Goal: Task Accomplishment & Management: Use online tool/utility

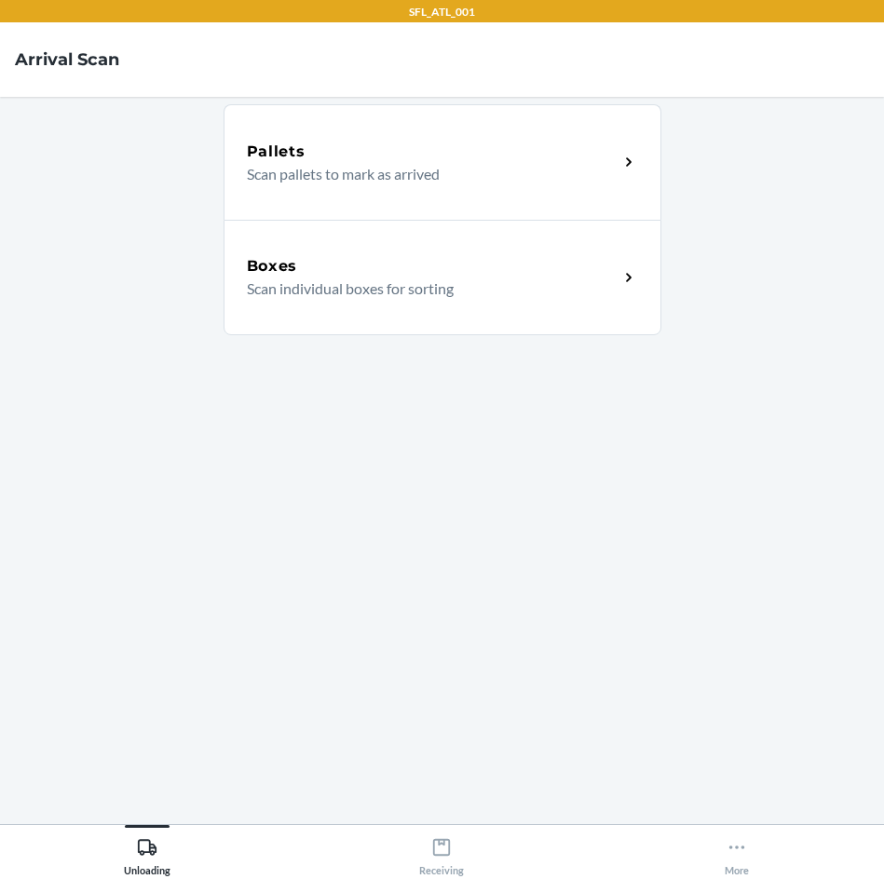
click at [372, 288] on p "Scan individual boxes for sorting" at bounding box center [425, 289] width 357 height 22
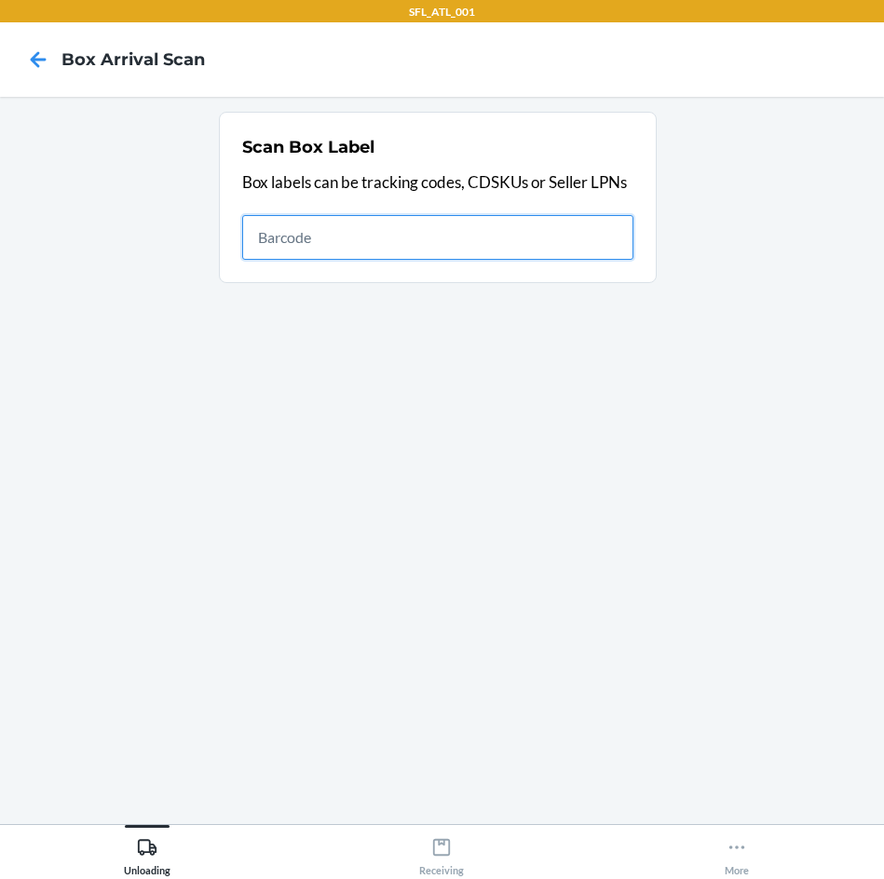
click at [512, 237] on input "text" at bounding box center [437, 237] width 391 height 45
type input "420302599434636106023300939580"
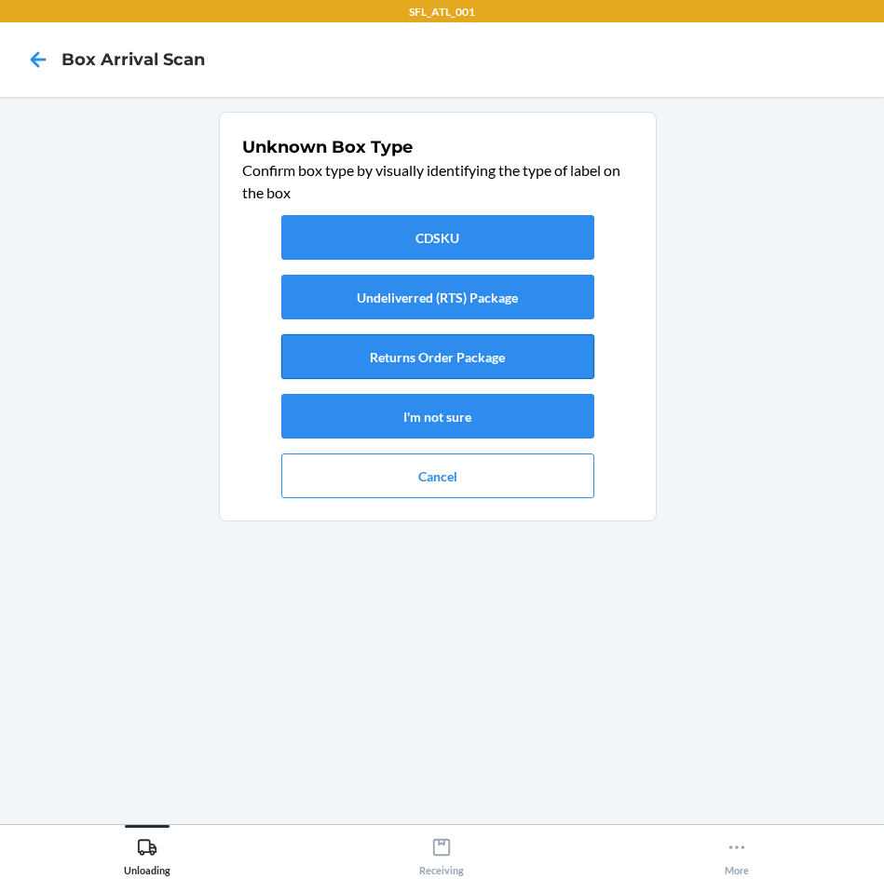
click at [504, 358] on button "Returns Order Package" at bounding box center [437, 356] width 313 height 45
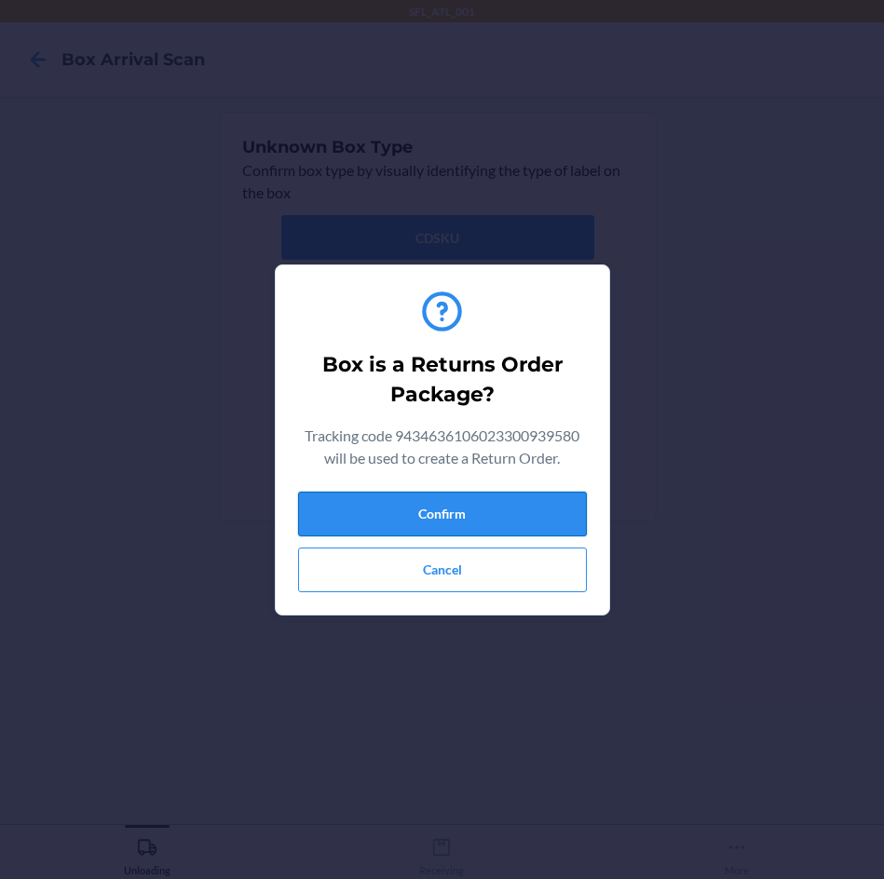
click at [531, 511] on button "Confirm" at bounding box center [442, 514] width 289 height 45
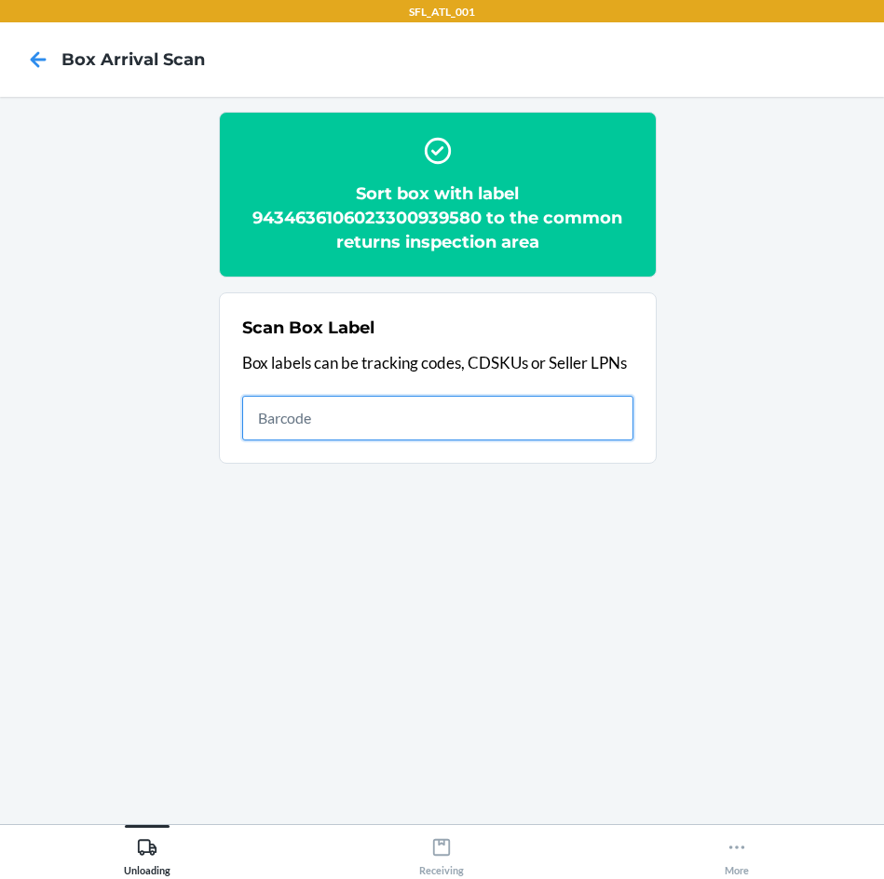
click at [529, 416] on input "text" at bounding box center [437, 418] width 391 height 45
type input "420302599434636106023299670365"
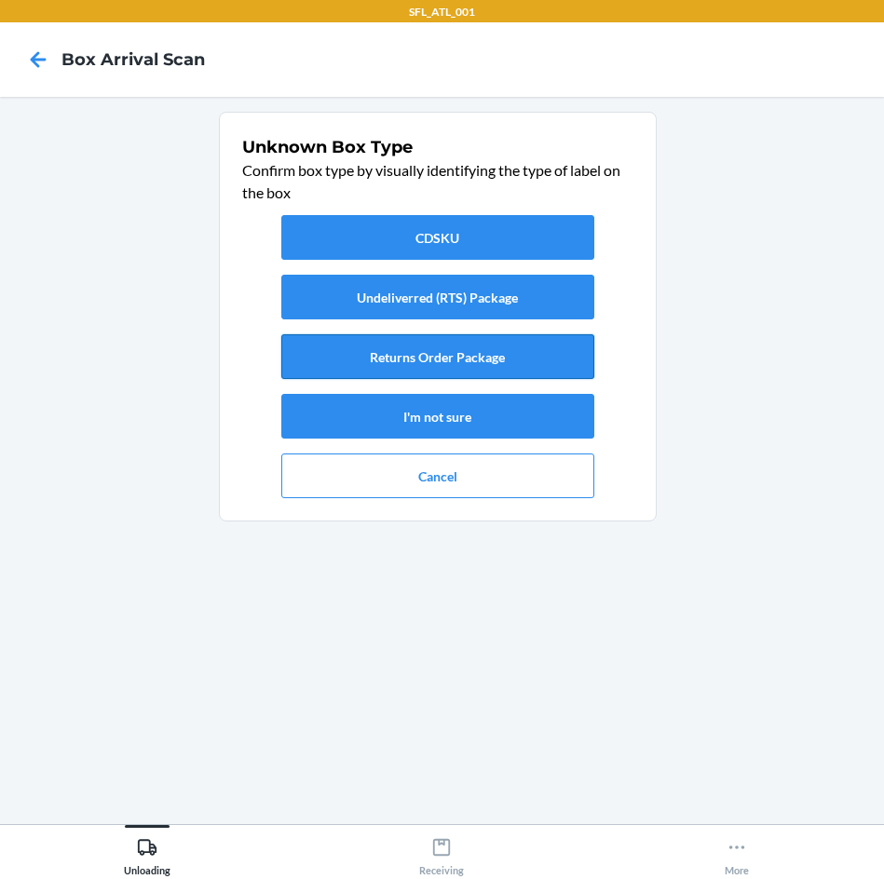
click at [475, 350] on button "Returns Order Package" at bounding box center [437, 356] width 313 height 45
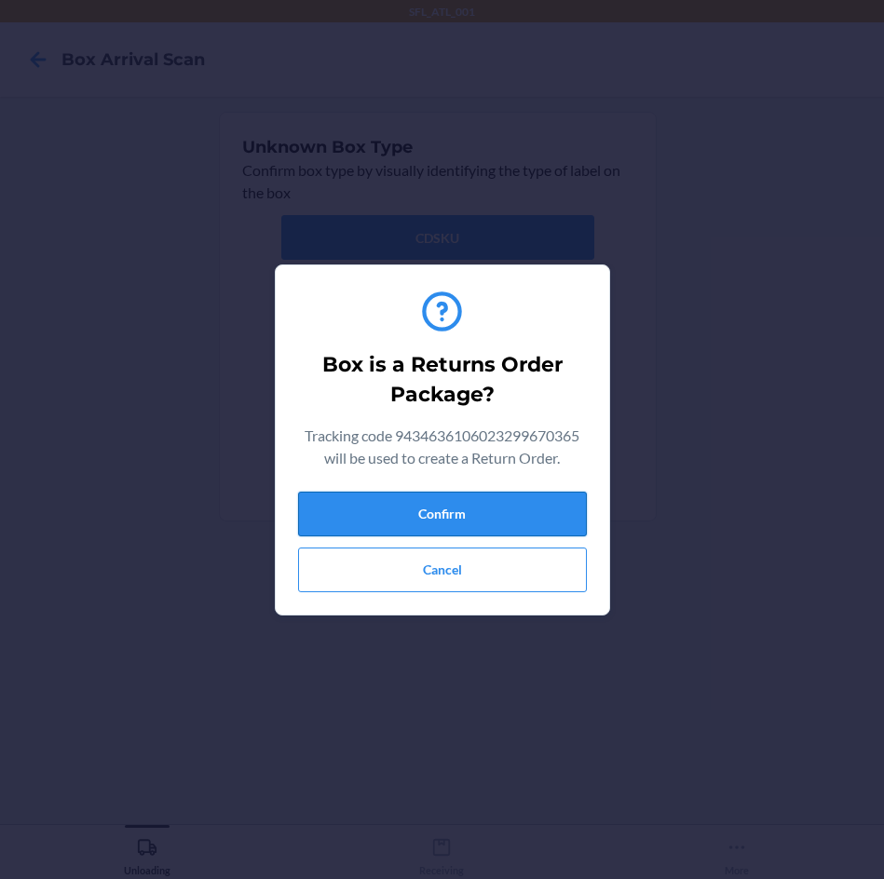
click at [512, 517] on button "Confirm" at bounding box center [442, 514] width 289 height 45
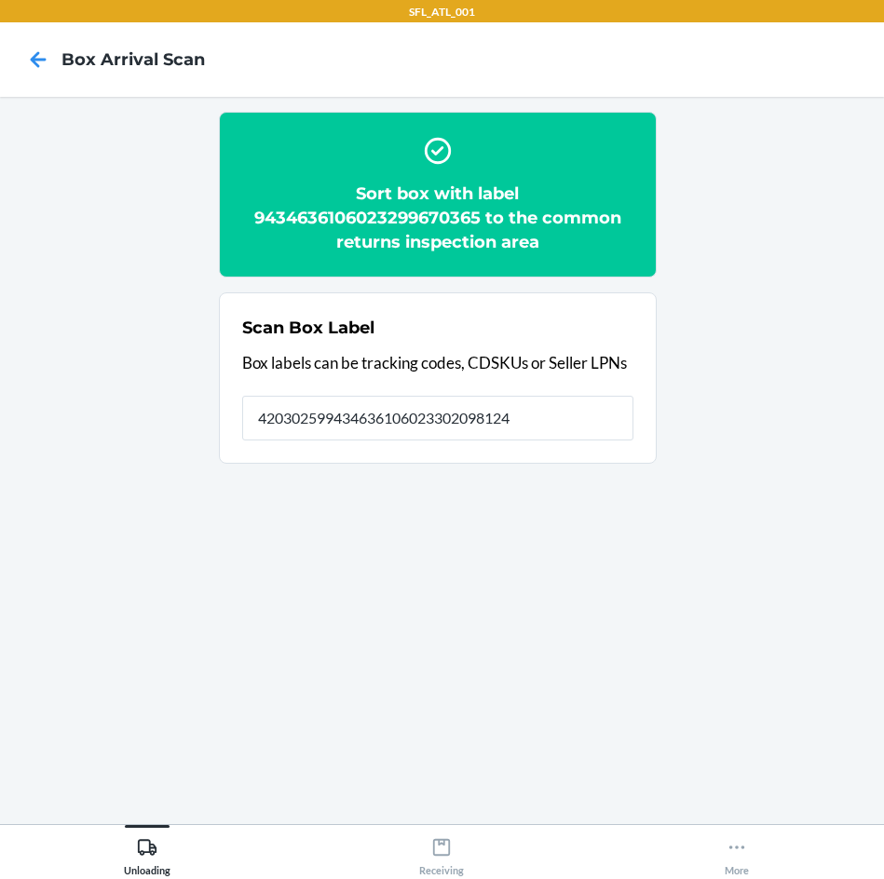
type input "420302599434636106023302098124"
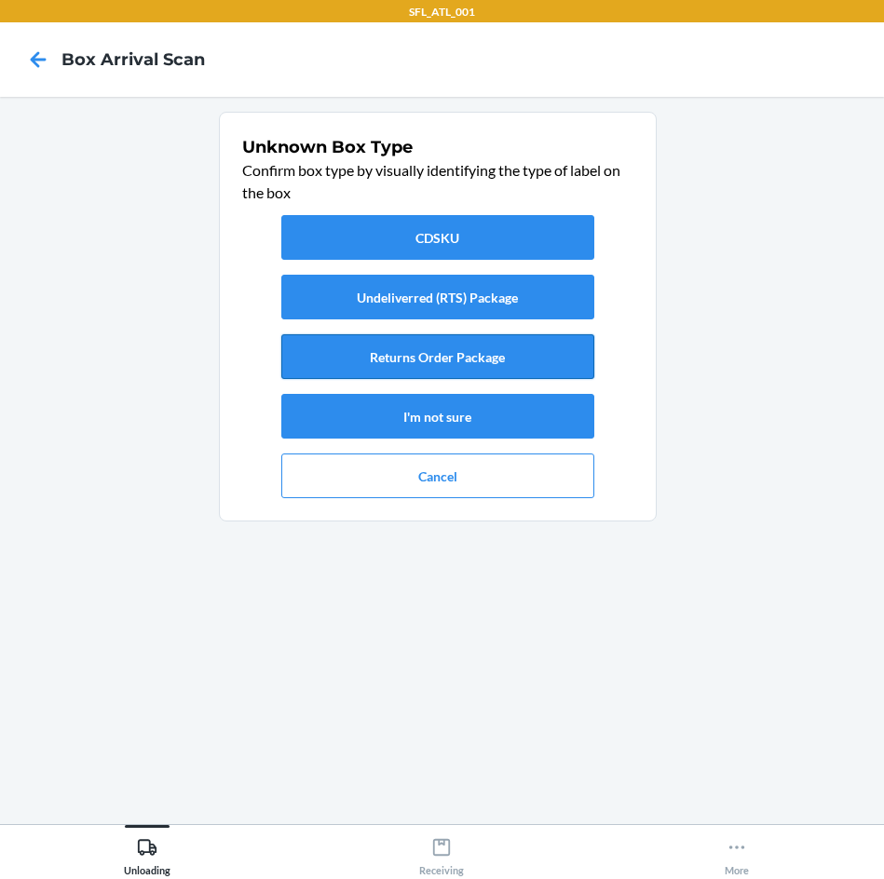
click at [448, 348] on button "Returns Order Package" at bounding box center [437, 356] width 313 height 45
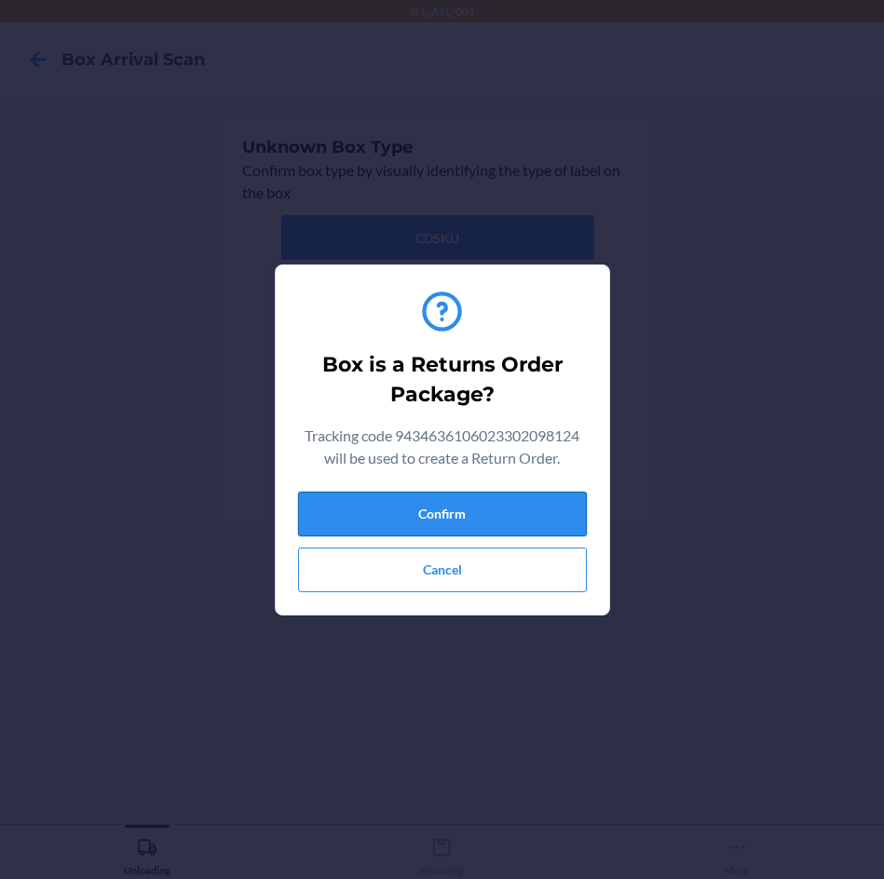
click at [480, 526] on button "Confirm" at bounding box center [442, 514] width 289 height 45
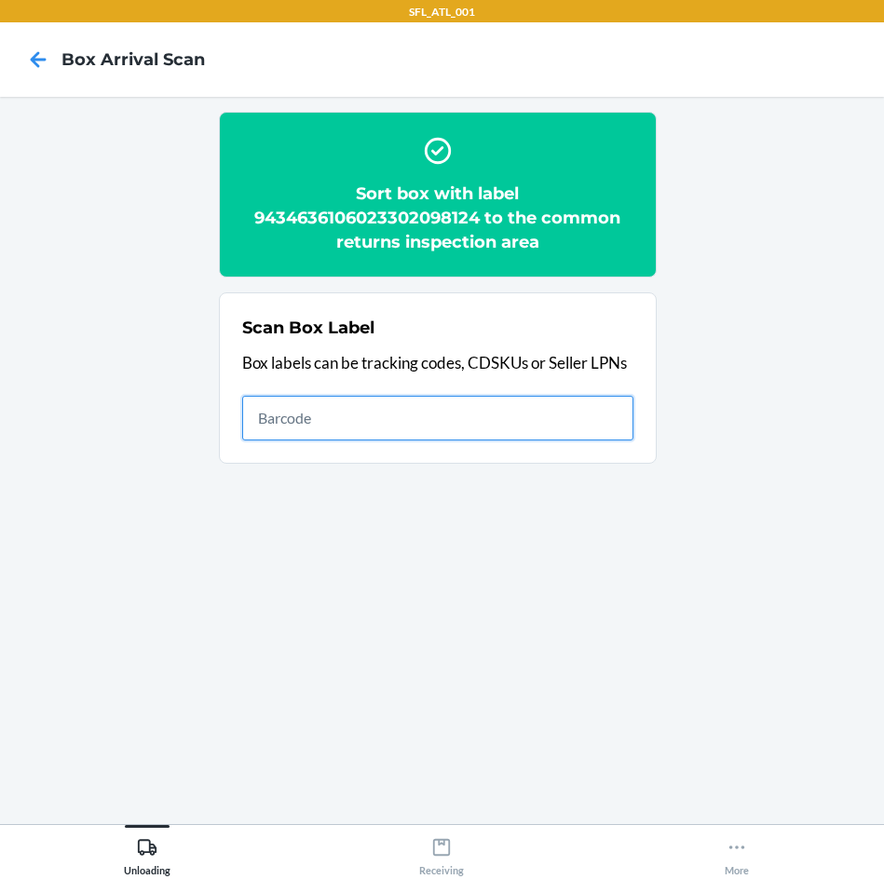
click at [513, 425] on input "text" at bounding box center [437, 418] width 391 height 45
type input "420302599434636106023301968008"
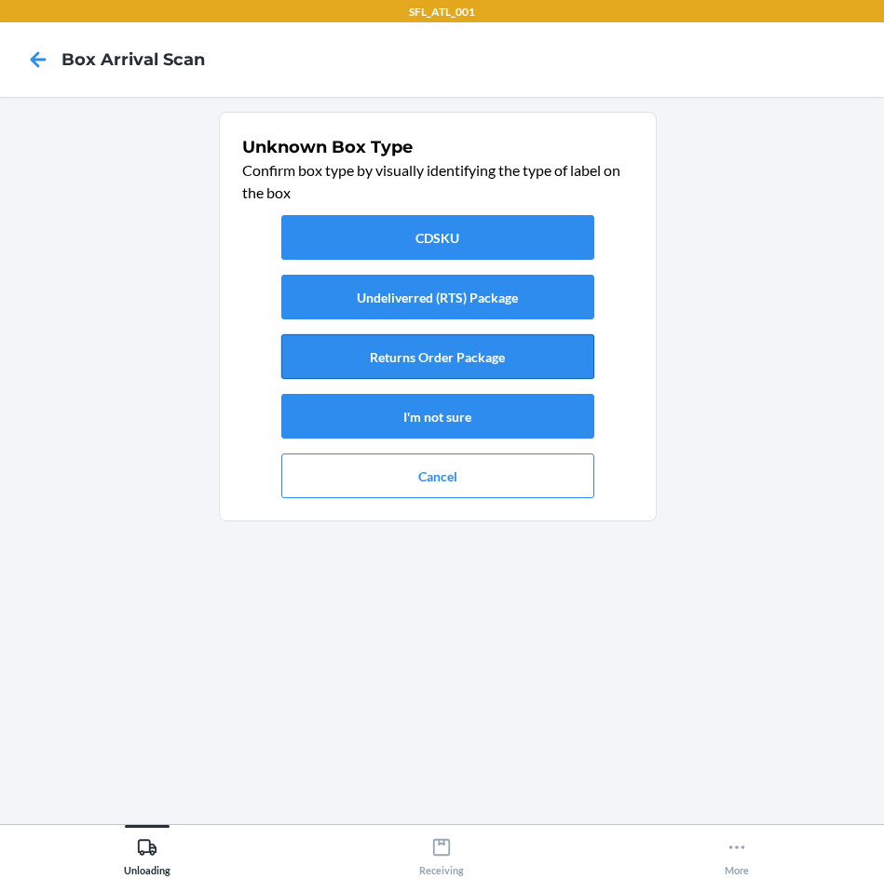
click at [488, 359] on button "Returns Order Package" at bounding box center [437, 356] width 313 height 45
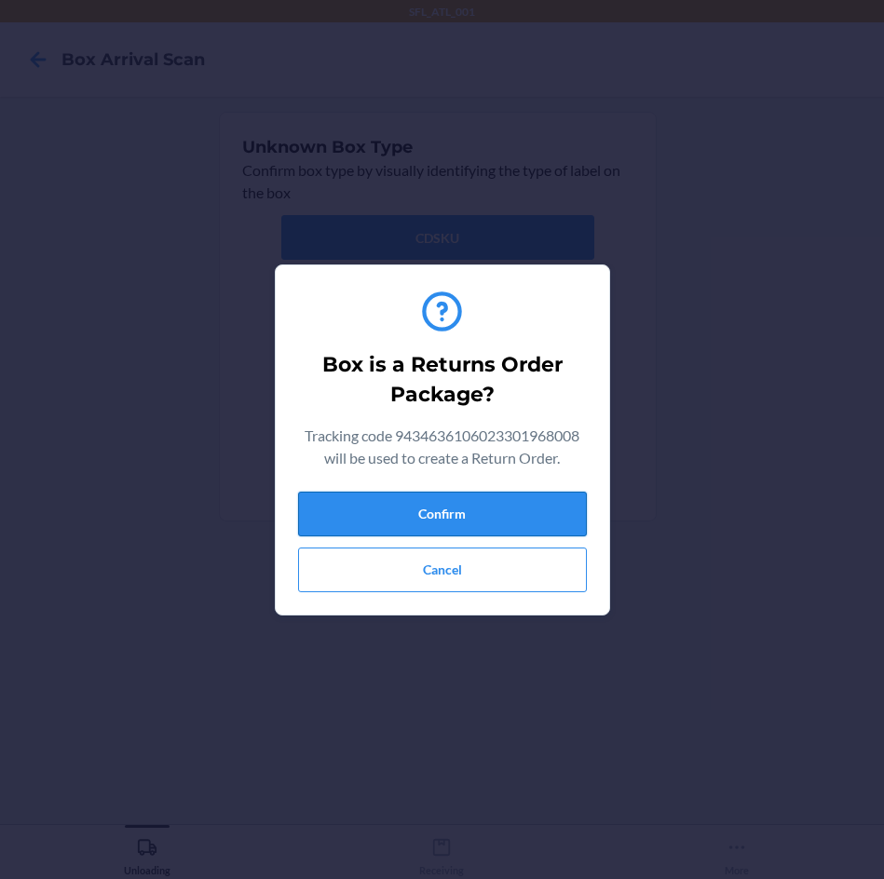
click at [479, 494] on button "Confirm" at bounding box center [442, 514] width 289 height 45
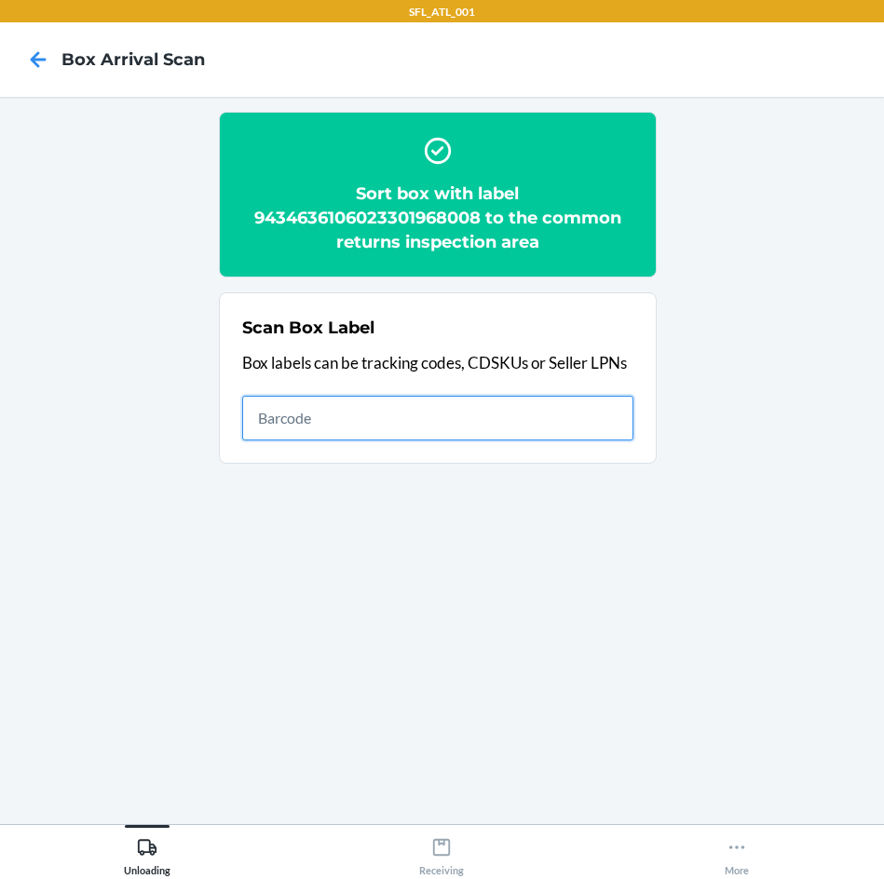
click at [573, 427] on input "text" at bounding box center [437, 418] width 391 height 45
type input "420302599434636106023301795147"
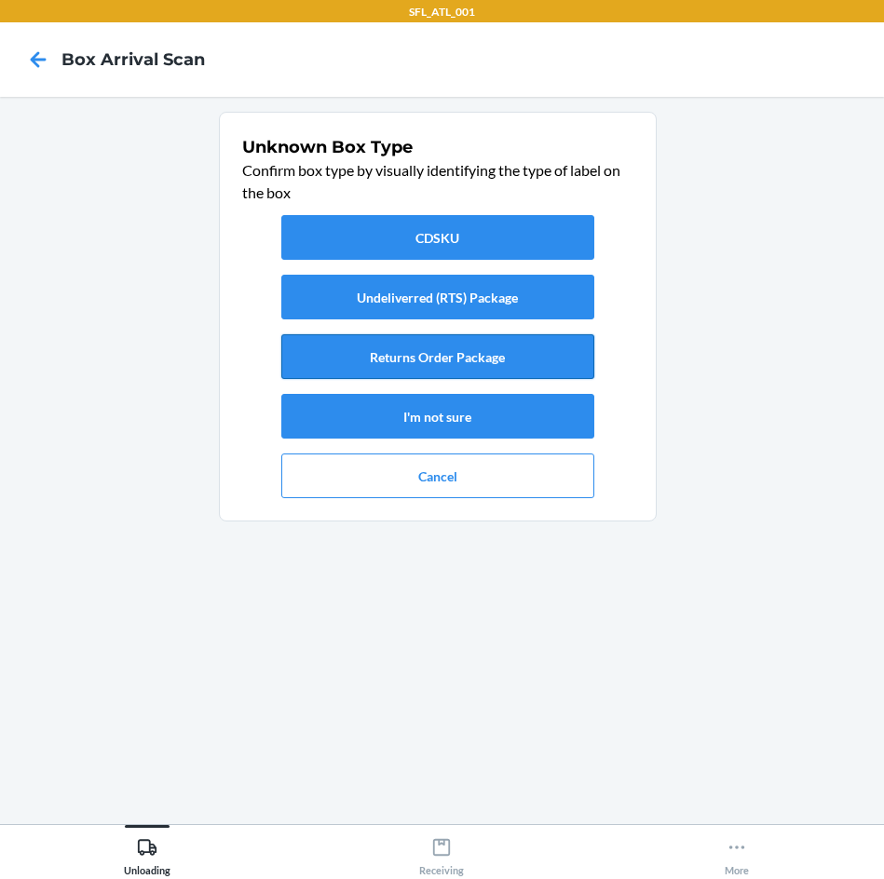
click at [493, 359] on button "Returns Order Package" at bounding box center [437, 356] width 313 height 45
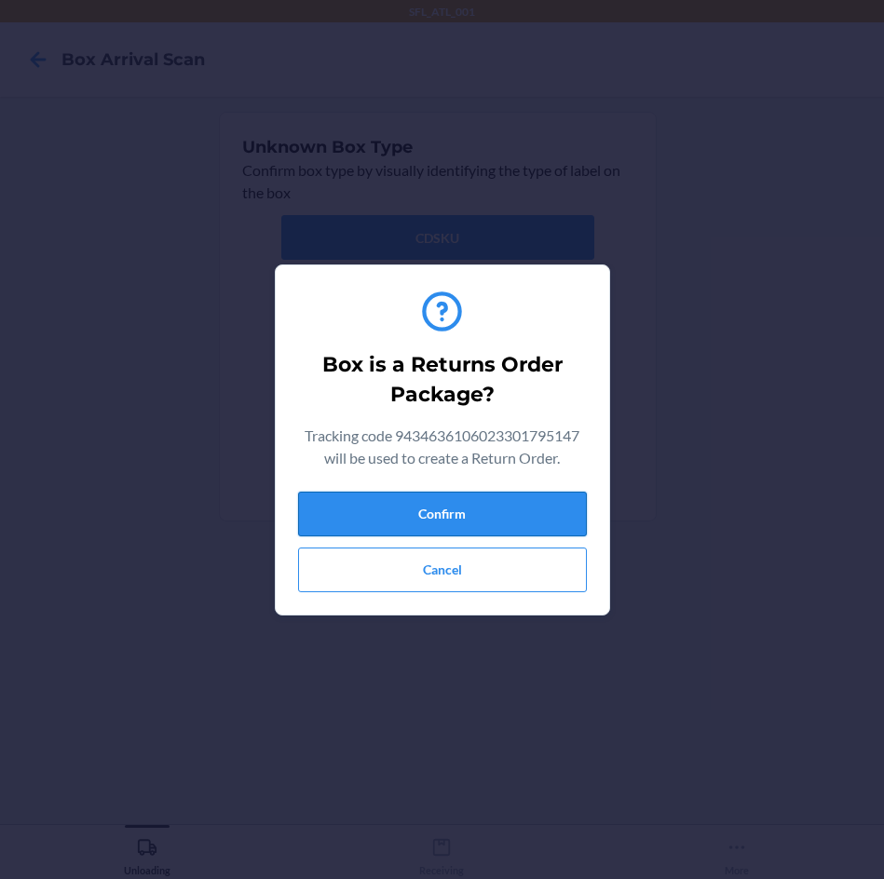
click at [496, 510] on button "Confirm" at bounding box center [442, 514] width 289 height 45
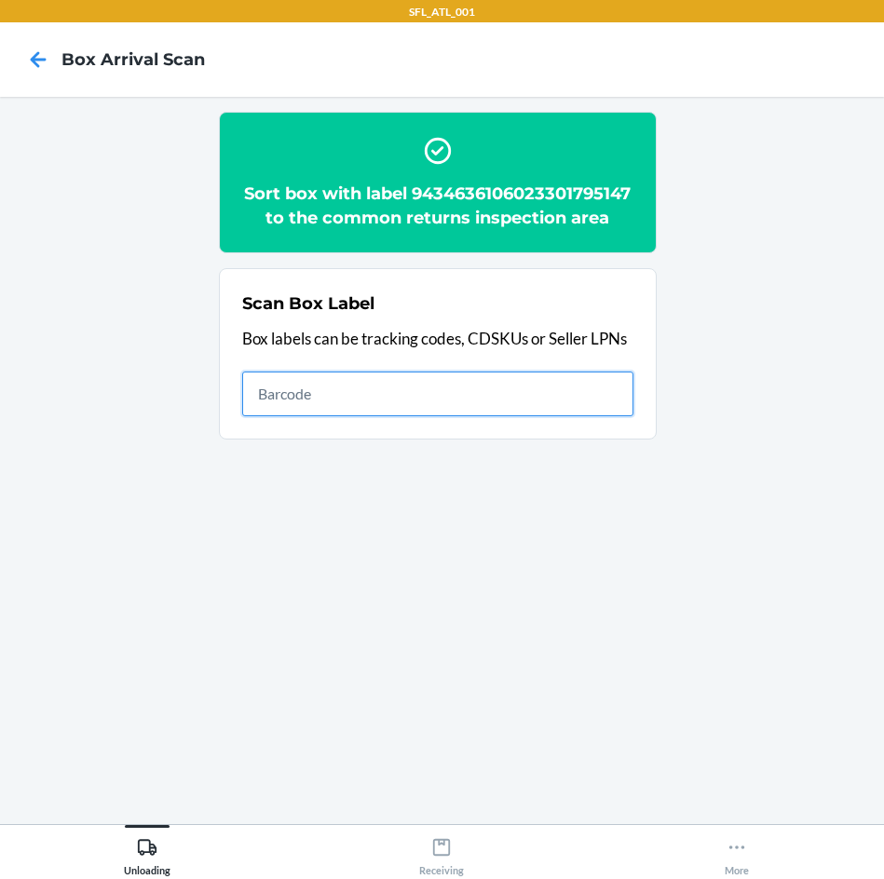
click at [572, 374] on input "text" at bounding box center [437, 394] width 391 height 45
type input "420302599434636106023301457656"
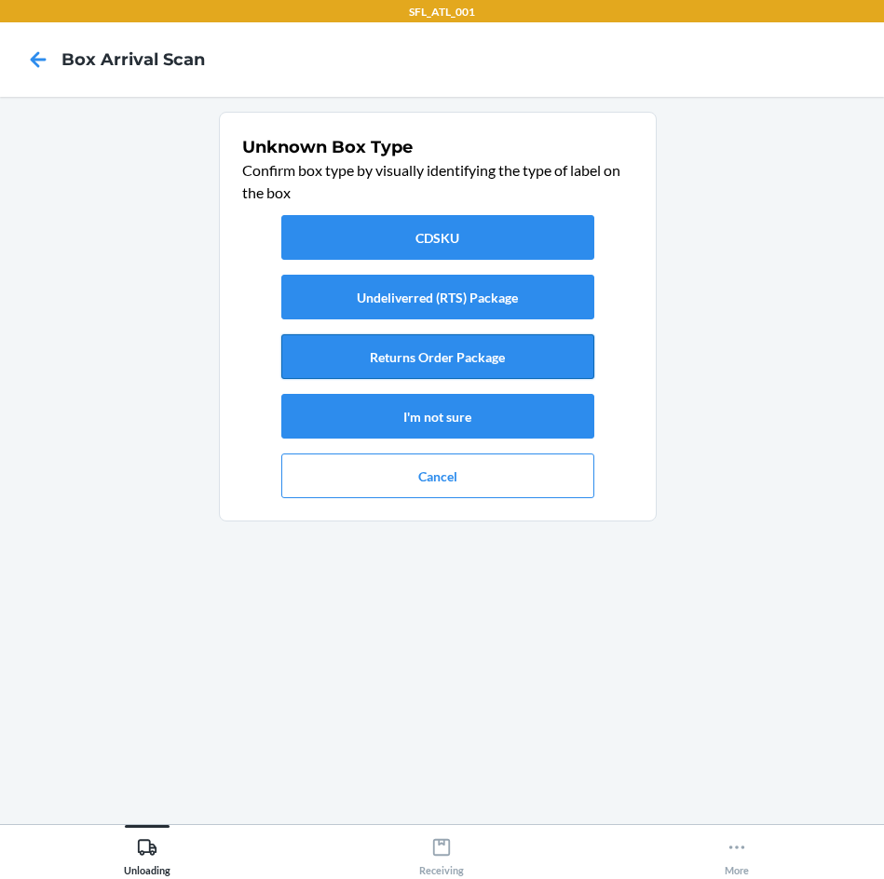
click at [499, 345] on button "Returns Order Package" at bounding box center [437, 356] width 313 height 45
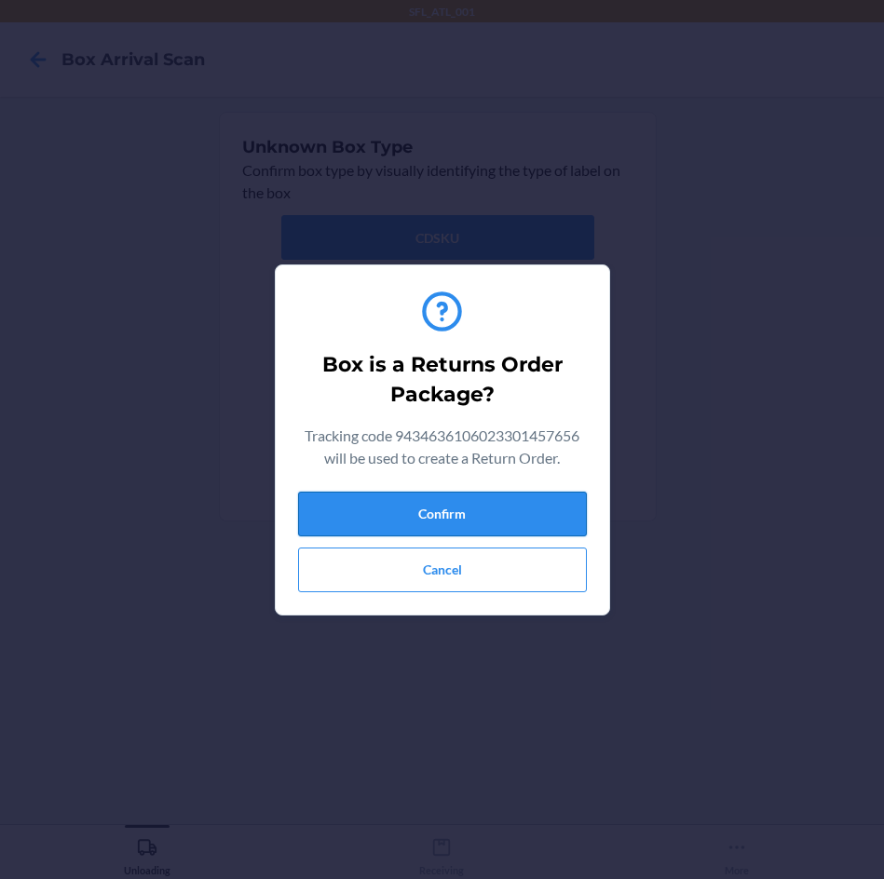
click at [481, 498] on button "Confirm" at bounding box center [442, 514] width 289 height 45
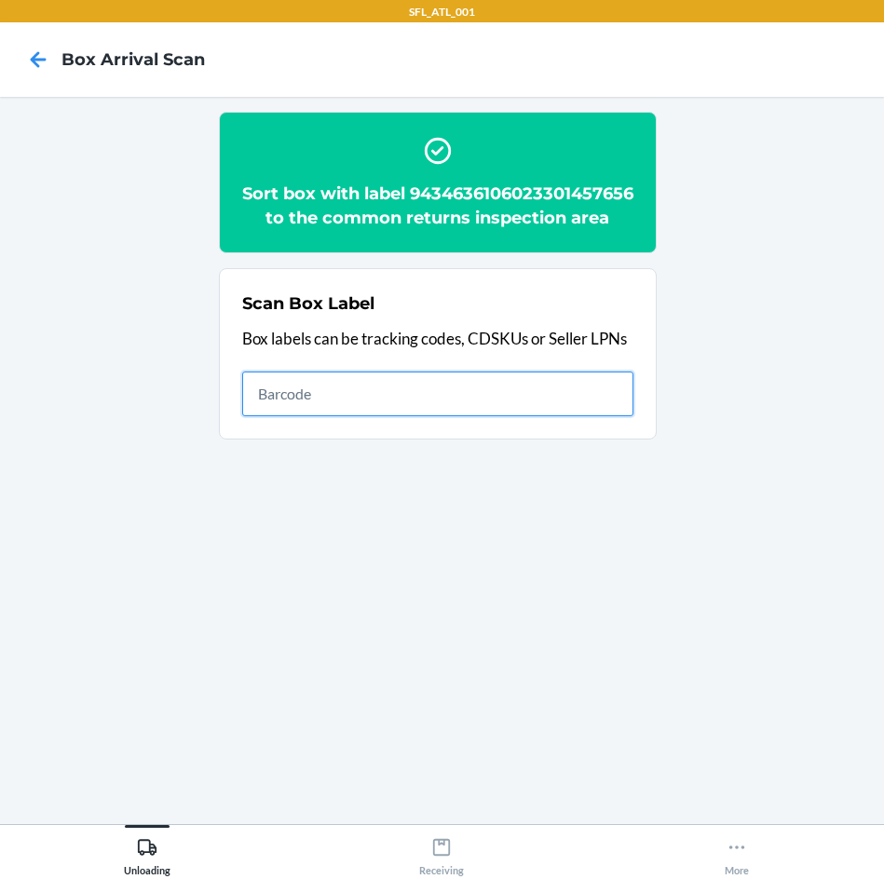
drag, startPoint x: 615, startPoint y: 427, endPoint x: 616, endPoint y: 409, distance: 18.7
click at [615, 413] on input "text" at bounding box center [437, 394] width 391 height 45
type input "1ZJ74J529065870496"
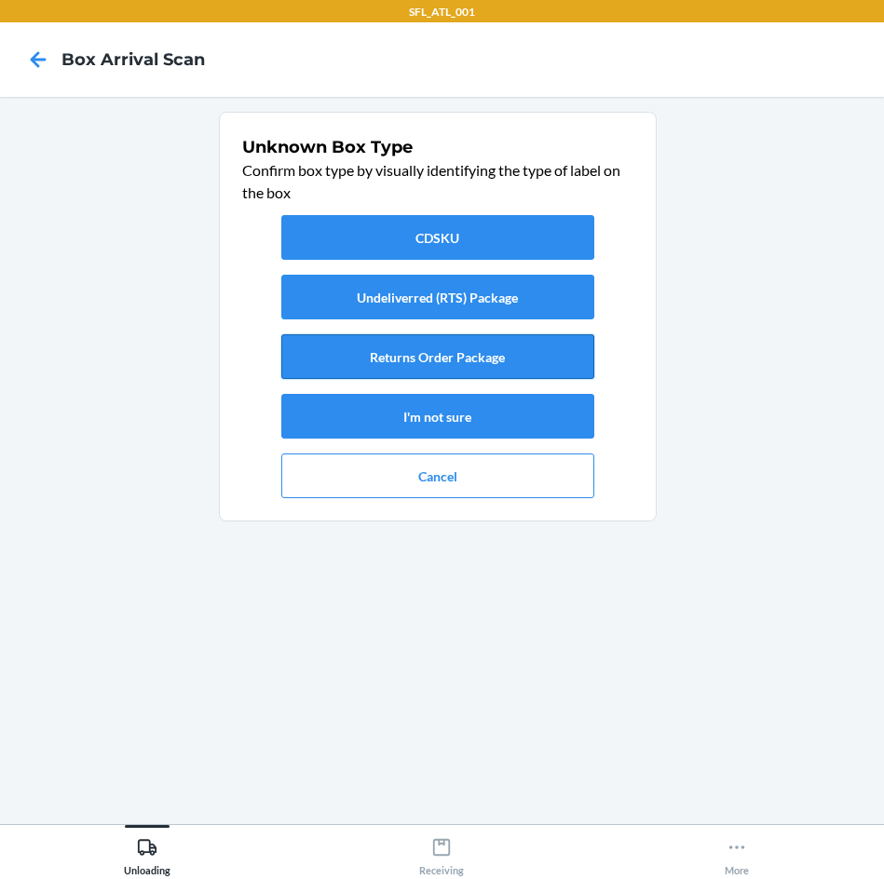
click at [499, 356] on button "Returns Order Package" at bounding box center [437, 356] width 313 height 45
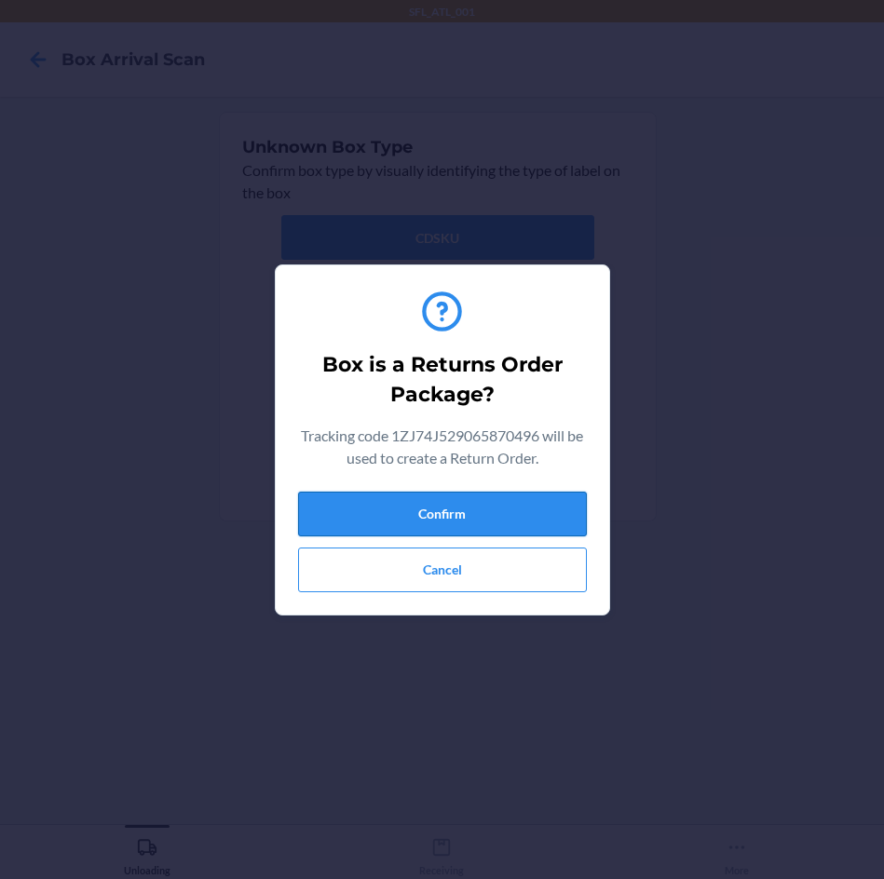
click at [489, 510] on button "Confirm" at bounding box center [442, 514] width 289 height 45
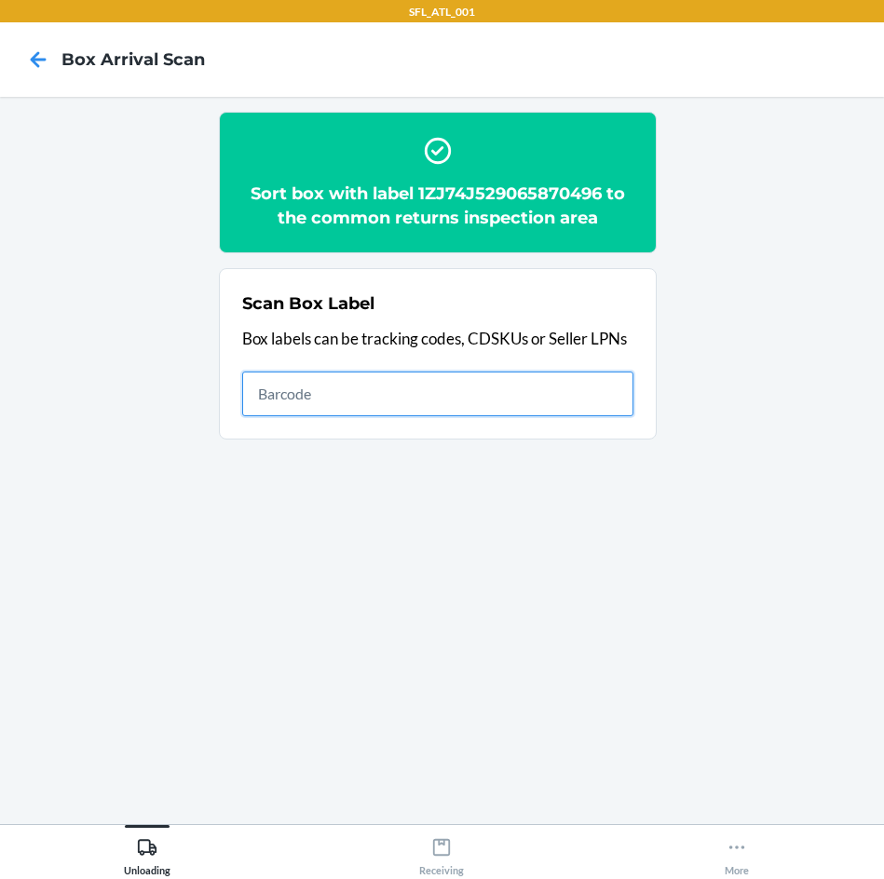
click at [588, 382] on input "text" at bounding box center [437, 394] width 391 height 45
type input "420302599434636208303309739167"
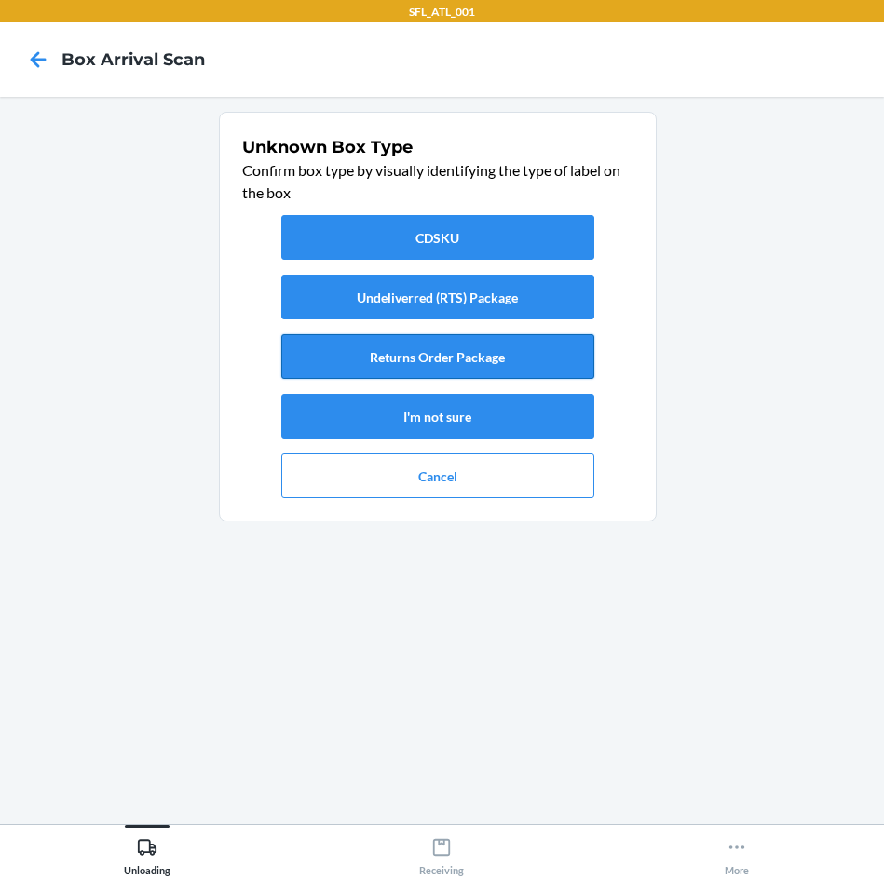
click at [580, 369] on button "Returns Order Package" at bounding box center [437, 356] width 313 height 45
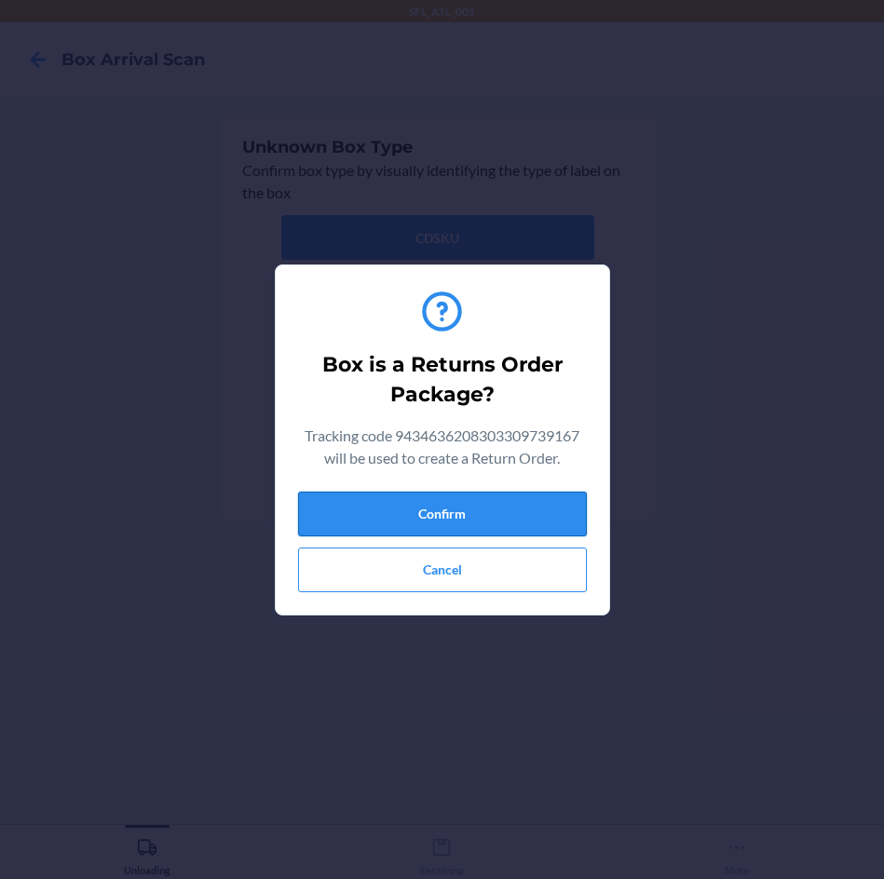
click at [545, 506] on button "Confirm" at bounding box center [442, 514] width 289 height 45
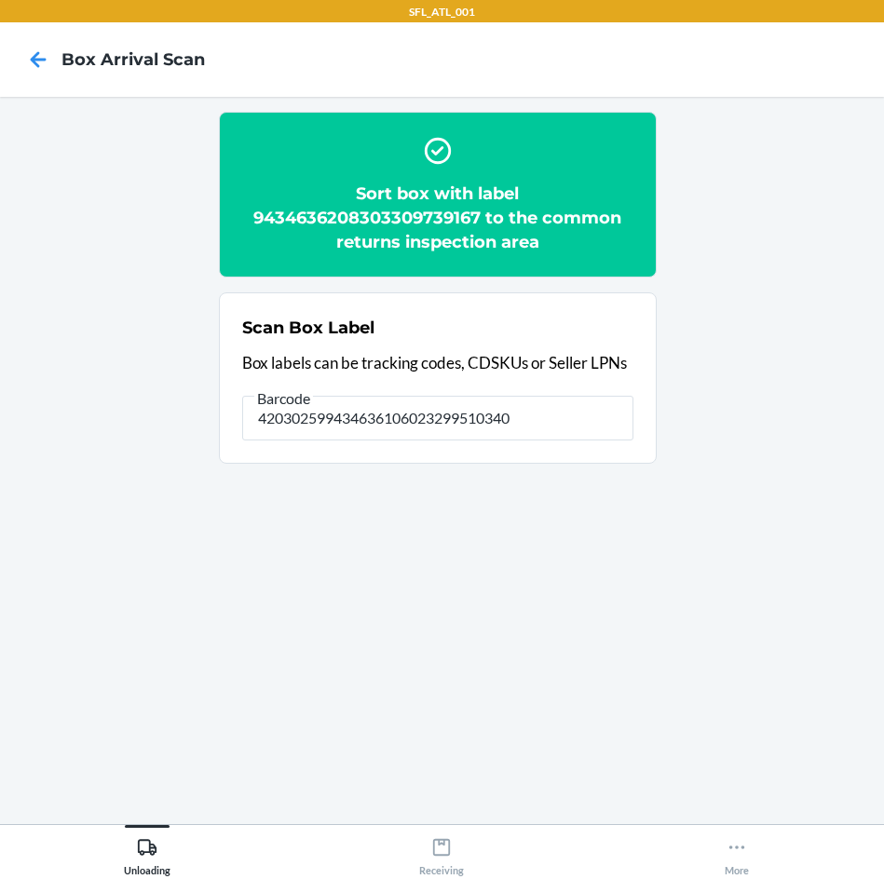
type input "420302599434636106023299510340"
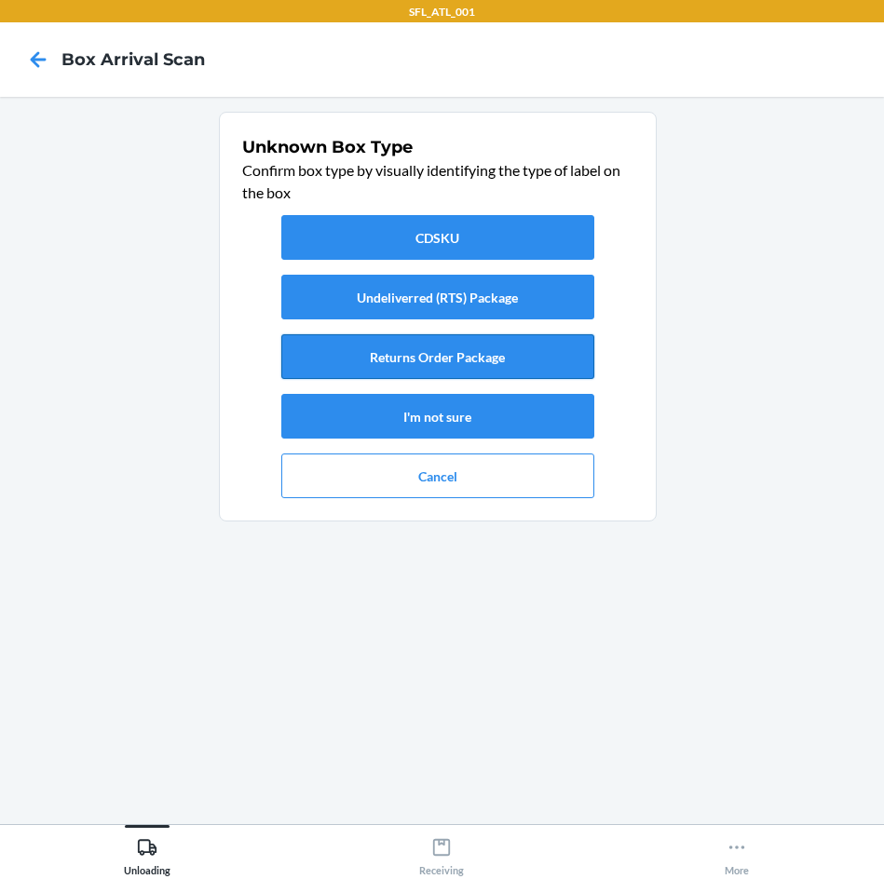
click at [452, 354] on button "Returns Order Package" at bounding box center [437, 356] width 313 height 45
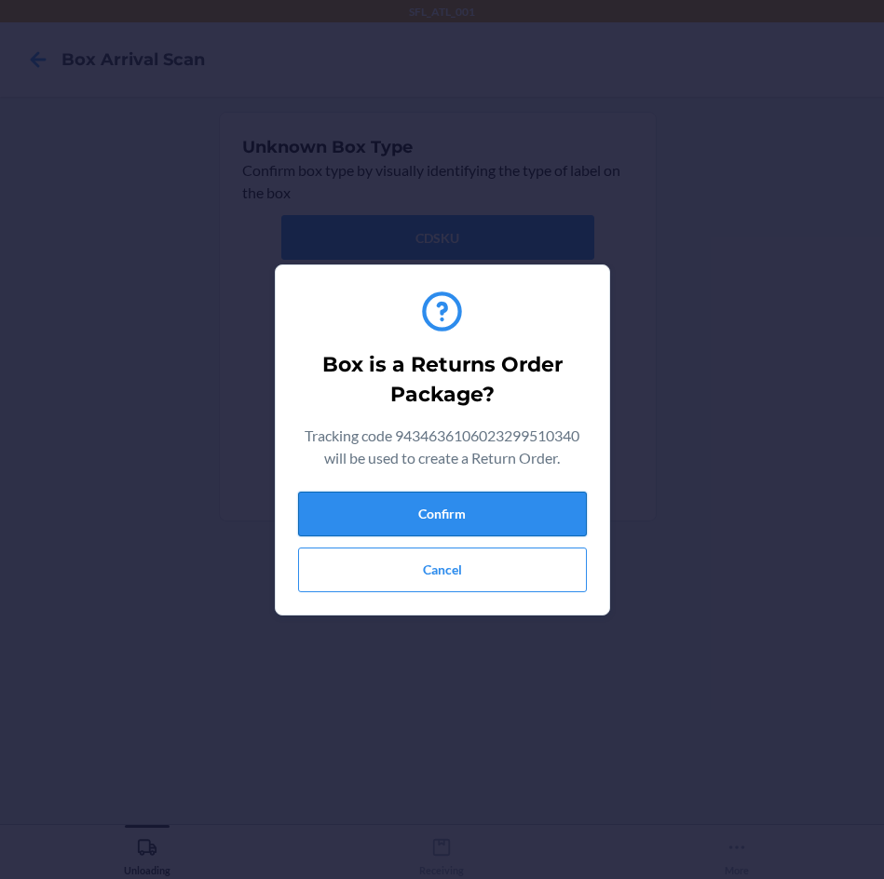
click at [448, 508] on button "Confirm" at bounding box center [442, 514] width 289 height 45
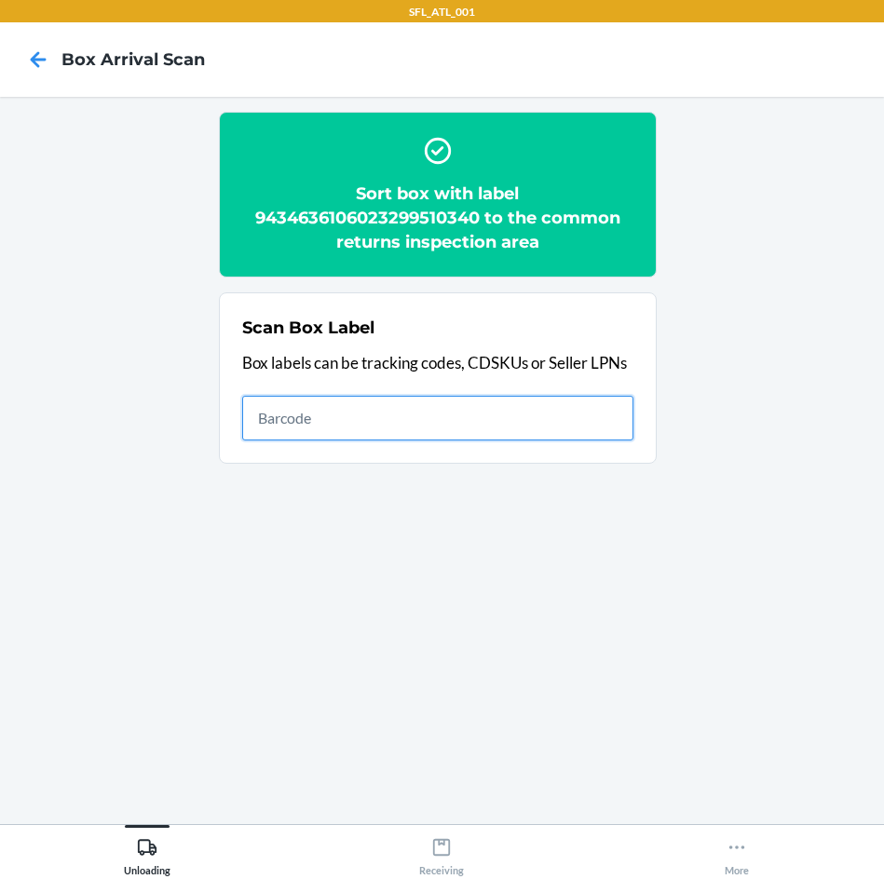
click at [518, 430] on input "text" at bounding box center [437, 418] width 391 height 45
type input "420302599434636106023300571056"
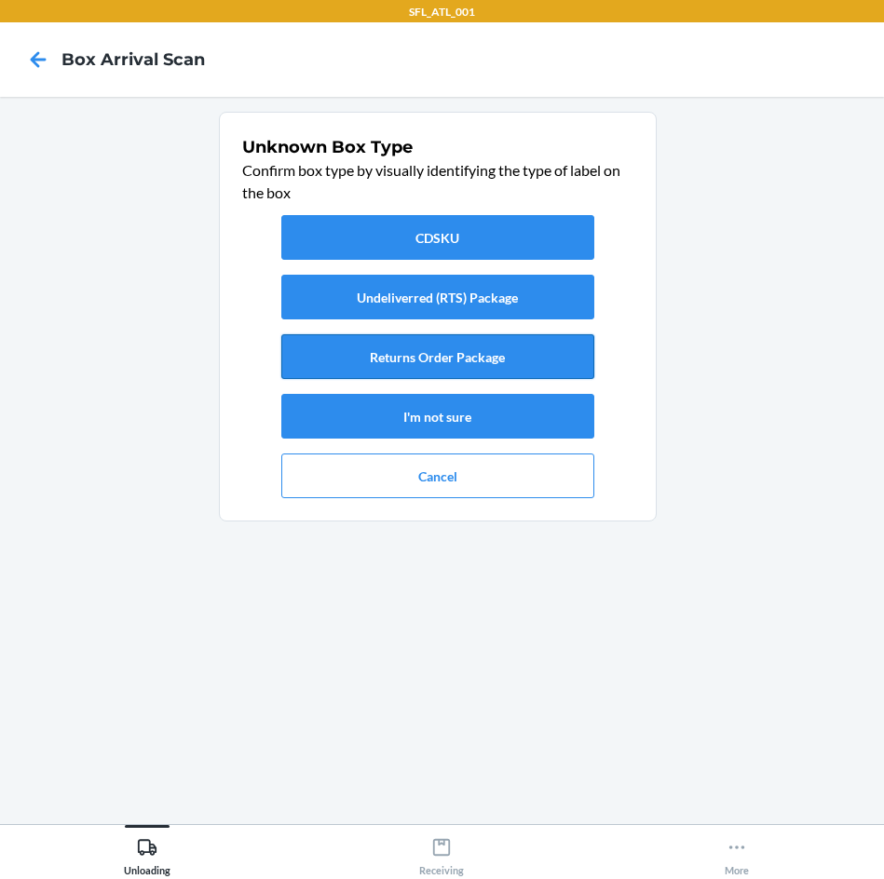
click at [544, 357] on button "Returns Order Package" at bounding box center [437, 356] width 313 height 45
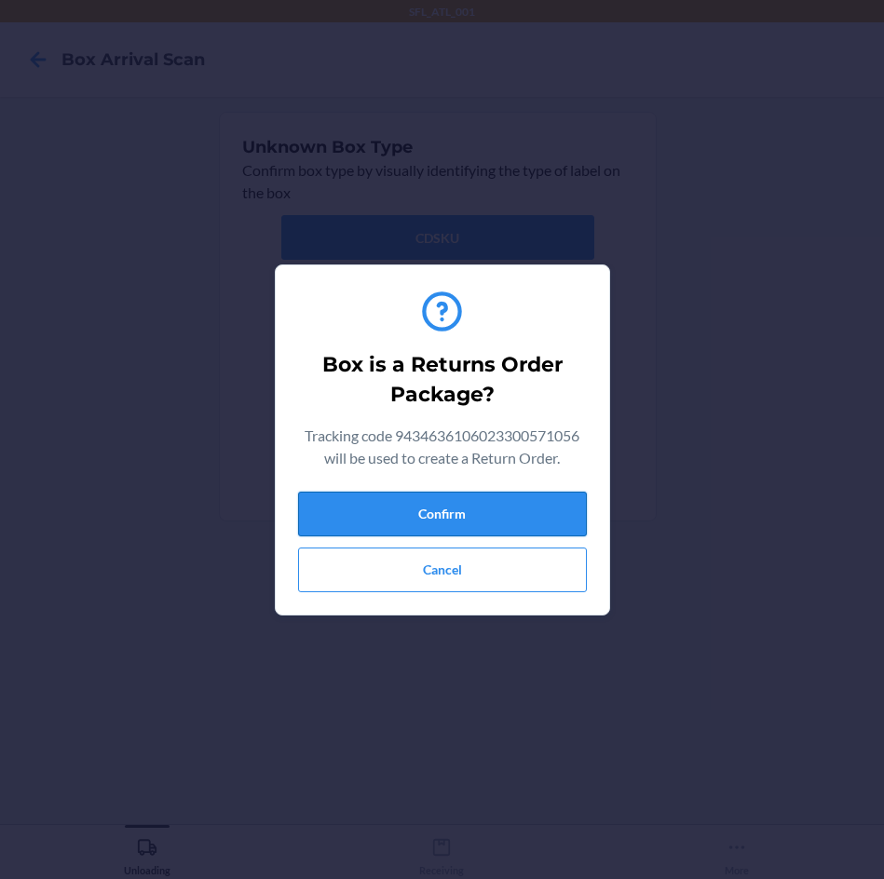
drag, startPoint x: 540, startPoint y: 523, endPoint x: 552, endPoint y: 522, distance: 12.1
click at [540, 522] on button "Confirm" at bounding box center [442, 514] width 289 height 45
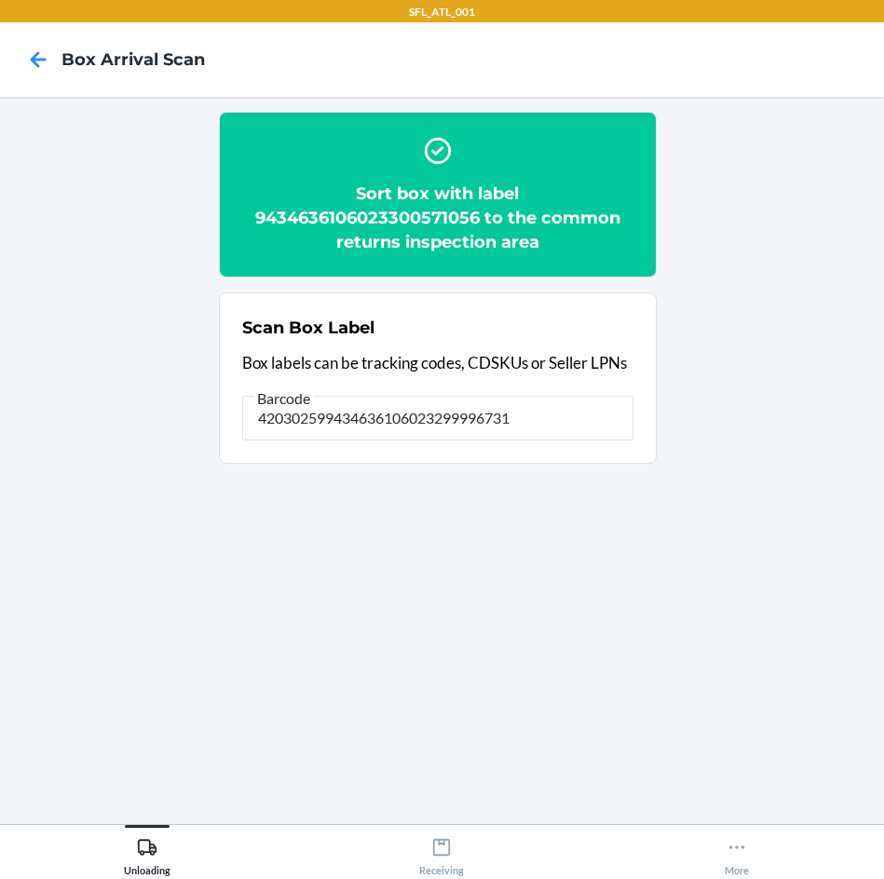
type input "420302599434636106023299996731"
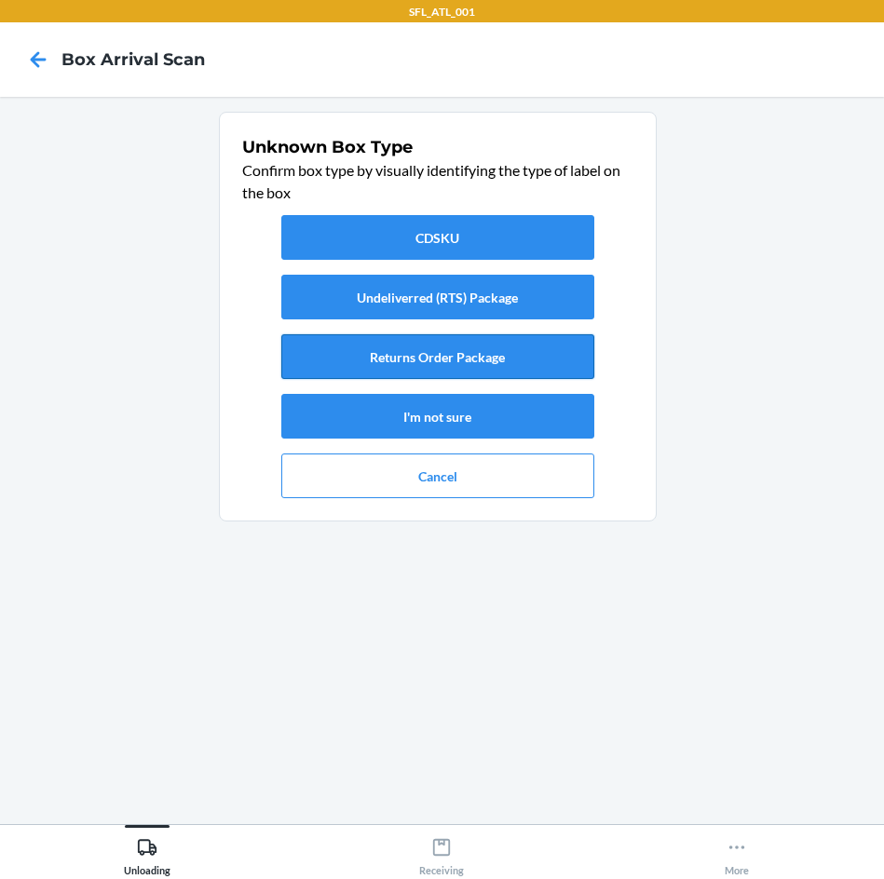
click at [538, 360] on button "Returns Order Package" at bounding box center [437, 356] width 313 height 45
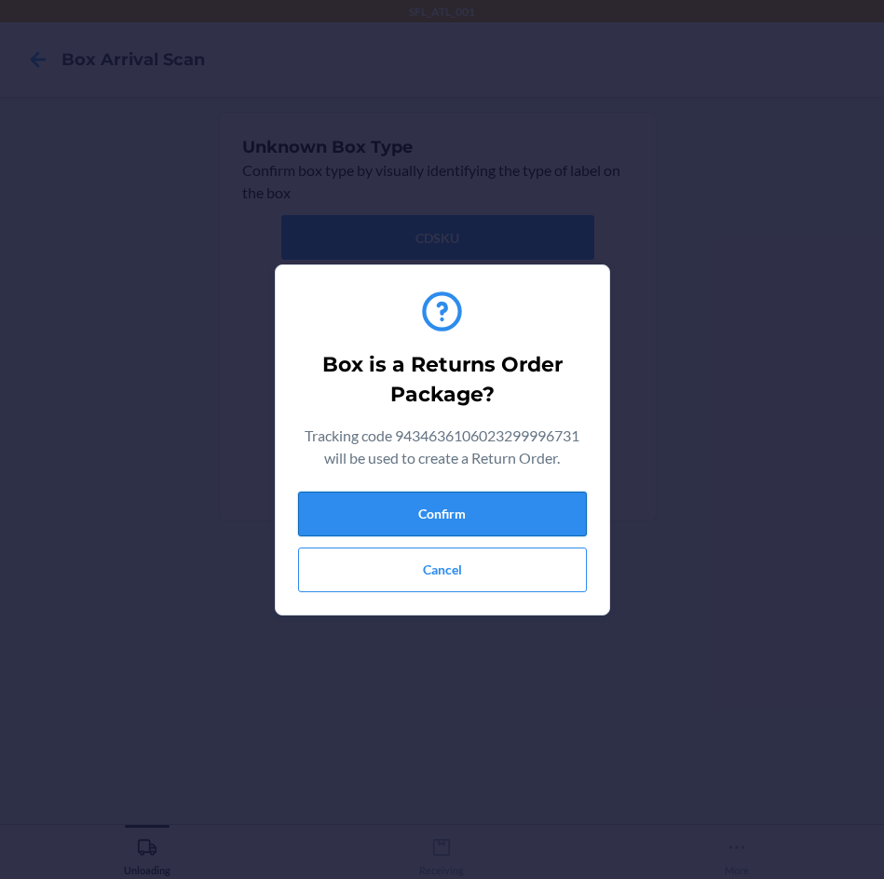
click at [534, 531] on button "Confirm" at bounding box center [442, 514] width 289 height 45
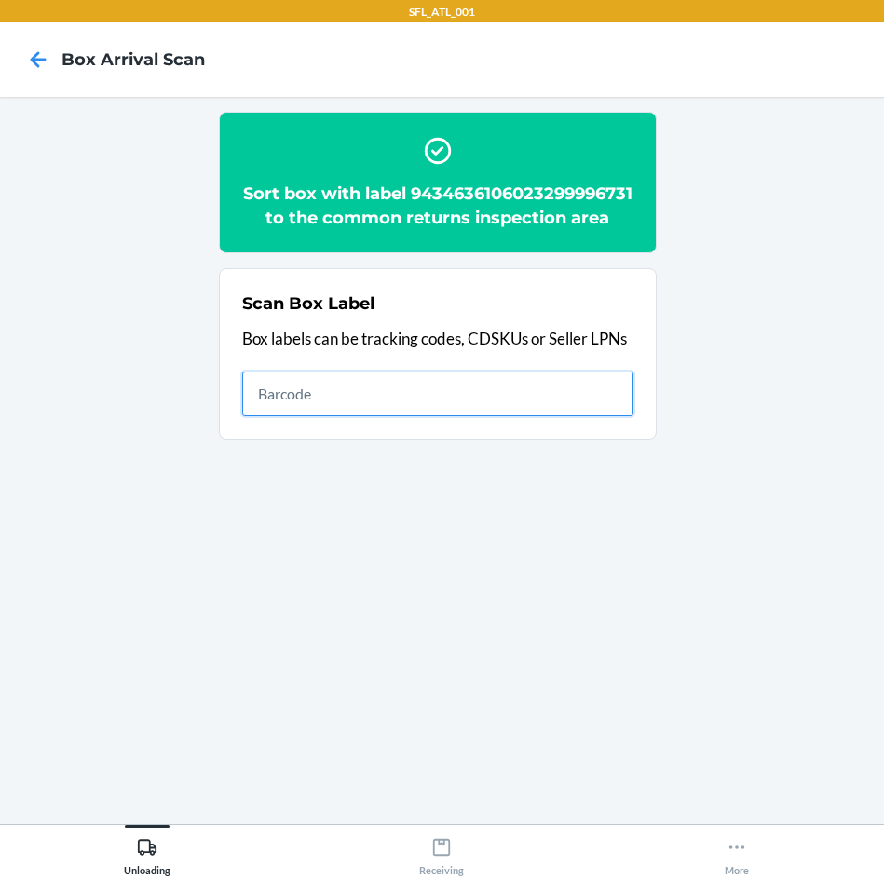
click at [417, 416] on input "text" at bounding box center [437, 394] width 391 height 45
type input "420302599434636106023299668263"
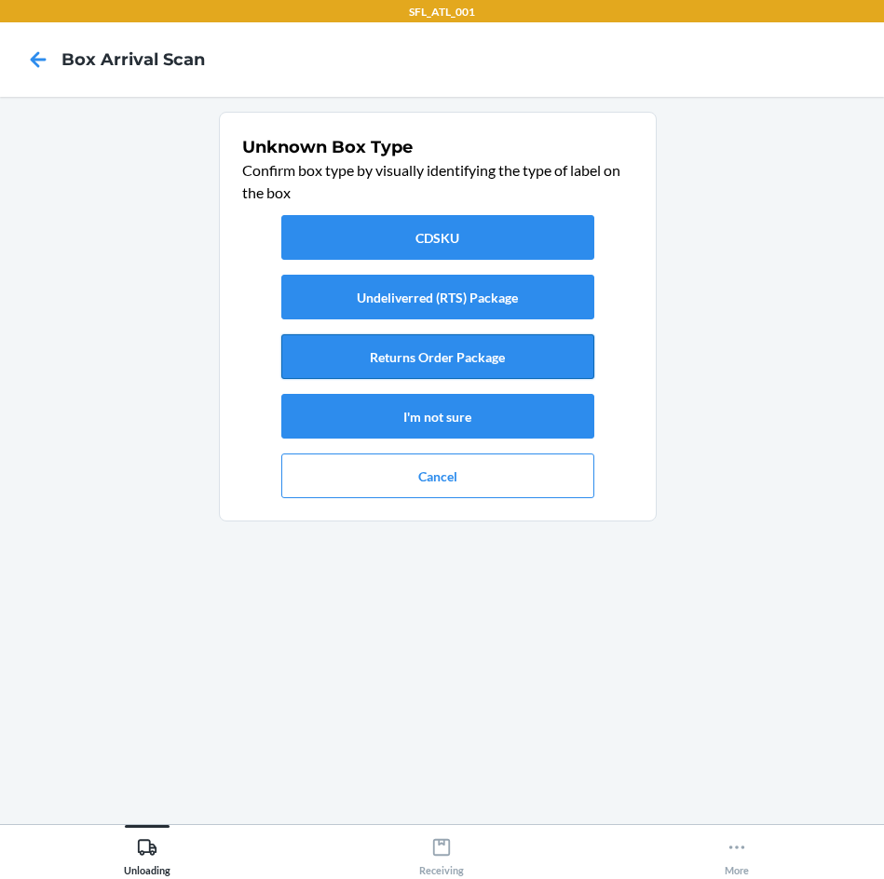
click at [469, 365] on button "Returns Order Package" at bounding box center [437, 356] width 313 height 45
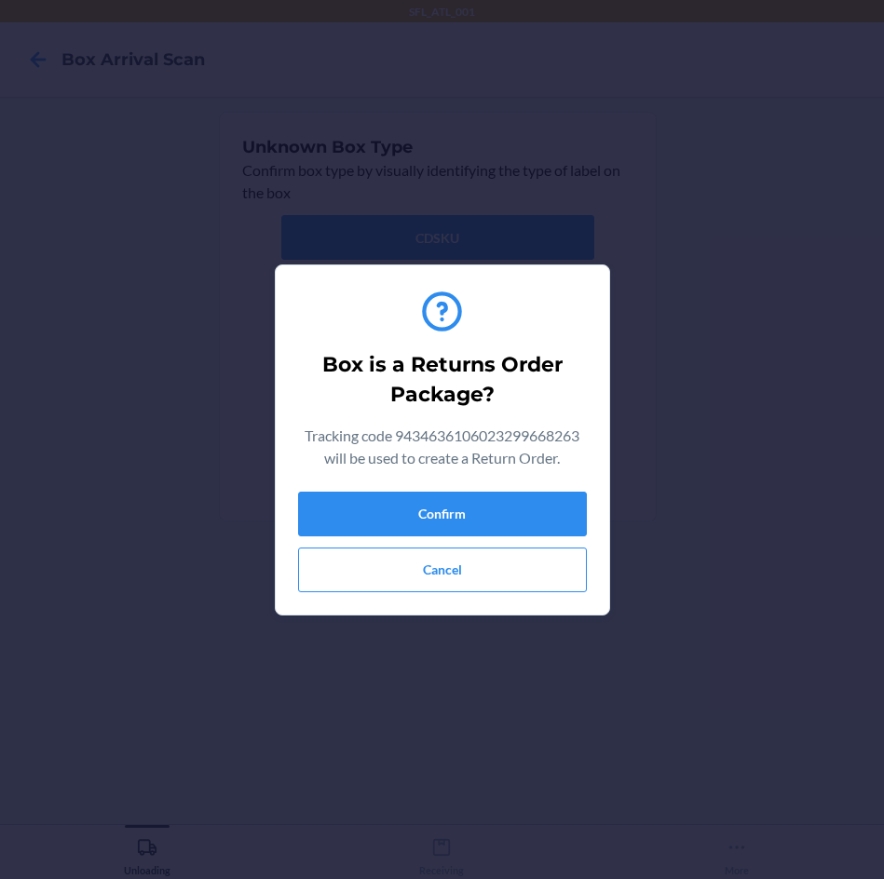
click at [494, 541] on div "Confirm Cancel" at bounding box center [442, 542] width 289 height 101
click at [542, 520] on button "Confirm" at bounding box center [442, 514] width 289 height 45
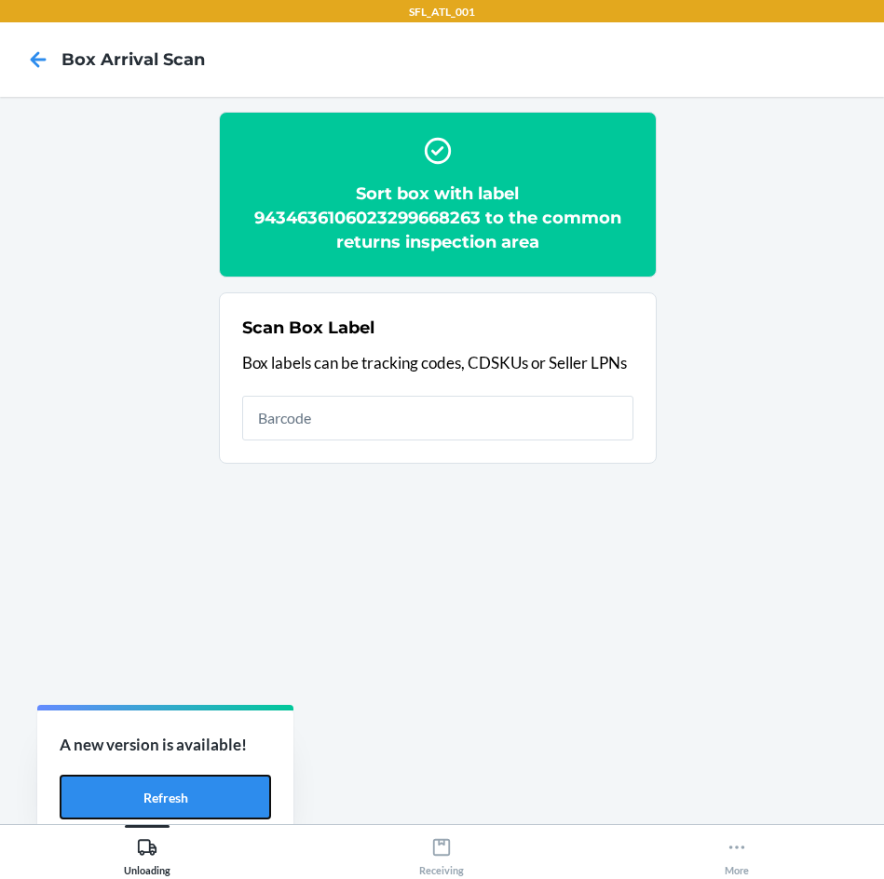
drag, startPoint x: 205, startPoint y: 790, endPoint x: 210, endPoint y: 768, distance: 22.1
click at [205, 790] on button "Refresh" at bounding box center [165, 797] width 211 height 45
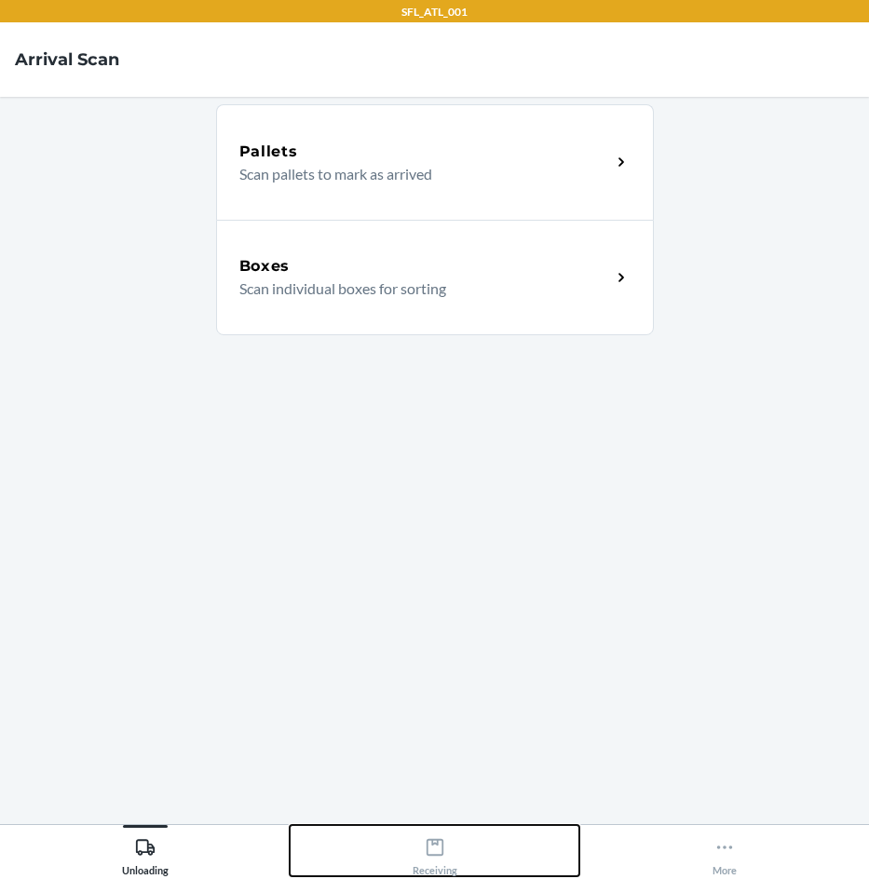
click at [425, 841] on icon at bounding box center [435, 847] width 20 height 20
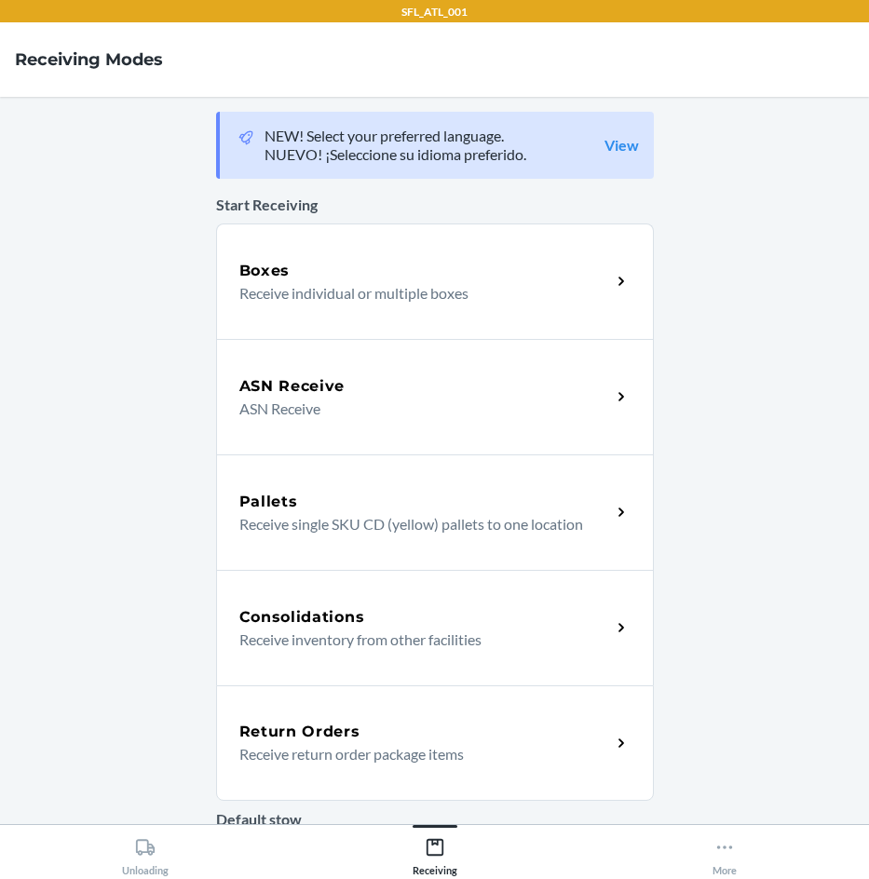
drag, startPoint x: 412, startPoint y: 761, endPoint x: 408, endPoint y: 743, distance: 18.1
click at [412, 761] on p "Receive return order package items" at bounding box center [417, 754] width 357 height 22
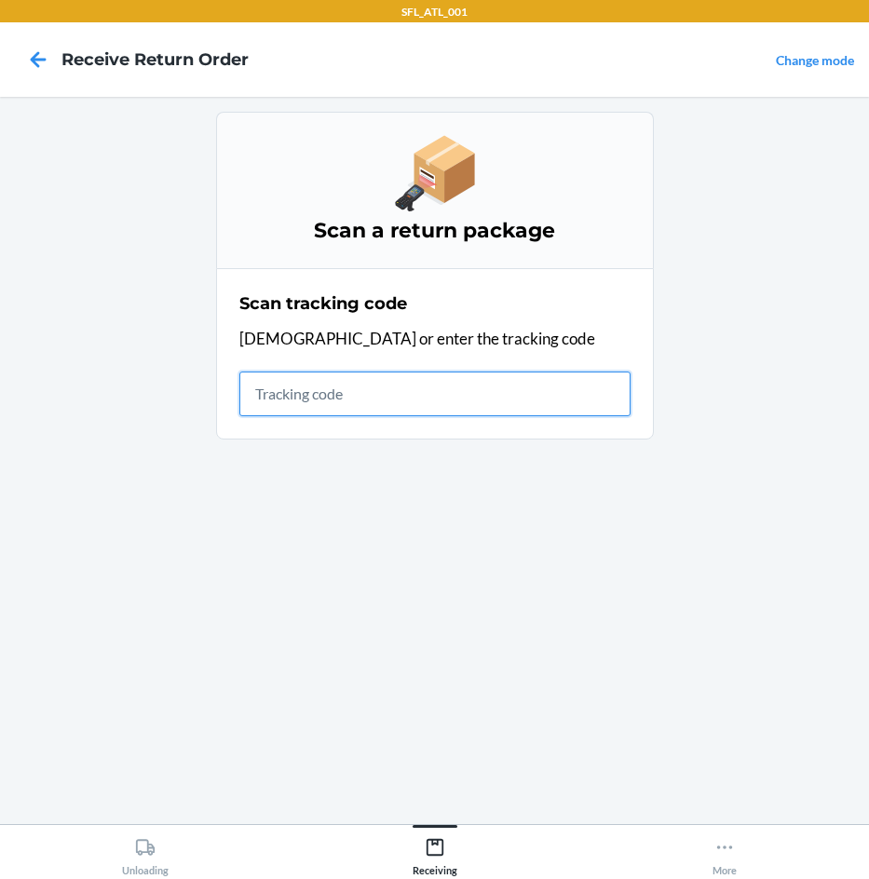
click at [445, 404] on input "text" at bounding box center [434, 394] width 391 height 45
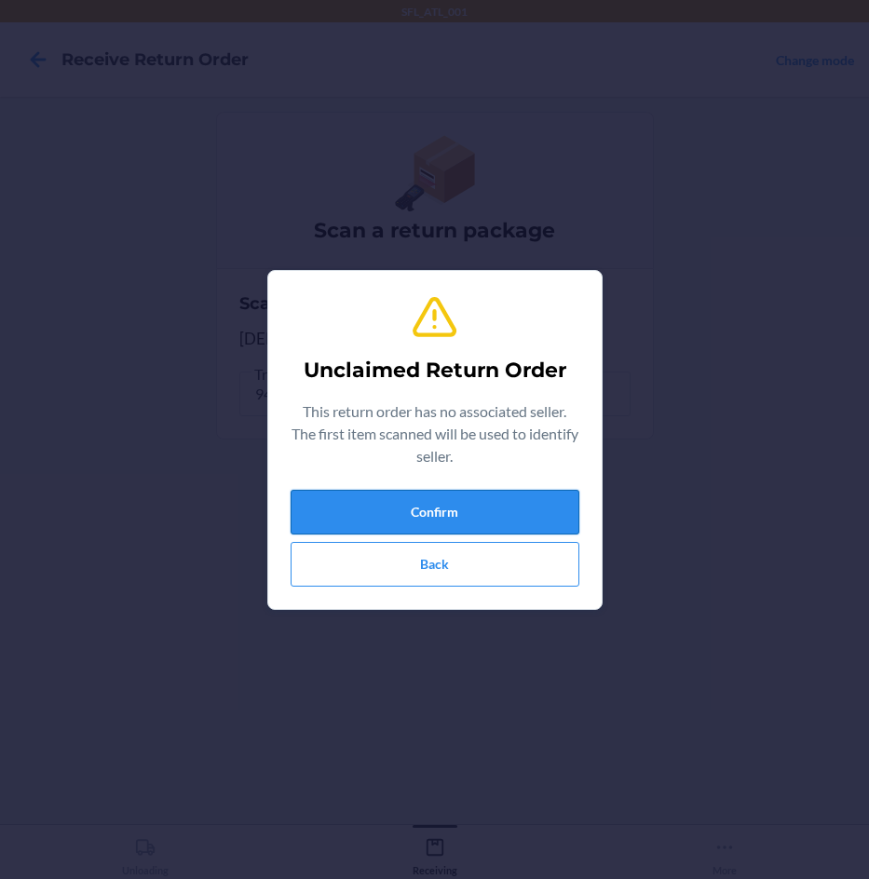
click at [542, 511] on button "Confirm" at bounding box center [435, 512] width 289 height 45
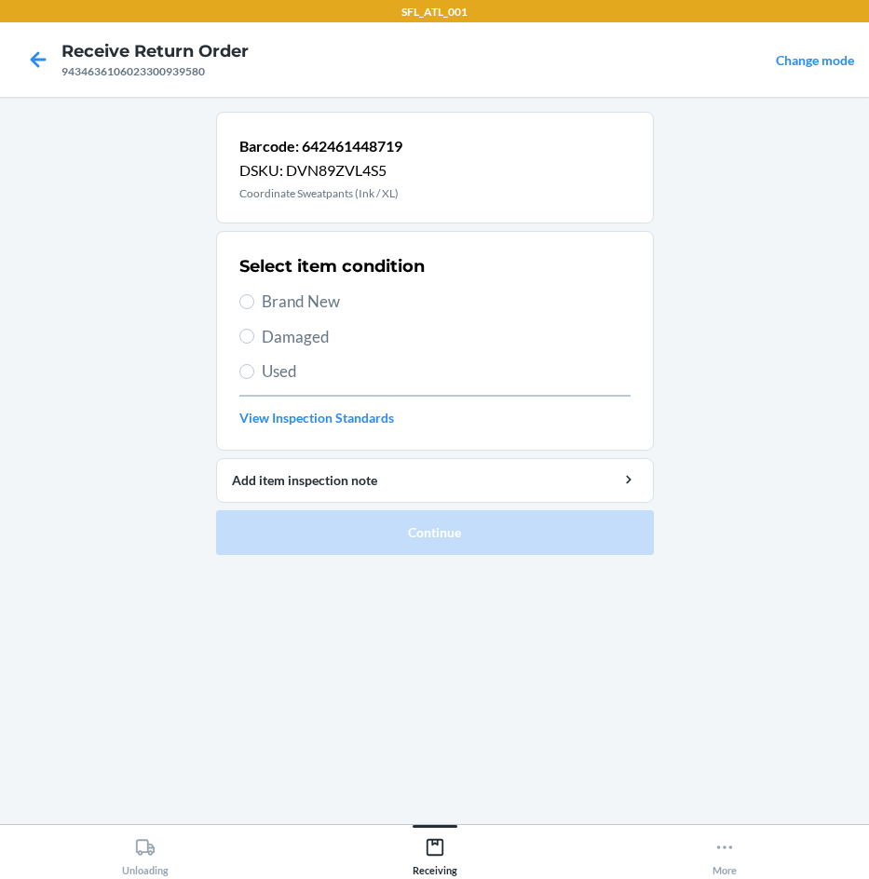
click at [279, 304] on span "Brand New" at bounding box center [446, 302] width 369 height 24
click at [254, 304] on input "Brand New" at bounding box center [246, 301] width 15 height 15
radio input "true"
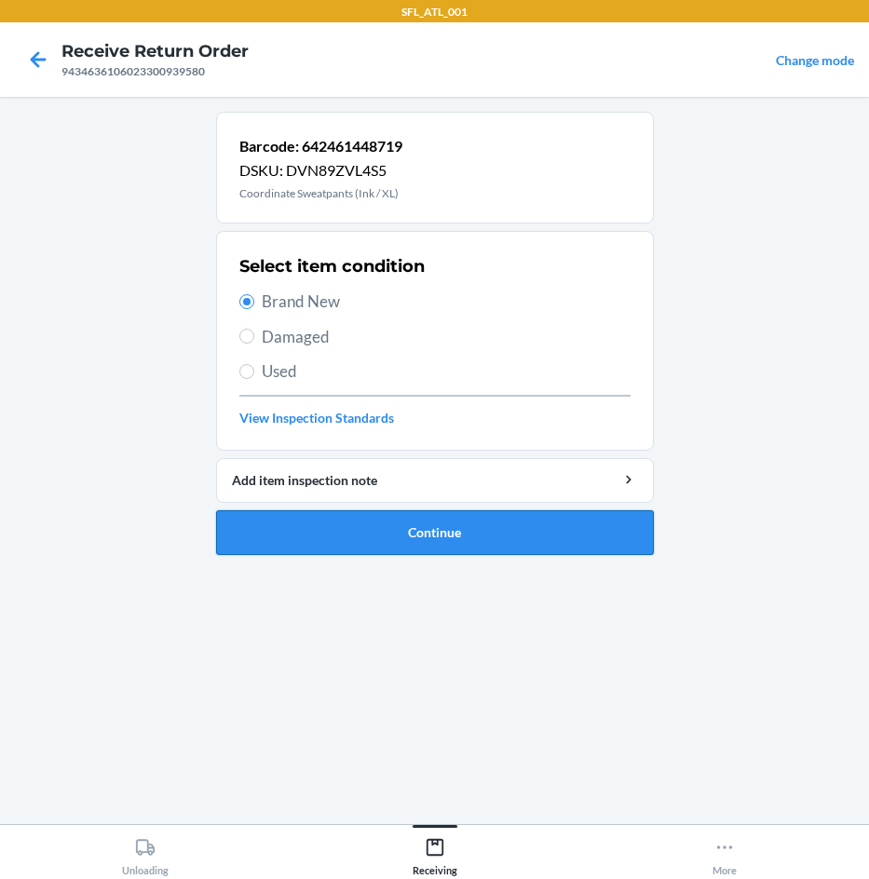
click at [439, 543] on button "Continue" at bounding box center [435, 532] width 438 height 45
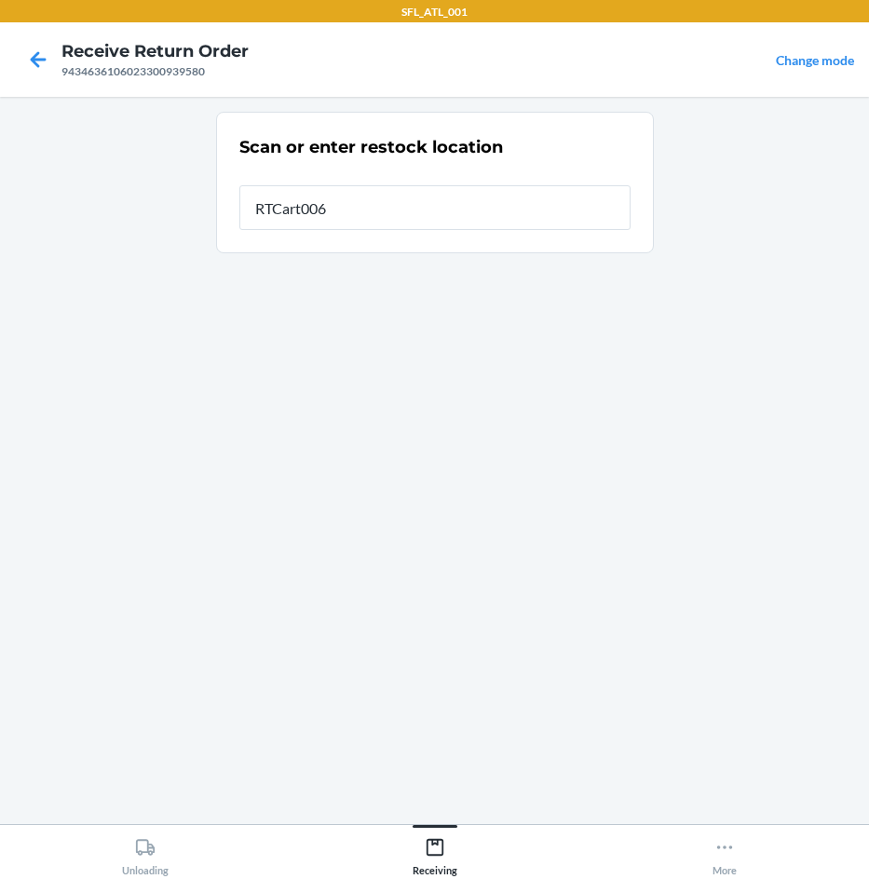
type input "RTCart006"
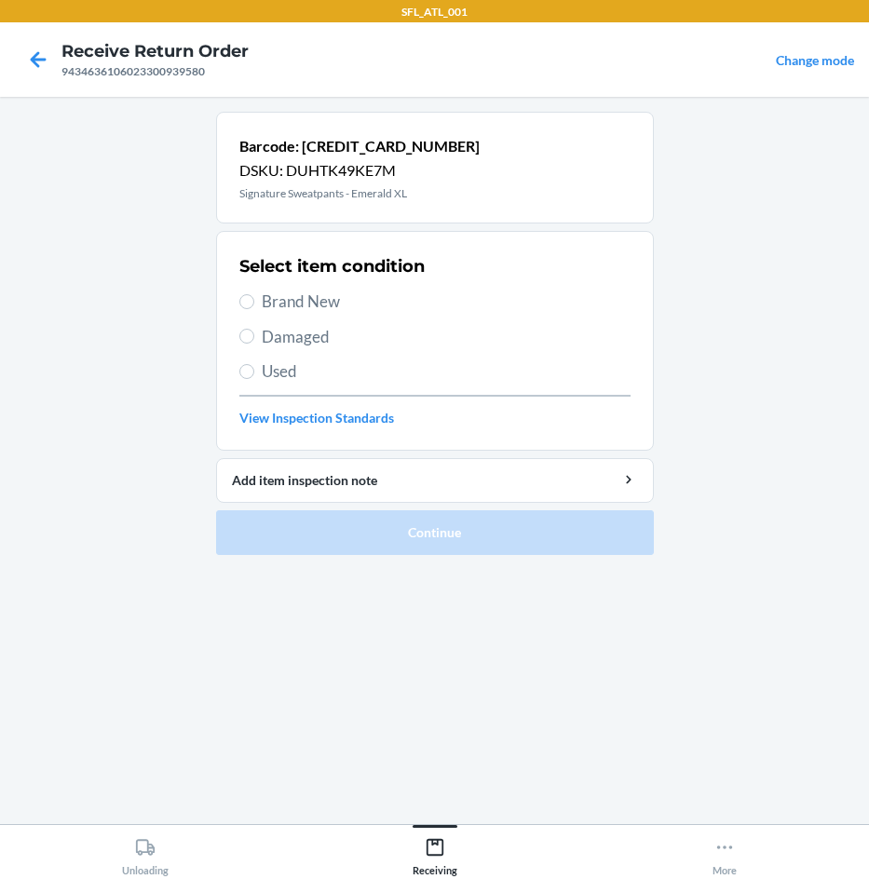
click at [318, 313] on span "Brand New" at bounding box center [446, 302] width 369 height 24
click at [254, 309] on input "Brand New" at bounding box center [246, 301] width 15 height 15
radio input "true"
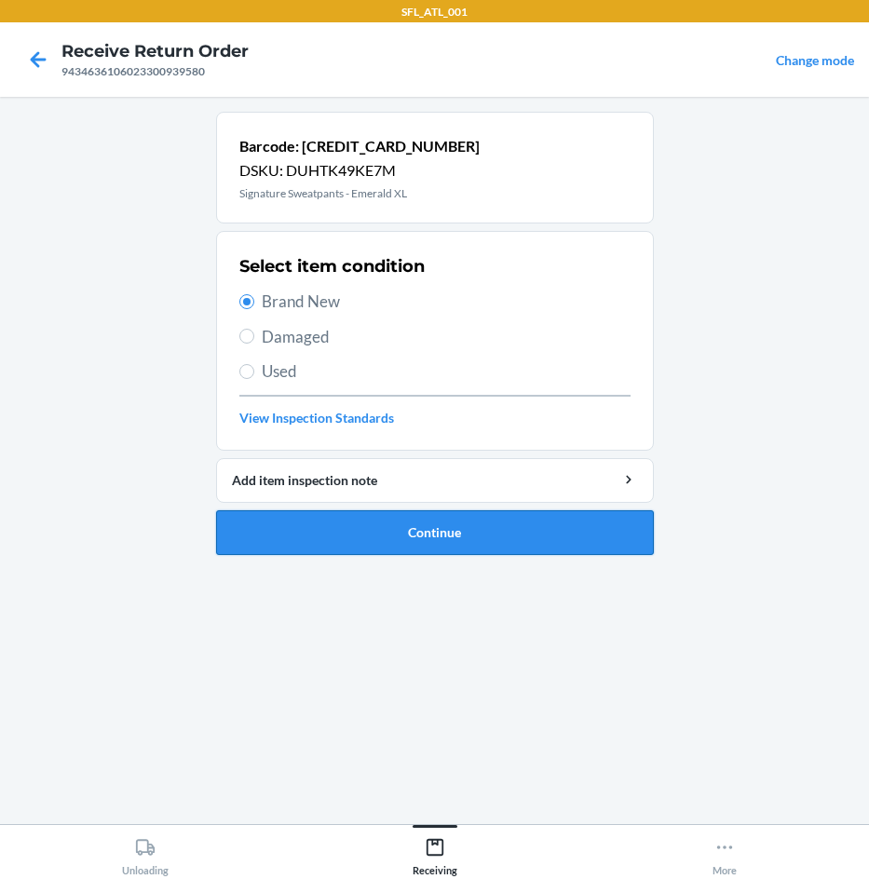
click at [407, 535] on button "Continue" at bounding box center [435, 532] width 438 height 45
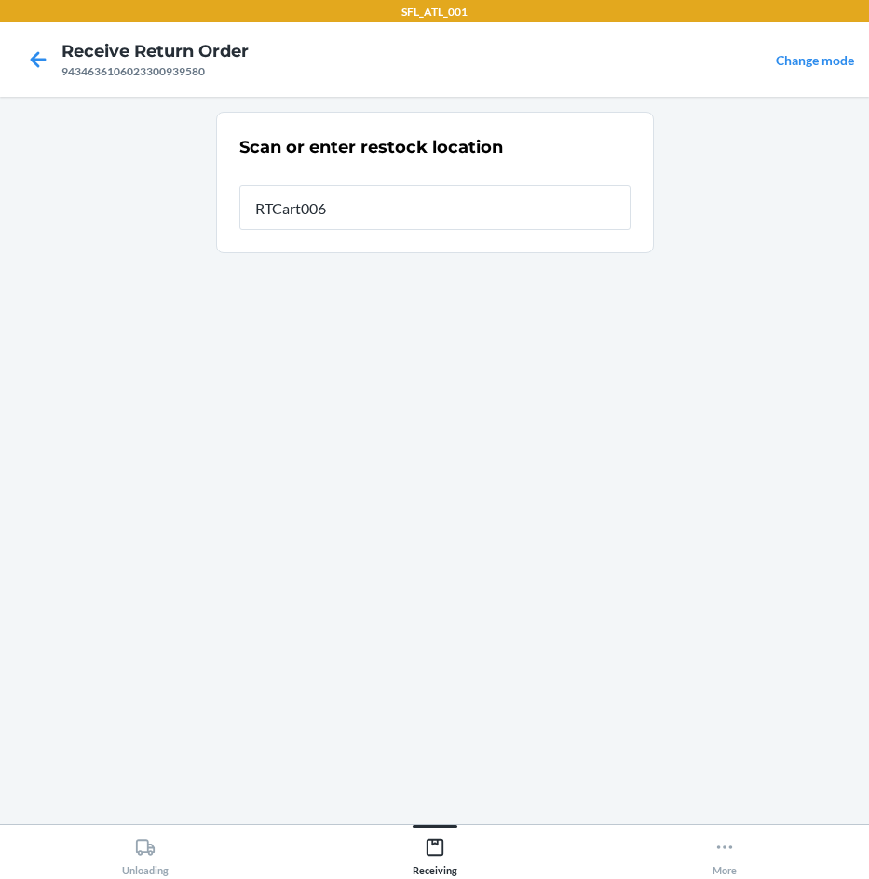
type input "RTCart006"
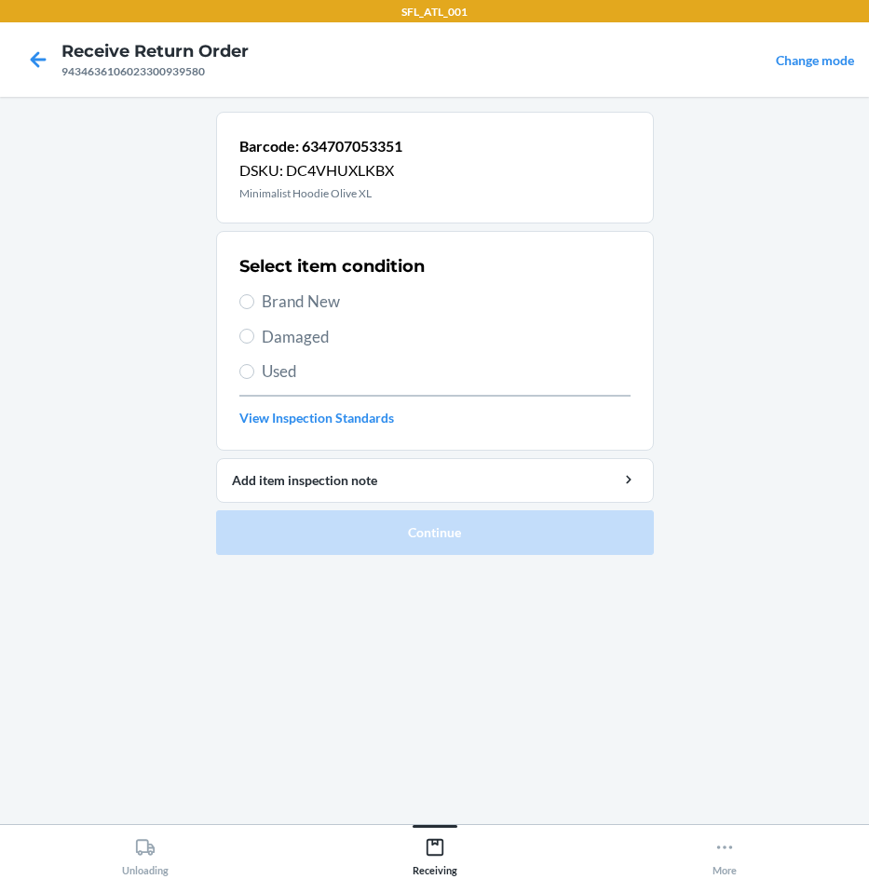
click at [331, 303] on span "Brand New" at bounding box center [446, 302] width 369 height 24
click at [254, 303] on input "Brand New" at bounding box center [246, 301] width 15 height 15
radio input "true"
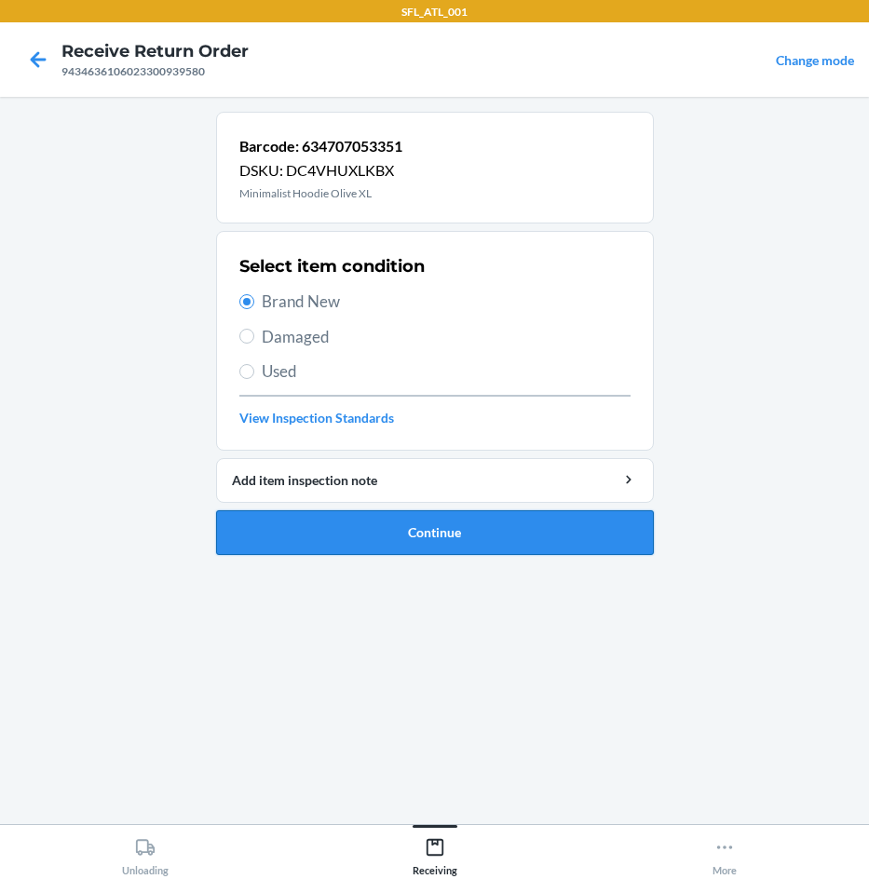
click at [400, 530] on button "Continue" at bounding box center [435, 532] width 438 height 45
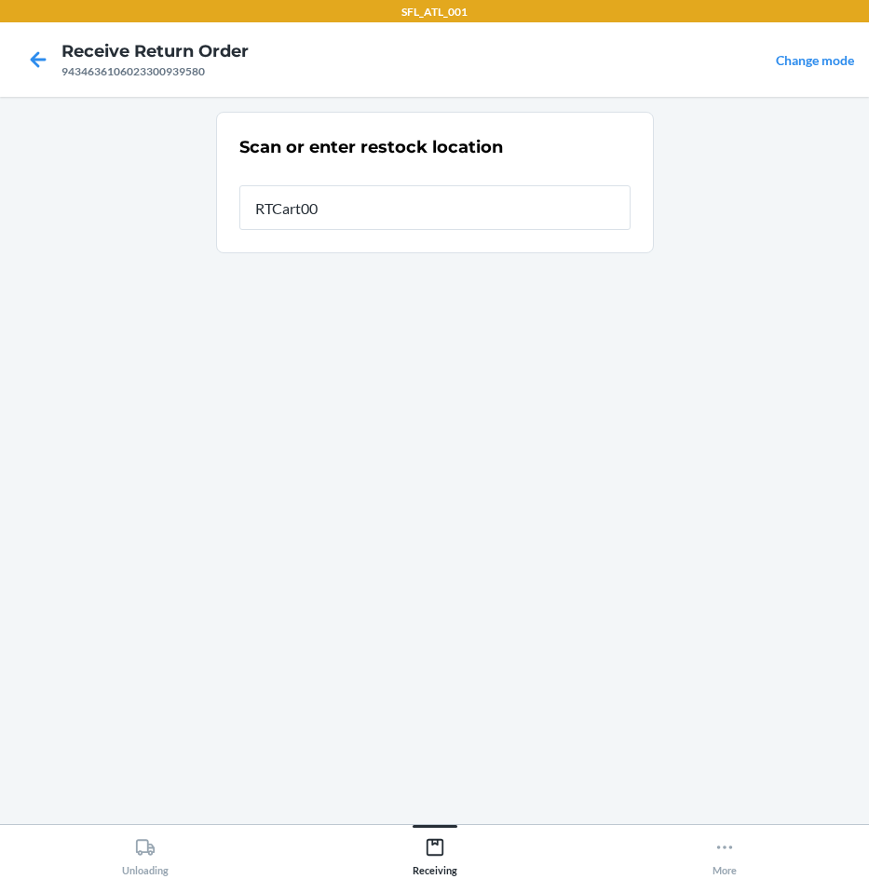
type input "RTCart006"
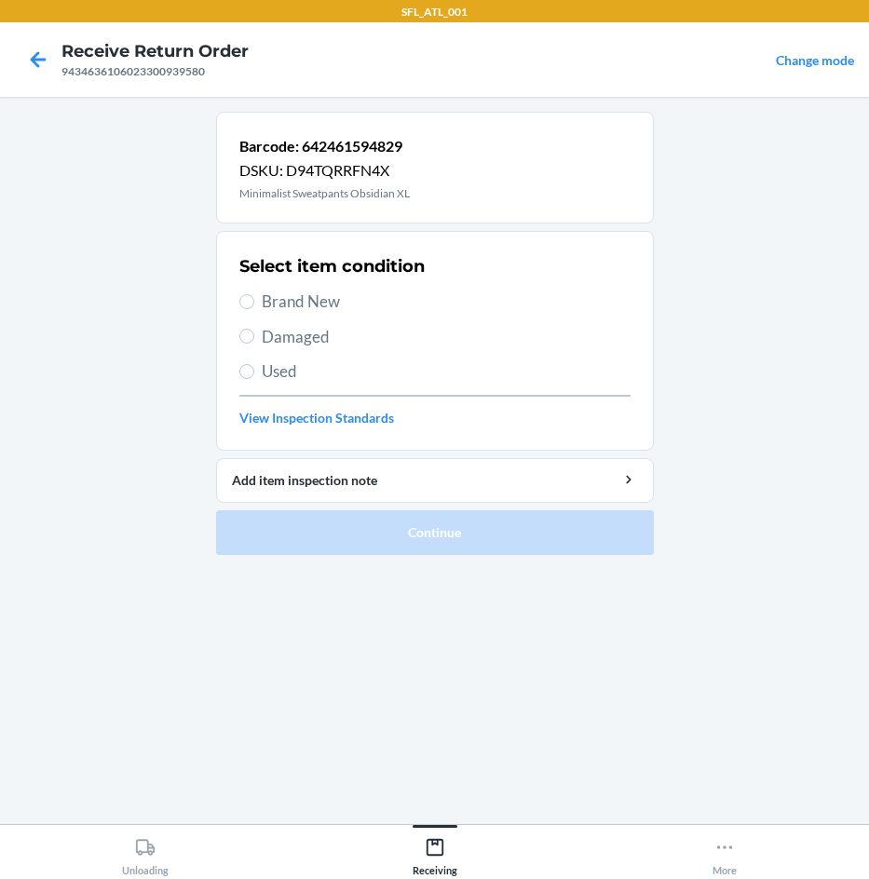
click at [339, 296] on span "Brand New" at bounding box center [446, 302] width 369 height 24
click at [254, 296] on input "Brand New" at bounding box center [246, 301] width 15 height 15
radio input "true"
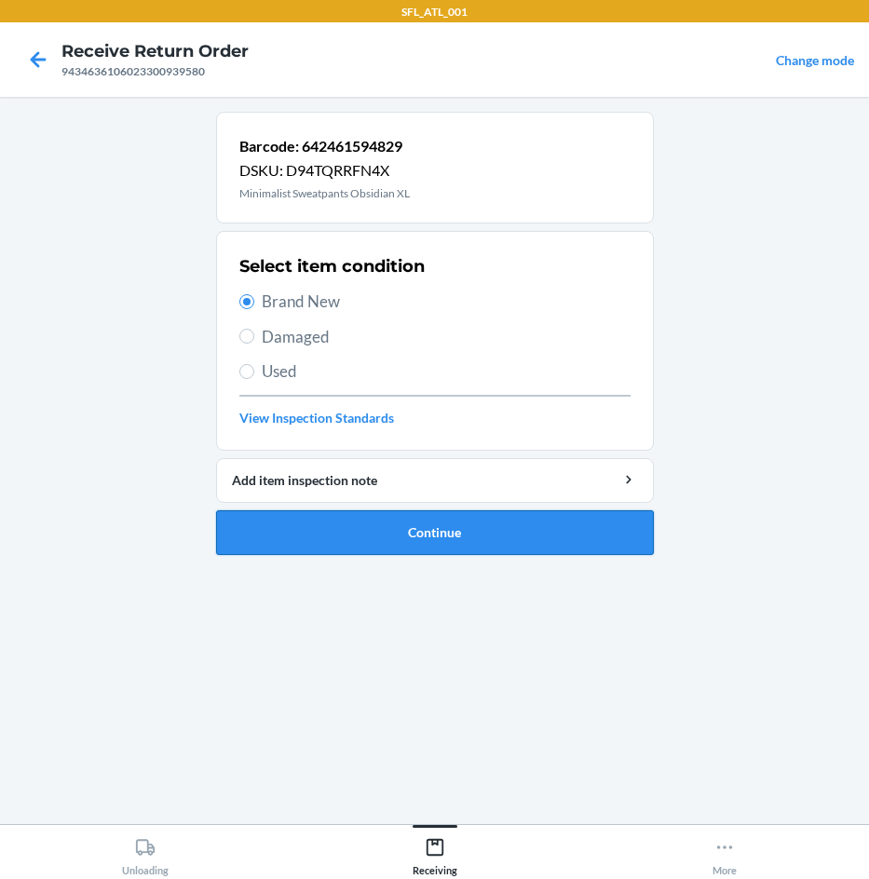
click at [429, 533] on button "Continue" at bounding box center [435, 532] width 438 height 45
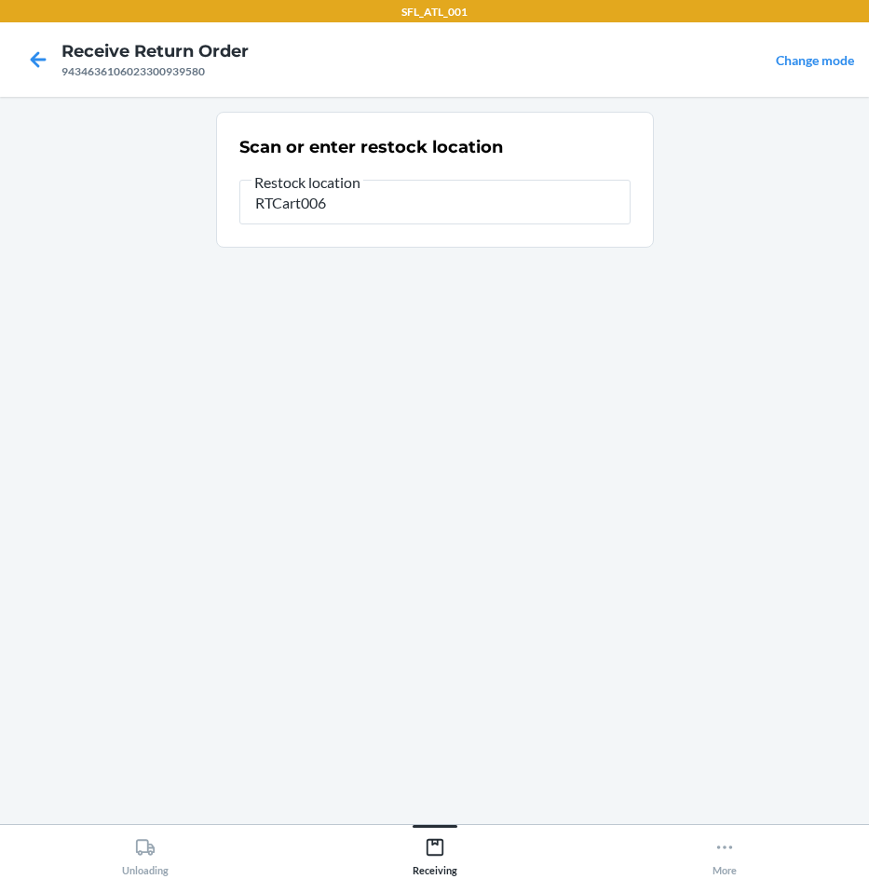
type input "RTCart006"
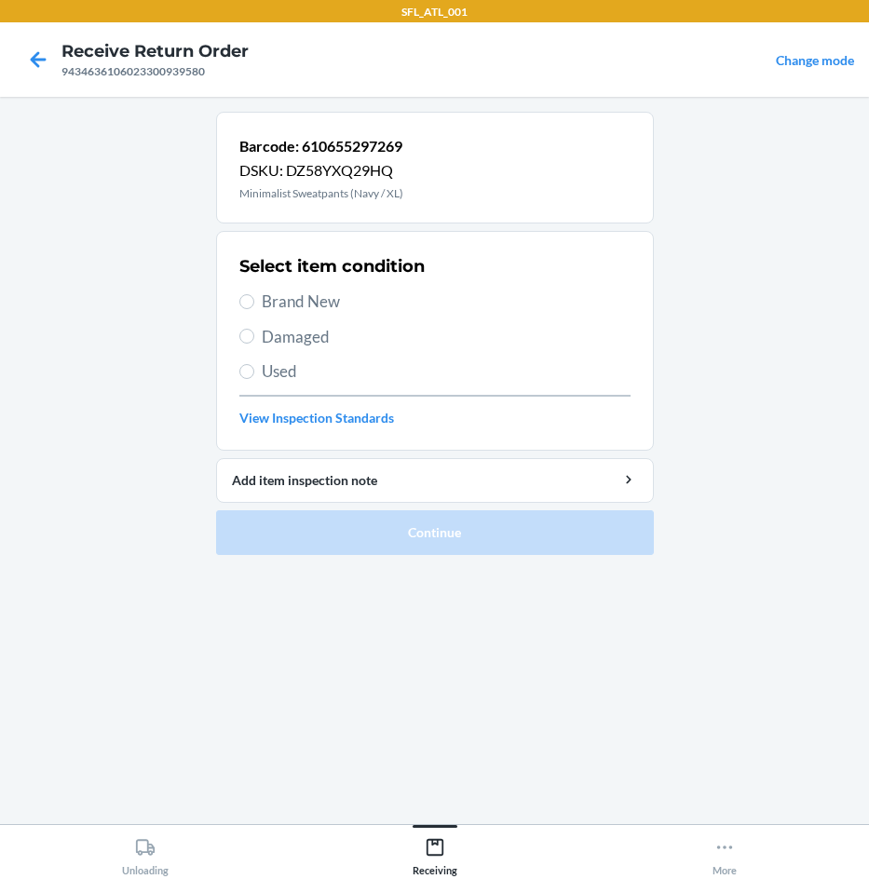
drag, startPoint x: 303, startPoint y: 312, endPoint x: 286, endPoint y: 315, distance: 17.0
click at [299, 312] on span "Brand New" at bounding box center [446, 302] width 369 height 24
click at [254, 309] on input "Brand New" at bounding box center [246, 301] width 15 height 15
radio input "true"
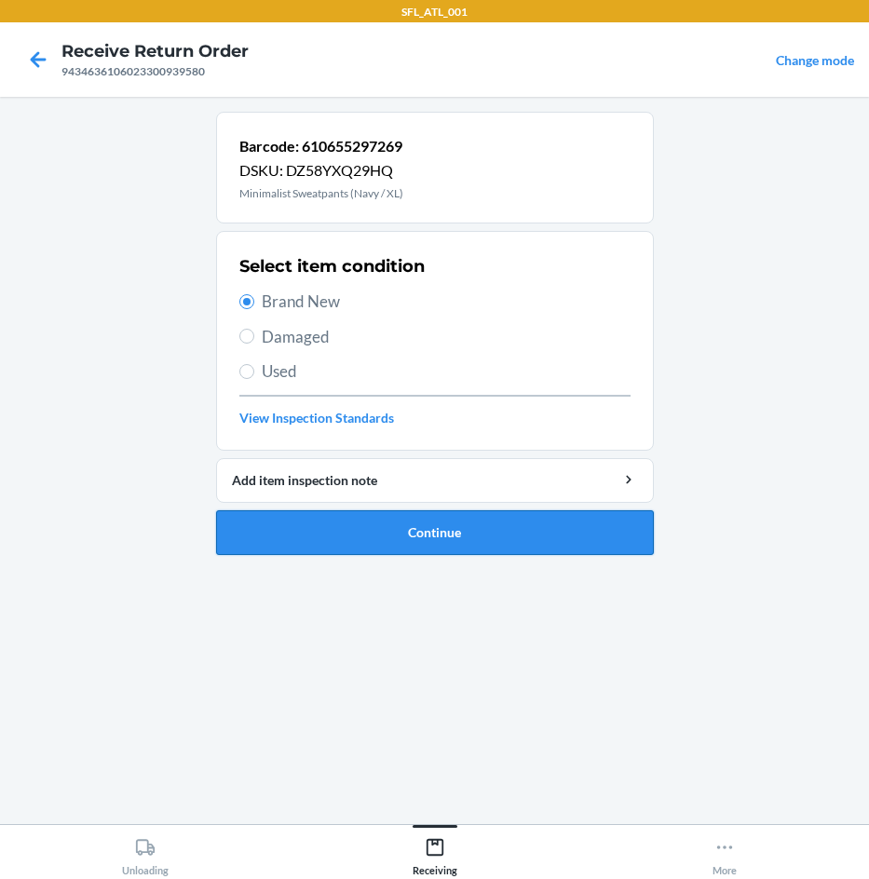
click at [365, 521] on button "Continue" at bounding box center [435, 532] width 438 height 45
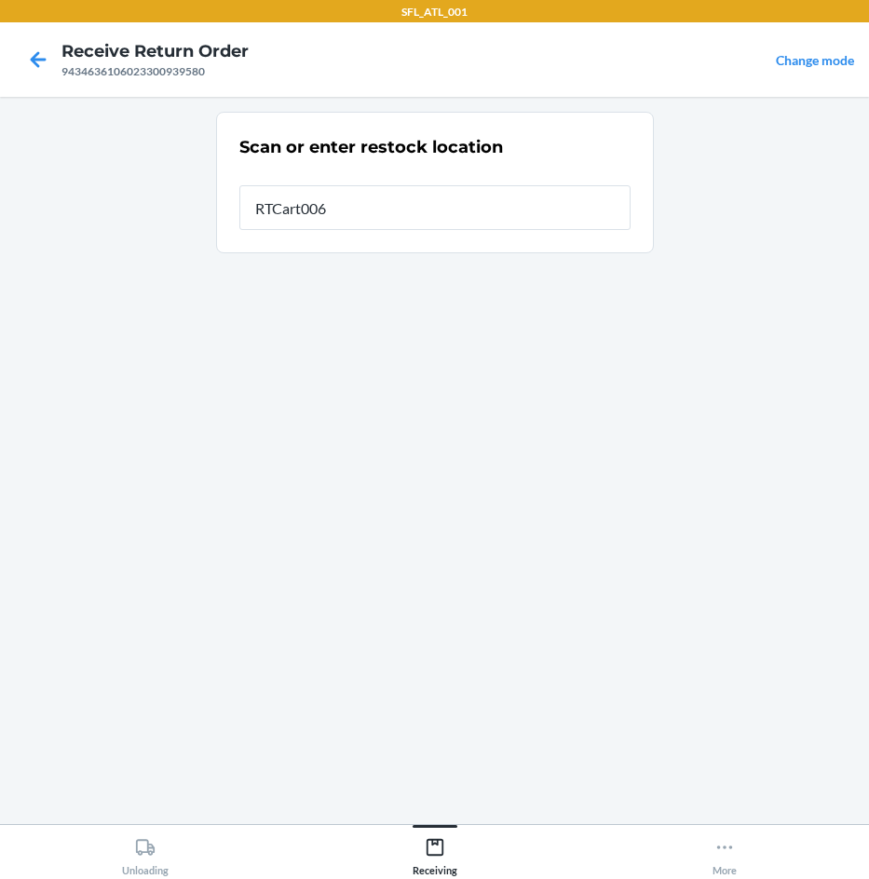
type input "RTCart006"
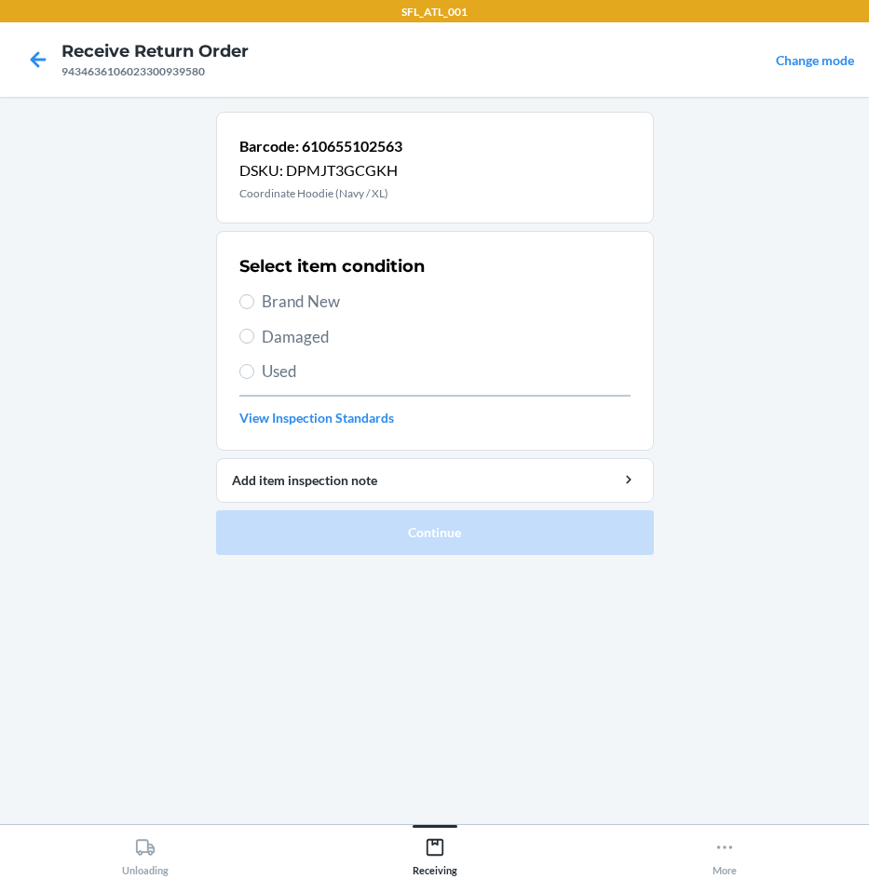
click at [292, 292] on span "Brand New" at bounding box center [446, 302] width 369 height 24
click at [254, 294] on input "Brand New" at bounding box center [246, 301] width 15 height 15
radio input "true"
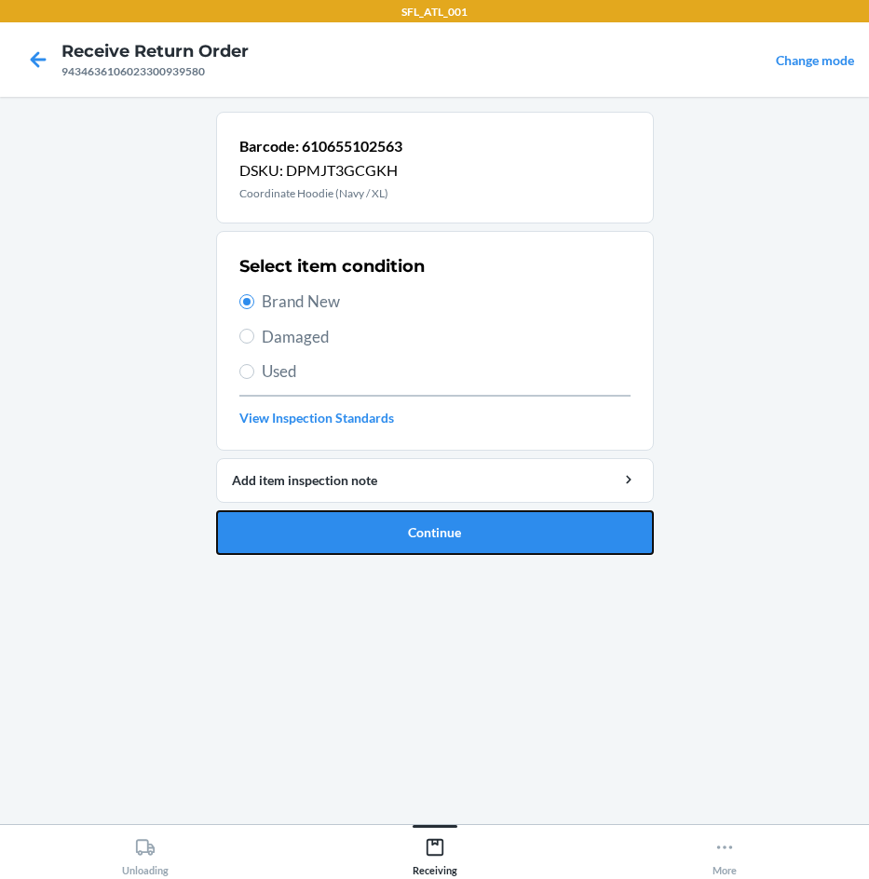
click at [384, 526] on button "Continue" at bounding box center [435, 532] width 438 height 45
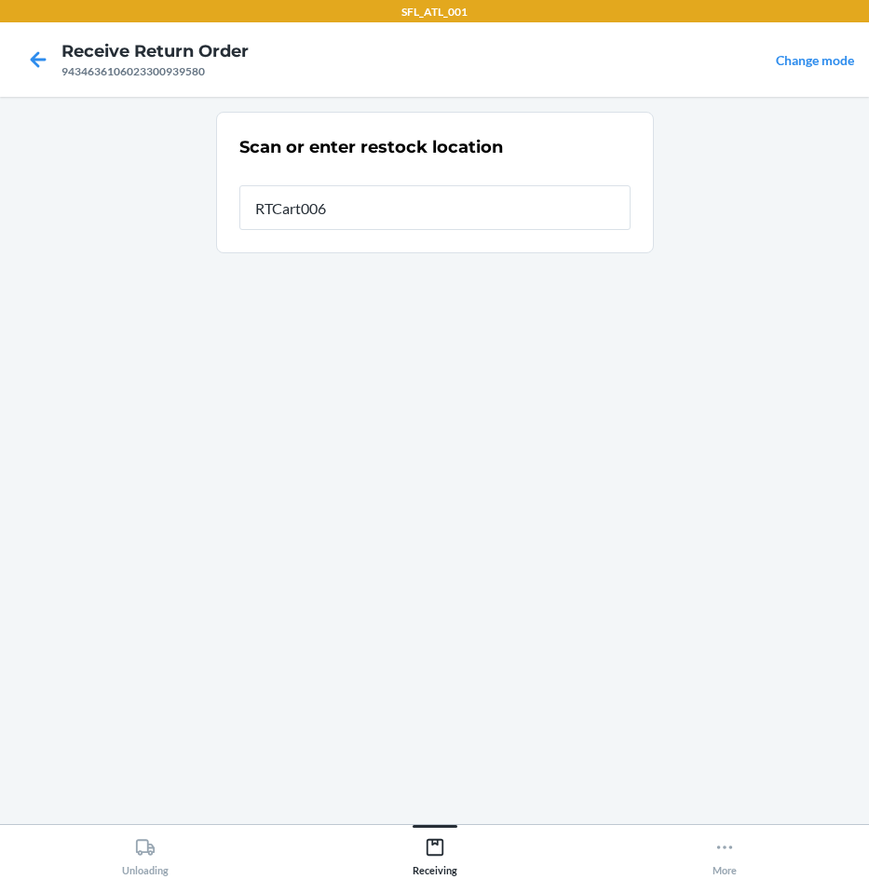
type input "RTCart006"
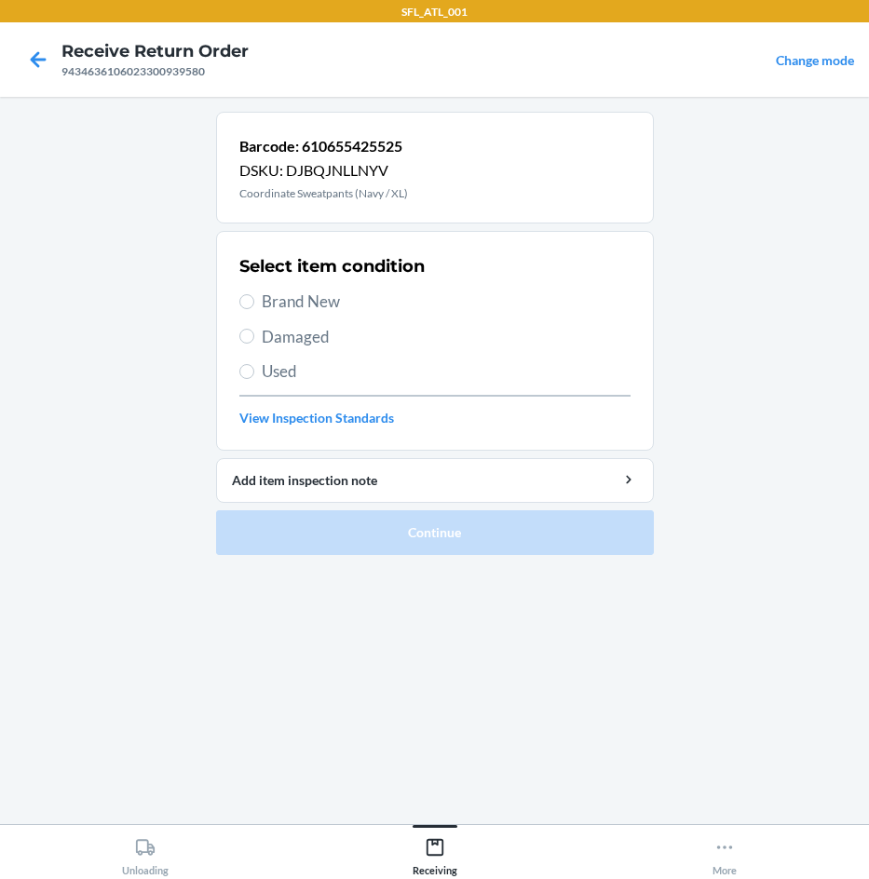
click at [336, 300] on span "Brand New" at bounding box center [446, 302] width 369 height 24
click at [254, 300] on input "Brand New" at bounding box center [246, 301] width 15 height 15
radio input "true"
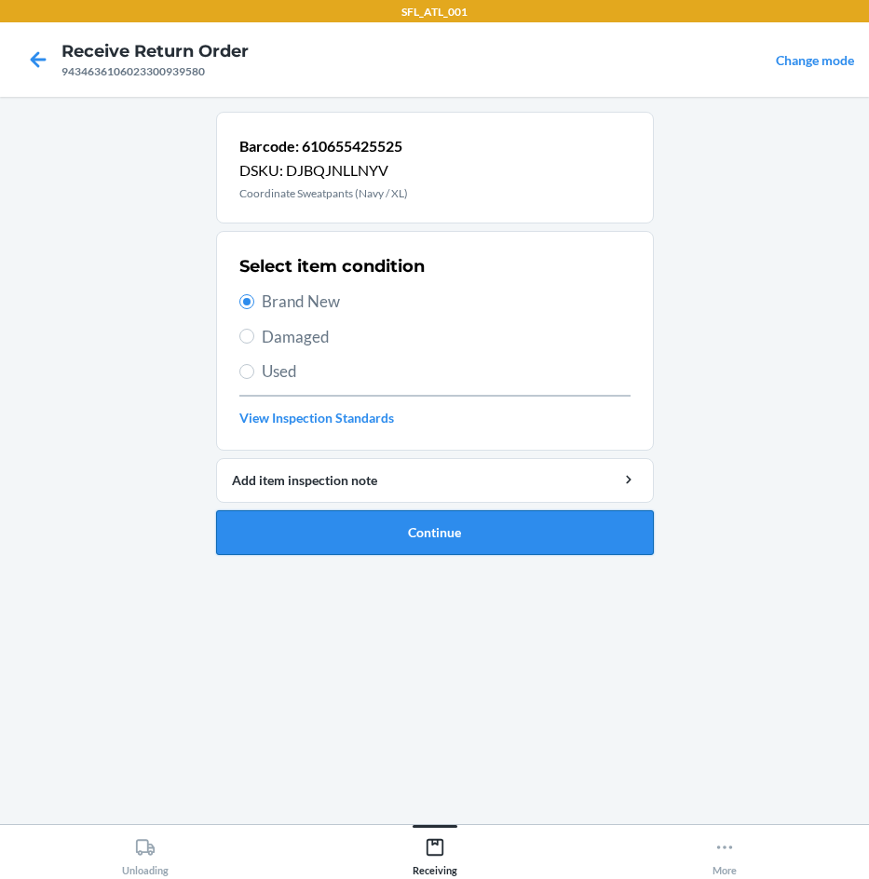
click at [364, 536] on button "Continue" at bounding box center [435, 532] width 438 height 45
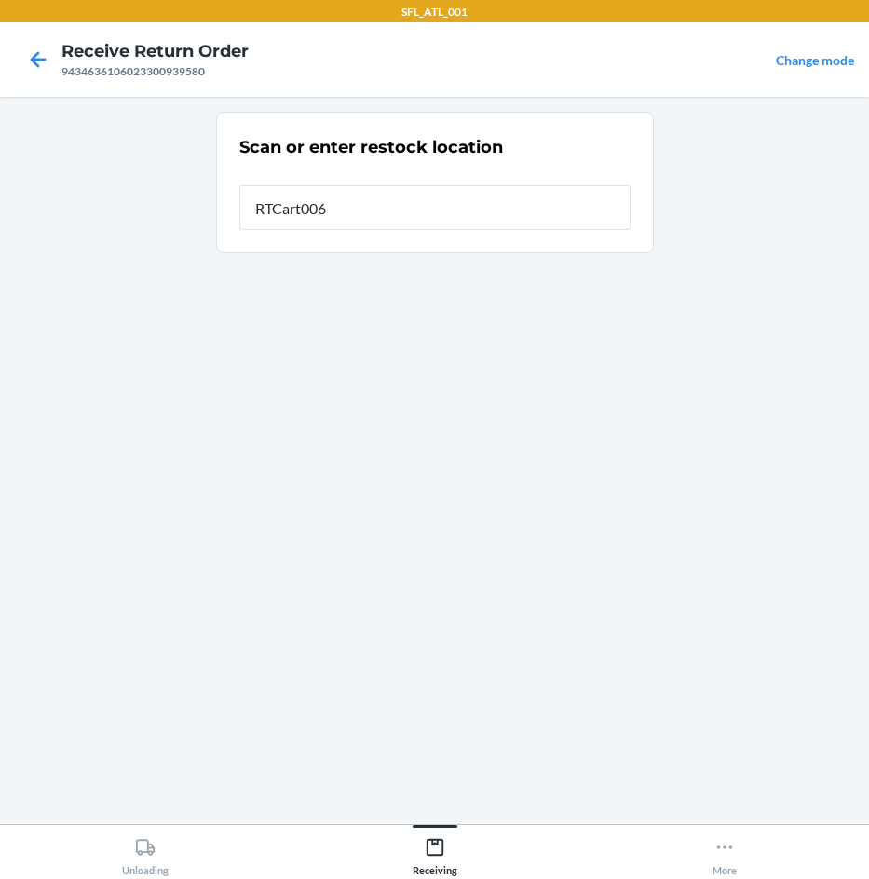
type input "RTCart006"
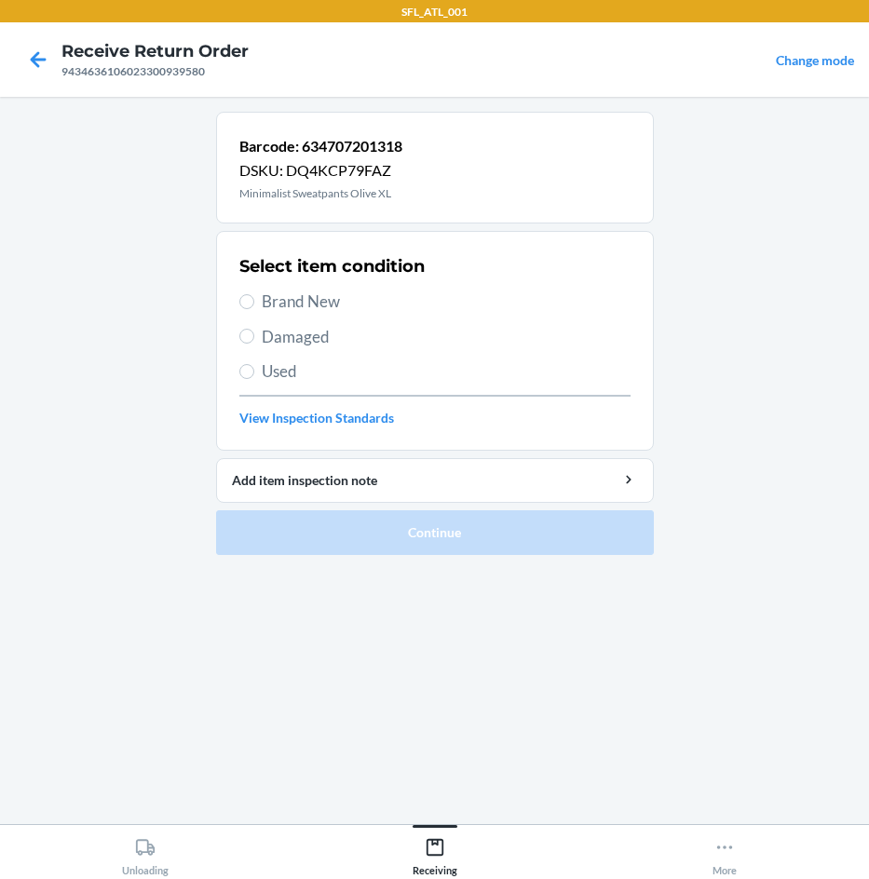
click at [286, 310] on span "Brand New" at bounding box center [446, 302] width 369 height 24
click at [254, 309] on input "Brand New" at bounding box center [246, 301] width 15 height 15
radio input "true"
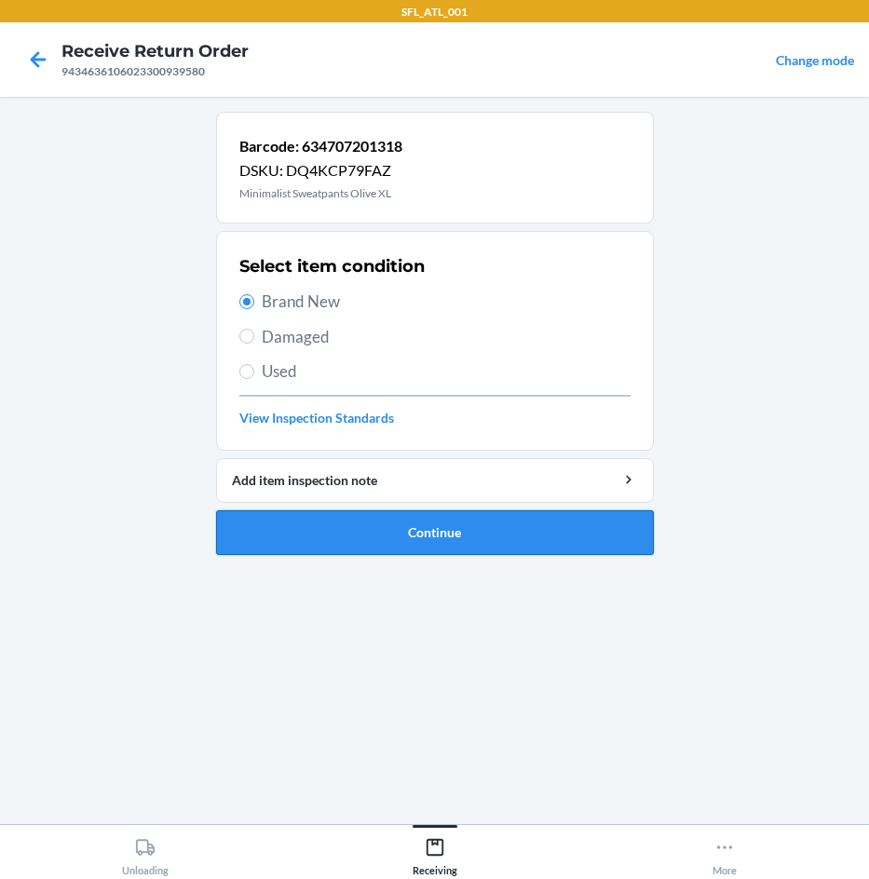
click at [395, 528] on button "Continue" at bounding box center [435, 532] width 438 height 45
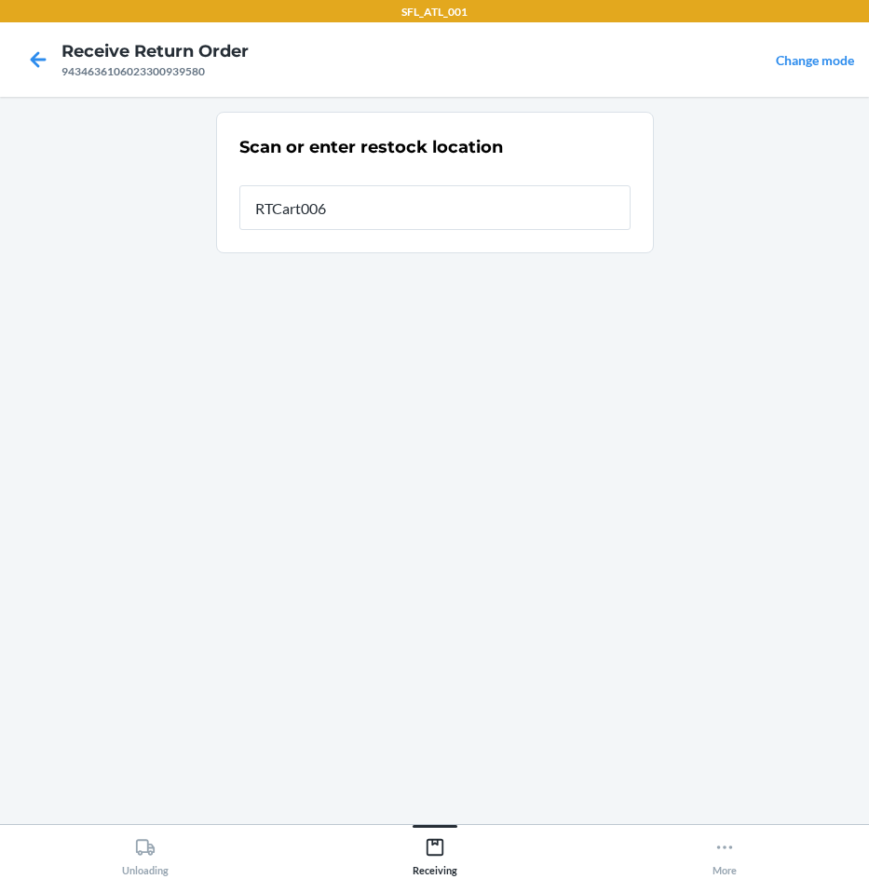
type input "RTCart006"
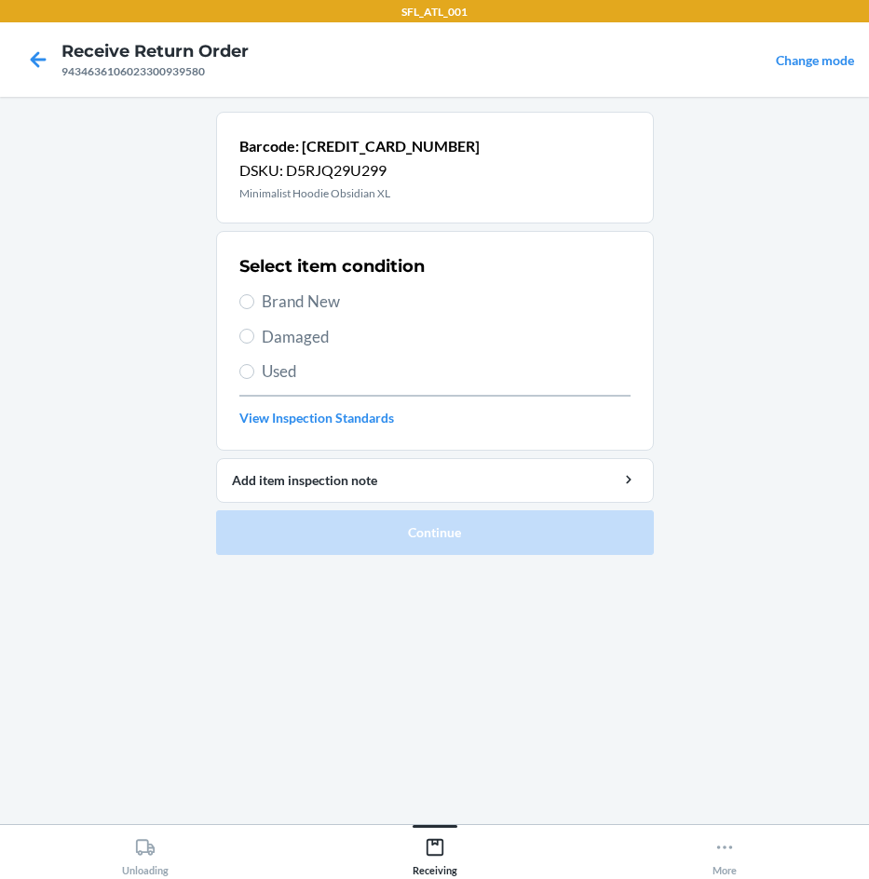
click at [336, 299] on span "Brand New" at bounding box center [446, 302] width 369 height 24
click at [254, 299] on input "Brand New" at bounding box center [246, 301] width 15 height 15
radio input "true"
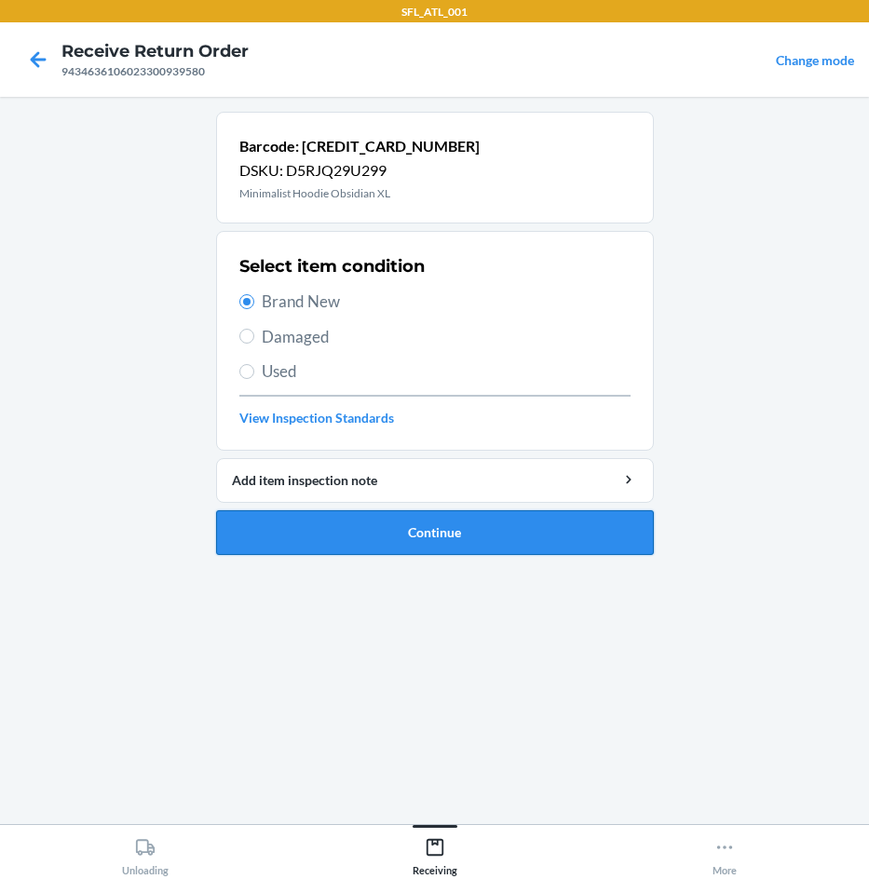
click at [421, 531] on button "Continue" at bounding box center [435, 532] width 438 height 45
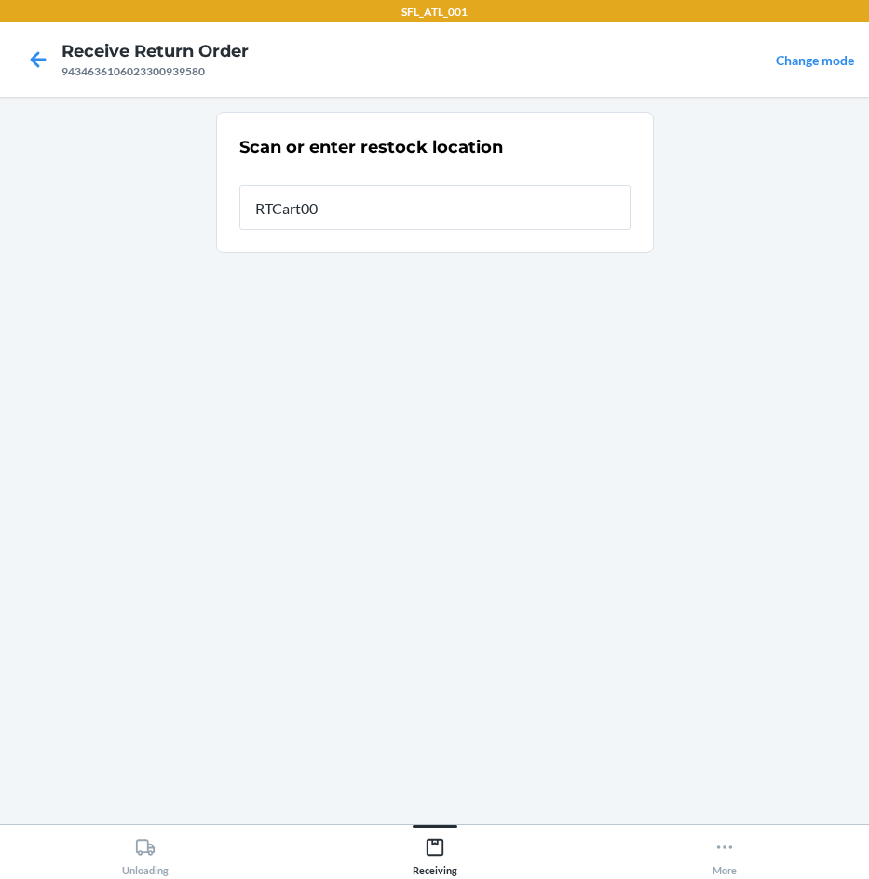
type input "RTCart006"
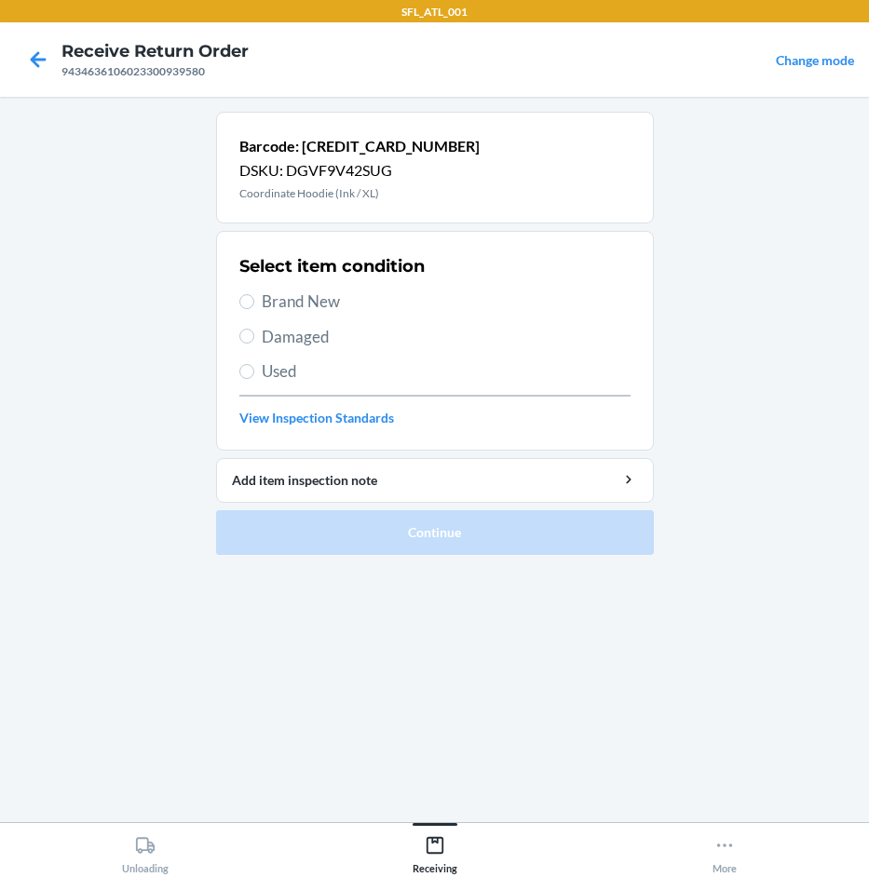
drag, startPoint x: 319, startPoint y: 309, endPoint x: 361, endPoint y: 368, distance: 72.1
click at [320, 309] on span "Brand New" at bounding box center [446, 302] width 369 height 24
click at [254, 309] on input "Brand New" at bounding box center [246, 301] width 15 height 15
radio input "true"
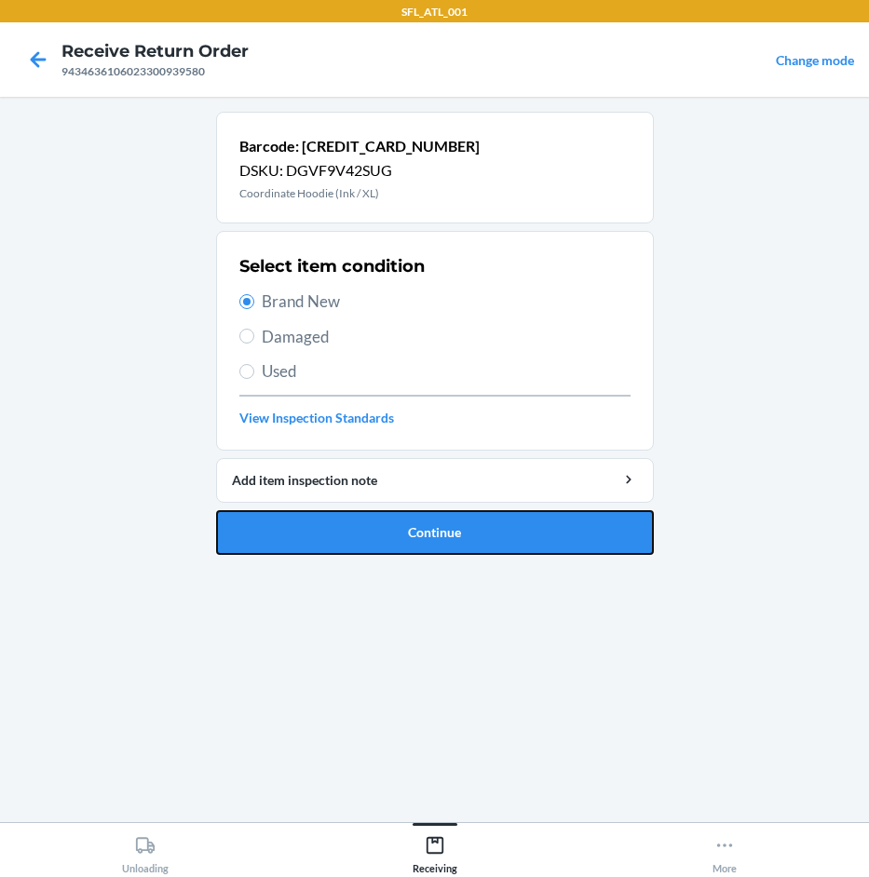
drag, startPoint x: 441, startPoint y: 535, endPoint x: 406, endPoint y: 536, distance: 35.4
click at [440, 534] on button "Continue" at bounding box center [435, 532] width 438 height 45
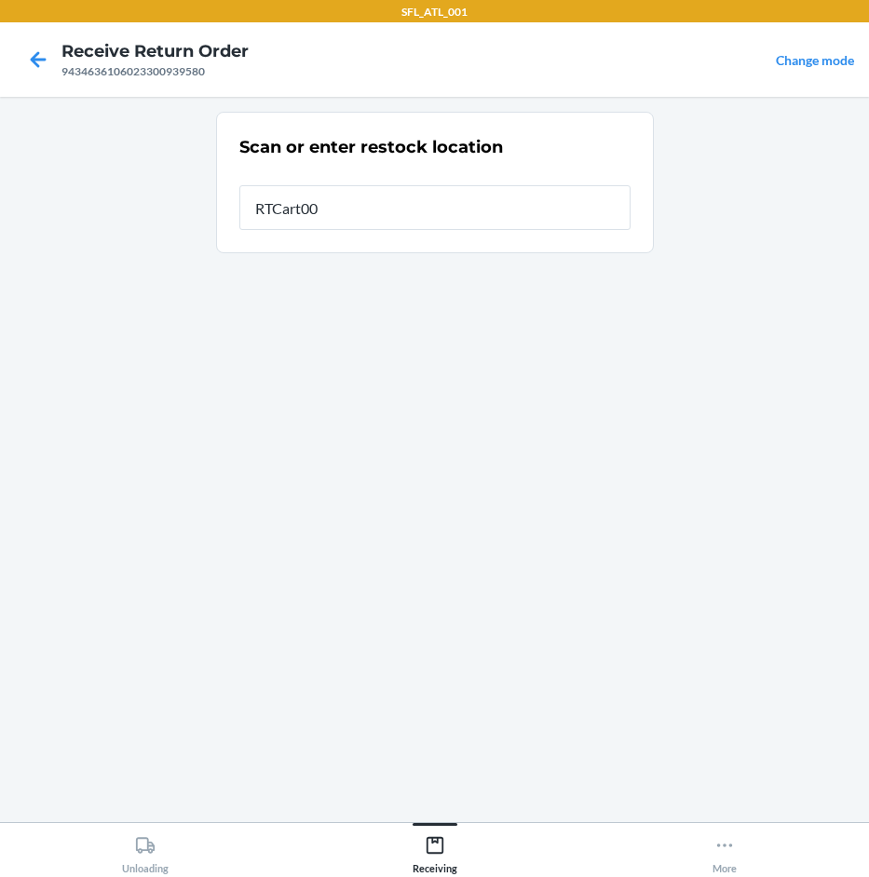
type input "RTCart006"
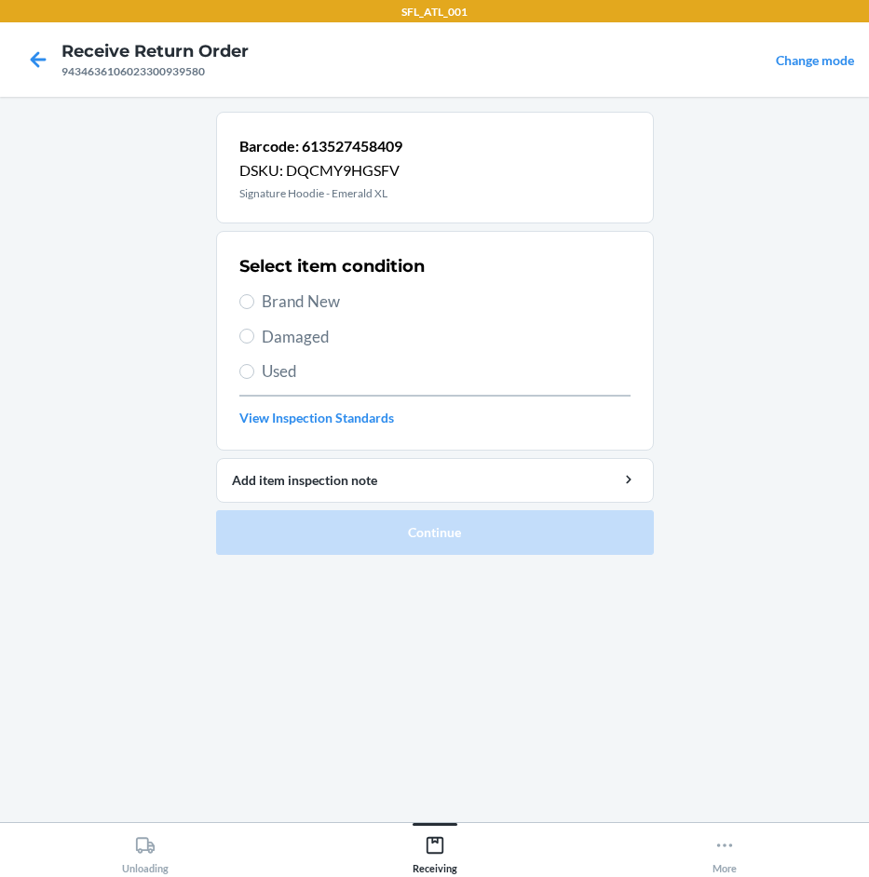
click at [327, 305] on span "Brand New" at bounding box center [446, 302] width 369 height 24
click at [254, 305] on input "Brand New" at bounding box center [246, 301] width 15 height 15
radio input "true"
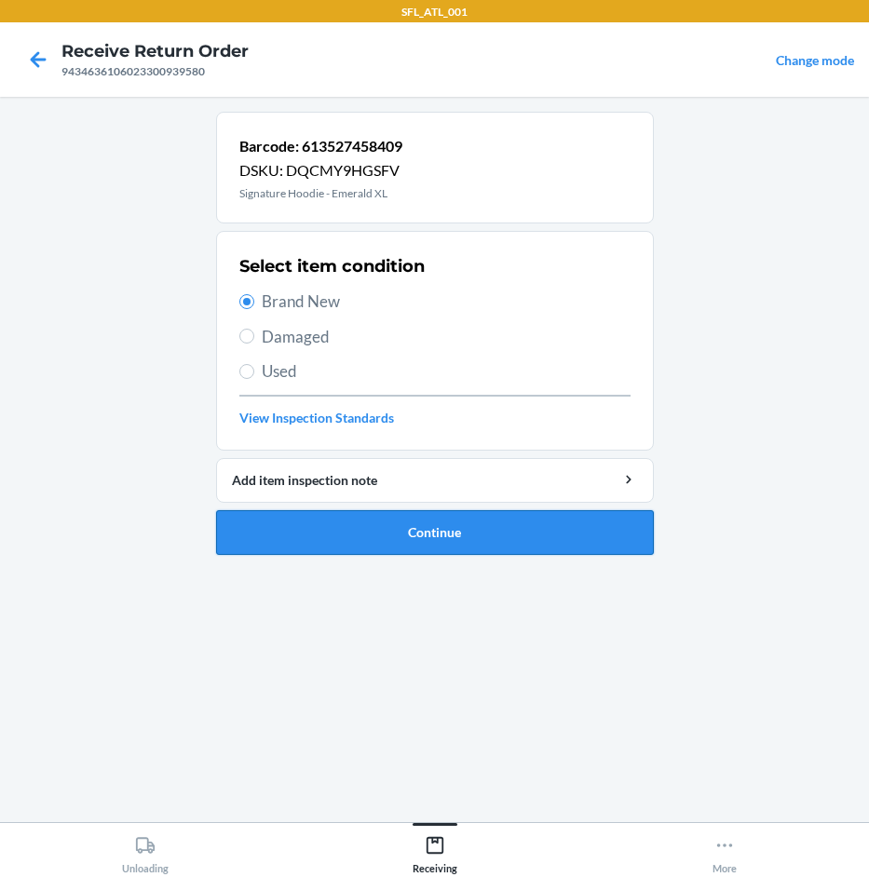
click at [395, 549] on button "Continue" at bounding box center [435, 532] width 438 height 45
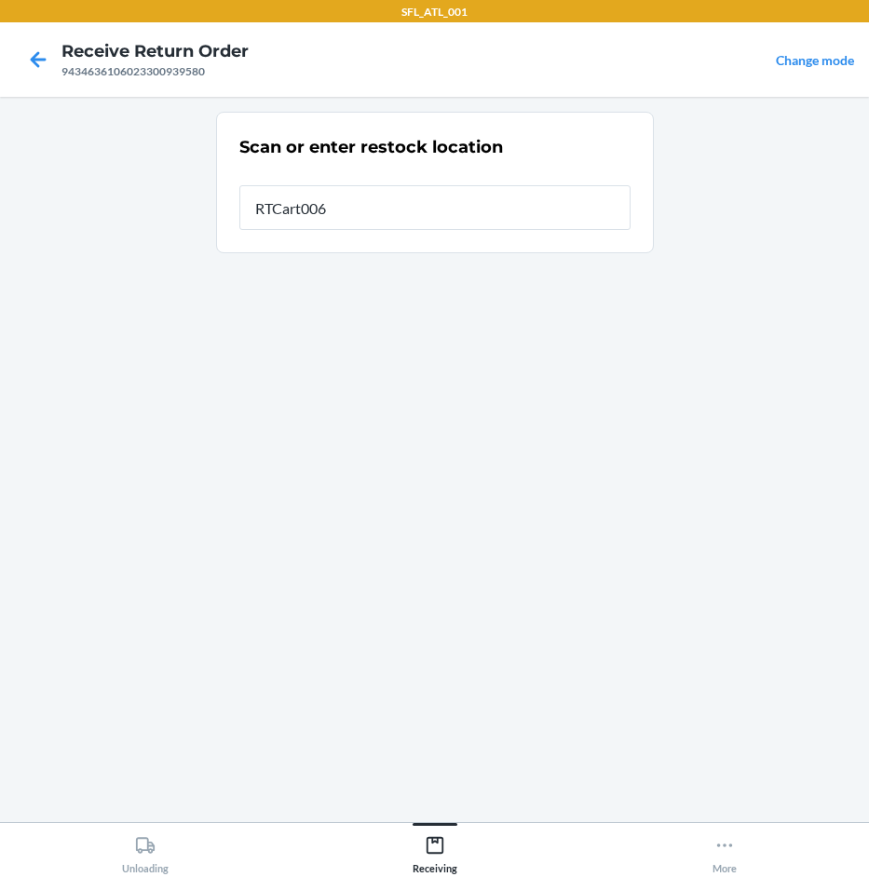
type input "RTCart006"
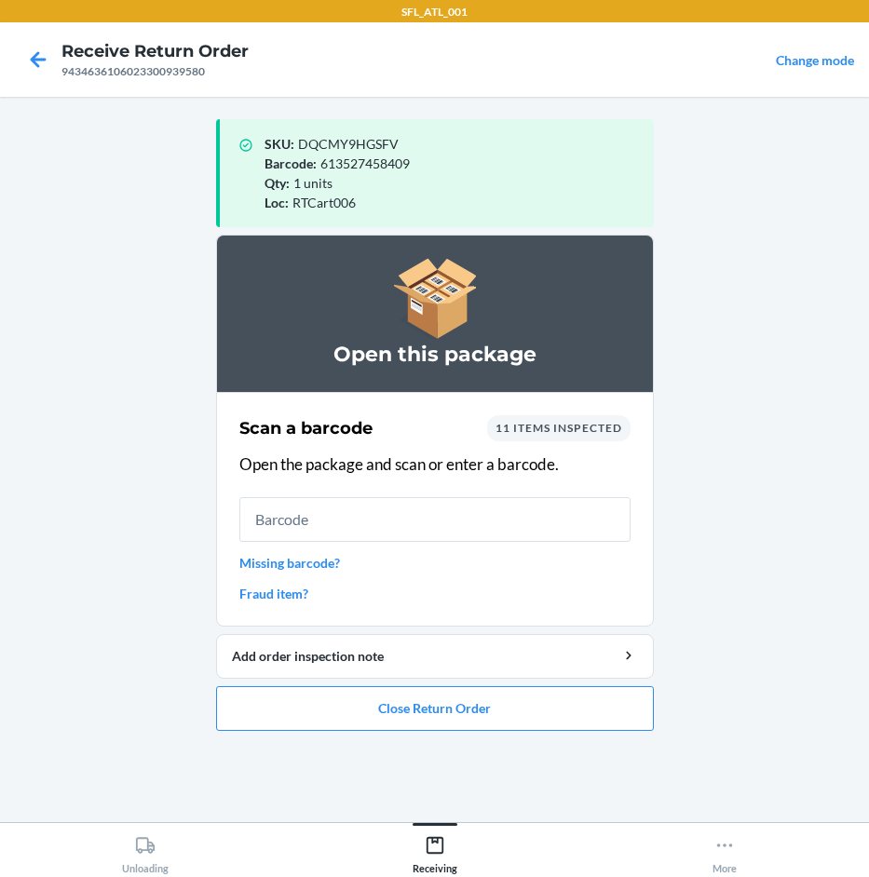
click at [305, 564] on link "Missing barcode?" at bounding box center [434, 563] width 391 height 20
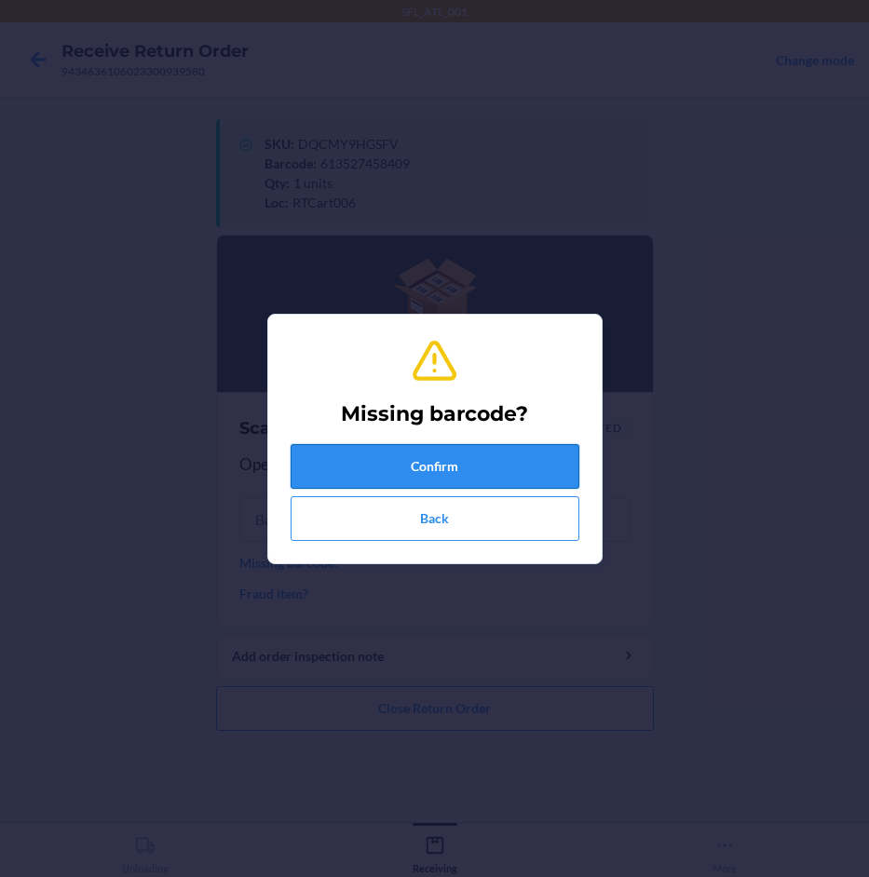
click at [406, 449] on button "Confirm" at bounding box center [435, 466] width 289 height 45
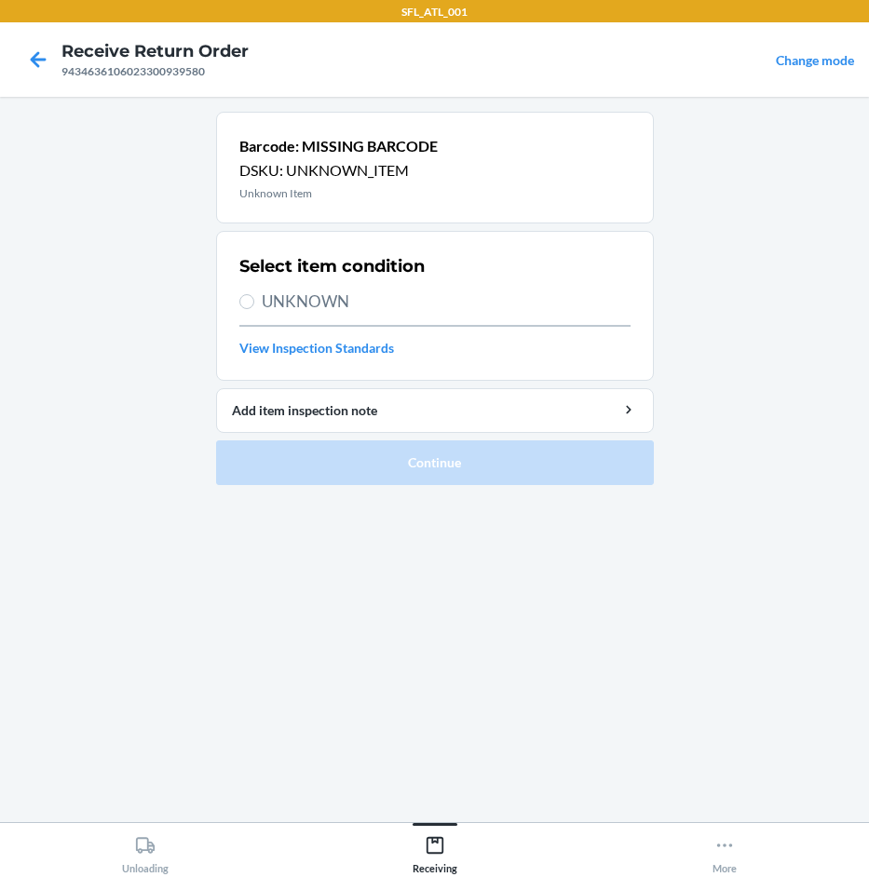
click at [327, 295] on span "UNKNOWN" at bounding box center [446, 302] width 369 height 24
click at [254, 295] on input "UNKNOWN" at bounding box center [246, 301] width 15 height 15
radio input "true"
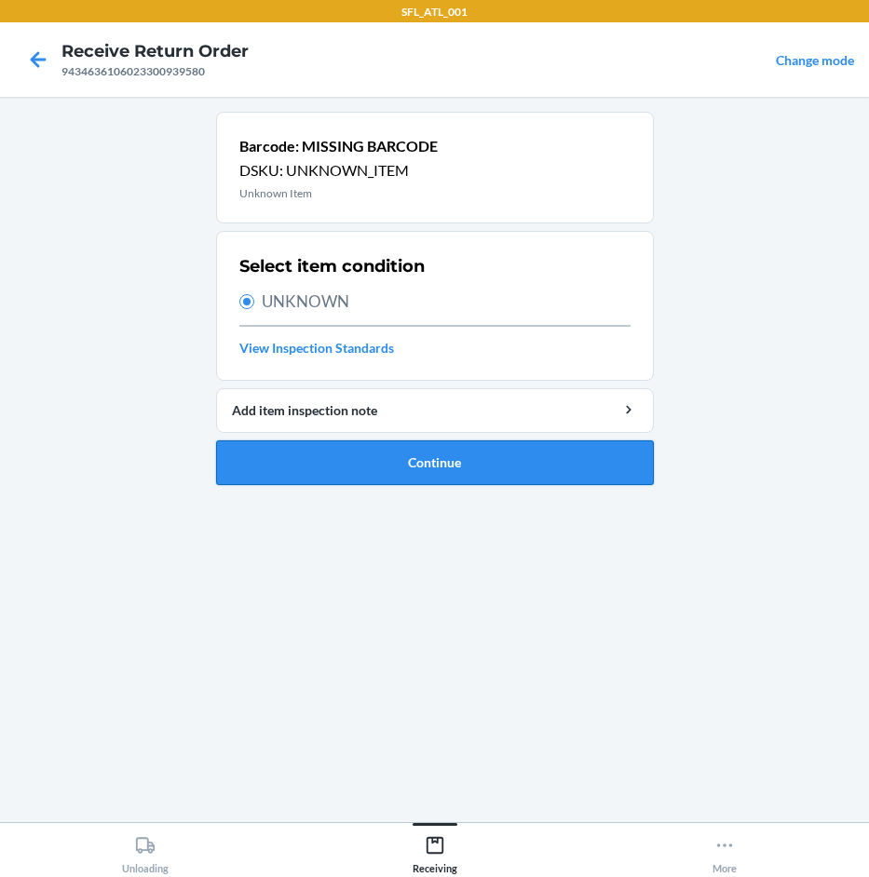
click at [371, 453] on button "Continue" at bounding box center [435, 462] width 438 height 45
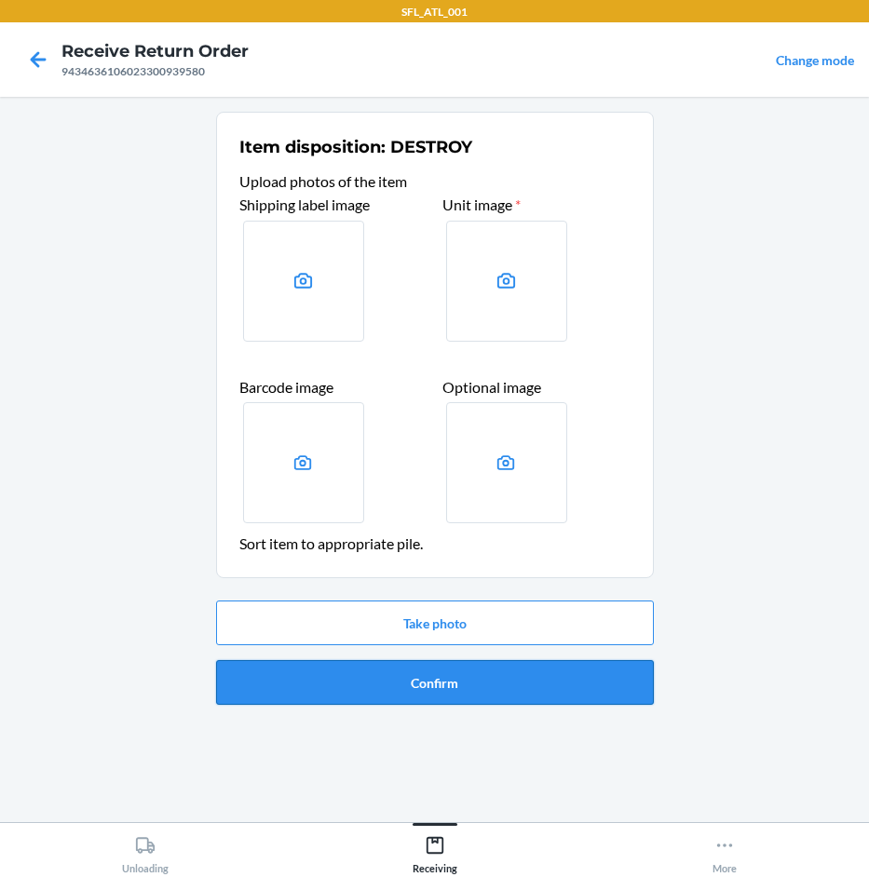
click at [414, 683] on button "Confirm" at bounding box center [435, 682] width 438 height 45
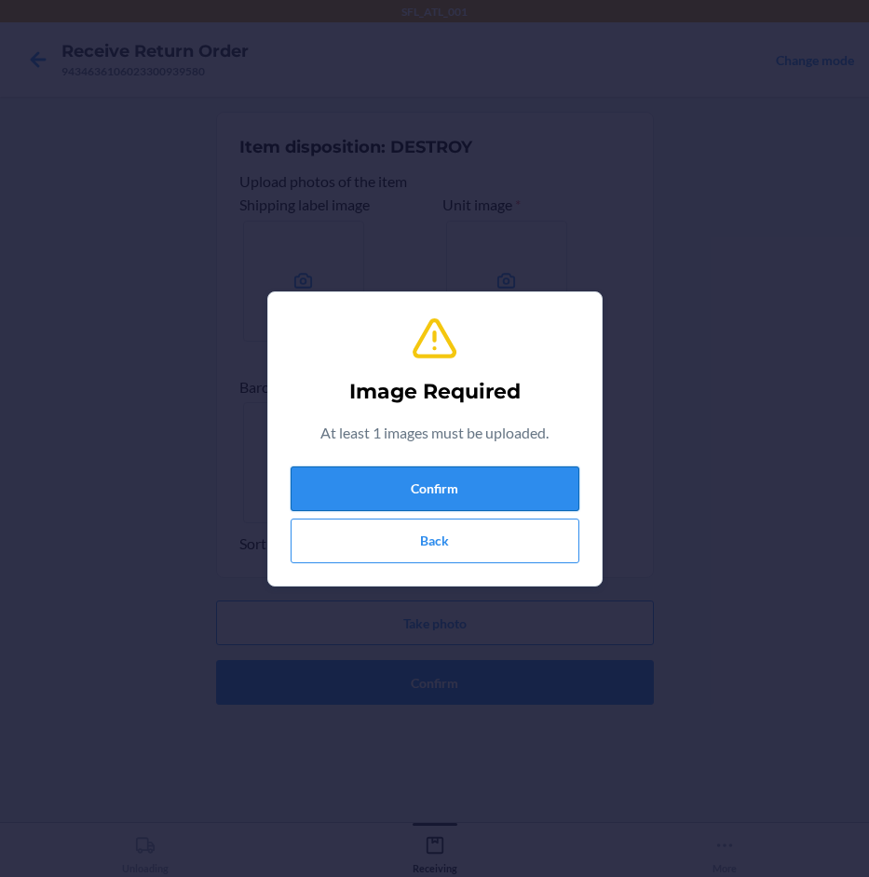
click at [404, 472] on button "Confirm" at bounding box center [435, 489] width 289 height 45
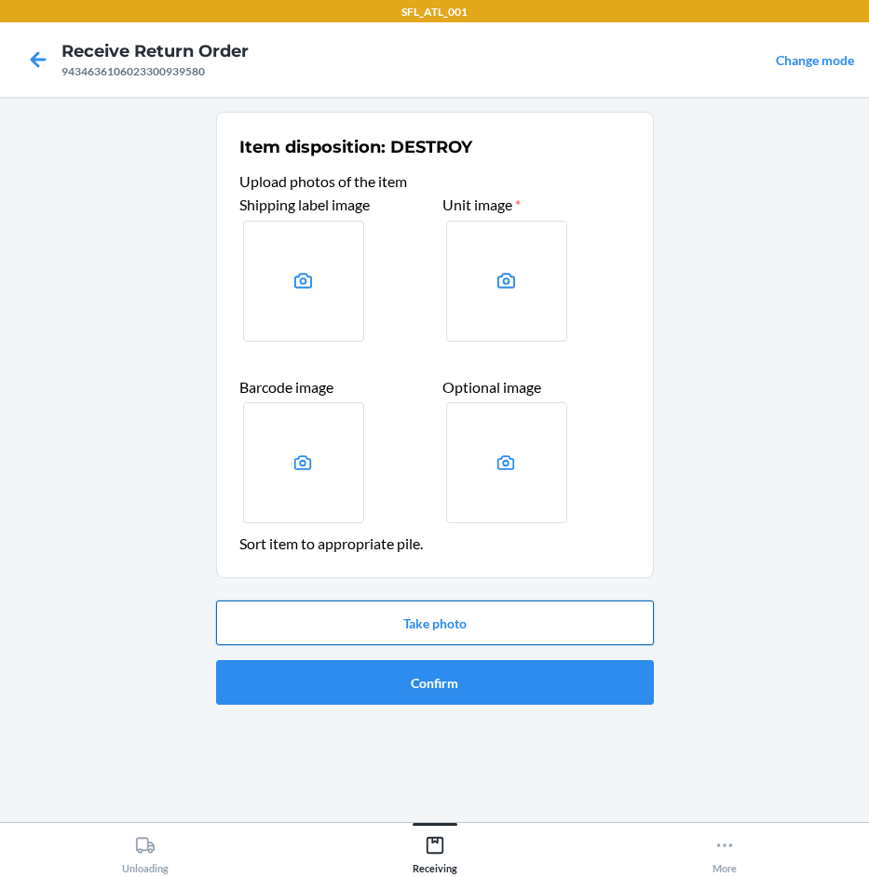
click at [422, 614] on button "Take photo" at bounding box center [435, 623] width 438 height 45
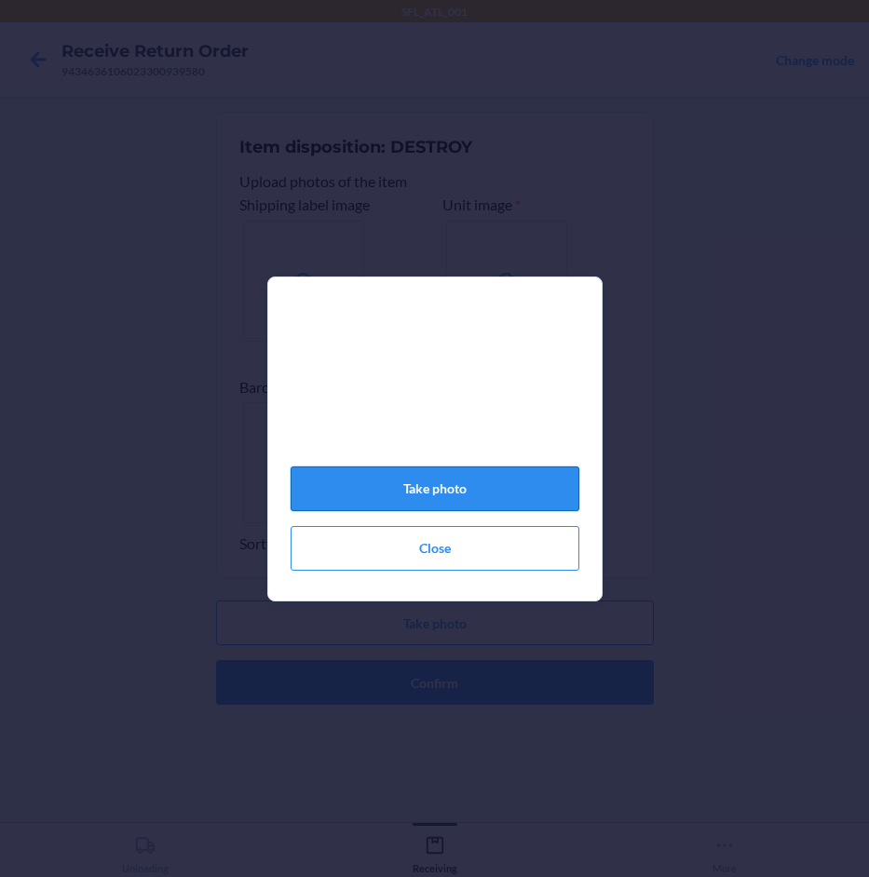
click at [499, 501] on button "Take photo" at bounding box center [435, 489] width 289 height 45
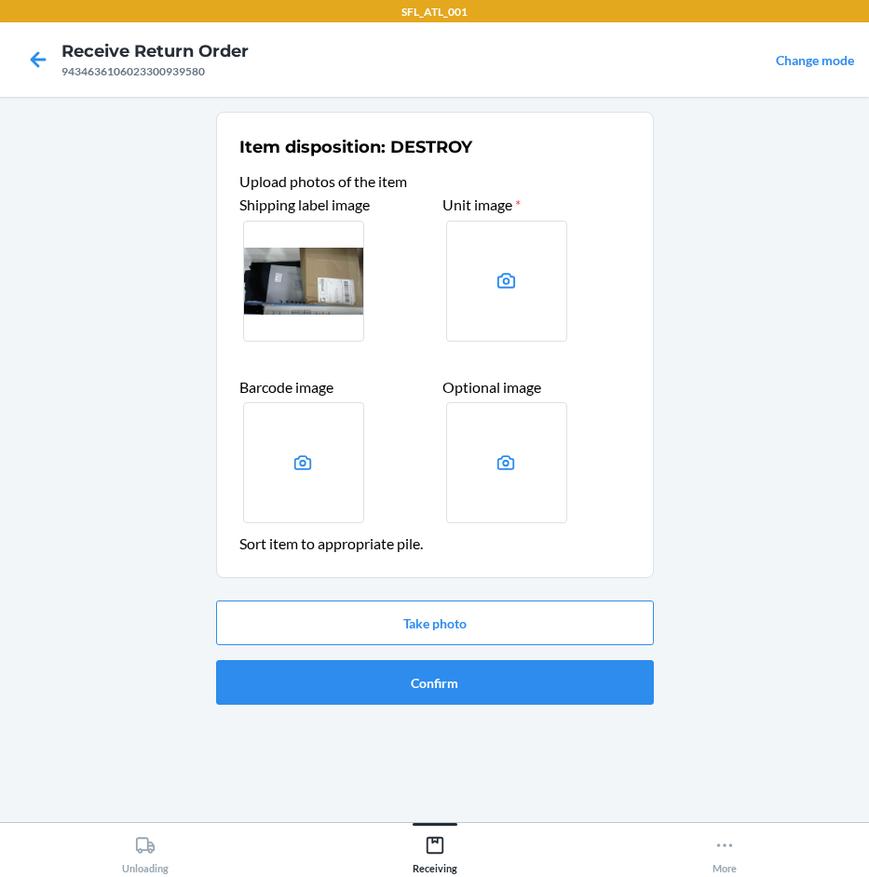
click at [501, 707] on div "Take photo Confirm" at bounding box center [435, 652] width 438 height 119
click at [528, 680] on button "Confirm" at bounding box center [435, 682] width 438 height 45
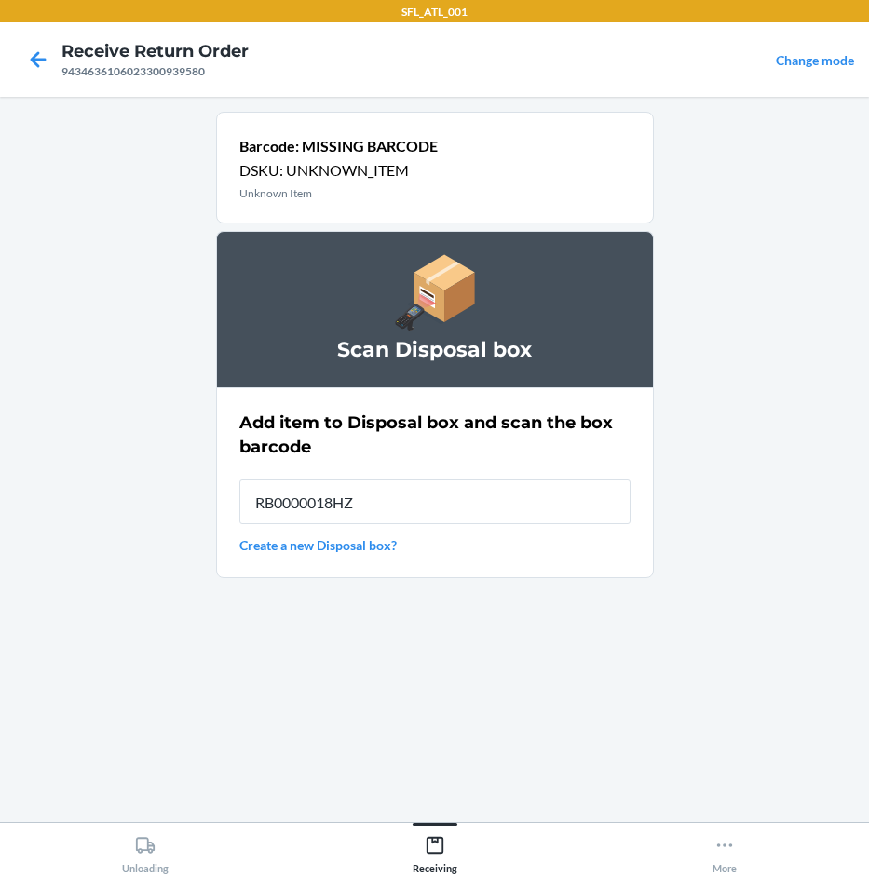
type input "RB0000018HZ"
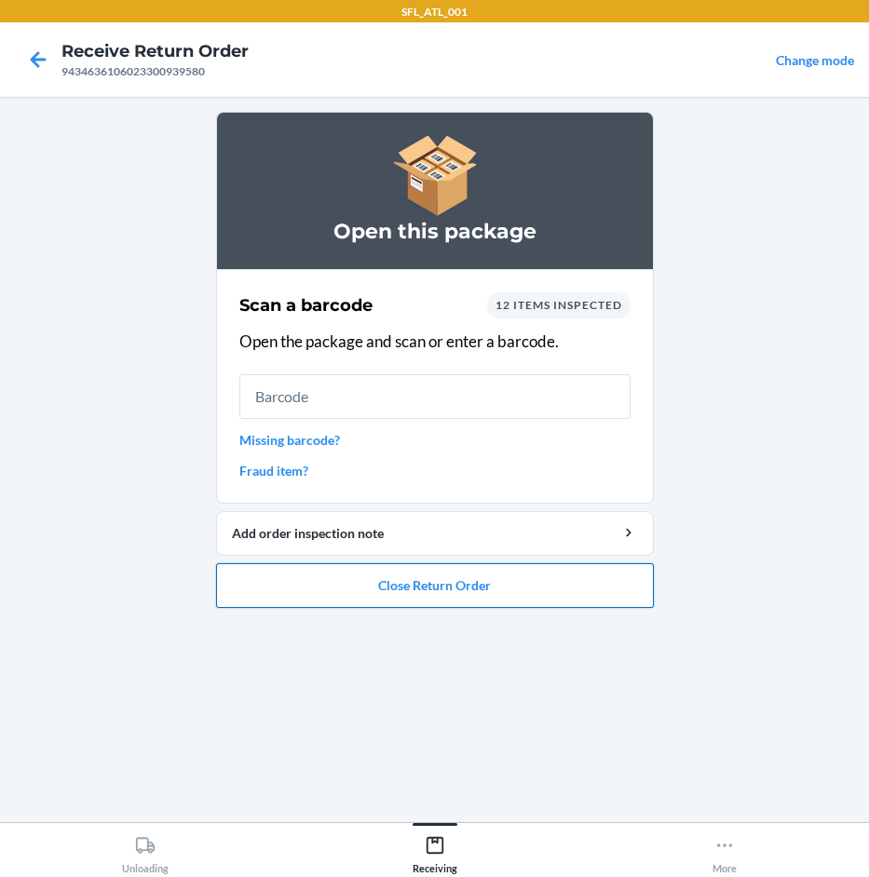
click at [494, 586] on button "Close Return Order" at bounding box center [435, 585] width 438 height 45
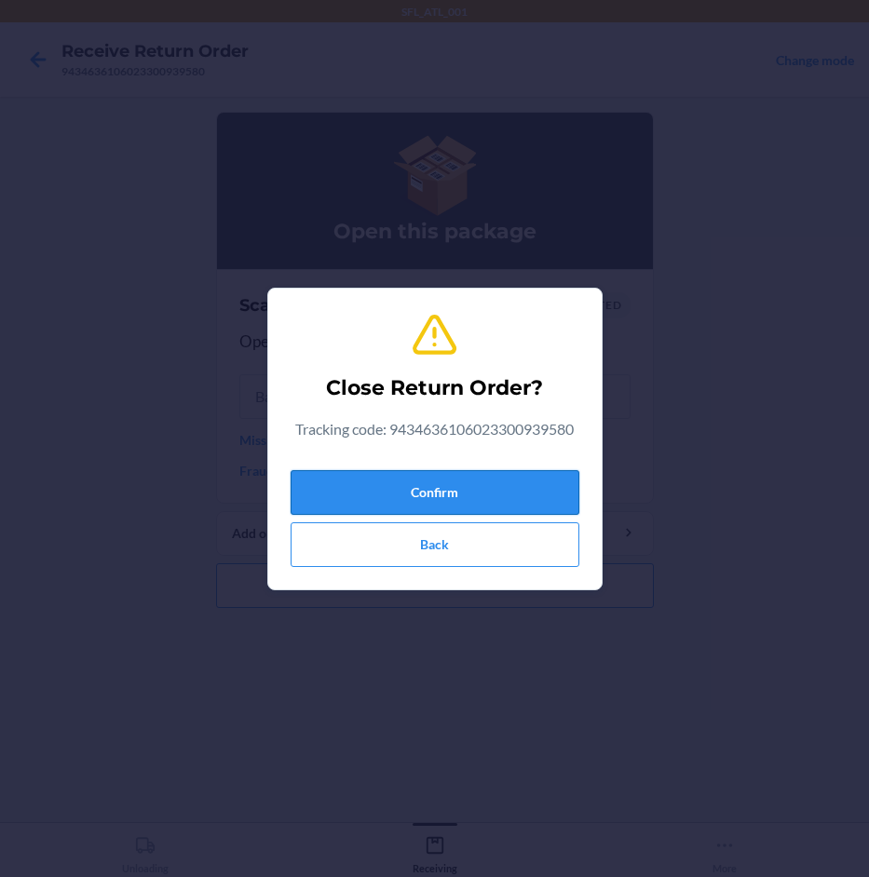
click at [477, 477] on button "Confirm" at bounding box center [435, 492] width 289 height 45
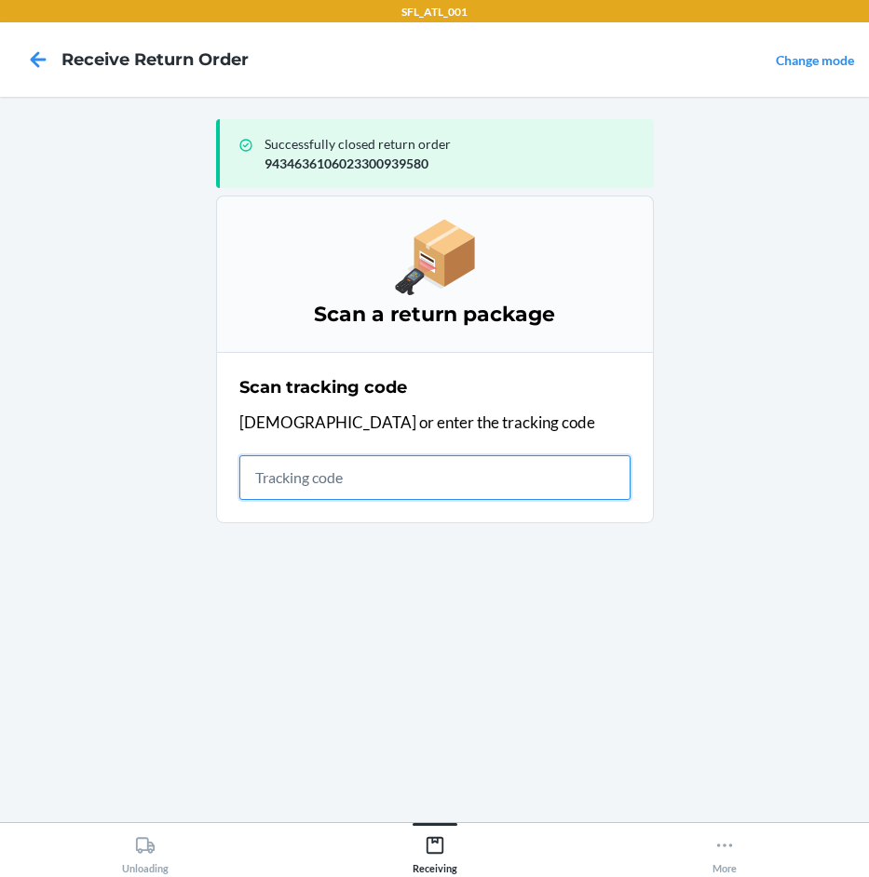
click at [476, 473] on input "text" at bounding box center [434, 477] width 391 height 45
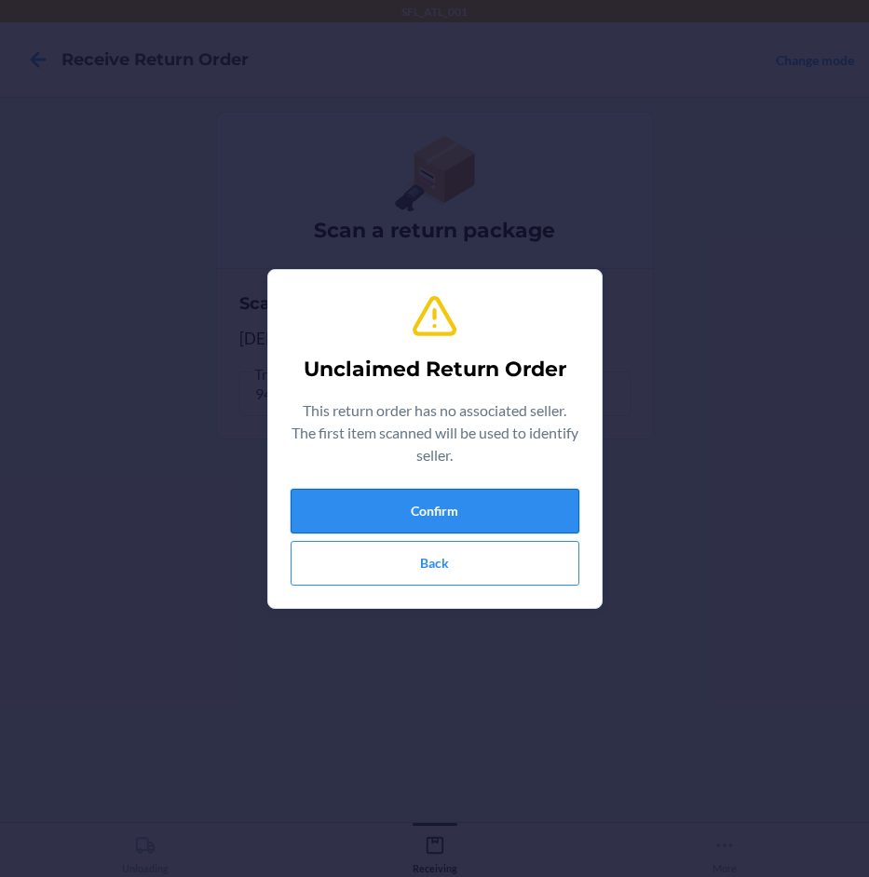
click at [461, 505] on button "Confirm" at bounding box center [435, 511] width 289 height 45
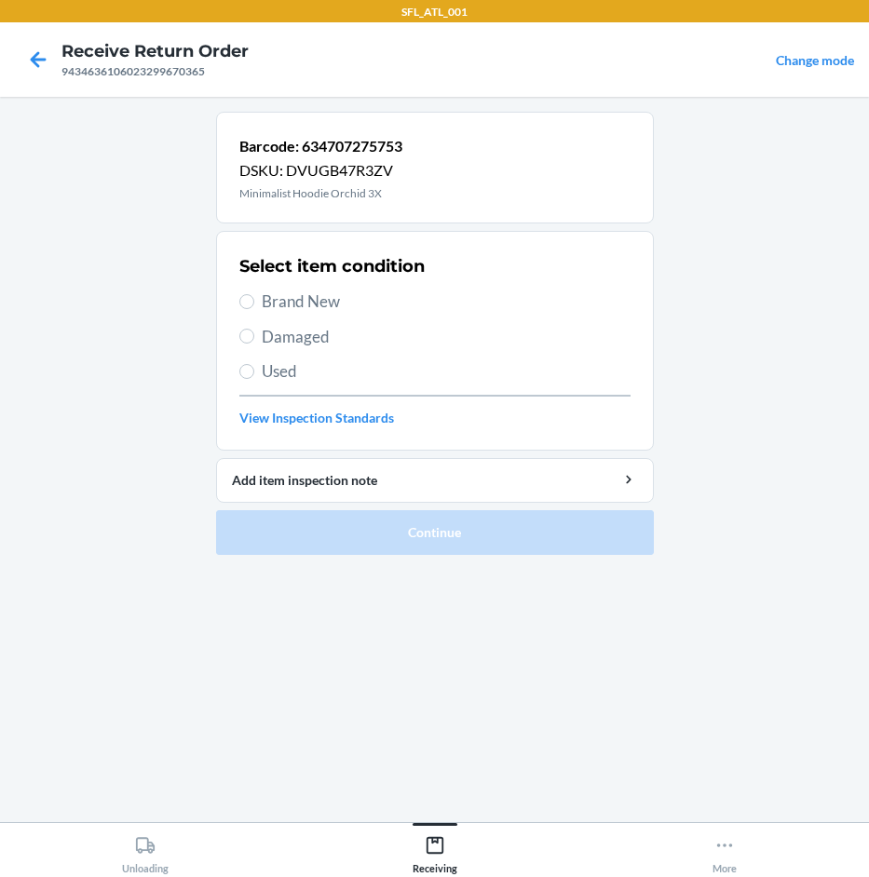
click at [287, 301] on span "Brand New" at bounding box center [446, 302] width 369 height 24
click at [254, 301] on input "Brand New" at bounding box center [246, 301] width 15 height 15
radio input "true"
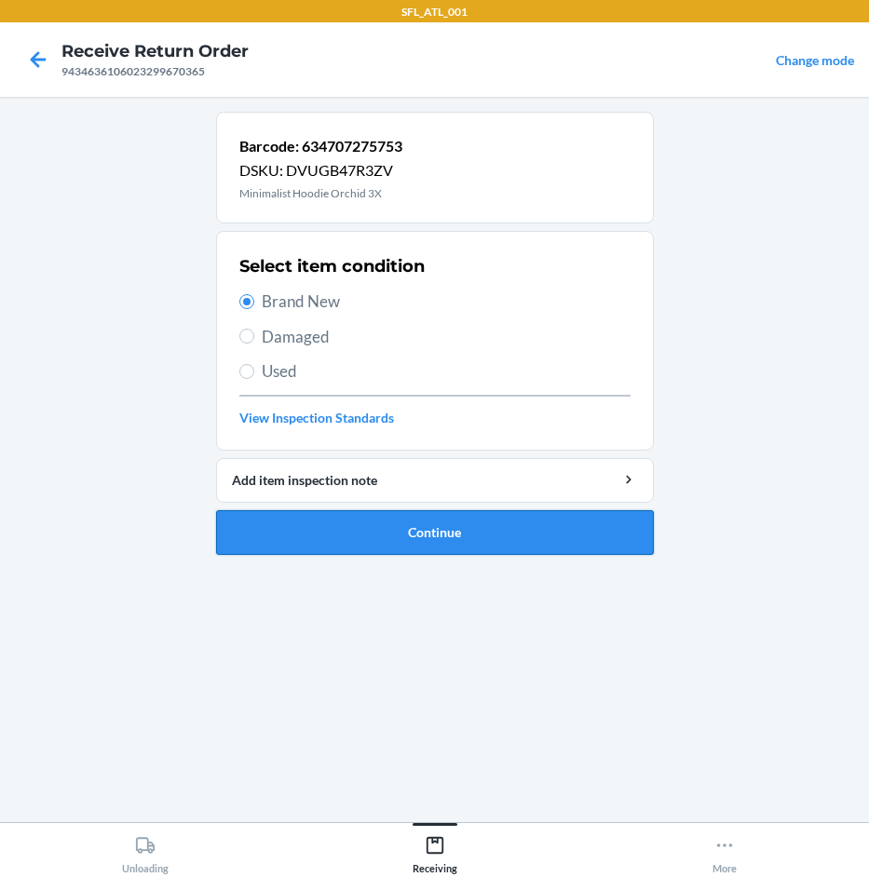
click at [355, 550] on button "Continue" at bounding box center [435, 532] width 438 height 45
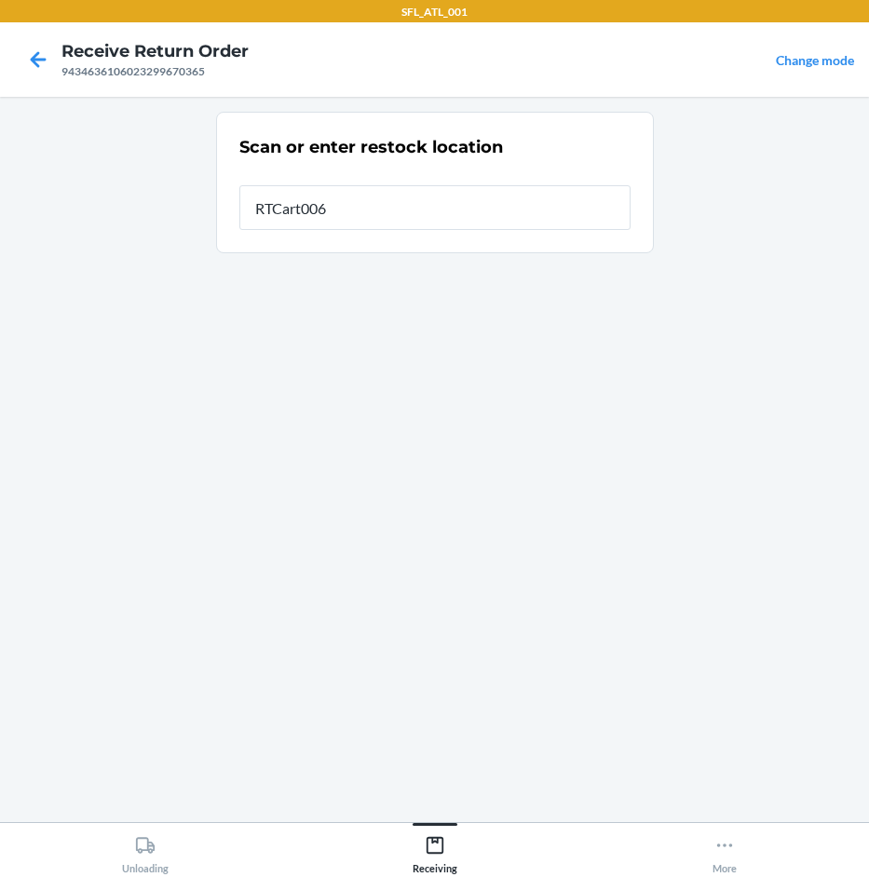
type input "RTCart006"
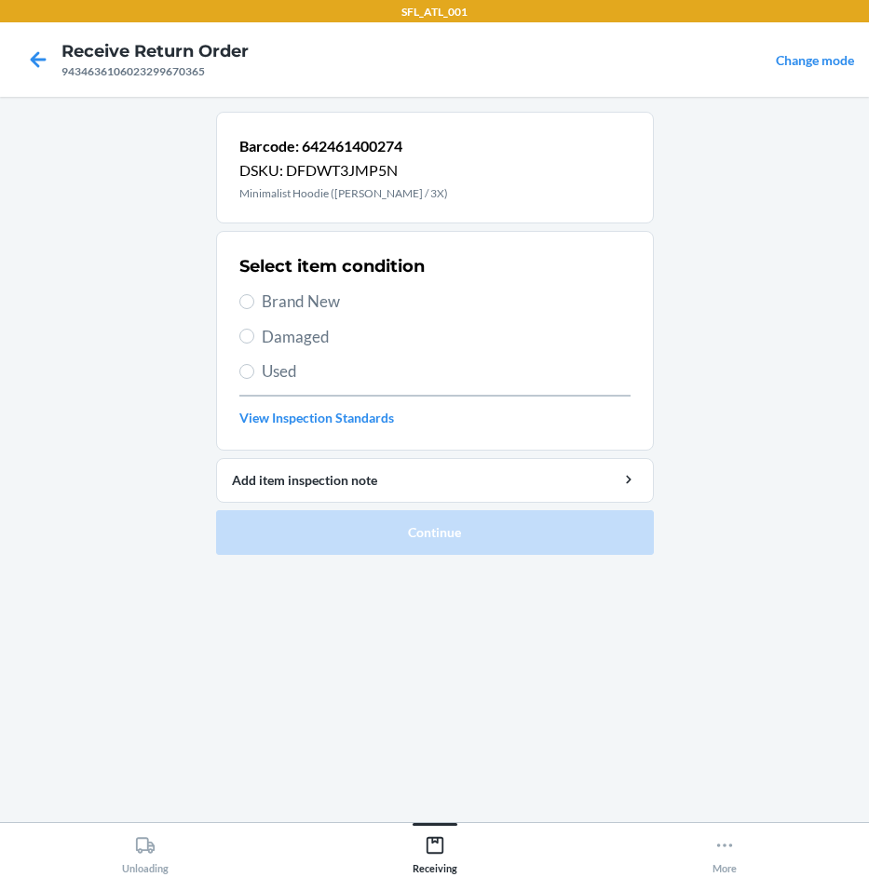
click at [263, 304] on span "Brand New" at bounding box center [446, 302] width 369 height 24
click at [254, 304] on input "Brand New" at bounding box center [246, 301] width 15 height 15
radio input "true"
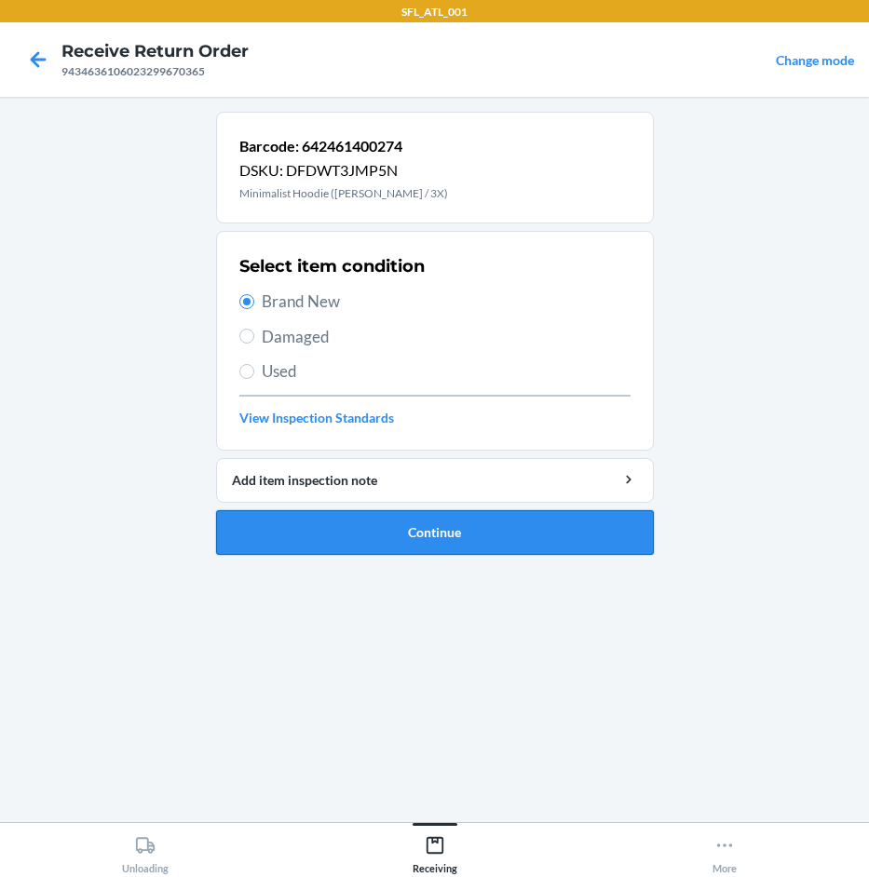
click at [417, 536] on button "Continue" at bounding box center [435, 532] width 438 height 45
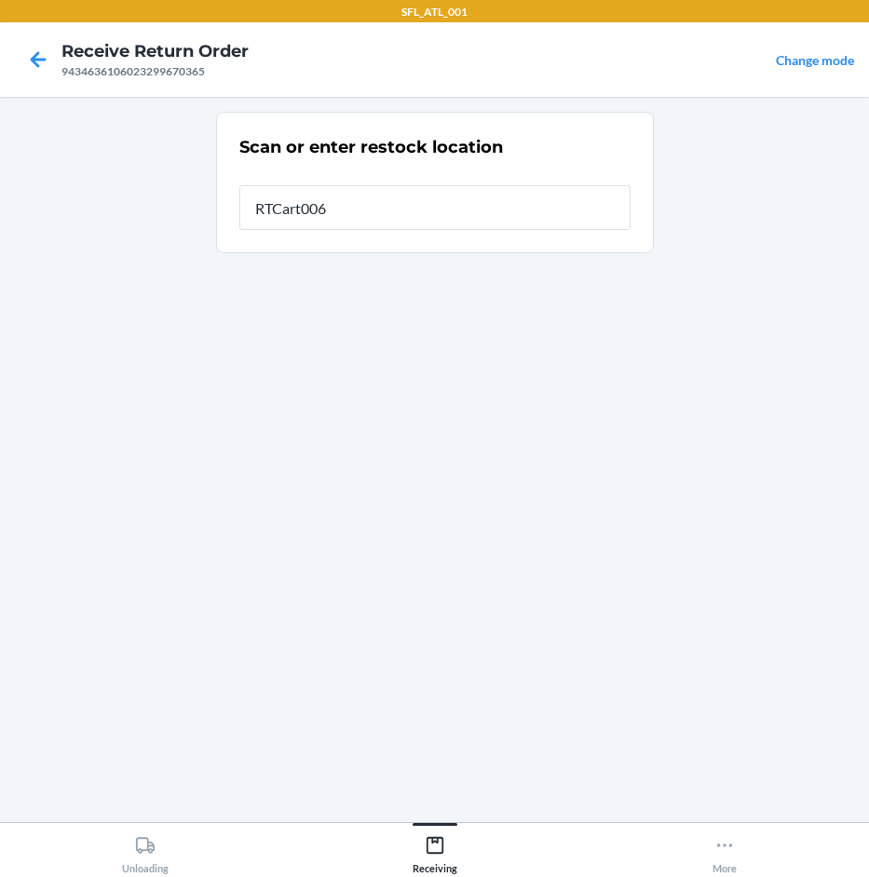
type input "RTCart006"
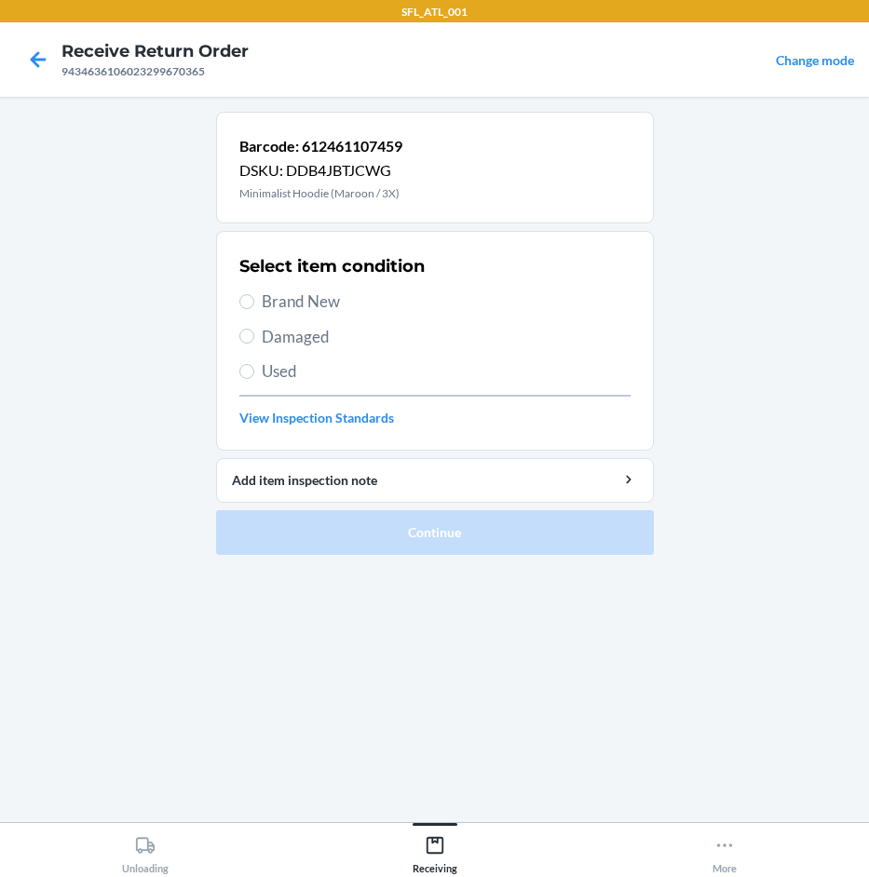
click at [323, 305] on span "Brand New" at bounding box center [446, 302] width 369 height 24
click at [254, 305] on input "Brand New" at bounding box center [246, 301] width 15 height 15
radio input "true"
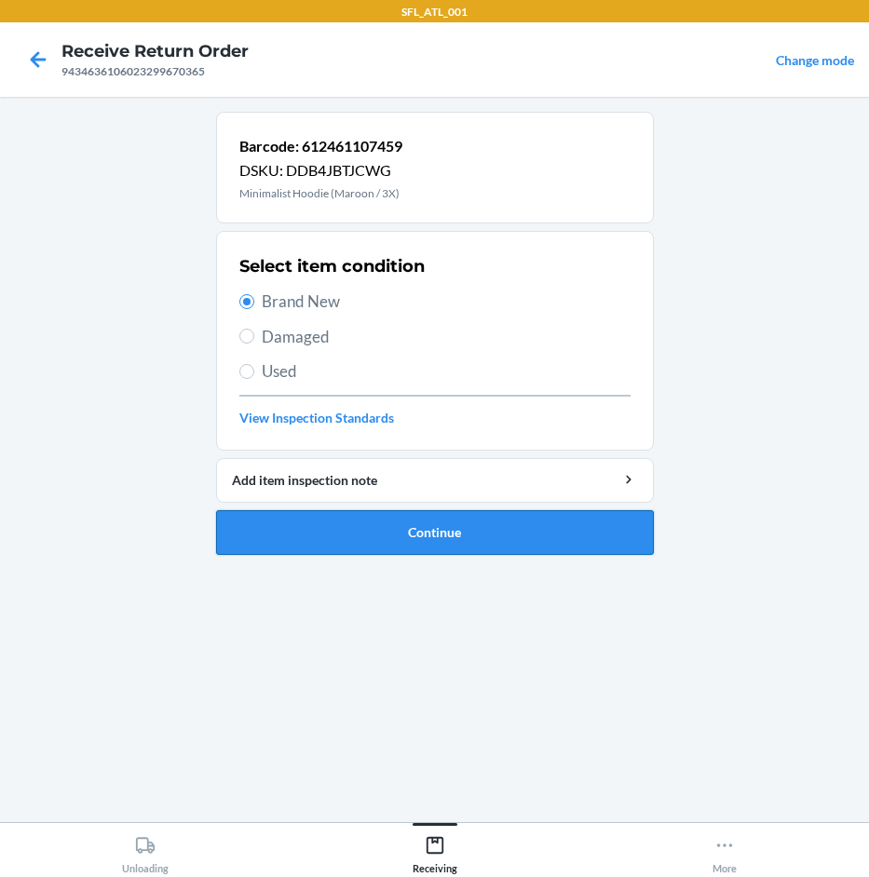
click at [536, 540] on button "Continue" at bounding box center [435, 532] width 438 height 45
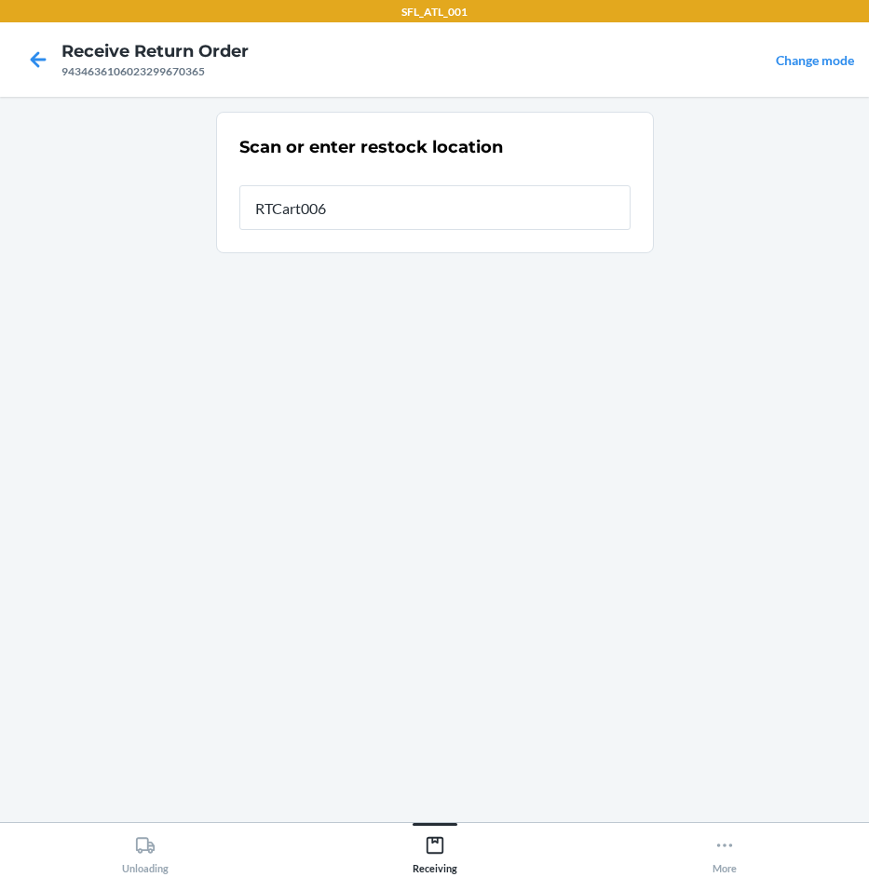
type input "RTCart006"
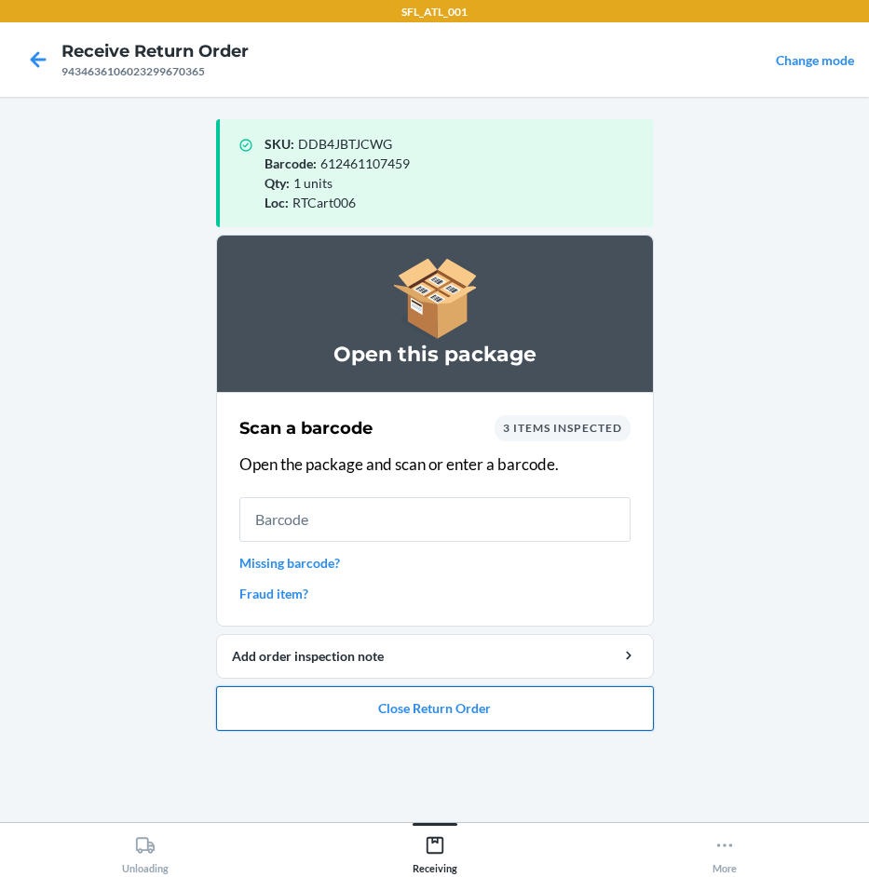
click at [395, 710] on button "Close Return Order" at bounding box center [435, 708] width 438 height 45
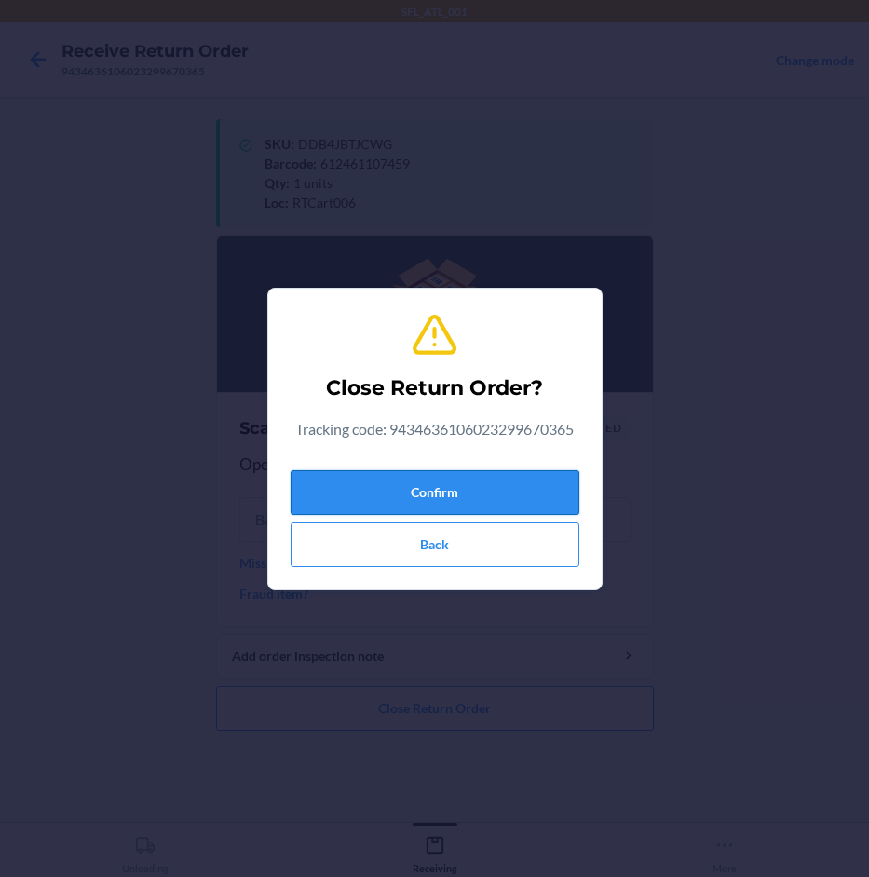
click at [435, 479] on button "Confirm" at bounding box center [435, 492] width 289 height 45
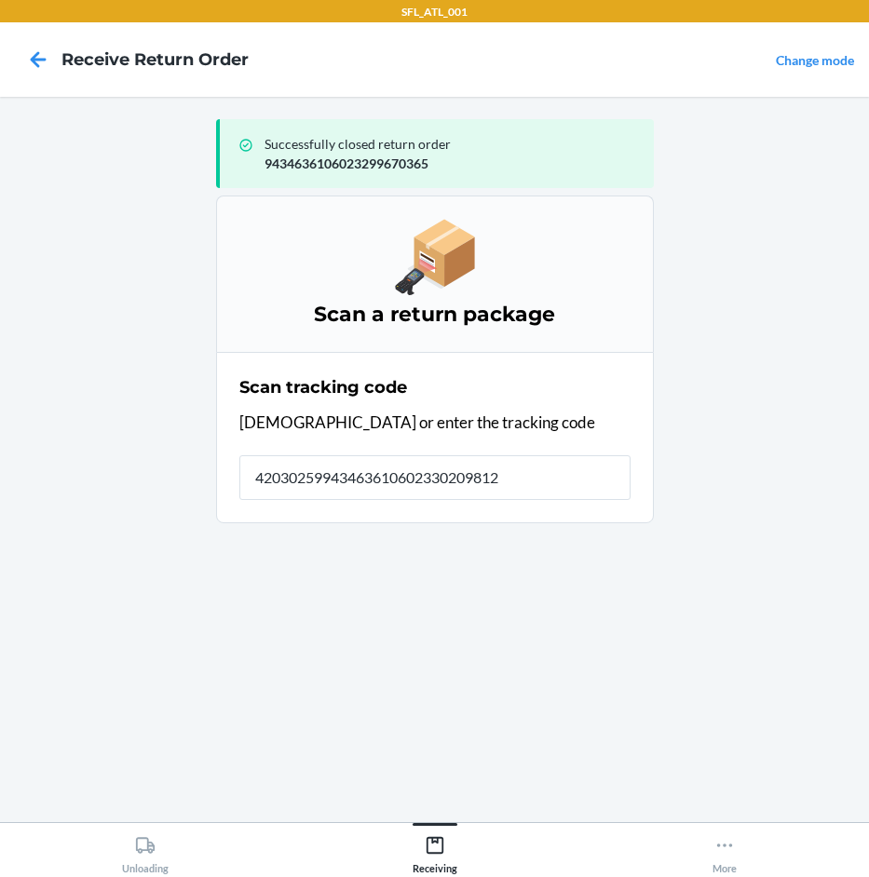
type input "420302599434636106023302098124"
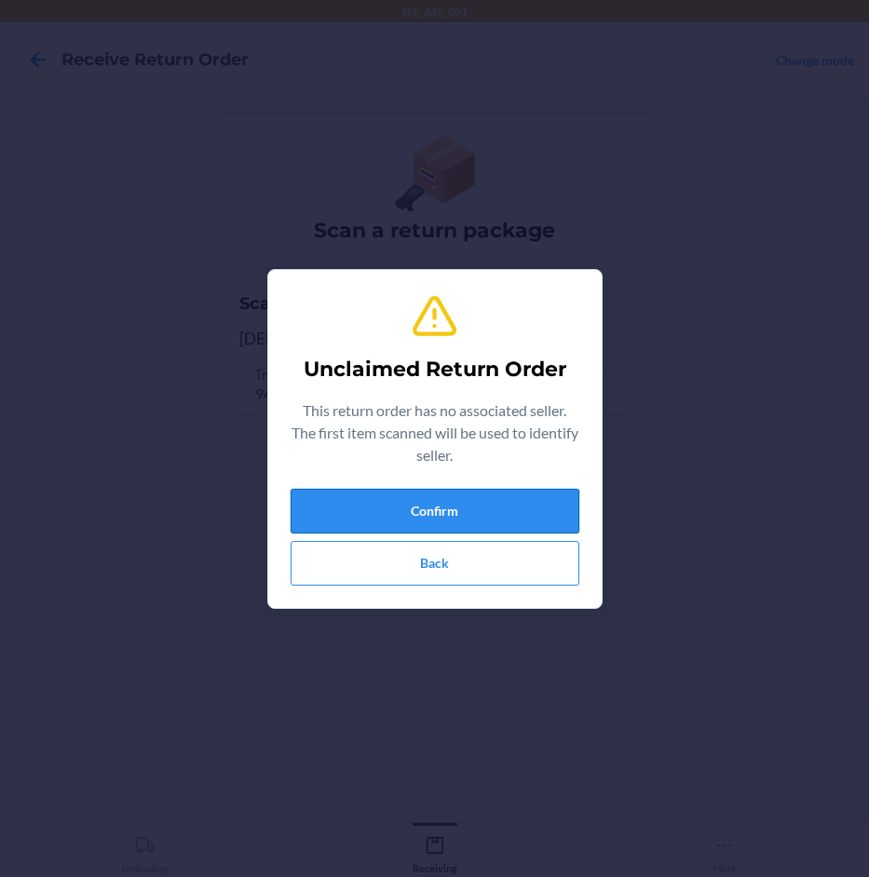
click at [446, 508] on button "Confirm" at bounding box center [435, 511] width 289 height 45
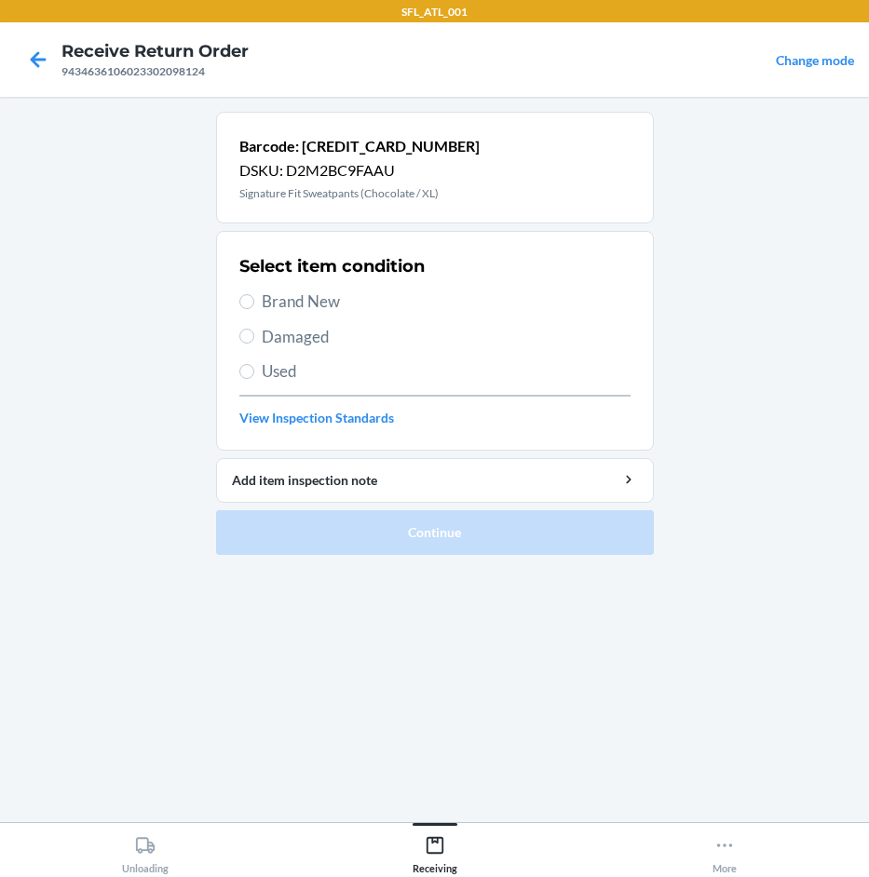
drag, startPoint x: 320, startPoint y: 292, endPoint x: 336, endPoint y: 358, distance: 67.1
click at [321, 293] on span "Brand New" at bounding box center [446, 302] width 369 height 24
click at [254, 294] on input "Brand New" at bounding box center [246, 301] width 15 height 15
radio input "true"
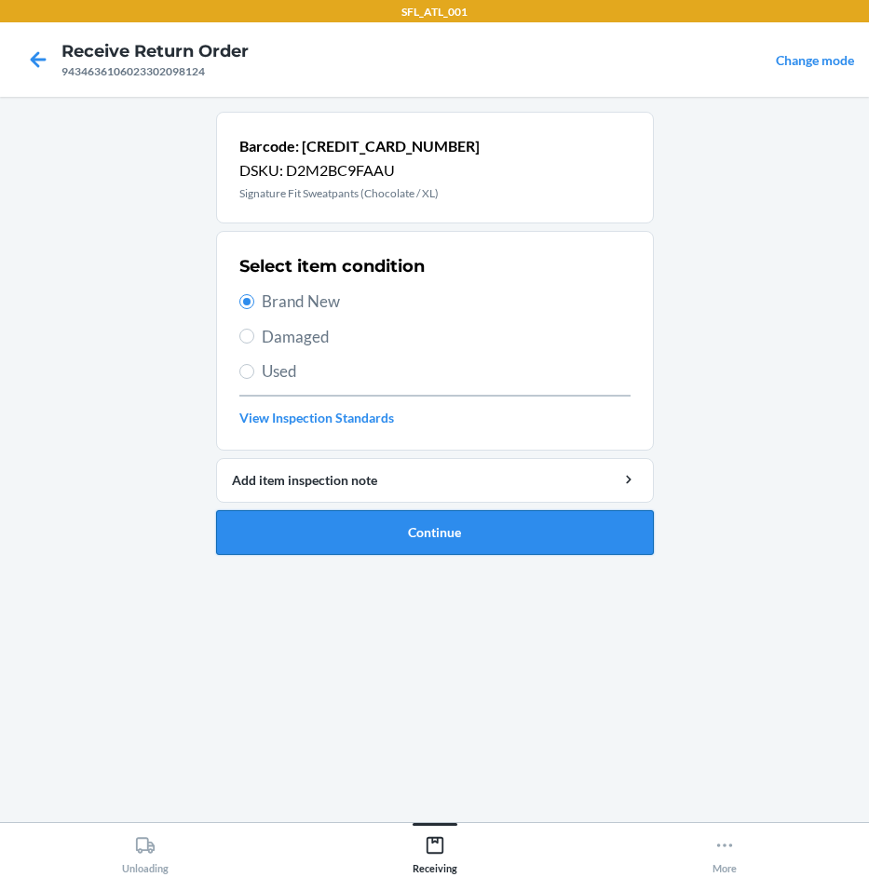
click at [350, 526] on button "Continue" at bounding box center [435, 532] width 438 height 45
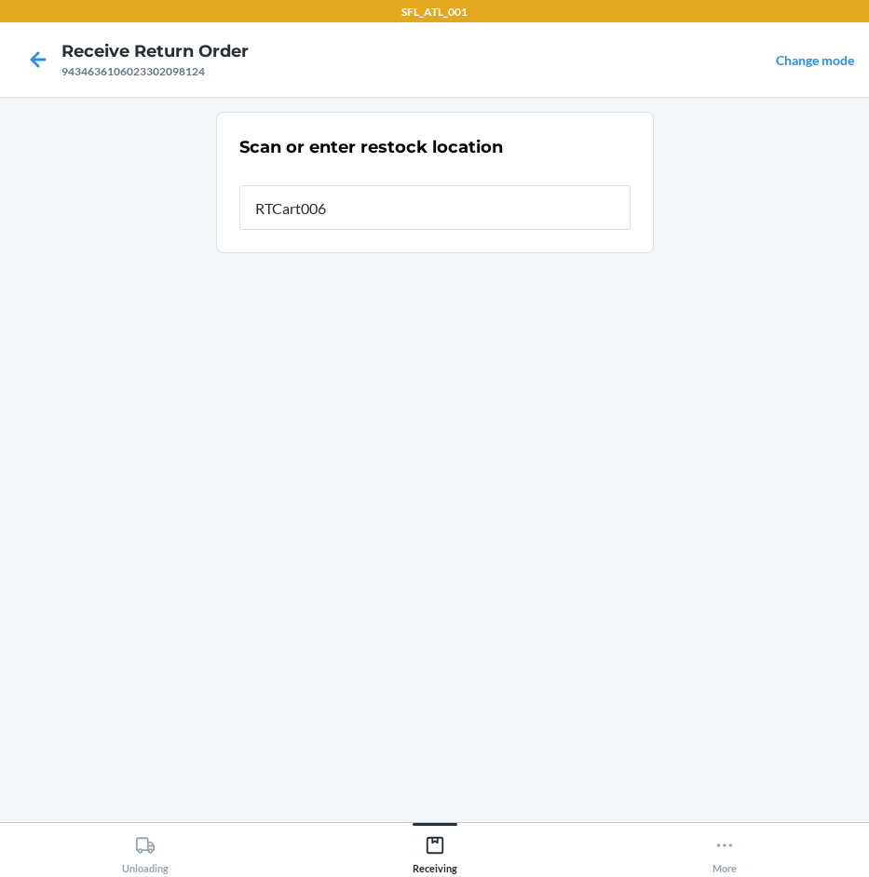
type input "RTCart006"
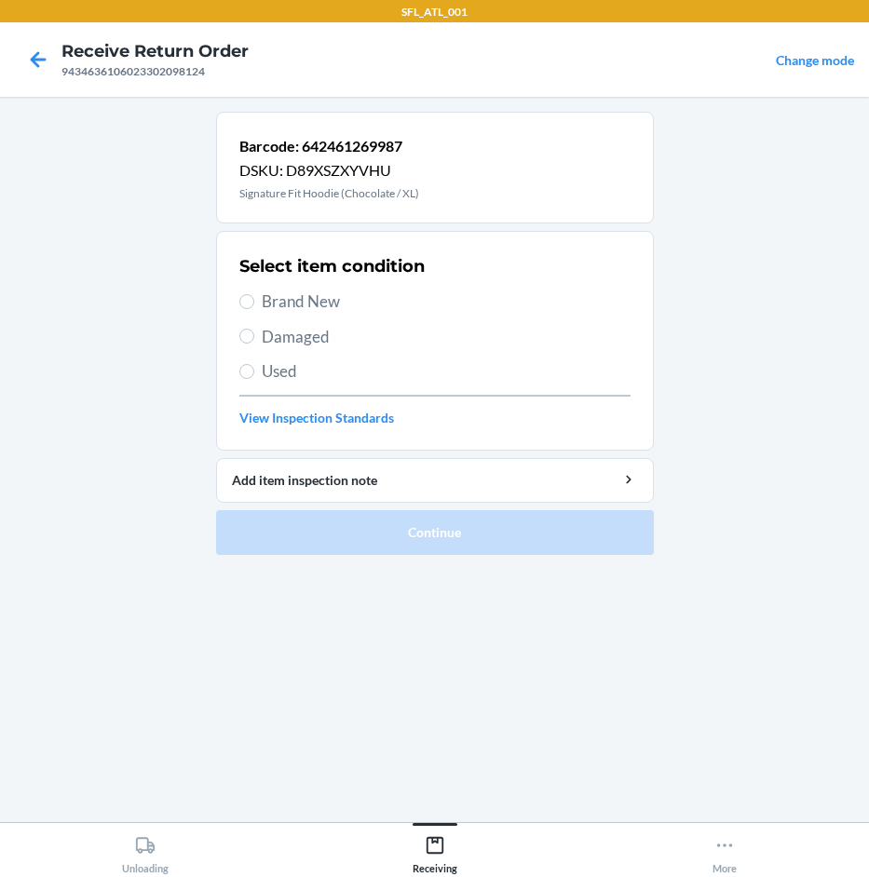
click at [314, 299] on span "Brand New" at bounding box center [446, 302] width 369 height 24
click at [254, 299] on input "Brand New" at bounding box center [246, 301] width 15 height 15
radio input "true"
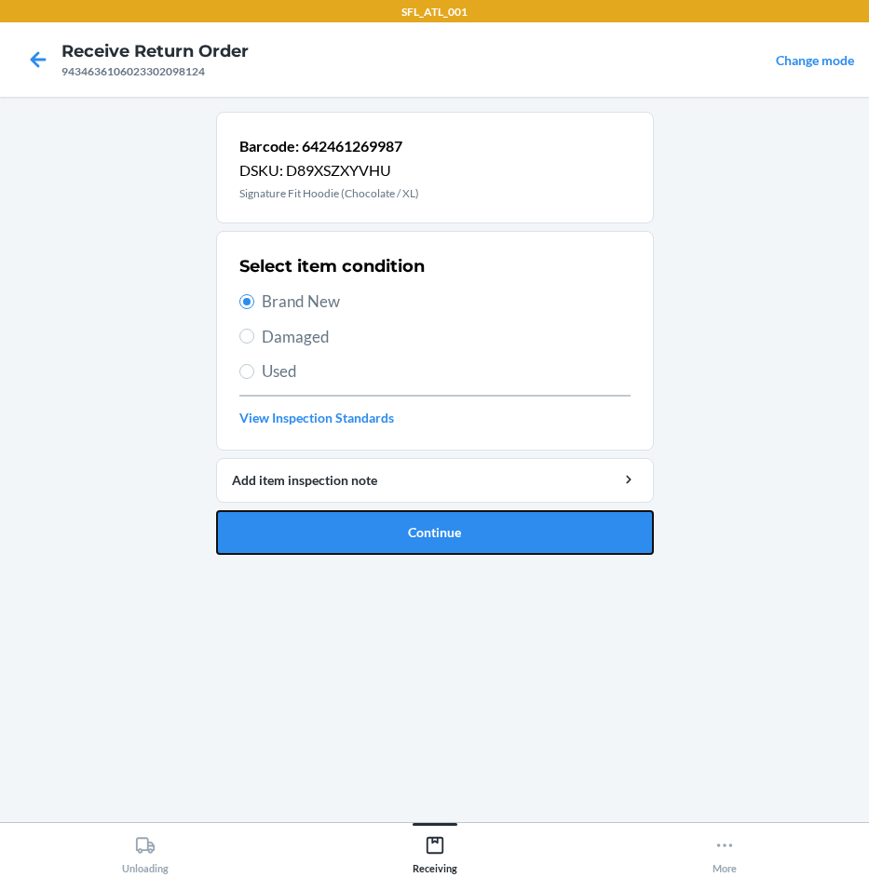
drag, startPoint x: 427, startPoint y: 541, endPoint x: 373, endPoint y: 549, distance: 54.5
click at [419, 545] on button "Continue" at bounding box center [435, 532] width 438 height 45
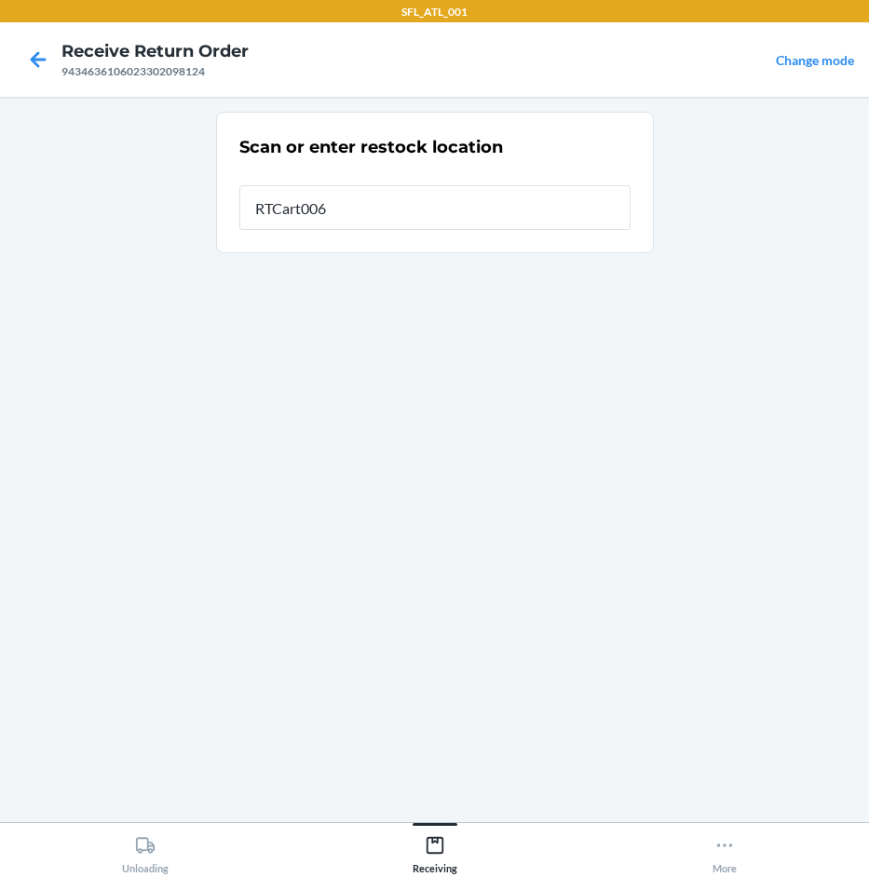
type input "RTCart006"
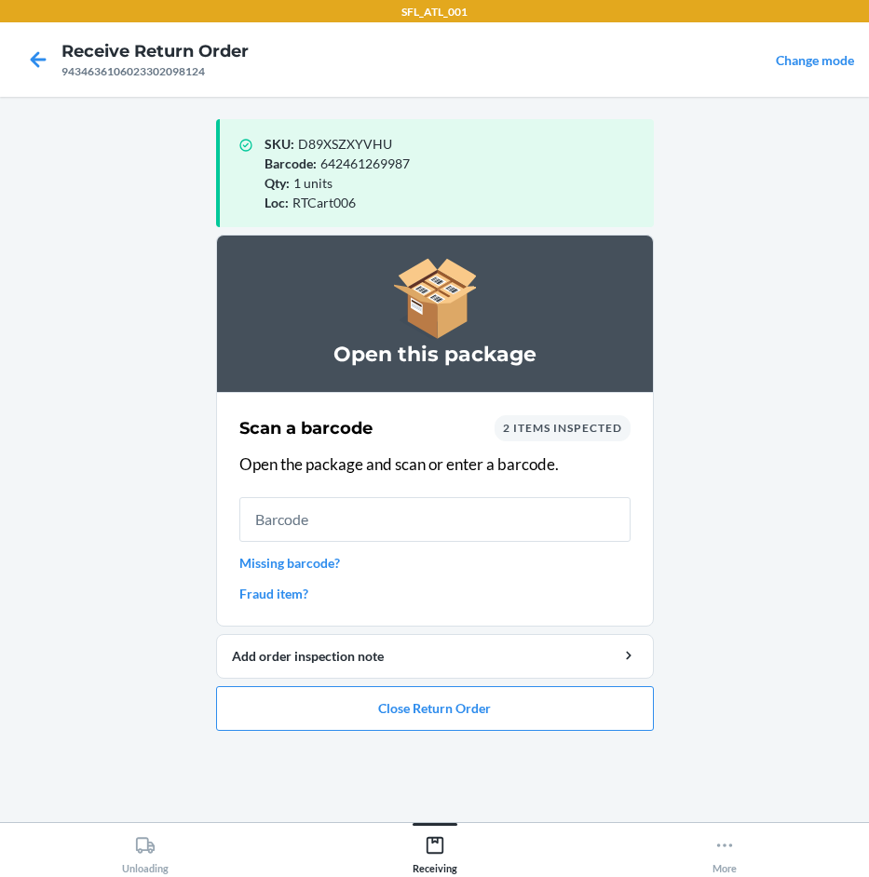
click at [274, 569] on link "Missing barcode?" at bounding box center [434, 563] width 391 height 20
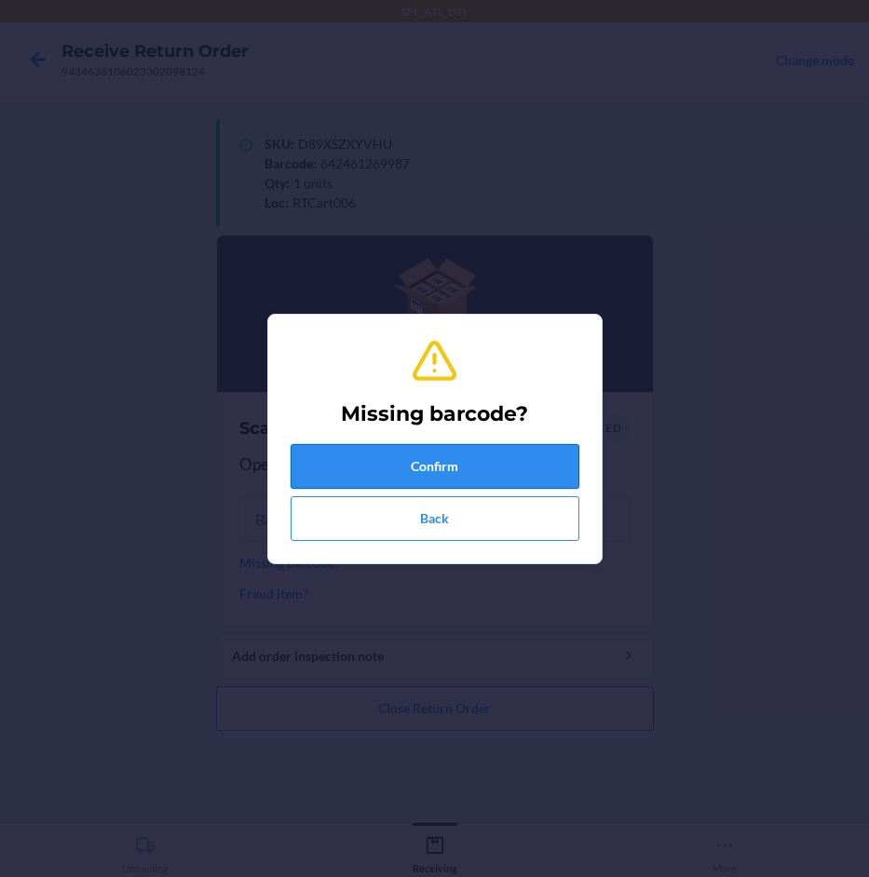
click at [397, 466] on button "Confirm" at bounding box center [435, 466] width 289 height 45
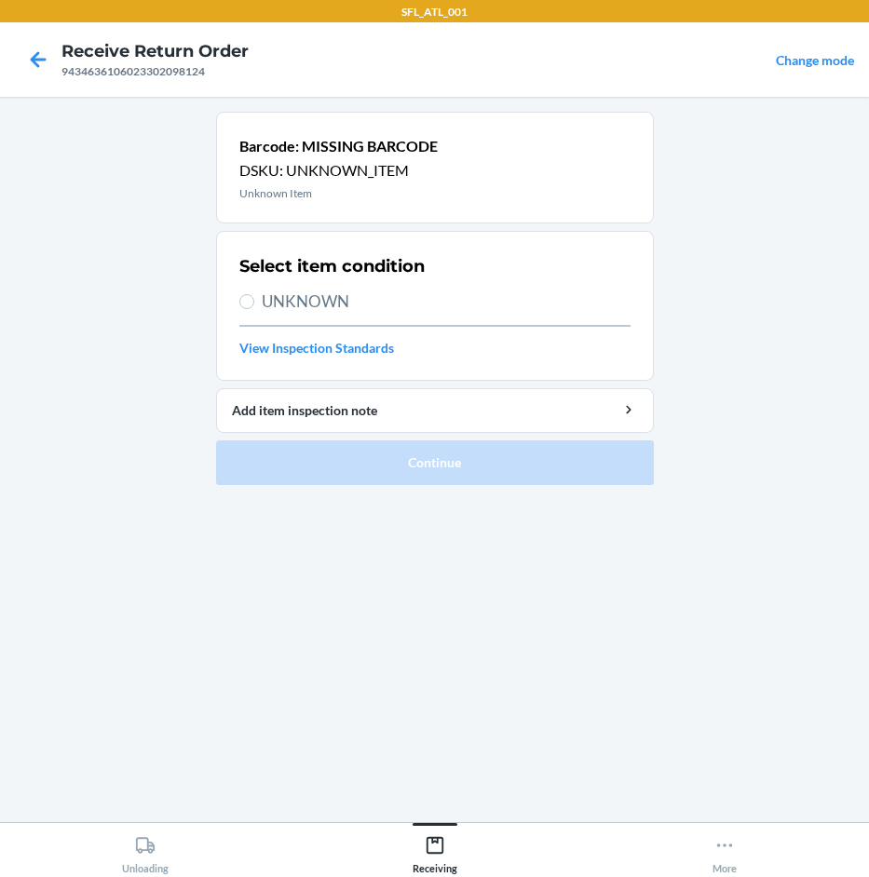
click at [277, 305] on span "UNKNOWN" at bounding box center [446, 302] width 369 height 24
click at [254, 305] on input "UNKNOWN" at bounding box center [246, 301] width 15 height 15
radio input "true"
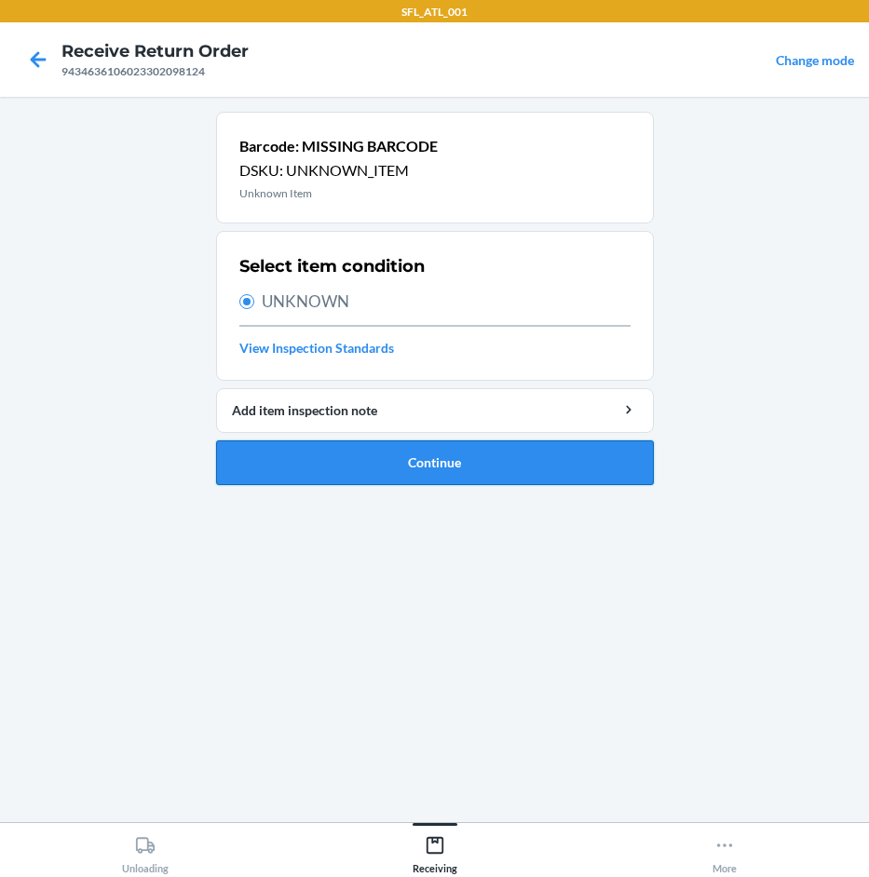
click at [338, 468] on button "Continue" at bounding box center [435, 462] width 438 height 45
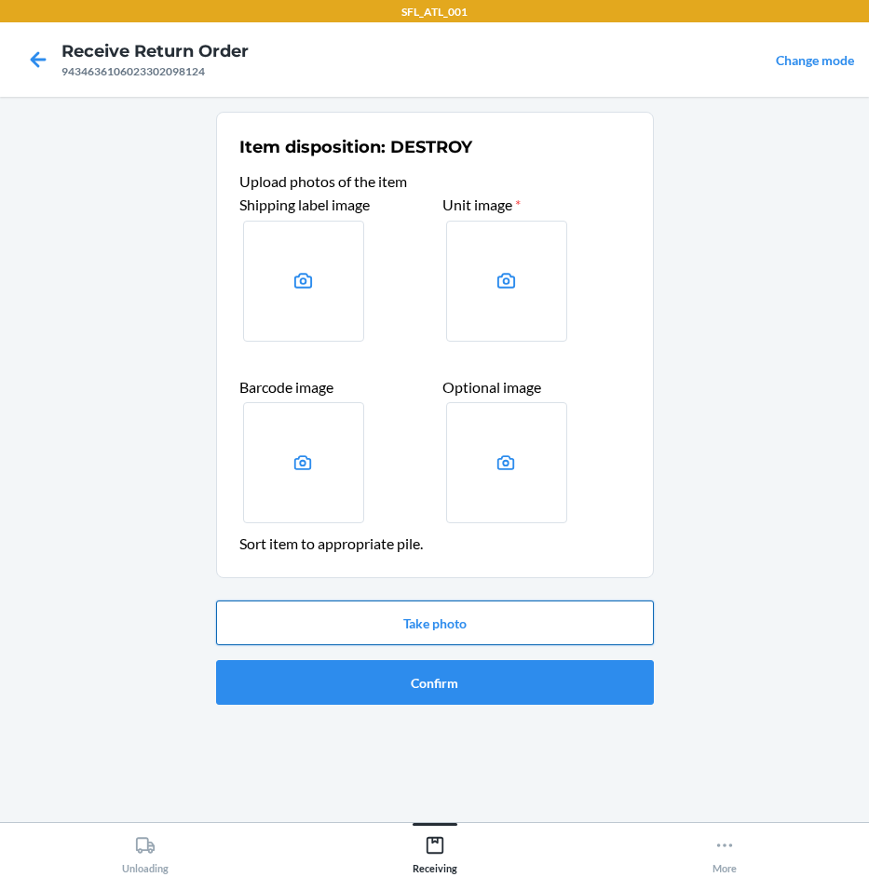
click at [460, 615] on button "Take photo" at bounding box center [435, 623] width 438 height 45
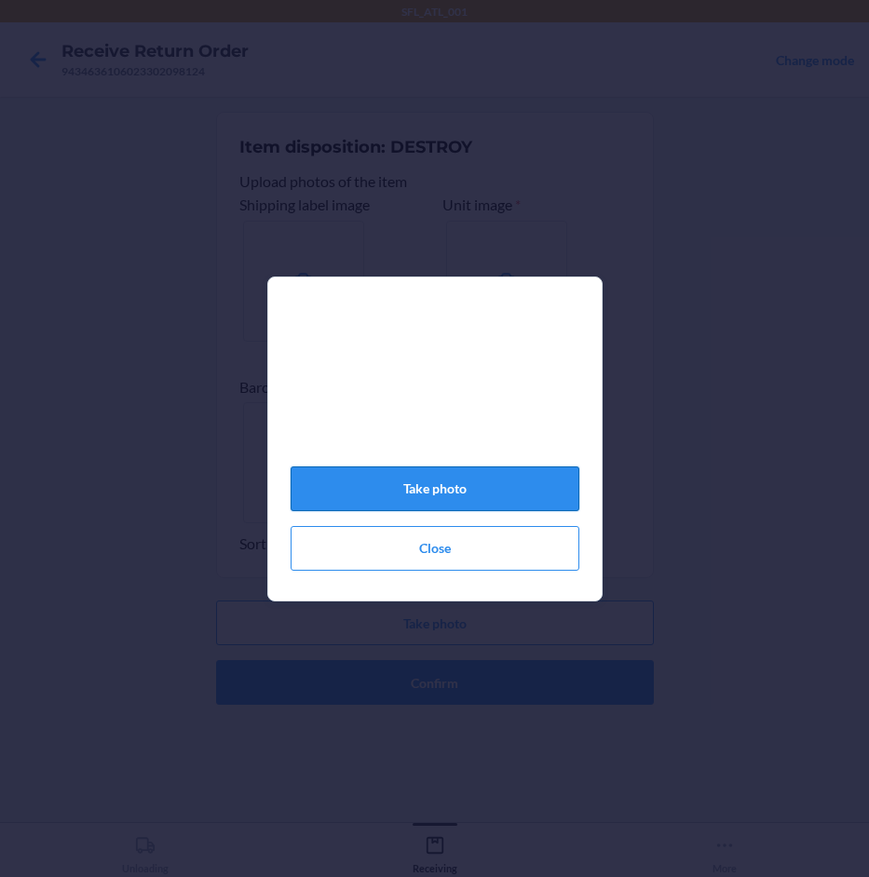
click at [445, 501] on button "Take photo" at bounding box center [435, 489] width 289 height 45
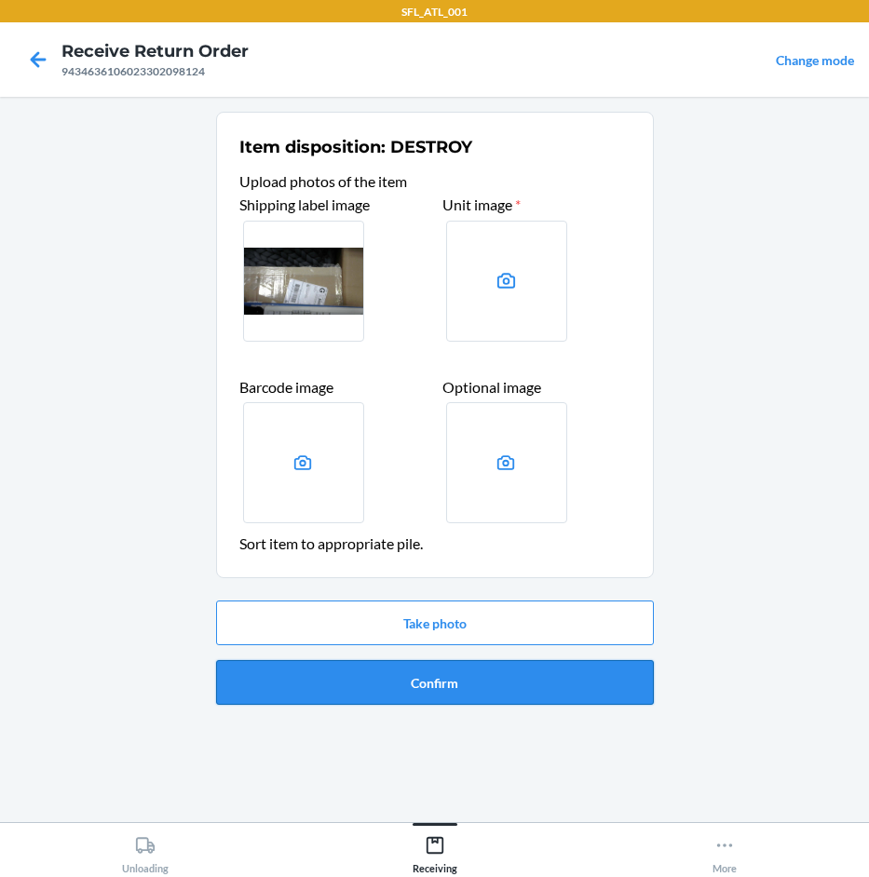
click at [485, 687] on button "Confirm" at bounding box center [435, 682] width 438 height 45
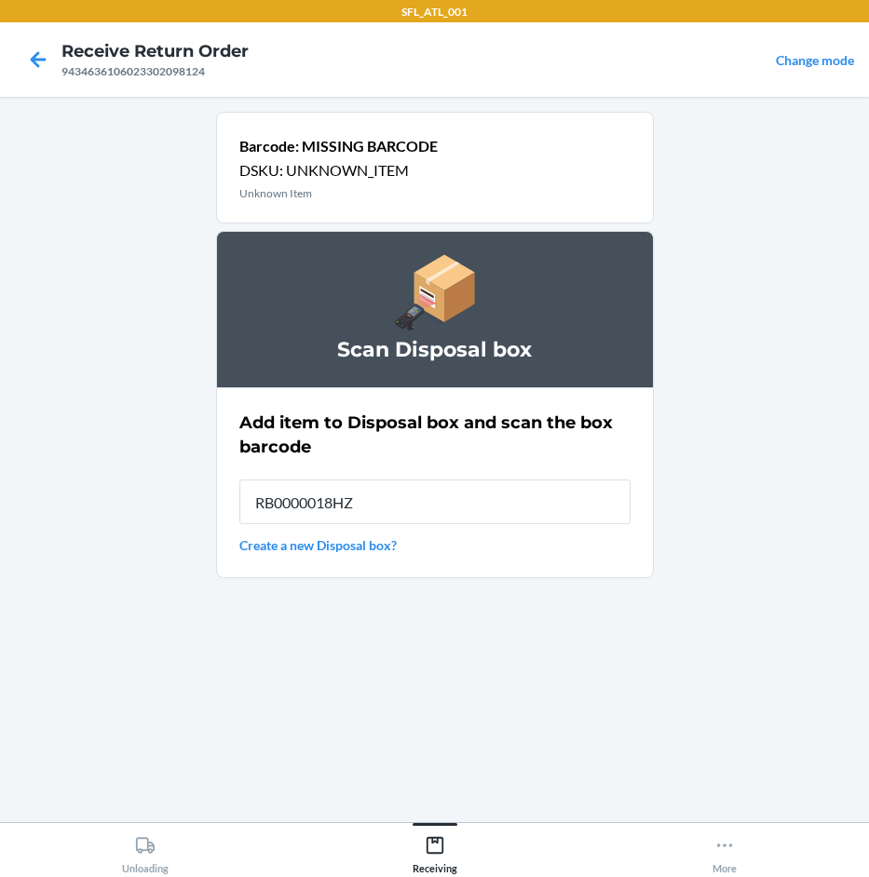
type input "RB0000018HZ"
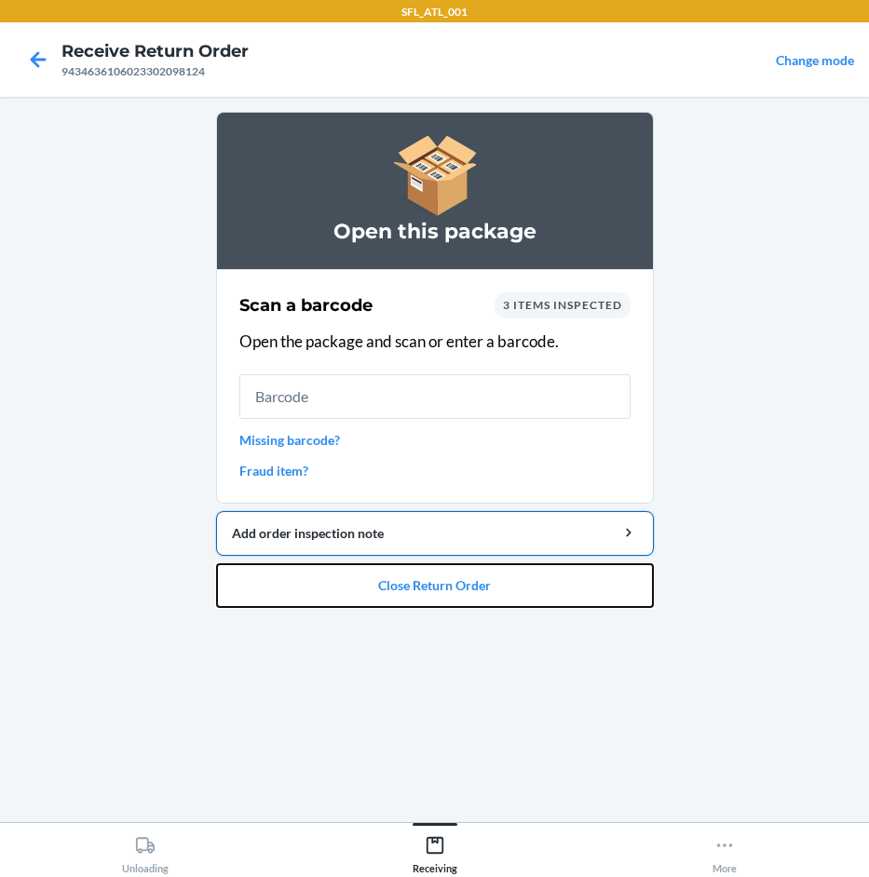
click at [587, 565] on button "Close Return Order" at bounding box center [435, 585] width 438 height 45
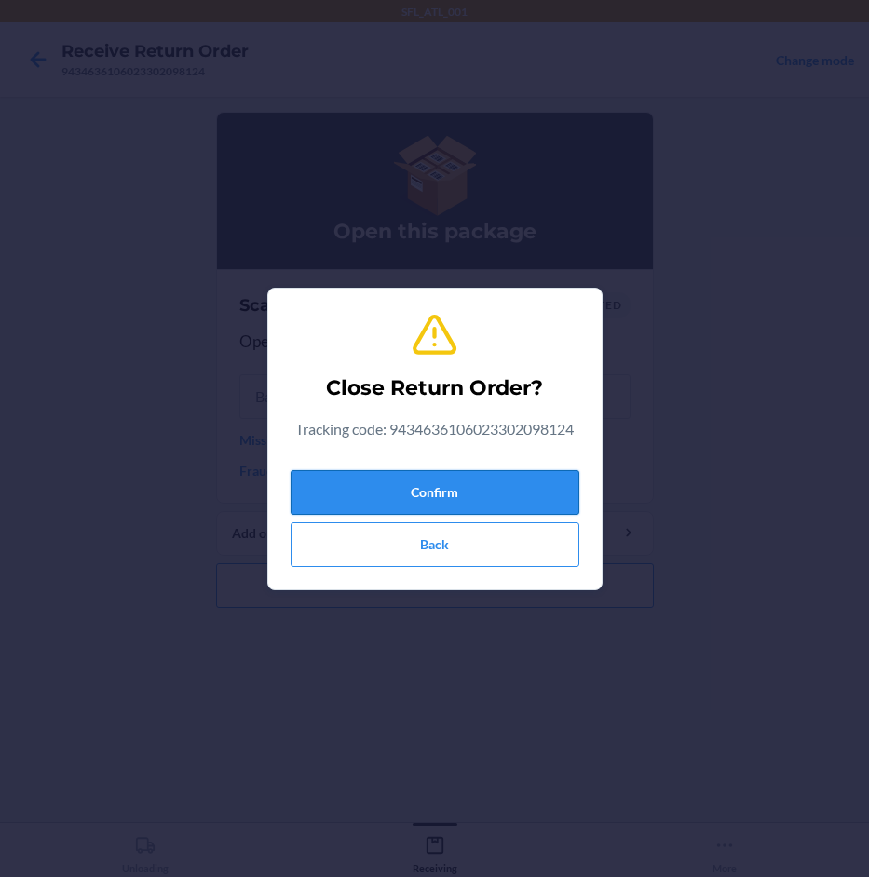
click at [503, 491] on button "Confirm" at bounding box center [435, 492] width 289 height 45
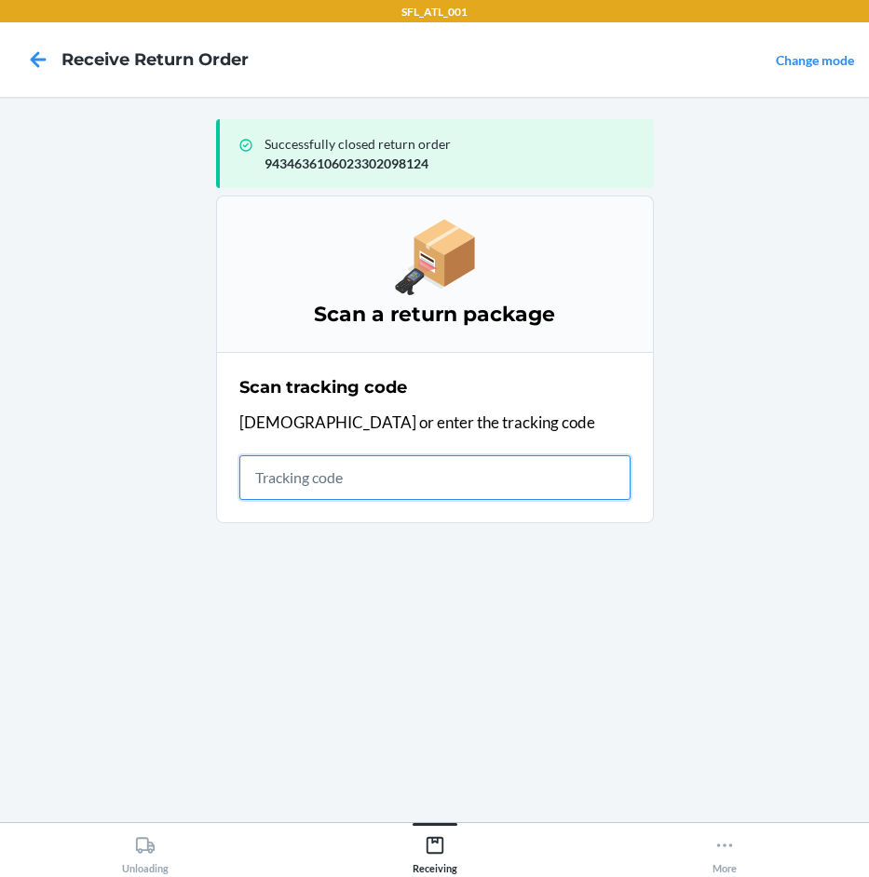
click at [350, 492] on input "text" at bounding box center [434, 477] width 391 height 45
type input "4203025994346361060"
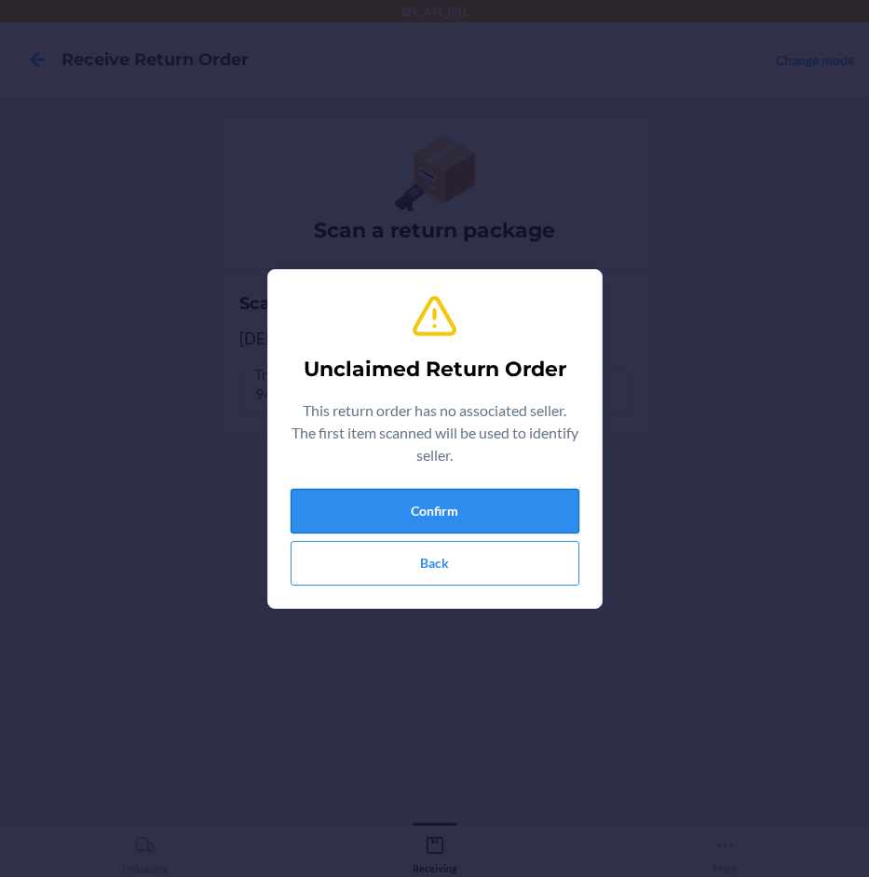
click at [500, 522] on button "Confirm" at bounding box center [435, 511] width 289 height 45
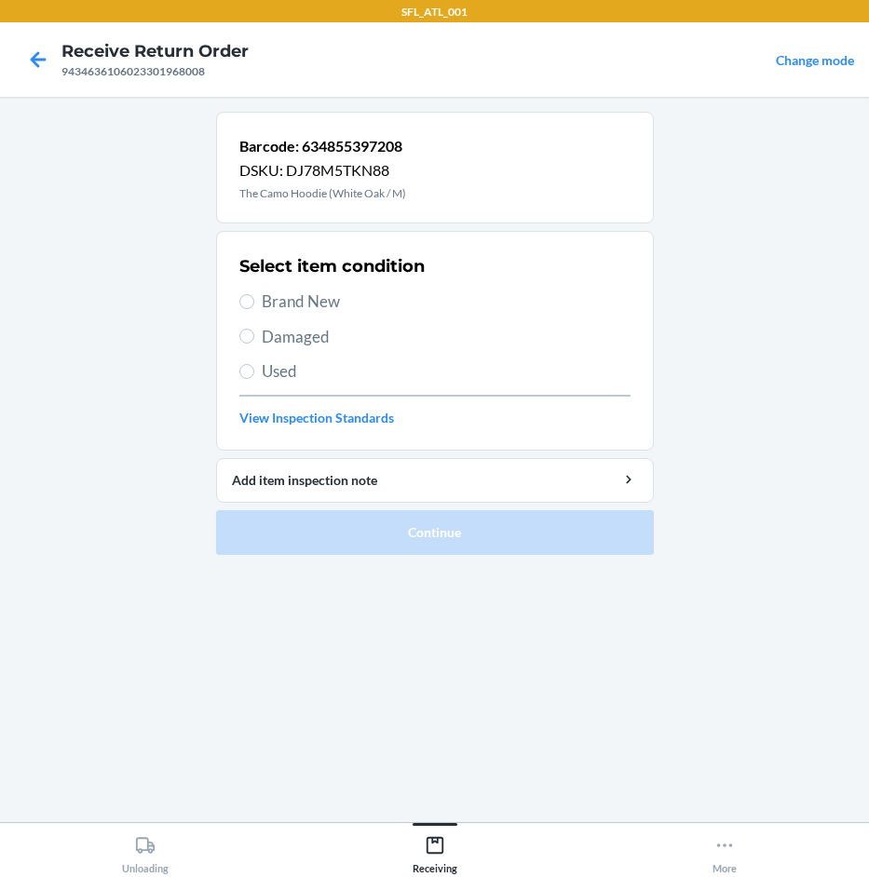
click at [343, 299] on span "Brand New" at bounding box center [446, 302] width 369 height 24
click at [254, 299] on input "Brand New" at bounding box center [246, 301] width 15 height 15
radio input "true"
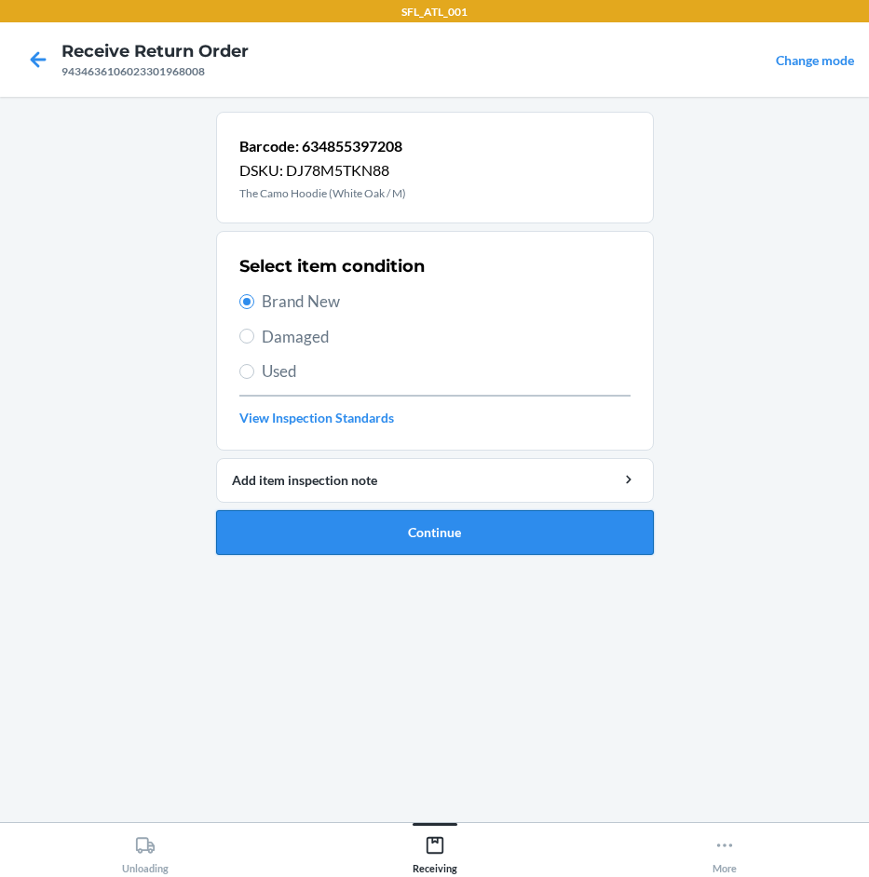
click at [451, 546] on button "Continue" at bounding box center [435, 532] width 438 height 45
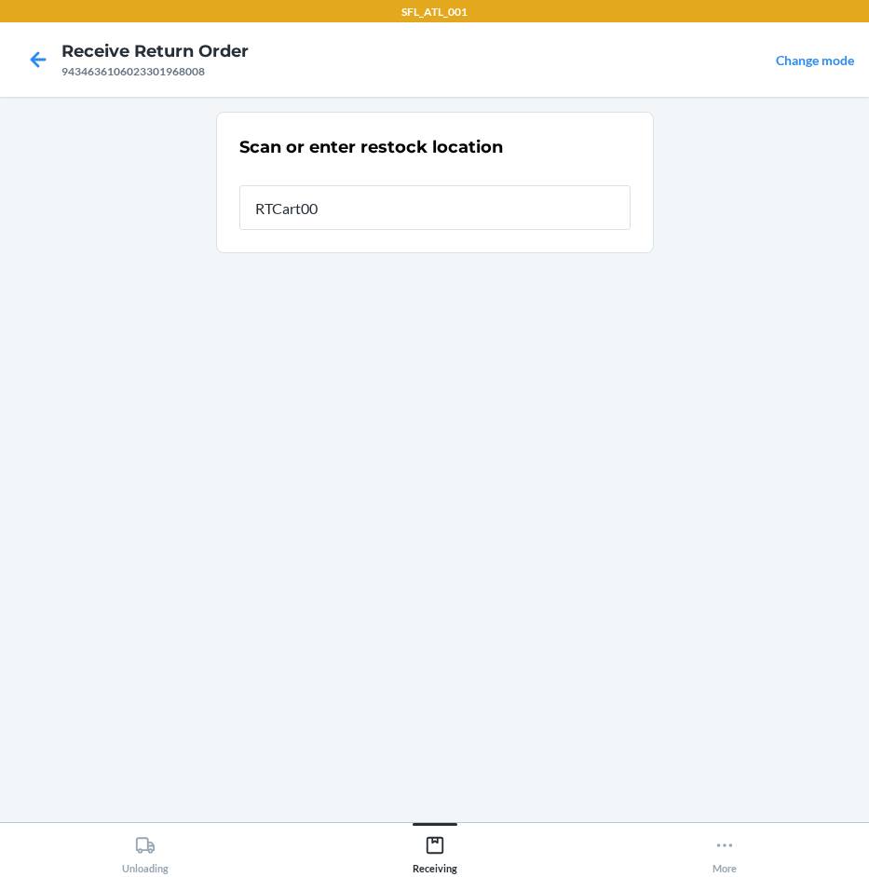
type input "RTCart006"
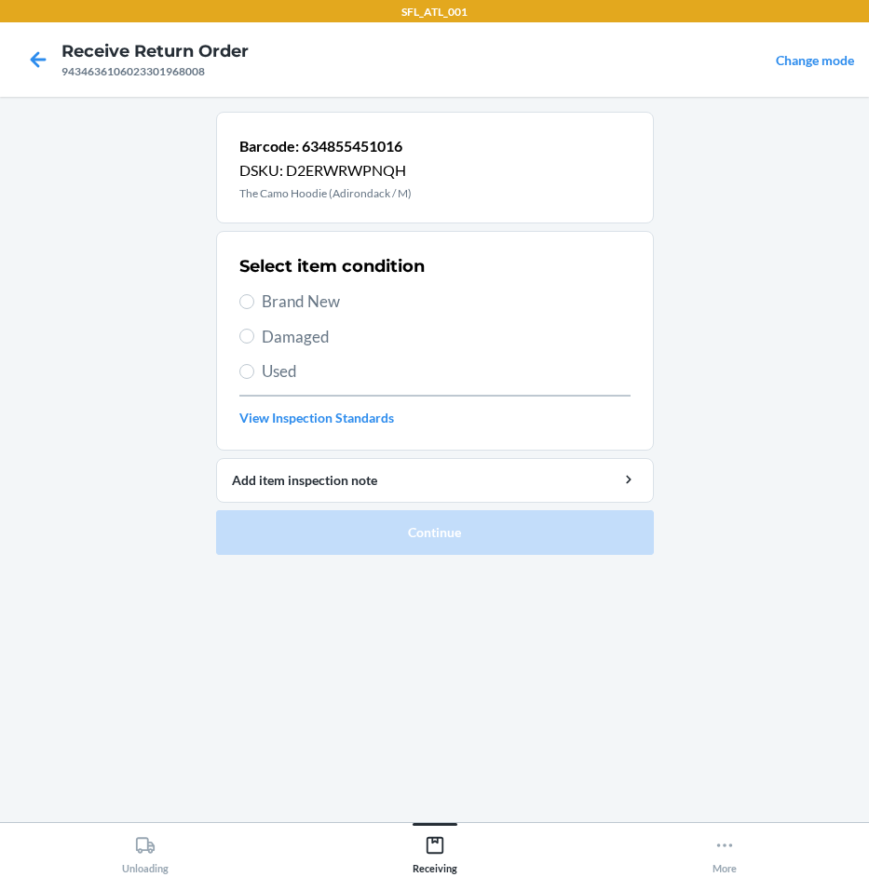
click at [326, 305] on span "Brand New" at bounding box center [446, 302] width 369 height 24
click at [254, 305] on input "Brand New" at bounding box center [246, 301] width 15 height 15
radio input "true"
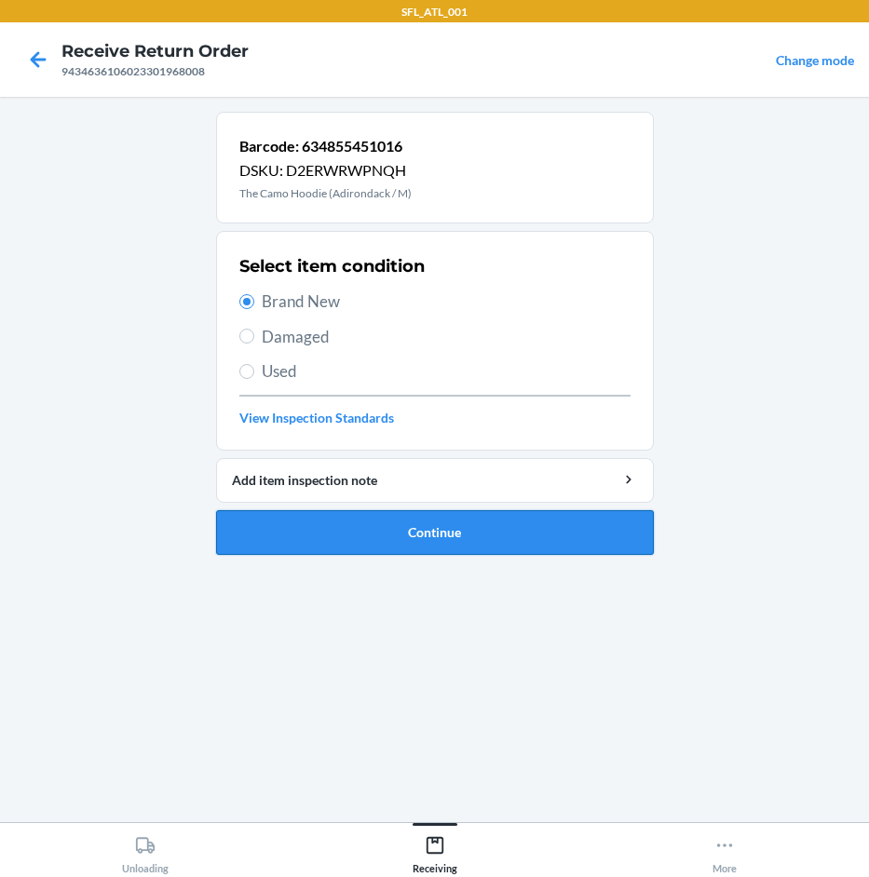
click at [524, 530] on button "Continue" at bounding box center [435, 532] width 438 height 45
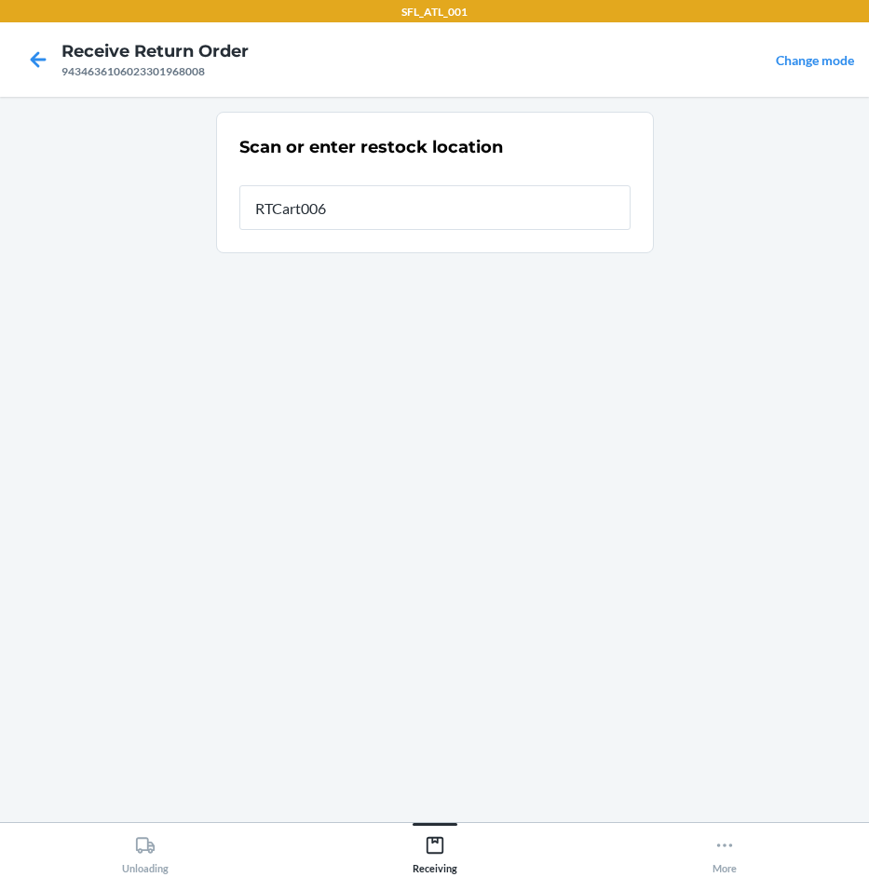
type input "RTCart006"
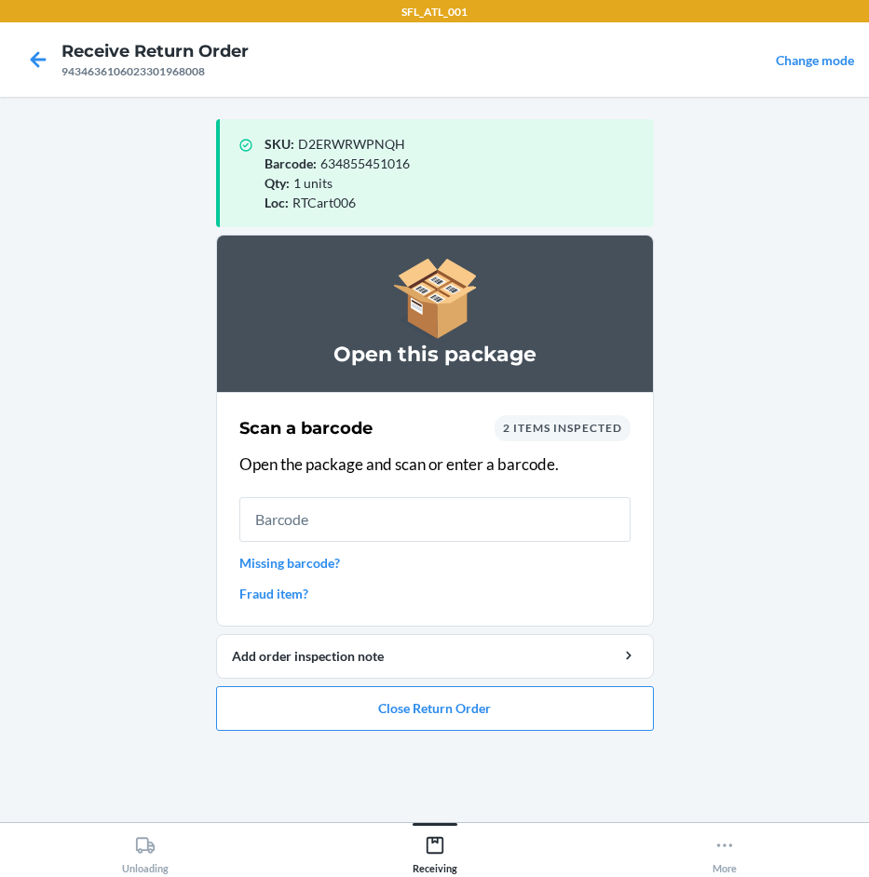
click at [294, 590] on link "Fraud item?" at bounding box center [434, 594] width 391 height 20
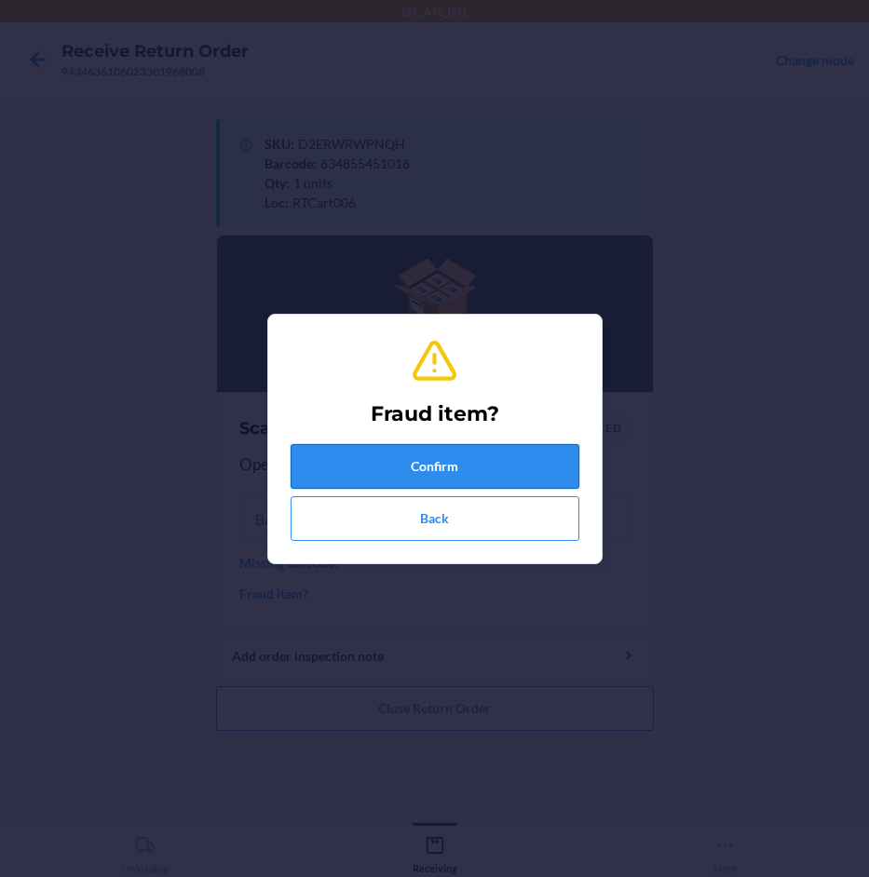
click at [407, 450] on button "Confirm" at bounding box center [435, 466] width 289 height 45
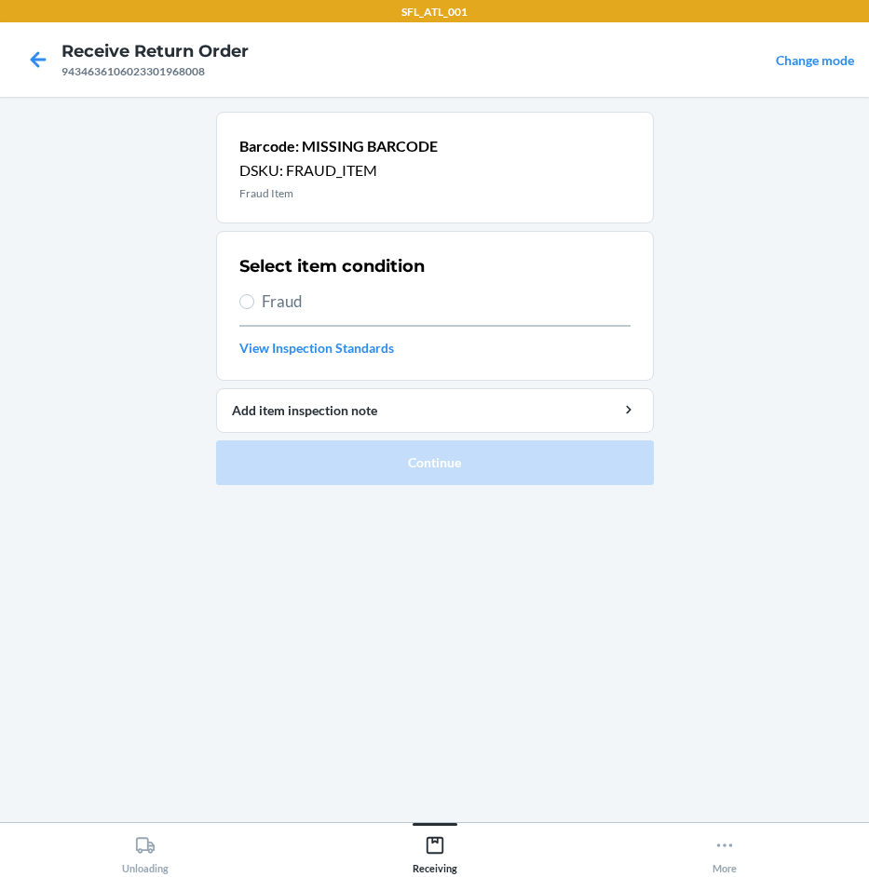
click at [299, 295] on span "Fraud" at bounding box center [446, 302] width 369 height 24
click at [254, 295] on input "Fraud" at bounding box center [246, 301] width 15 height 15
radio input "true"
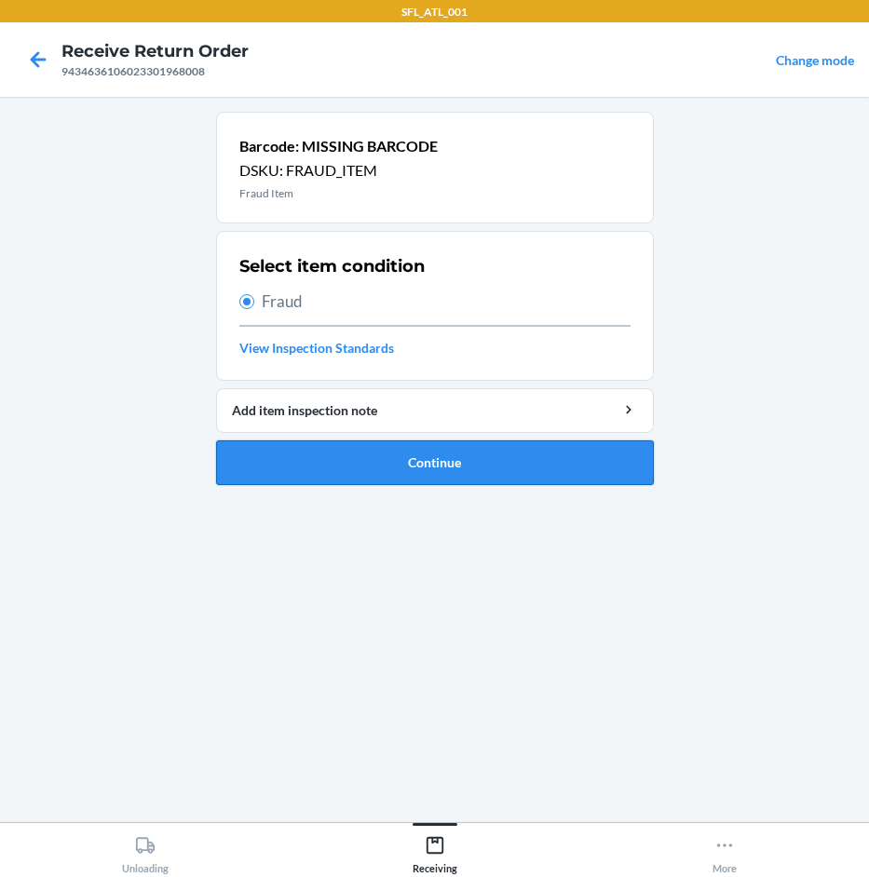
click at [396, 471] on button "Continue" at bounding box center [435, 462] width 438 height 45
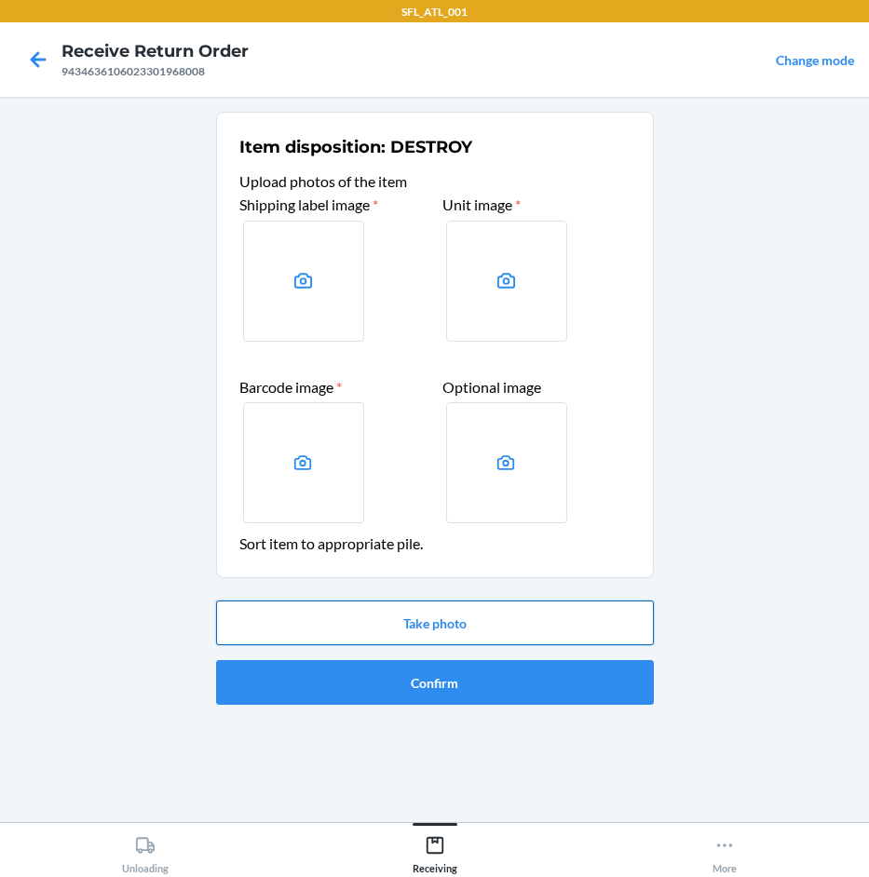
click at [512, 618] on button "Take photo" at bounding box center [435, 623] width 438 height 45
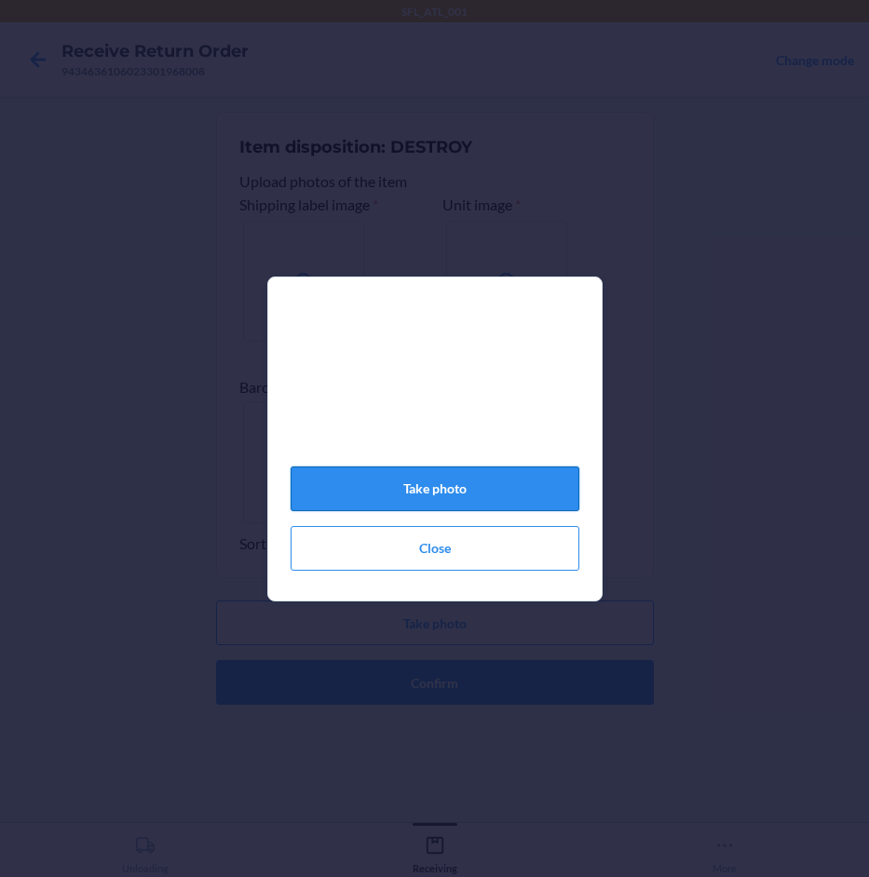
click at [521, 498] on button "Take photo" at bounding box center [435, 489] width 289 height 45
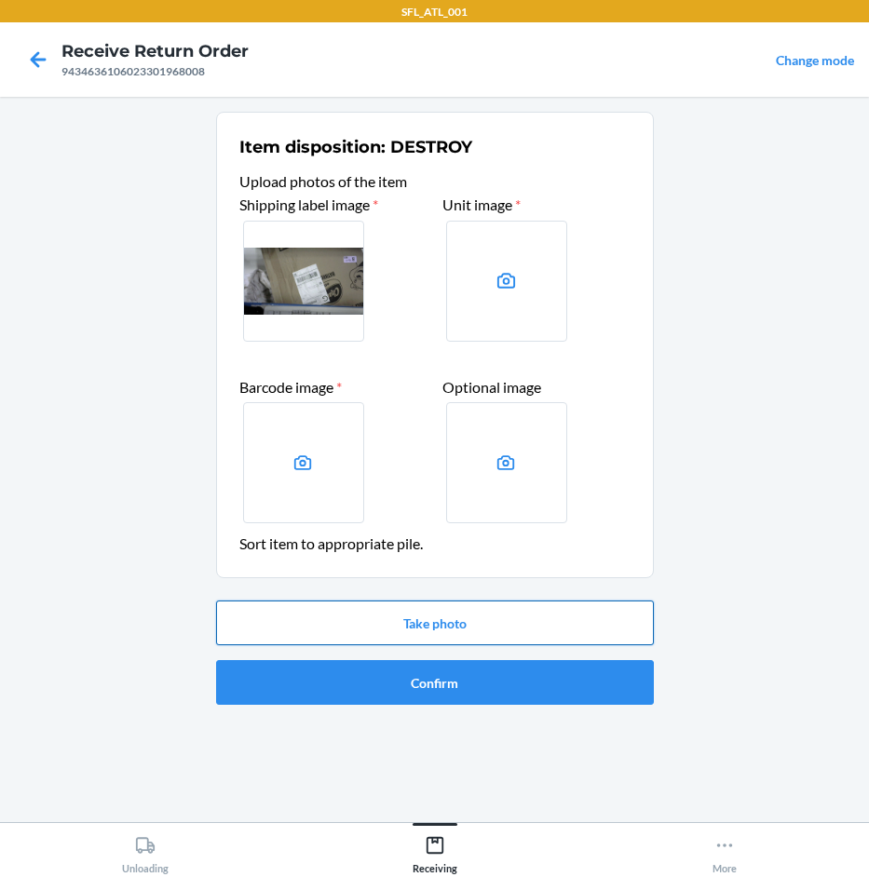
click at [509, 628] on button "Take photo" at bounding box center [435, 623] width 438 height 45
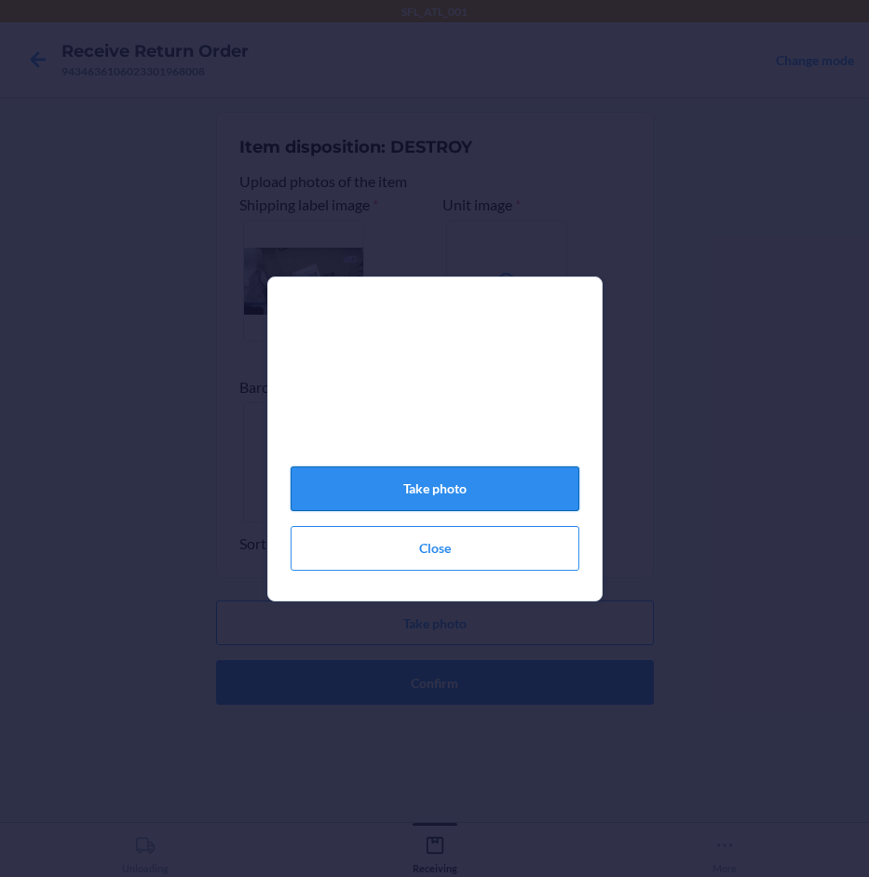
click at [521, 493] on button "Take photo" at bounding box center [435, 489] width 289 height 45
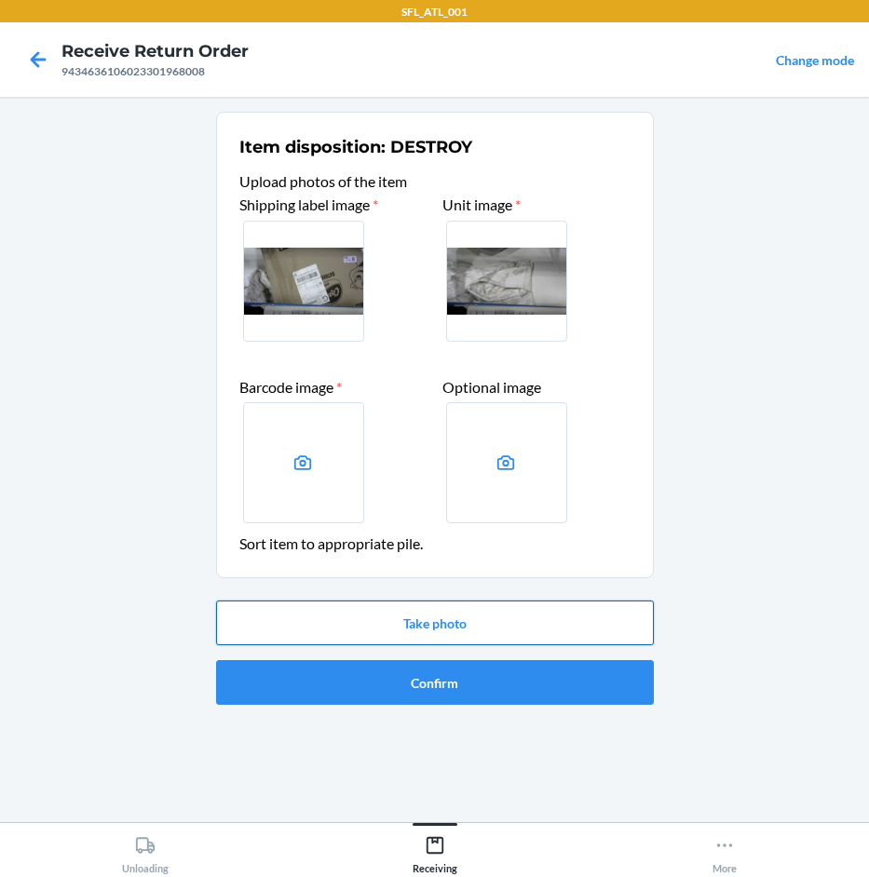
click at [454, 625] on button "Take photo" at bounding box center [435, 623] width 438 height 45
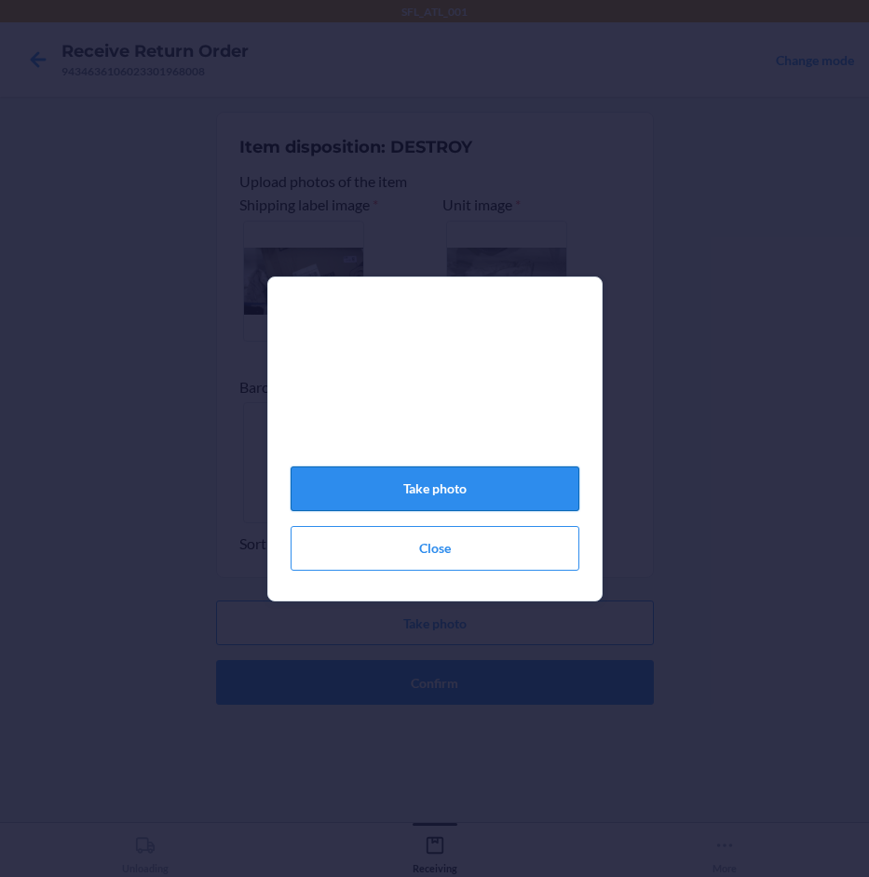
click at [509, 502] on button "Take photo" at bounding box center [435, 489] width 289 height 45
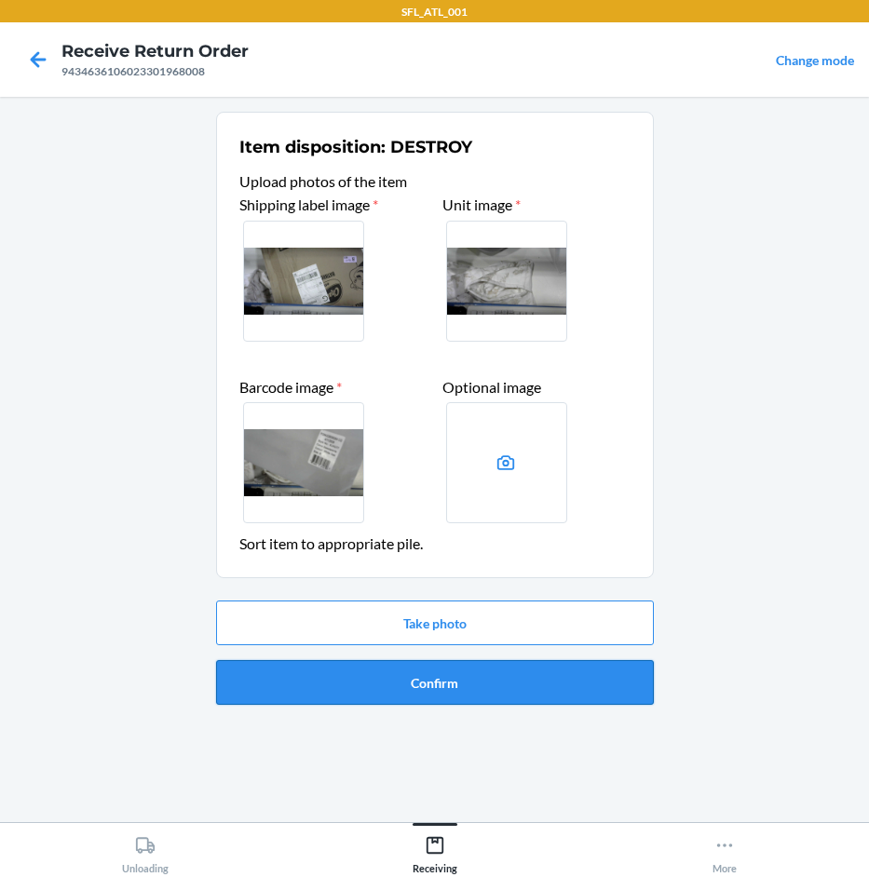
click at [489, 682] on button "Confirm" at bounding box center [435, 682] width 438 height 45
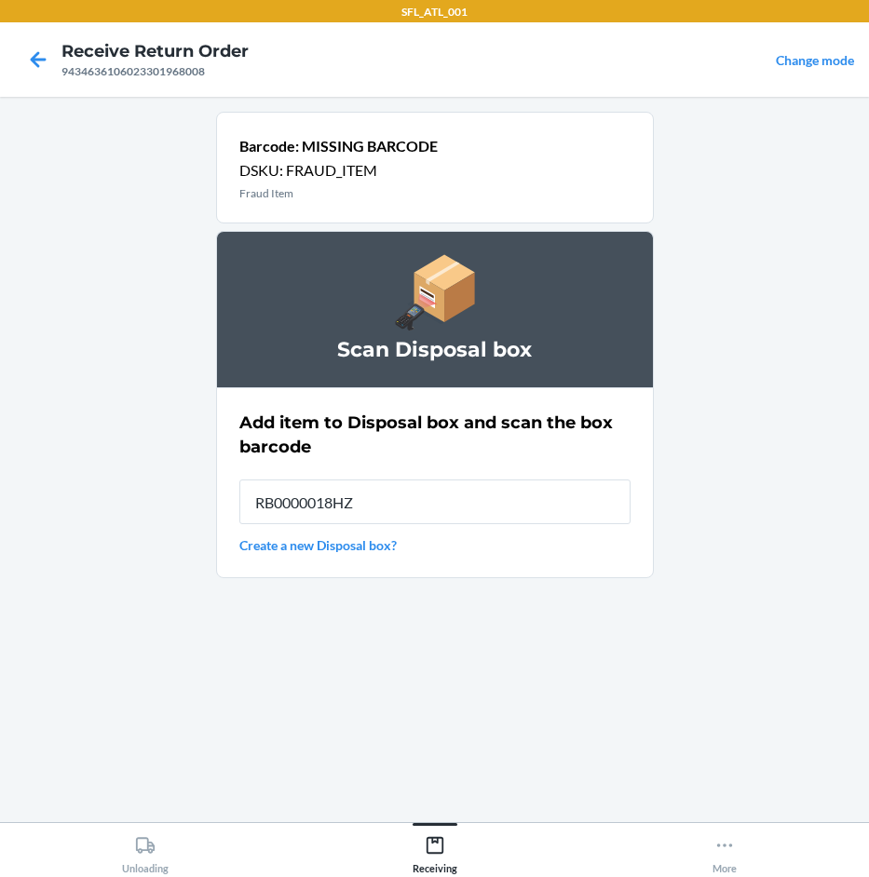
type input "RB0000018HZ"
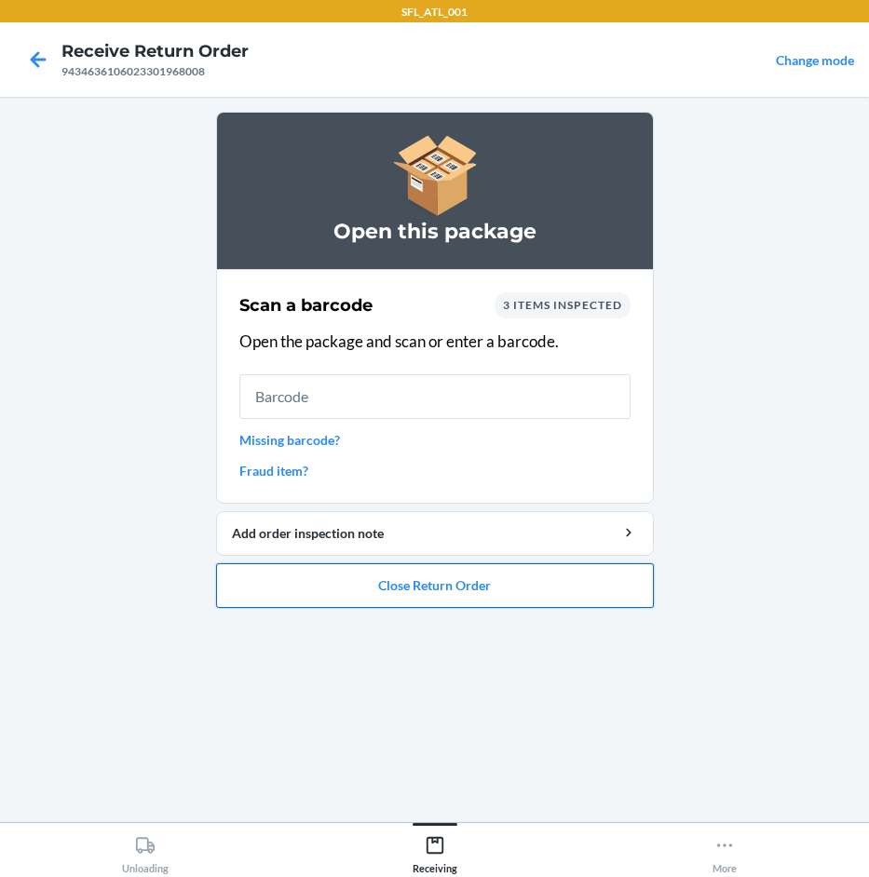
click at [495, 585] on button "Close Return Order" at bounding box center [435, 585] width 438 height 45
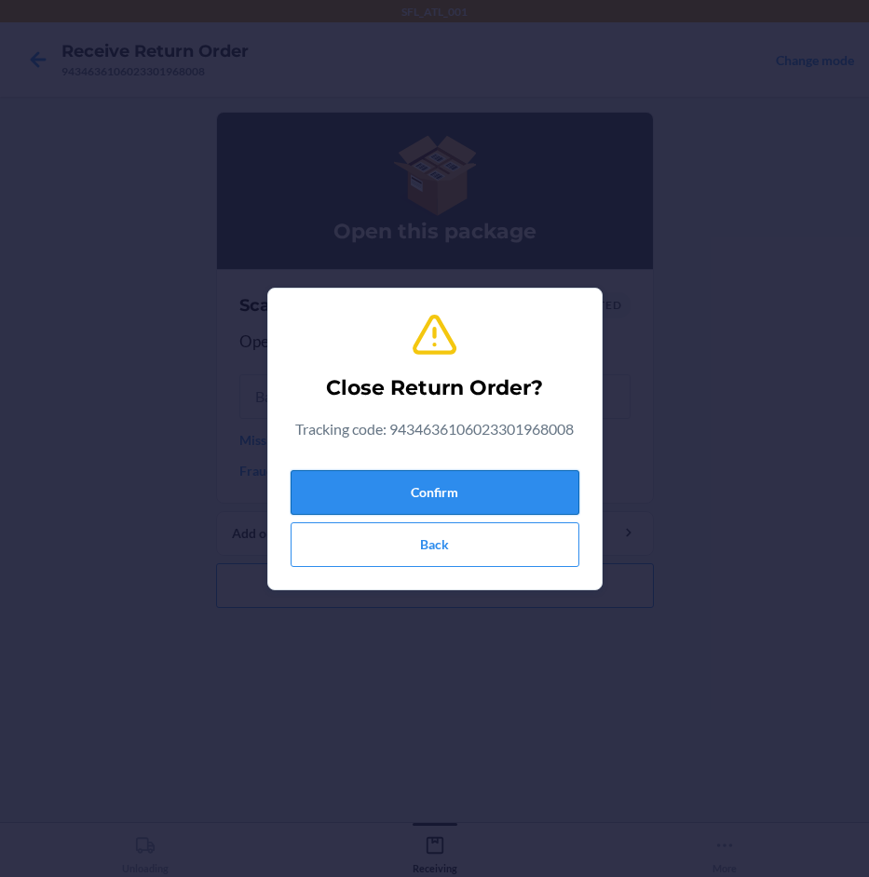
click at [486, 489] on button "Confirm" at bounding box center [435, 492] width 289 height 45
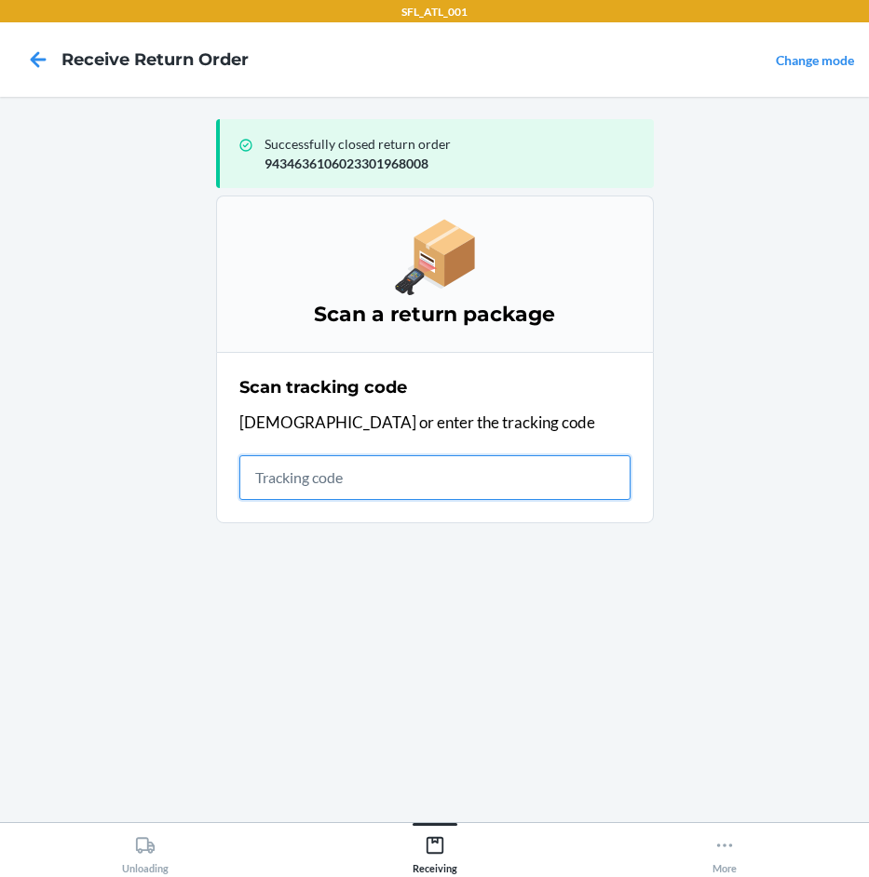
click at [326, 481] on input "text" at bounding box center [434, 477] width 391 height 45
type input "4203025994346361"
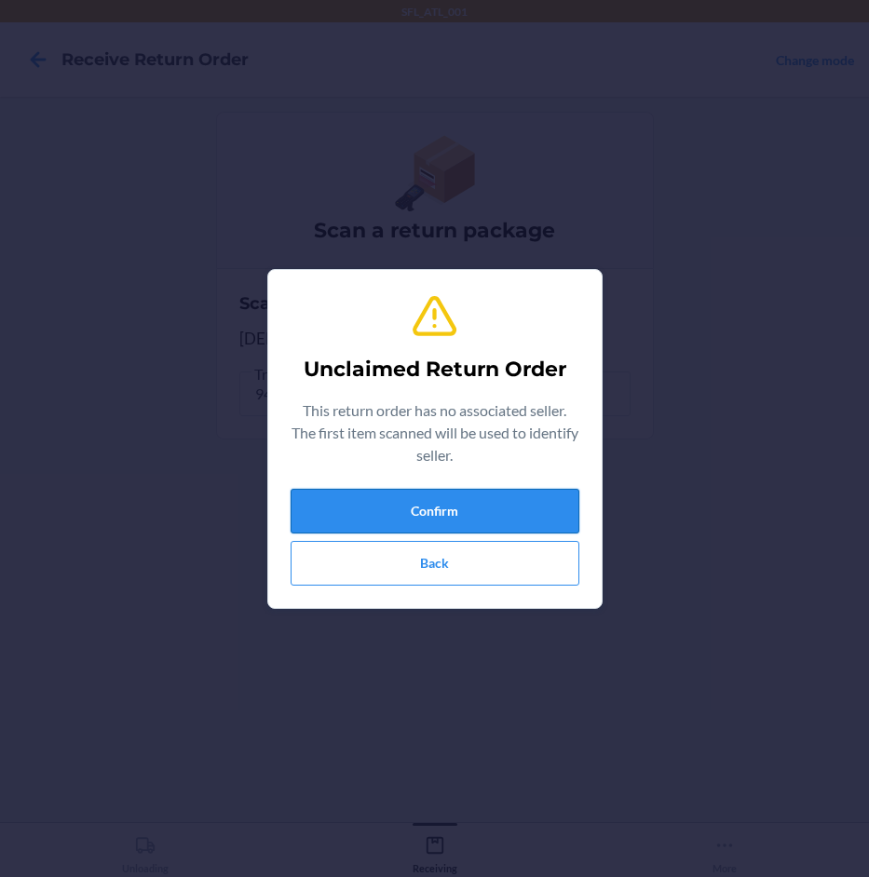
click at [367, 508] on button "Confirm" at bounding box center [435, 511] width 289 height 45
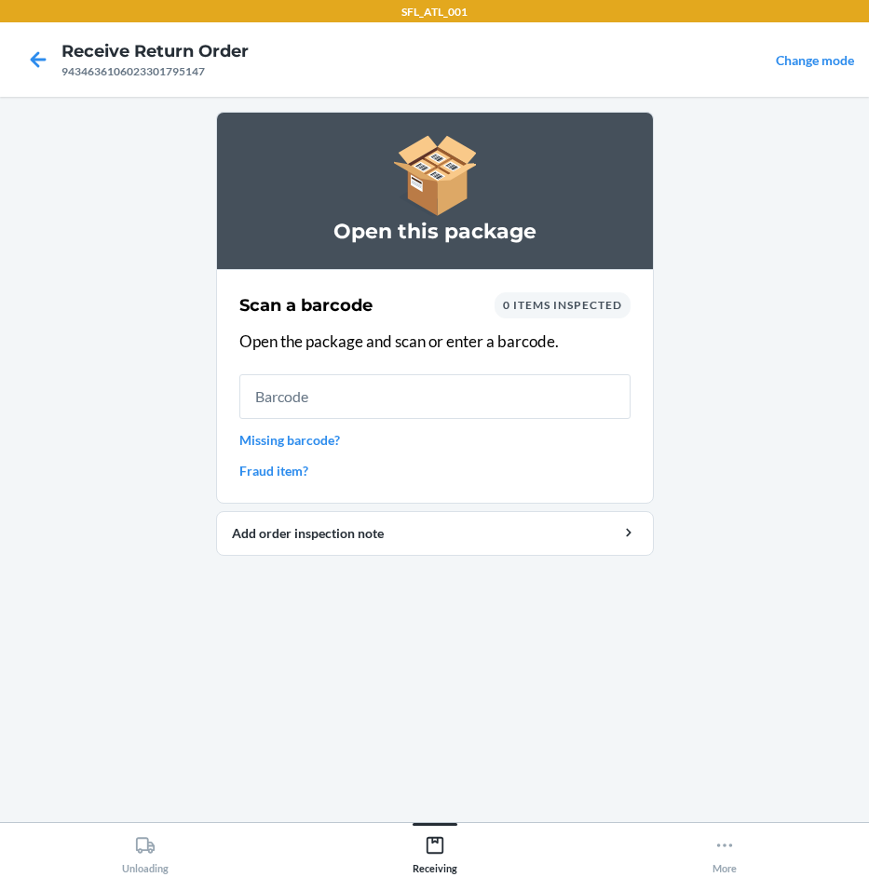
click at [306, 427] on div "Scan a barcode 0 items inspected Open the package and scan or enter a barcode. …" at bounding box center [434, 386] width 391 height 199
click at [313, 447] on link "Missing barcode?" at bounding box center [434, 440] width 391 height 20
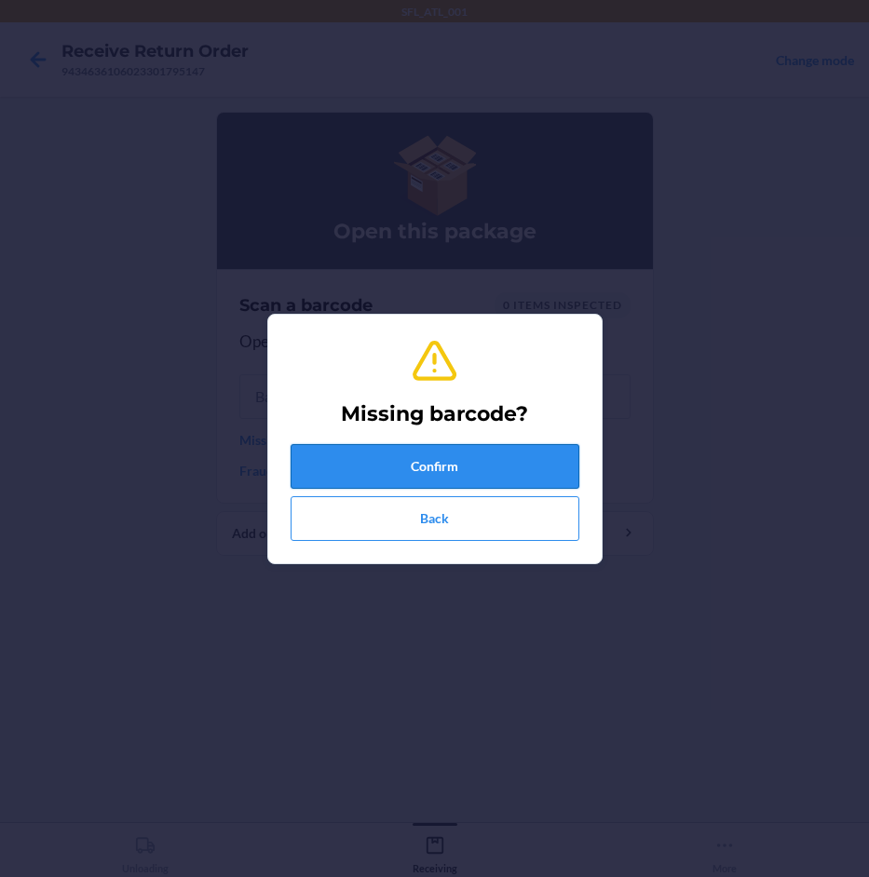
click at [359, 456] on button "Confirm" at bounding box center [435, 466] width 289 height 45
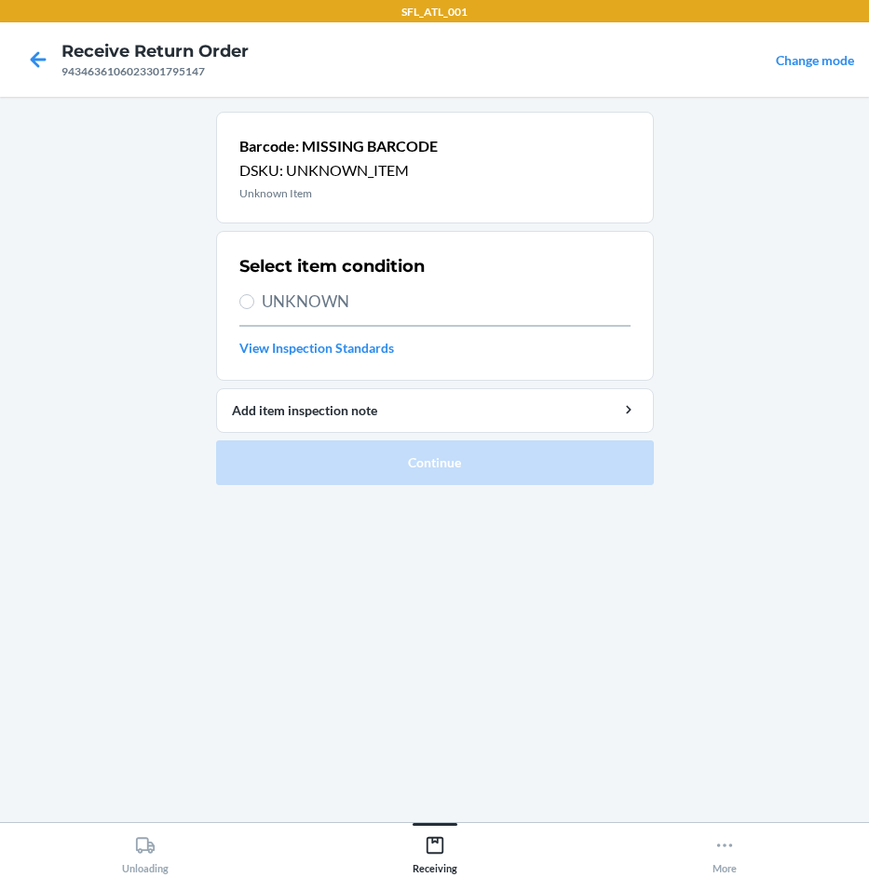
click at [331, 288] on div "Select item condition UNKNOWN View Inspection Standards" at bounding box center [434, 306] width 391 height 115
click at [350, 305] on span "UNKNOWN" at bounding box center [446, 302] width 369 height 24
click at [254, 305] on input "UNKNOWN" at bounding box center [246, 301] width 15 height 15
radio input "true"
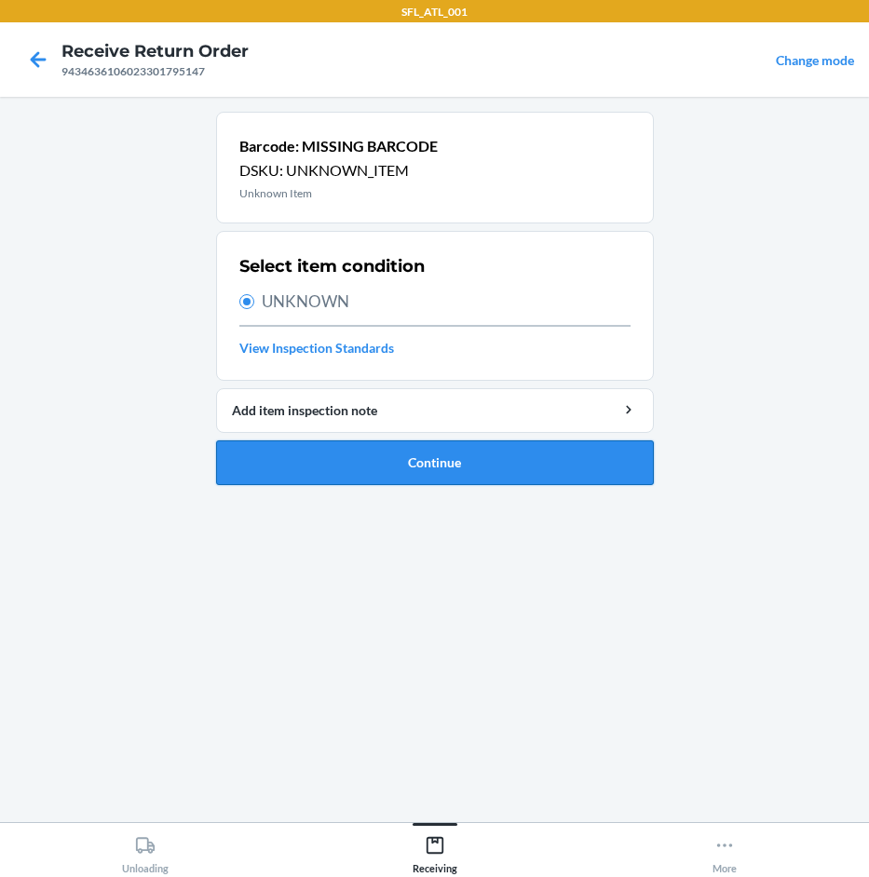
click at [393, 464] on button "Continue" at bounding box center [435, 462] width 438 height 45
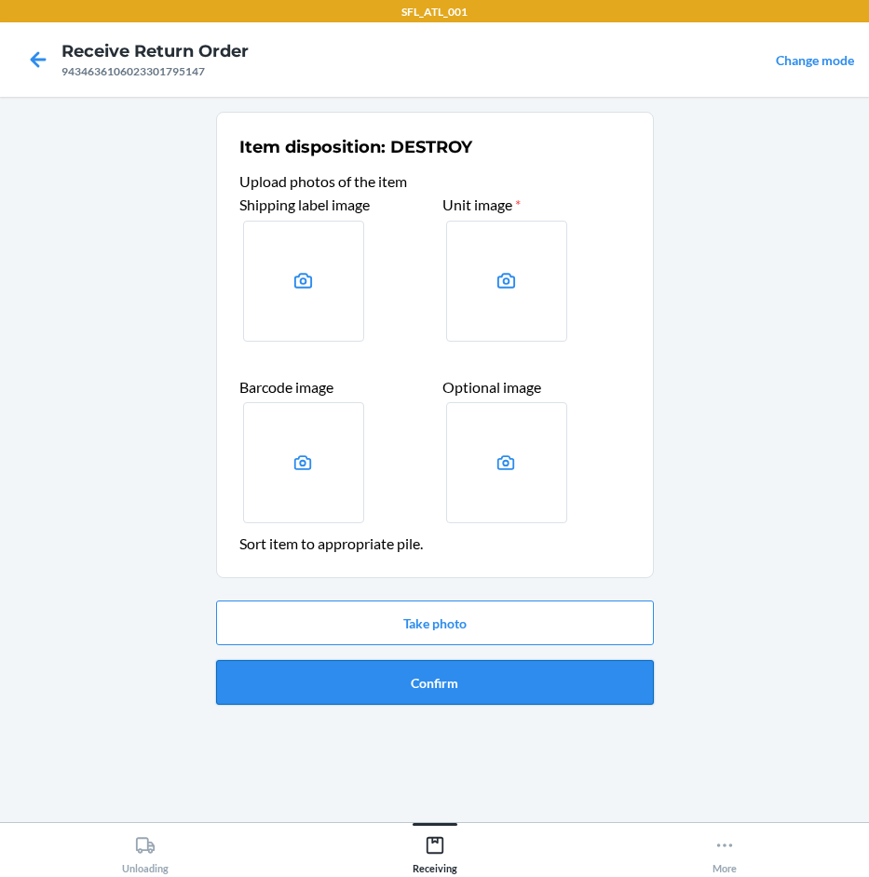
click at [450, 680] on button "Confirm" at bounding box center [435, 682] width 438 height 45
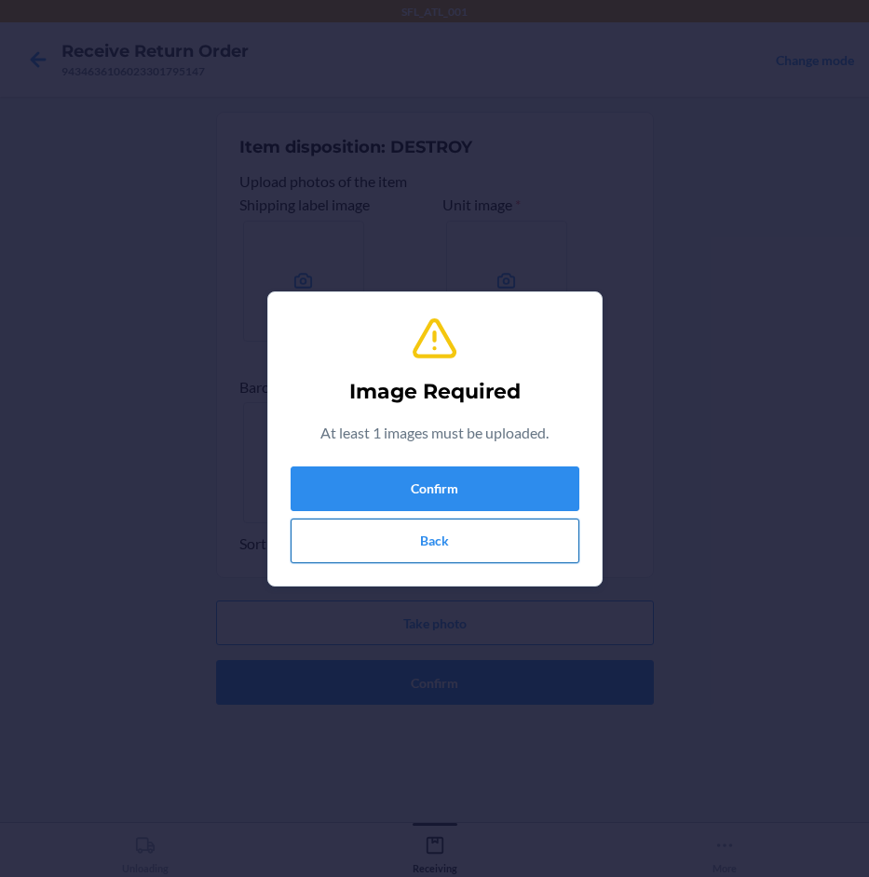
click at [420, 544] on button "Back" at bounding box center [435, 541] width 289 height 45
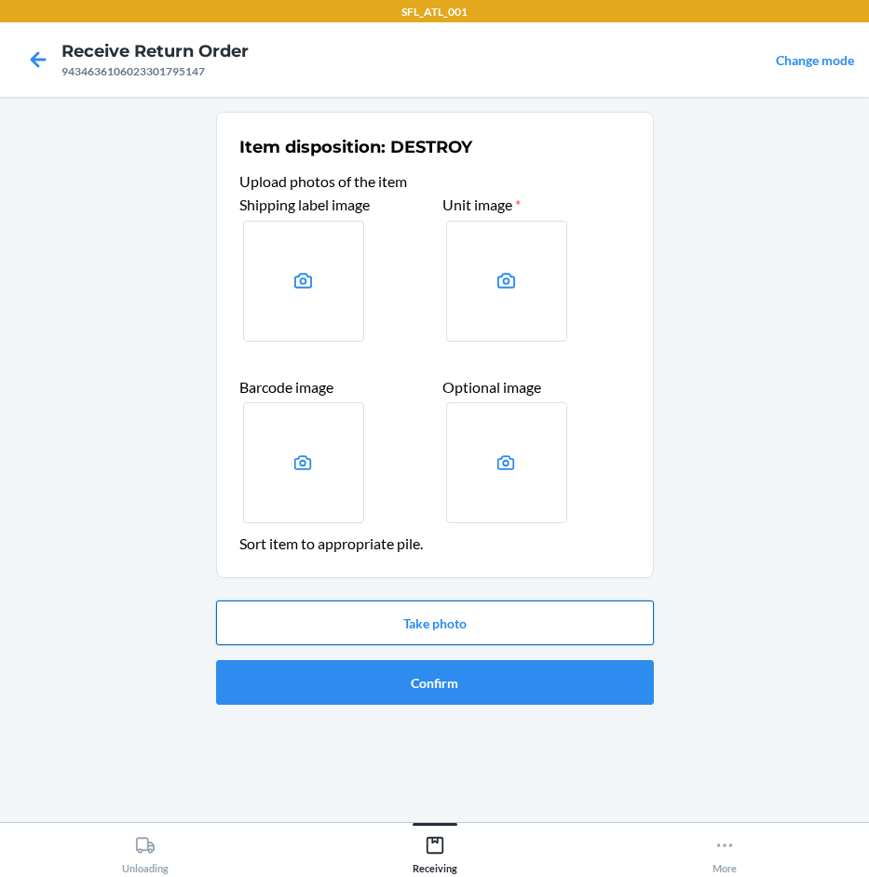
click at [396, 619] on button "Take photo" at bounding box center [435, 623] width 438 height 45
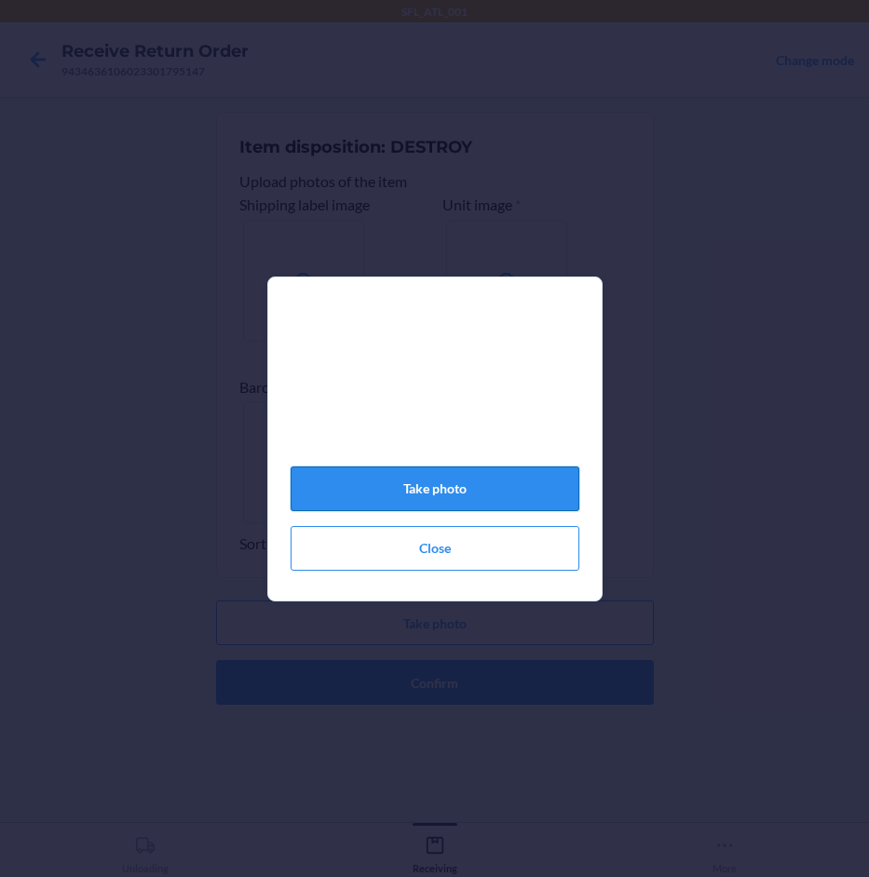
click at [428, 498] on button "Take photo" at bounding box center [435, 489] width 289 height 45
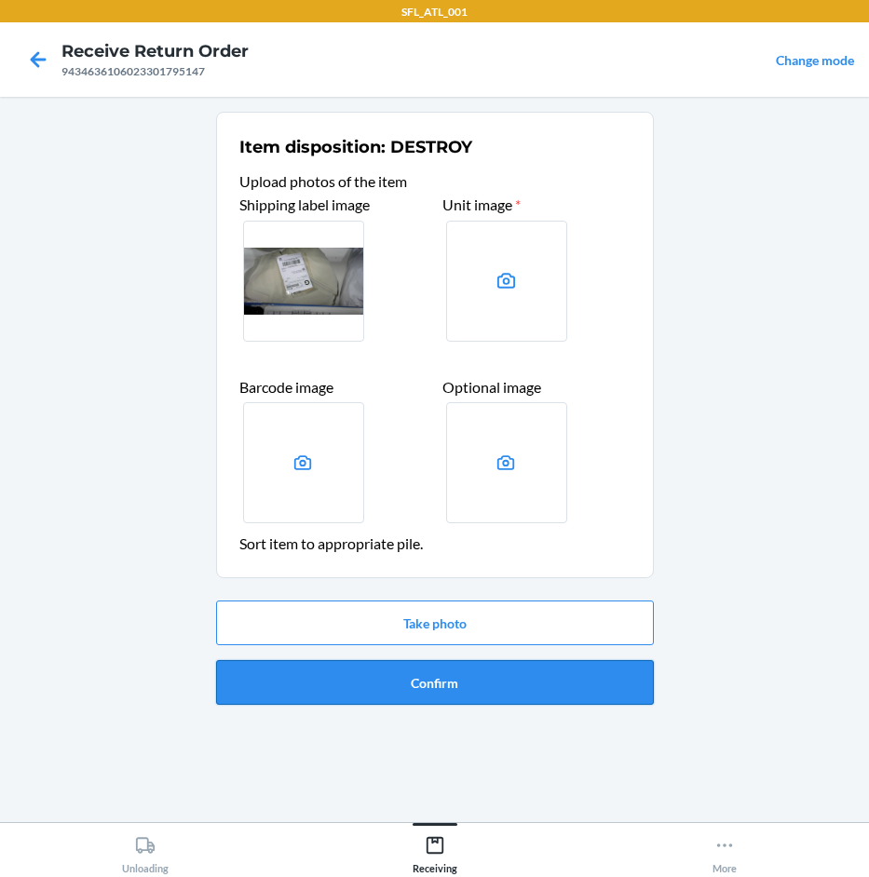
click at [440, 678] on button "Confirm" at bounding box center [435, 682] width 438 height 45
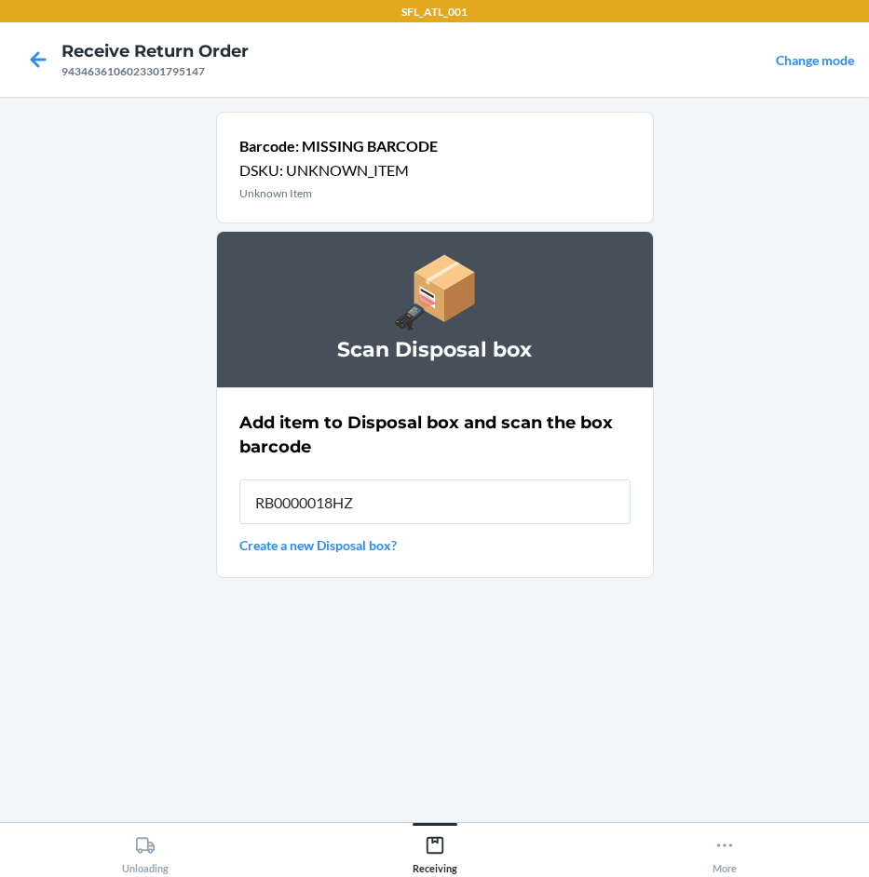
type input "RB0000018HZ"
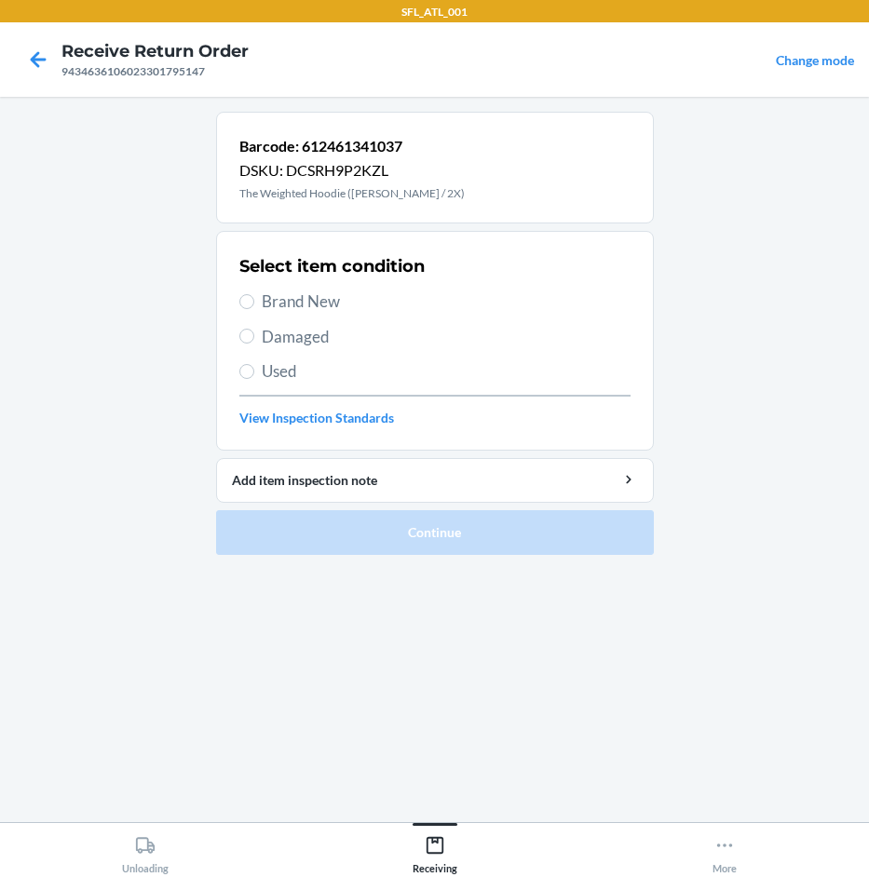
click at [306, 316] on div "Select item condition Brand New Damaged Used View Inspection Standards" at bounding box center [434, 341] width 391 height 184
click at [299, 307] on span "Brand New" at bounding box center [446, 302] width 369 height 24
click at [254, 307] on input "Brand New" at bounding box center [246, 301] width 15 height 15
radio input "true"
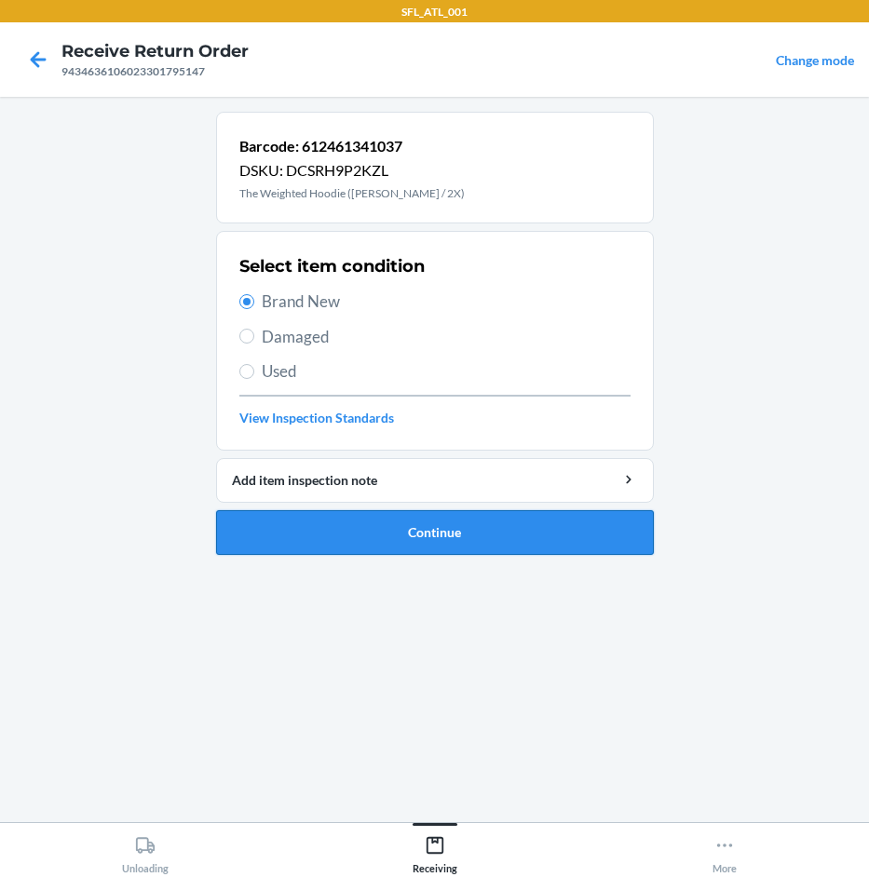
click at [425, 535] on button "Continue" at bounding box center [435, 532] width 438 height 45
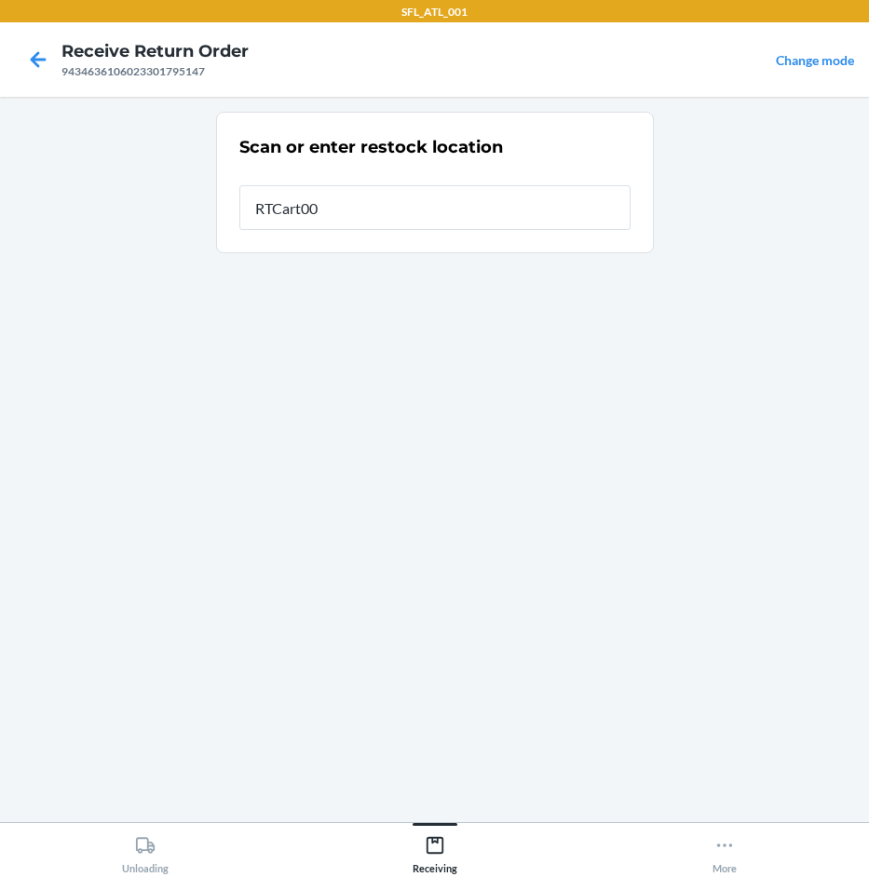
type input "RTCart007"
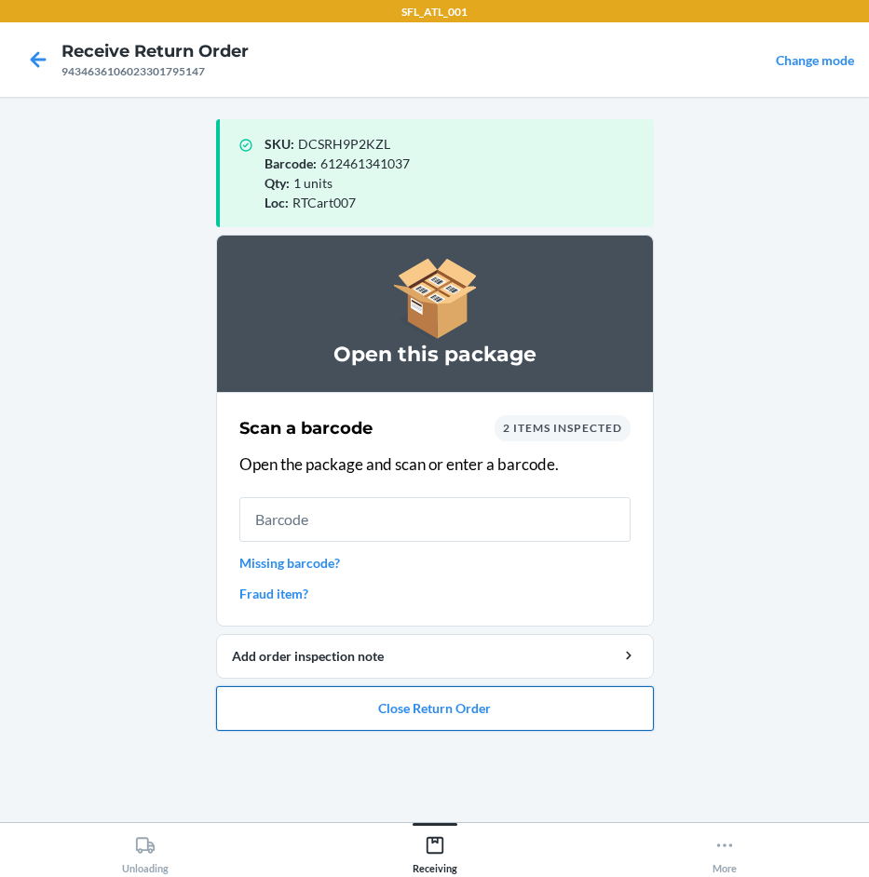
click at [412, 702] on button "Close Return Order" at bounding box center [435, 708] width 438 height 45
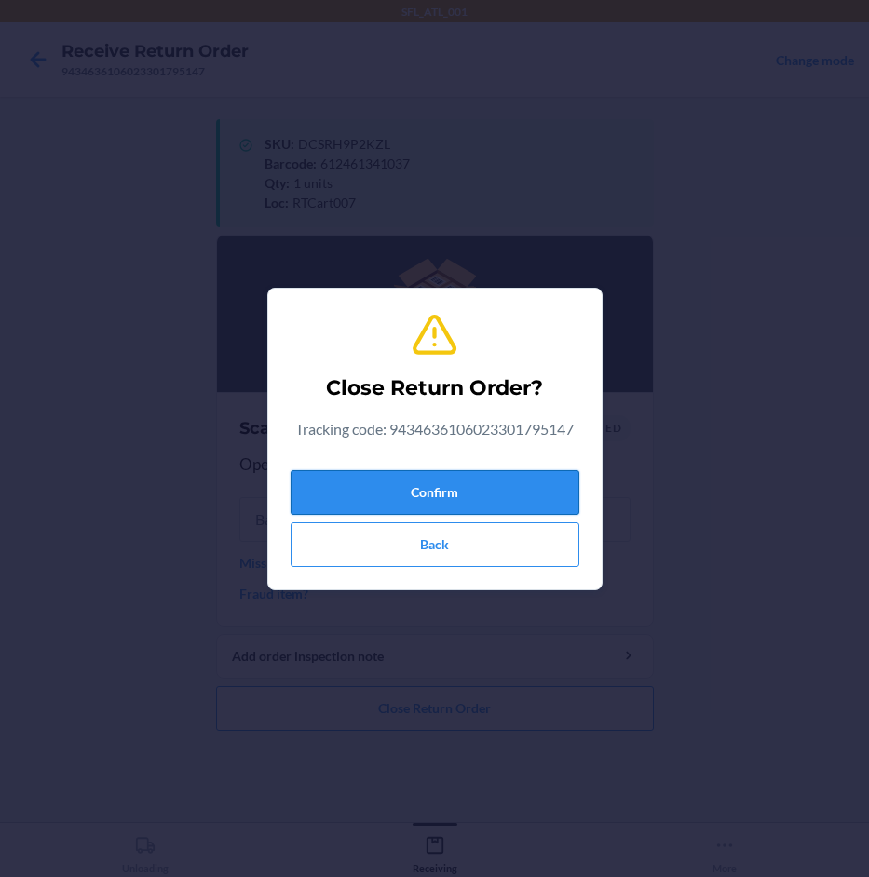
click at [469, 487] on button "Confirm" at bounding box center [435, 492] width 289 height 45
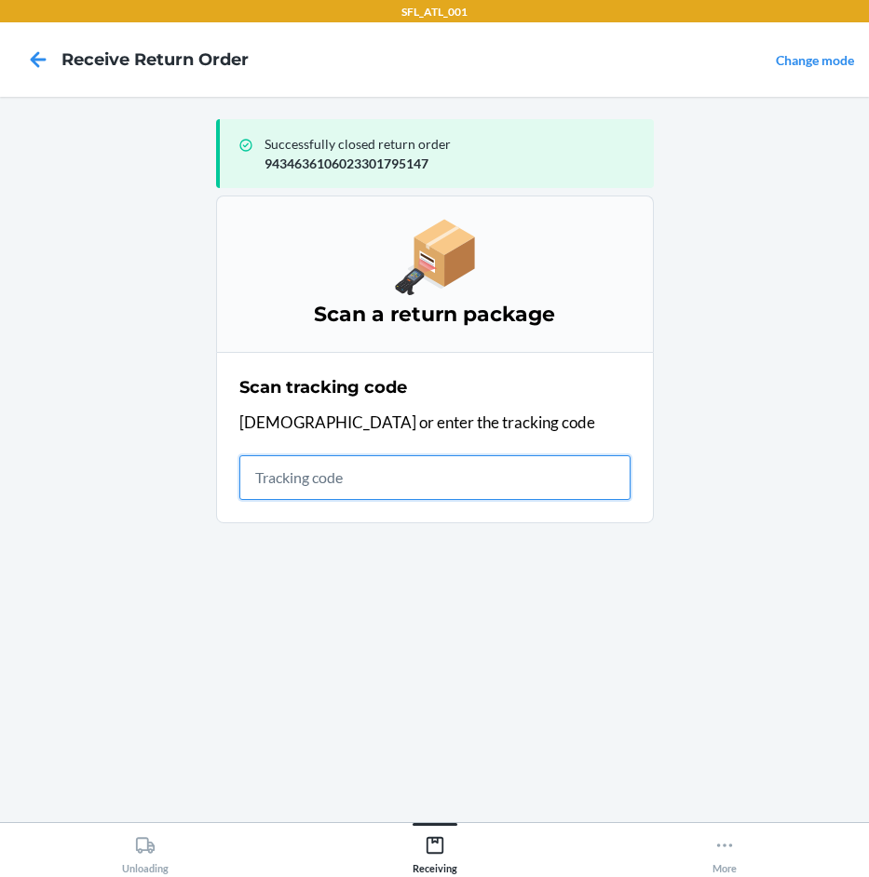
click at [283, 476] on input "text" at bounding box center [434, 477] width 391 height 45
type input "420302599434636106023"
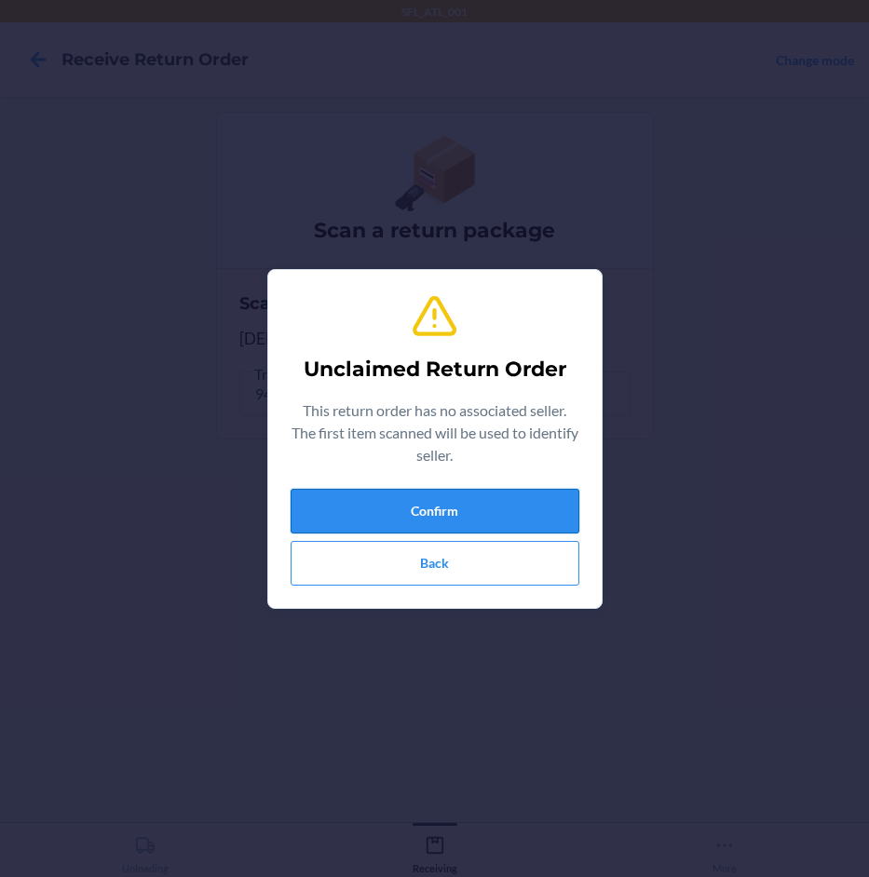
click at [396, 518] on button "Confirm" at bounding box center [435, 511] width 289 height 45
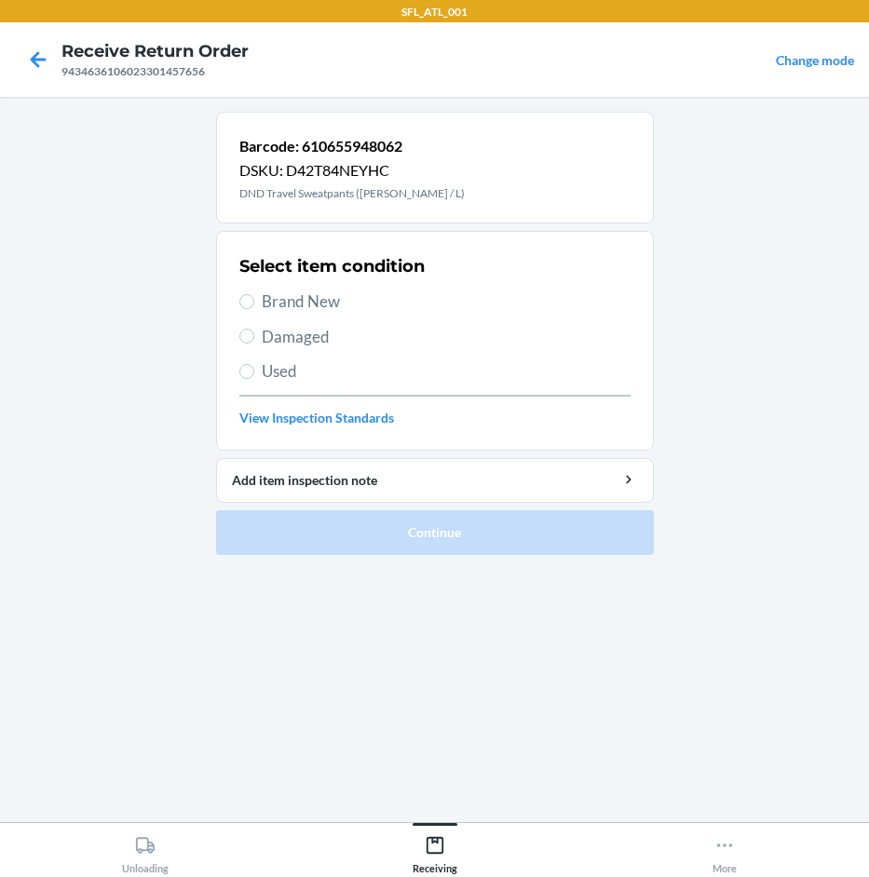
click at [305, 302] on span "Brand New" at bounding box center [446, 302] width 369 height 24
click at [254, 302] on input "Brand New" at bounding box center [246, 301] width 15 height 15
radio input "true"
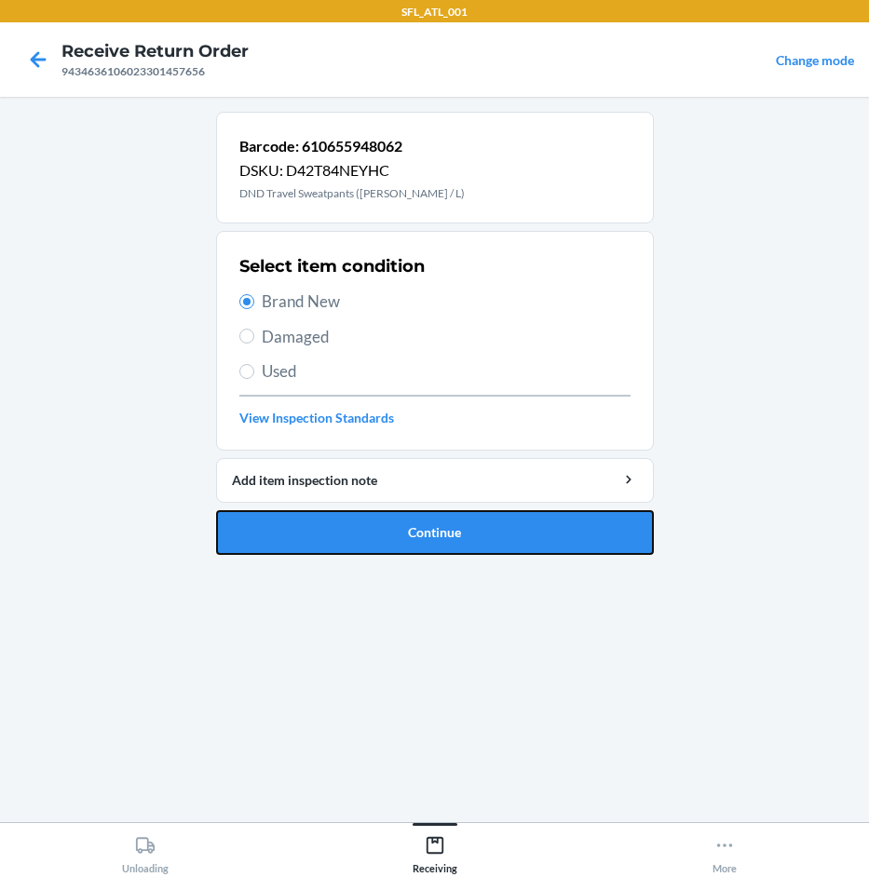
click at [427, 528] on button "Continue" at bounding box center [435, 532] width 438 height 45
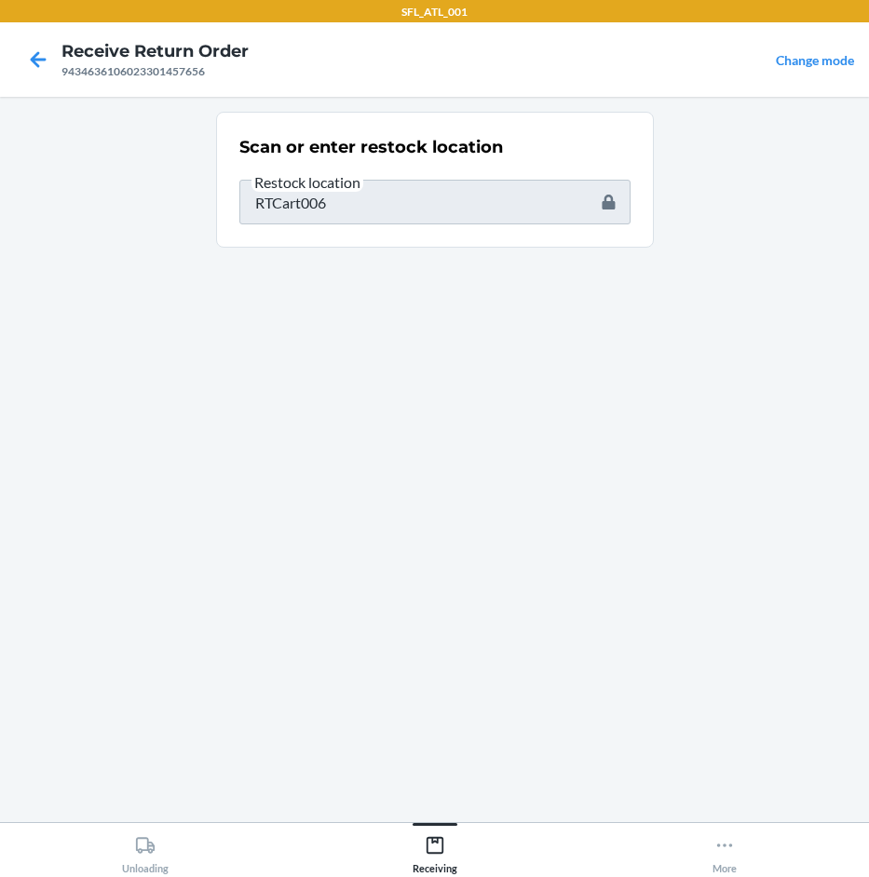
type input "610655732012"
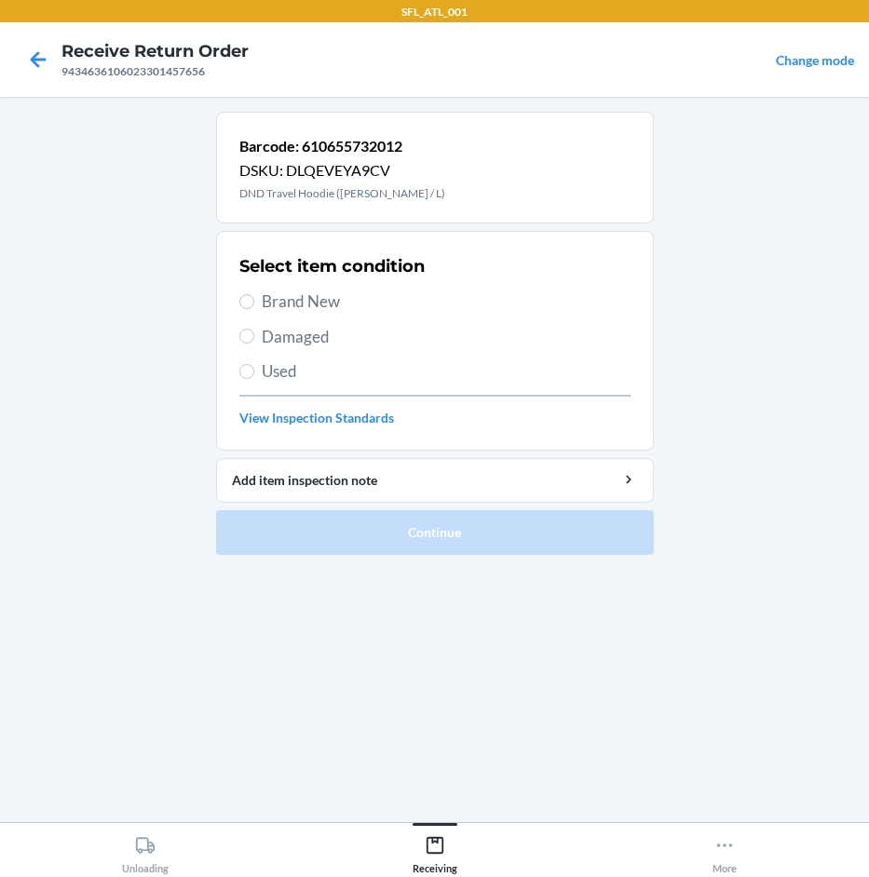
click at [352, 310] on span "Brand New" at bounding box center [446, 302] width 369 height 24
click at [254, 309] on input "Brand New" at bounding box center [246, 301] width 15 height 15
radio input "true"
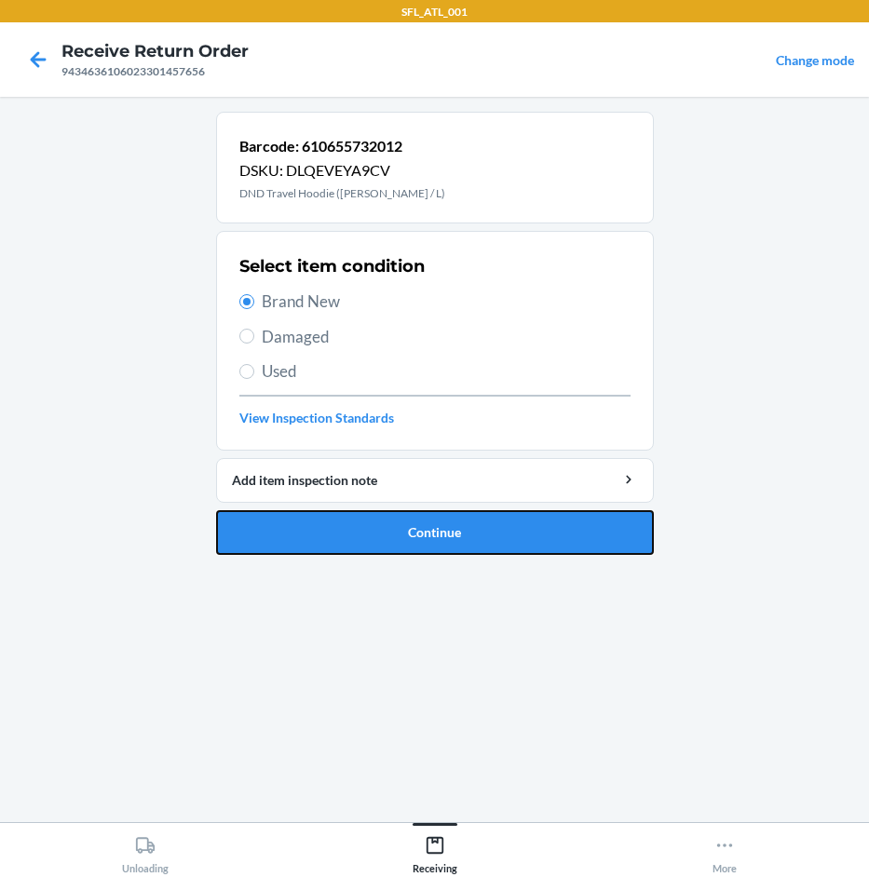
click at [435, 526] on button "Continue" at bounding box center [435, 532] width 438 height 45
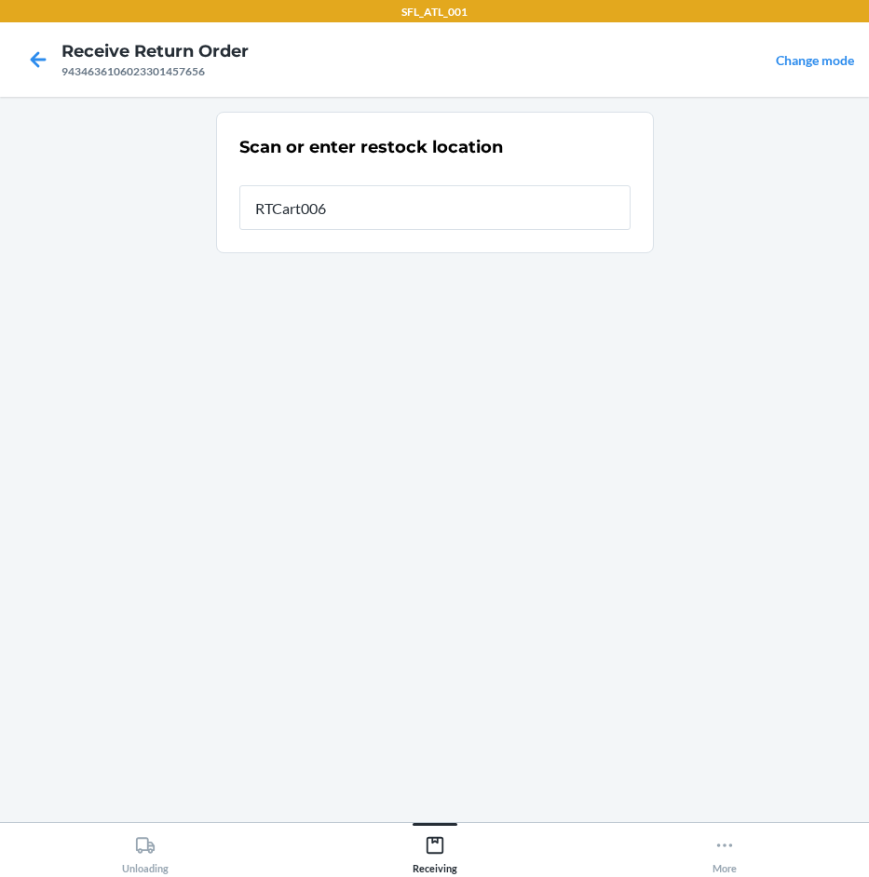
type input "RTCart006"
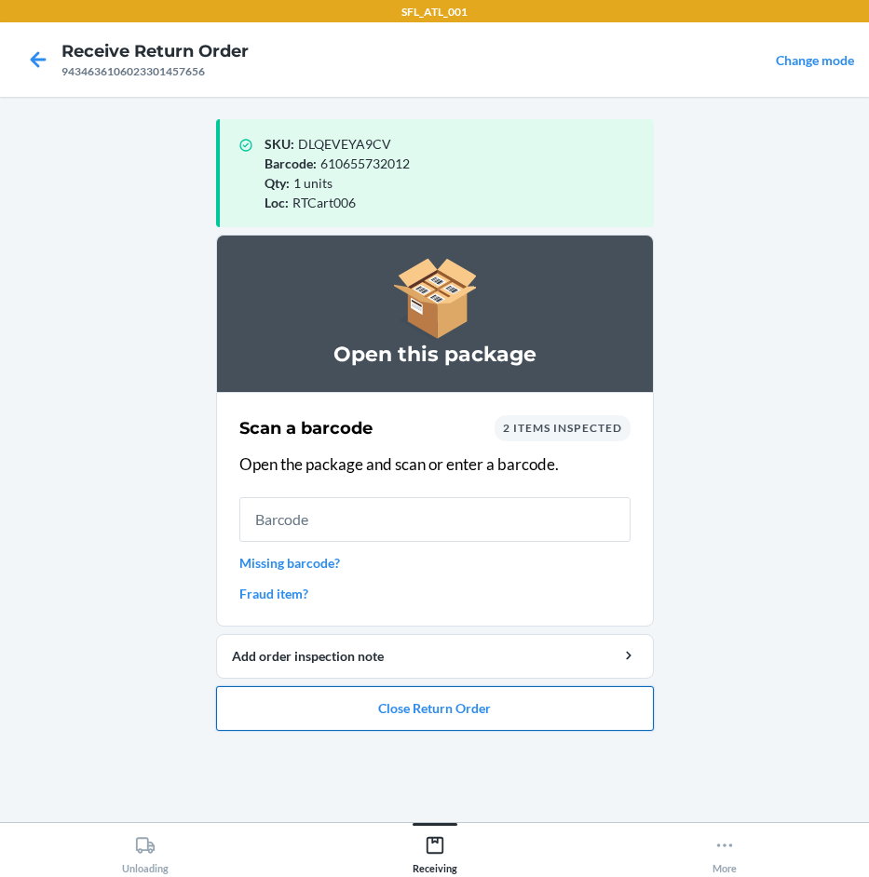
click at [440, 703] on button "Close Return Order" at bounding box center [435, 708] width 438 height 45
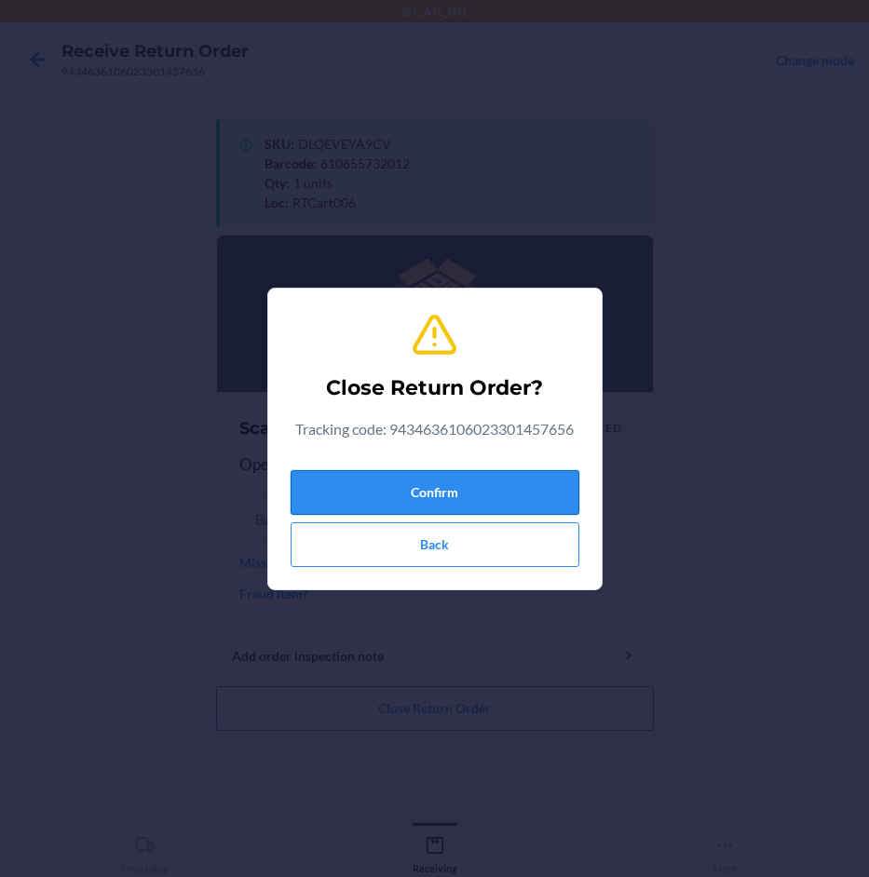
click at [410, 492] on button "Confirm" at bounding box center [435, 492] width 289 height 45
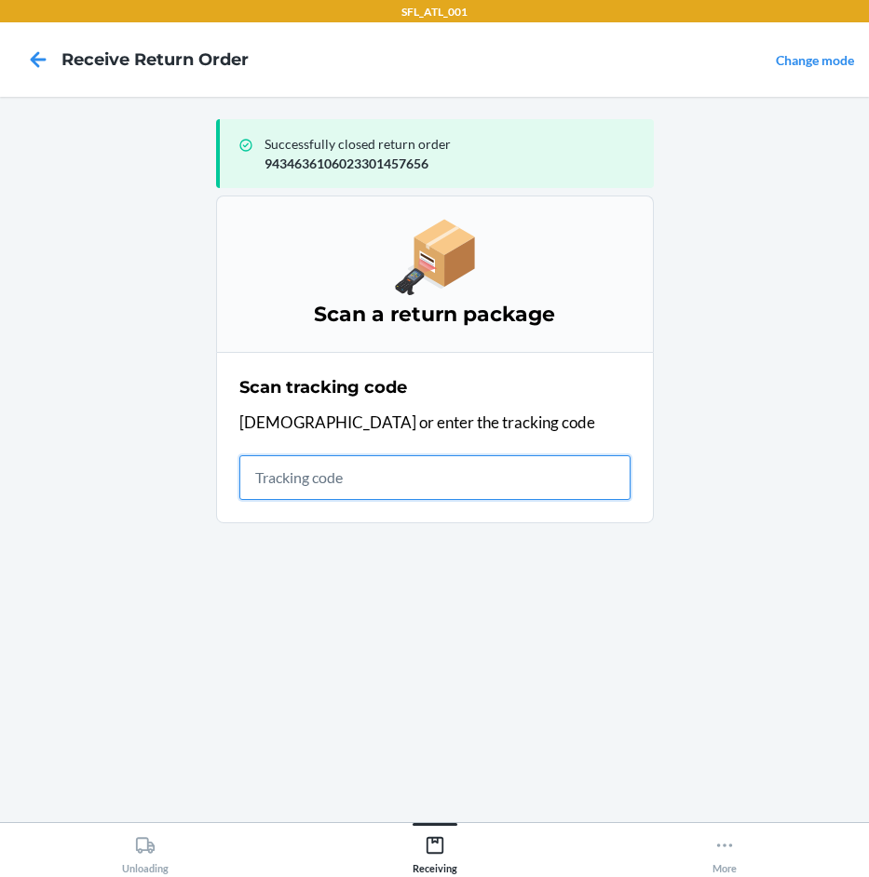
click at [330, 485] on input "text" at bounding box center [434, 477] width 391 height 45
click at [317, 485] on input "text" at bounding box center [434, 477] width 391 height 45
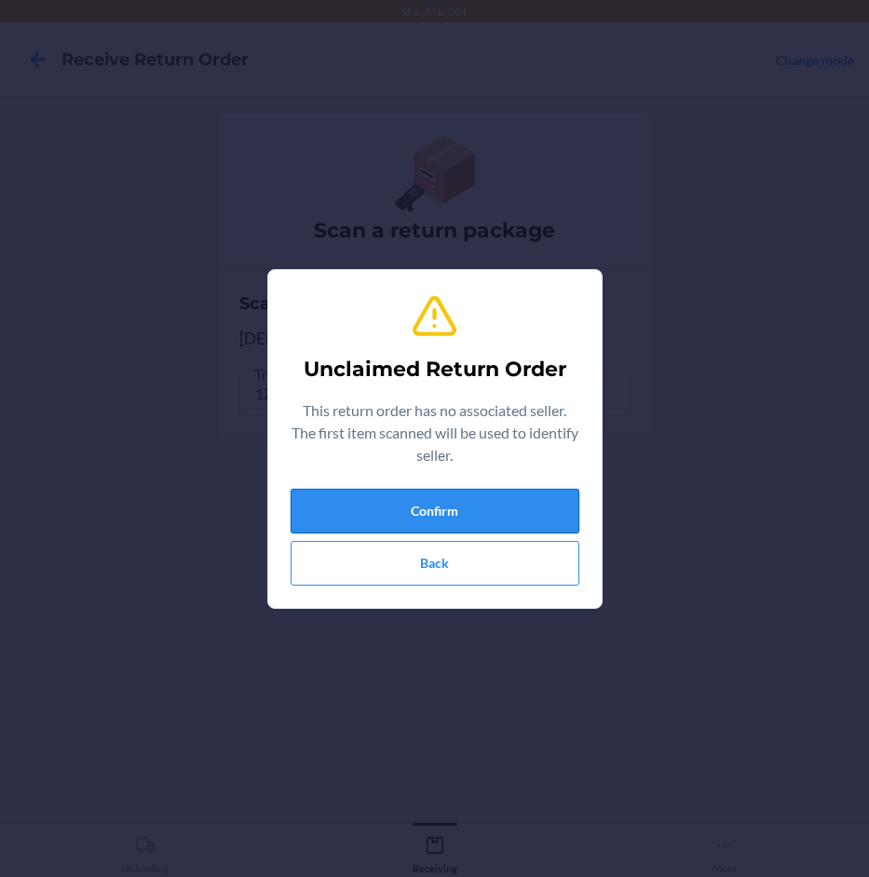
click at [332, 496] on button "Confirm" at bounding box center [435, 511] width 289 height 45
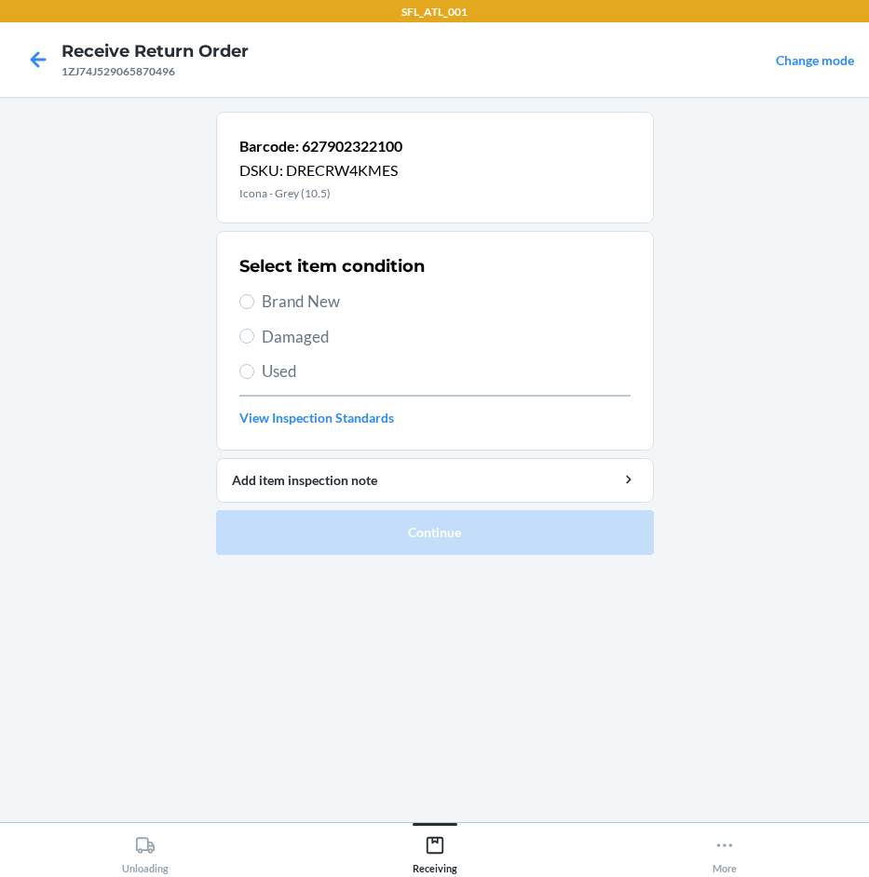
click at [325, 305] on span "Brand New" at bounding box center [446, 302] width 369 height 24
click at [254, 305] on input "Brand New" at bounding box center [246, 301] width 15 height 15
radio input "true"
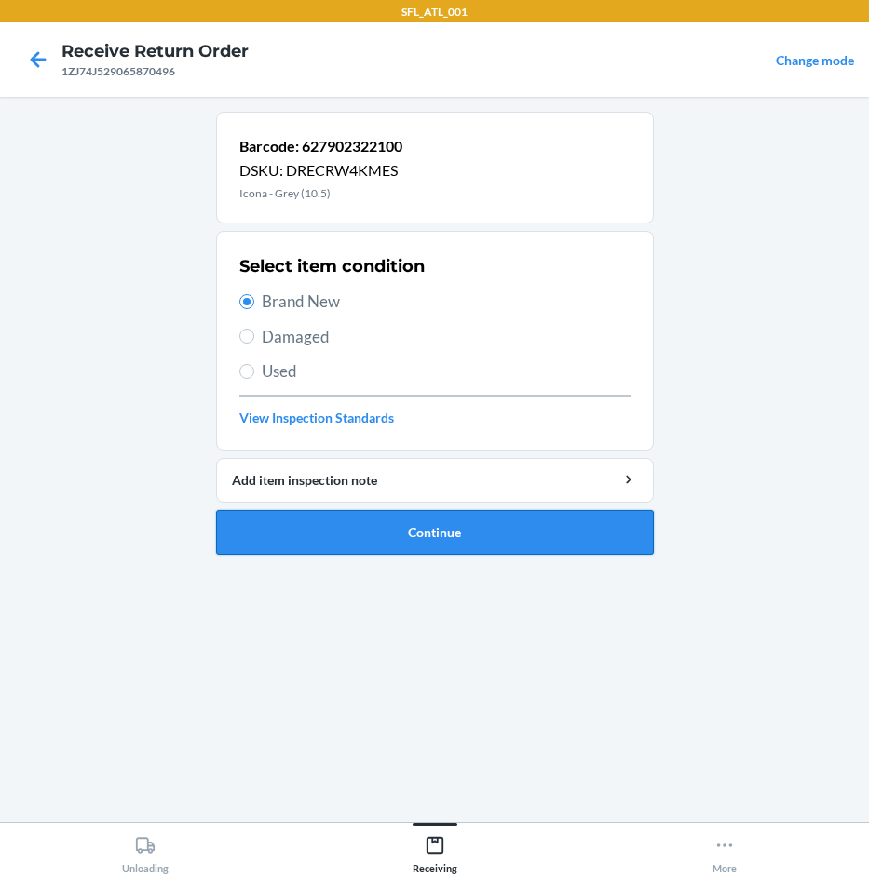
click at [451, 531] on button "Continue" at bounding box center [435, 532] width 438 height 45
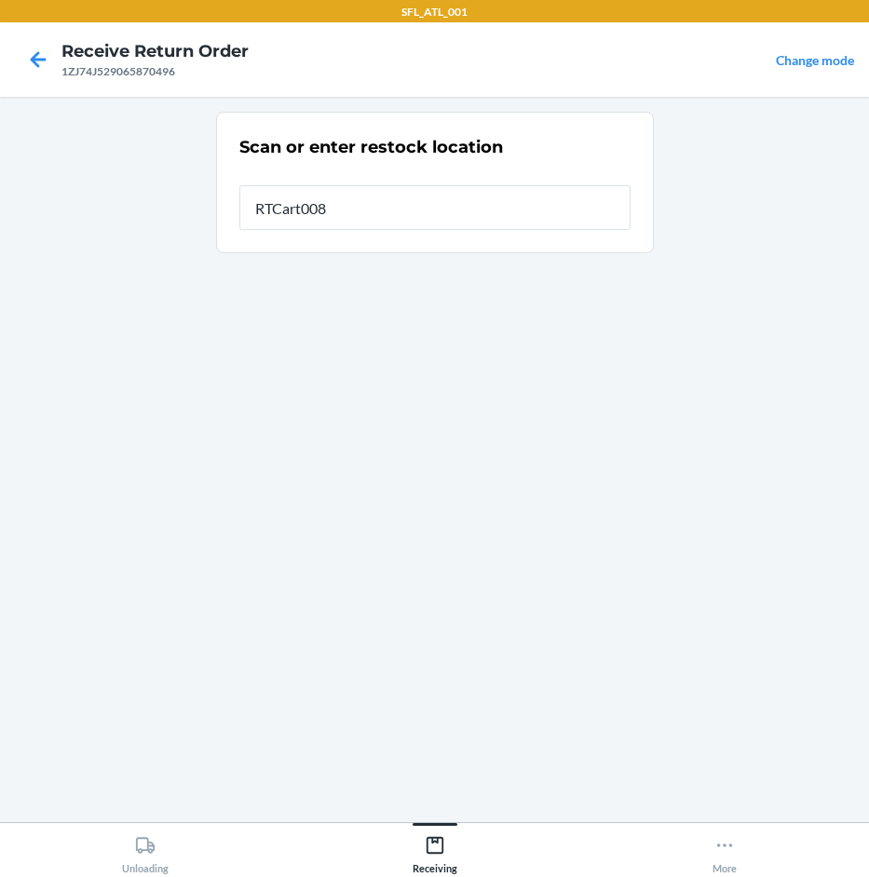
type input "RTCart008"
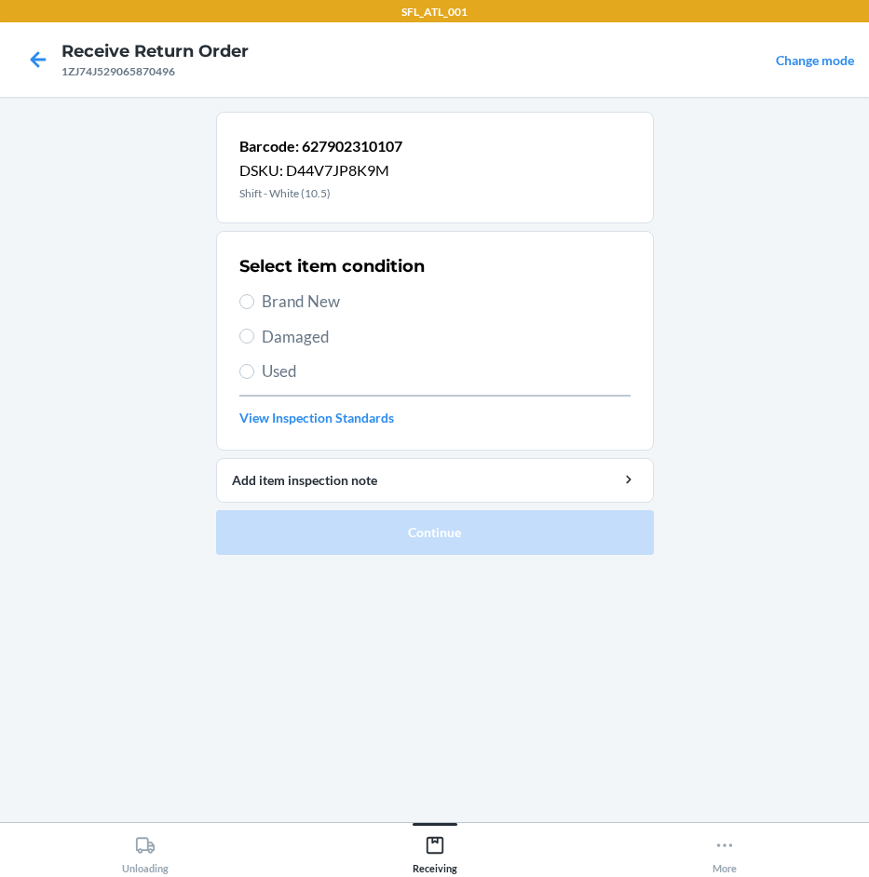
click at [284, 371] on span "Used" at bounding box center [446, 371] width 369 height 24
click at [254, 371] on input "Used" at bounding box center [246, 371] width 15 height 15
radio input "true"
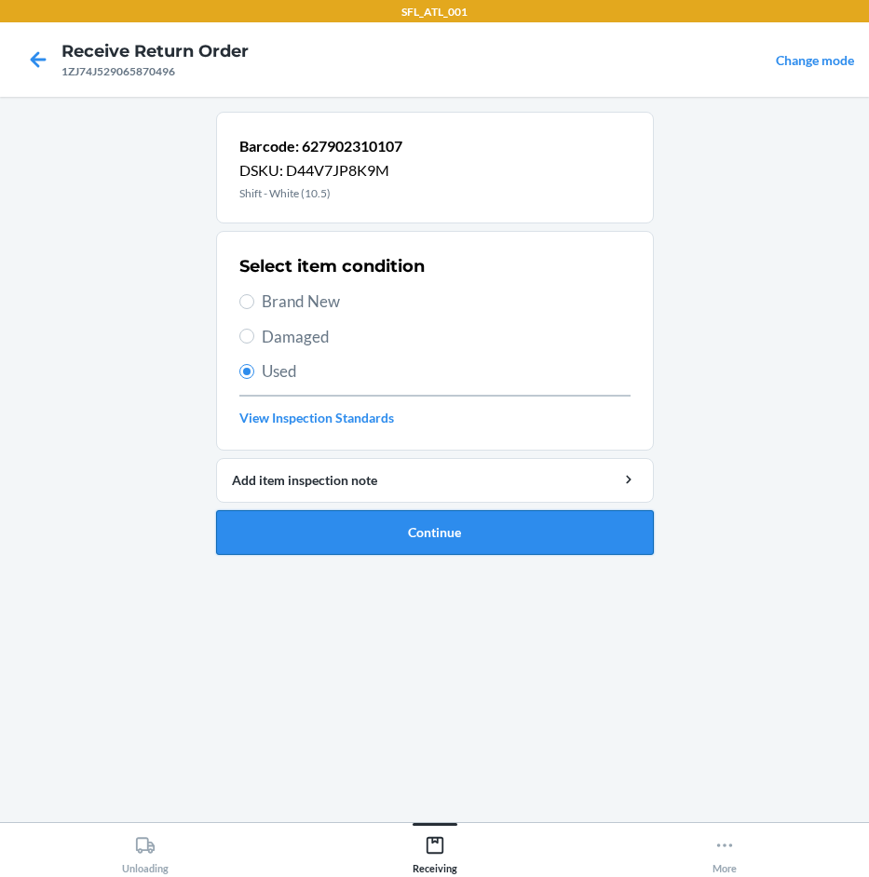
click at [407, 521] on button "Continue" at bounding box center [435, 532] width 438 height 45
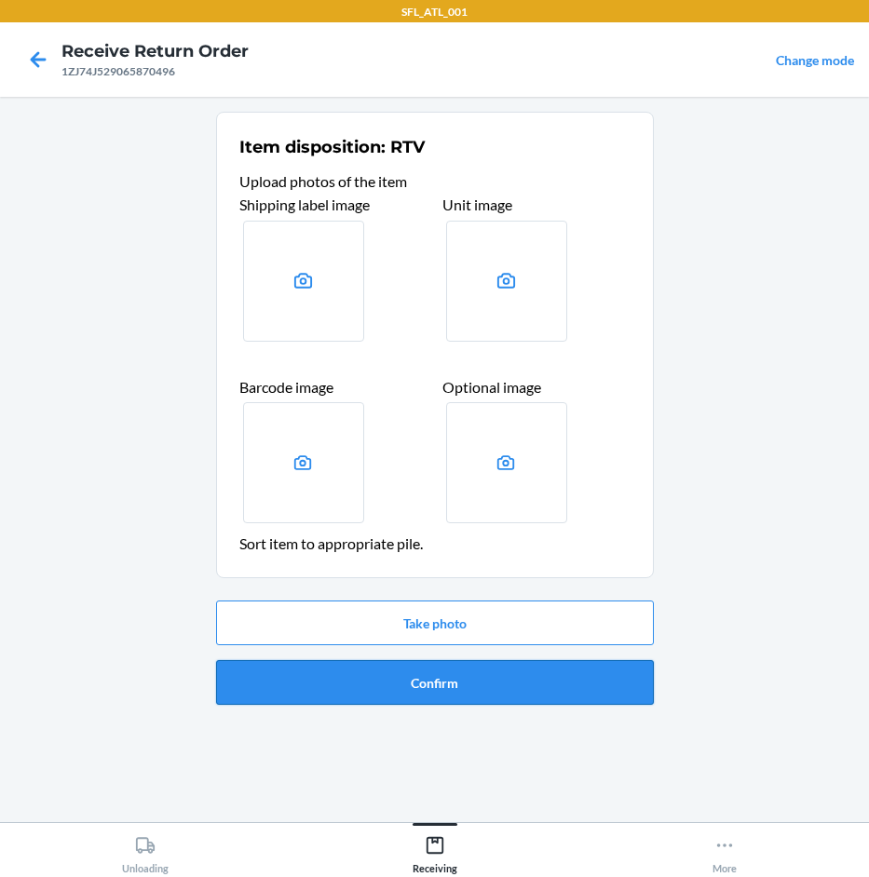
click at [447, 674] on button "Confirm" at bounding box center [435, 682] width 438 height 45
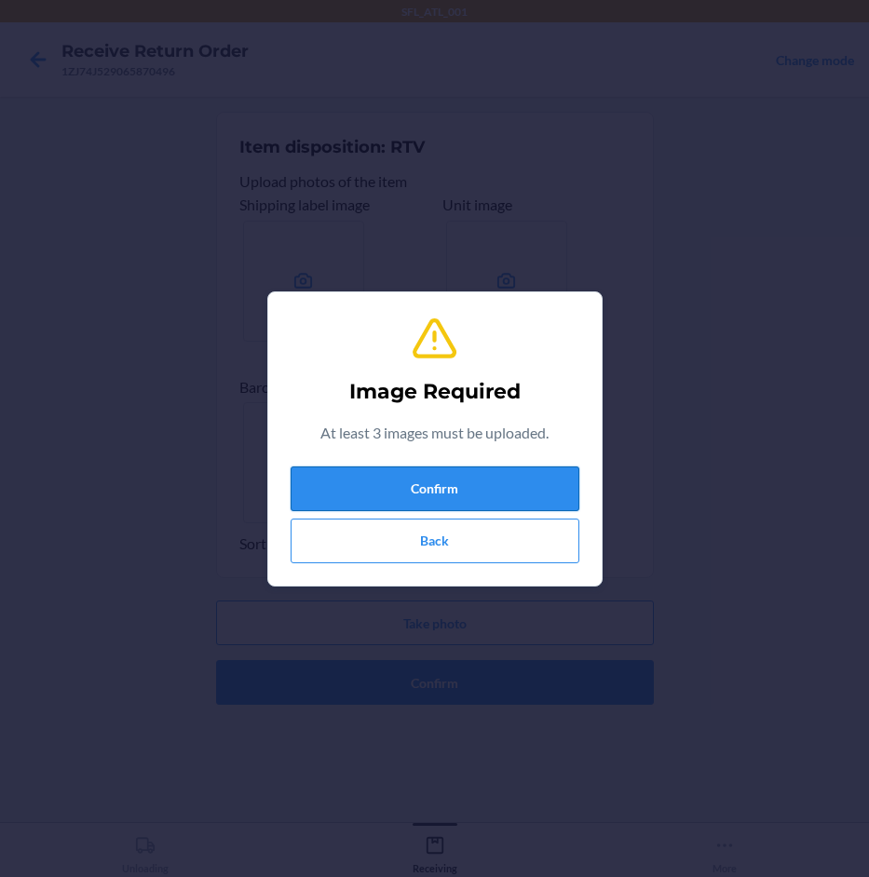
click at [464, 498] on button "Confirm" at bounding box center [435, 489] width 289 height 45
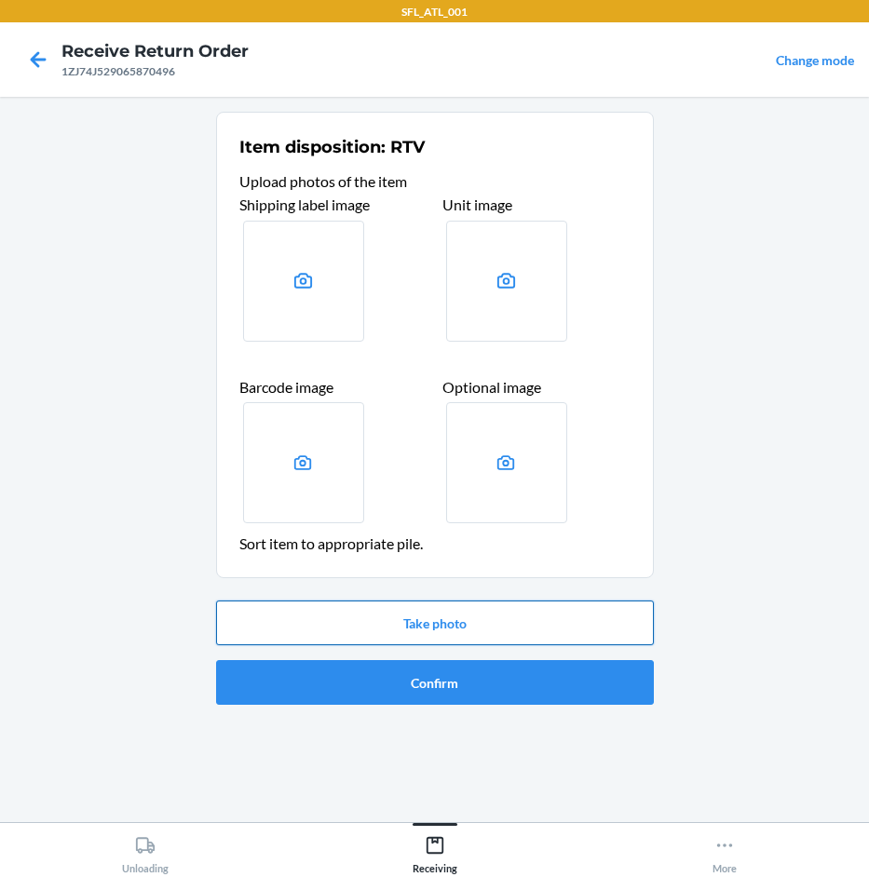
click at [456, 630] on button "Take photo" at bounding box center [435, 623] width 438 height 45
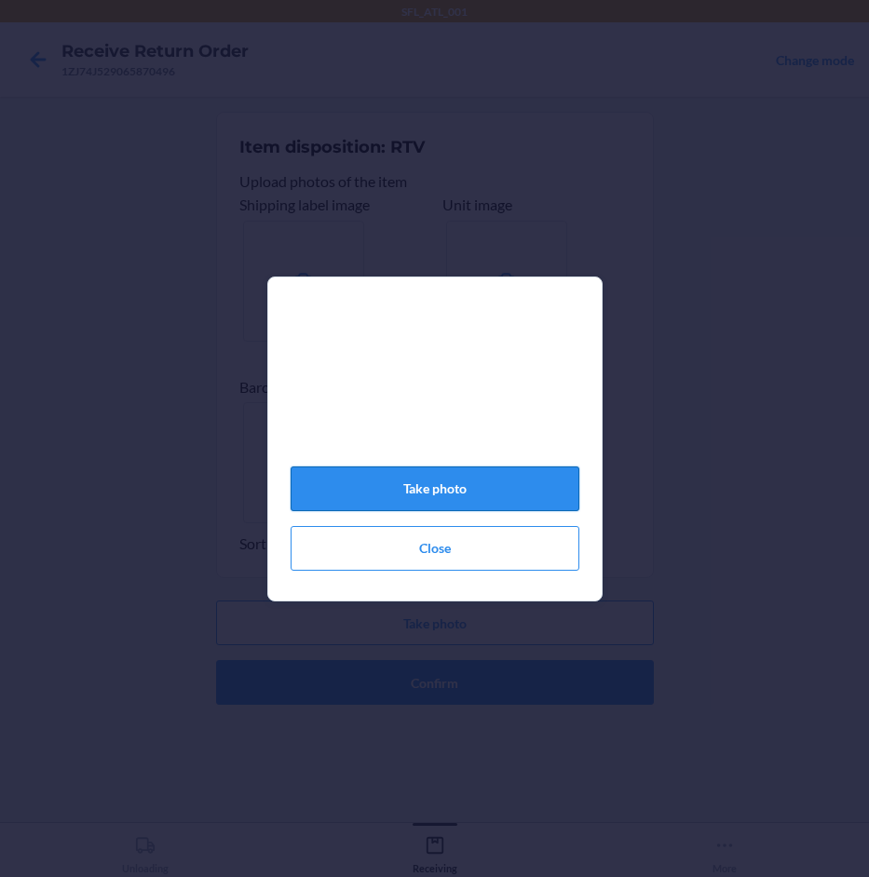
click at [494, 484] on button "Take photo" at bounding box center [435, 489] width 289 height 45
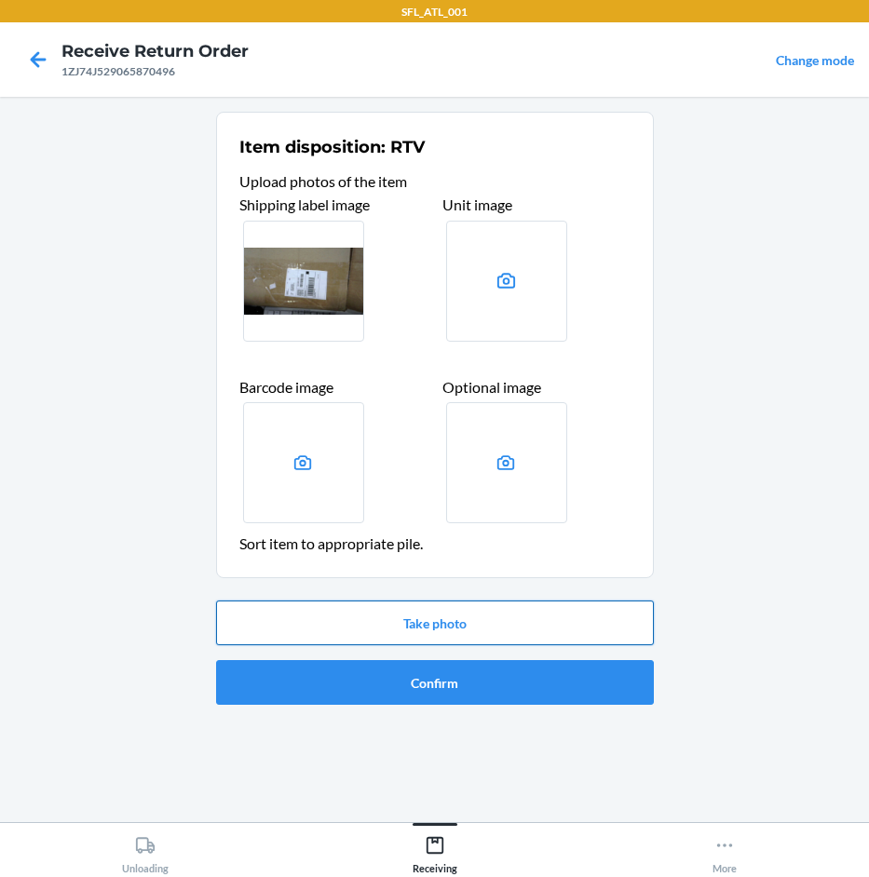
click at [497, 623] on button "Take photo" at bounding box center [435, 623] width 438 height 45
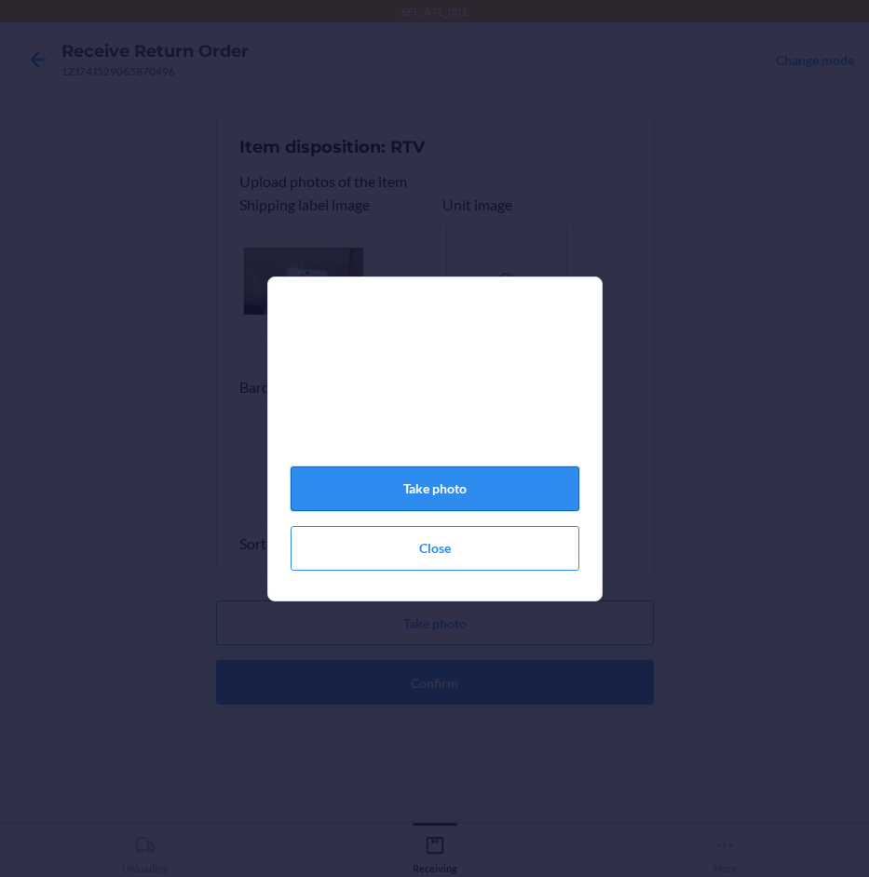
click at [513, 503] on button "Take photo" at bounding box center [435, 489] width 289 height 45
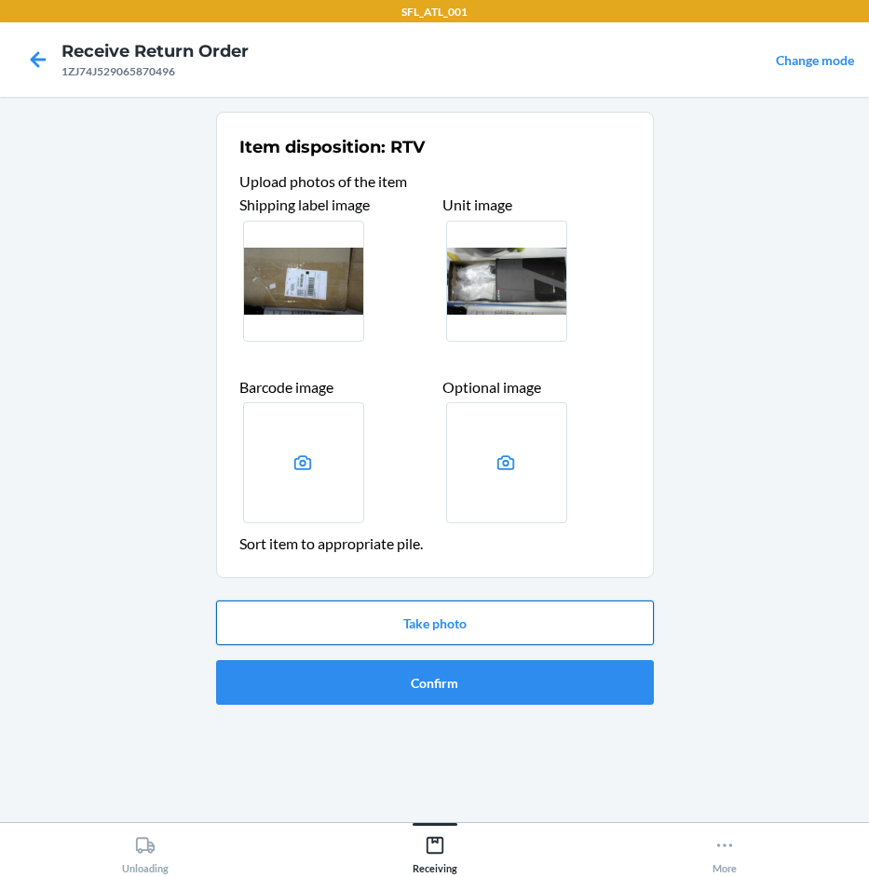
click at [479, 630] on button "Take photo" at bounding box center [435, 623] width 438 height 45
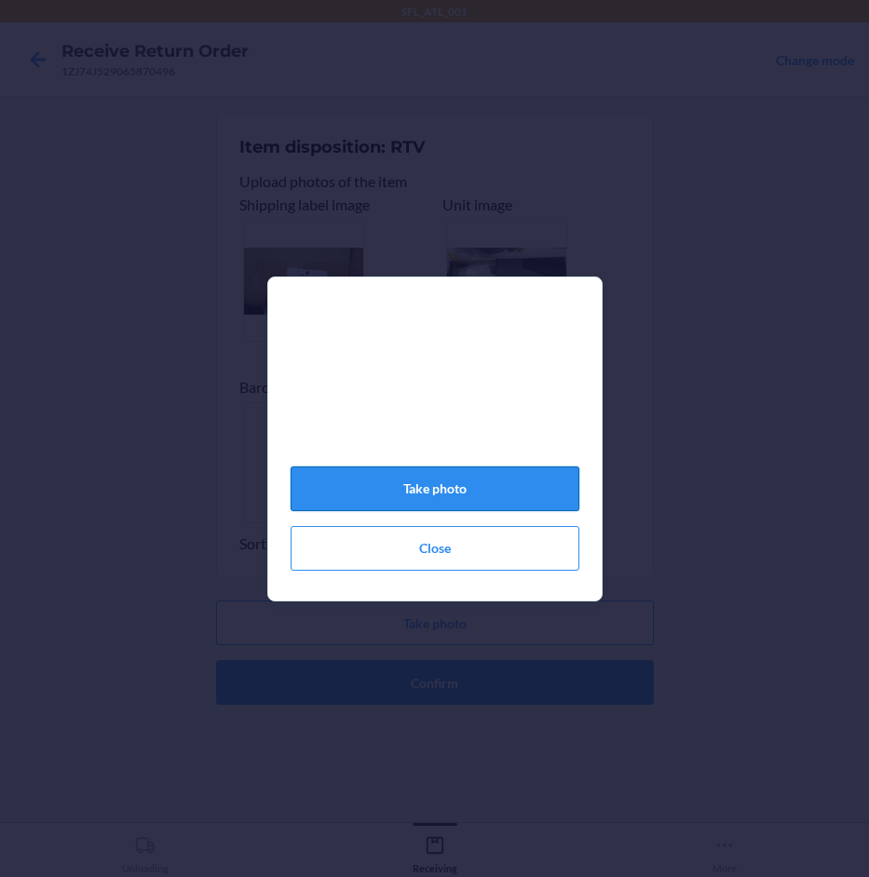
click at [498, 489] on button "Take photo" at bounding box center [435, 489] width 289 height 45
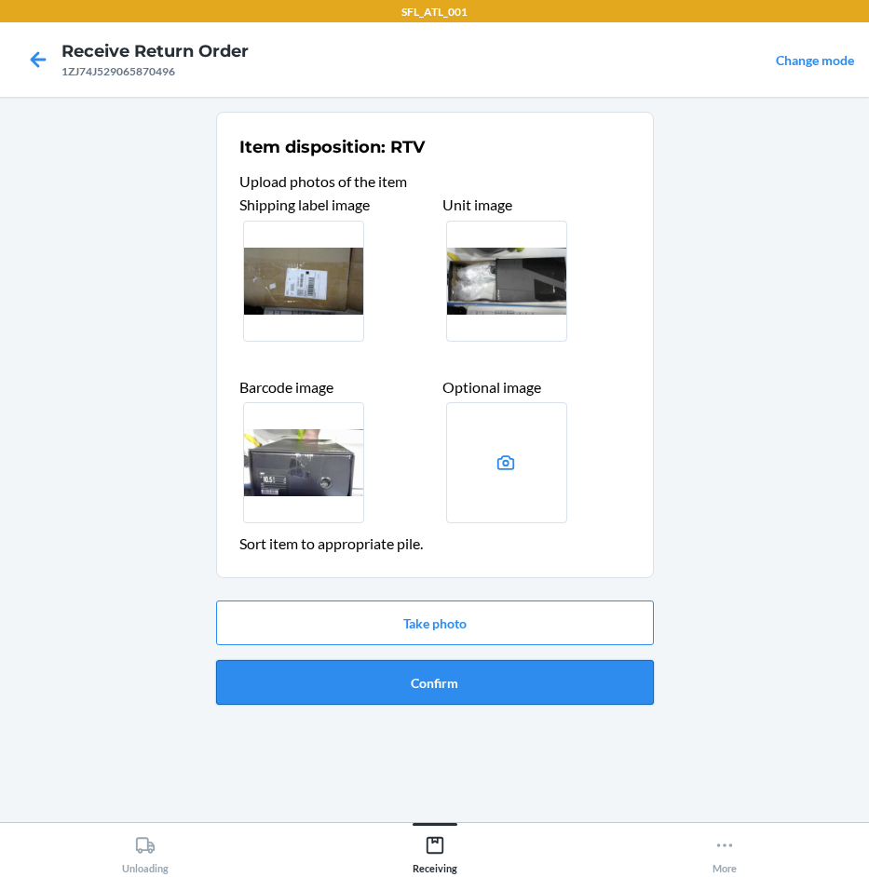
click at [437, 682] on button "Confirm" at bounding box center [435, 682] width 438 height 45
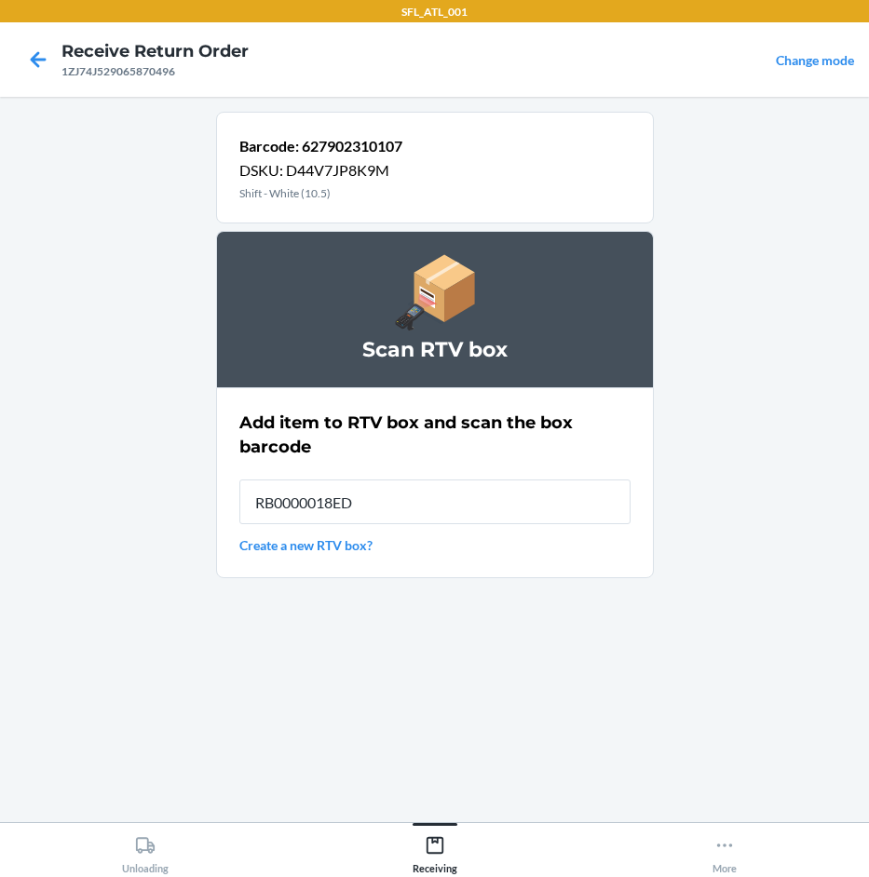
type input "RB0000018ED"
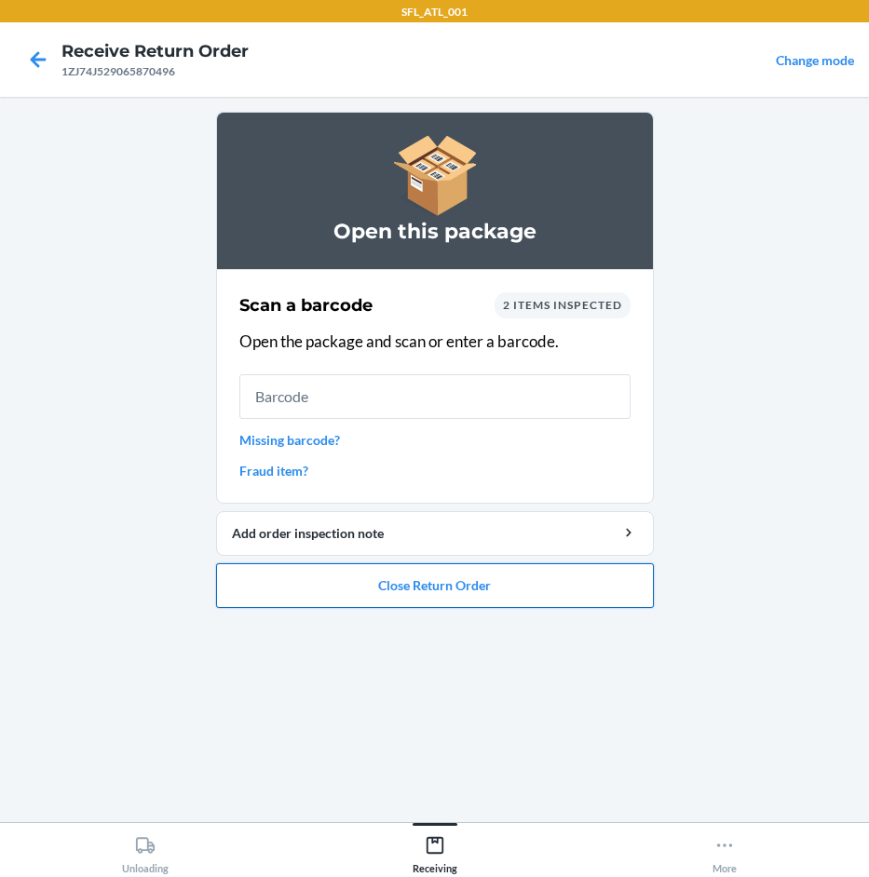
click at [407, 590] on button "Close Return Order" at bounding box center [435, 585] width 438 height 45
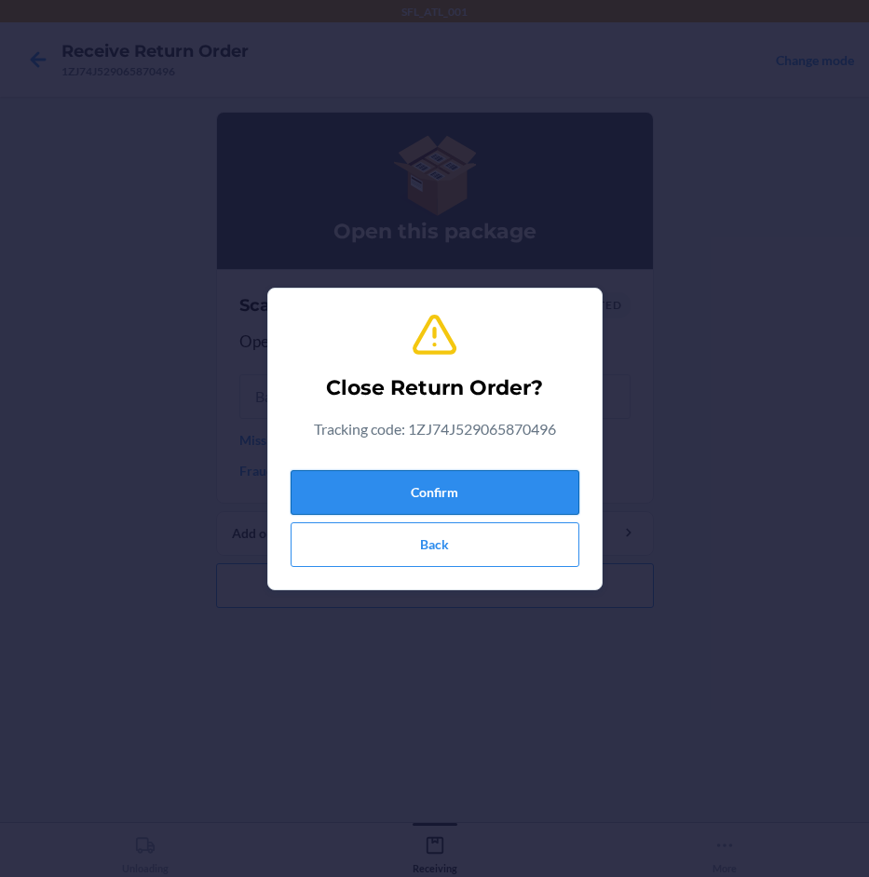
drag, startPoint x: 448, startPoint y: 479, endPoint x: 414, endPoint y: 485, distance: 34.2
click at [446, 490] on button "Confirm" at bounding box center [435, 492] width 289 height 45
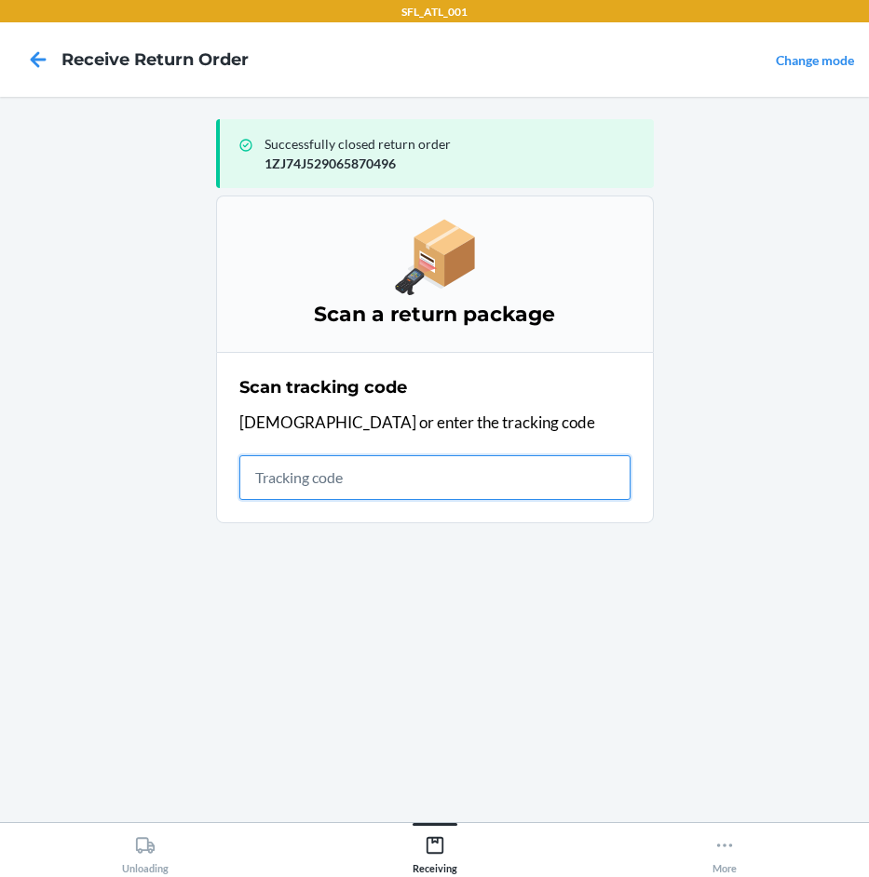
click at [367, 486] on input "text" at bounding box center [434, 477] width 391 height 45
type input "42030259943463"
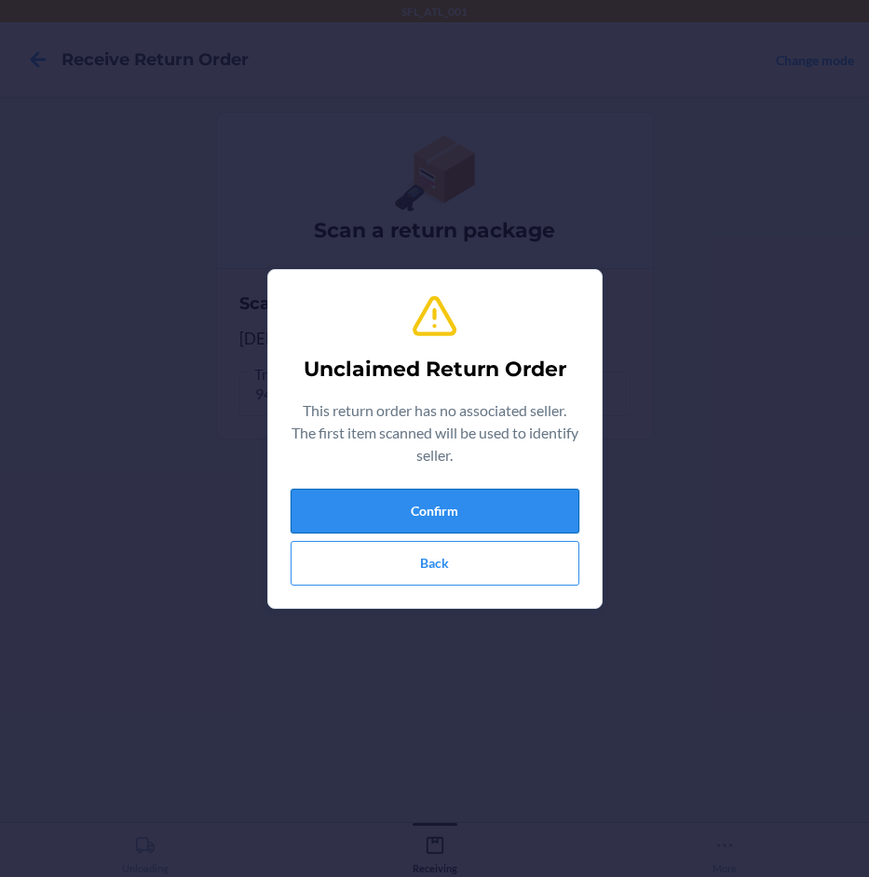
click at [544, 518] on button "Confirm" at bounding box center [435, 511] width 289 height 45
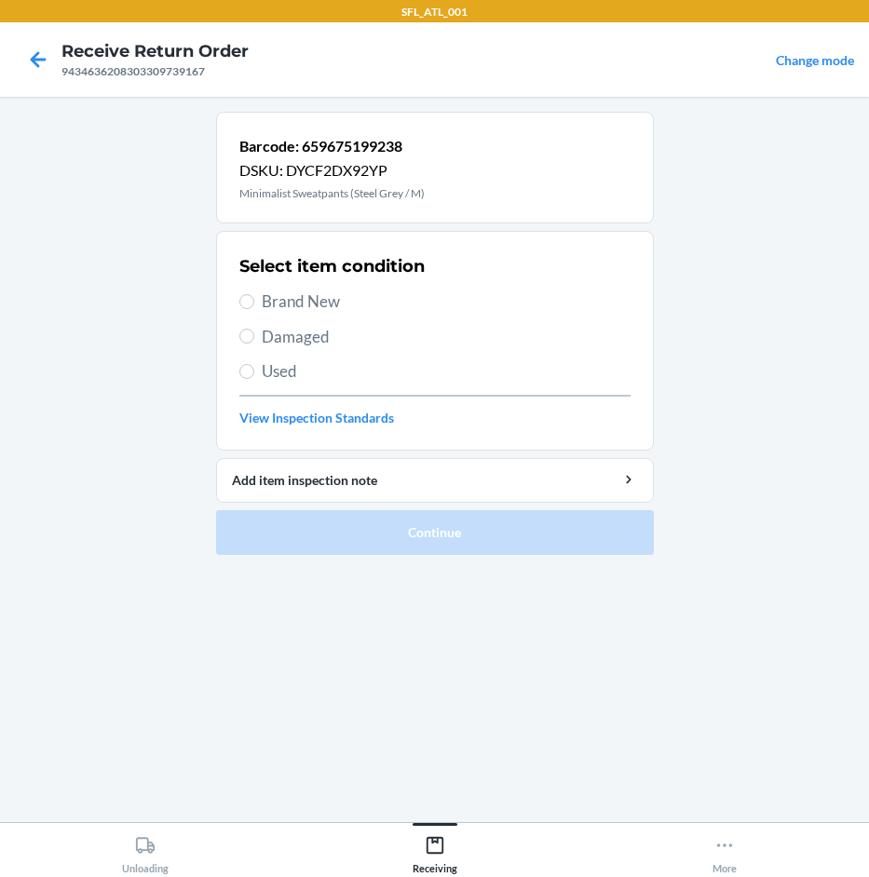
click at [320, 308] on span "Brand New" at bounding box center [446, 302] width 369 height 24
click at [254, 308] on input "Brand New" at bounding box center [246, 301] width 15 height 15
radio input "true"
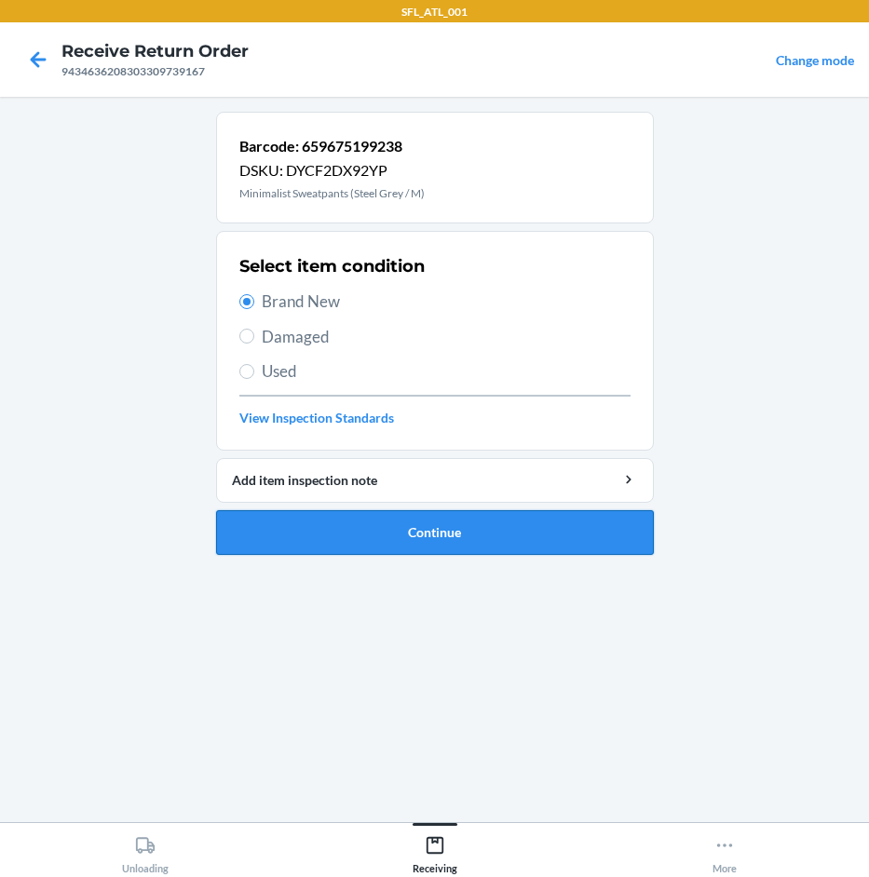
click at [446, 535] on button "Continue" at bounding box center [435, 532] width 438 height 45
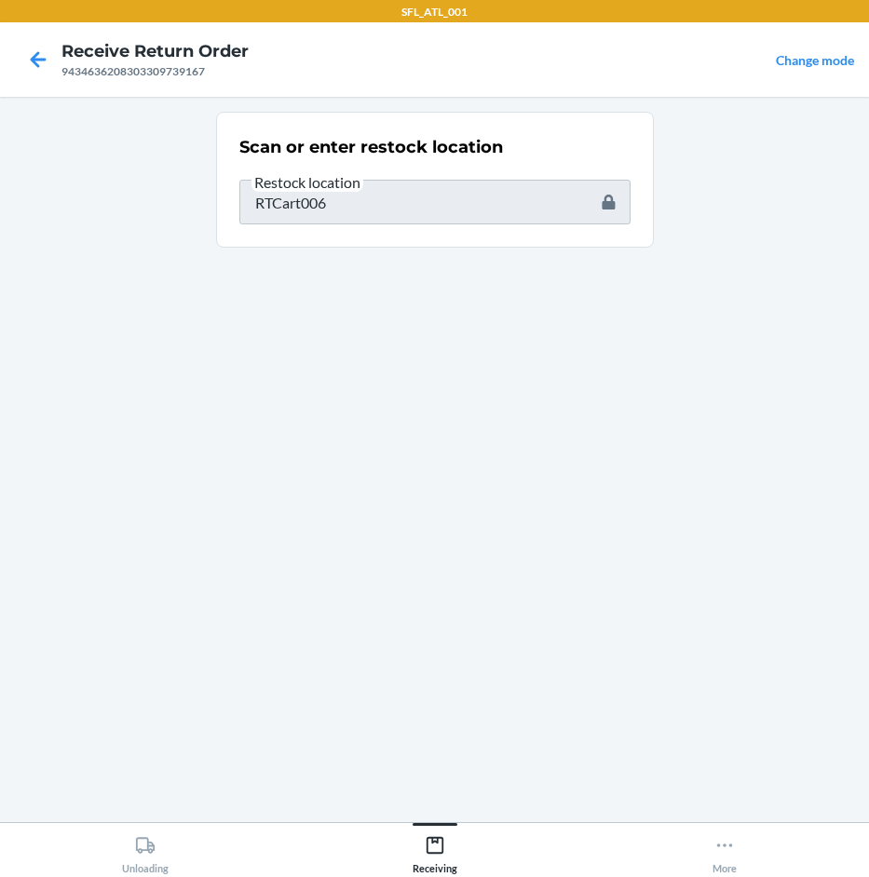
type input "659675064277"
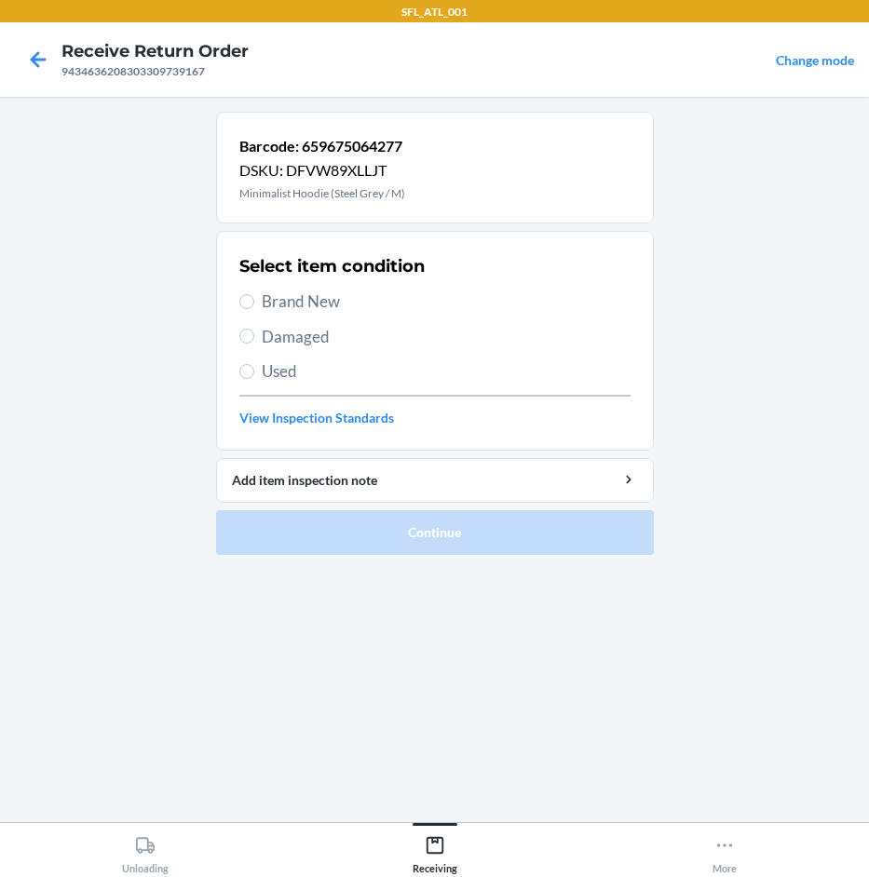
click at [332, 295] on span "Brand New" at bounding box center [446, 302] width 369 height 24
click at [254, 295] on input "Brand New" at bounding box center [246, 301] width 15 height 15
radio input "true"
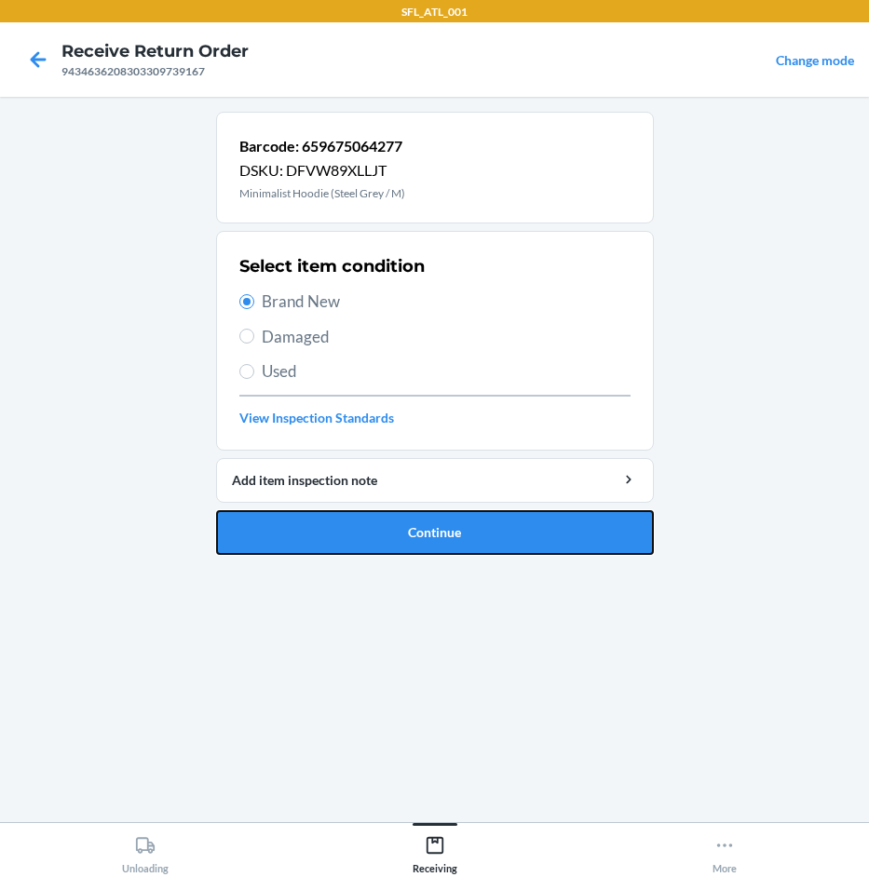
drag, startPoint x: 410, startPoint y: 535, endPoint x: 398, endPoint y: 531, distance: 13.0
click at [407, 535] on button "Continue" at bounding box center [435, 532] width 438 height 45
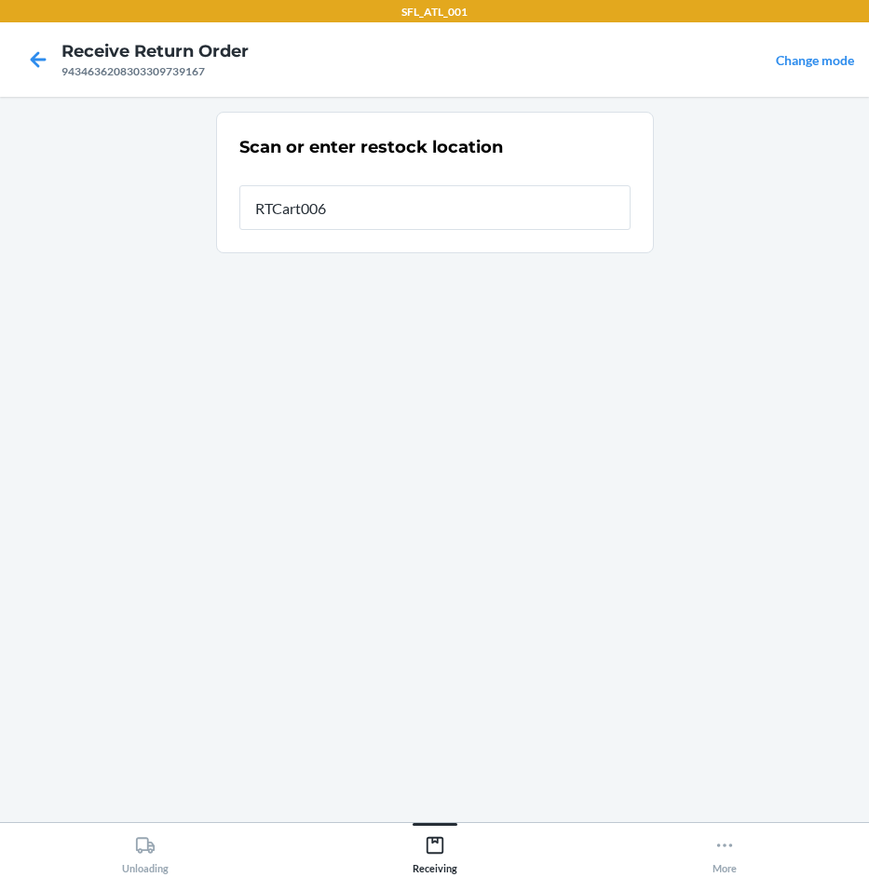
type input "RTCart006"
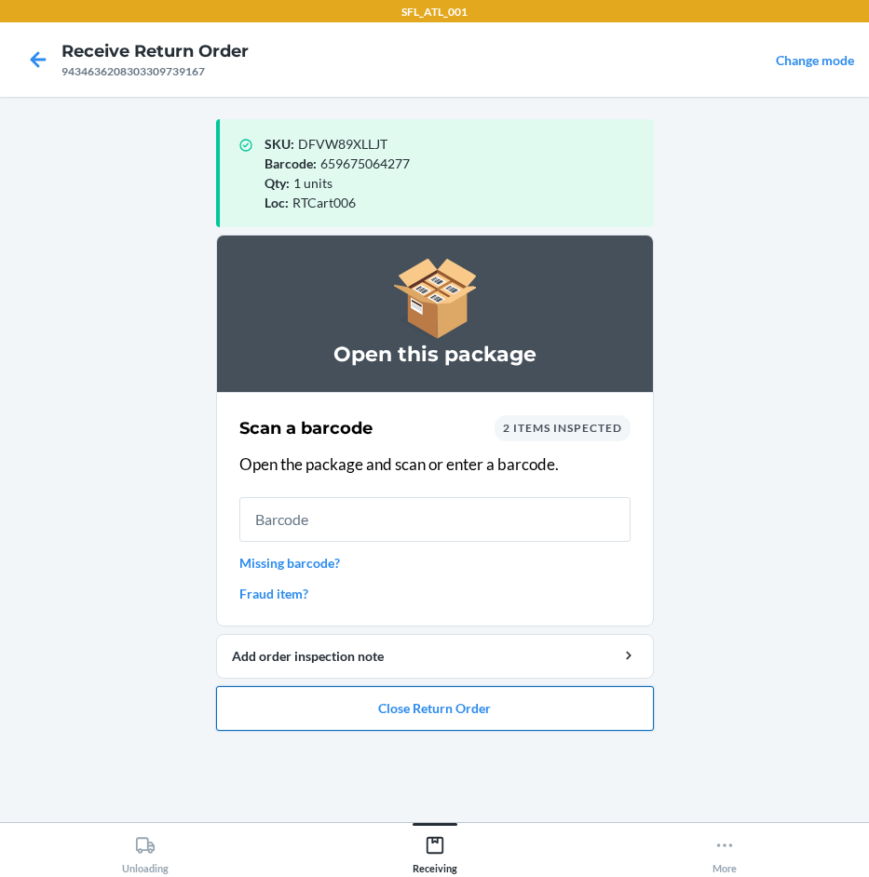
drag, startPoint x: 313, startPoint y: 710, endPoint x: 313, endPoint y: 699, distance: 10.2
click at [313, 702] on button "Close Return Order" at bounding box center [435, 708] width 438 height 45
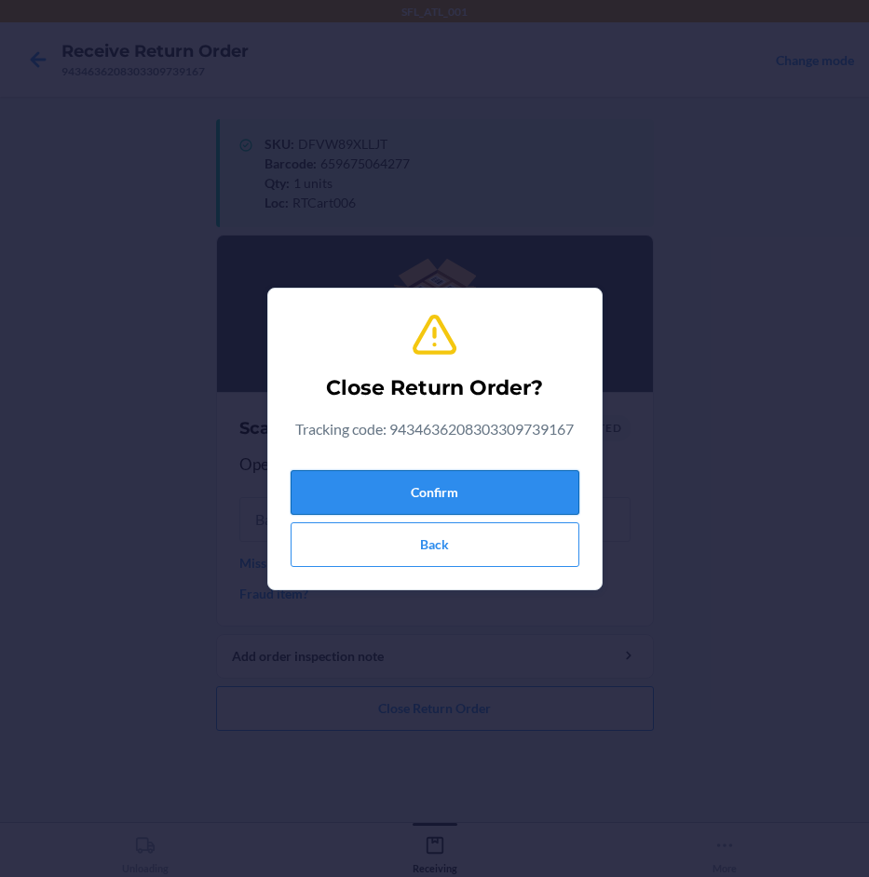
click at [496, 472] on button "Confirm" at bounding box center [435, 492] width 289 height 45
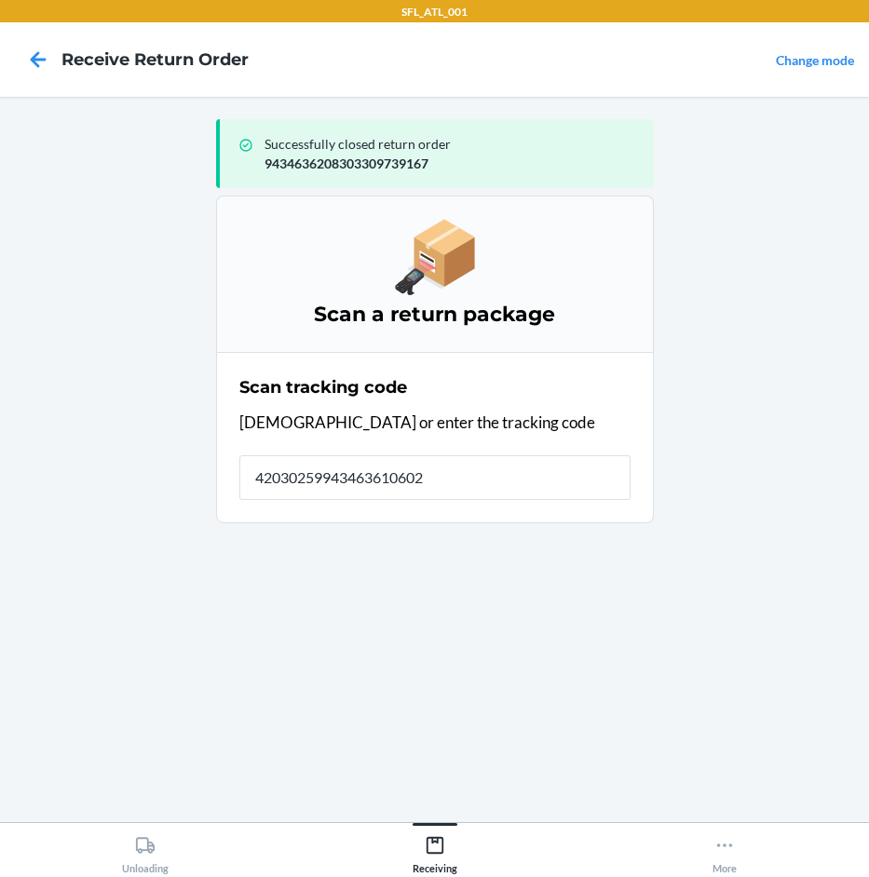
type input "420302599434636106023"
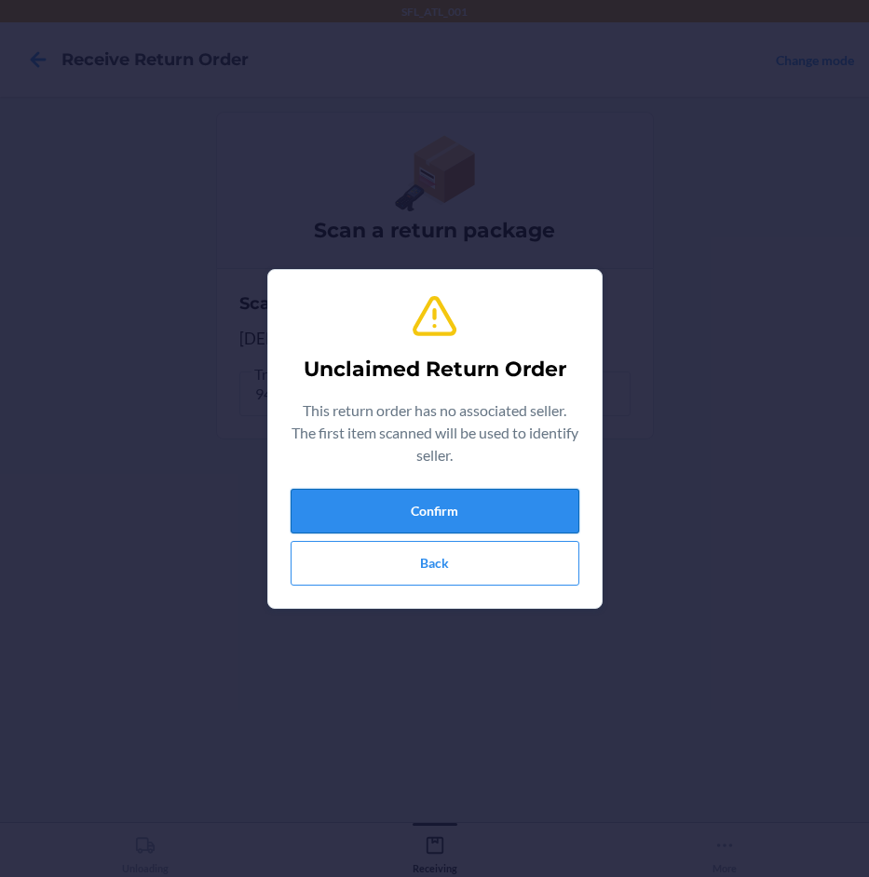
click at [543, 506] on button "Confirm" at bounding box center [435, 511] width 289 height 45
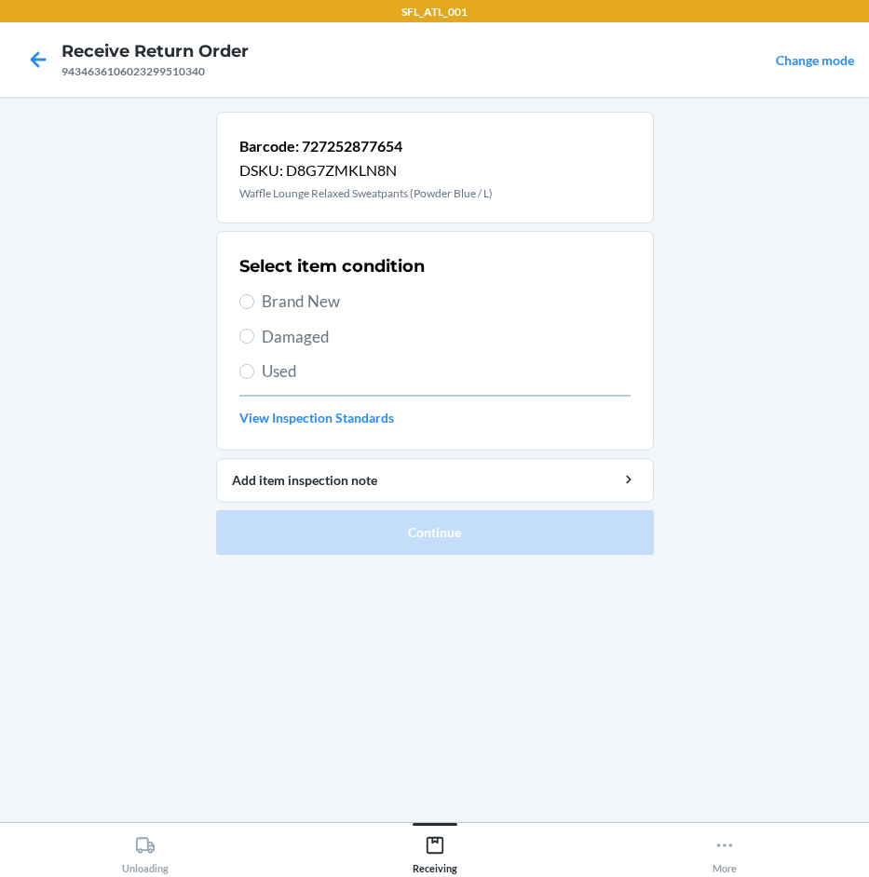
click at [322, 303] on span "Brand New" at bounding box center [446, 302] width 369 height 24
click at [254, 303] on input "Brand New" at bounding box center [246, 301] width 15 height 15
radio input "true"
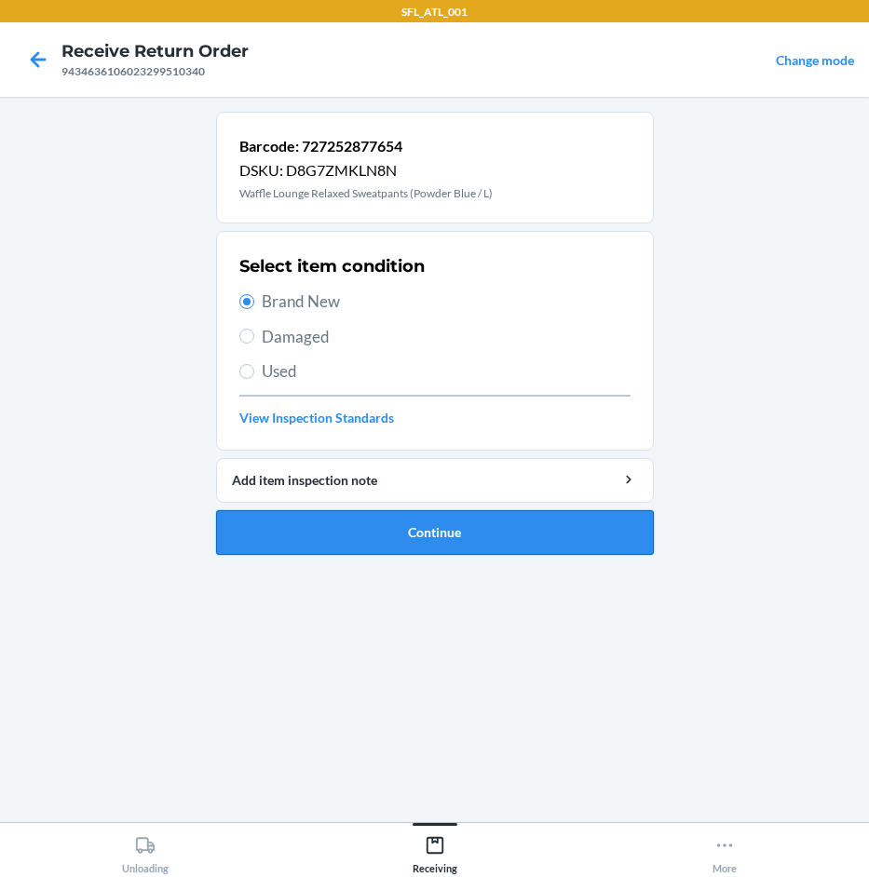
click at [427, 520] on button "Continue" at bounding box center [435, 532] width 438 height 45
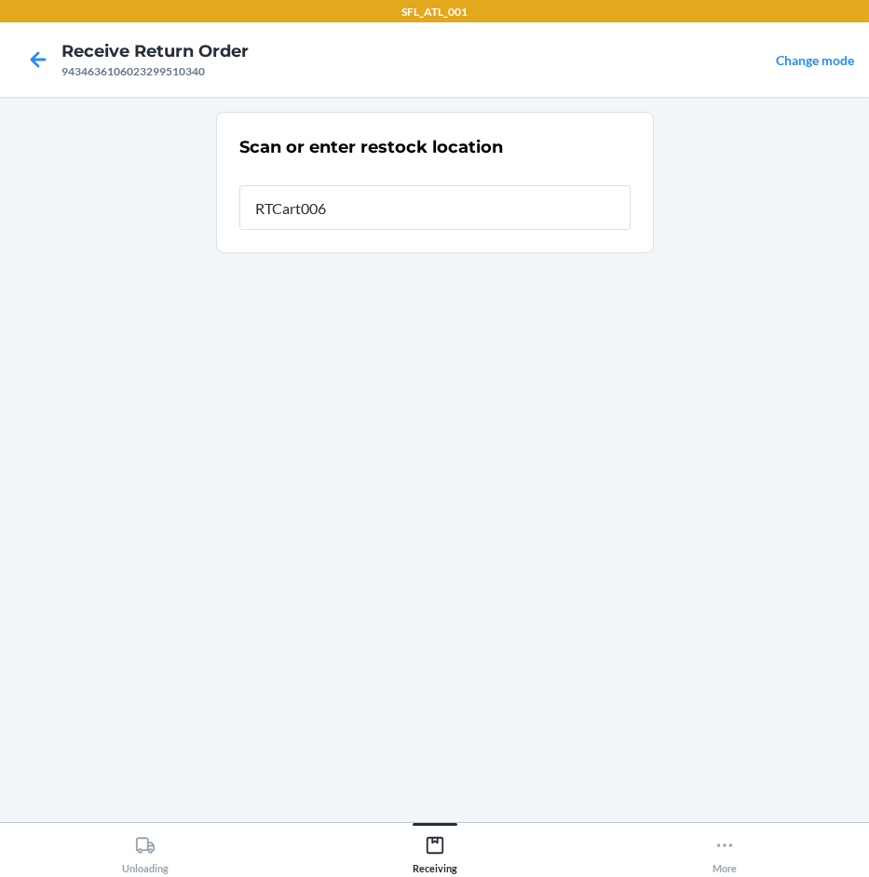
type input "RTCart006"
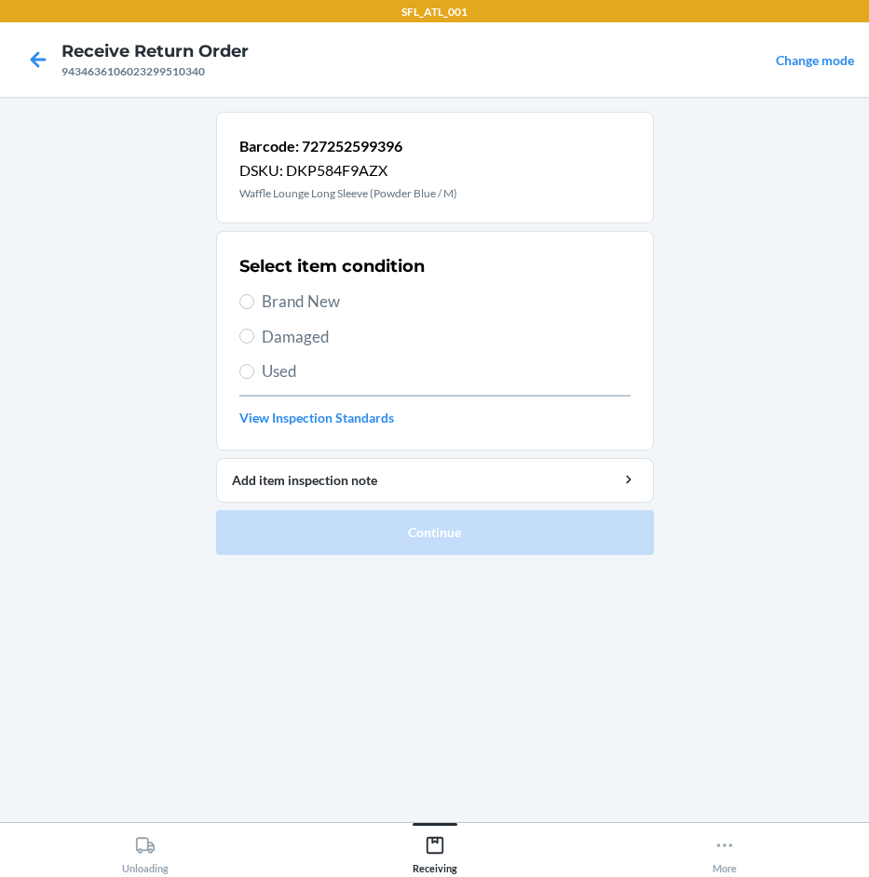
click at [342, 300] on span "Brand New" at bounding box center [446, 302] width 369 height 24
click at [254, 300] on input "Brand New" at bounding box center [246, 301] width 15 height 15
radio input "true"
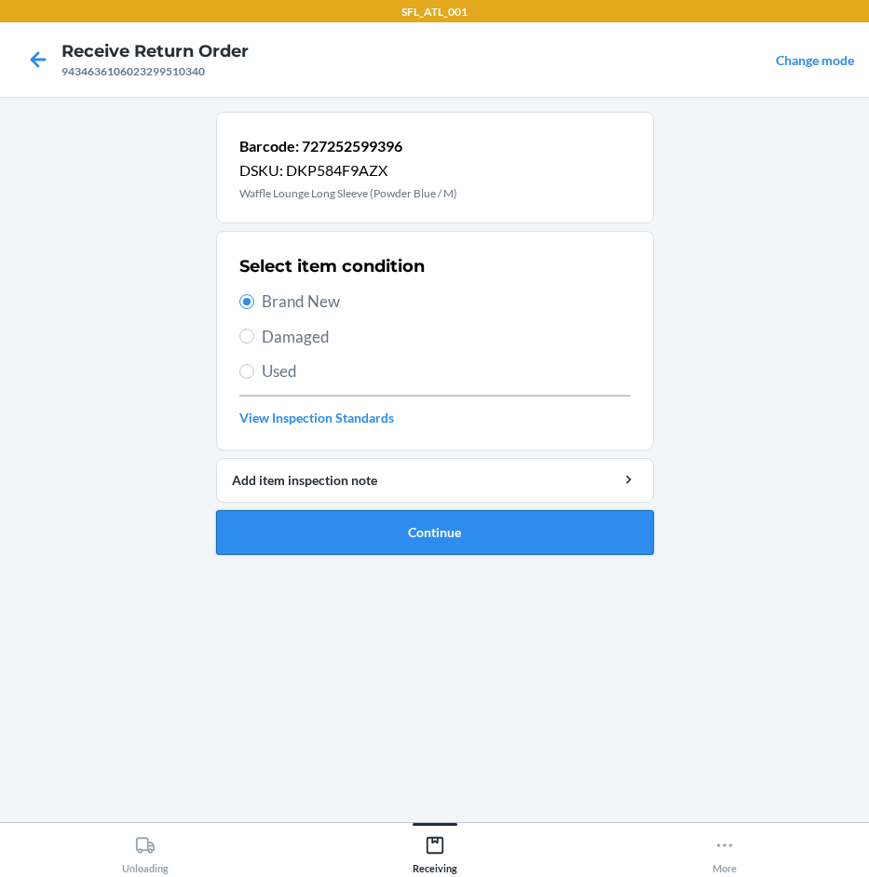
click at [416, 534] on button "Continue" at bounding box center [435, 532] width 438 height 45
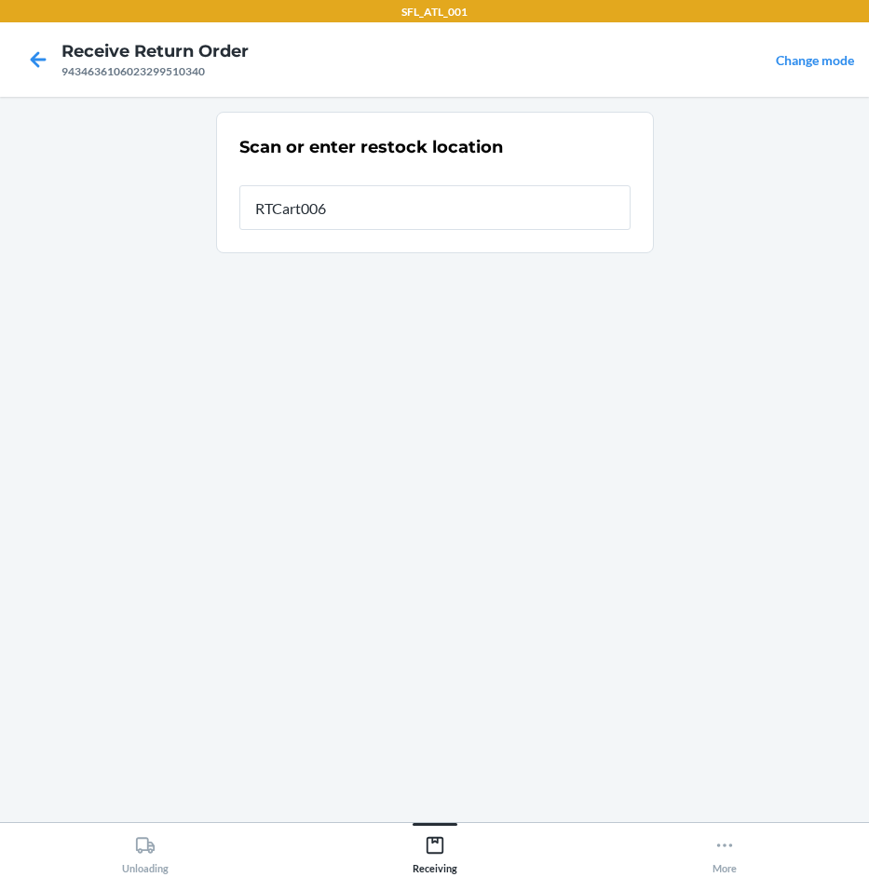
type input "RTCart006"
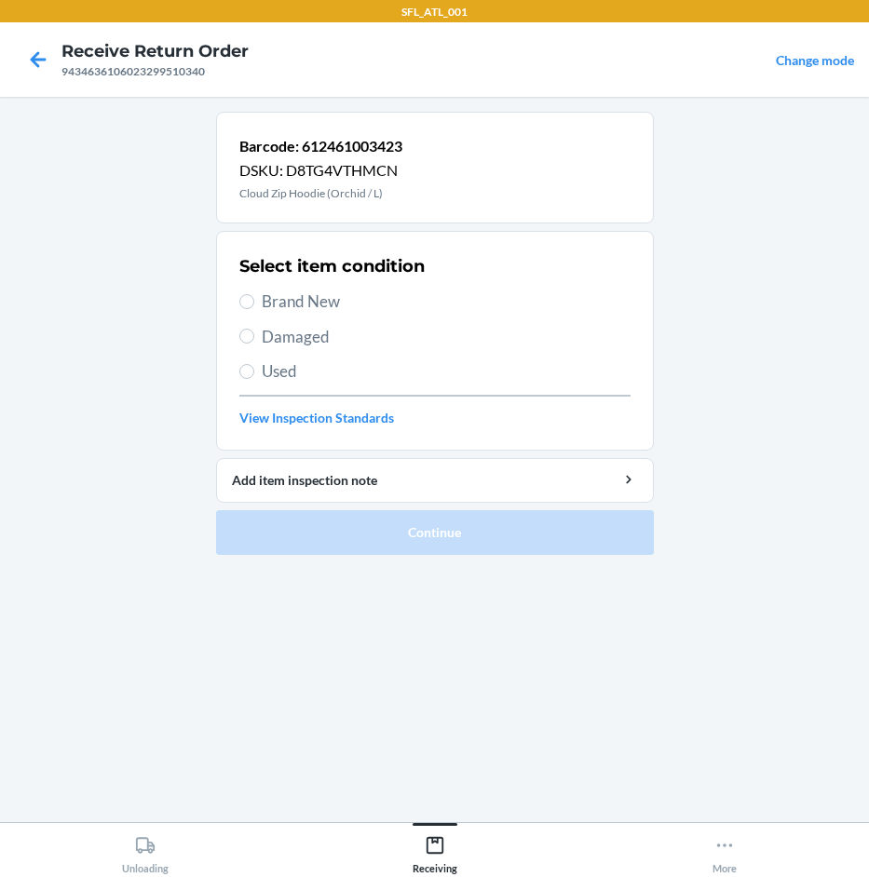
click at [367, 293] on span "Brand New" at bounding box center [446, 302] width 369 height 24
click at [254, 294] on input "Brand New" at bounding box center [246, 301] width 15 height 15
radio input "true"
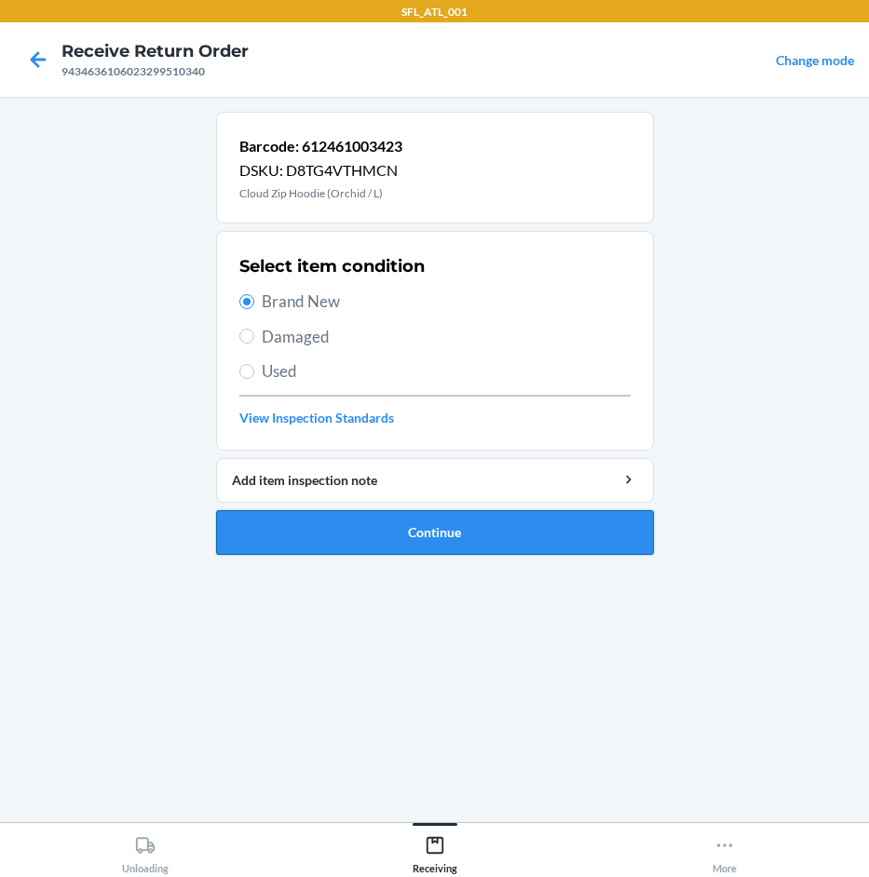
click at [409, 531] on button "Continue" at bounding box center [435, 532] width 438 height 45
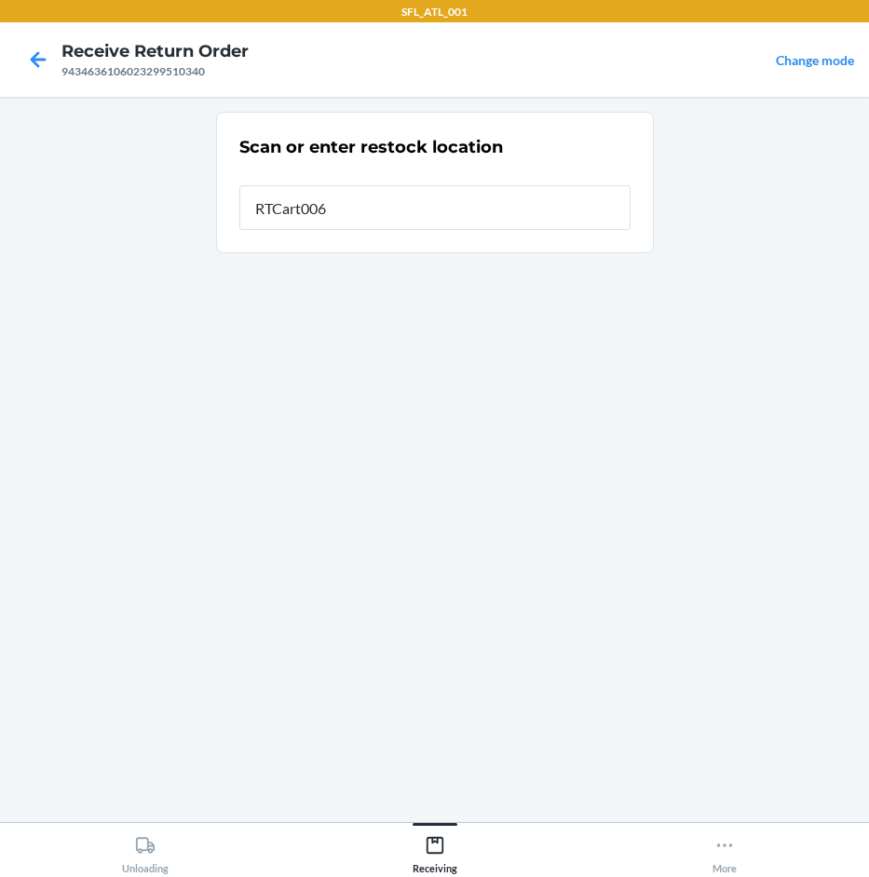
type input "RTCart006"
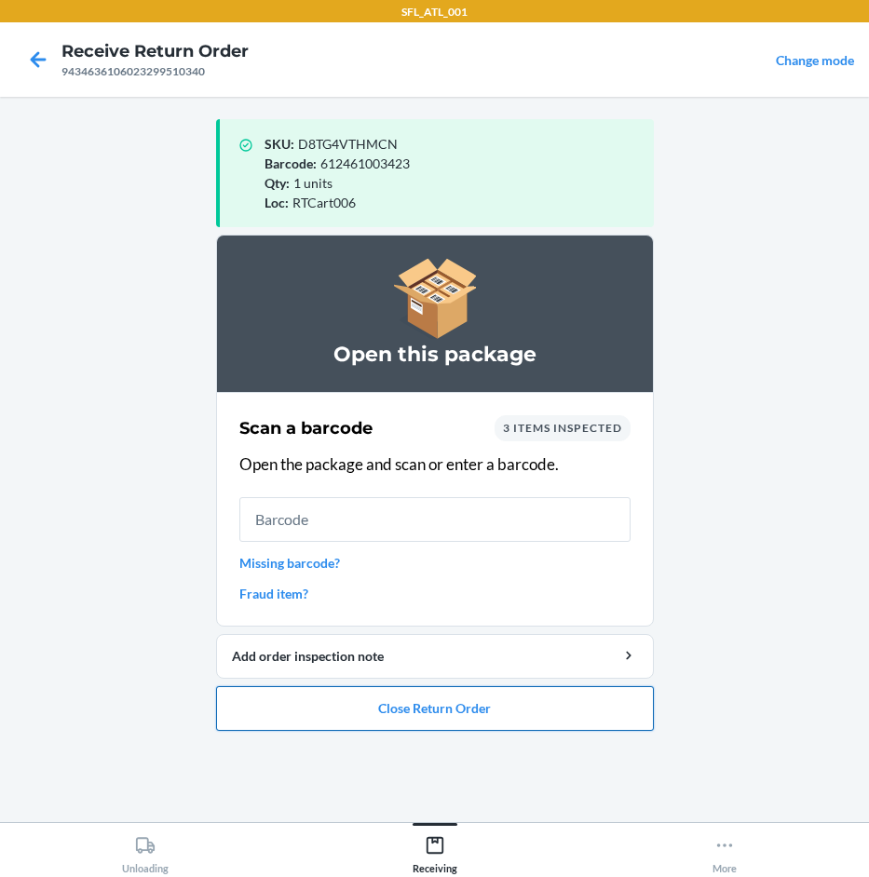
click at [415, 726] on button "Close Return Order" at bounding box center [435, 708] width 438 height 45
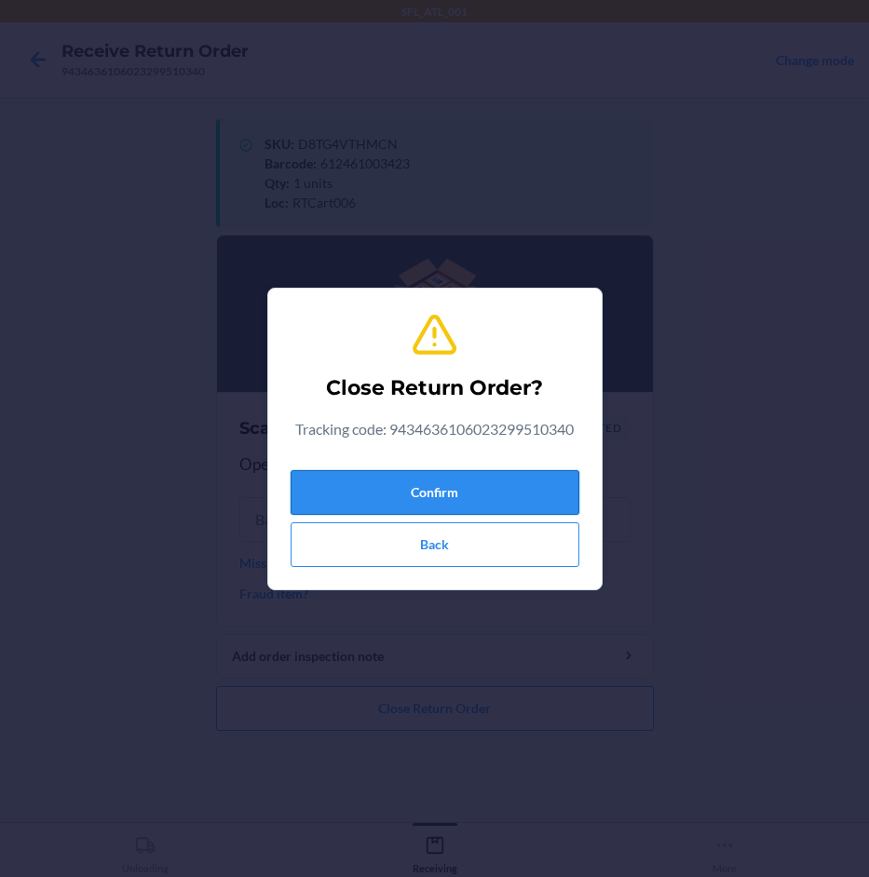
click at [516, 496] on button "Confirm" at bounding box center [435, 492] width 289 height 45
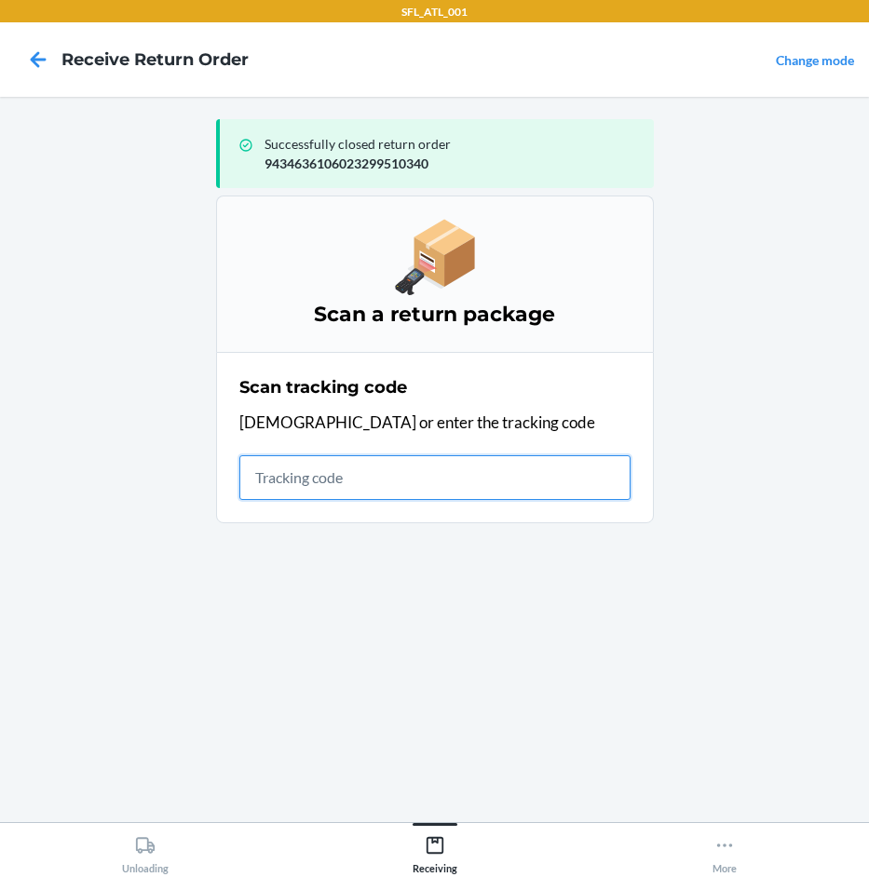
click at [308, 478] on input "text" at bounding box center [434, 477] width 391 height 45
type input "42030259943463610"
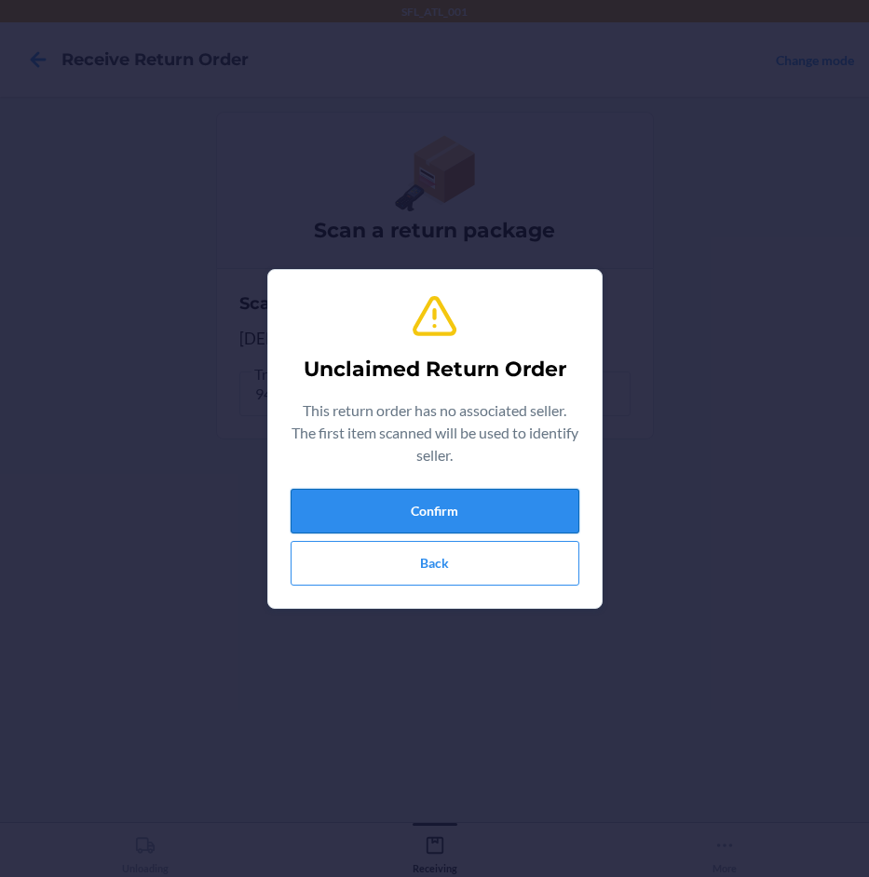
click at [363, 527] on button "Confirm" at bounding box center [435, 511] width 289 height 45
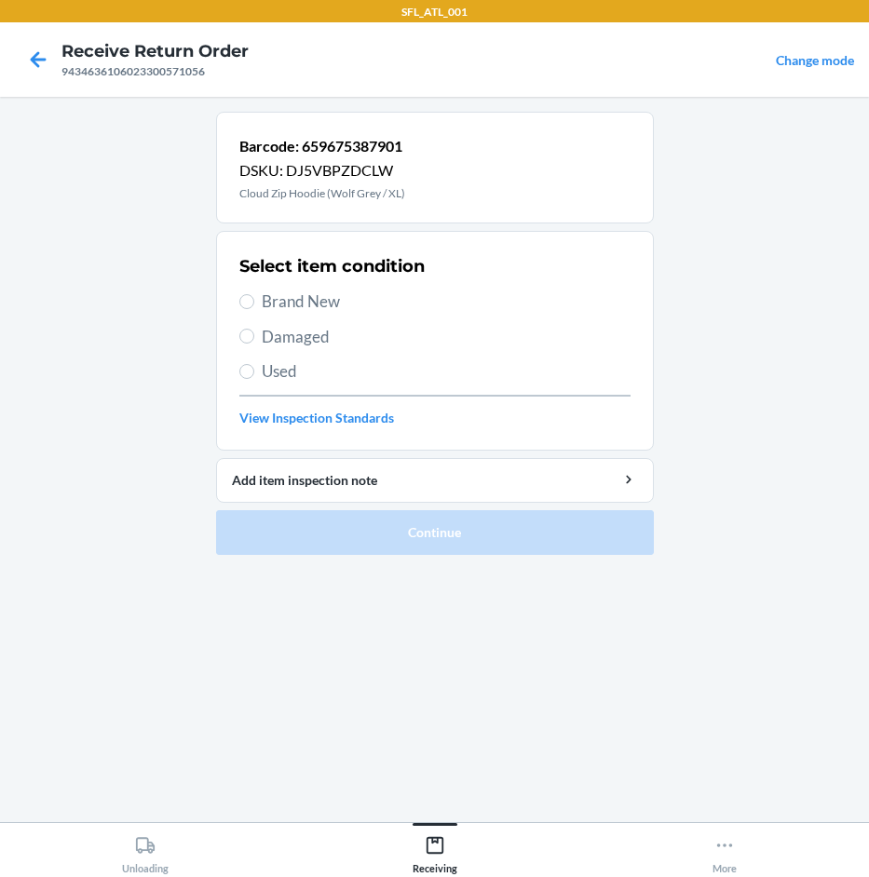
click at [308, 303] on span "Brand New" at bounding box center [446, 302] width 369 height 24
click at [254, 303] on input "Brand New" at bounding box center [246, 301] width 15 height 15
radio input "true"
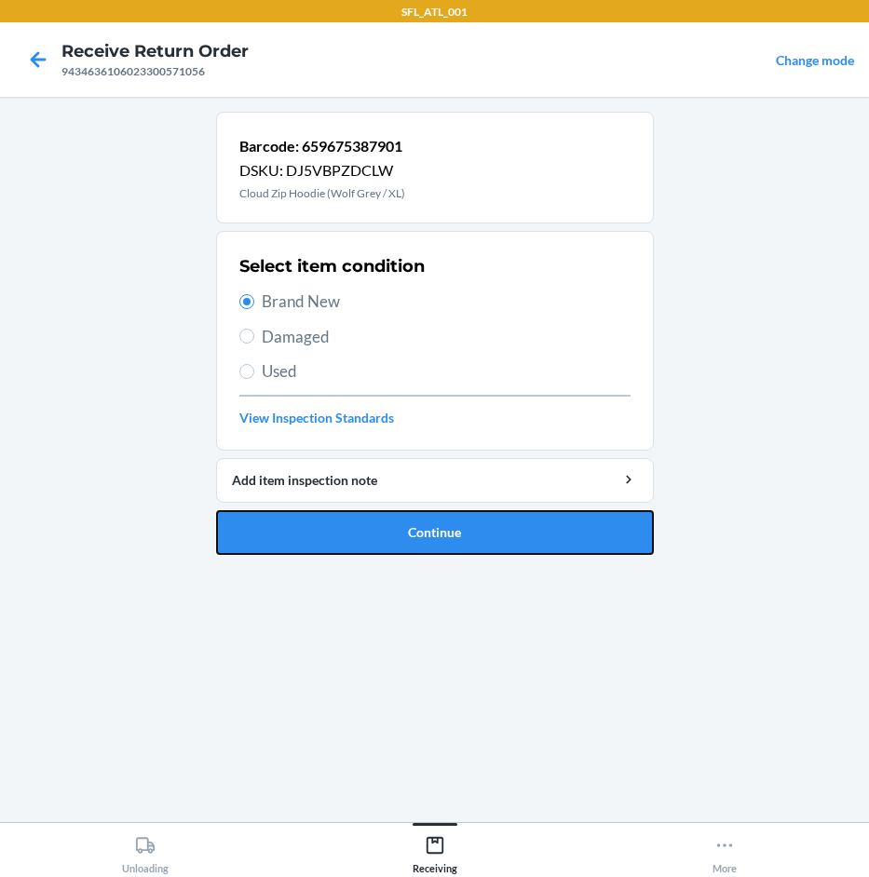
drag, startPoint x: 372, startPoint y: 520, endPoint x: 306, endPoint y: 510, distance: 65.8
click at [362, 518] on button "Continue" at bounding box center [435, 532] width 438 height 45
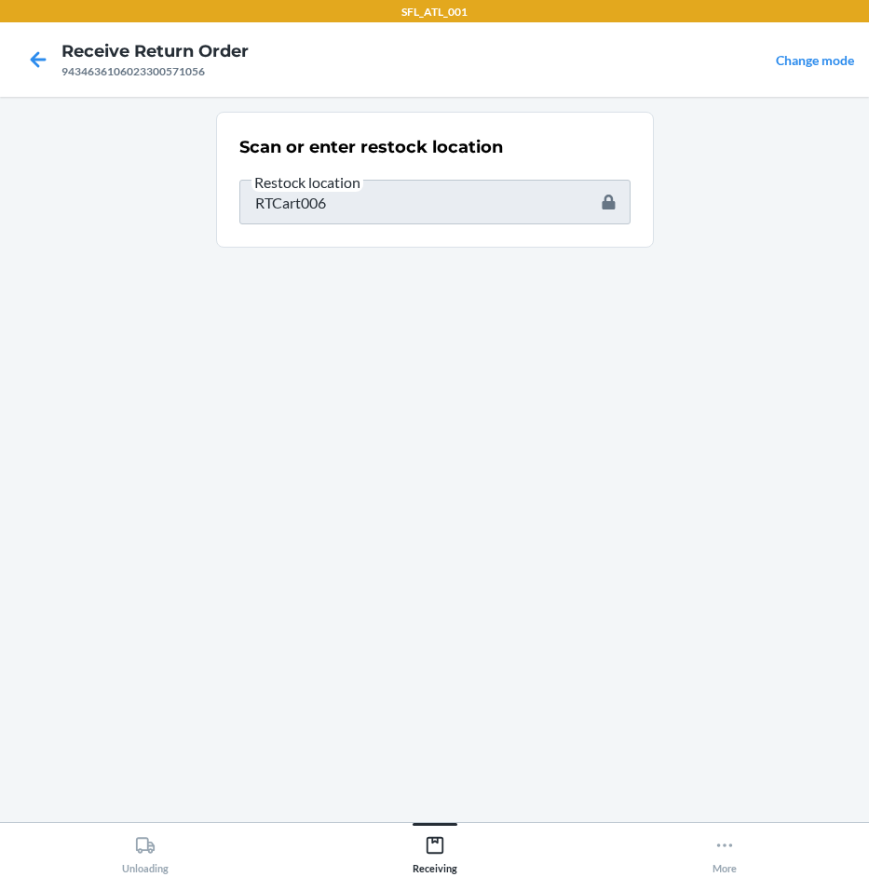
type input "659657006080"
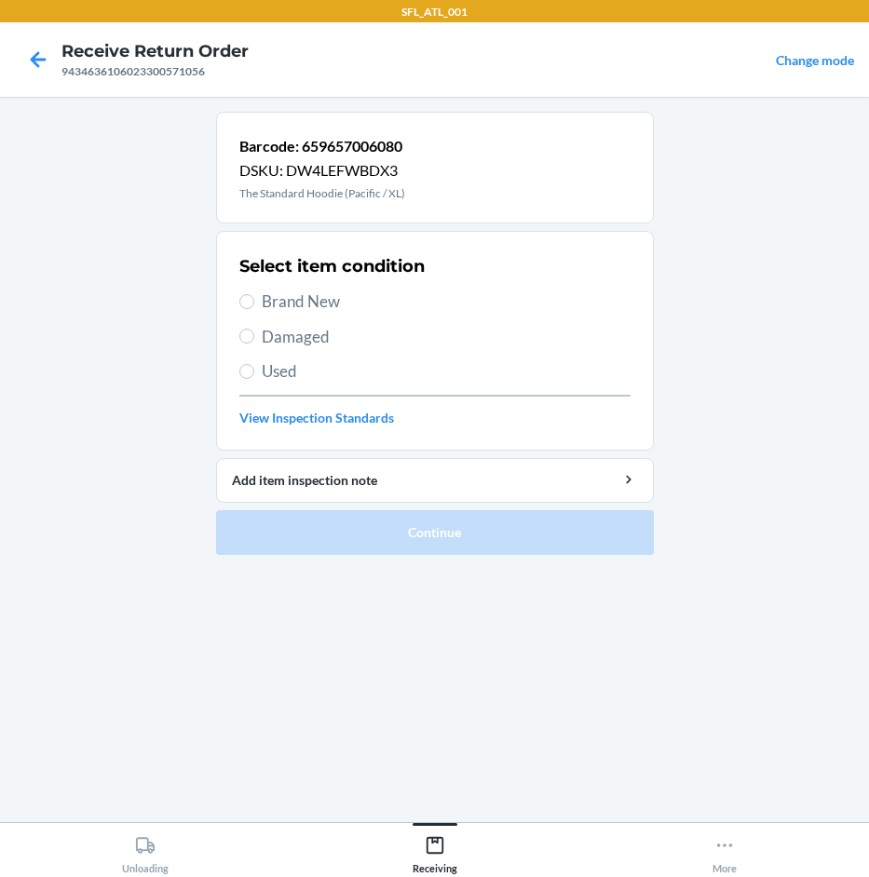
click at [269, 306] on span "Brand New" at bounding box center [446, 302] width 369 height 24
click at [254, 306] on input "Brand New" at bounding box center [246, 301] width 15 height 15
radio input "true"
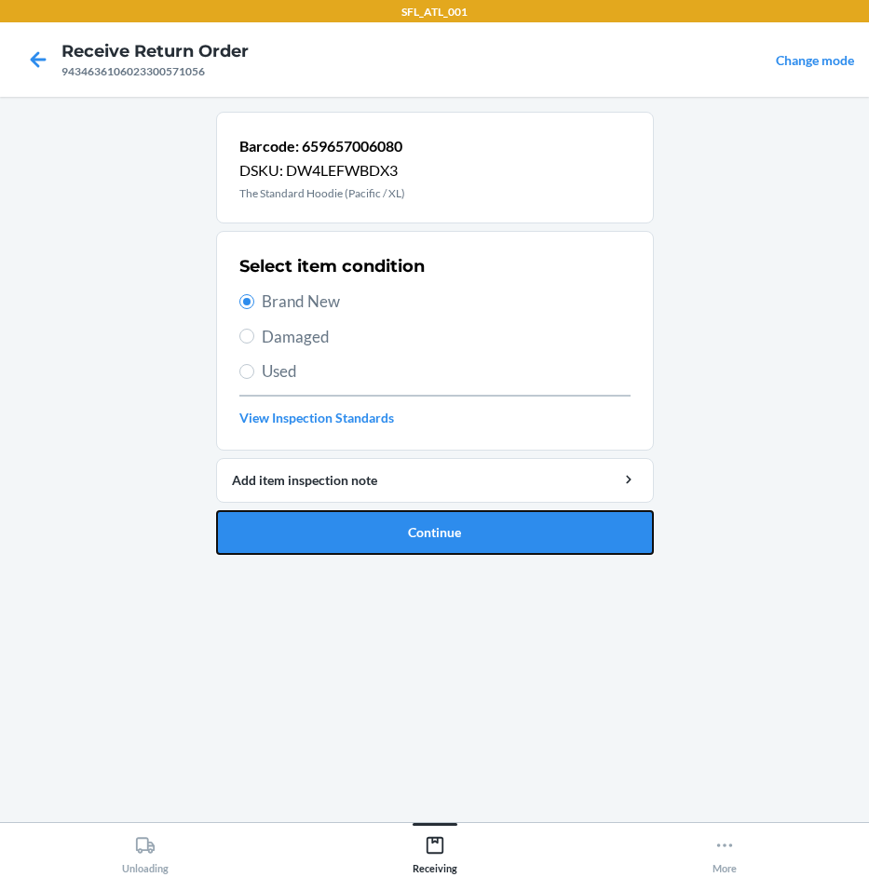
drag, startPoint x: 413, startPoint y: 532, endPoint x: 418, endPoint y: 518, distance: 14.7
click at [415, 525] on button "Continue" at bounding box center [435, 532] width 438 height 45
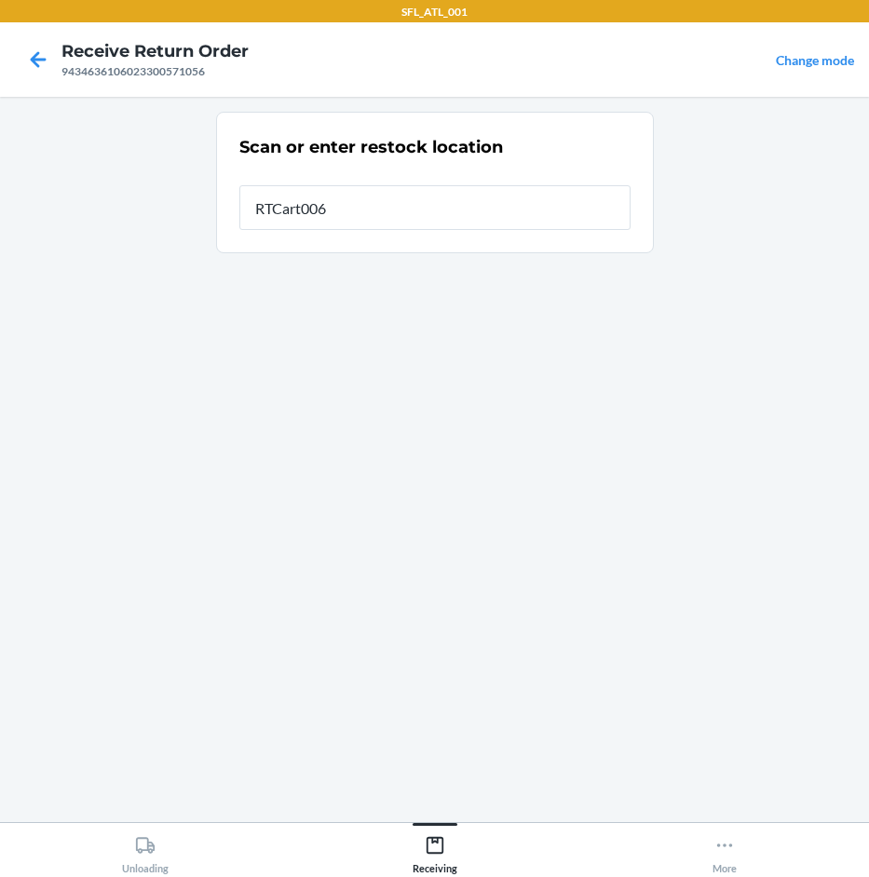
type input "RTCart006"
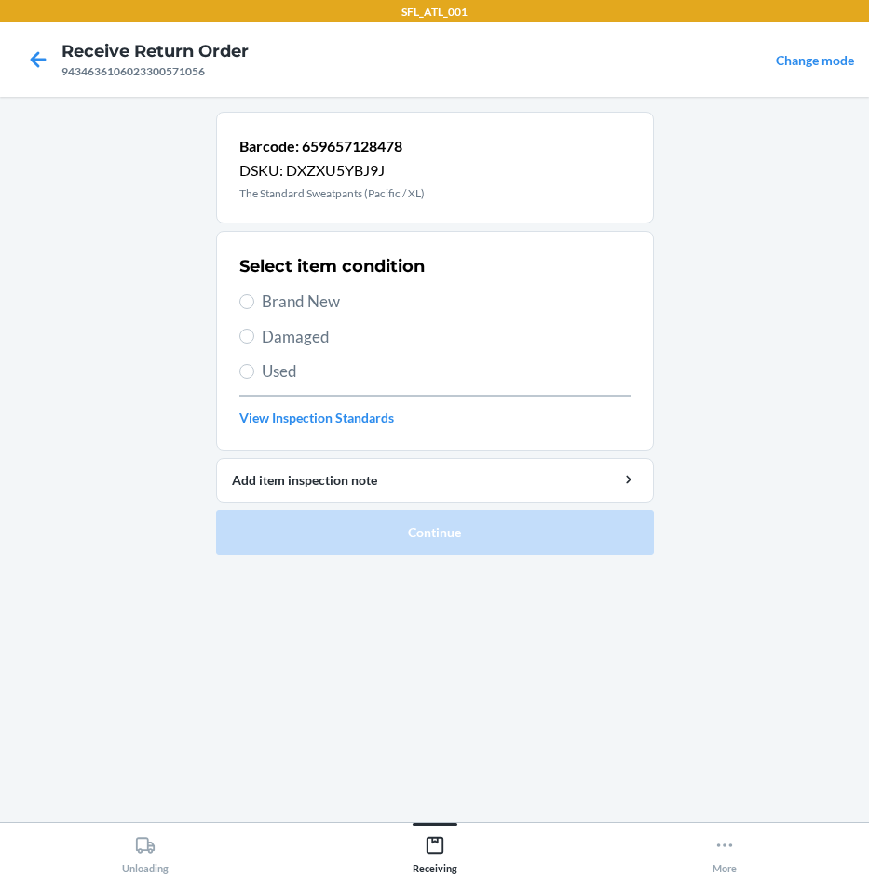
click at [305, 294] on span "Brand New" at bounding box center [446, 302] width 369 height 24
click at [254, 294] on input "Brand New" at bounding box center [246, 301] width 15 height 15
radio input "true"
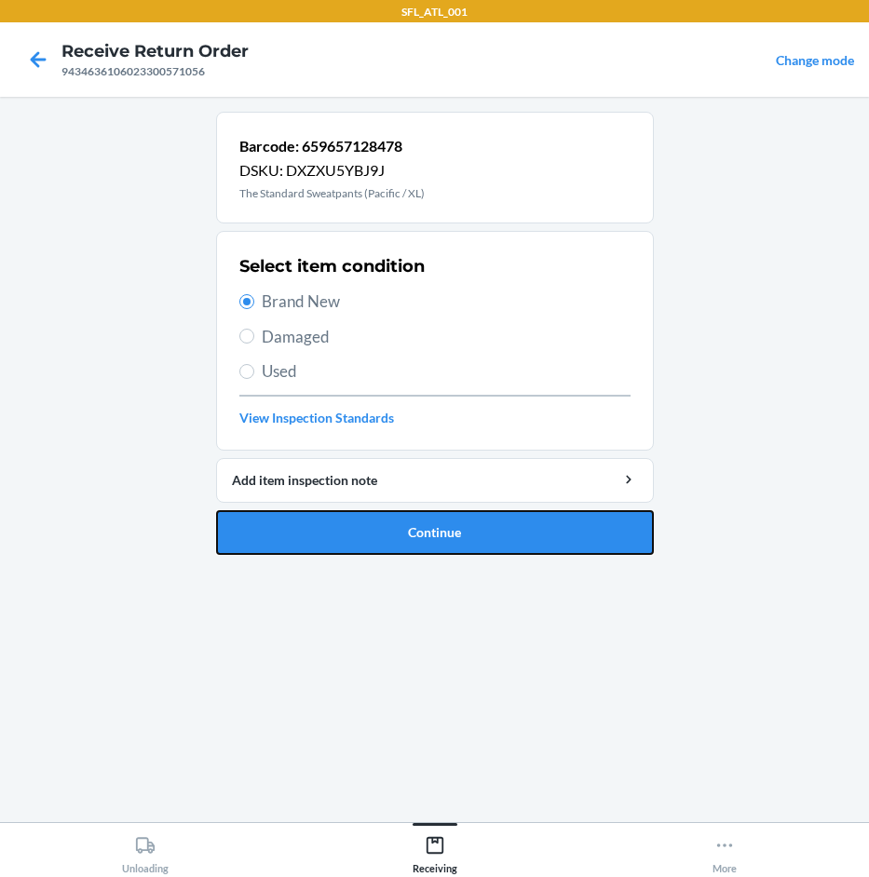
drag, startPoint x: 434, startPoint y: 530, endPoint x: 435, endPoint y: 519, distance: 11.2
click at [436, 522] on button "Continue" at bounding box center [435, 532] width 438 height 45
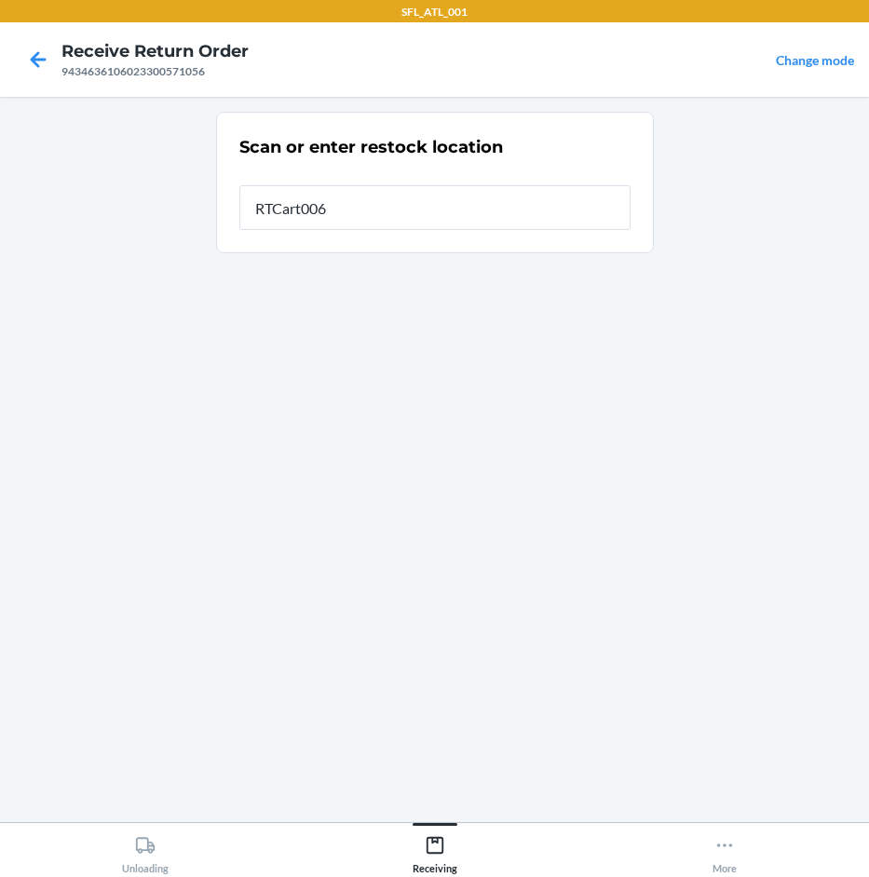
type input "RTCart006"
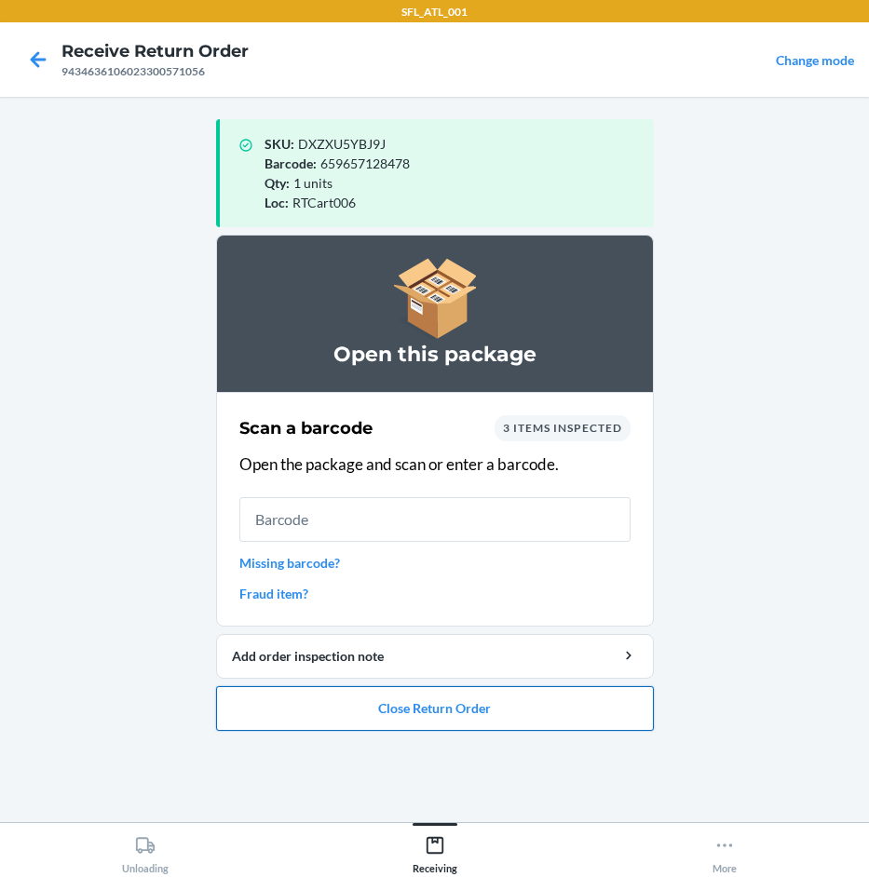
click at [450, 691] on button "Close Return Order" at bounding box center [435, 708] width 438 height 45
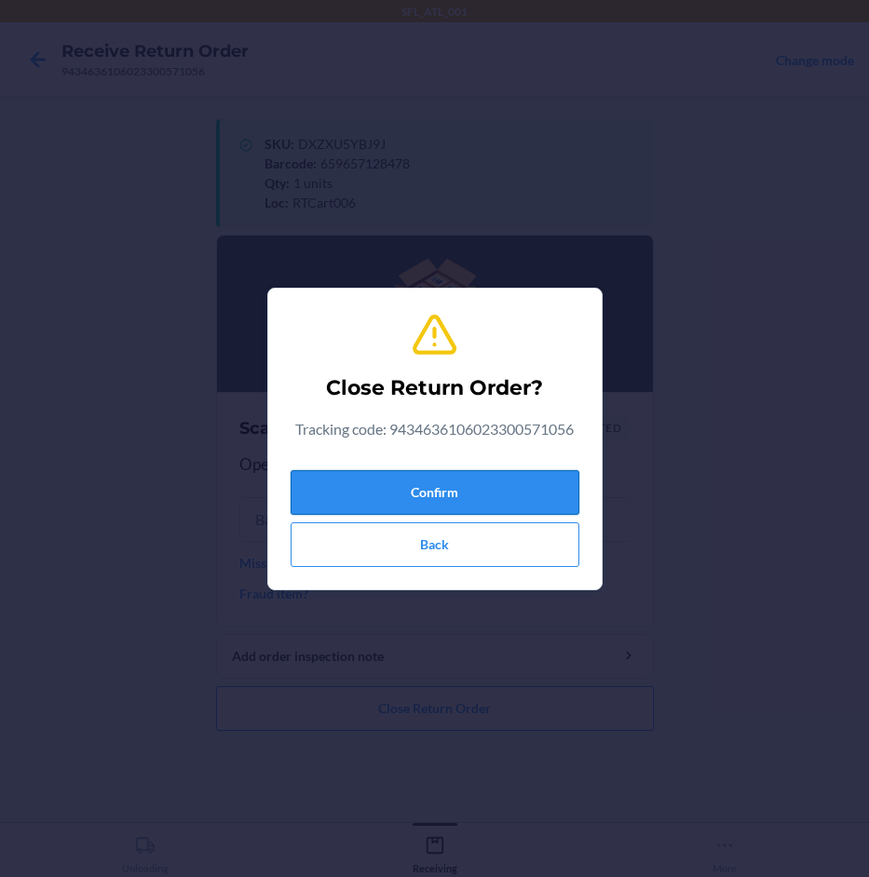
click at [520, 481] on button "Confirm" at bounding box center [435, 492] width 289 height 45
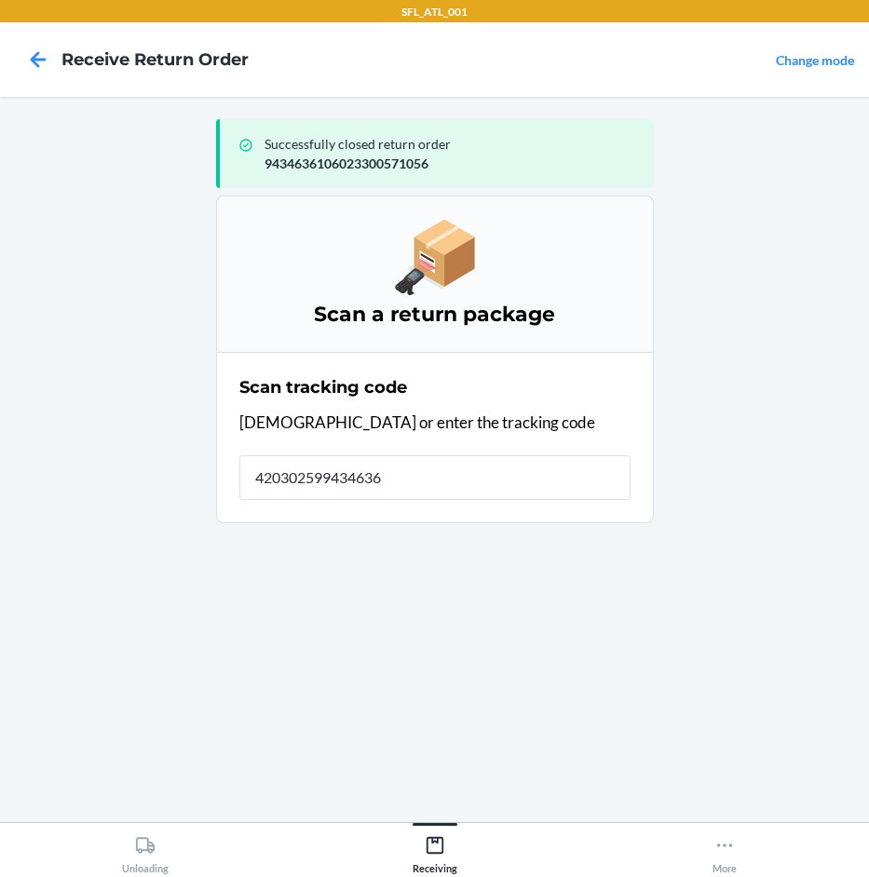
type input "4203025994346361"
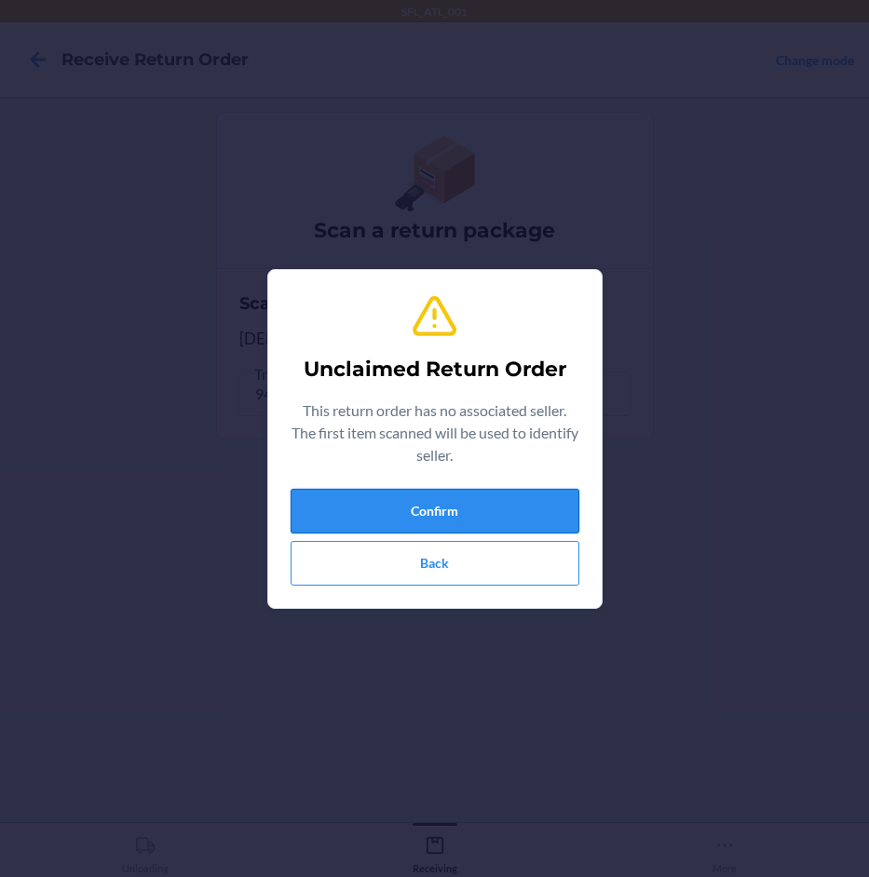
click at [552, 498] on button "Confirm" at bounding box center [435, 511] width 289 height 45
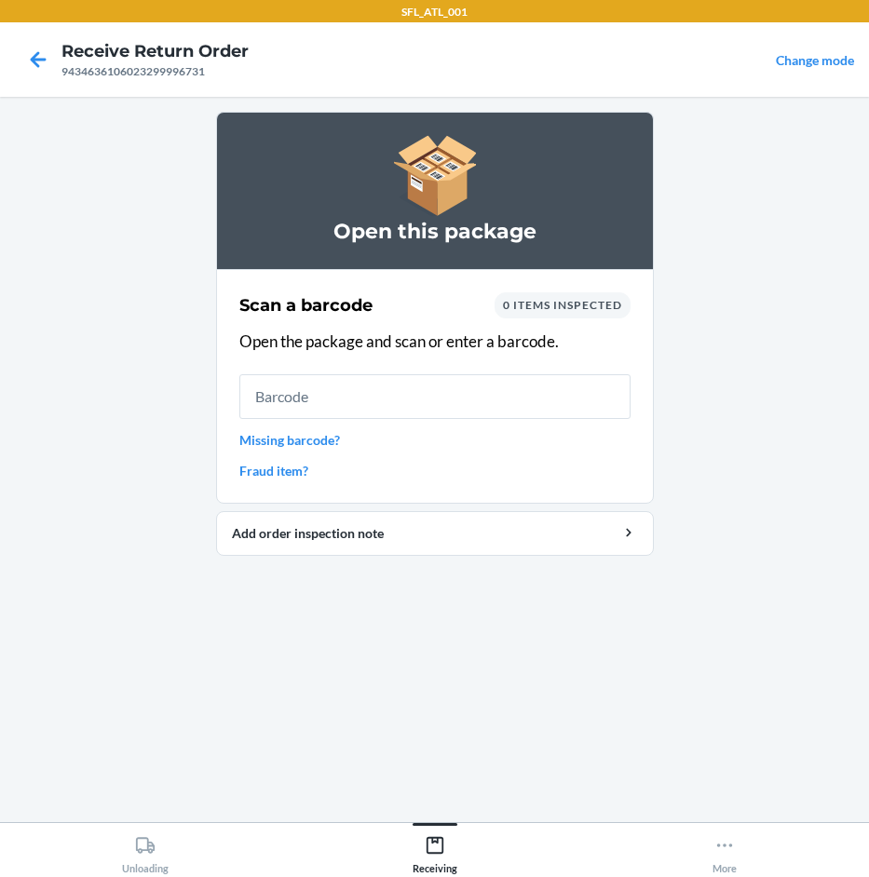
click at [262, 439] on link "Missing barcode?" at bounding box center [434, 440] width 391 height 20
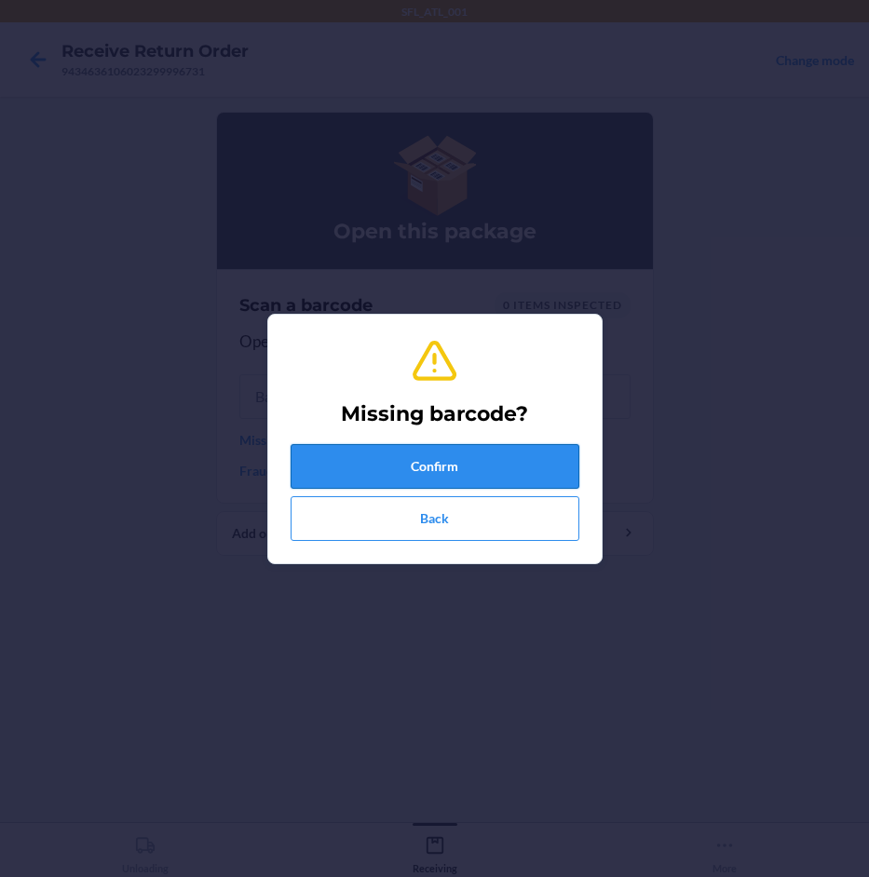
click at [372, 448] on button "Confirm" at bounding box center [435, 466] width 289 height 45
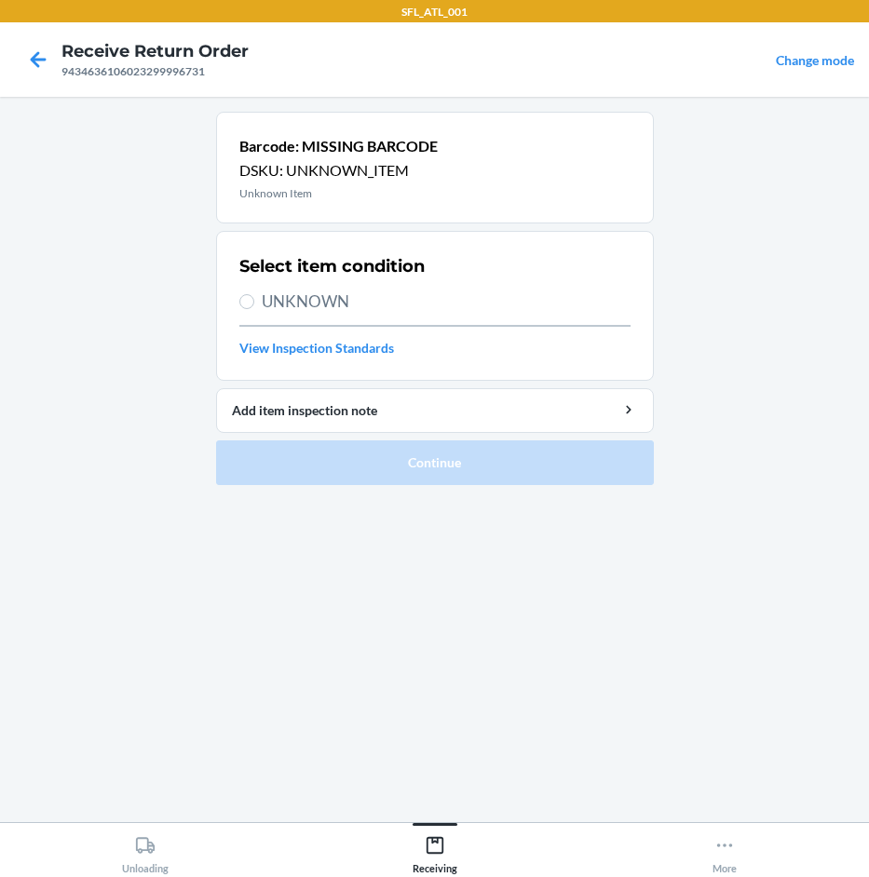
click at [351, 305] on span "UNKNOWN" at bounding box center [446, 302] width 369 height 24
click at [254, 305] on input "UNKNOWN" at bounding box center [246, 301] width 15 height 15
radio input "true"
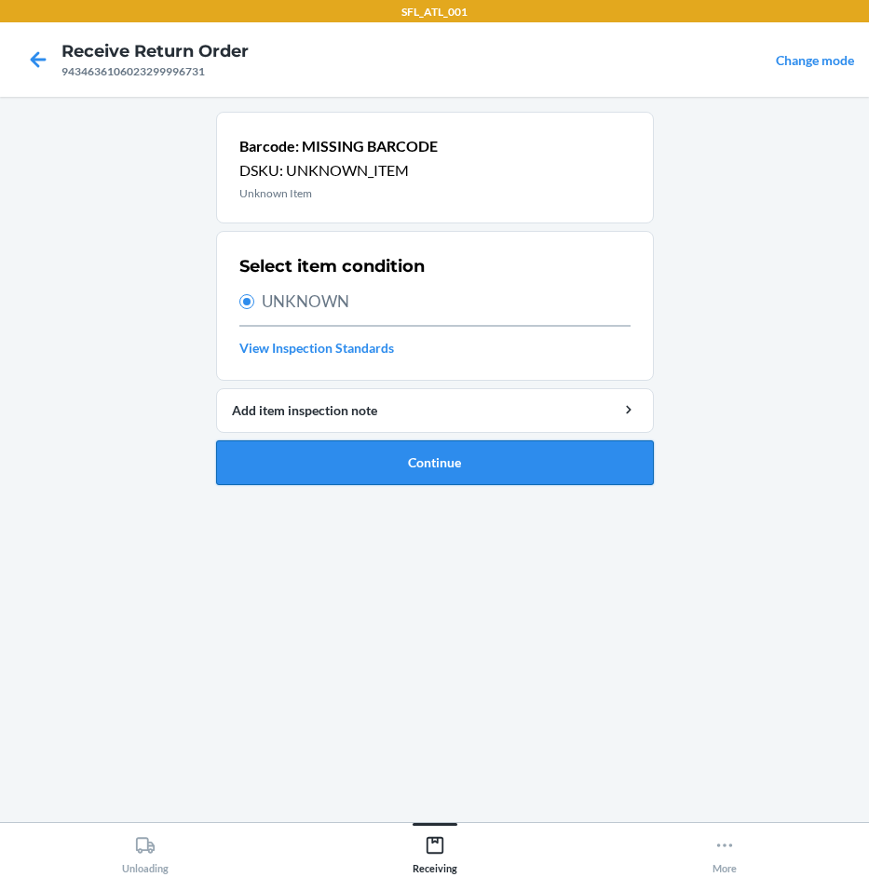
click at [418, 461] on button "Continue" at bounding box center [435, 462] width 438 height 45
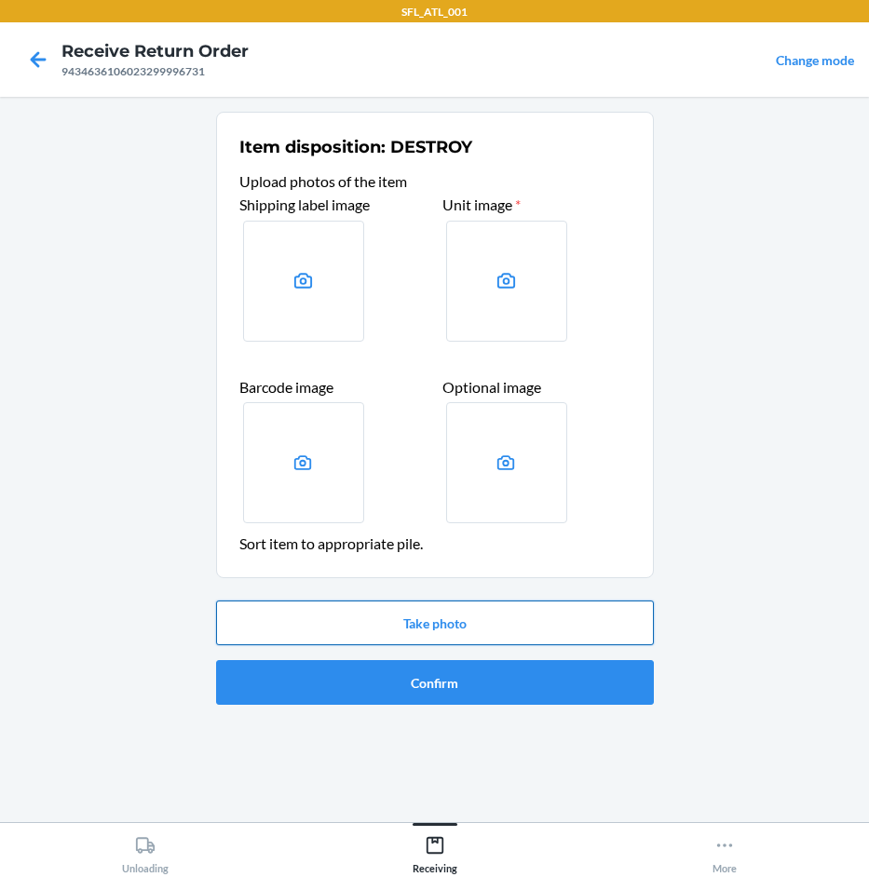
click at [418, 630] on button "Take photo" at bounding box center [435, 623] width 438 height 45
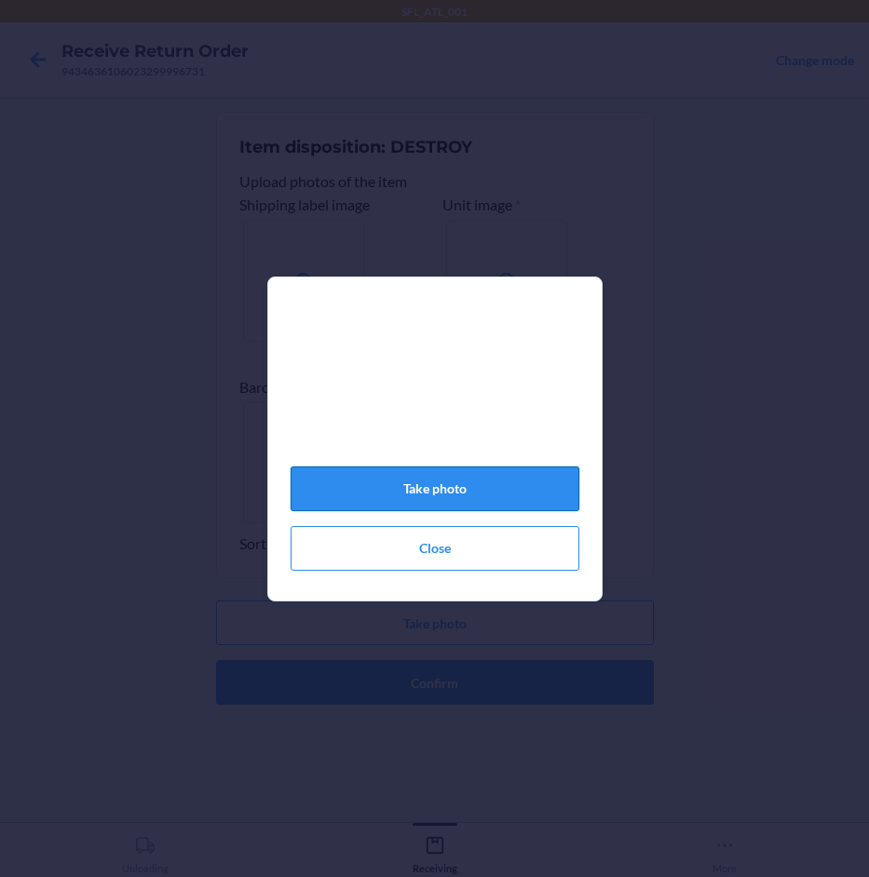
click at [473, 505] on button "Take photo" at bounding box center [435, 489] width 289 height 45
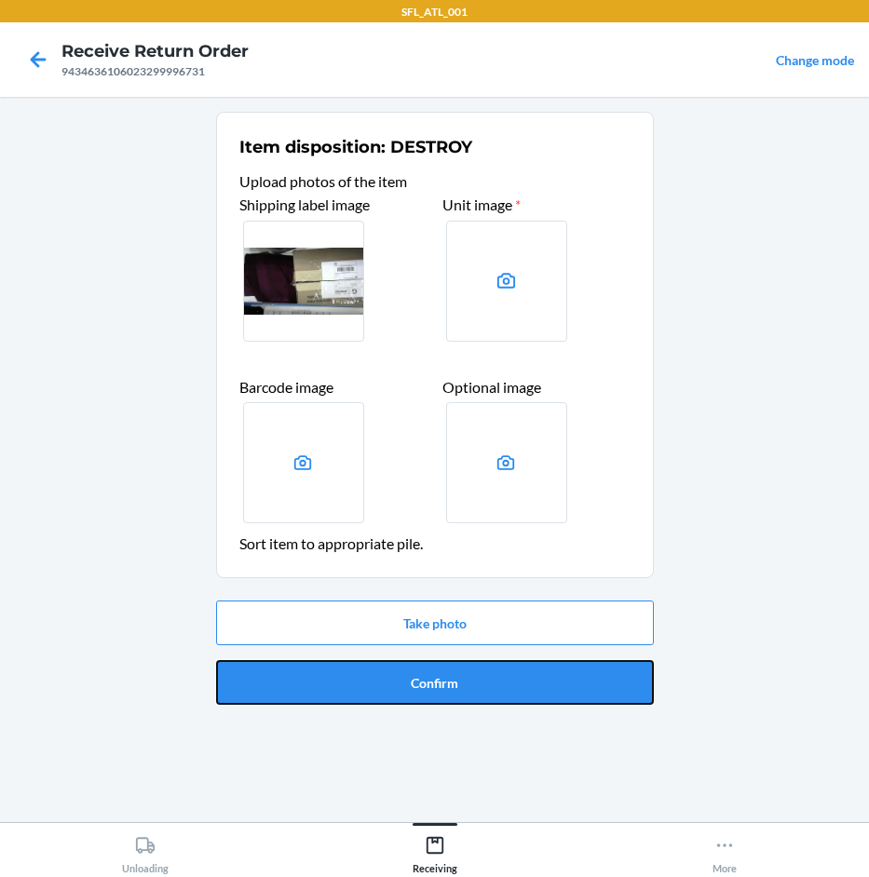
click at [482, 685] on button "Confirm" at bounding box center [435, 682] width 438 height 45
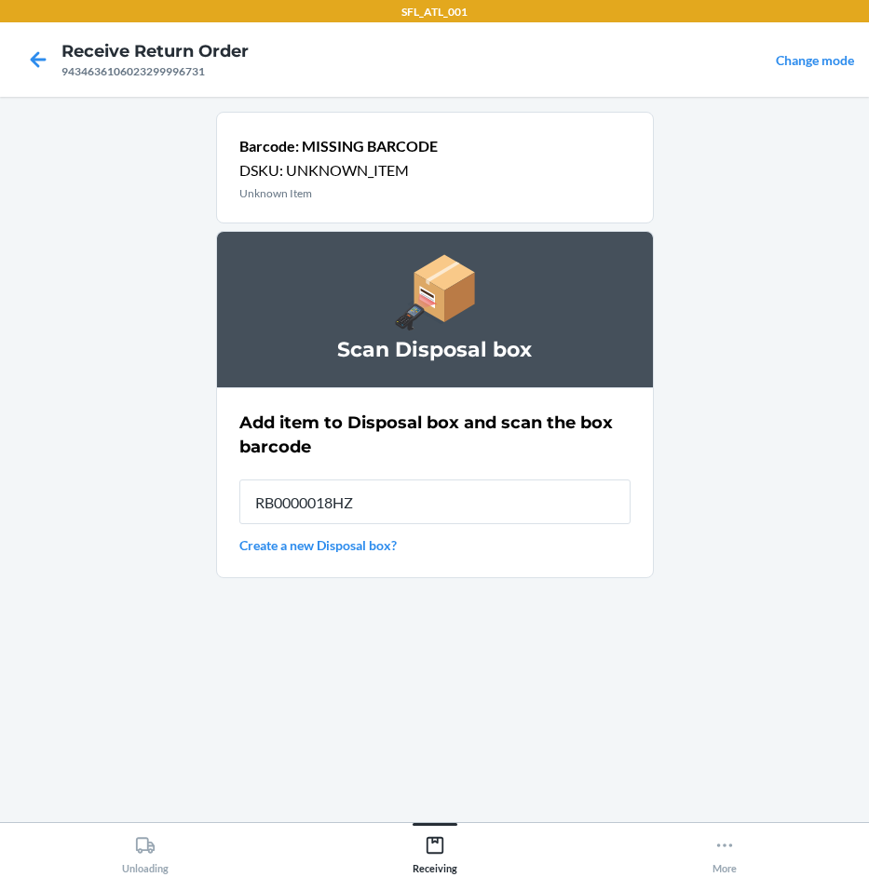
type input "RB0000018HZ"
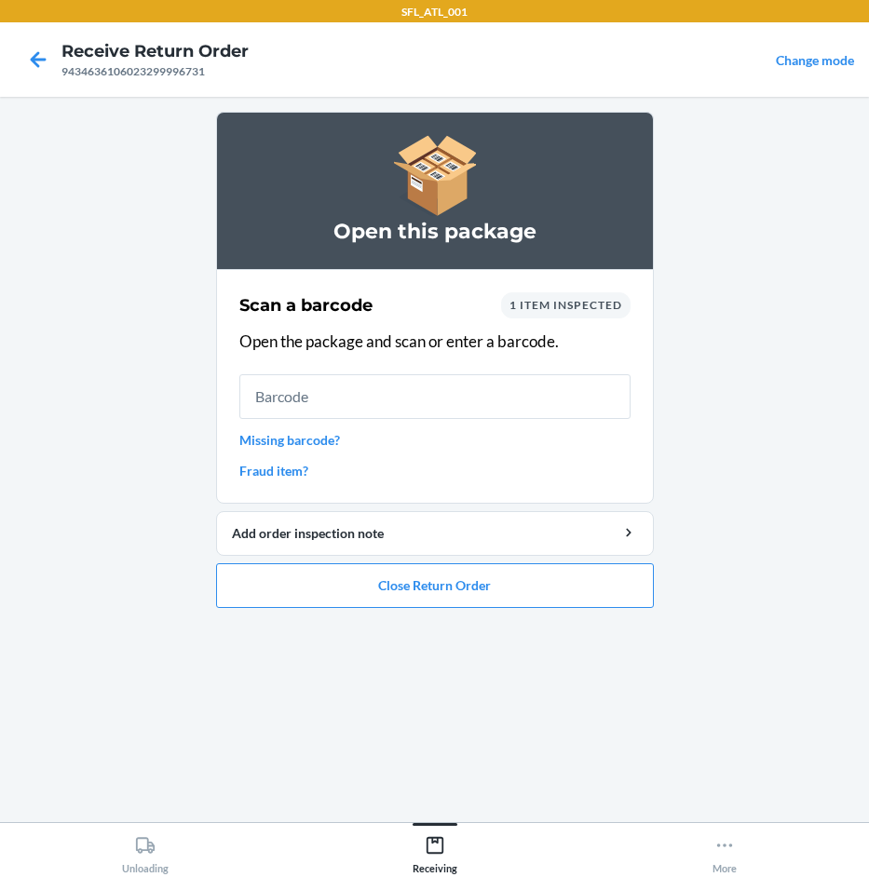
click at [298, 430] on link "Missing barcode?" at bounding box center [434, 440] width 391 height 20
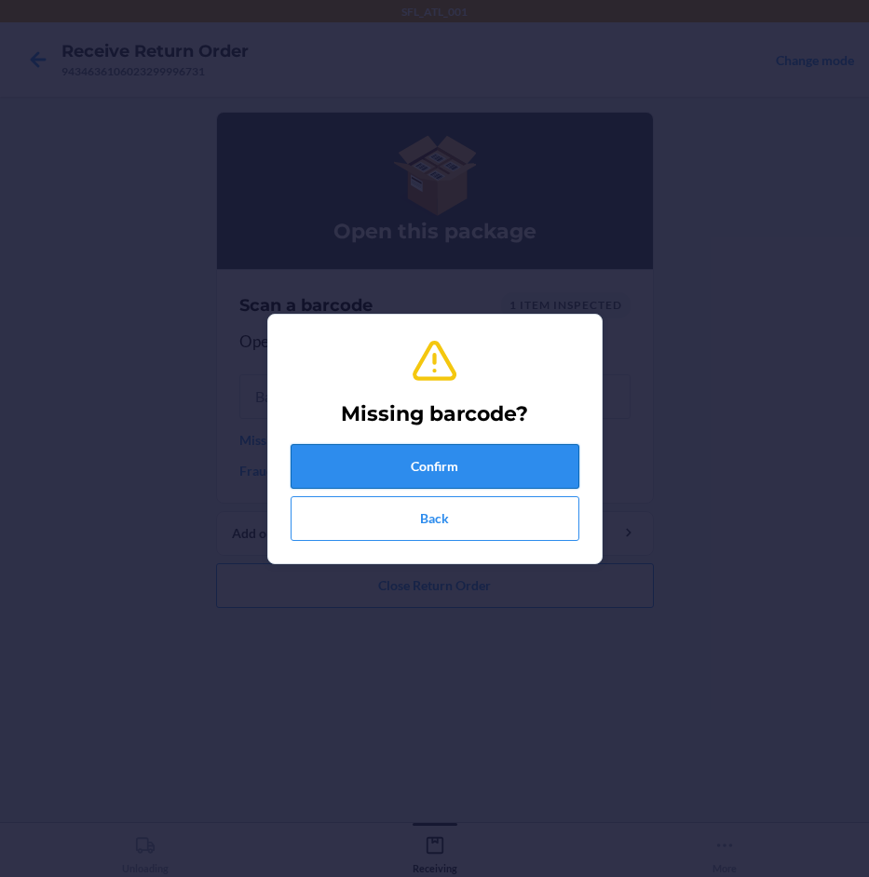
click at [372, 453] on button "Confirm" at bounding box center [435, 466] width 289 height 45
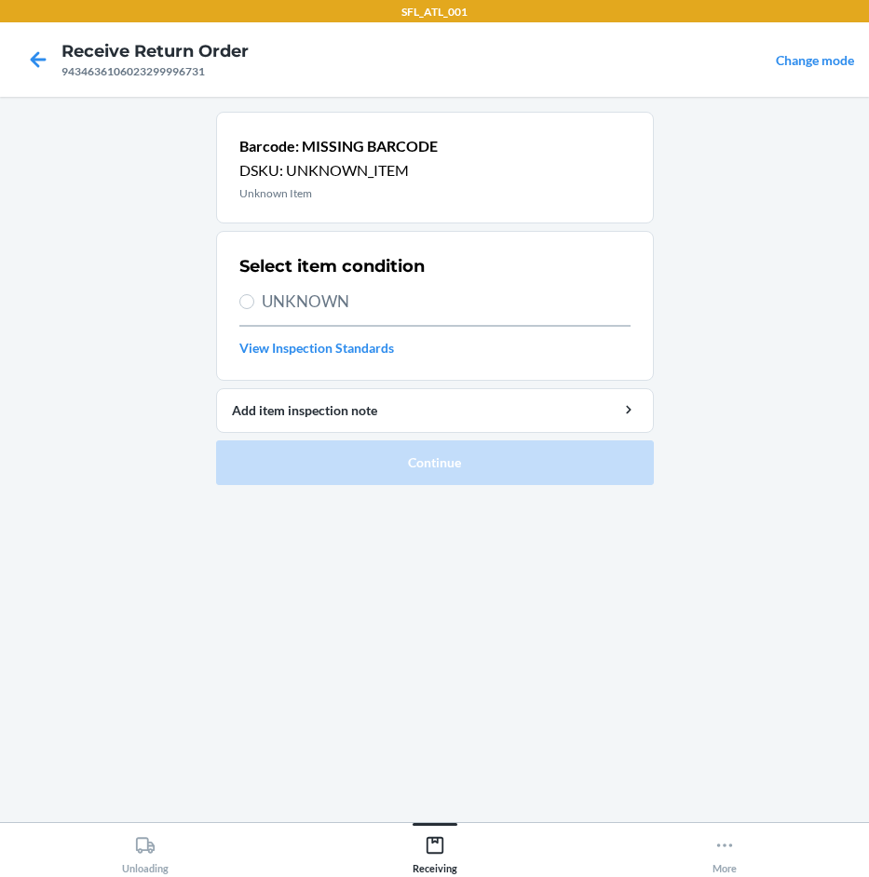
click at [302, 309] on span "UNKNOWN" at bounding box center [446, 302] width 369 height 24
click at [254, 309] on input "UNKNOWN" at bounding box center [246, 301] width 15 height 15
radio input "true"
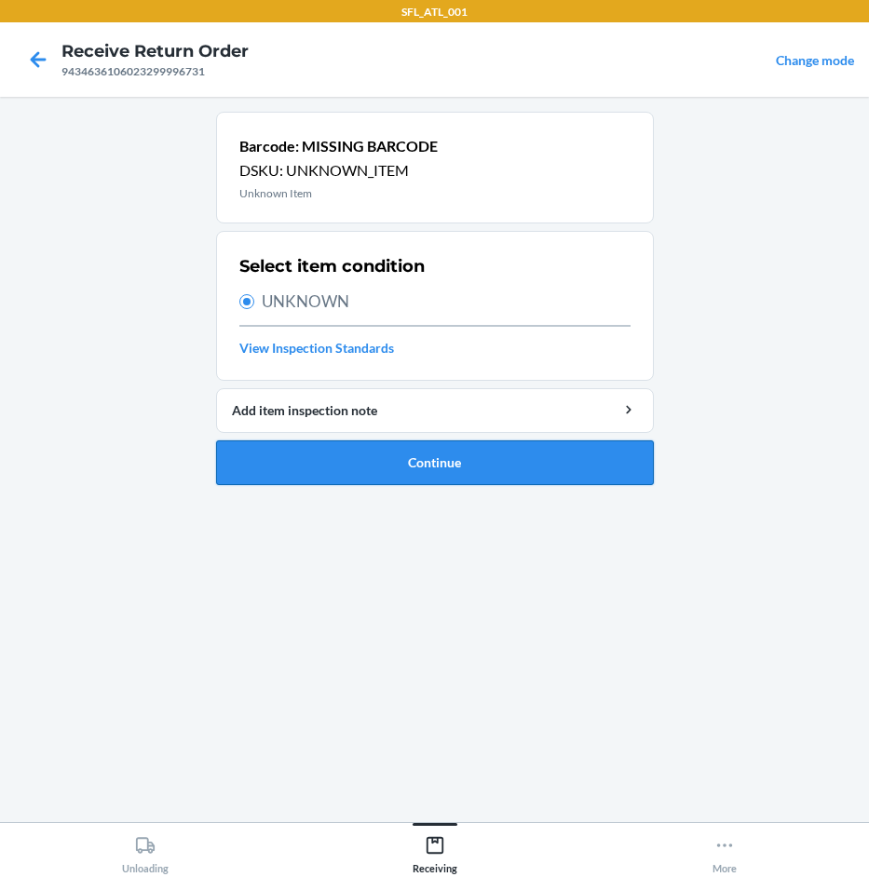
click at [419, 471] on button "Continue" at bounding box center [435, 462] width 438 height 45
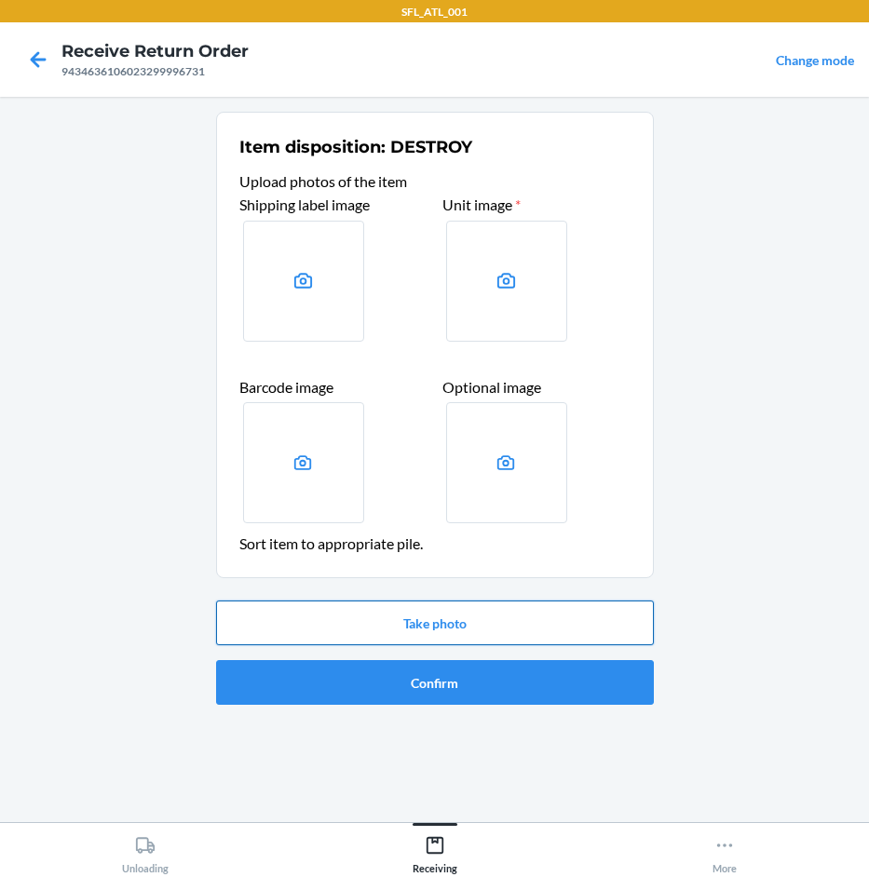
click at [375, 606] on button "Take photo" at bounding box center [435, 623] width 438 height 45
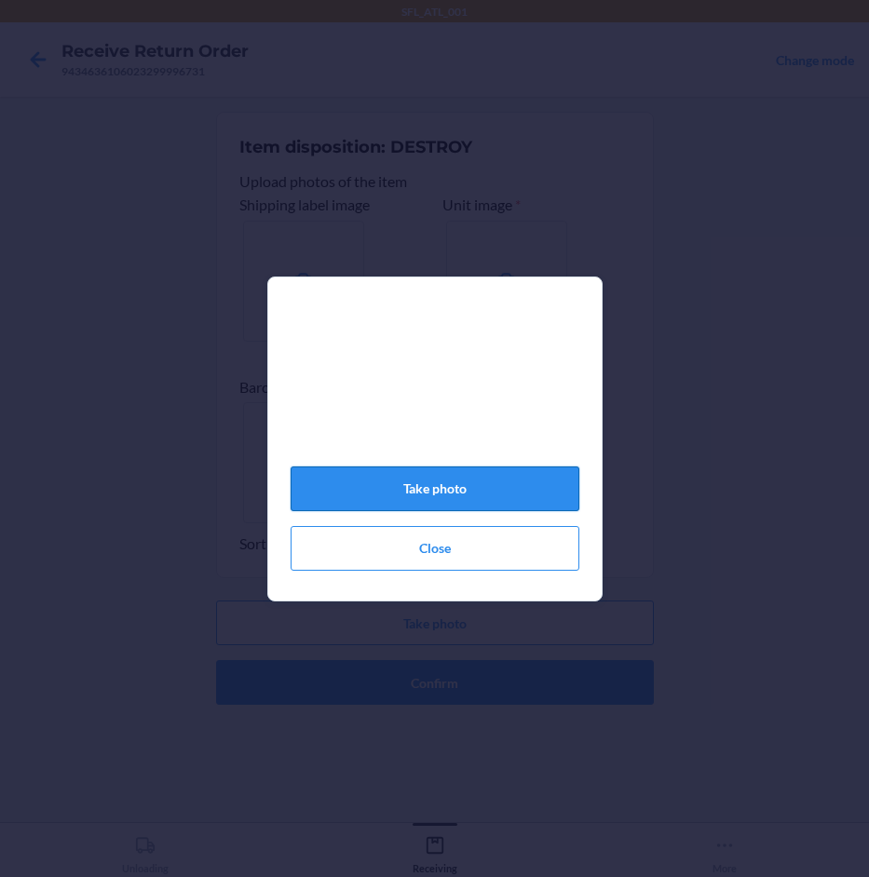
click at [523, 507] on button "Take photo" at bounding box center [435, 489] width 289 height 45
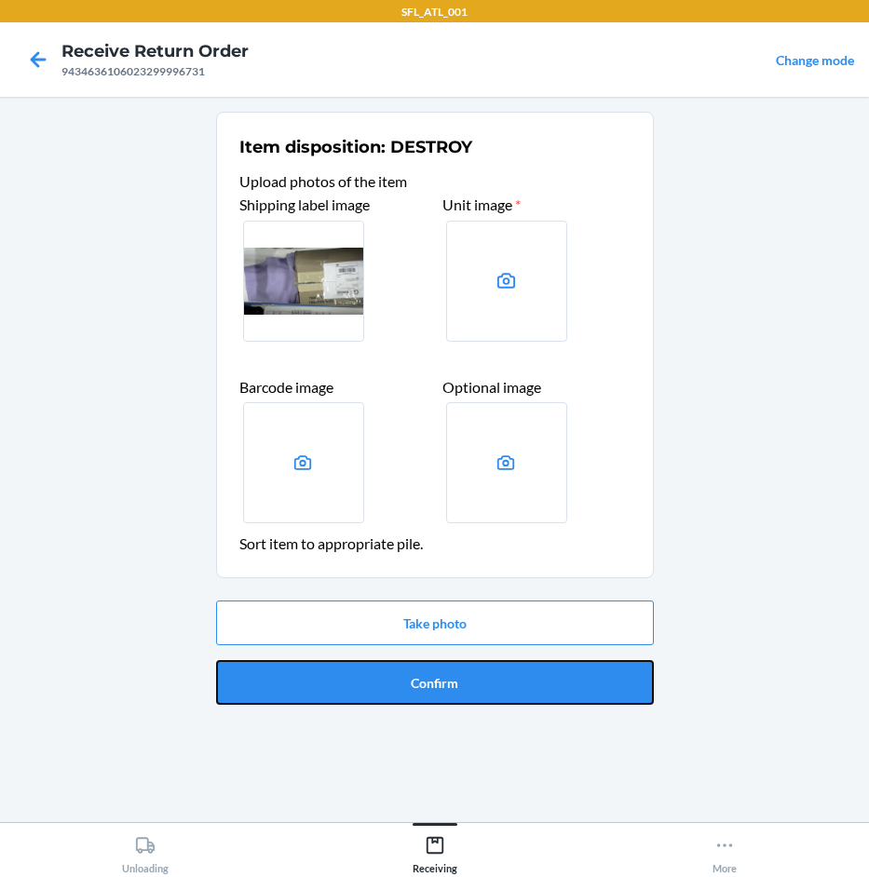
drag, startPoint x: 465, startPoint y: 692, endPoint x: 463, endPoint y: 679, distance: 13.2
click at [465, 689] on button "Confirm" at bounding box center [435, 682] width 438 height 45
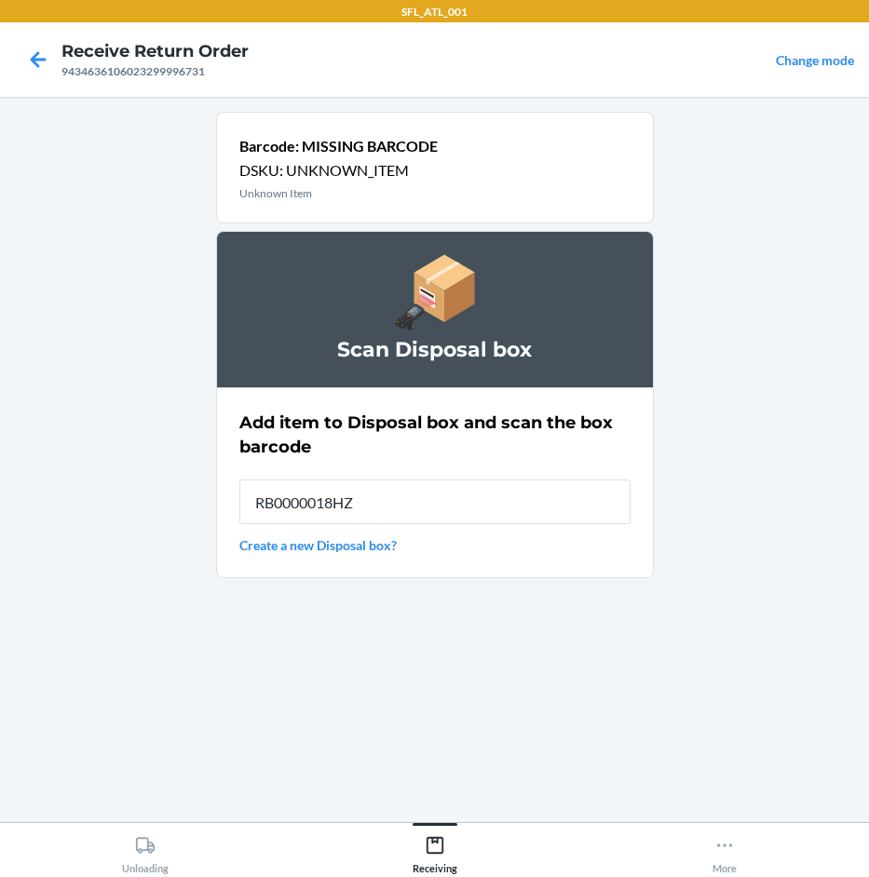
type input "RB0000018HZ"
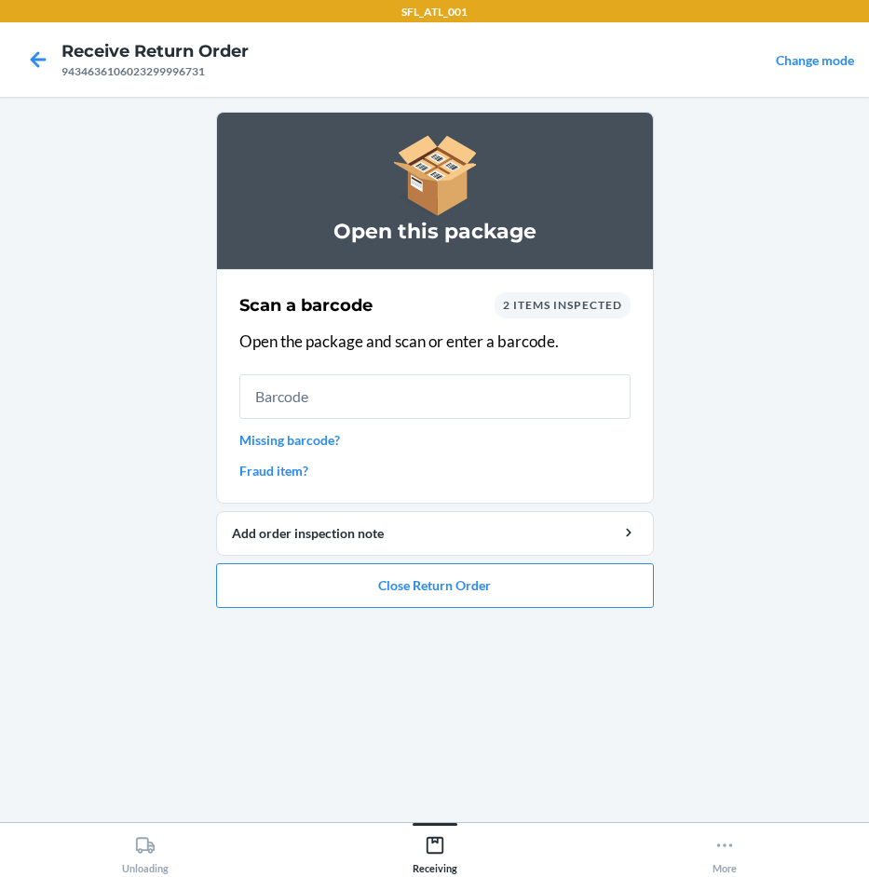
click at [316, 442] on link "Missing barcode?" at bounding box center [434, 440] width 391 height 20
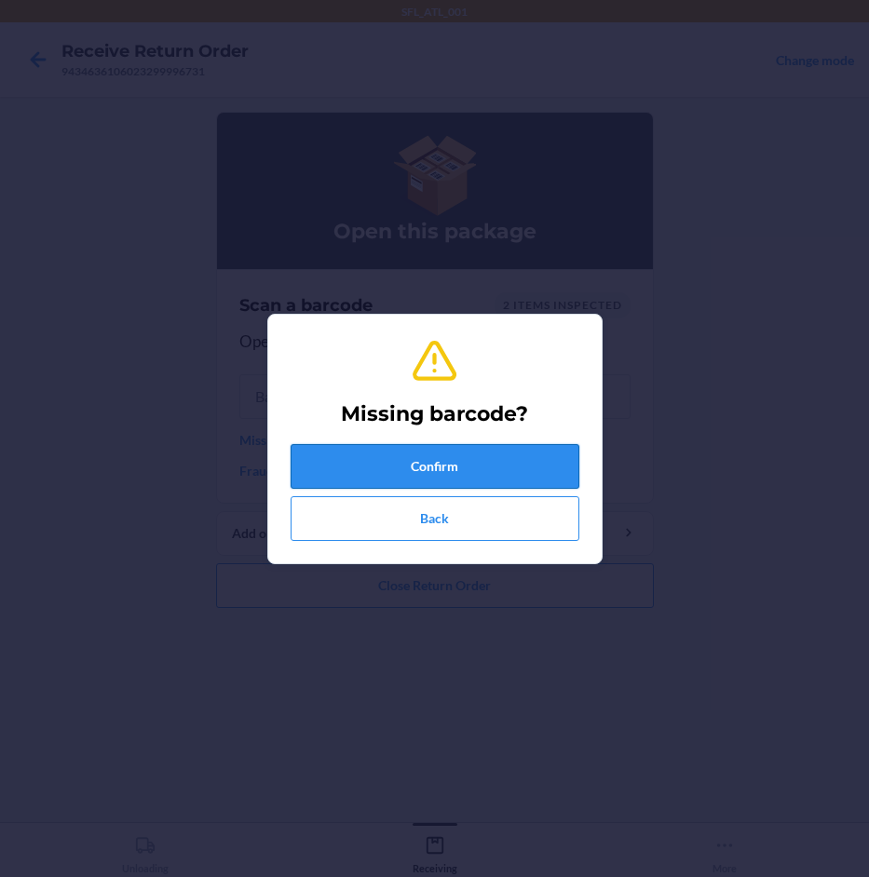
click at [373, 463] on button "Confirm" at bounding box center [435, 466] width 289 height 45
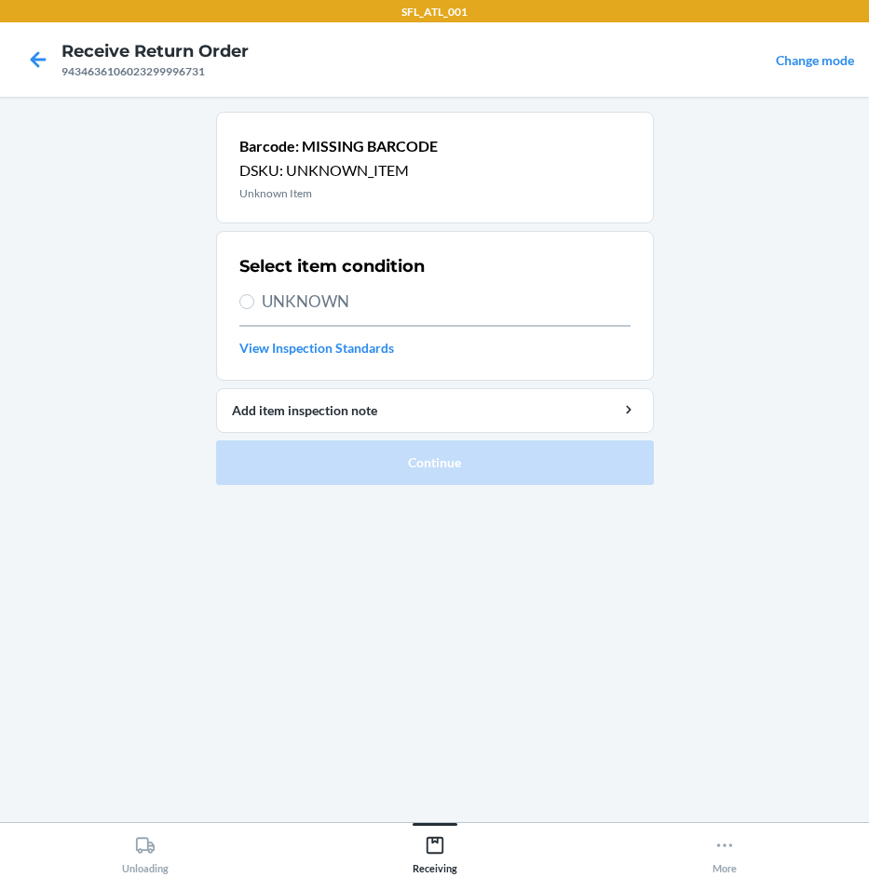
click at [359, 301] on span "UNKNOWN" at bounding box center [446, 302] width 369 height 24
click at [254, 301] on input "UNKNOWN" at bounding box center [246, 301] width 15 height 15
radio input "true"
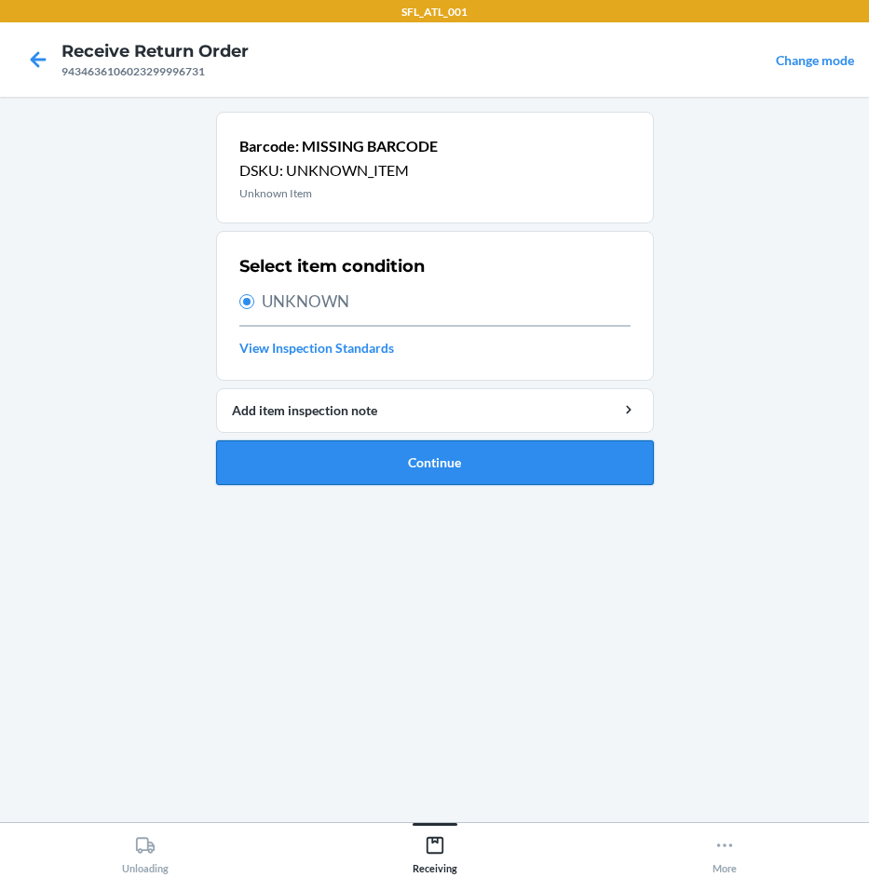
click at [415, 460] on button "Continue" at bounding box center [435, 462] width 438 height 45
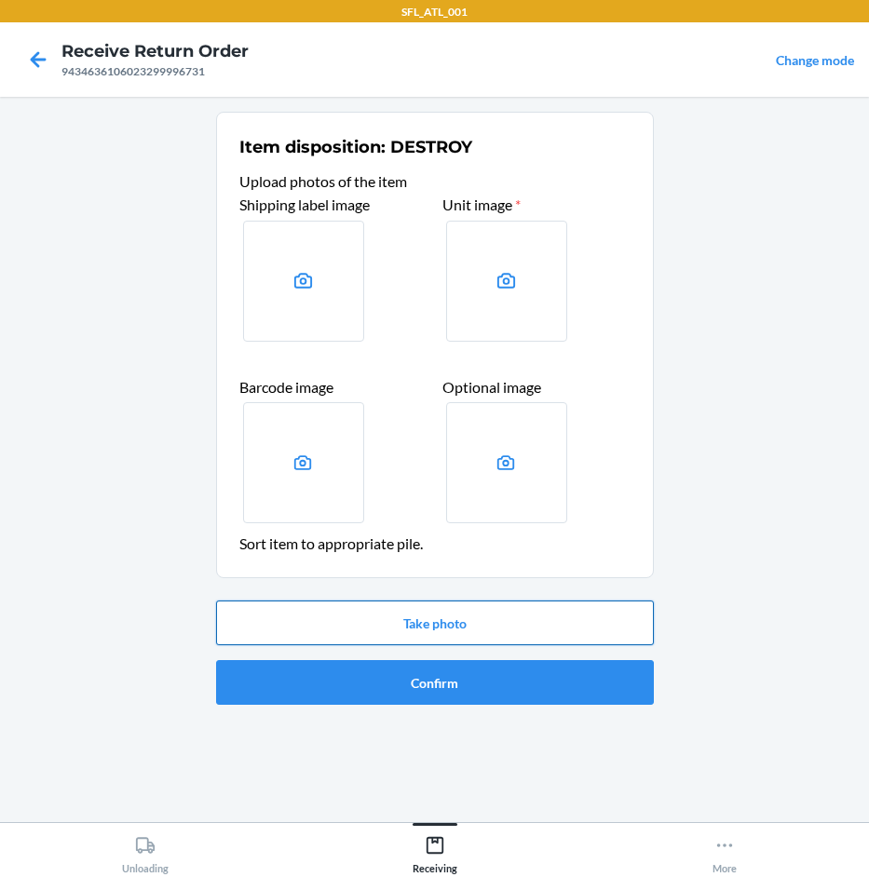
click at [532, 629] on button "Take photo" at bounding box center [435, 623] width 438 height 45
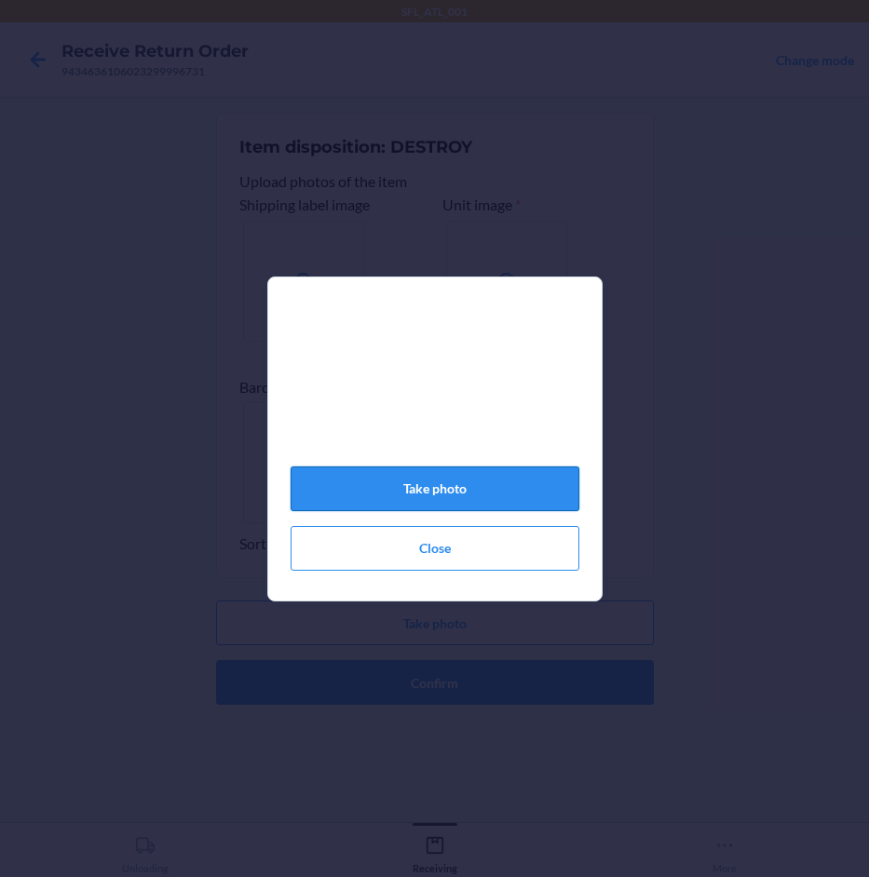
click at [535, 495] on button "Take photo" at bounding box center [435, 489] width 289 height 45
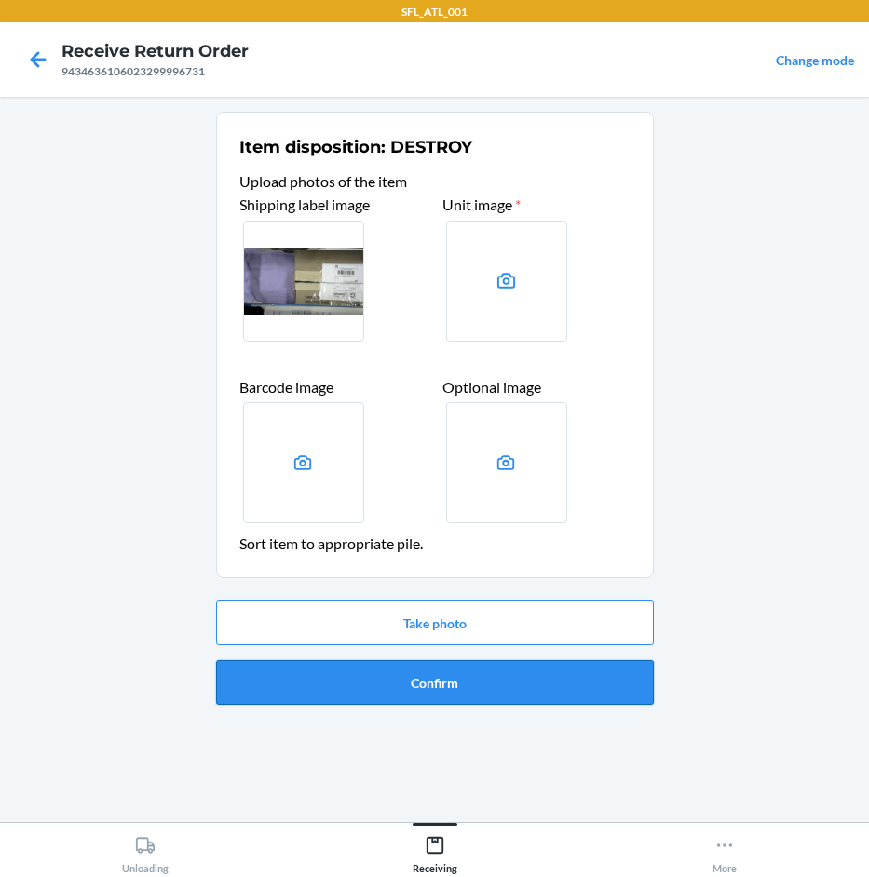
click at [488, 681] on button "Confirm" at bounding box center [435, 682] width 438 height 45
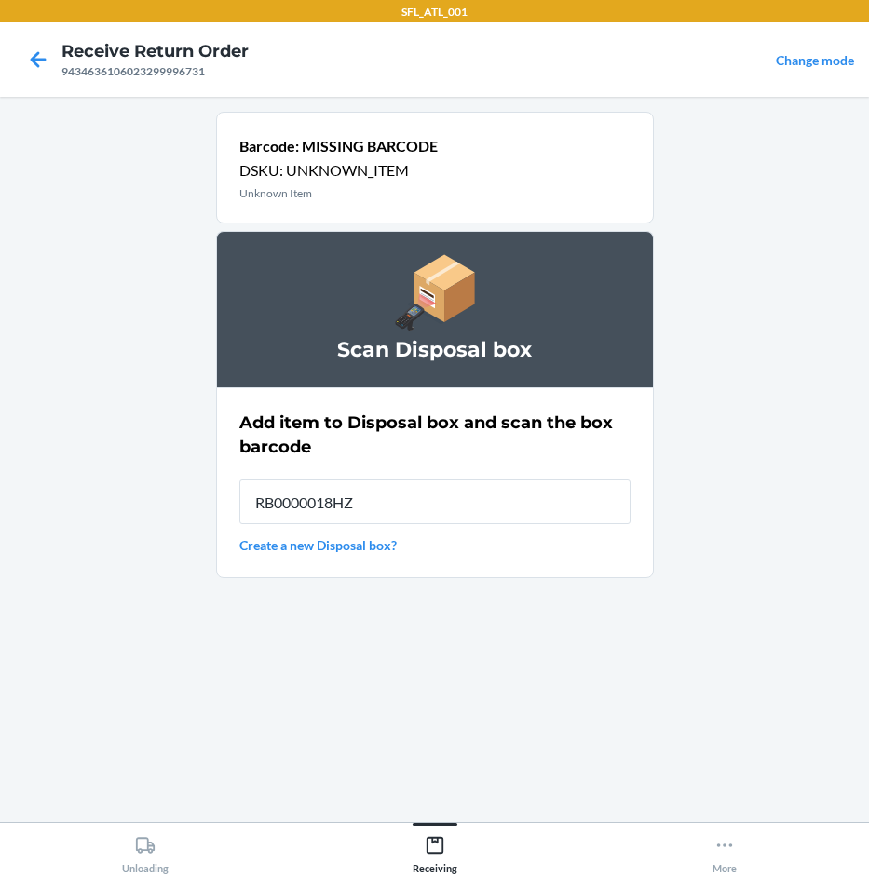
type input "RB0000018HZ"
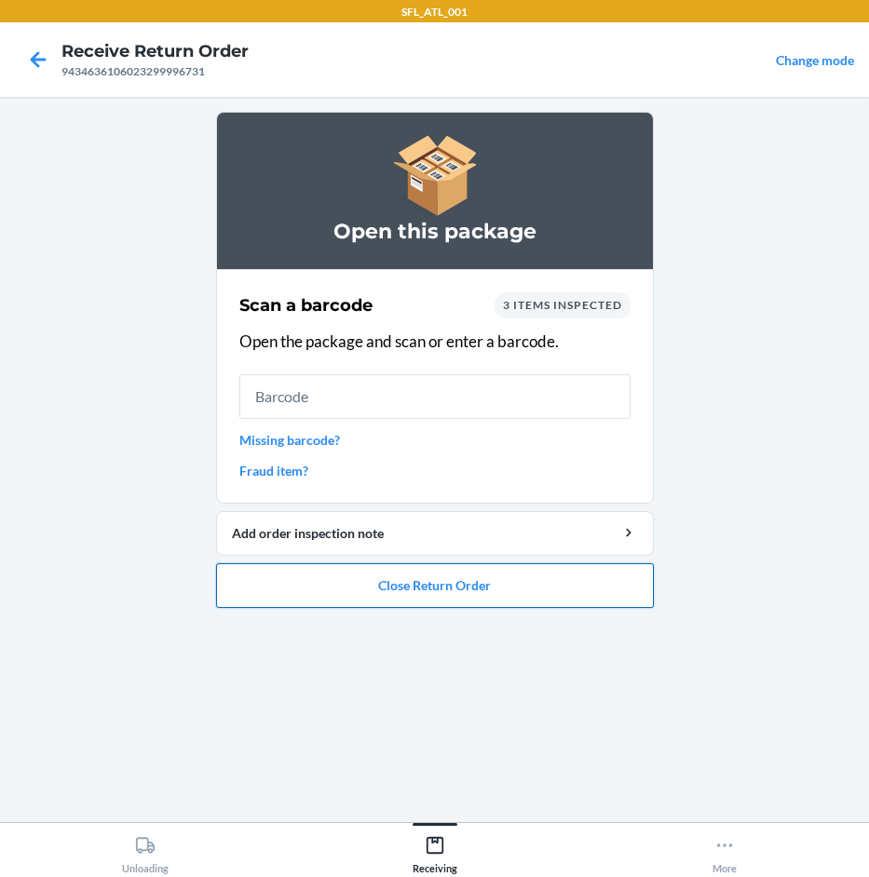
click at [494, 581] on button "Close Return Order" at bounding box center [435, 585] width 438 height 45
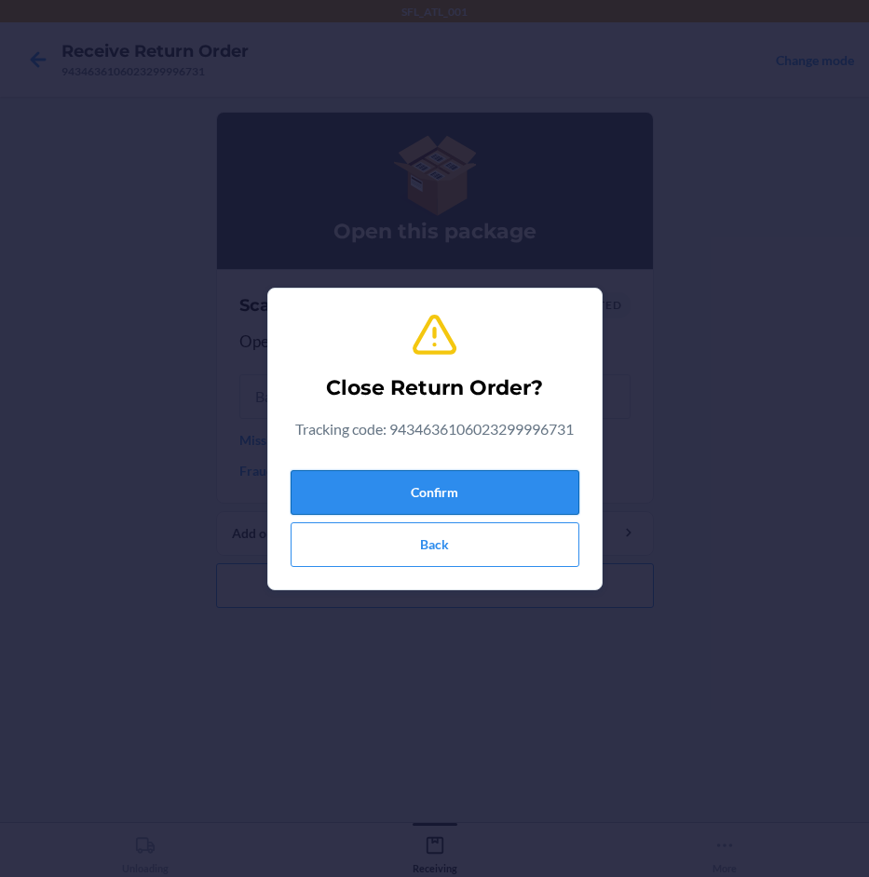
click at [507, 493] on button "Confirm" at bounding box center [435, 492] width 289 height 45
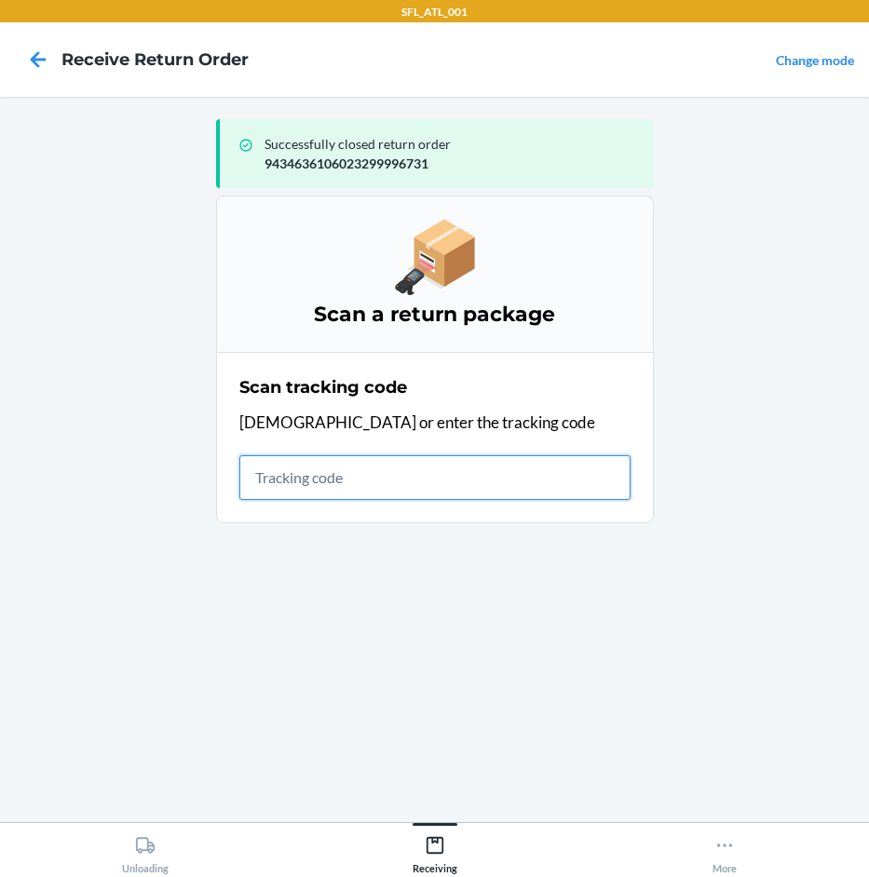
drag, startPoint x: 294, startPoint y: 487, endPoint x: 275, endPoint y: 497, distance: 22.1
click at [287, 491] on input "text" at bounding box center [434, 477] width 391 height 45
type input "420302599434636106"
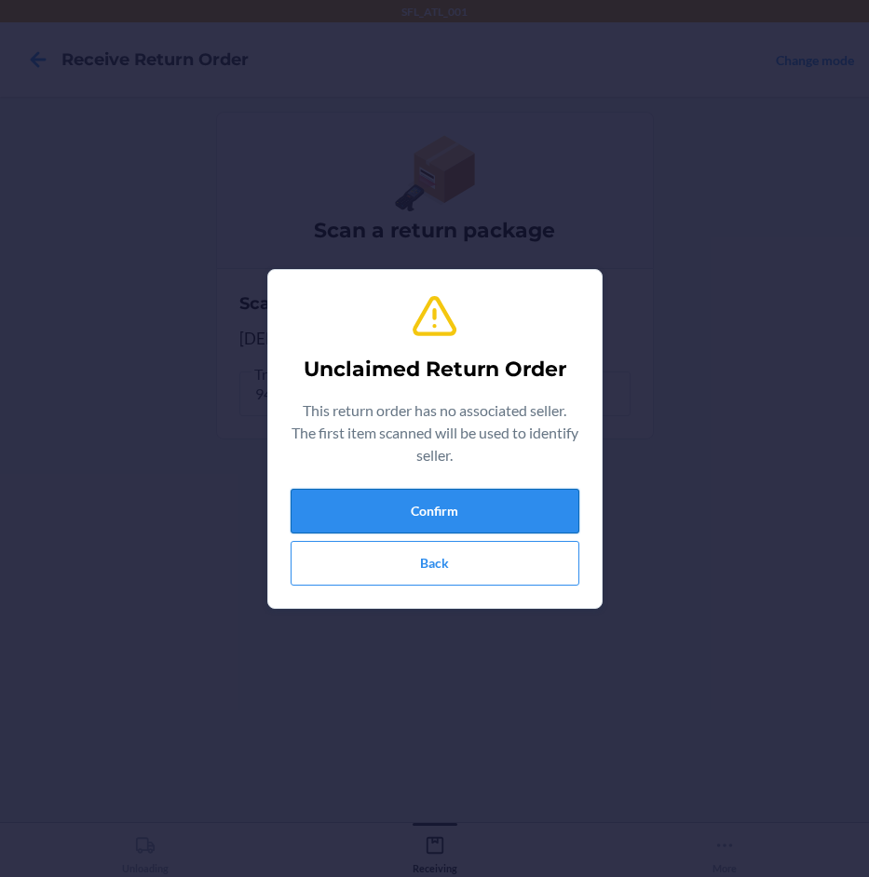
click at [389, 508] on button "Confirm" at bounding box center [435, 511] width 289 height 45
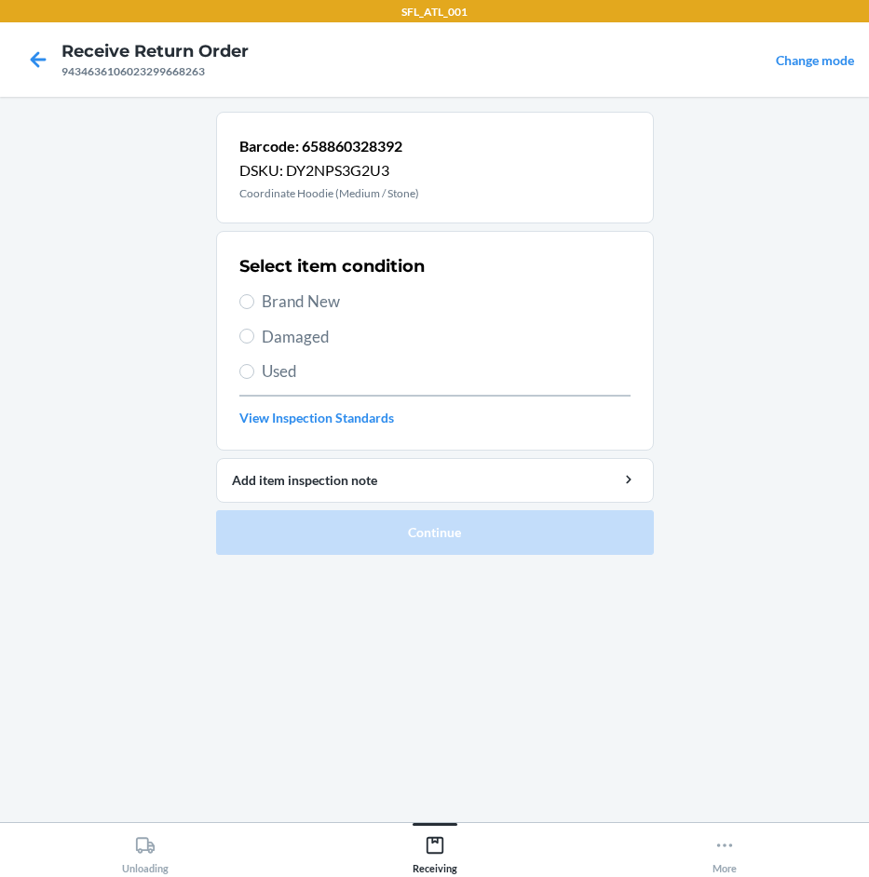
click at [328, 304] on span "Brand New" at bounding box center [446, 302] width 369 height 24
click at [254, 304] on input "Brand New" at bounding box center [246, 301] width 15 height 15
radio input "true"
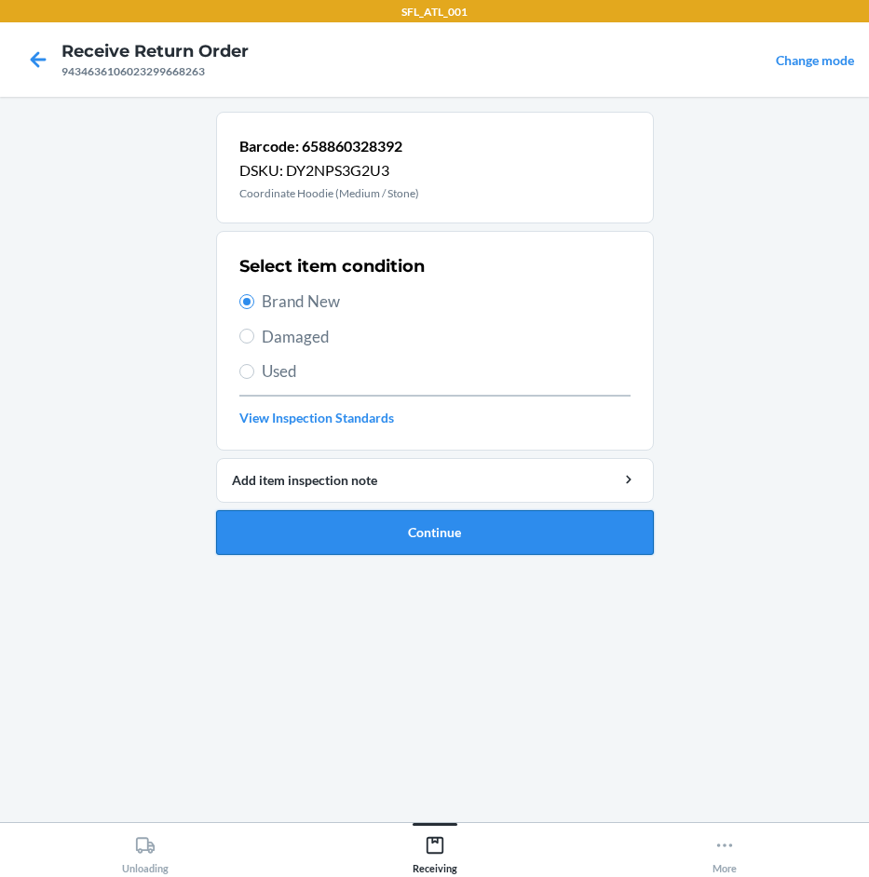
click at [421, 532] on button "Continue" at bounding box center [435, 532] width 438 height 45
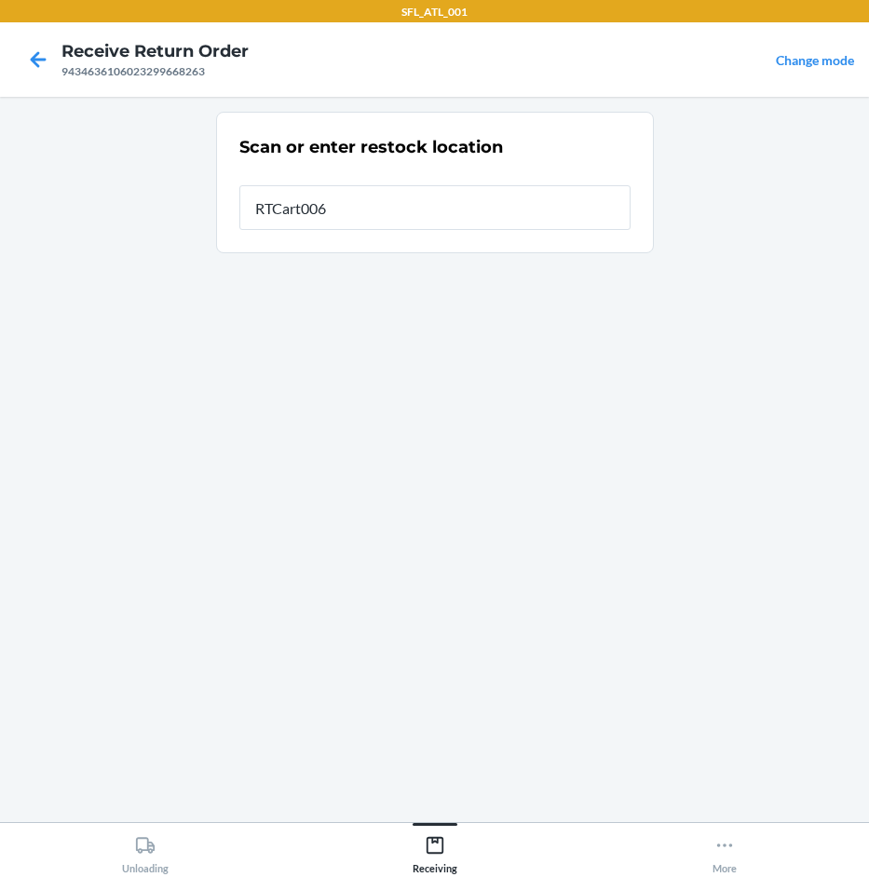
type input "RTCart006"
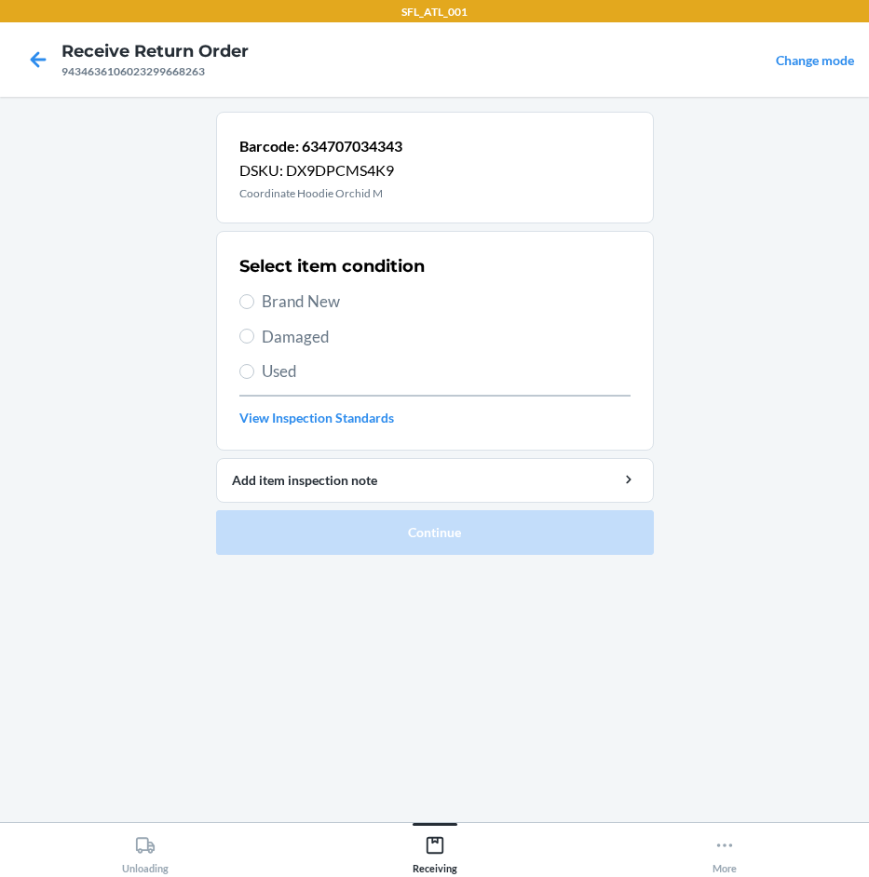
click at [328, 306] on span "Brand New" at bounding box center [446, 302] width 369 height 24
click at [254, 306] on input "Brand New" at bounding box center [246, 301] width 15 height 15
radio input "true"
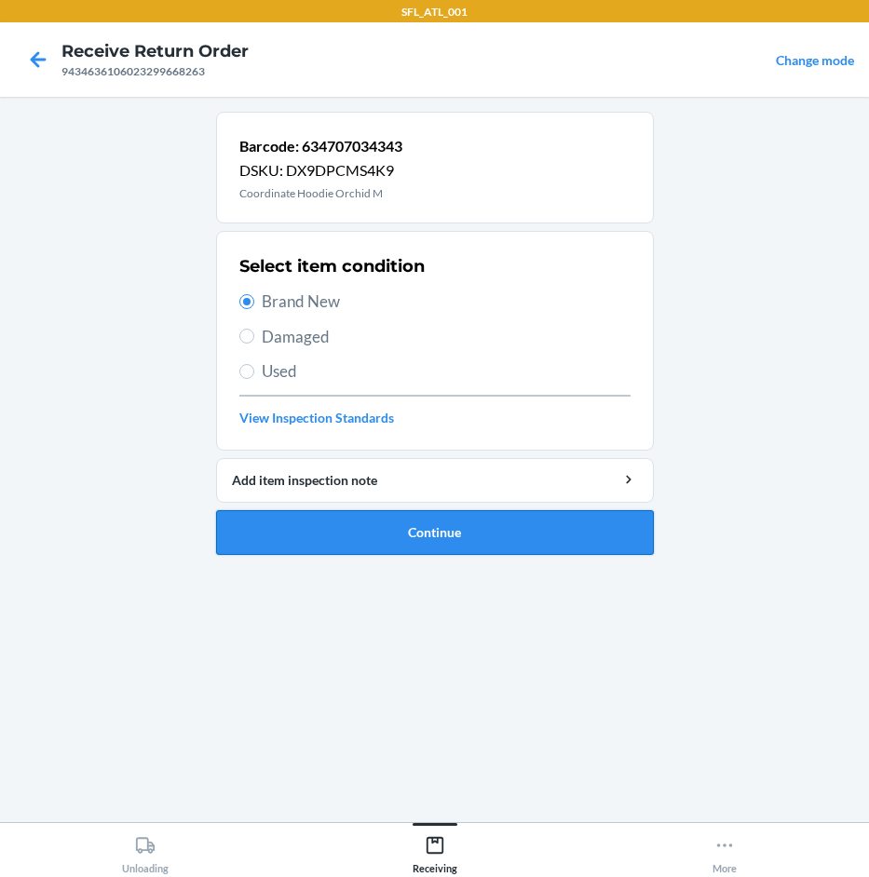
drag, startPoint x: 393, startPoint y: 564, endPoint x: 389, endPoint y: 539, distance: 25.4
click at [394, 563] on ol "Barcode: 634707034343 DSKU: DX9DPCMS4K9 Coordinate Hoodie Orchid M Select item …" at bounding box center [435, 341] width 438 height 458
click at [387, 523] on button "Continue" at bounding box center [435, 532] width 438 height 45
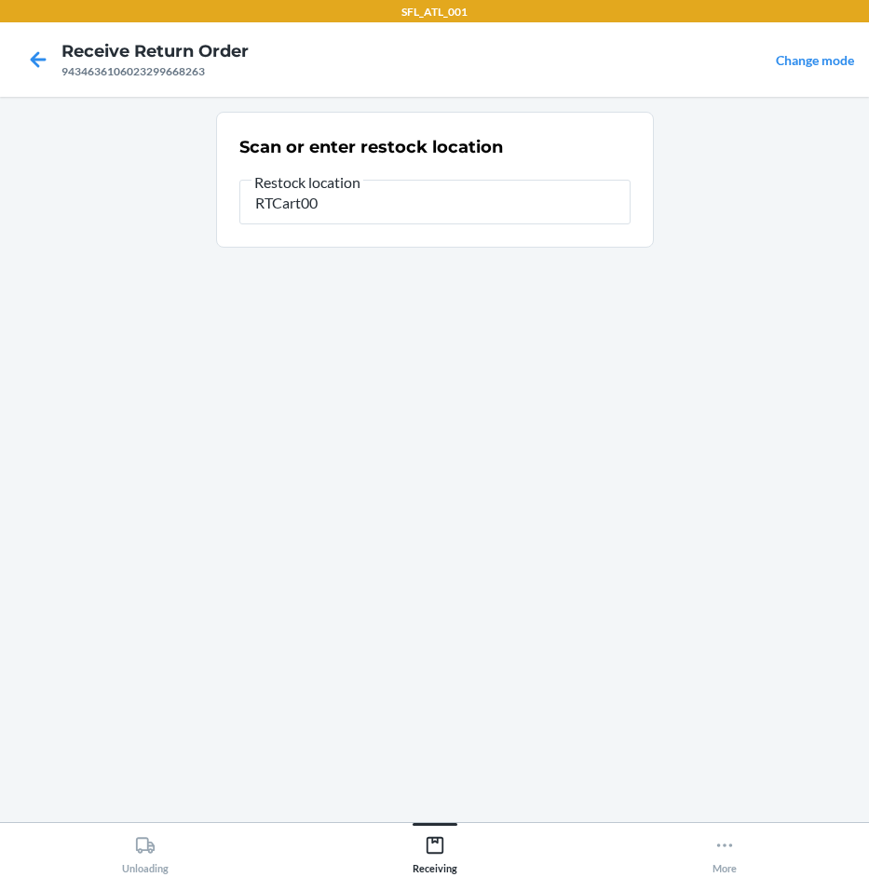
type input "RTCart006"
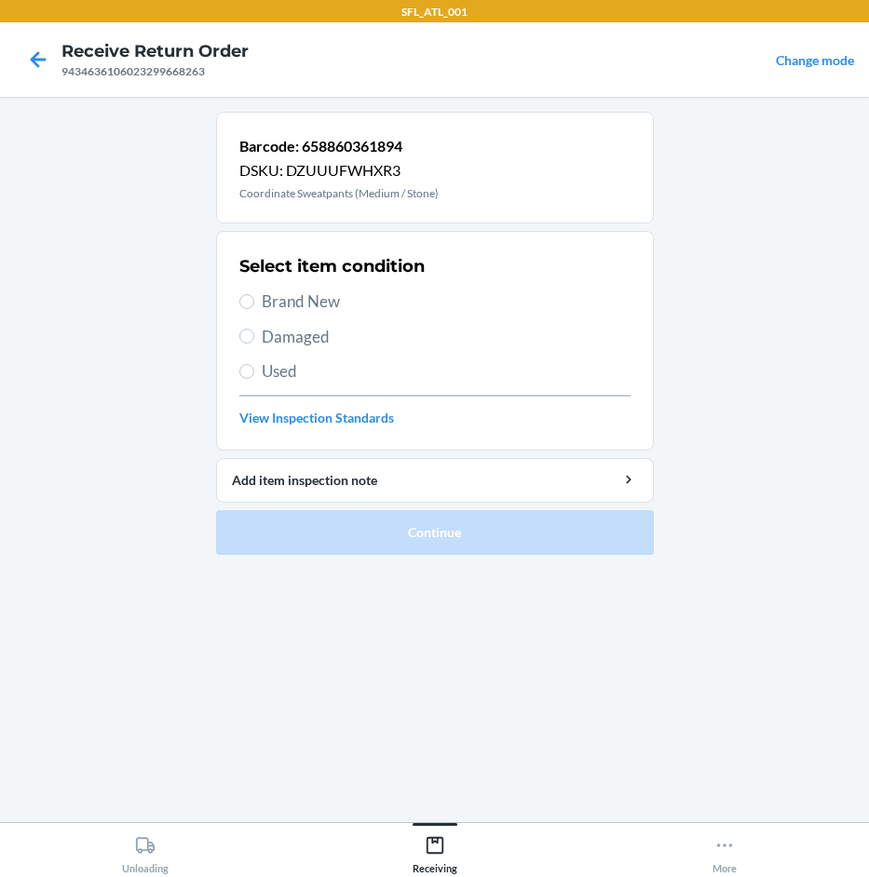
click at [301, 293] on span "Brand New" at bounding box center [446, 302] width 369 height 24
click at [254, 294] on input "Brand New" at bounding box center [246, 301] width 15 height 15
radio input "true"
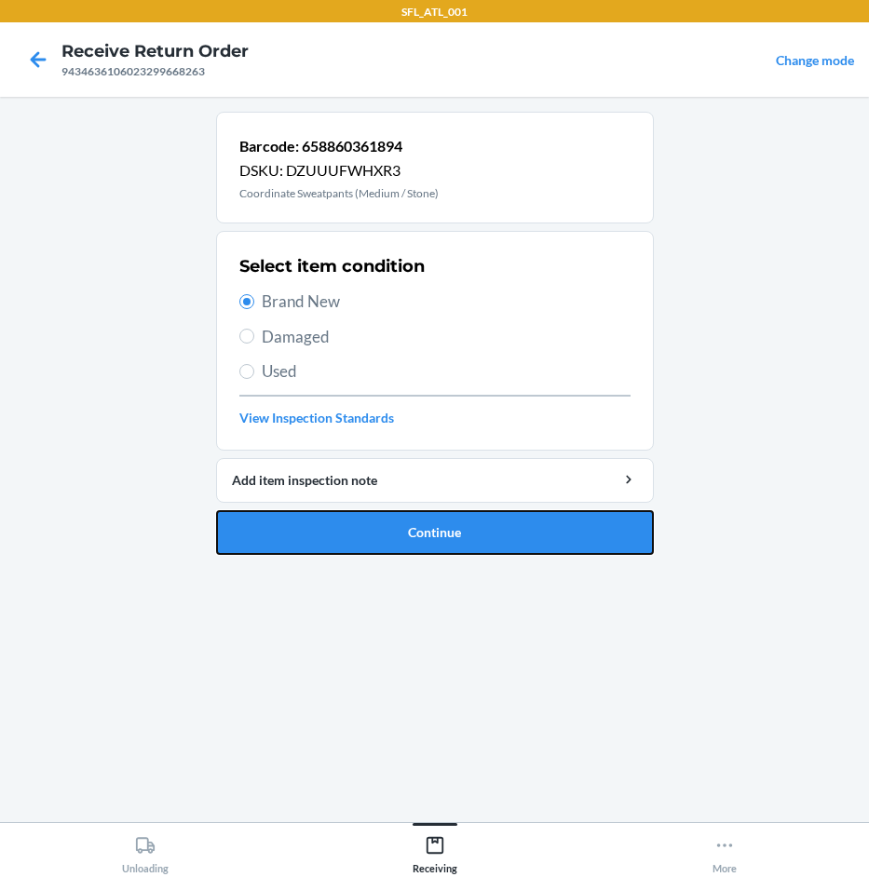
click at [344, 523] on button "Continue" at bounding box center [435, 532] width 438 height 45
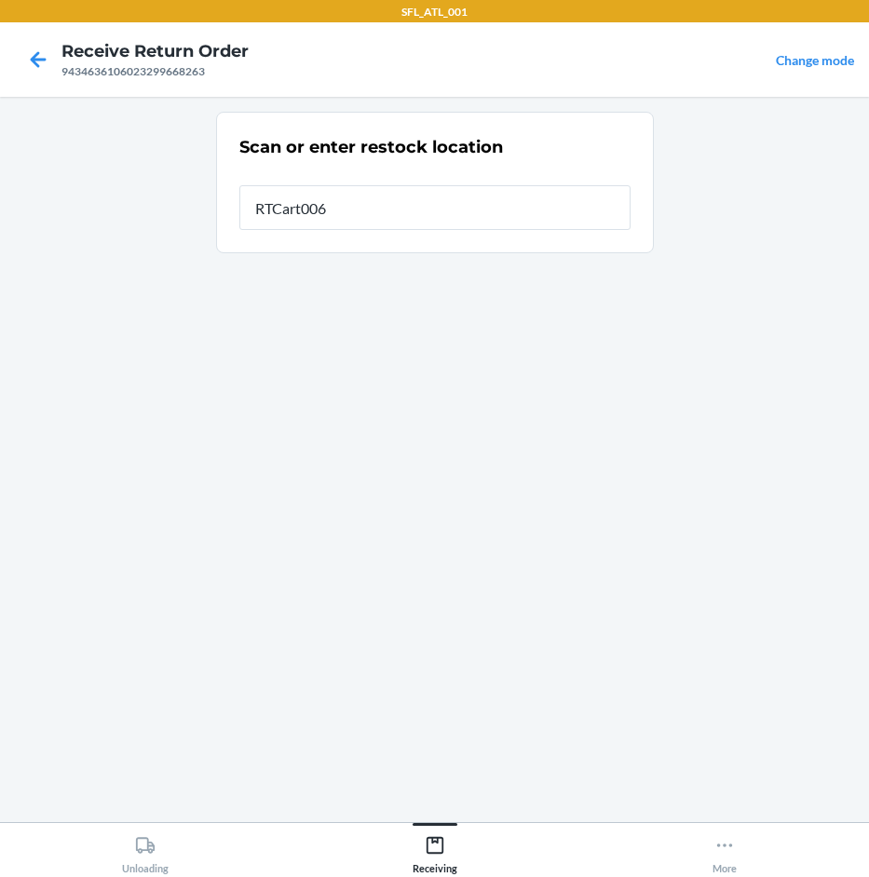
type input "RTCart006"
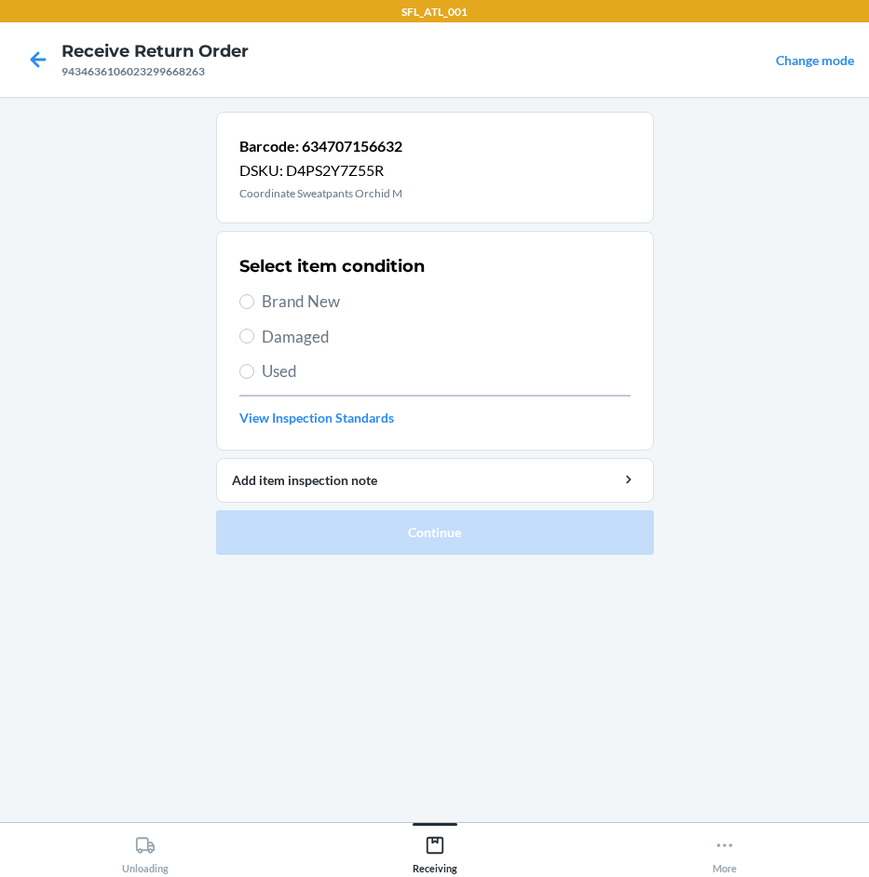
click at [372, 299] on span "Brand New" at bounding box center [446, 302] width 369 height 24
click at [254, 299] on input "Brand New" at bounding box center [246, 301] width 15 height 15
radio input "true"
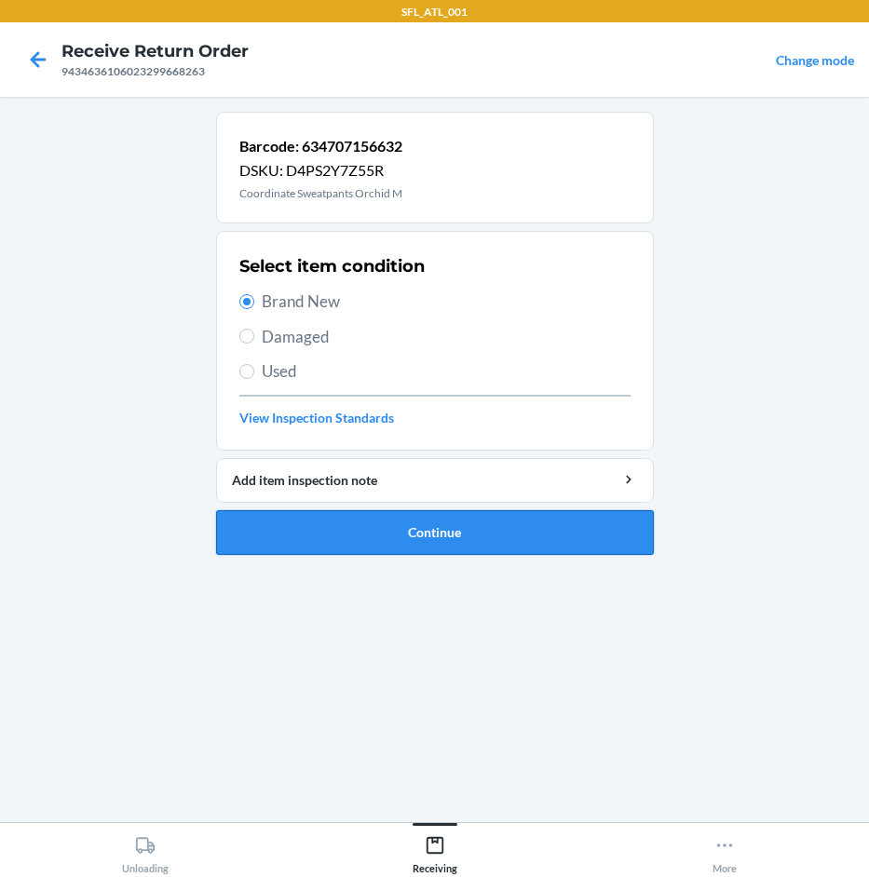
click at [502, 537] on button "Continue" at bounding box center [435, 532] width 438 height 45
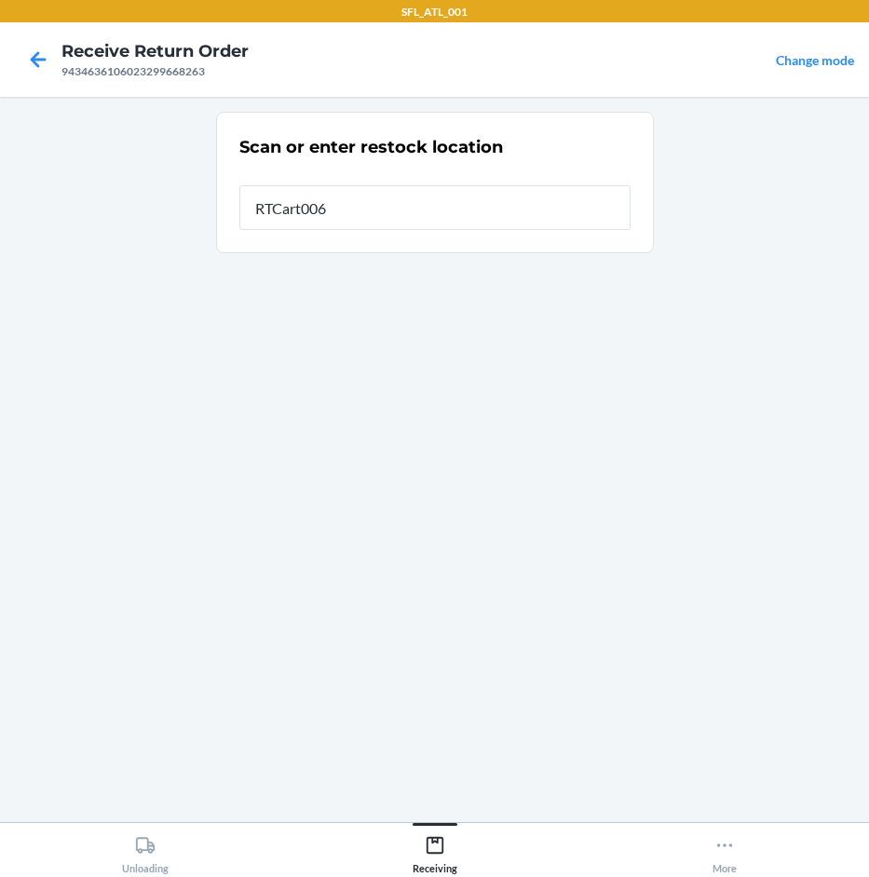
type input "RTCart006"
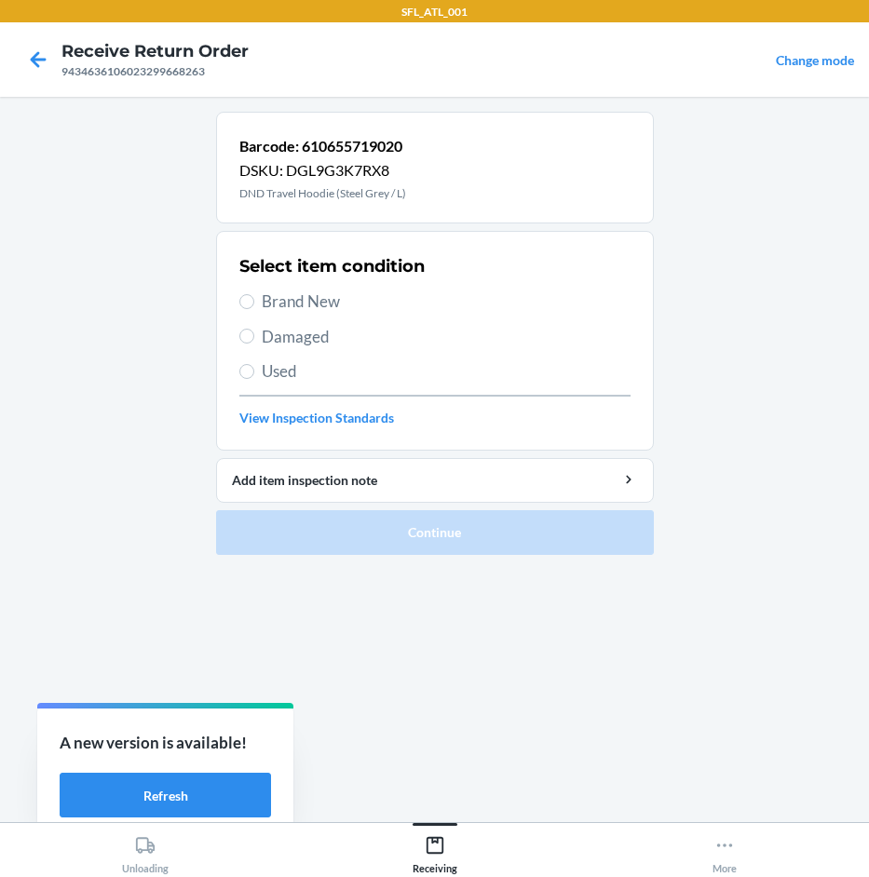
click at [364, 301] on span "Brand New" at bounding box center [446, 302] width 369 height 24
click at [254, 301] on input "Brand New" at bounding box center [246, 301] width 15 height 15
radio input "true"
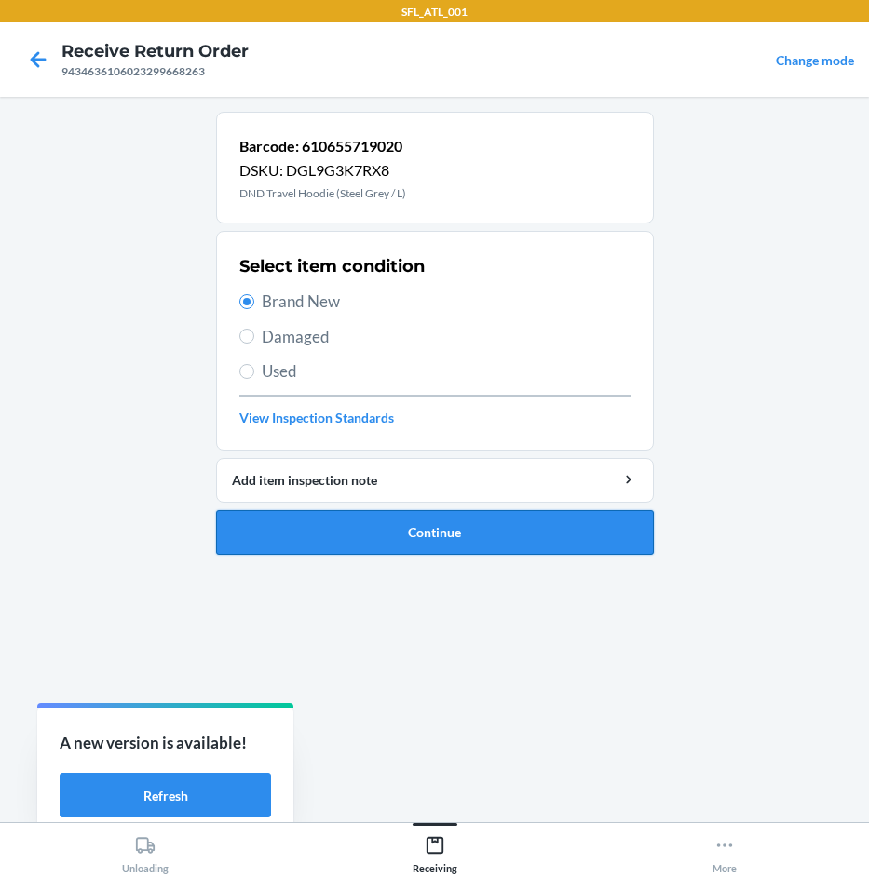
click at [433, 538] on button "Continue" at bounding box center [435, 532] width 438 height 45
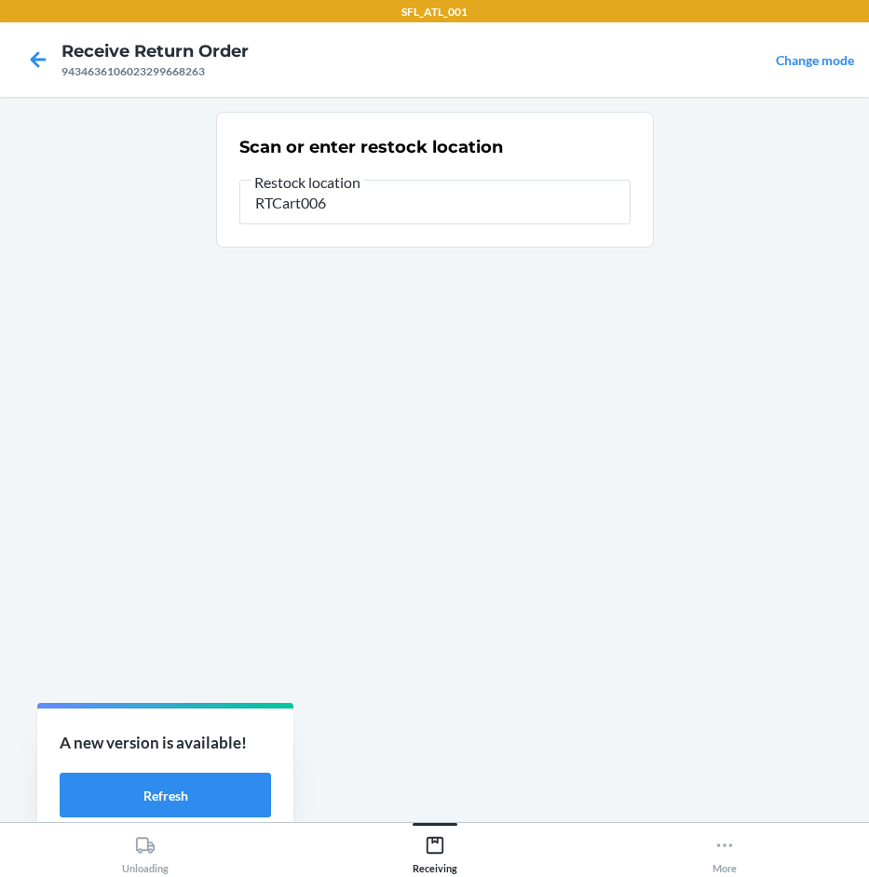
type input "RTCart006"
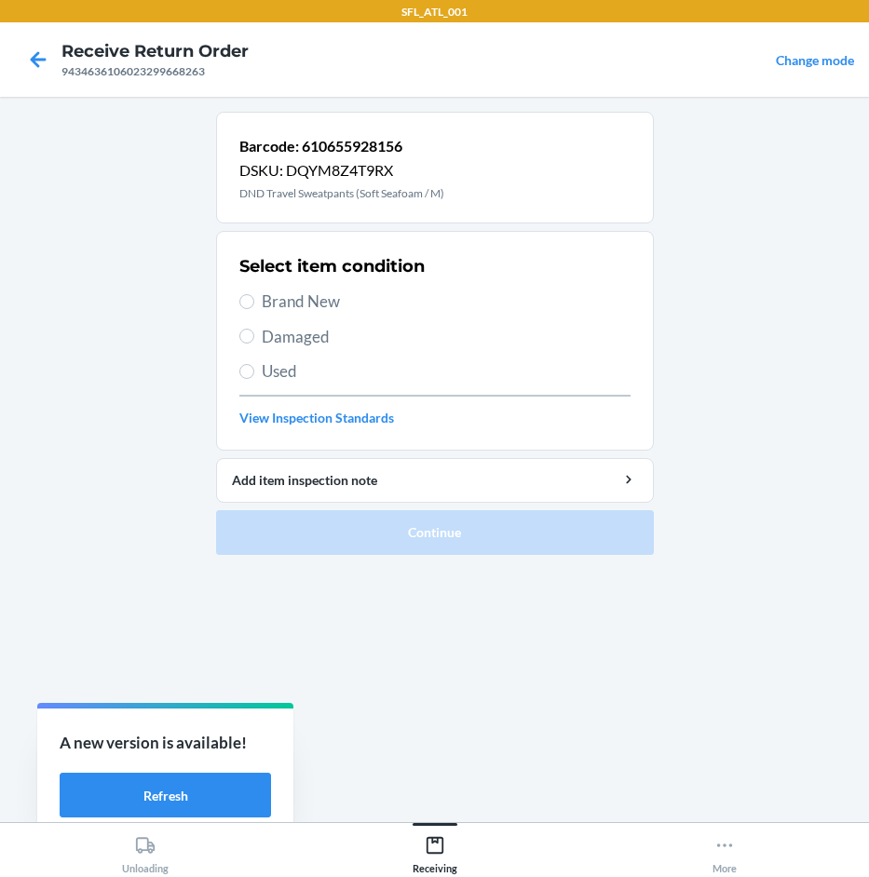
click at [293, 299] on span "Brand New" at bounding box center [446, 302] width 369 height 24
click at [254, 299] on input "Brand New" at bounding box center [246, 301] width 15 height 15
radio input "true"
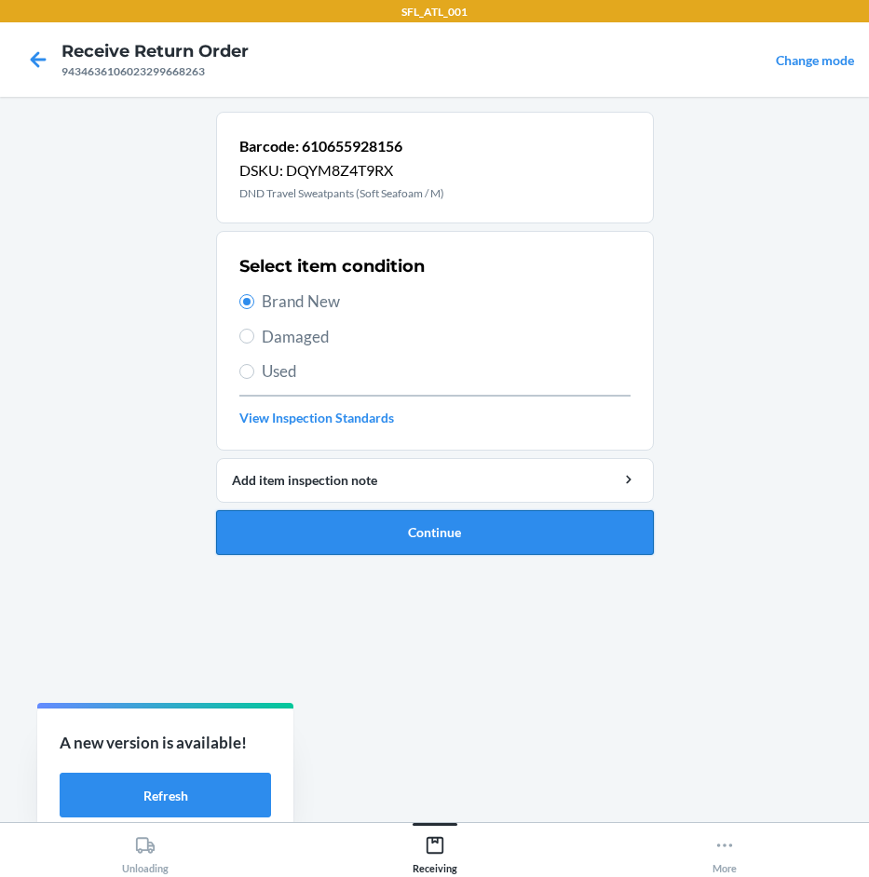
drag, startPoint x: 555, startPoint y: 542, endPoint x: 559, endPoint y: 532, distance: 10.9
click at [559, 532] on button "Continue" at bounding box center [435, 532] width 438 height 45
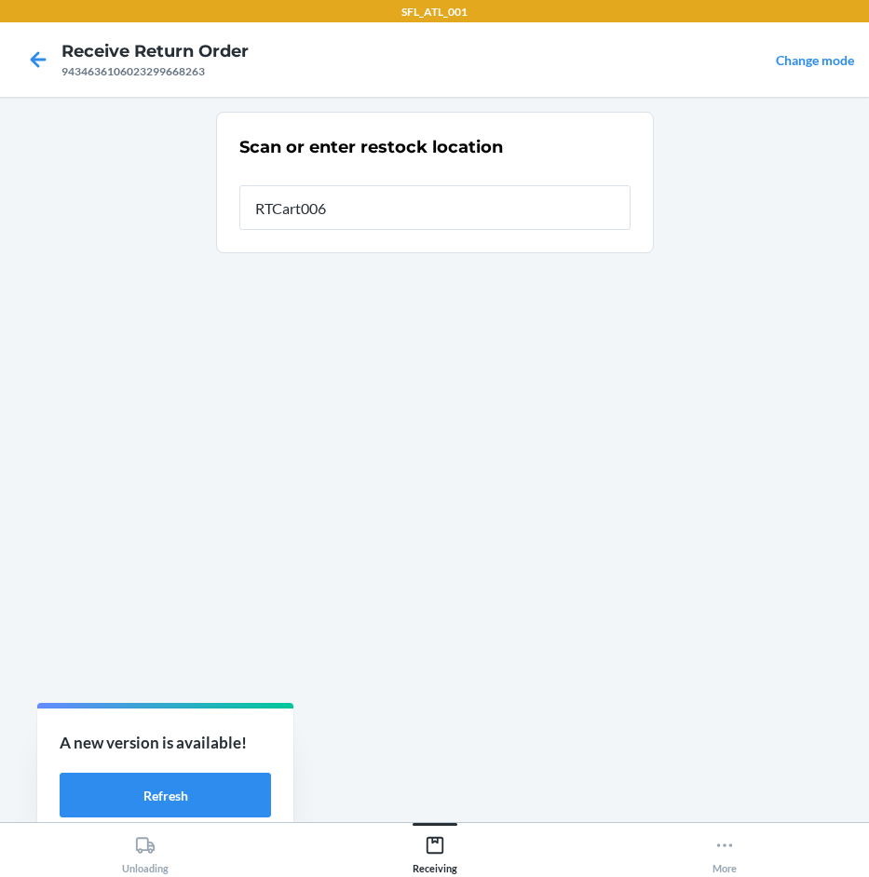
type input "RTCart006"
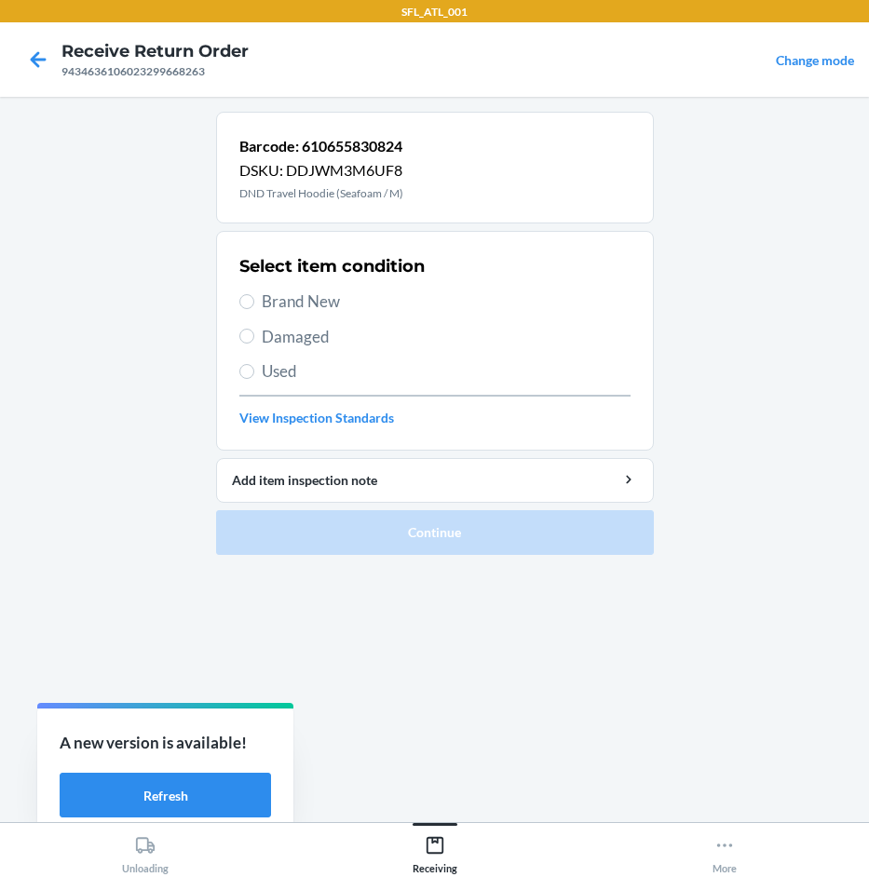
click at [340, 298] on span "Brand New" at bounding box center [446, 302] width 369 height 24
click at [254, 298] on input "Brand New" at bounding box center [246, 301] width 15 height 15
radio input "true"
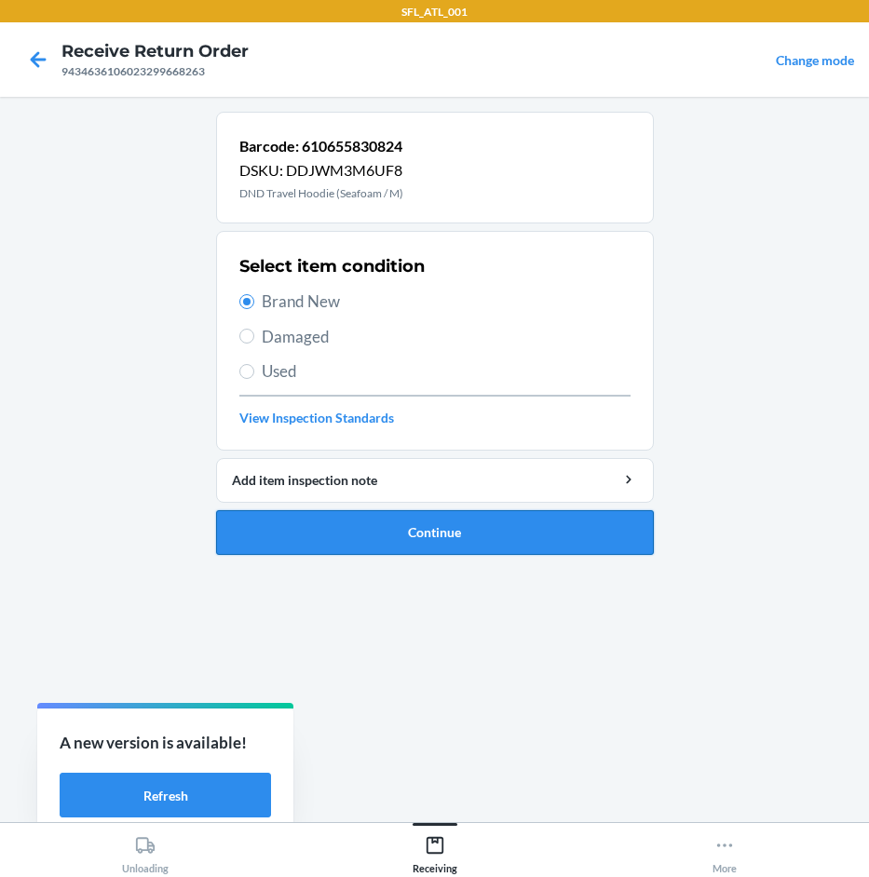
click at [377, 535] on button "Continue" at bounding box center [435, 532] width 438 height 45
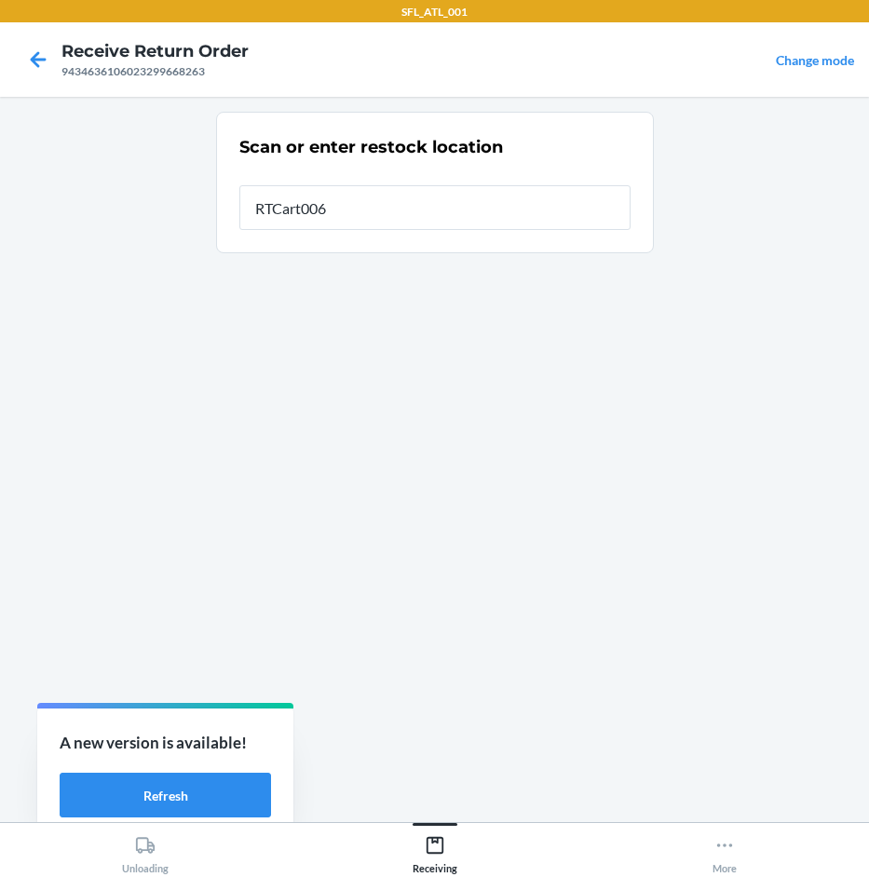
type input "RTCart006"
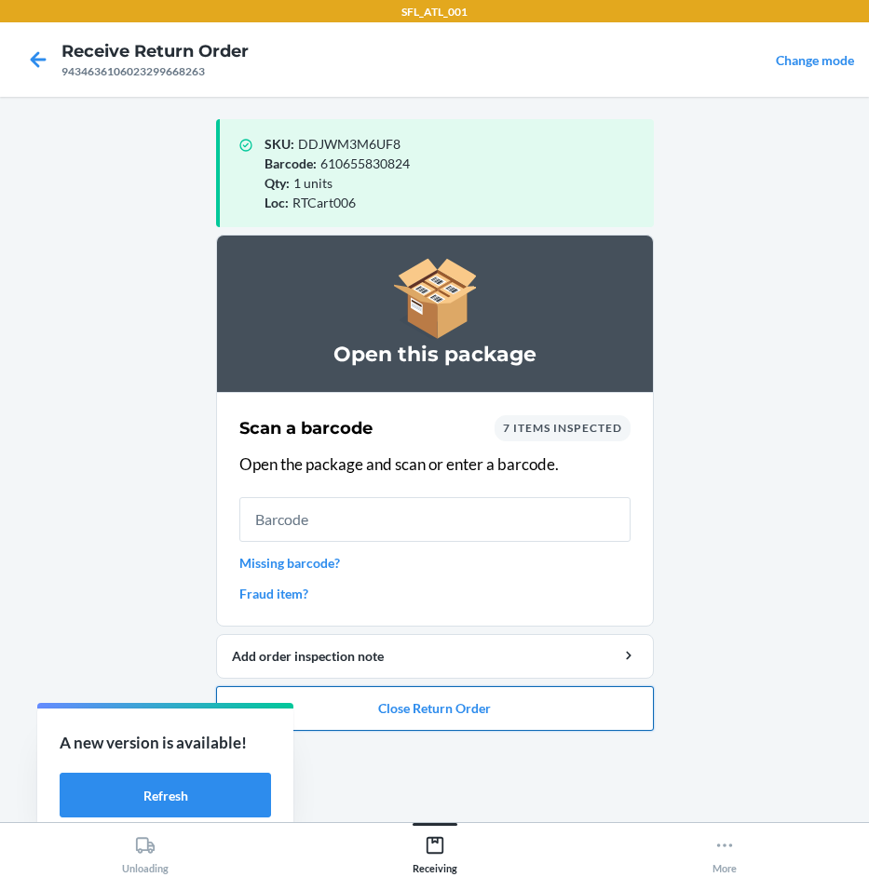
click at [504, 723] on button "Close Return Order" at bounding box center [435, 708] width 438 height 45
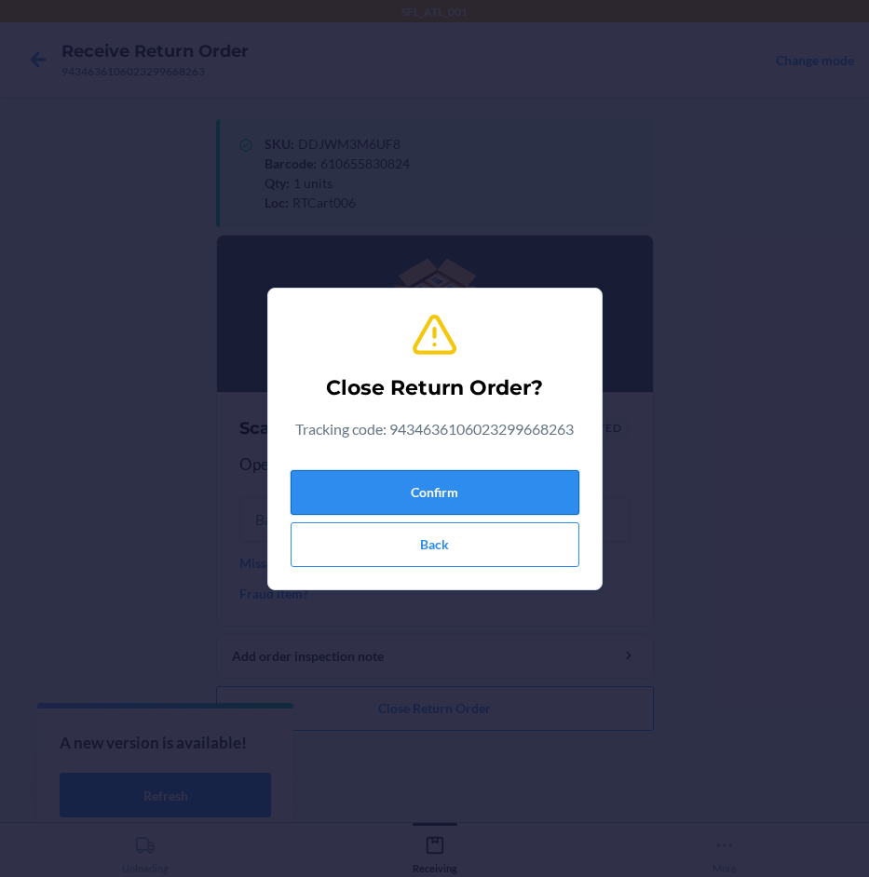
click at [542, 499] on button "Confirm" at bounding box center [435, 492] width 289 height 45
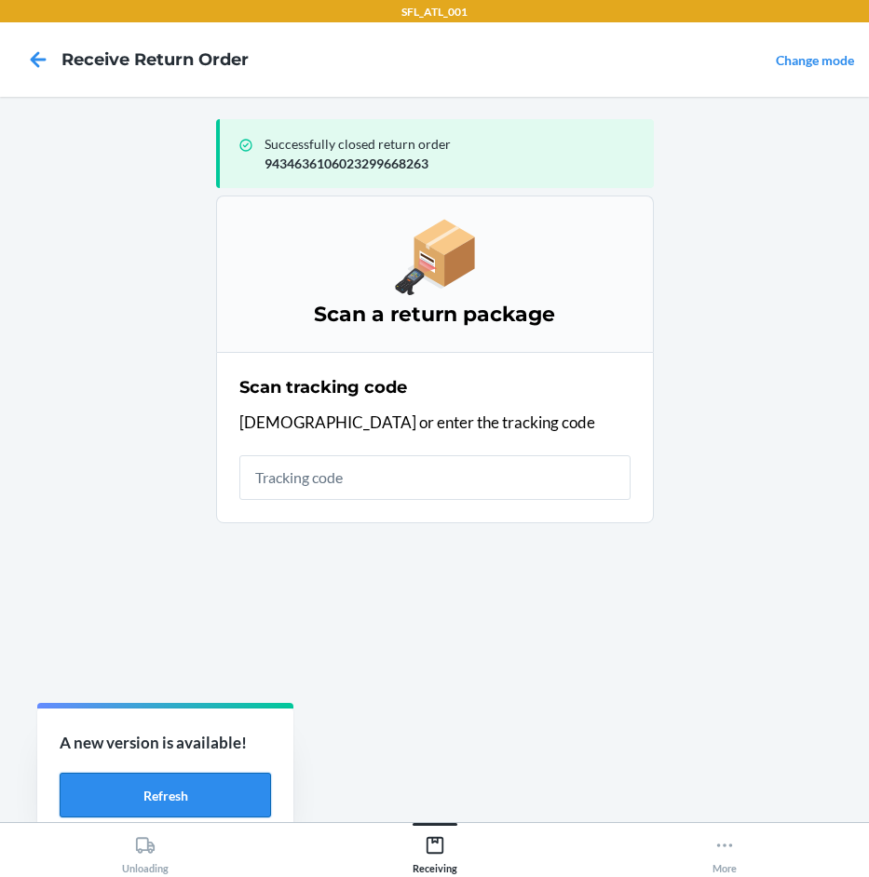
click at [171, 791] on button "Refresh" at bounding box center [165, 795] width 211 height 45
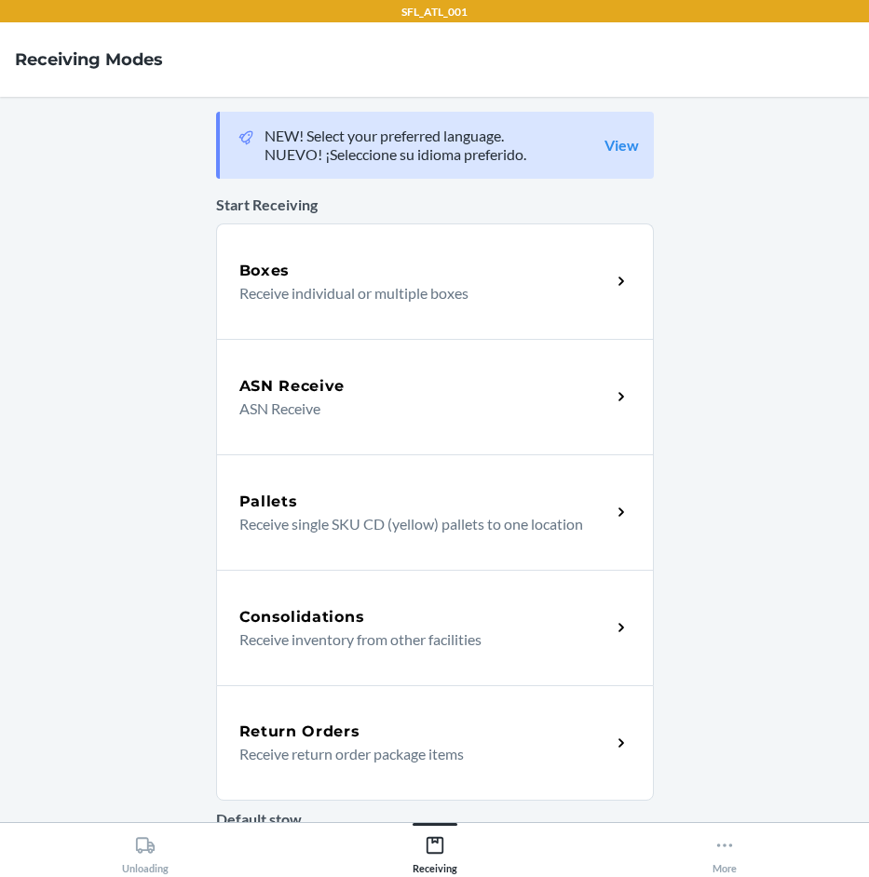
drag, startPoint x: 386, startPoint y: 749, endPoint x: 352, endPoint y: 744, distance: 33.8
click at [384, 749] on p "Receive return order package items" at bounding box center [417, 754] width 357 height 22
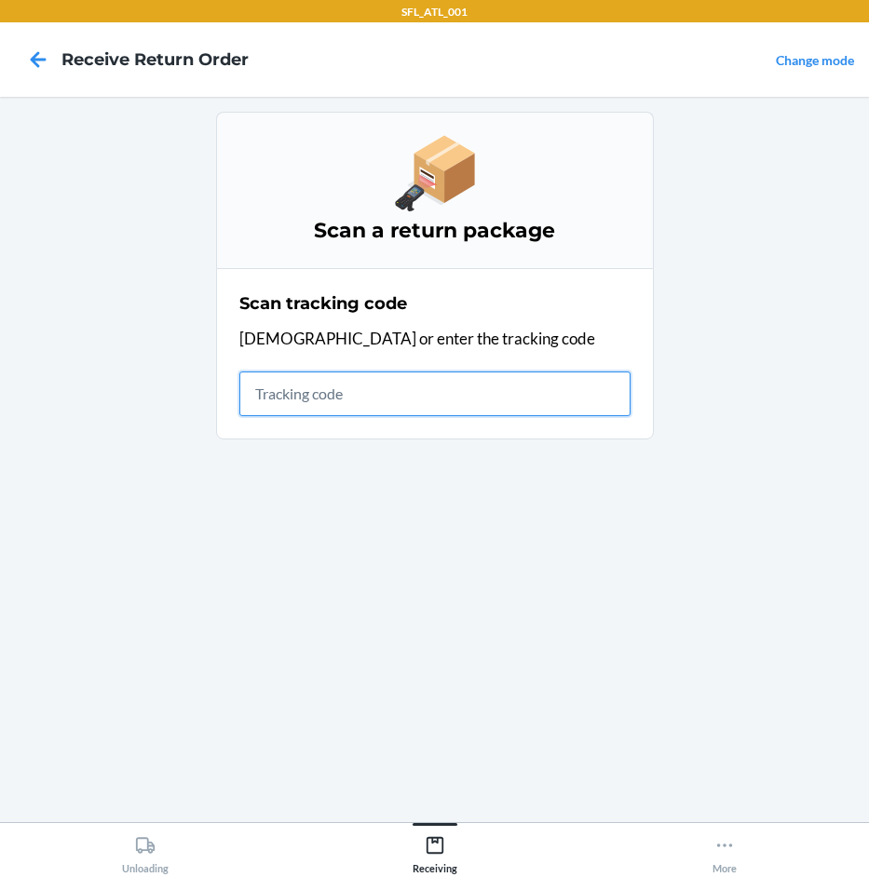
click at [437, 387] on input "text" at bounding box center [434, 394] width 391 height 45
click at [338, 395] on input "text" at bounding box center [434, 394] width 391 height 45
type input "42030259"
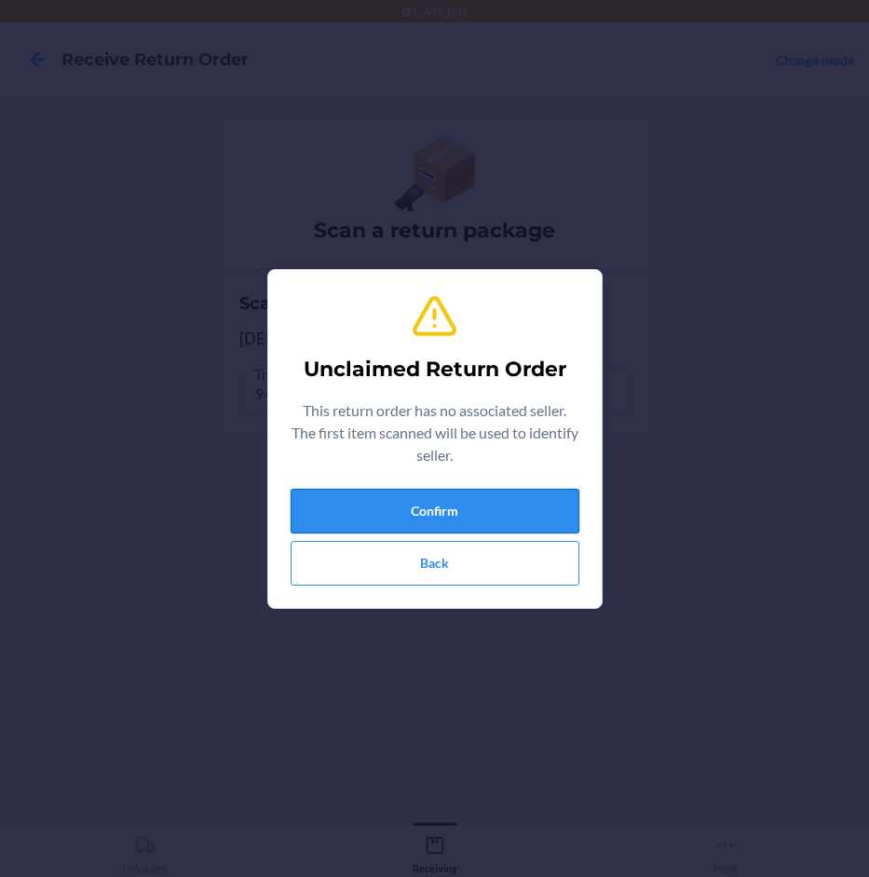
click at [435, 517] on button "Confirm" at bounding box center [435, 511] width 289 height 45
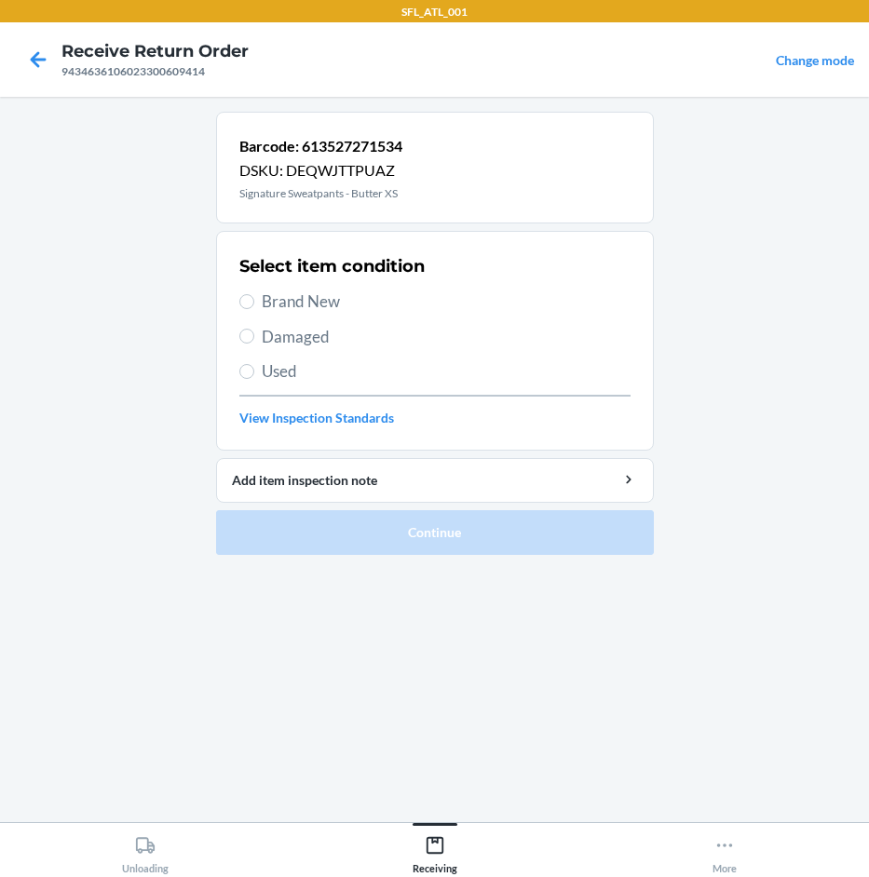
click at [272, 297] on span "Brand New" at bounding box center [446, 302] width 369 height 24
click at [254, 297] on input "Brand New" at bounding box center [246, 301] width 15 height 15
radio input "true"
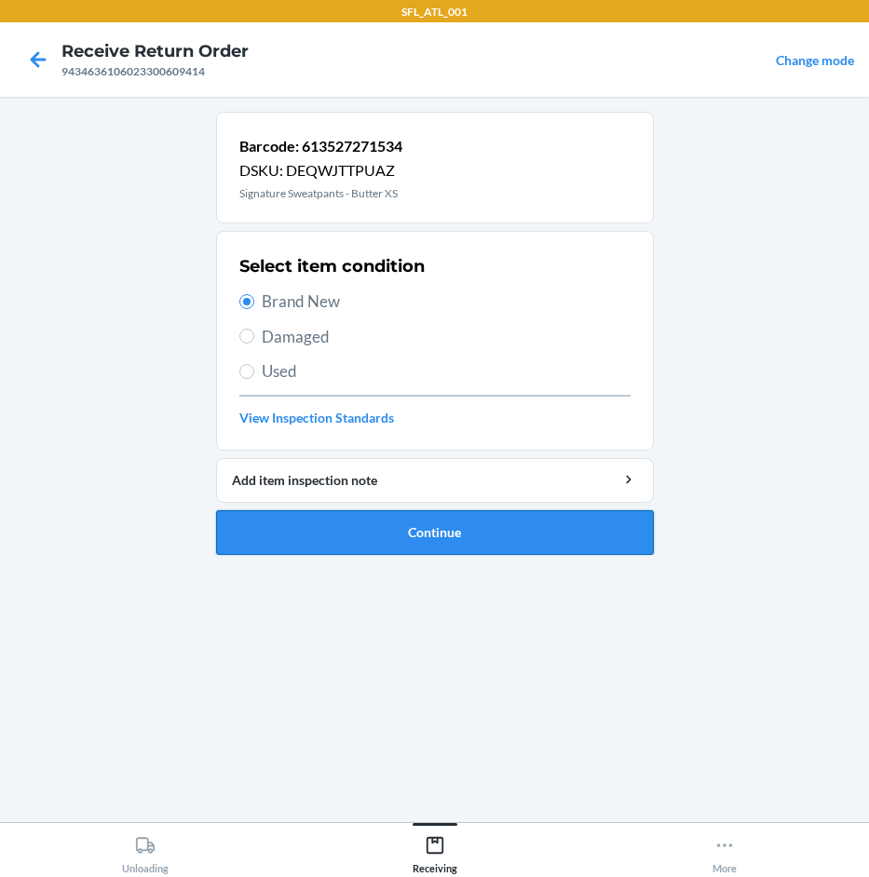
click at [406, 521] on button "Continue" at bounding box center [435, 532] width 438 height 45
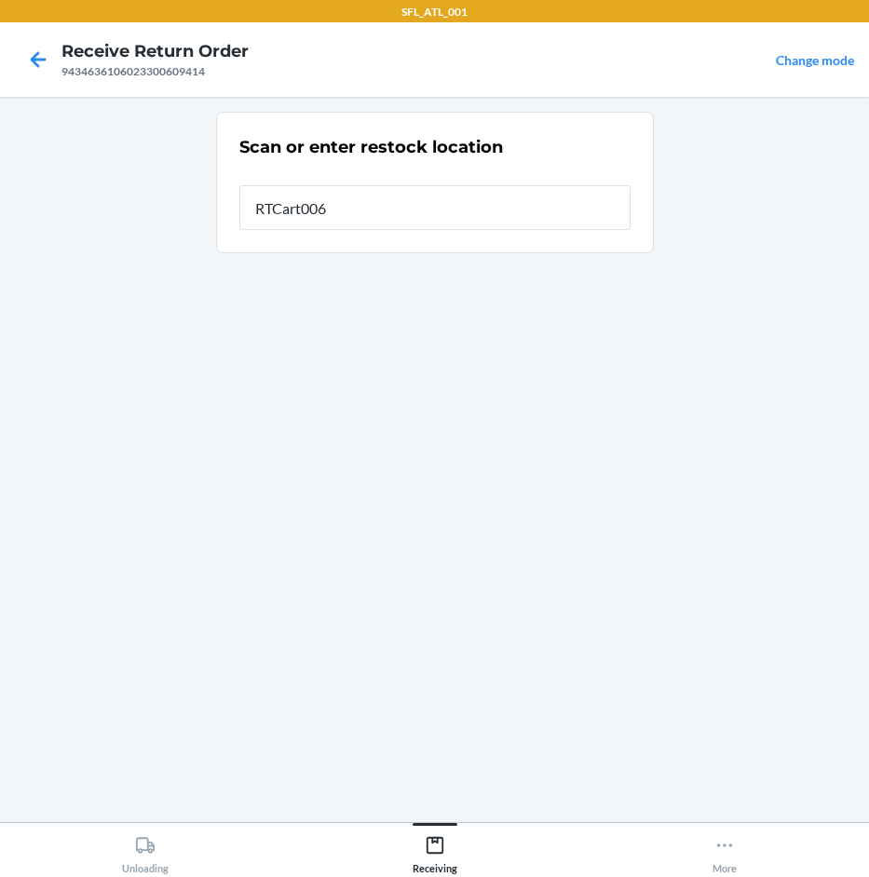
type input "RTCart006"
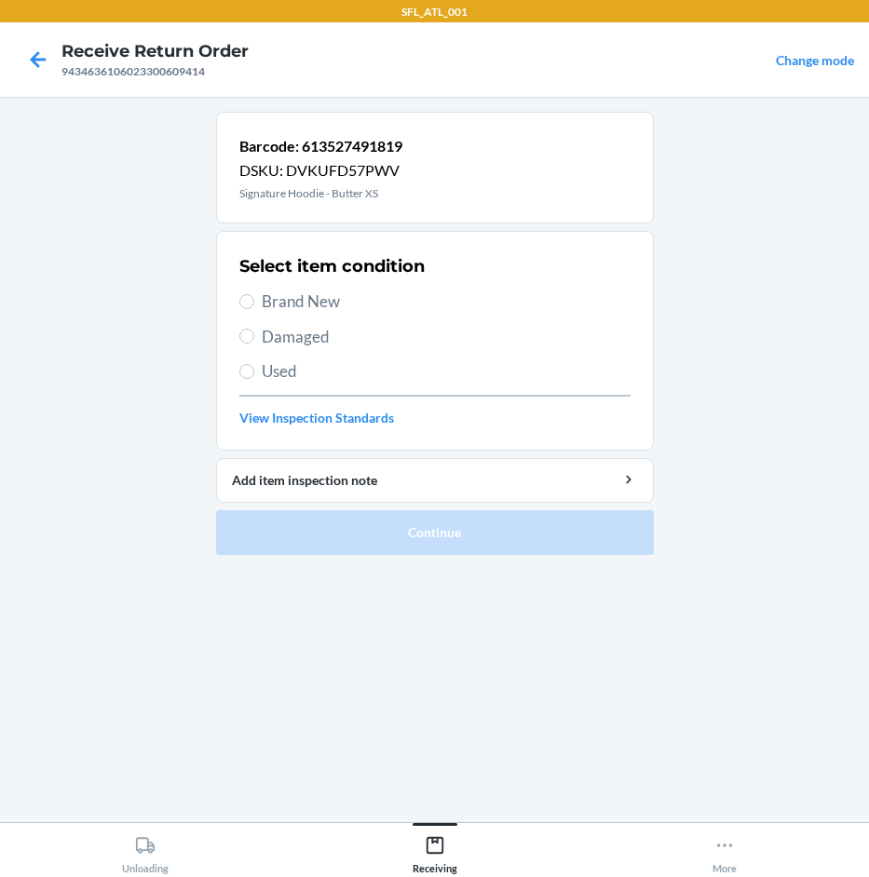
click at [345, 295] on span "Brand New" at bounding box center [446, 302] width 369 height 24
click at [254, 295] on input "Brand New" at bounding box center [246, 301] width 15 height 15
radio input "true"
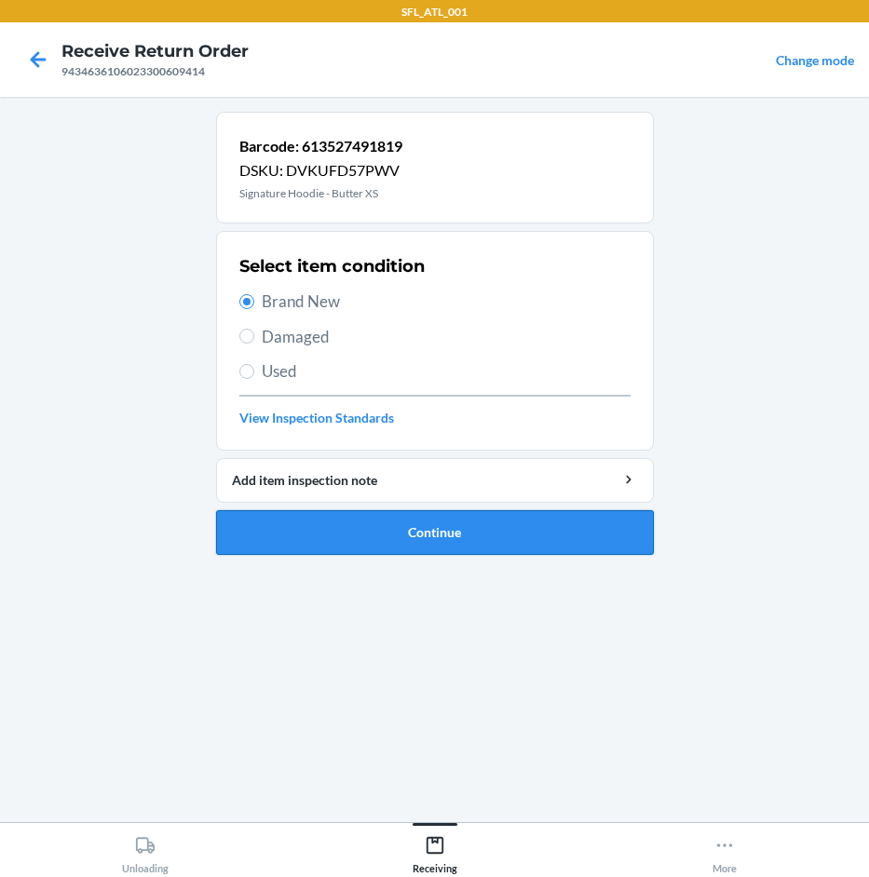
click at [406, 531] on button "Continue" at bounding box center [435, 532] width 438 height 45
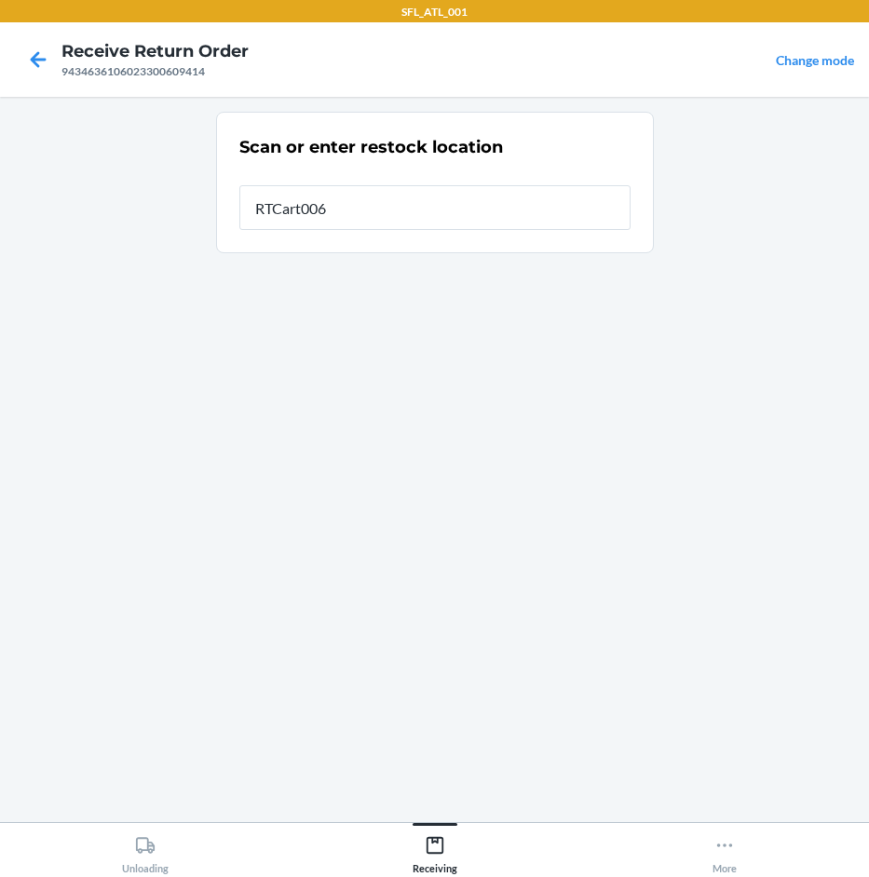
type input "RTCart006"
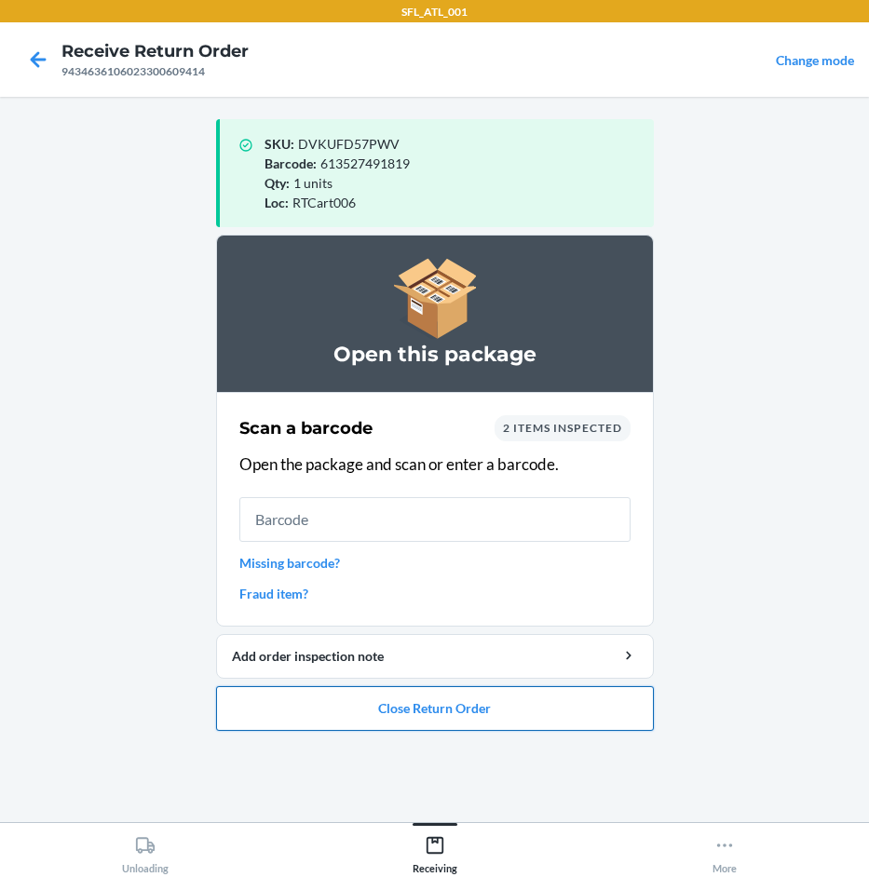
click at [443, 715] on button "Close Return Order" at bounding box center [435, 708] width 438 height 45
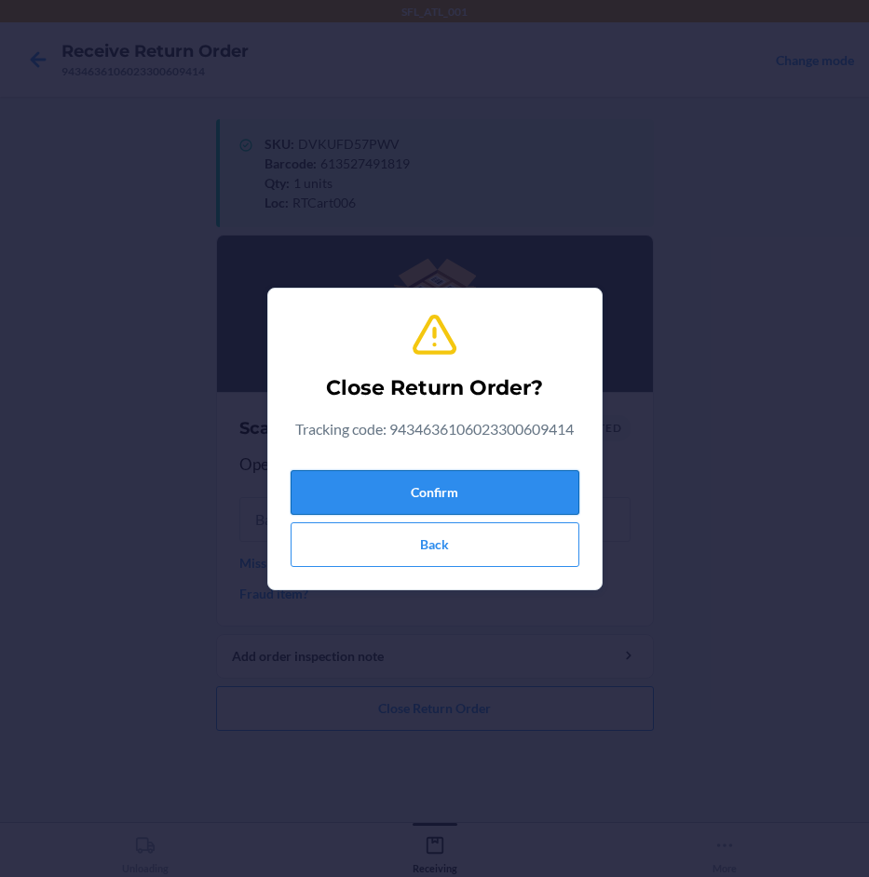
click at [486, 482] on button "Confirm" at bounding box center [435, 492] width 289 height 45
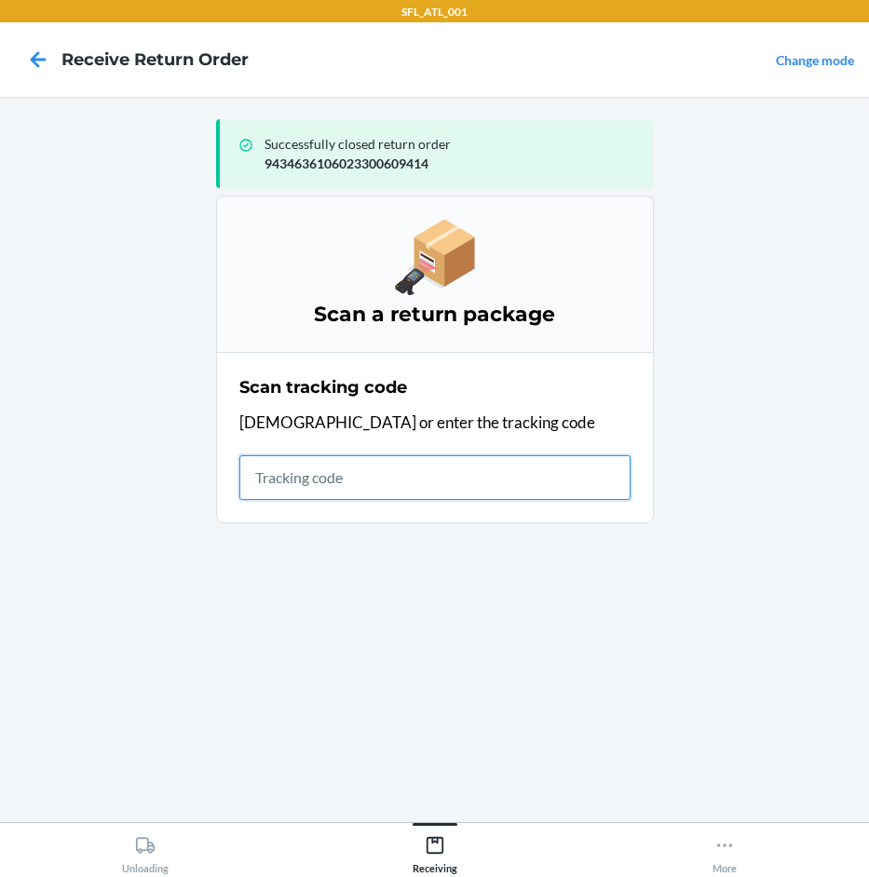
click at [358, 480] on input "text" at bounding box center [434, 477] width 391 height 45
type input "42030259943463610602329906"
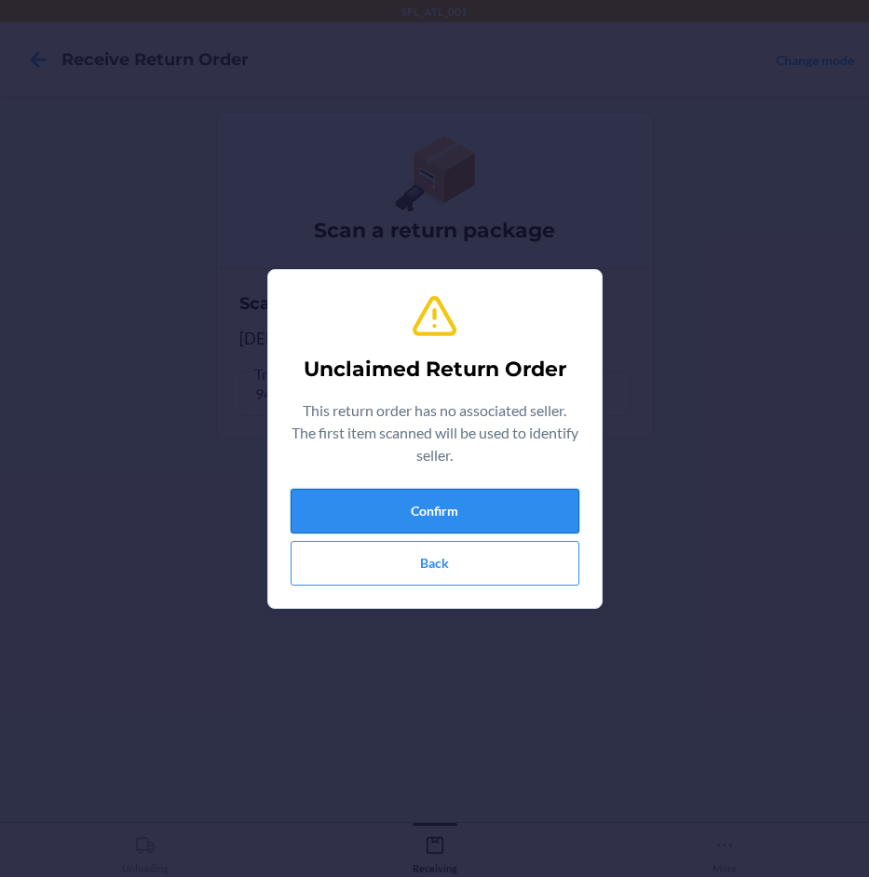
click at [377, 500] on button "Confirm" at bounding box center [435, 511] width 289 height 45
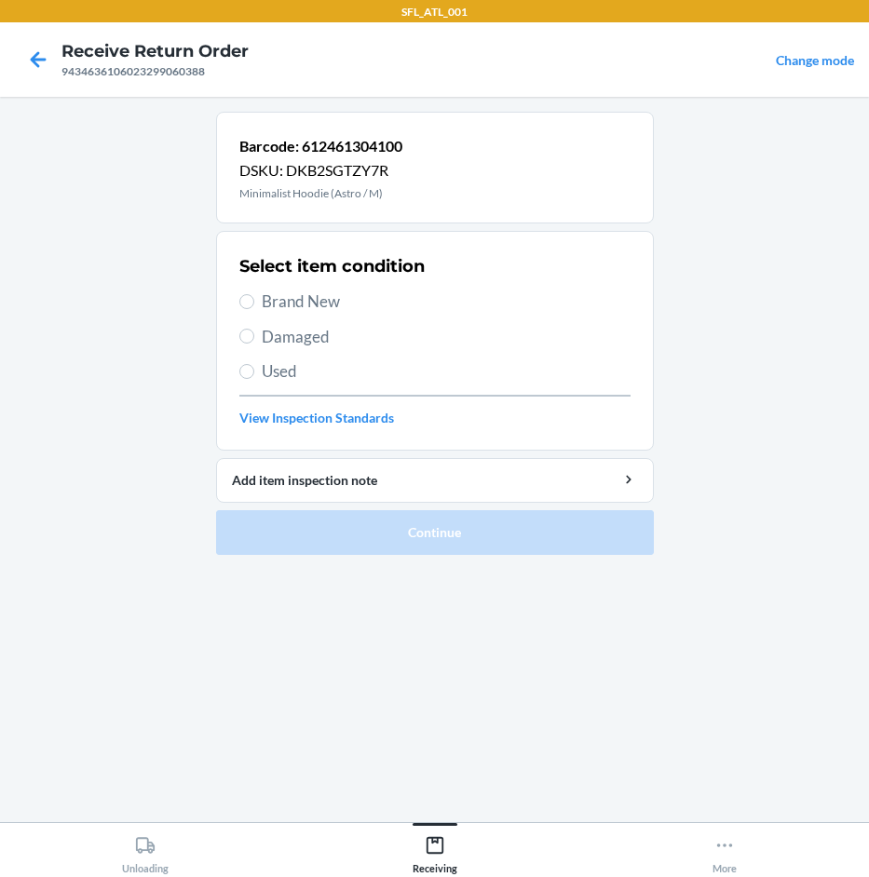
click at [334, 298] on span "Brand New" at bounding box center [446, 302] width 369 height 24
click at [254, 298] on input "Brand New" at bounding box center [246, 301] width 15 height 15
radio input "true"
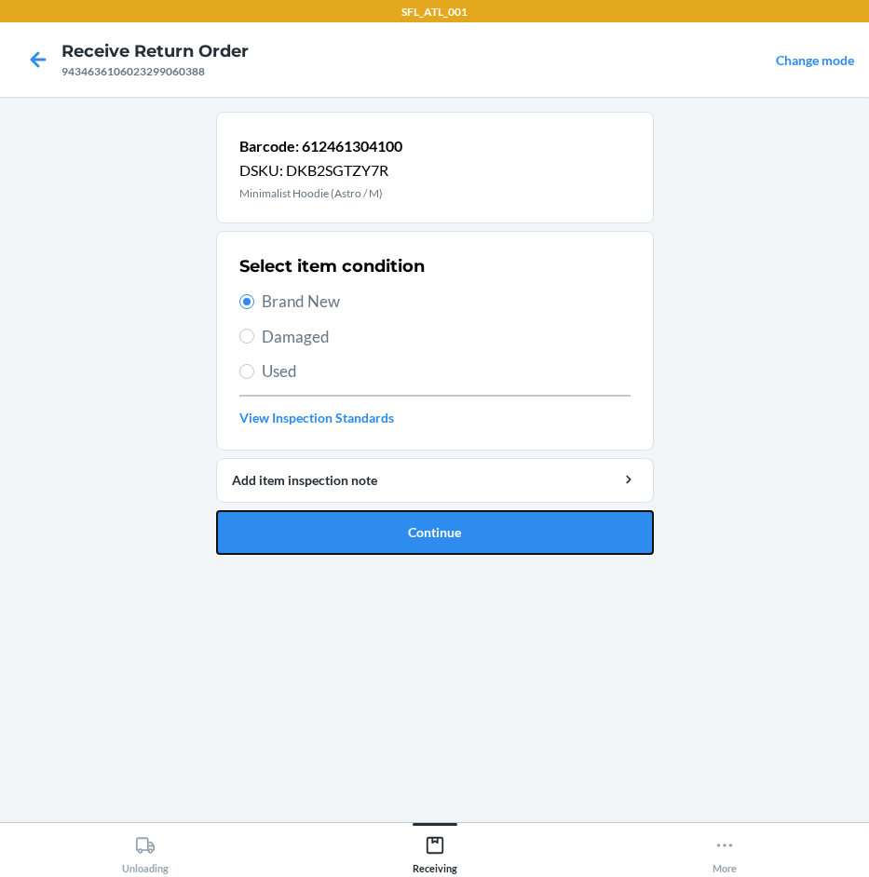
drag, startPoint x: 400, startPoint y: 542, endPoint x: 375, endPoint y: 535, distance: 25.3
click at [387, 535] on button "Continue" at bounding box center [435, 532] width 438 height 45
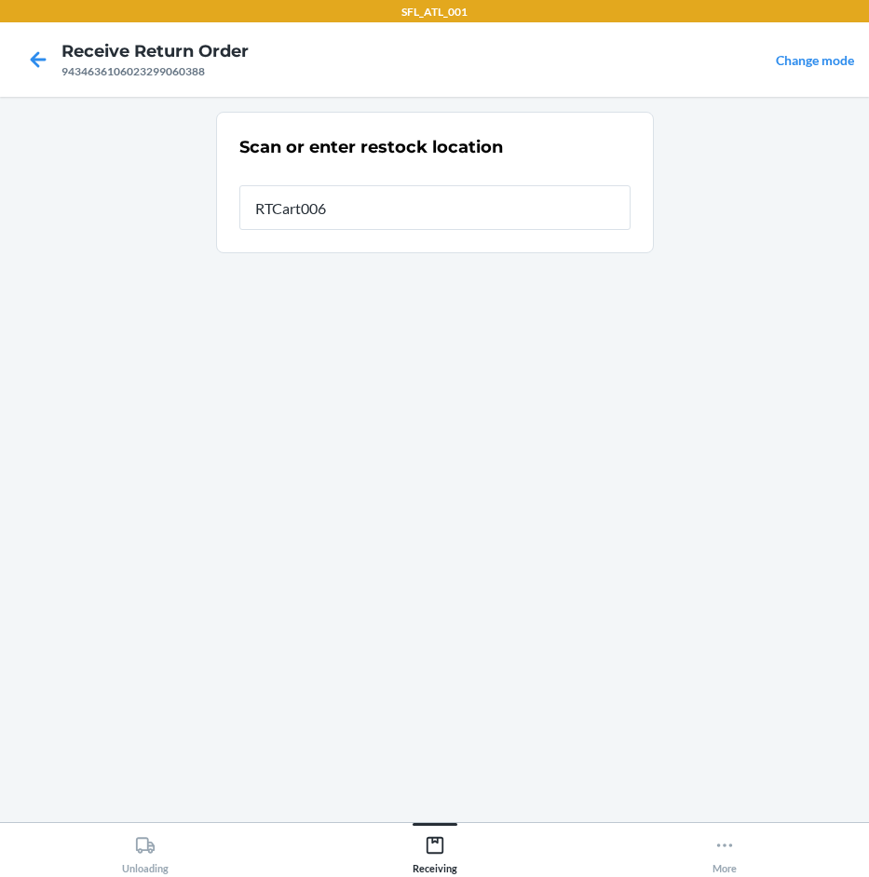
type input "RTCart006"
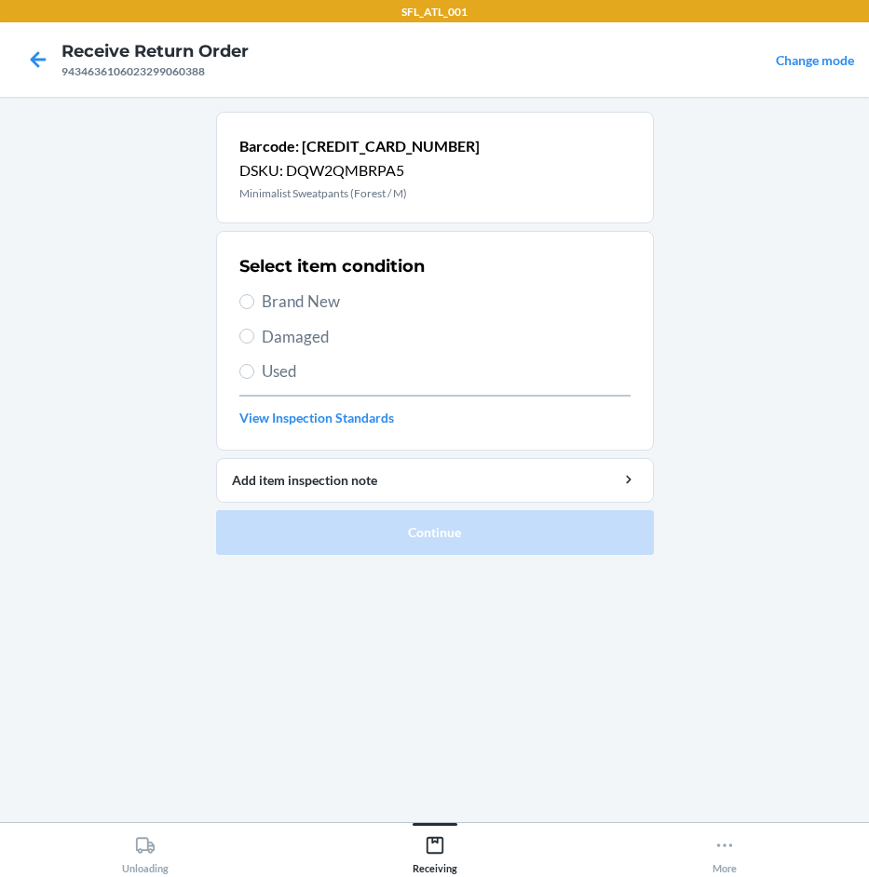
click at [293, 286] on div "Select item condition Brand New Damaged Used View Inspection Standards" at bounding box center [434, 341] width 391 height 184
click at [291, 292] on span "Brand New" at bounding box center [446, 302] width 369 height 24
click at [254, 294] on input "Brand New" at bounding box center [246, 301] width 15 height 15
radio input "true"
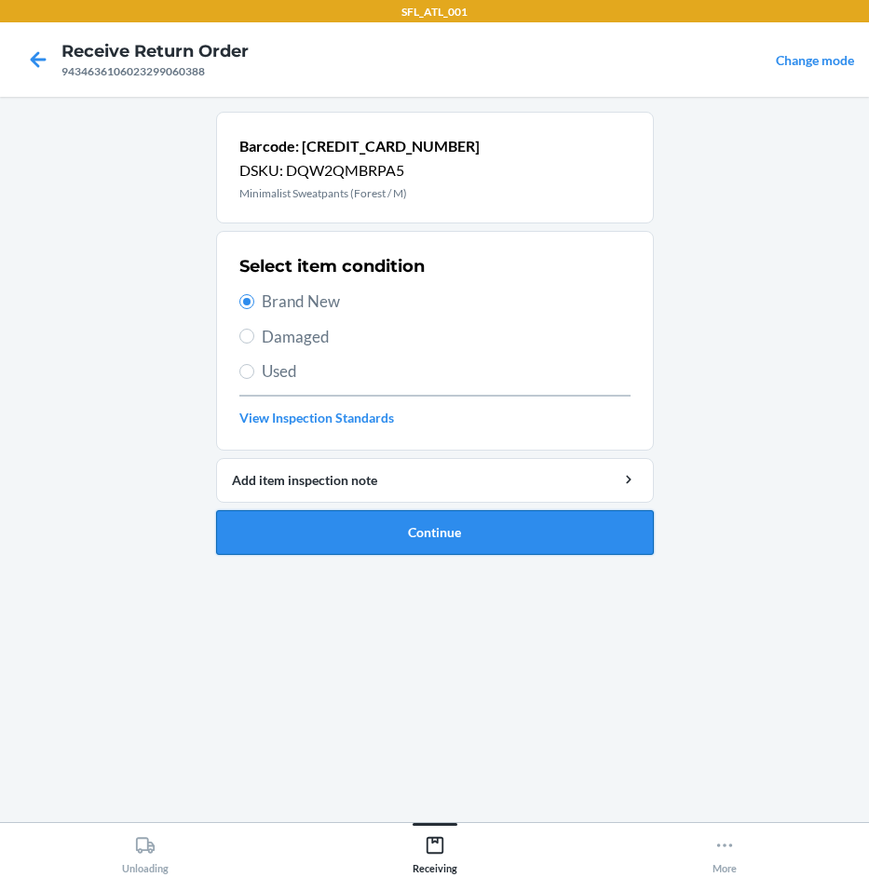
click at [446, 531] on button "Continue" at bounding box center [435, 532] width 438 height 45
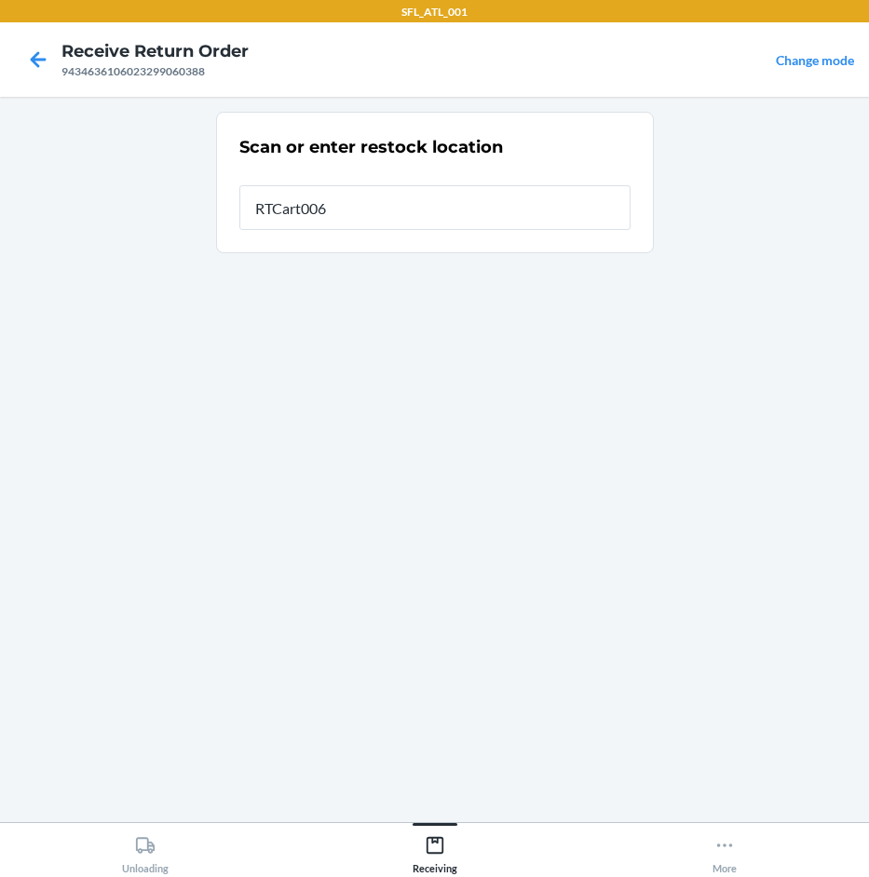
type input "RTCart006"
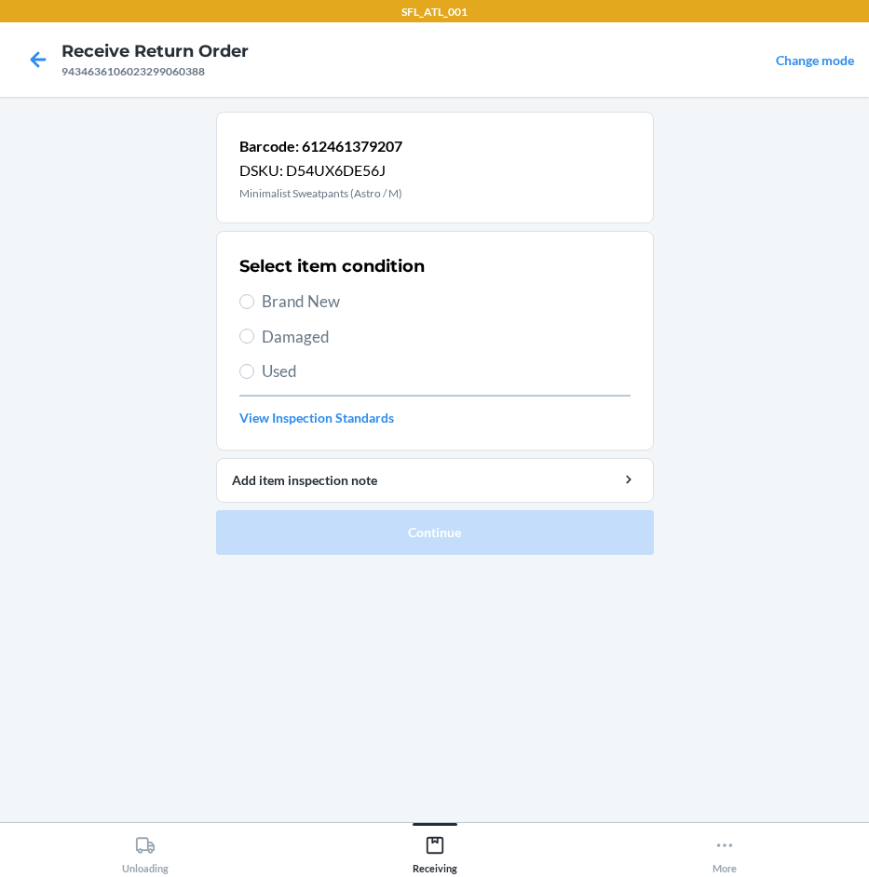
click at [296, 313] on span "Brand New" at bounding box center [446, 302] width 369 height 24
click at [254, 309] on input "Brand New" at bounding box center [246, 301] width 15 height 15
radio input "true"
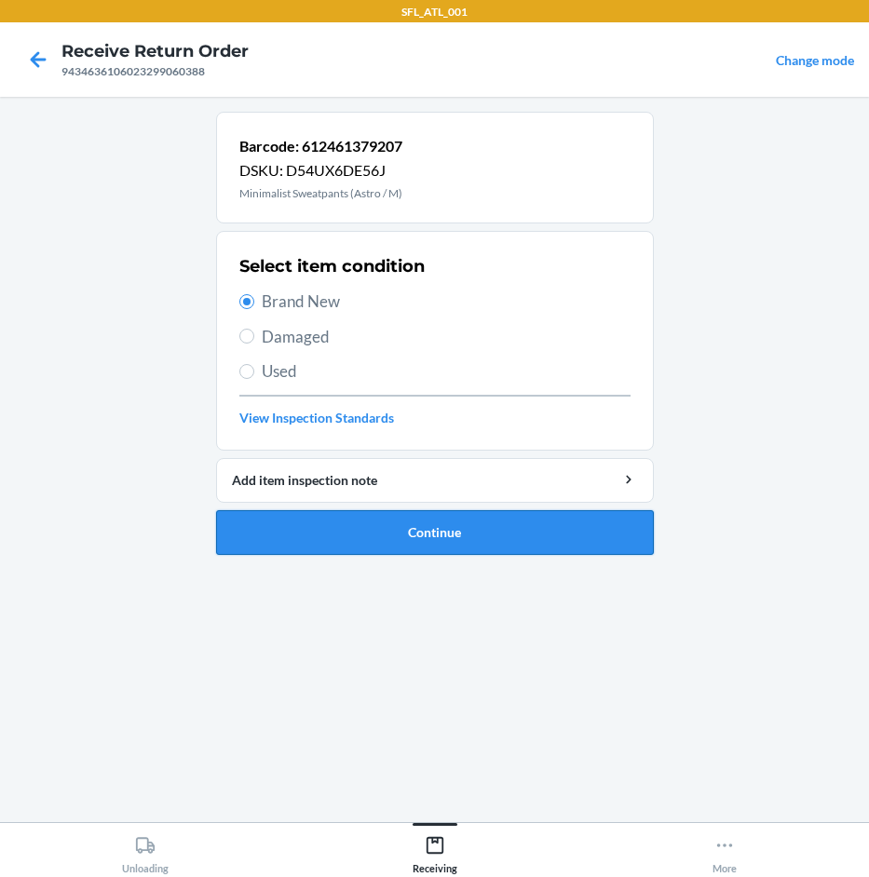
click at [439, 537] on button "Continue" at bounding box center [435, 532] width 438 height 45
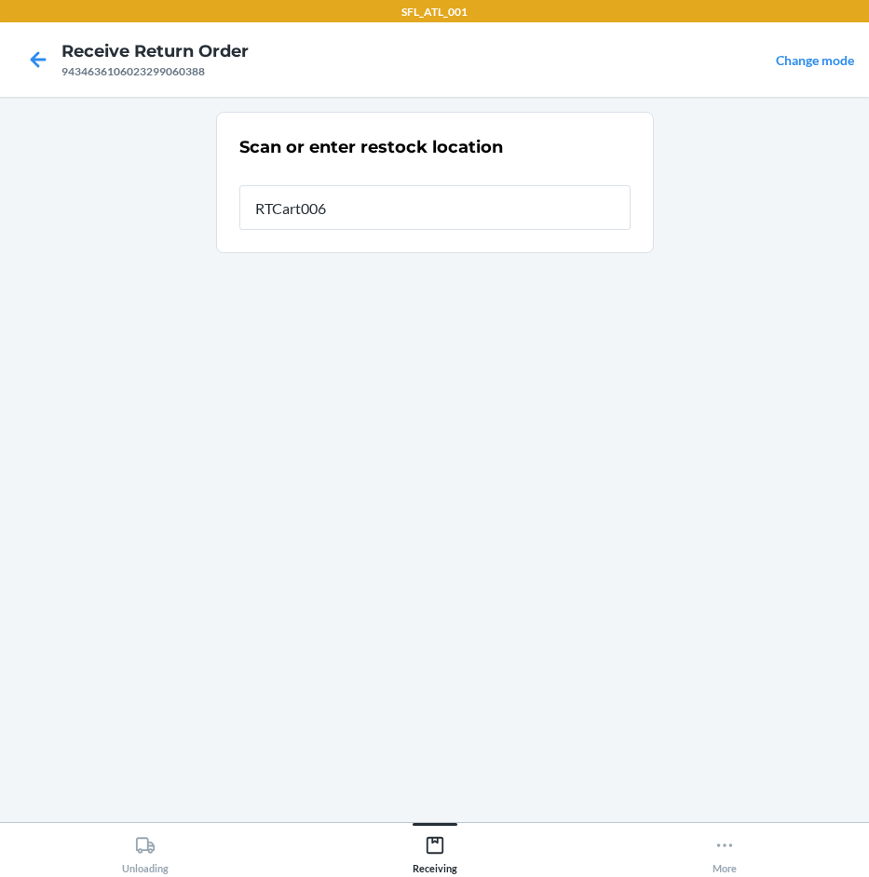
type input "RTCart006"
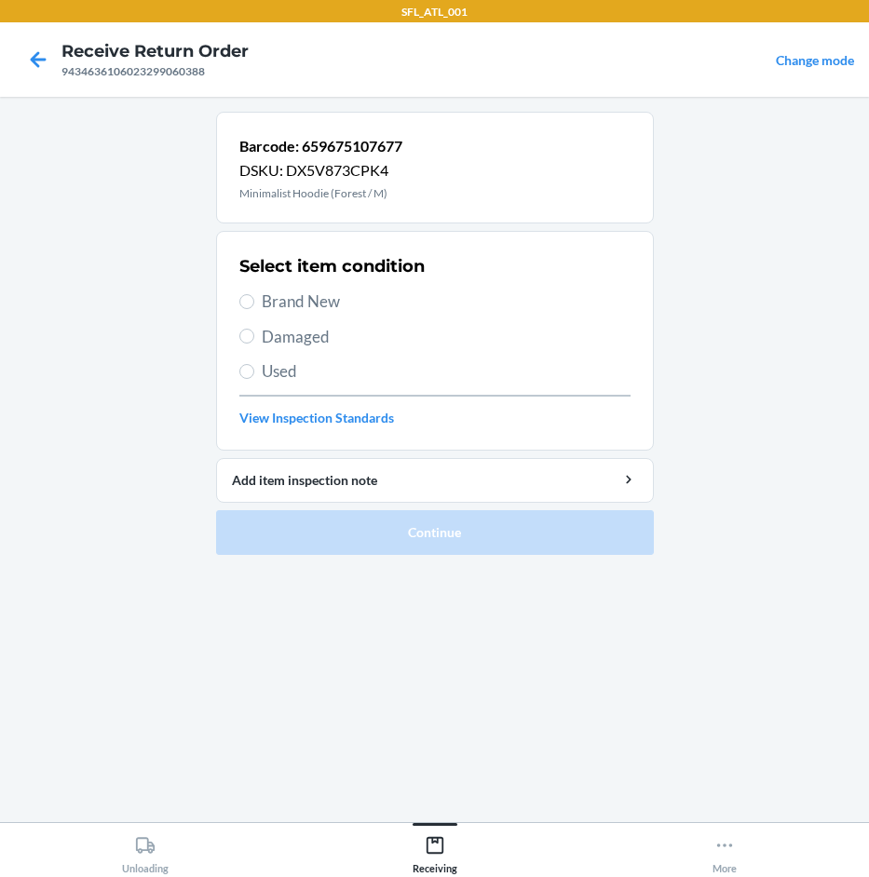
drag, startPoint x: 349, startPoint y: 296, endPoint x: 378, endPoint y: 321, distance: 38.3
click at [353, 298] on span "Brand New" at bounding box center [446, 302] width 369 height 24
click at [254, 298] on input "Brand New" at bounding box center [246, 301] width 15 height 15
radio input "true"
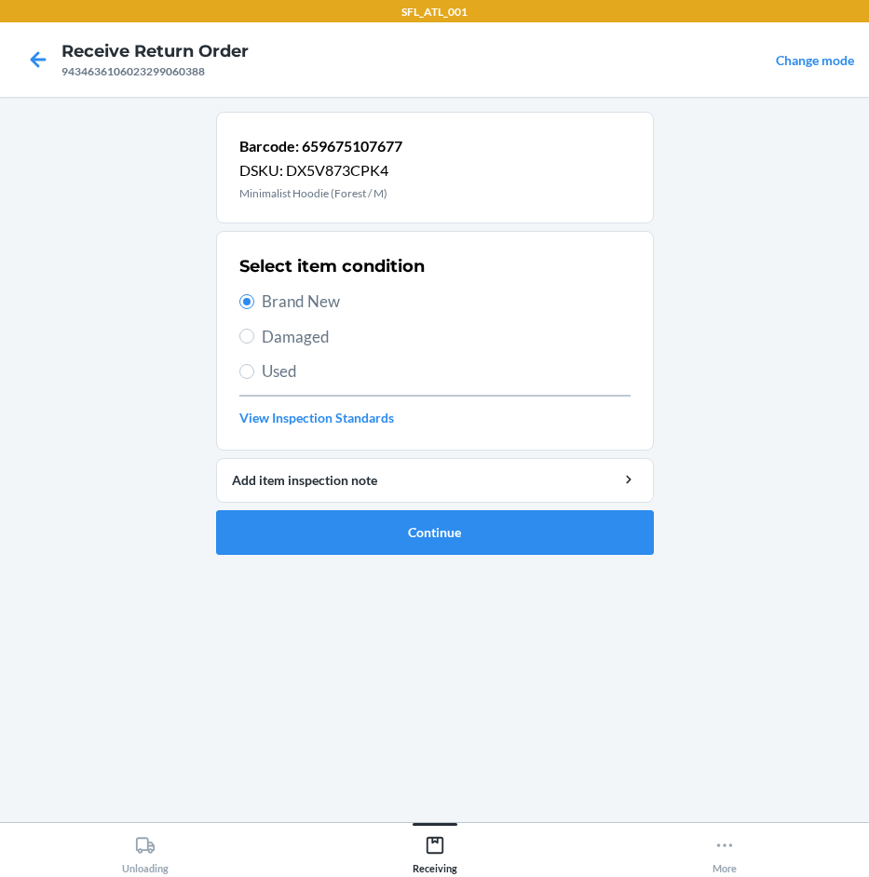
click at [398, 557] on ol "Barcode: 659675107677 DSKU: DX5V873CPK4 Minimalist Hoodie (Forest / M) Select i…" at bounding box center [435, 341] width 438 height 458
click at [403, 520] on button "Continue" at bounding box center [435, 532] width 438 height 45
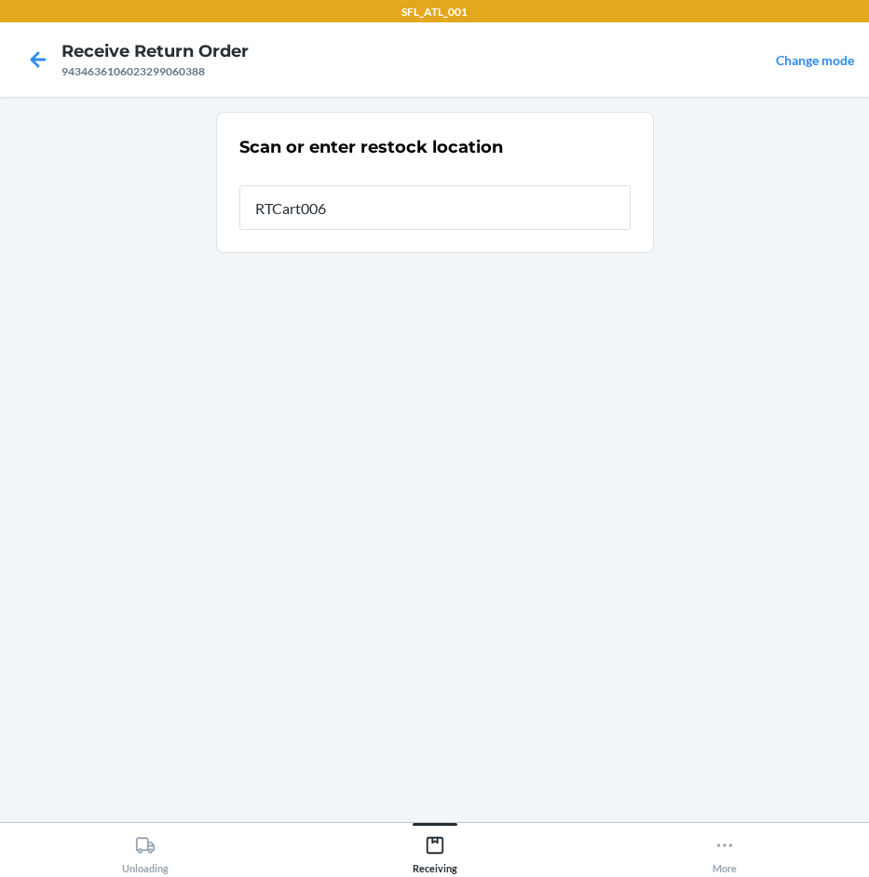
type input "RTCart006"
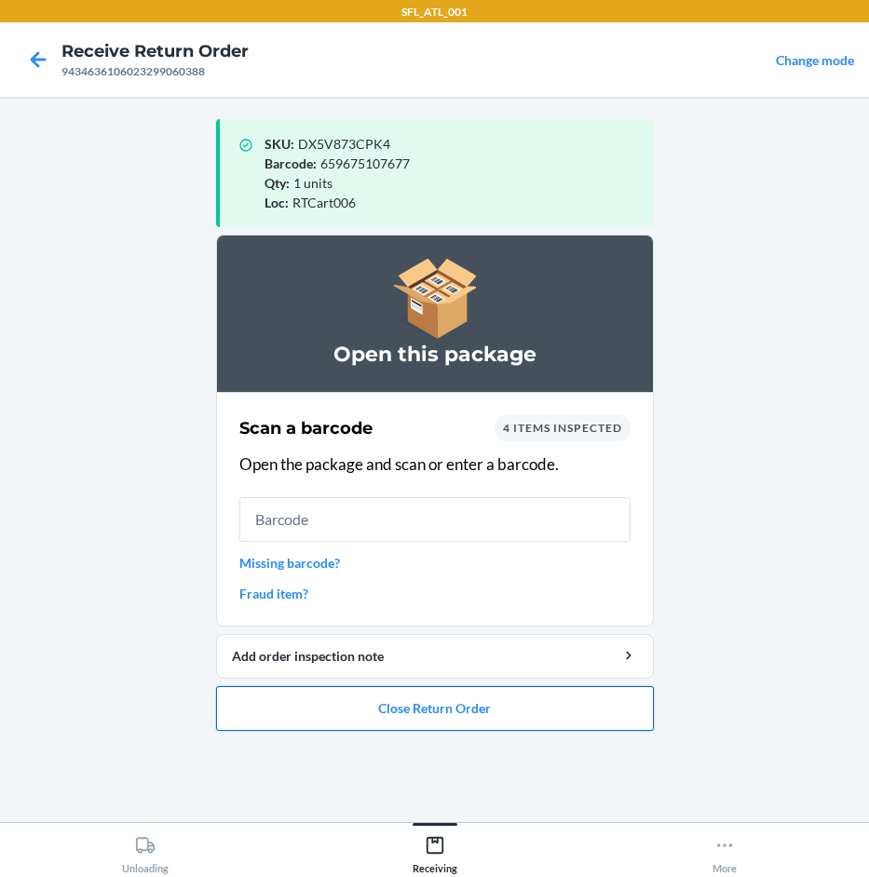
click at [416, 710] on button "Close Return Order" at bounding box center [435, 708] width 438 height 45
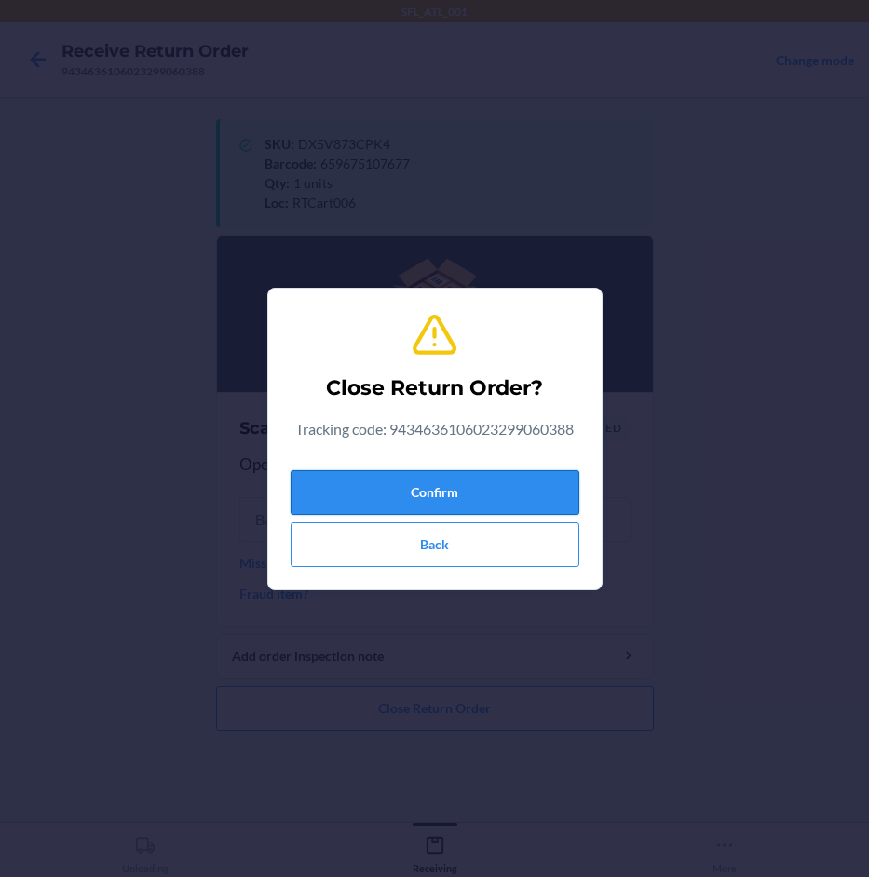
click at [451, 492] on button "Confirm" at bounding box center [435, 492] width 289 height 45
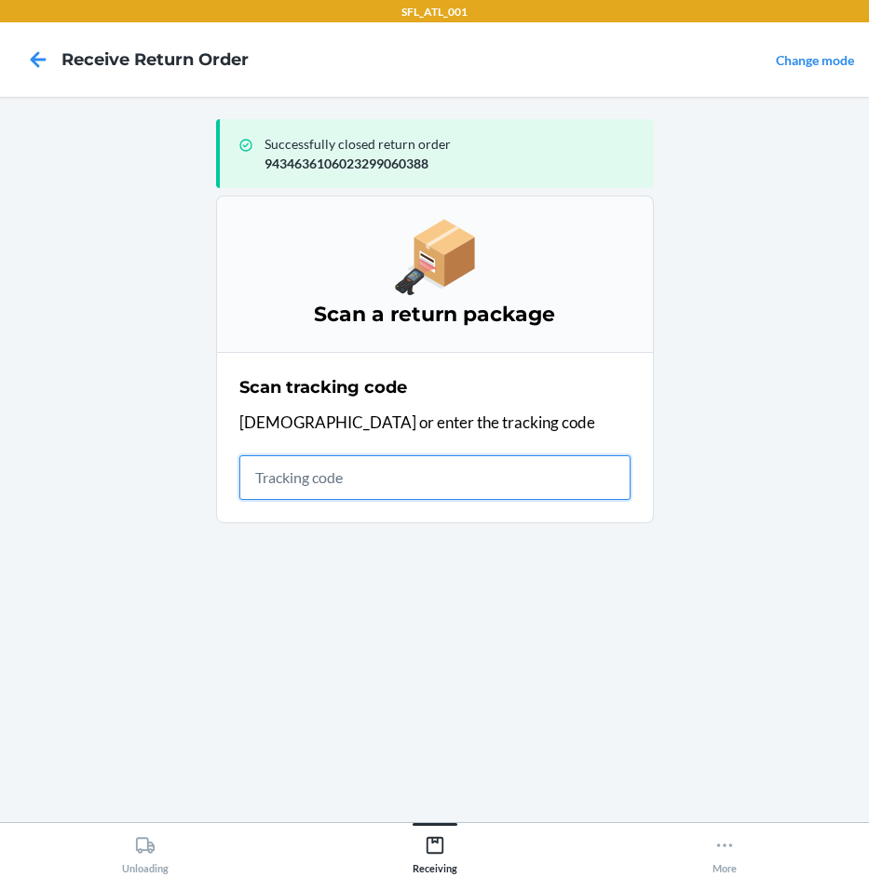
click at [444, 486] on input "text" at bounding box center [434, 477] width 391 height 45
type input "42030259943463610602330056313"
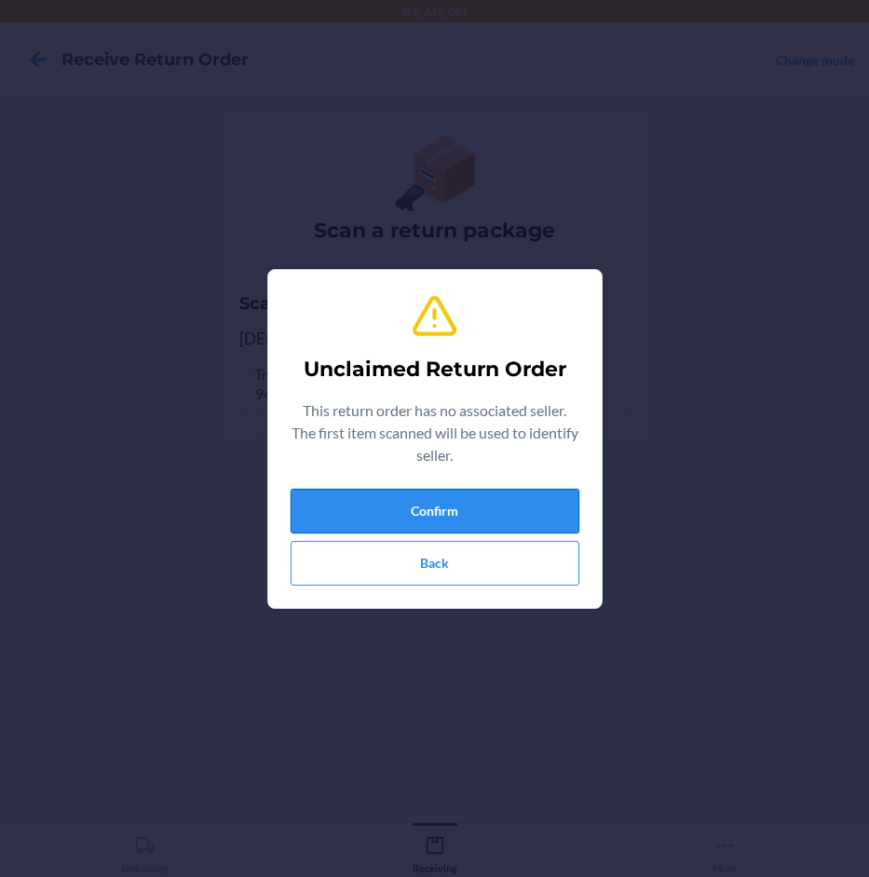
click at [441, 496] on button "Confirm" at bounding box center [435, 511] width 289 height 45
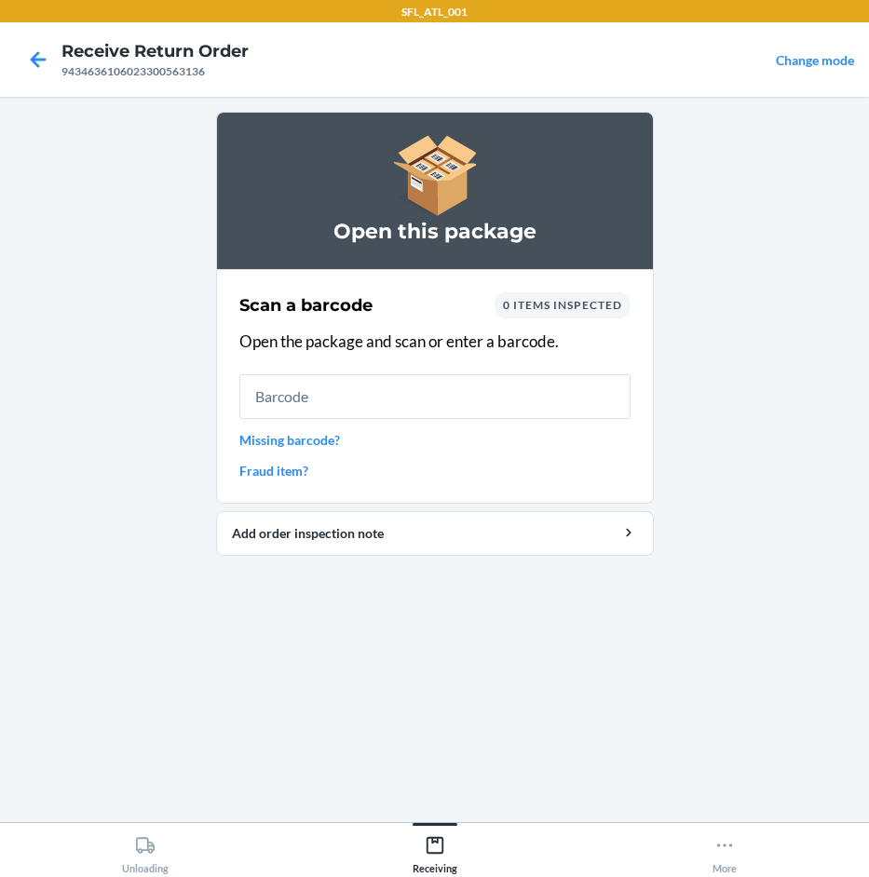
click at [340, 441] on link "Missing barcode?" at bounding box center [434, 440] width 391 height 20
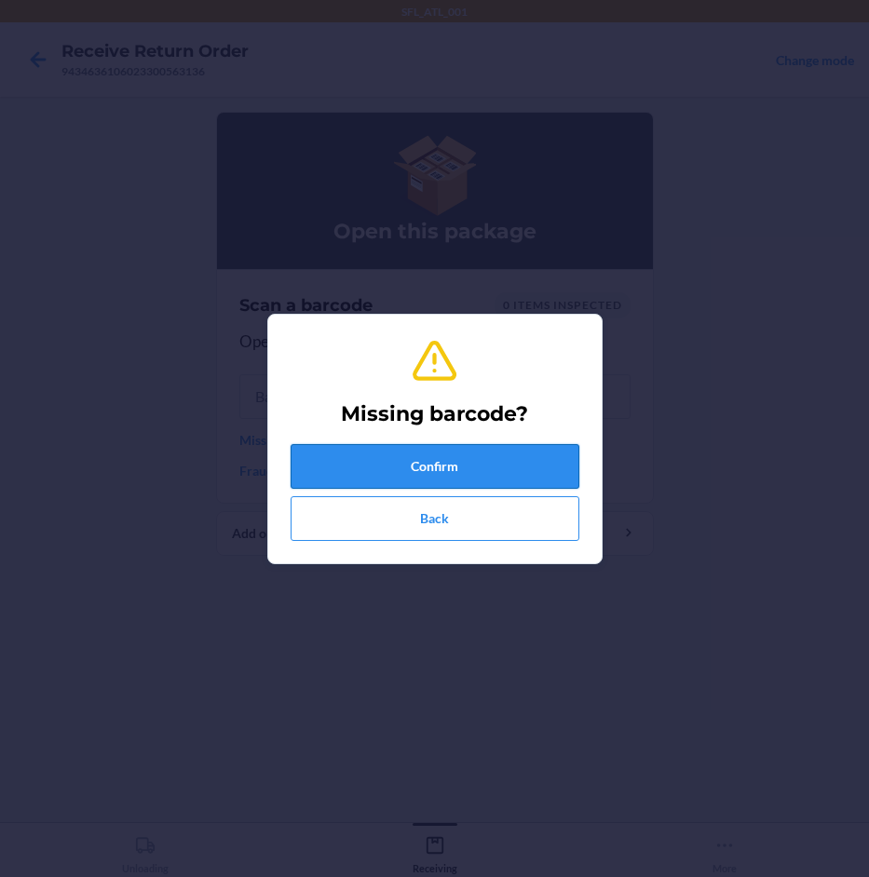
click at [420, 458] on button "Confirm" at bounding box center [435, 466] width 289 height 45
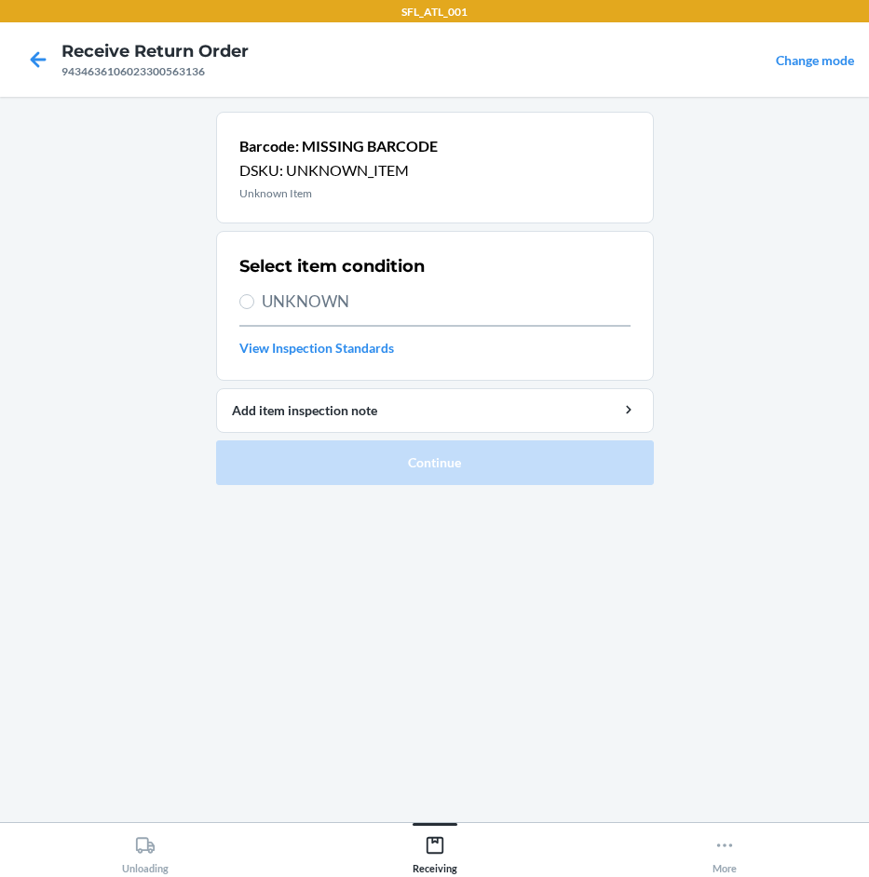
click at [328, 296] on span "UNKNOWN" at bounding box center [446, 302] width 369 height 24
click at [254, 296] on input "UNKNOWN" at bounding box center [246, 301] width 15 height 15
radio input "true"
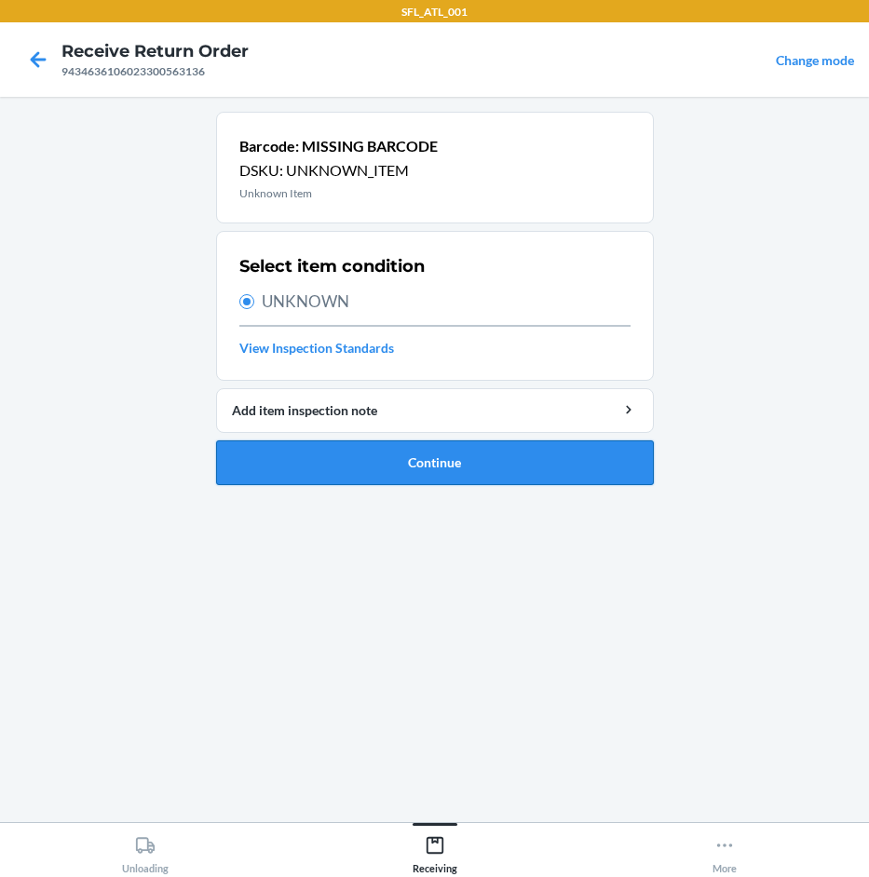
click at [390, 458] on button "Continue" at bounding box center [435, 462] width 438 height 45
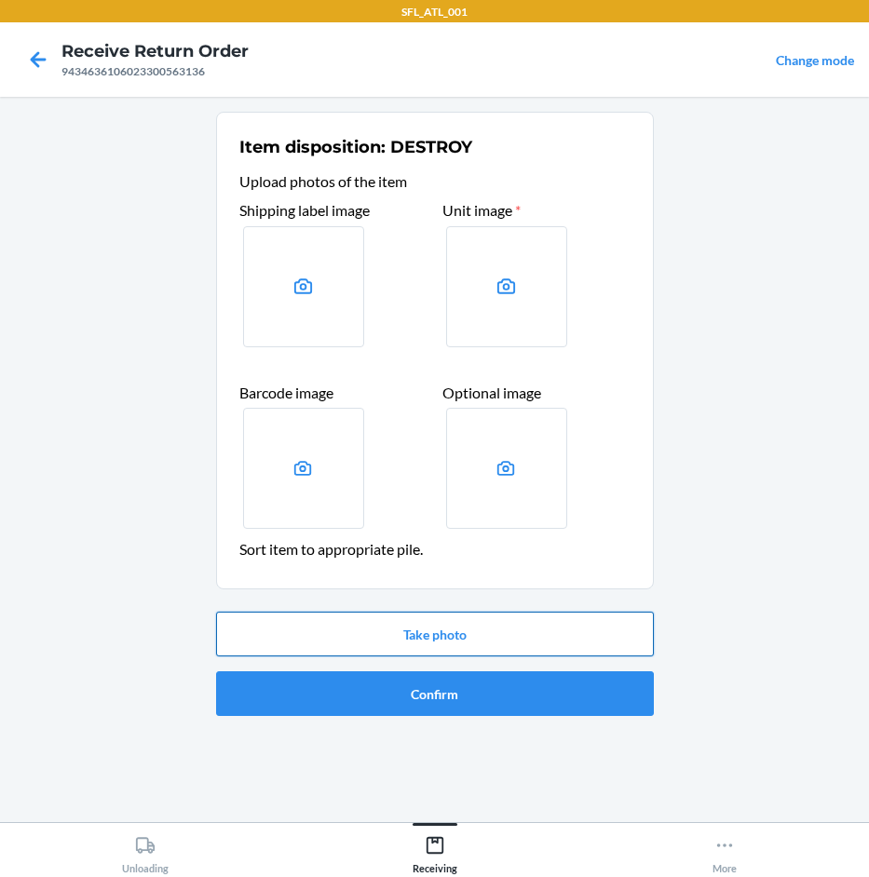
click at [481, 630] on button "Take photo" at bounding box center [435, 634] width 438 height 45
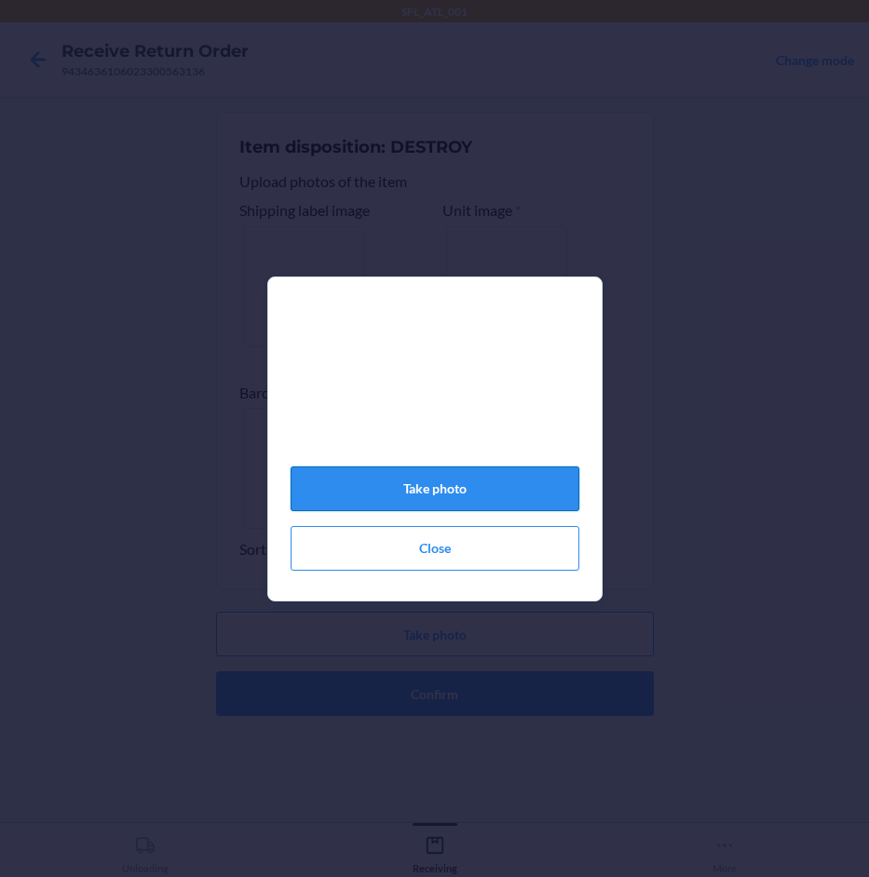
click at [537, 503] on button "Take photo" at bounding box center [435, 489] width 289 height 45
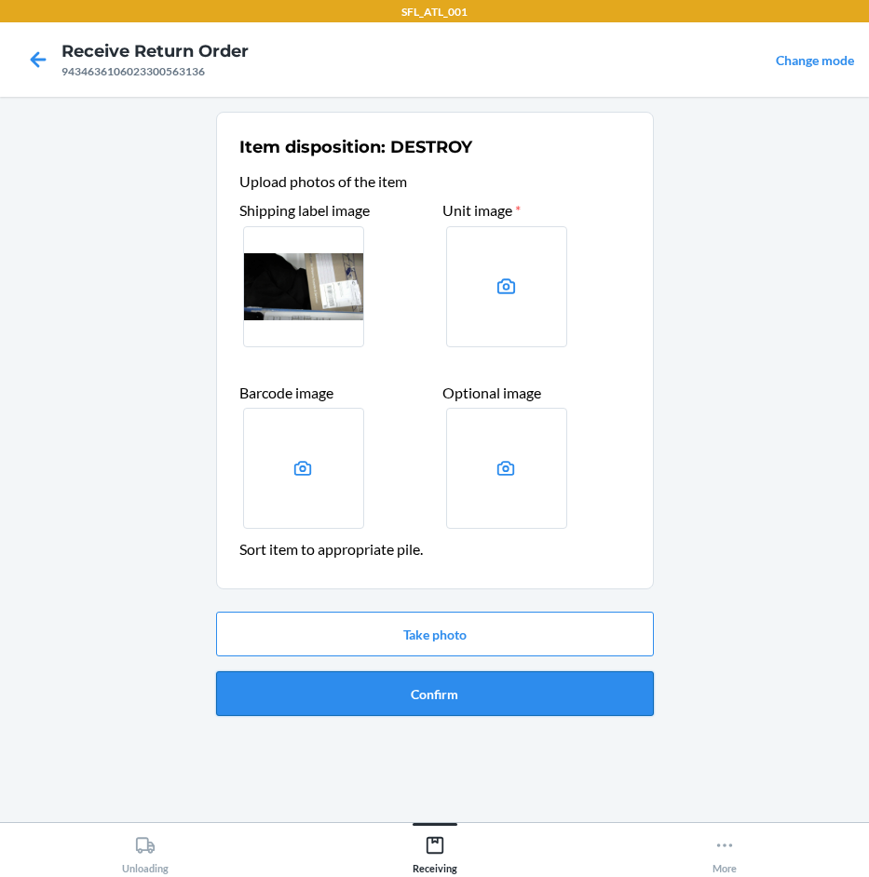
click at [465, 681] on button "Confirm" at bounding box center [435, 693] width 438 height 45
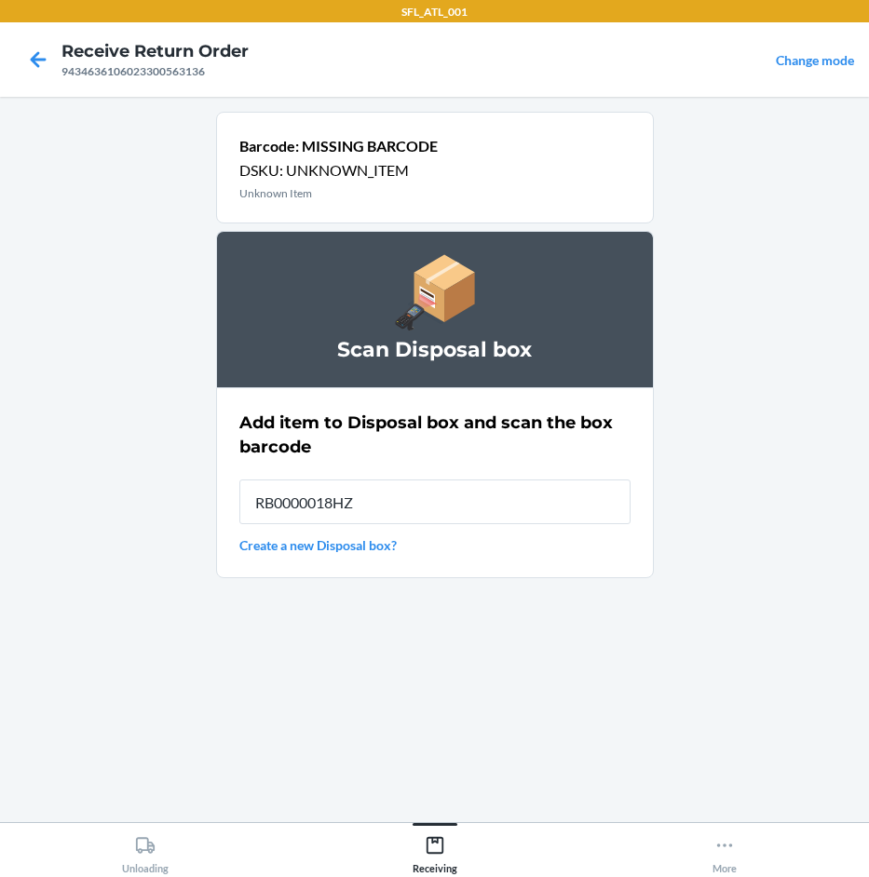
type input "RB0000018HZ"
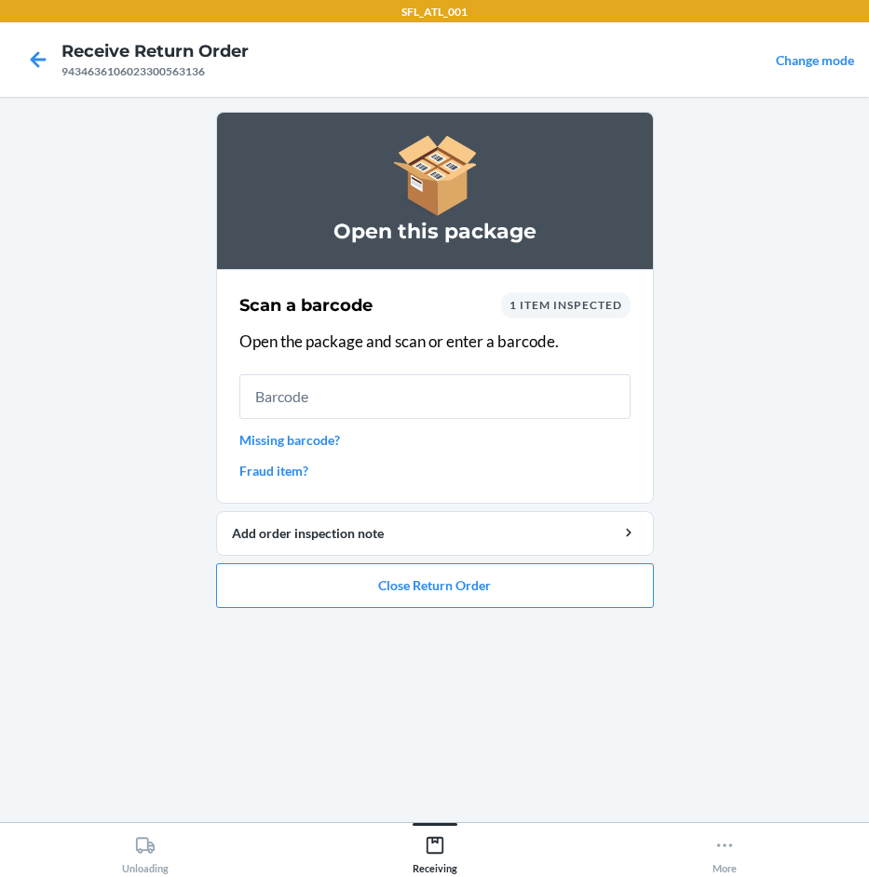
click at [351, 445] on link "Missing barcode?" at bounding box center [434, 440] width 391 height 20
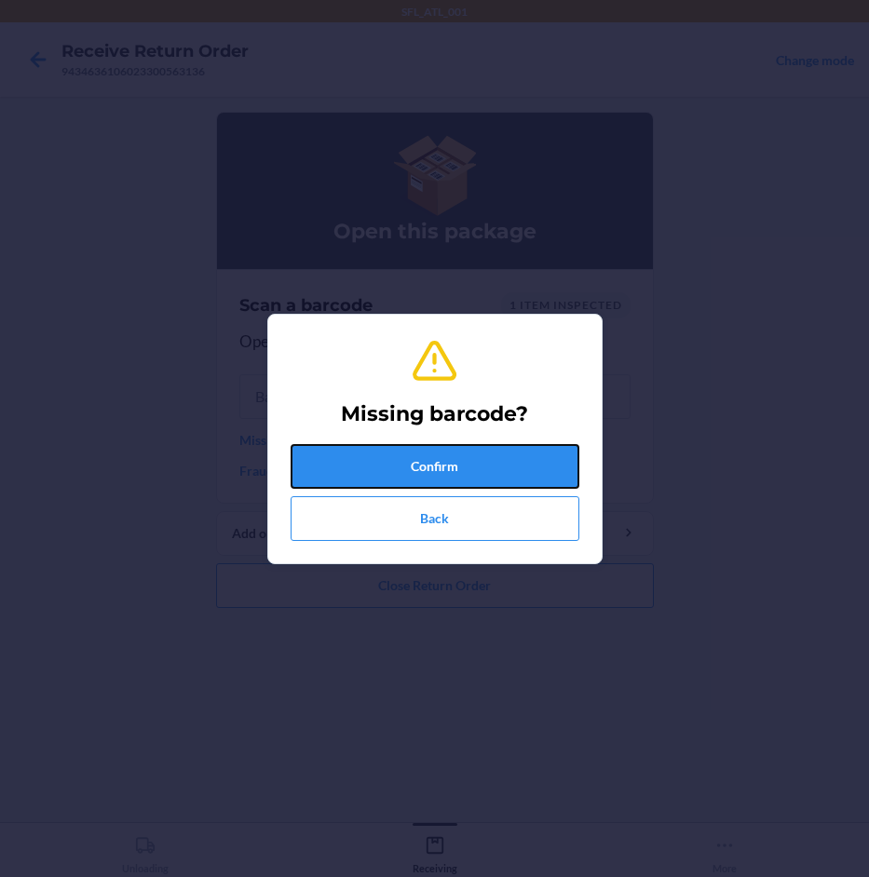
drag, startPoint x: 440, startPoint y: 450, endPoint x: 441, endPoint y: 459, distance: 9.5
click at [440, 452] on button "Confirm" at bounding box center [435, 466] width 289 height 45
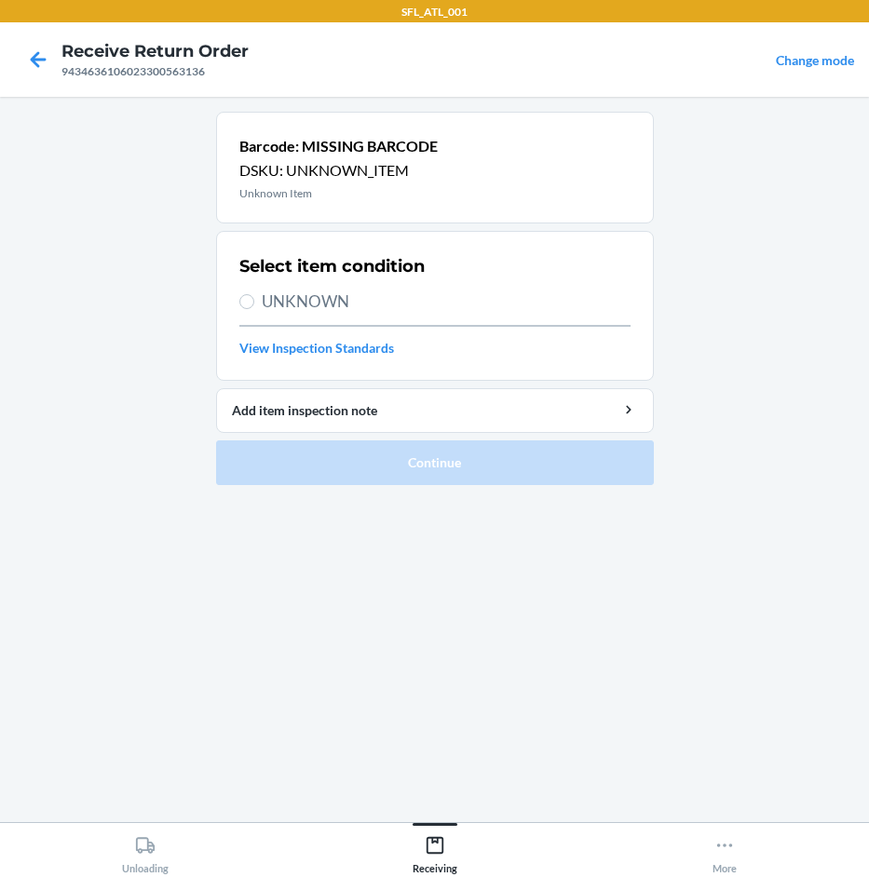
click at [290, 297] on span "UNKNOWN" at bounding box center [446, 302] width 369 height 24
click at [254, 297] on input "UNKNOWN" at bounding box center [246, 301] width 15 height 15
radio input "true"
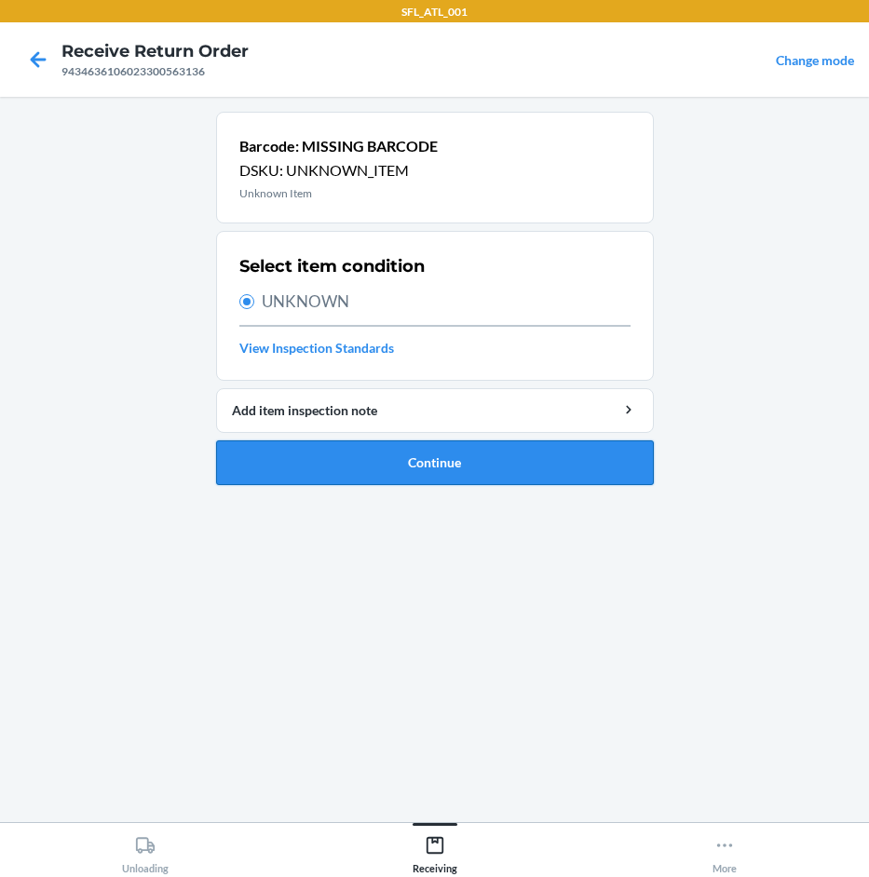
click at [413, 454] on button "Continue" at bounding box center [435, 462] width 438 height 45
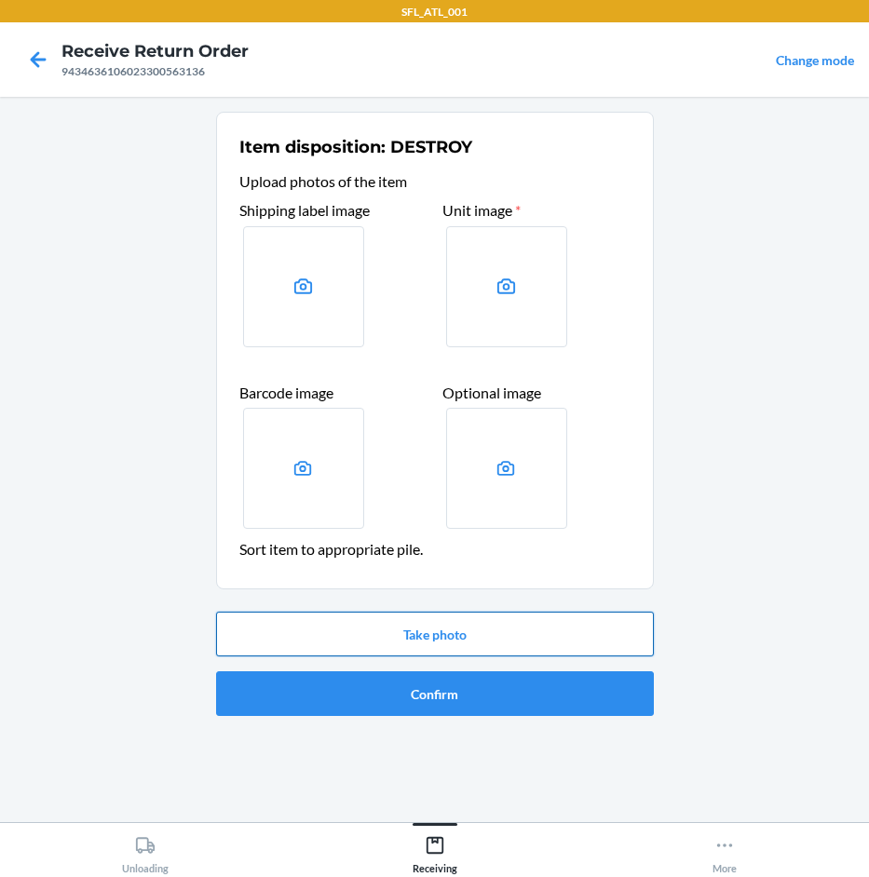
drag, startPoint x: 434, startPoint y: 663, endPoint x: 436, endPoint y: 644, distance: 18.7
click at [435, 662] on div "Take photo Confirm" at bounding box center [435, 663] width 438 height 119
click at [437, 632] on button "Take photo" at bounding box center [435, 634] width 438 height 45
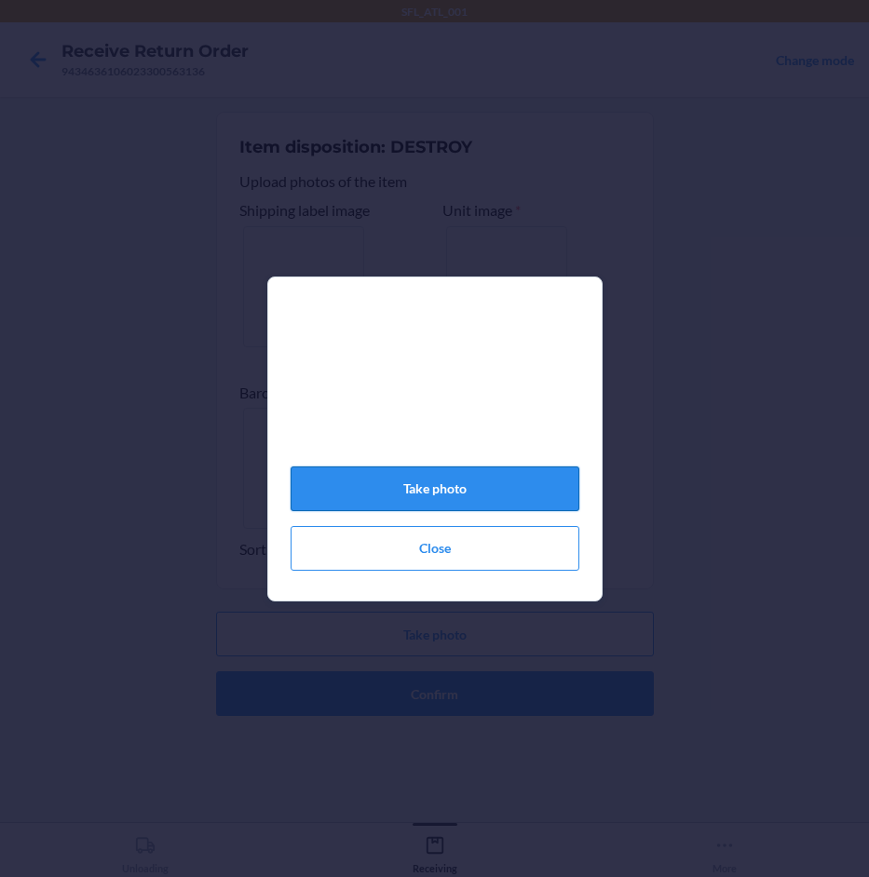
click at [468, 490] on button "Take photo" at bounding box center [435, 489] width 289 height 45
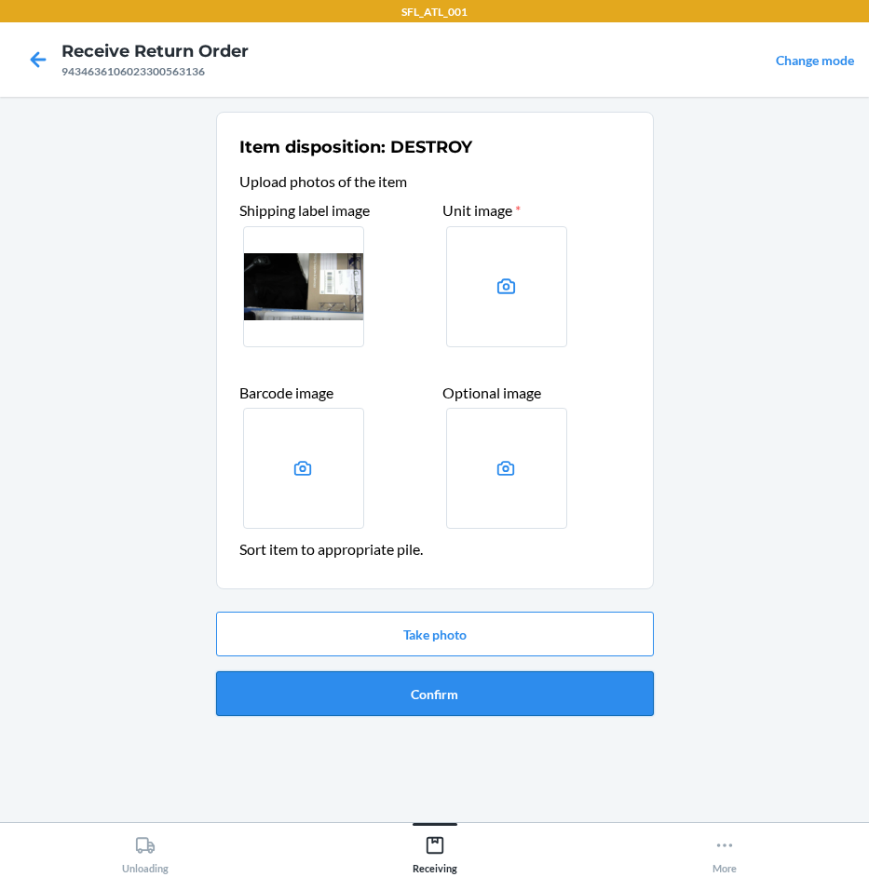
click at [452, 697] on button "Confirm" at bounding box center [435, 693] width 438 height 45
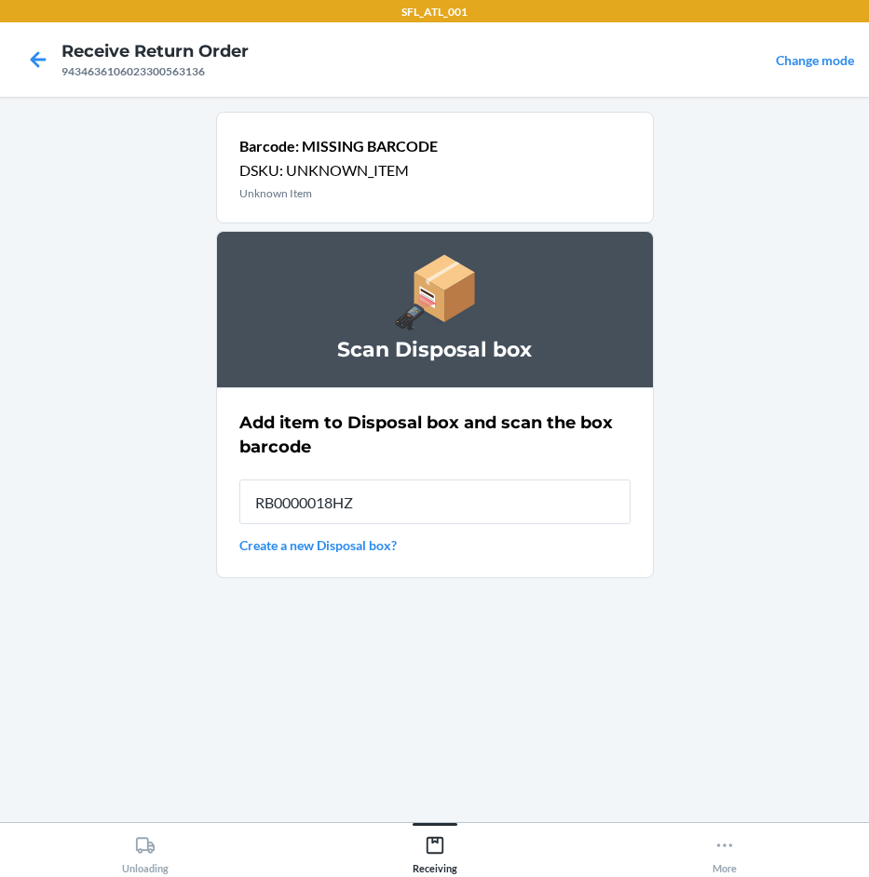
type input "RB0000018HZ"
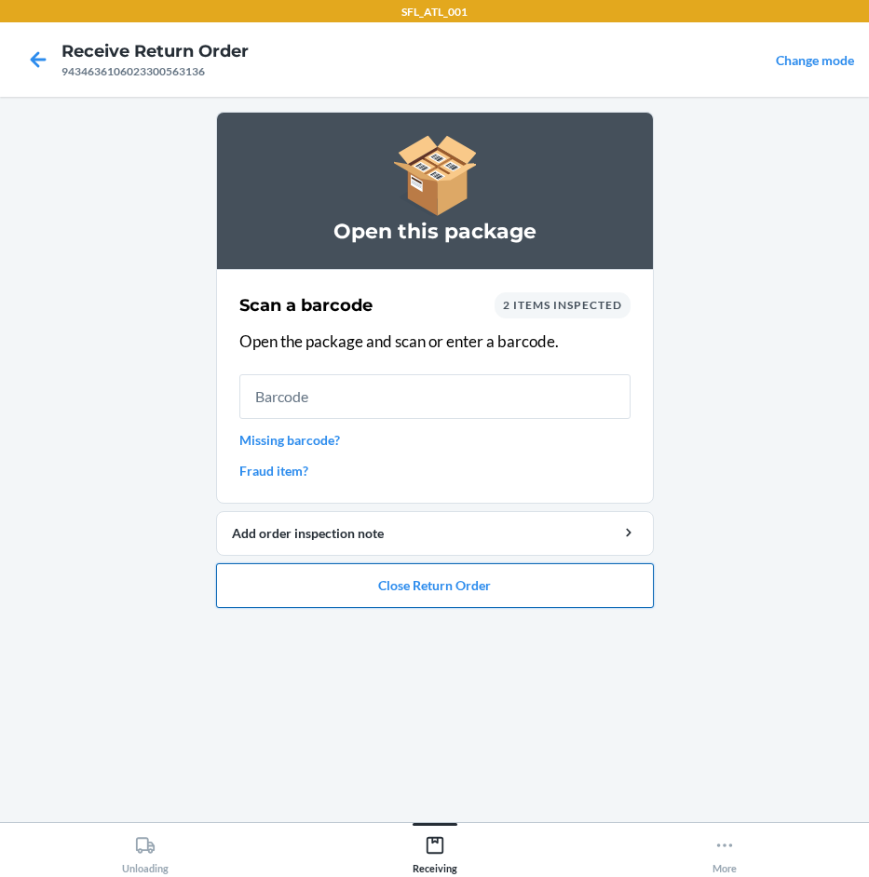
click at [454, 596] on button "Close Return Order" at bounding box center [435, 585] width 438 height 45
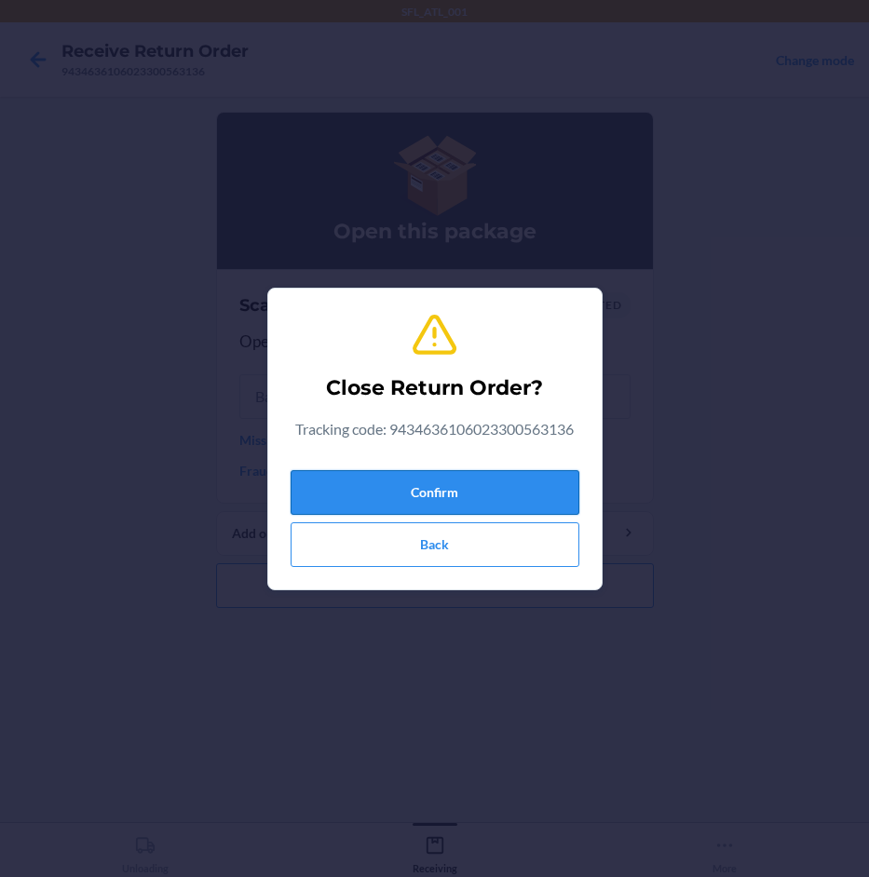
click at [514, 481] on button "Confirm" at bounding box center [435, 492] width 289 height 45
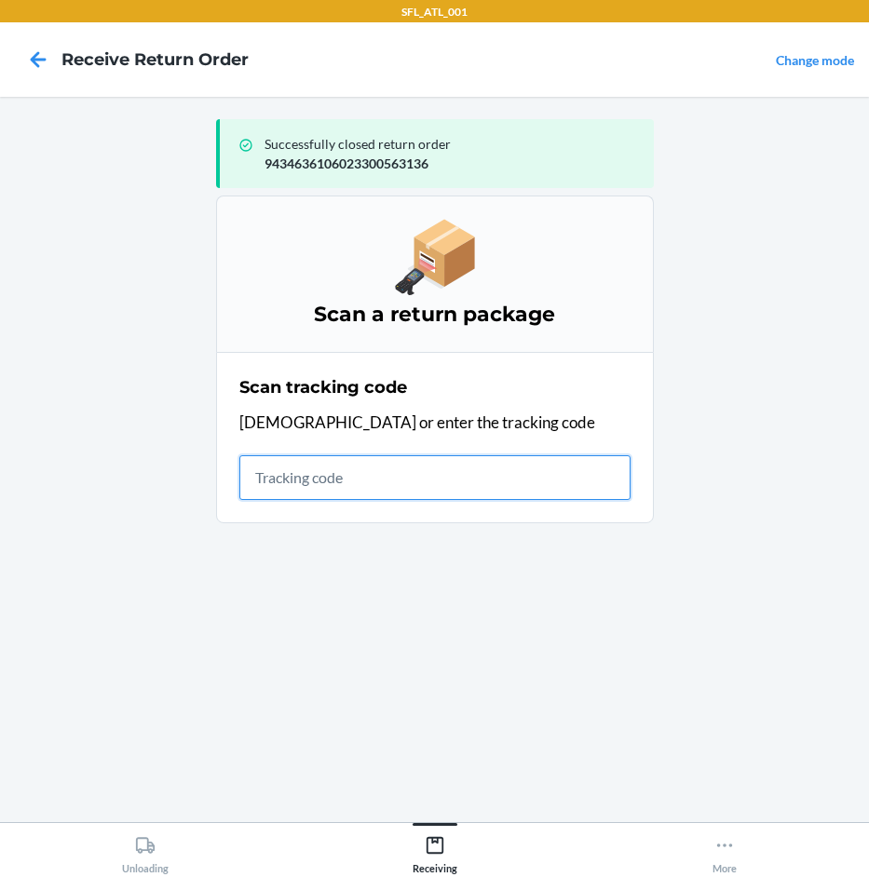
click at [276, 464] on input "text" at bounding box center [434, 477] width 391 height 45
type input "1ZJ19E459022165090"
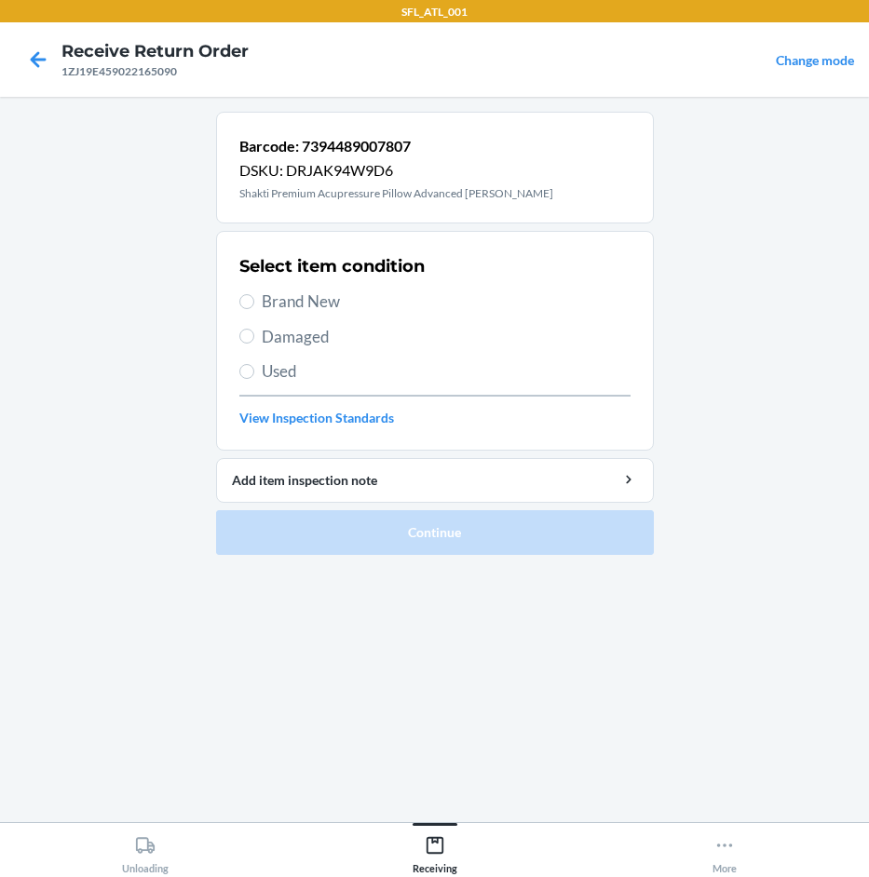
click at [315, 303] on span "Brand New" at bounding box center [446, 302] width 369 height 24
click at [254, 303] on input "Brand New" at bounding box center [246, 301] width 15 height 15
radio input "true"
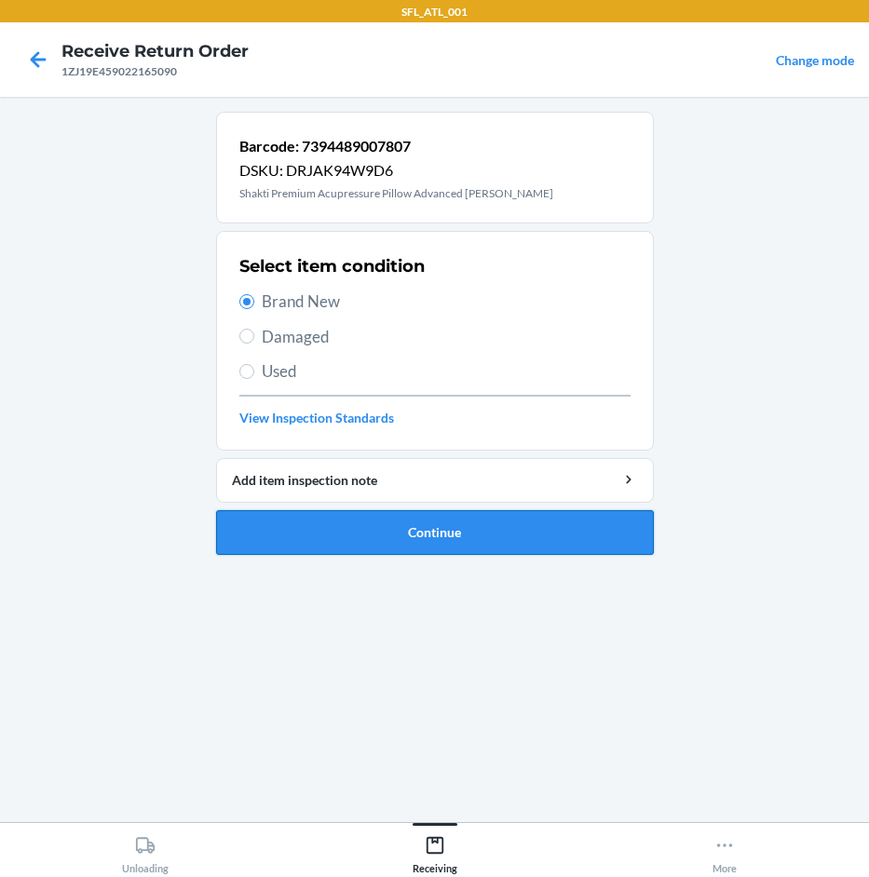
click at [551, 528] on button "Continue" at bounding box center [435, 532] width 438 height 45
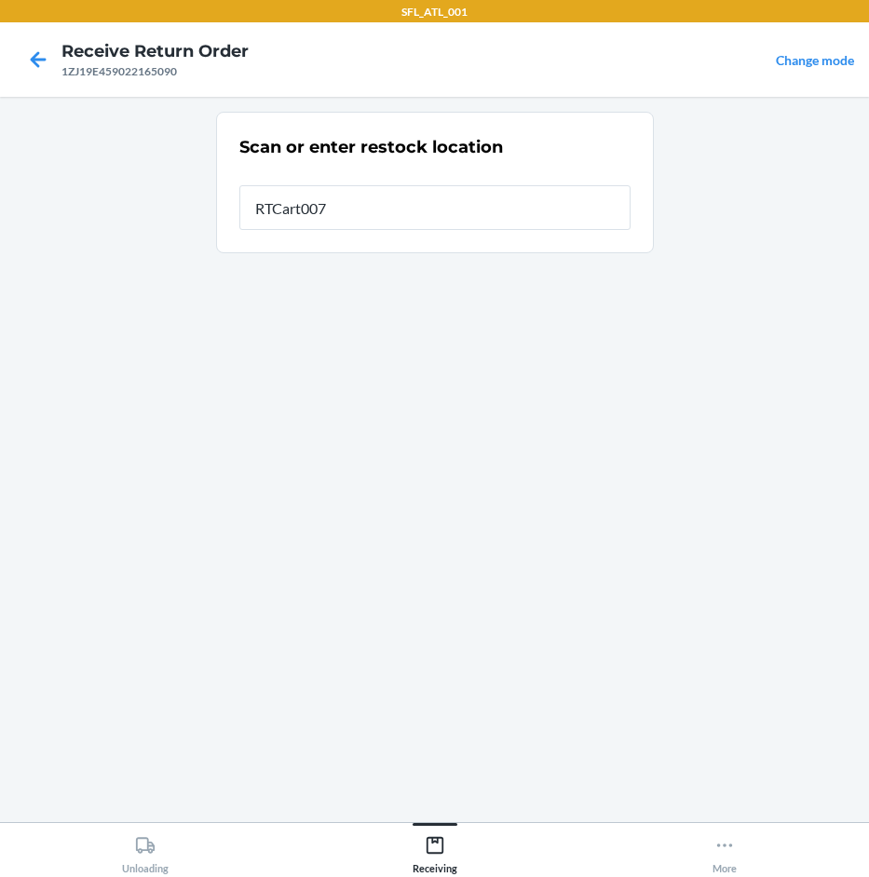
type input "RTCart007"
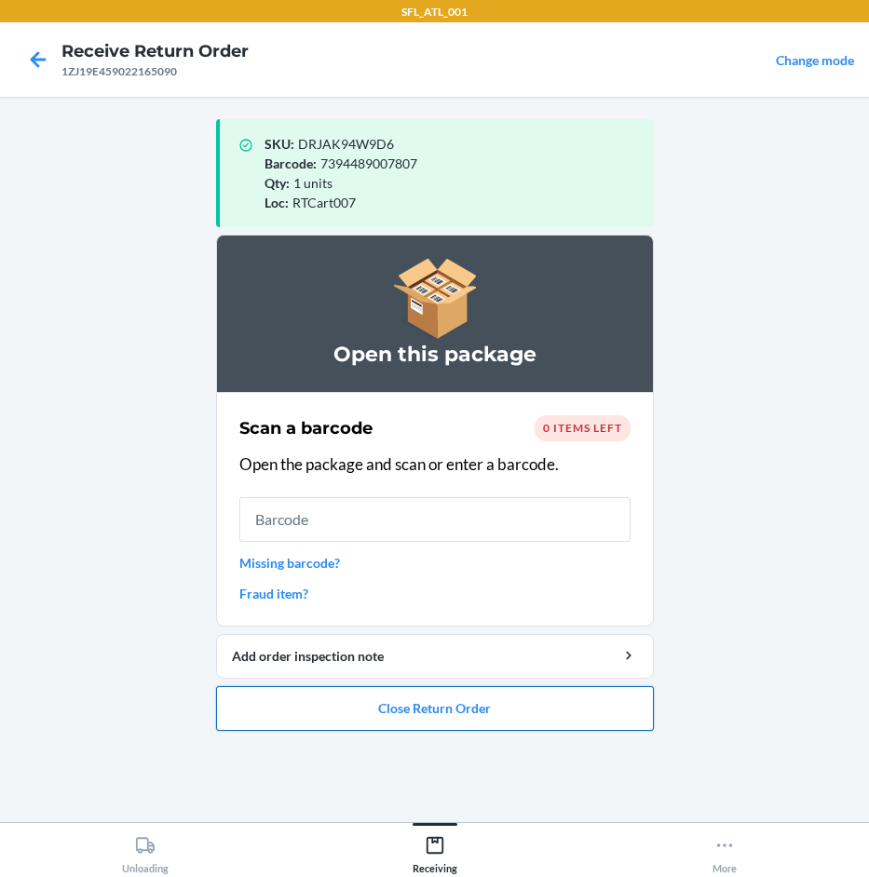
click at [480, 704] on button "Close Return Order" at bounding box center [435, 708] width 438 height 45
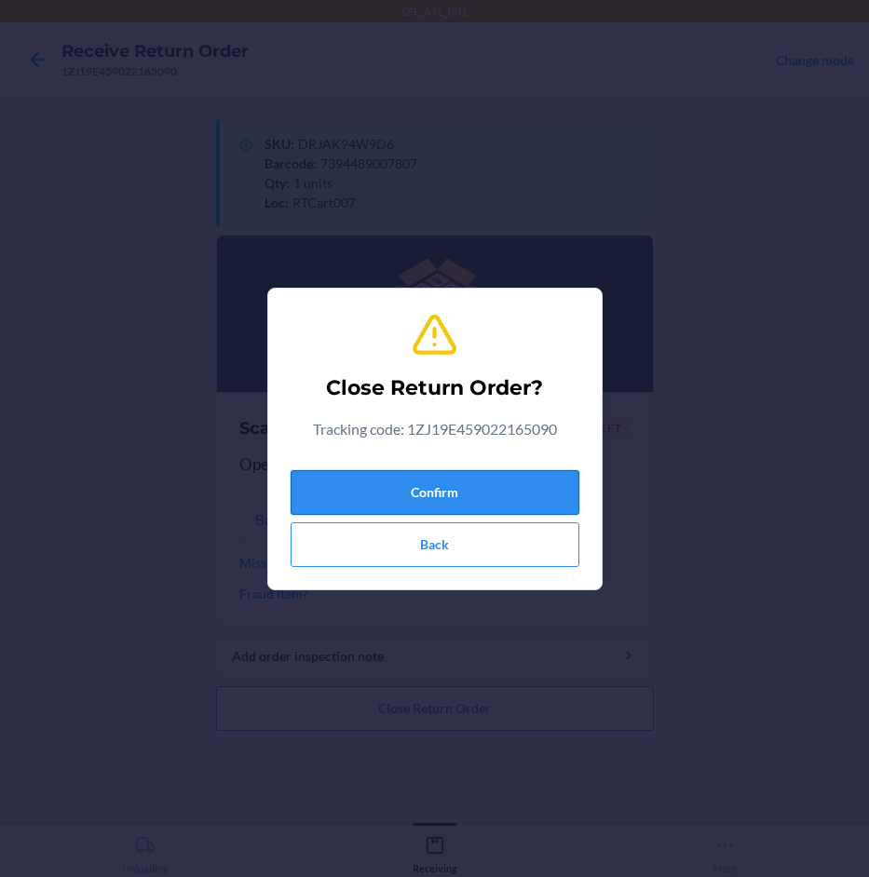
click at [486, 492] on button "Confirm" at bounding box center [435, 492] width 289 height 45
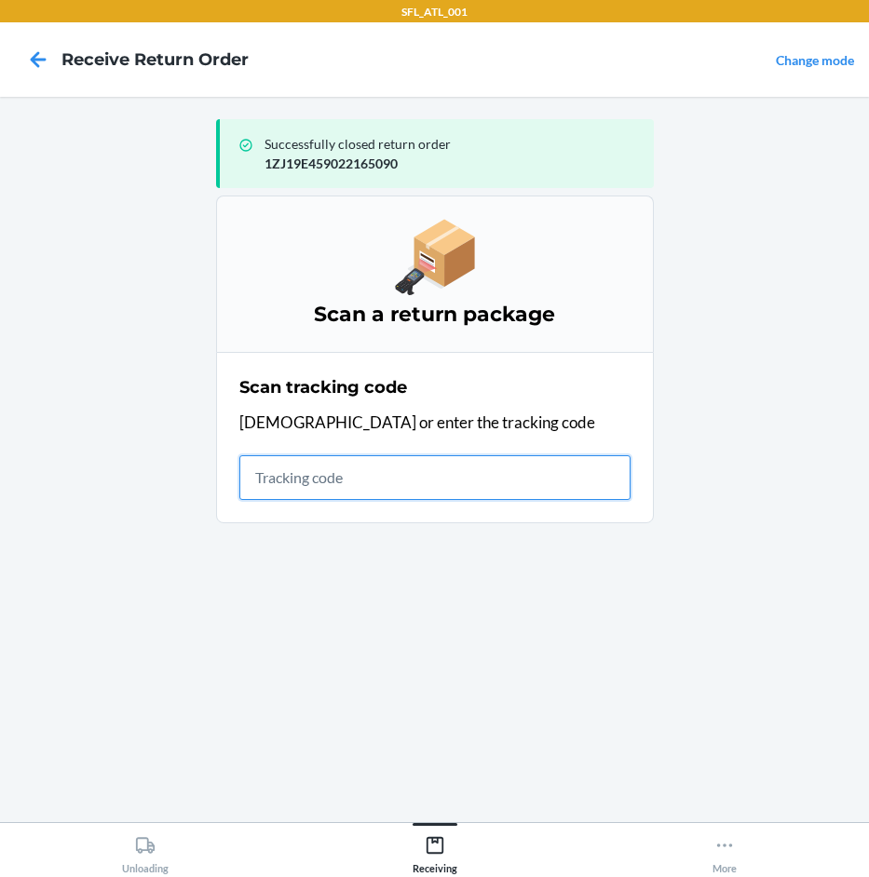
drag, startPoint x: 251, startPoint y: 491, endPoint x: 251, endPoint y: 481, distance: 10.2
click at [251, 481] on input "text" at bounding box center [434, 477] width 391 height 45
type input "42030259943"
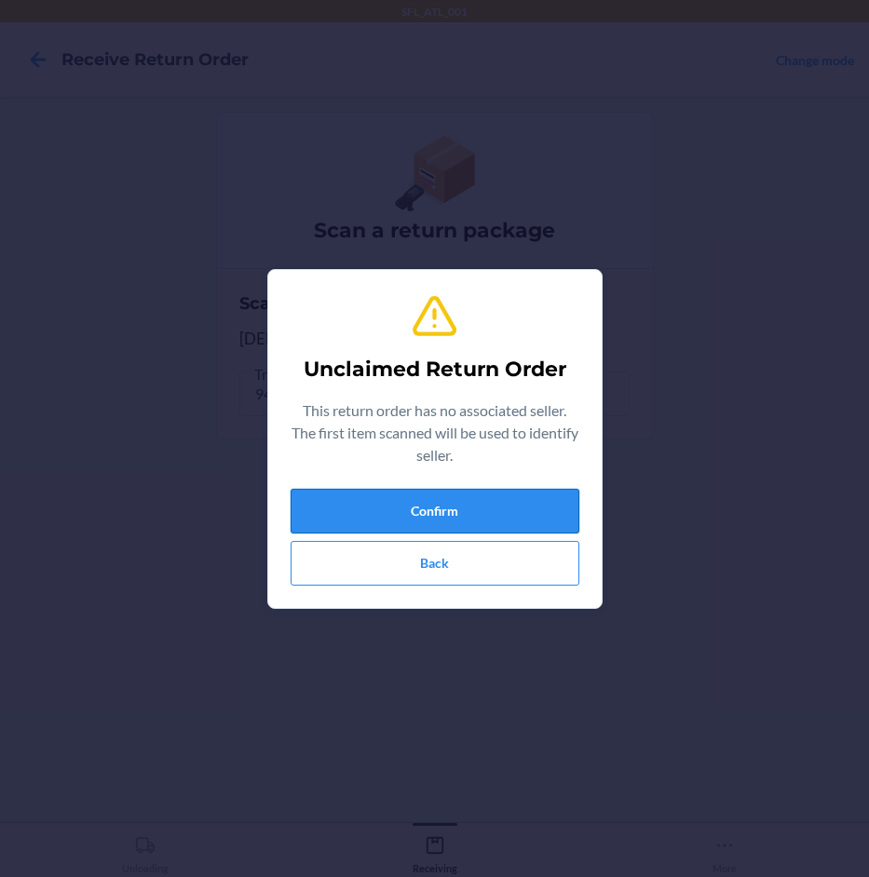
click at [400, 508] on button "Confirm" at bounding box center [435, 511] width 289 height 45
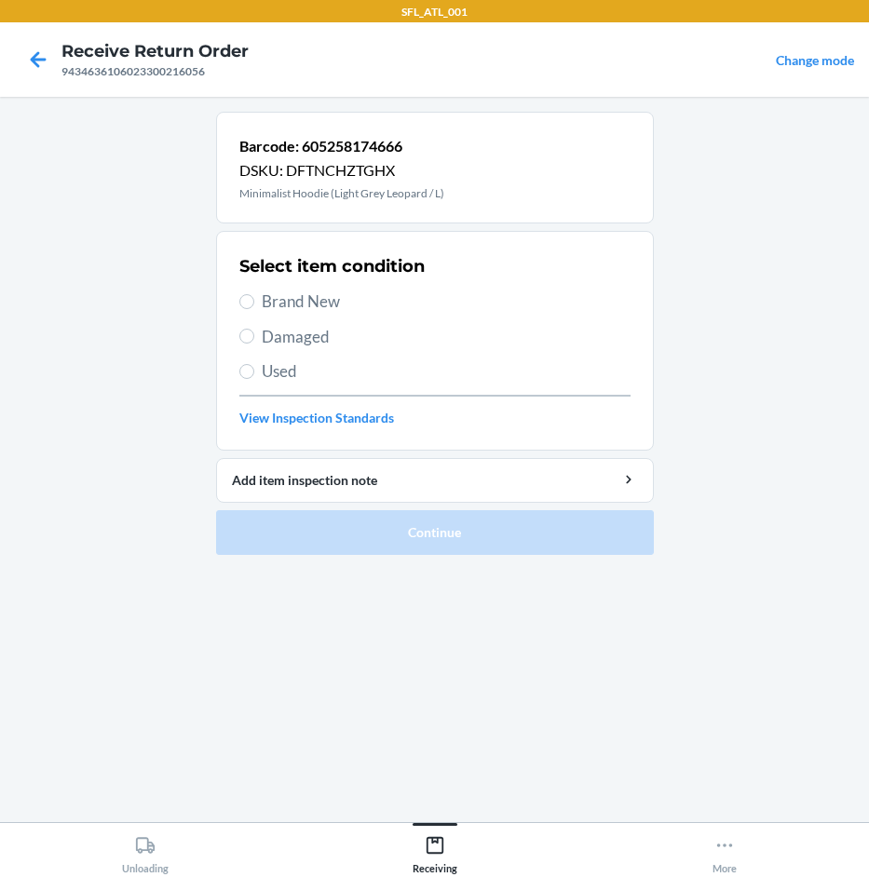
drag, startPoint x: 299, startPoint y: 270, endPoint x: 301, endPoint y: 298, distance: 28.0
click at [302, 278] on div "Select item condition Brand New Damaged Used View Inspection Standards" at bounding box center [434, 341] width 391 height 184
click at [301, 299] on span "Brand New" at bounding box center [446, 302] width 369 height 24
click at [254, 299] on input "Brand New" at bounding box center [246, 301] width 15 height 15
radio input "true"
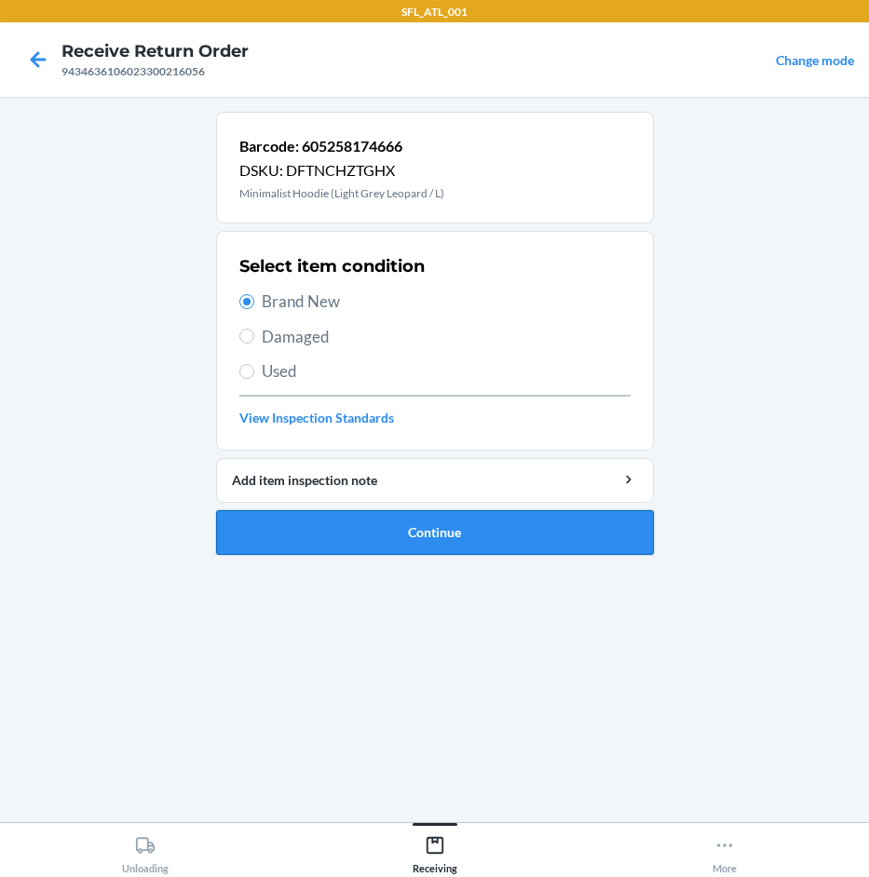
click at [427, 522] on button "Continue" at bounding box center [435, 532] width 438 height 45
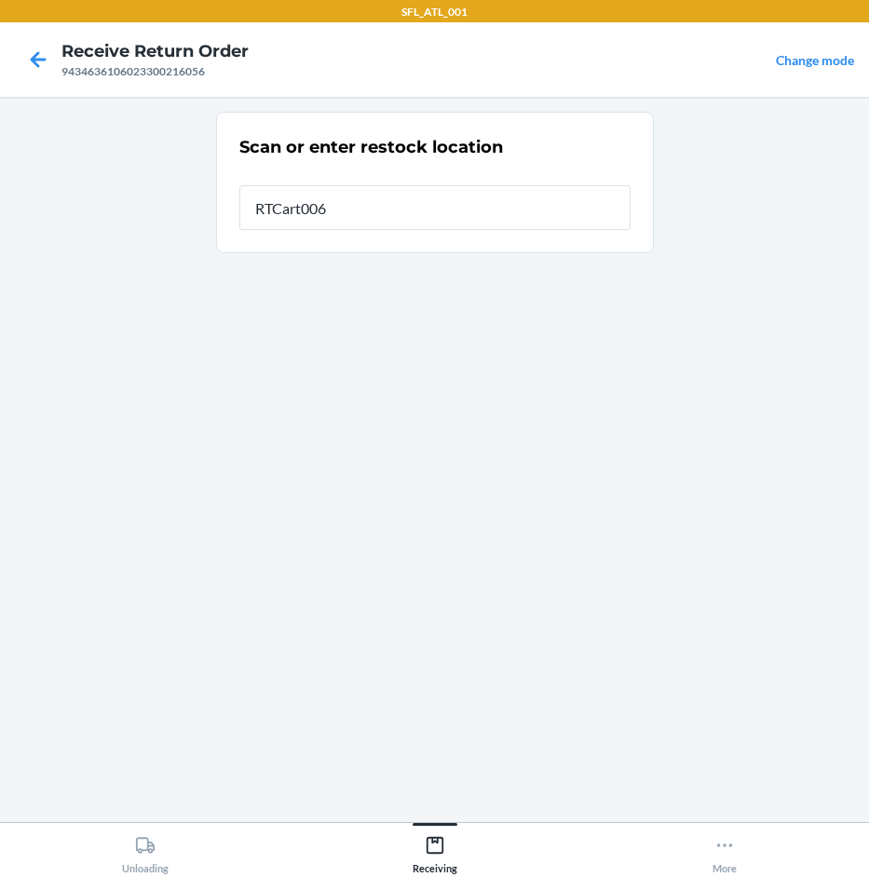
type input "RTCart006"
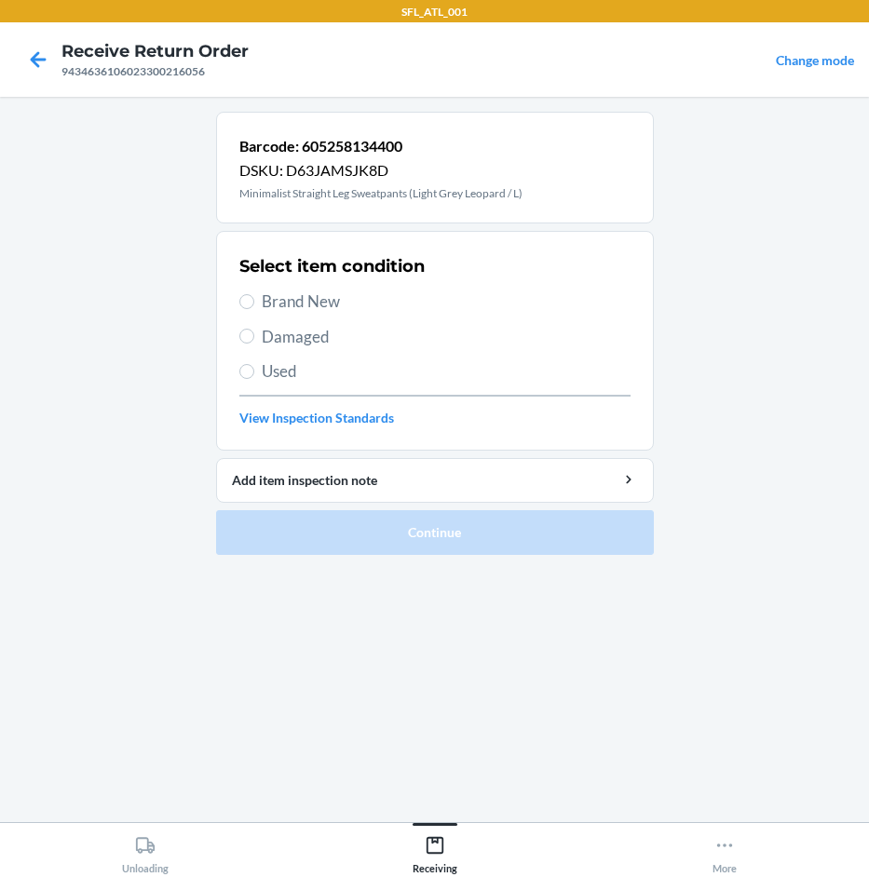
click at [270, 294] on span "Brand New" at bounding box center [446, 302] width 369 height 24
click at [254, 294] on input "Brand New" at bounding box center [246, 301] width 15 height 15
radio input "true"
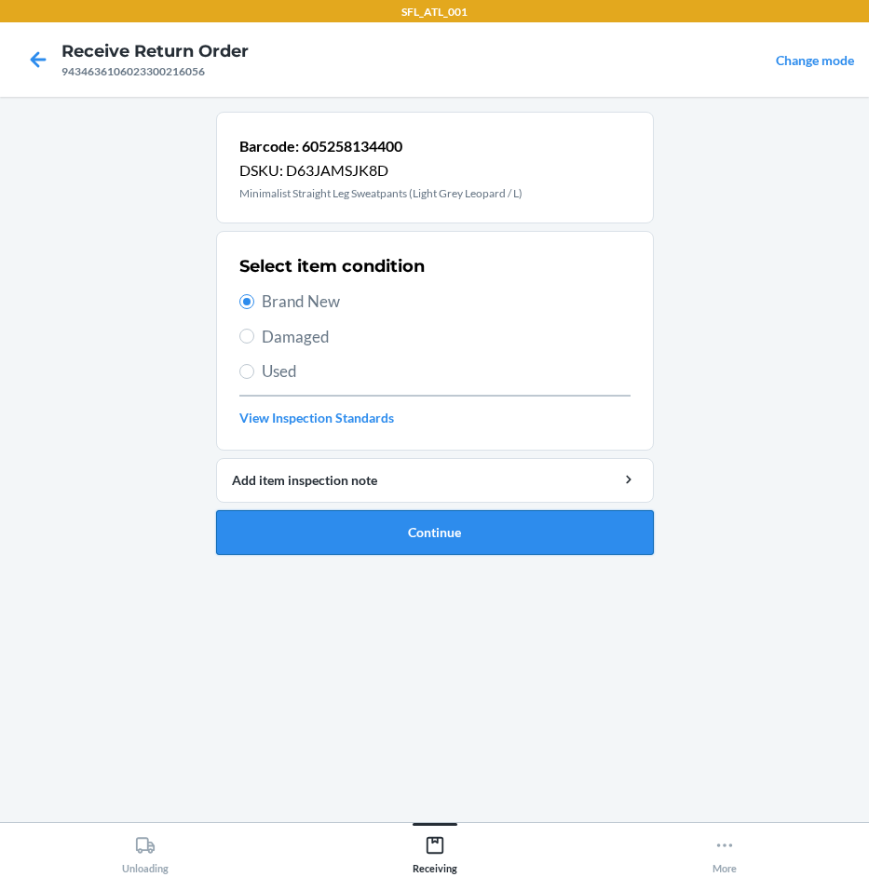
click at [381, 521] on button "Continue" at bounding box center [435, 532] width 438 height 45
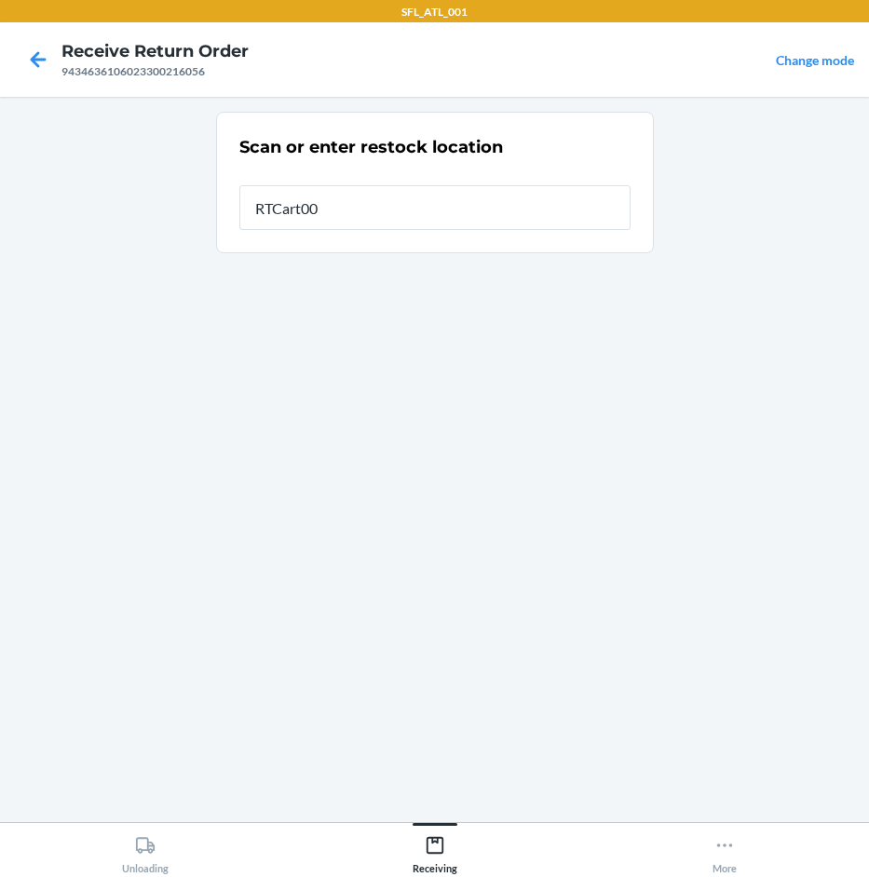
type input "RTCart006"
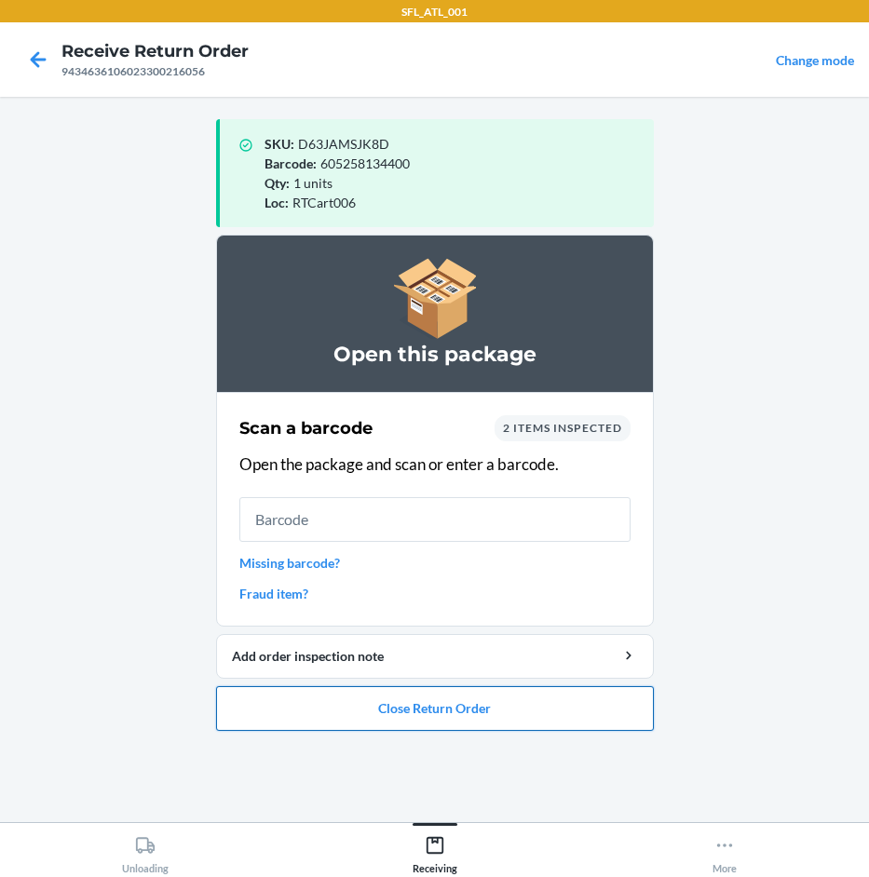
click at [371, 706] on button "Close Return Order" at bounding box center [435, 708] width 438 height 45
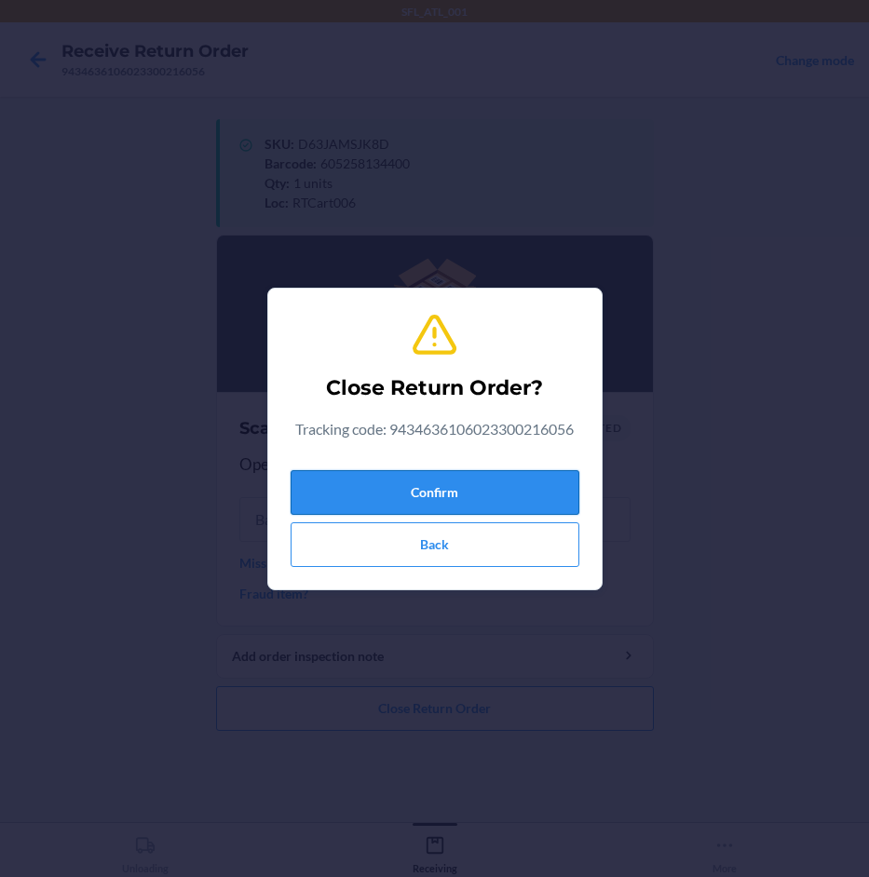
click at [446, 497] on button "Confirm" at bounding box center [435, 492] width 289 height 45
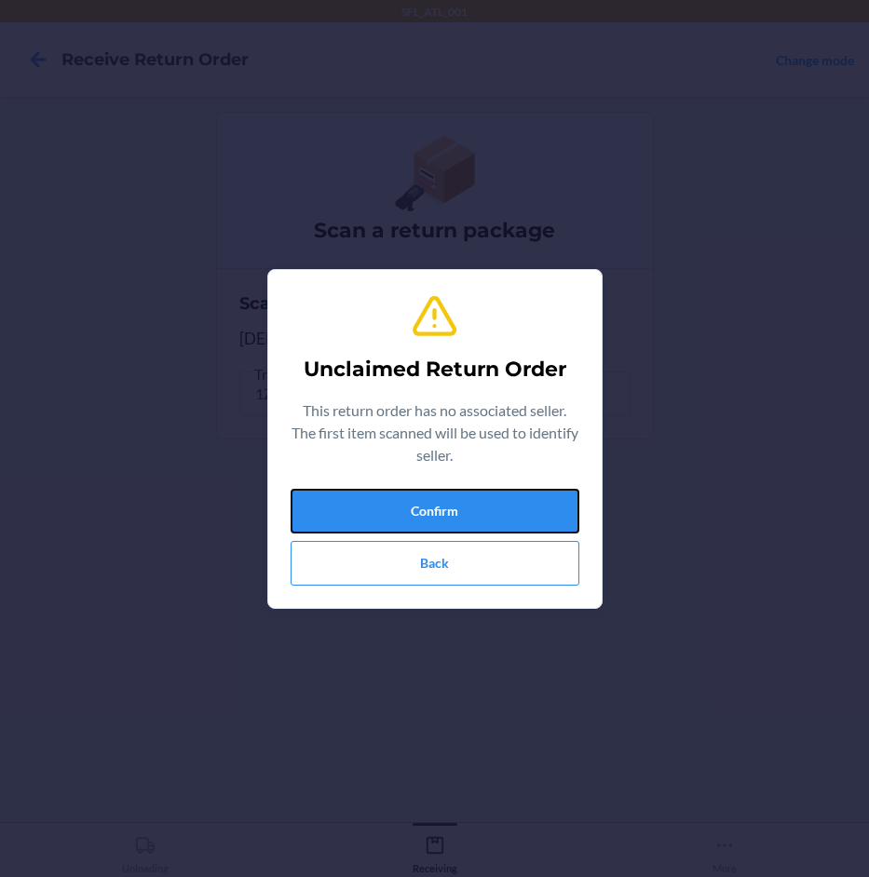
click at [442, 495] on button "Confirm" at bounding box center [435, 511] width 289 height 45
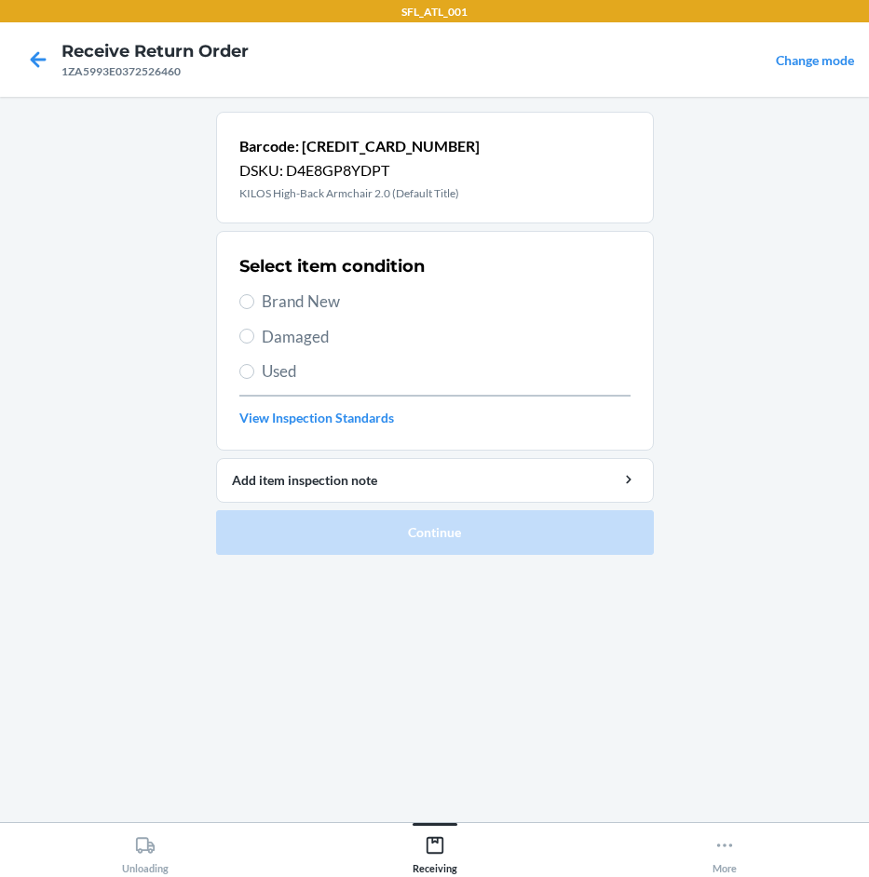
click at [302, 298] on span "Brand New" at bounding box center [446, 302] width 369 height 24
click at [254, 298] on input "Brand New" at bounding box center [246, 301] width 15 height 15
radio input "true"
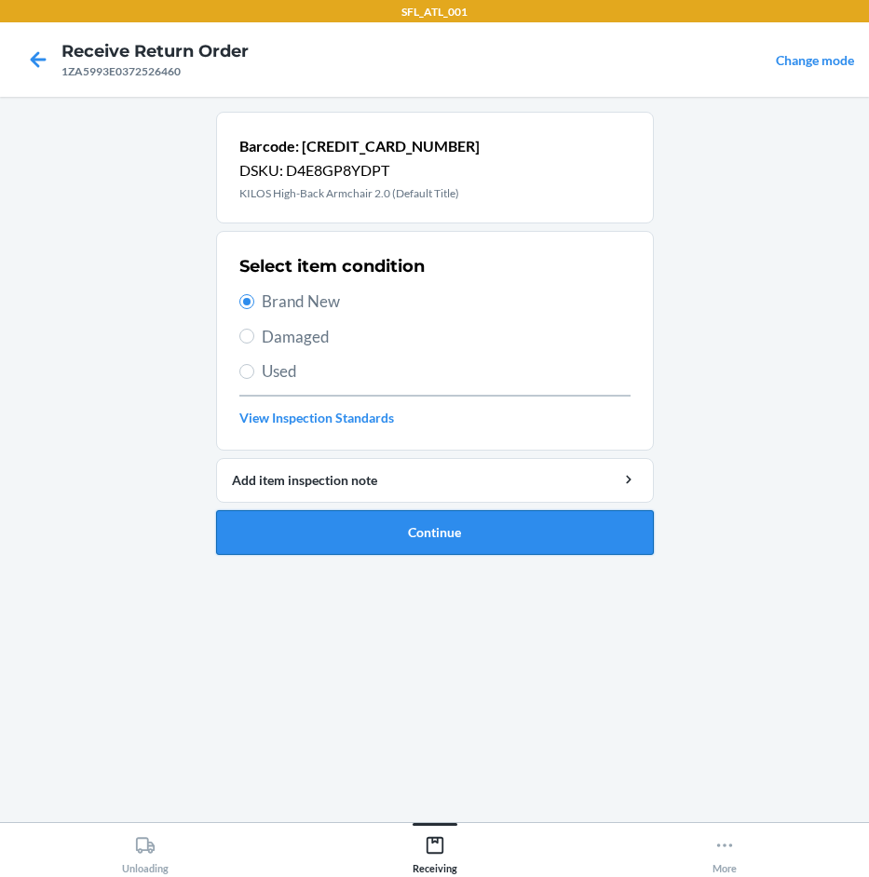
click at [440, 526] on button "Continue" at bounding box center [435, 532] width 438 height 45
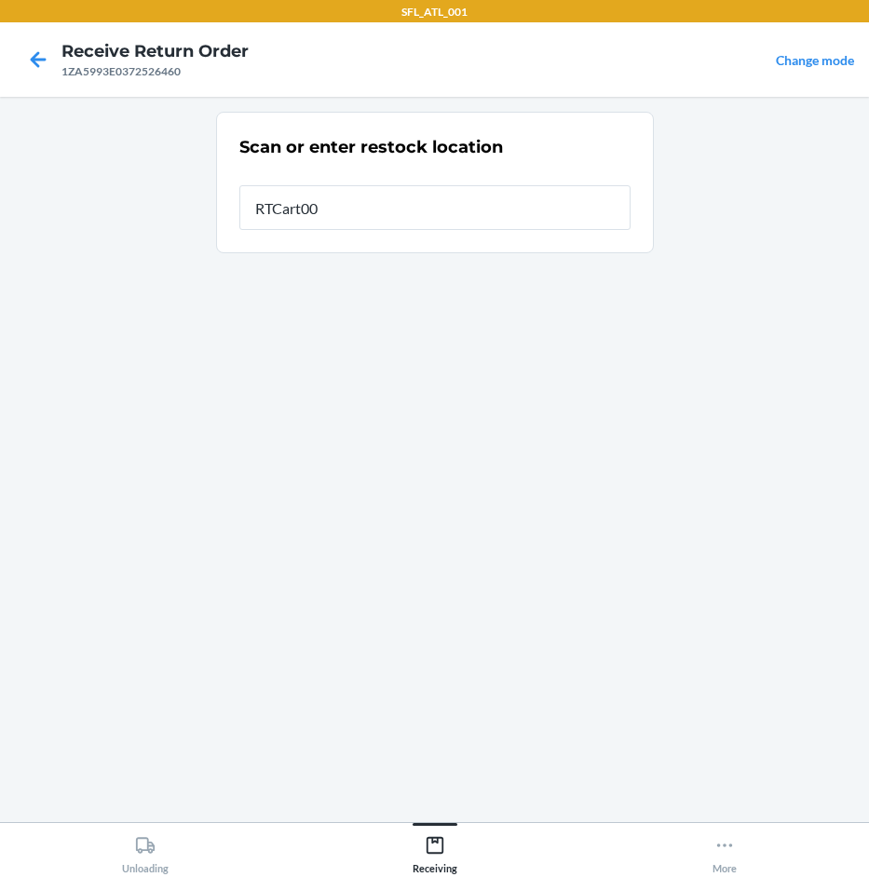
type input "RTCart007"
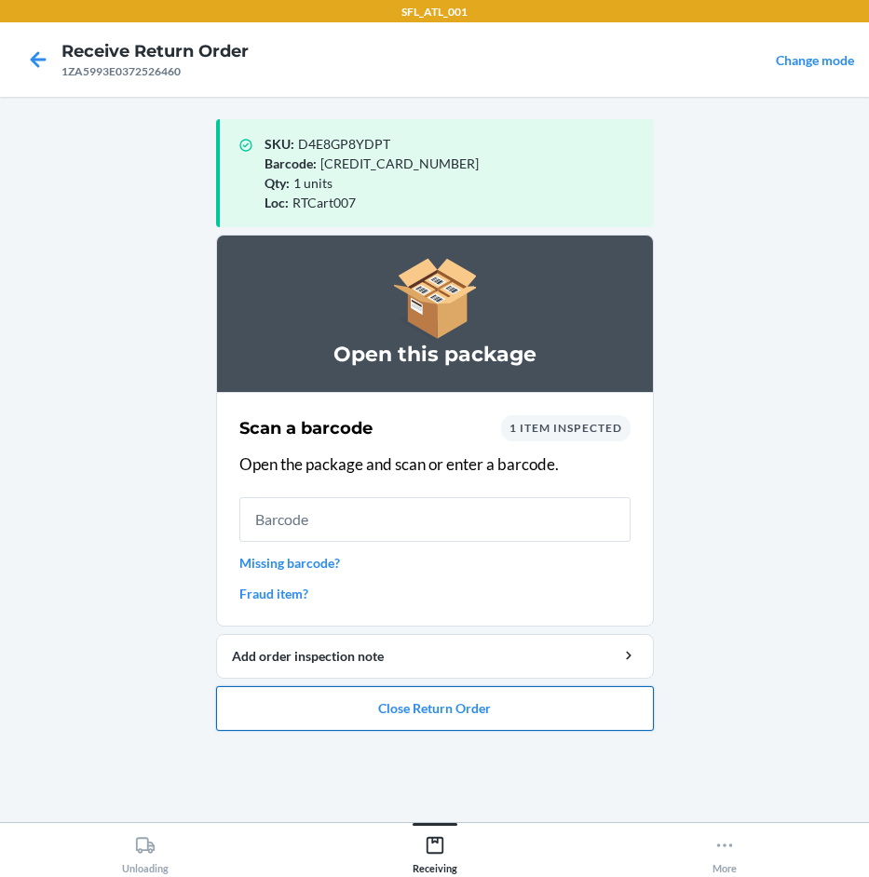
click at [345, 706] on button "Close Return Order" at bounding box center [435, 708] width 438 height 45
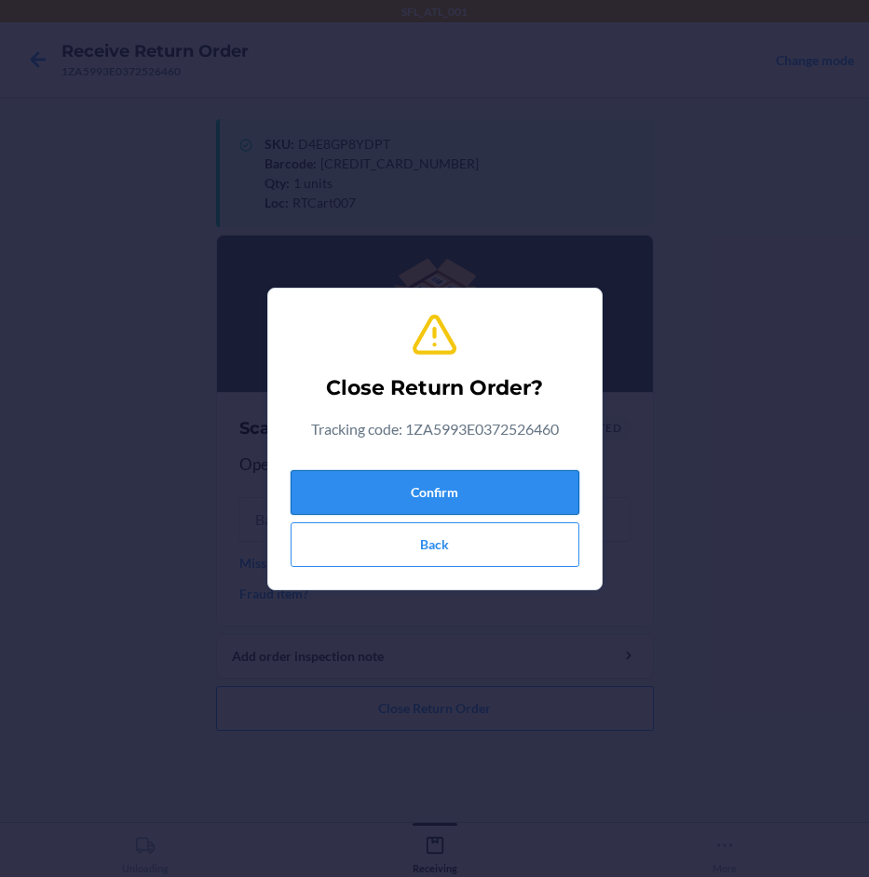
click at [494, 492] on button "Confirm" at bounding box center [435, 492] width 289 height 45
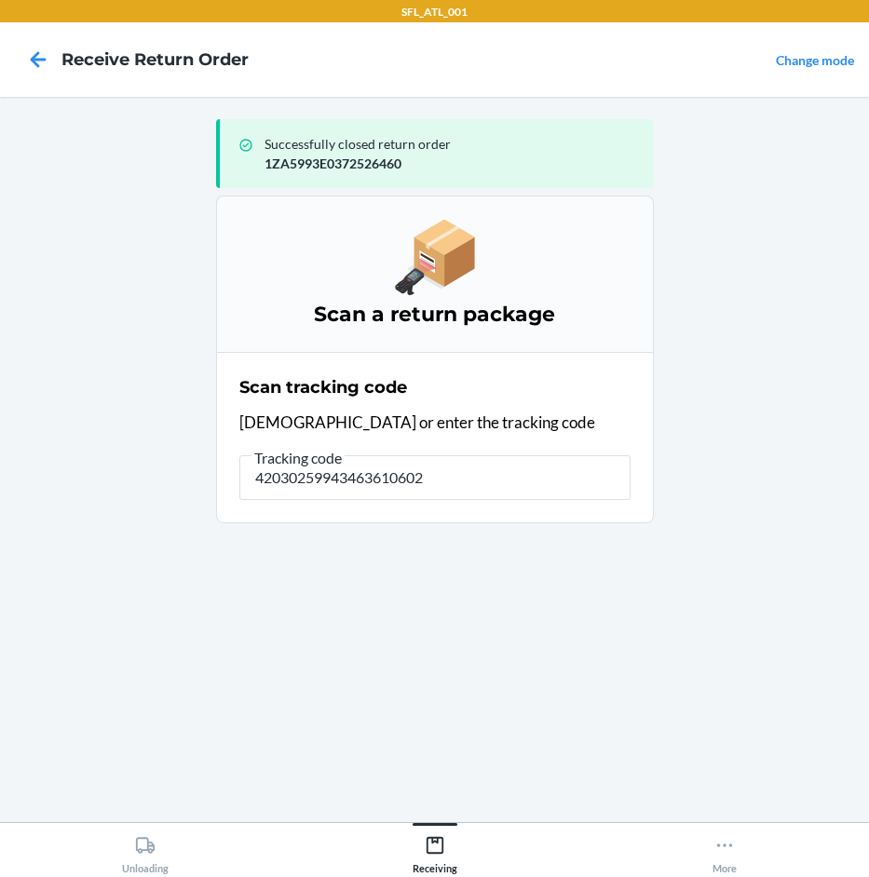
type input "420302599434636106023"
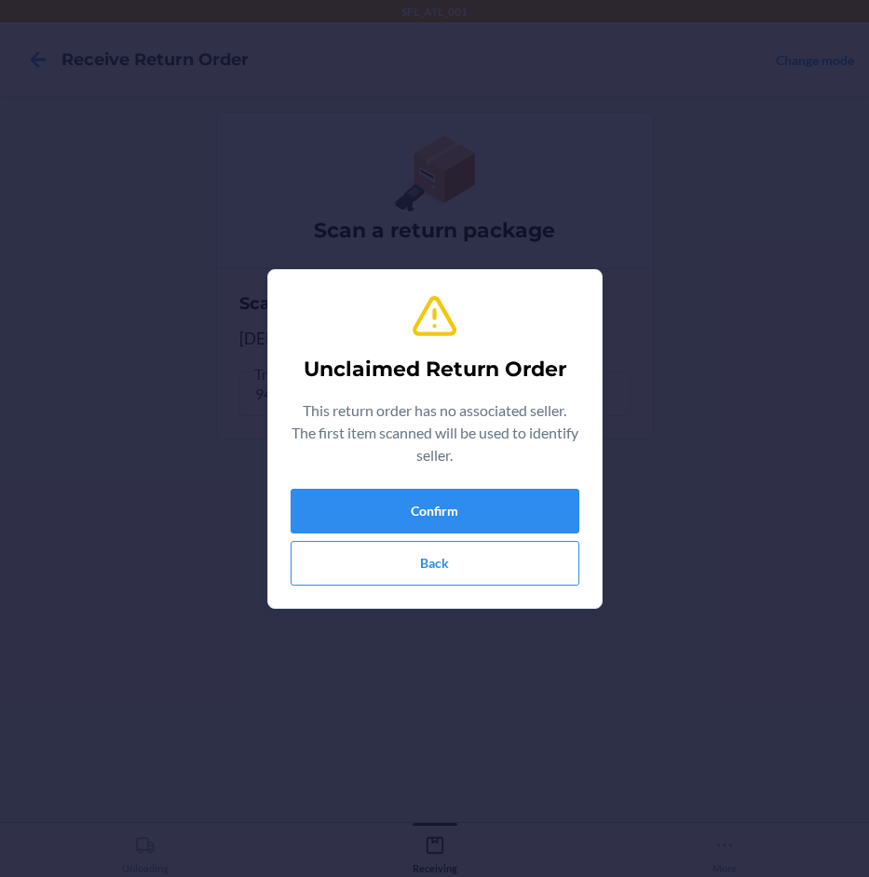
click at [481, 482] on div "Unclaimed Return Order This return order has no associated seller. The first it…" at bounding box center [435, 439] width 289 height 308
click at [478, 501] on button "Confirm" at bounding box center [435, 511] width 289 height 45
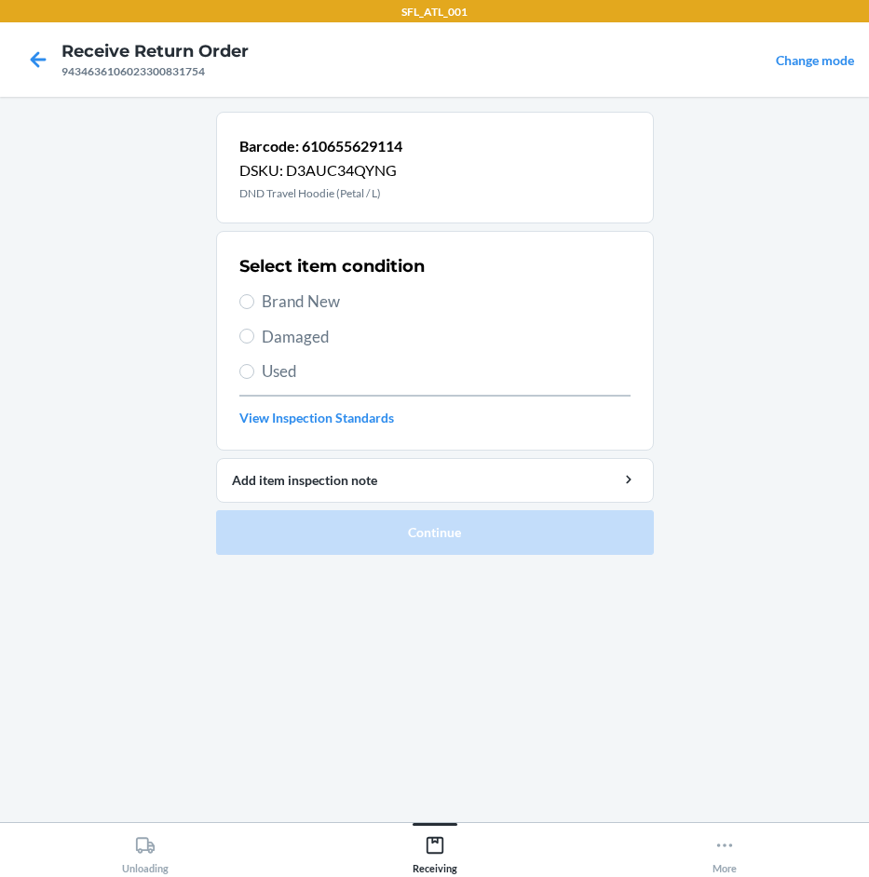
click at [318, 292] on span "Brand New" at bounding box center [446, 302] width 369 height 24
click at [254, 294] on input "Brand New" at bounding box center [246, 301] width 15 height 15
radio input "true"
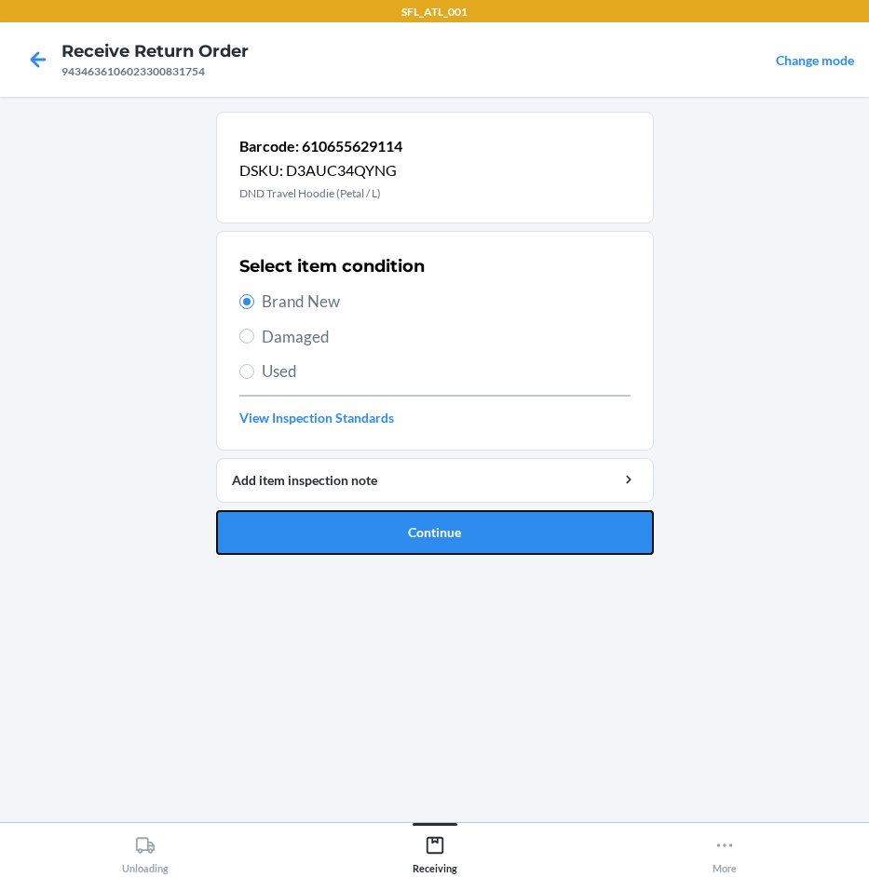
click at [422, 532] on button "Continue" at bounding box center [435, 532] width 438 height 45
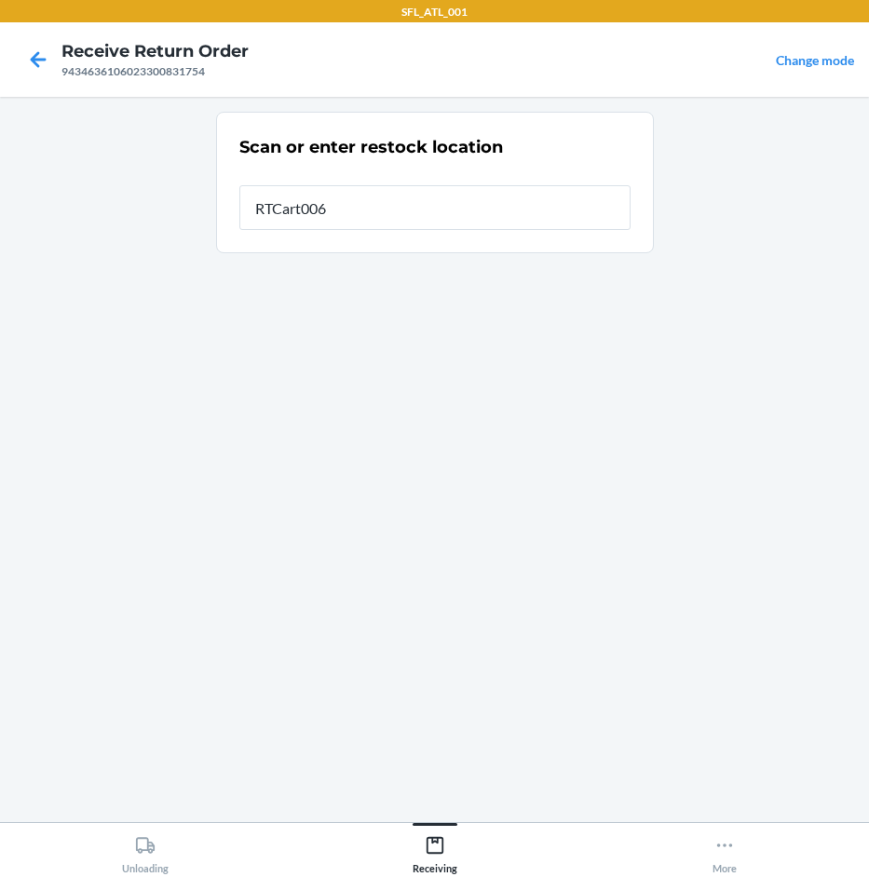
type input "RTCart006"
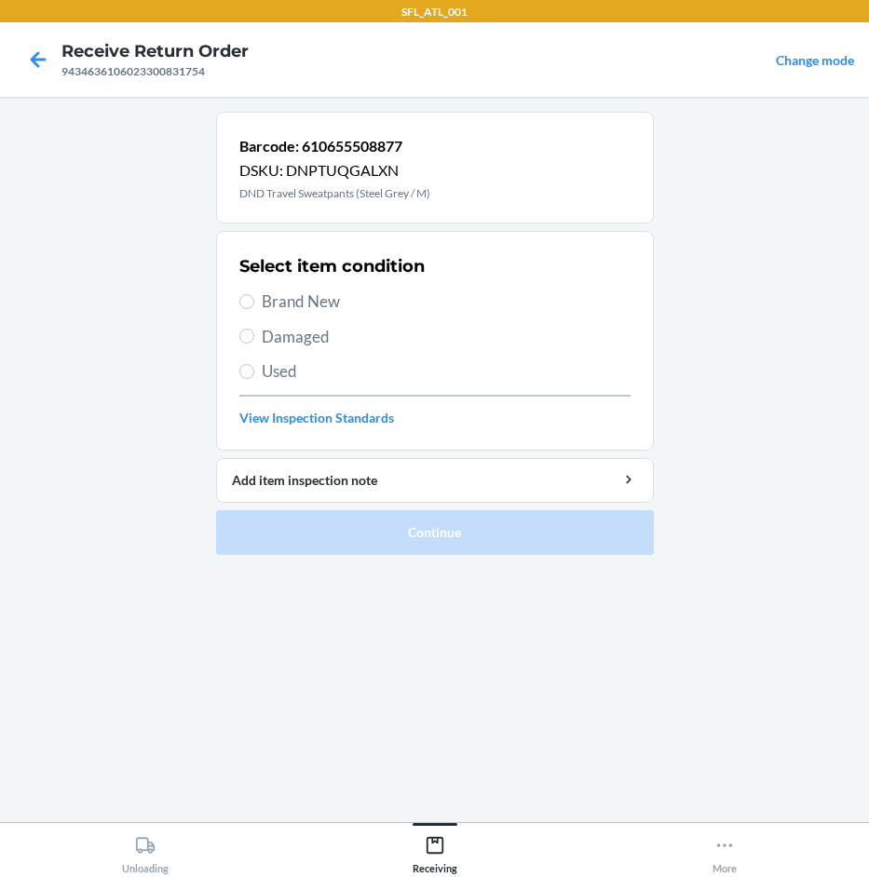
click at [353, 301] on span "Brand New" at bounding box center [446, 302] width 369 height 24
click at [254, 301] on input "Brand New" at bounding box center [246, 301] width 15 height 15
radio input "true"
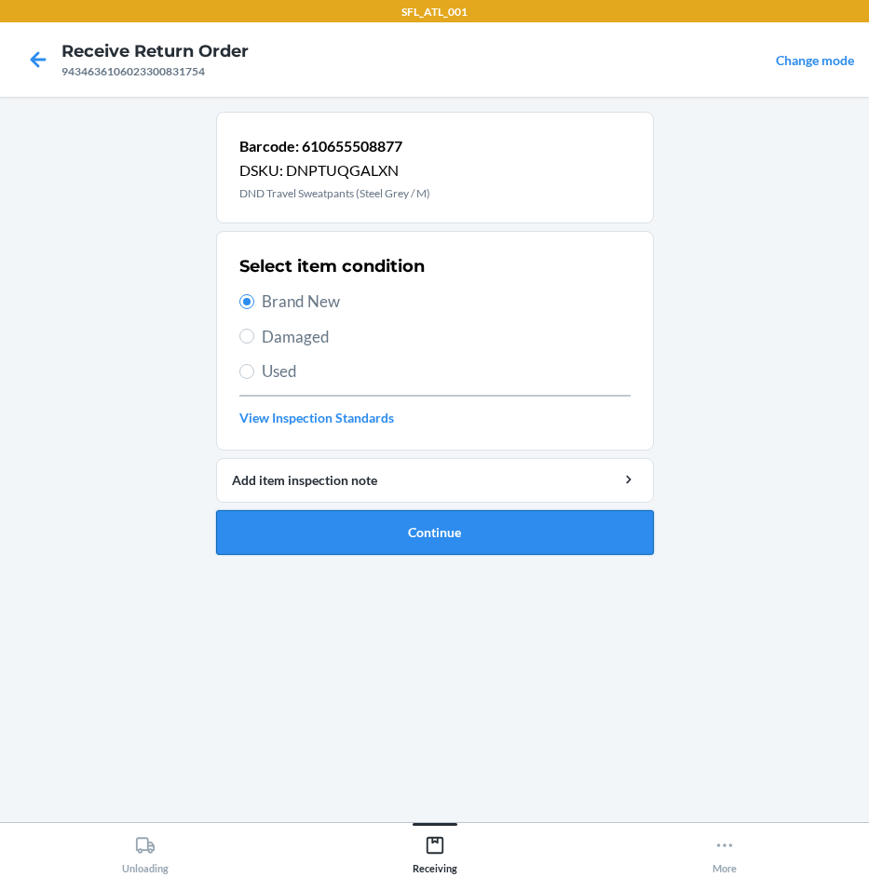
click at [371, 535] on button "Continue" at bounding box center [435, 532] width 438 height 45
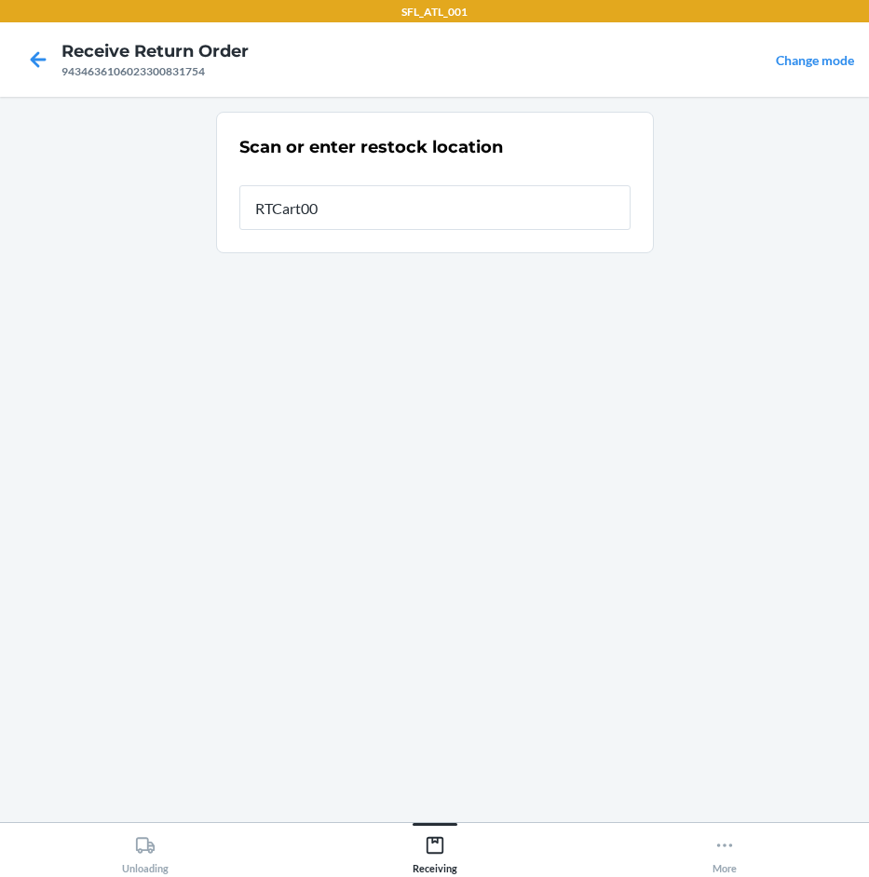
type input "RTCart006"
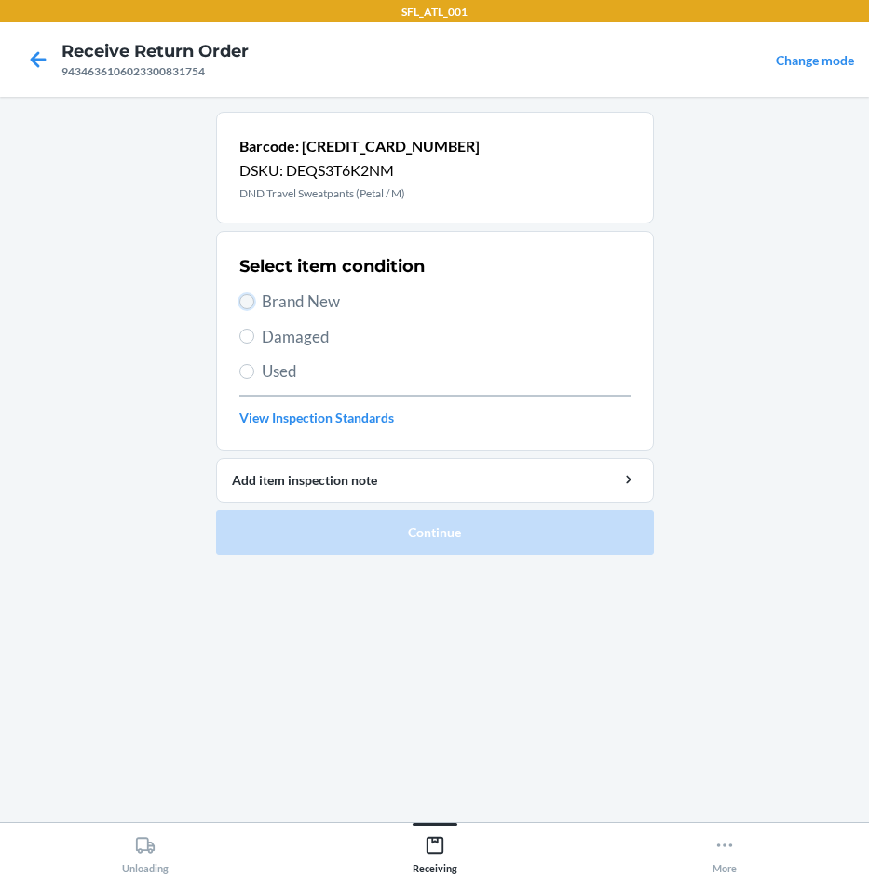
click at [253, 304] on input "Brand New" at bounding box center [246, 301] width 15 height 15
radio input "true"
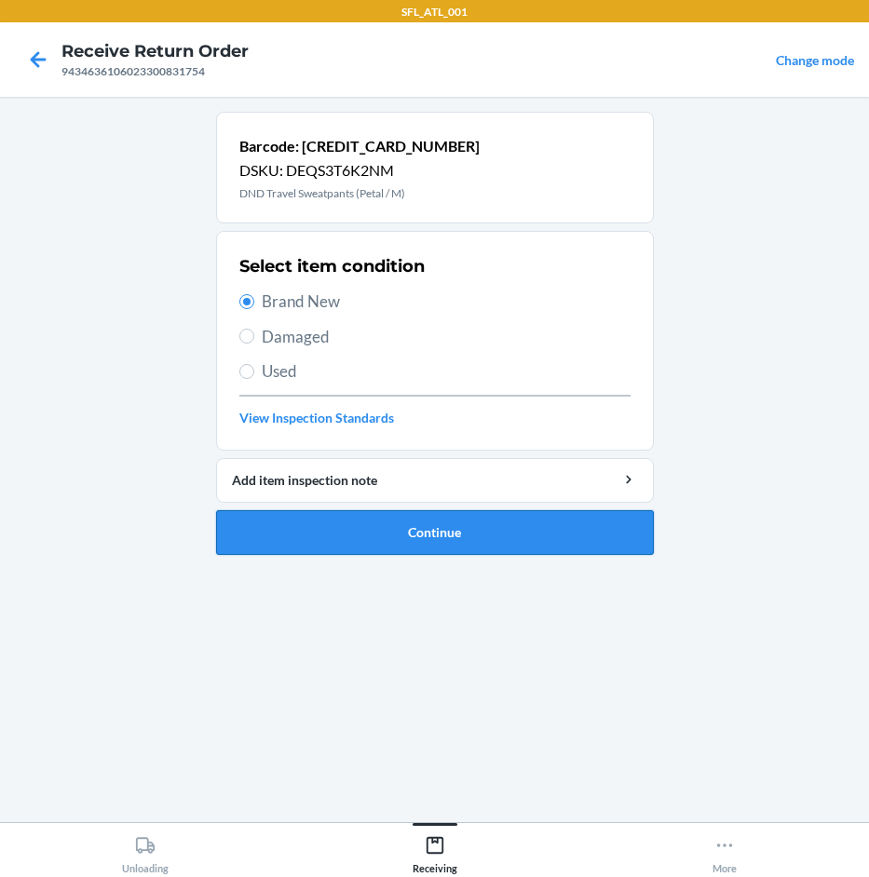
click at [377, 525] on button "Continue" at bounding box center [435, 532] width 438 height 45
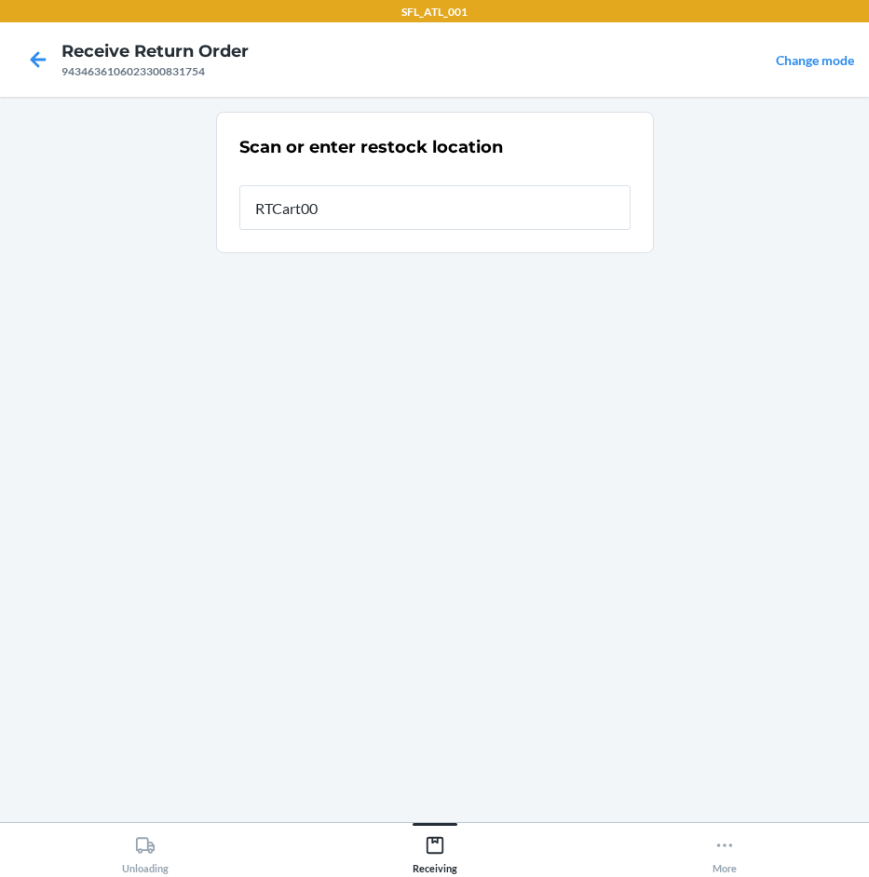
type input "RTCart006"
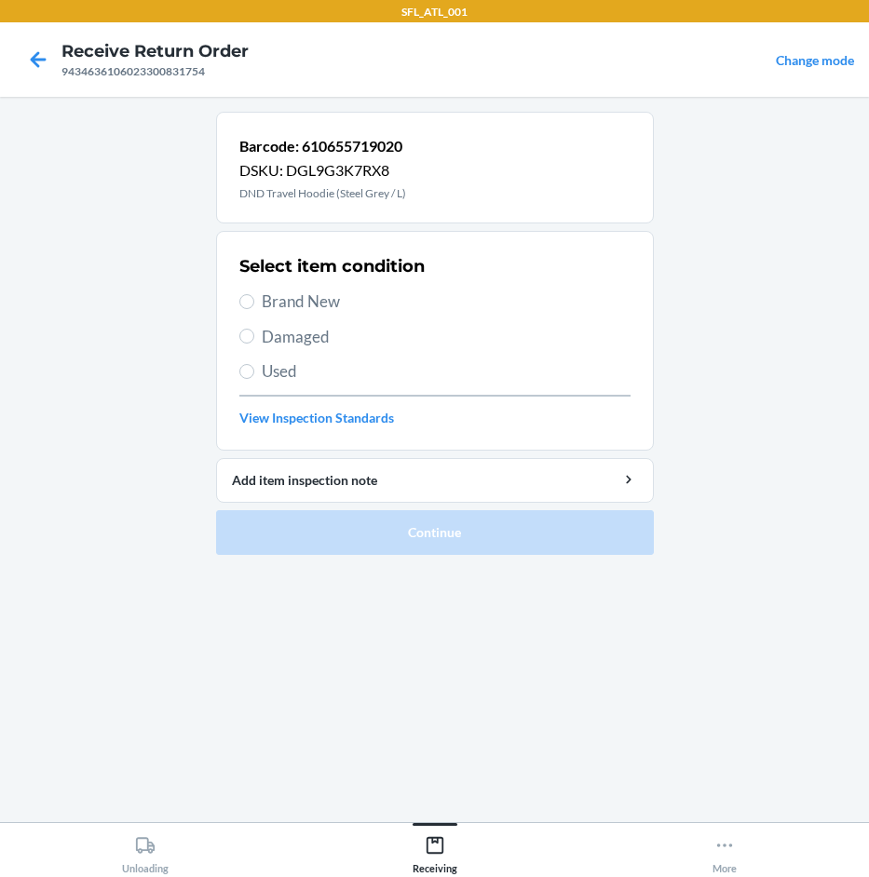
click at [323, 293] on span "Brand New" at bounding box center [446, 302] width 369 height 24
click at [254, 294] on input "Brand New" at bounding box center [246, 301] width 15 height 15
radio input "true"
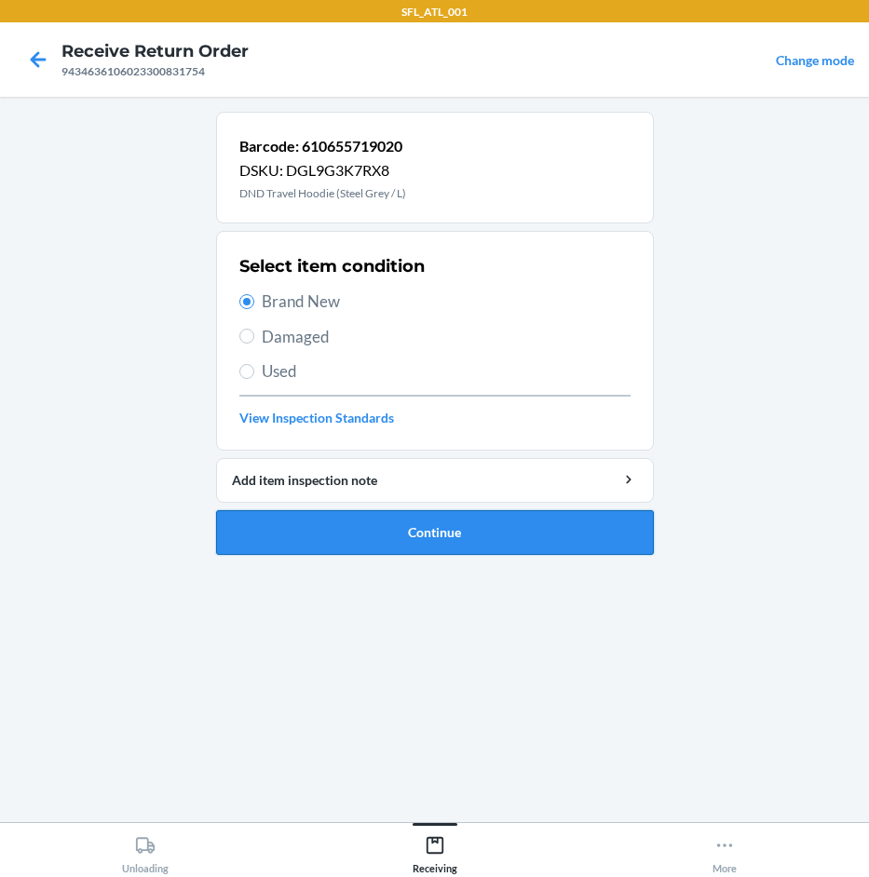
click at [535, 535] on button "Continue" at bounding box center [435, 532] width 438 height 45
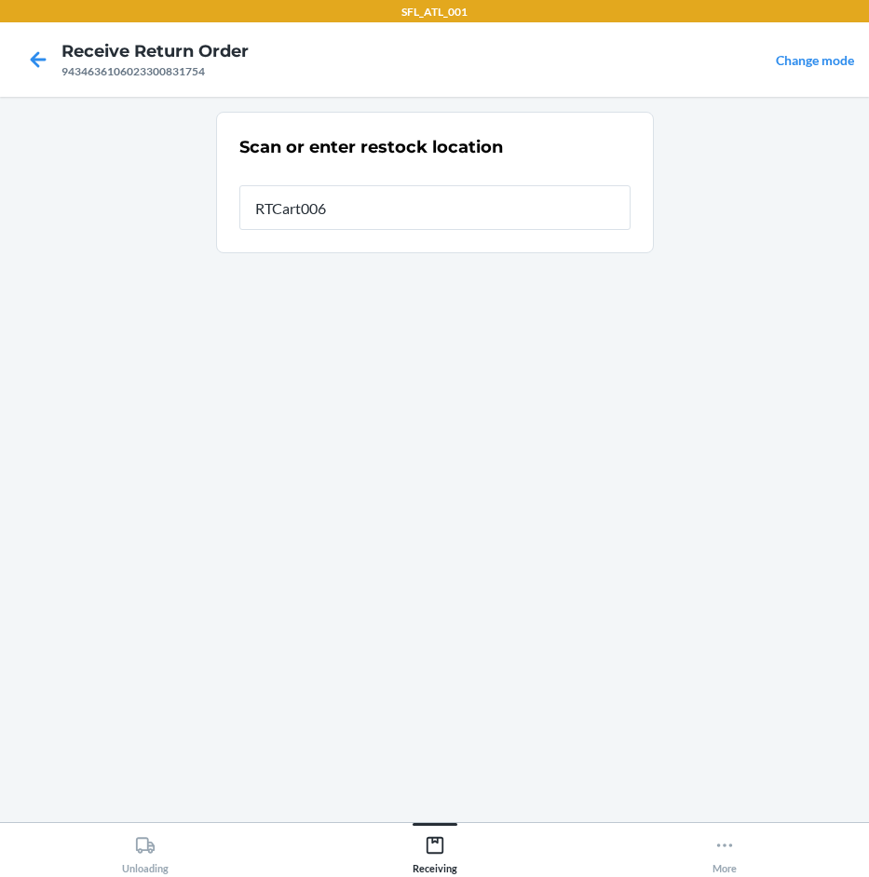
type input "RTCart006"
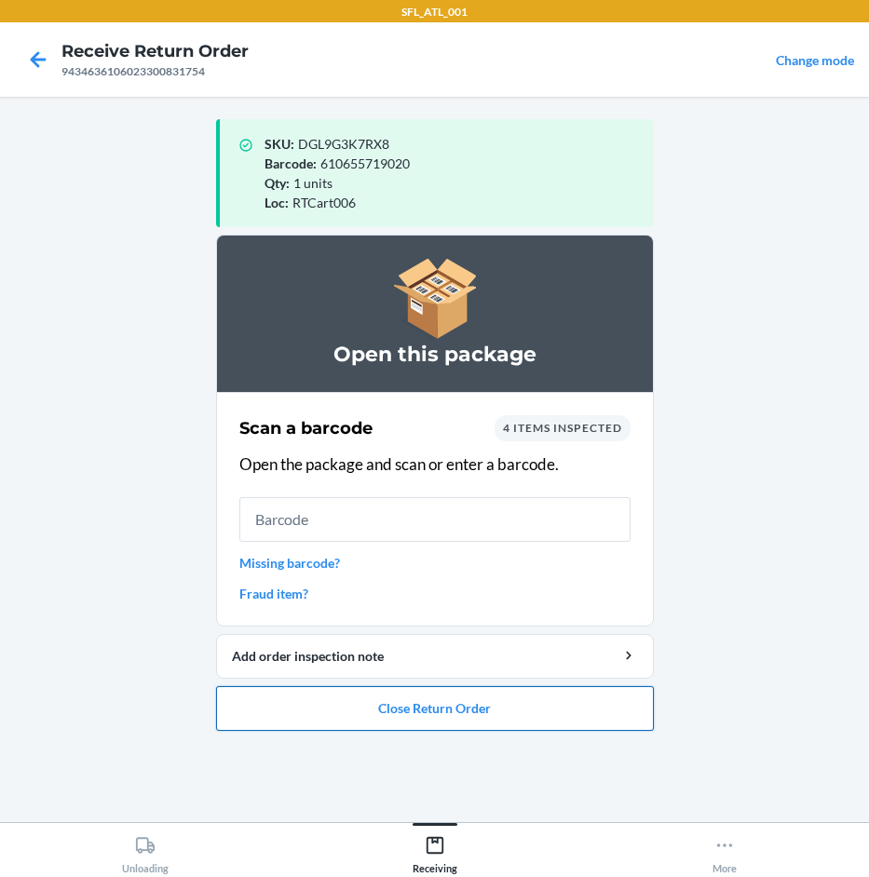
drag, startPoint x: 467, startPoint y: 712, endPoint x: 464, endPoint y: 703, distance: 10.0
click at [467, 711] on button "Close Return Order" at bounding box center [435, 708] width 438 height 45
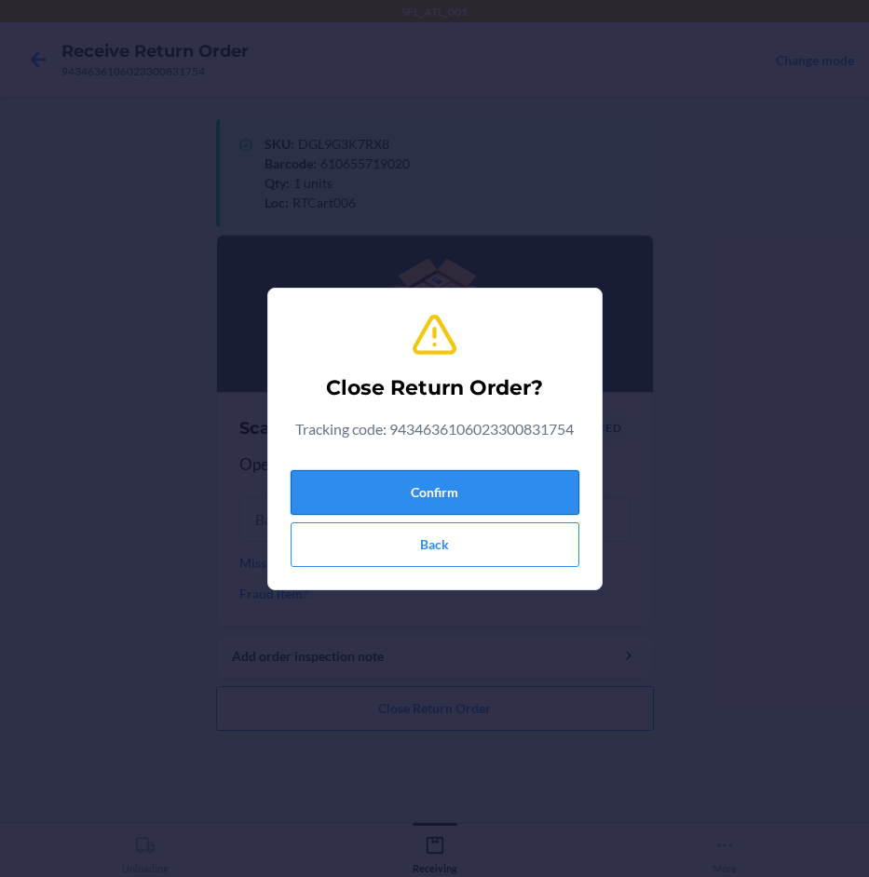
click at [493, 497] on button "Confirm" at bounding box center [435, 492] width 289 height 45
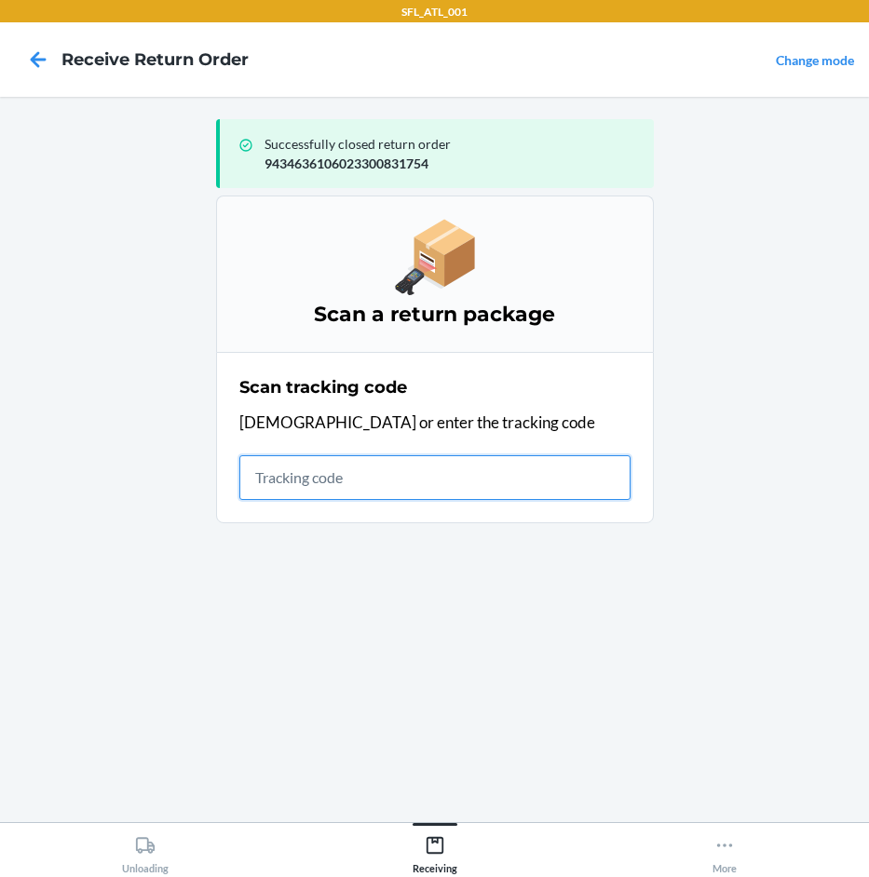
drag, startPoint x: 439, startPoint y: 469, endPoint x: 420, endPoint y: 451, distance: 26.3
click at [433, 467] on input "text" at bounding box center [434, 477] width 391 height 45
type input "420302599434636106"
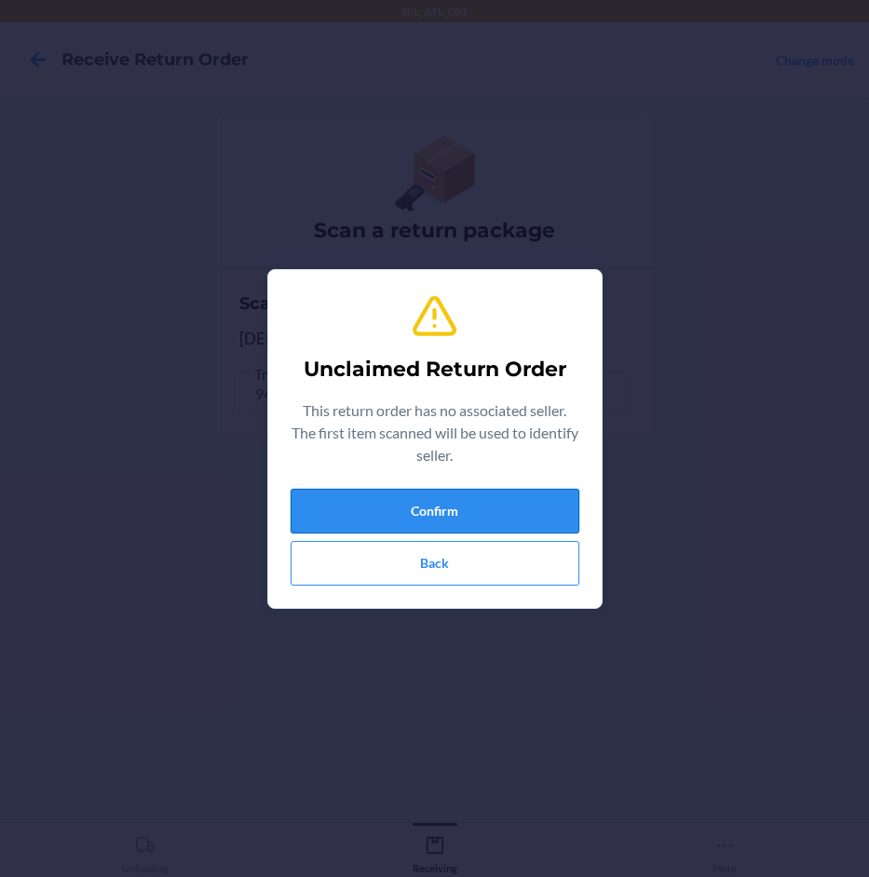
click at [539, 496] on button "Confirm" at bounding box center [435, 511] width 289 height 45
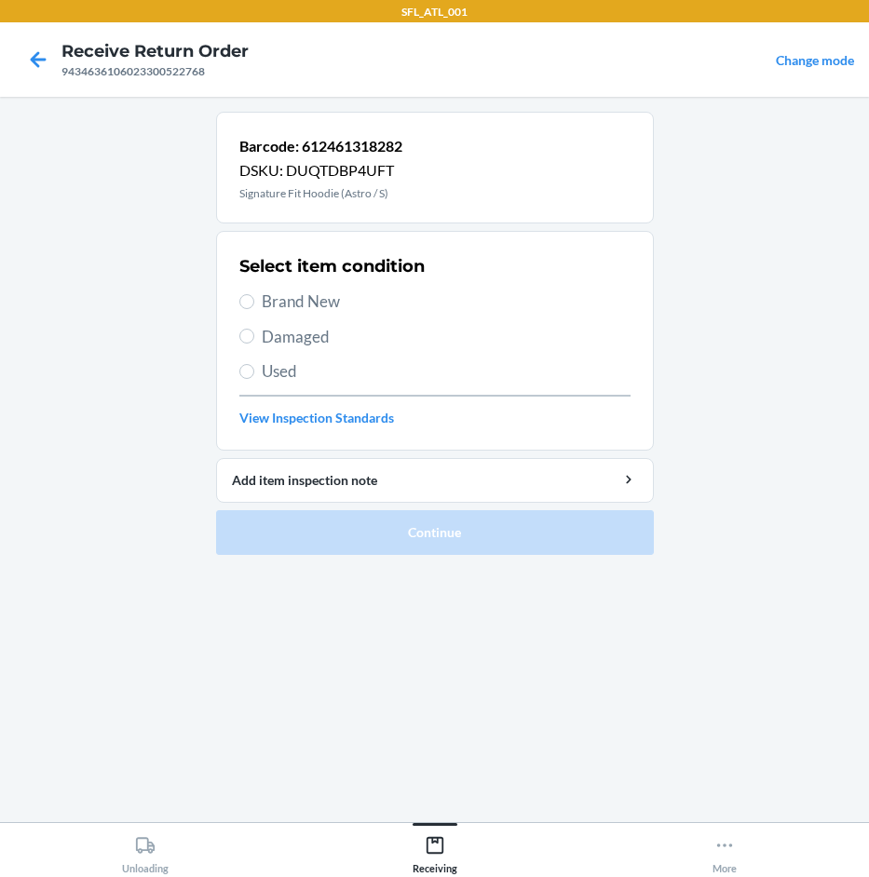
click at [291, 310] on span "Brand New" at bounding box center [446, 302] width 369 height 24
click at [254, 309] on input "Brand New" at bounding box center [246, 301] width 15 height 15
radio input "true"
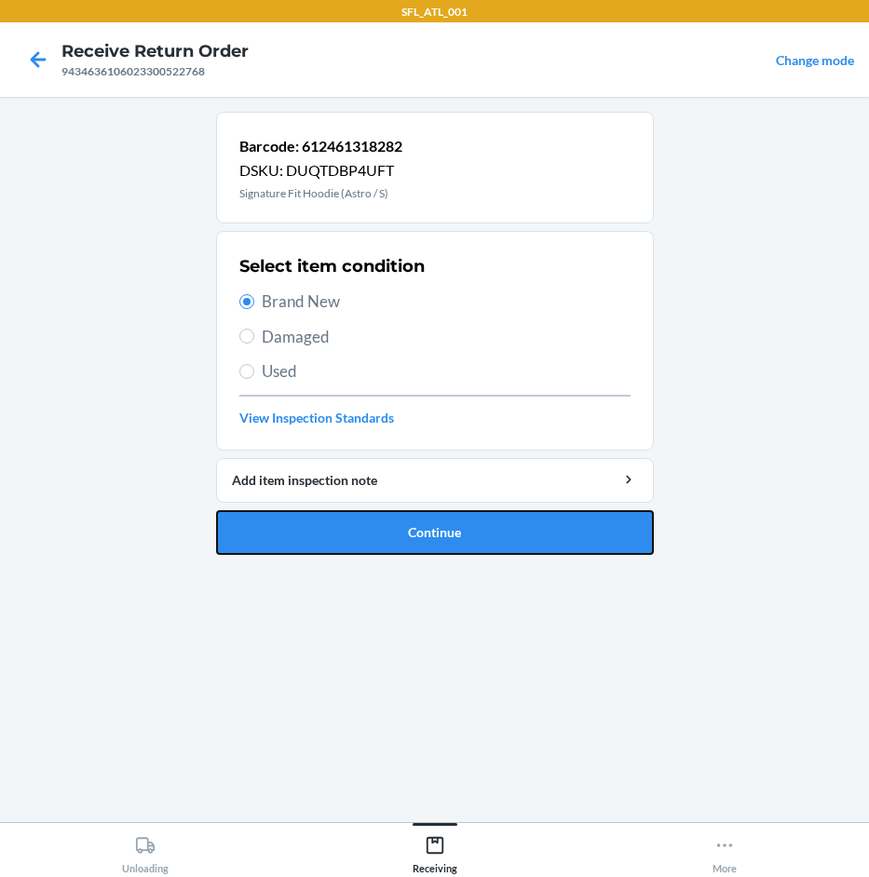
drag, startPoint x: 476, startPoint y: 538, endPoint x: 469, endPoint y: 521, distance: 18.0
click at [476, 536] on button "Continue" at bounding box center [435, 532] width 438 height 45
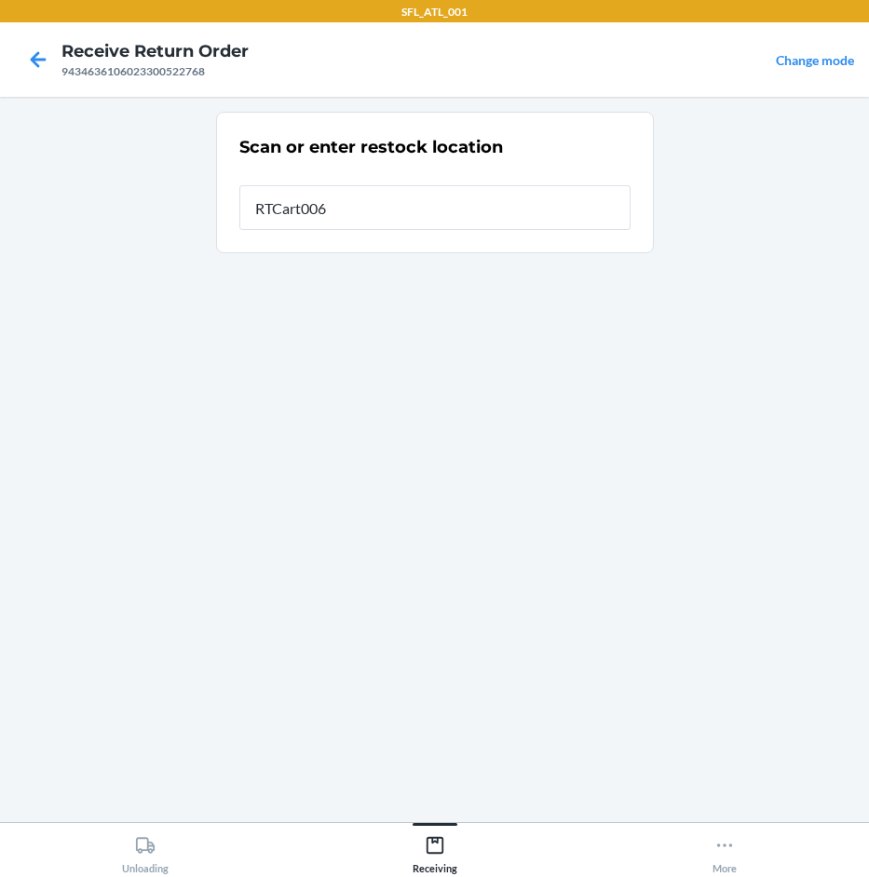
type input "RTCart006"
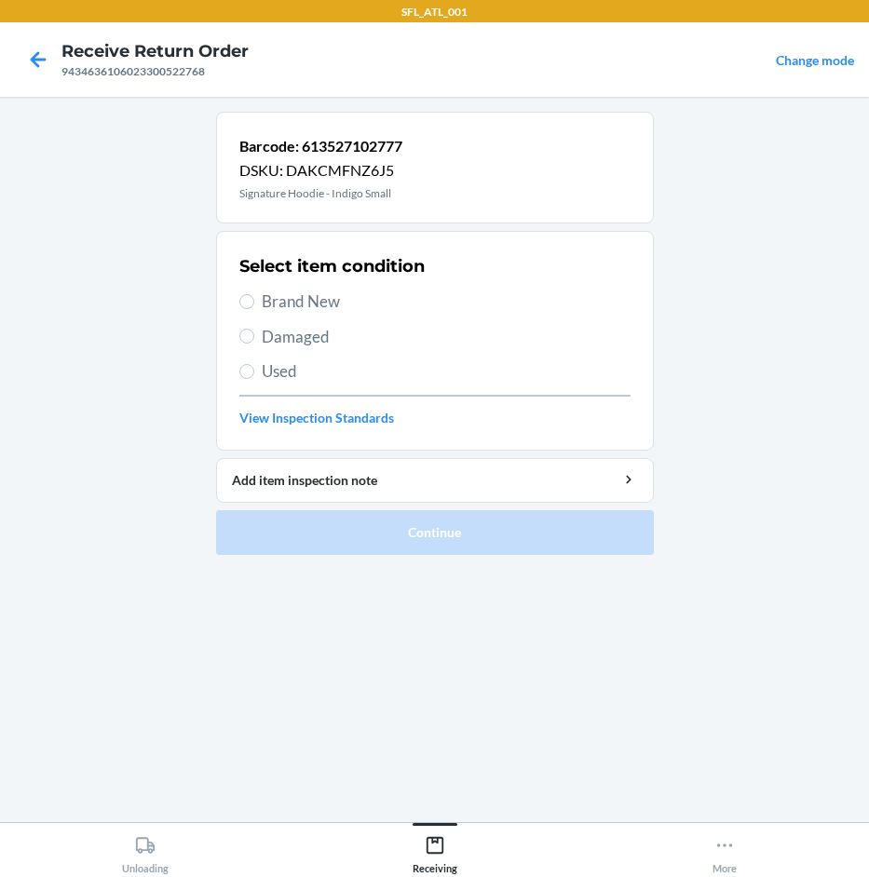
click at [329, 305] on span "Brand New" at bounding box center [446, 302] width 369 height 24
click at [254, 305] on input "Brand New" at bounding box center [246, 301] width 15 height 15
radio input "true"
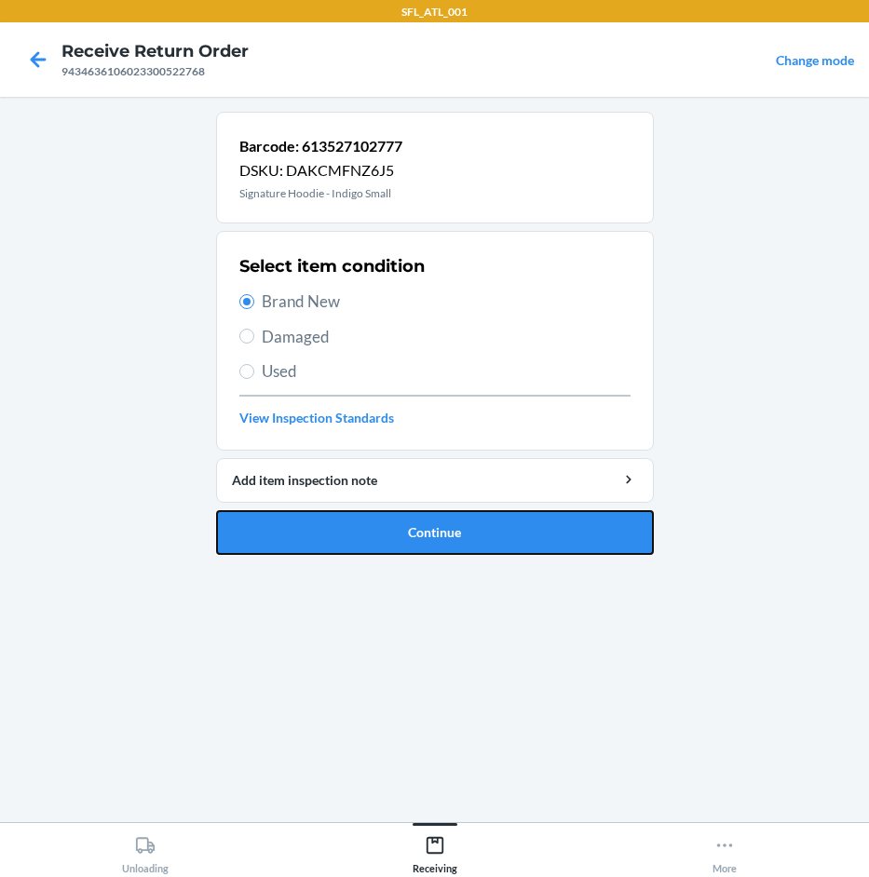
drag, startPoint x: 511, startPoint y: 541, endPoint x: 499, endPoint y: 537, distance: 12.7
click at [508, 540] on button "Continue" at bounding box center [435, 532] width 438 height 45
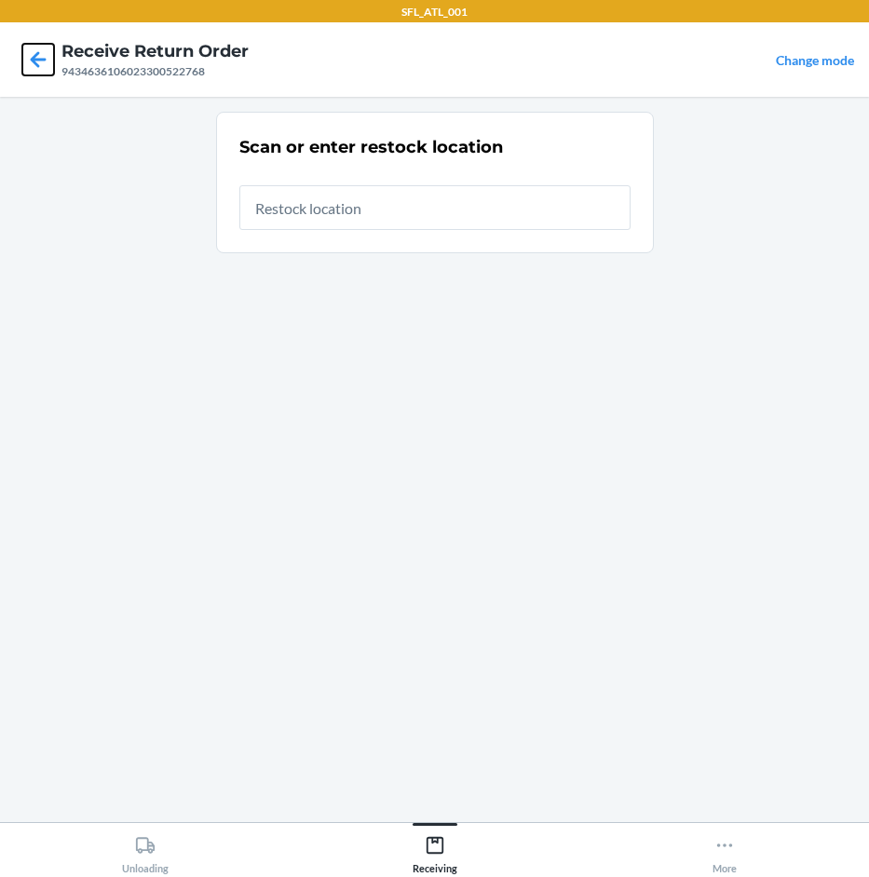
click at [49, 55] on icon at bounding box center [38, 60] width 32 height 32
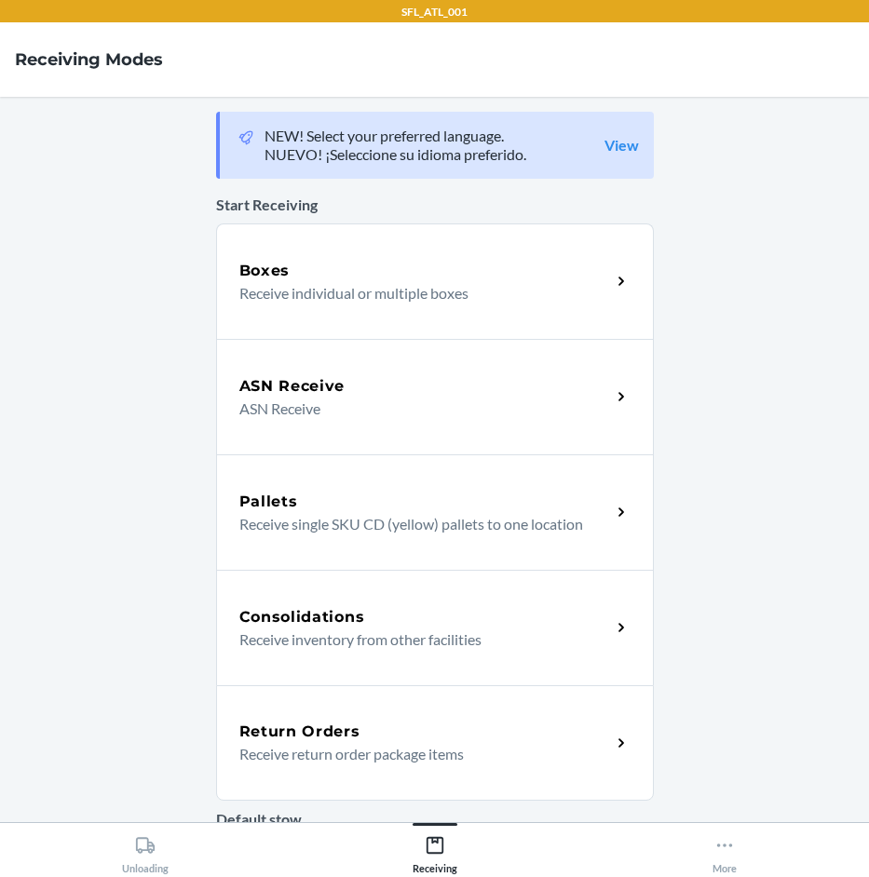
click at [445, 730] on div "Return Orders" at bounding box center [425, 732] width 372 height 22
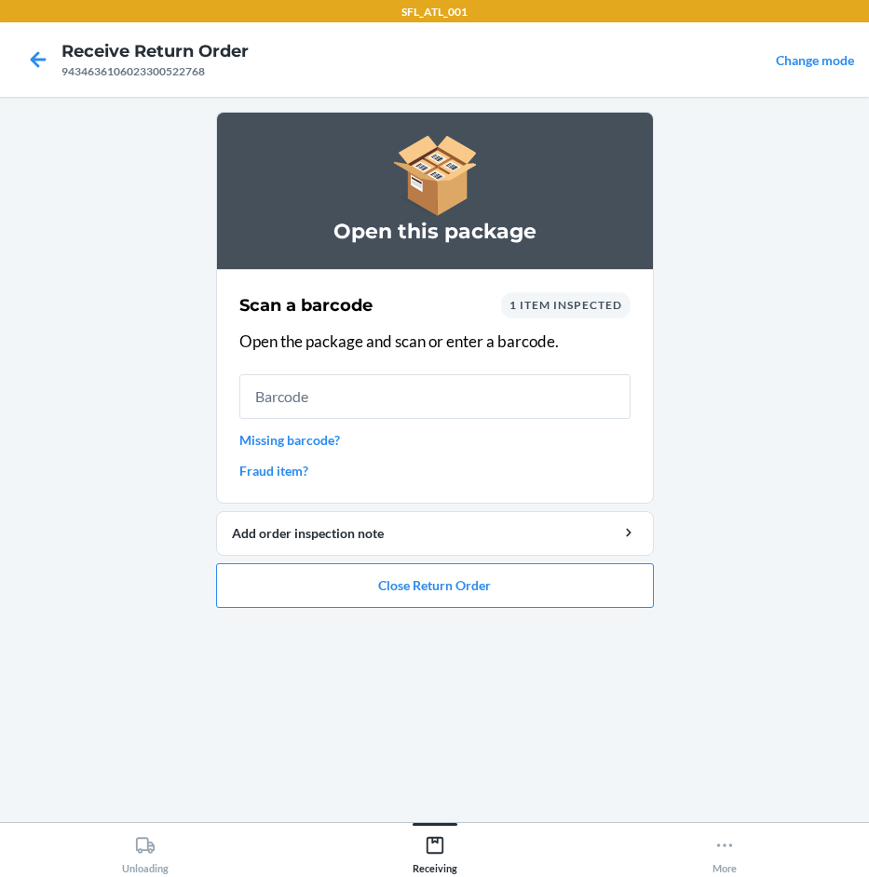
click at [309, 473] on link "Fraud item?" at bounding box center [434, 471] width 391 height 20
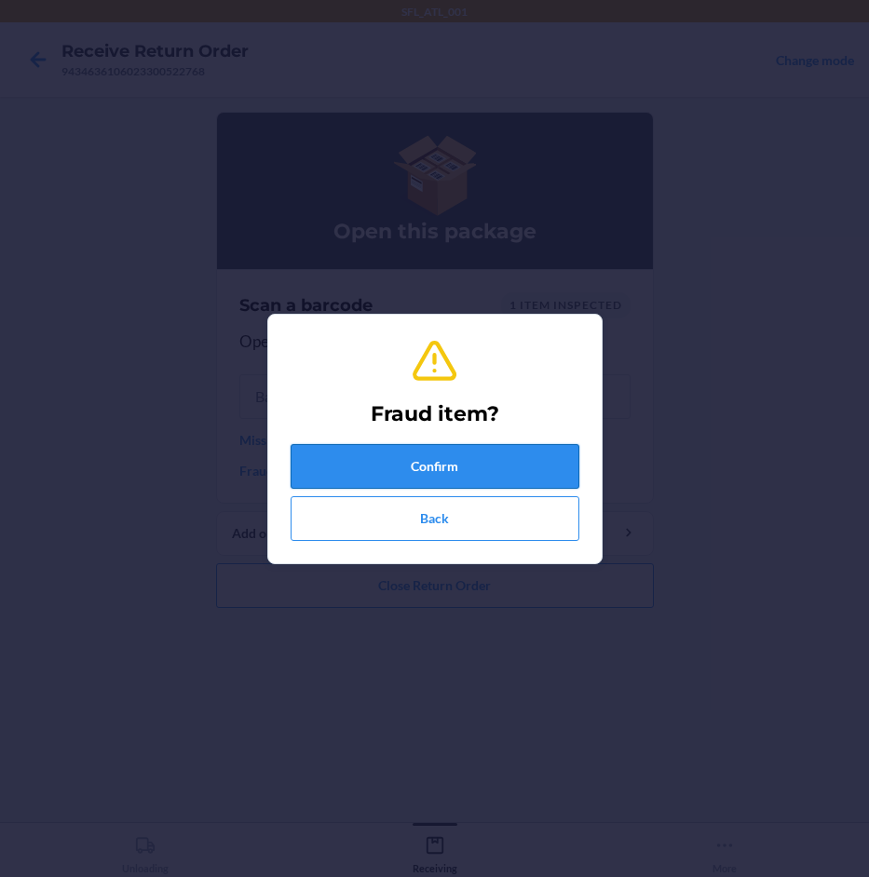
click at [396, 467] on button "Confirm" at bounding box center [435, 466] width 289 height 45
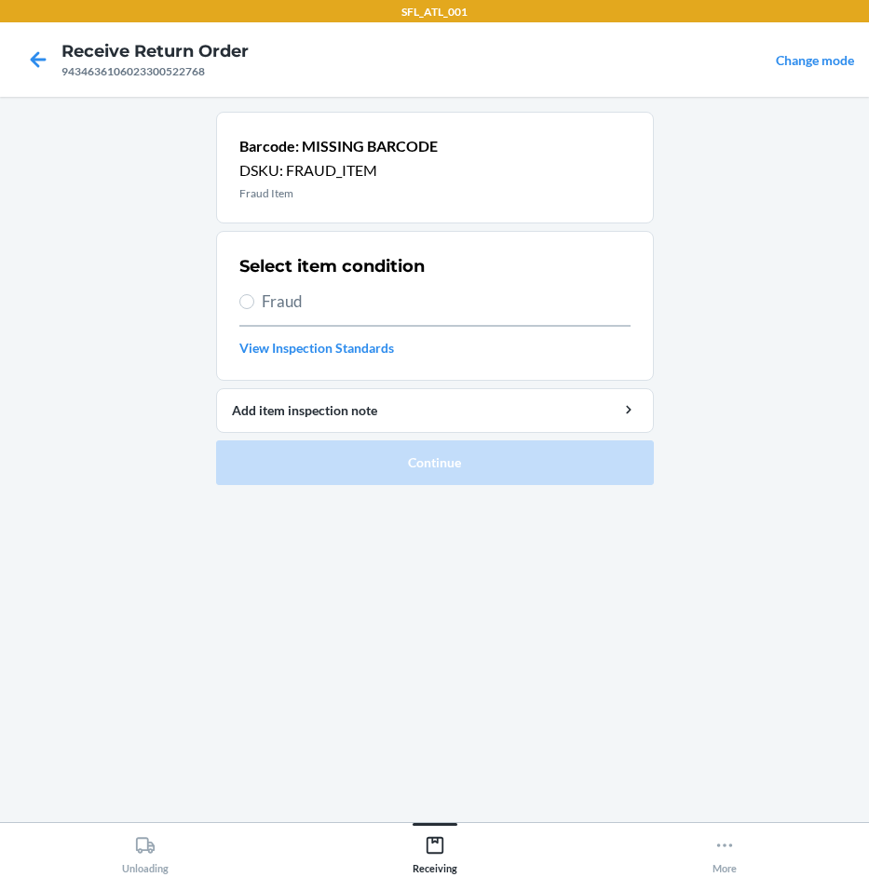
click at [375, 300] on span "Fraud" at bounding box center [446, 302] width 369 height 24
click at [254, 300] on input "Fraud" at bounding box center [246, 301] width 15 height 15
radio input "true"
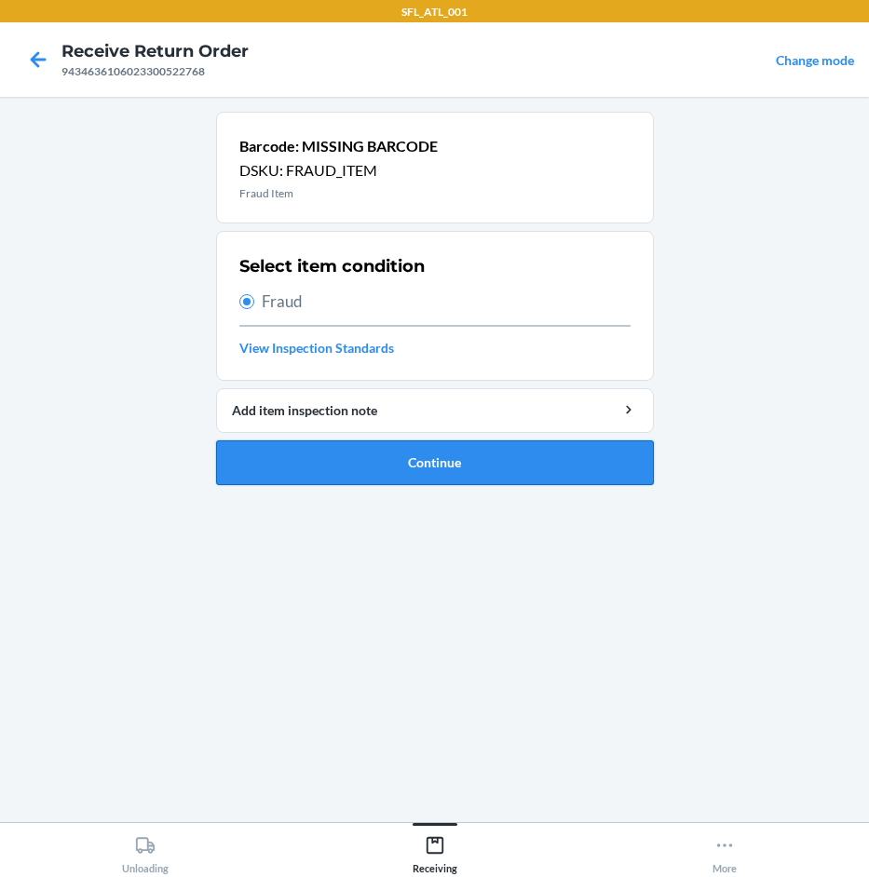
click at [438, 481] on button "Continue" at bounding box center [435, 462] width 438 height 45
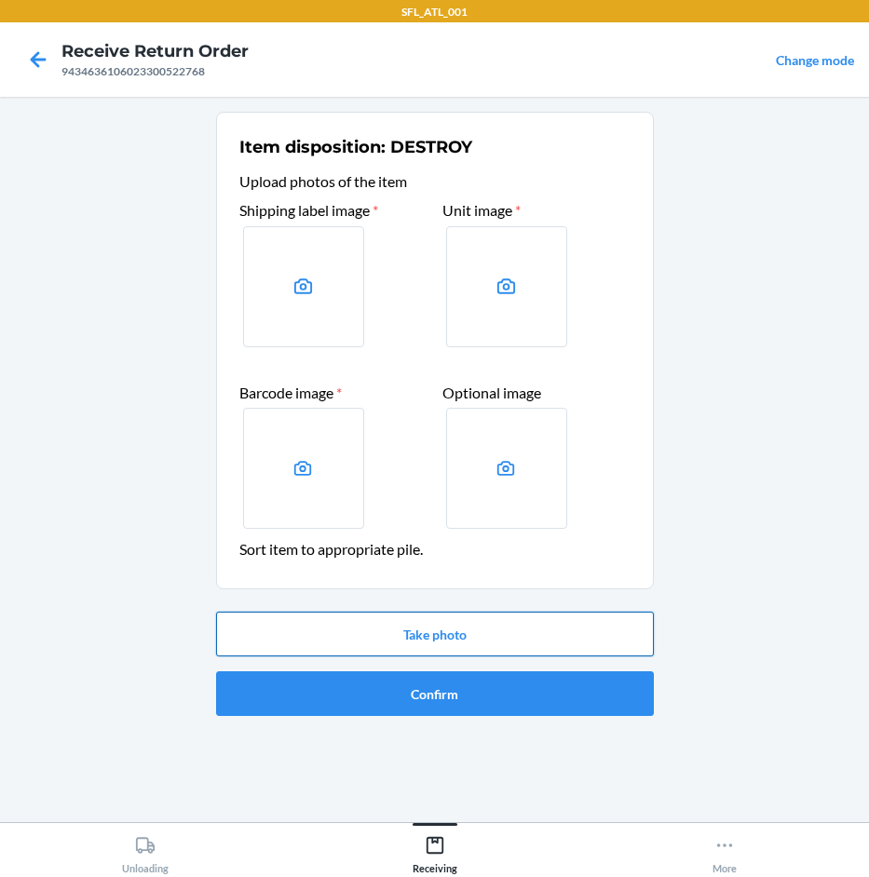
click at [430, 627] on button "Take photo" at bounding box center [435, 634] width 438 height 45
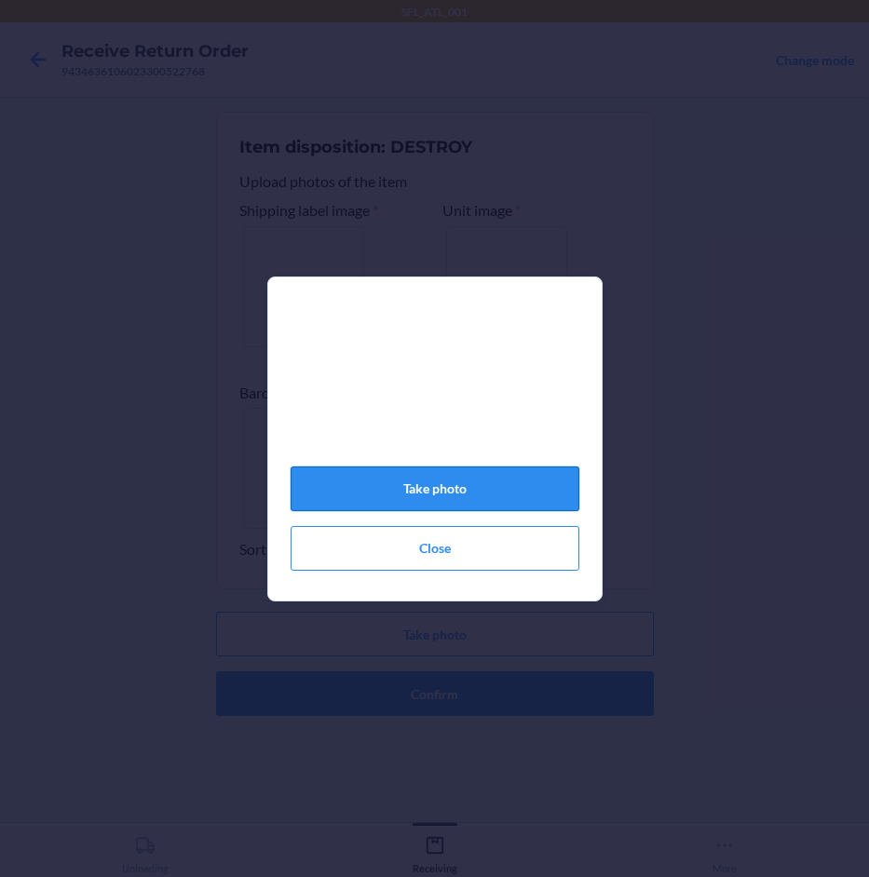
click at [469, 509] on button "Take photo" at bounding box center [435, 489] width 289 height 45
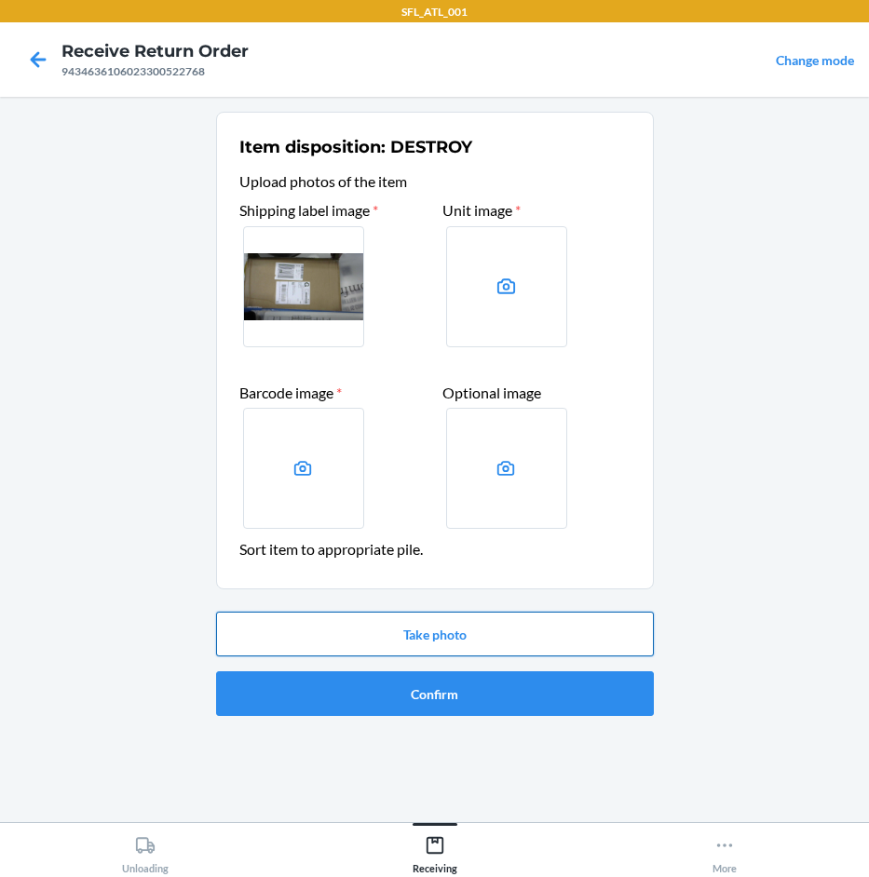
click at [482, 631] on button "Take photo" at bounding box center [435, 634] width 438 height 45
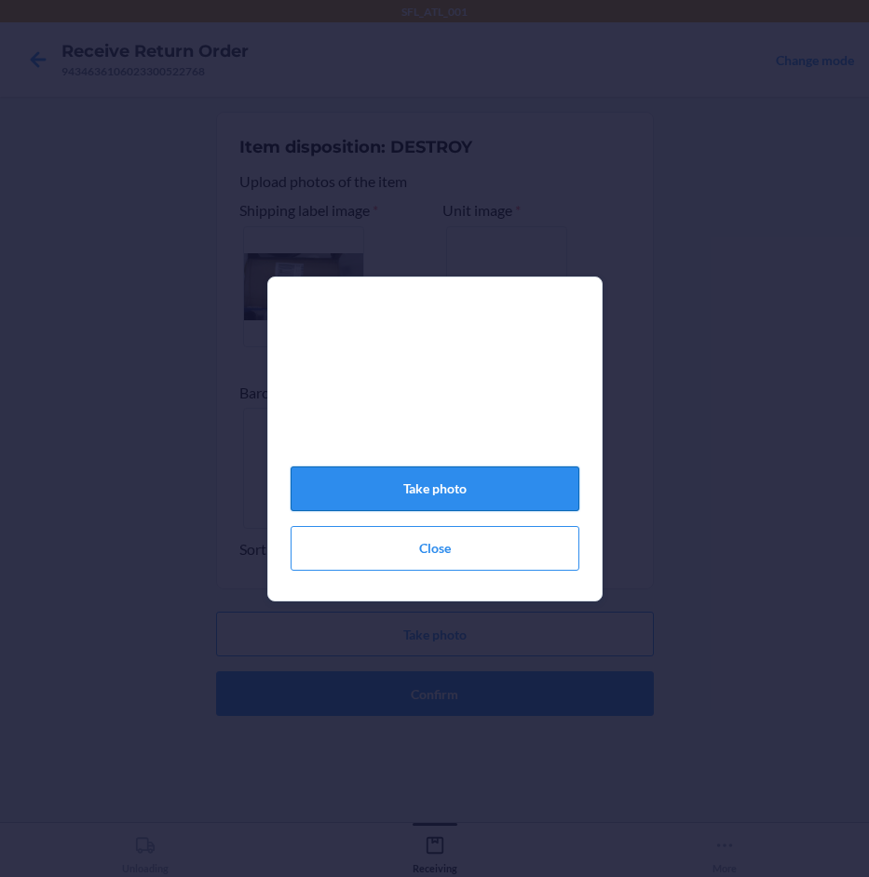
click at [478, 488] on button "Take photo" at bounding box center [435, 489] width 289 height 45
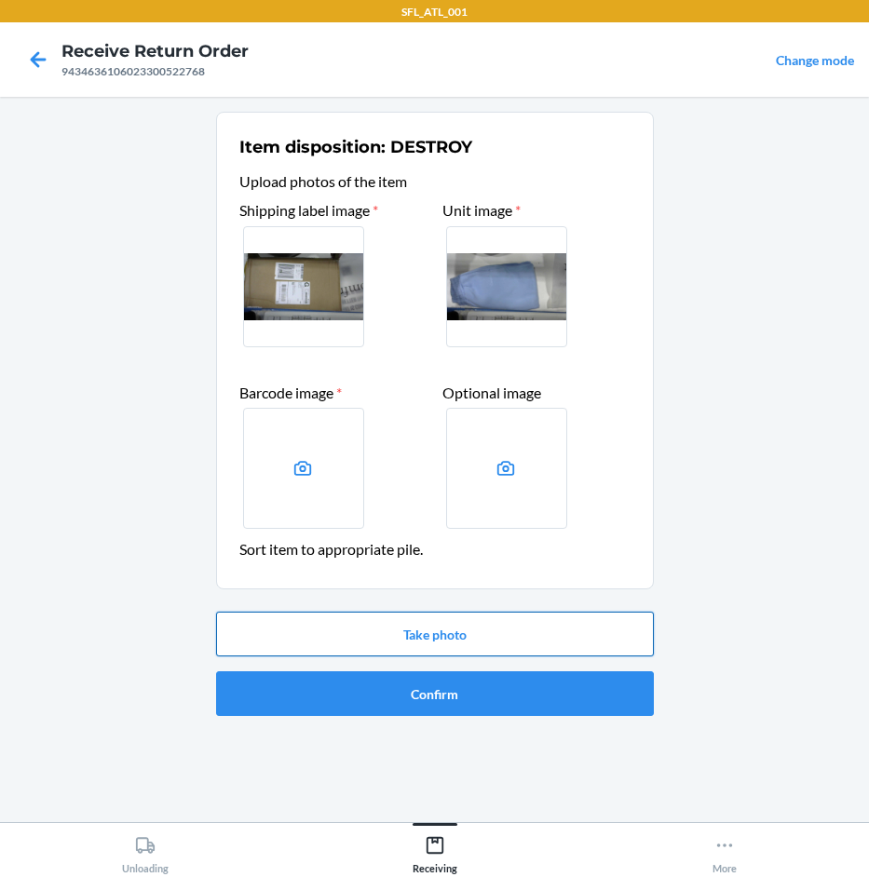
click at [447, 639] on button "Take photo" at bounding box center [435, 634] width 438 height 45
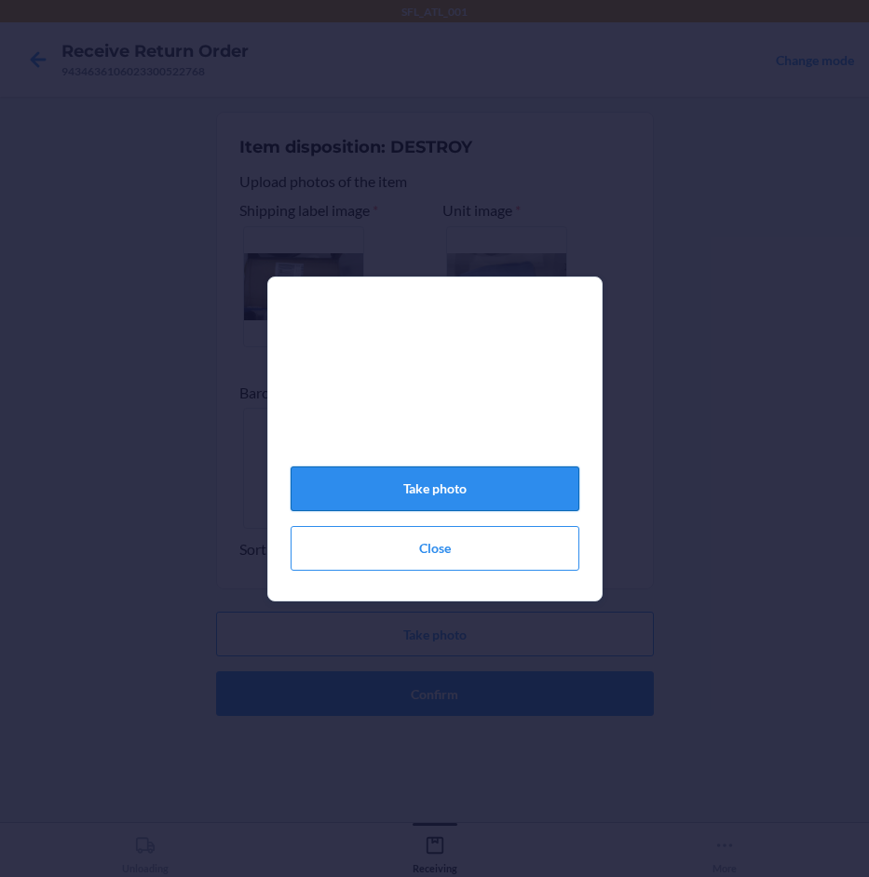
click at [512, 488] on button "Take photo" at bounding box center [435, 489] width 289 height 45
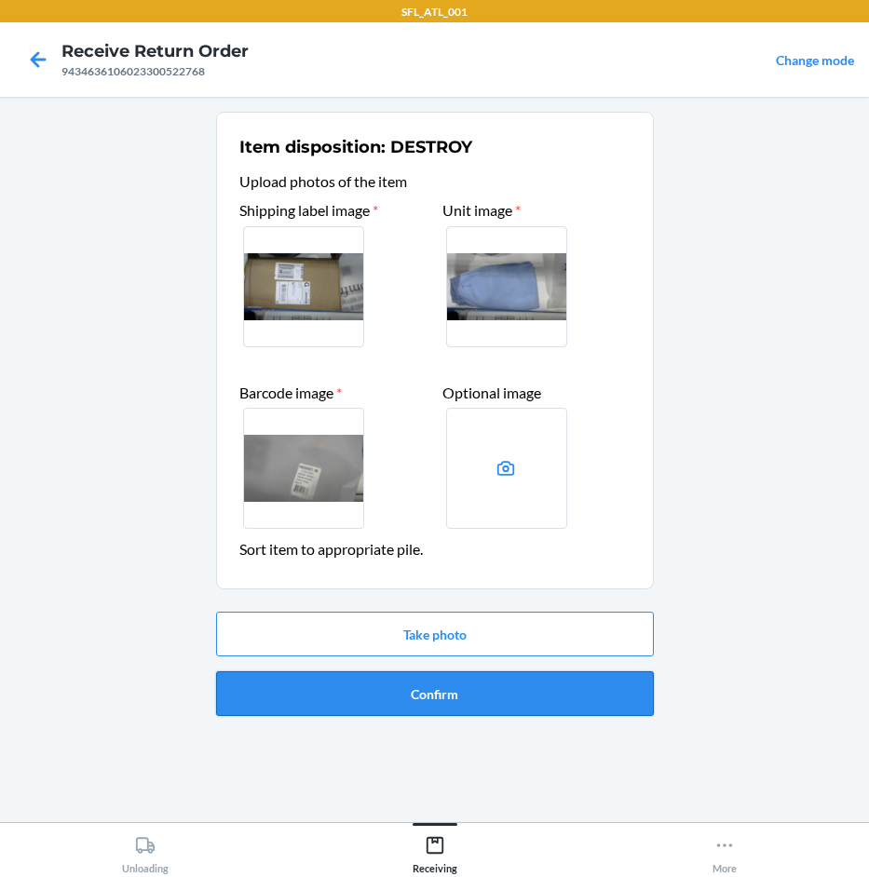
click at [544, 683] on button "Confirm" at bounding box center [435, 693] width 438 height 45
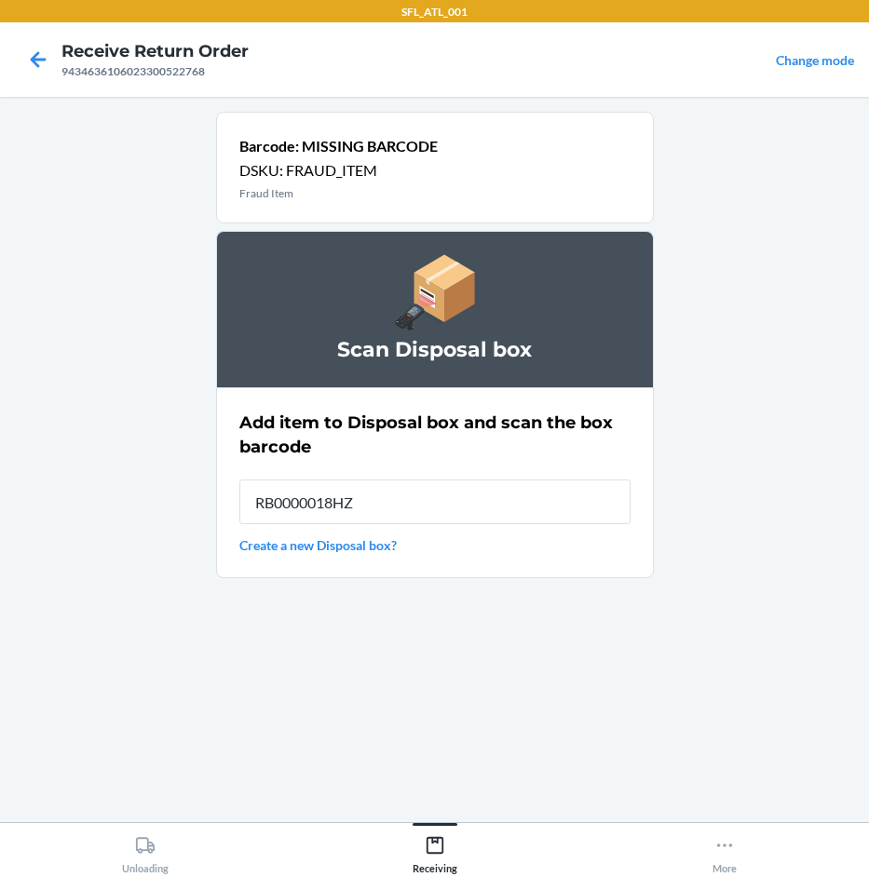
type input "RB0000018HZ"
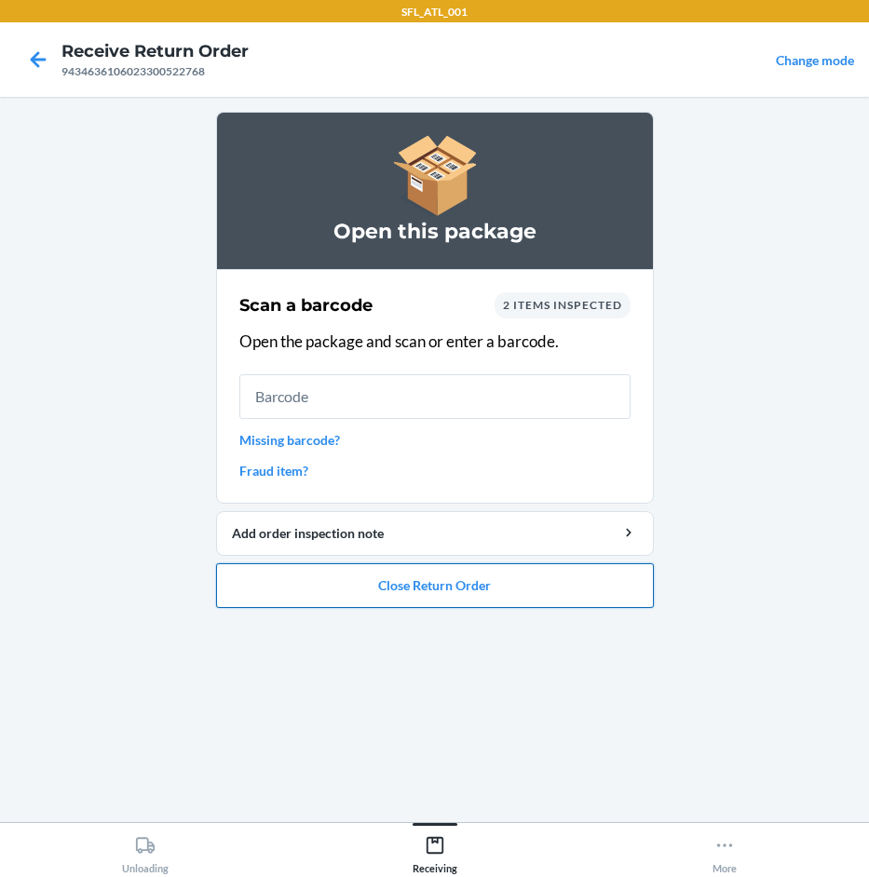
drag, startPoint x: 559, startPoint y: 579, endPoint x: 557, endPoint y: 569, distance: 10.4
click at [557, 573] on button "Close Return Order" at bounding box center [435, 585] width 438 height 45
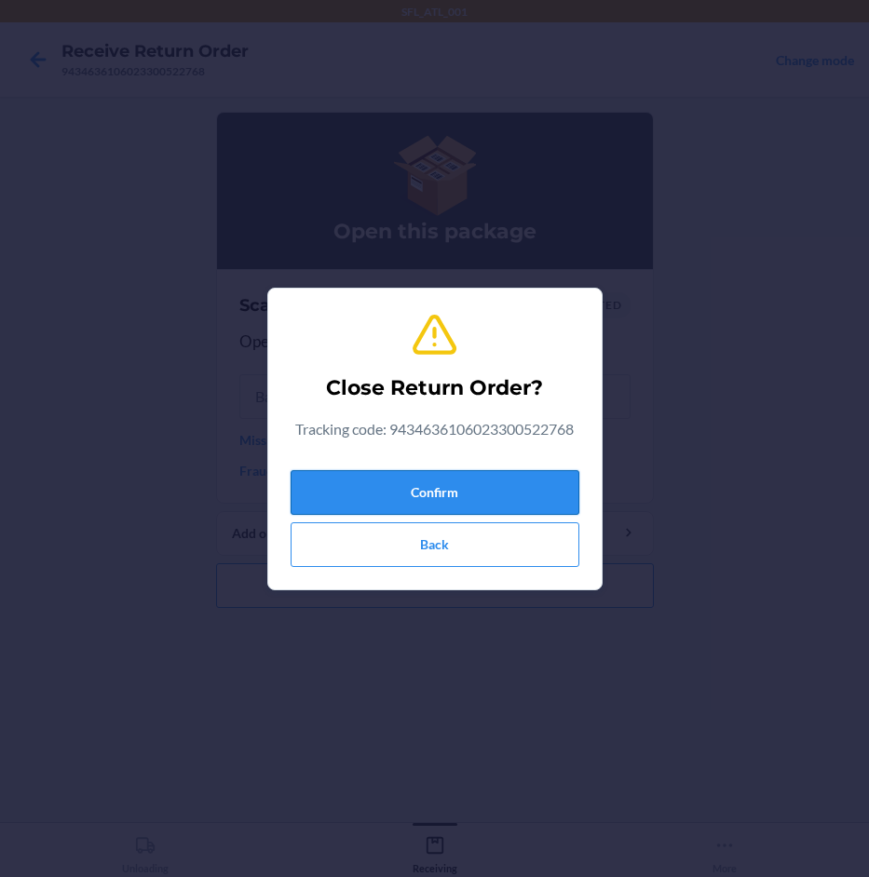
click at [511, 476] on button "Confirm" at bounding box center [435, 492] width 289 height 45
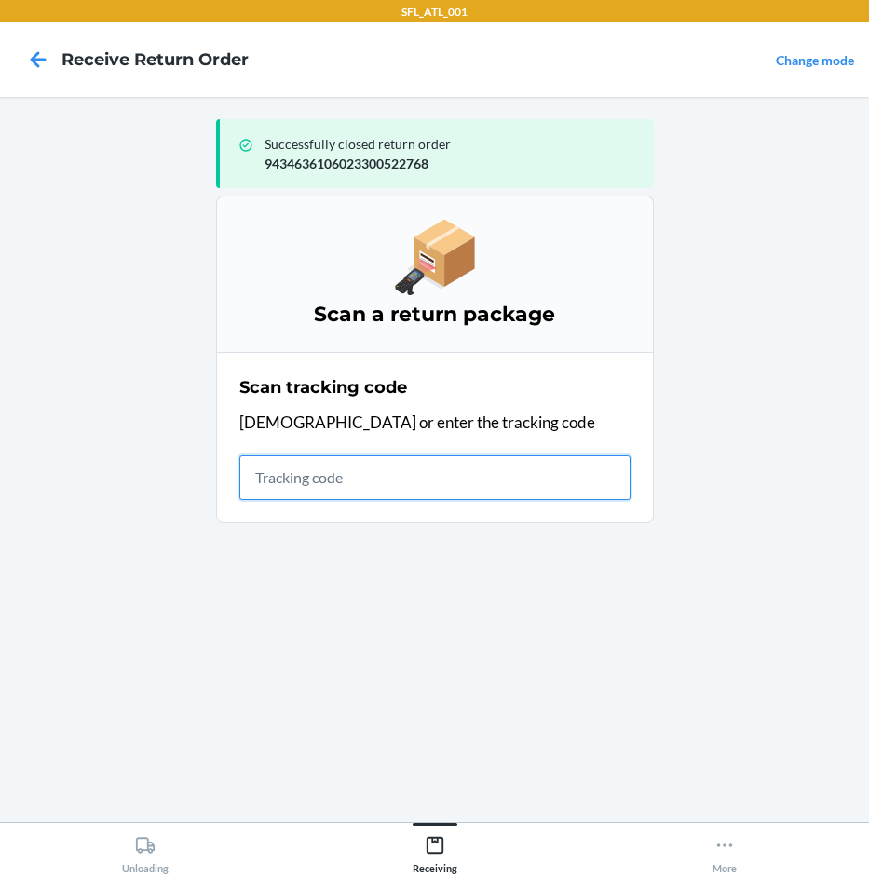
click at [413, 482] on input "text" at bounding box center [434, 477] width 391 height 45
type input "4203025994346361060"
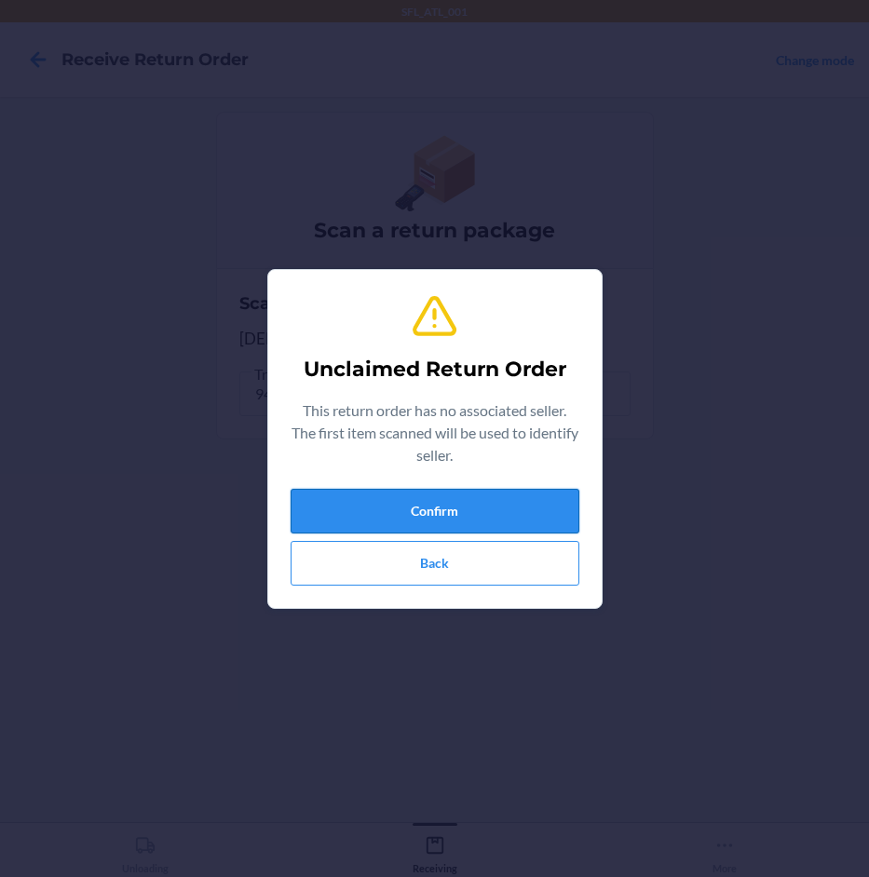
click at [448, 508] on button "Confirm" at bounding box center [435, 511] width 289 height 45
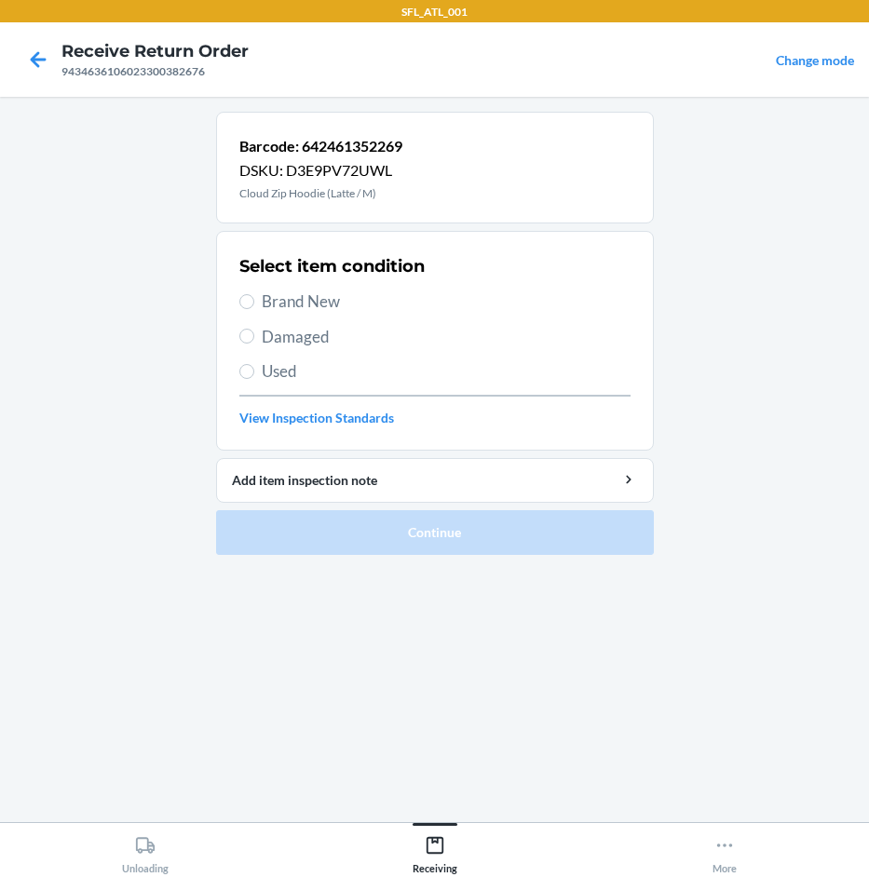
click at [269, 301] on span "Brand New" at bounding box center [446, 302] width 369 height 24
click at [254, 301] on input "Brand New" at bounding box center [246, 301] width 15 height 15
radio input "true"
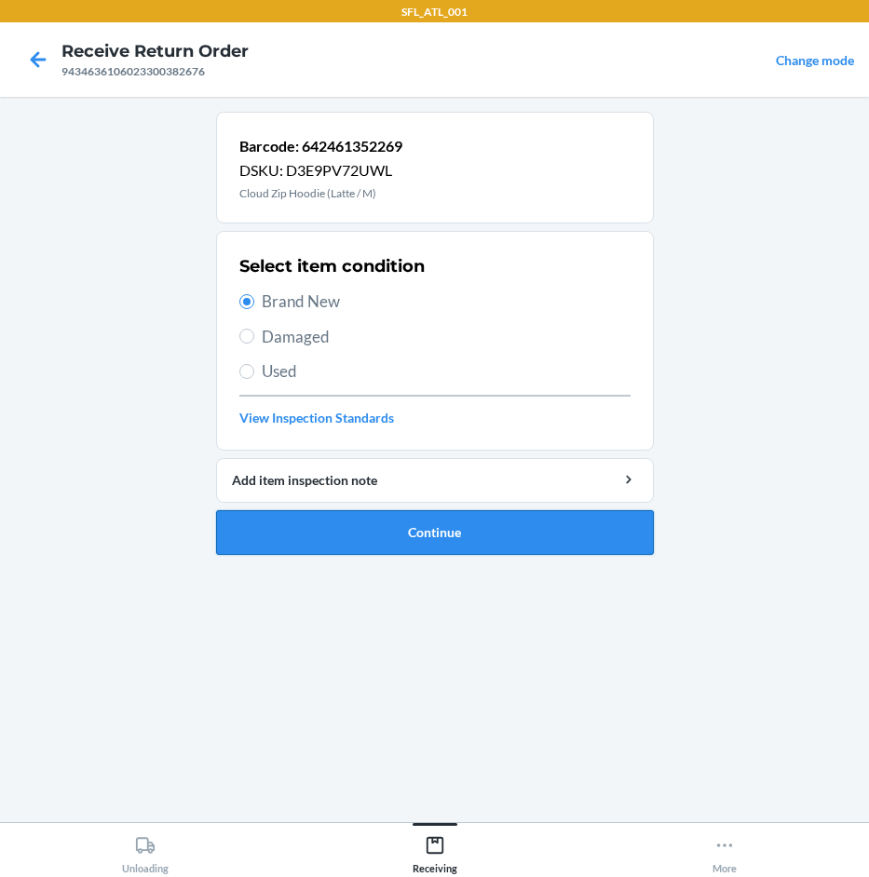
click at [497, 532] on button "Continue" at bounding box center [435, 532] width 438 height 45
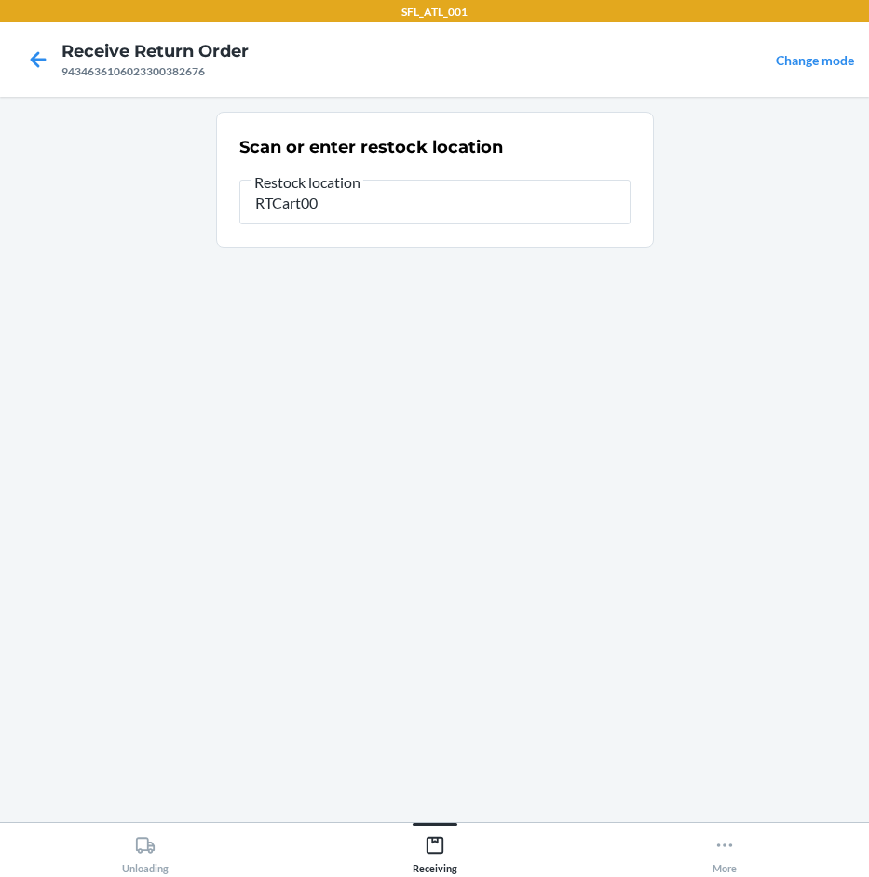
type input "RTCart006"
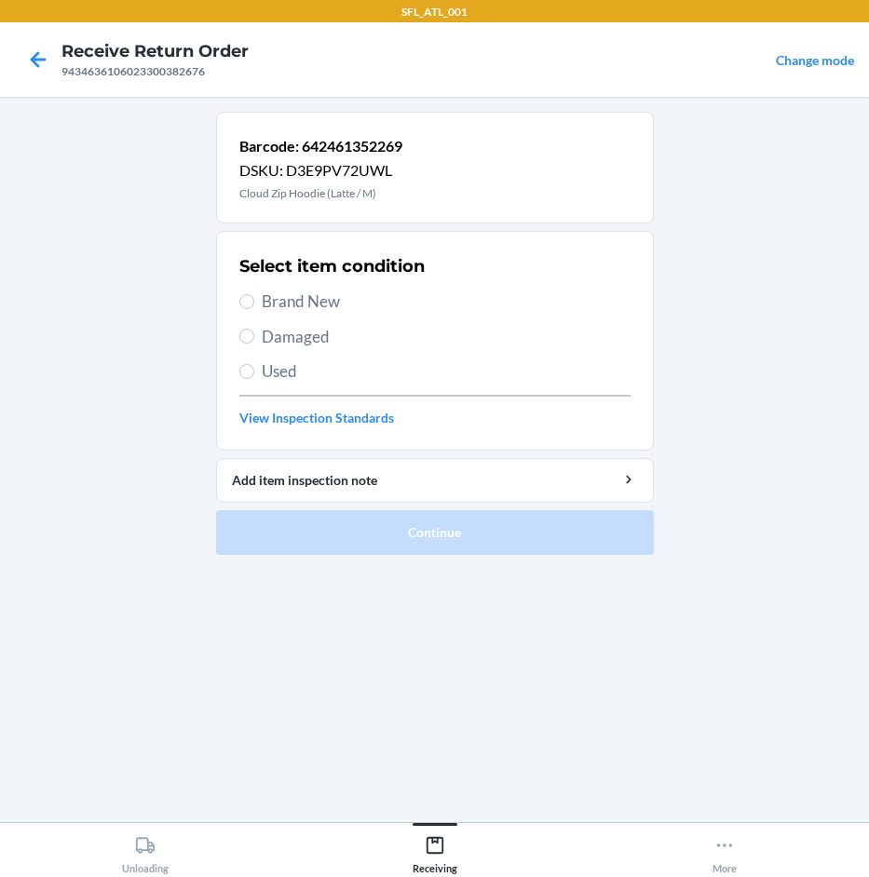
click at [327, 294] on span "Brand New" at bounding box center [446, 302] width 369 height 24
click at [254, 294] on input "Brand New" at bounding box center [246, 301] width 15 height 15
radio input "true"
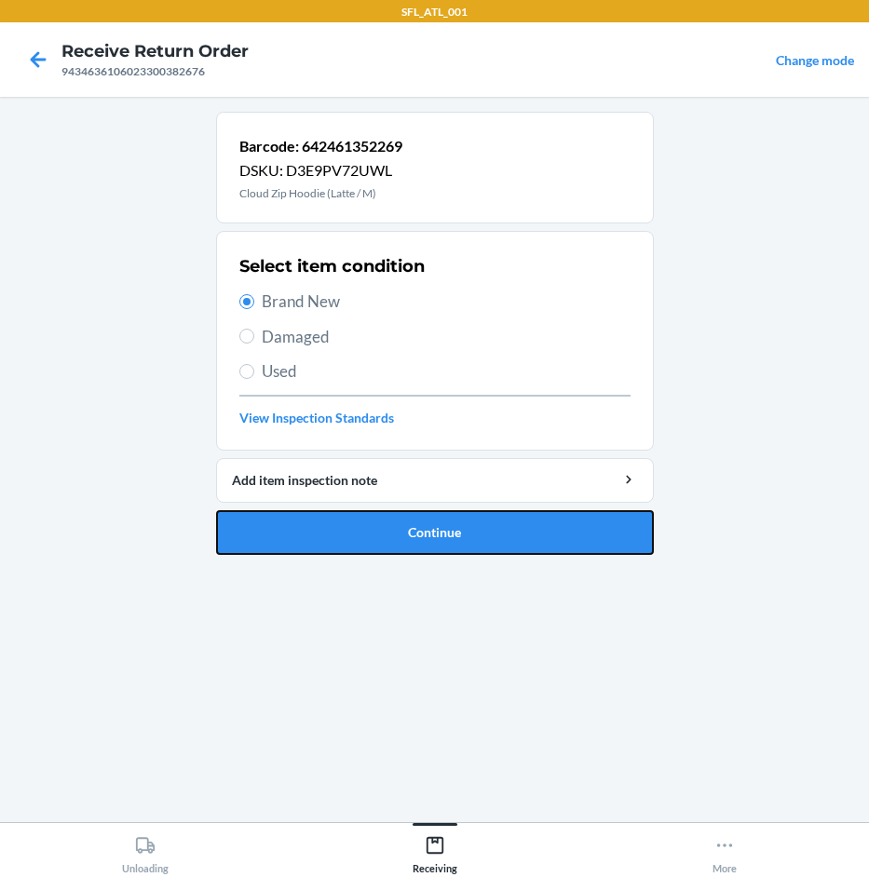
drag, startPoint x: 453, startPoint y: 530, endPoint x: 440, endPoint y: 526, distance: 12.7
click at [443, 527] on button "Continue" at bounding box center [435, 532] width 438 height 45
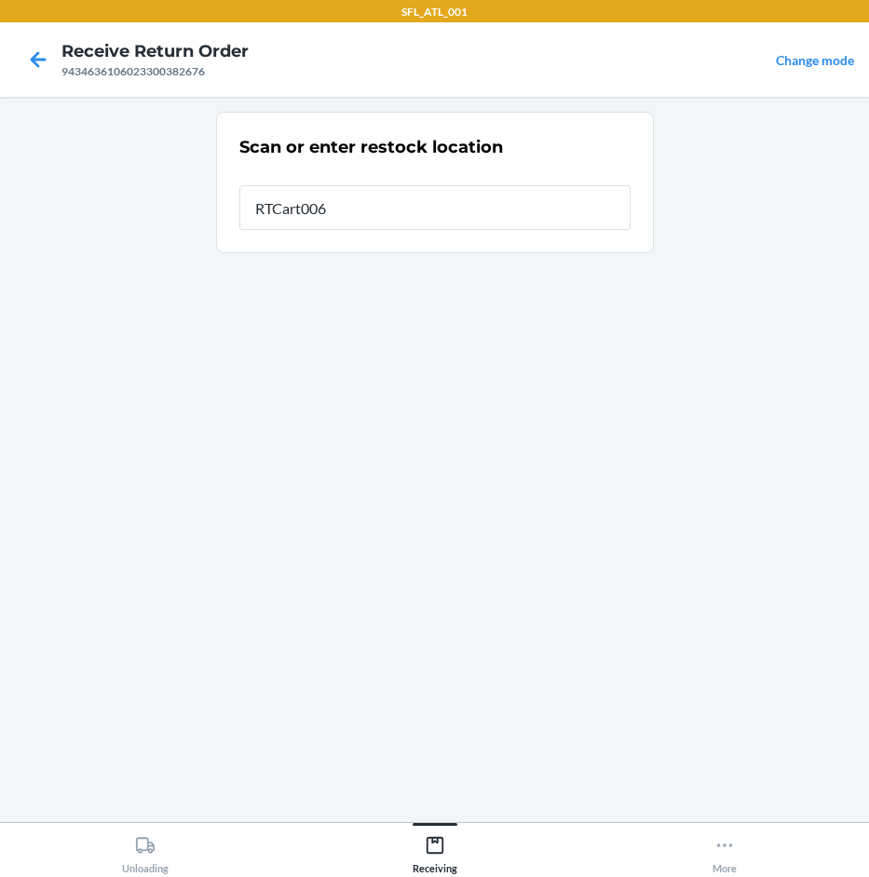
type input "RTCart006"
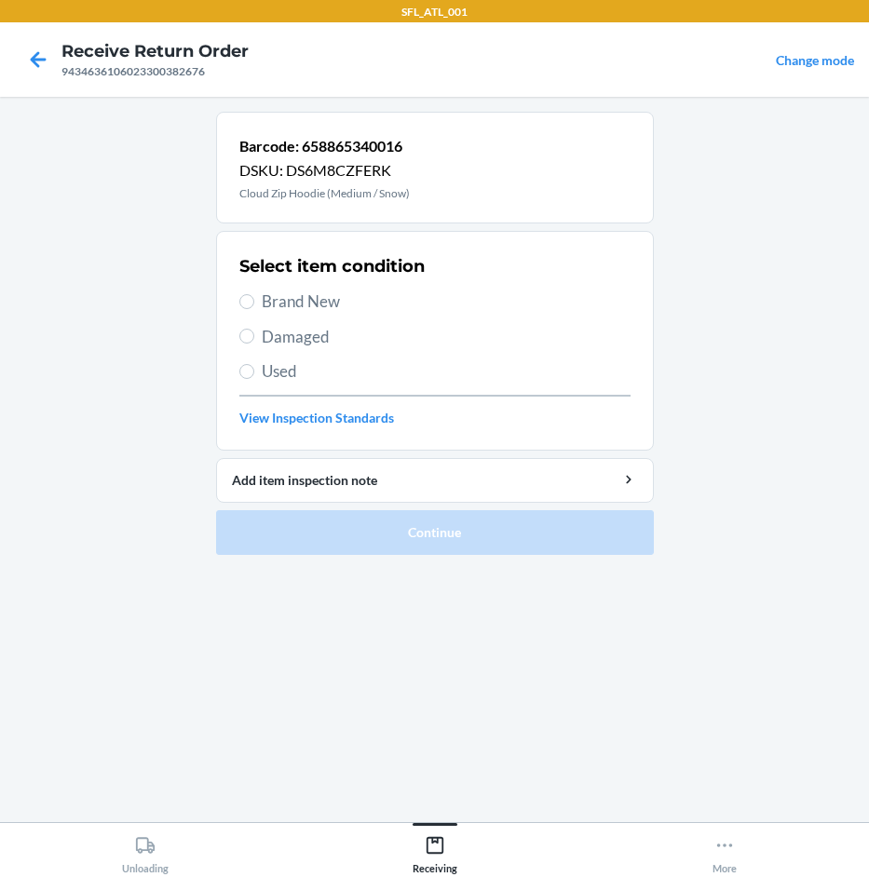
click at [357, 299] on span "Brand New" at bounding box center [446, 302] width 369 height 24
click at [254, 299] on input "Brand New" at bounding box center [246, 301] width 15 height 15
radio input "true"
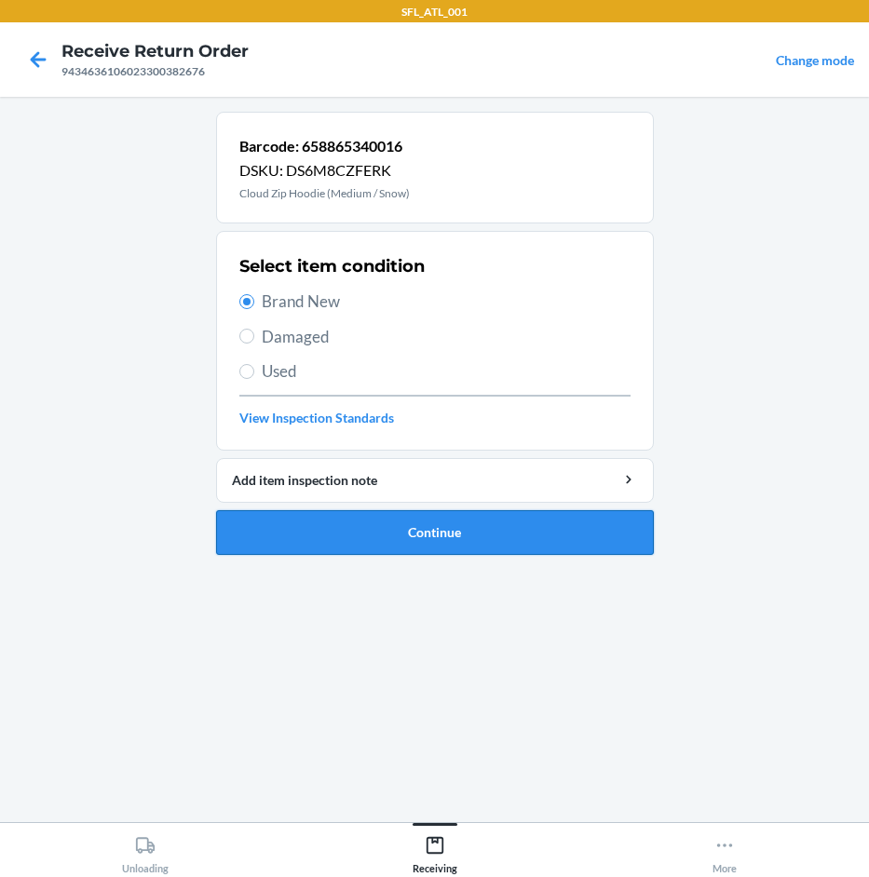
click at [437, 530] on button "Continue" at bounding box center [435, 532] width 438 height 45
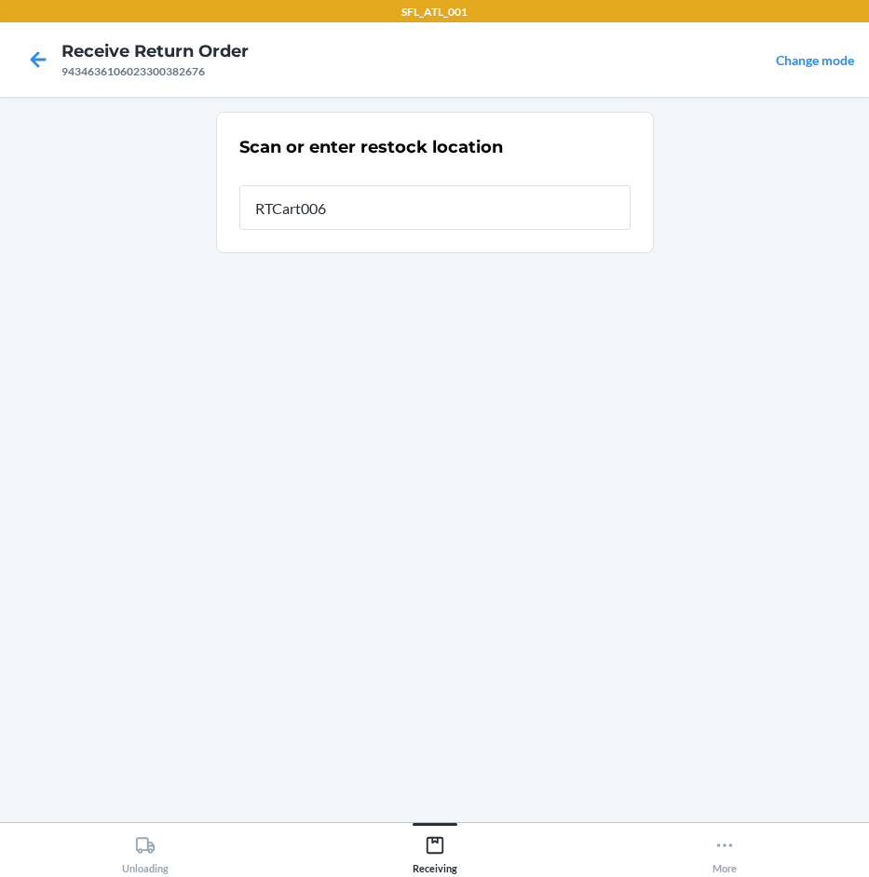
type input "RTCart006"
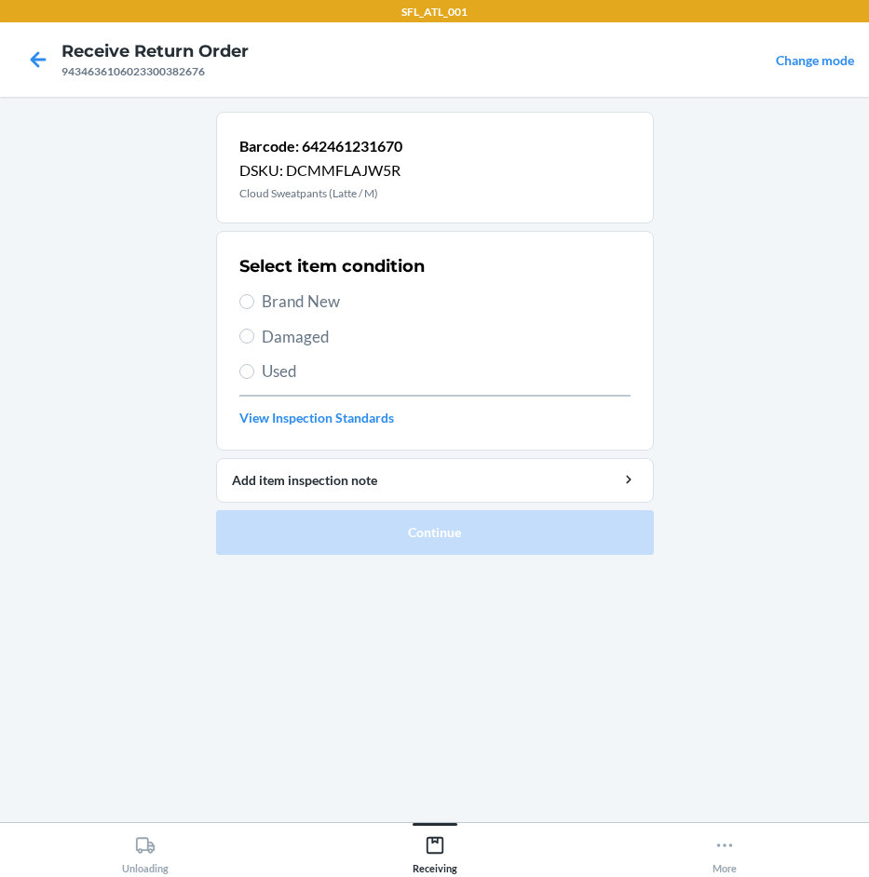
click at [370, 316] on div "Select item condition Brand New Damaged Used View Inspection Standards" at bounding box center [434, 341] width 391 height 184
click at [325, 297] on span "Brand New" at bounding box center [446, 302] width 369 height 24
click at [254, 297] on input "Brand New" at bounding box center [246, 301] width 15 height 15
radio input "true"
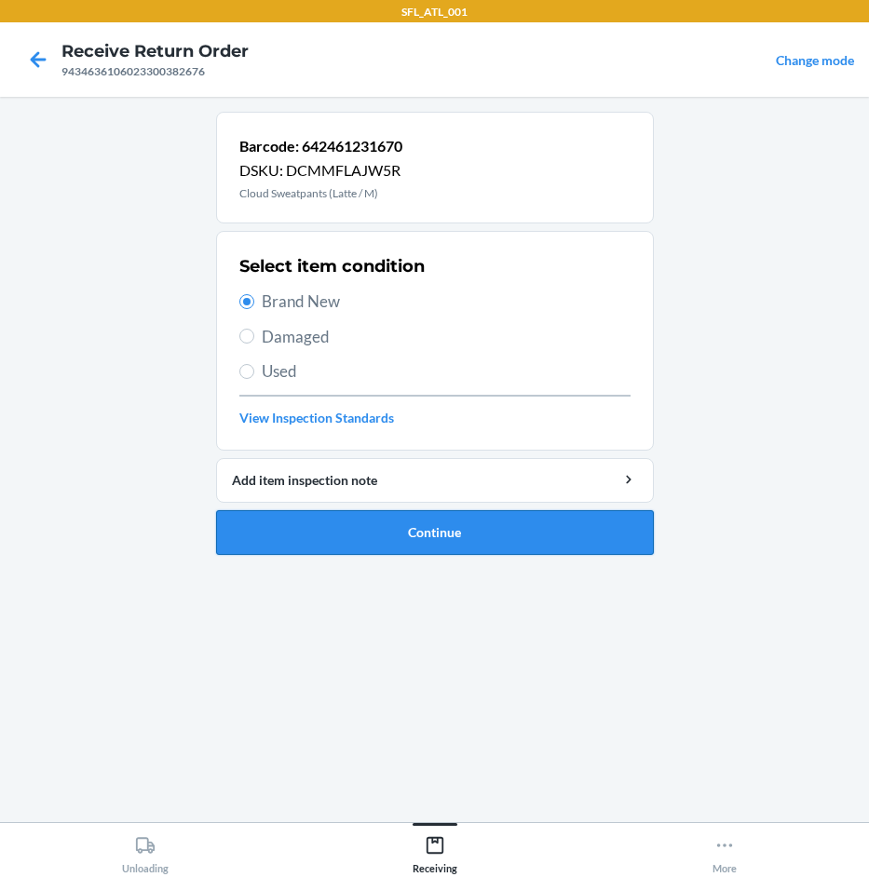
click at [448, 528] on button "Continue" at bounding box center [435, 532] width 438 height 45
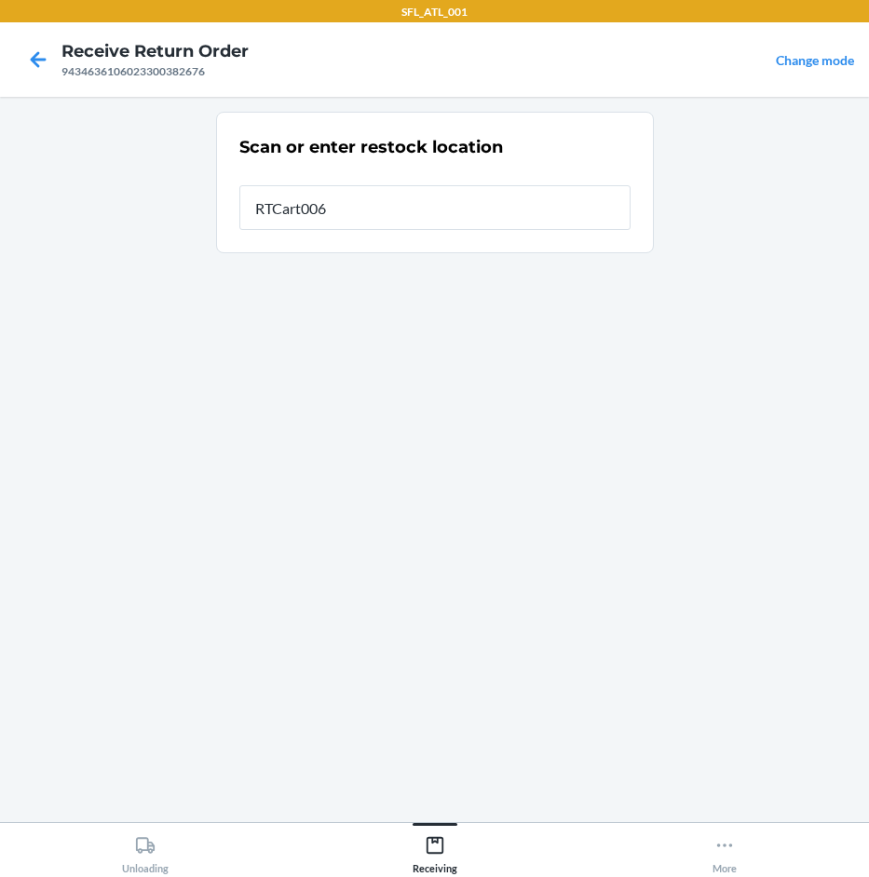
type input "RTCart006"
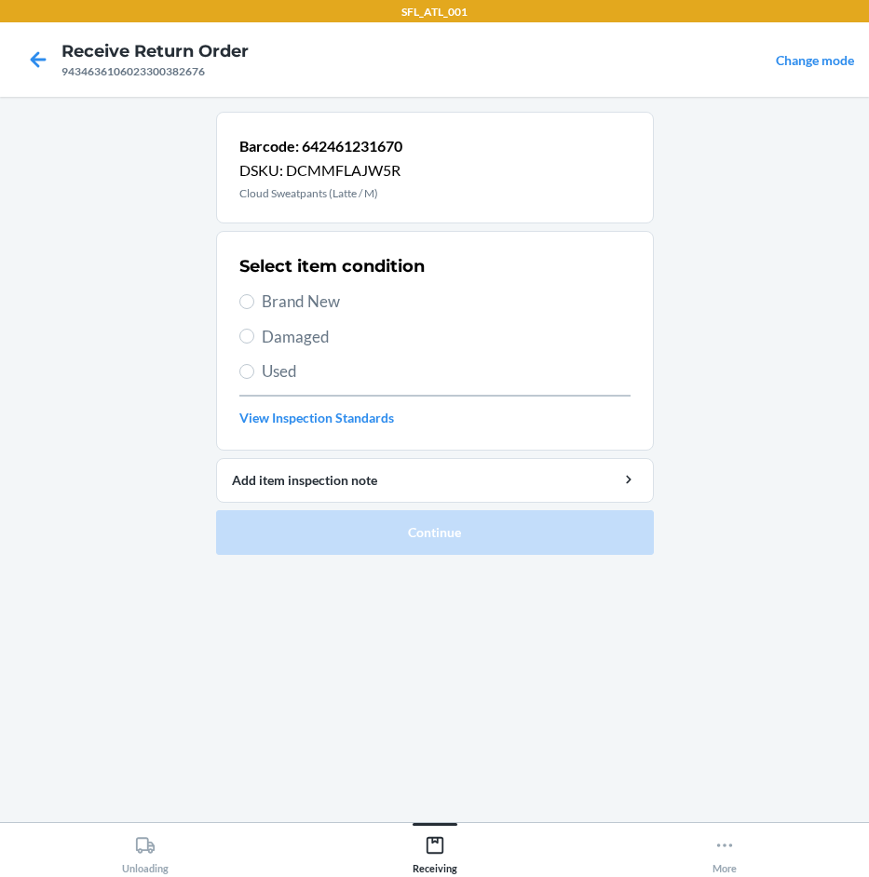
click at [381, 312] on span "Brand New" at bounding box center [446, 302] width 369 height 24
click at [254, 309] on input "Brand New" at bounding box center [246, 301] width 15 height 15
radio input "true"
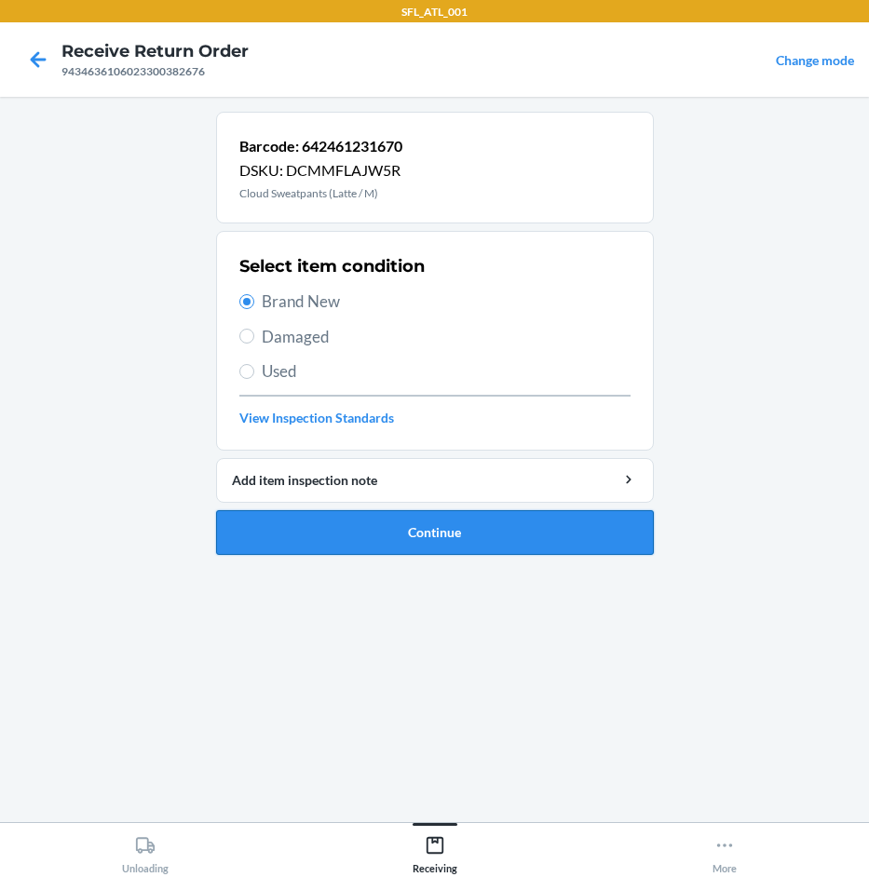
click at [430, 535] on button "Continue" at bounding box center [435, 532] width 438 height 45
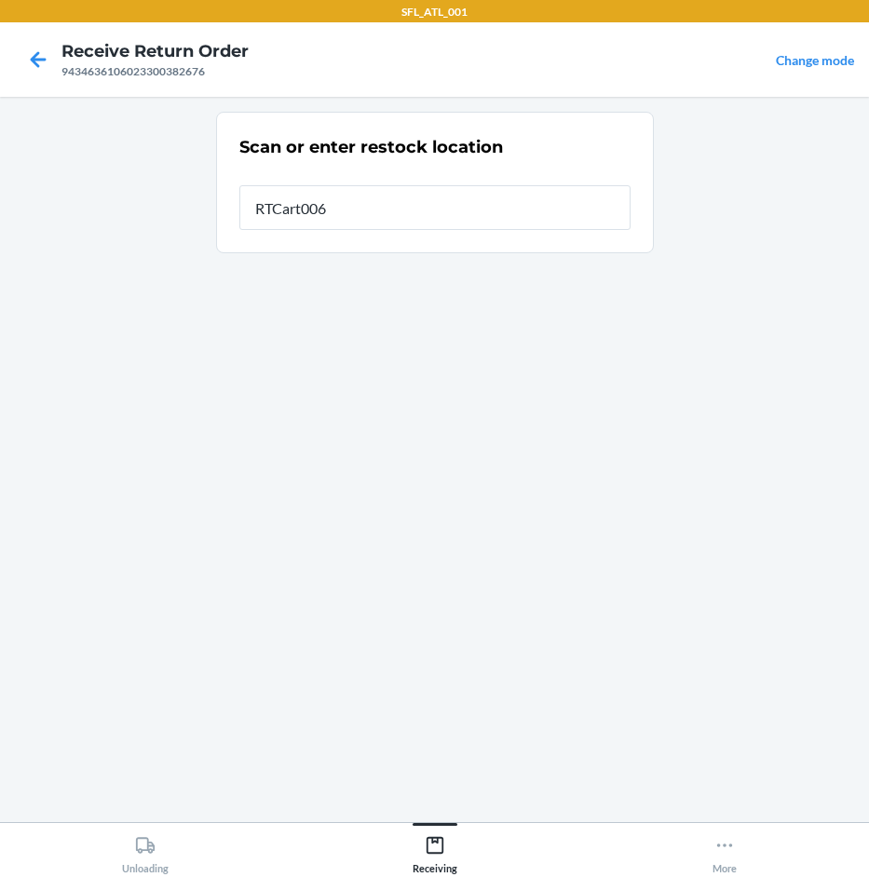
type input "RTCart006"
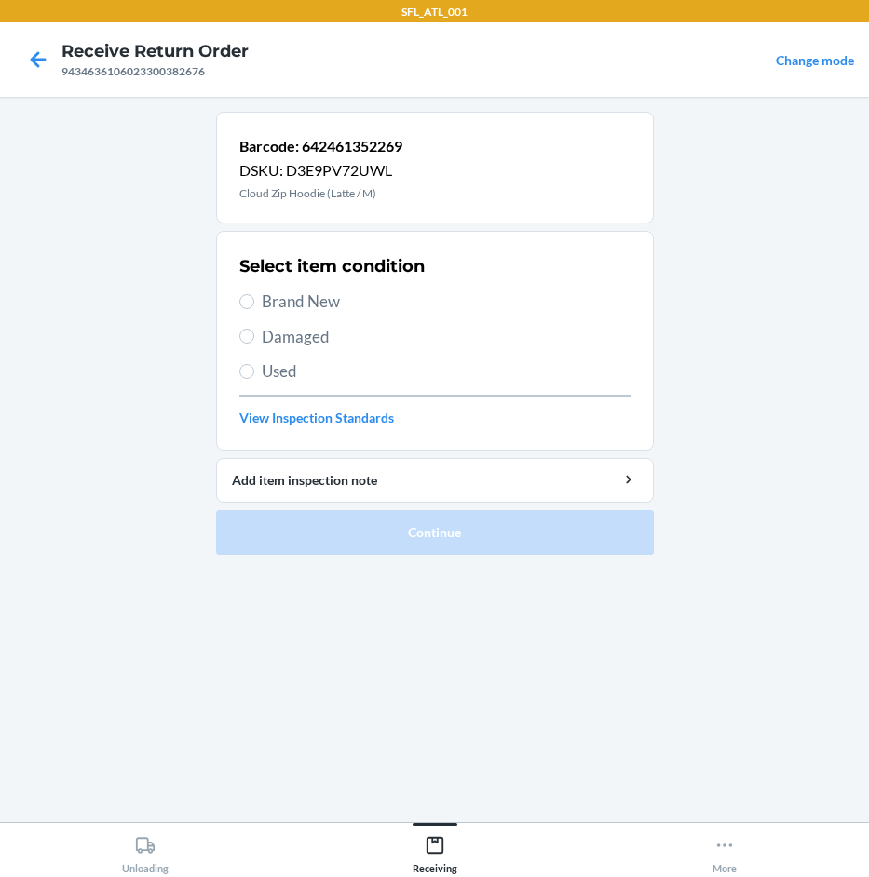
click at [340, 300] on span "Brand New" at bounding box center [446, 302] width 369 height 24
click at [254, 300] on input "Brand New" at bounding box center [246, 301] width 15 height 15
radio input "true"
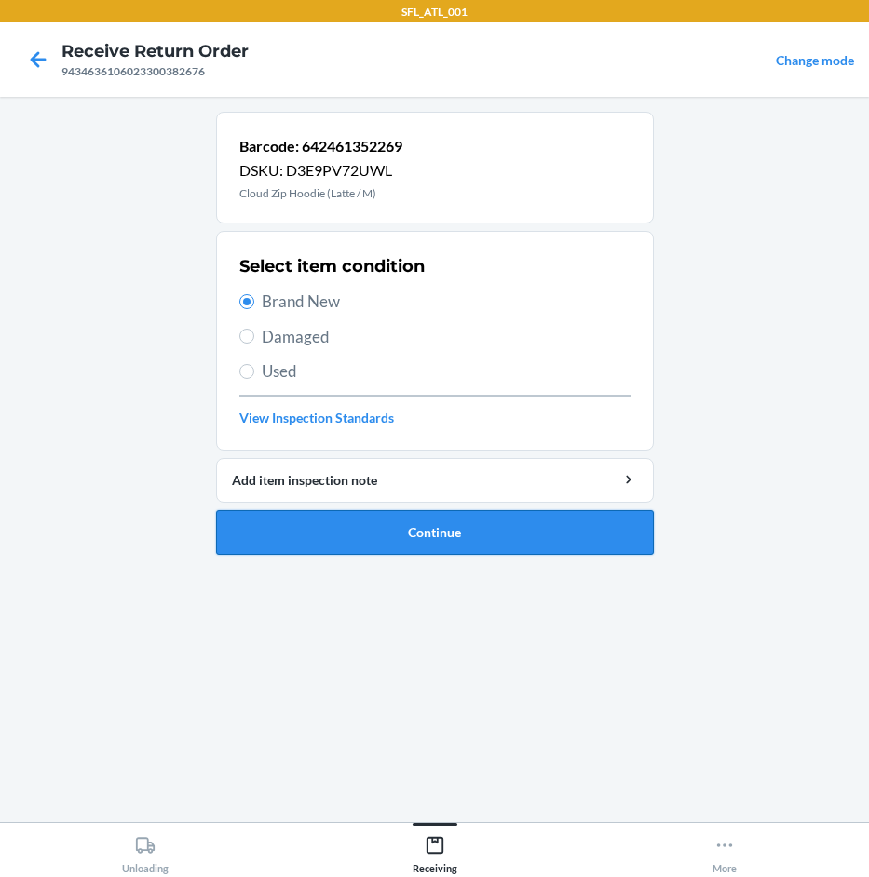
click at [374, 536] on button "Continue" at bounding box center [435, 532] width 438 height 45
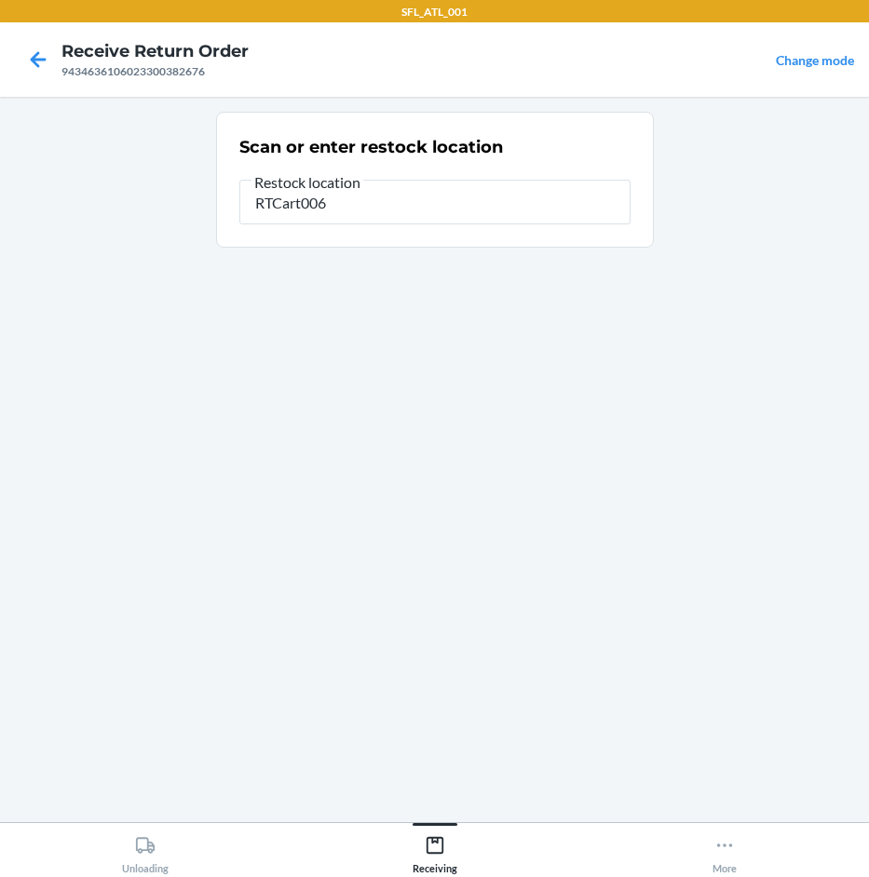
type input "RTCart006"
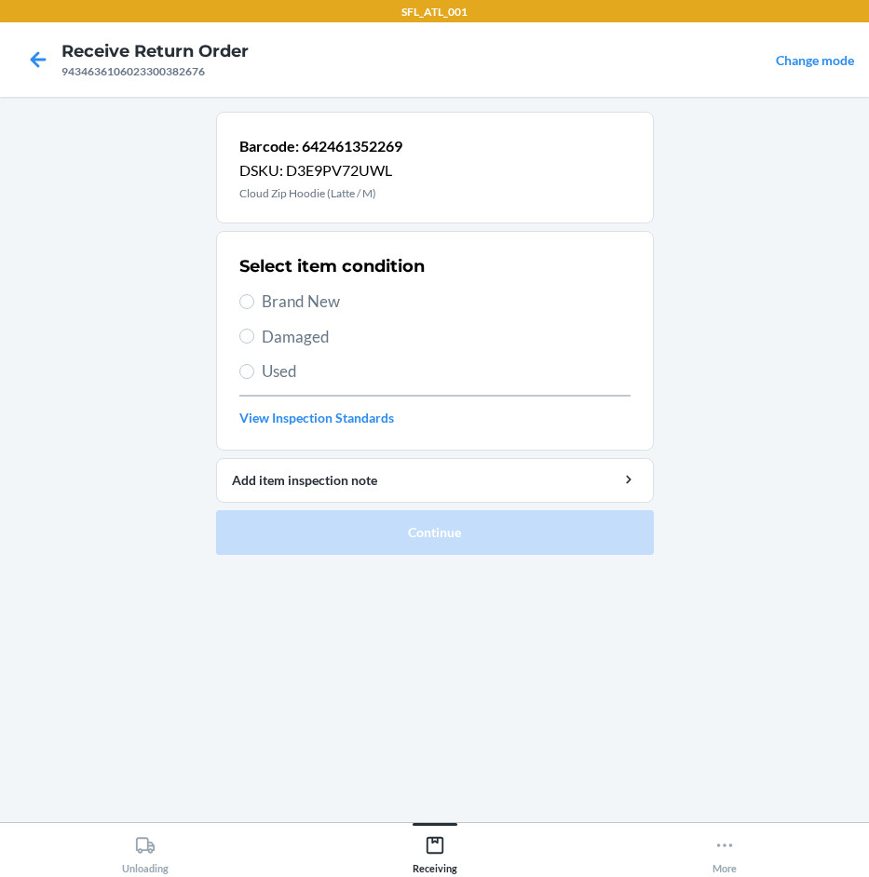
click at [328, 306] on span "Brand New" at bounding box center [446, 302] width 369 height 24
click at [254, 306] on input "Brand New" at bounding box center [246, 301] width 15 height 15
radio input "true"
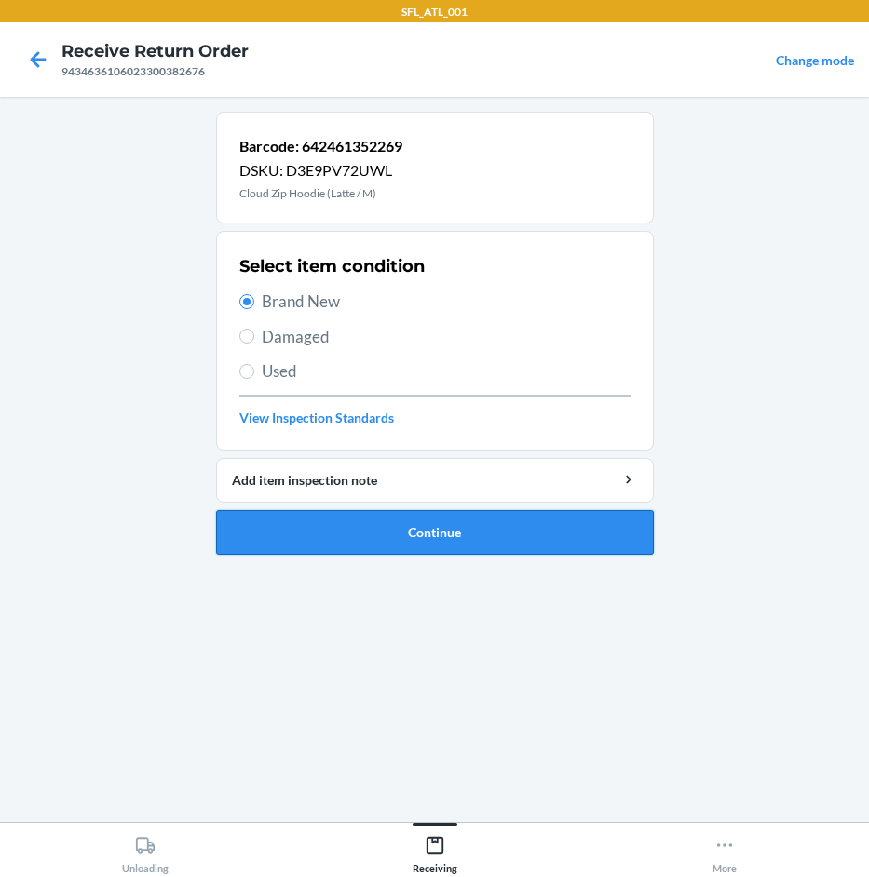
click at [441, 544] on button "Continue" at bounding box center [435, 532] width 438 height 45
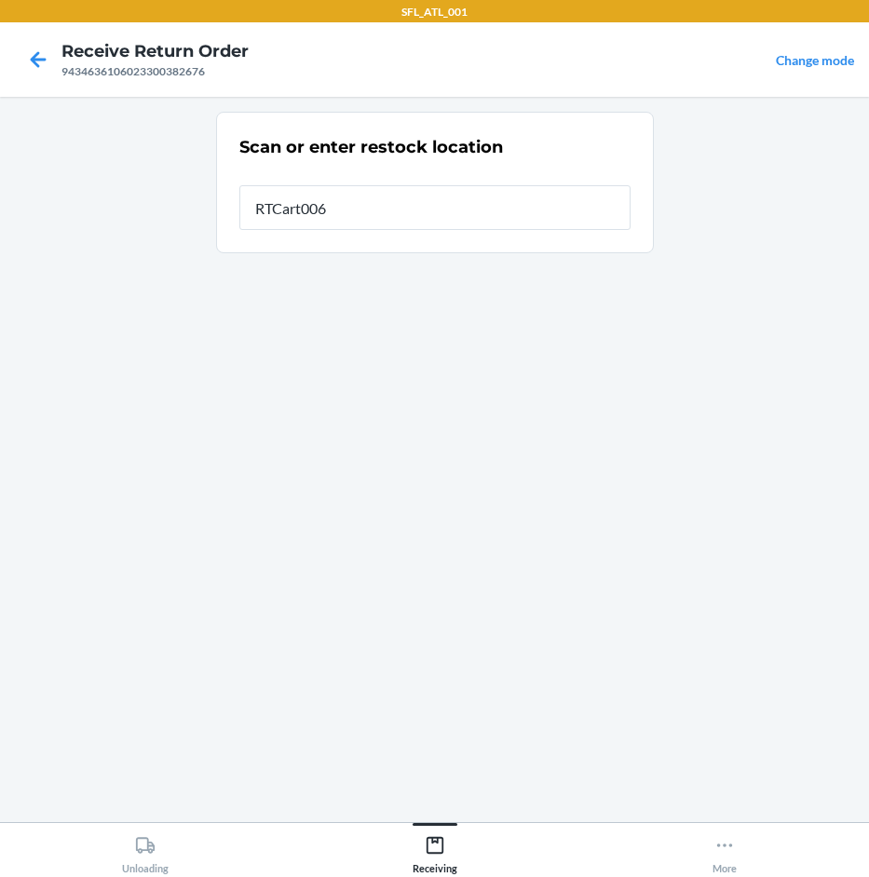
type input "RTCart006"
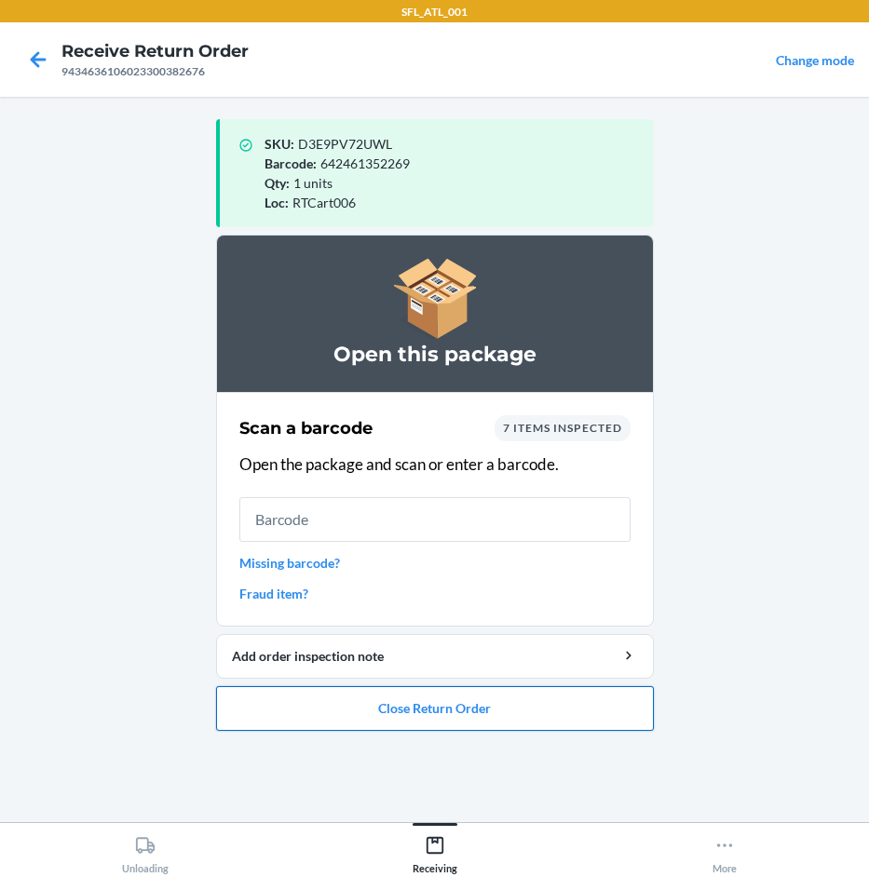
drag, startPoint x: 516, startPoint y: 716, endPoint x: 511, endPoint y: 700, distance: 16.5
click at [513, 706] on button "Close Return Order" at bounding box center [435, 708] width 438 height 45
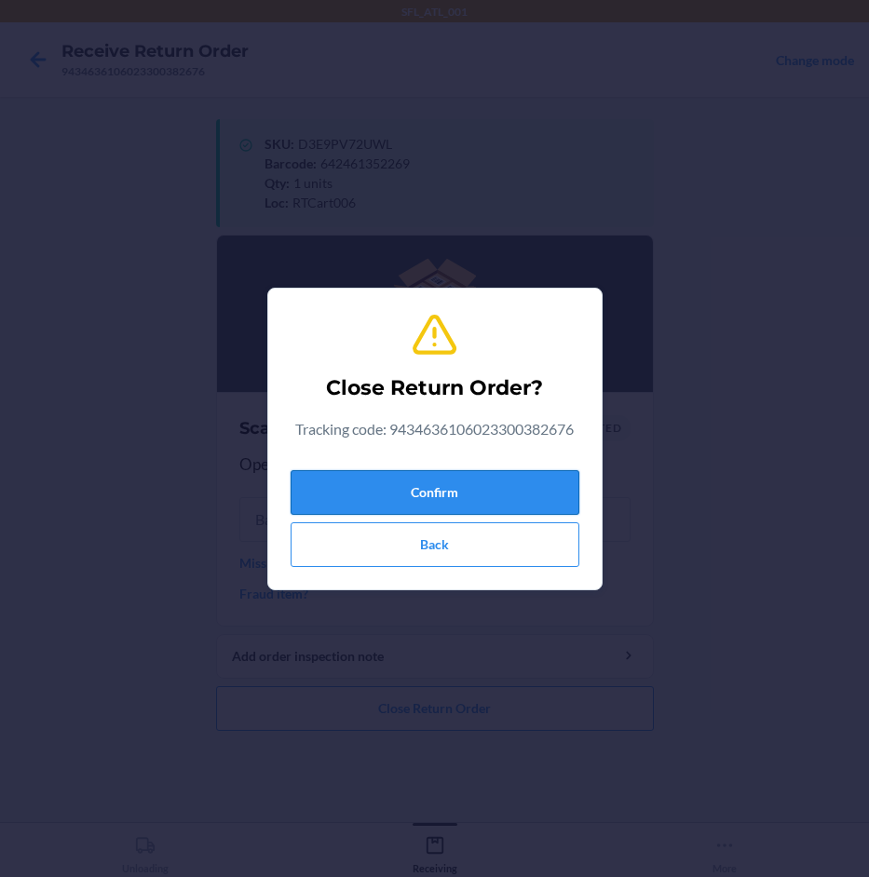
click at [557, 493] on button "Confirm" at bounding box center [435, 492] width 289 height 45
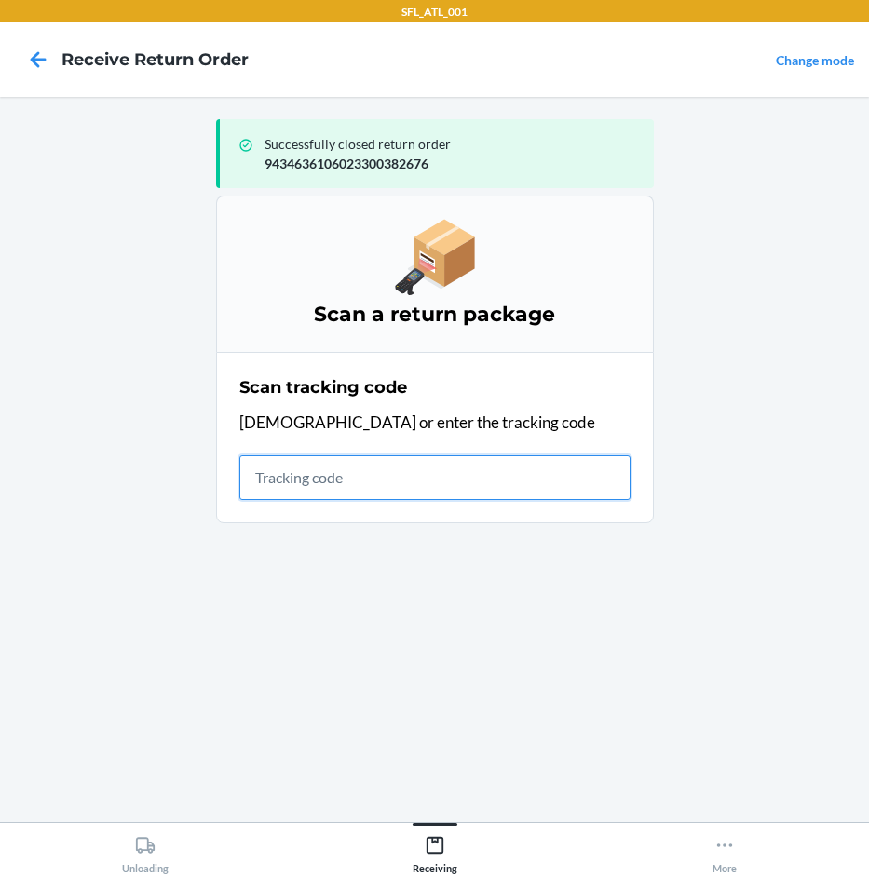
click at [391, 477] on input "text" at bounding box center [434, 477] width 391 height 45
type input "4203025994346361060"
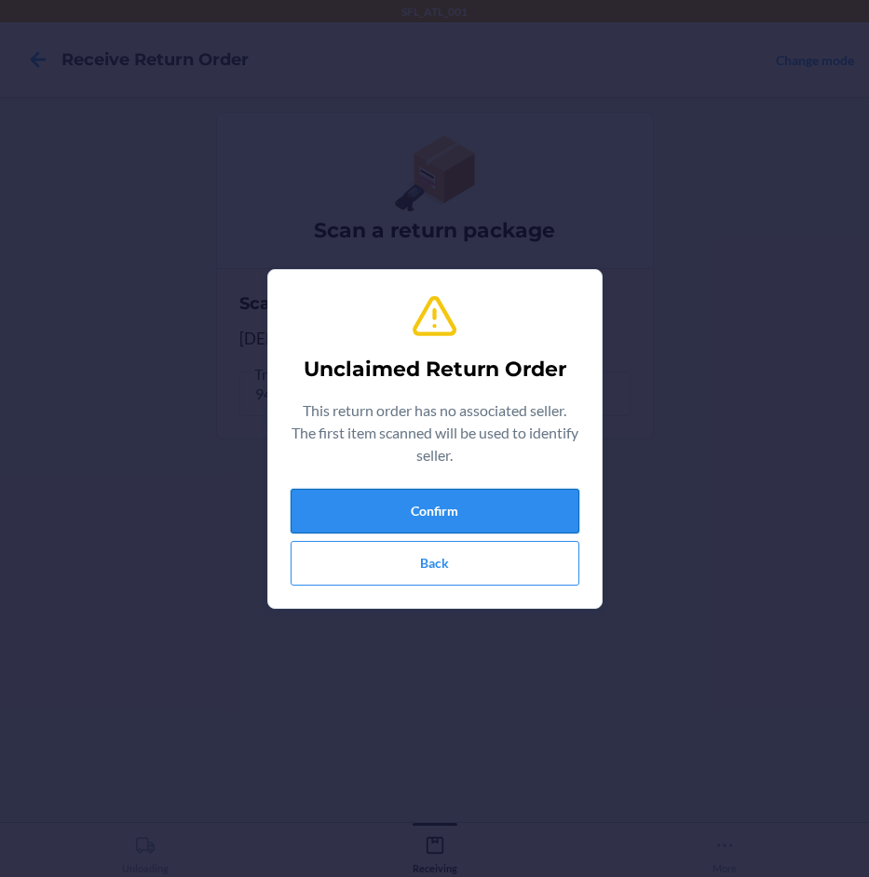
click at [386, 515] on button "Confirm" at bounding box center [435, 511] width 289 height 45
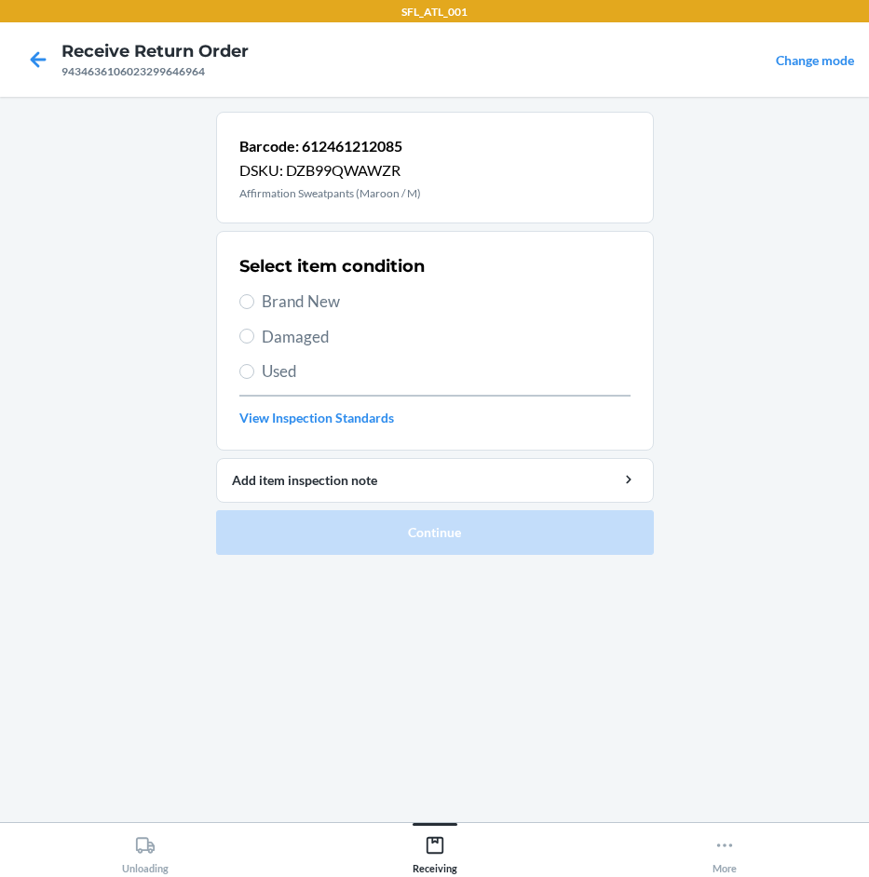
click at [345, 305] on span "Brand New" at bounding box center [446, 302] width 369 height 24
click at [254, 305] on input "Brand New" at bounding box center [246, 301] width 15 height 15
radio input "true"
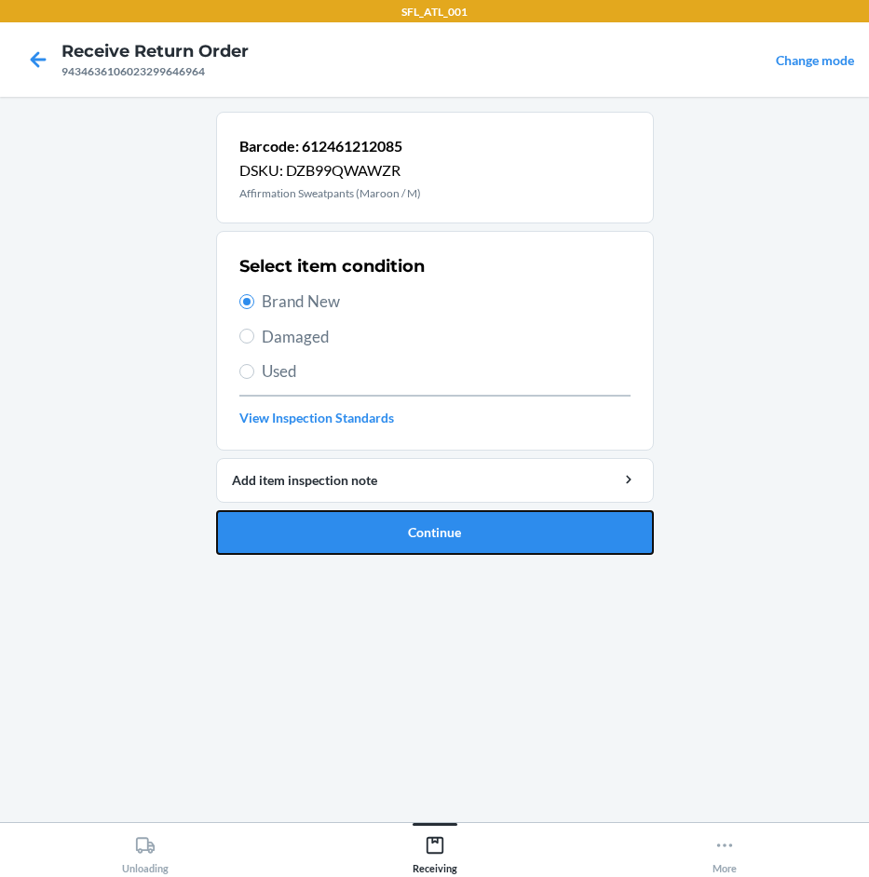
drag, startPoint x: 471, startPoint y: 531, endPoint x: 455, endPoint y: 525, distance: 16.8
click at [467, 531] on button "Continue" at bounding box center [435, 532] width 438 height 45
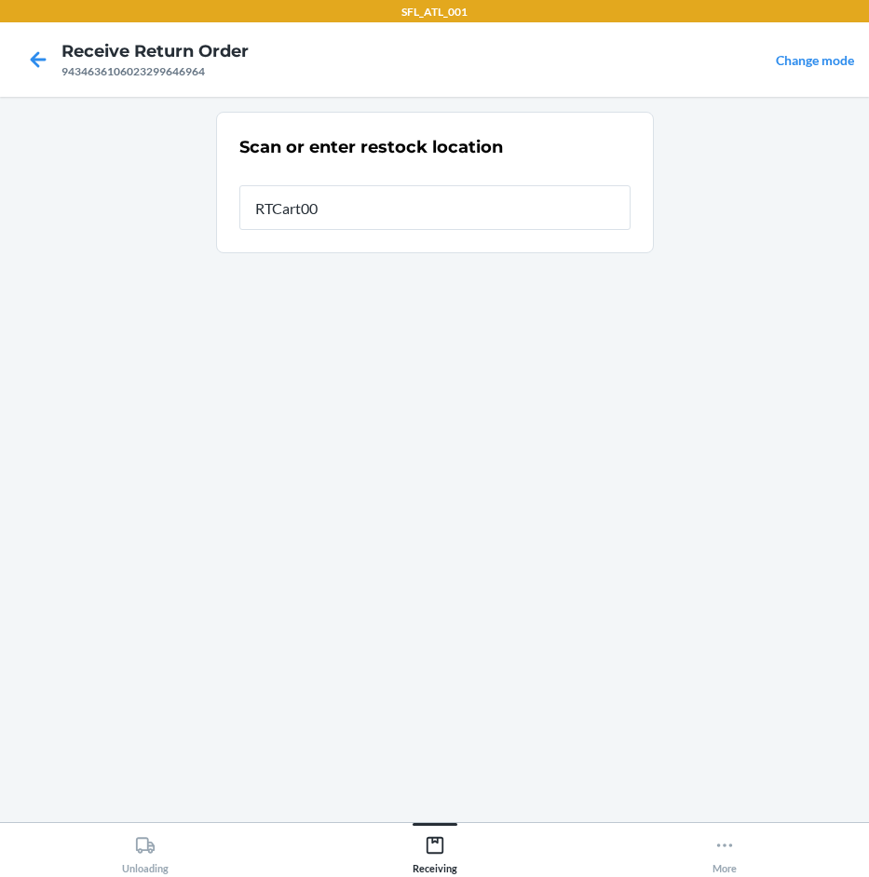
type input "RTCart006"
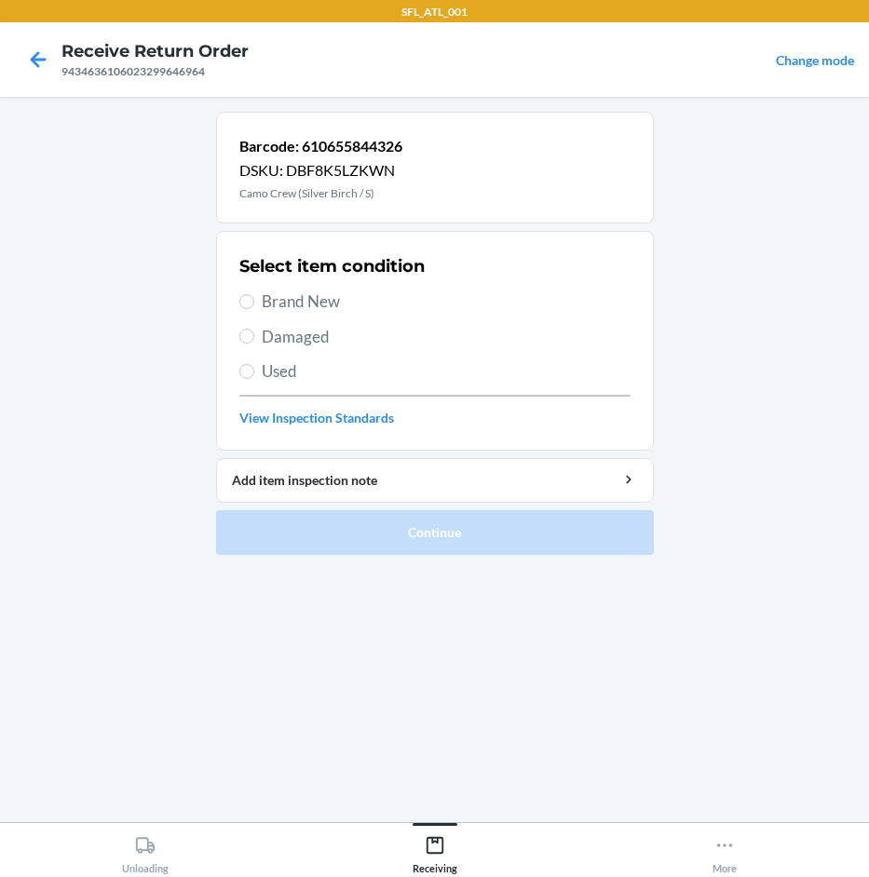
click at [345, 309] on span "Brand New" at bounding box center [446, 302] width 369 height 24
click at [254, 309] on input "Brand New" at bounding box center [246, 301] width 15 height 15
radio input "true"
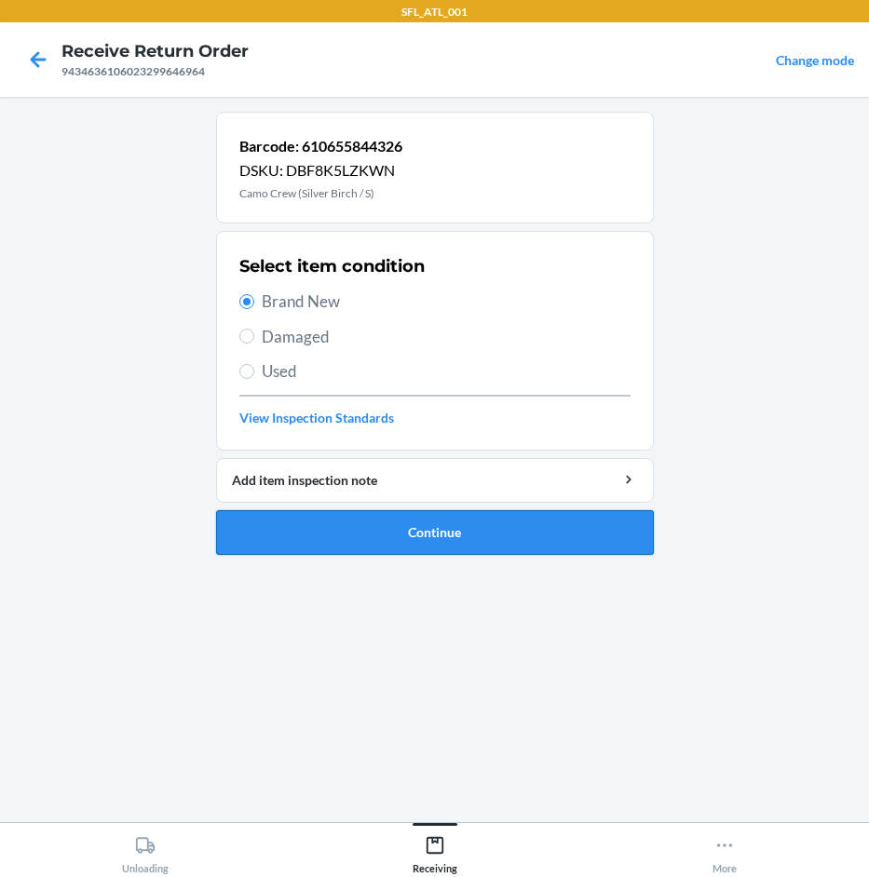
click at [573, 537] on button "Continue" at bounding box center [435, 532] width 438 height 45
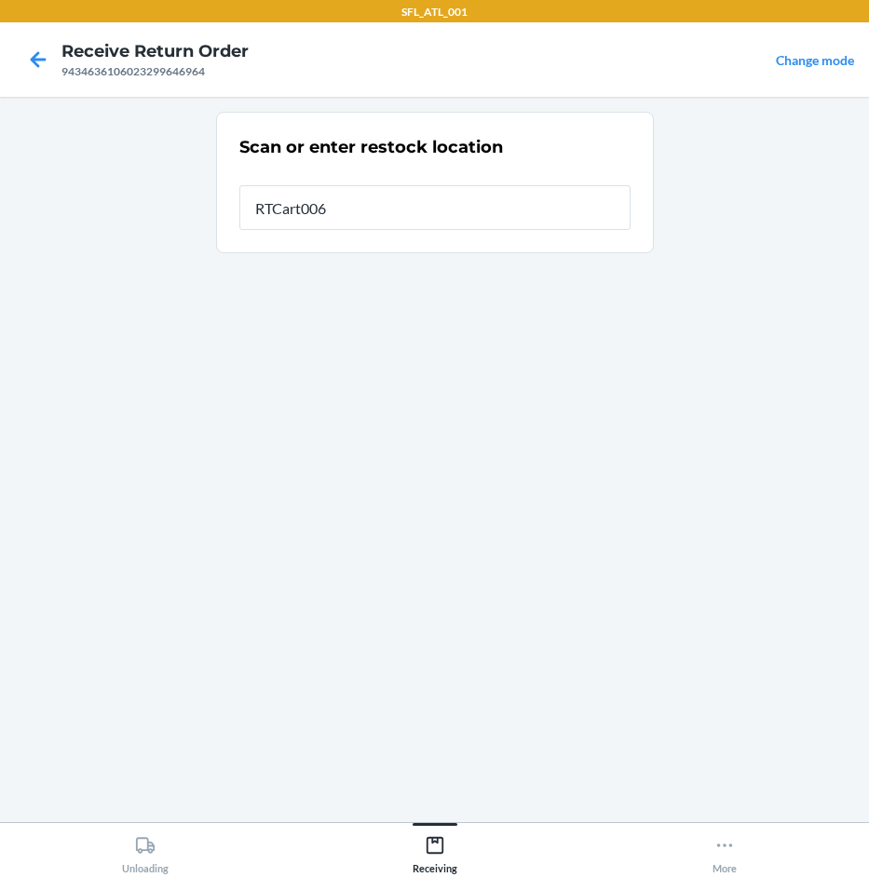
type input "RTCart006"
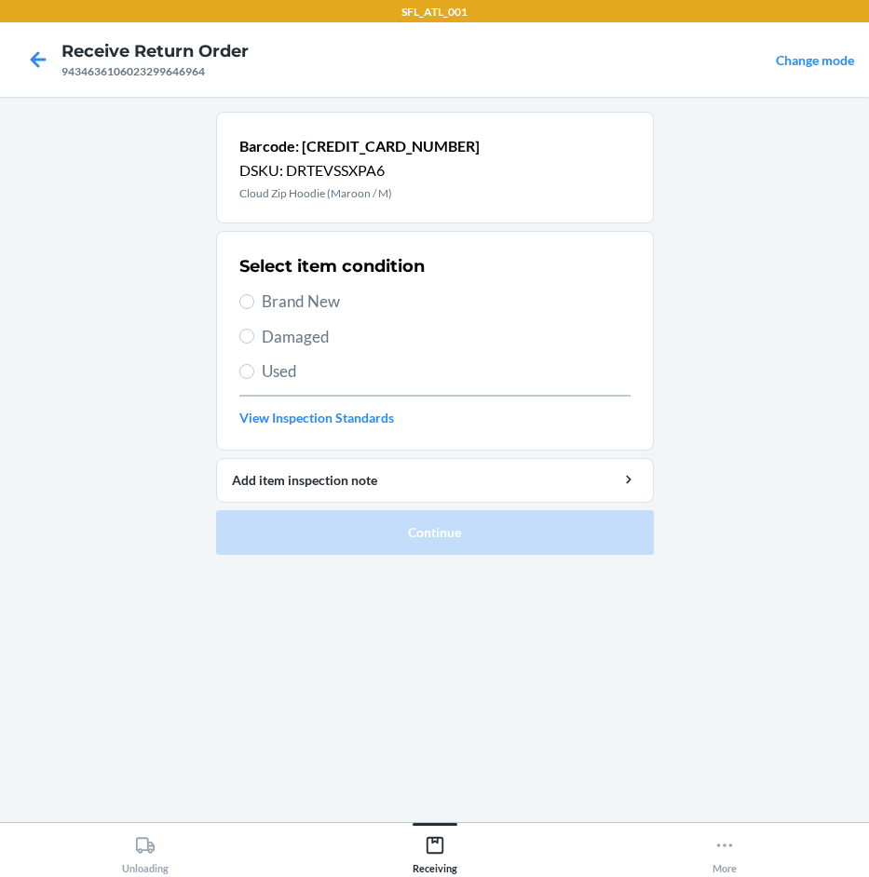
click at [314, 300] on span "Brand New" at bounding box center [446, 302] width 369 height 24
click at [254, 300] on input "Brand New" at bounding box center [246, 301] width 15 height 15
radio input "true"
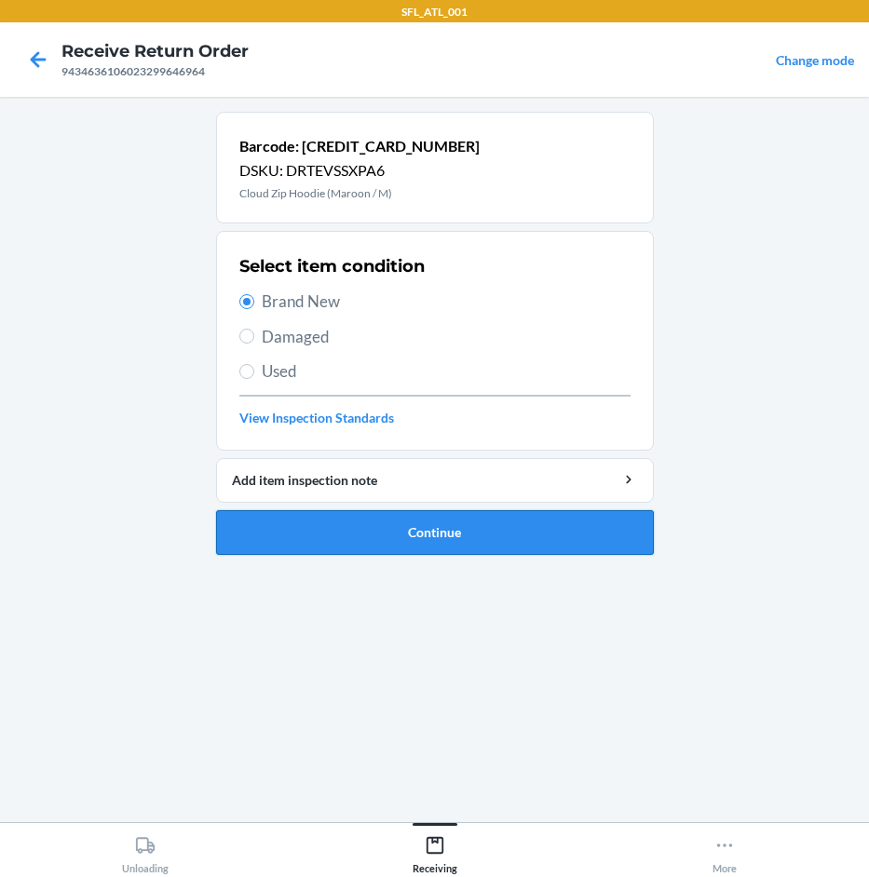
click at [487, 520] on button "Continue" at bounding box center [435, 532] width 438 height 45
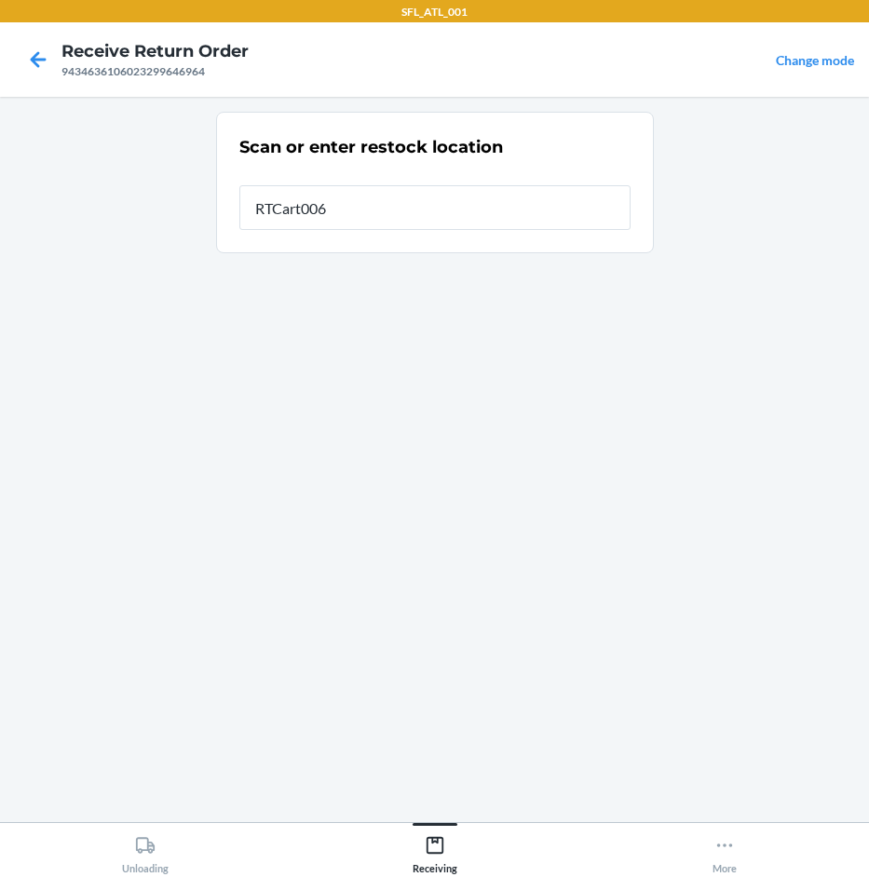
type input "RTCart006"
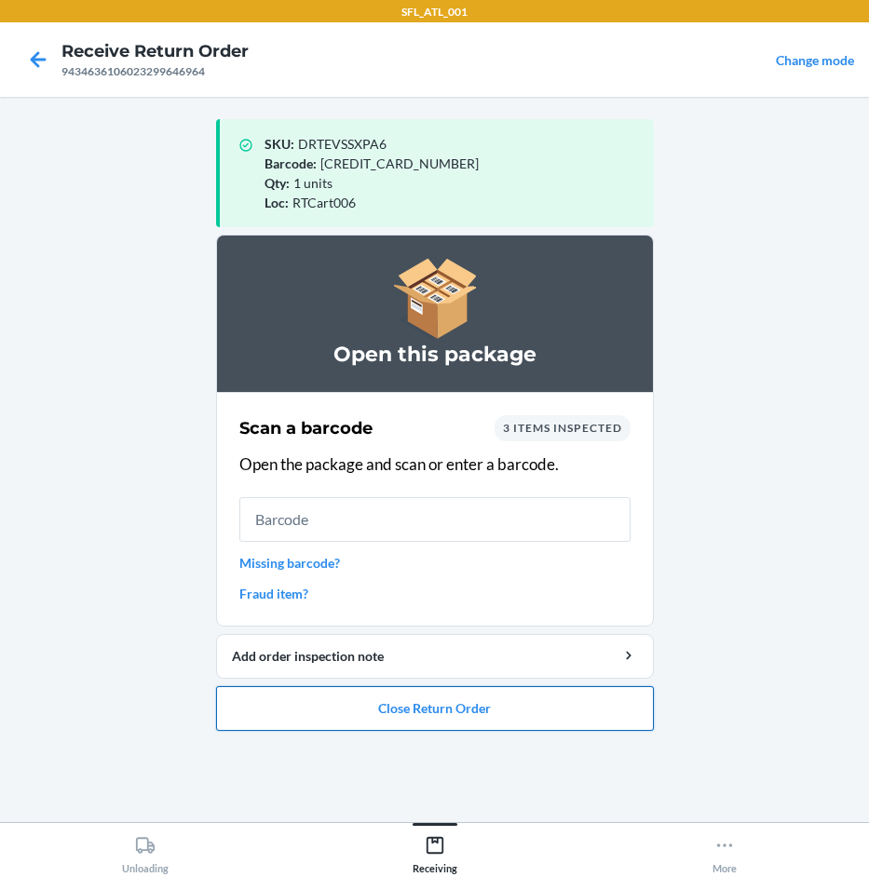
click at [454, 705] on button "Close Return Order" at bounding box center [435, 708] width 438 height 45
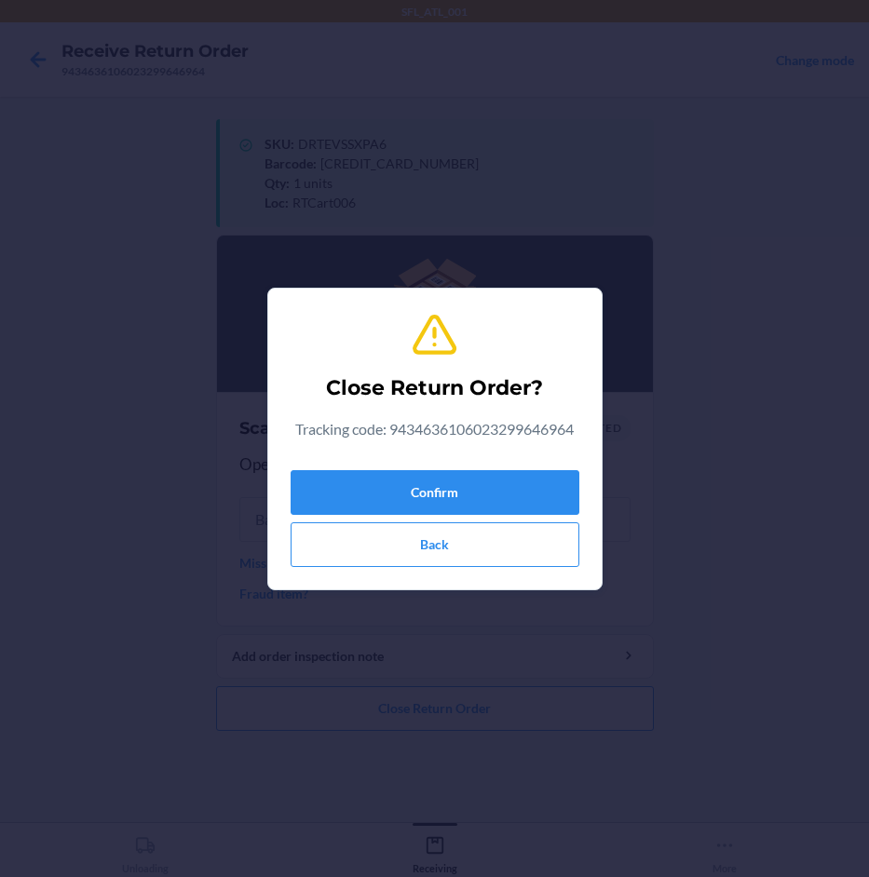
click at [508, 461] on div "Close Return Order? Tracking code: 9434636106023299646964 Confirm Back" at bounding box center [435, 439] width 289 height 271
click at [507, 475] on button "Confirm" at bounding box center [435, 492] width 289 height 45
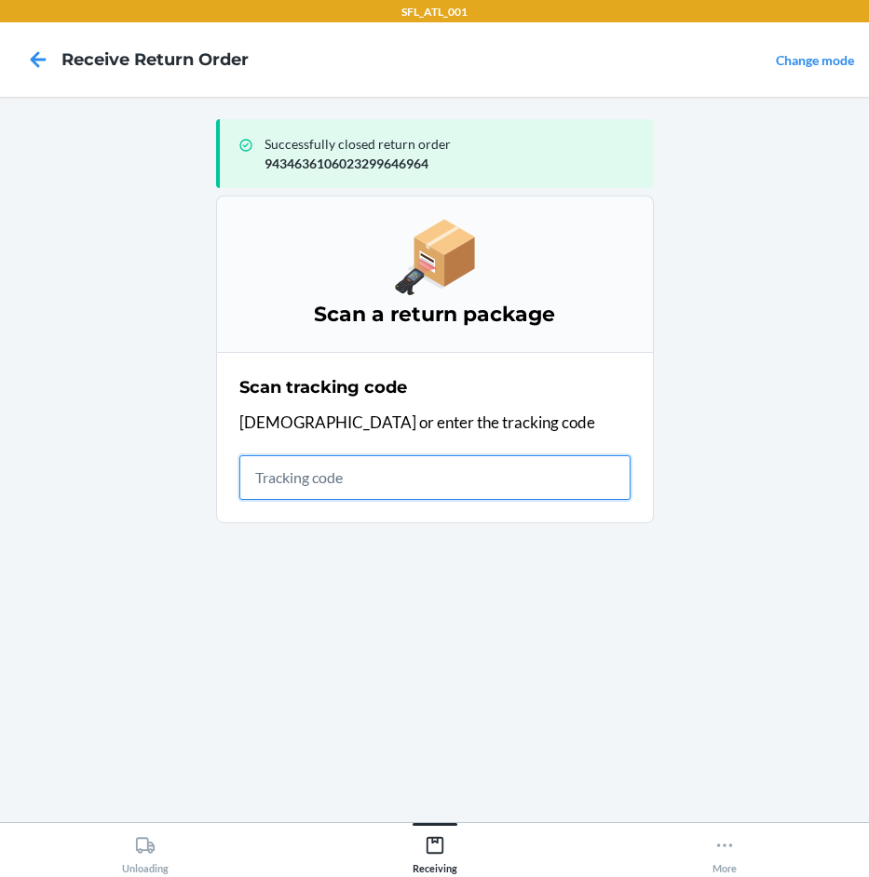
drag, startPoint x: 456, startPoint y: 474, endPoint x: 448, endPoint y: 467, distance: 11.2
click at [451, 468] on input "text" at bounding box center [434, 477] width 391 height 45
type input "42030259943463"
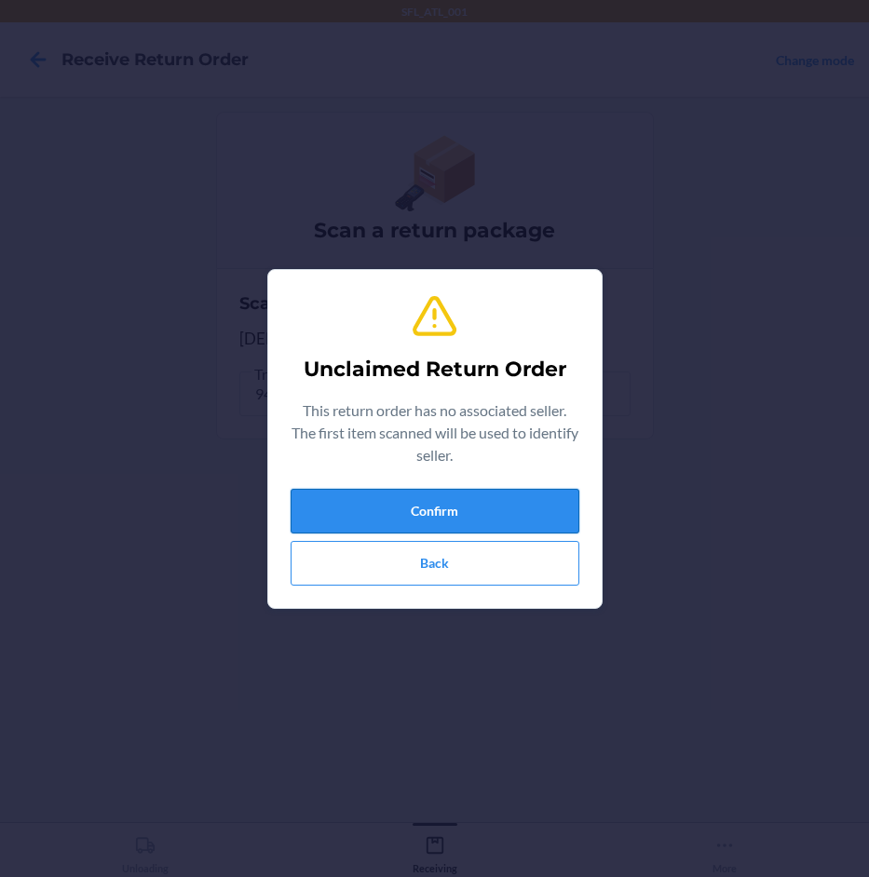
click at [508, 522] on button "Confirm" at bounding box center [435, 511] width 289 height 45
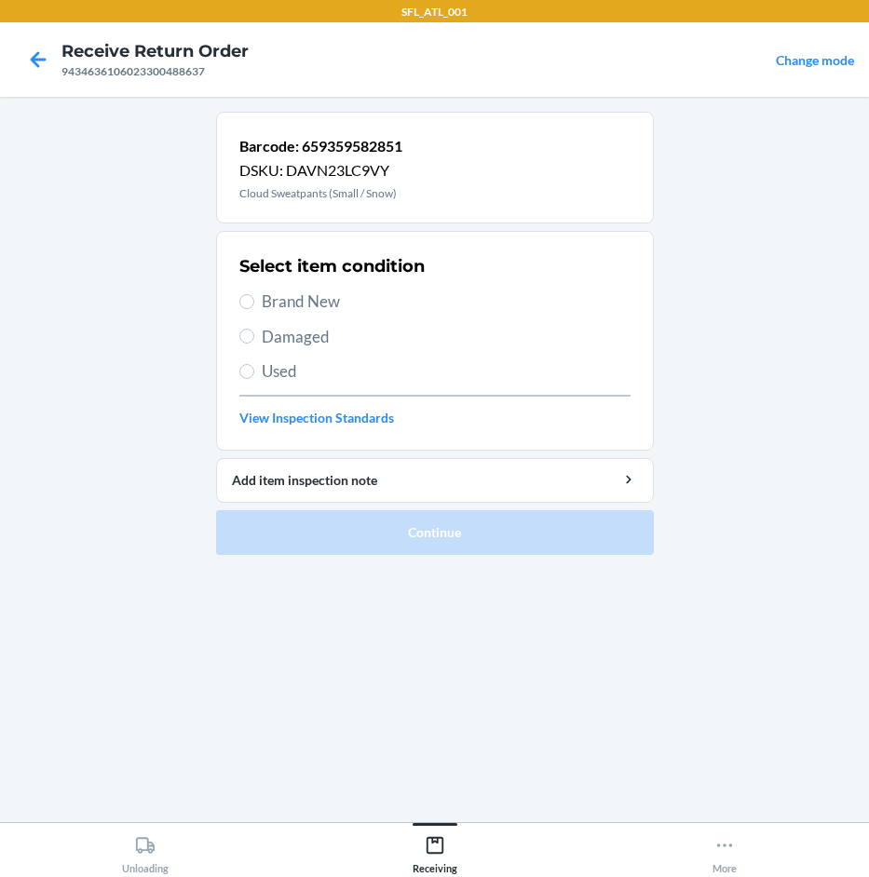
drag, startPoint x: 300, startPoint y: 296, endPoint x: 329, endPoint y: 315, distance: 34.4
click at [304, 298] on span "Brand New" at bounding box center [446, 302] width 369 height 24
click at [254, 298] on input "Brand New" at bounding box center [246, 301] width 15 height 15
radio input "true"
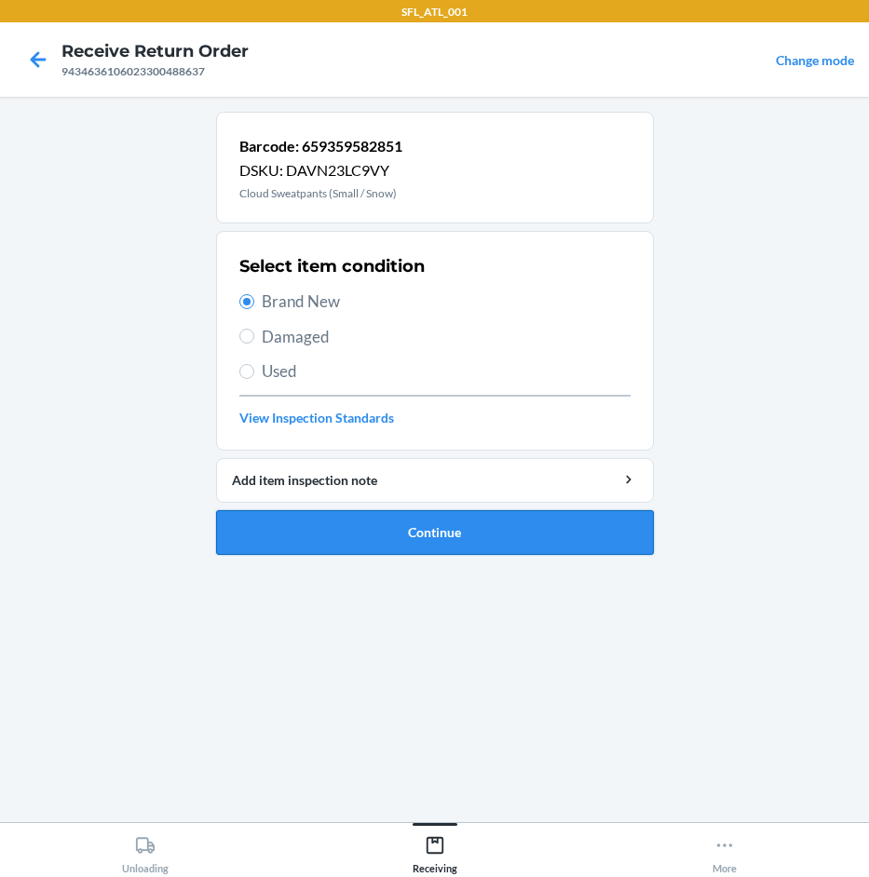
click at [436, 530] on button "Continue" at bounding box center [435, 532] width 438 height 45
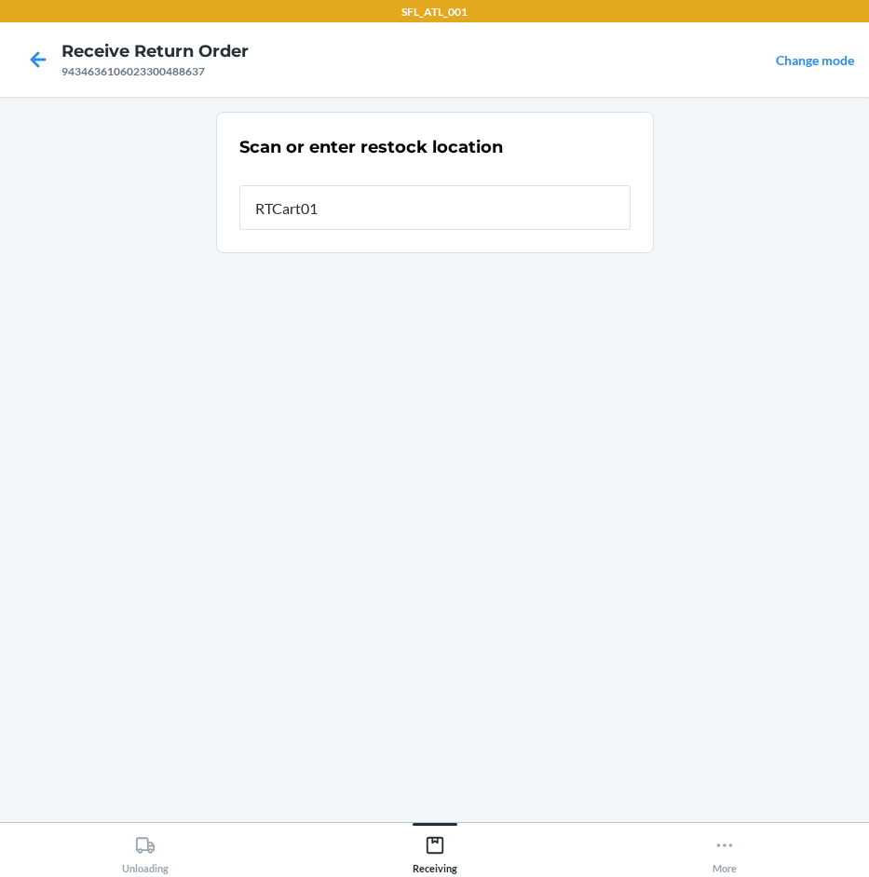
type input "RTCart015"
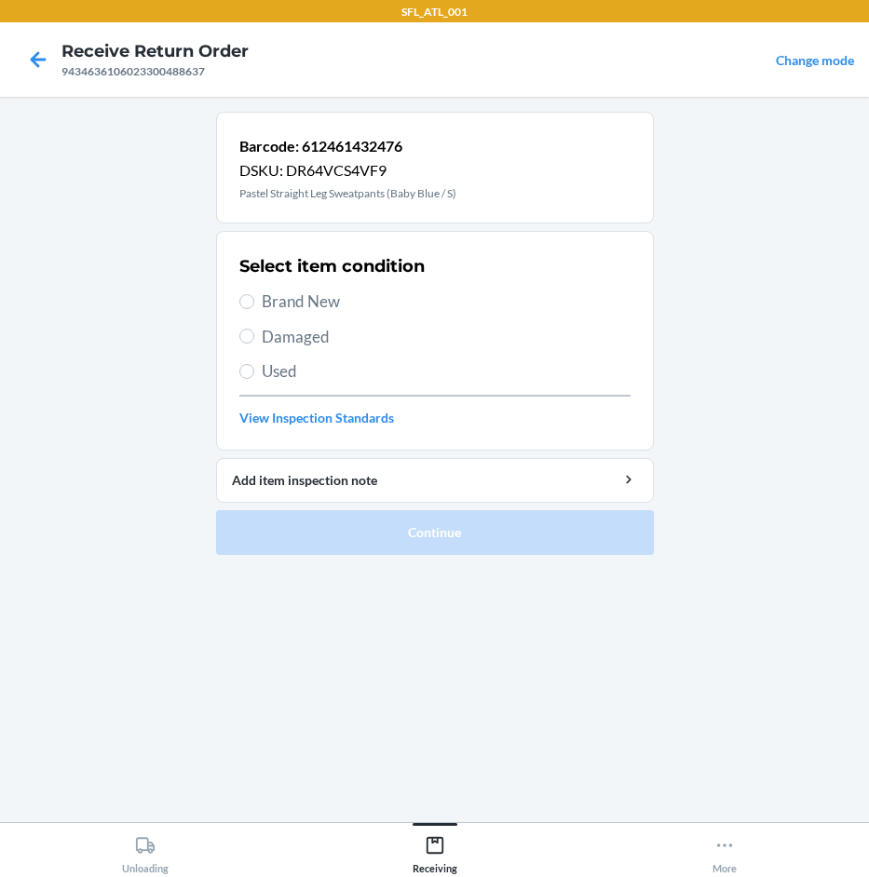
click at [346, 305] on span "Brand New" at bounding box center [446, 302] width 369 height 24
click at [254, 305] on input "Brand New" at bounding box center [246, 301] width 15 height 15
radio input "true"
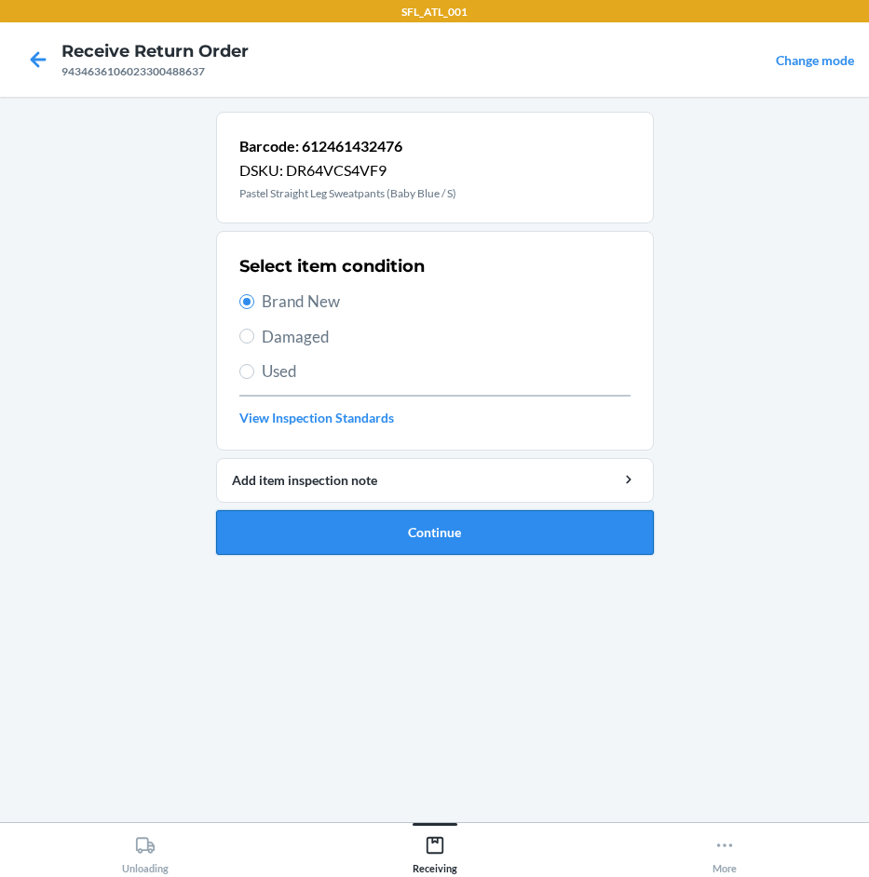
click at [495, 536] on button "Continue" at bounding box center [435, 532] width 438 height 45
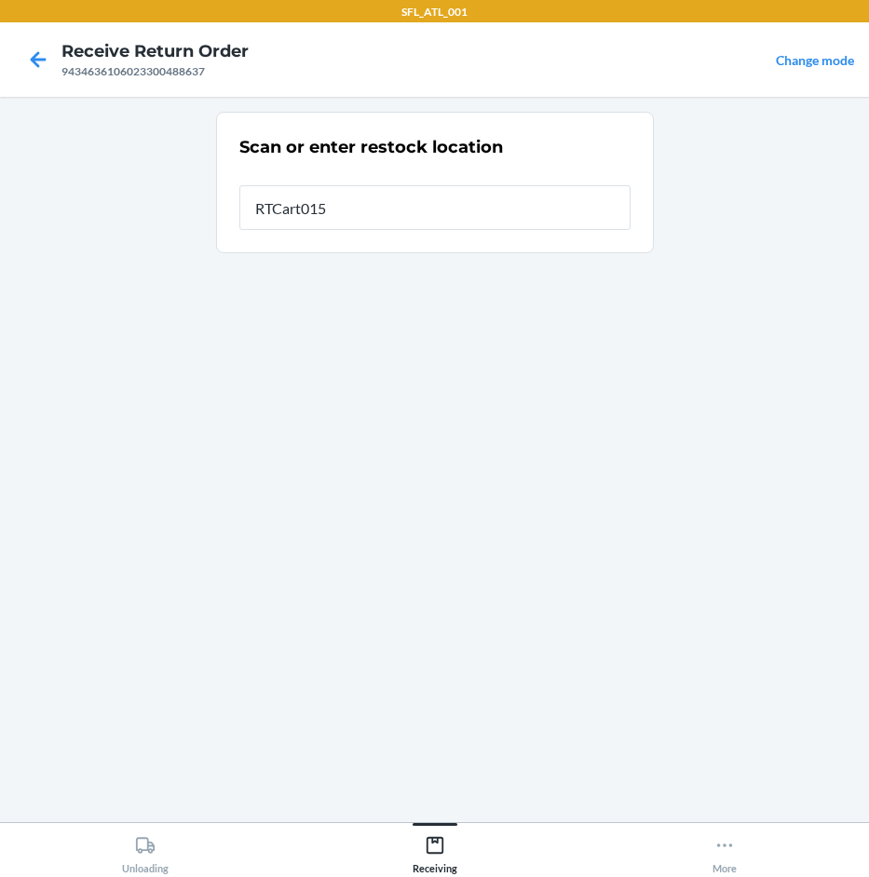
type input "RTCart015"
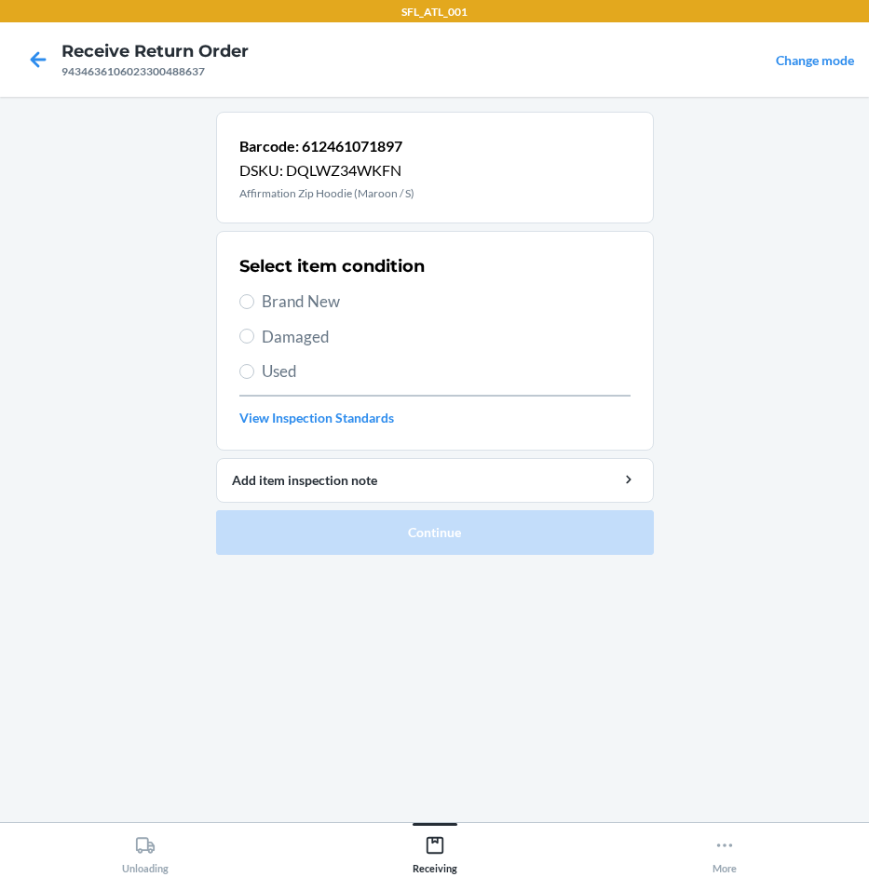
click at [349, 290] on span "Brand New" at bounding box center [446, 302] width 369 height 24
click at [254, 294] on input "Brand New" at bounding box center [246, 301] width 15 height 15
radio input "true"
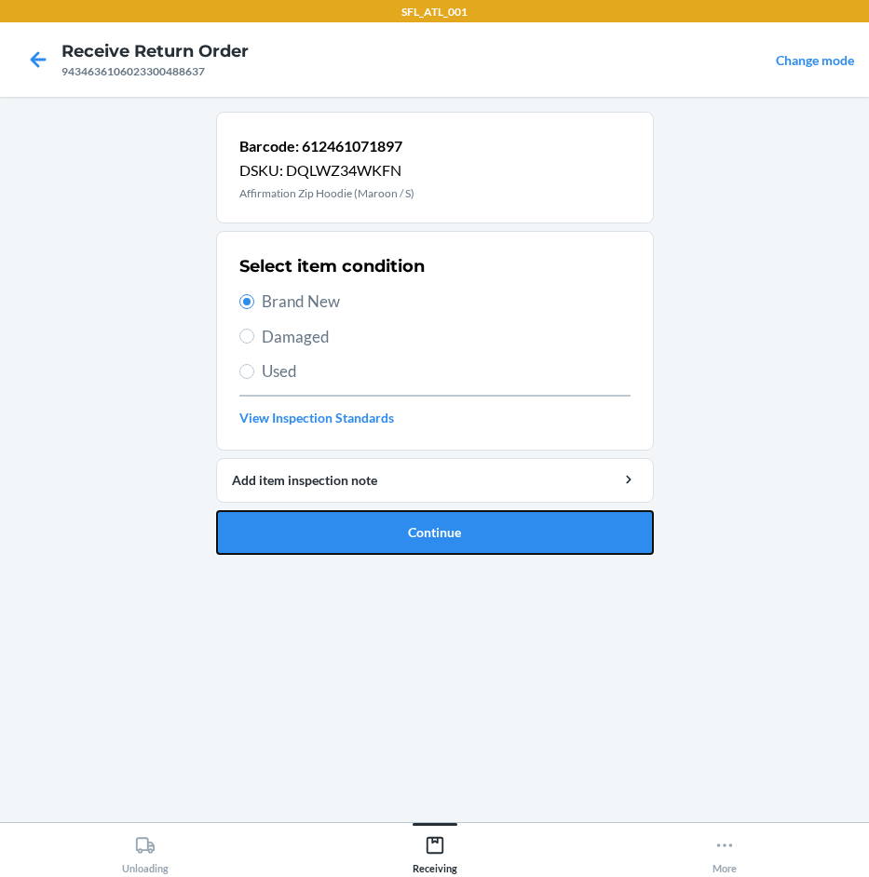
drag, startPoint x: 427, startPoint y: 537, endPoint x: 407, endPoint y: 531, distance: 20.6
click at [418, 535] on button "Continue" at bounding box center [435, 532] width 438 height 45
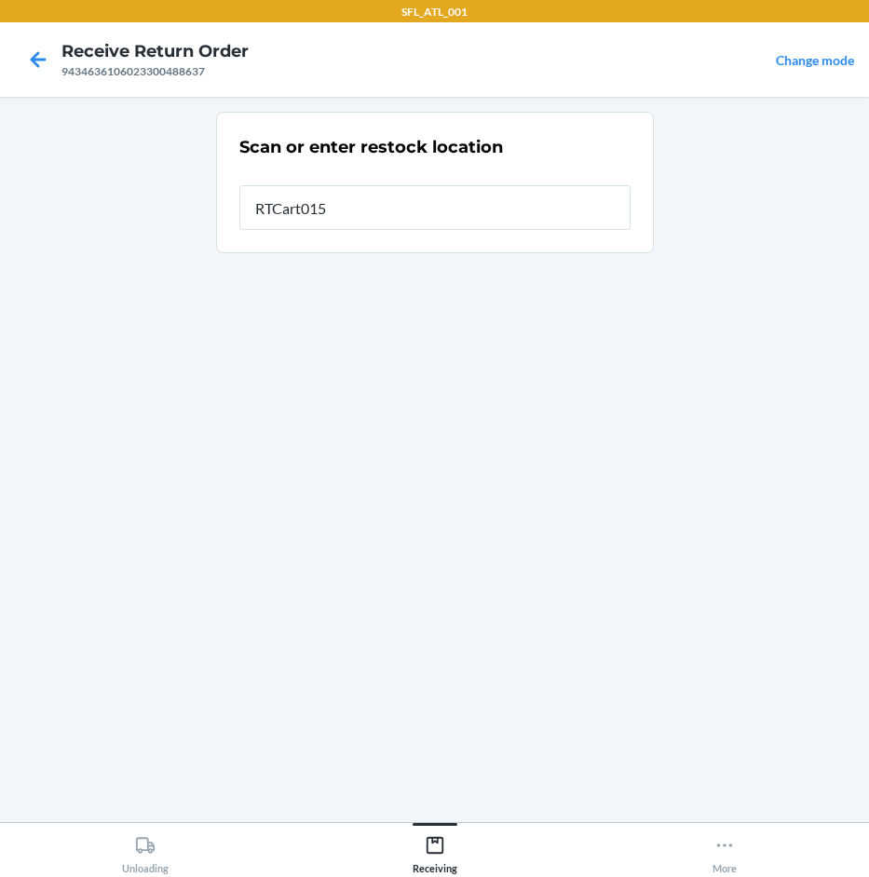
type input "RTCart015"
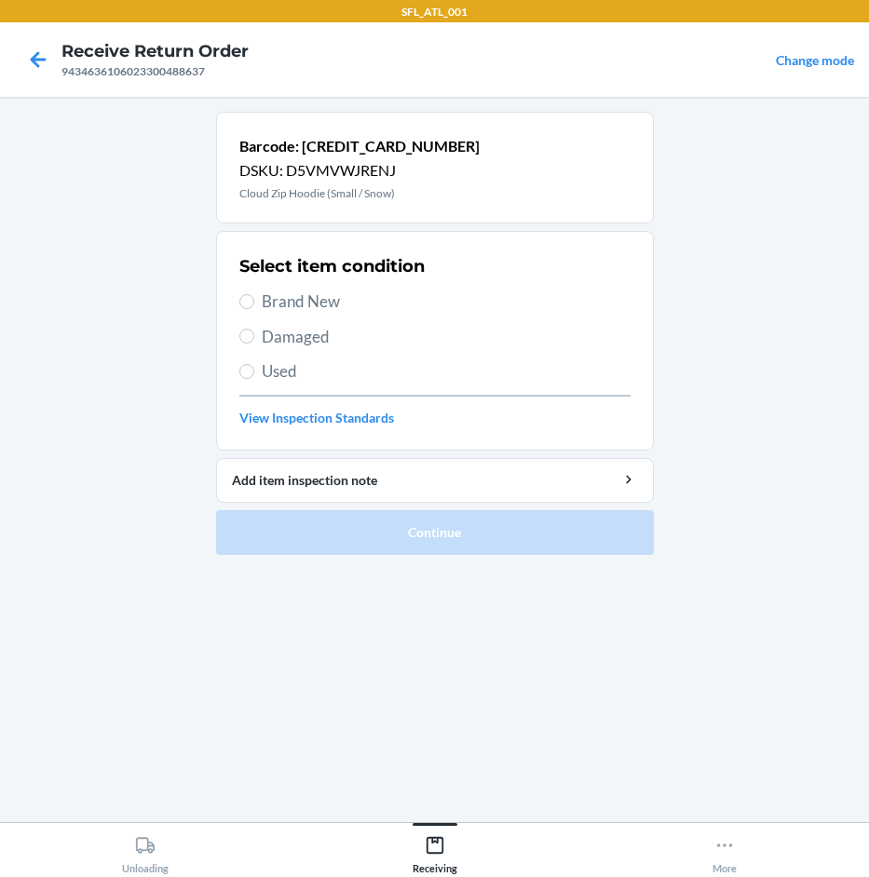
click at [306, 299] on span "Brand New" at bounding box center [446, 302] width 369 height 24
click at [254, 299] on input "Brand New" at bounding box center [246, 301] width 15 height 15
radio input "true"
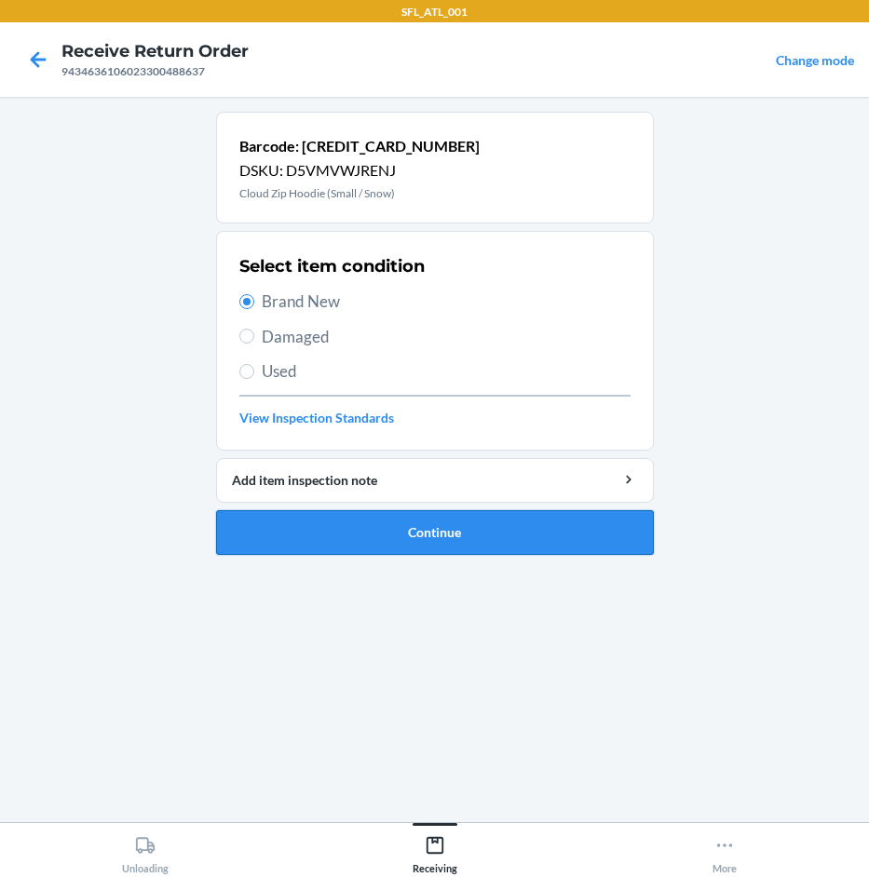
click at [446, 543] on button "Continue" at bounding box center [435, 532] width 438 height 45
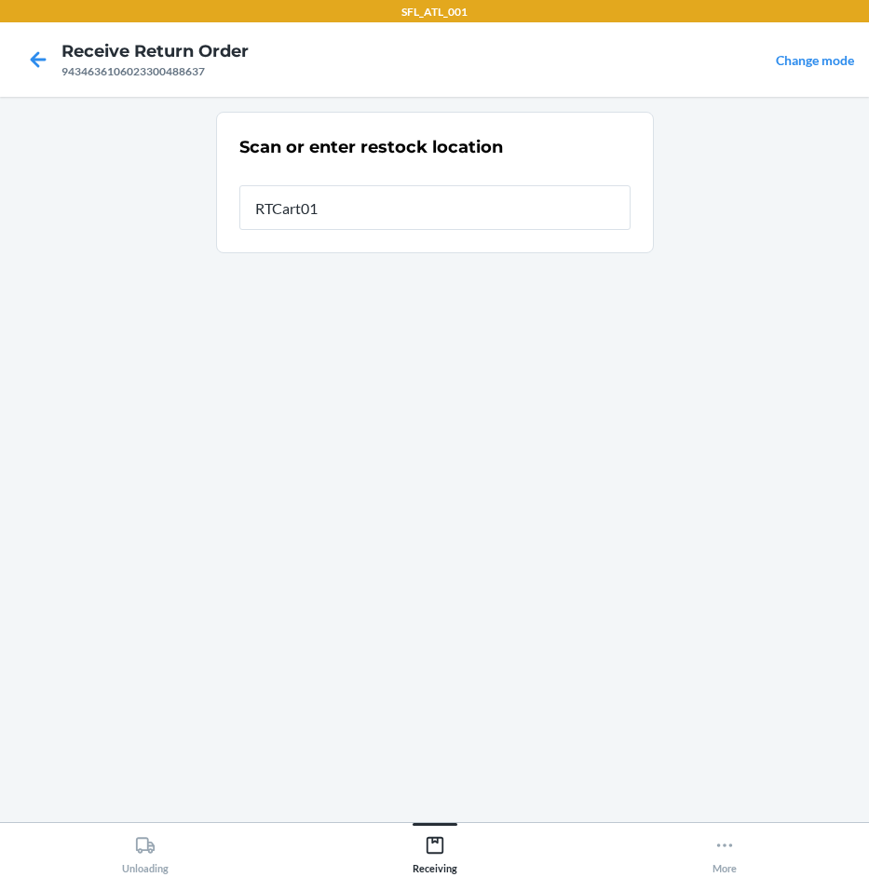
type input "RTCart015"
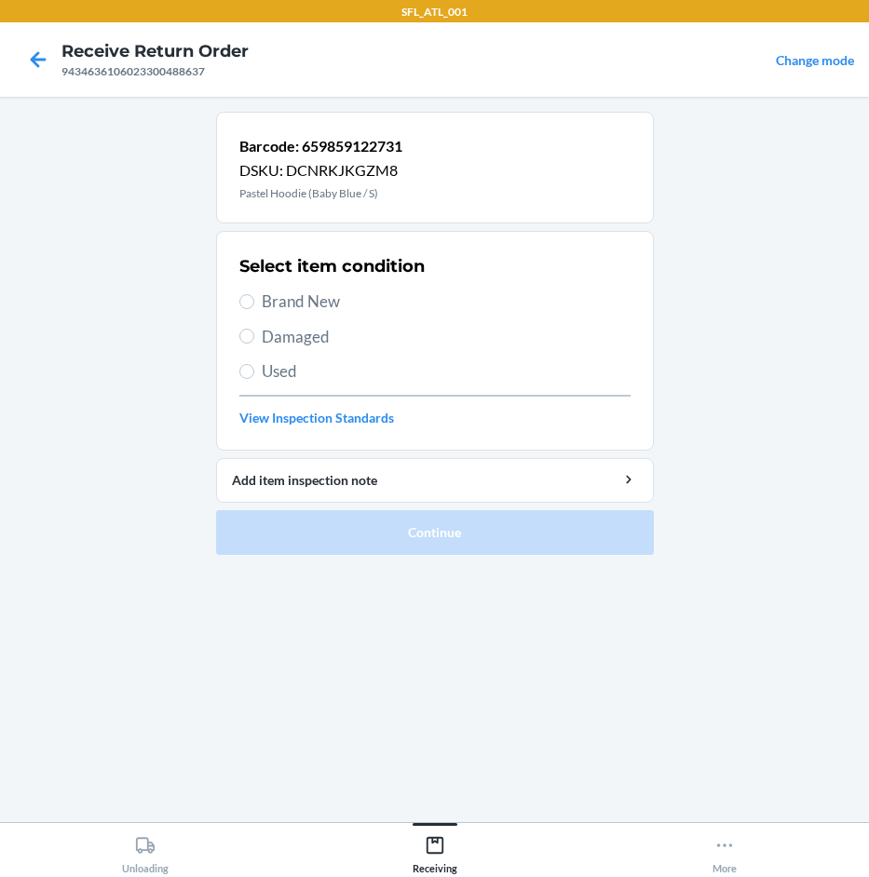
click at [371, 304] on span "Brand New" at bounding box center [446, 302] width 369 height 24
click at [254, 304] on input "Brand New" at bounding box center [246, 301] width 15 height 15
radio input "true"
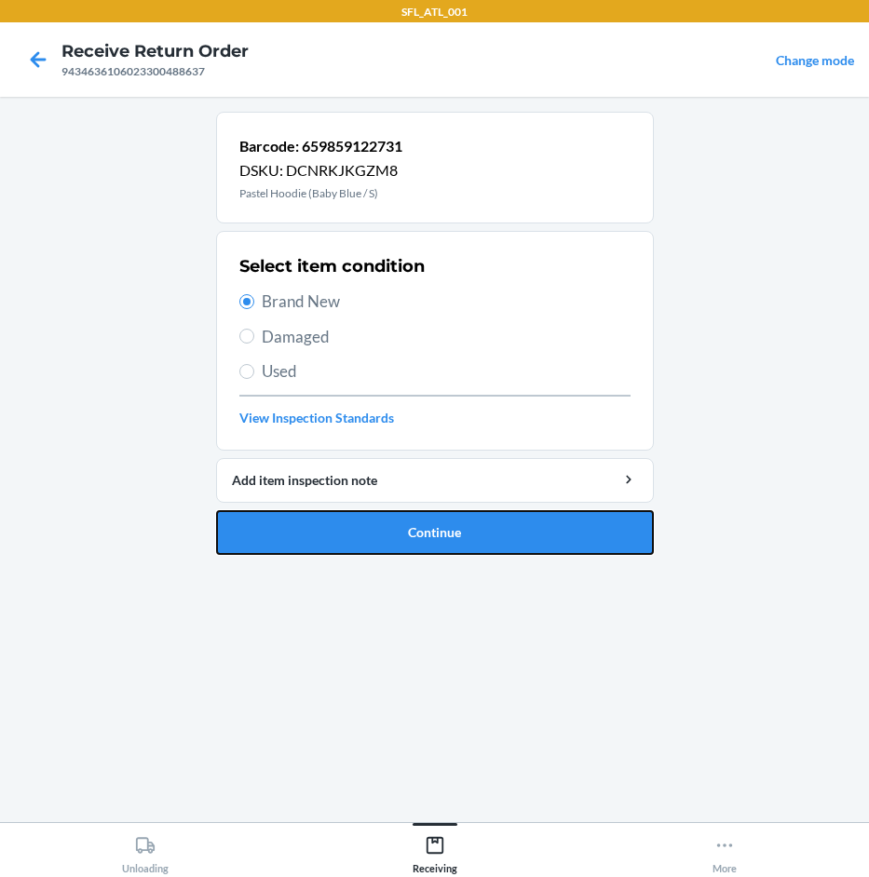
drag, startPoint x: 413, startPoint y: 539, endPoint x: 397, endPoint y: 534, distance: 17.7
click at [405, 537] on button "Continue" at bounding box center [435, 532] width 438 height 45
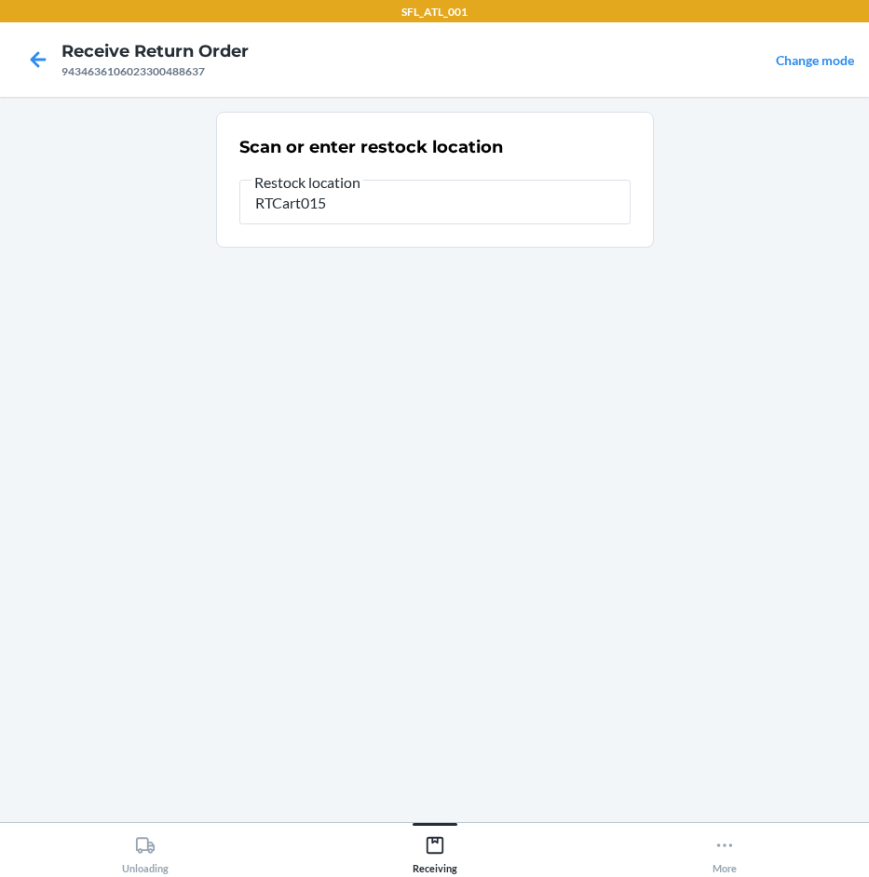
type input "RTCart015"
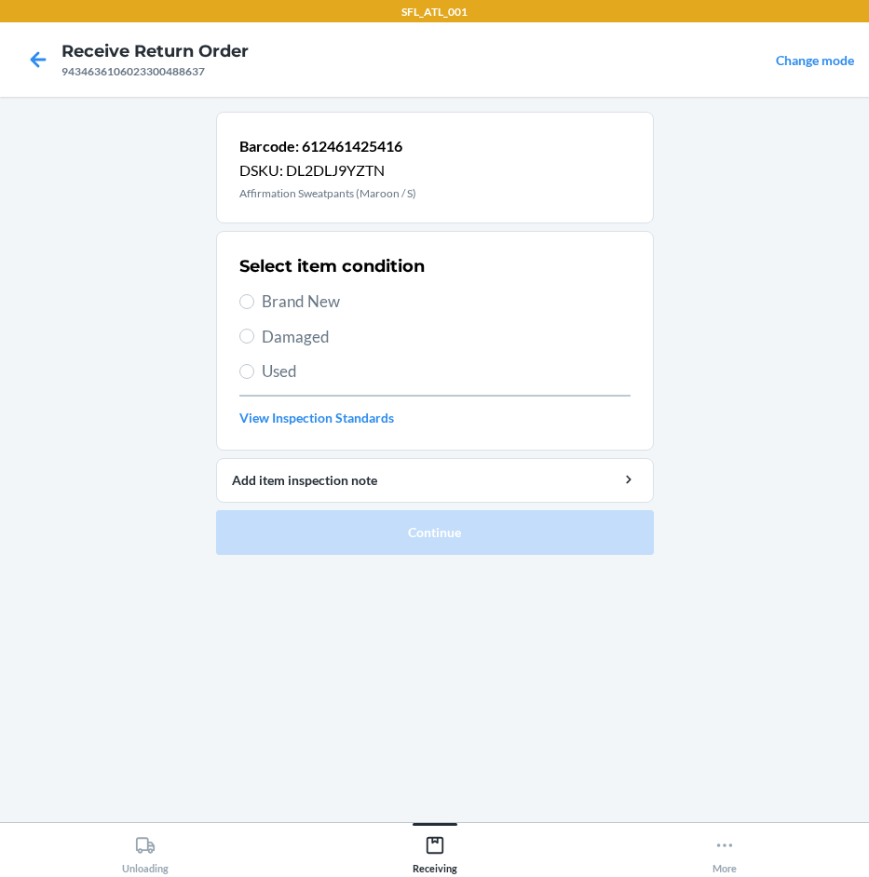
click at [332, 300] on span "Brand New" at bounding box center [446, 302] width 369 height 24
click at [254, 300] on input "Brand New" at bounding box center [246, 301] width 15 height 15
radio input "true"
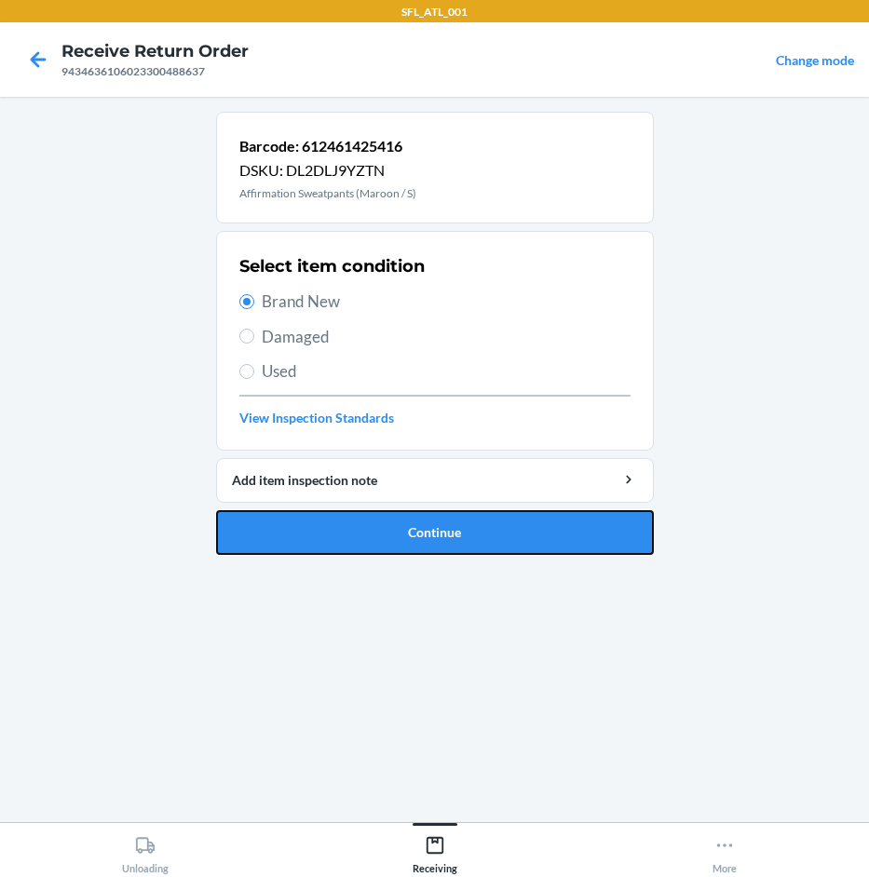
click at [371, 531] on button "Continue" at bounding box center [435, 532] width 438 height 45
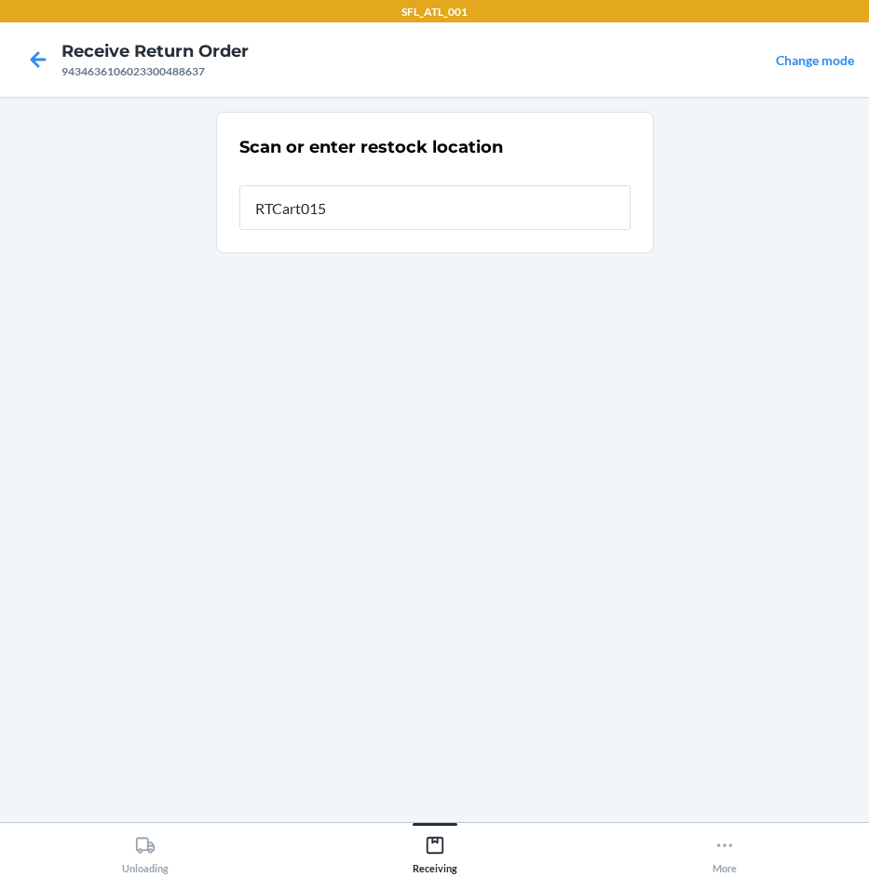
type input "RTCart015"
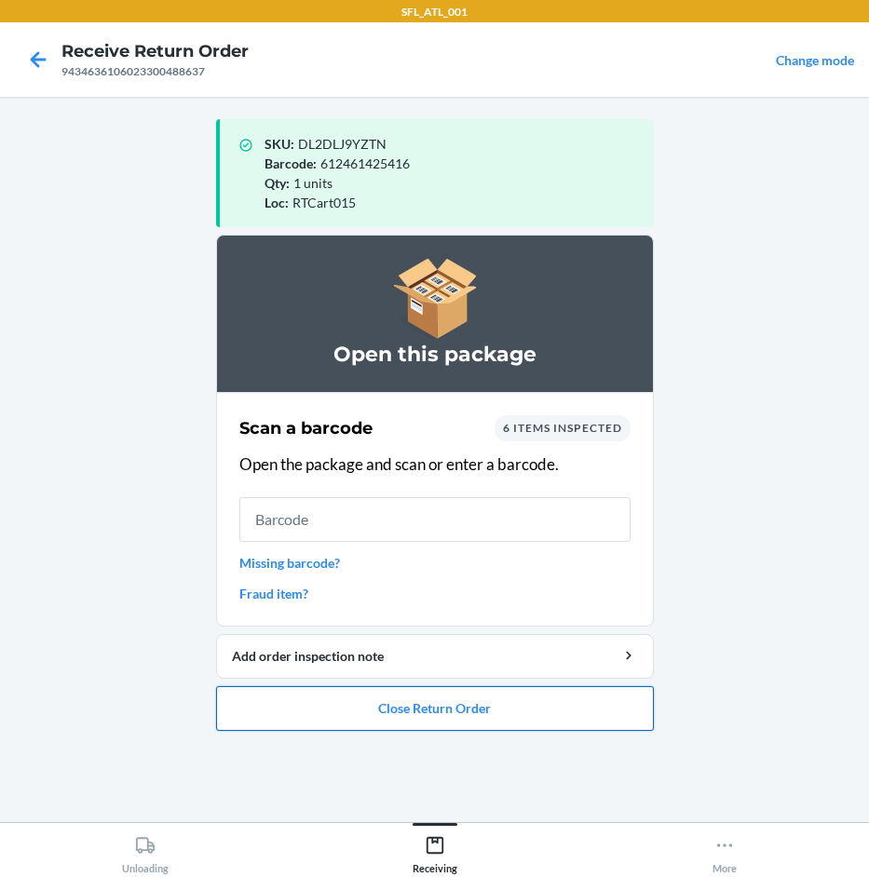
click at [467, 711] on button "Close Return Order" at bounding box center [435, 708] width 438 height 45
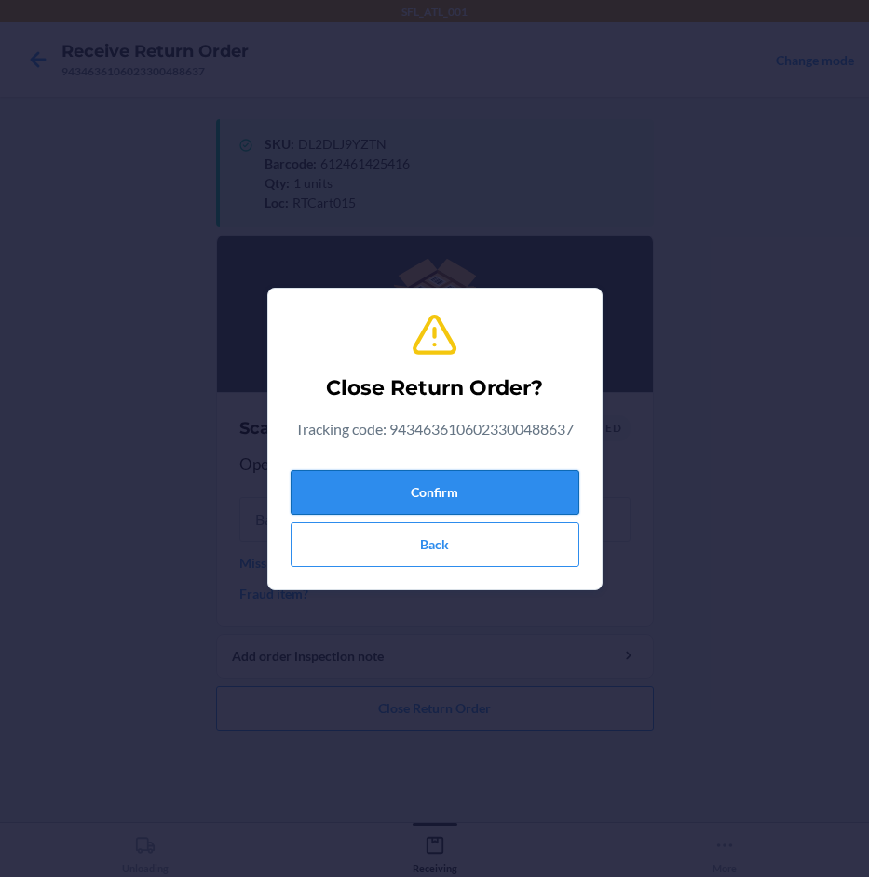
click at [487, 502] on button "Confirm" at bounding box center [435, 492] width 289 height 45
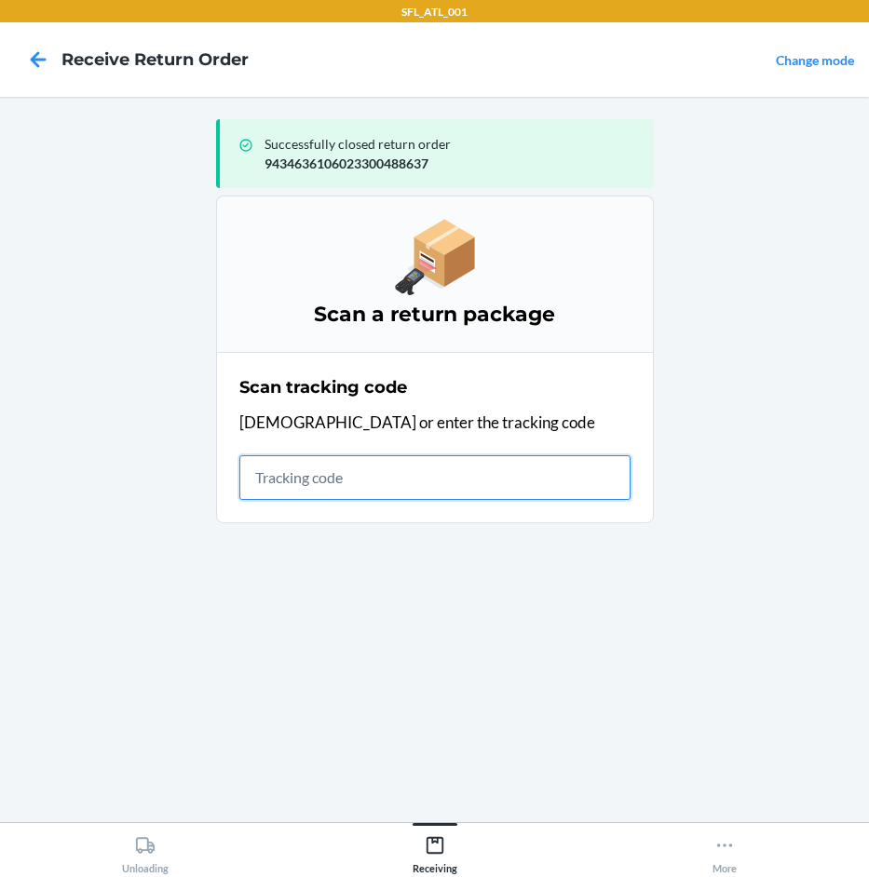
drag, startPoint x: 362, startPoint y: 485, endPoint x: 366, endPoint y: 469, distance: 16.3
click at [366, 476] on input "text" at bounding box center [434, 477] width 391 height 45
type input "4203025994346361060"
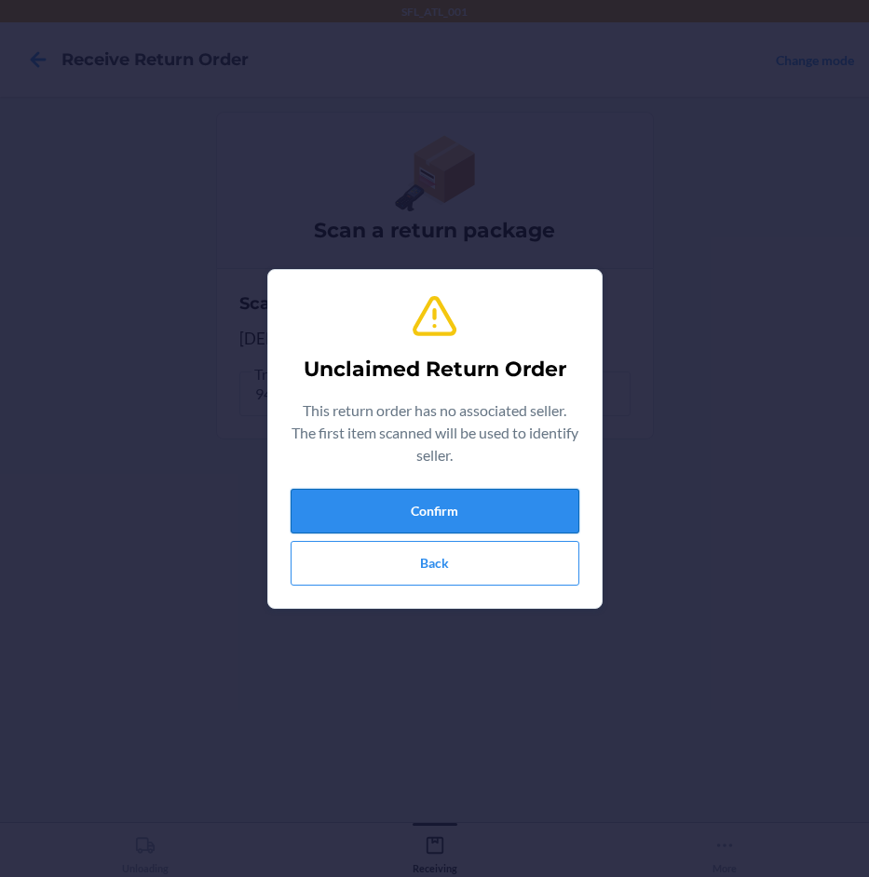
click at [400, 506] on button "Confirm" at bounding box center [435, 511] width 289 height 45
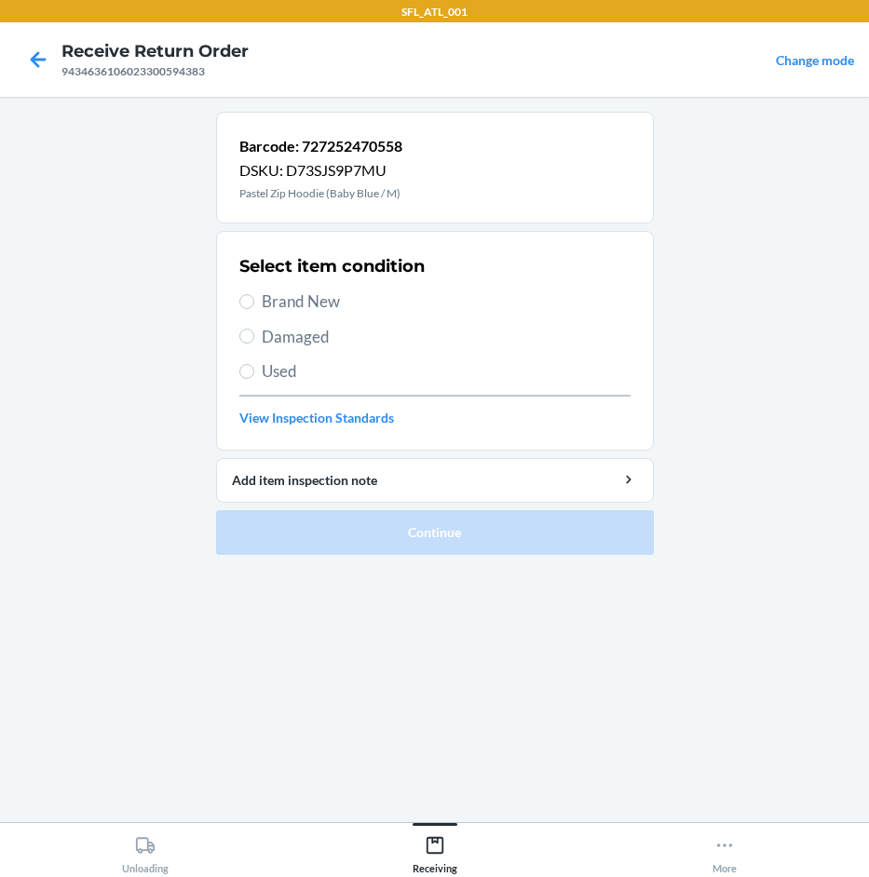
click at [327, 299] on span "Brand New" at bounding box center [446, 302] width 369 height 24
click at [254, 299] on input "Brand New" at bounding box center [246, 301] width 15 height 15
radio input "true"
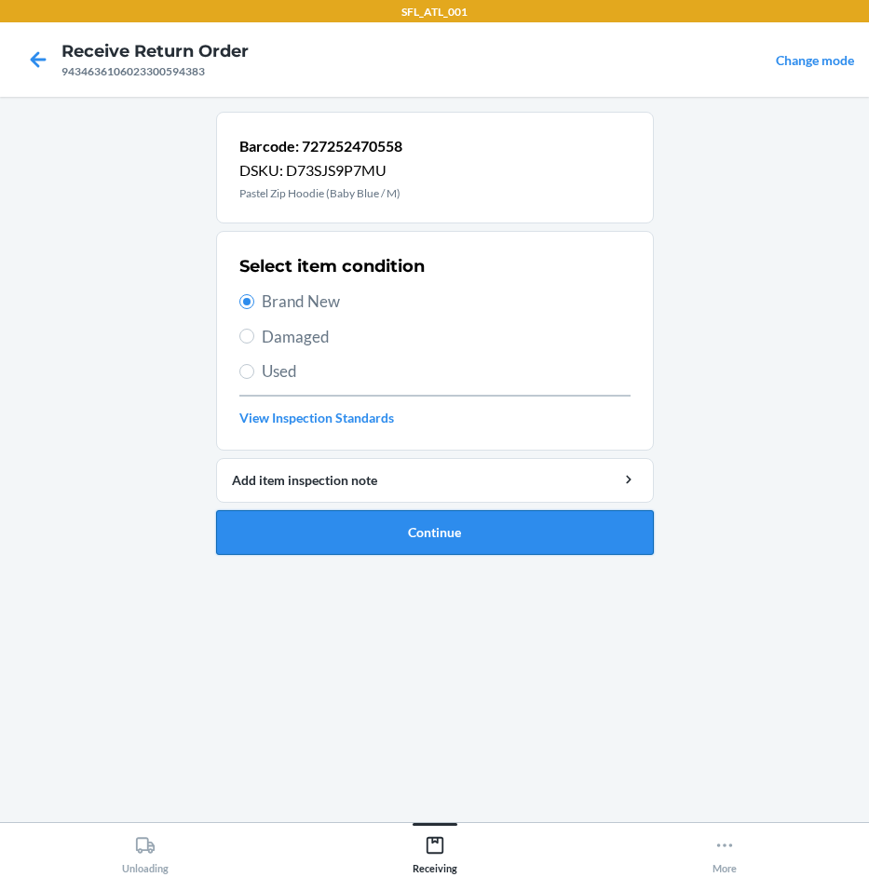
click at [382, 526] on button "Continue" at bounding box center [435, 532] width 438 height 45
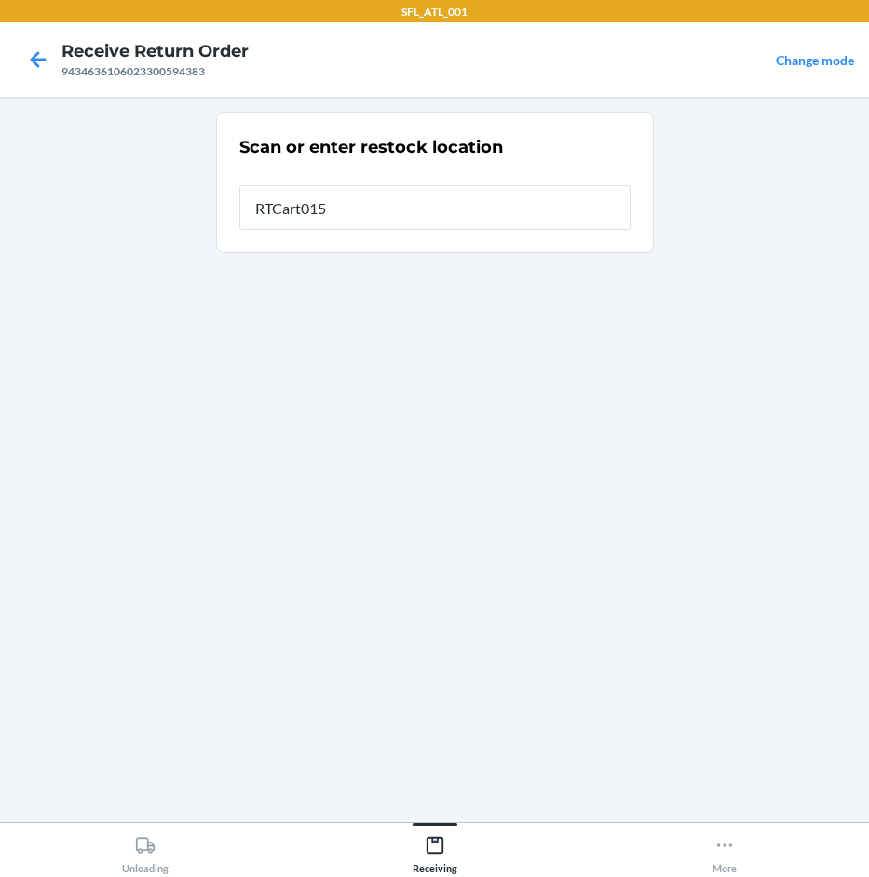
type input "RTCart015"
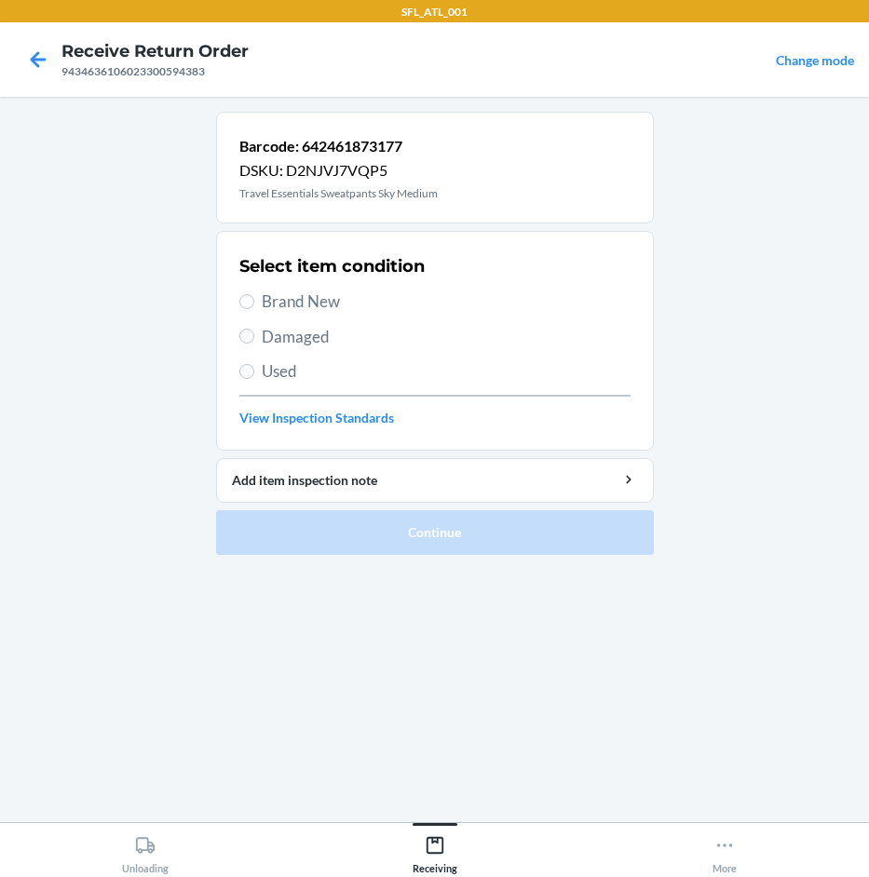
click at [345, 309] on span "Brand New" at bounding box center [446, 302] width 369 height 24
click at [254, 309] on input "Brand New" at bounding box center [246, 301] width 15 height 15
radio input "true"
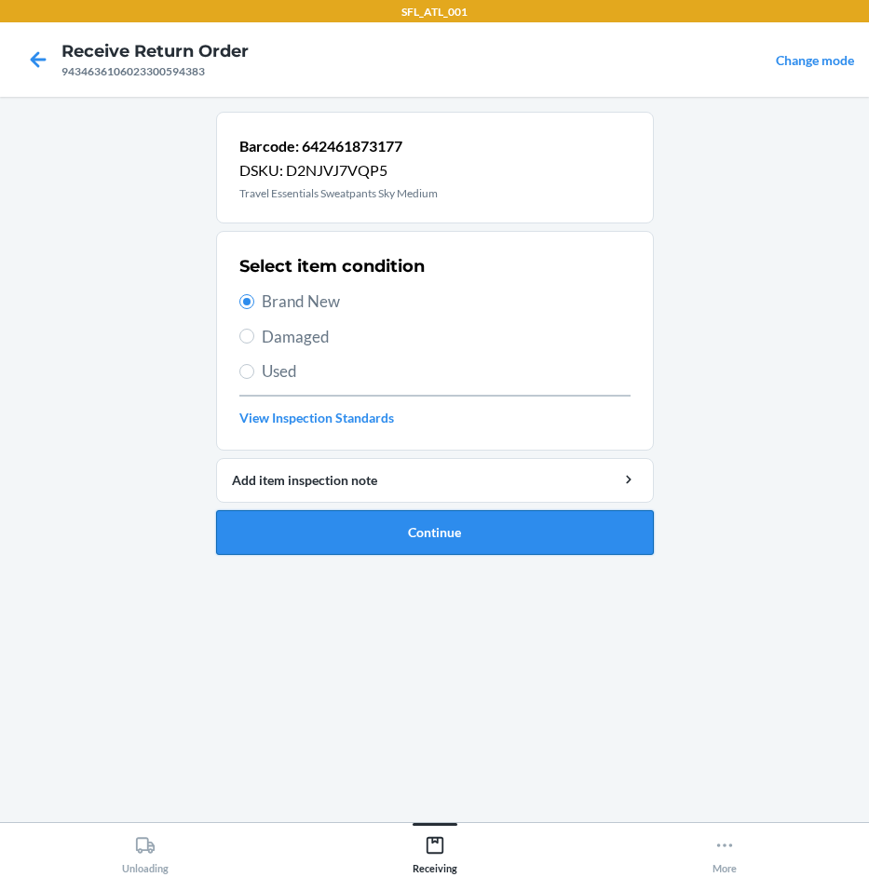
click at [407, 547] on button "Continue" at bounding box center [435, 532] width 438 height 45
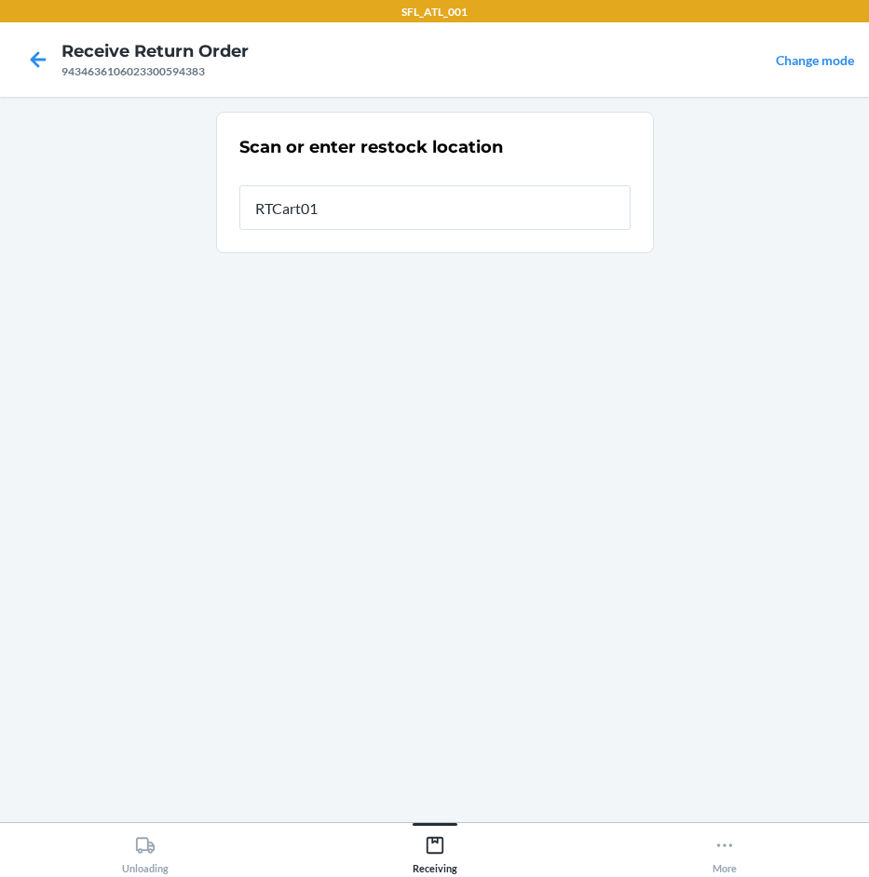
type input "RTCart015"
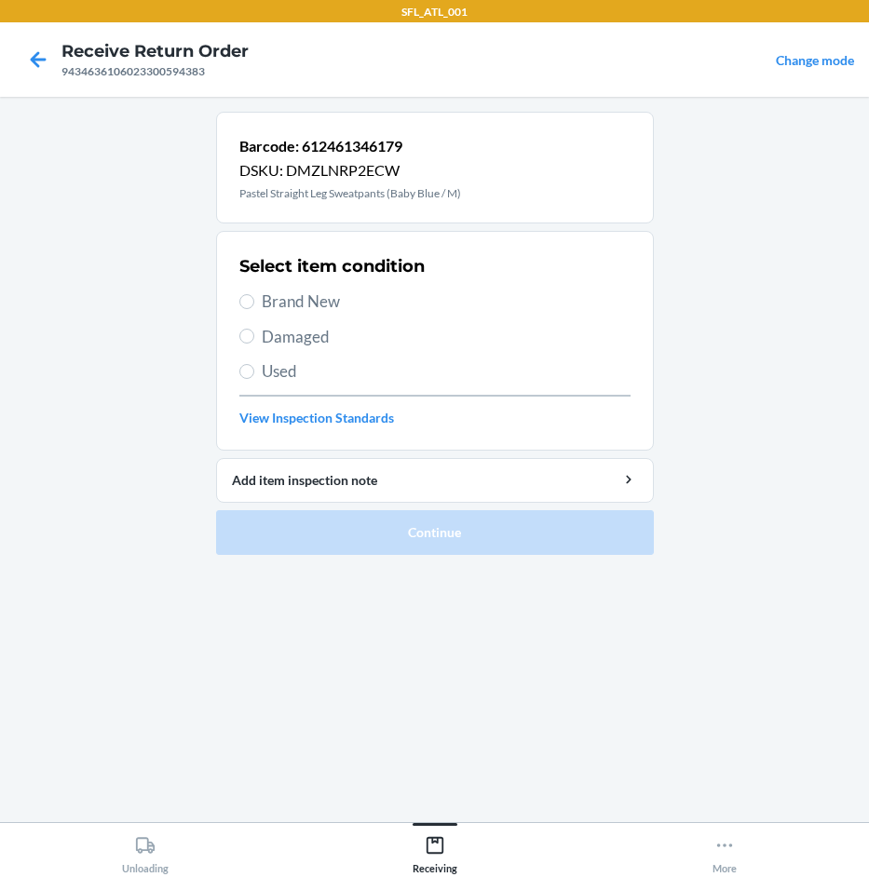
click at [329, 306] on span "Brand New" at bounding box center [446, 302] width 369 height 24
click at [254, 306] on input "Brand New" at bounding box center [246, 301] width 15 height 15
radio input "true"
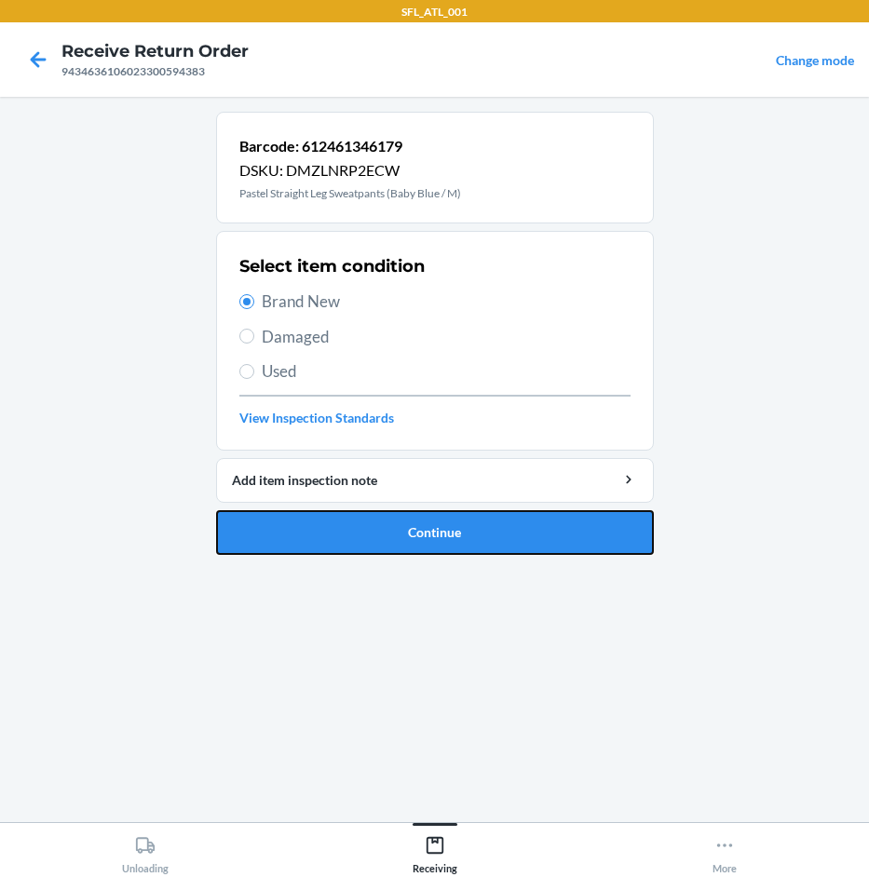
click at [427, 531] on button "Continue" at bounding box center [435, 532] width 438 height 45
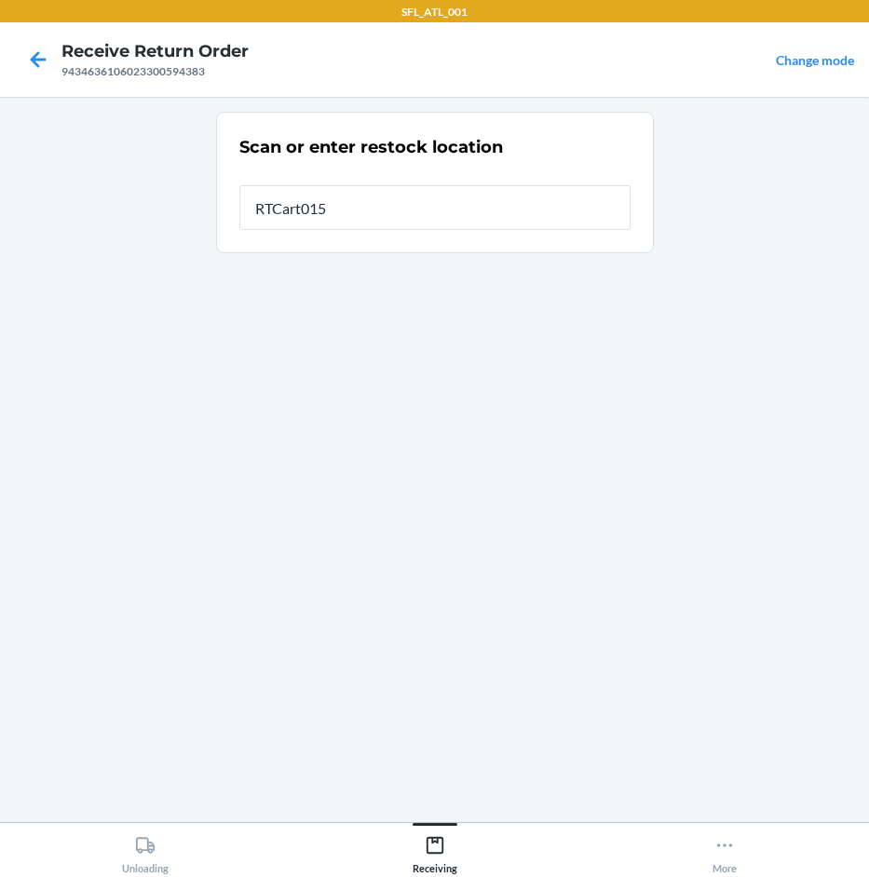
type input "RTCart015"
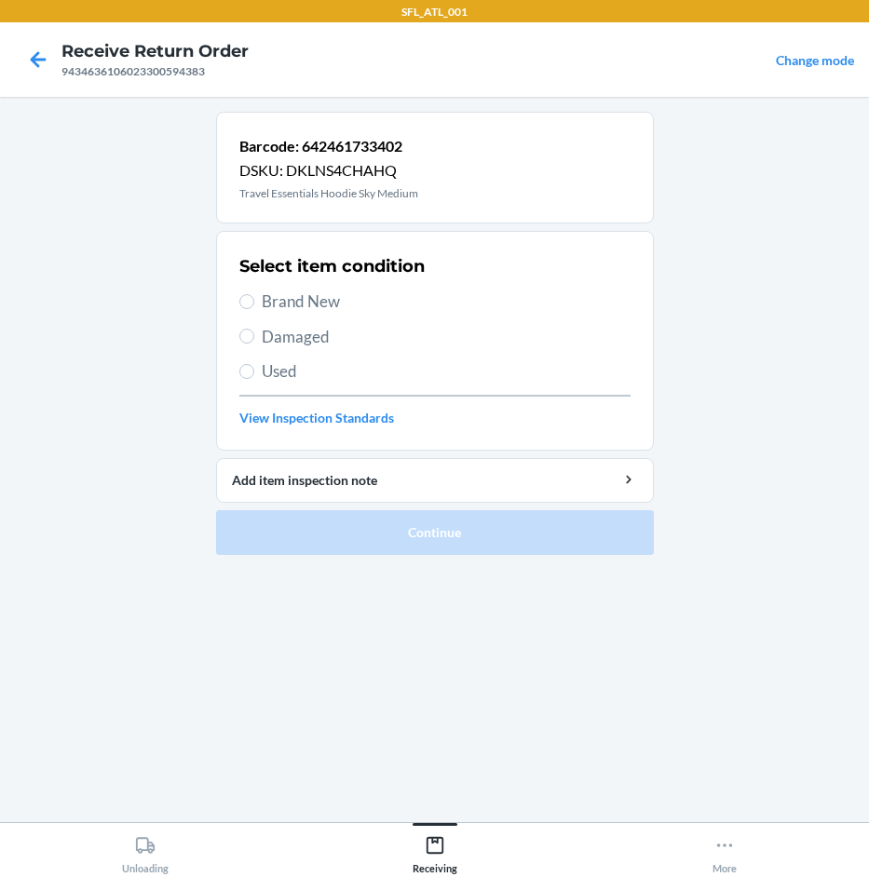
click at [326, 296] on span "Brand New" at bounding box center [446, 302] width 369 height 24
click at [254, 296] on input "Brand New" at bounding box center [246, 301] width 15 height 15
radio input "true"
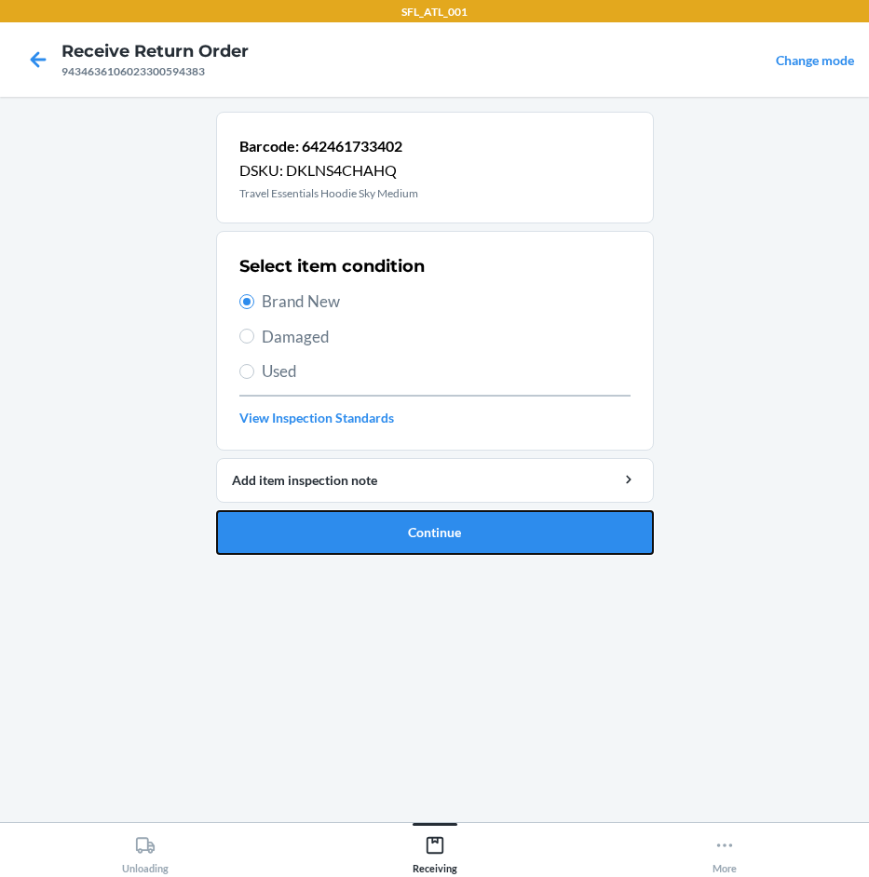
drag, startPoint x: 462, startPoint y: 534, endPoint x: 448, endPoint y: 530, distance: 14.5
click at [461, 531] on button "Continue" at bounding box center [435, 532] width 438 height 45
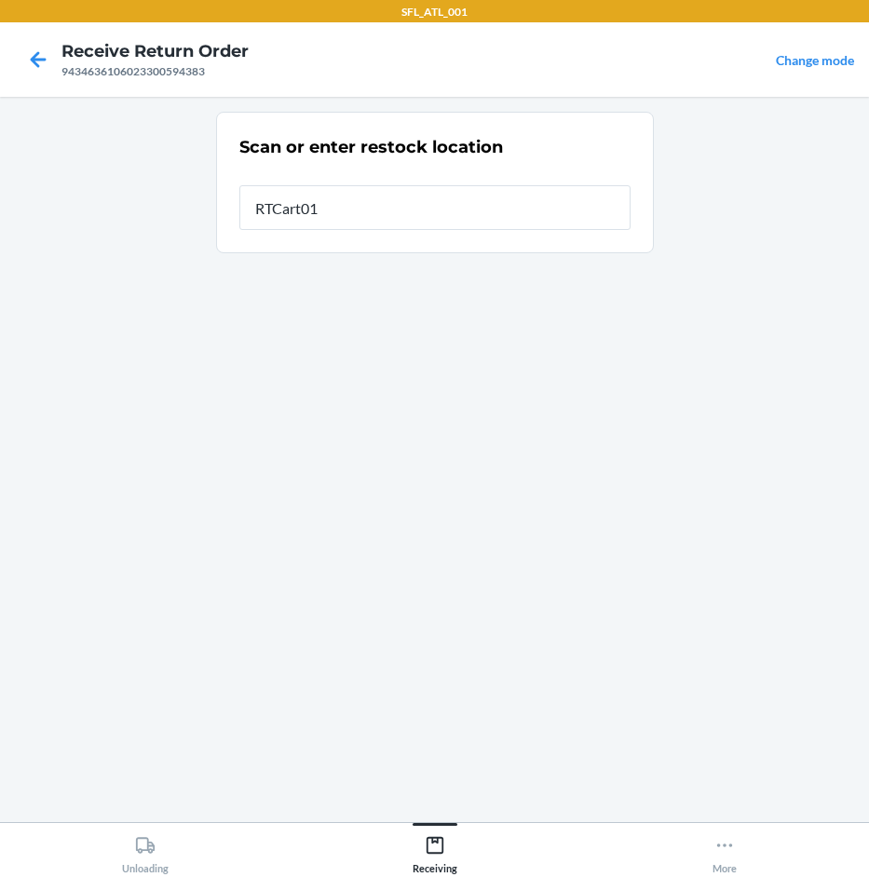
type input "RTCart015"
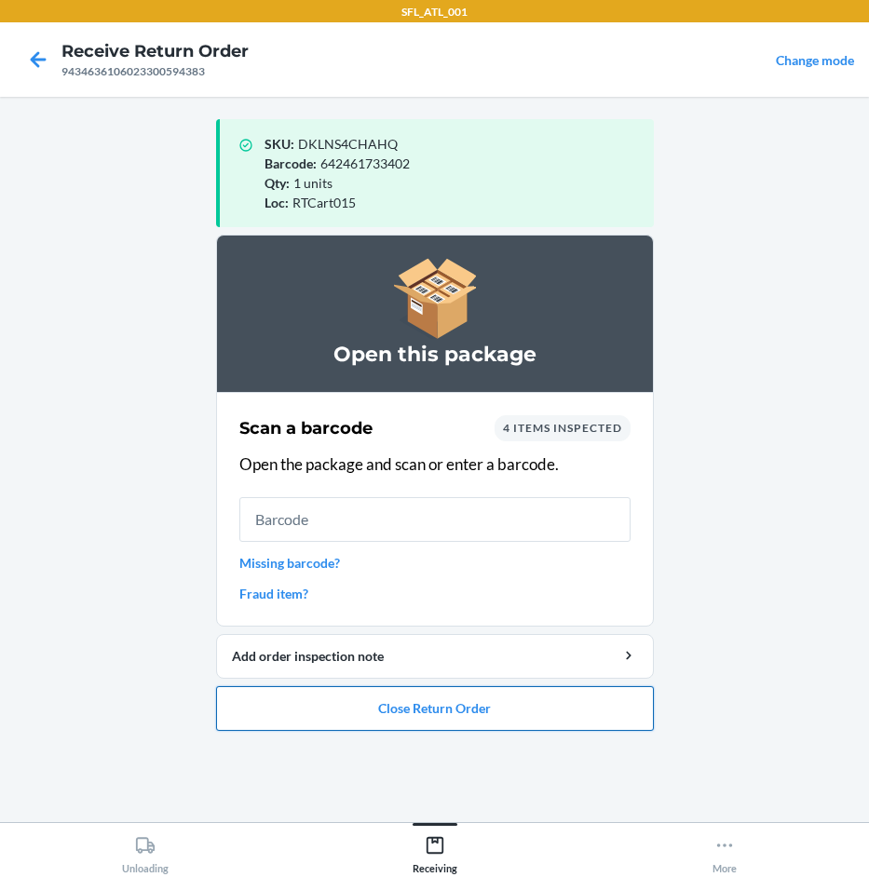
click at [500, 698] on button "Close Return Order" at bounding box center [435, 708] width 438 height 45
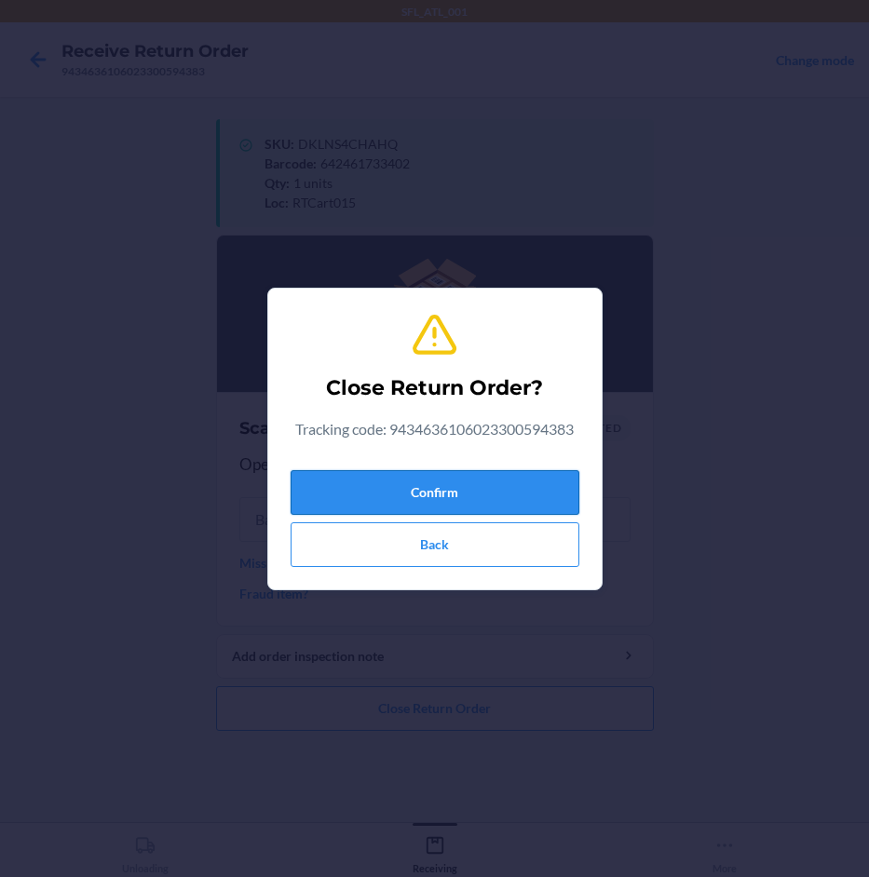
click at [471, 493] on button "Confirm" at bounding box center [435, 492] width 289 height 45
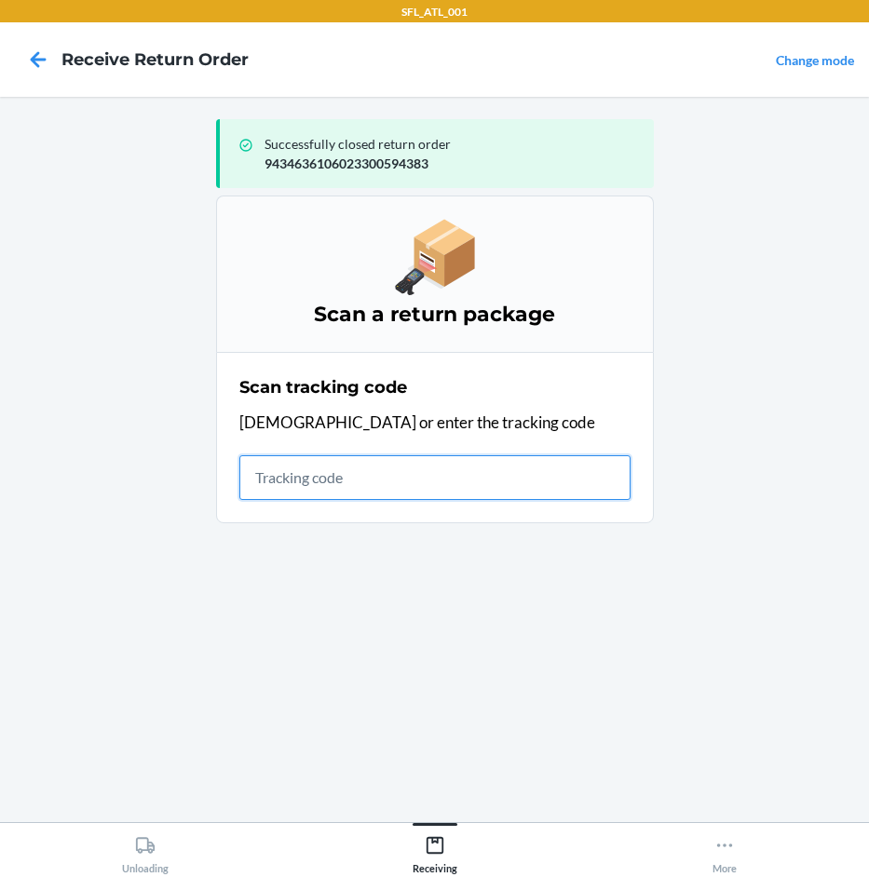
click at [425, 460] on input "text" at bounding box center [434, 477] width 391 height 45
type input "420302599434636106"
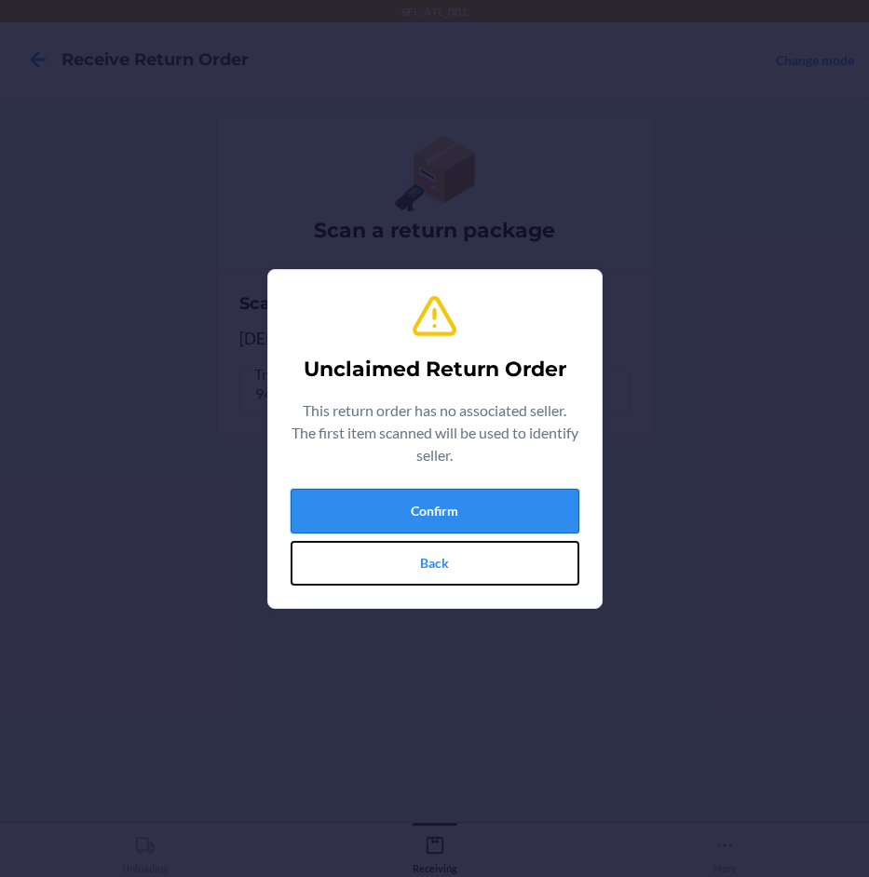
drag, startPoint x: 454, startPoint y: 541, endPoint x: 452, endPoint y: 510, distance: 30.9
click at [453, 527] on div "Confirm Back" at bounding box center [435, 537] width 289 height 97
click at [452, 509] on button "Confirm" at bounding box center [435, 511] width 289 height 45
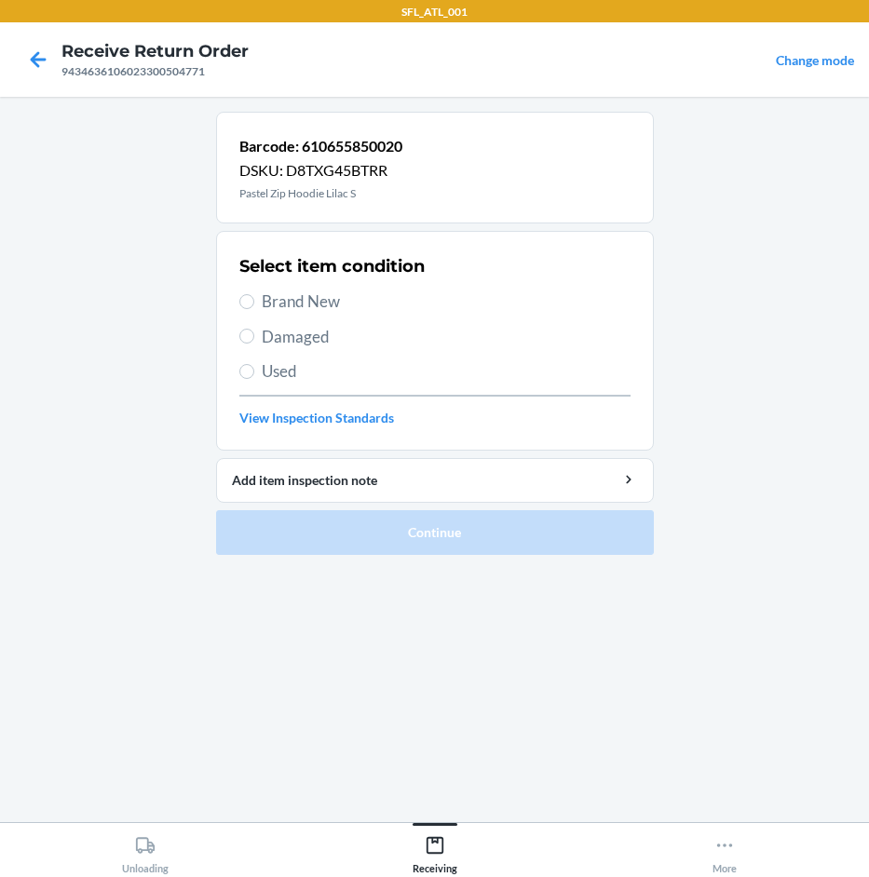
click at [291, 301] on span "Brand New" at bounding box center [446, 302] width 369 height 24
click at [254, 301] on input "Brand New" at bounding box center [246, 301] width 15 height 15
radio input "true"
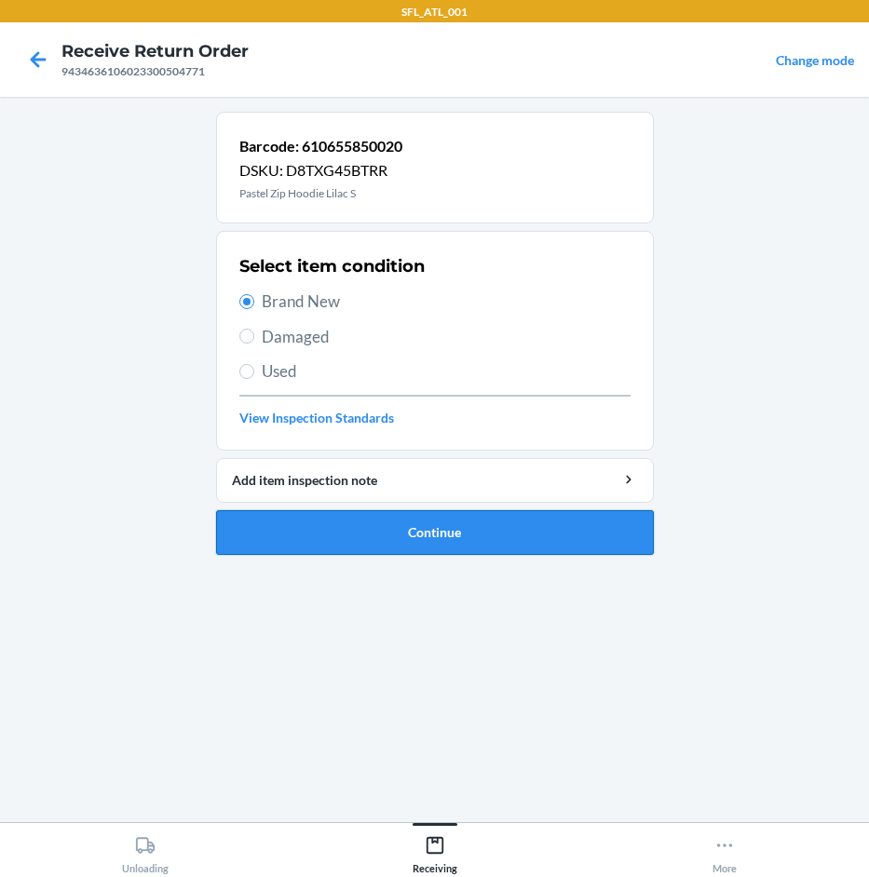
click at [432, 534] on button "Continue" at bounding box center [435, 532] width 438 height 45
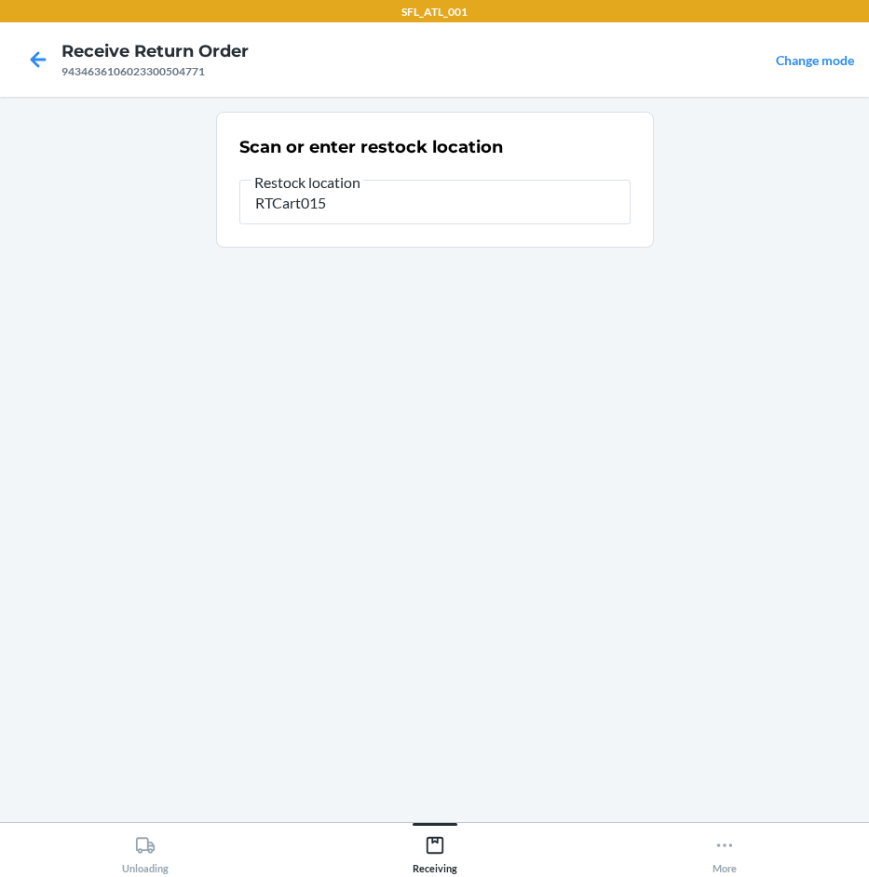
type input "RTCart015"
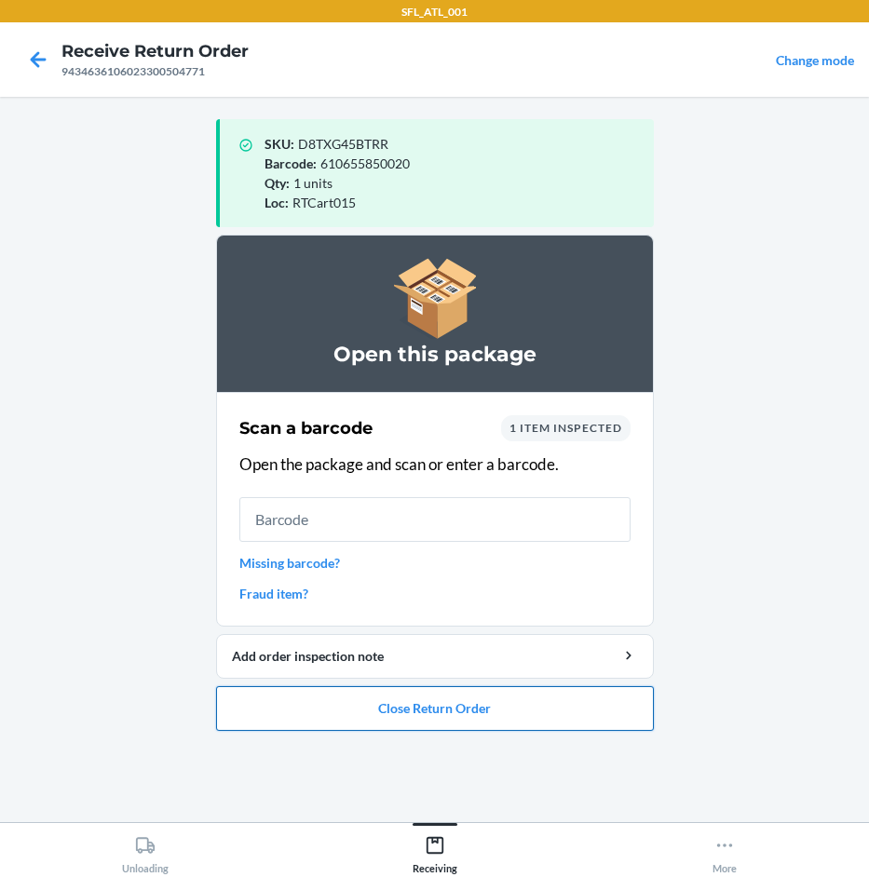
click at [469, 700] on button "Close Return Order" at bounding box center [435, 708] width 438 height 45
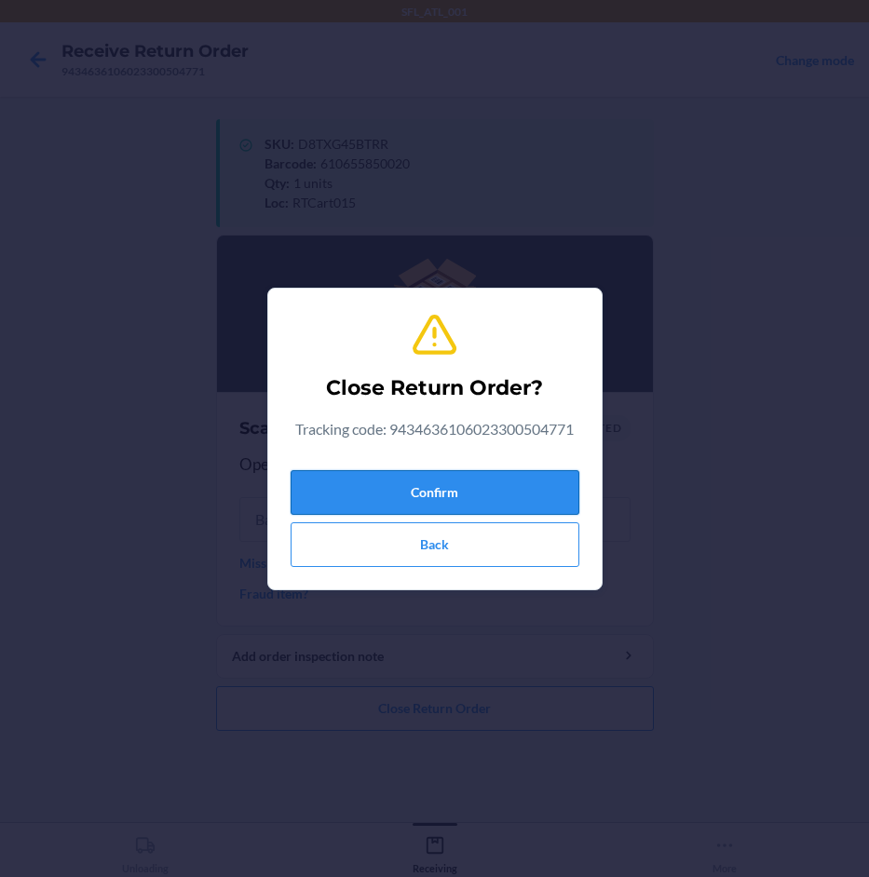
click at [497, 478] on button "Confirm" at bounding box center [435, 492] width 289 height 45
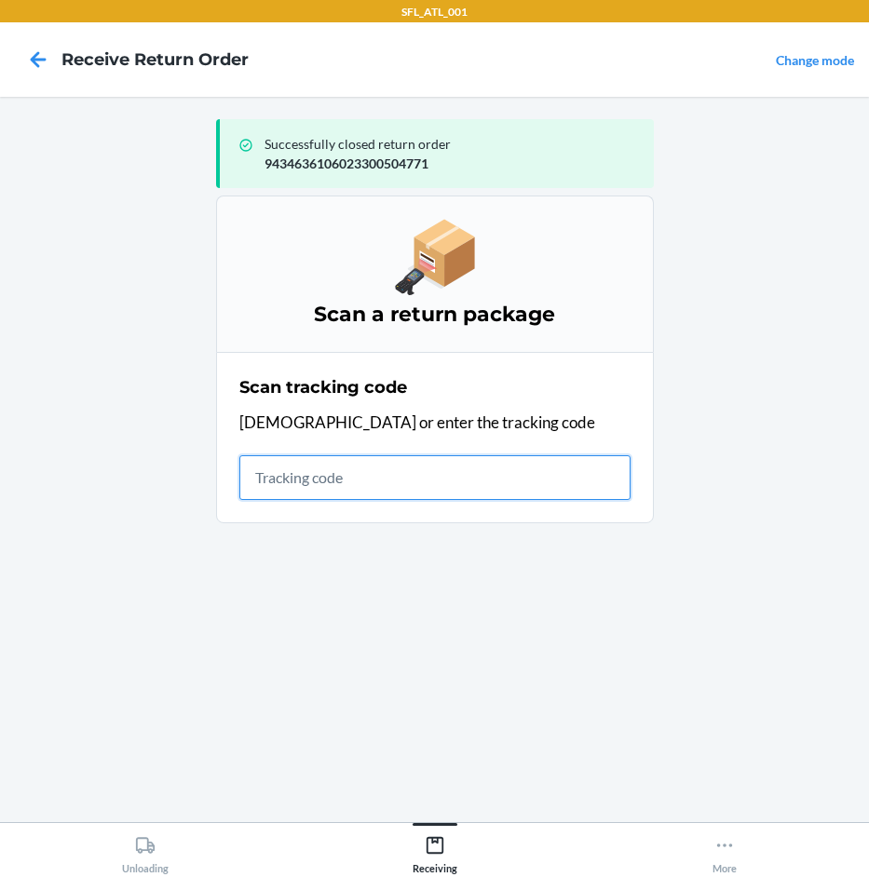
click at [399, 495] on input "text" at bounding box center [434, 477] width 391 height 45
type input "42030259"
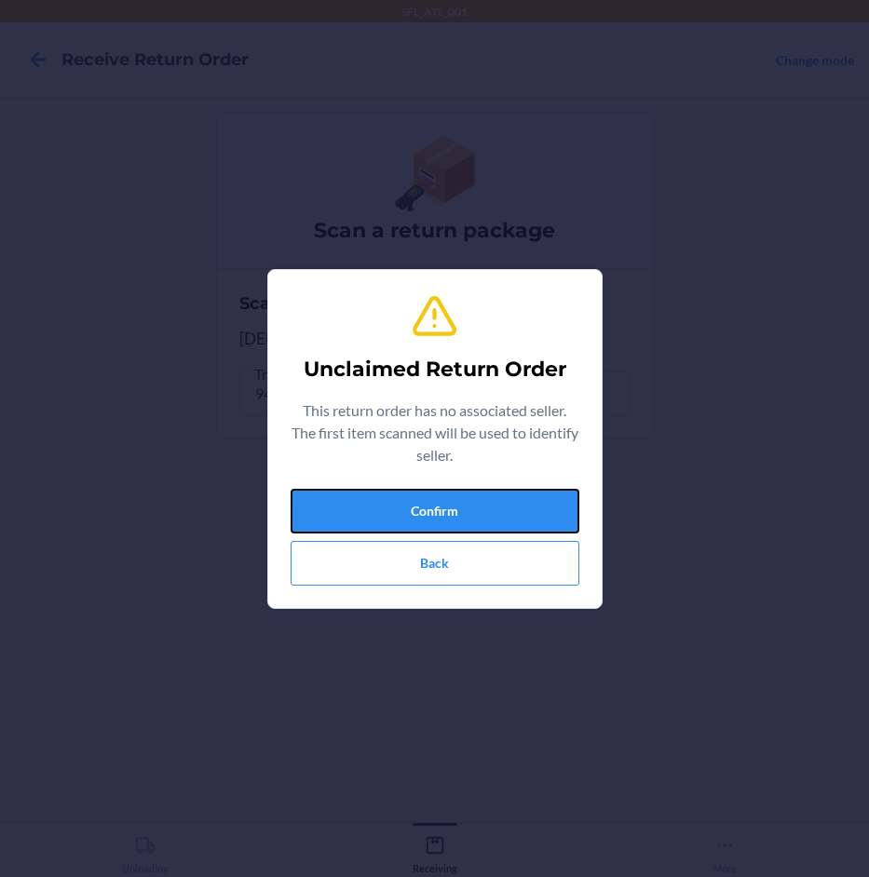
click at [398, 495] on button "Confirm" at bounding box center [435, 511] width 289 height 45
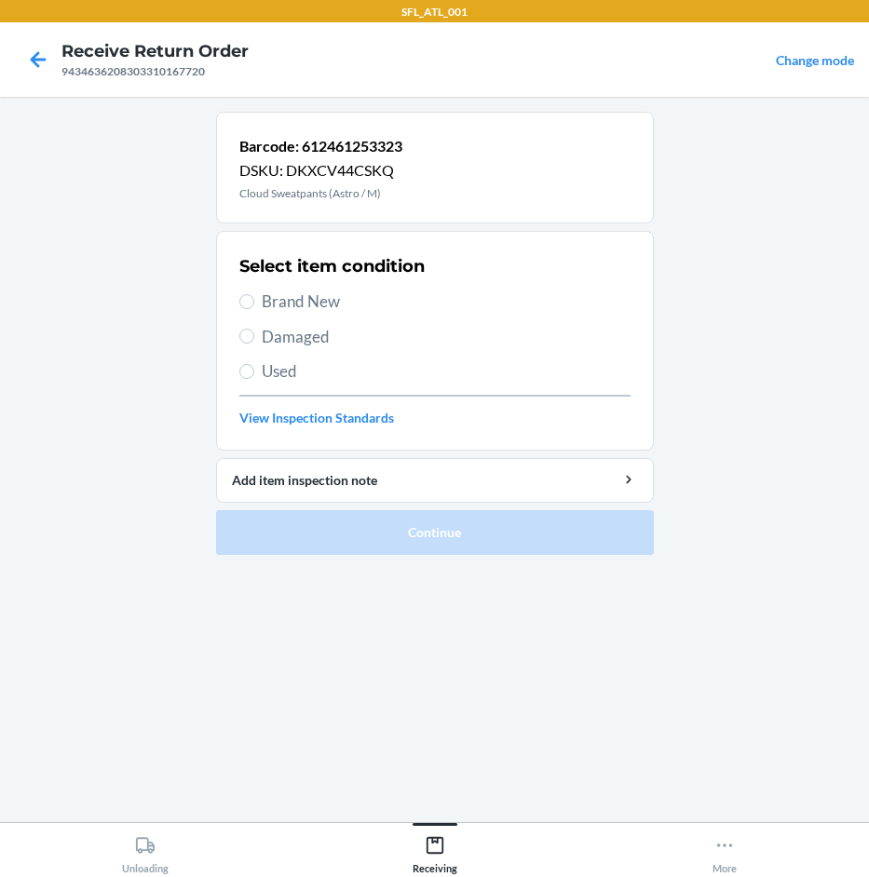
click at [305, 320] on div "Select item condition Brand New Damaged Used View Inspection Standards" at bounding box center [434, 341] width 391 height 184
click at [323, 302] on span "Brand New" at bounding box center [446, 302] width 369 height 24
click at [254, 302] on input "Brand New" at bounding box center [246, 301] width 15 height 15
radio input "true"
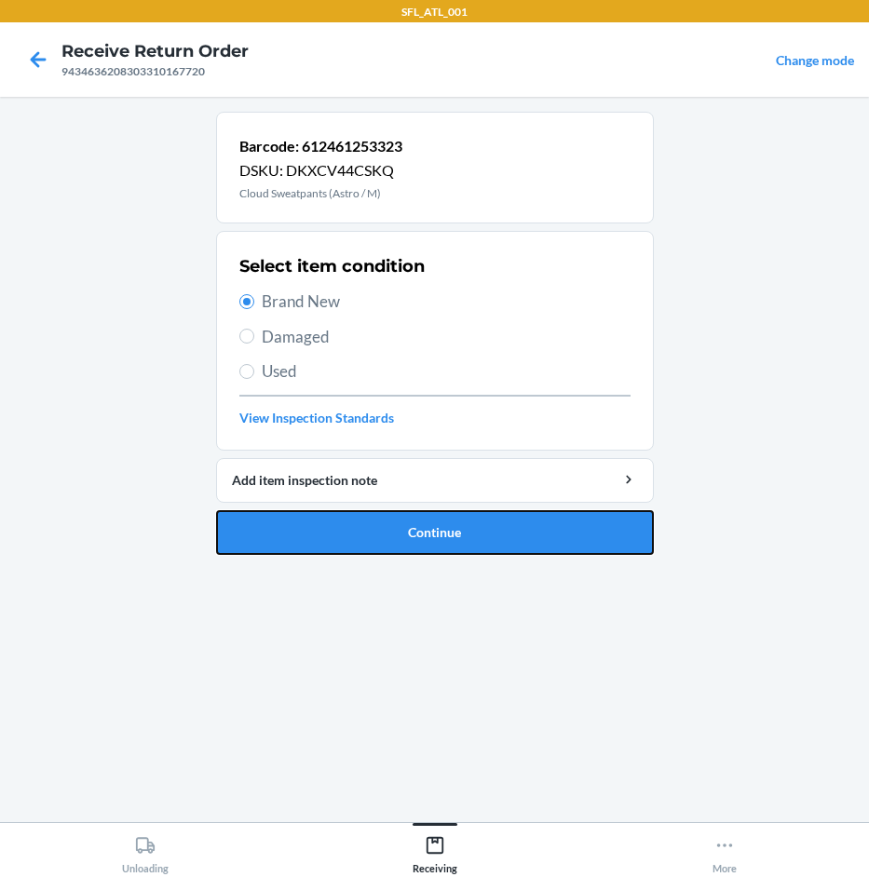
click at [427, 535] on button "Continue" at bounding box center [435, 532] width 438 height 45
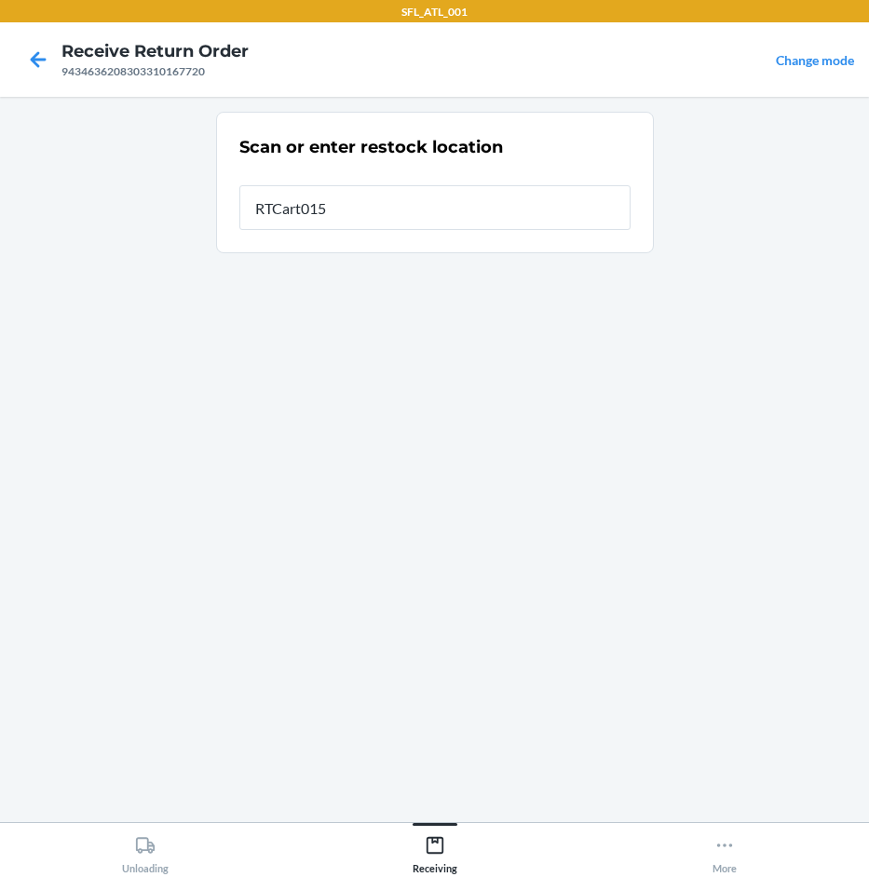
type input "RTCart015"
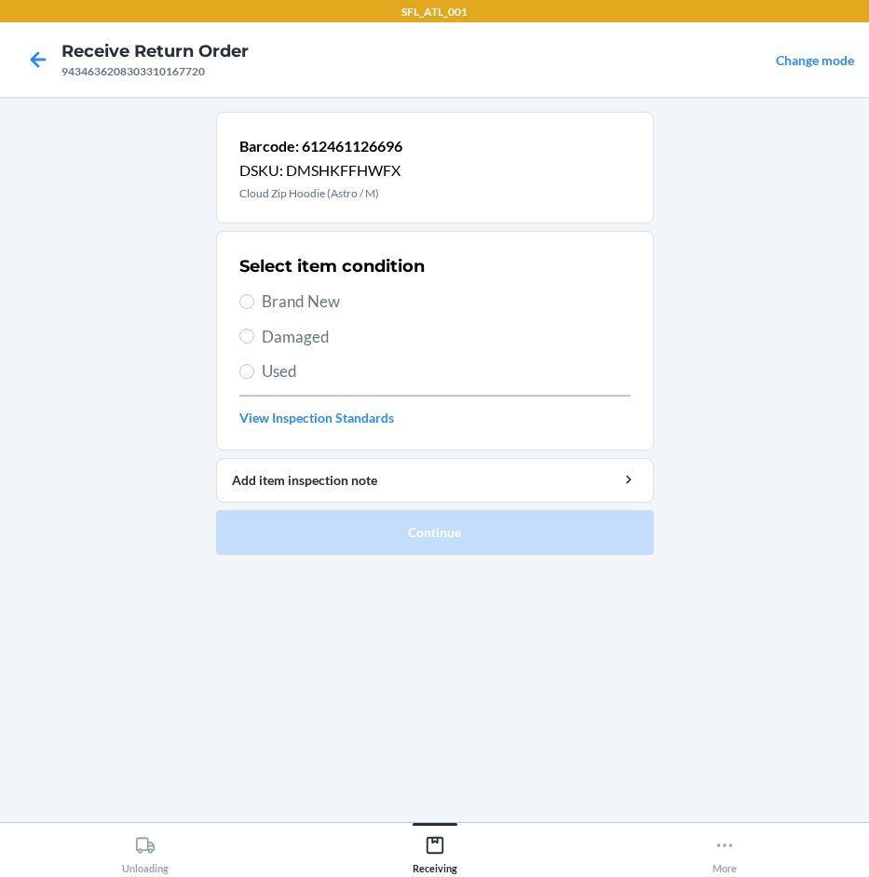
click at [317, 295] on span "Brand New" at bounding box center [446, 302] width 369 height 24
click at [254, 295] on input "Brand New" at bounding box center [246, 301] width 15 height 15
radio input "true"
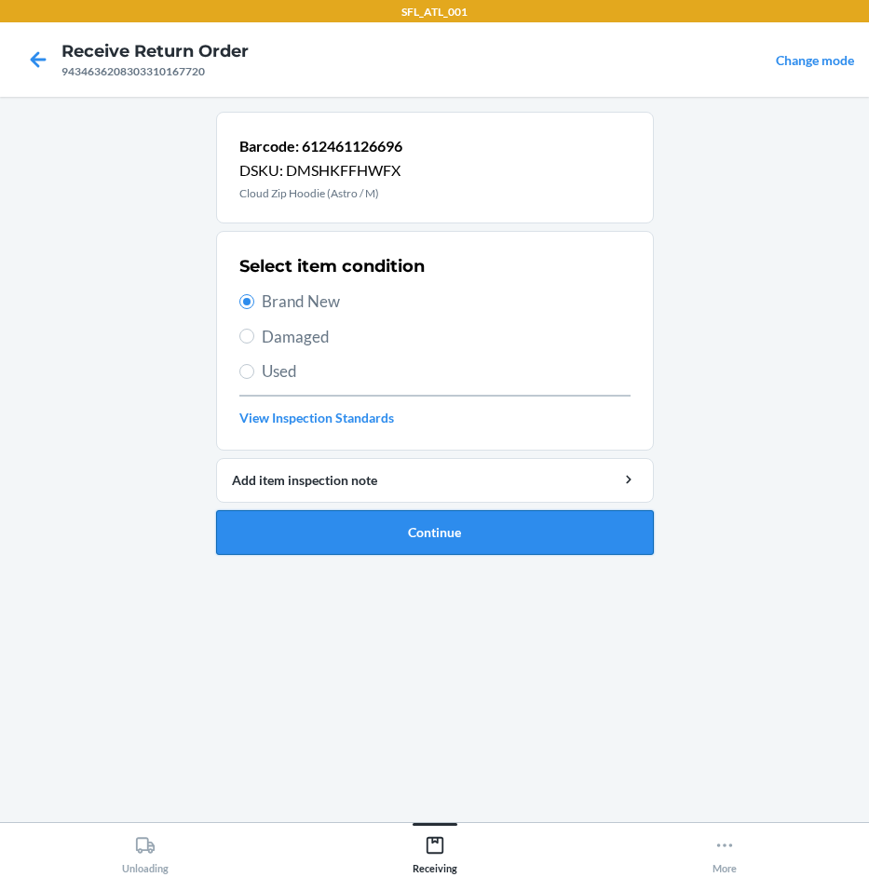
click at [477, 530] on button "Continue" at bounding box center [435, 532] width 438 height 45
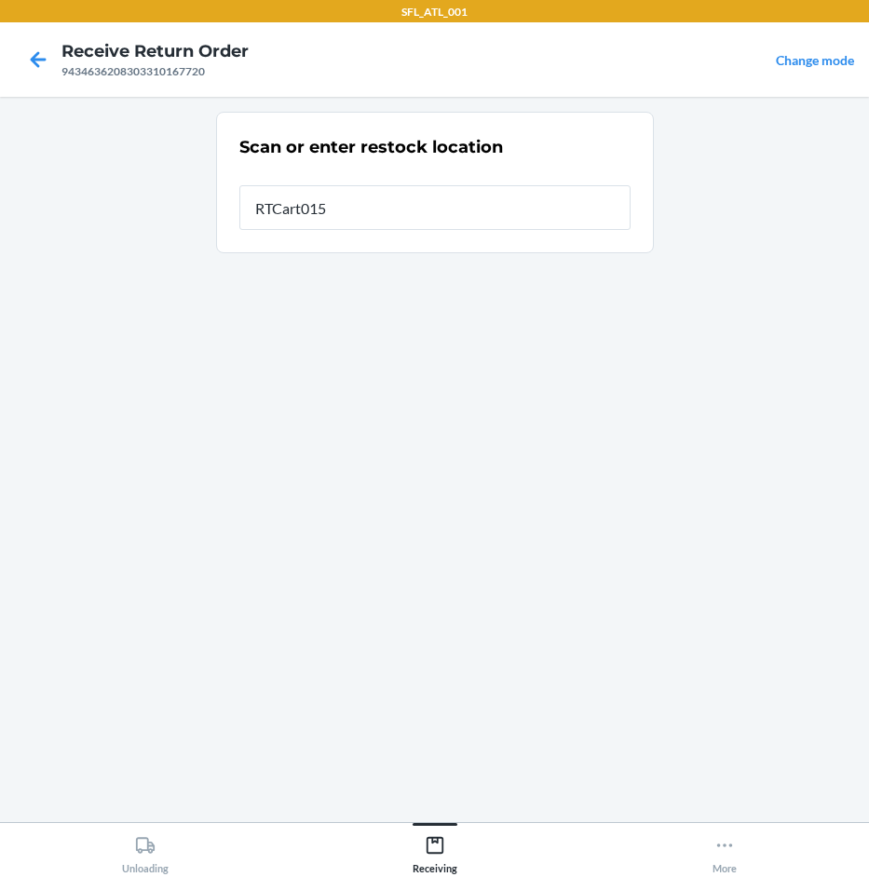
type input "RTCart015"
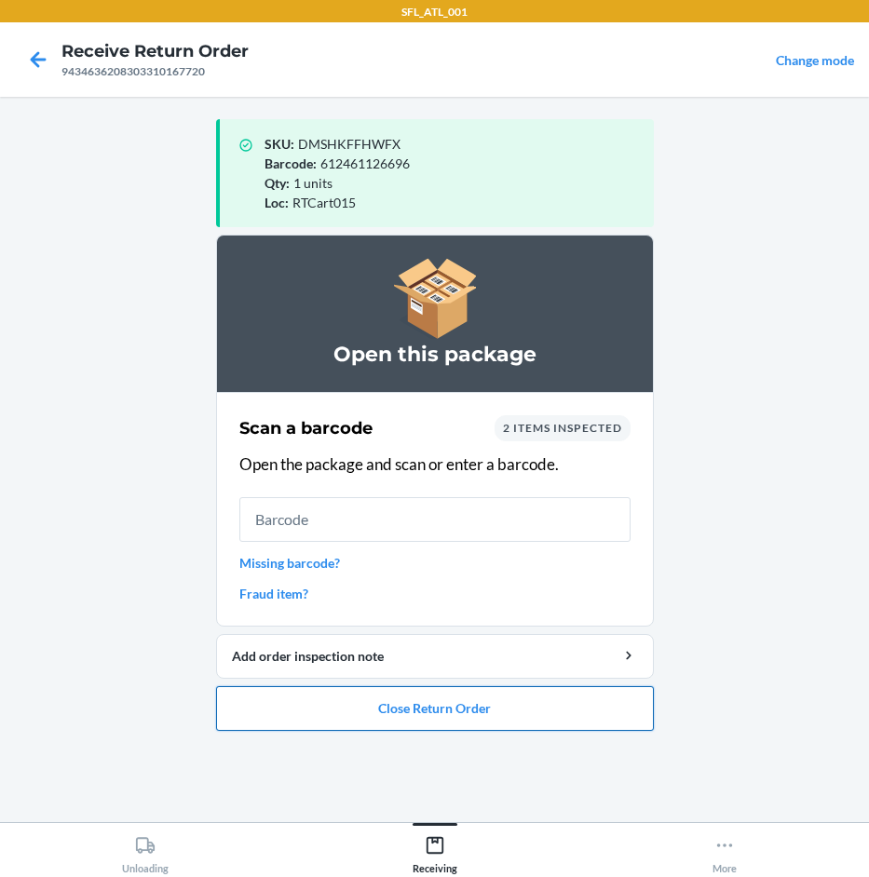
click at [487, 701] on button "Close Return Order" at bounding box center [435, 708] width 438 height 45
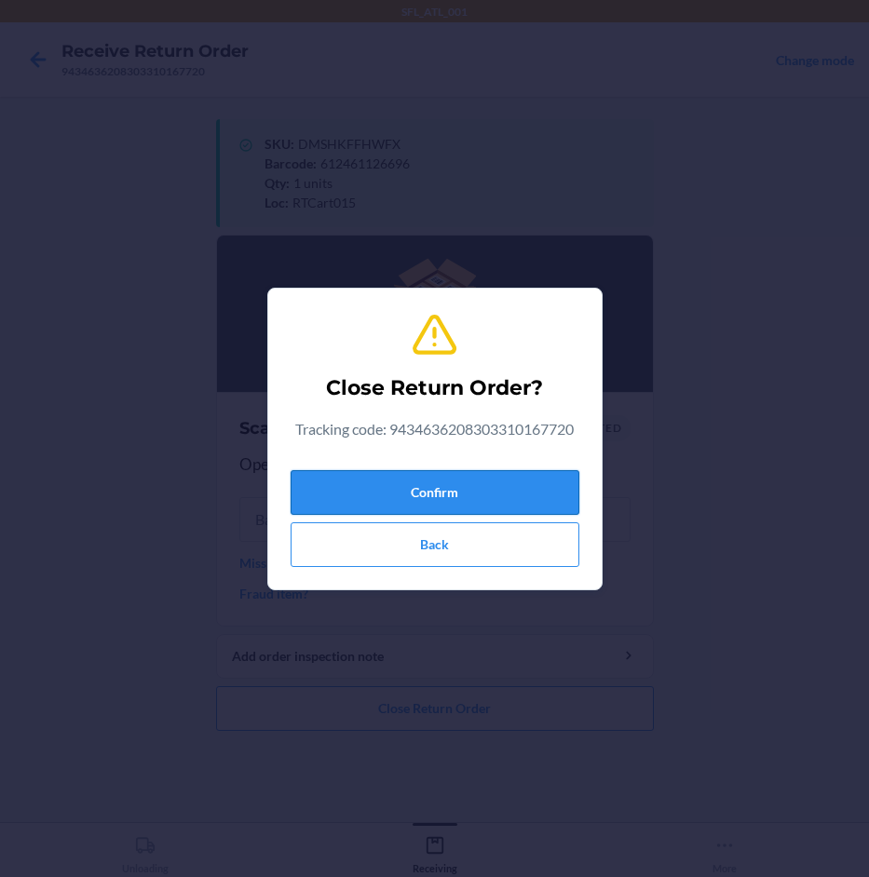
click at [507, 475] on button "Confirm" at bounding box center [435, 492] width 289 height 45
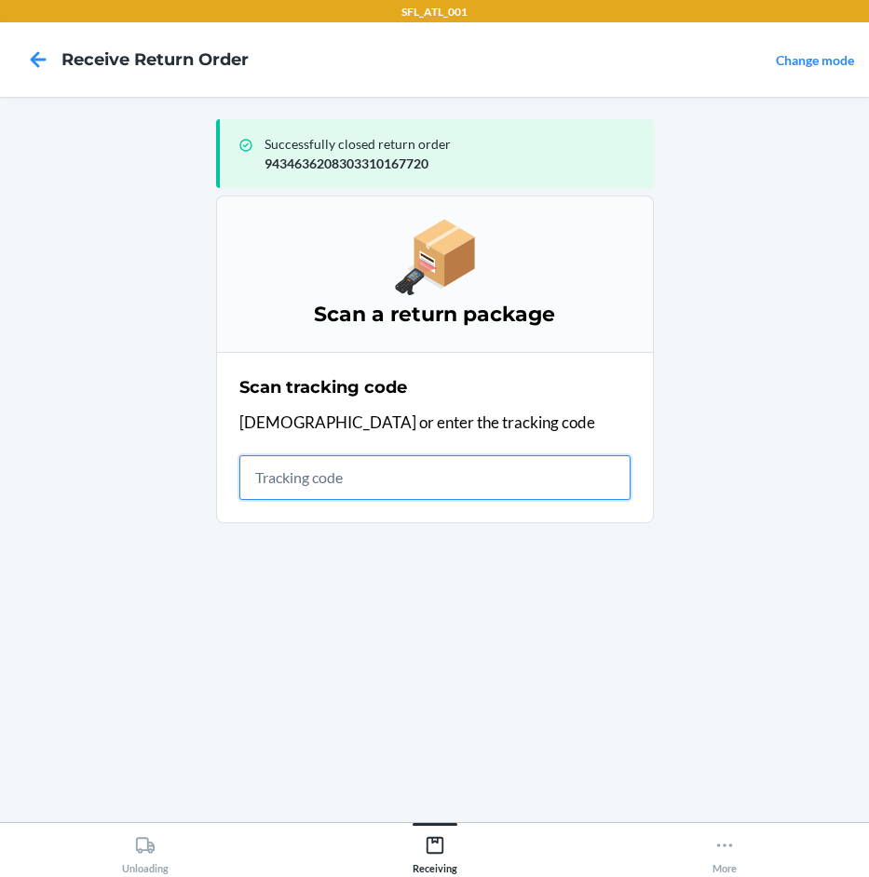
drag, startPoint x: 537, startPoint y: 478, endPoint x: 532, endPoint y: 494, distance: 17.7
click at [534, 480] on input "text" at bounding box center [434, 477] width 391 height 45
type input "42030259"
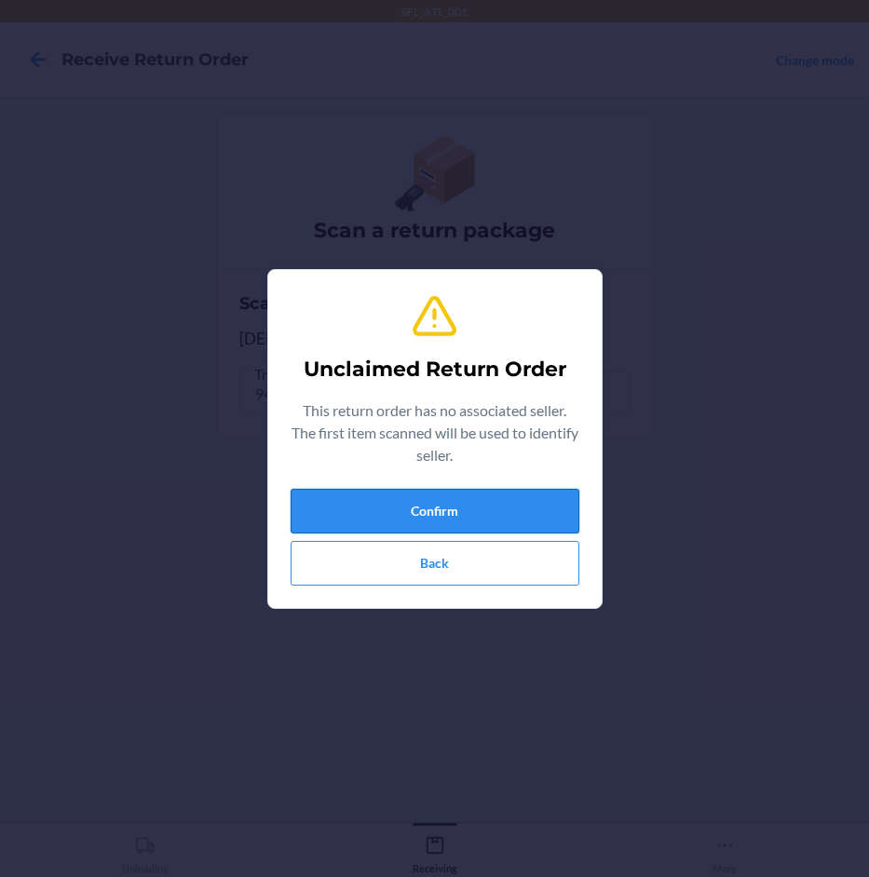
click at [486, 517] on button "Confirm" at bounding box center [435, 511] width 289 height 45
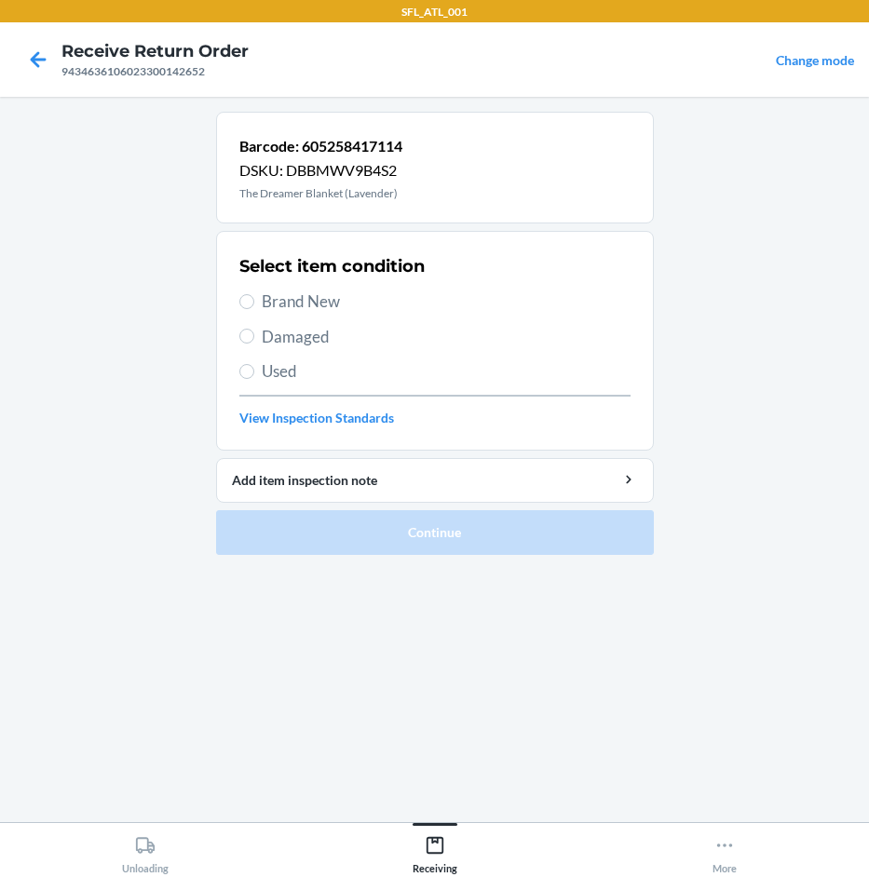
click at [293, 372] on span "Used" at bounding box center [446, 371] width 369 height 24
click at [254, 372] on input "Used" at bounding box center [246, 371] width 15 height 15
radio input "true"
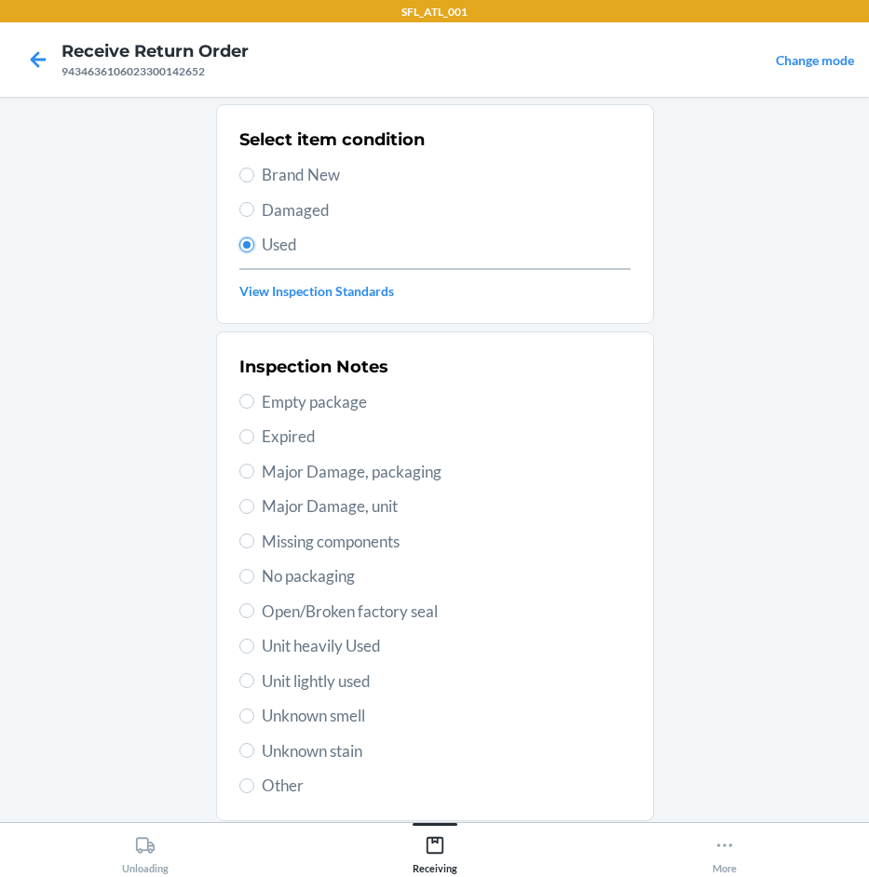
scroll to position [245, 0]
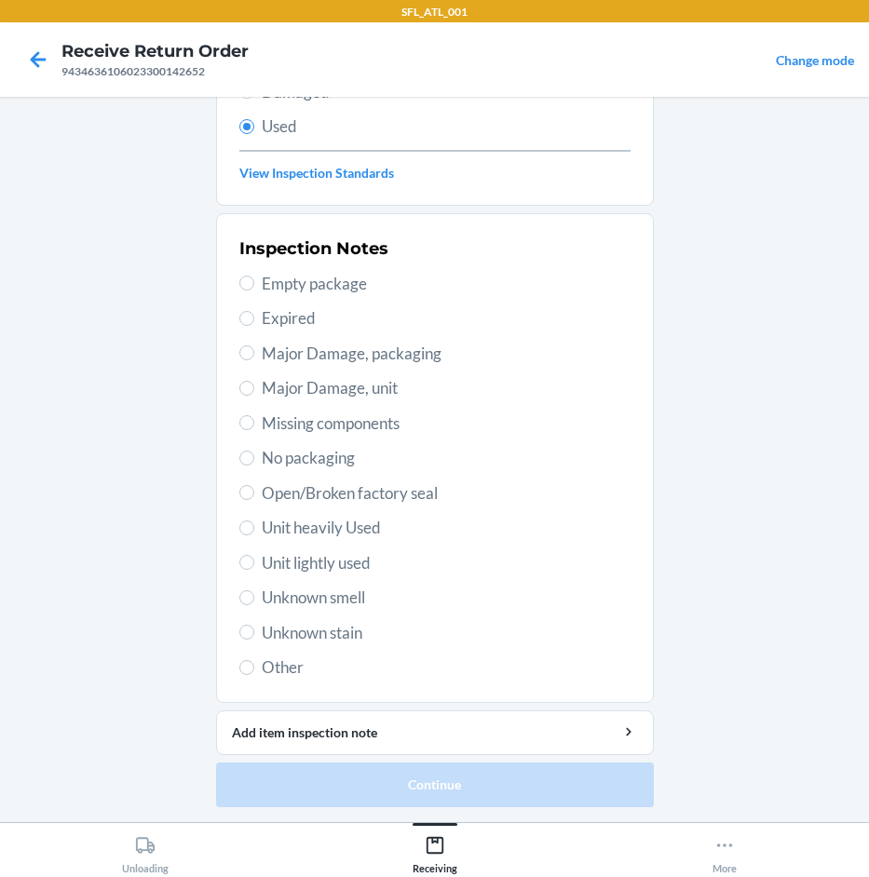
click at [315, 562] on span "Unit lightly used" at bounding box center [446, 563] width 369 height 24
click at [254, 562] on input "Unit lightly used" at bounding box center [246, 562] width 15 height 15
radio input "true"
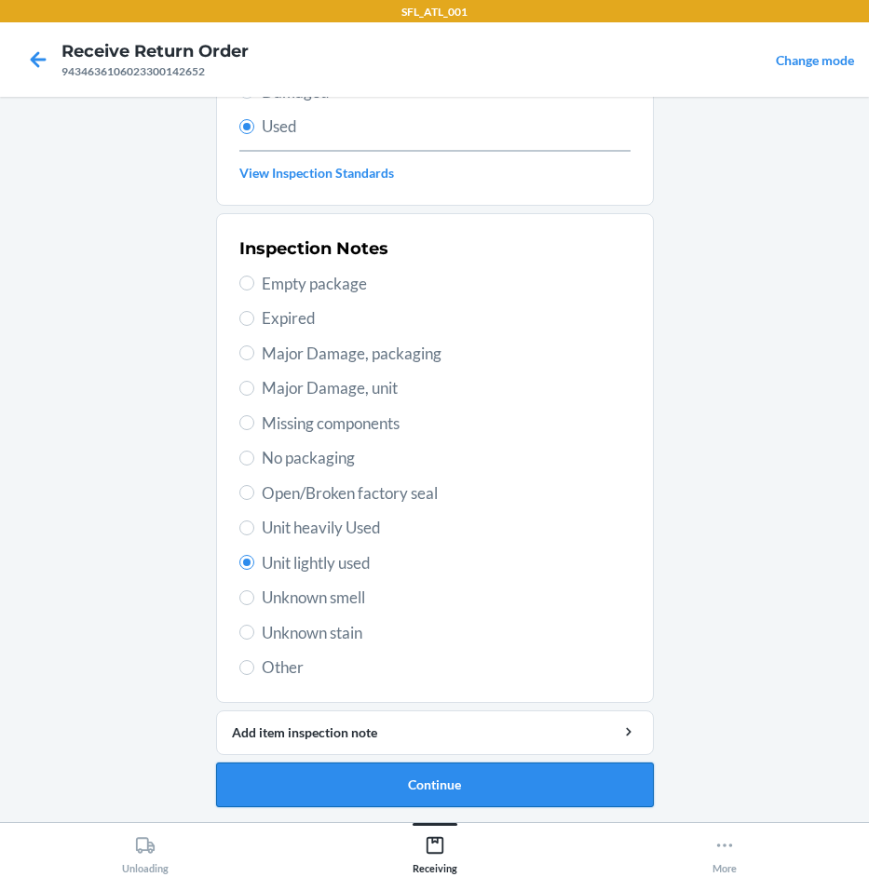
click at [525, 780] on button "Continue" at bounding box center [435, 785] width 438 height 45
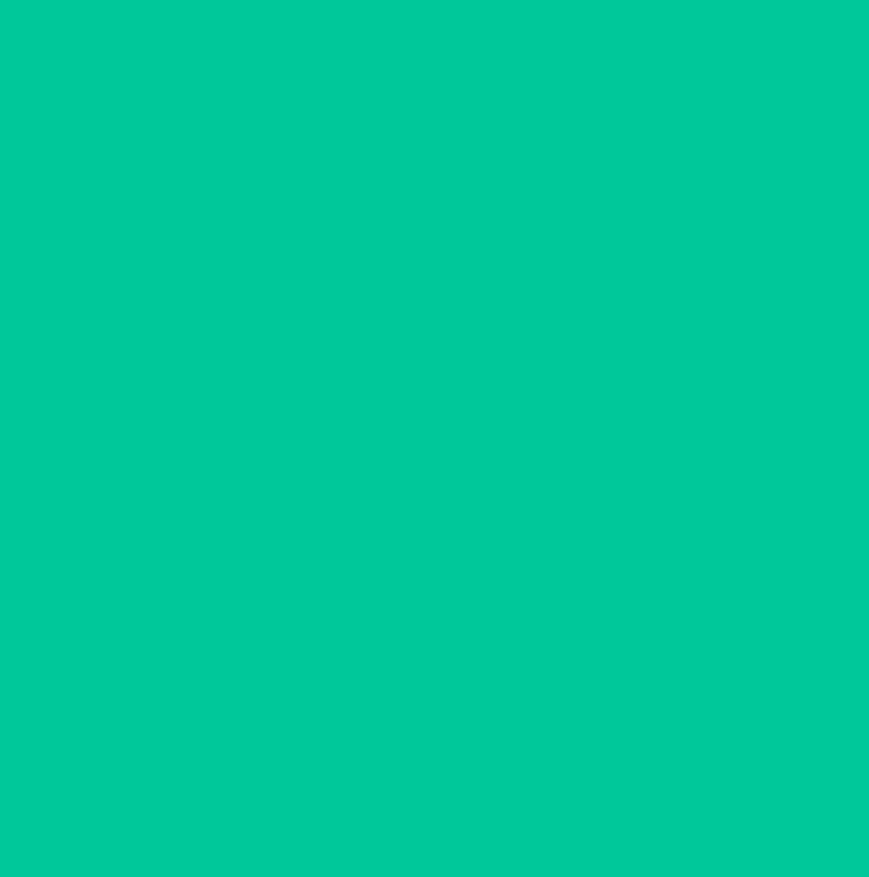
scroll to position [0, 0]
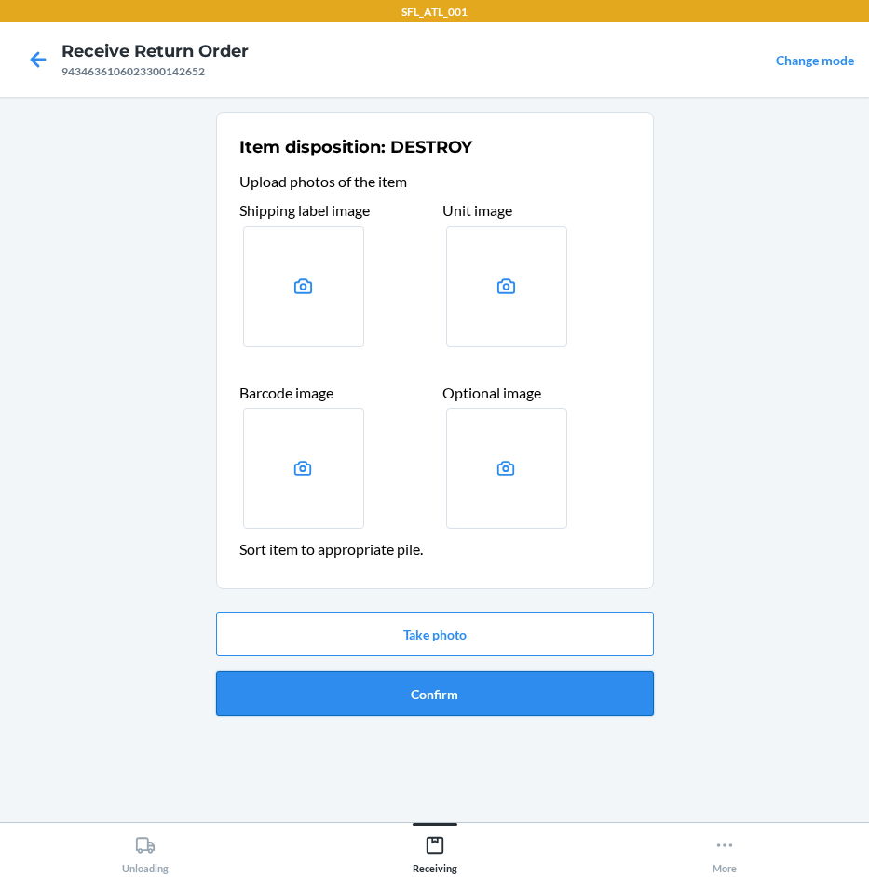
click at [497, 701] on button "Confirm" at bounding box center [435, 693] width 438 height 45
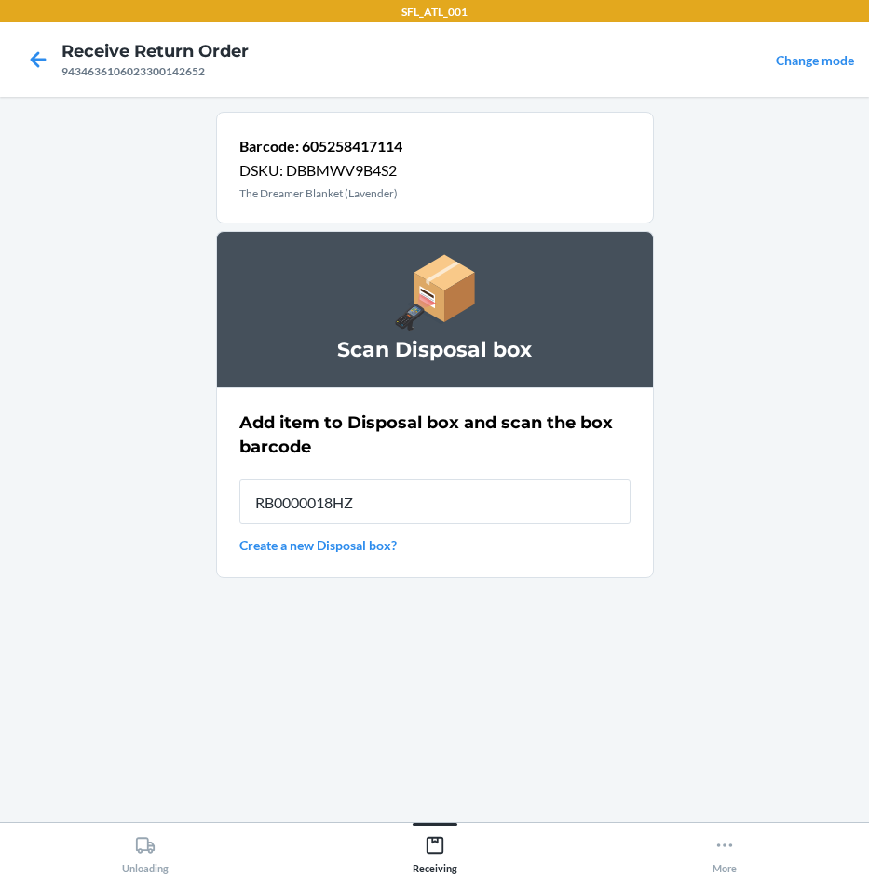
type input "RB0000018HZ"
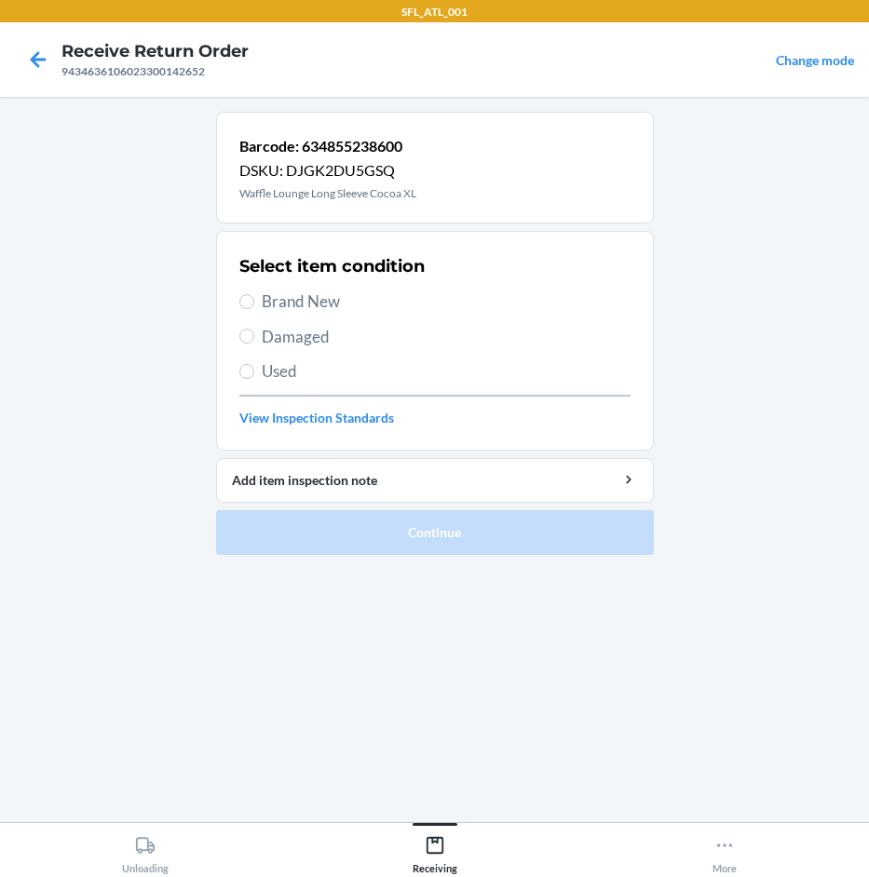
click at [275, 290] on span "Brand New" at bounding box center [446, 302] width 369 height 24
click at [254, 294] on input "Brand New" at bounding box center [246, 301] width 15 height 15
radio input "true"
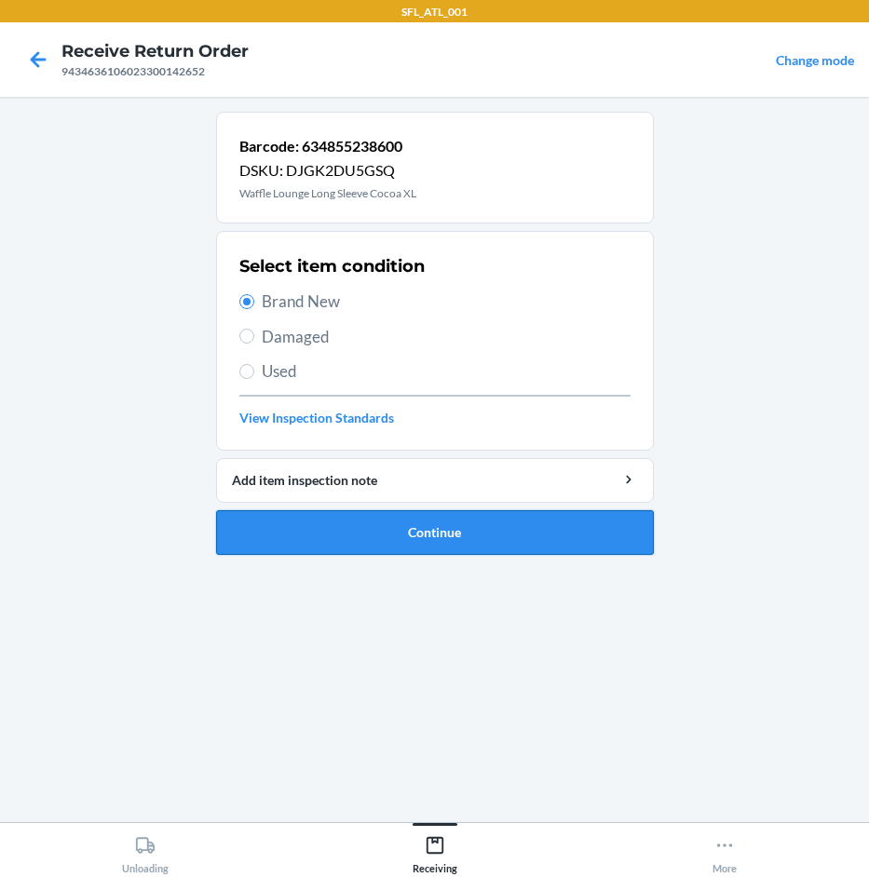
click at [467, 522] on button "Continue" at bounding box center [435, 532] width 438 height 45
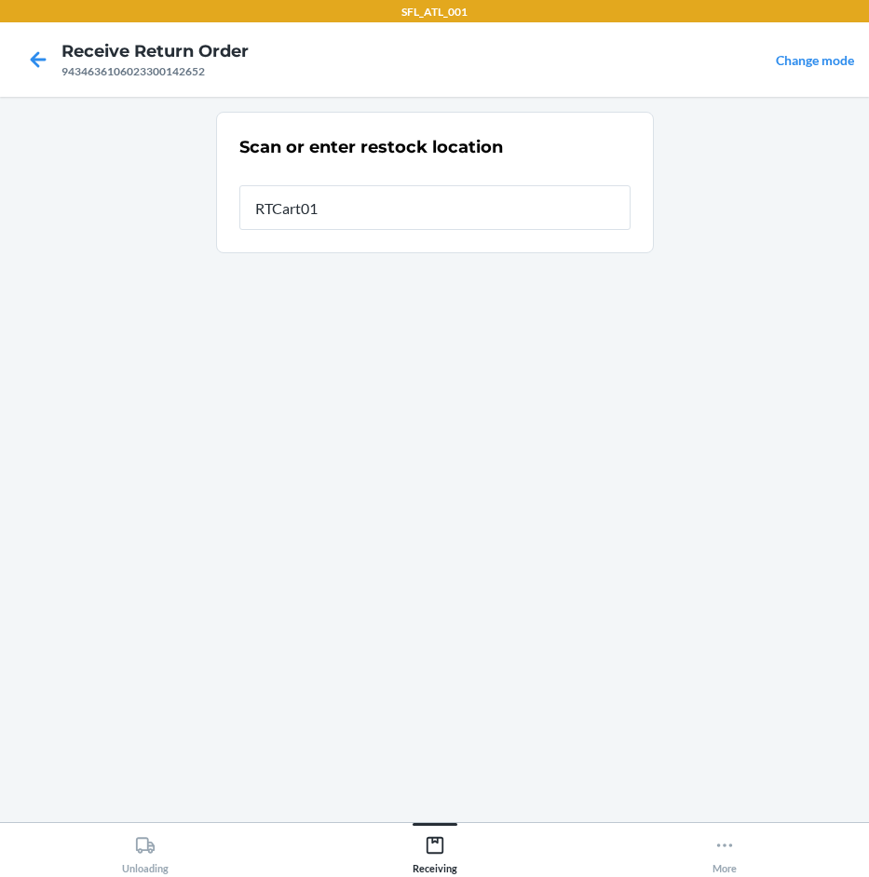
type input "RTCart015"
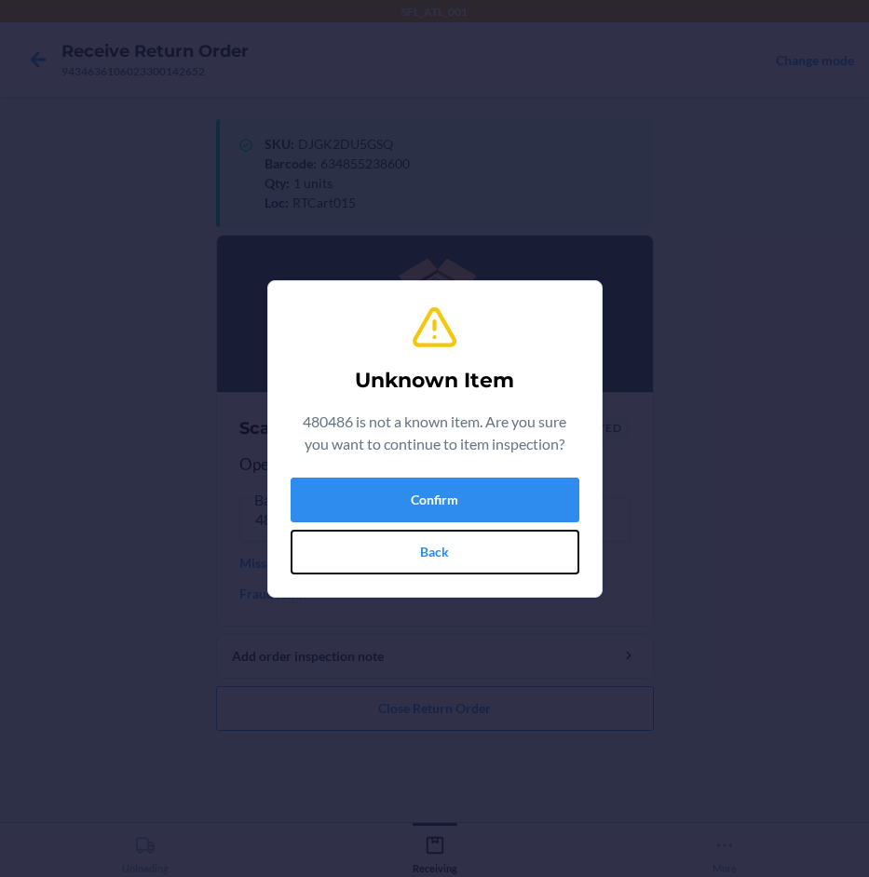
drag, startPoint x: 520, startPoint y: 550, endPoint x: 509, endPoint y: 552, distance: 10.4
click at [517, 550] on button "Back" at bounding box center [435, 552] width 289 height 45
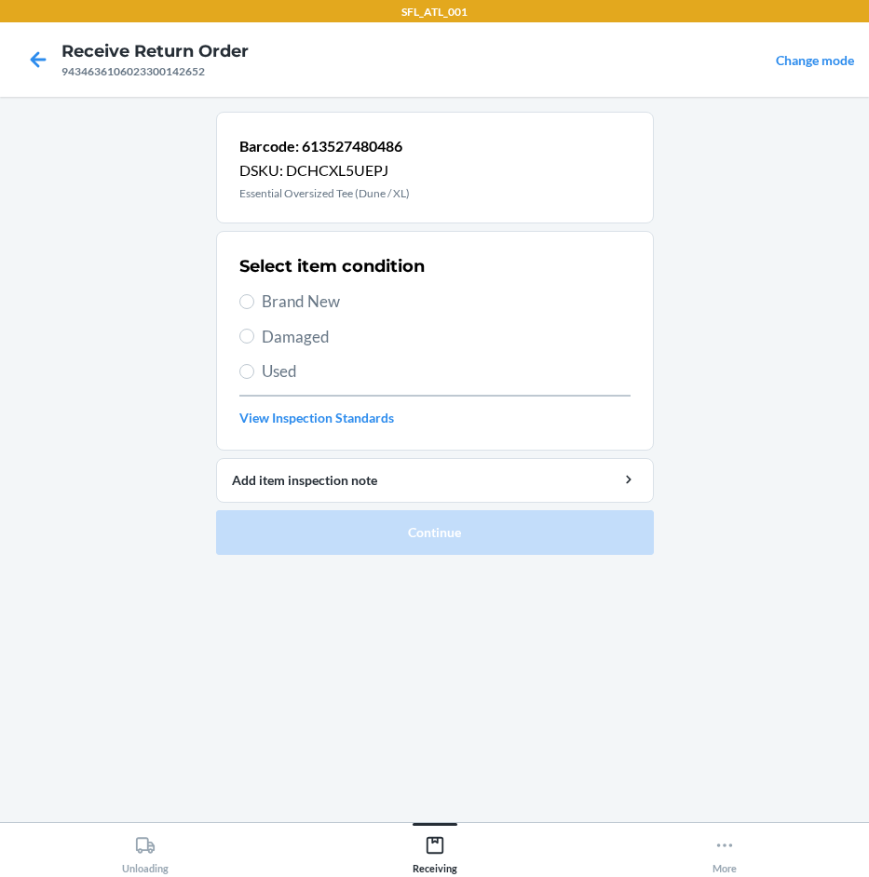
drag, startPoint x: 358, startPoint y: 298, endPoint x: 393, endPoint y: 341, distance: 55.6
click at [357, 300] on span "Brand New" at bounding box center [446, 302] width 369 height 24
click at [254, 300] on input "Brand New" at bounding box center [246, 301] width 15 height 15
radio input "true"
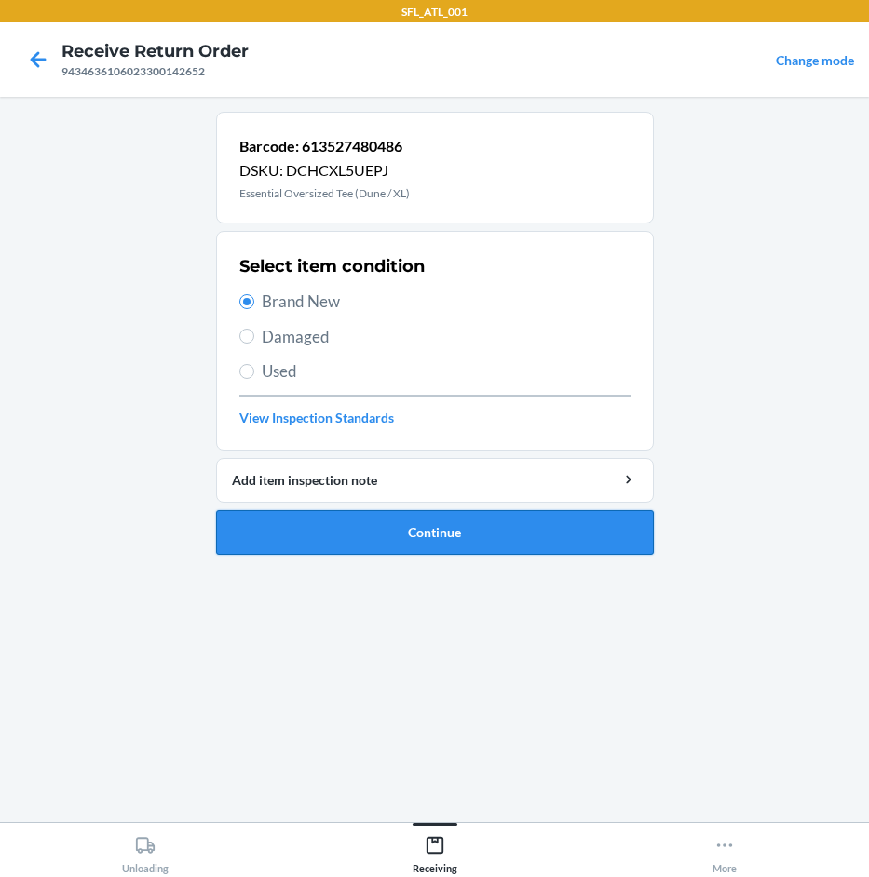
click at [555, 526] on button "Continue" at bounding box center [435, 532] width 438 height 45
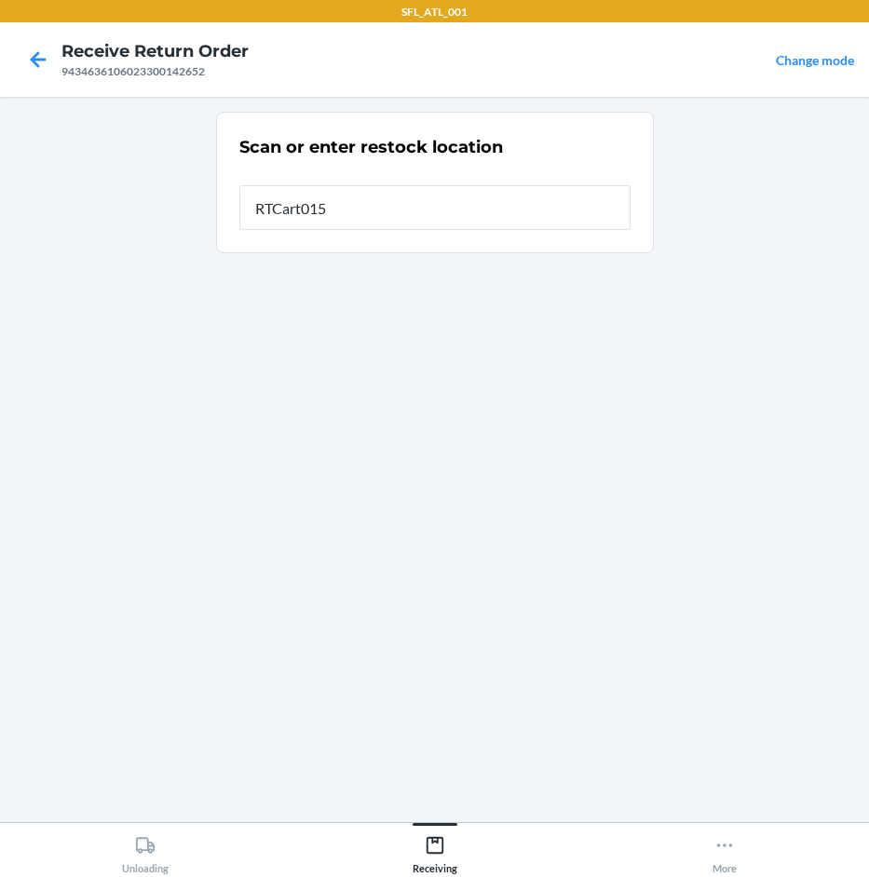
type input "RTCart015"
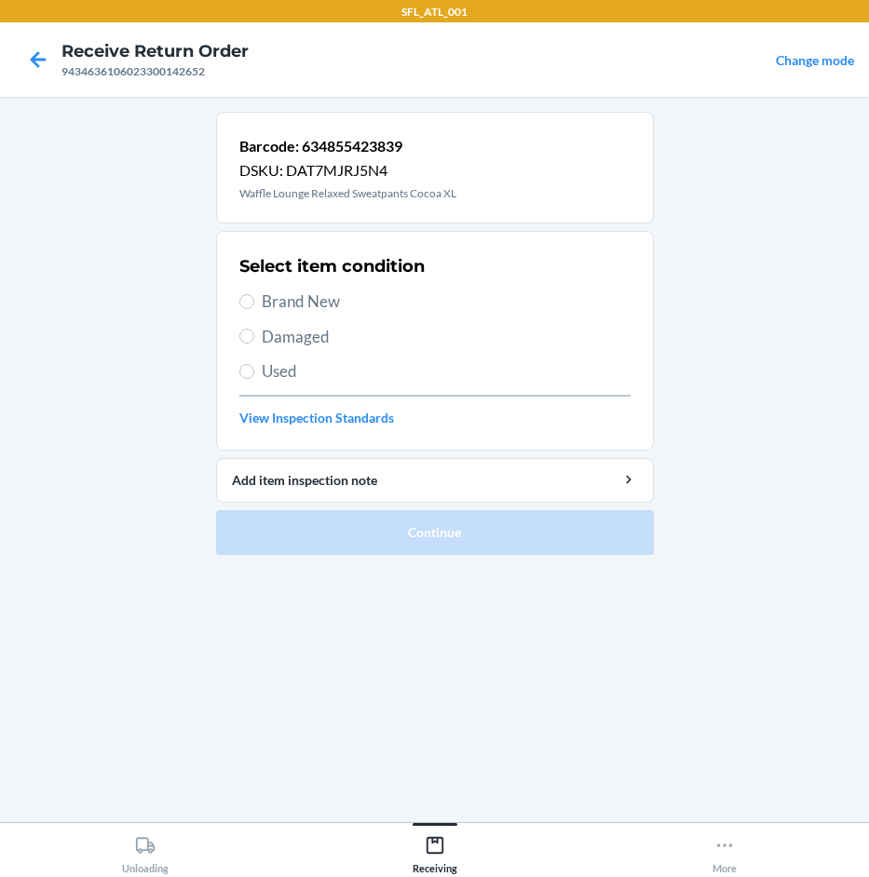
click at [270, 305] on span "Brand New" at bounding box center [446, 302] width 369 height 24
click at [254, 305] on input "Brand New" at bounding box center [246, 301] width 15 height 15
radio input "true"
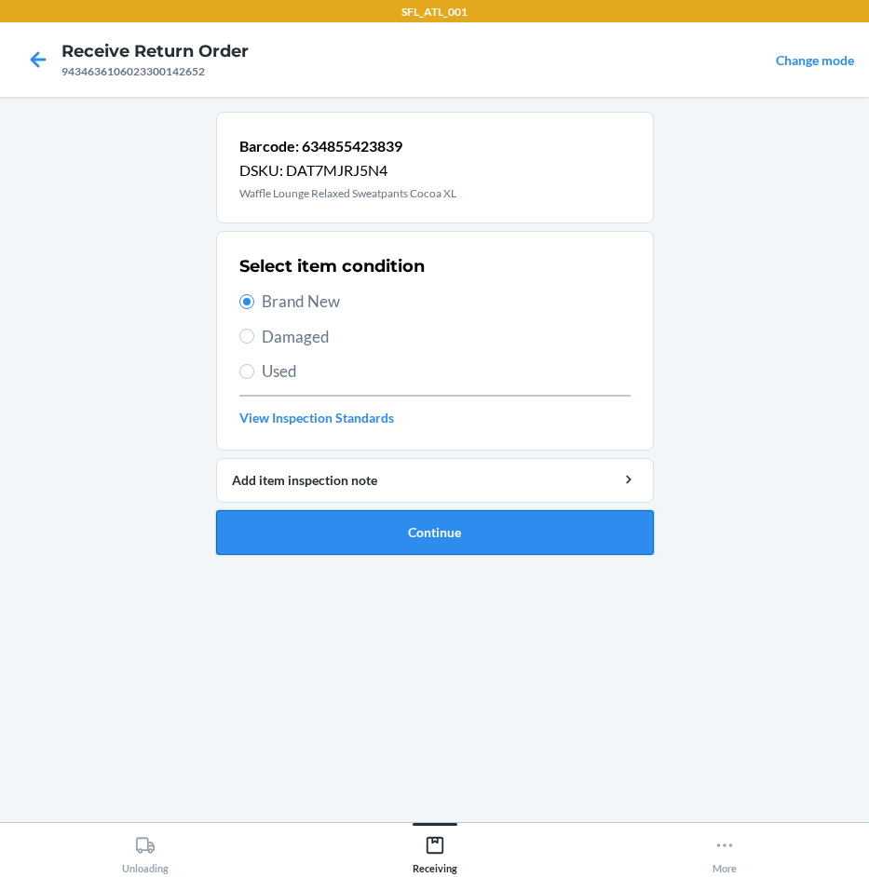
click at [467, 526] on button "Continue" at bounding box center [435, 532] width 438 height 45
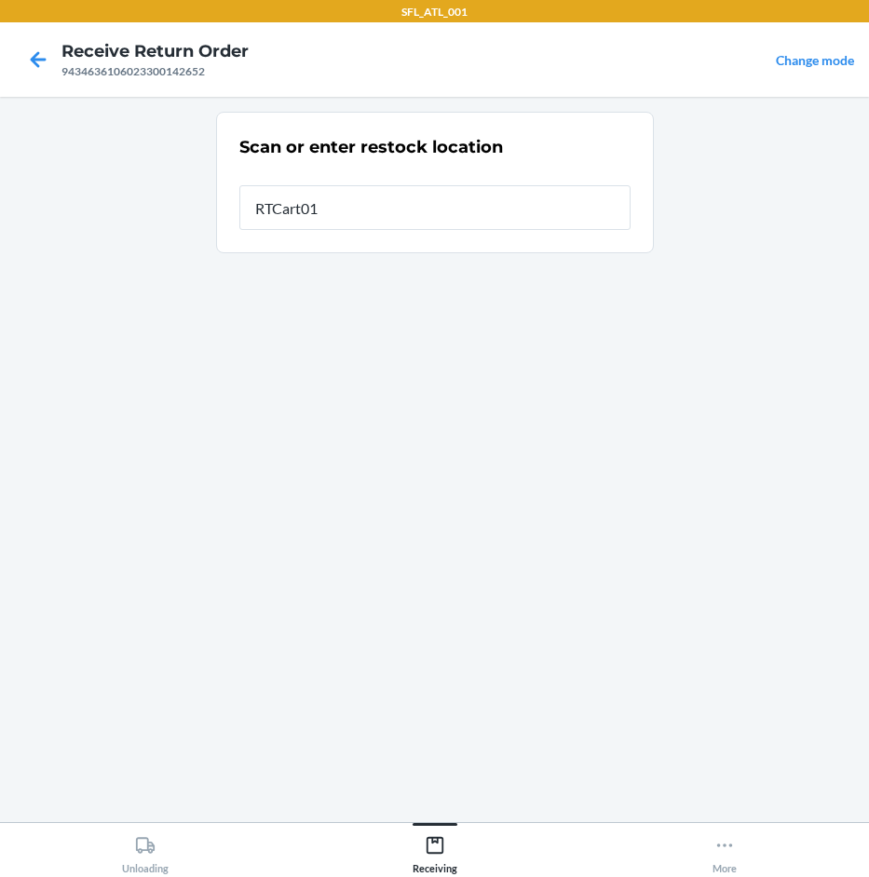
type input "RTCart015"
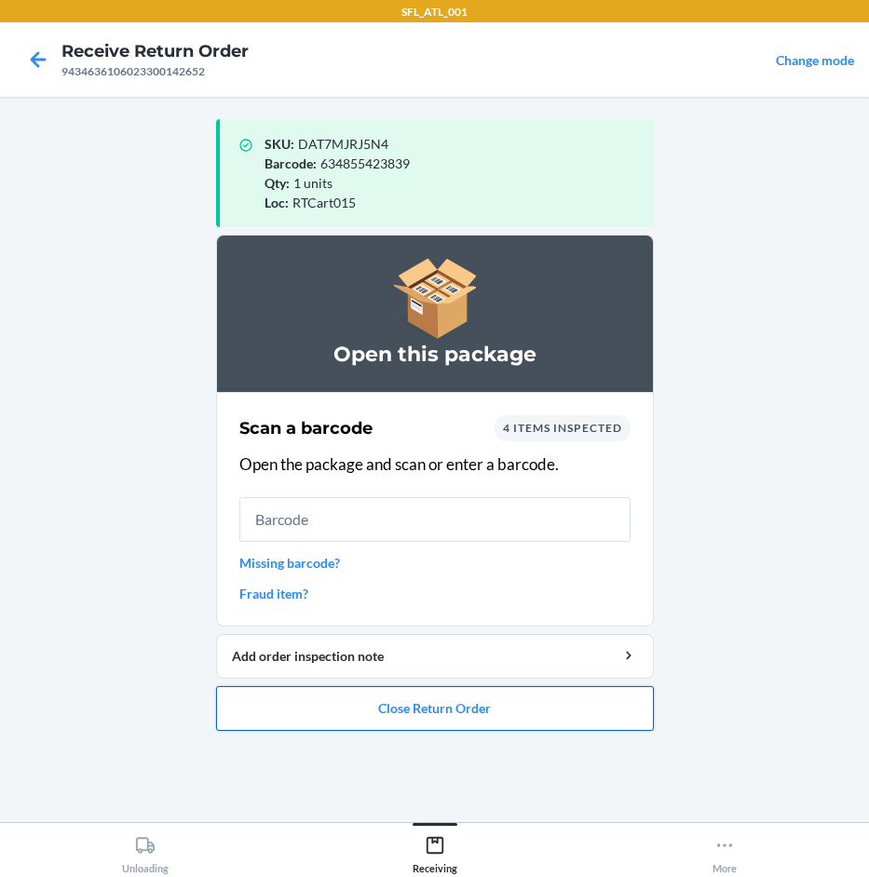
drag, startPoint x: 472, startPoint y: 713, endPoint x: 467, endPoint y: 695, distance: 19.2
click at [467, 703] on button "Close Return Order" at bounding box center [435, 708] width 438 height 45
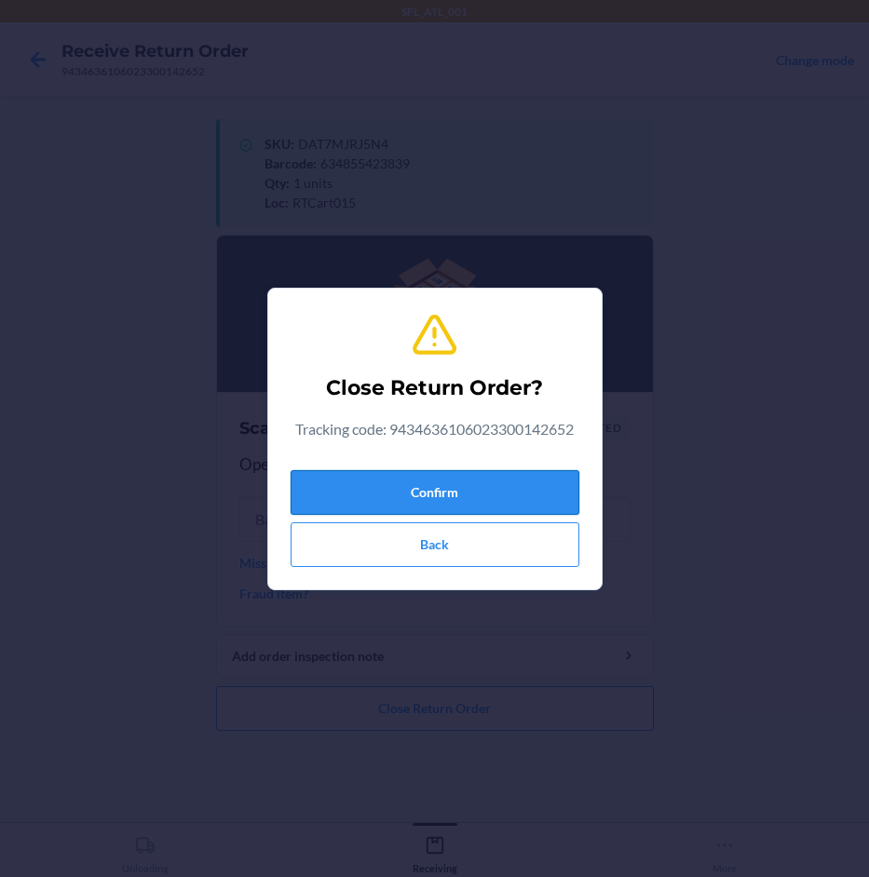
click at [501, 495] on button "Confirm" at bounding box center [435, 492] width 289 height 45
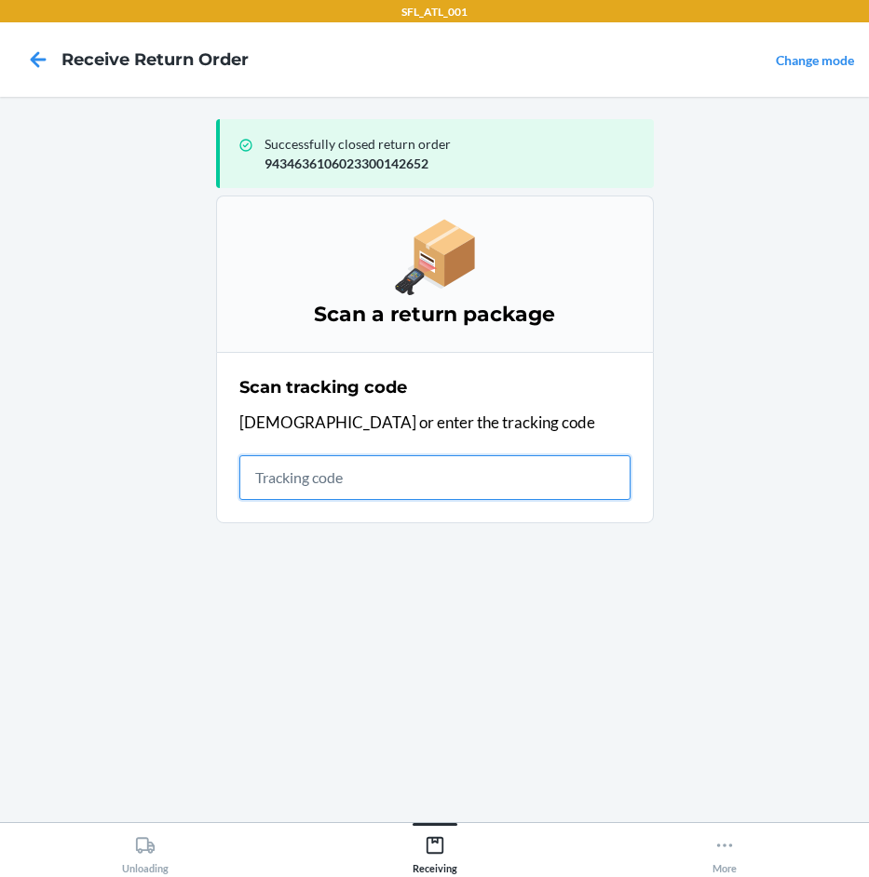
click at [281, 476] on input "text" at bounding box center [434, 477] width 391 height 45
type input "420302599434636106"
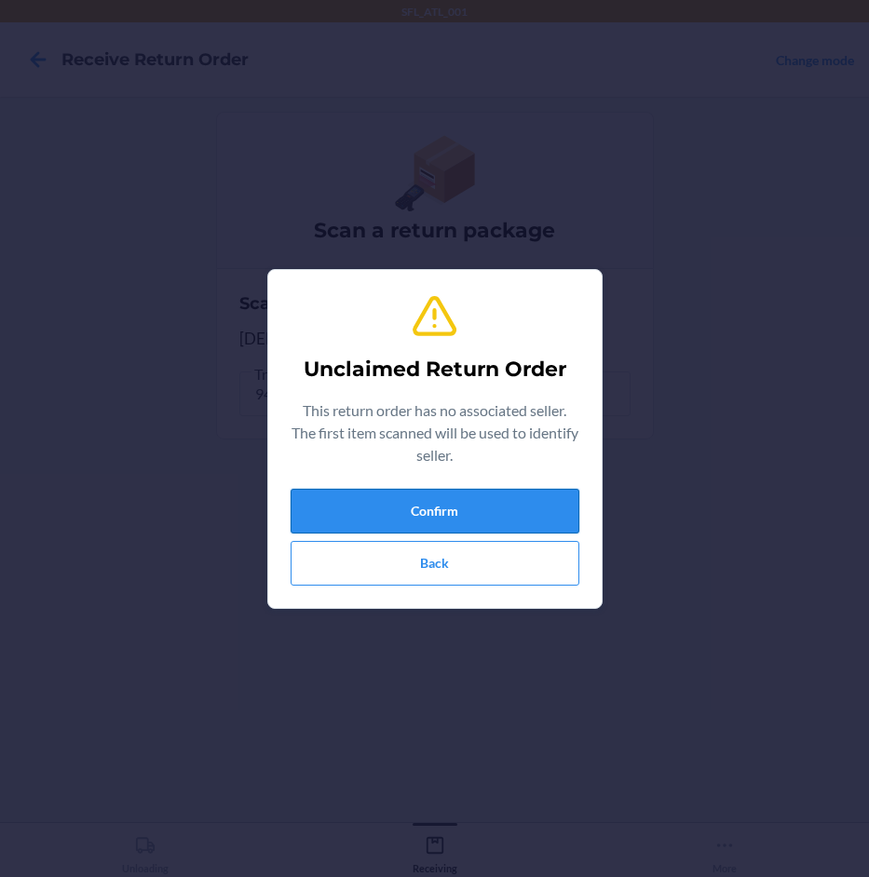
click at [331, 508] on button "Confirm" at bounding box center [435, 511] width 289 height 45
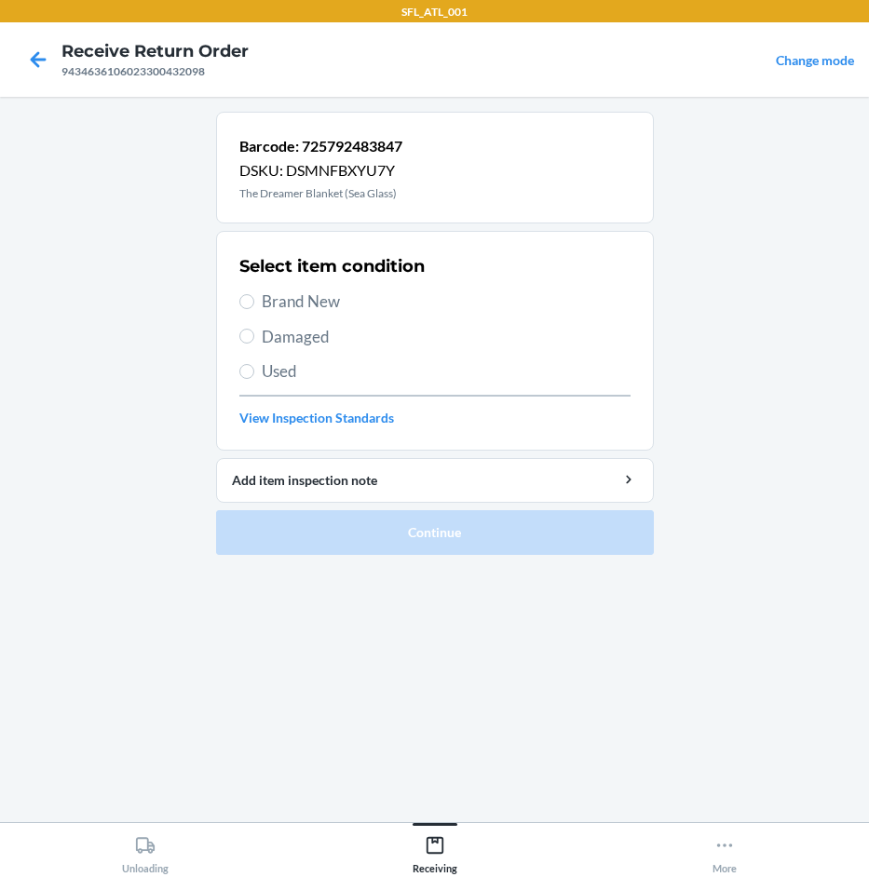
click at [275, 360] on span "Used" at bounding box center [446, 371] width 369 height 24
click at [254, 364] on input "Used" at bounding box center [246, 371] width 15 height 15
radio input "true"
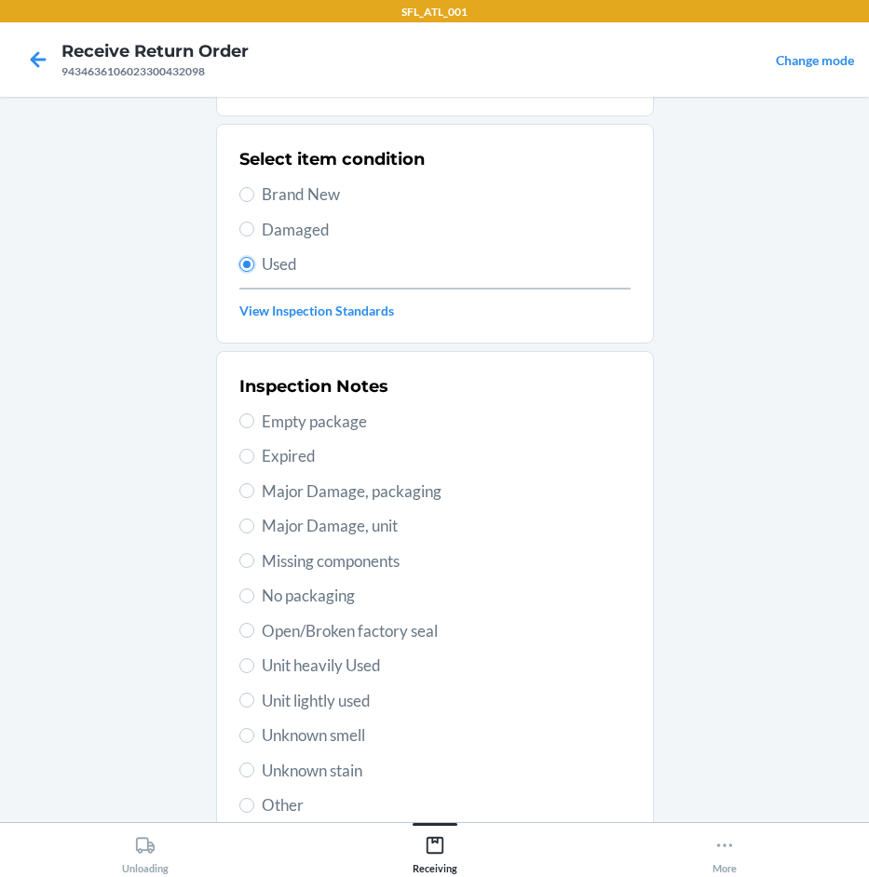
scroll to position [245, 0]
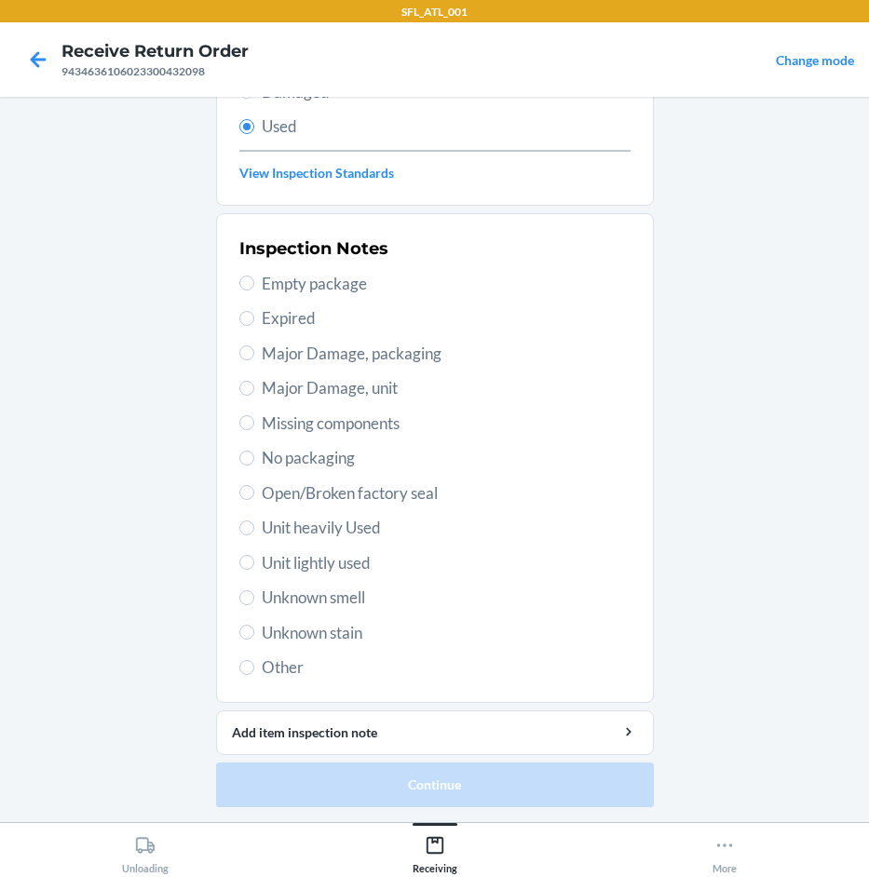
click at [345, 567] on span "Unit lightly used" at bounding box center [446, 563] width 369 height 24
click at [254, 567] on input "Unit lightly used" at bounding box center [246, 562] width 15 height 15
radio input "true"
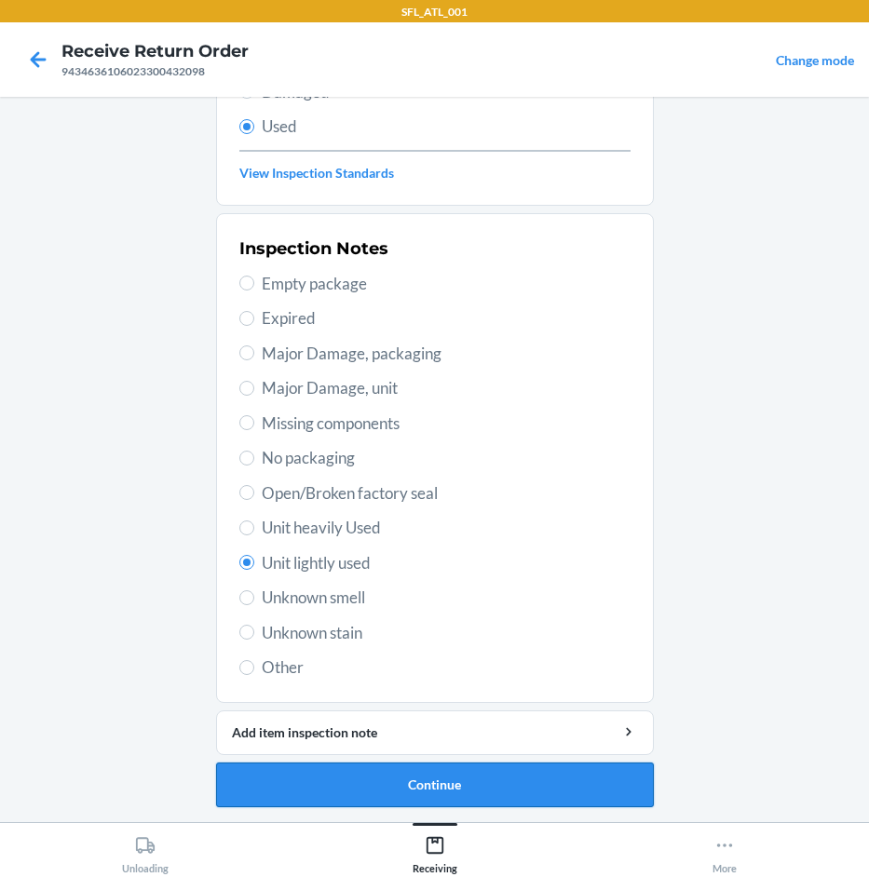
click at [460, 785] on button "Continue" at bounding box center [435, 785] width 438 height 45
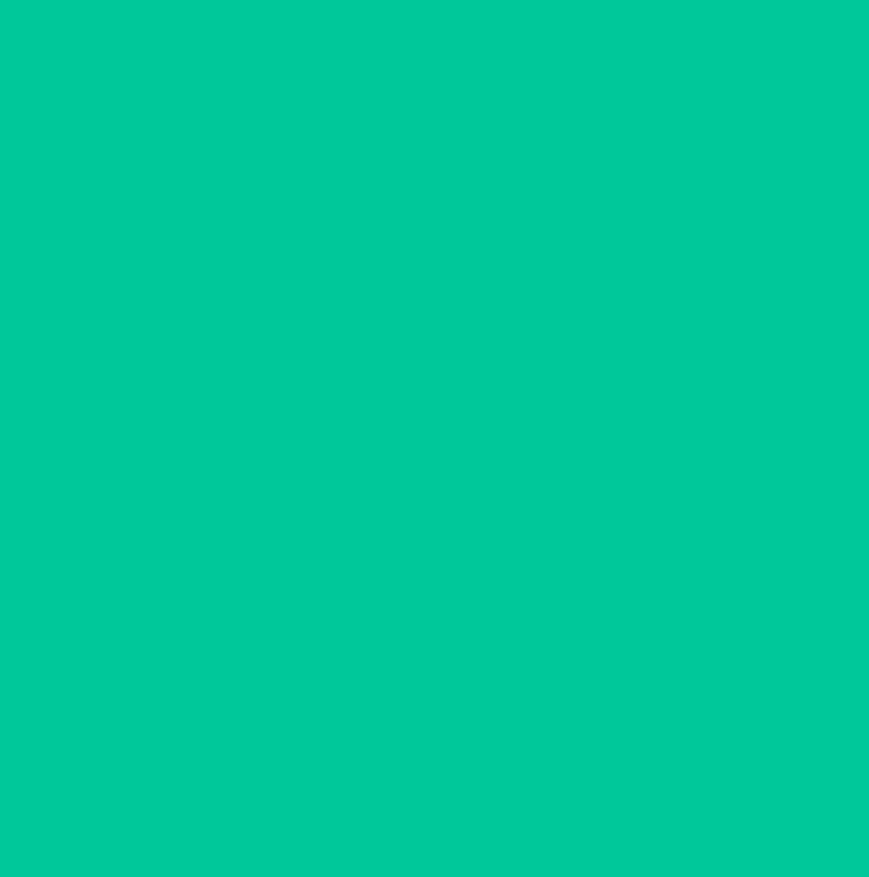
scroll to position [0, 0]
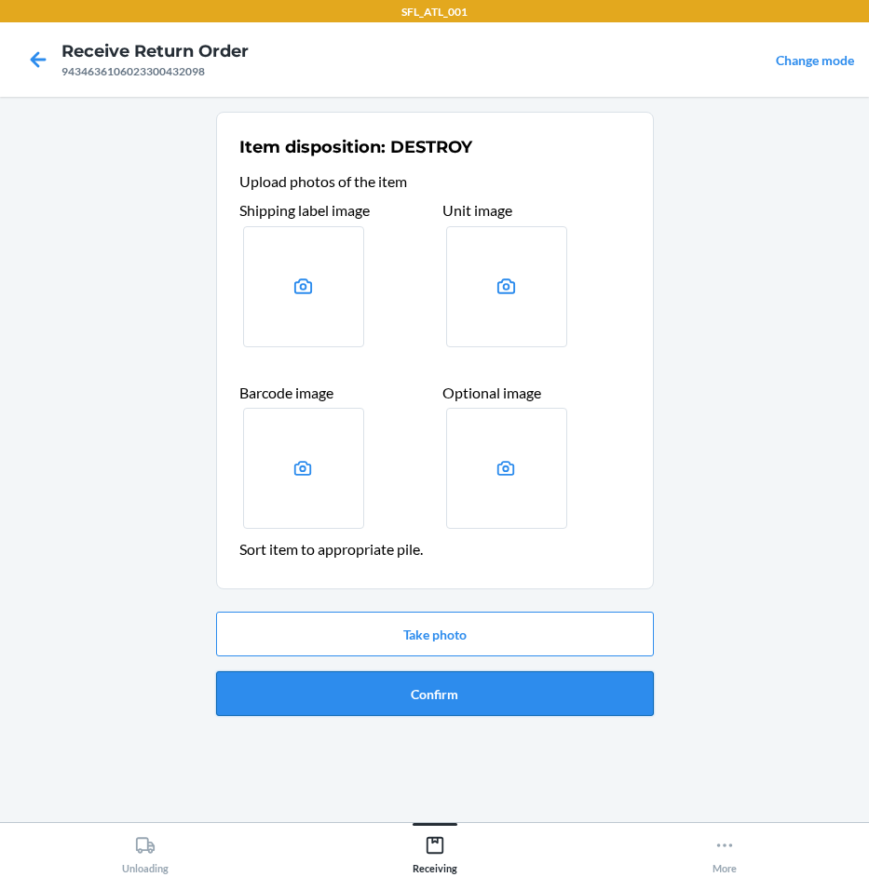
click at [453, 683] on button "Confirm" at bounding box center [435, 693] width 438 height 45
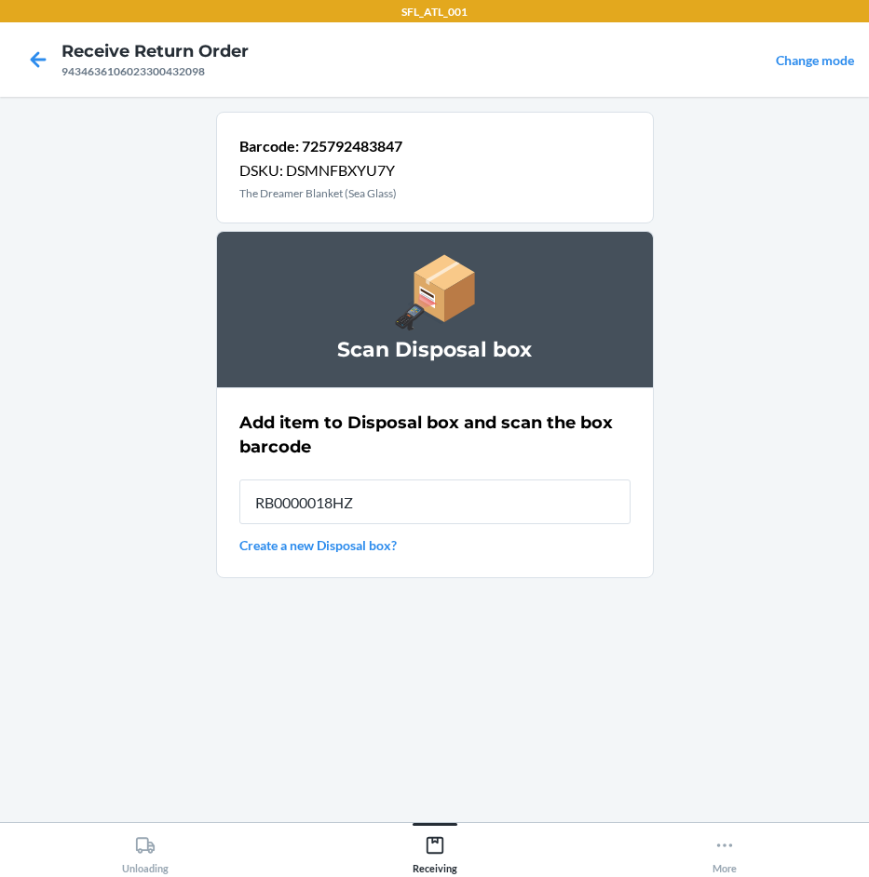
type input "RB0000018HZ"
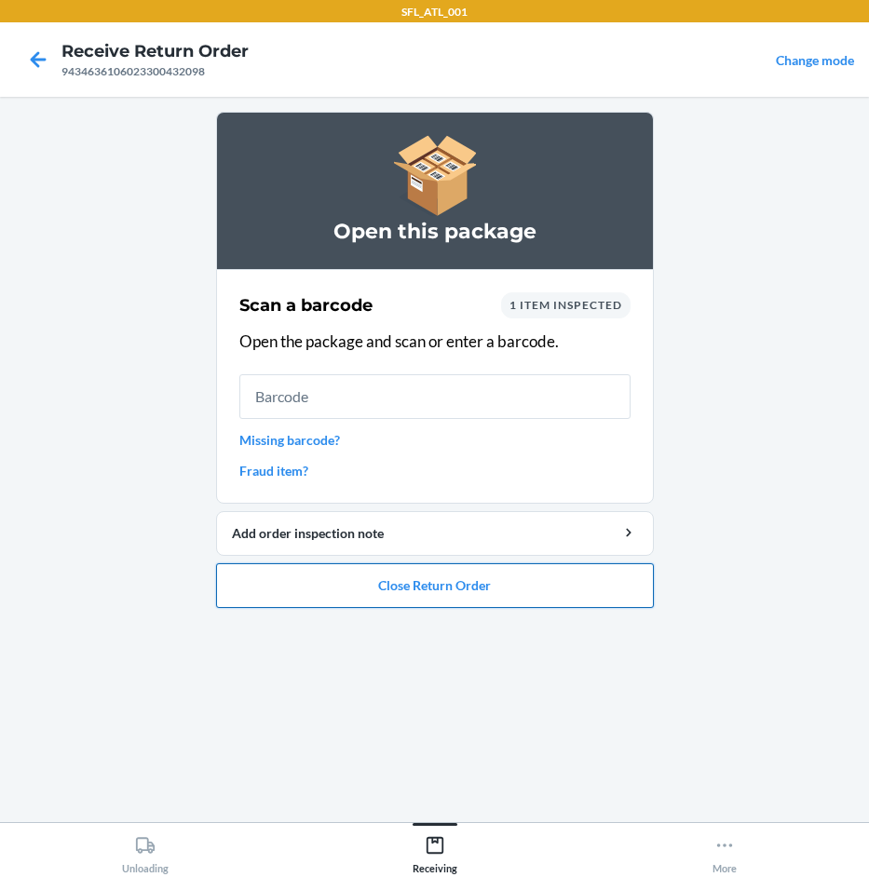
click at [474, 592] on button "Close Return Order" at bounding box center [435, 585] width 438 height 45
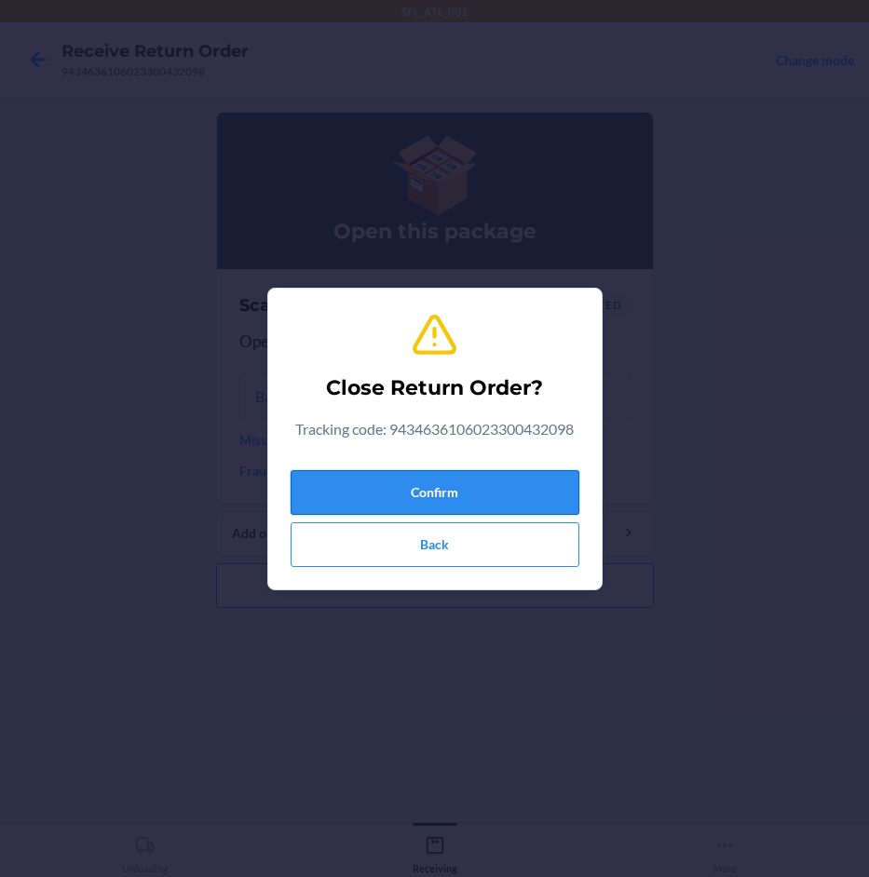
click at [495, 479] on button "Confirm" at bounding box center [435, 492] width 289 height 45
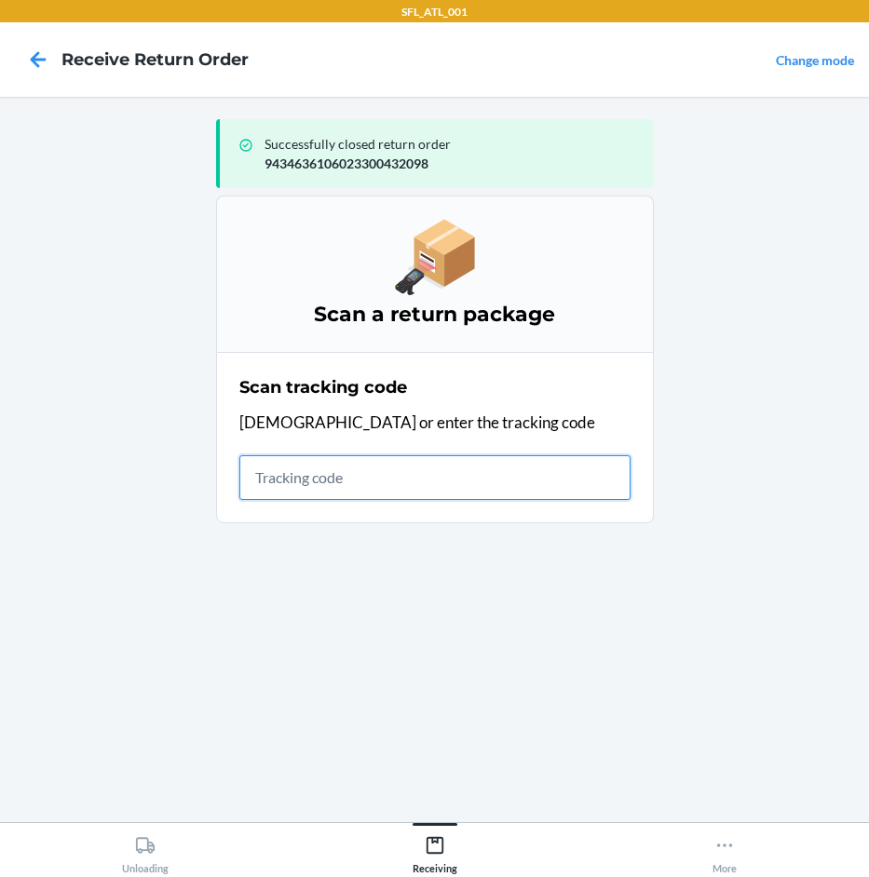
click at [551, 494] on input "text" at bounding box center [434, 477] width 391 height 45
type input "420302599434636"
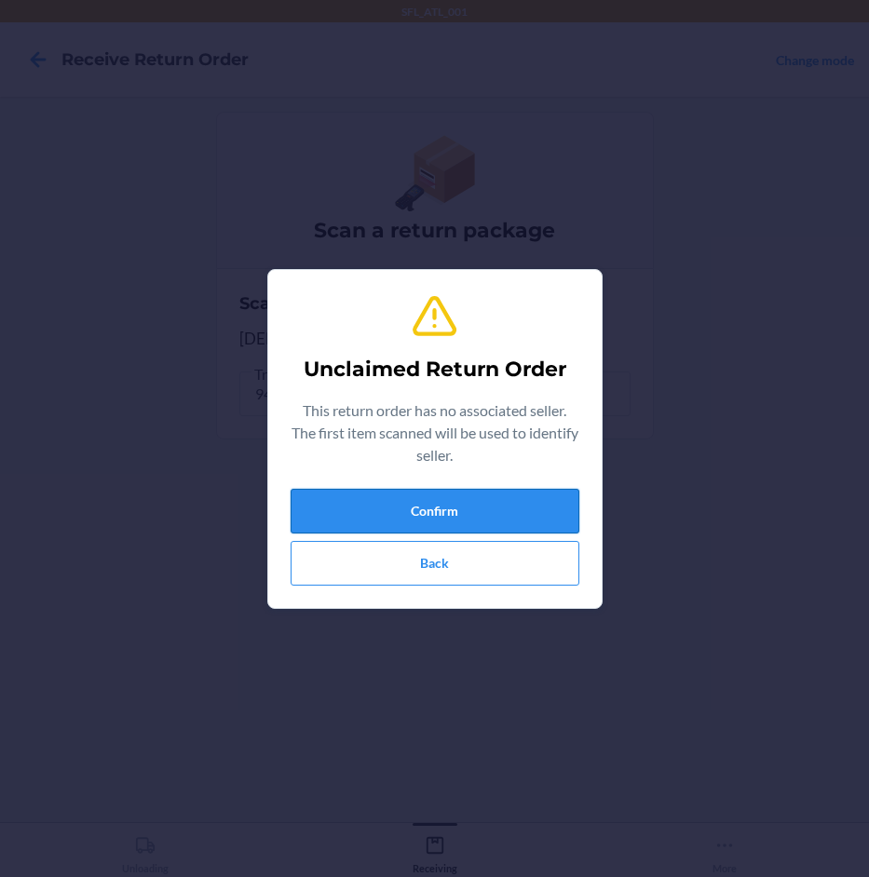
click at [568, 493] on button "Confirm" at bounding box center [435, 511] width 289 height 45
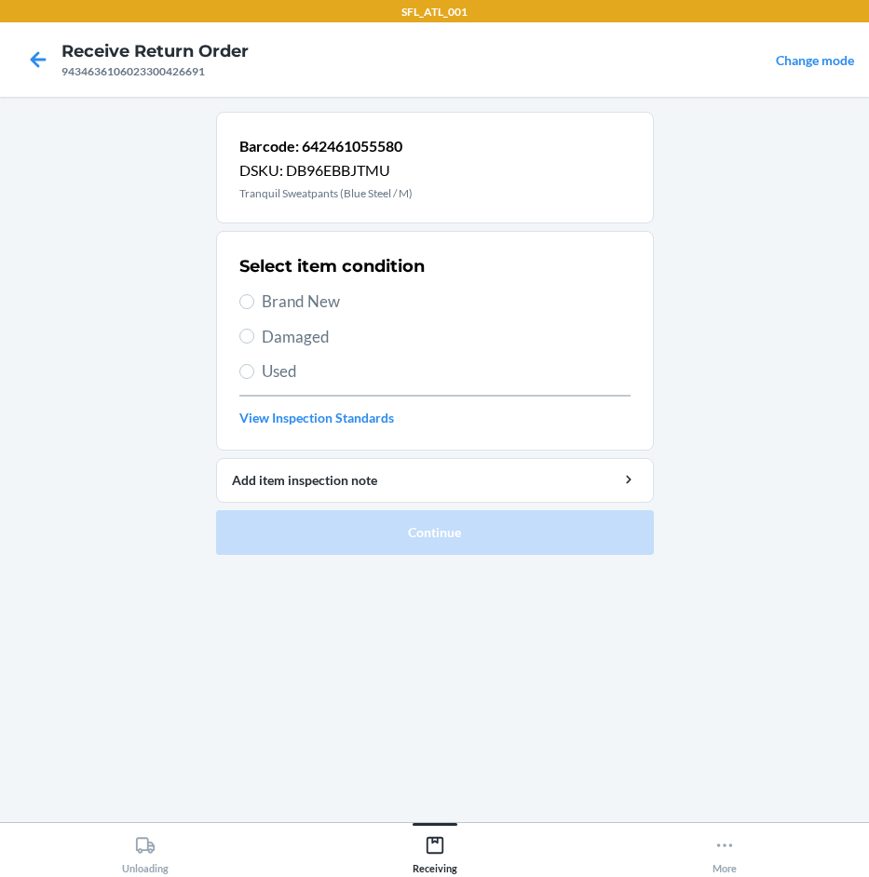
click at [334, 293] on span "Brand New" at bounding box center [446, 302] width 369 height 24
click at [254, 294] on input "Brand New" at bounding box center [246, 301] width 15 height 15
radio input "true"
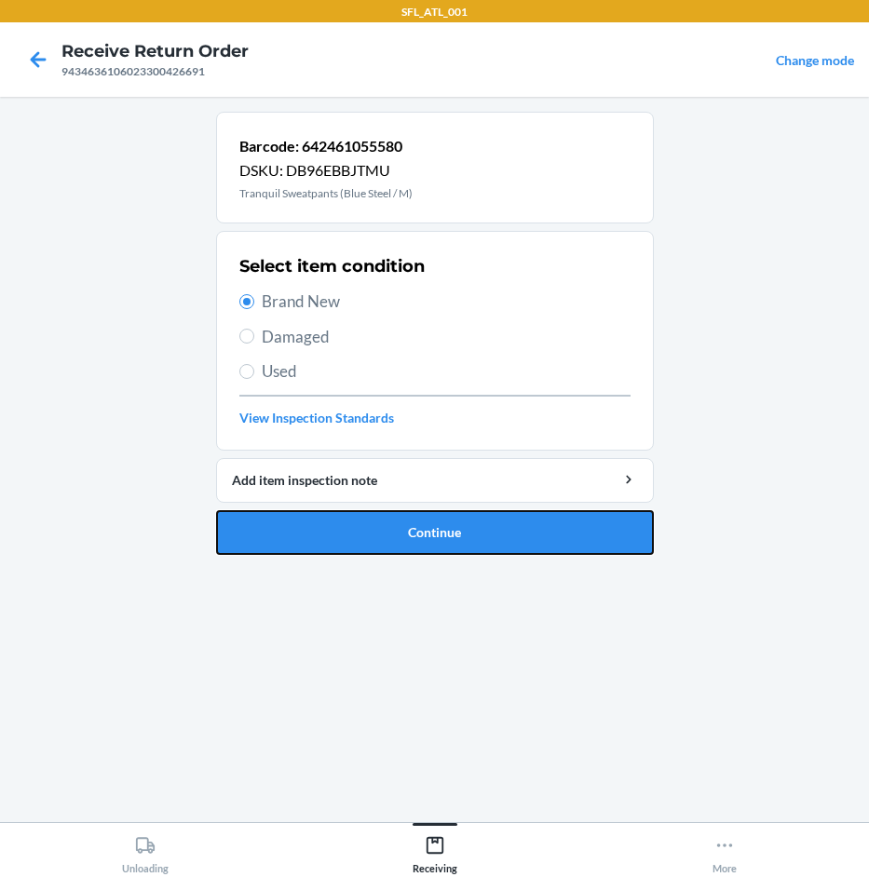
click at [436, 530] on button "Continue" at bounding box center [435, 532] width 438 height 45
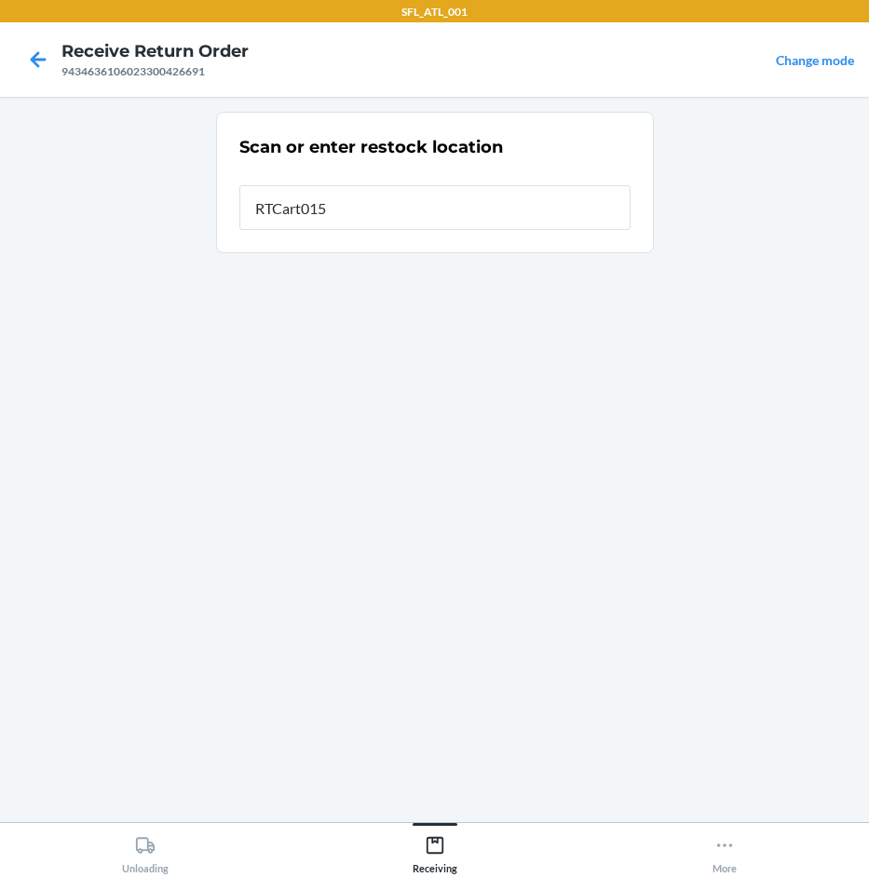
type input "RTCart015"
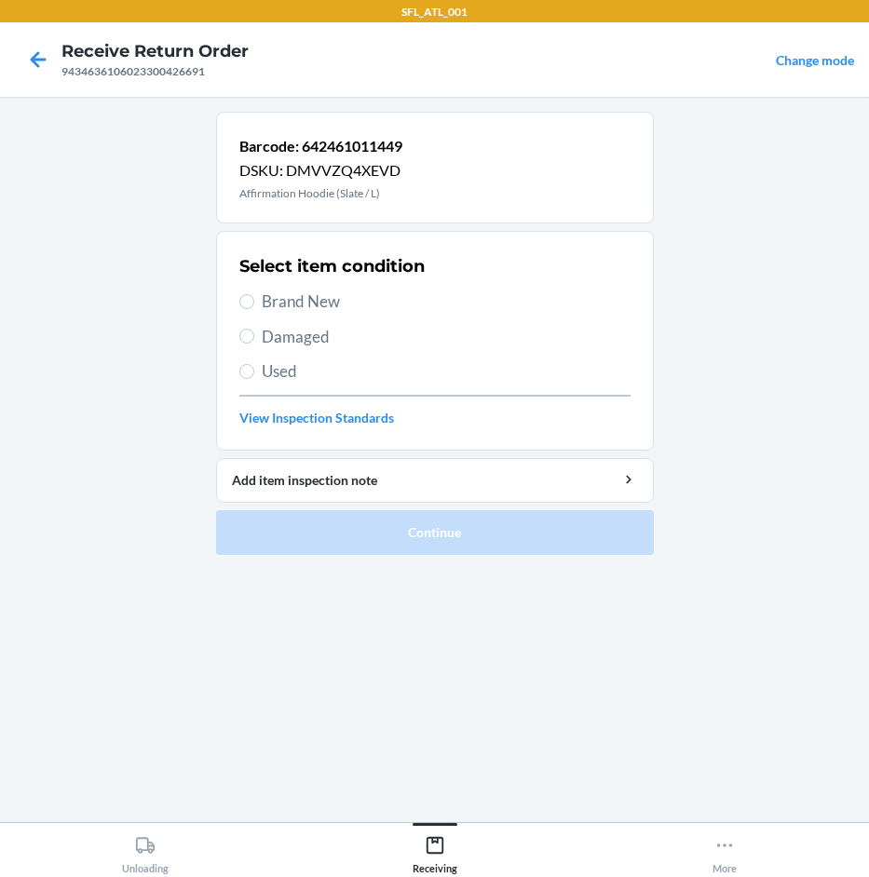
click at [296, 313] on span "Brand New" at bounding box center [446, 302] width 369 height 24
click at [254, 309] on input "Brand New" at bounding box center [246, 301] width 15 height 15
radio input "true"
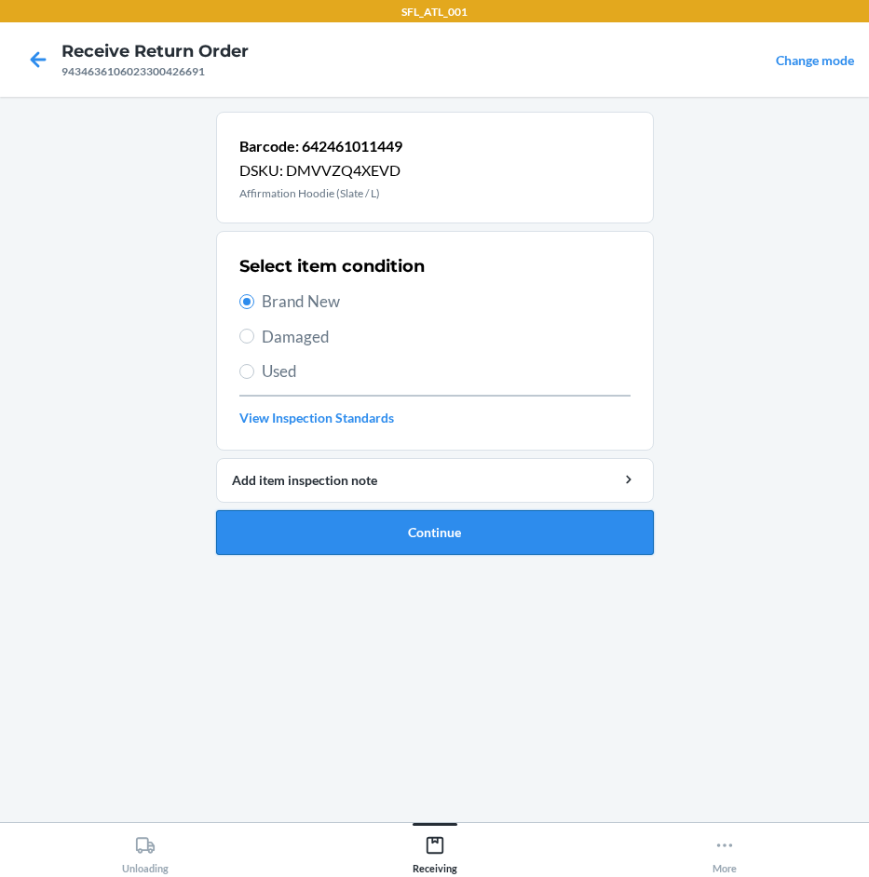
click at [501, 542] on button "Continue" at bounding box center [435, 532] width 438 height 45
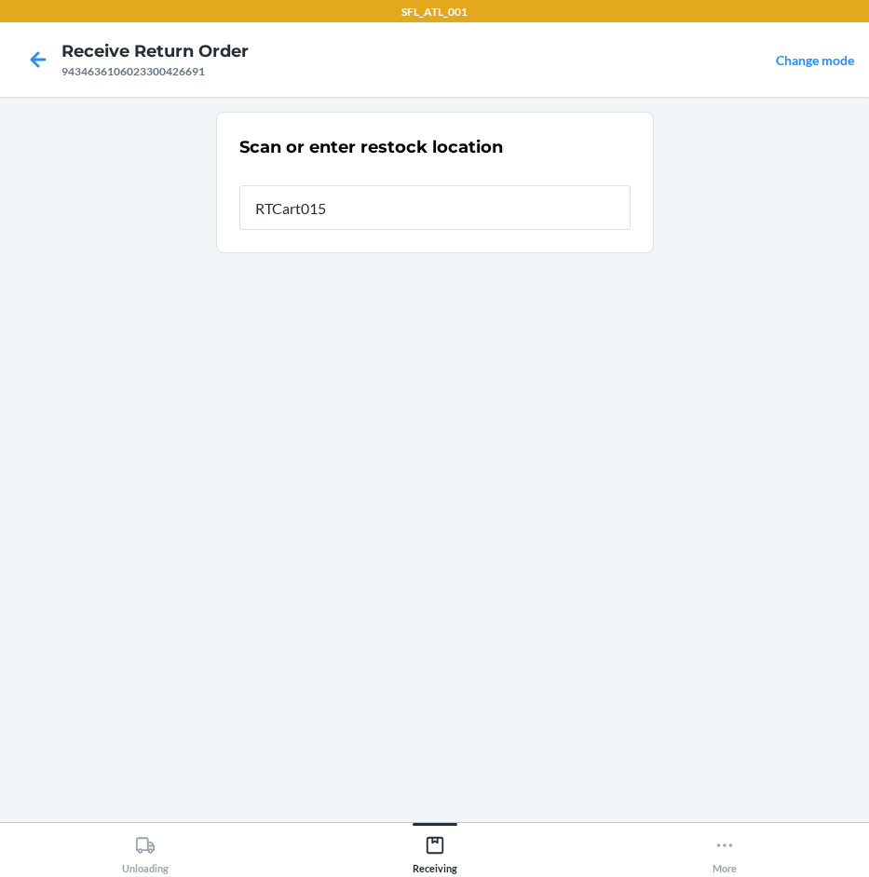
type input "RTCart015"
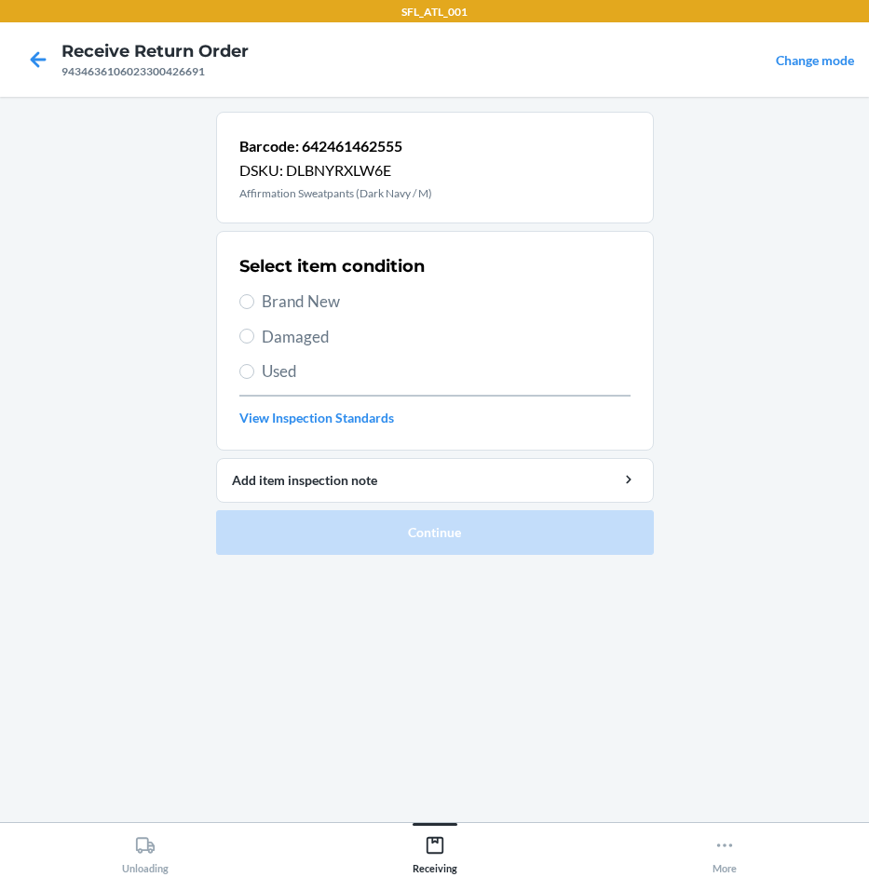
click at [307, 365] on span "Used" at bounding box center [446, 371] width 369 height 24
click at [254, 365] on input "Used" at bounding box center [246, 371] width 15 height 15
radio input "true"
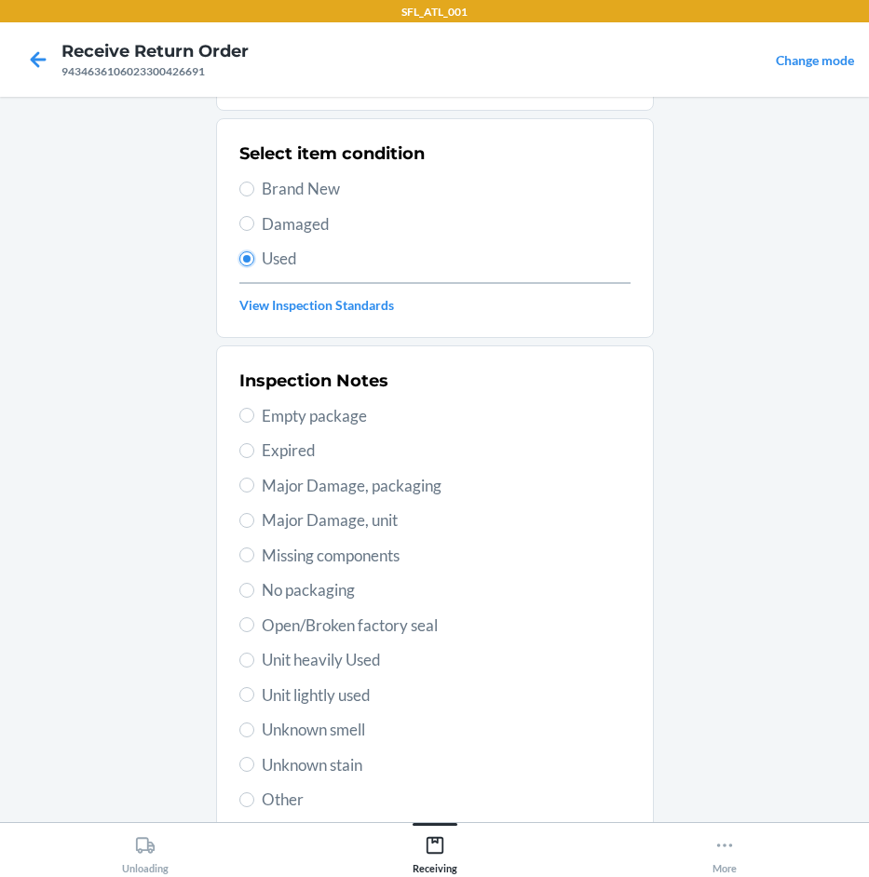
scroll to position [245, 0]
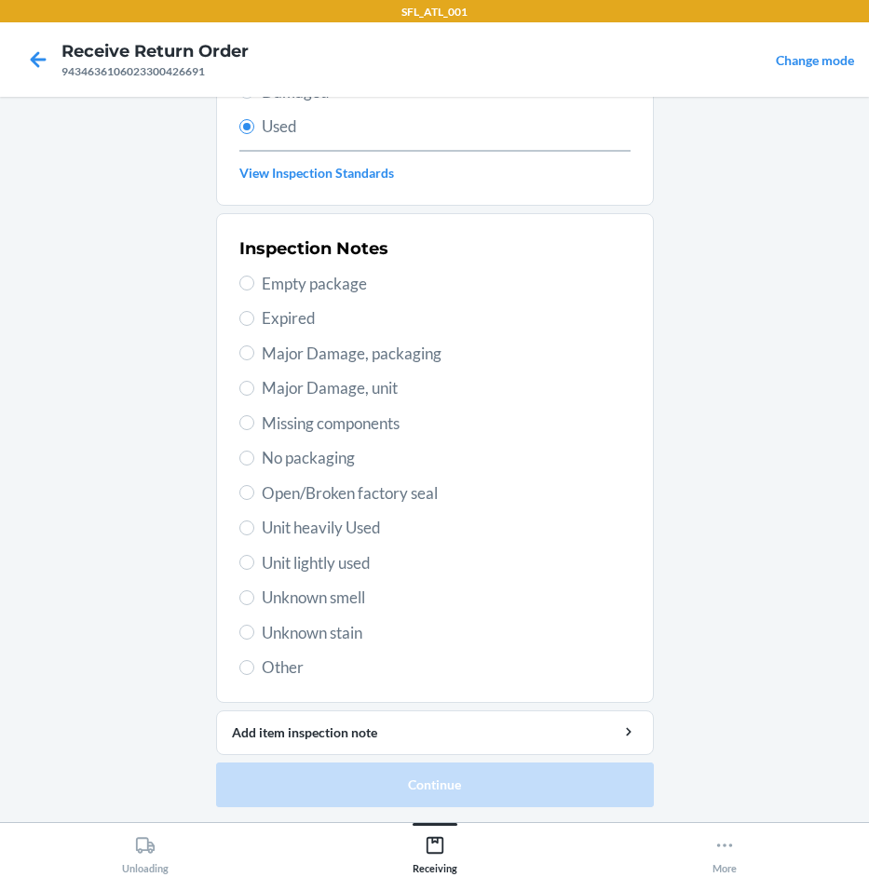
click at [332, 634] on span "Unknown stain" at bounding box center [446, 633] width 369 height 24
click at [254, 634] on input "Unknown stain" at bounding box center [246, 632] width 15 height 15
radio input "true"
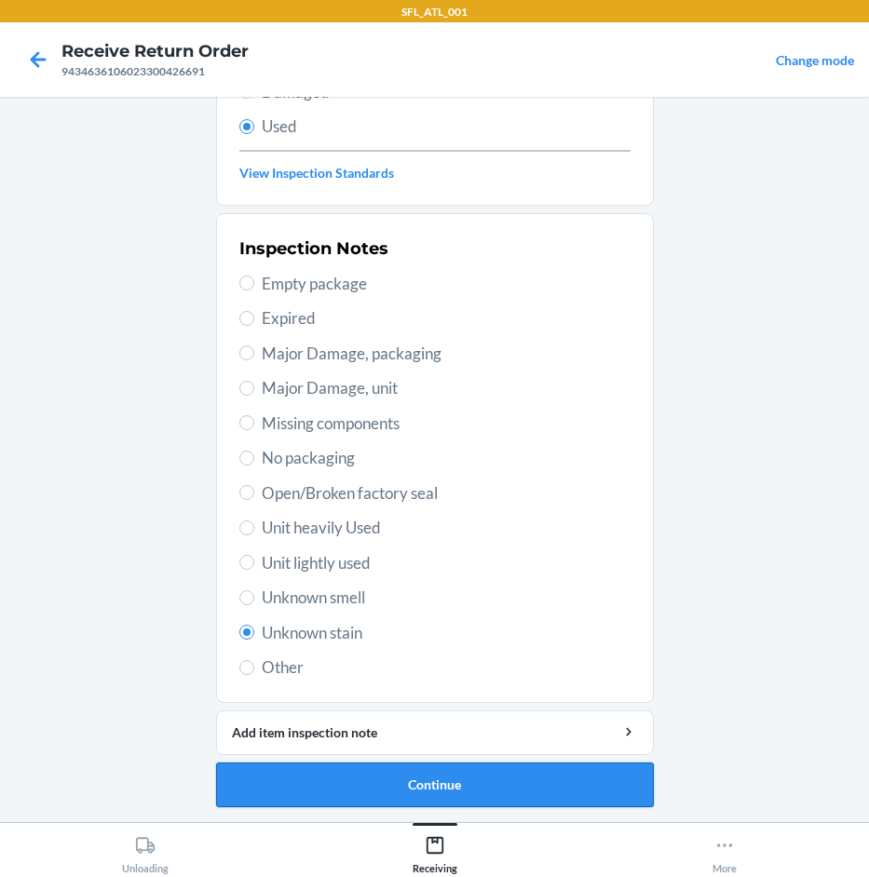
click at [541, 792] on button "Continue" at bounding box center [435, 785] width 438 height 45
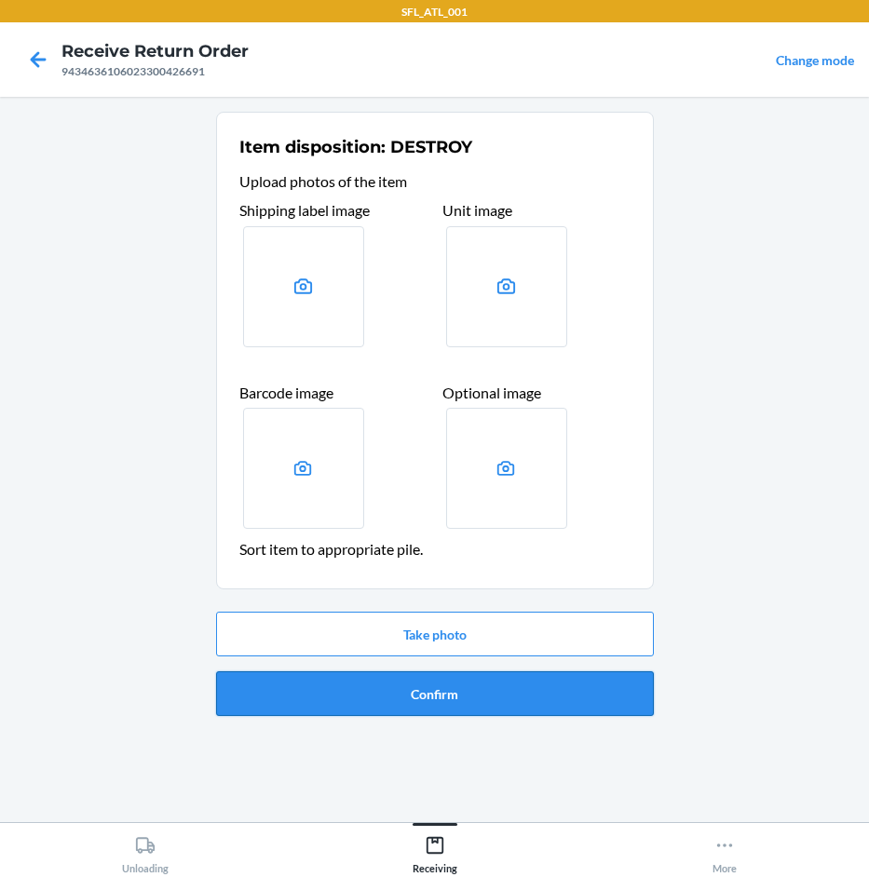
click at [489, 697] on button "Confirm" at bounding box center [435, 693] width 438 height 45
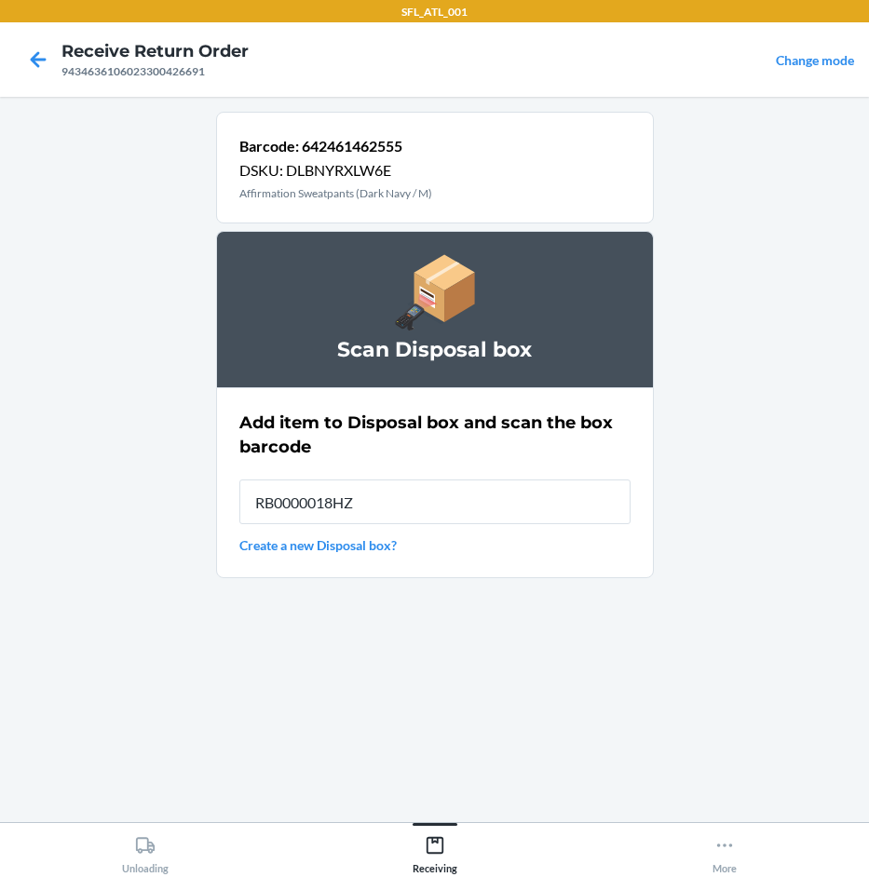
type input "RB0000018HZ"
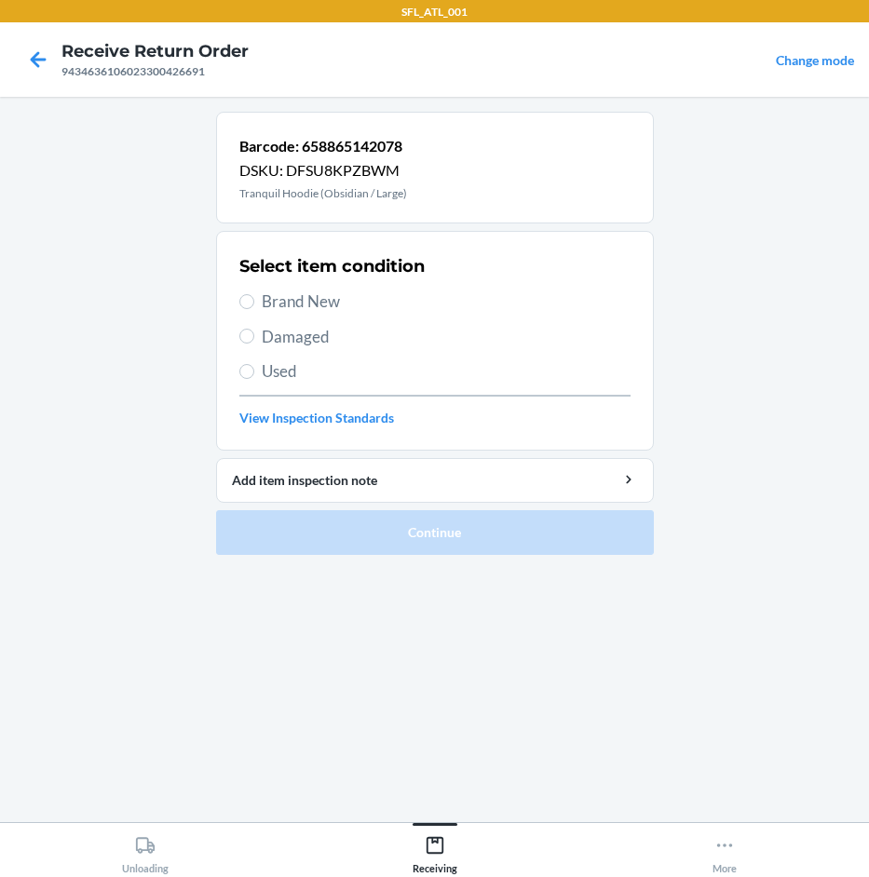
click at [270, 303] on span "Brand New" at bounding box center [446, 302] width 369 height 24
click at [254, 303] on input "Brand New" at bounding box center [246, 301] width 15 height 15
radio input "true"
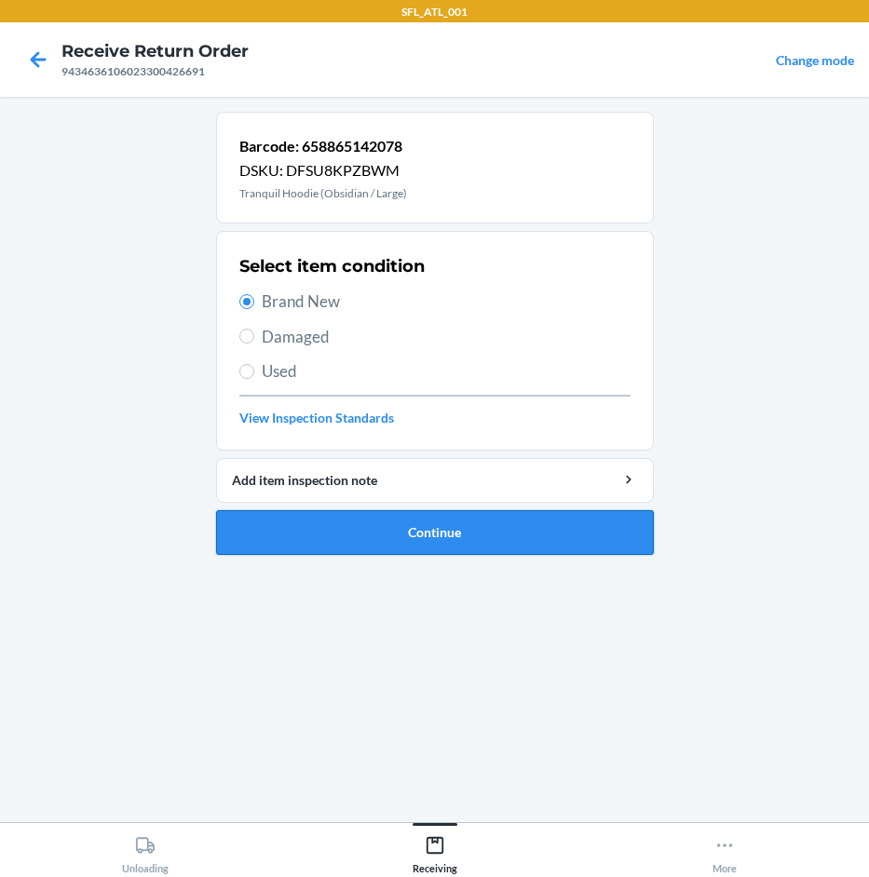
click at [436, 531] on button "Continue" at bounding box center [435, 532] width 438 height 45
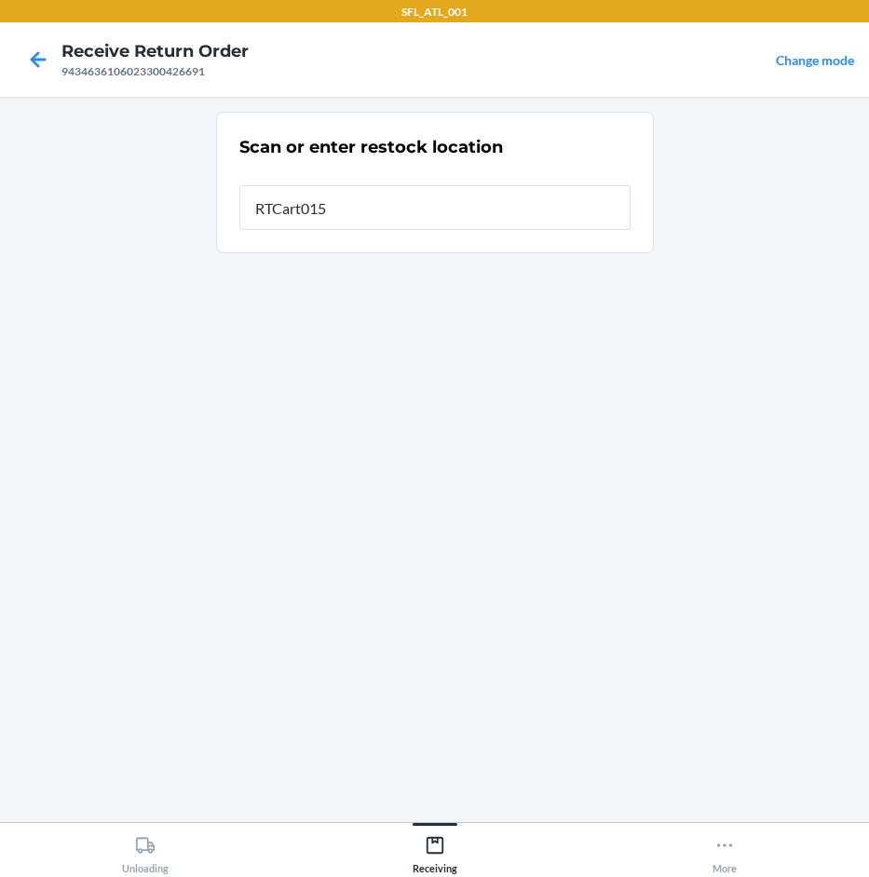
type input "RTCart015"
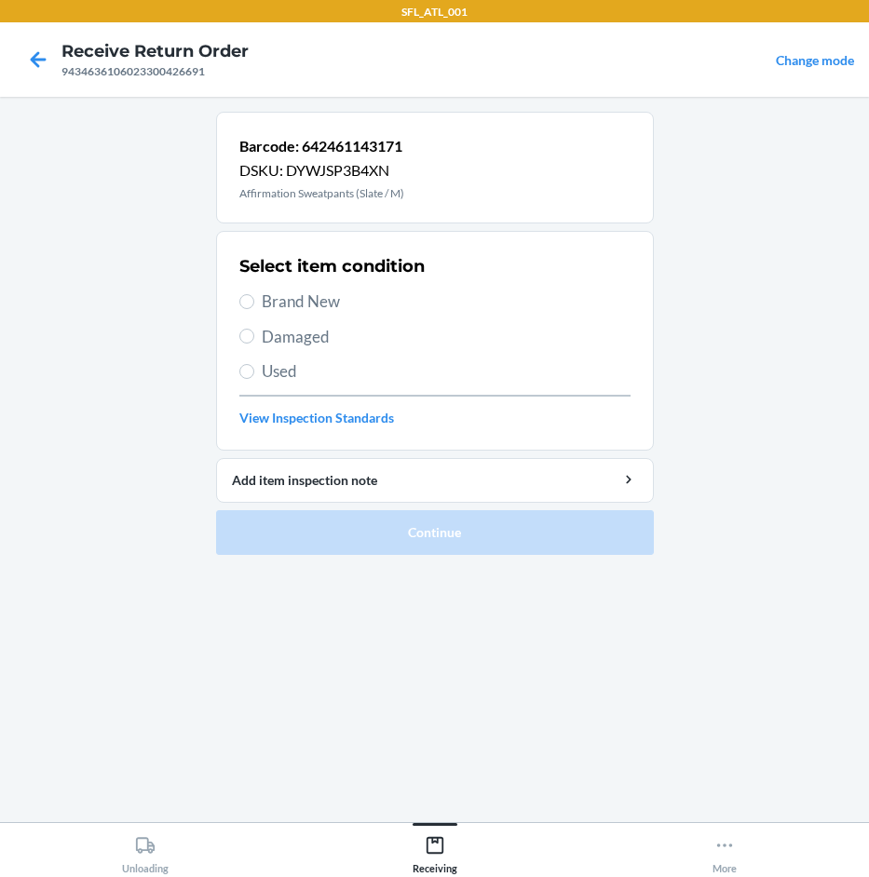
click at [327, 310] on span "Brand New" at bounding box center [446, 302] width 369 height 24
click at [254, 309] on input "Brand New" at bounding box center [246, 301] width 15 height 15
radio input "true"
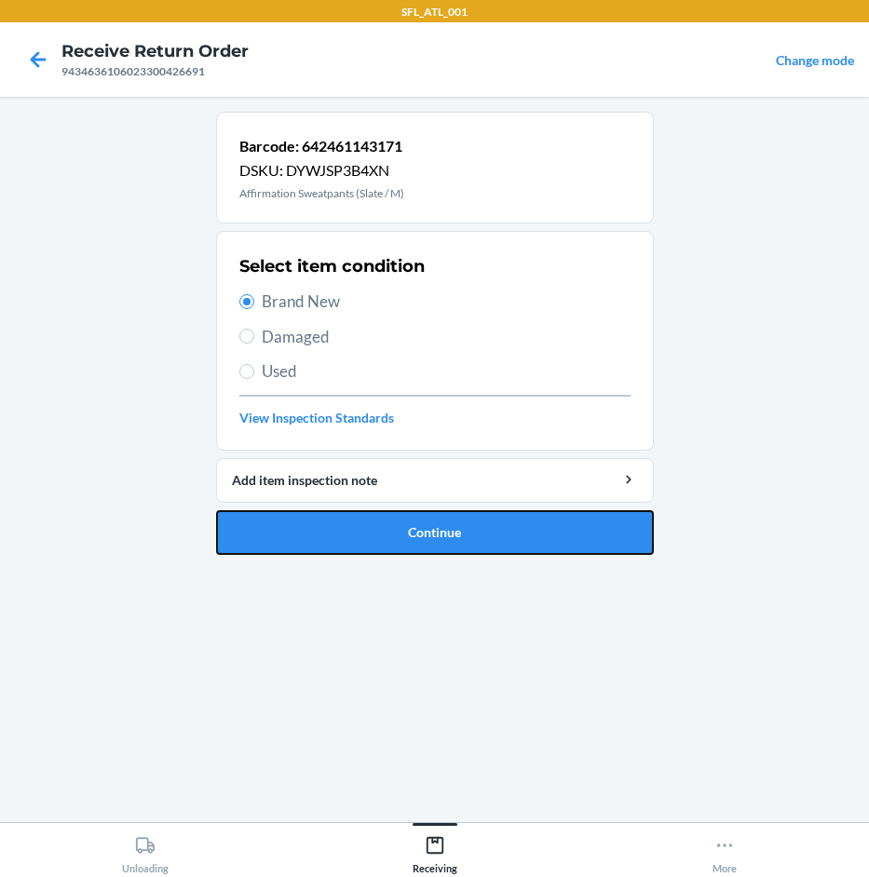
click at [405, 546] on button "Continue" at bounding box center [435, 532] width 438 height 45
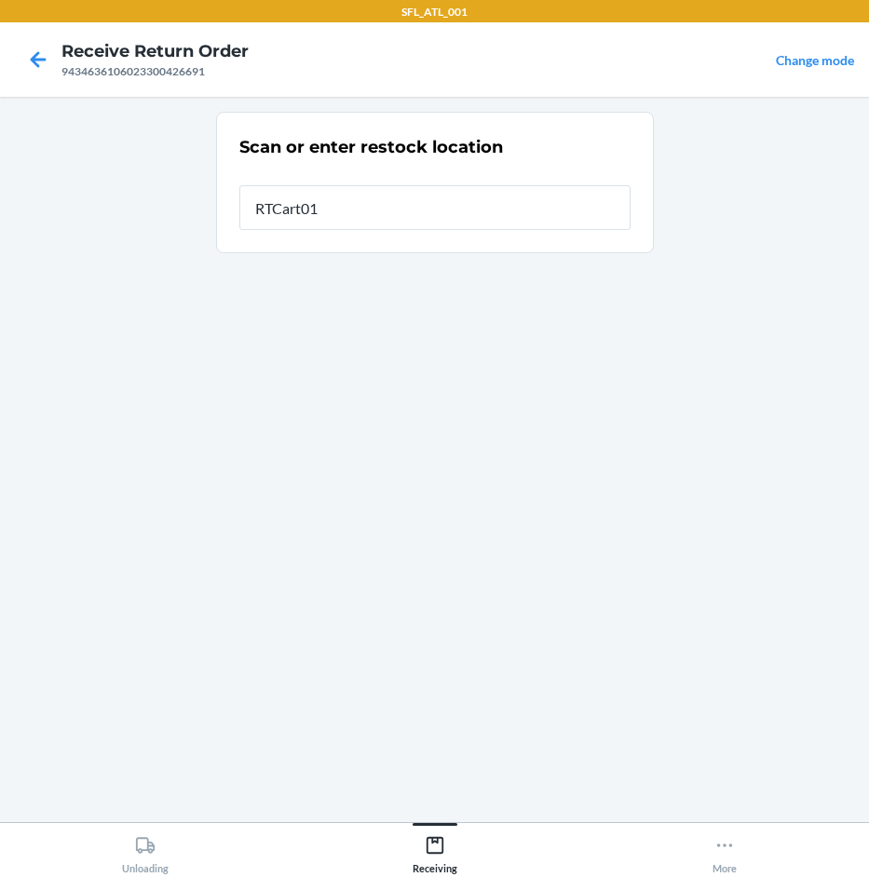
type input "RTCart015"
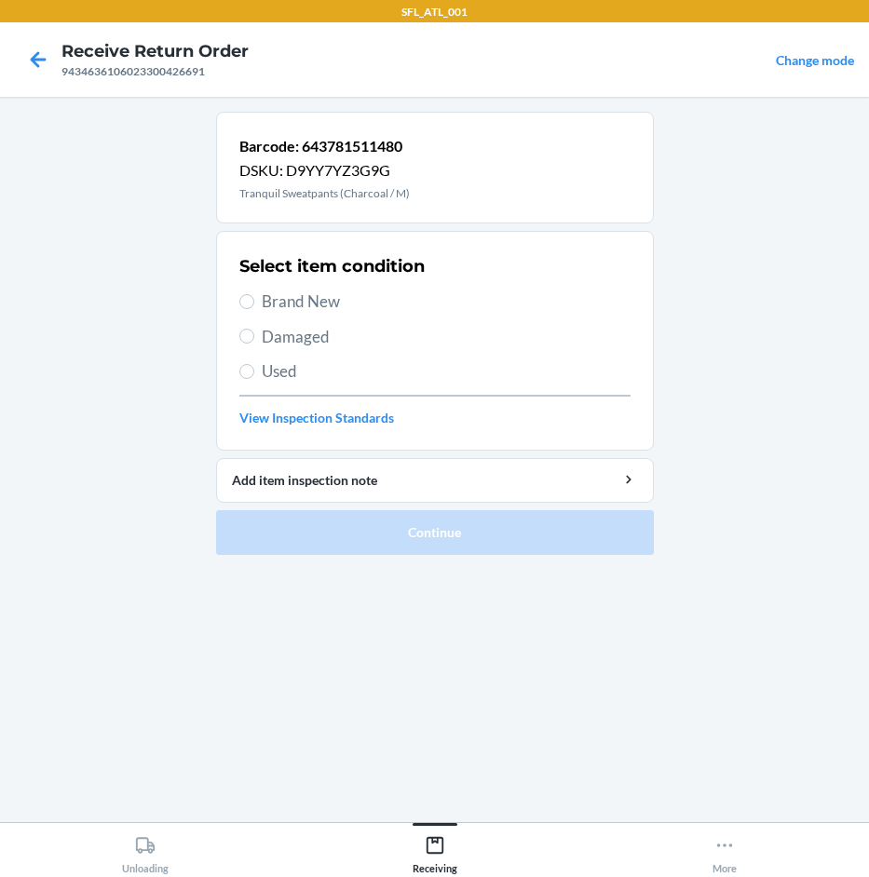
click at [266, 308] on span "Brand New" at bounding box center [446, 302] width 369 height 24
click at [254, 308] on input "Brand New" at bounding box center [246, 301] width 15 height 15
radio input "true"
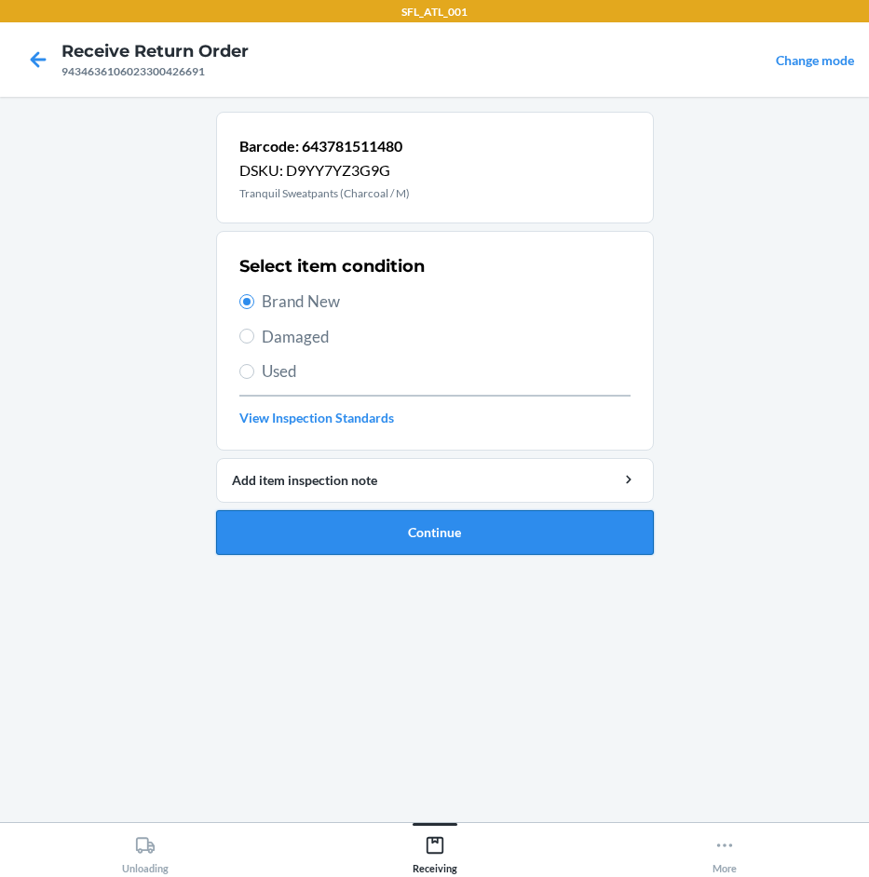
click at [411, 536] on button "Continue" at bounding box center [435, 532] width 438 height 45
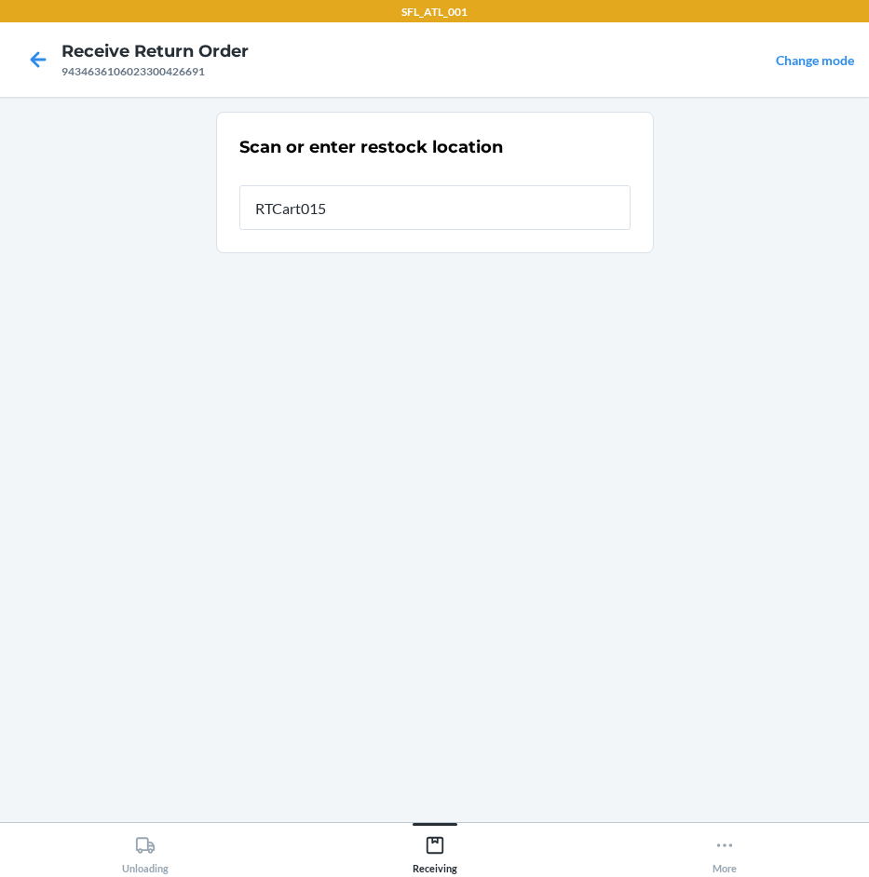
type input "RTCart015"
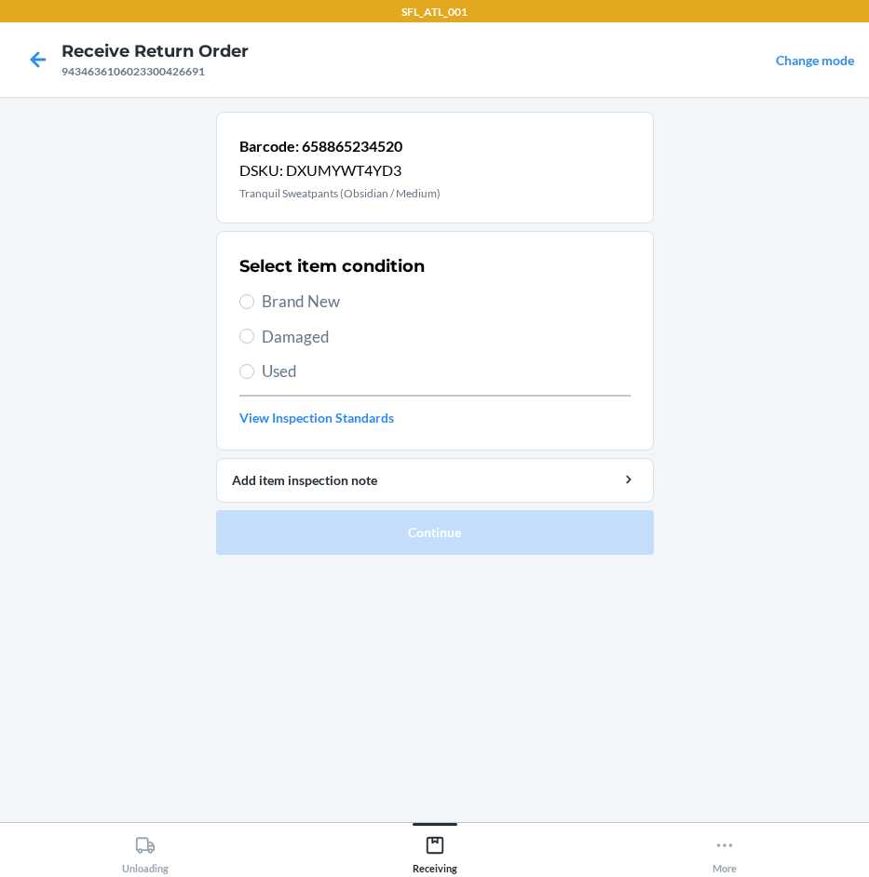
click at [289, 304] on span "Brand New" at bounding box center [446, 302] width 369 height 24
click at [254, 304] on input "Brand New" at bounding box center [246, 301] width 15 height 15
radio input "true"
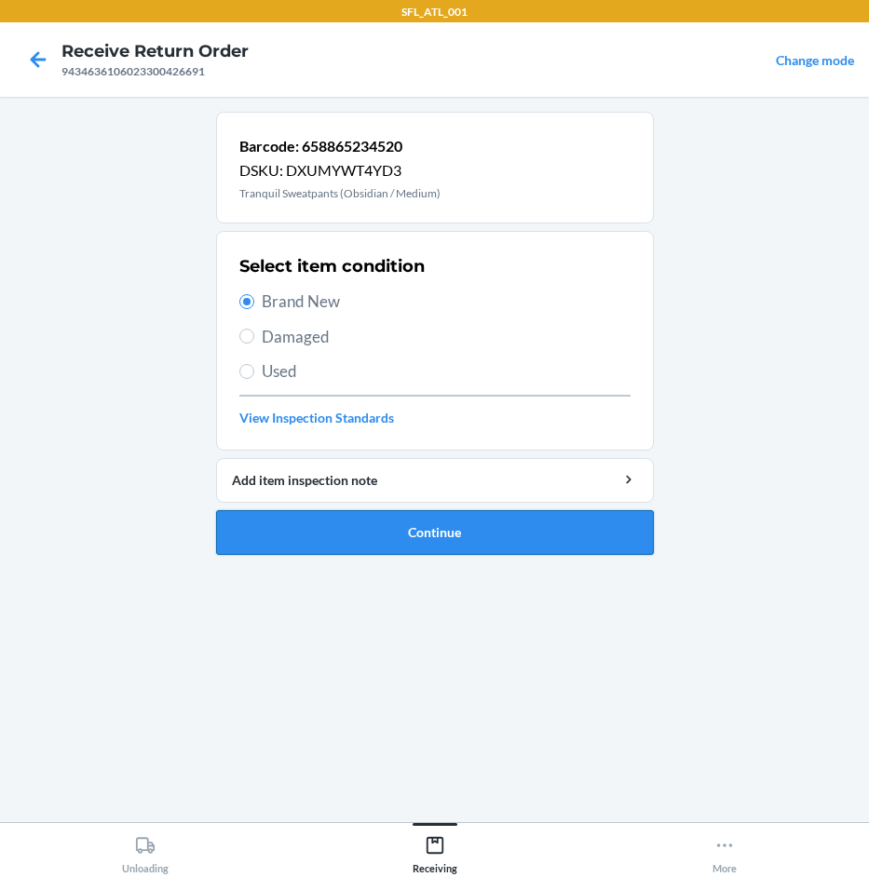
click at [404, 531] on button "Continue" at bounding box center [435, 532] width 438 height 45
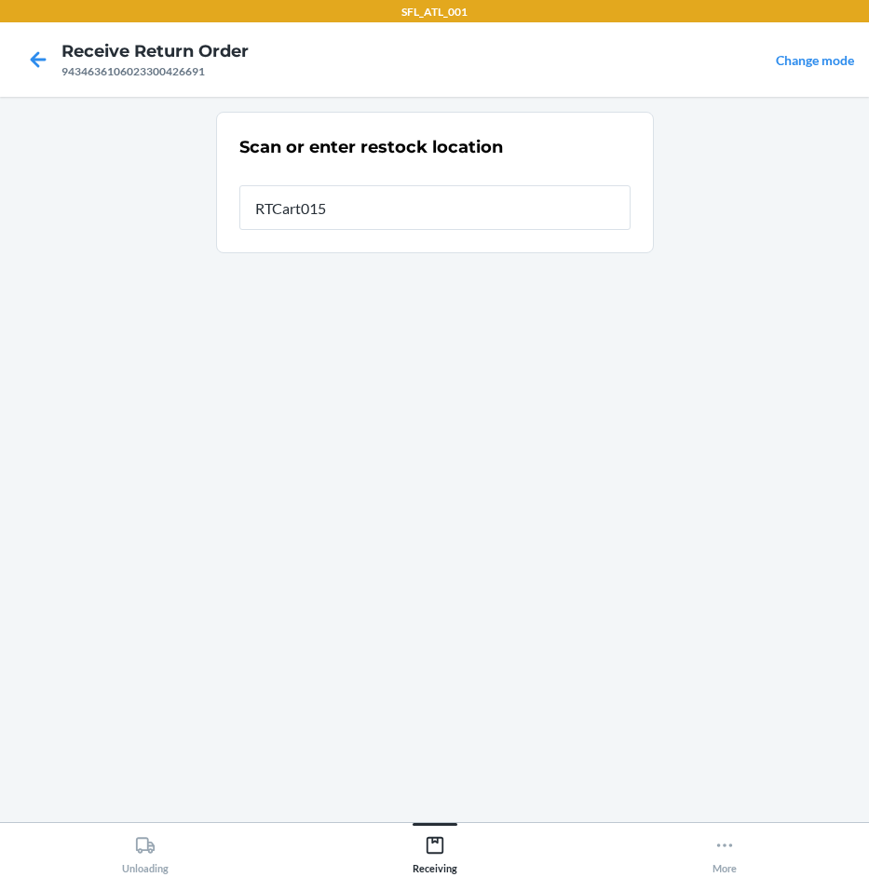
type input "RTCart015"
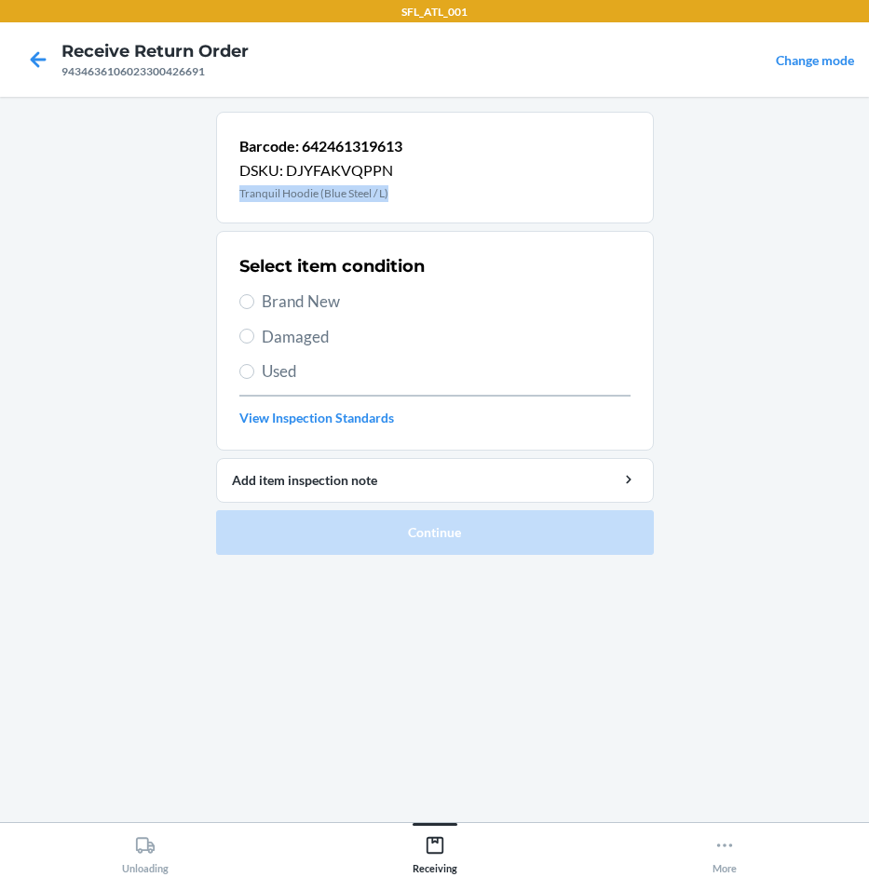
drag, startPoint x: 234, startPoint y: 188, endPoint x: 400, endPoint y: 205, distance: 167.5
click at [400, 205] on div "Barcode: 642461319613 DSKU: DJYFAKVQPPN Tranquil Hoodie (Blue Steel / L)" at bounding box center [435, 168] width 438 height 112
click at [280, 300] on span "Brand New" at bounding box center [446, 302] width 369 height 24
click at [254, 300] on input "Brand New" at bounding box center [246, 301] width 15 height 15
radio input "true"
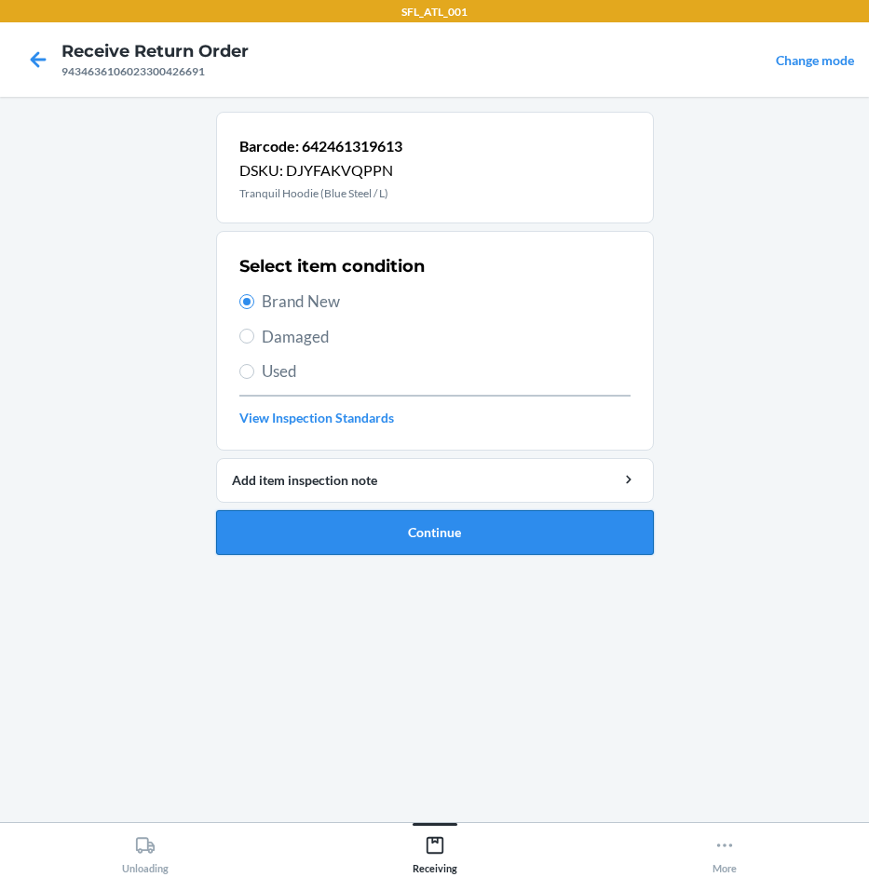
click at [432, 533] on button "Continue" at bounding box center [435, 532] width 438 height 45
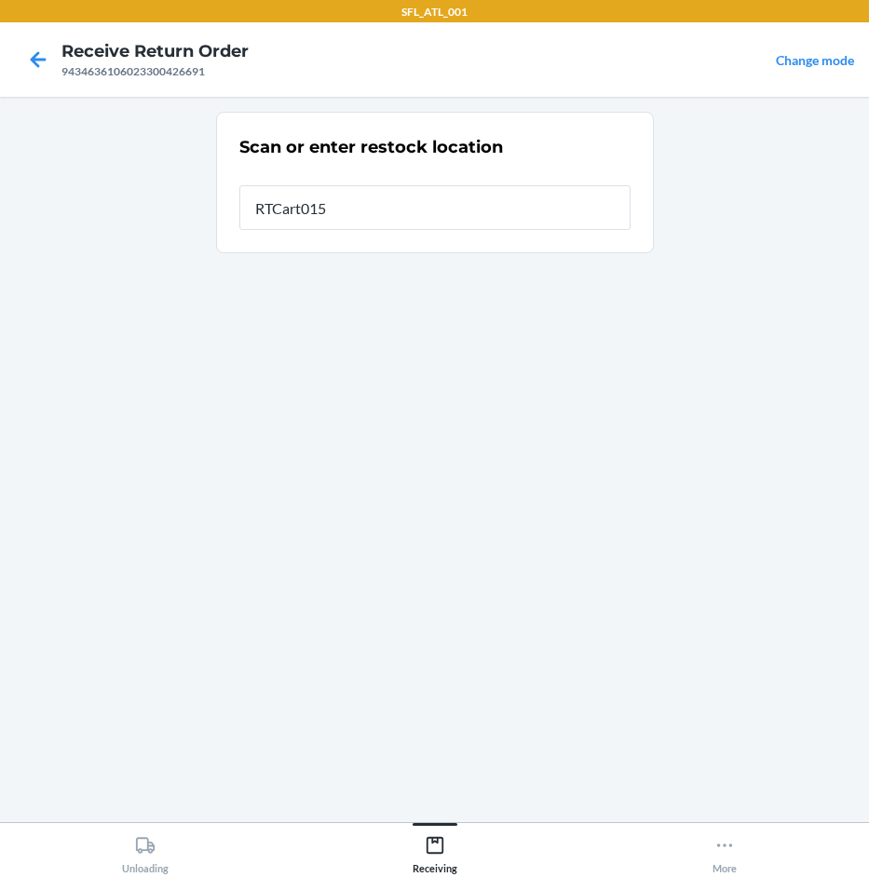
type input "RTCart015"
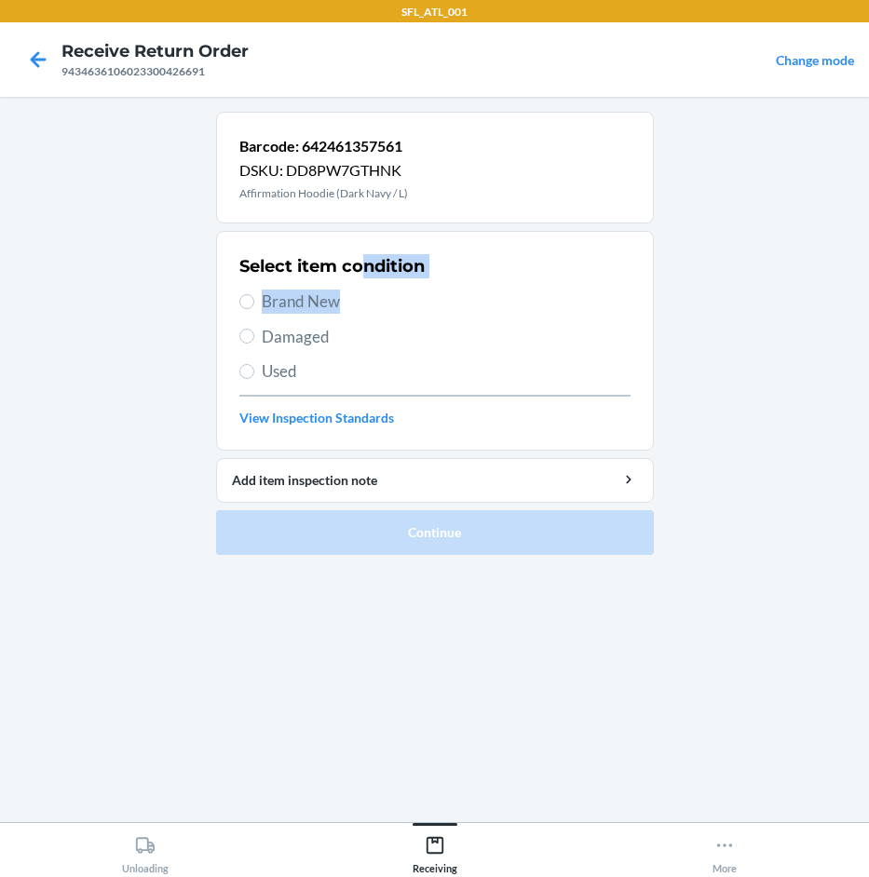
drag, startPoint x: 359, startPoint y: 289, endPoint x: 352, endPoint y: 303, distance: 15.8
click at [356, 298] on div "Select item condition Brand New Damaged Used View Inspection Standards" at bounding box center [434, 341] width 391 height 184
click at [352, 304] on span "Brand New" at bounding box center [446, 302] width 369 height 24
click at [254, 304] on input "Brand New" at bounding box center [246, 301] width 15 height 15
radio input "true"
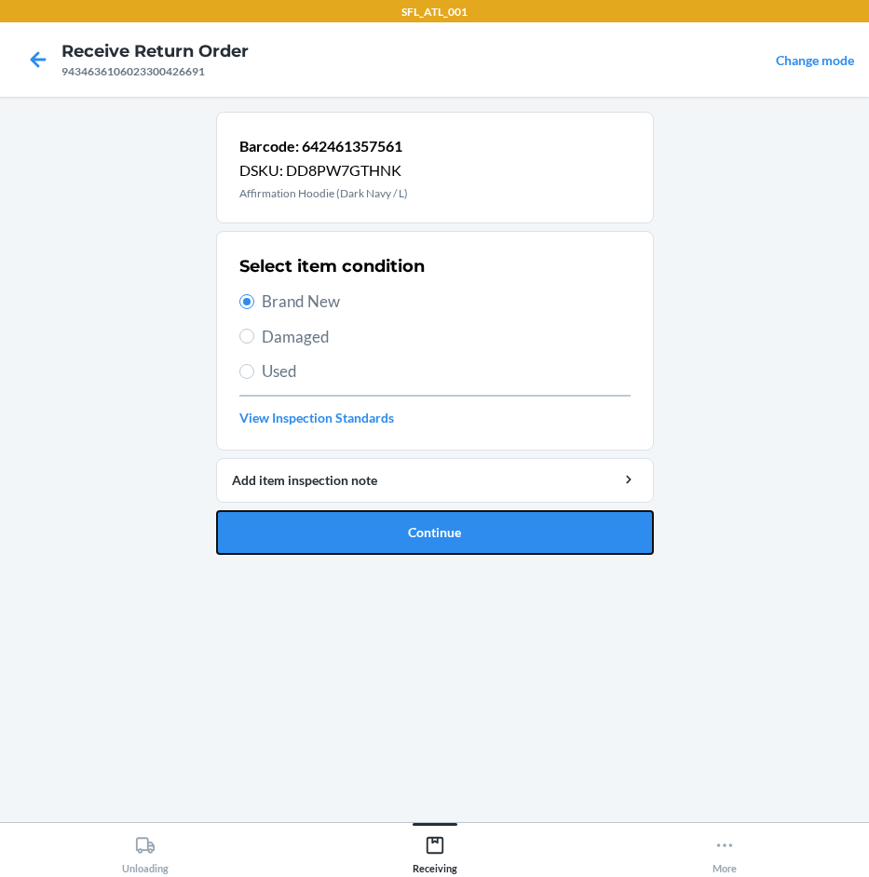
drag, startPoint x: 473, startPoint y: 527, endPoint x: 462, endPoint y: 523, distance: 11.8
click at [467, 524] on button "Continue" at bounding box center [435, 532] width 438 height 45
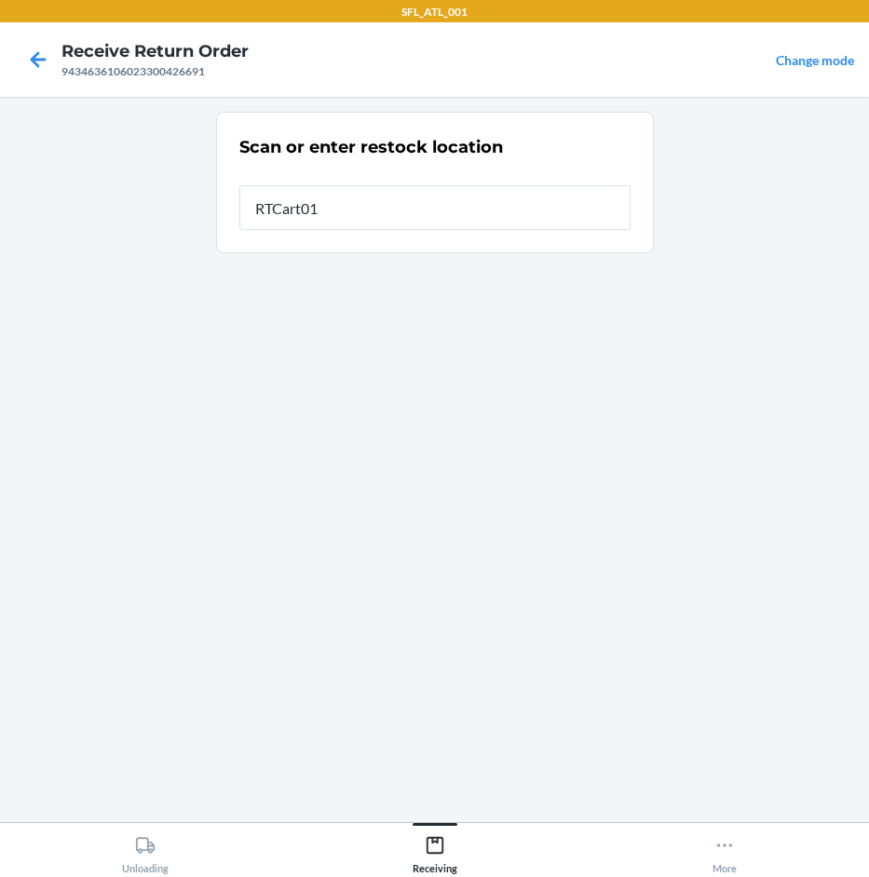
type input "RTCart015"
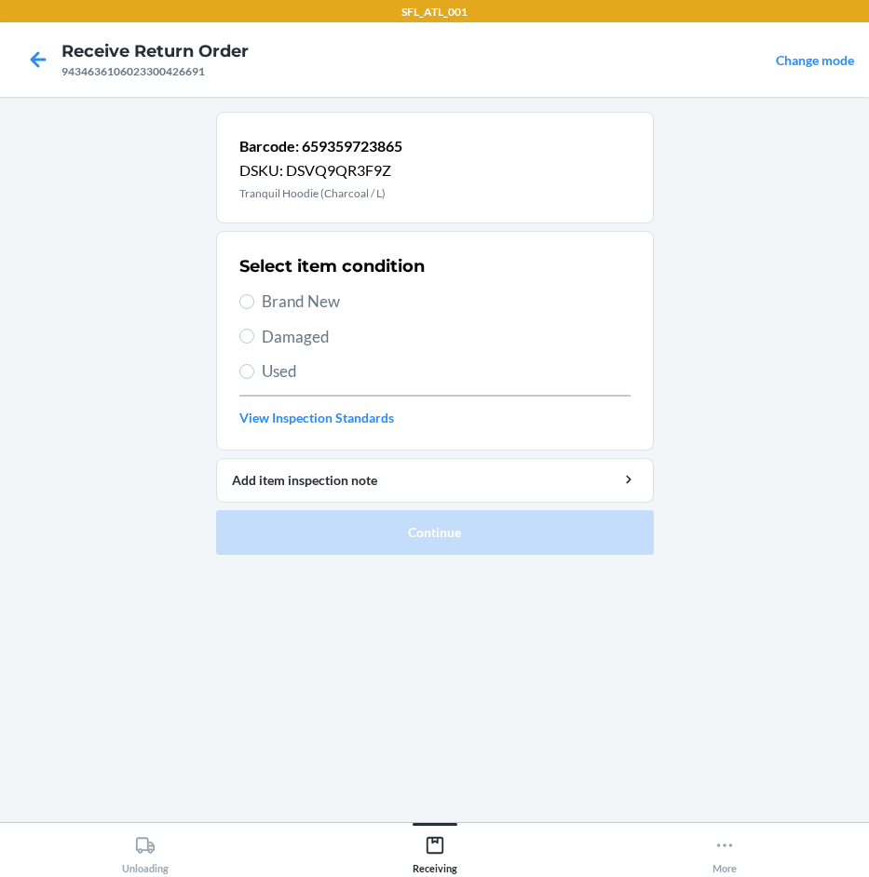
click at [324, 301] on span "Brand New" at bounding box center [446, 302] width 369 height 24
click at [254, 301] on input "Brand New" at bounding box center [246, 301] width 15 height 15
radio input "true"
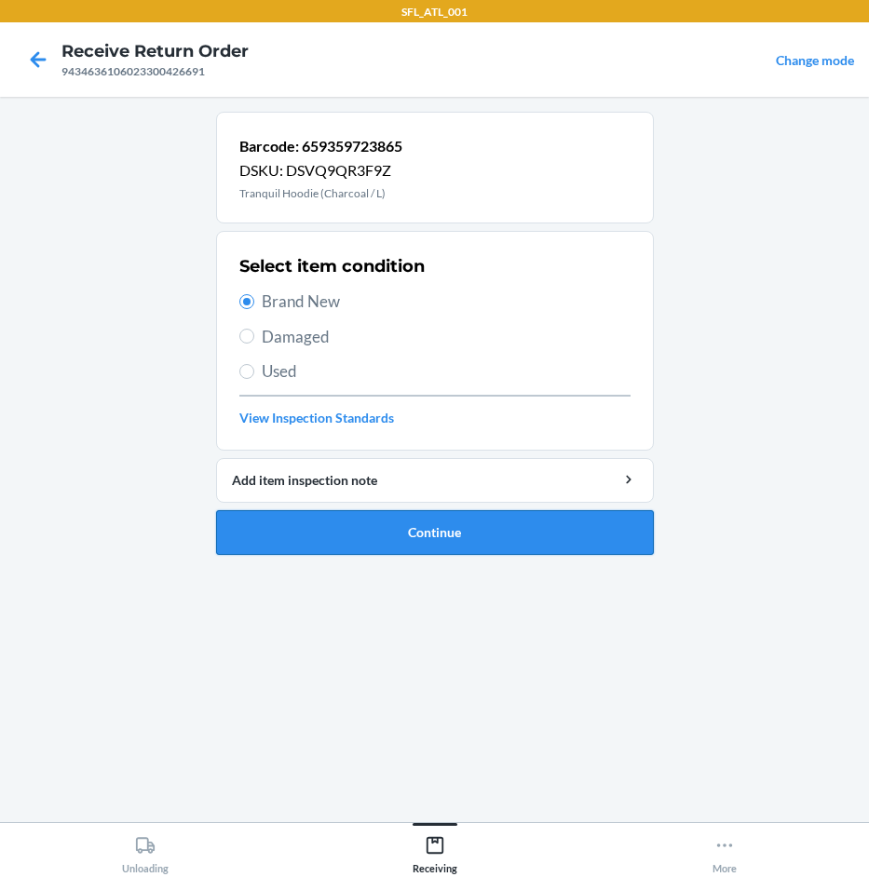
click at [443, 527] on button "Continue" at bounding box center [435, 532] width 438 height 45
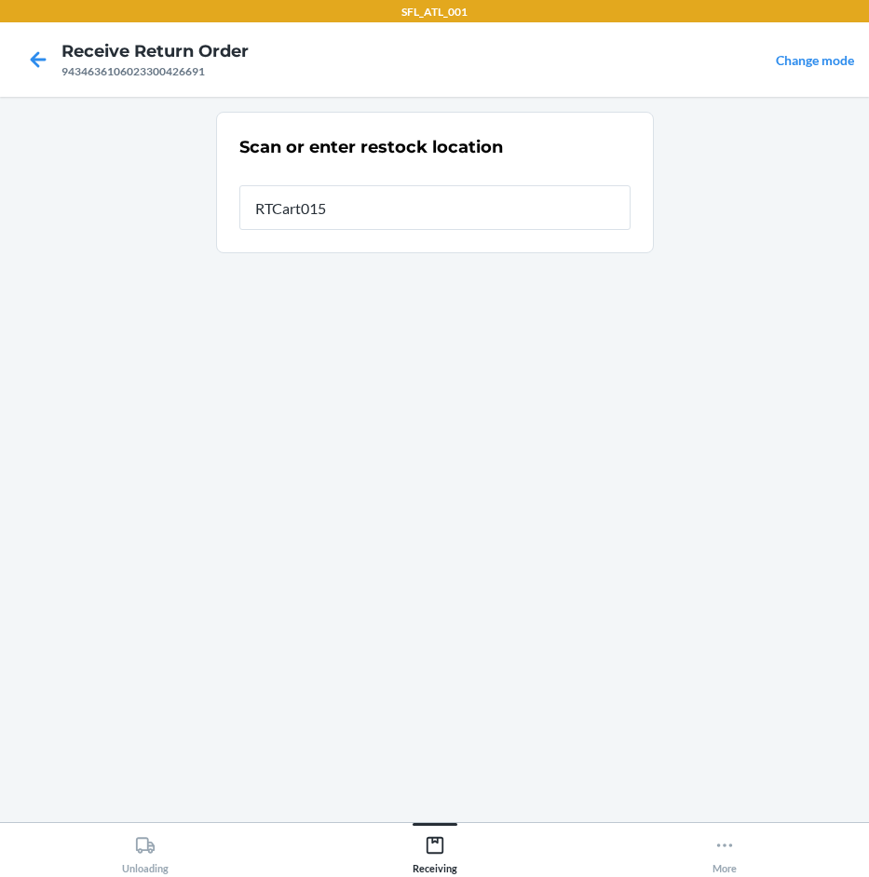
type input "RTCart015"
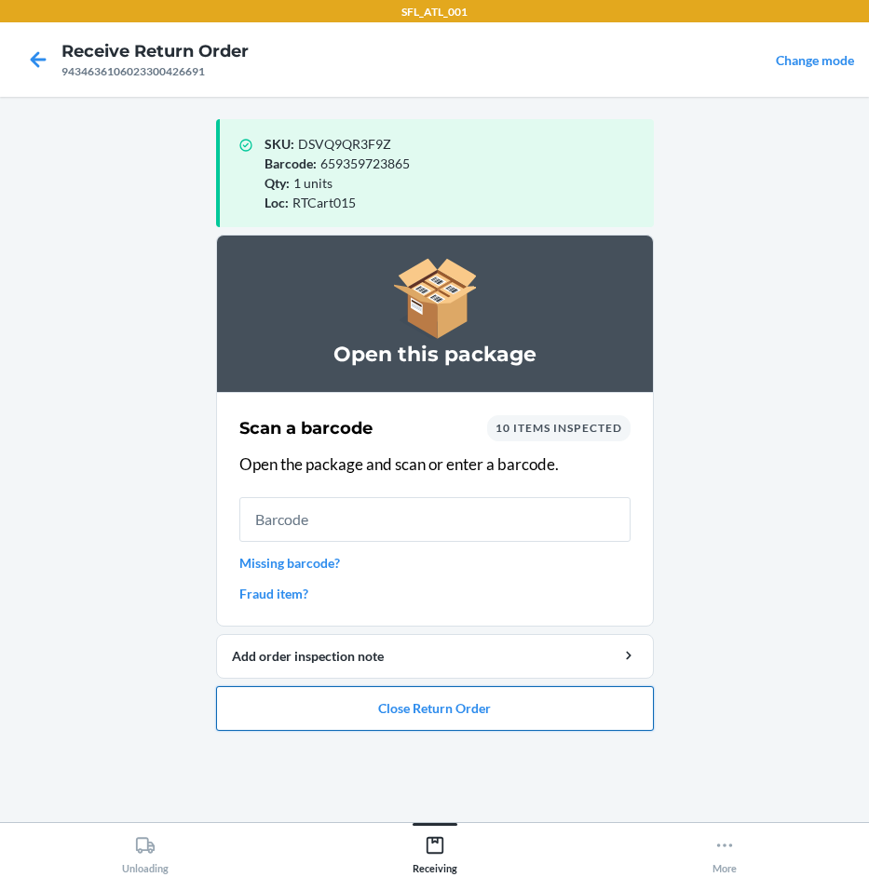
click at [468, 703] on button "Close Return Order" at bounding box center [435, 708] width 438 height 45
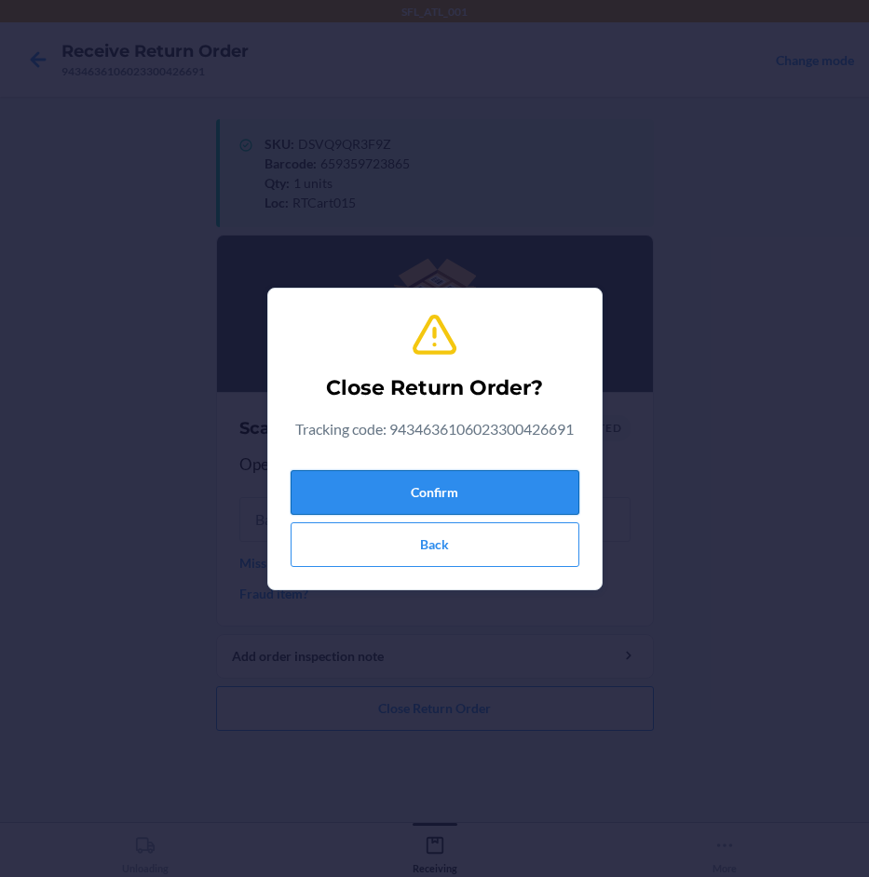
click at [494, 489] on button "Confirm" at bounding box center [435, 492] width 289 height 45
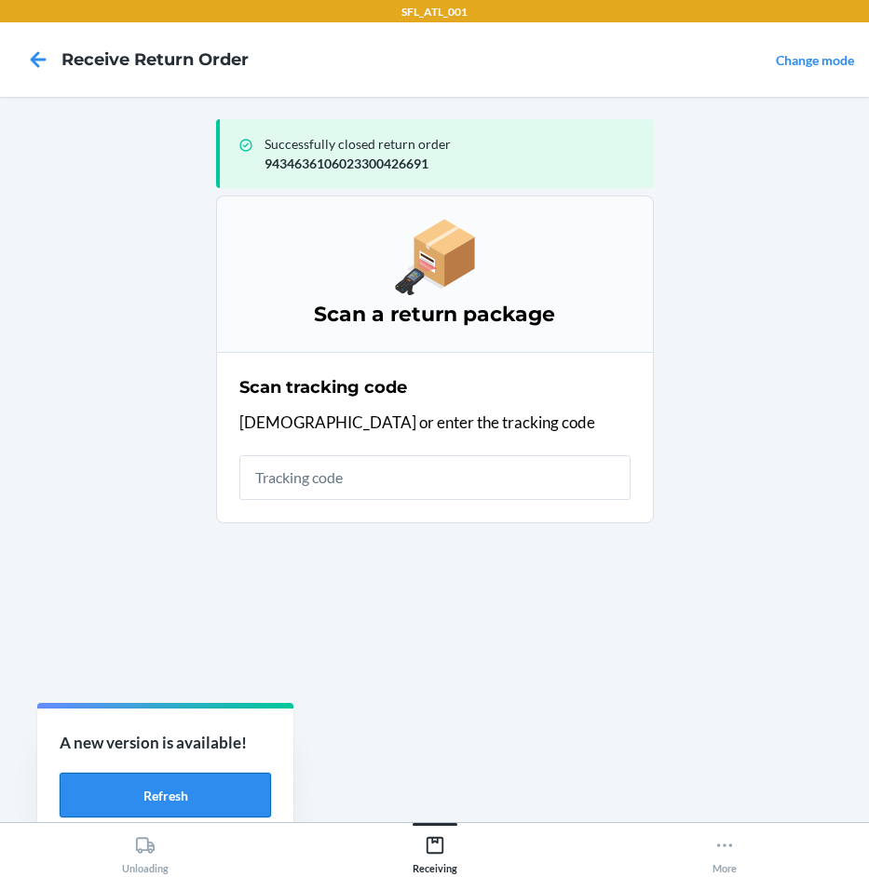
click at [207, 794] on button "Refresh" at bounding box center [165, 795] width 211 height 45
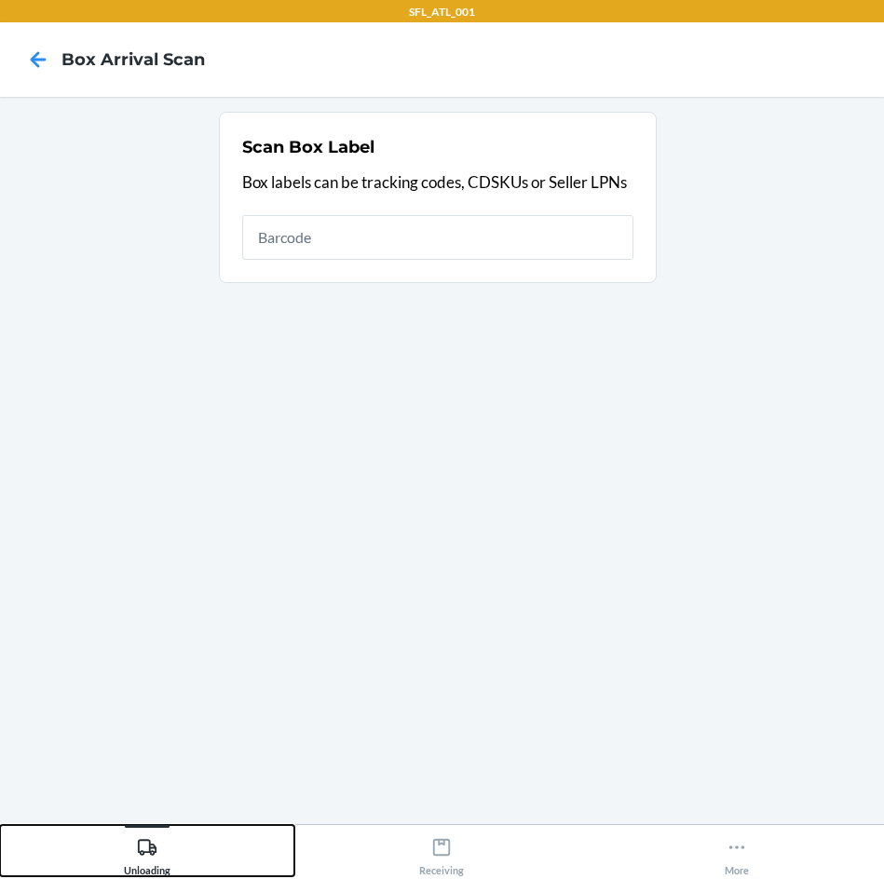
click at [121, 858] on button "Unloading" at bounding box center [147, 850] width 294 height 51
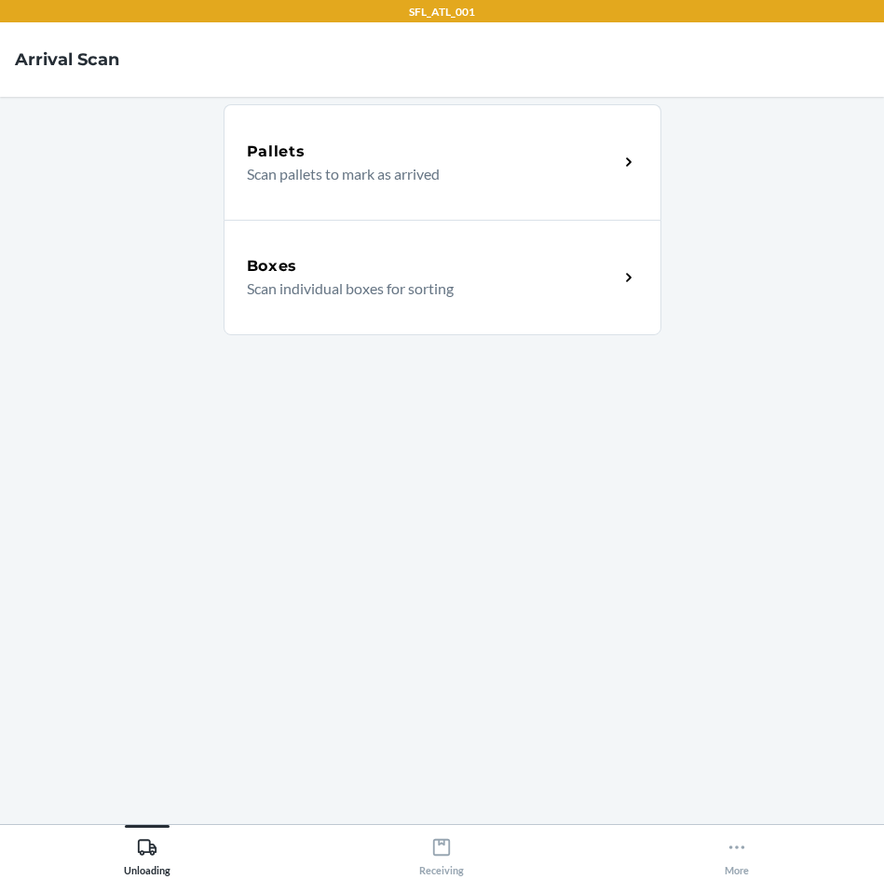
click at [459, 324] on div "Boxes Scan individual boxes for sorting" at bounding box center [442, 277] width 438 height 115
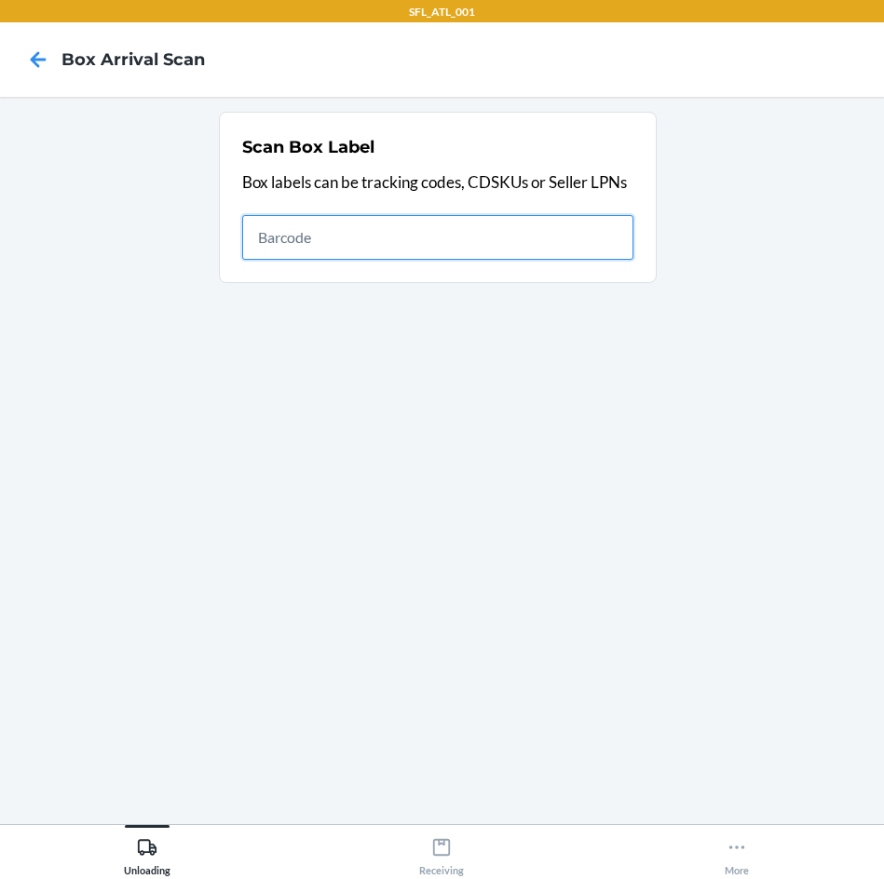
click at [484, 250] on input "text" at bounding box center [437, 237] width 391 height 45
type input "420302599434636106023300609414"
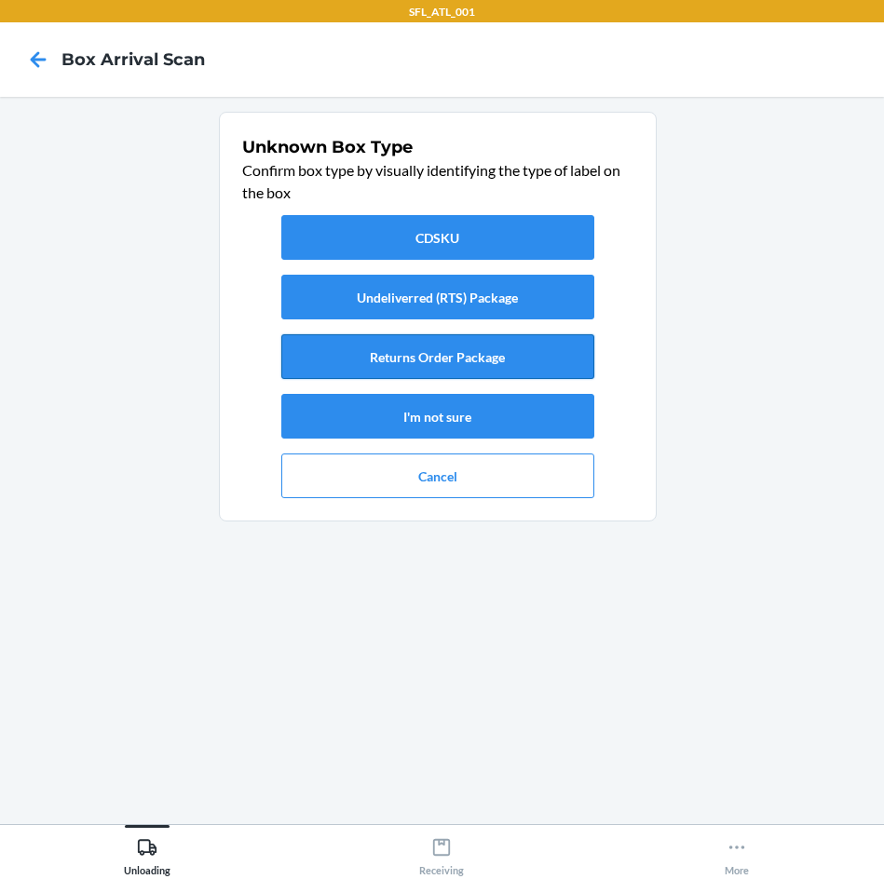
click at [551, 352] on button "Returns Order Package" at bounding box center [437, 356] width 313 height 45
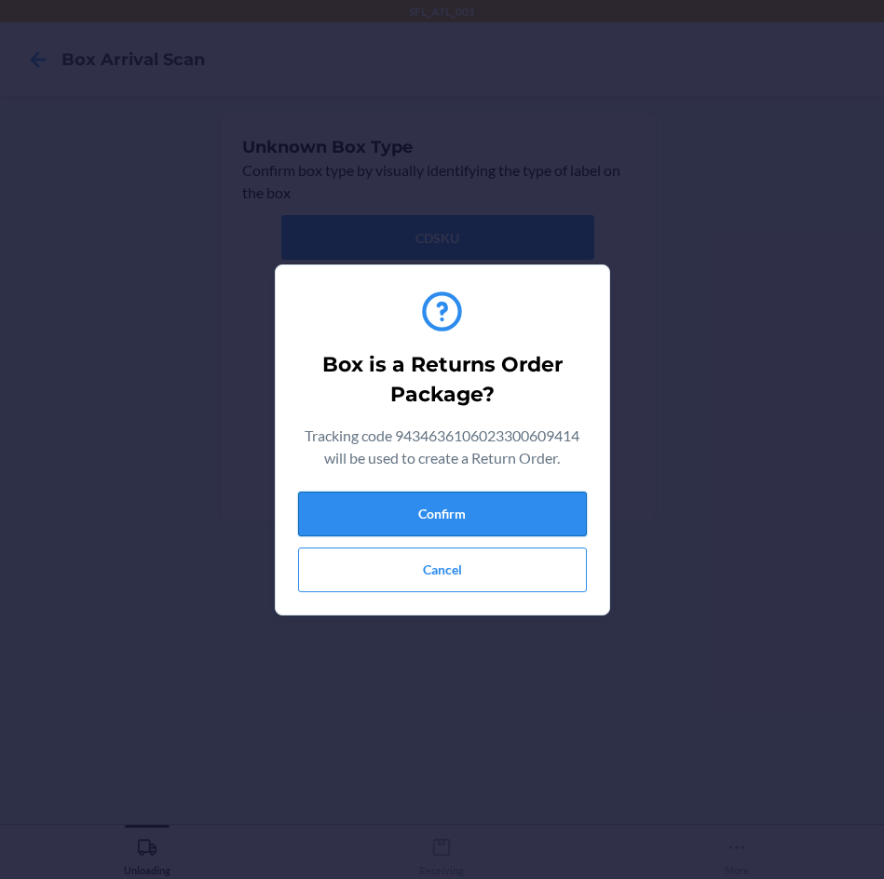
click at [495, 521] on button "Confirm" at bounding box center [442, 514] width 289 height 45
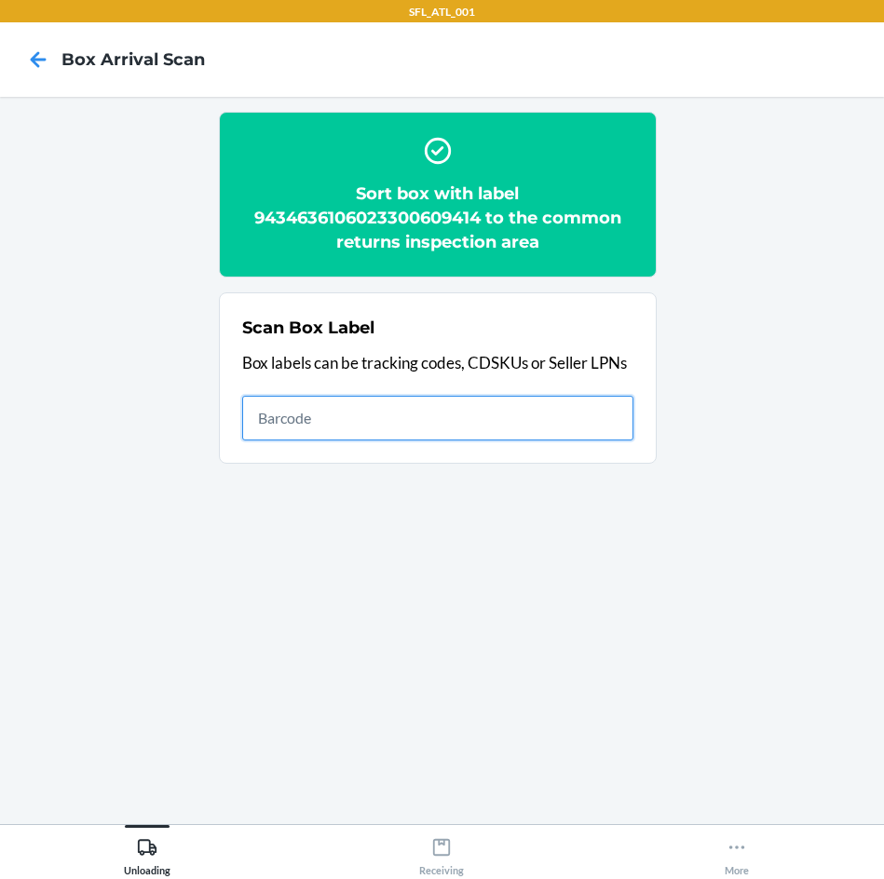
drag, startPoint x: 551, startPoint y: 433, endPoint x: 541, endPoint y: 425, distance: 13.2
click at [551, 432] on input "text" at bounding box center [437, 418] width 391 height 45
type input "420302599434636106023299060388"
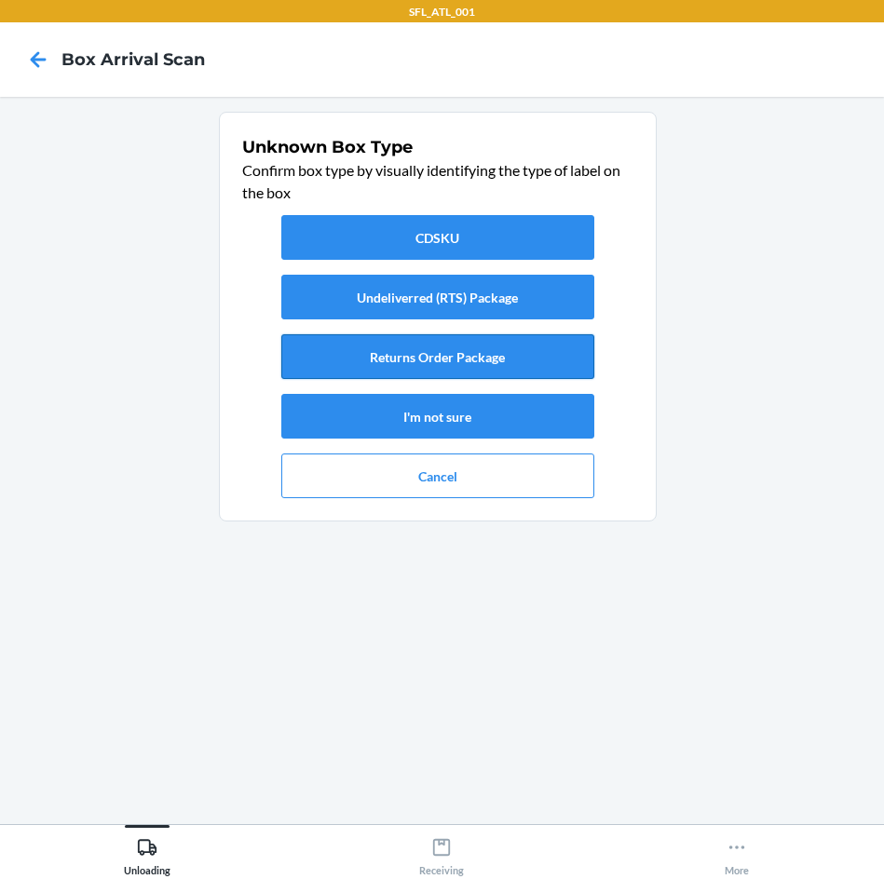
click at [457, 357] on button "Returns Order Package" at bounding box center [437, 356] width 313 height 45
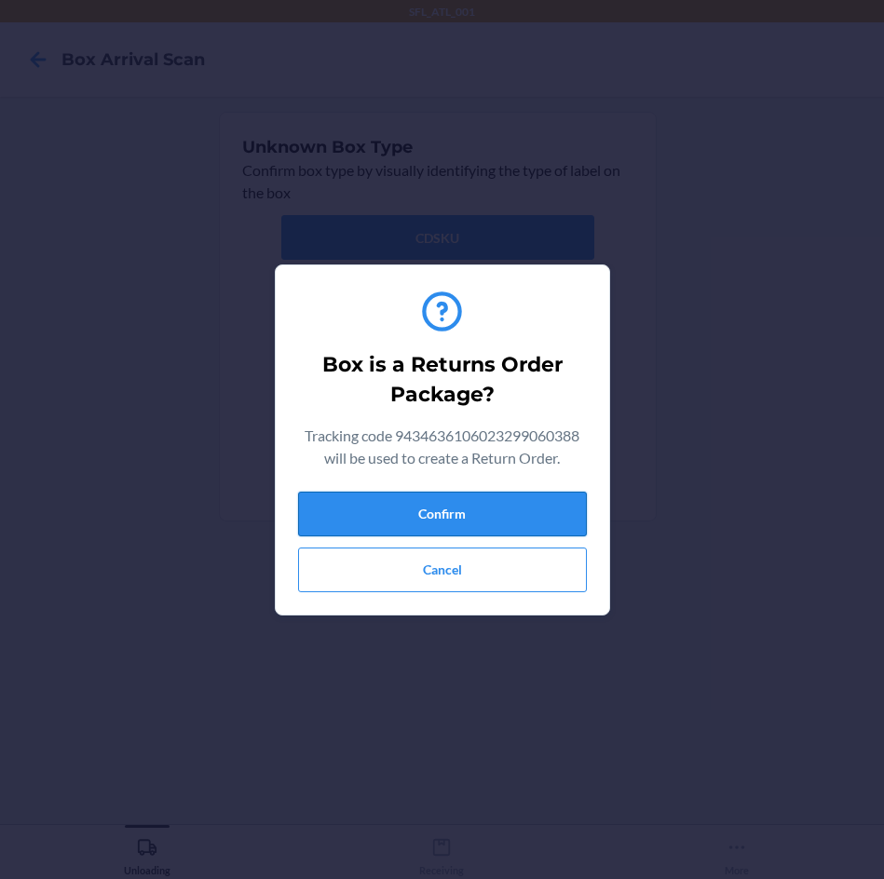
click at [516, 503] on button "Confirm" at bounding box center [442, 514] width 289 height 45
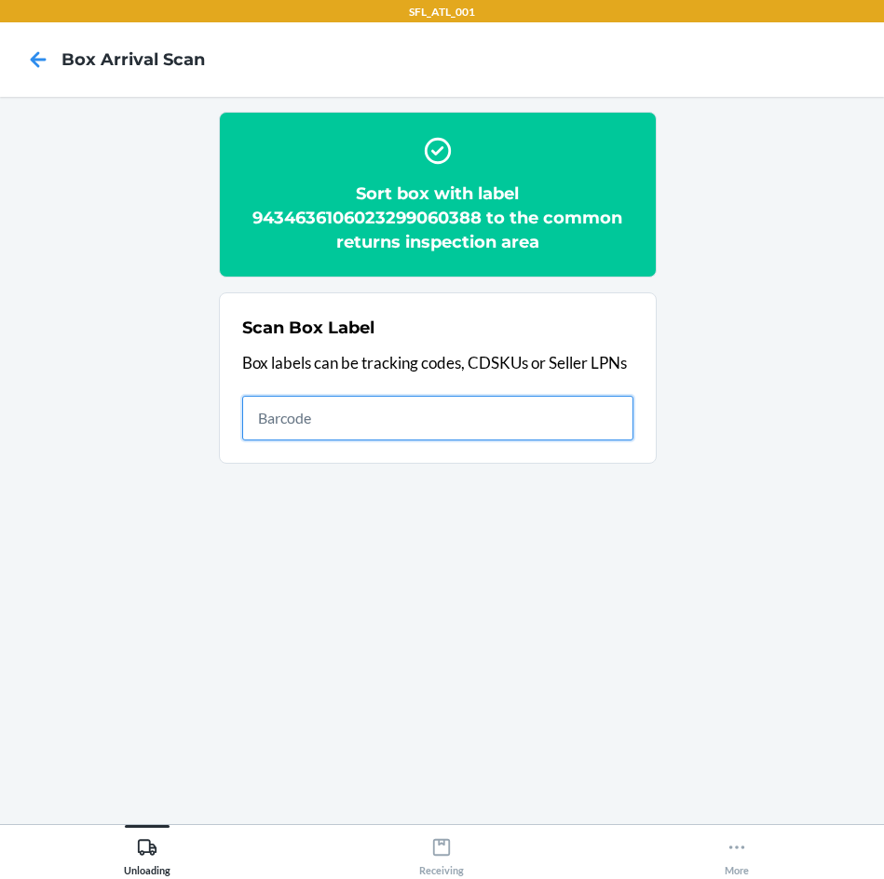
click at [350, 406] on input "text" at bounding box center [437, 418] width 391 height 45
type input "420302599434636106023300563136"
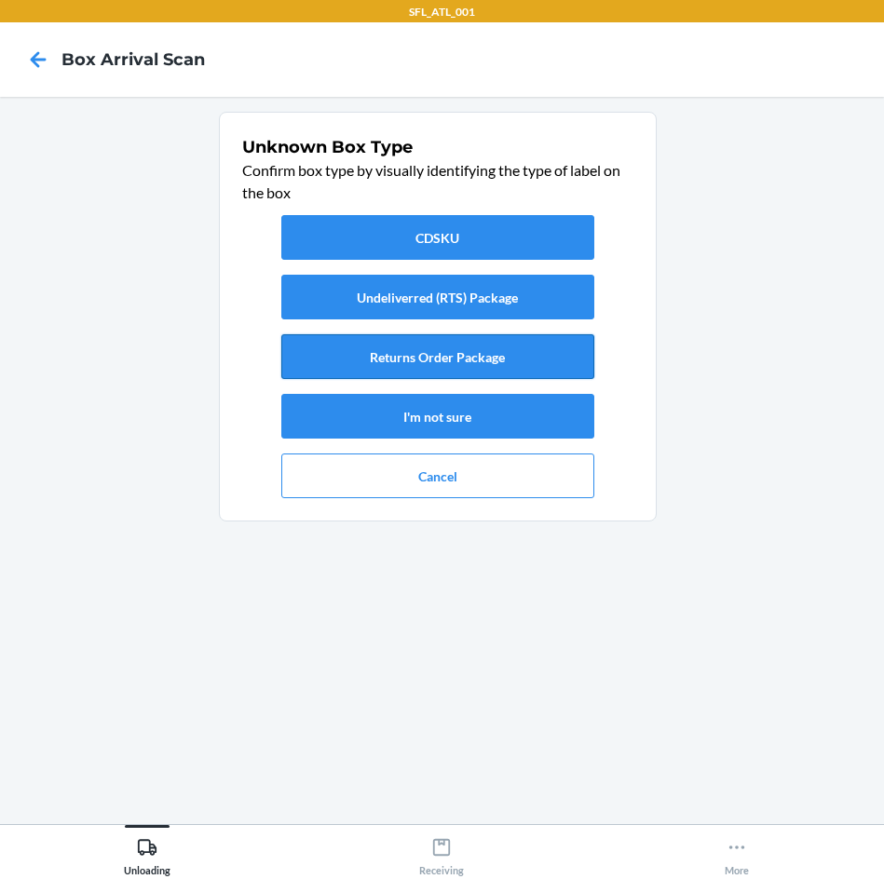
click at [415, 360] on button "Returns Order Package" at bounding box center [437, 356] width 313 height 45
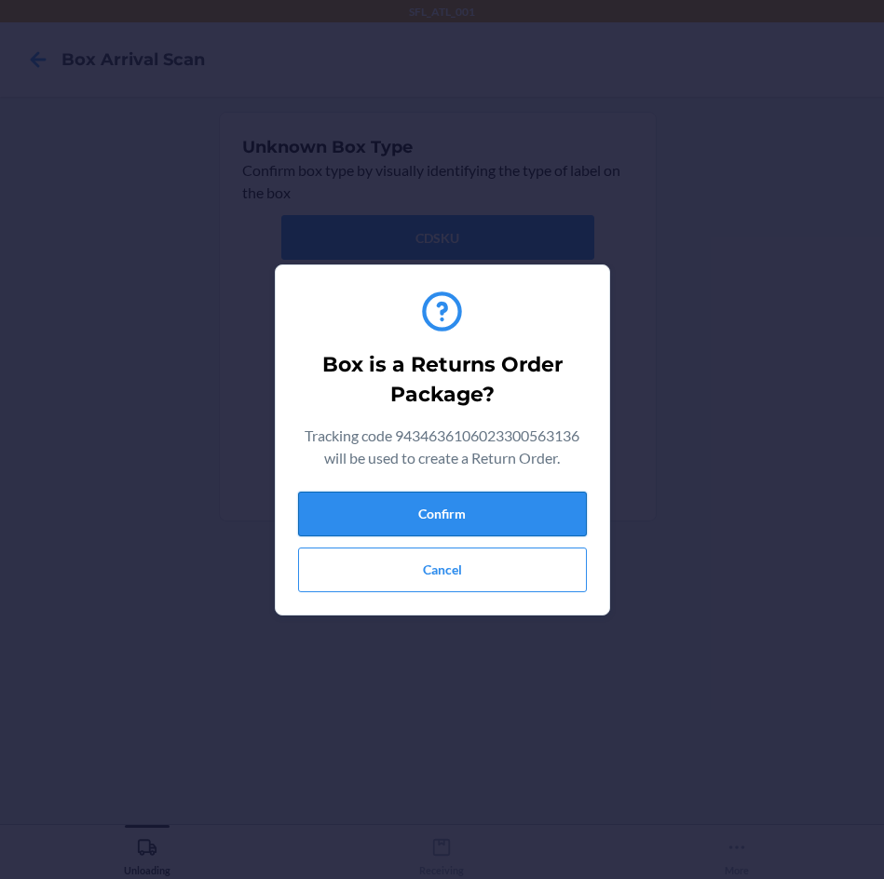
click at [427, 504] on button "Confirm" at bounding box center [442, 514] width 289 height 45
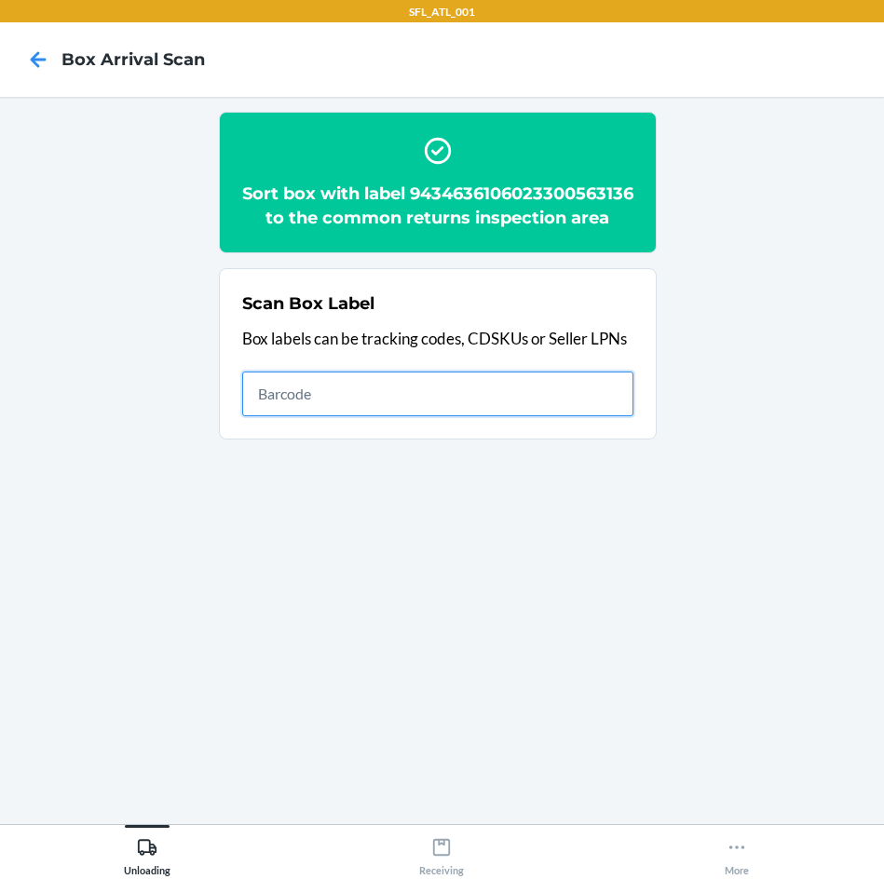
click at [501, 416] on input "text" at bounding box center [437, 394] width 391 height 45
type input "1ZJ19E459022165090"
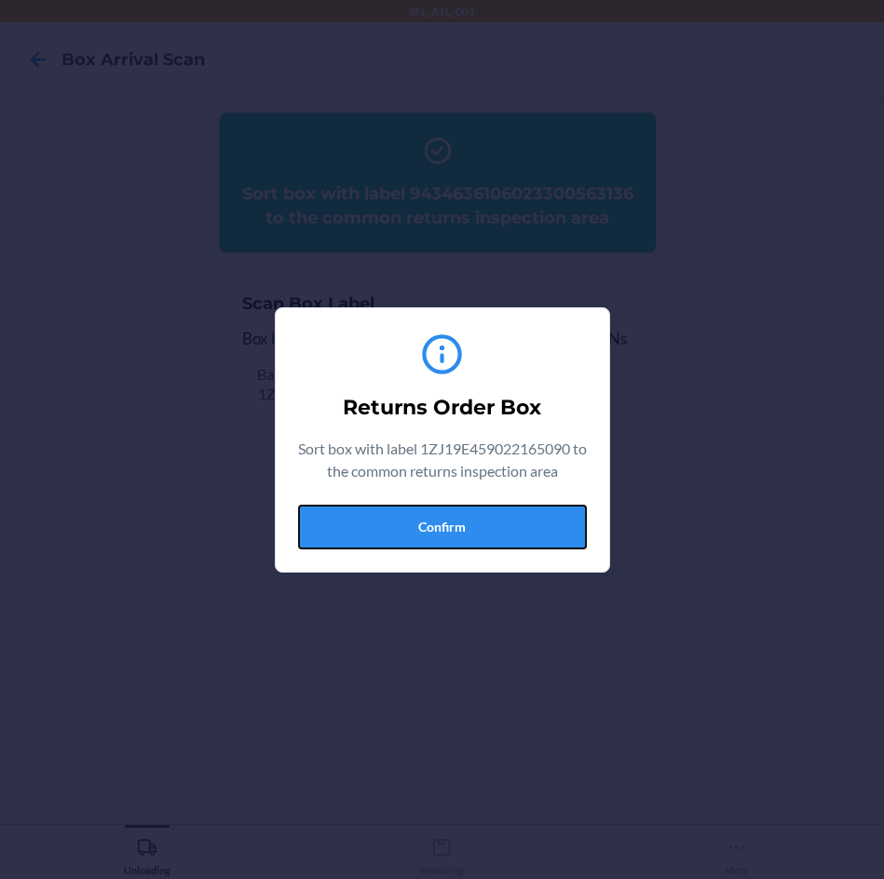
drag, startPoint x: 461, startPoint y: 523, endPoint x: 552, endPoint y: 511, distance: 92.1
click at [487, 525] on button "Confirm" at bounding box center [442, 527] width 289 height 45
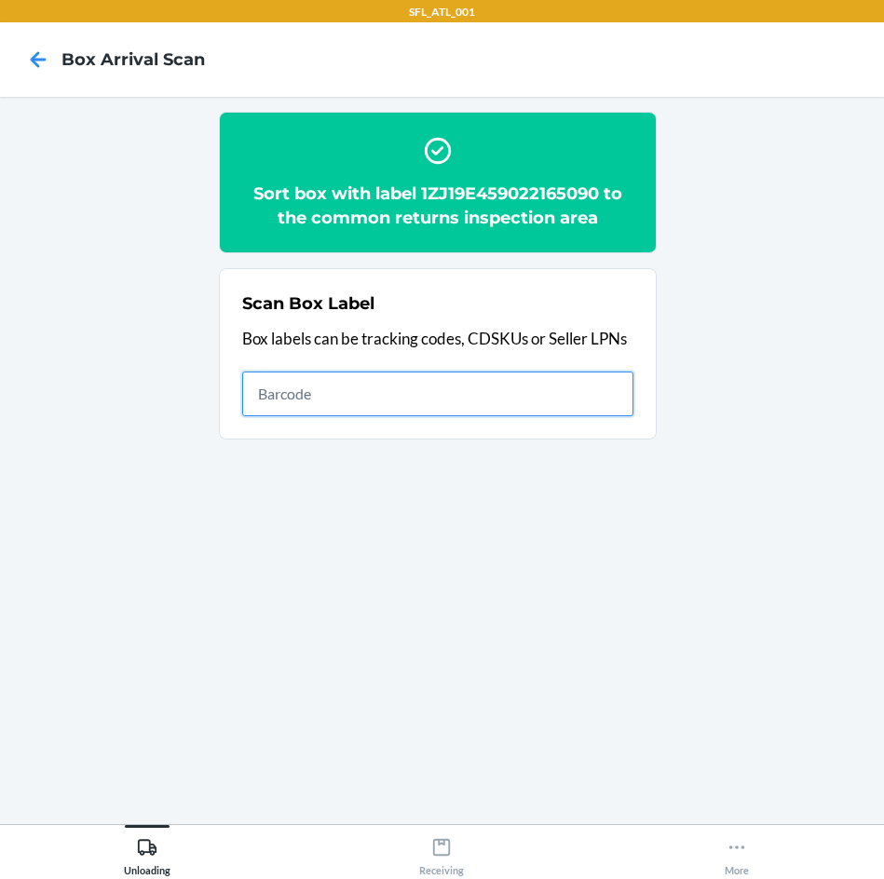
click at [400, 387] on input "text" at bounding box center [437, 394] width 391 height 45
type input "420302599434636106023300216056"
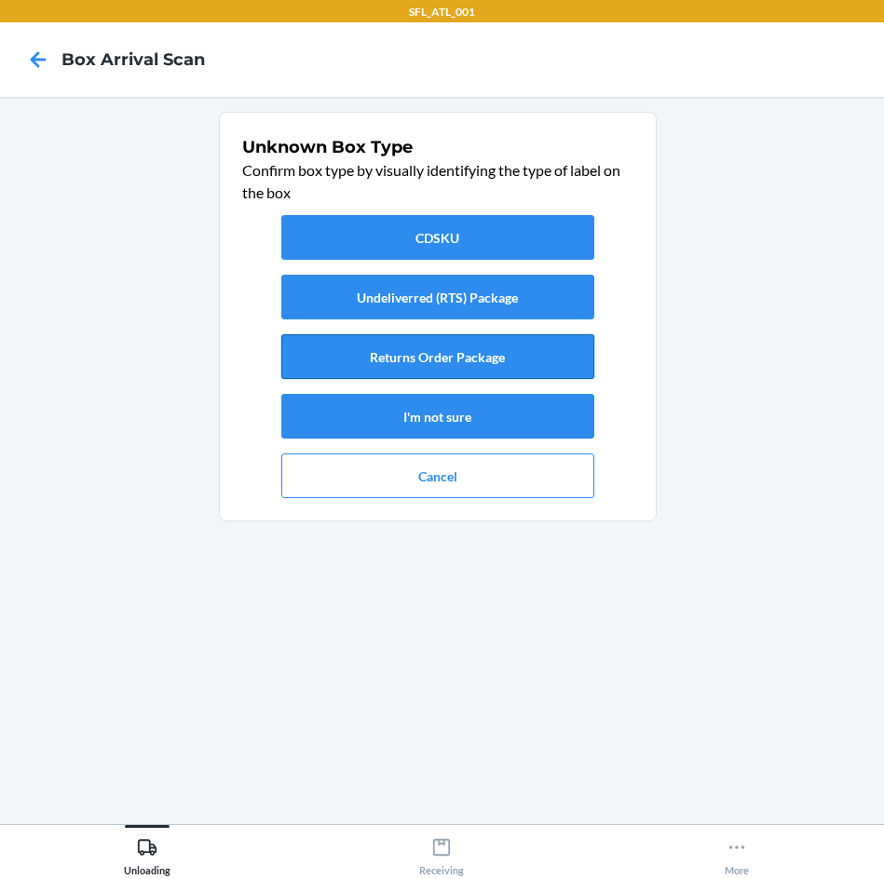
click at [399, 370] on button "Returns Order Package" at bounding box center [437, 356] width 313 height 45
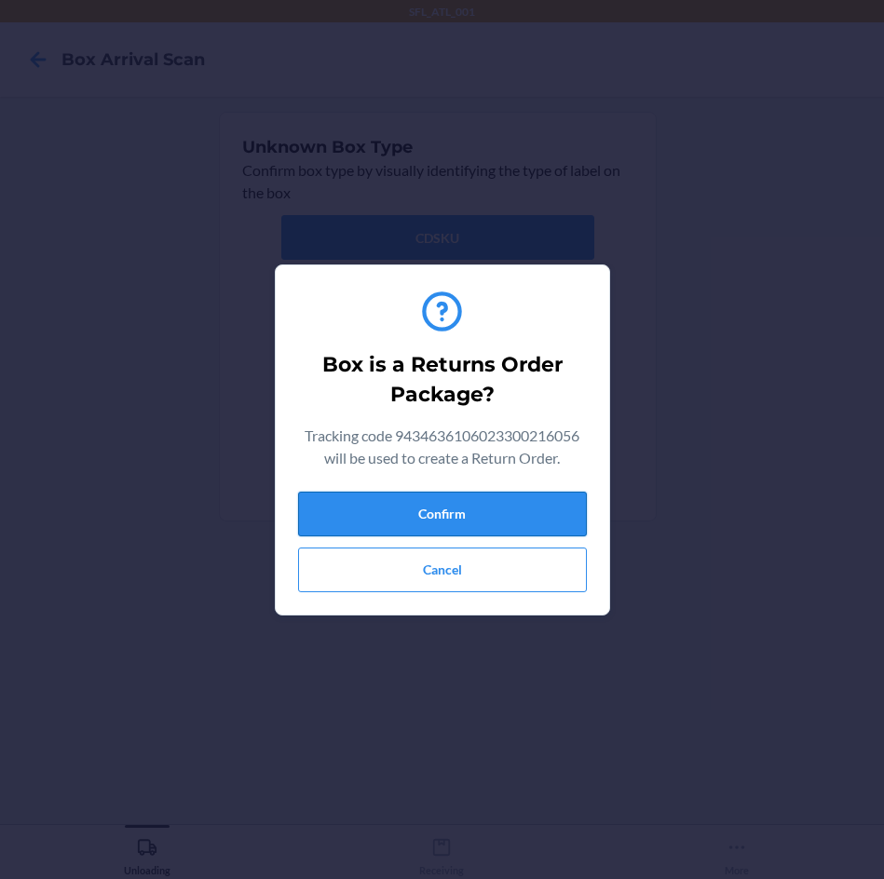
click at [400, 505] on button "Confirm" at bounding box center [442, 514] width 289 height 45
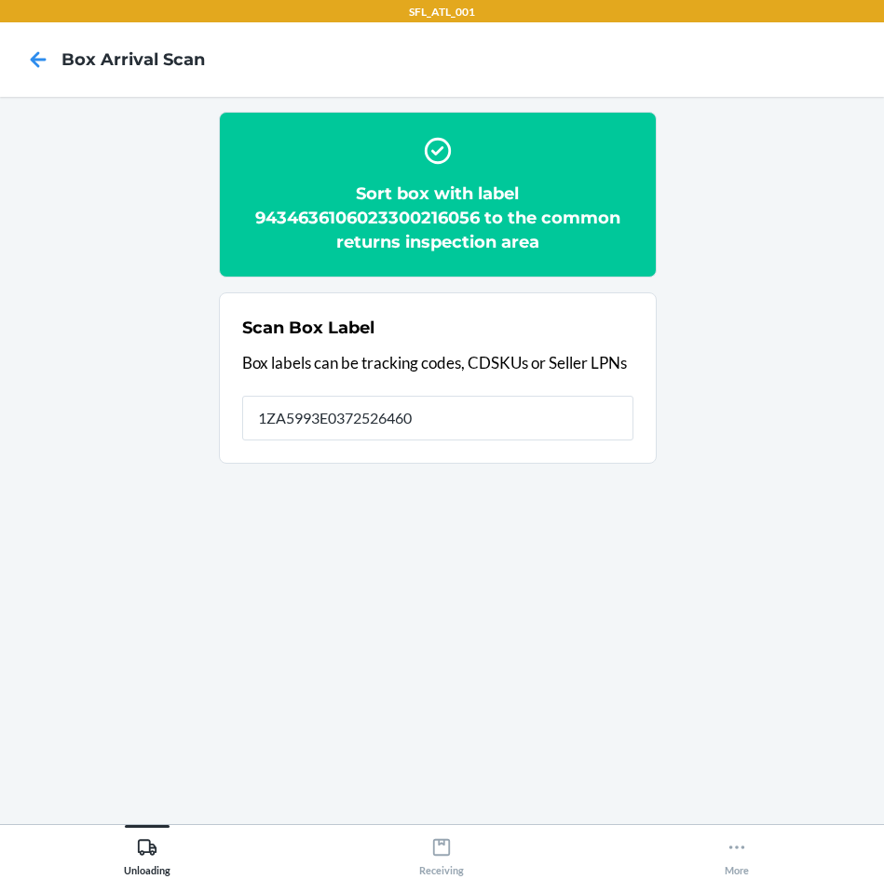
type input "1ZA5993E0372526460"
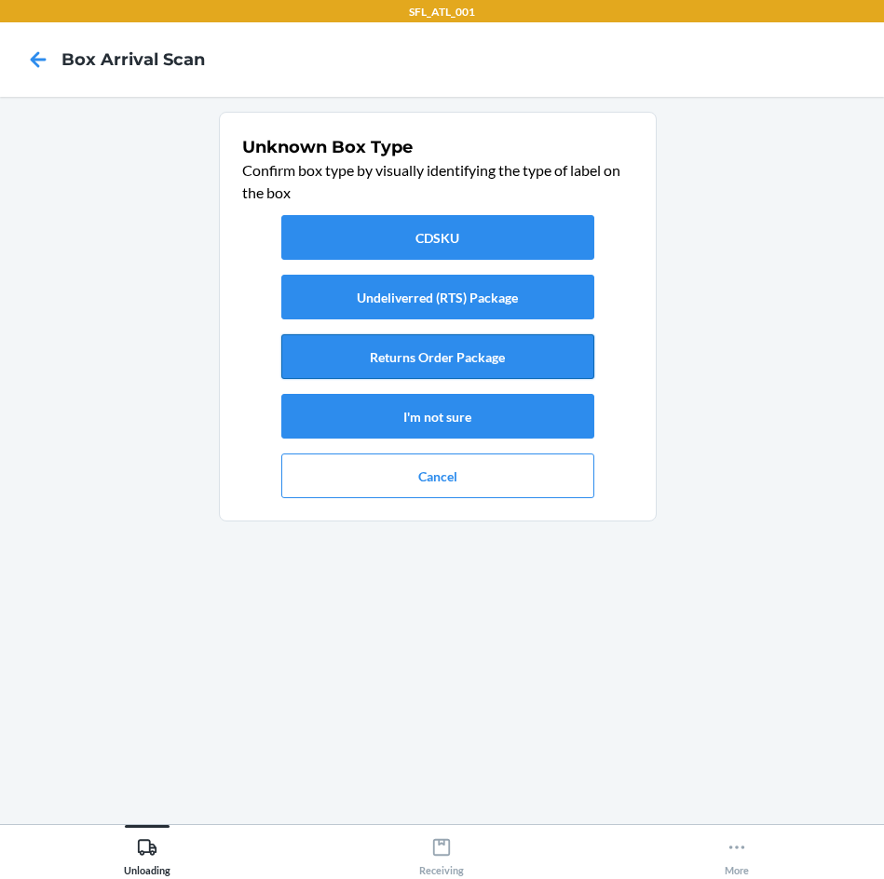
click at [391, 361] on button "Returns Order Package" at bounding box center [437, 356] width 313 height 45
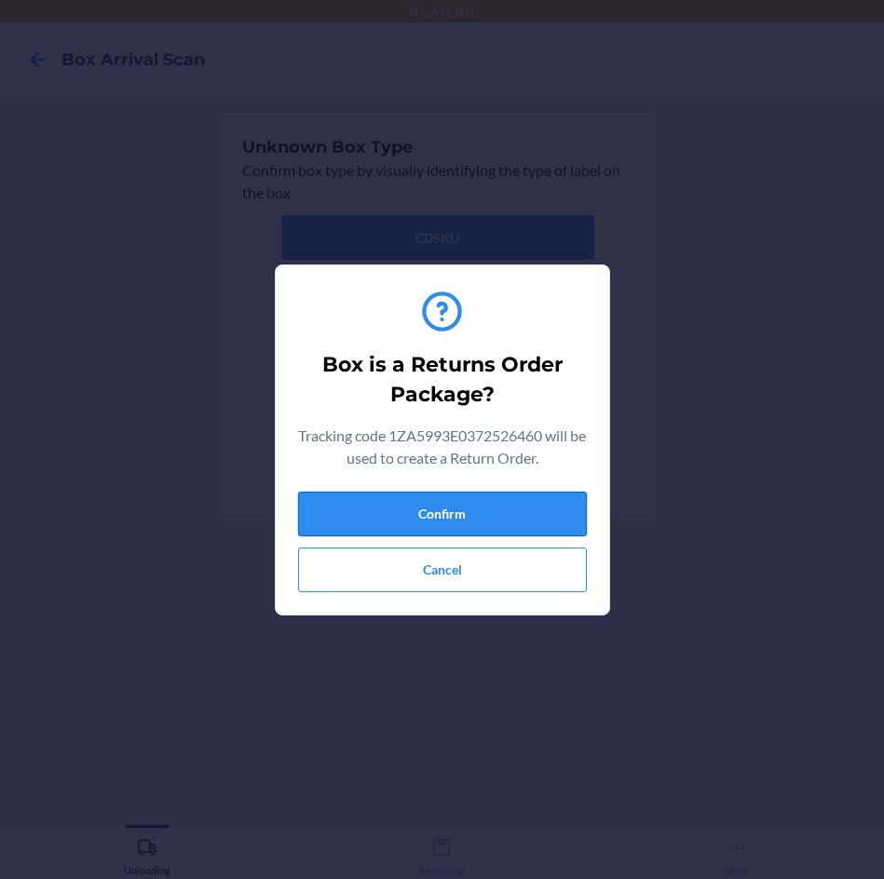
click at [465, 516] on button "Confirm" at bounding box center [442, 514] width 289 height 45
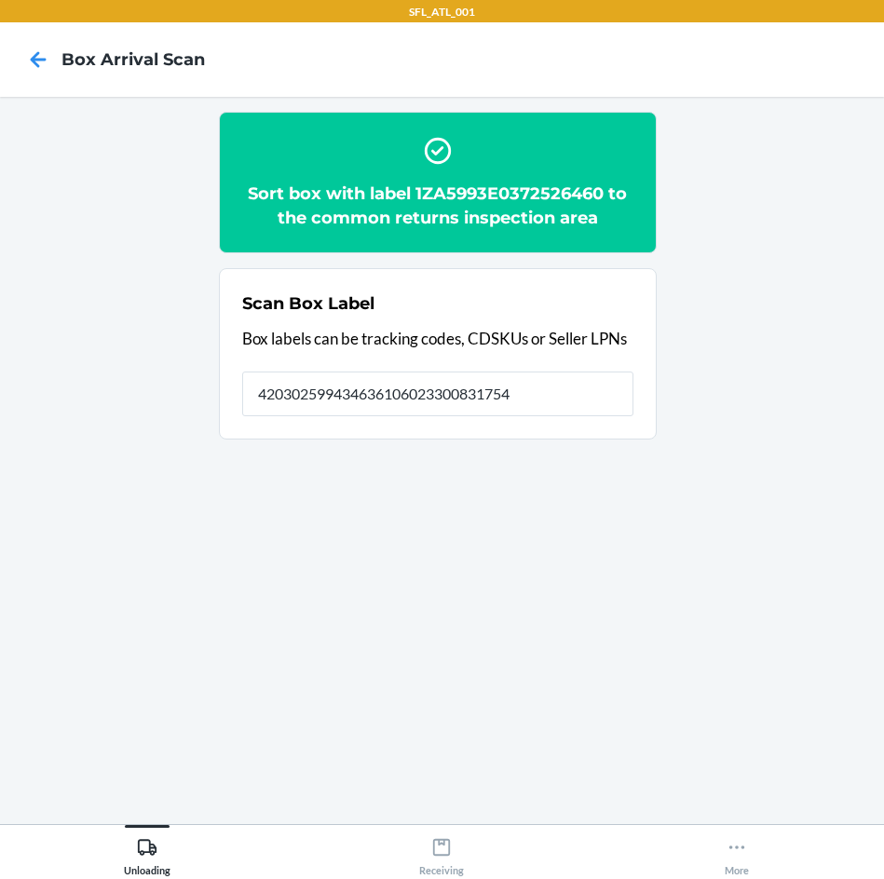
type input "420302599434636106023300831754"
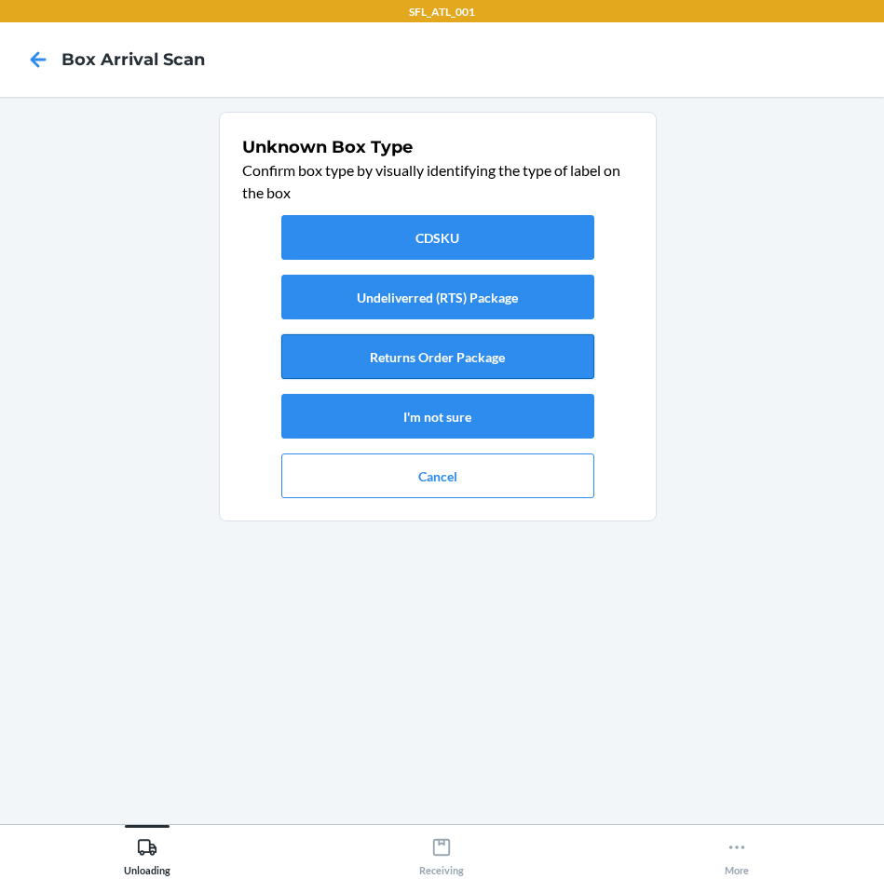
click at [531, 363] on button "Returns Order Package" at bounding box center [437, 356] width 313 height 45
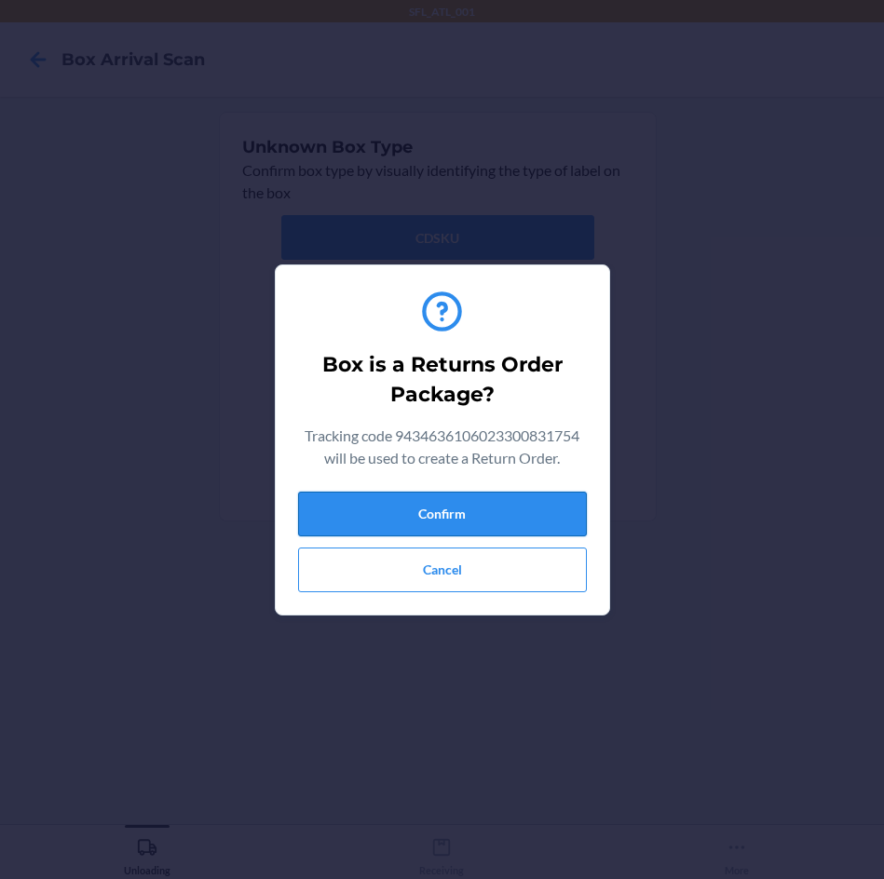
click at [571, 531] on button "Confirm" at bounding box center [442, 514] width 289 height 45
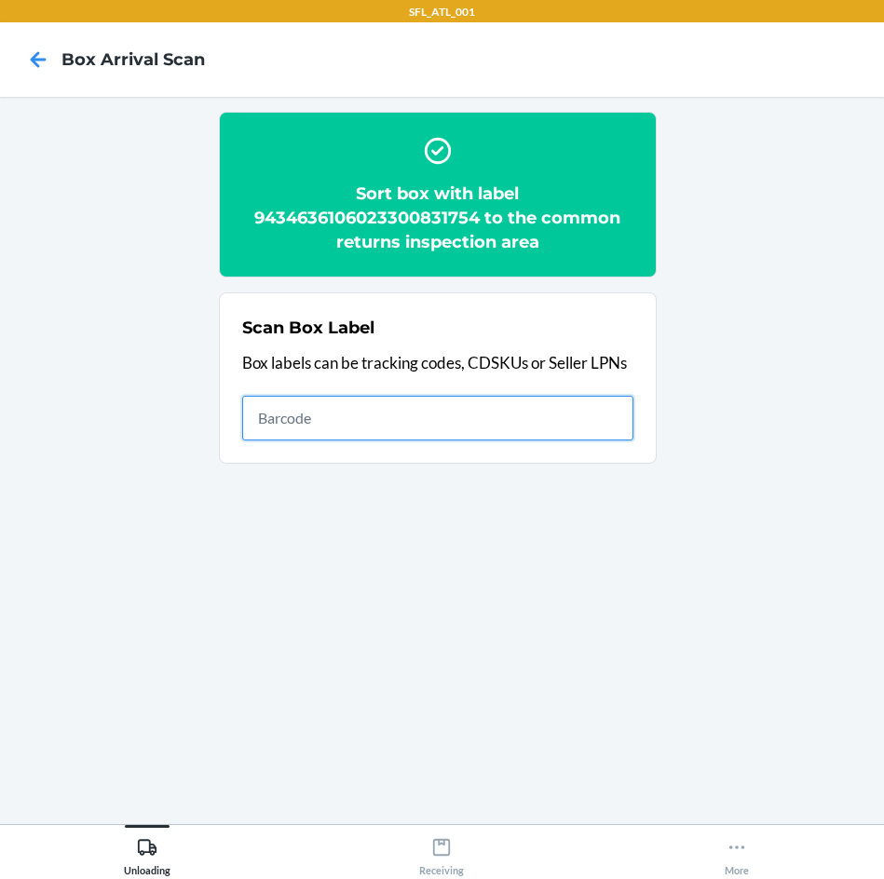
click at [498, 435] on input "text" at bounding box center [437, 418] width 391 height 45
type input "420302599434636106023300522768"
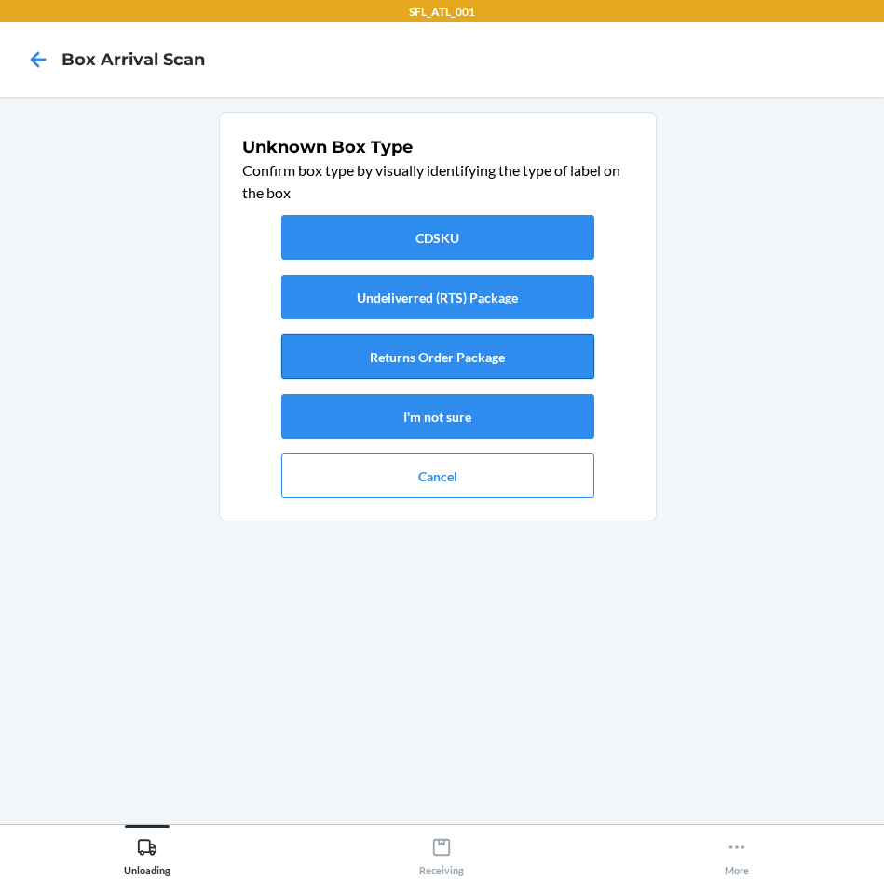
click at [580, 368] on button "Returns Order Package" at bounding box center [437, 356] width 313 height 45
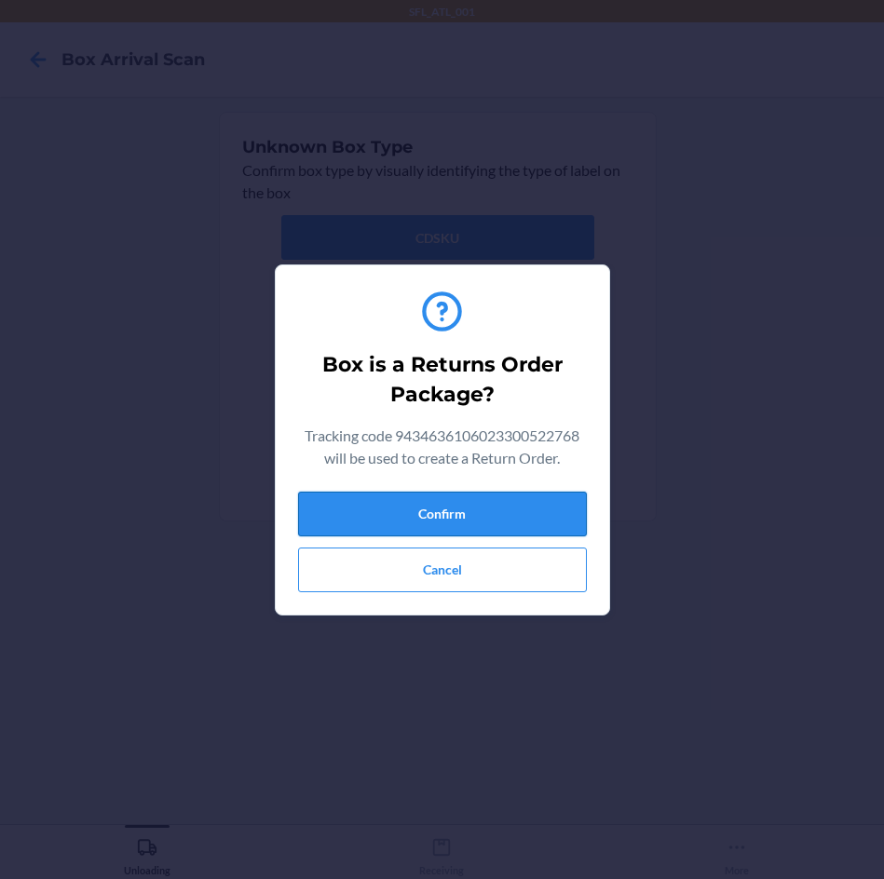
click at [548, 504] on button "Confirm" at bounding box center [442, 514] width 289 height 45
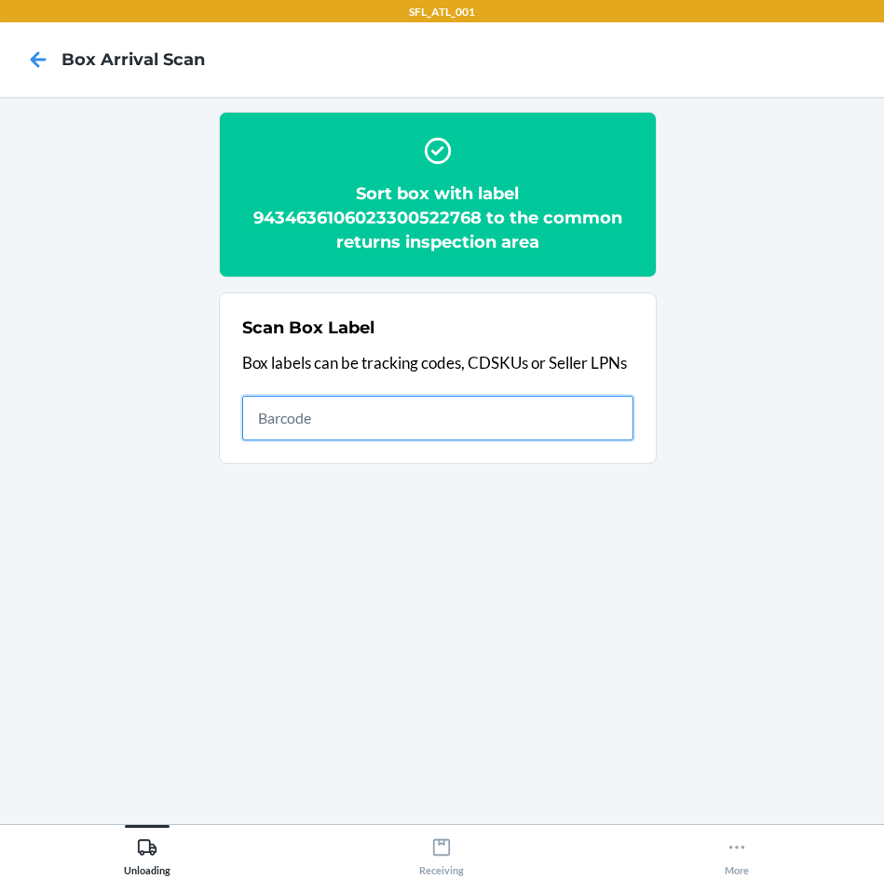
click at [621, 416] on input "text" at bounding box center [437, 418] width 391 height 45
type input "420302599434636106023300382676"
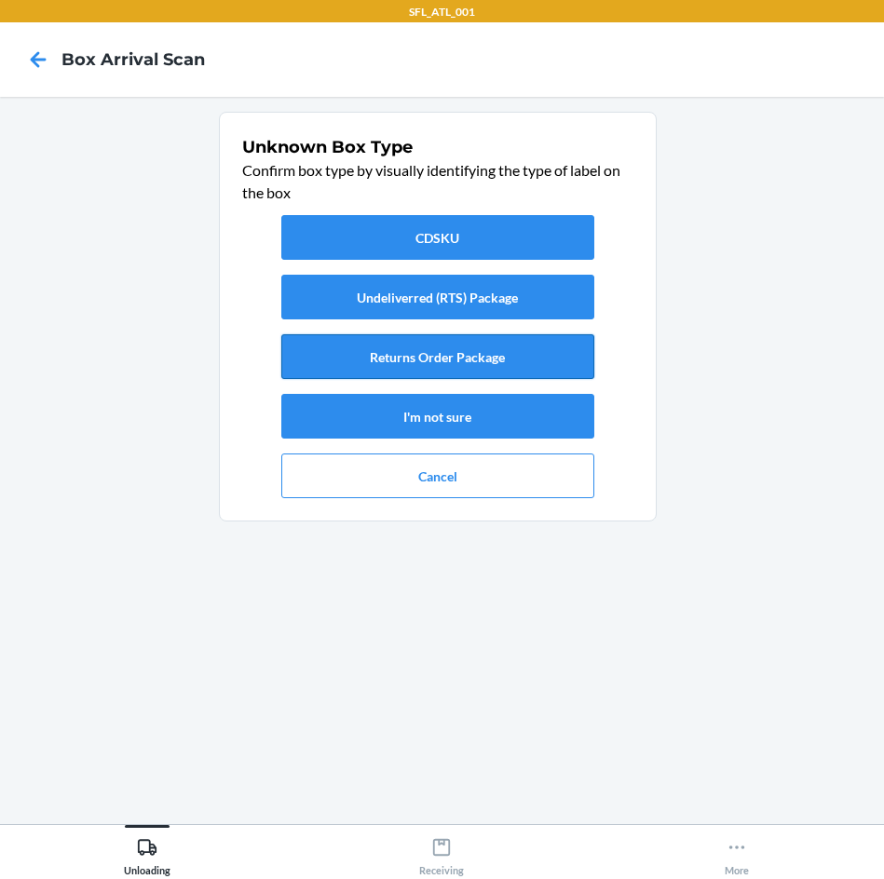
click at [420, 345] on button "Returns Order Package" at bounding box center [437, 356] width 313 height 45
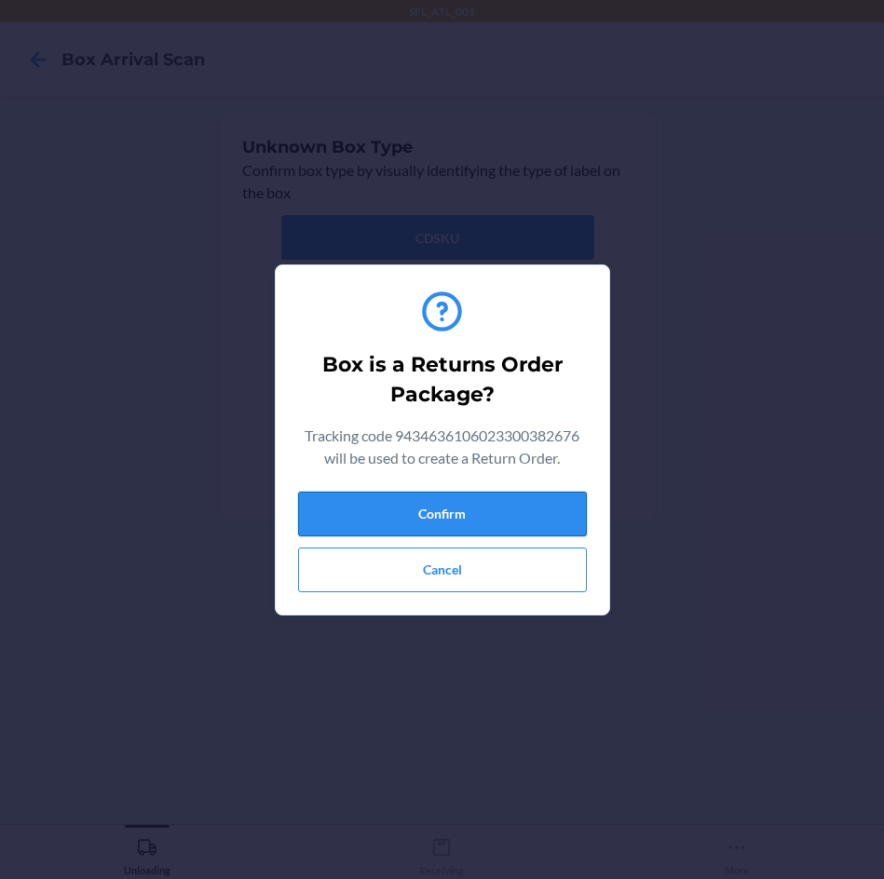
click at [509, 531] on button "Confirm" at bounding box center [442, 514] width 289 height 45
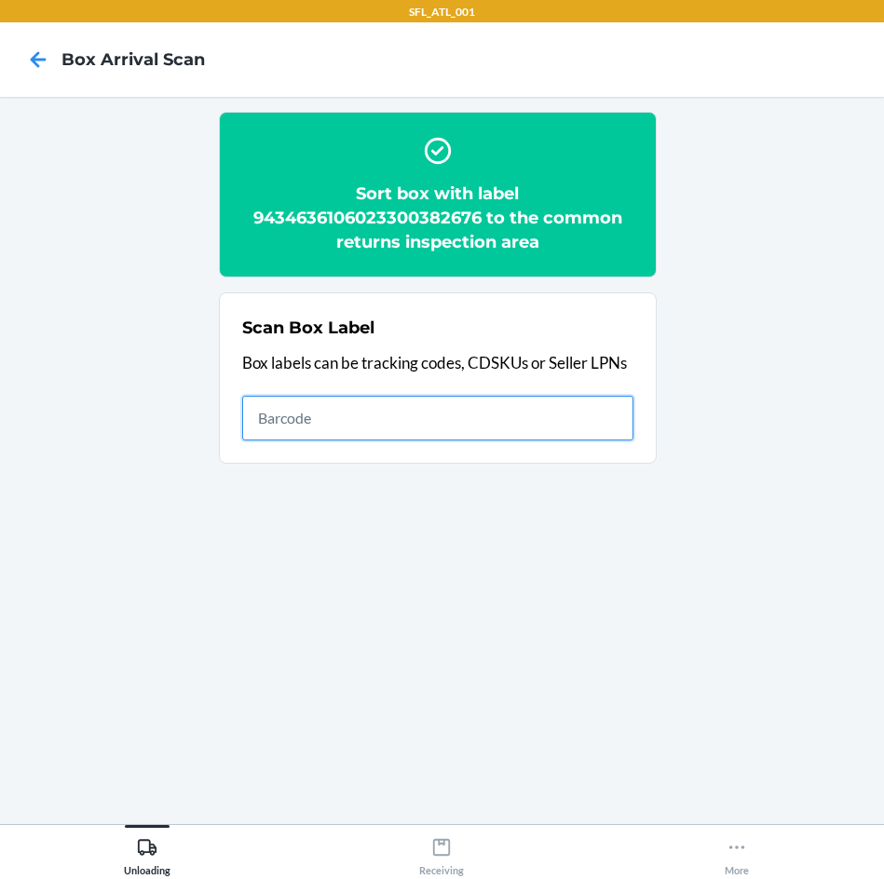
click at [562, 411] on input "text" at bounding box center [437, 418] width 391 height 45
type input "420302599434636106023299646964"
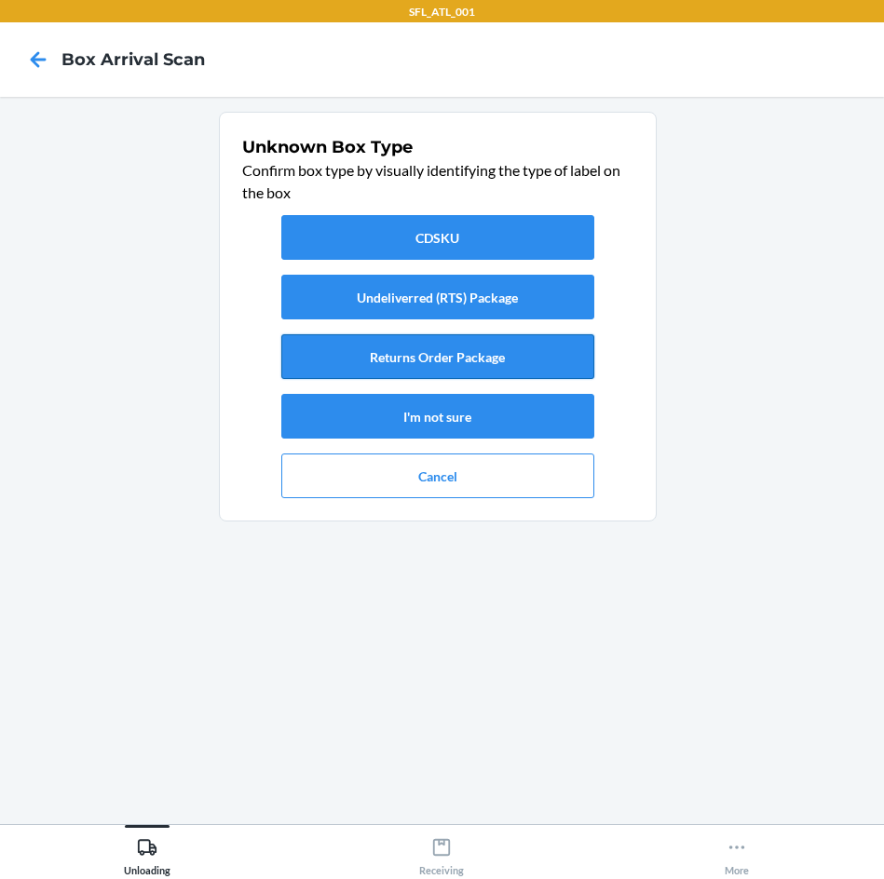
click at [566, 371] on button "Returns Order Package" at bounding box center [437, 356] width 313 height 45
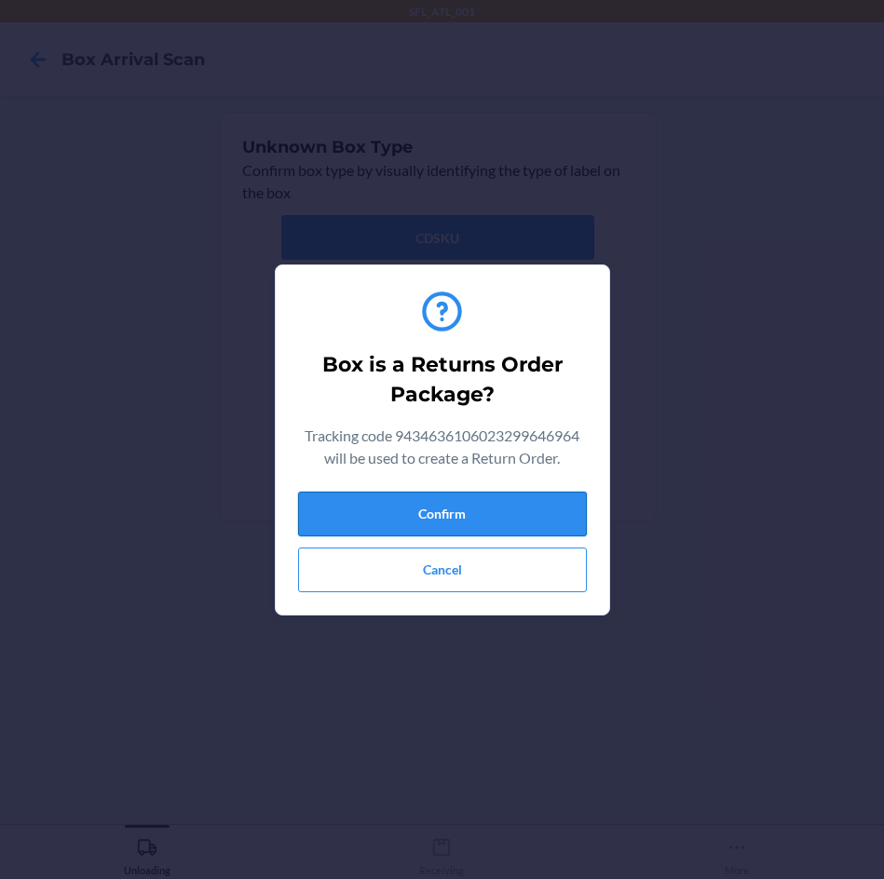
click at [534, 502] on button "Confirm" at bounding box center [442, 514] width 289 height 45
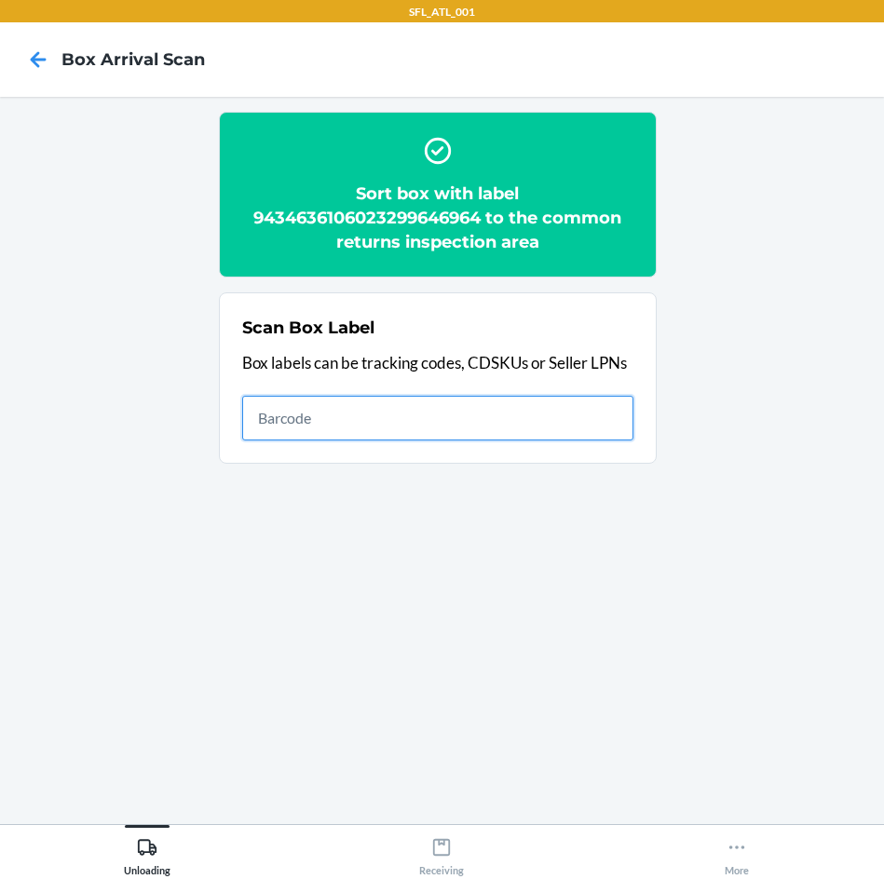
click at [515, 415] on input "text" at bounding box center [437, 418] width 391 height 45
type input "420302599434636106023300488637"
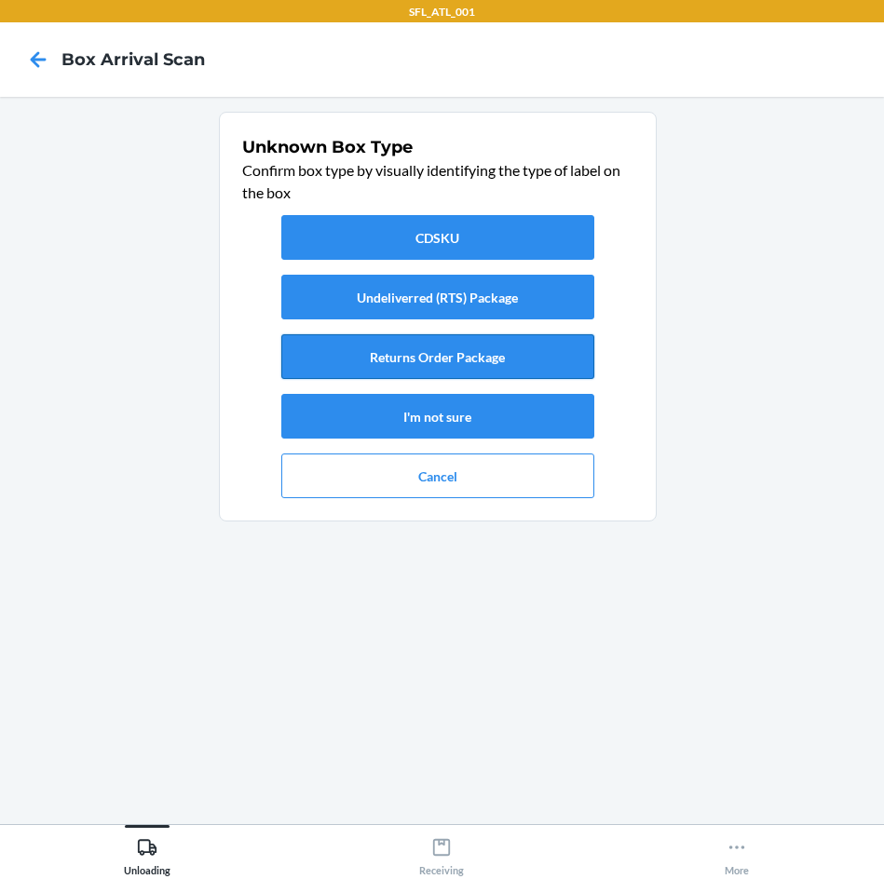
click at [539, 355] on button "Returns Order Package" at bounding box center [437, 356] width 313 height 45
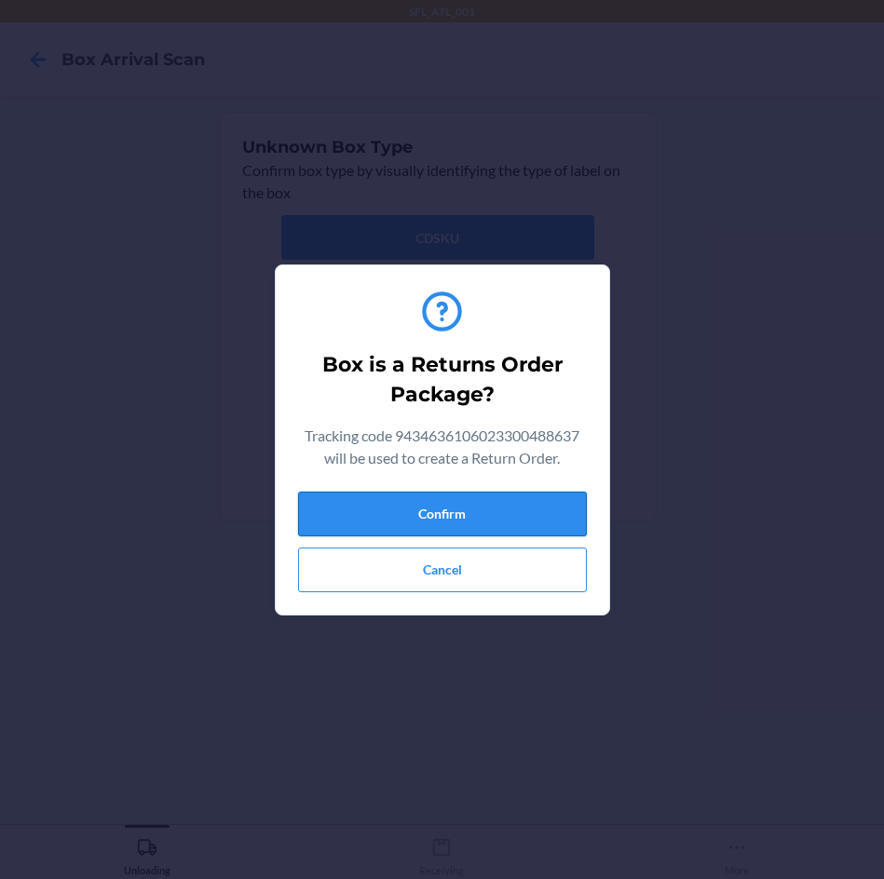
click at [548, 498] on button "Confirm" at bounding box center [442, 514] width 289 height 45
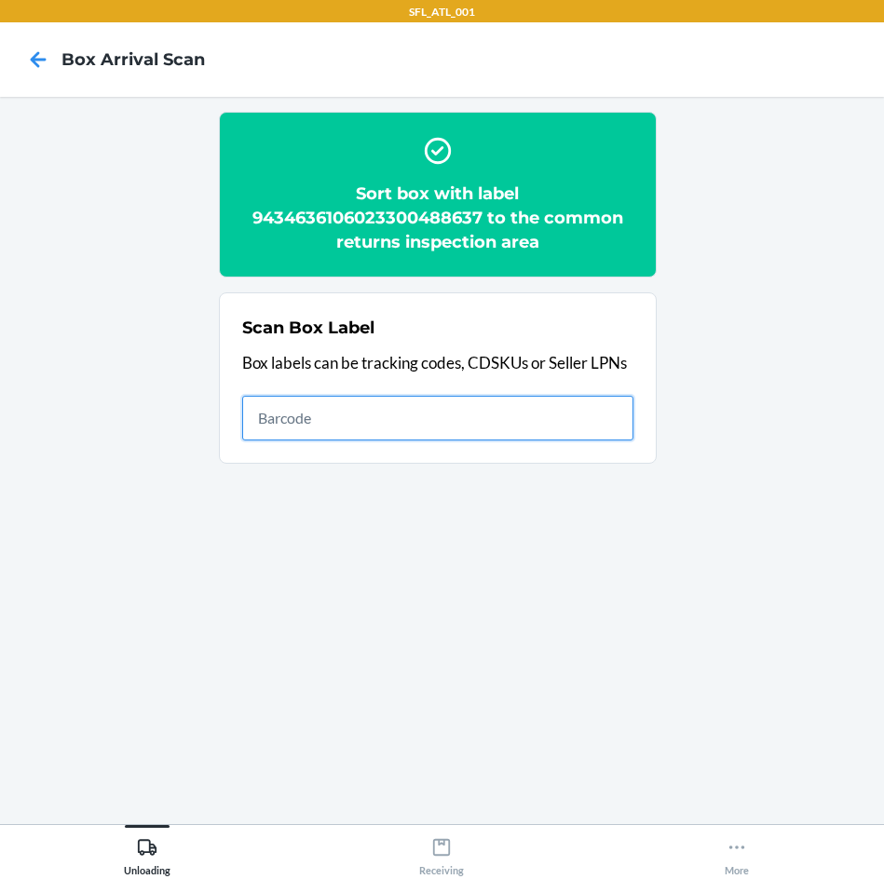
click at [521, 409] on input "text" at bounding box center [437, 418] width 391 height 45
type input "420302599434636106023300594383"
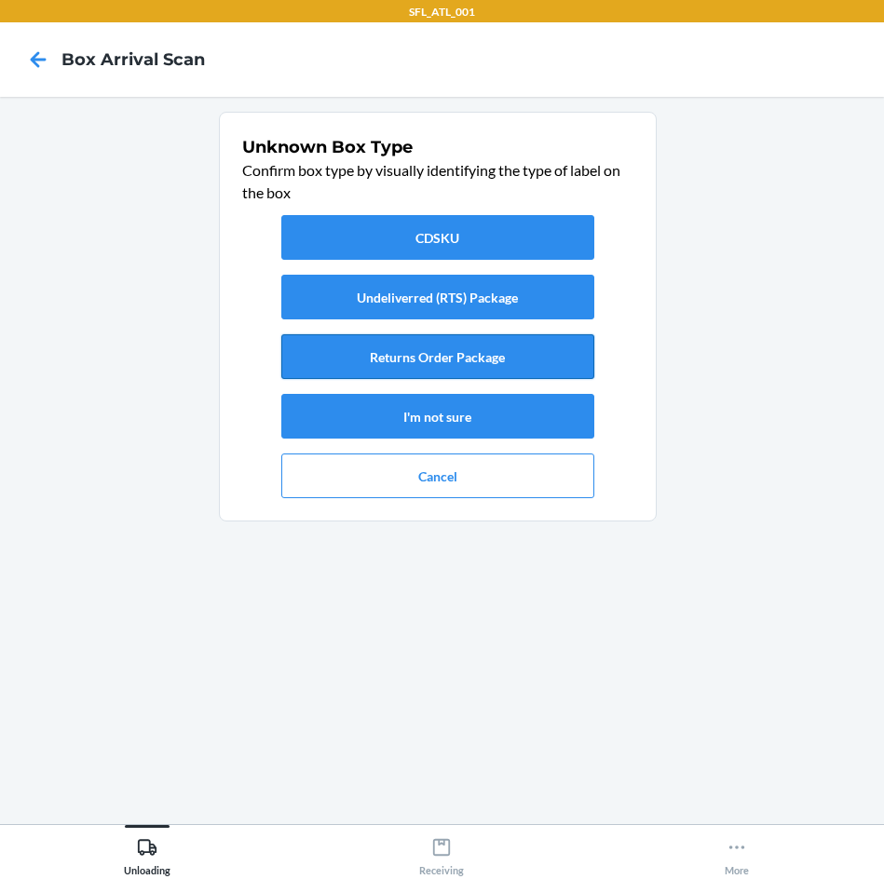
click at [524, 373] on button "Returns Order Package" at bounding box center [437, 356] width 313 height 45
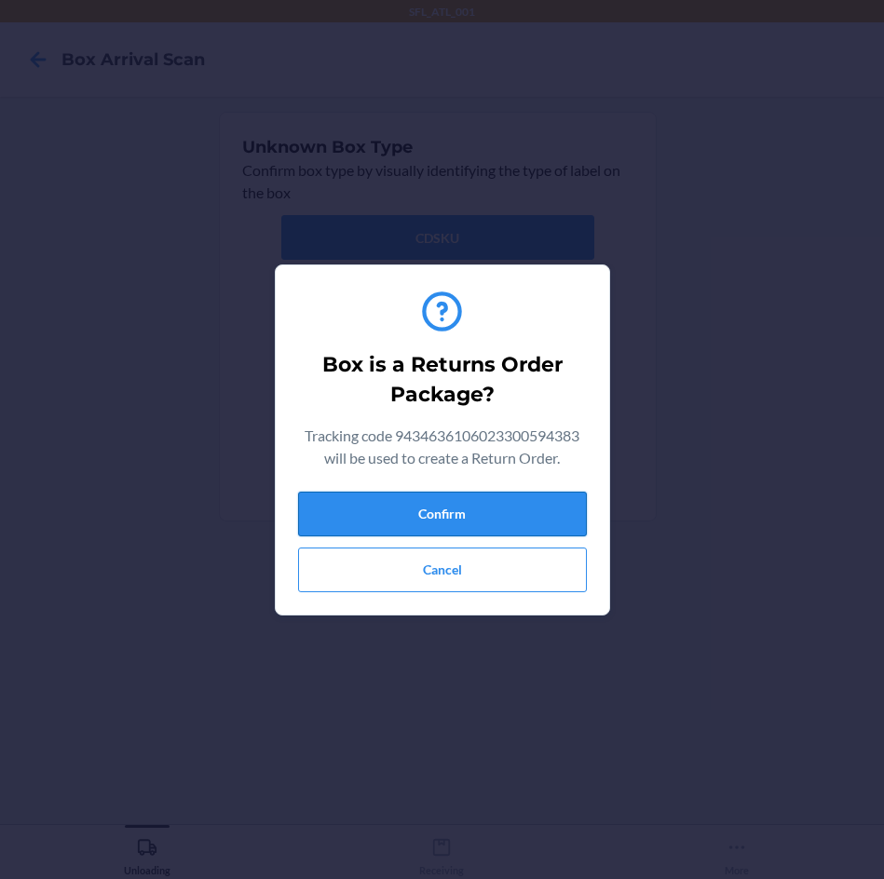
click at [523, 508] on button "Confirm" at bounding box center [442, 514] width 289 height 45
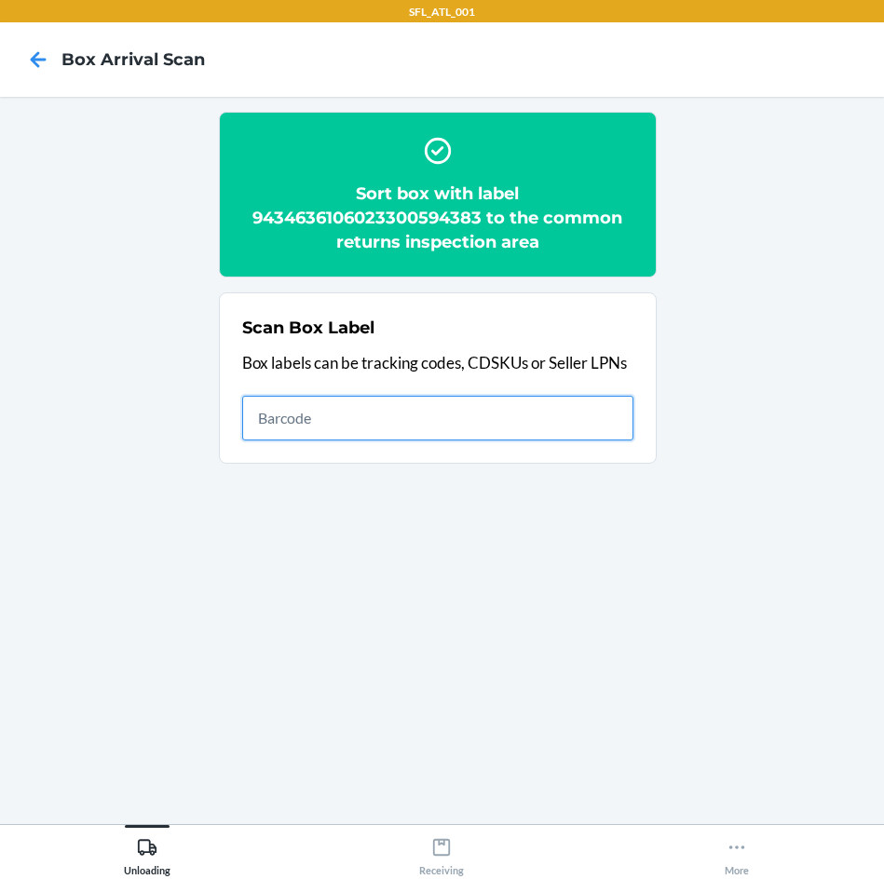
click at [535, 411] on input "text" at bounding box center [437, 418] width 391 height 45
type input "420302599434636106023300504771"
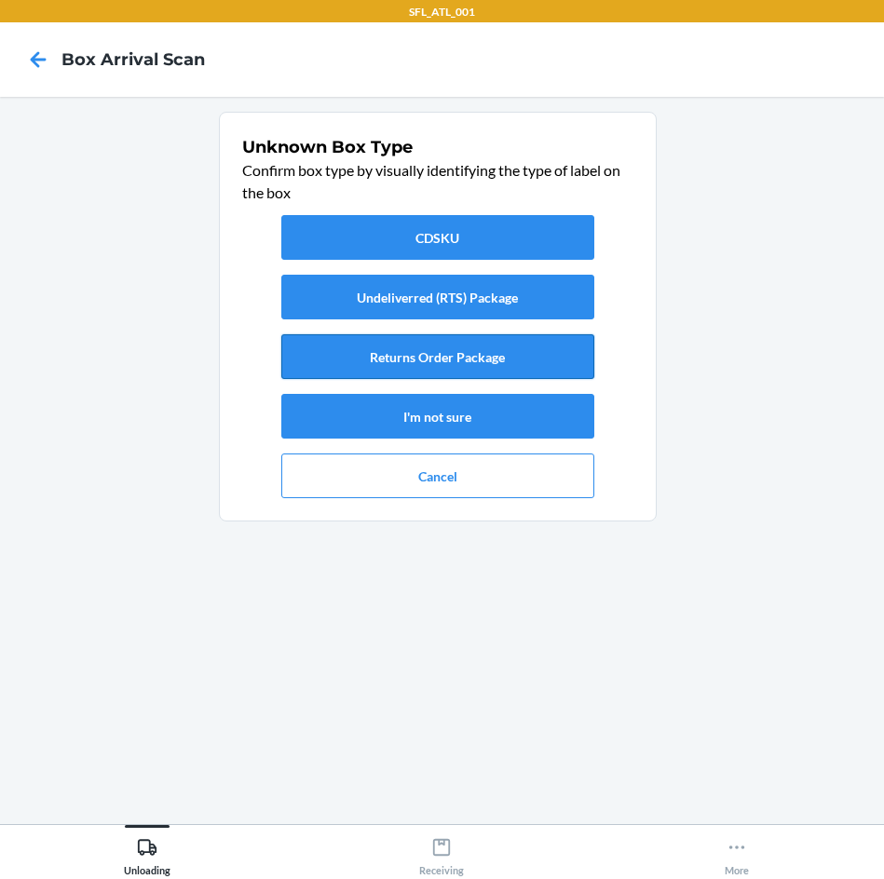
click at [526, 362] on button "Returns Order Package" at bounding box center [437, 356] width 313 height 45
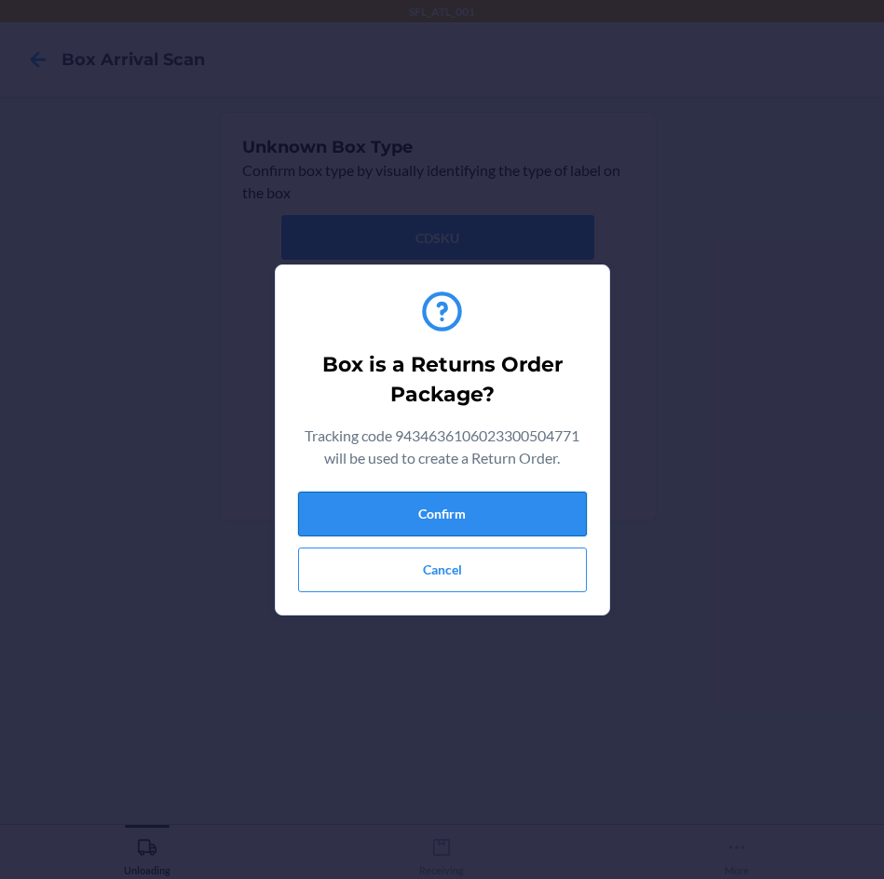
click at [535, 518] on button "Confirm" at bounding box center [442, 514] width 289 height 45
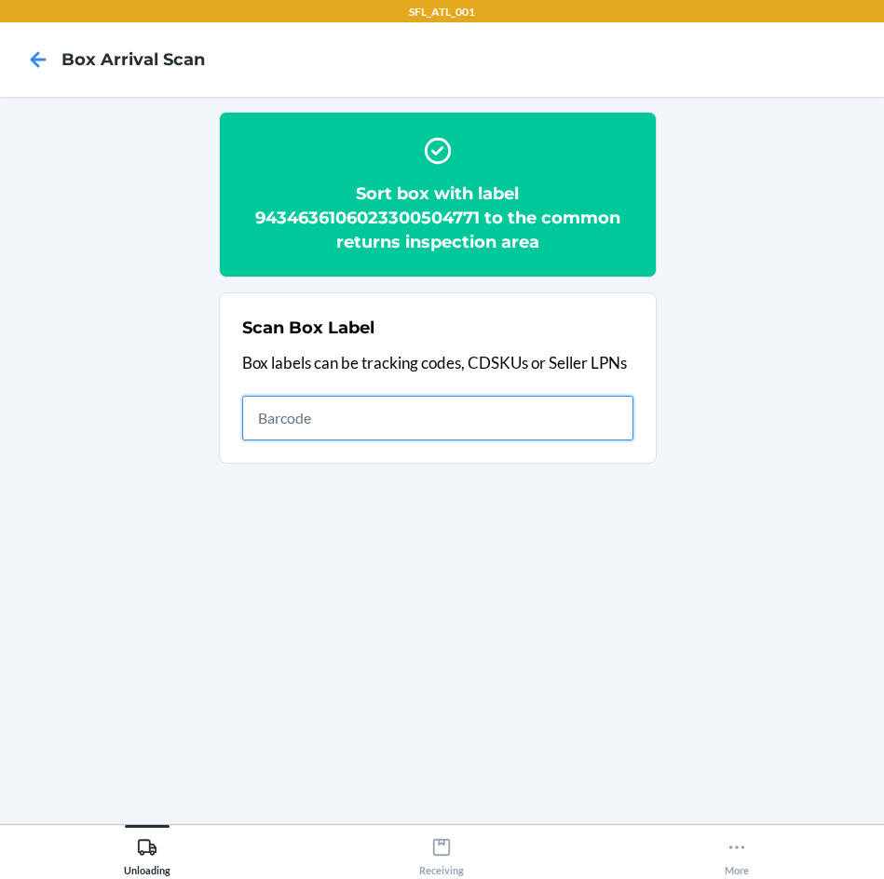
click at [609, 419] on input "text" at bounding box center [437, 418] width 391 height 45
type input "420302599434636208303310167720"
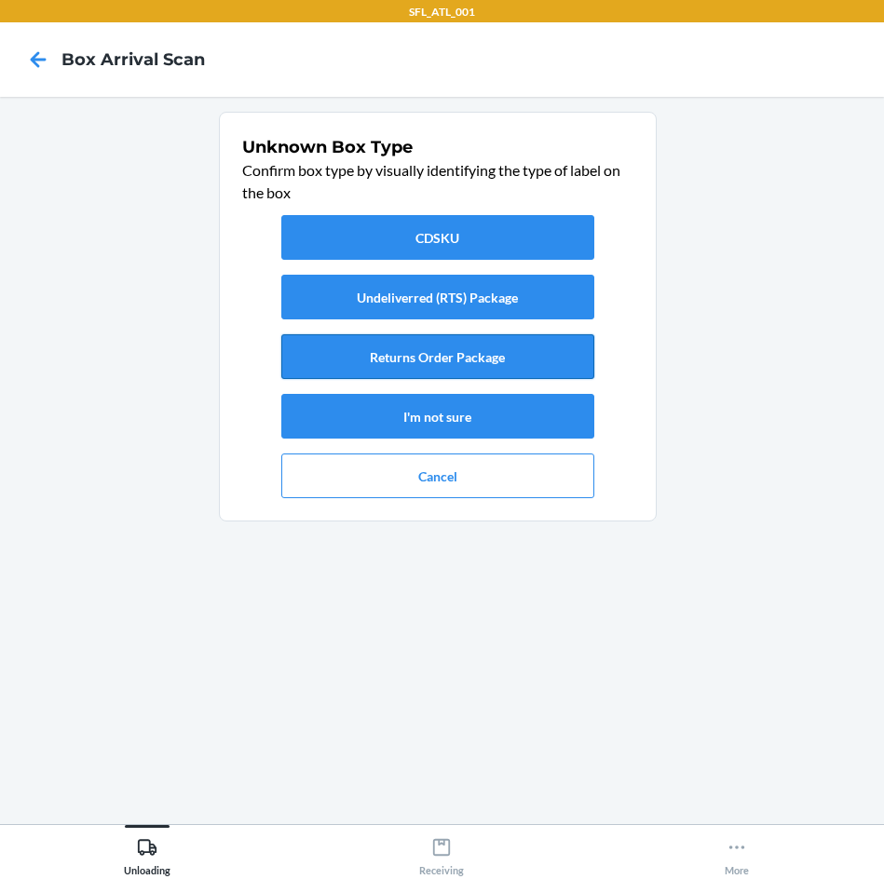
click at [498, 356] on button "Returns Order Package" at bounding box center [437, 356] width 313 height 45
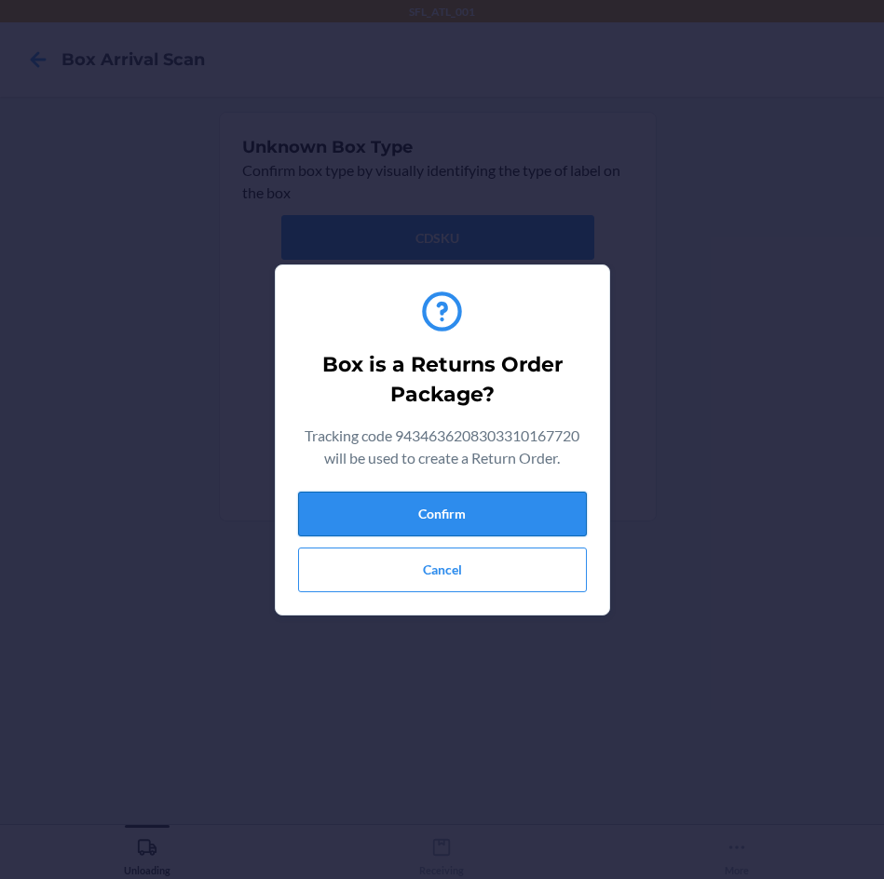
click at [504, 502] on button "Confirm" at bounding box center [442, 514] width 289 height 45
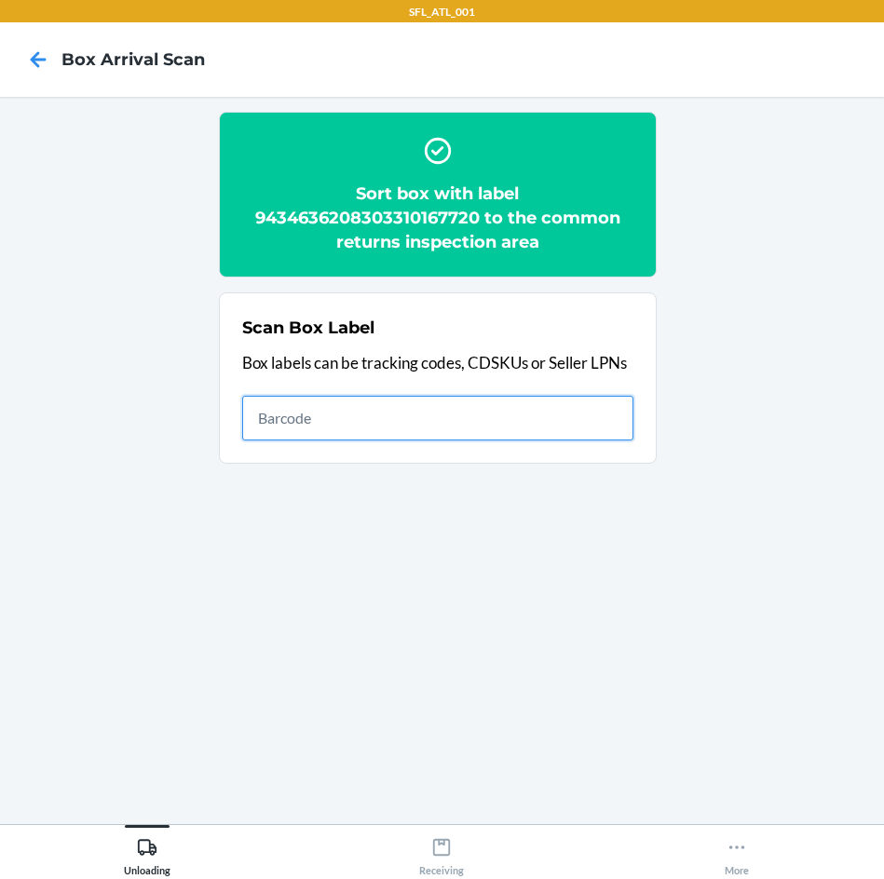
click at [537, 427] on input "text" at bounding box center [437, 418] width 391 height 45
type input "420302599434636106023300142652"
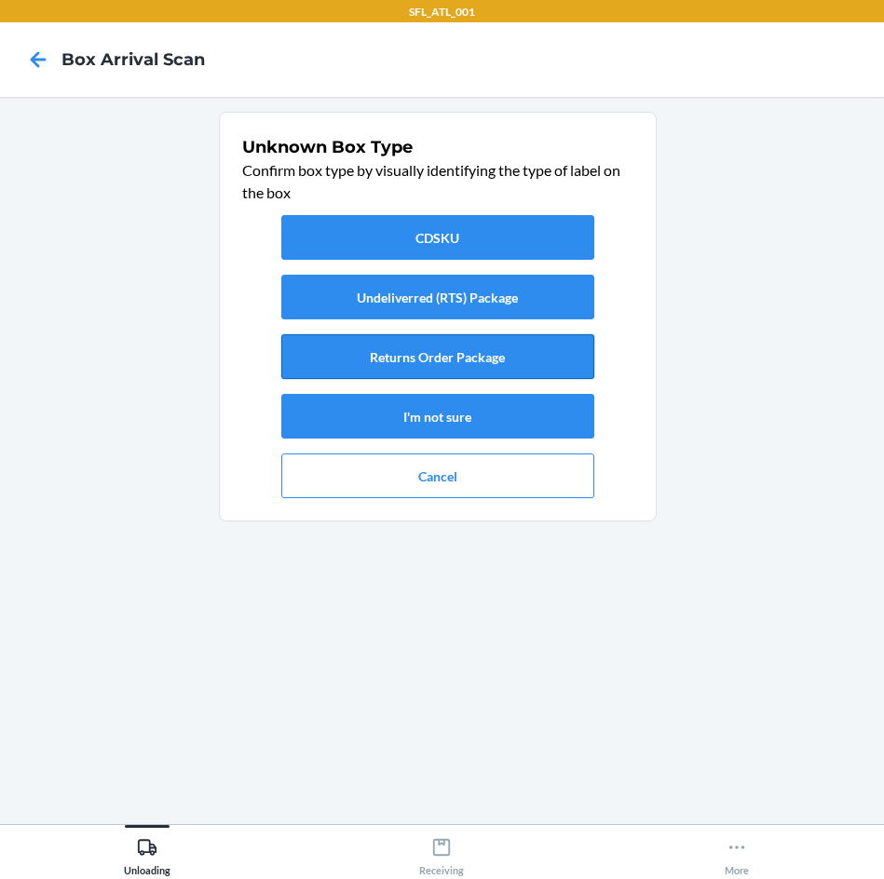
click at [523, 367] on button "Returns Order Package" at bounding box center [437, 356] width 313 height 45
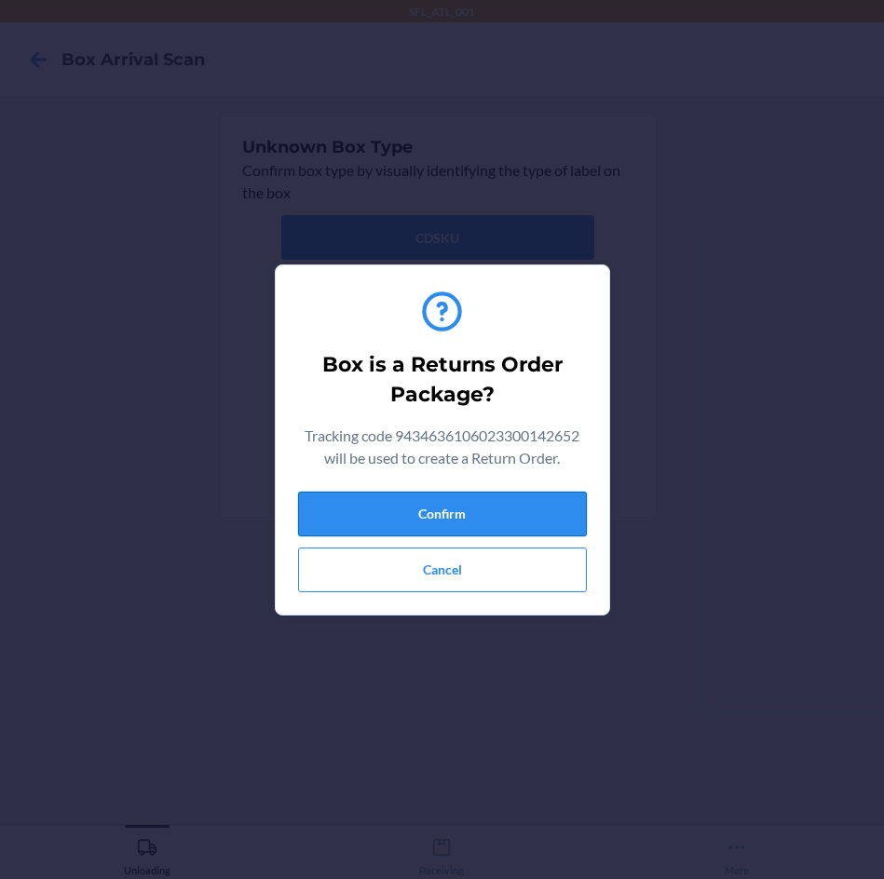
click at [505, 530] on button "Confirm" at bounding box center [442, 514] width 289 height 45
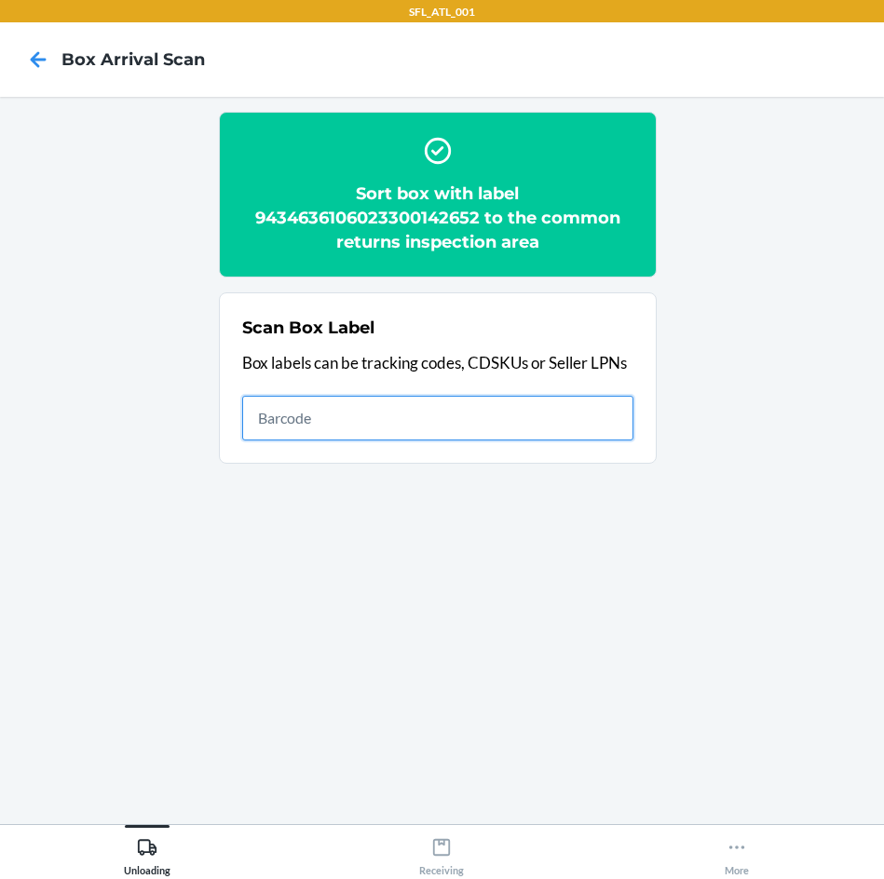
click at [562, 427] on input "text" at bounding box center [437, 418] width 391 height 45
type input "420302599434636106023300432098"
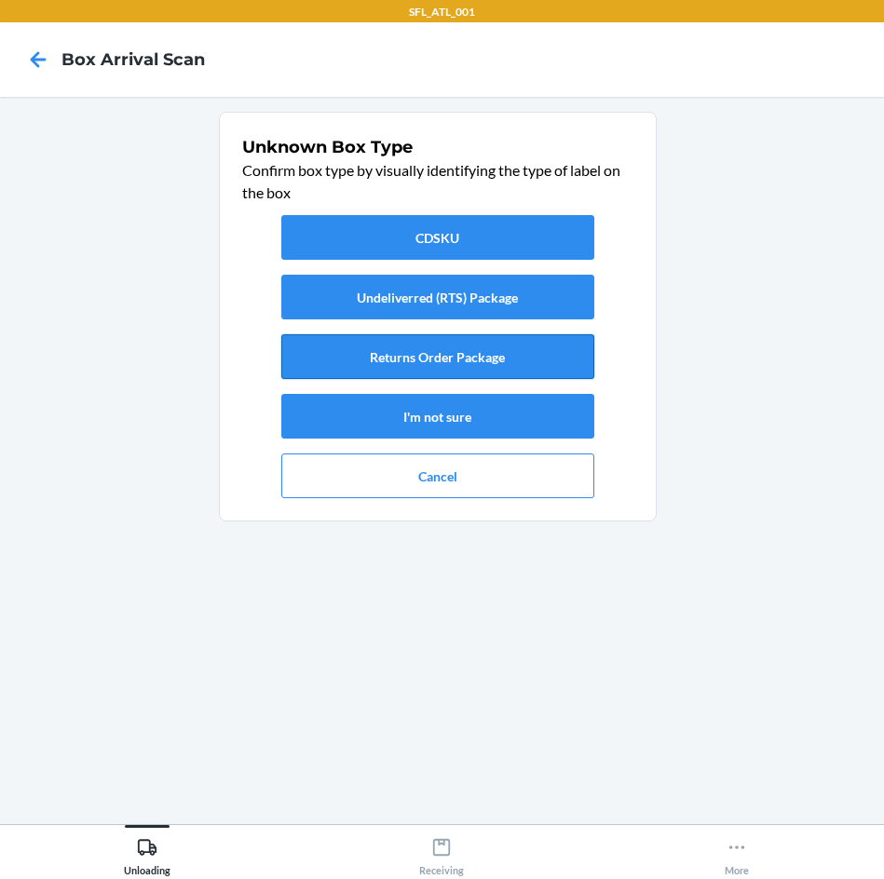
click at [539, 360] on button "Returns Order Package" at bounding box center [437, 356] width 313 height 45
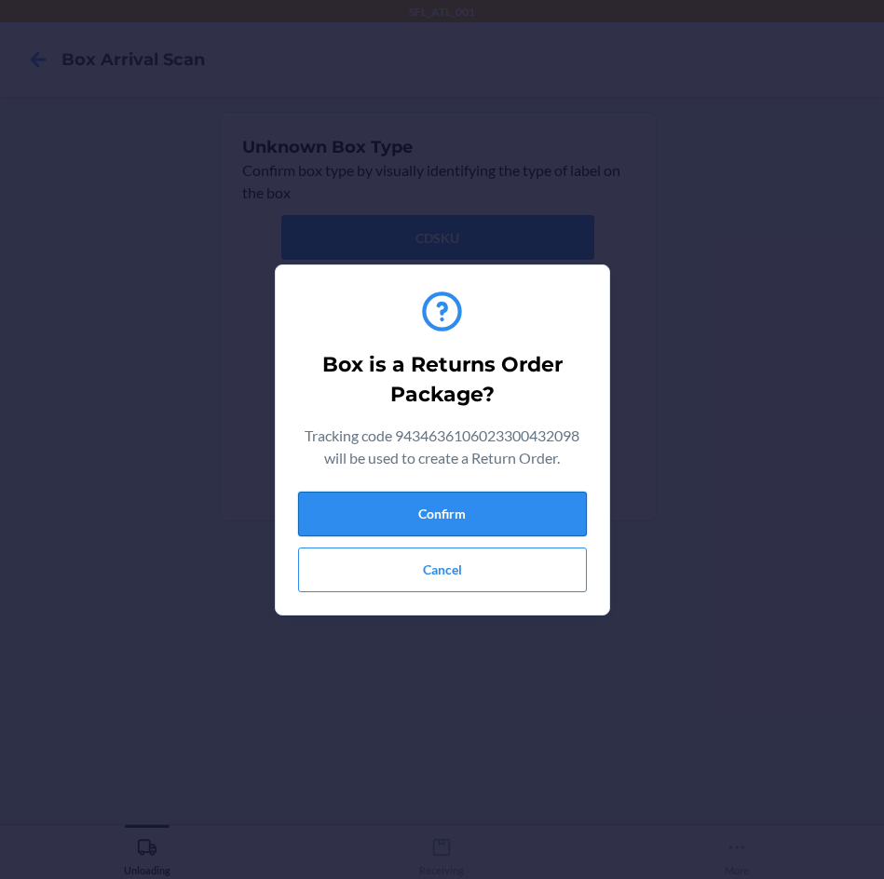
click at [521, 519] on button "Confirm" at bounding box center [442, 514] width 289 height 45
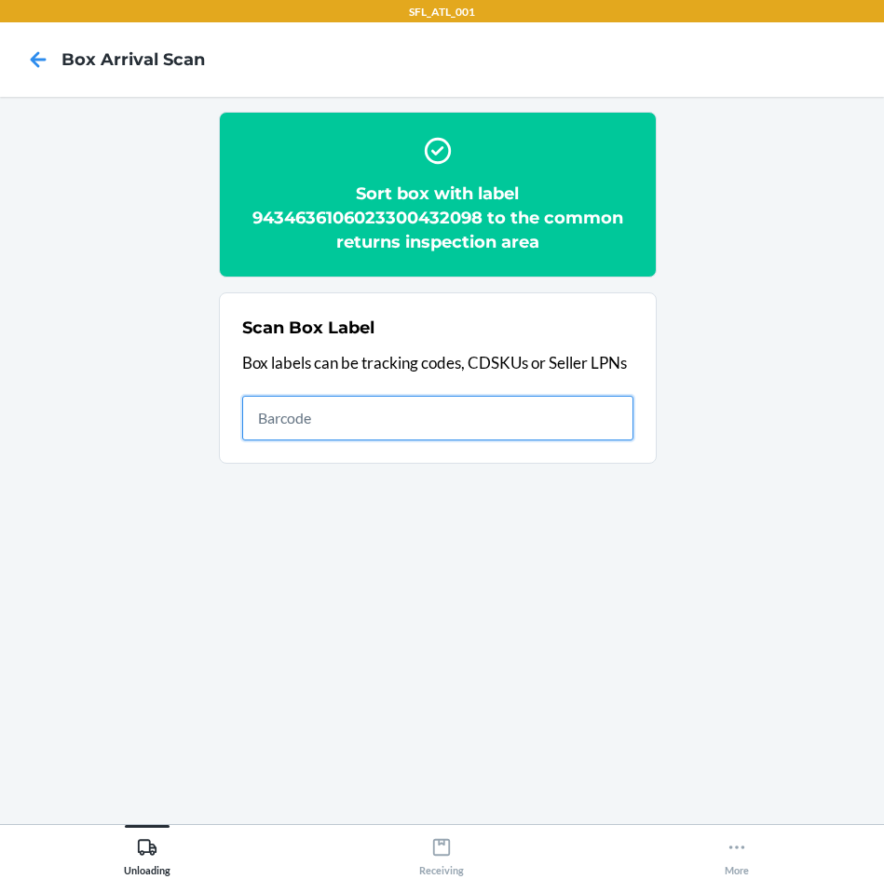
click at [568, 404] on input "text" at bounding box center [437, 418] width 391 height 45
type input "420302599434636106023300426691"
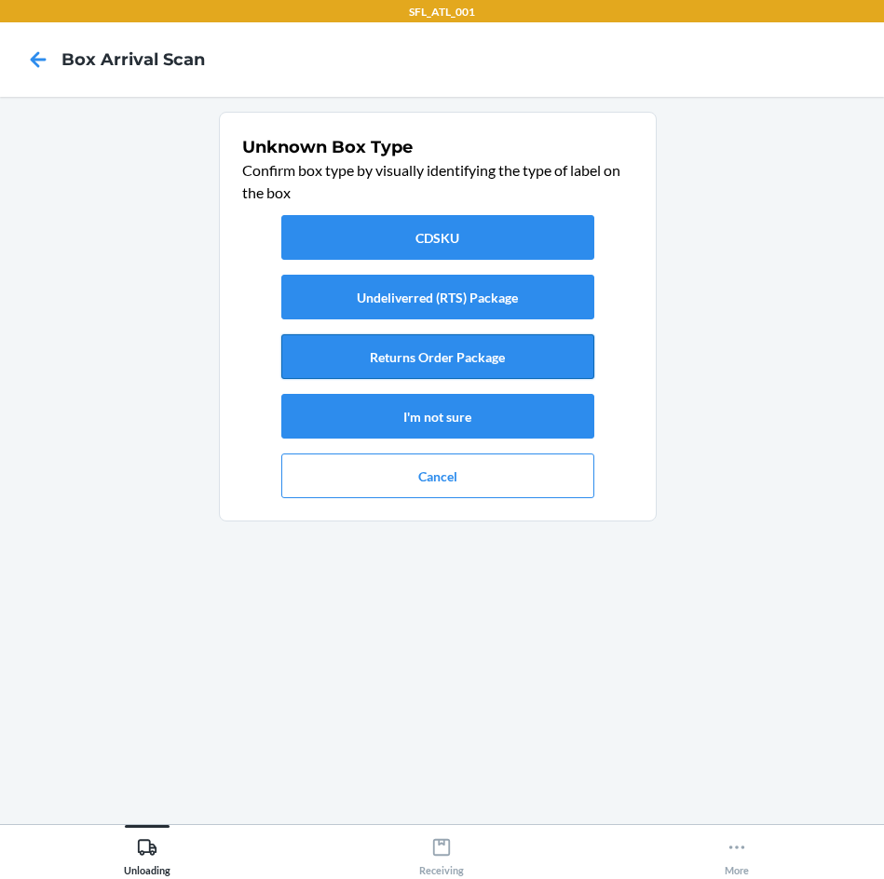
click at [513, 361] on button "Returns Order Package" at bounding box center [437, 356] width 313 height 45
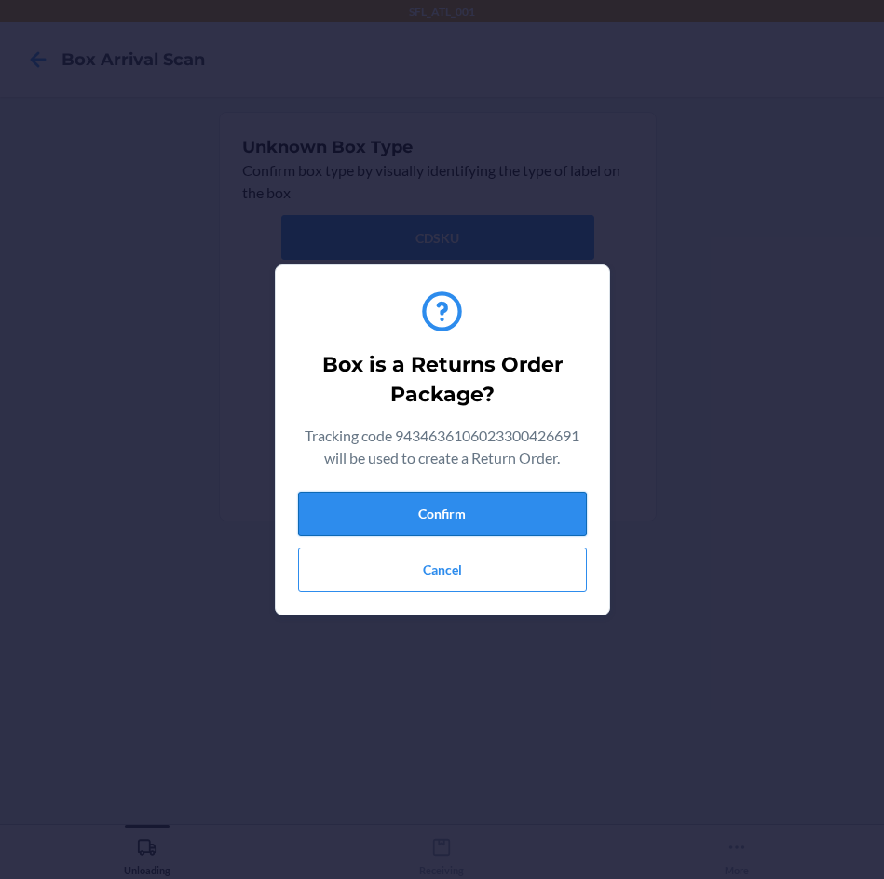
click at [535, 529] on button "Confirm" at bounding box center [442, 514] width 289 height 45
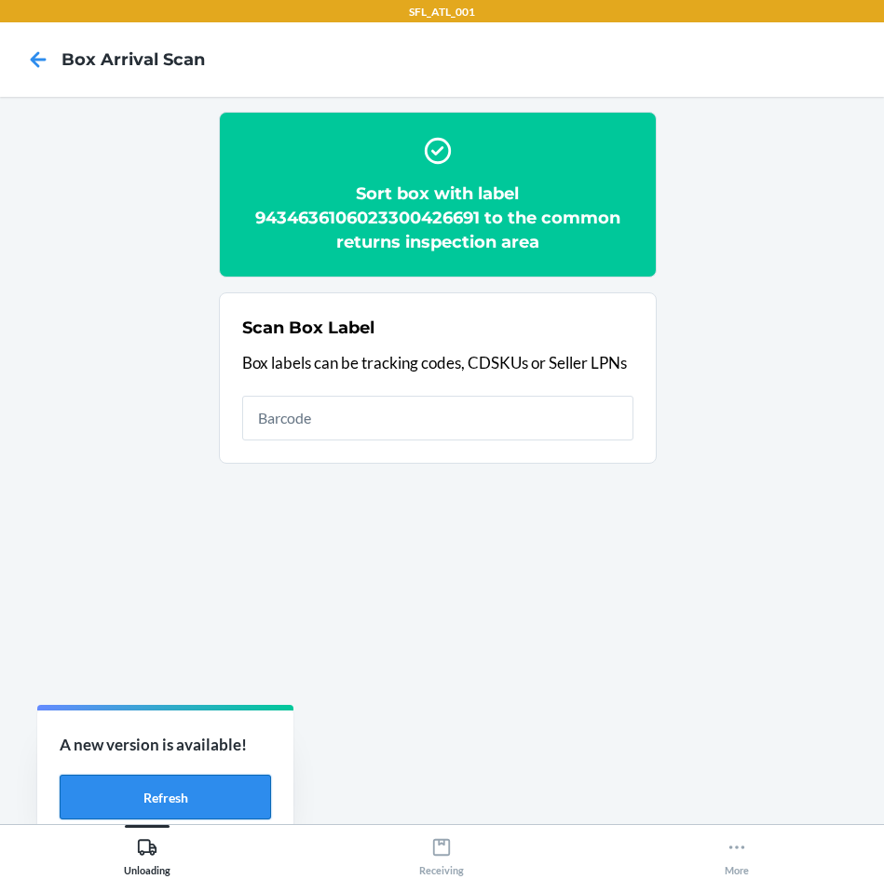
click at [119, 812] on button "Refresh" at bounding box center [165, 797] width 211 height 45
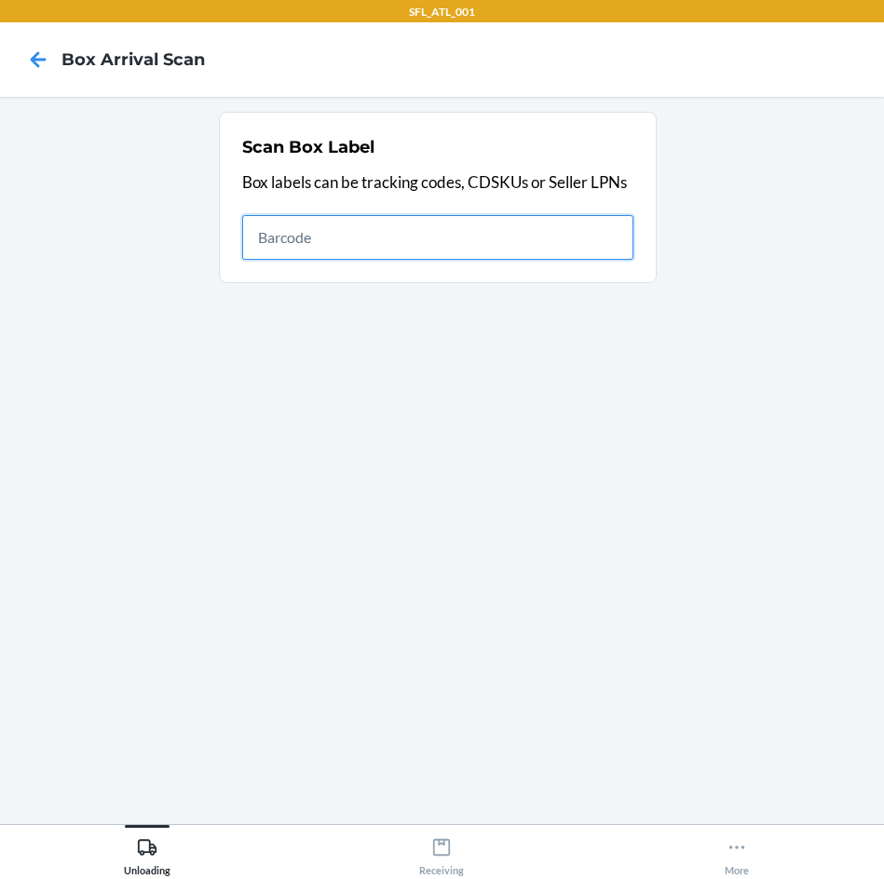
click at [328, 230] on input "text" at bounding box center [437, 237] width 391 height 45
type input "420302599434636106023299702684"
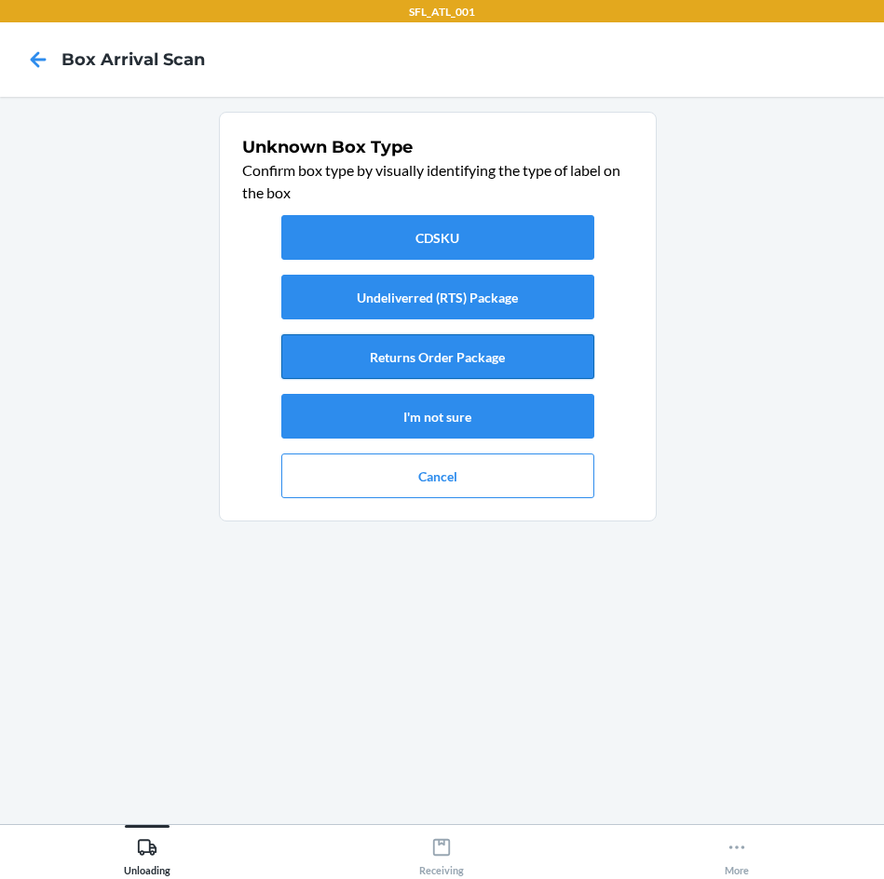
click at [534, 350] on button "Returns Order Package" at bounding box center [437, 356] width 313 height 45
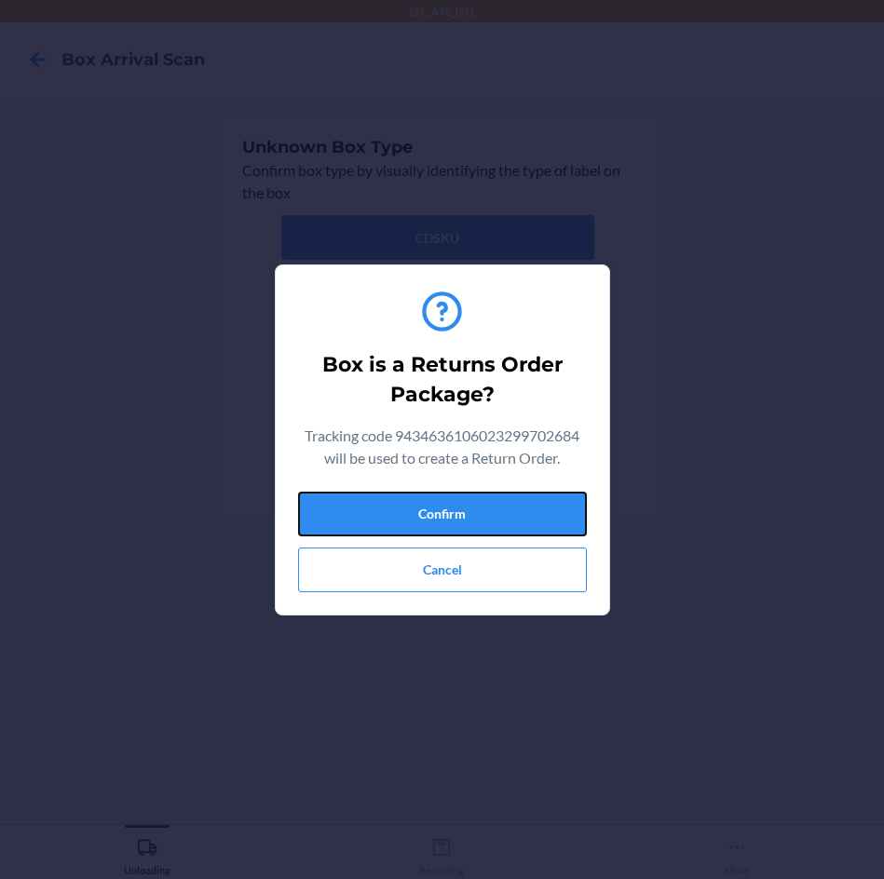
drag, startPoint x: 553, startPoint y: 517, endPoint x: 617, endPoint y: 515, distance: 64.3
click at [556, 517] on button "Confirm" at bounding box center [442, 514] width 289 height 45
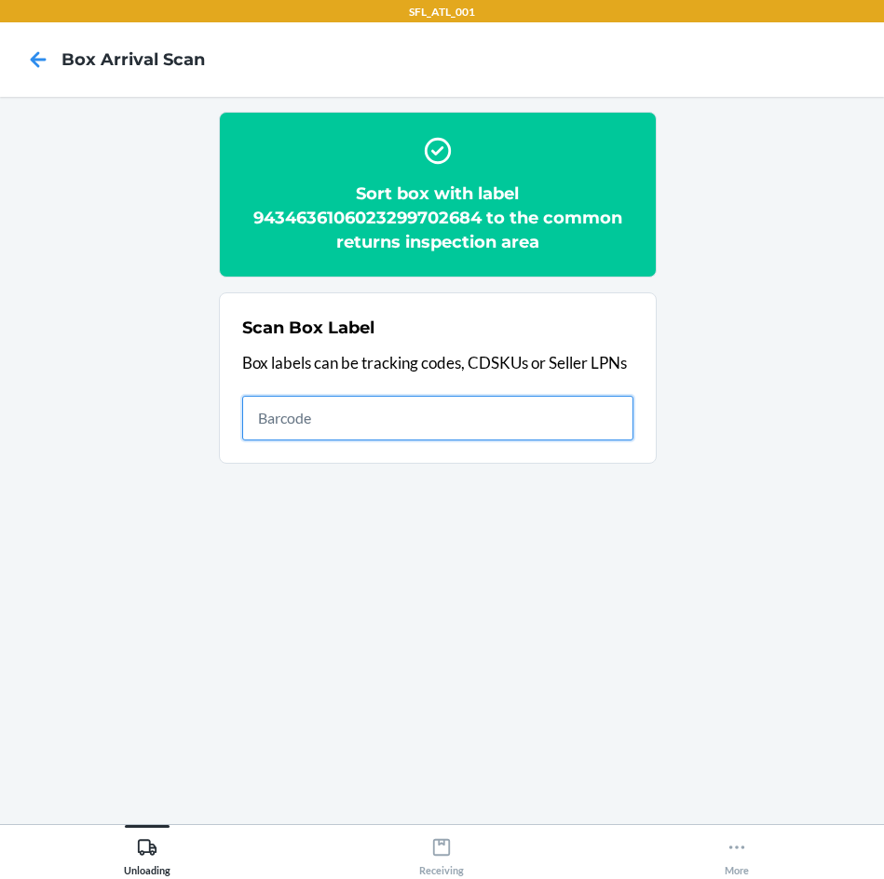
click at [452, 407] on input "text" at bounding box center [437, 418] width 391 height 45
type input "420302599434636106023300876021"
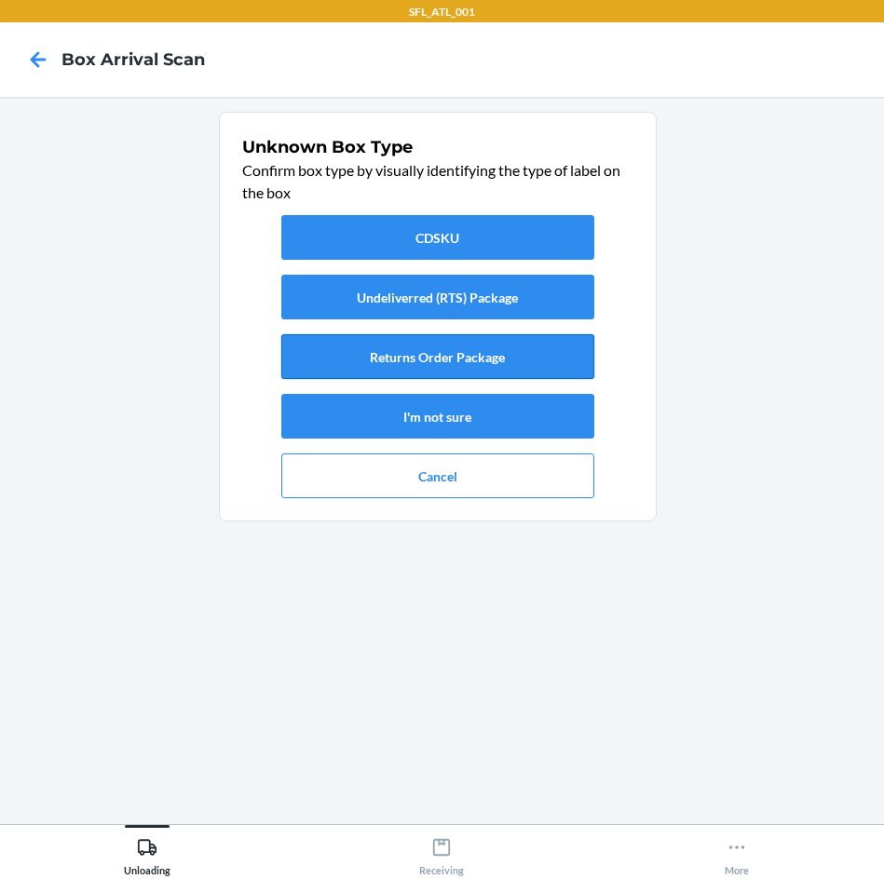
drag, startPoint x: 377, startPoint y: 354, endPoint x: 388, endPoint y: 366, distance: 16.5
click at [388, 366] on button "Returns Order Package" at bounding box center [437, 356] width 313 height 45
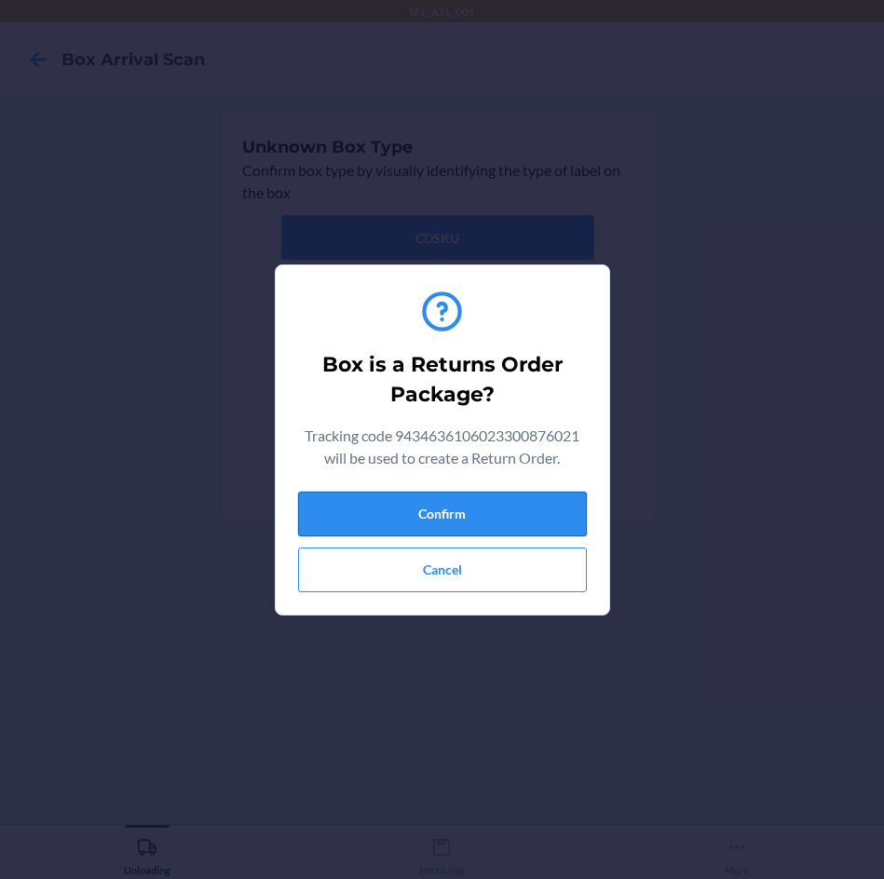
click at [474, 513] on button "Confirm" at bounding box center [442, 514] width 289 height 45
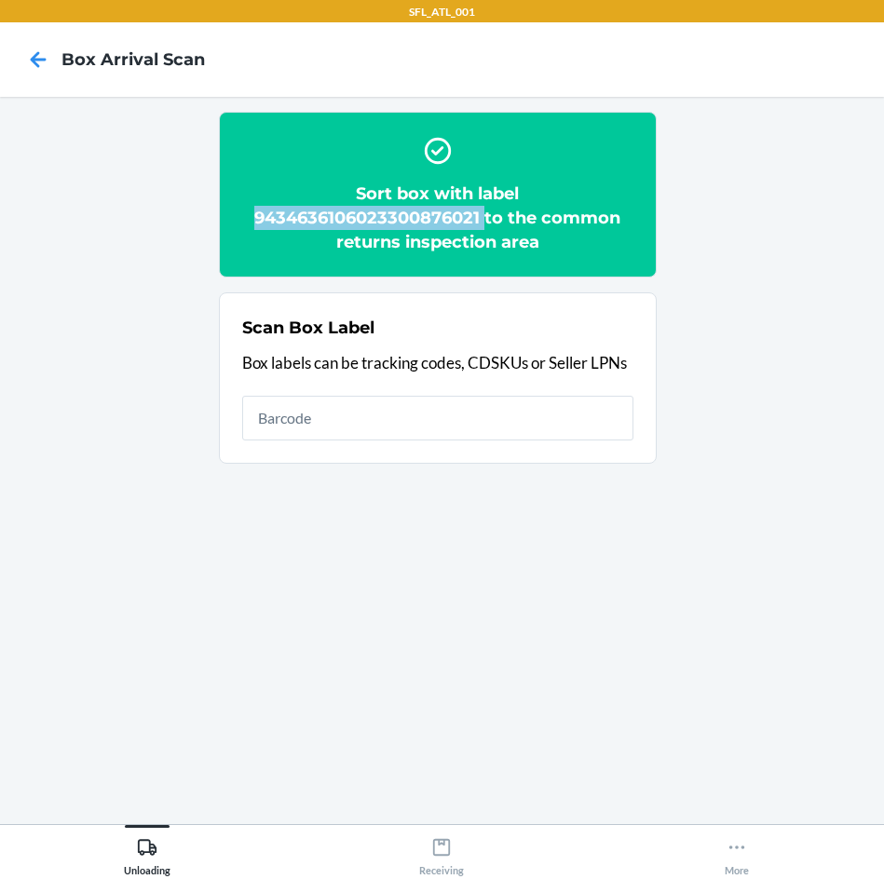
drag, startPoint x: 237, startPoint y: 213, endPoint x: 483, endPoint y: 220, distance: 245.9
click at [483, 220] on section "Sort box with label 9434636106023300876021 to the common returns inspection area" at bounding box center [438, 195] width 438 height 166
copy h2 "9434636106023300876021"
drag, startPoint x: 850, startPoint y: 519, endPoint x: 828, endPoint y: 506, distance: 25.9
click at [836, 510] on section "Sort box with label 9434636106023300876021 to the common returns inspection are…" at bounding box center [442, 461] width 854 height 698
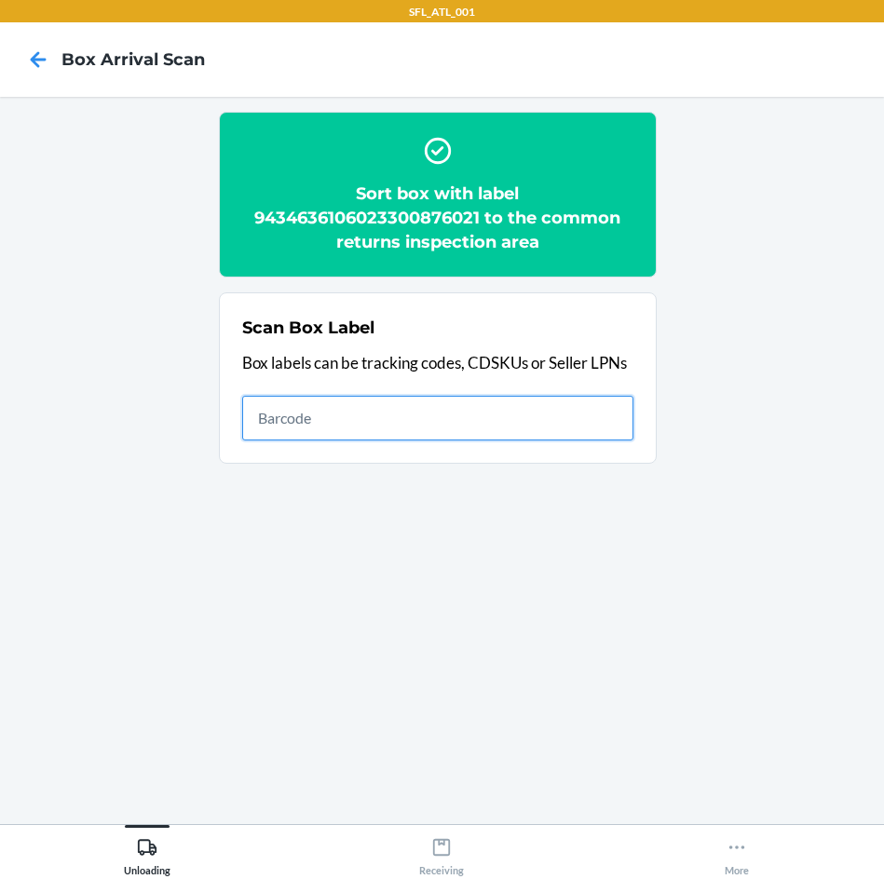
click at [295, 414] on input "text" at bounding box center [437, 418] width 391 height 45
type input "420302599434636106023298573049"
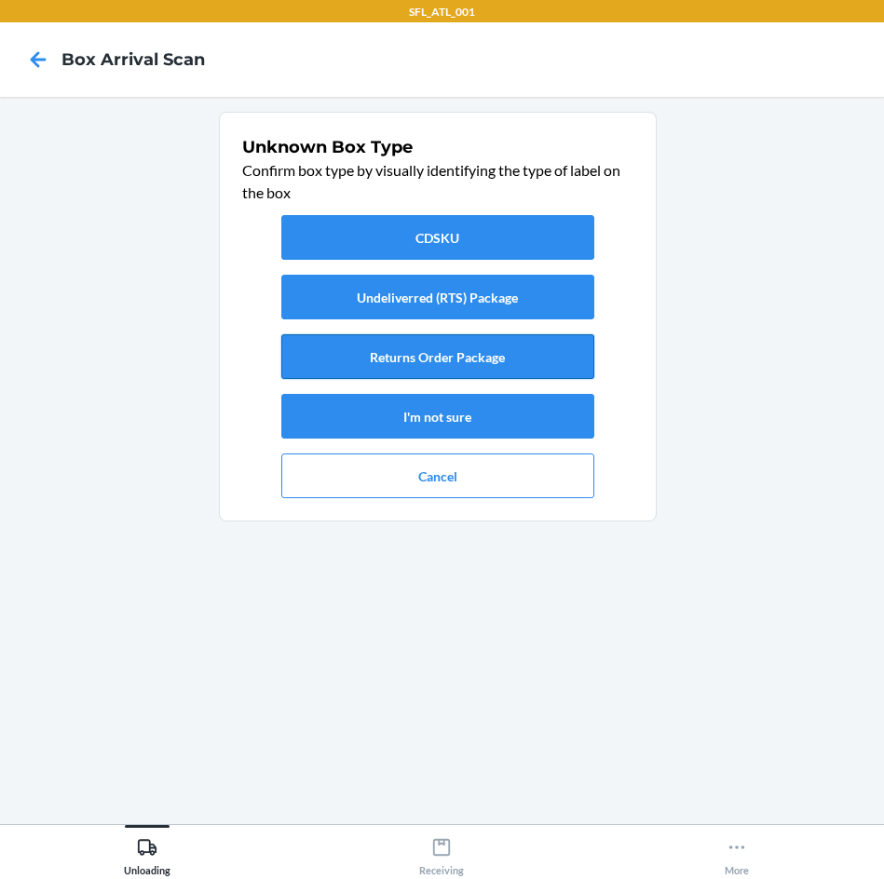
click at [366, 357] on button "Returns Order Package" at bounding box center [437, 356] width 313 height 45
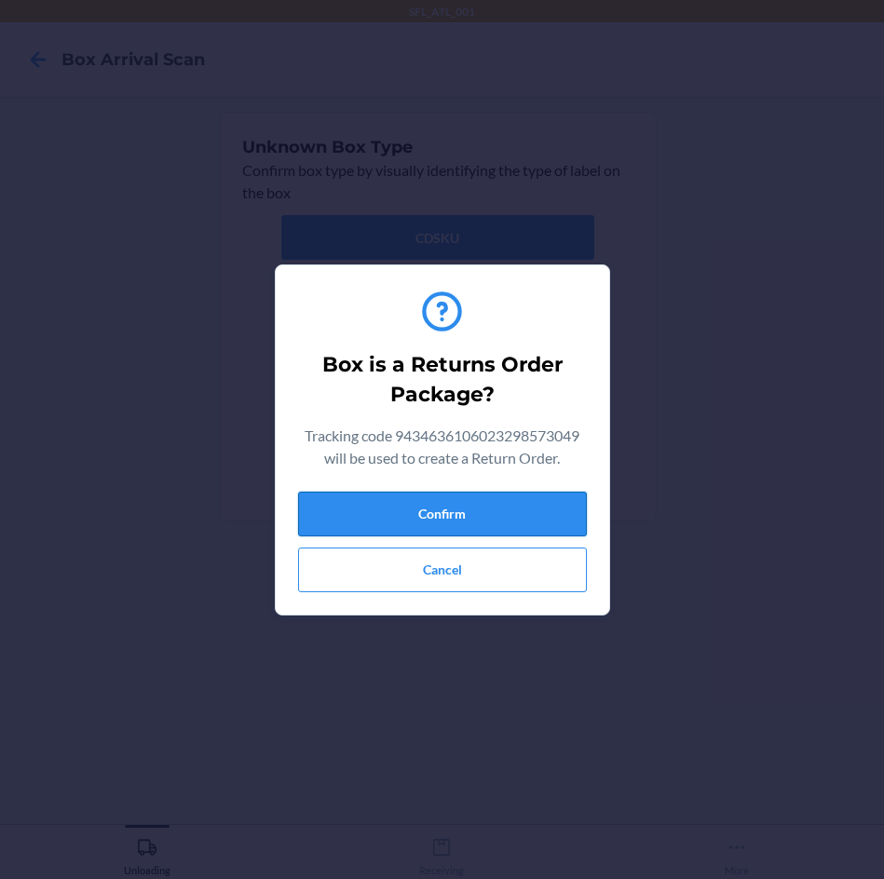
click at [450, 507] on button "Confirm" at bounding box center [442, 514] width 289 height 45
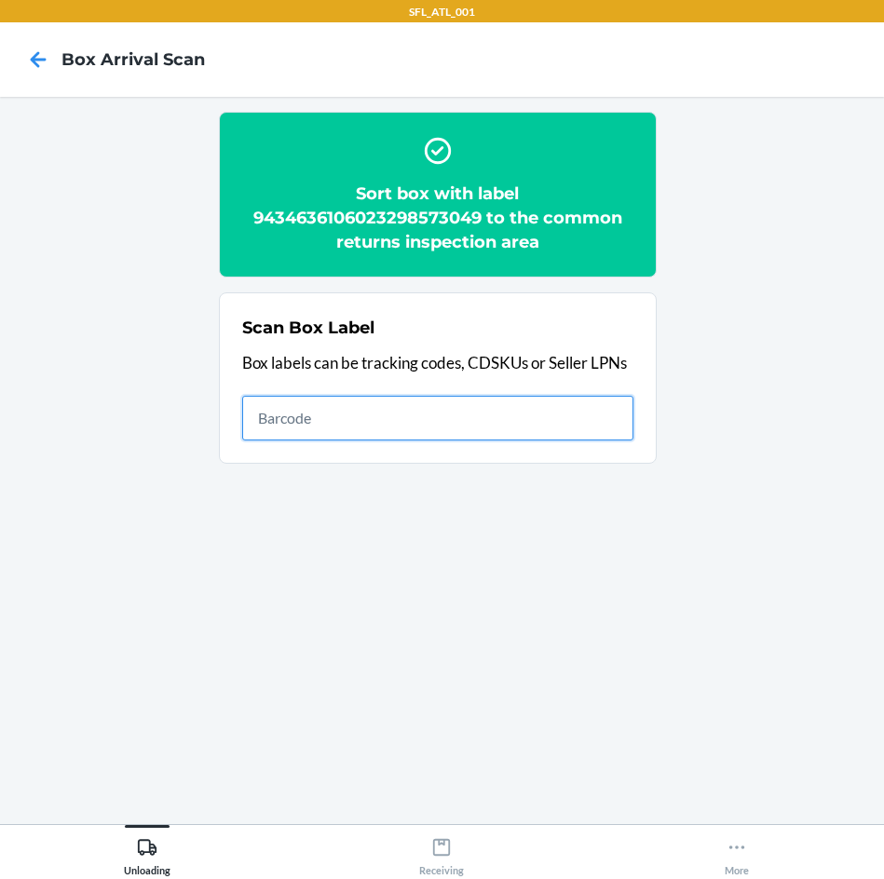
drag, startPoint x: 400, startPoint y: 396, endPoint x: 395, endPoint y: 413, distance: 18.3
click at [397, 410] on input "text" at bounding box center [437, 418] width 391 height 45
type input "420302599434636106023298573049"
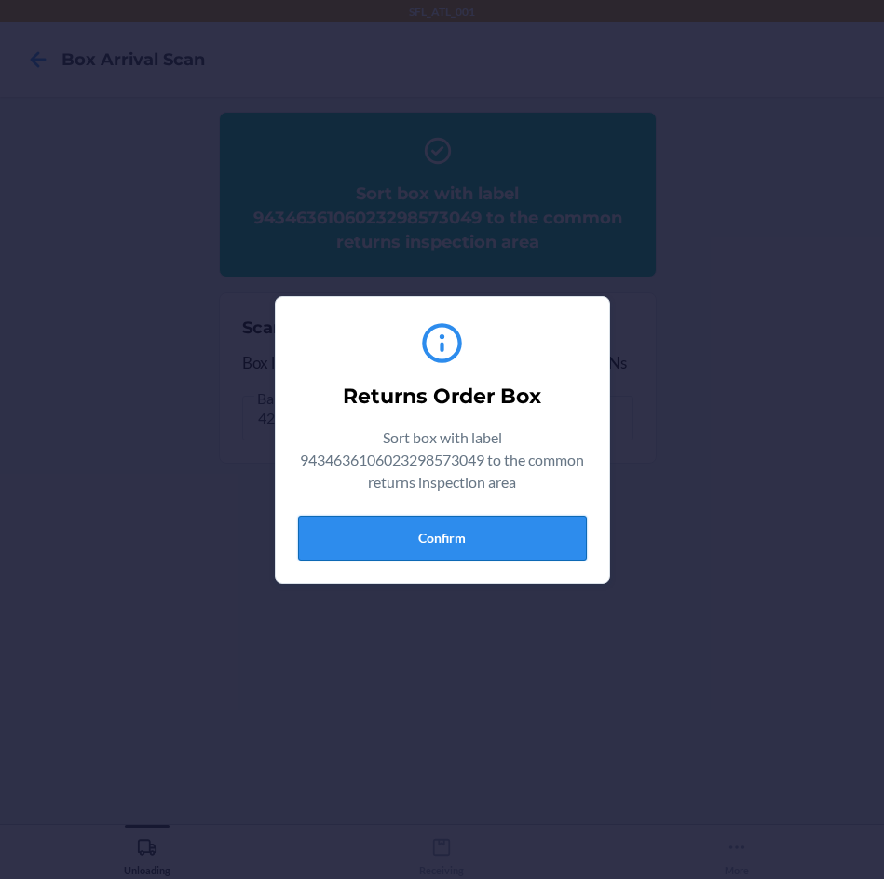
click at [559, 531] on button "Confirm" at bounding box center [442, 538] width 289 height 45
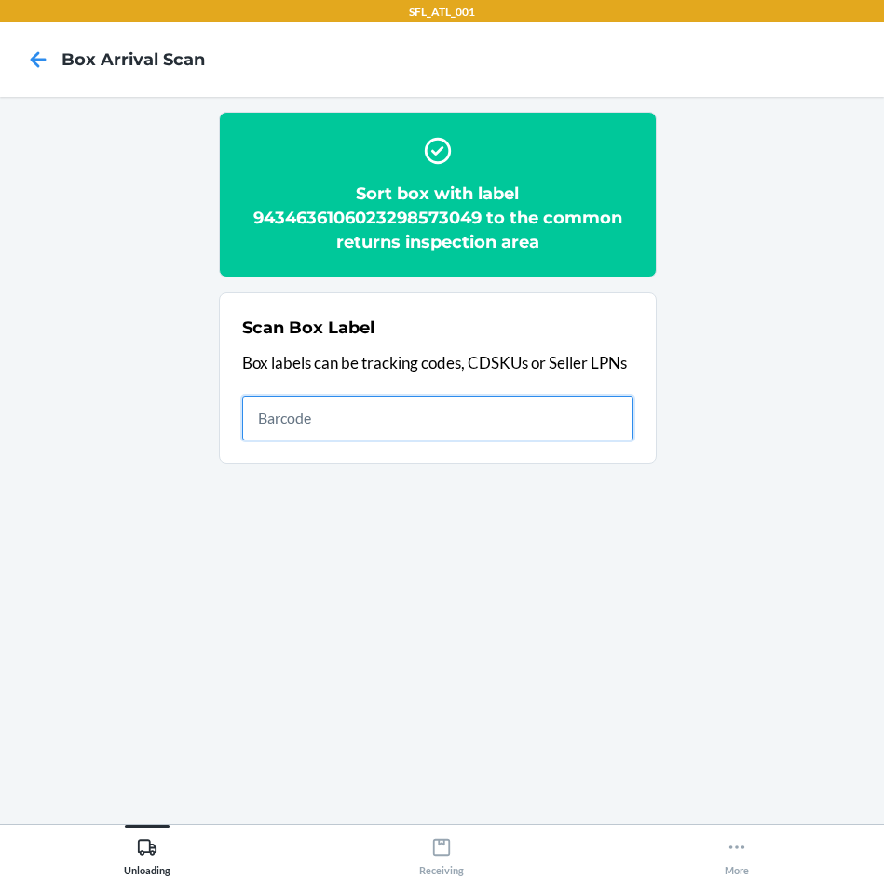
click at [489, 419] on input "text" at bounding box center [437, 418] width 391 height 45
type input "420302599434636106023300670933"
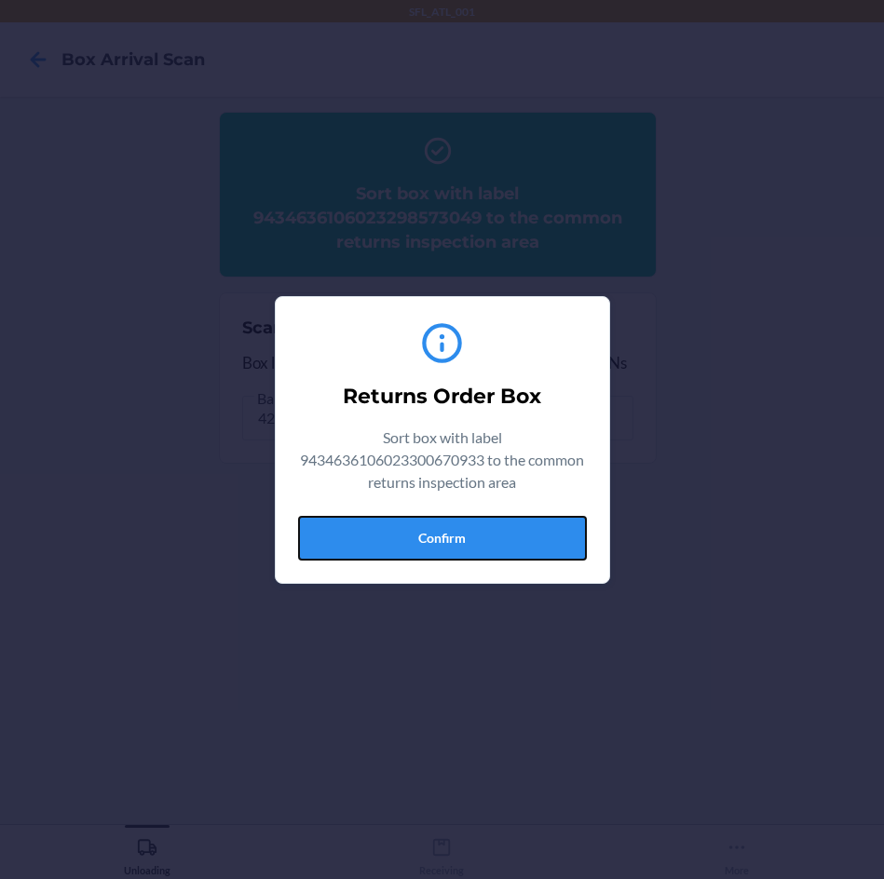
drag, startPoint x: 500, startPoint y: 538, endPoint x: 630, endPoint y: 526, distance: 130.0
click at [508, 531] on button "Confirm" at bounding box center [442, 538] width 289 height 45
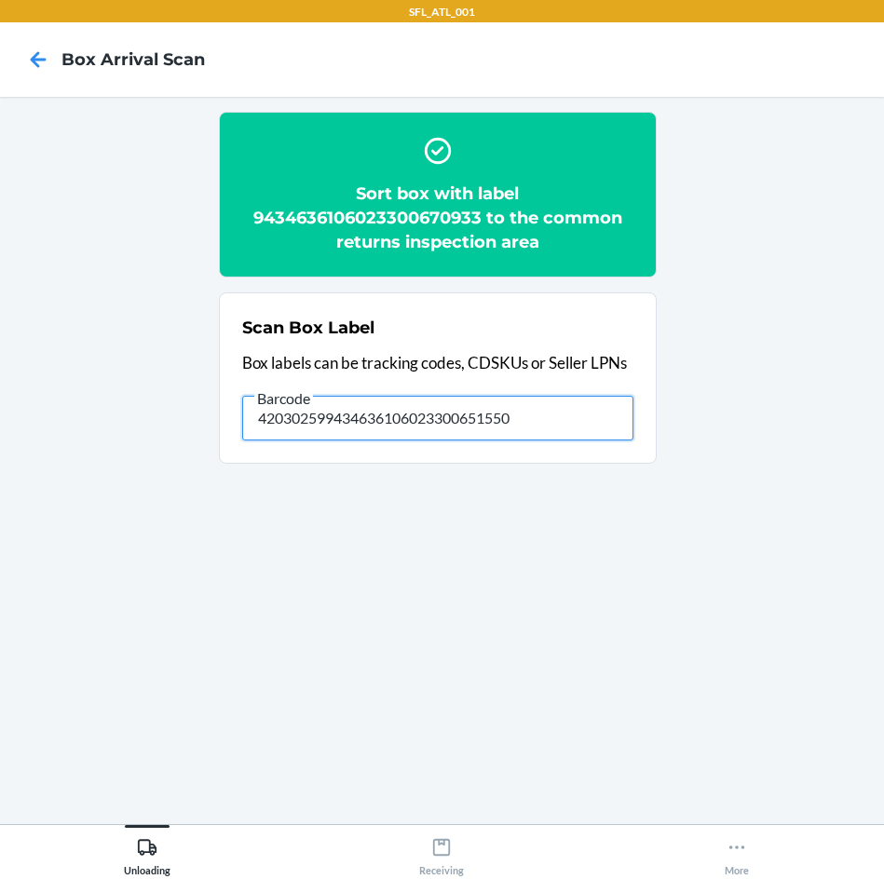
type input "420302599434636106023300651550"
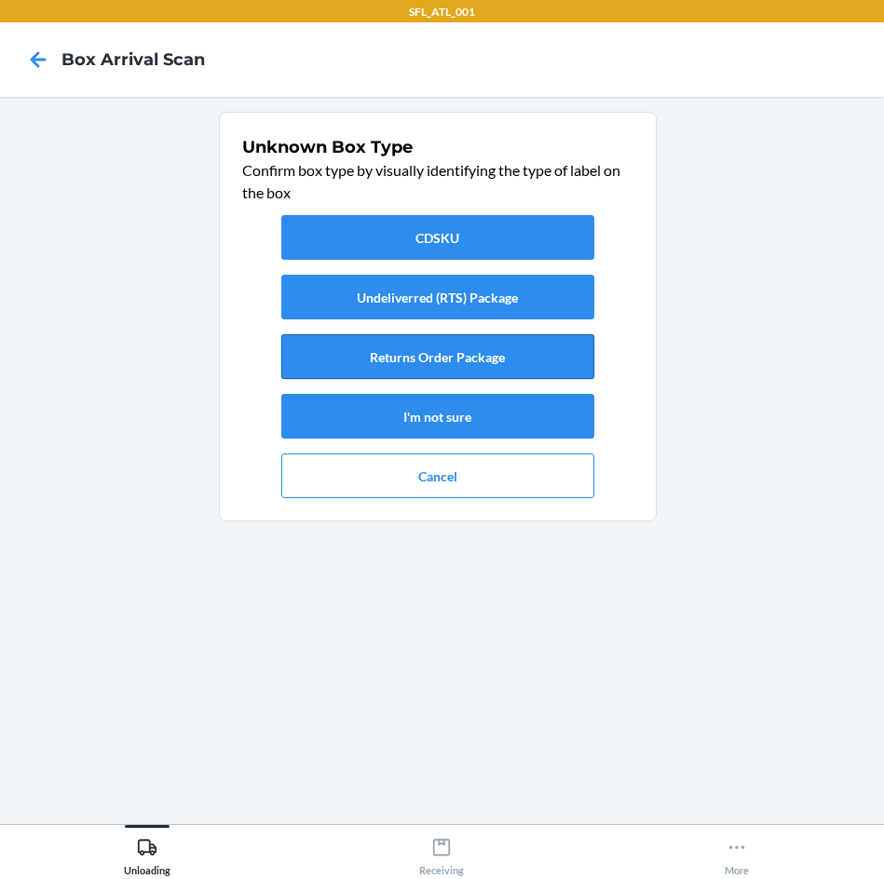
click at [578, 359] on button "Returns Order Package" at bounding box center [437, 356] width 313 height 45
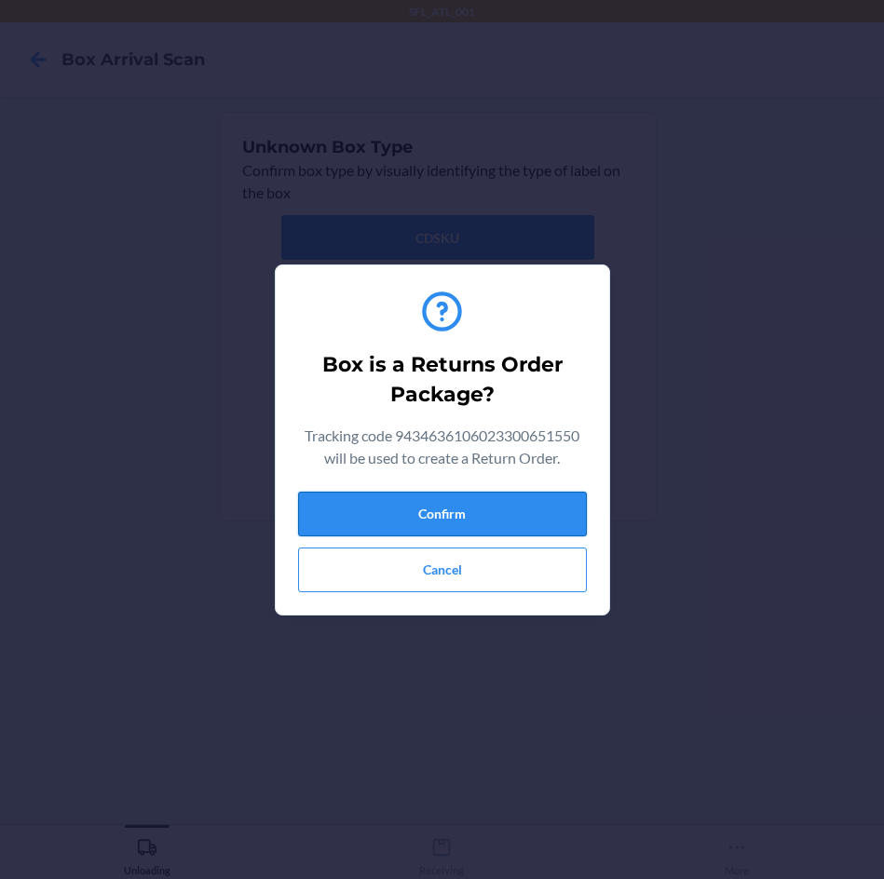
click at [536, 511] on button "Confirm" at bounding box center [442, 514] width 289 height 45
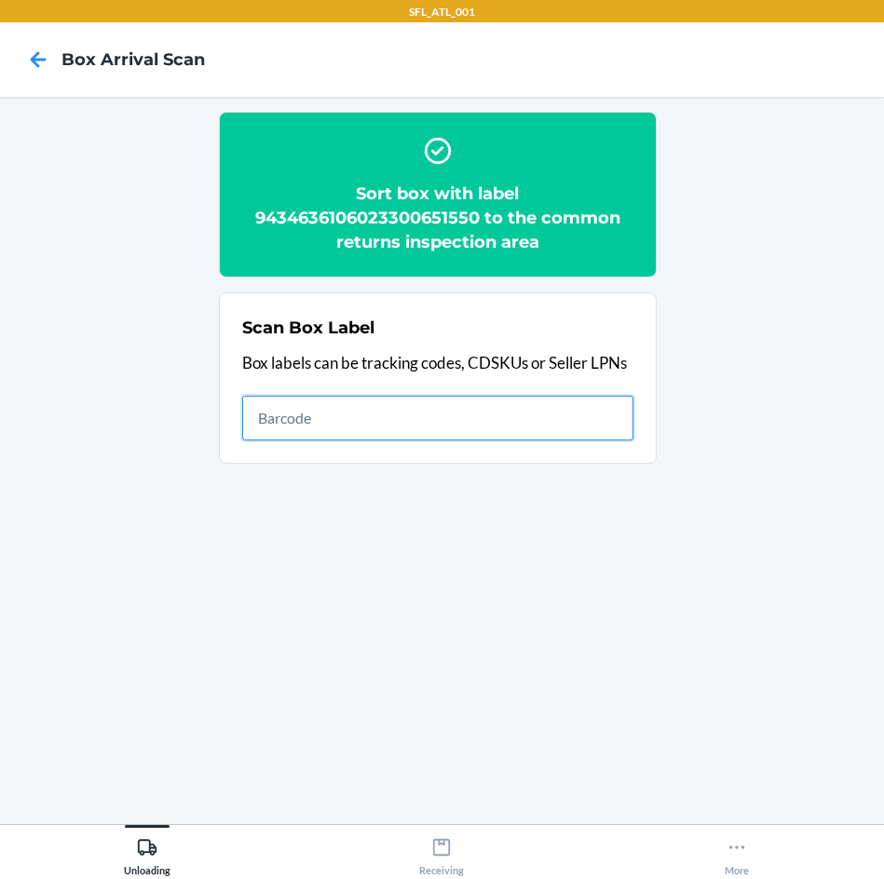
click at [286, 406] on input "text" at bounding box center [437, 418] width 391 height 45
type input "420302599434636106023299418332"
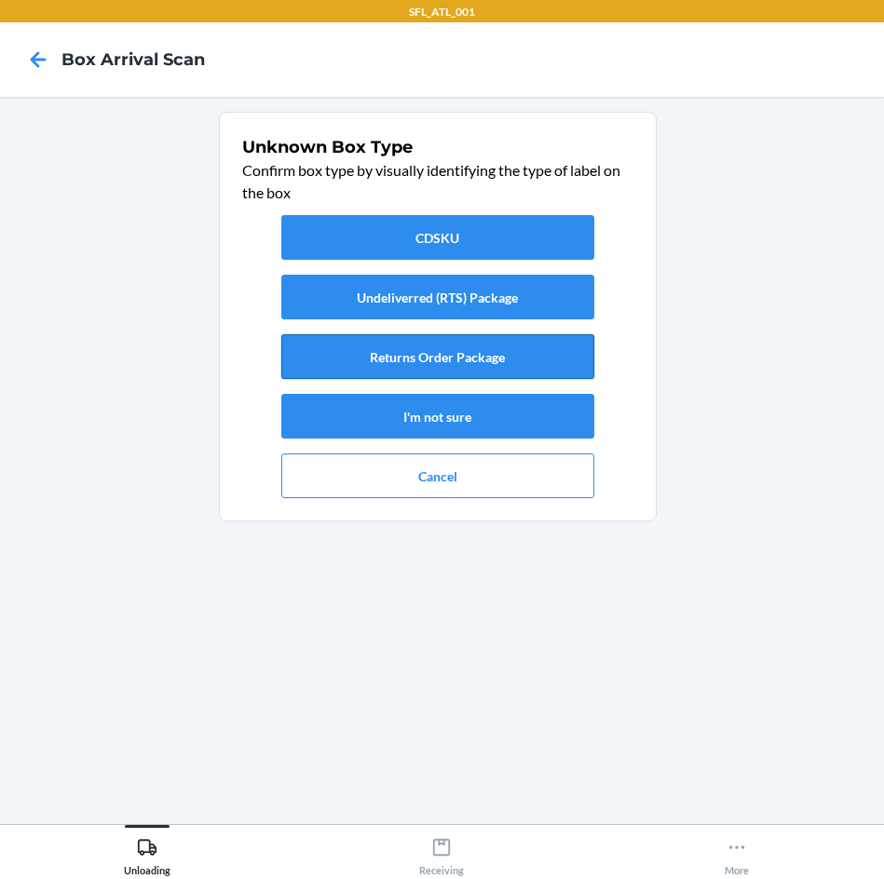
click at [496, 344] on button "Returns Order Package" at bounding box center [437, 356] width 313 height 45
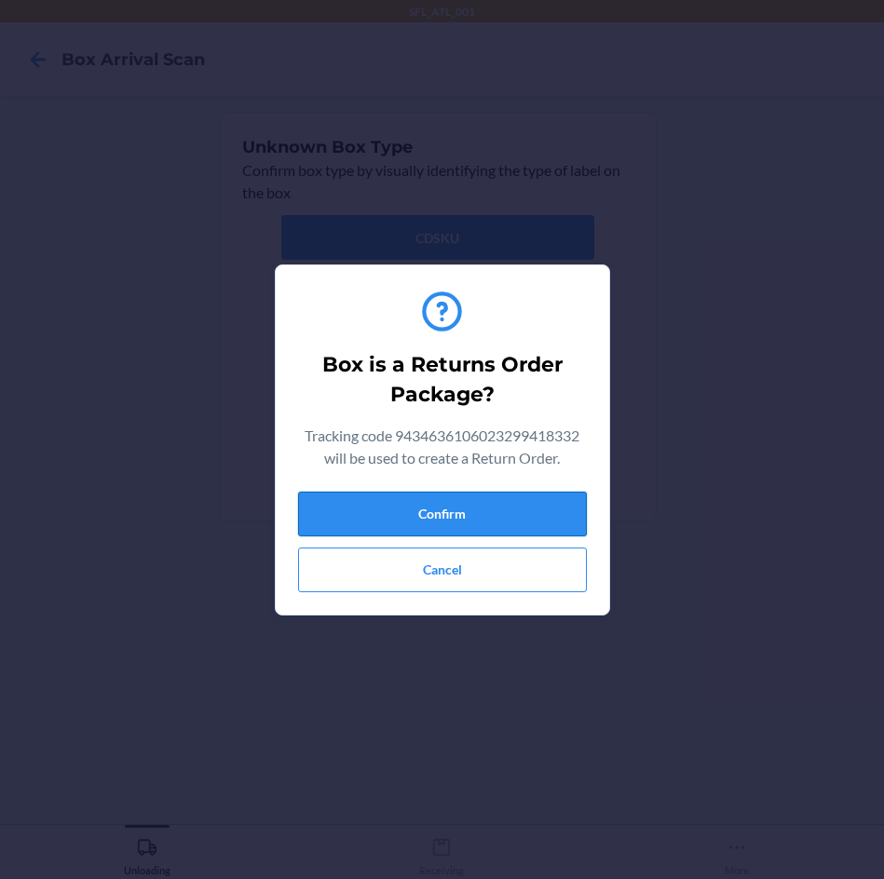
drag, startPoint x: 509, startPoint y: 505, endPoint x: 576, endPoint y: 504, distance: 67.1
click at [509, 507] on button "Confirm" at bounding box center [442, 514] width 289 height 45
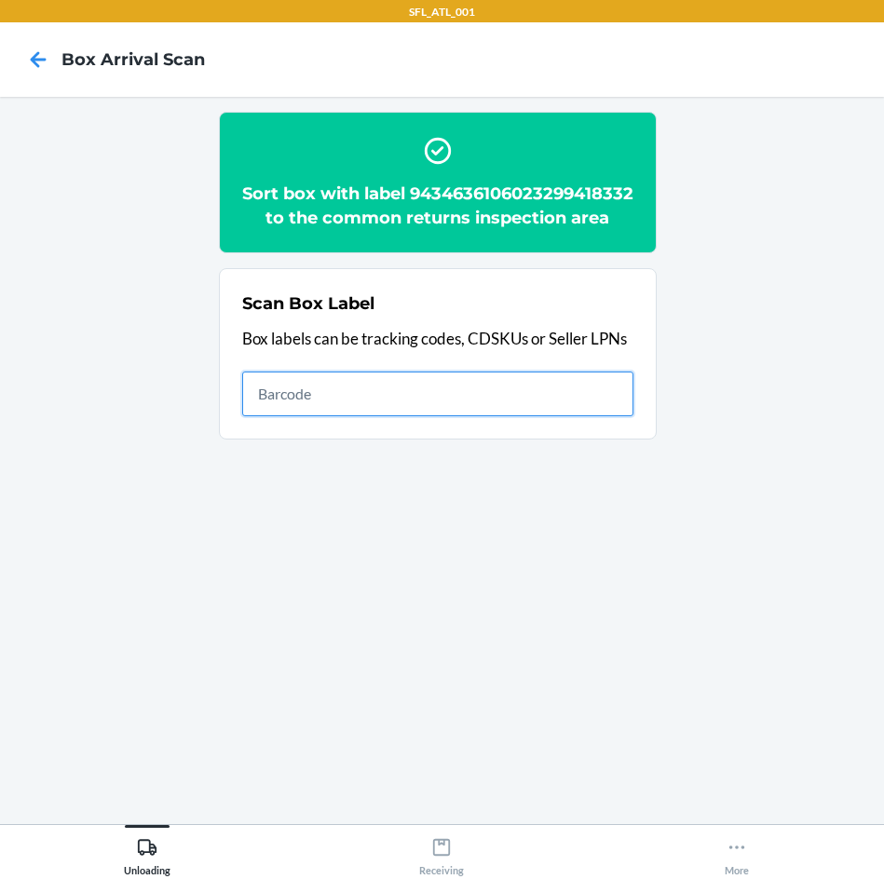
click at [473, 416] on input "text" at bounding box center [437, 394] width 391 height 45
type input "420302599434636106023299870369"
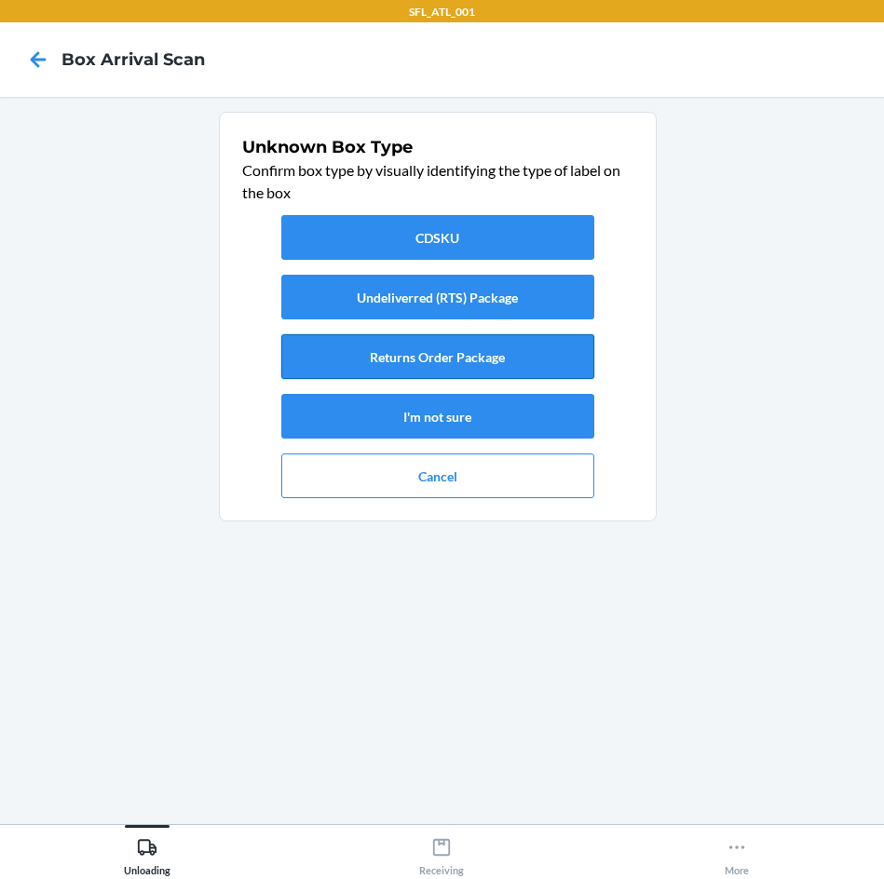
click at [495, 367] on button "Returns Order Package" at bounding box center [437, 356] width 313 height 45
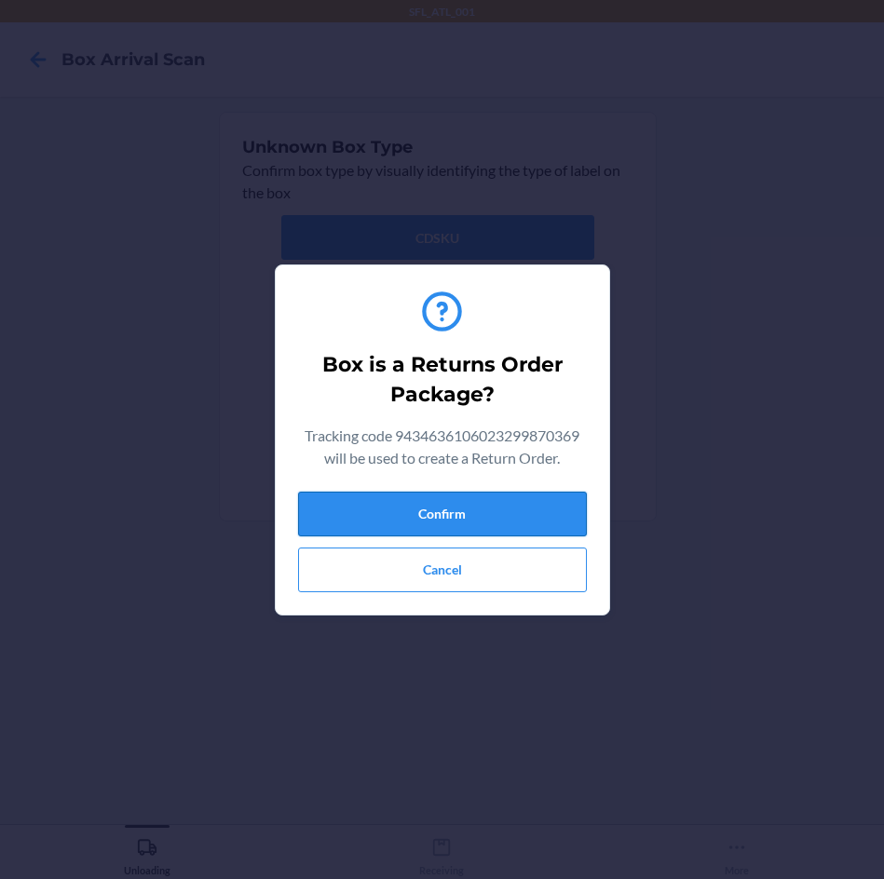
drag, startPoint x: 486, startPoint y: 485, endPoint x: 494, endPoint y: 509, distance: 25.6
click at [489, 488] on div "Box is a Returns Order Package? Tracking code 9434636106023299870369 will be us…" at bounding box center [442, 439] width 289 height 319
click at [494, 510] on button "Confirm" at bounding box center [442, 514] width 289 height 45
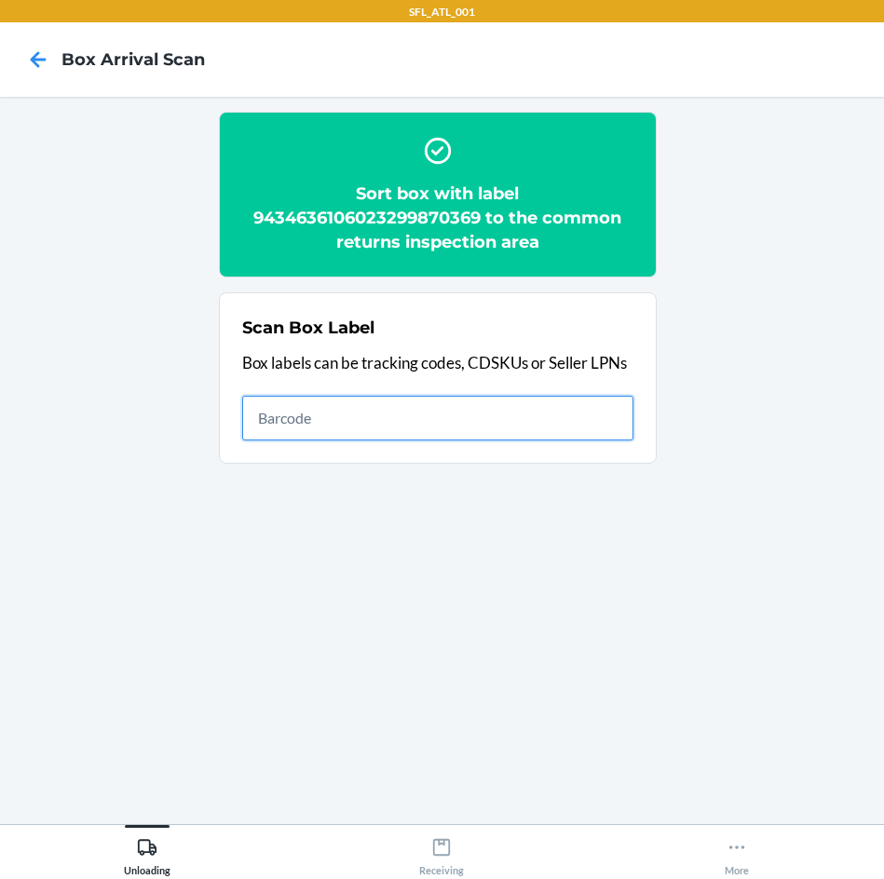
click at [456, 432] on input "text" at bounding box center [437, 418] width 391 height 45
type input "420302599434636106023300003847"
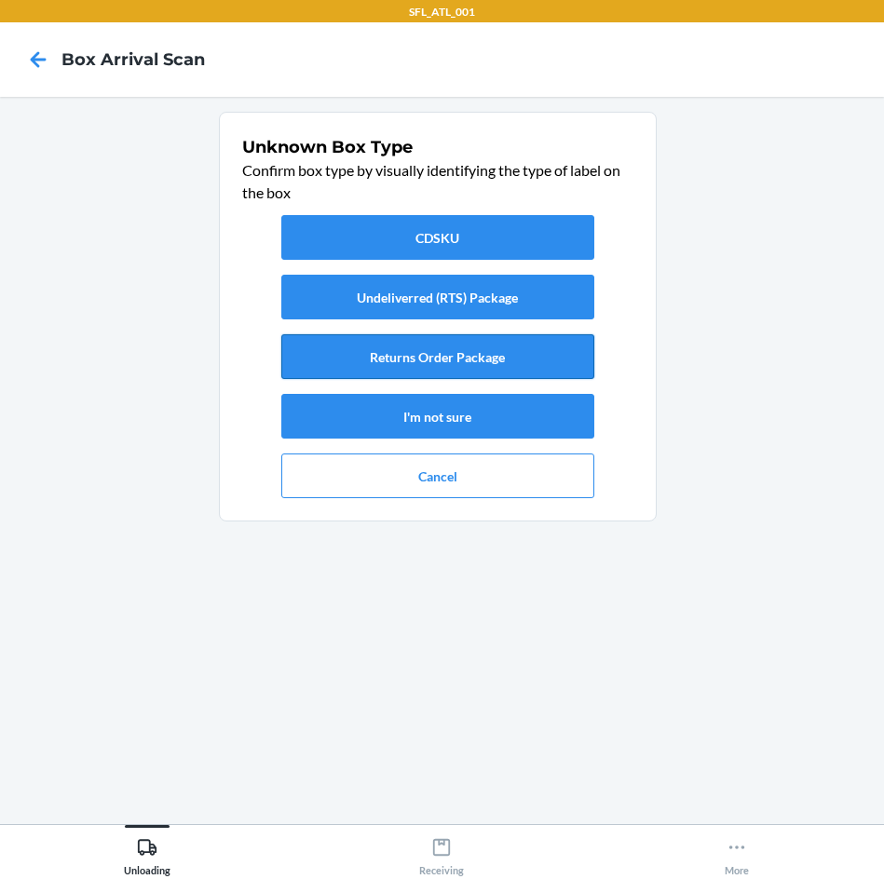
click at [513, 357] on button "Returns Order Package" at bounding box center [437, 356] width 313 height 45
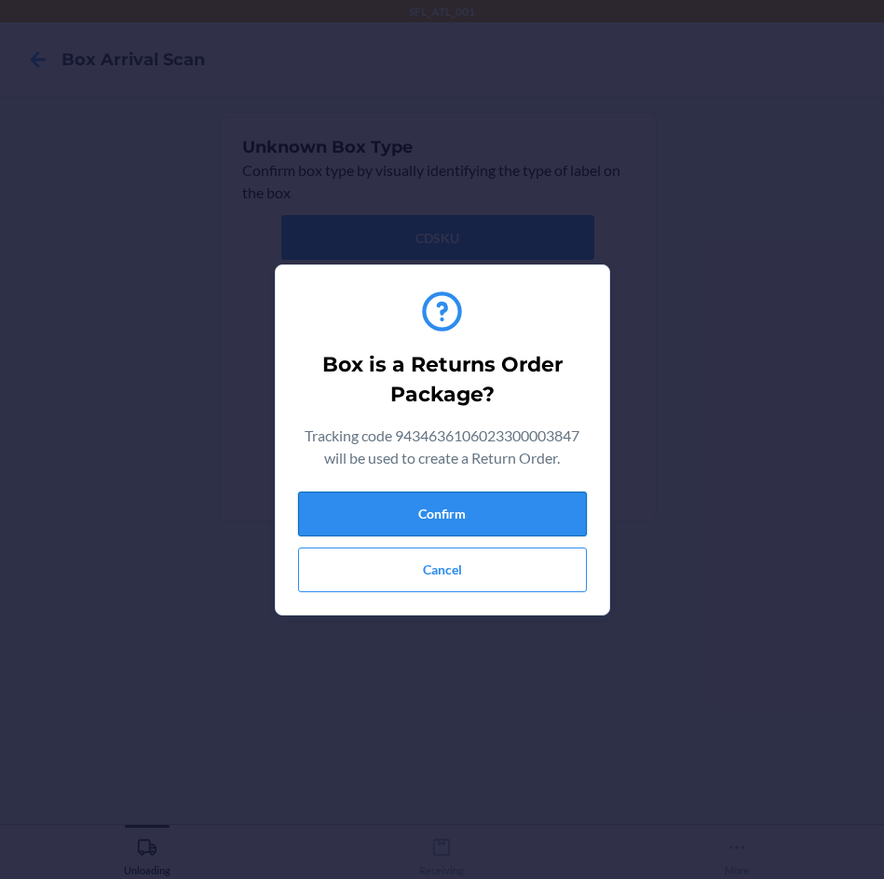
click at [556, 511] on button "Confirm" at bounding box center [442, 514] width 289 height 45
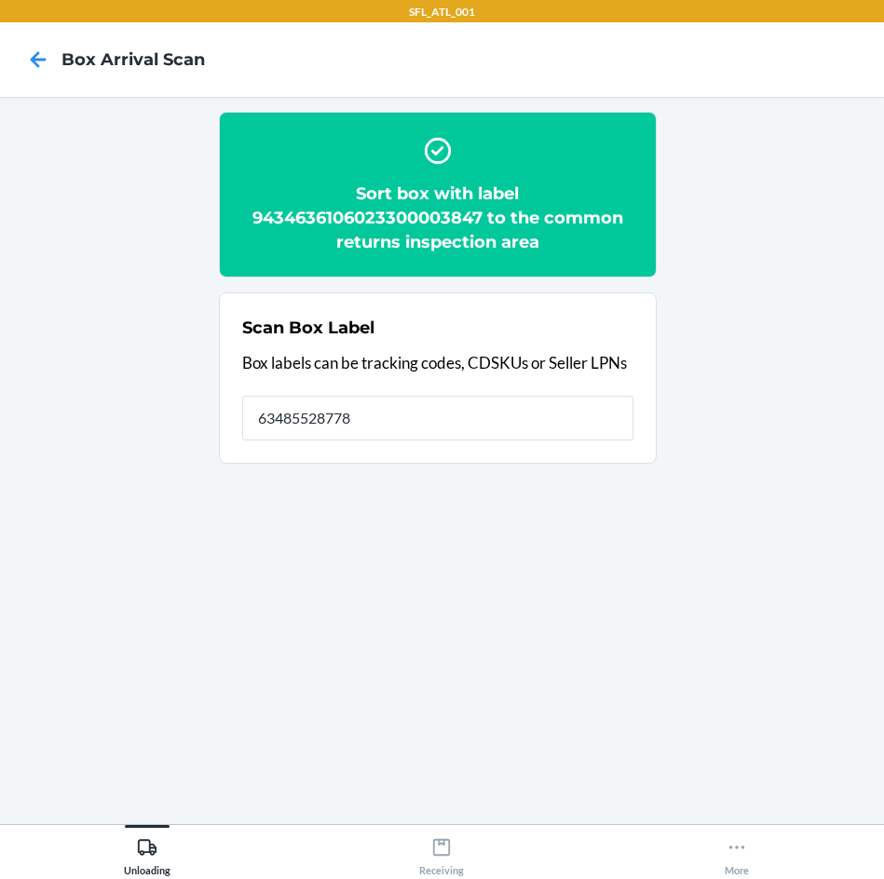
type input "634855287783"
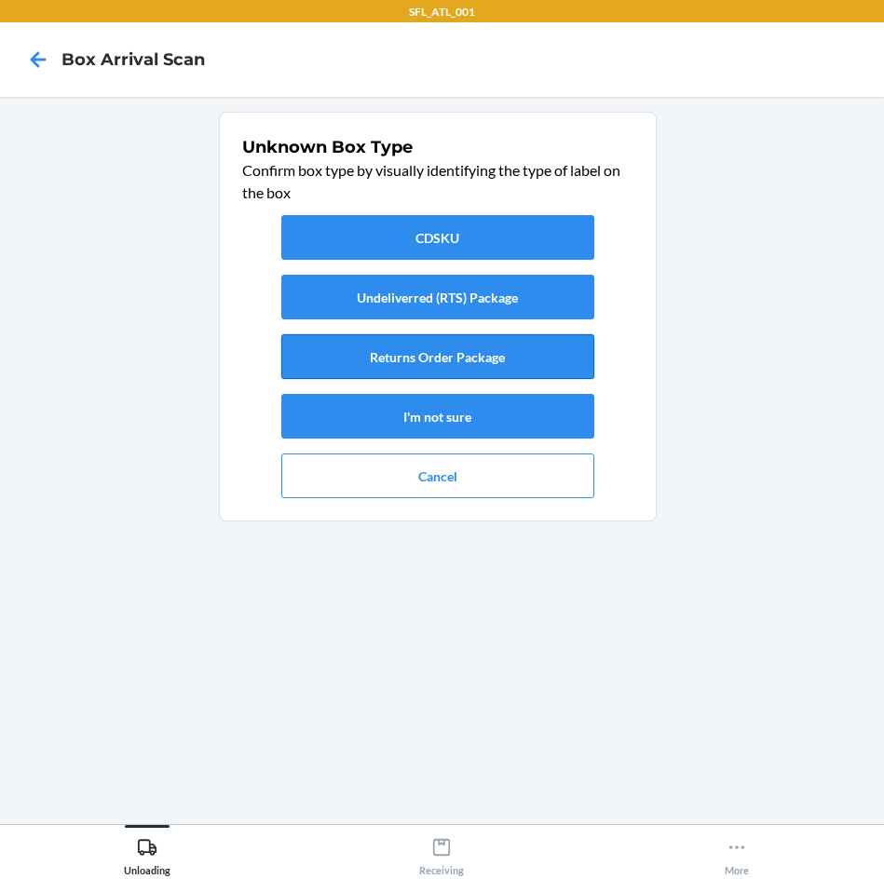
click at [447, 349] on button "Returns Order Package" at bounding box center [437, 356] width 313 height 45
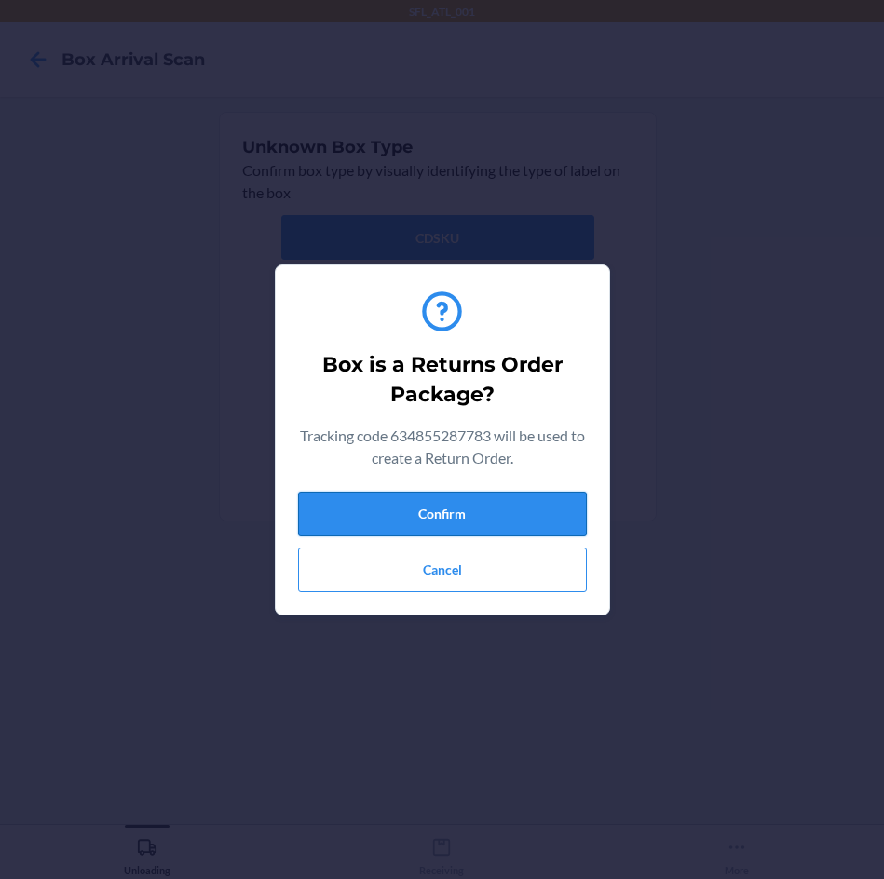
click at [472, 496] on button "Confirm" at bounding box center [442, 514] width 289 height 45
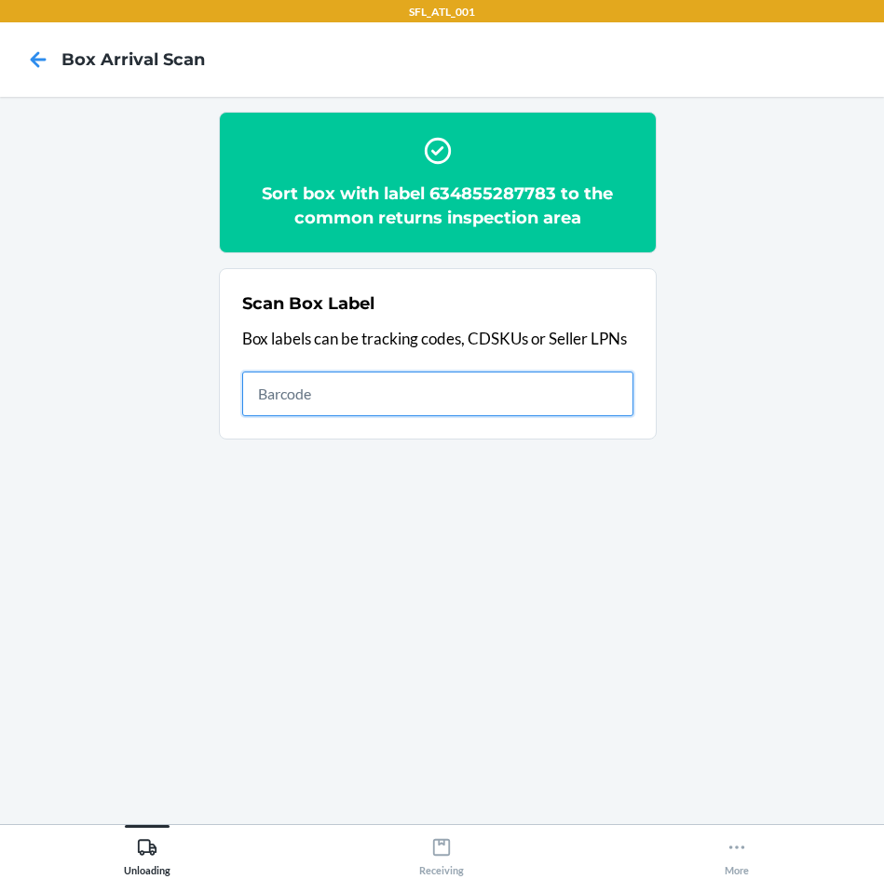
click at [393, 394] on input "text" at bounding box center [437, 394] width 391 height 45
type input "420384749261290316871725312922"
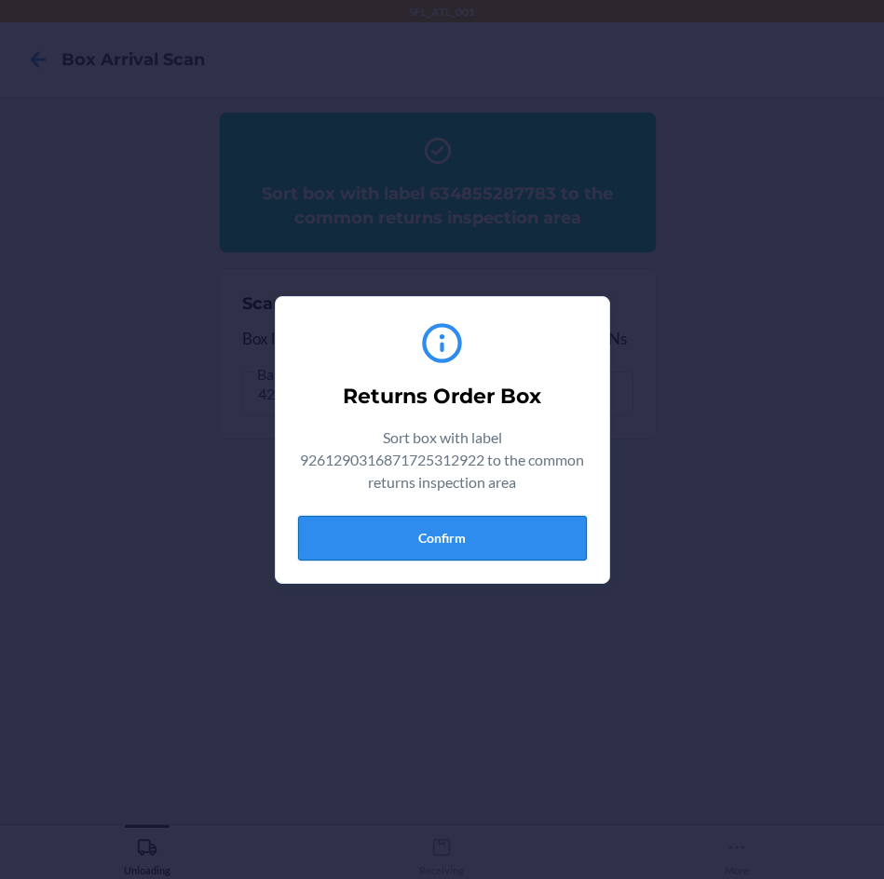
click at [464, 544] on button "Confirm" at bounding box center [442, 538] width 289 height 45
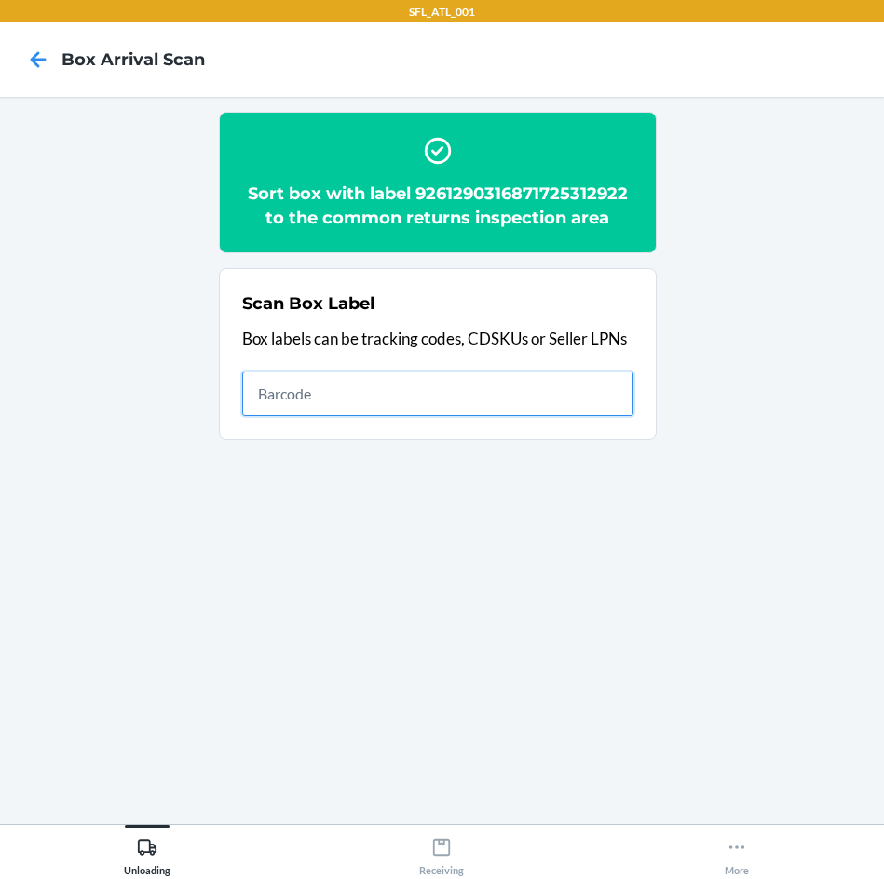
drag, startPoint x: 614, startPoint y: 400, endPoint x: 613, endPoint y: 418, distance: 18.6
click at [613, 399] on input "text" at bounding box center [437, 394] width 391 height 45
type input "420302599434636106023300506058"
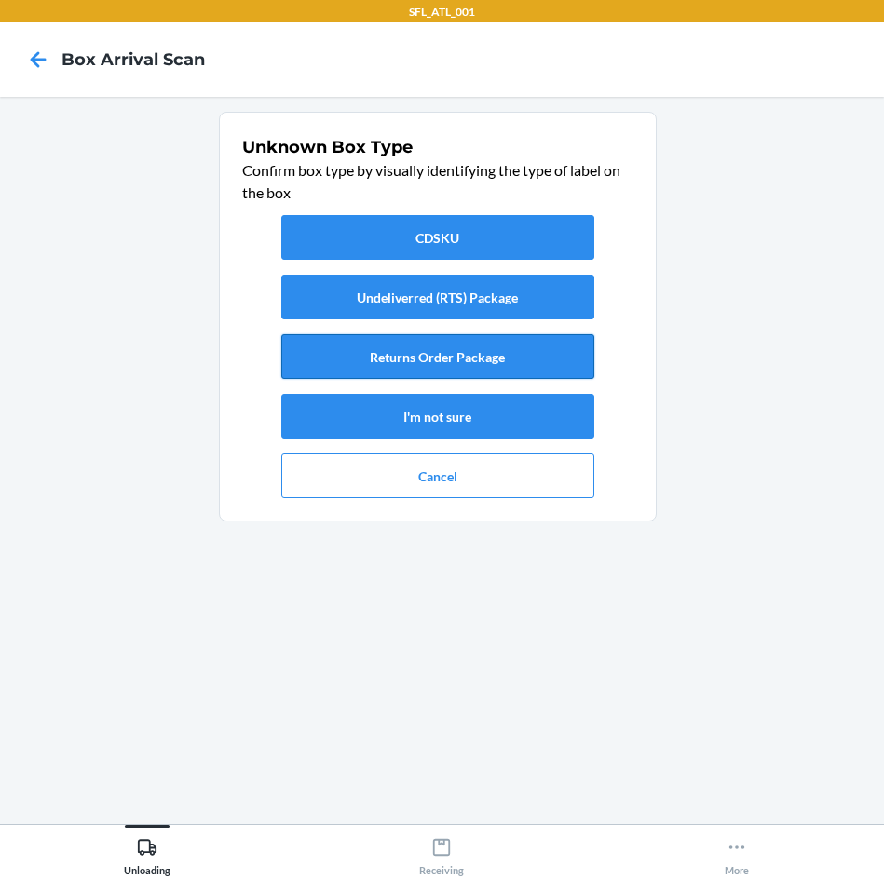
click at [508, 359] on button "Returns Order Package" at bounding box center [437, 356] width 313 height 45
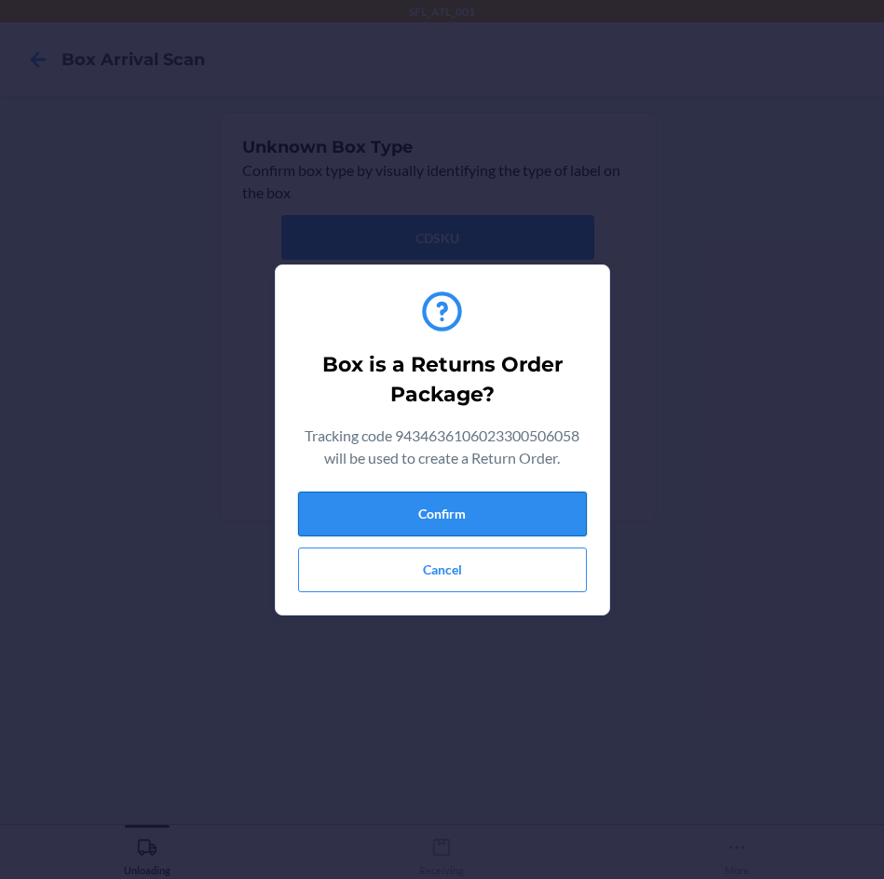
click at [527, 512] on button "Confirm" at bounding box center [442, 514] width 289 height 45
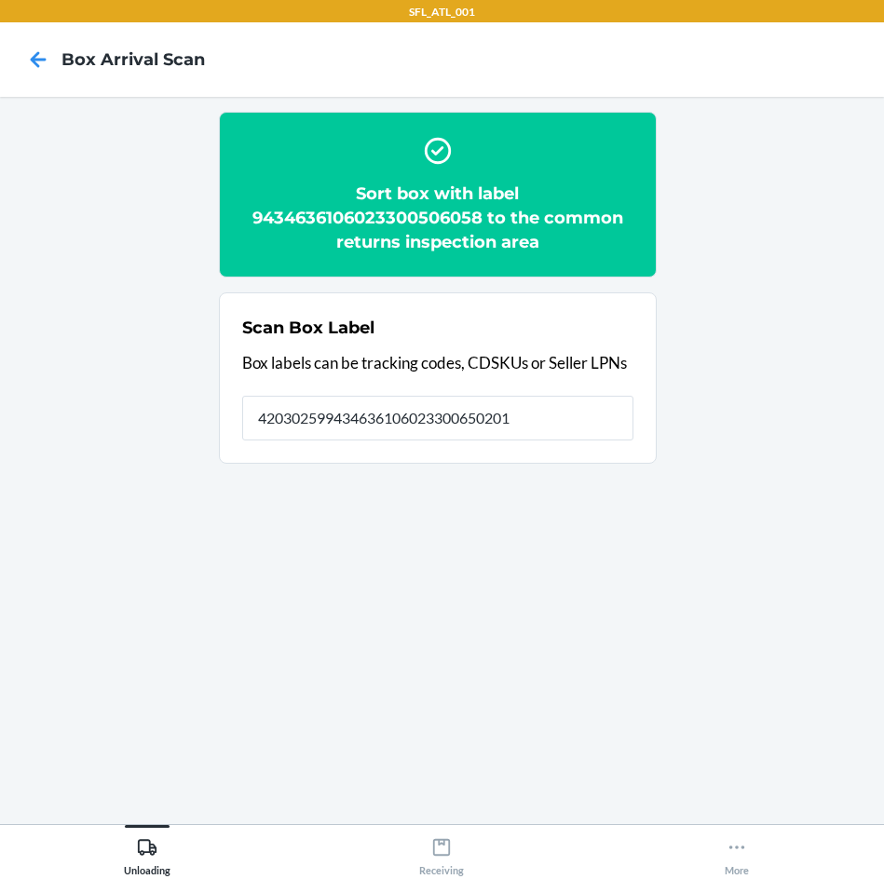
type input "420302599434636106023300650201"
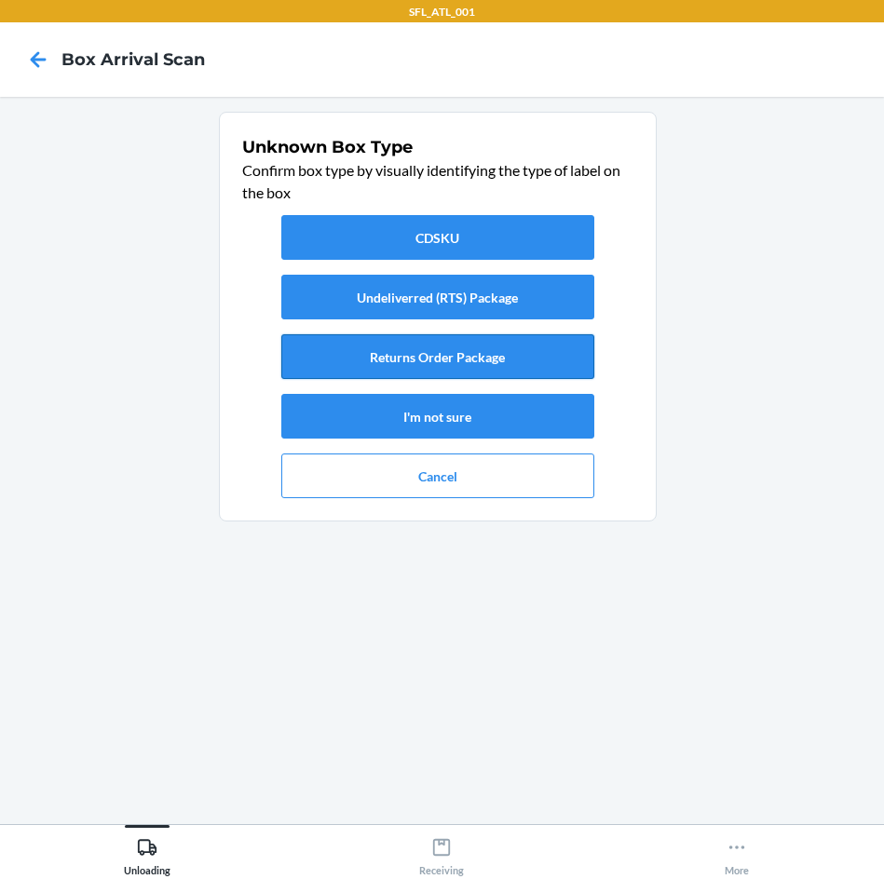
click at [553, 362] on button "Returns Order Package" at bounding box center [437, 356] width 313 height 45
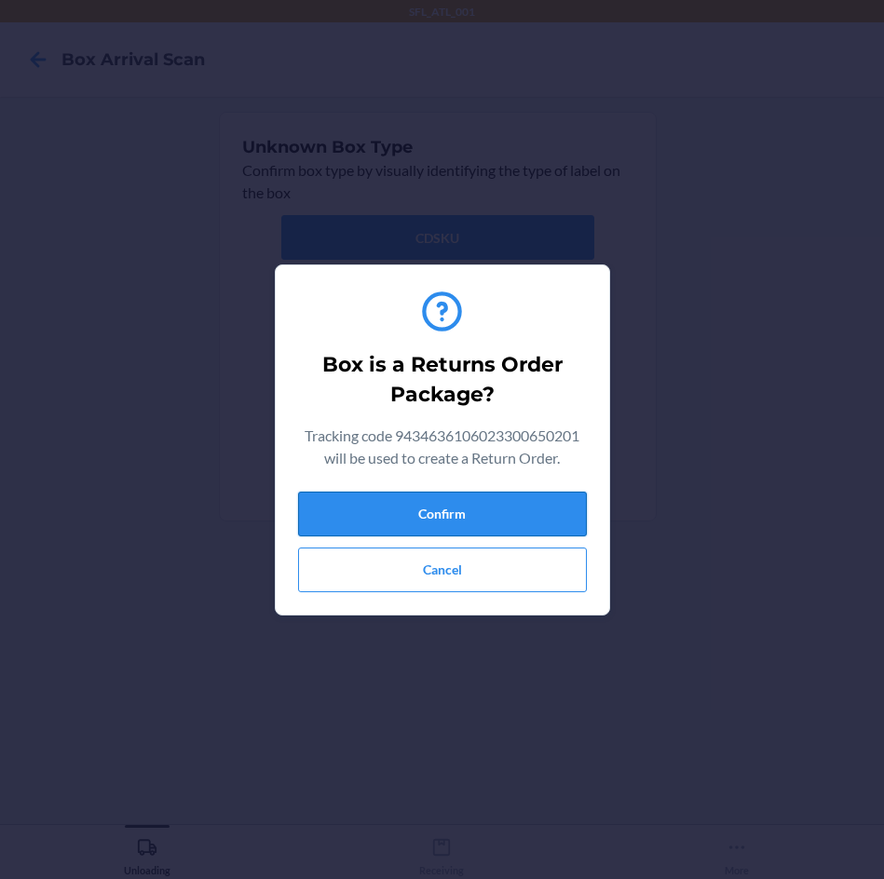
click at [576, 511] on button "Confirm" at bounding box center [442, 514] width 289 height 45
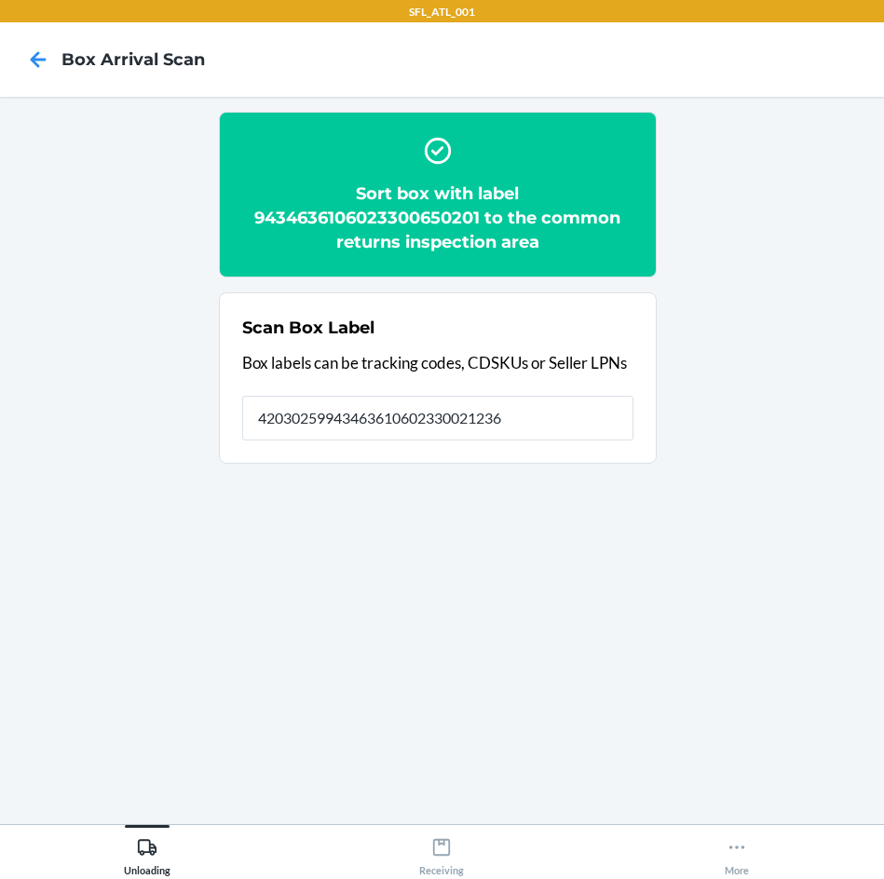
type input "420302599434636106023300212362"
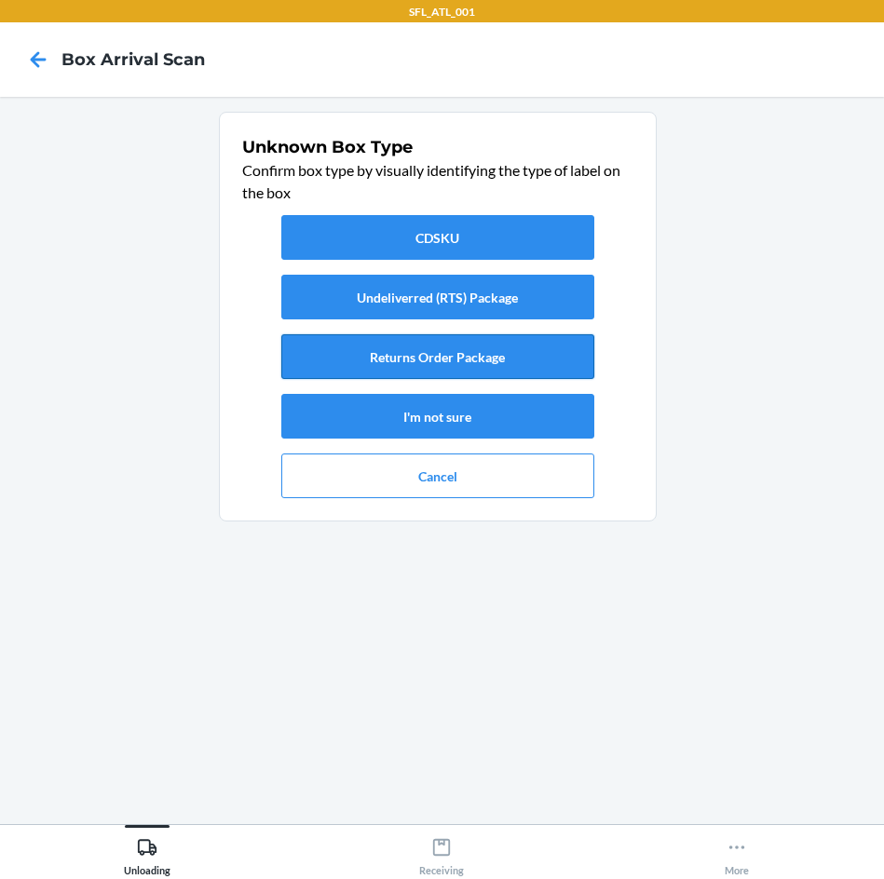
click at [524, 358] on button "Returns Order Package" at bounding box center [437, 356] width 313 height 45
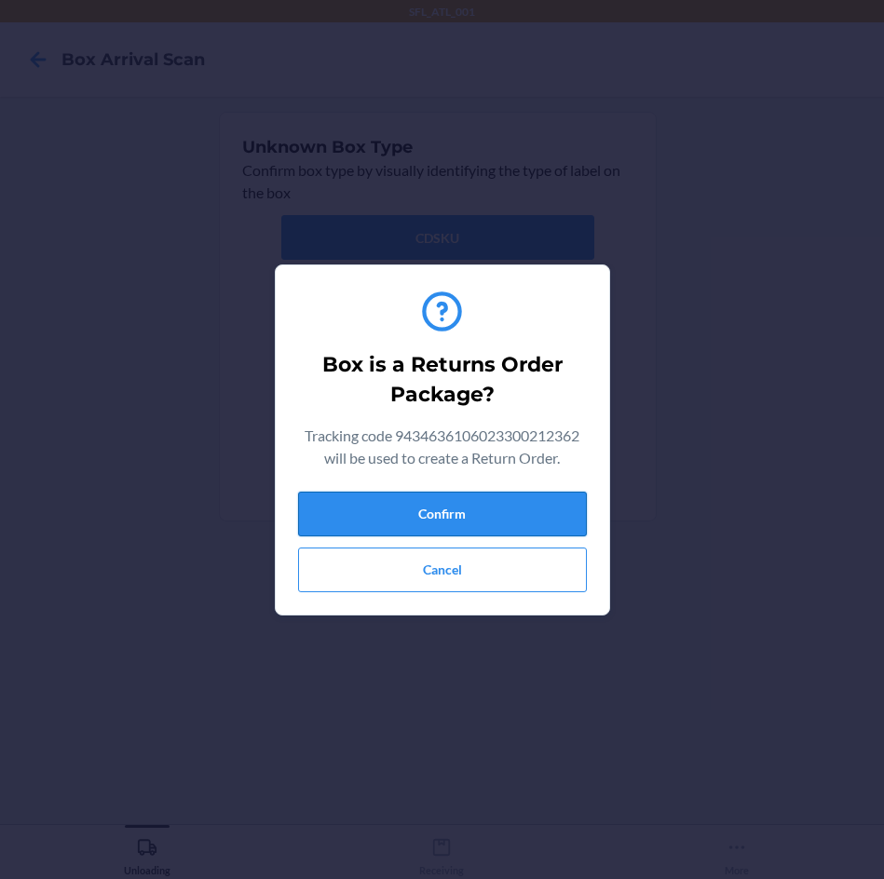
click at [541, 529] on button "Confirm" at bounding box center [442, 514] width 289 height 45
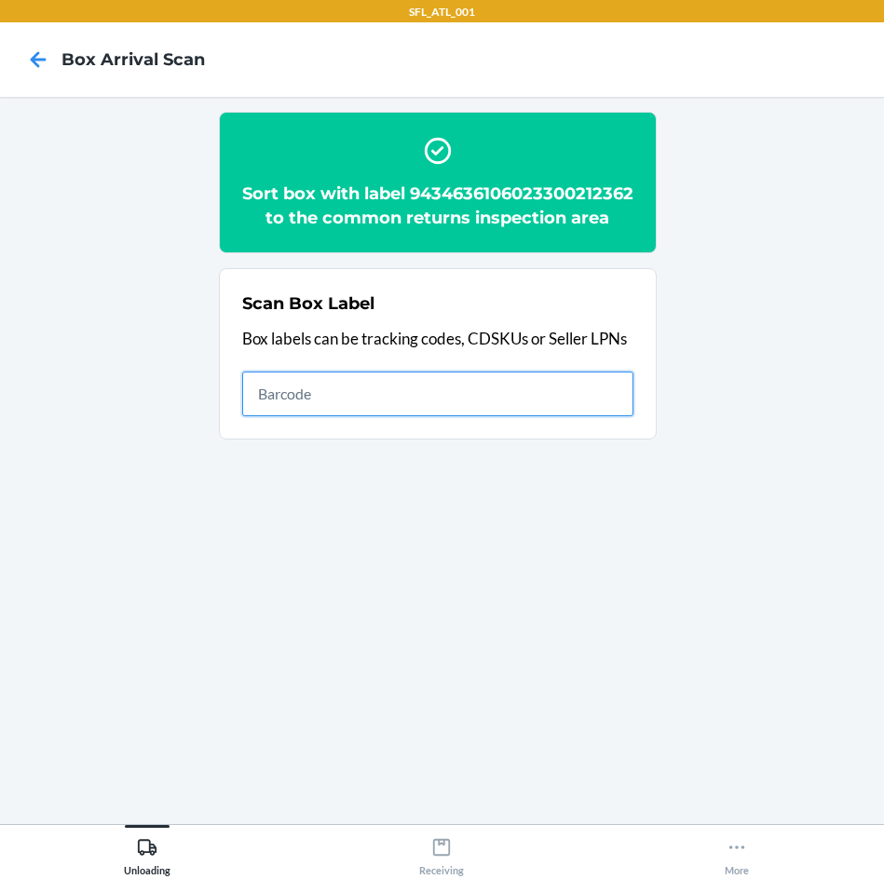
click at [452, 416] on input "text" at bounding box center [437, 394] width 391 height 45
click at [465, 416] on input "text" at bounding box center [437, 394] width 391 height 45
type input "420302599434636106023301503704"
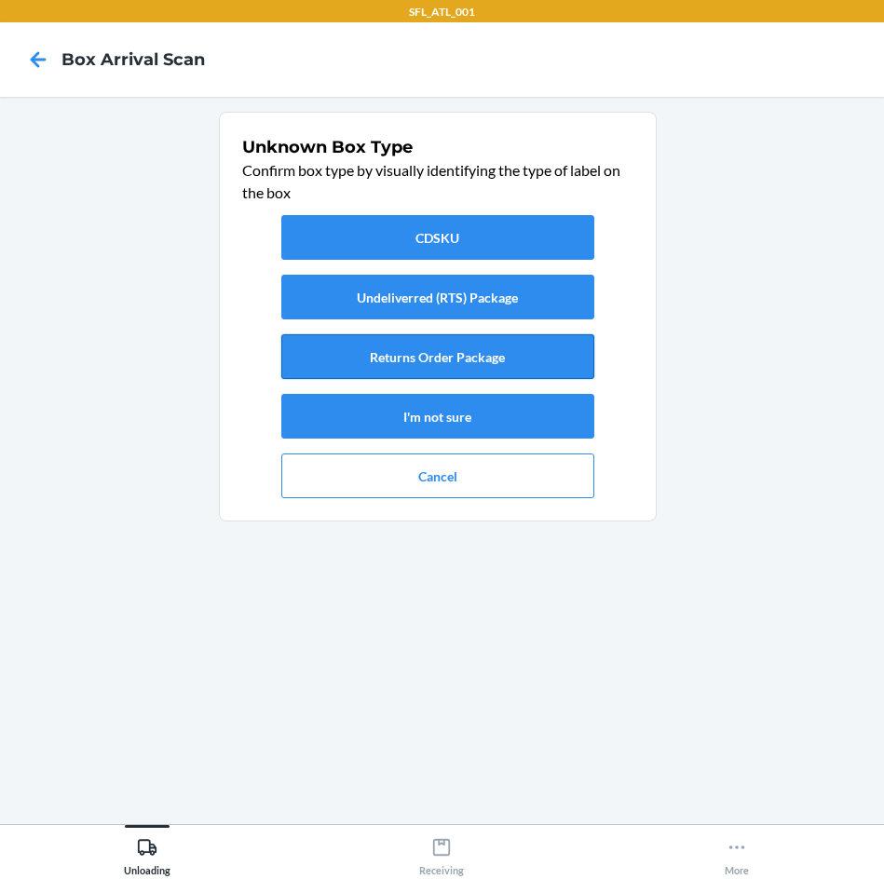
click at [517, 356] on button "Returns Order Package" at bounding box center [437, 356] width 313 height 45
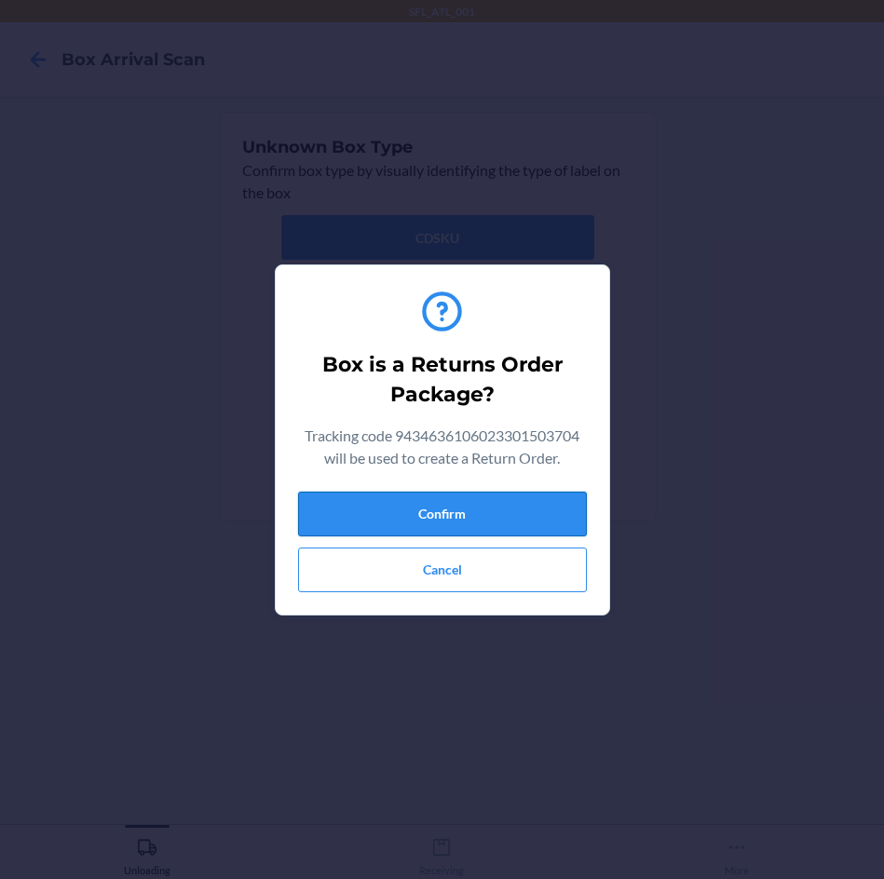
click at [533, 528] on button "Confirm" at bounding box center [442, 514] width 289 height 45
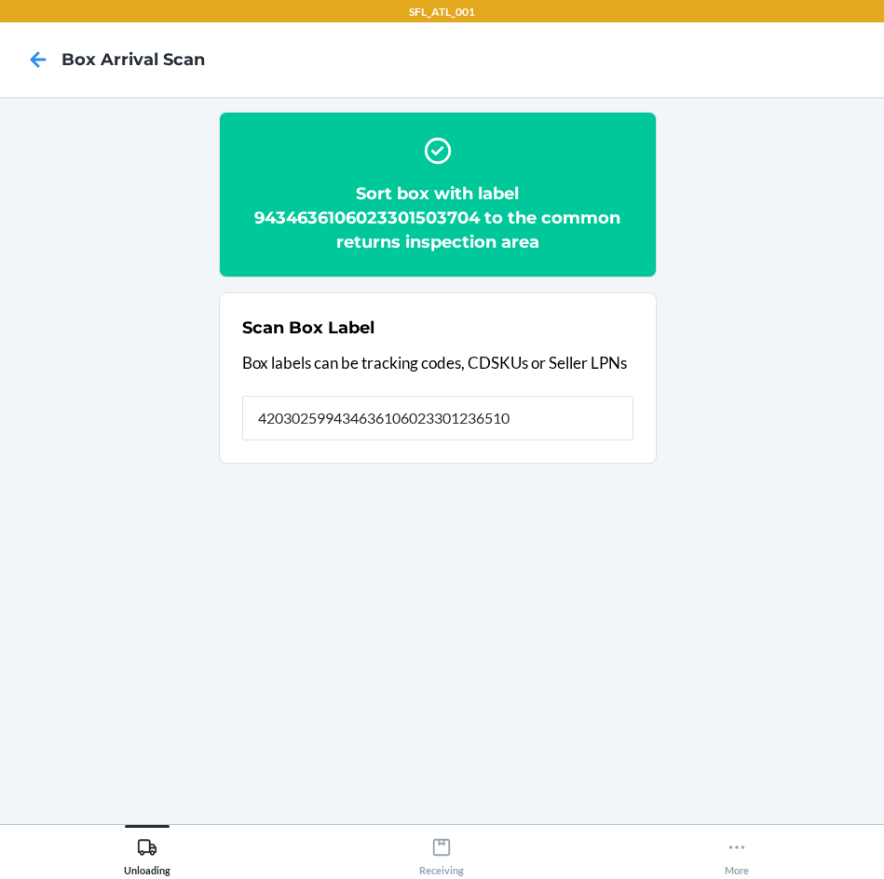
type input "420302599434636106023301236510"
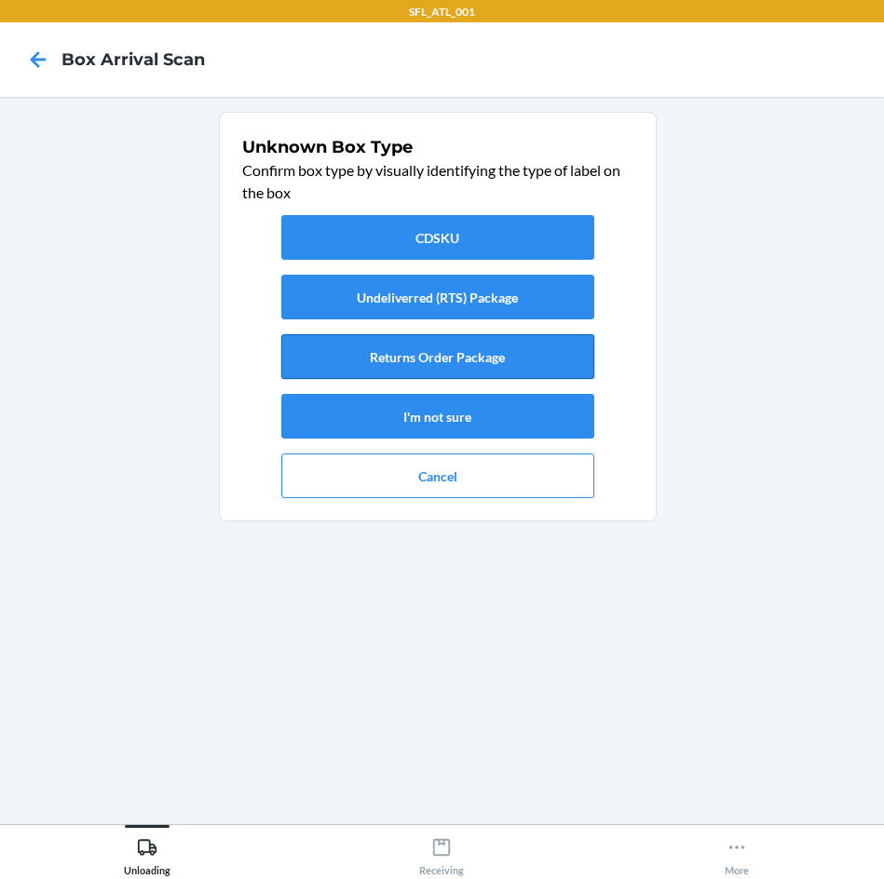
click at [518, 371] on button "Returns Order Package" at bounding box center [437, 356] width 313 height 45
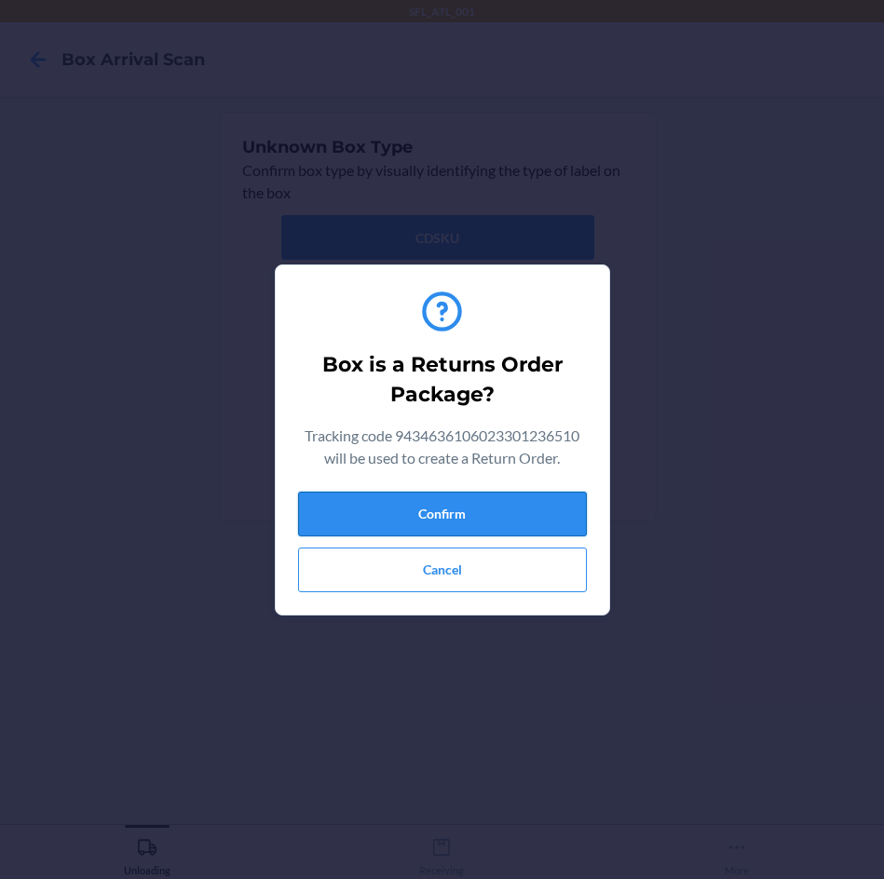
click at [528, 508] on button "Confirm" at bounding box center [442, 514] width 289 height 45
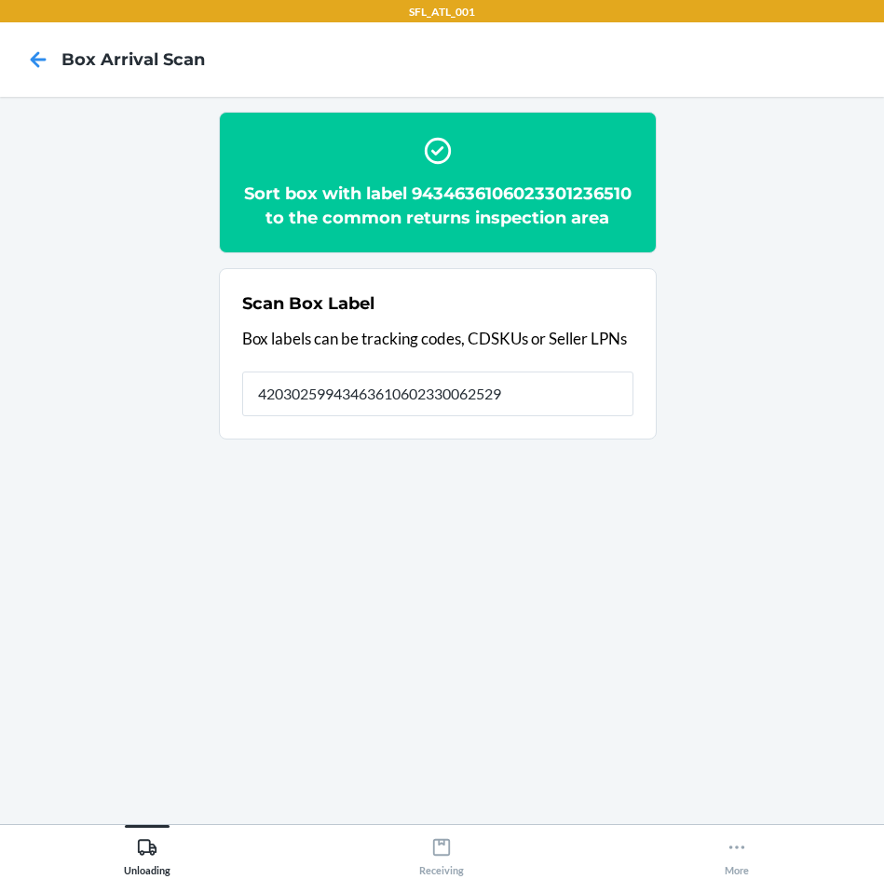
type input "420302599434636106023300625292"
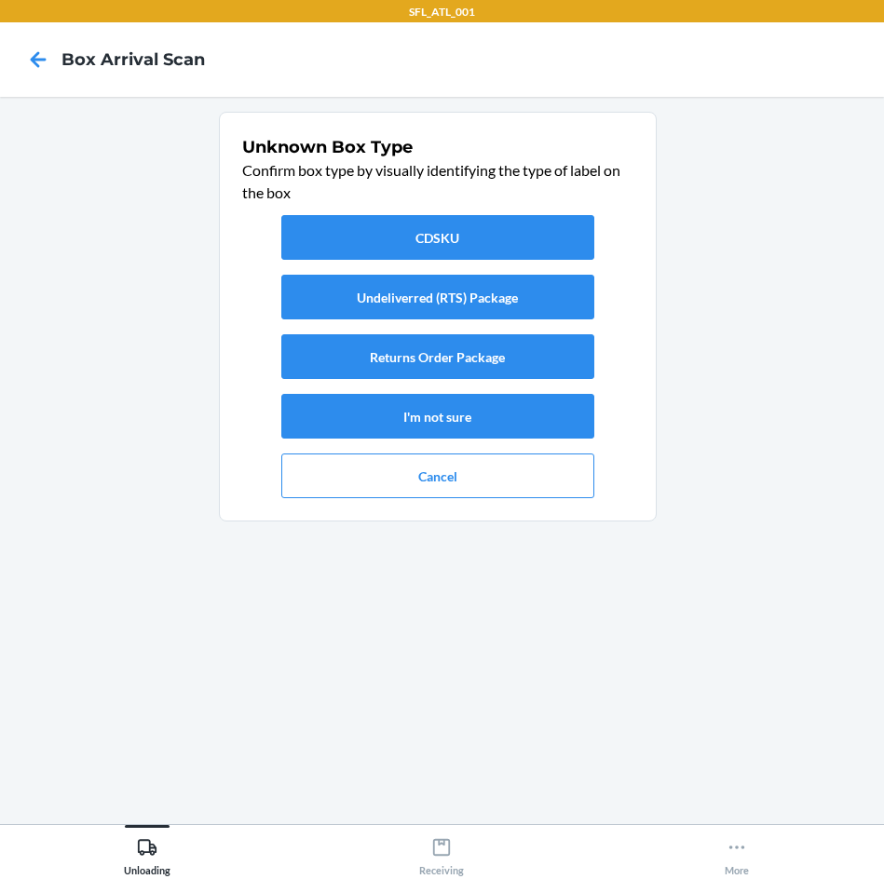
click at [487, 380] on div "CDSKU Undeliverred (RTS) Package Returns Order Package I'm not sure Cancel" at bounding box center [437, 357] width 391 height 298
click at [488, 358] on button "Returns Order Package" at bounding box center [437, 356] width 313 height 45
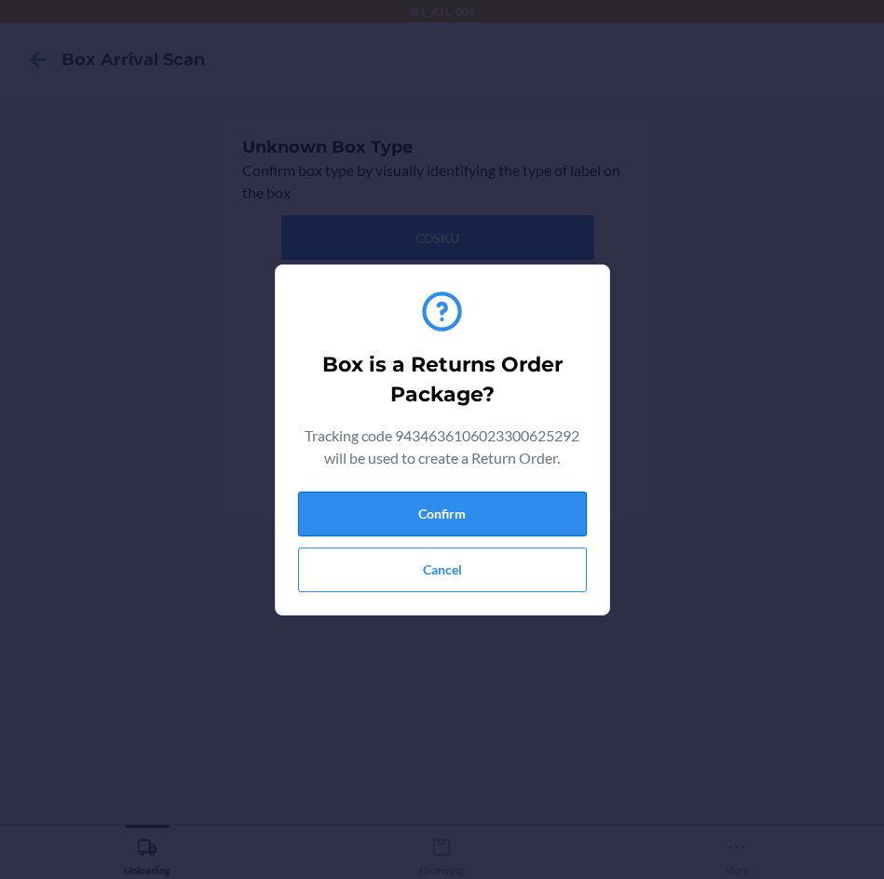
click at [512, 508] on button "Confirm" at bounding box center [442, 514] width 289 height 45
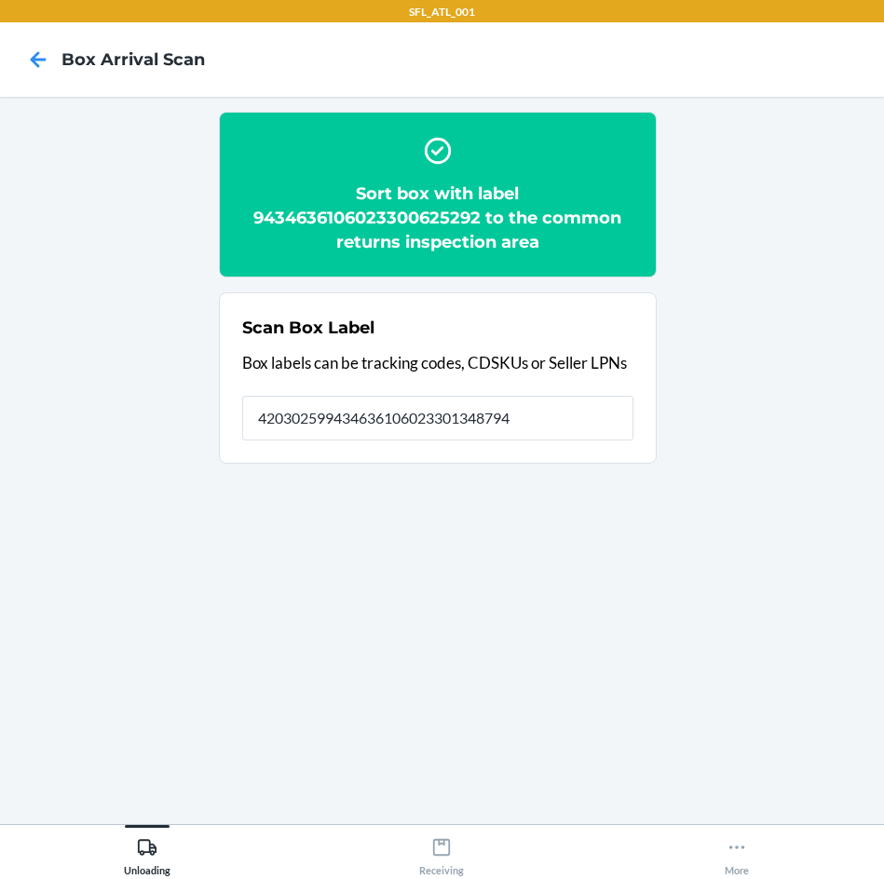
type input "420302599434636106023301348794"
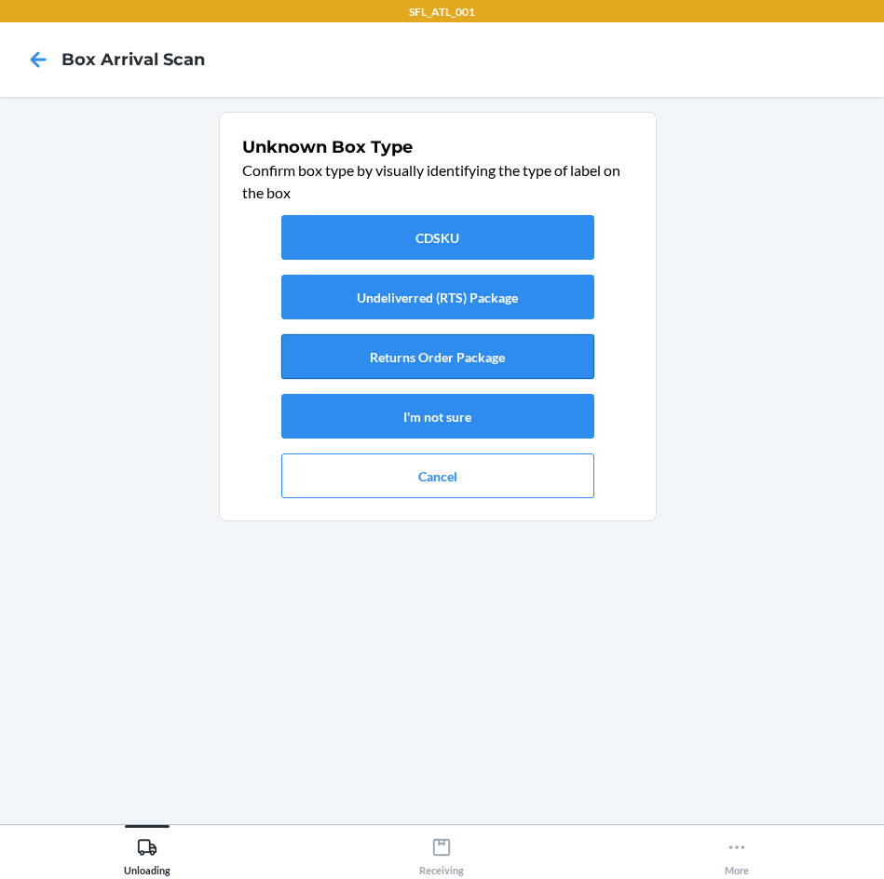
click at [455, 343] on button "Returns Order Package" at bounding box center [437, 356] width 313 height 45
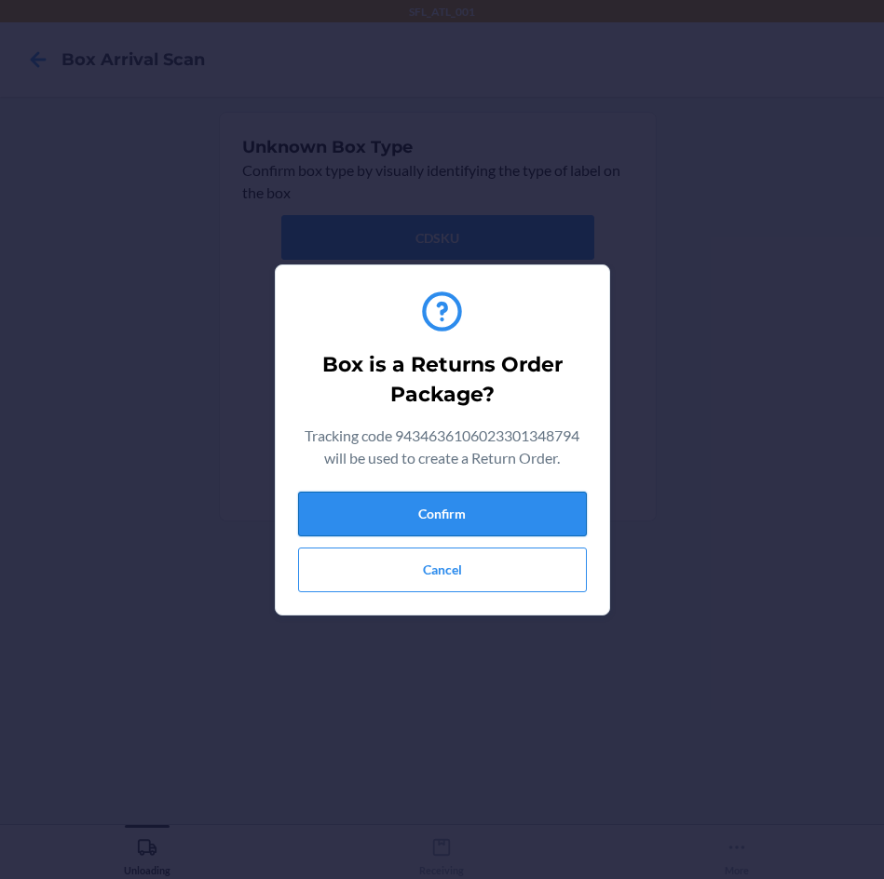
click at [466, 513] on button "Confirm" at bounding box center [442, 514] width 289 height 45
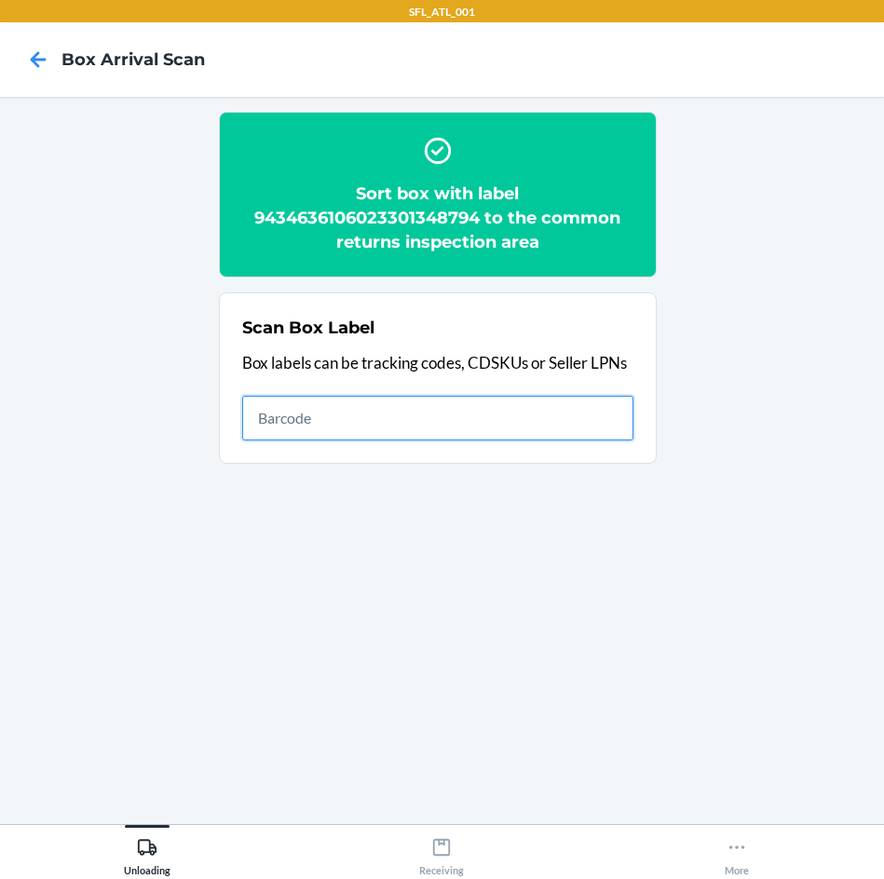
click at [494, 419] on input "text" at bounding box center [437, 418] width 391 height 45
type input "420302599434636106023301463633"
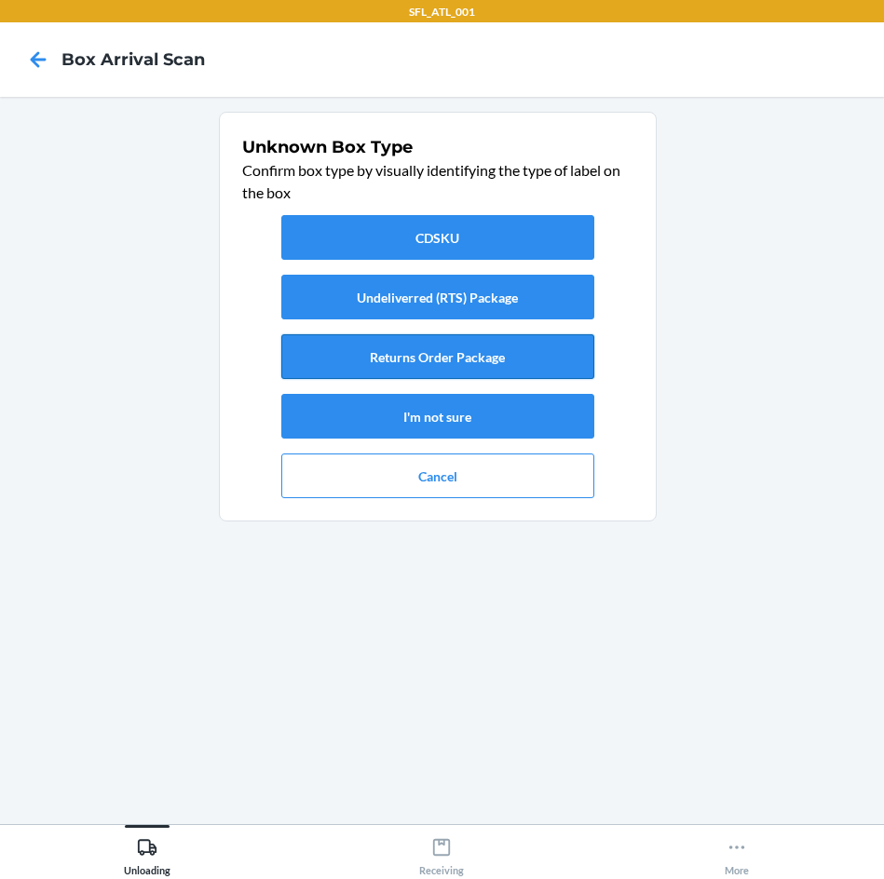
click at [425, 354] on button "Returns Order Package" at bounding box center [437, 356] width 313 height 45
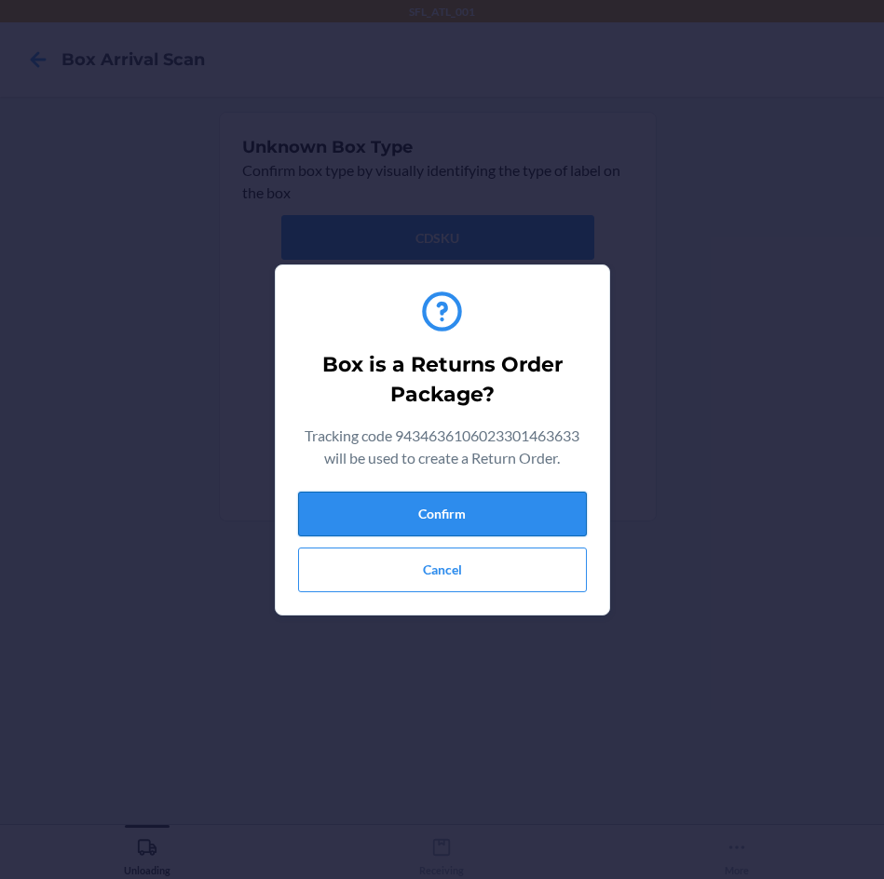
click at [452, 510] on button "Confirm" at bounding box center [442, 514] width 289 height 45
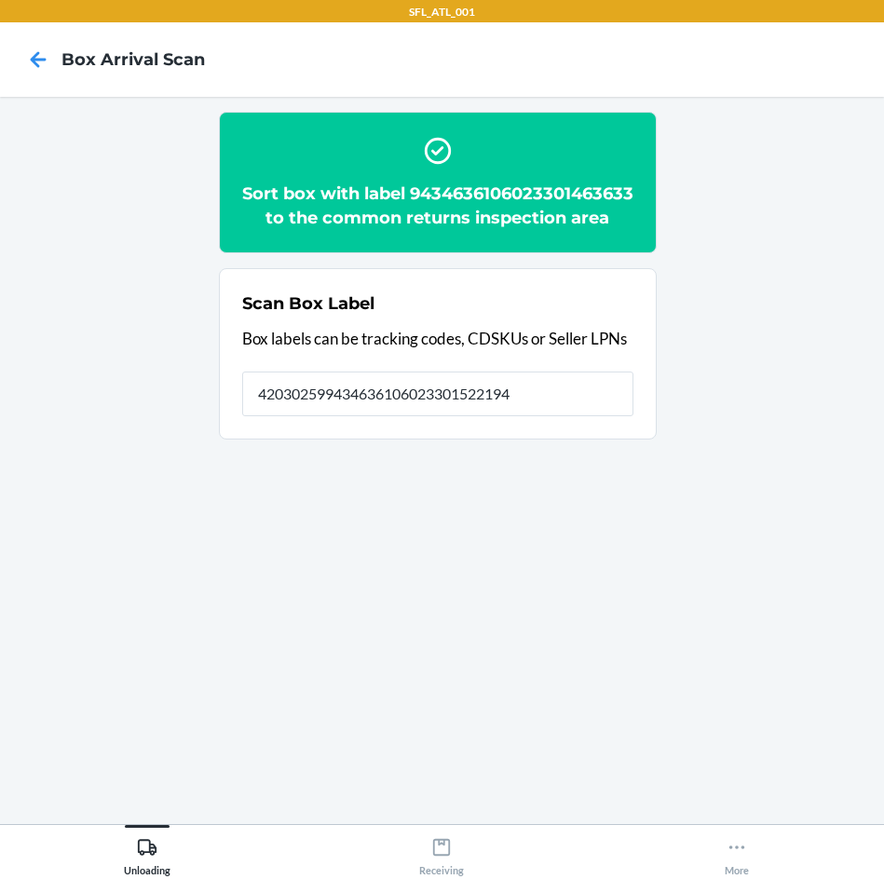
type input "420302599434636106023301522194"
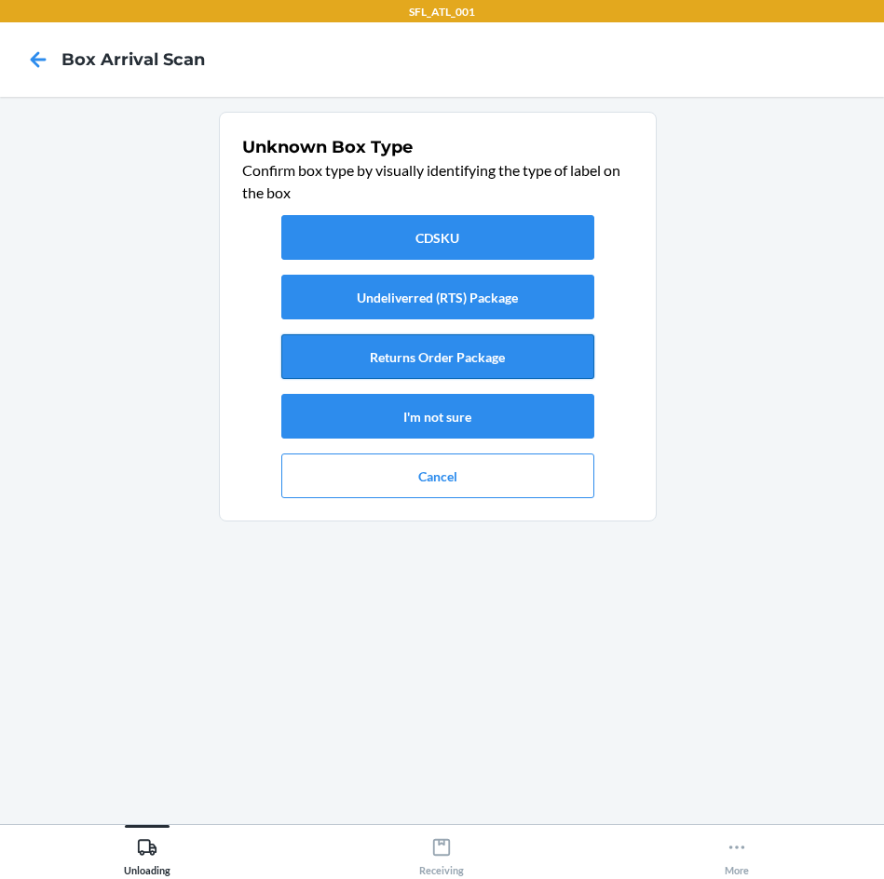
click at [508, 345] on button "Returns Order Package" at bounding box center [437, 356] width 313 height 45
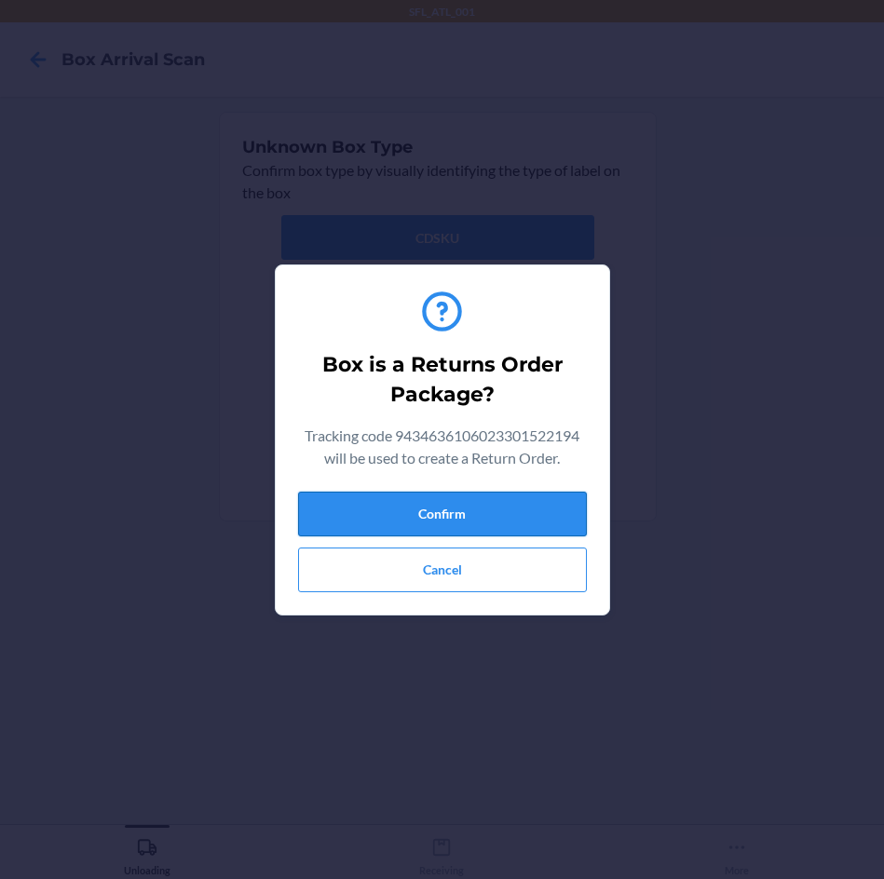
click at [516, 513] on button "Confirm" at bounding box center [442, 514] width 289 height 45
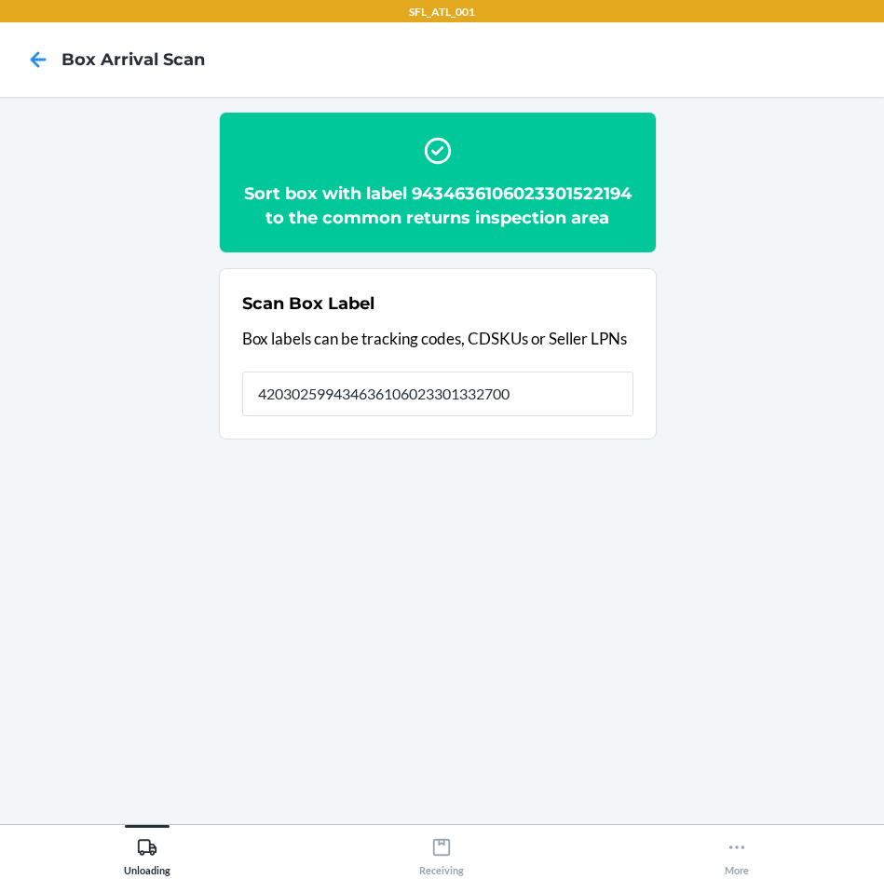
type input "420302599434636106023301332700"
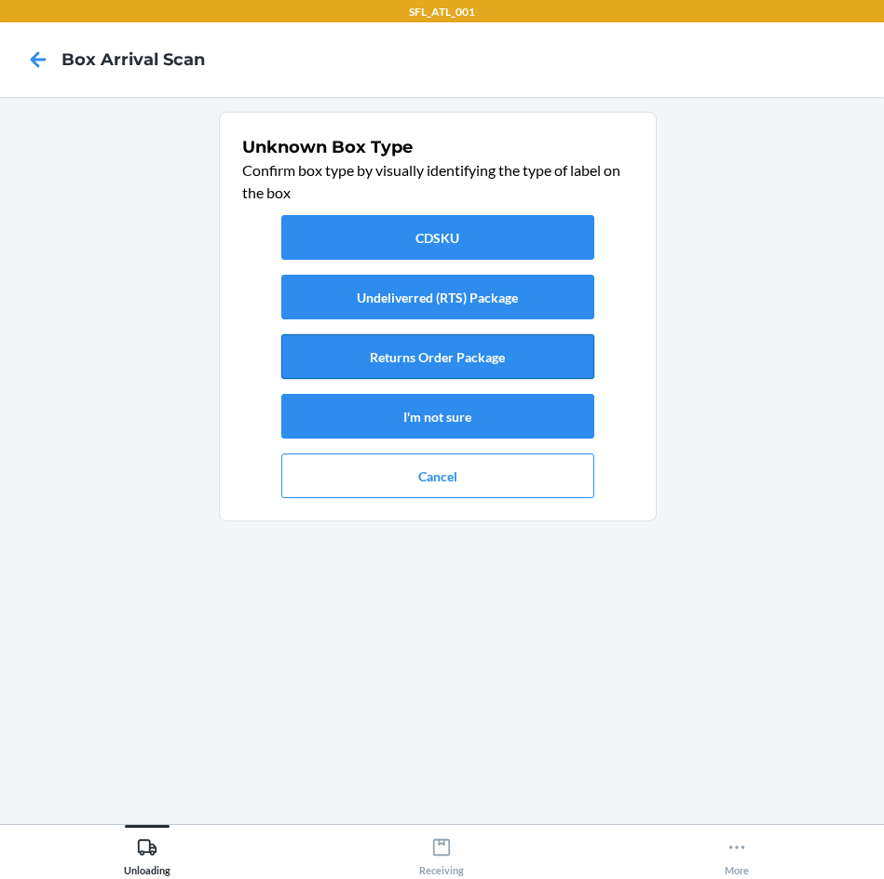
click at [507, 364] on button "Returns Order Package" at bounding box center [437, 356] width 313 height 45
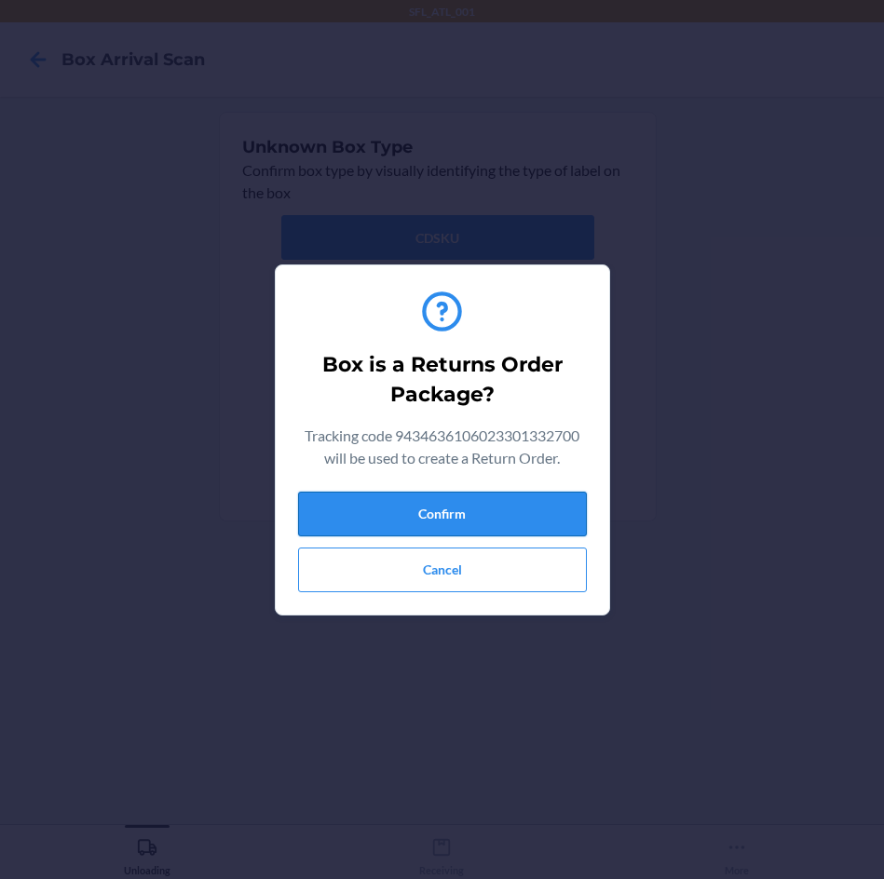
click at [501, 513] on button "Confirm" at bounding box center [442, 514] width 289 height 45
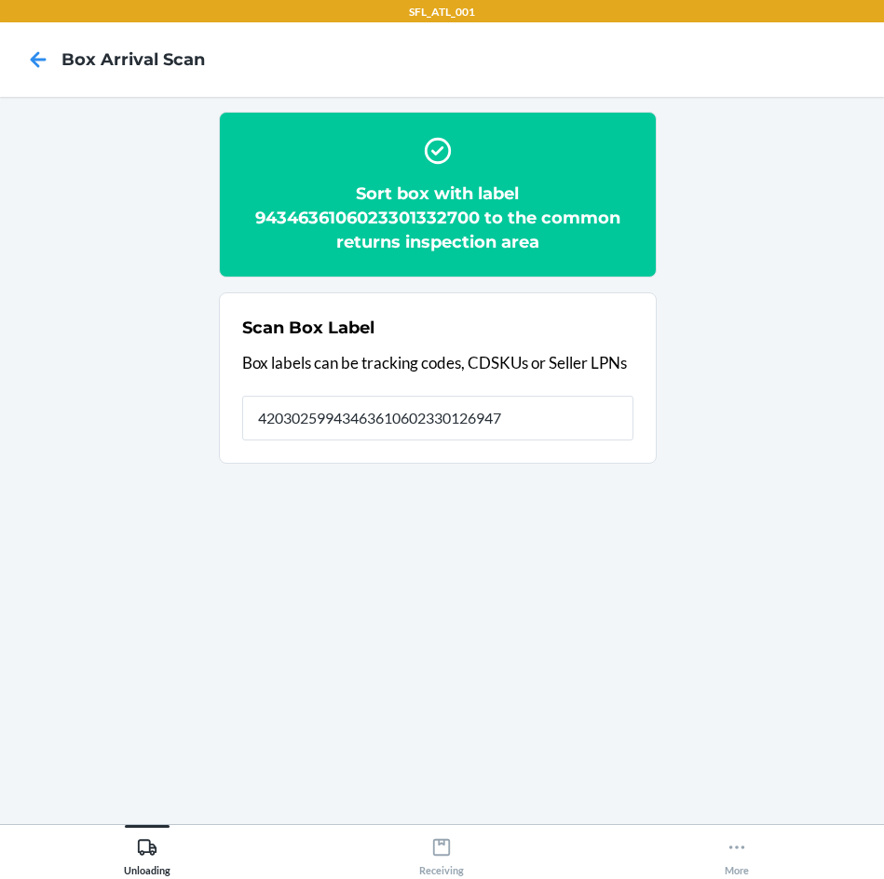
type input "420302599434636106023301269471"
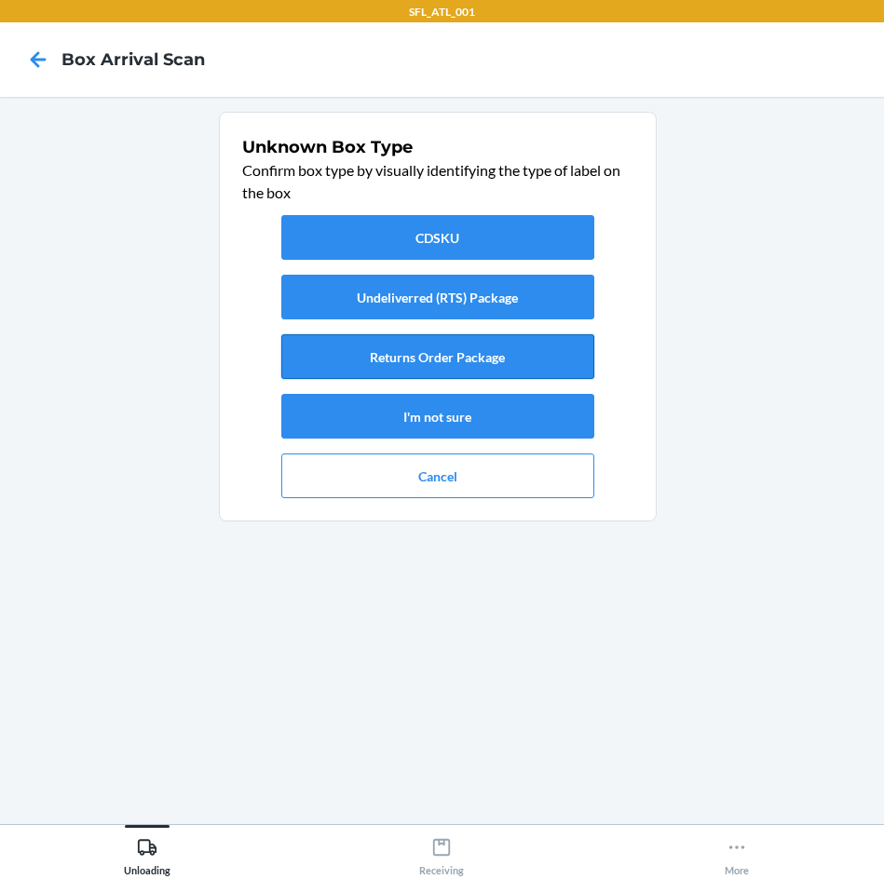
click at [552, 339] on button "Returns Order Package" at bounding box center [437, 356] width 313 height 45
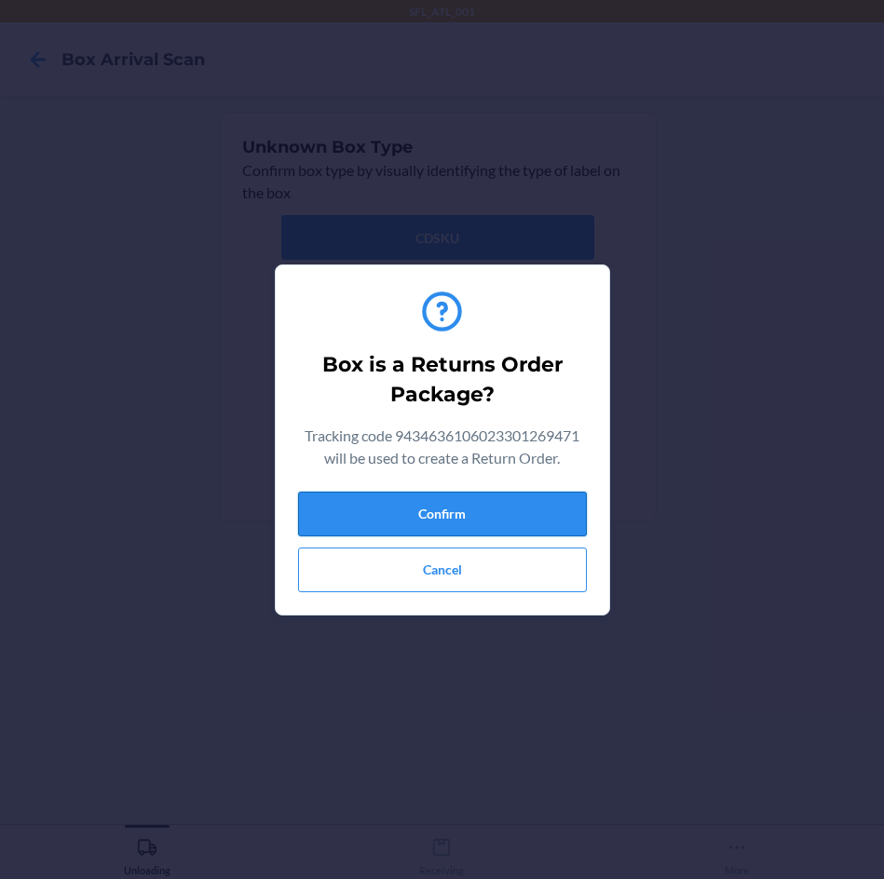
click at [529, 511] on button "Confirm" at bounding box center [442, 514] width 289 height 45
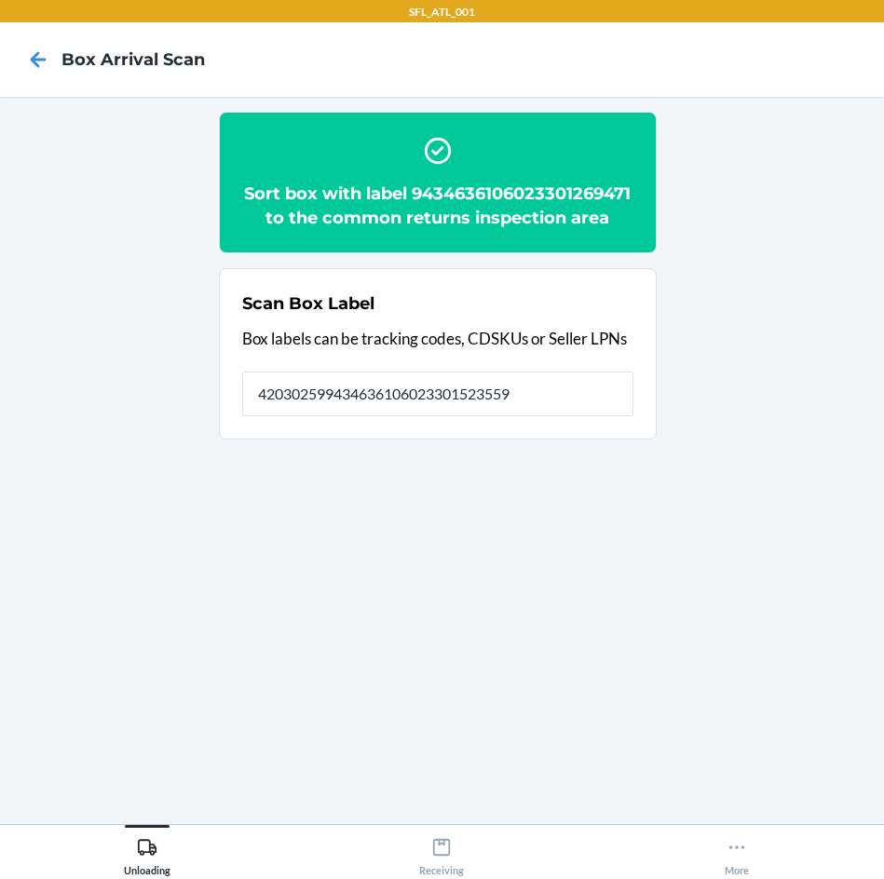
type input "420302599434636106023301523559"
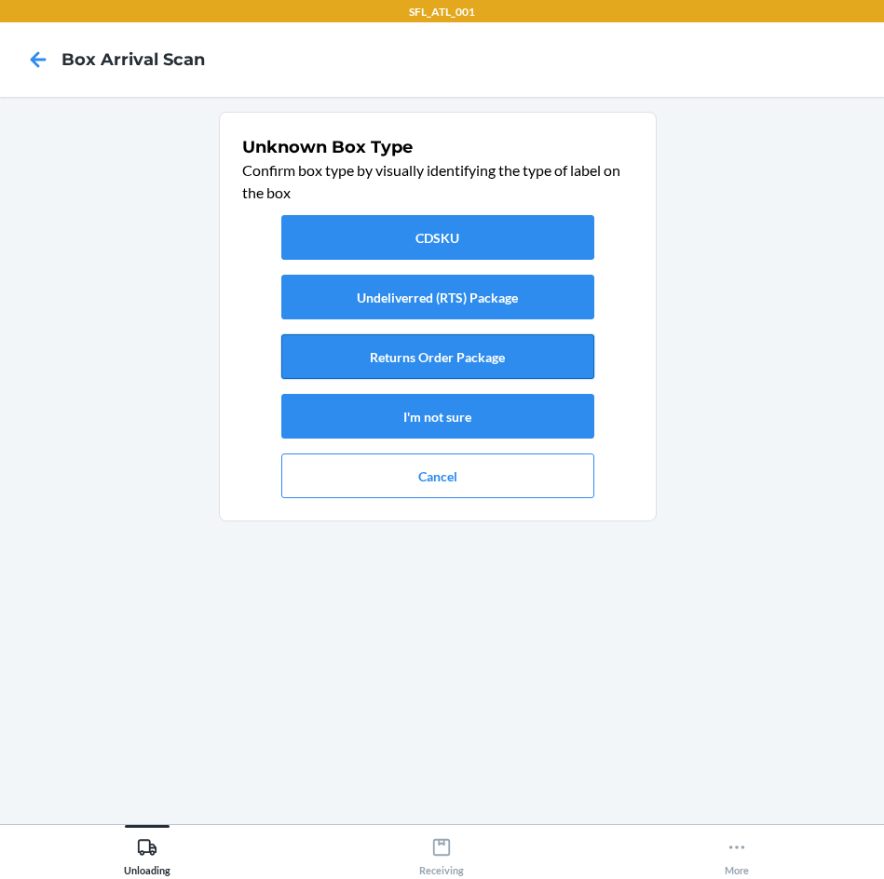
click at [473, 359] on button "Returns Order Package" at bounding box center [437, 356] width 313 height 45
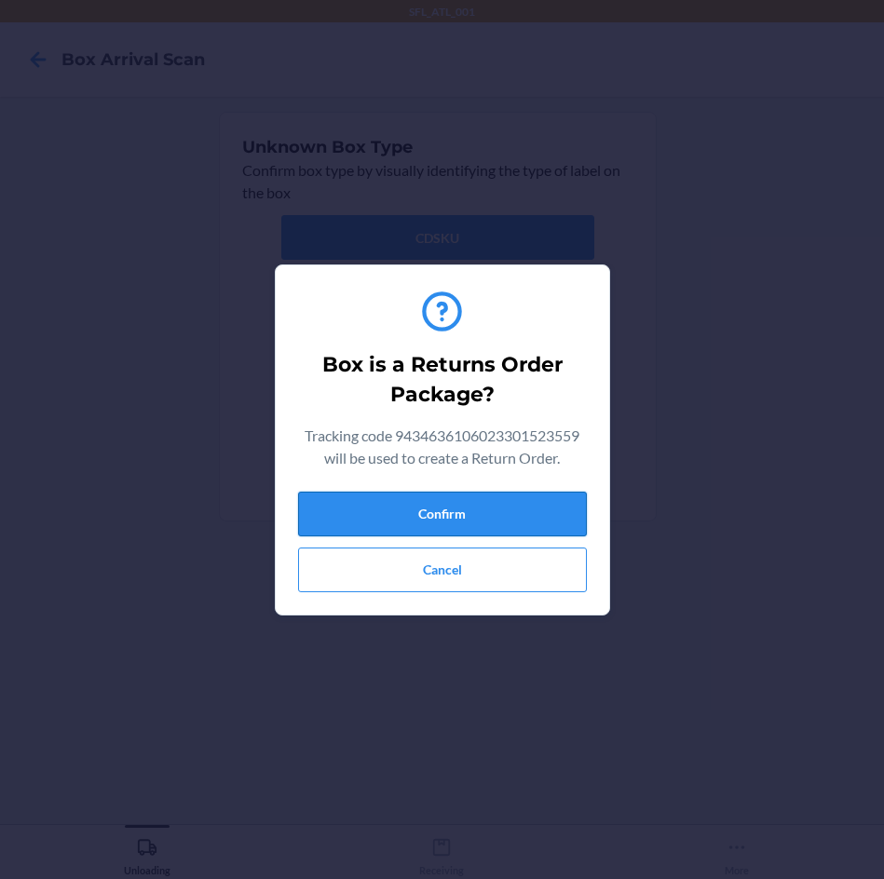
click at [483, 521] on button "Confirm" at bounding box center [442, 514] width 289 height 45
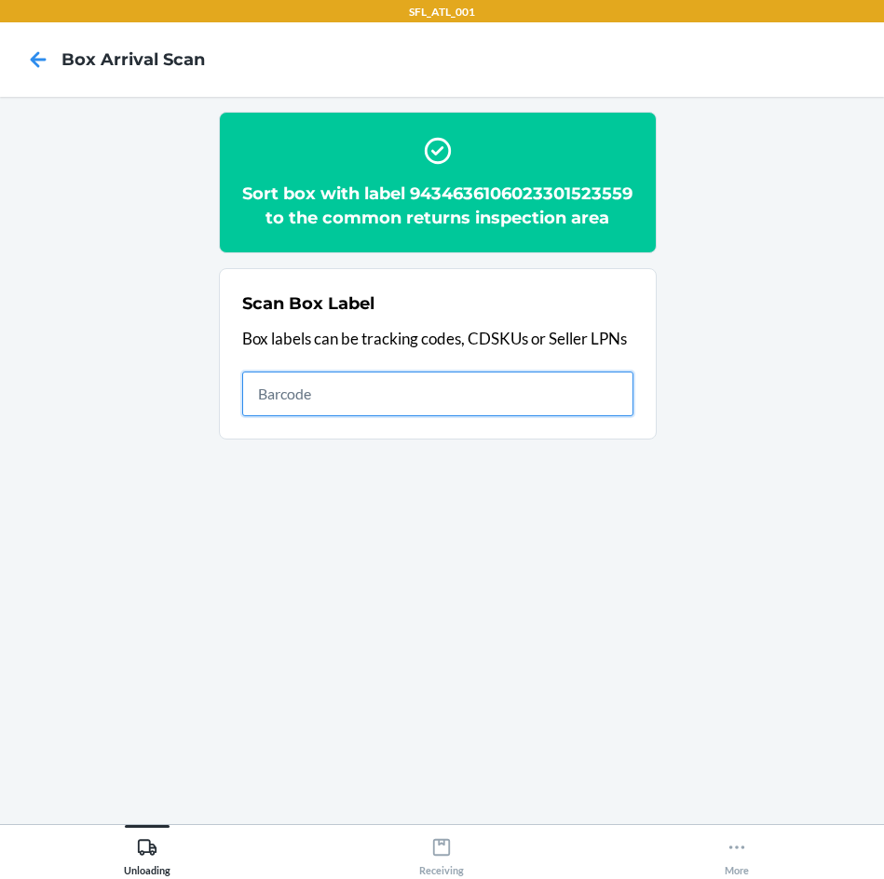
click at [430, 416] on input "text" at bounding box center [437, 394] width 391 height 45
type input "420302599434636106023300826262"
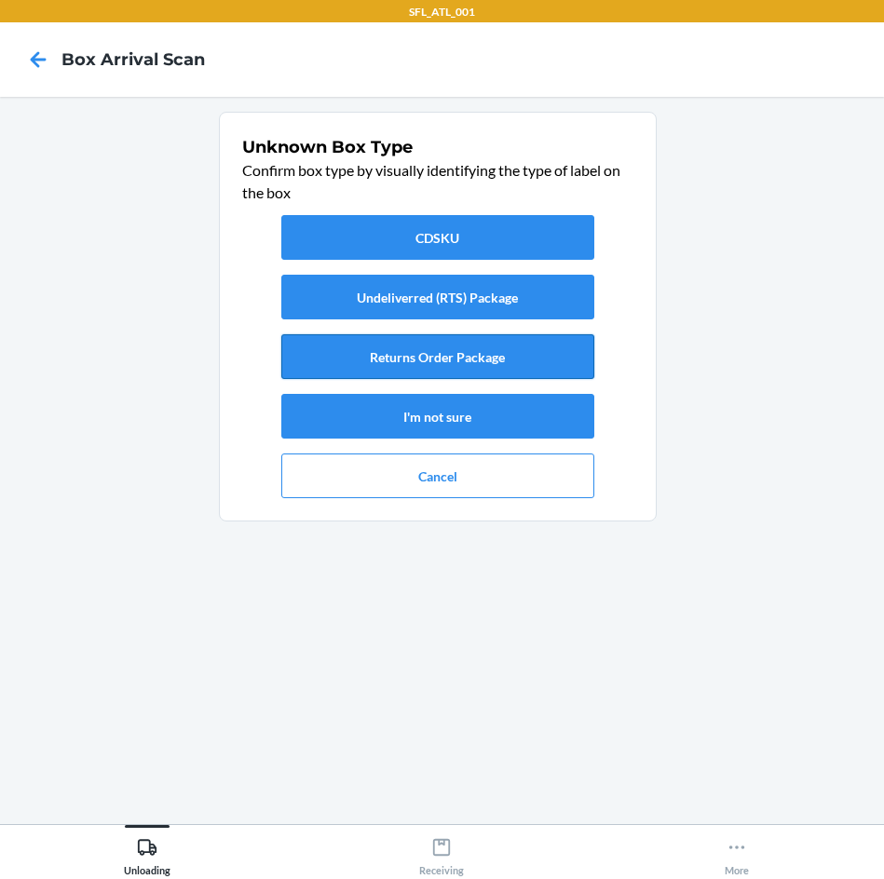
click at [472, 348] on button "Returns Order Package" at bounding box center [437, 356] width 313 height 45
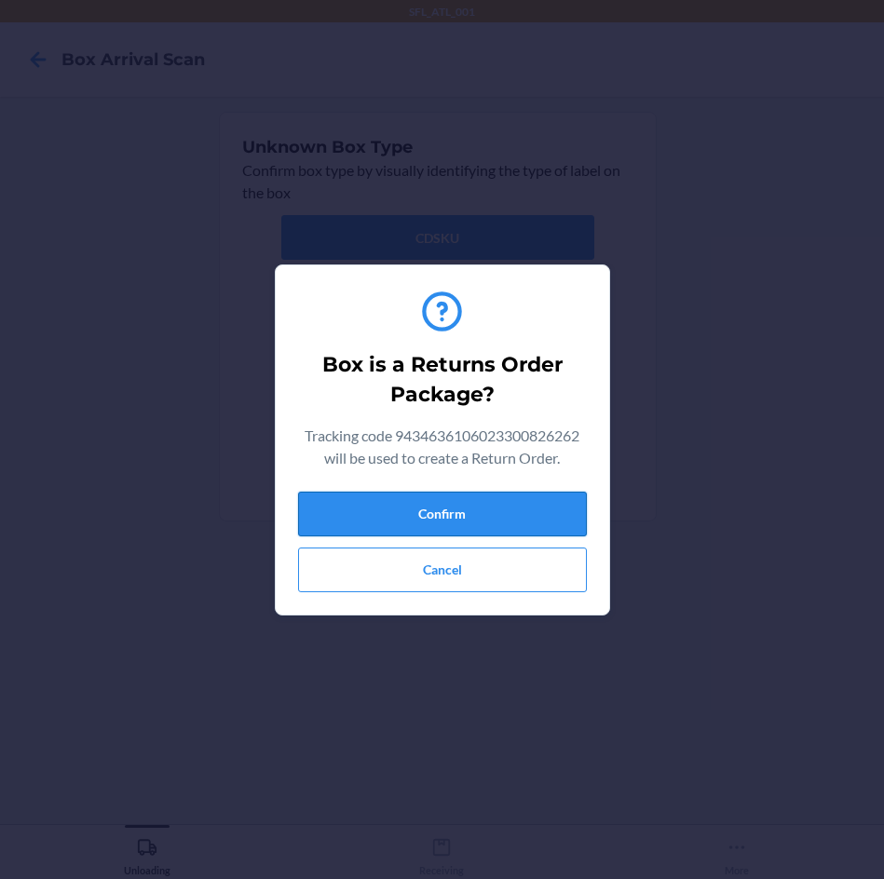
click at [479, 494] on button "Confirm" at bounding box center [442, 514] width 289 height 45
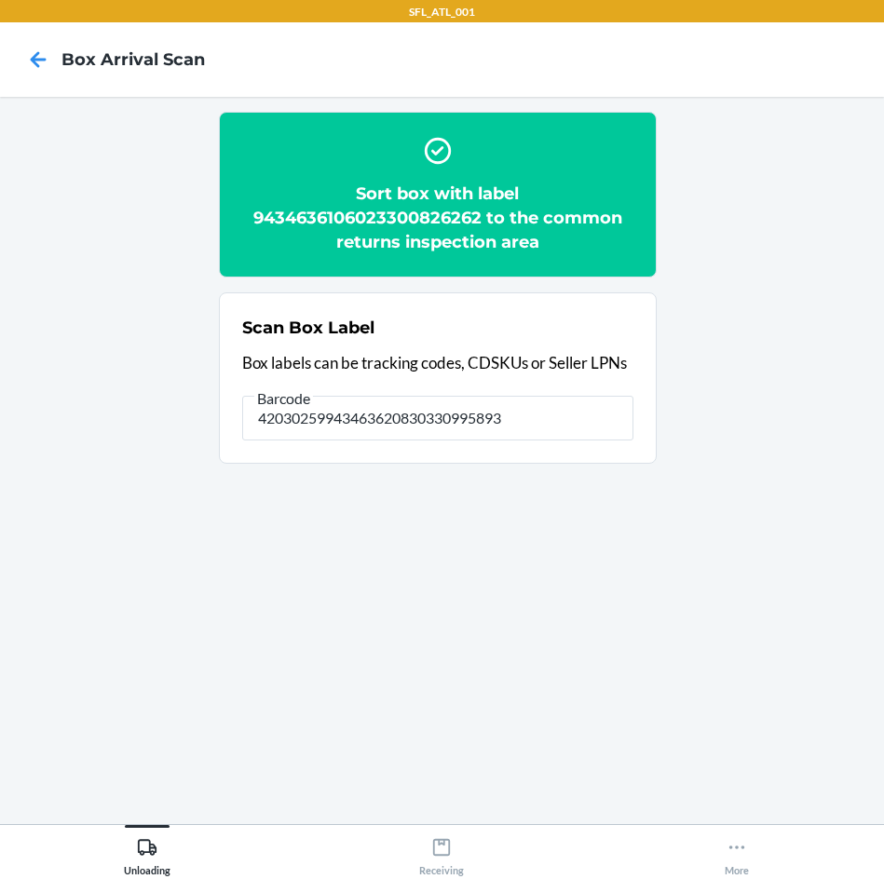
type input "420302599434636208303309958933"
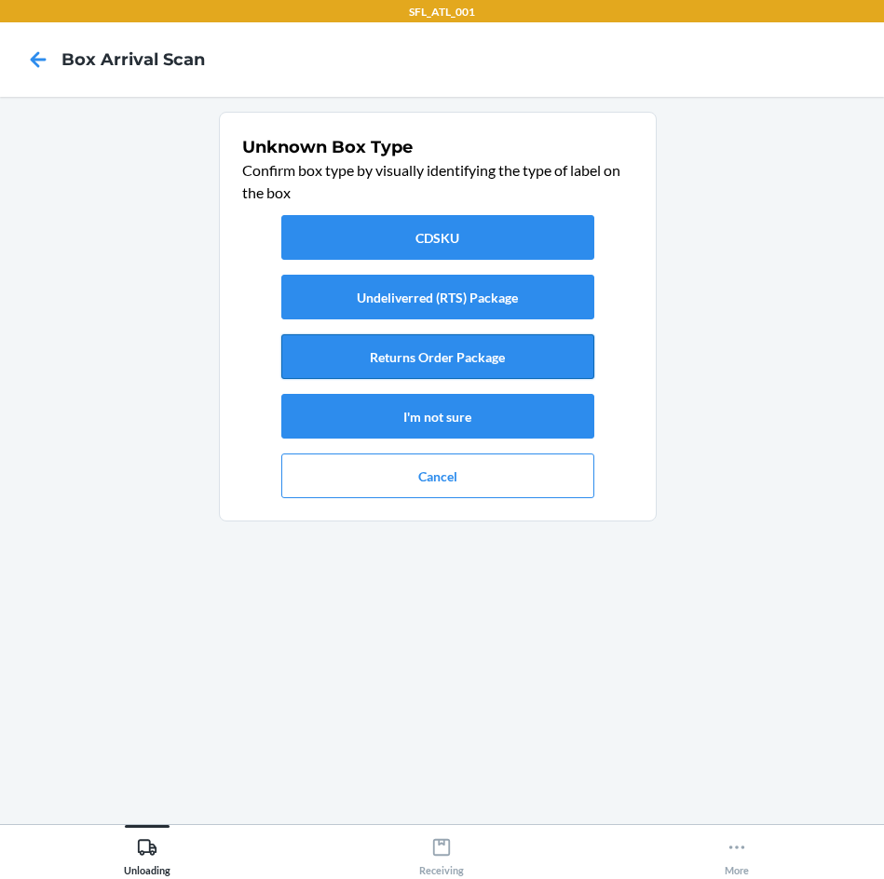
click at [471, 355] on button "Returns Order Package" at bounding box center [437, 356] width 313 height 45
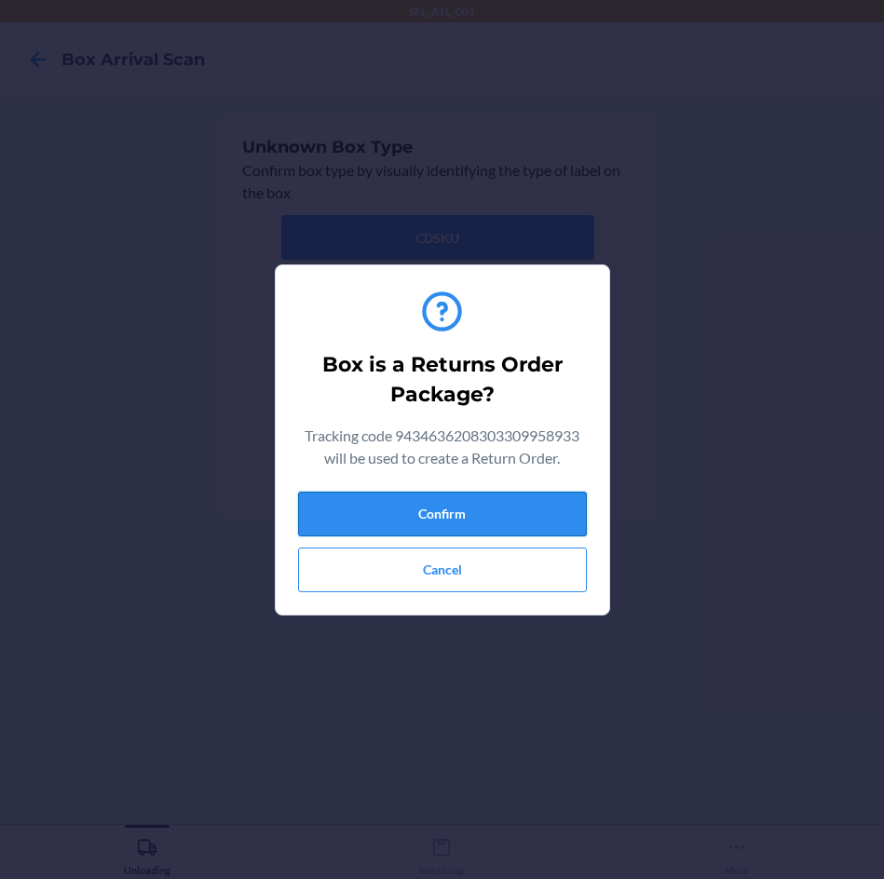
click at [461, 513] on button "Confirm" at bounding box center [442, 514] width 289 height 45
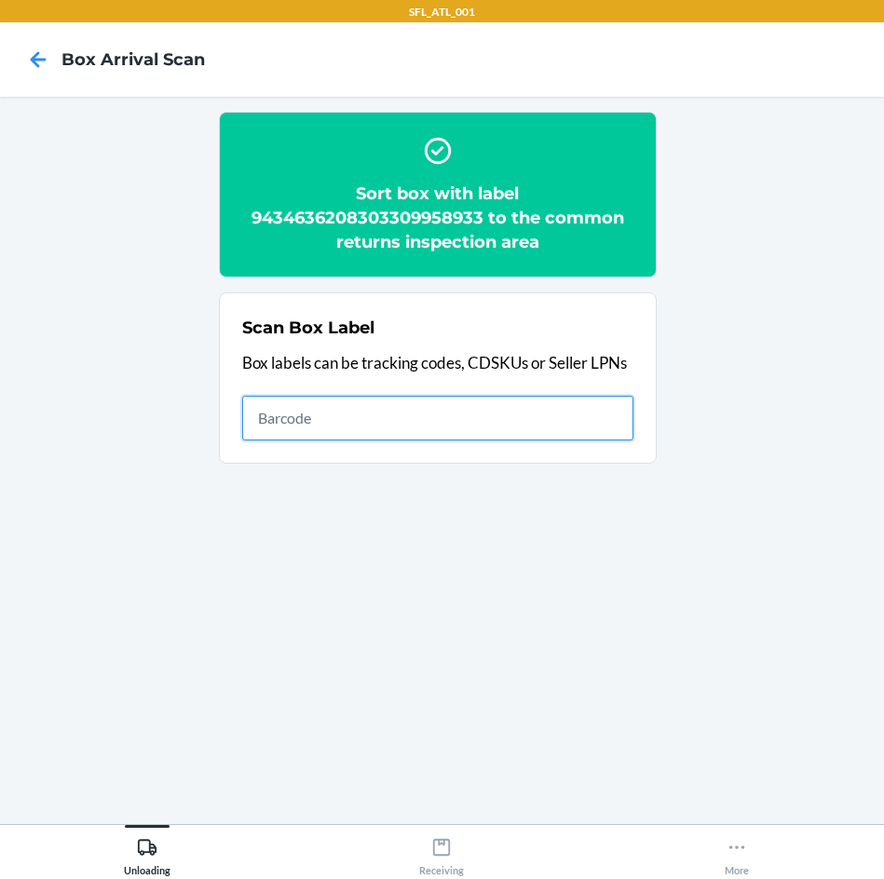
click at [392, 434] on input "text" at bounding box center [437, 418] width 391 height 45
type input "420302599434636106023300606475"
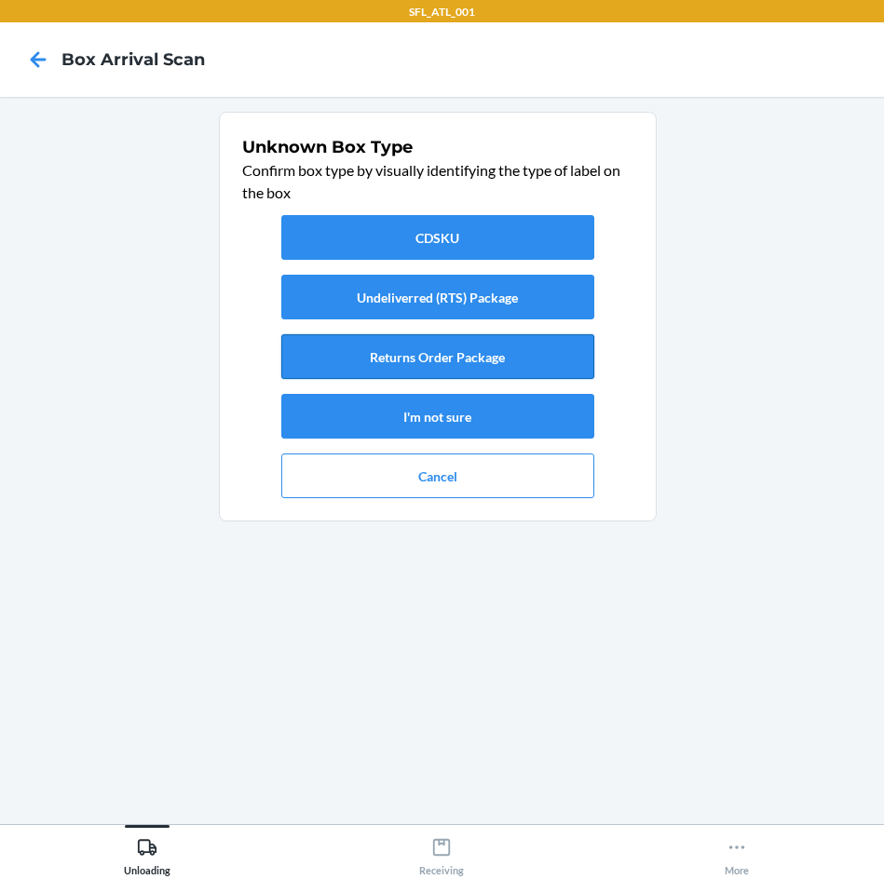
click at [471, 355] on button "Returns Order Package" at bounding box center [437, 356] width 313 height 45
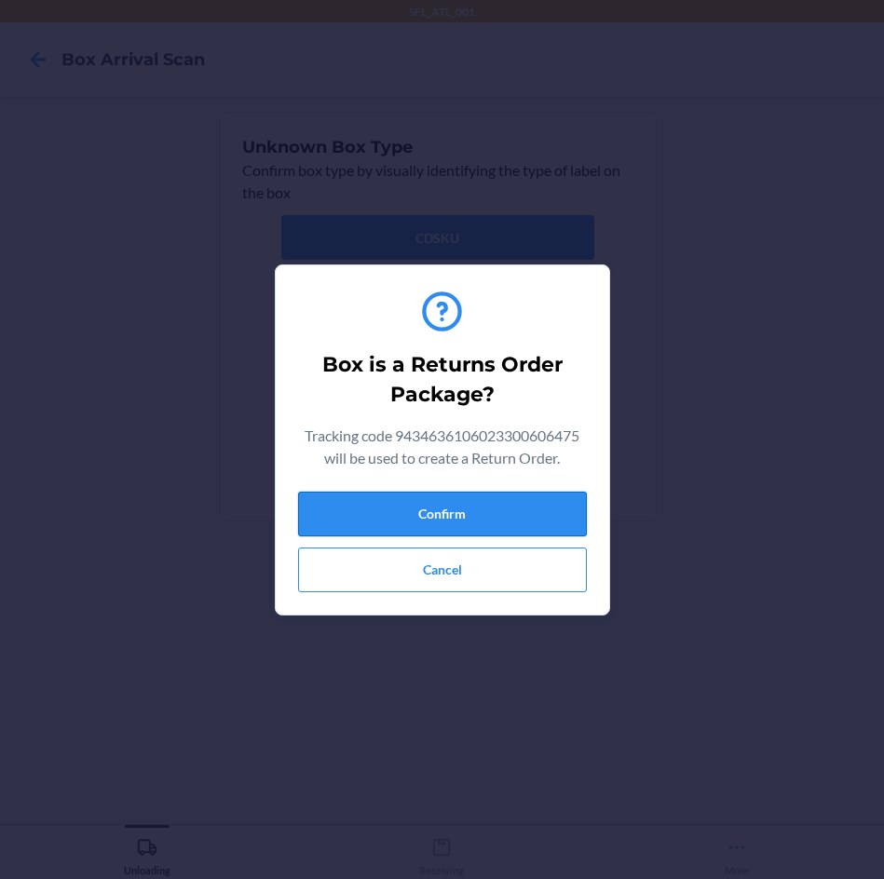
click at [507, 514] on button "Confirm" at bounding box center [442, 514] width 289 height 45
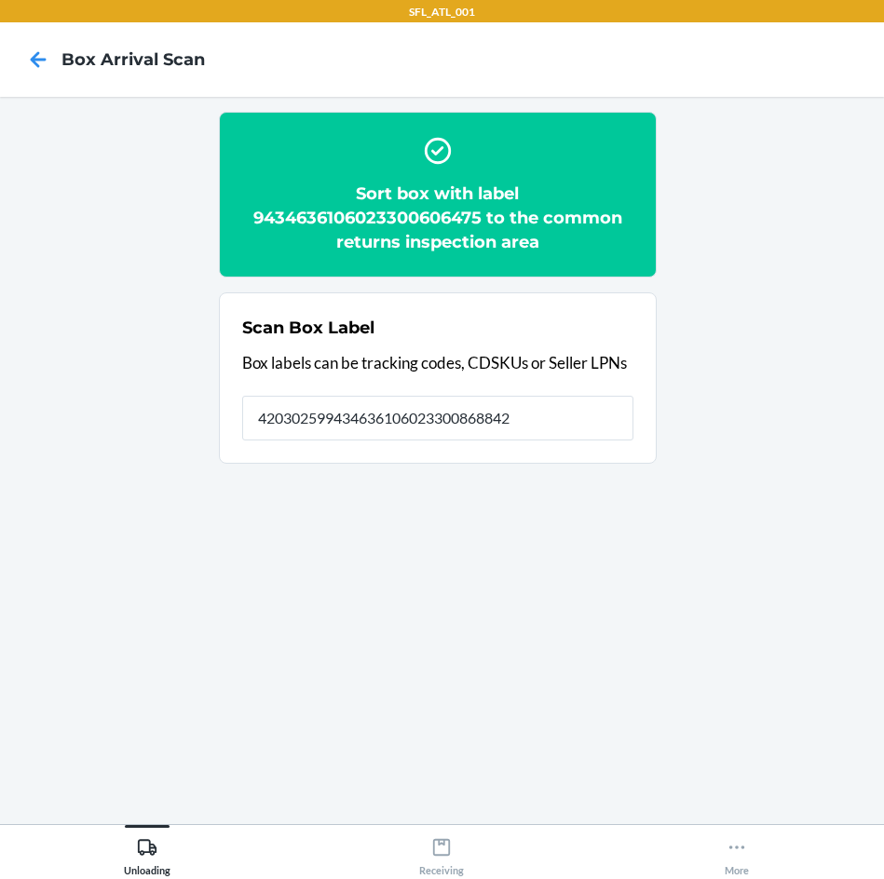
type input "420302599434636106023300868842"
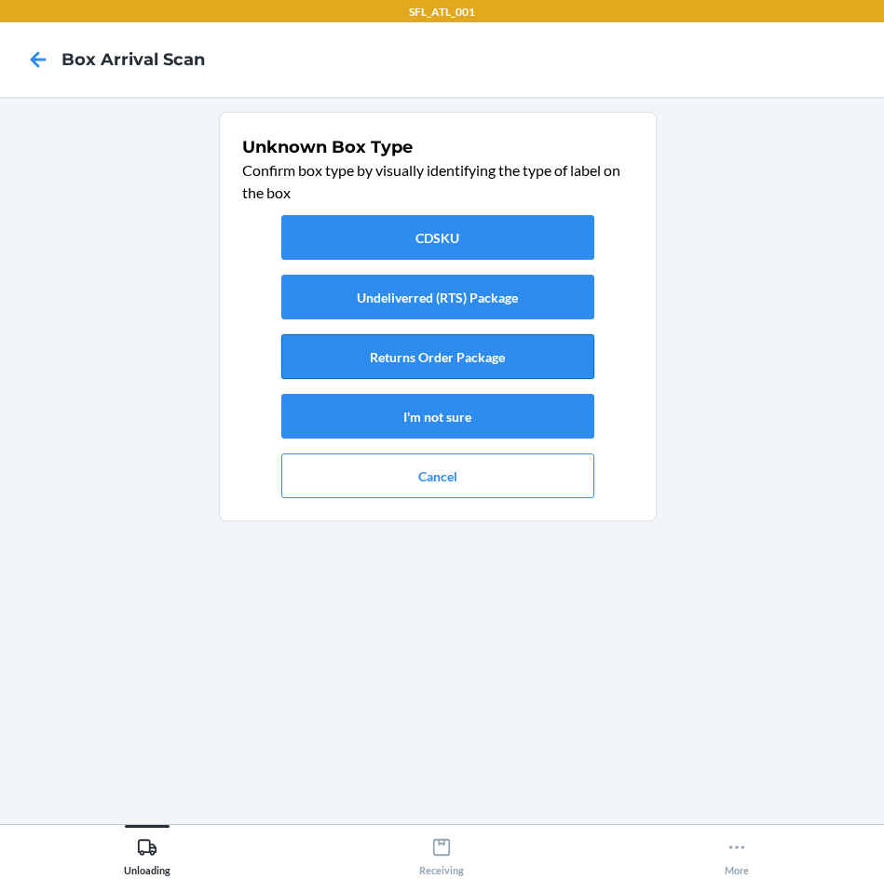
click at [442, 344] on button "Returns Order Package" at bounding box center [437, 356] width 313 height 45
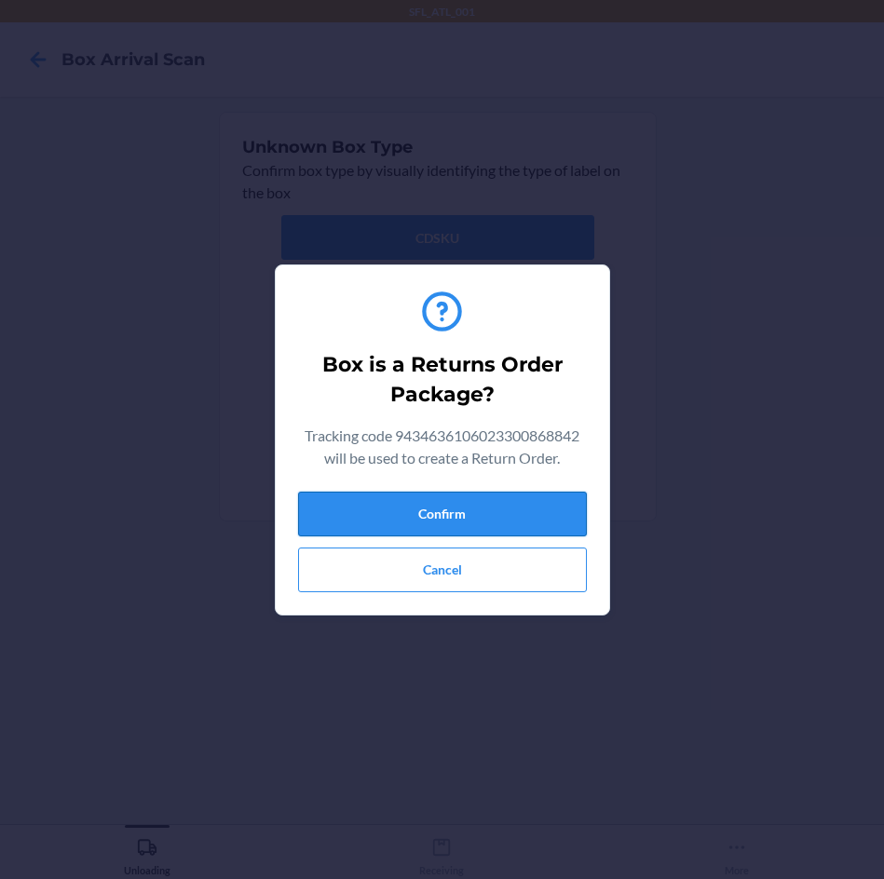
click at [529, 521] on button "Confirm" at bounding box center [442, 514] width 289 height 45
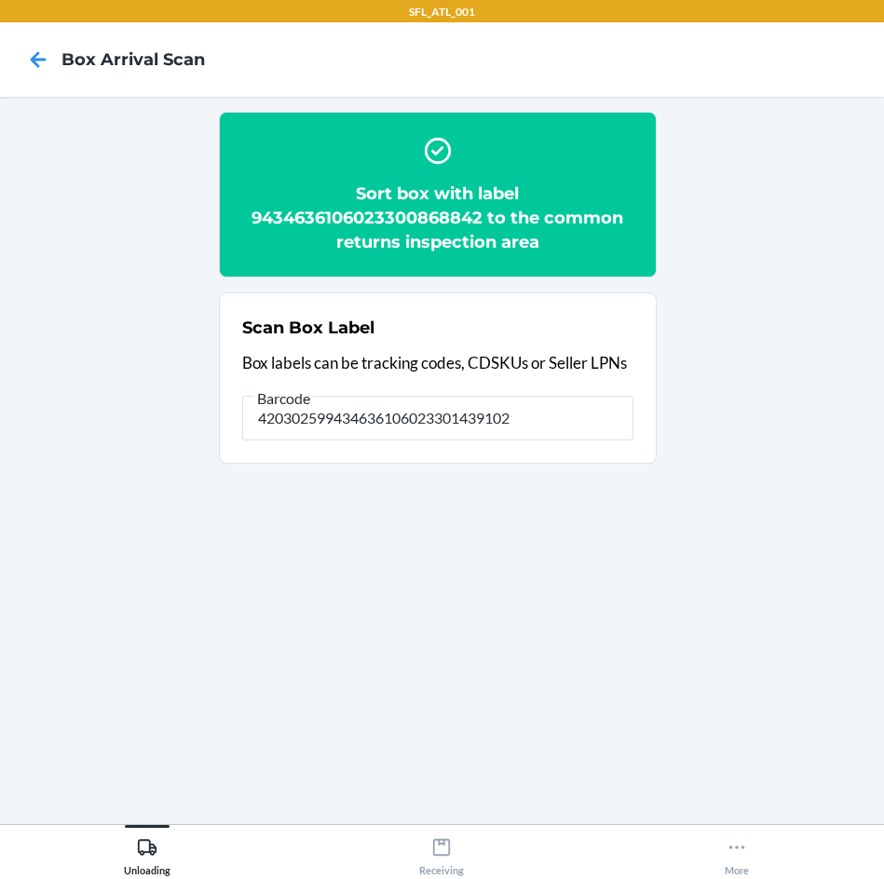
type input "420302599434636106023301439102"
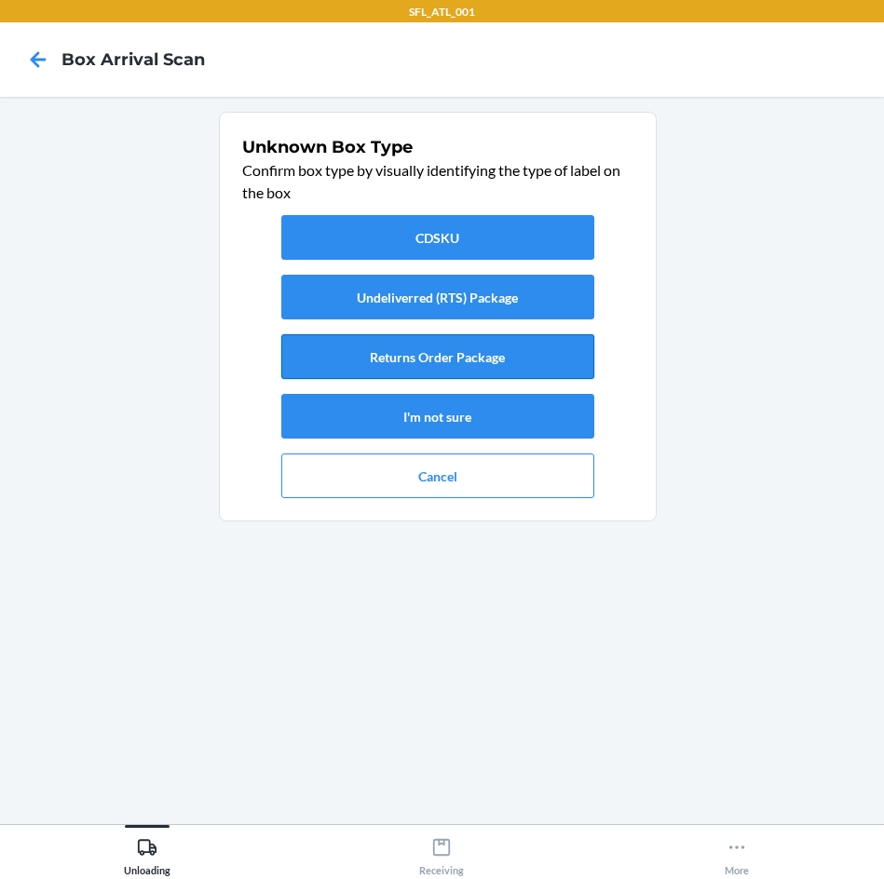
click at [489, 367] on button "Returns Order Package" at bounding box center [437, 356] width 313 height 45
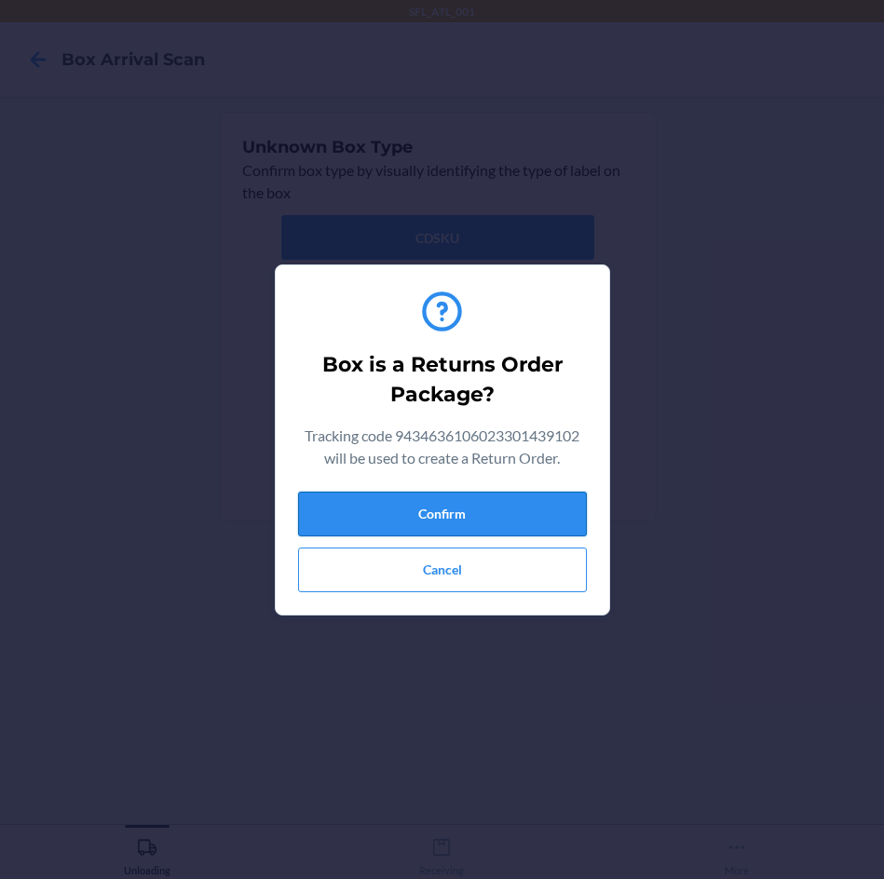
drag, startPoint x: 534, startPoint y: 494, endPoint x: 535, endPoint y: 504, distance: 10.3
click at [534, 498] on button "Confirm" at bounding box center [442, 514] width 289 height 45
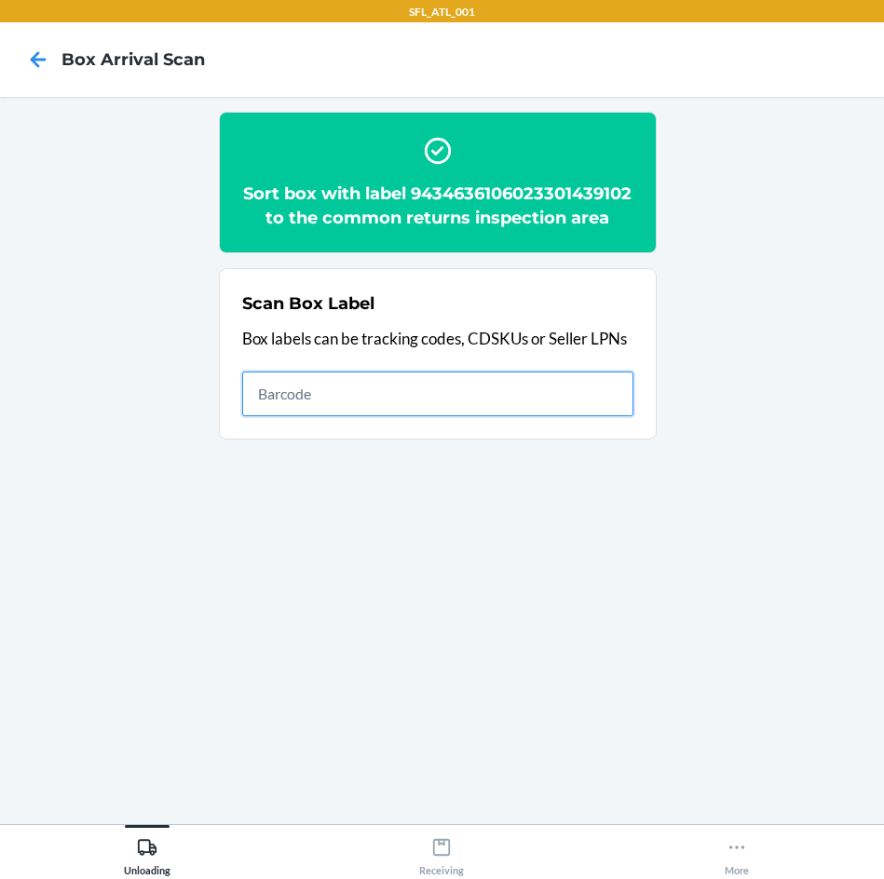
click at [342, 416] on input "text" at bounding box center [437, 394] width 391 height 45
type input "420302599434636106023301485253"
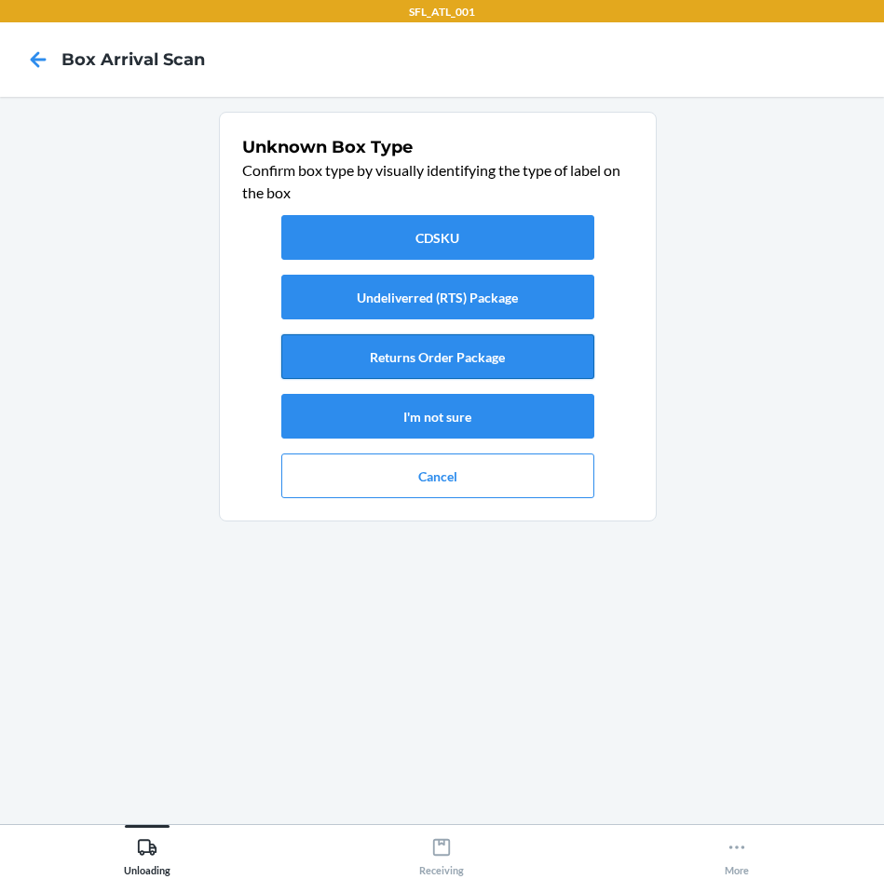
click at [347, 351] on button "Returns Order Package" at bounding box center [437, 356] width 313 height 45
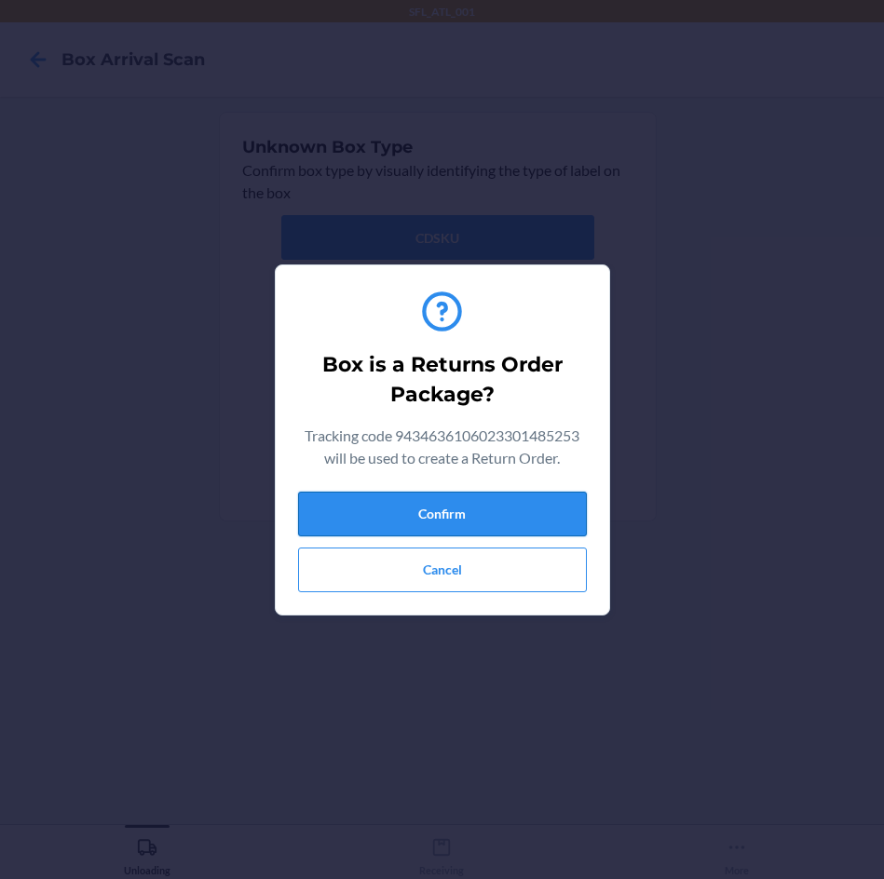
click at [384, 506] on button "Confirm" at bounding box center [442, 514] width 289 height 45
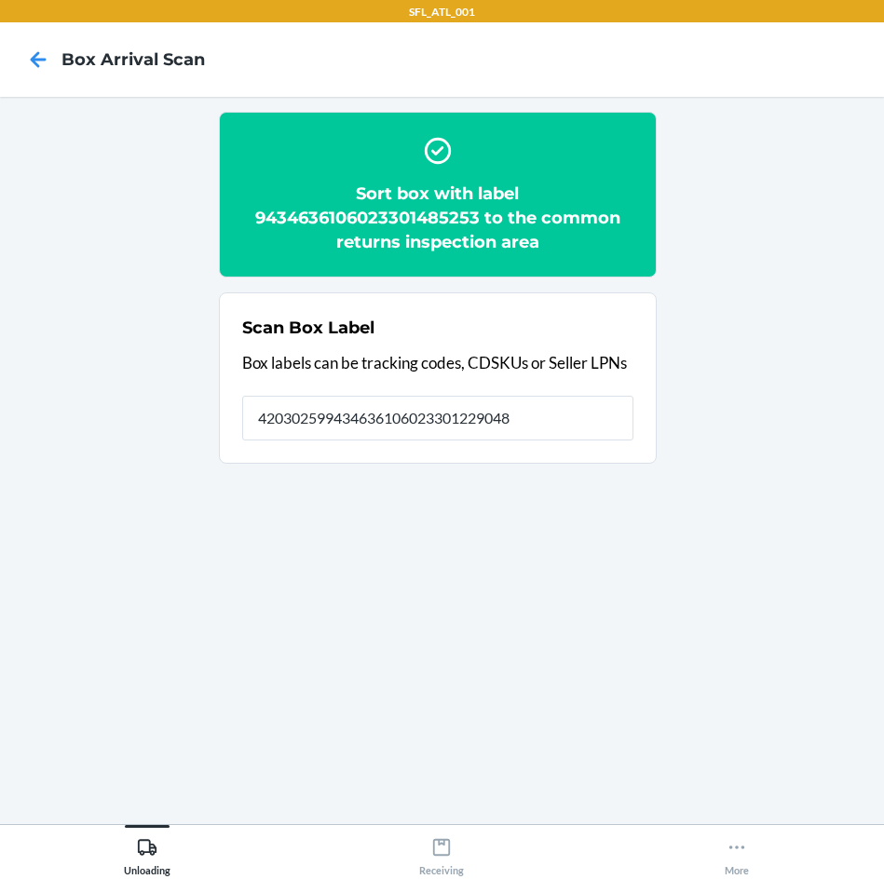
type input "420302599434636106023301229048"
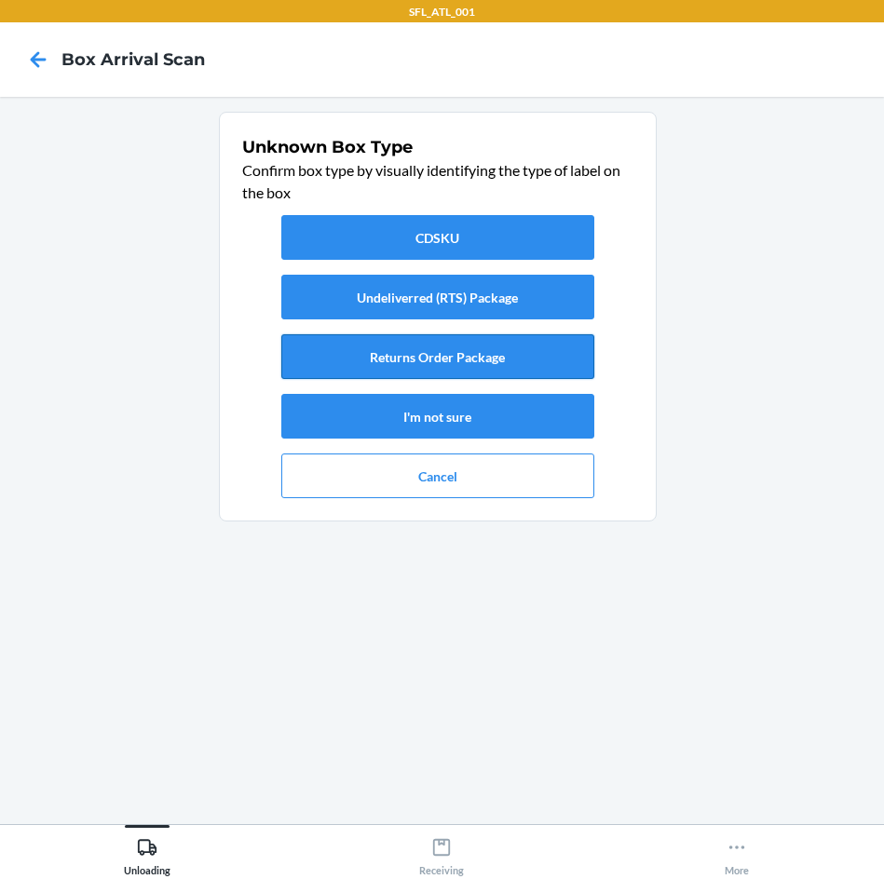
click at [505, 339] on button "Returns Order Package" at bounding box center [437, 356] width 313 height 45
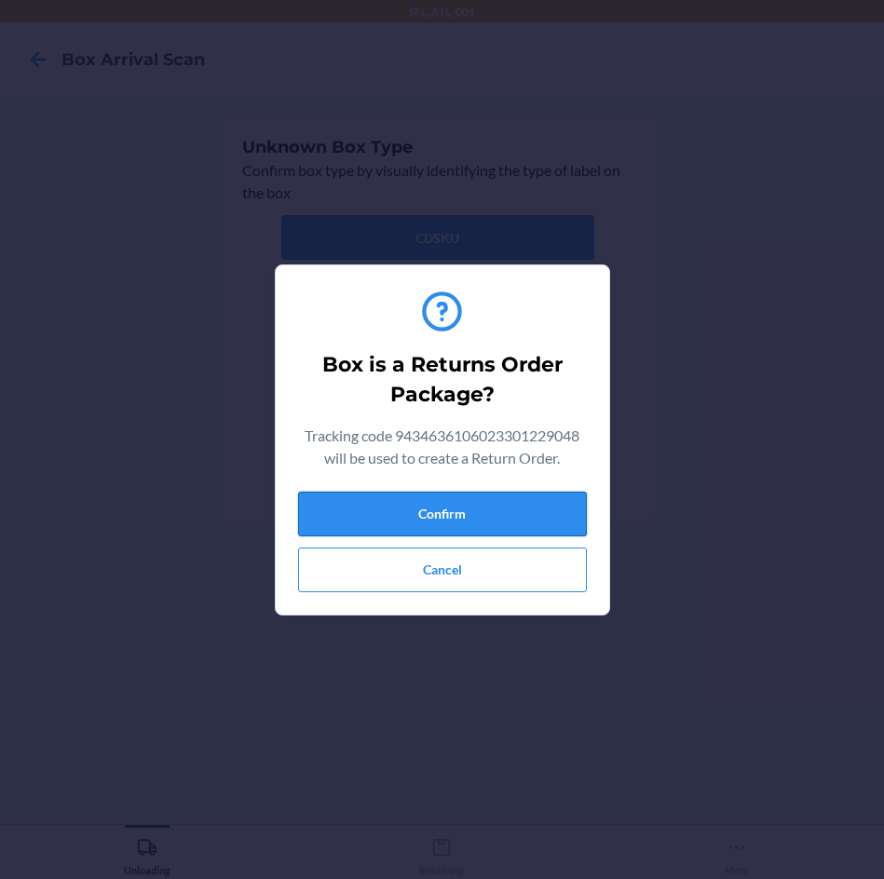
click at [530, 512] on button "Confirm" at bounding box center [442, 514] width 289 height 45
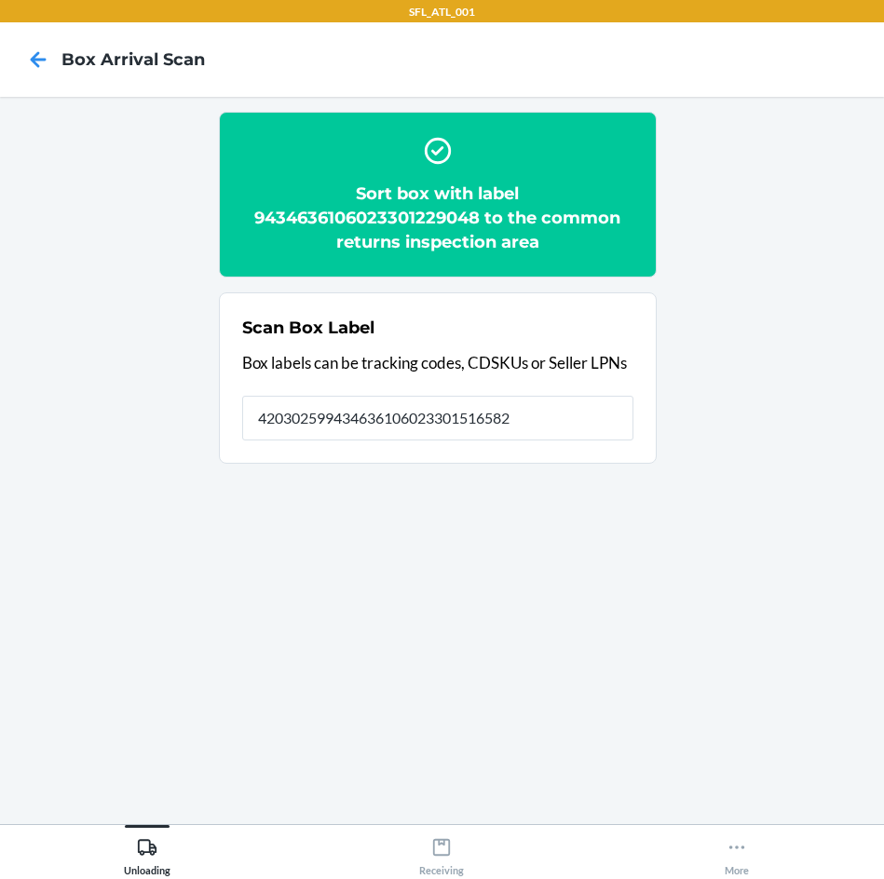
type input "420302599434636106023301516582"
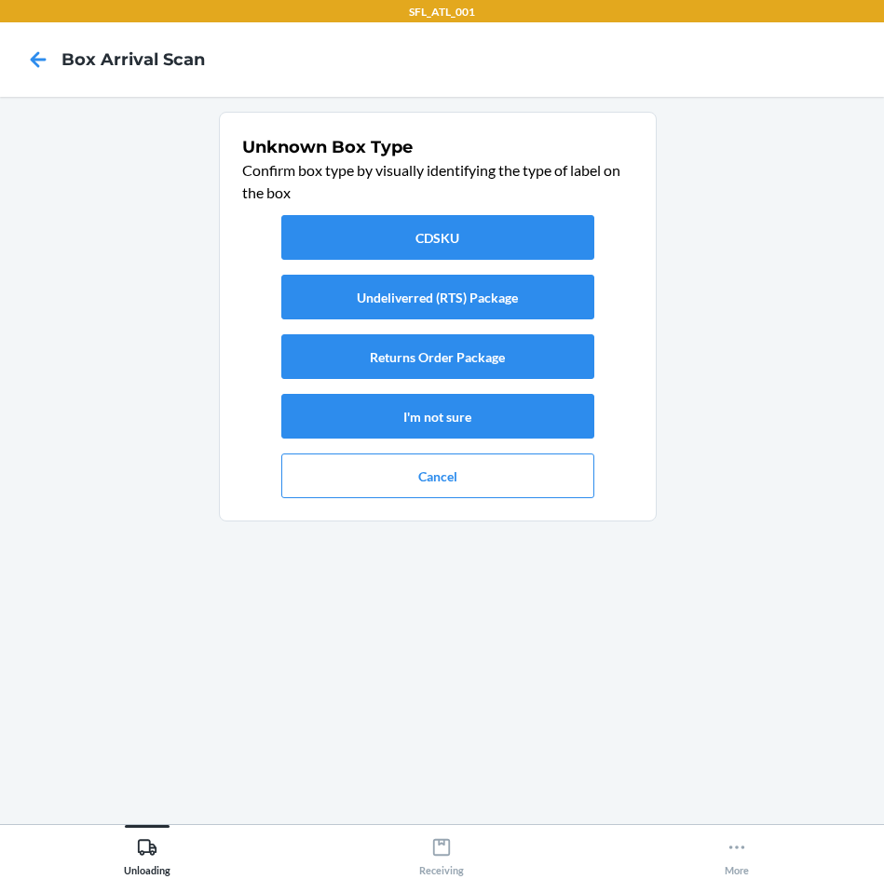
click at [481, 326] on div "CDSKU Undeliverred (RTS) Package Returns Order Package I'm not sure Cancel" at bounding box center [437, 357] width 391 height 298
click at [494, 354] on button "Returns Order Package" at bounding box center [437, 356] width 313 height 45
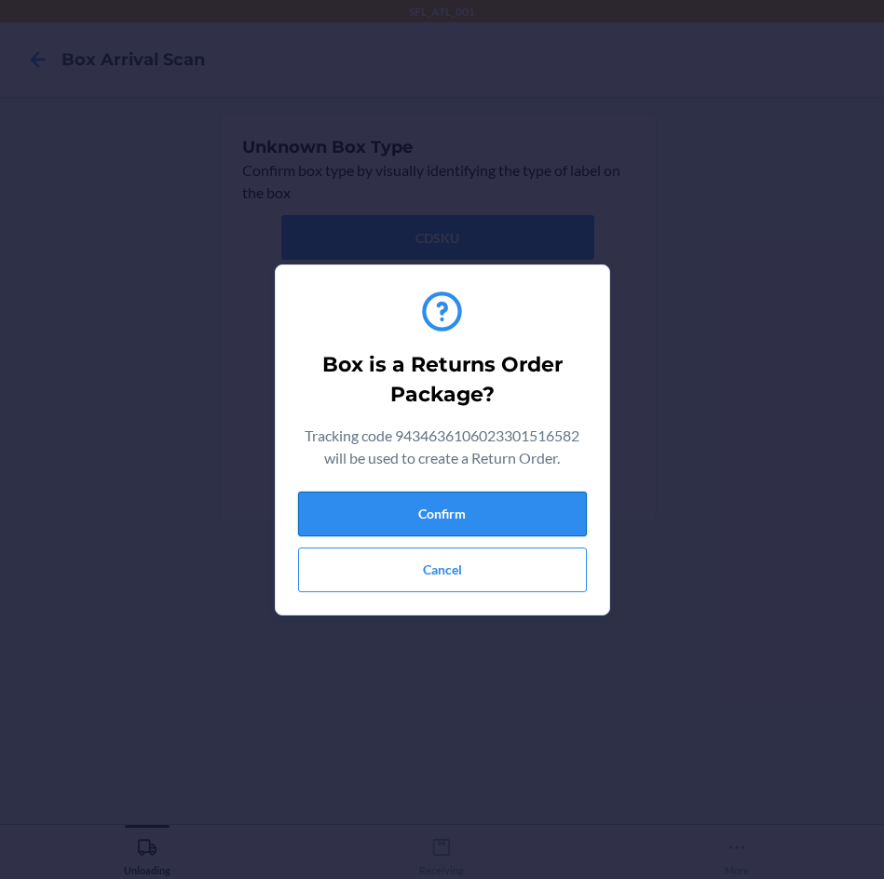
drag, startPoint x: 506, startPoint y: 518, endPoint x: 494, endPoint y: 518, distance: 12.1
click at [504, 518] on button "Confirm" at bounding box center [442, 514] width 289 height 45
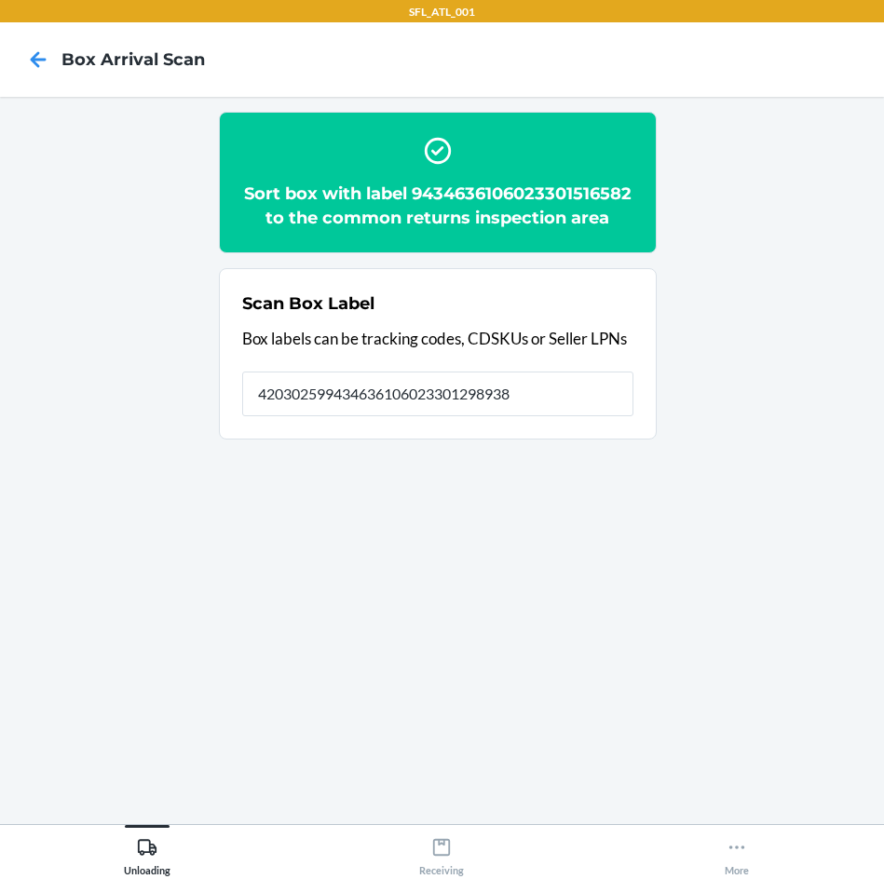
type input "420302599434636106023301298938"
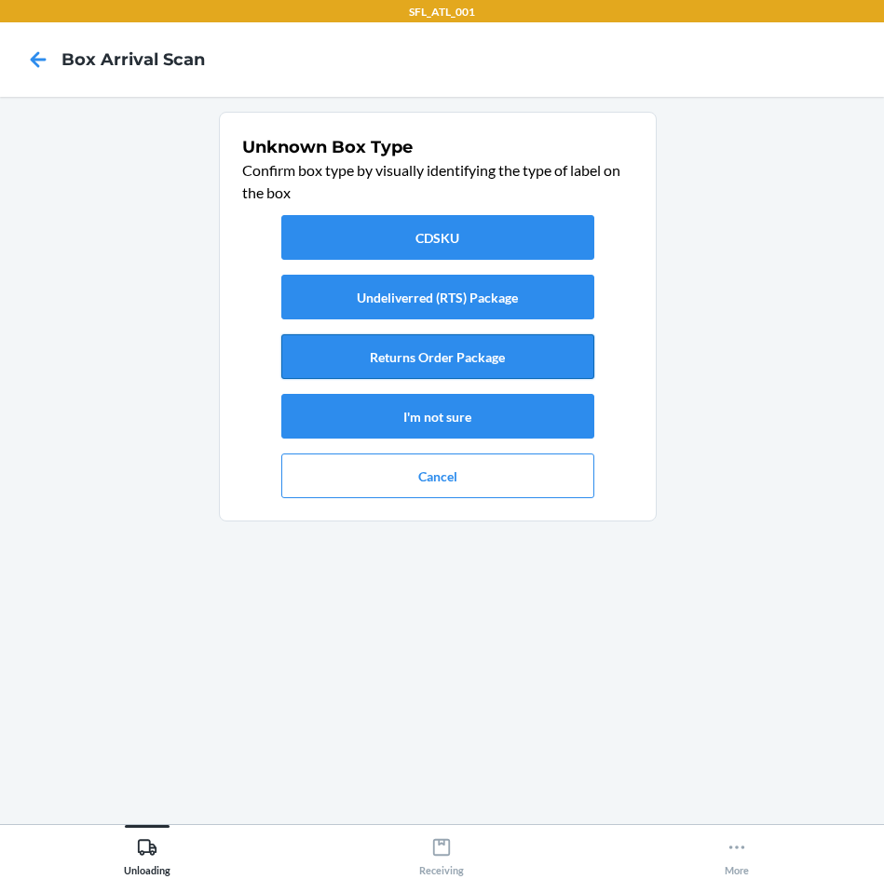
click at [467, 370] on button "Returns Order Package" at bounding box center [437, 356] width 313 height 45
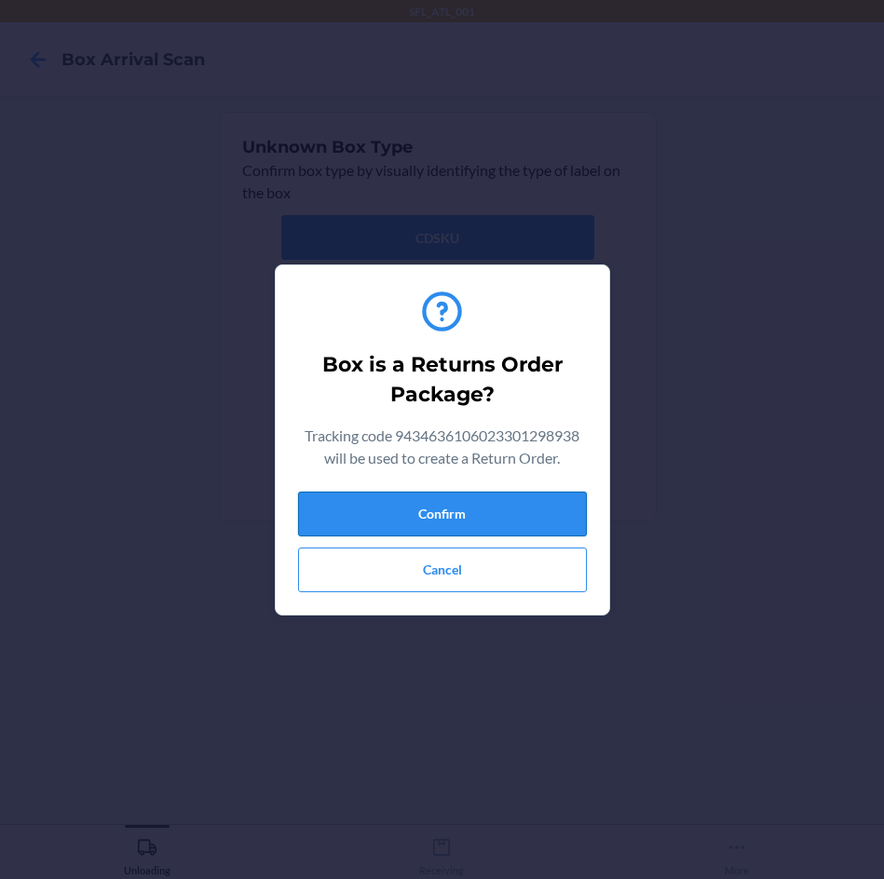
click at [488, 510] on button "Confirm" at bounding box center [442, 514] width 289 height 45
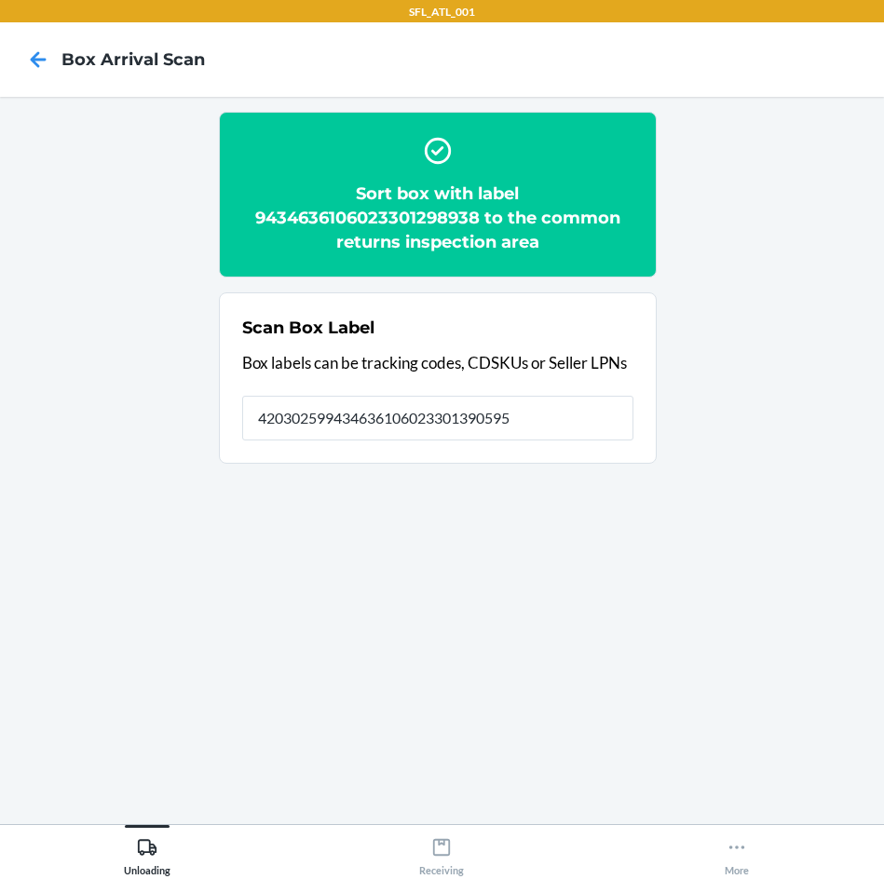
type input "420302599434636106023301390595"
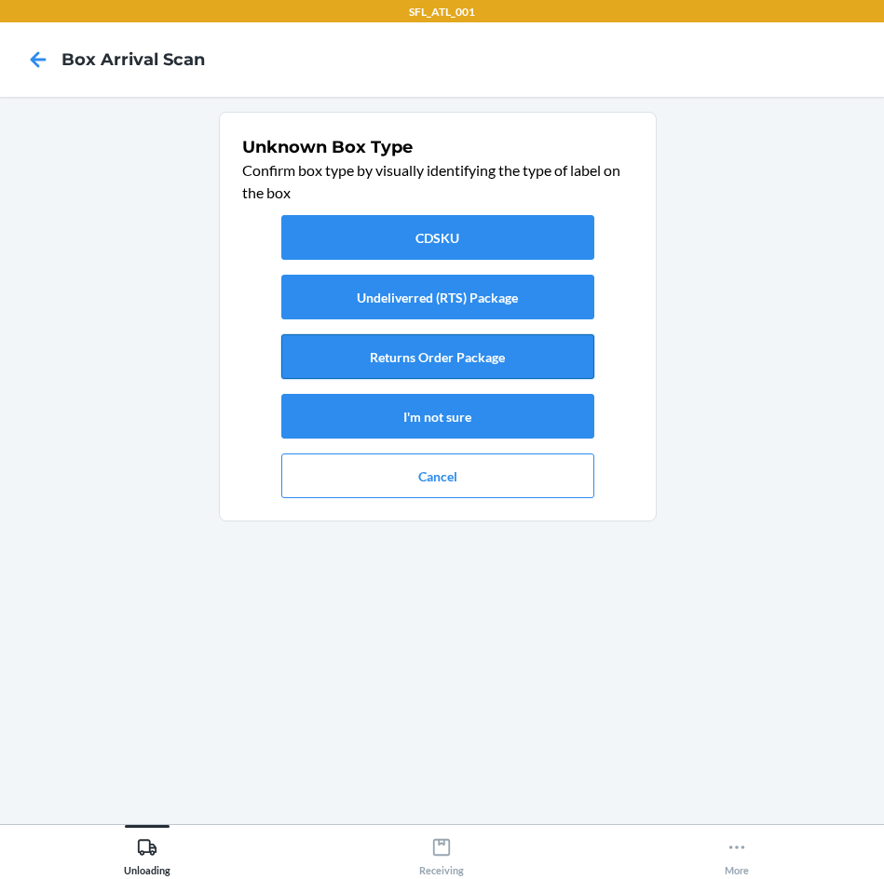
drag, startPoint x: 461, startPoint y: 357, endPoint x: 466, endPoint y: 371, distance: 14.7
click at [466, 371] on button "Returns Order Package" at bounding box center [437, 356] width 313 height 45
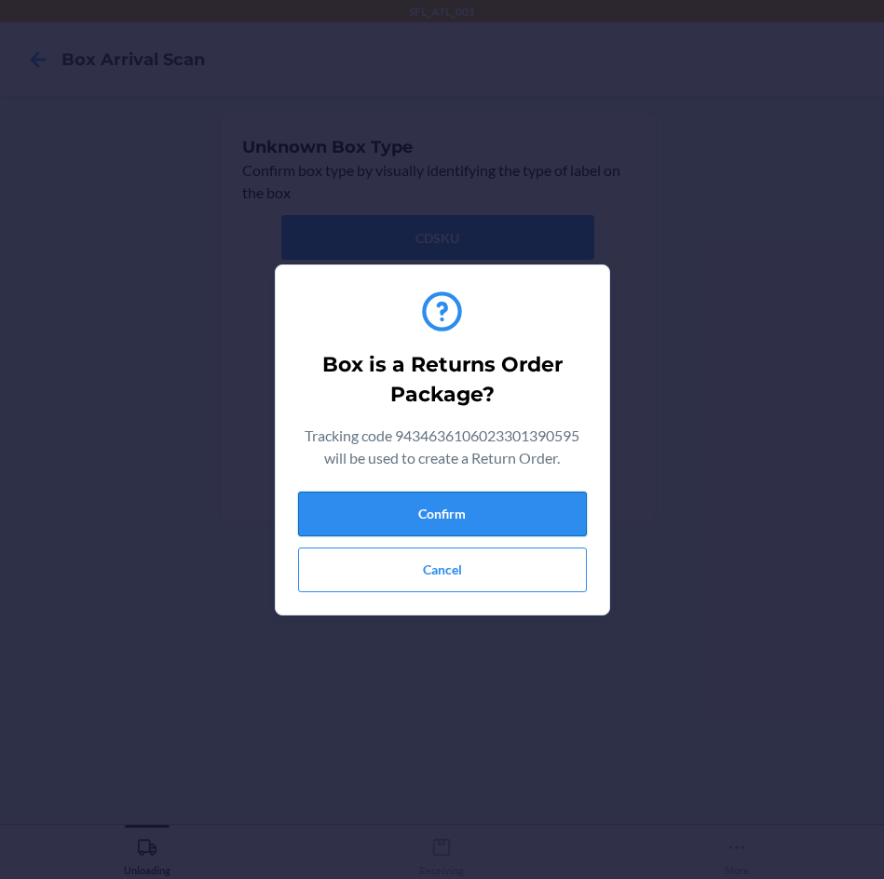
click at [465, 527] on button "Confirm" at bounding box center [442, 514] width 289 height 45
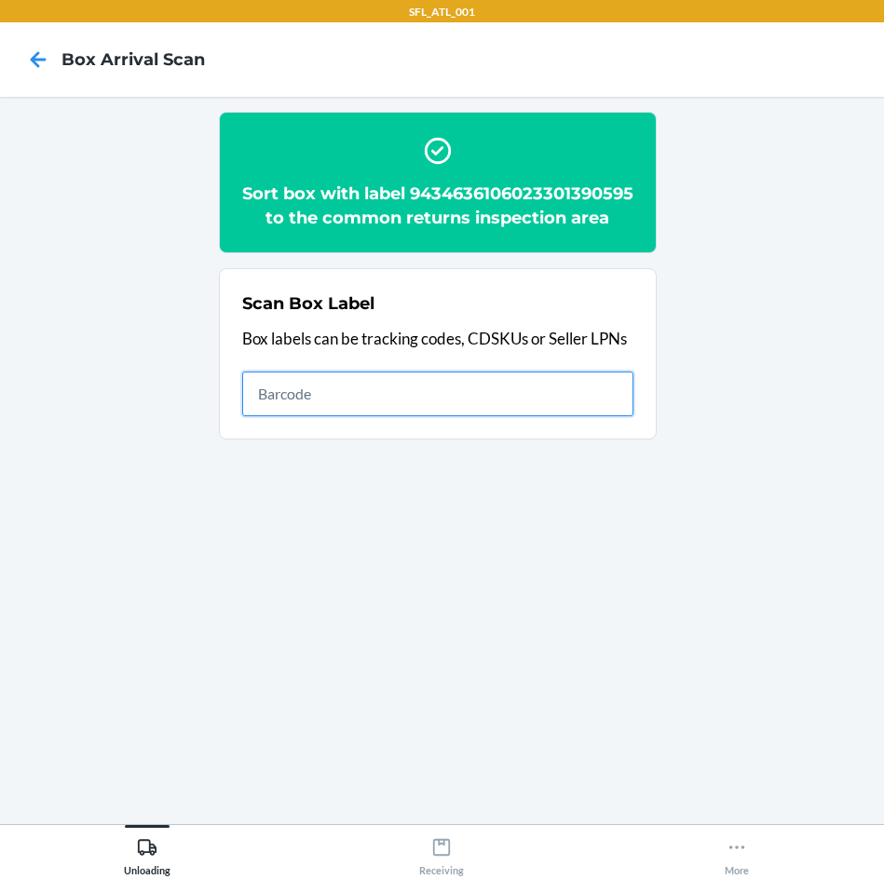
click at [479, 415] on input "text" at bounding box center [437, 394] width 391 height 45
type input "420302599434636106023301085200"
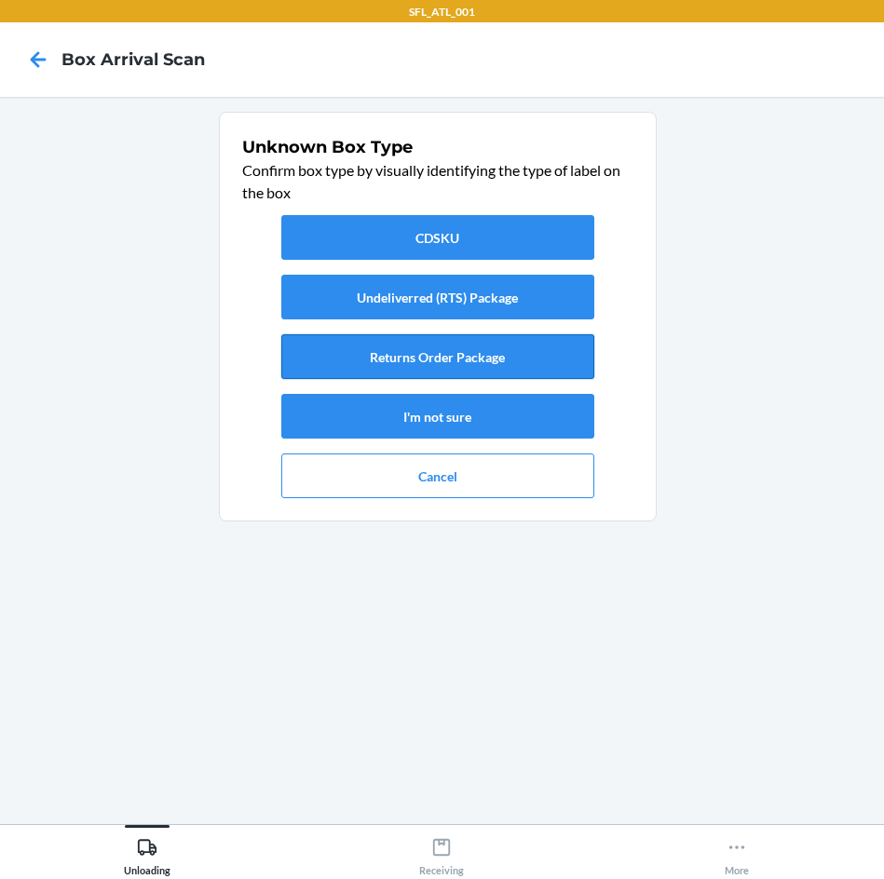
click at [440, 366] on button "Returns Order Package" at bounding box center [437, 356] width 313 height 45
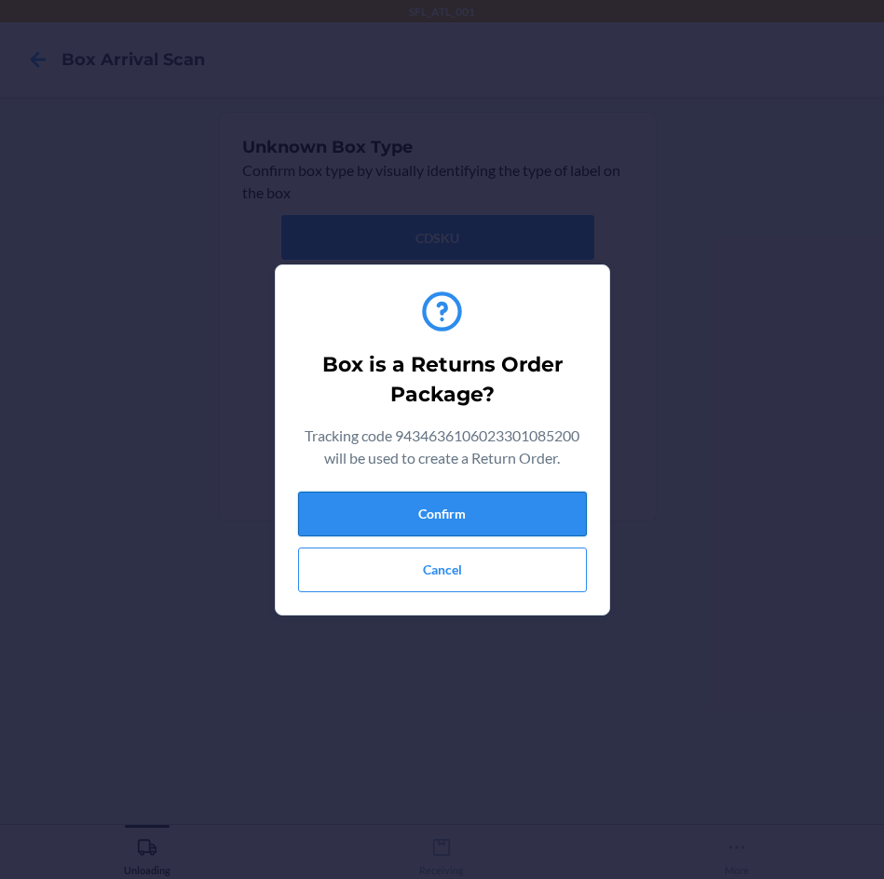
click at [515, 516] on button "Confirm" at bounding box center [442, 514] width 289 height 45
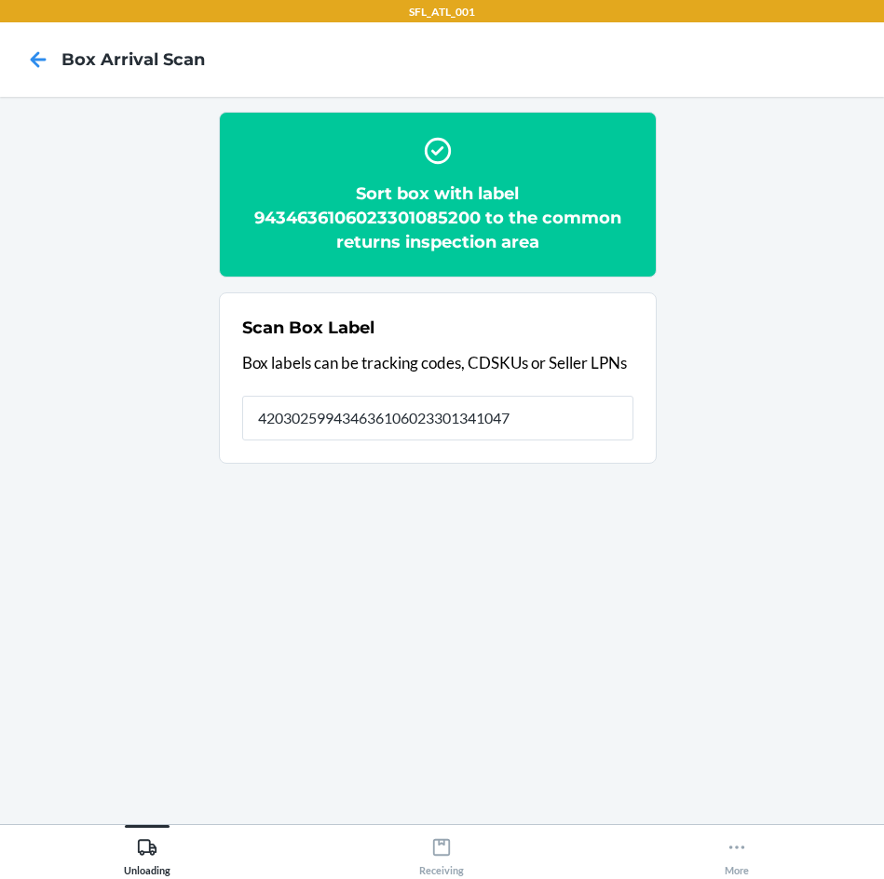
type input "420302599434636106023301341047"
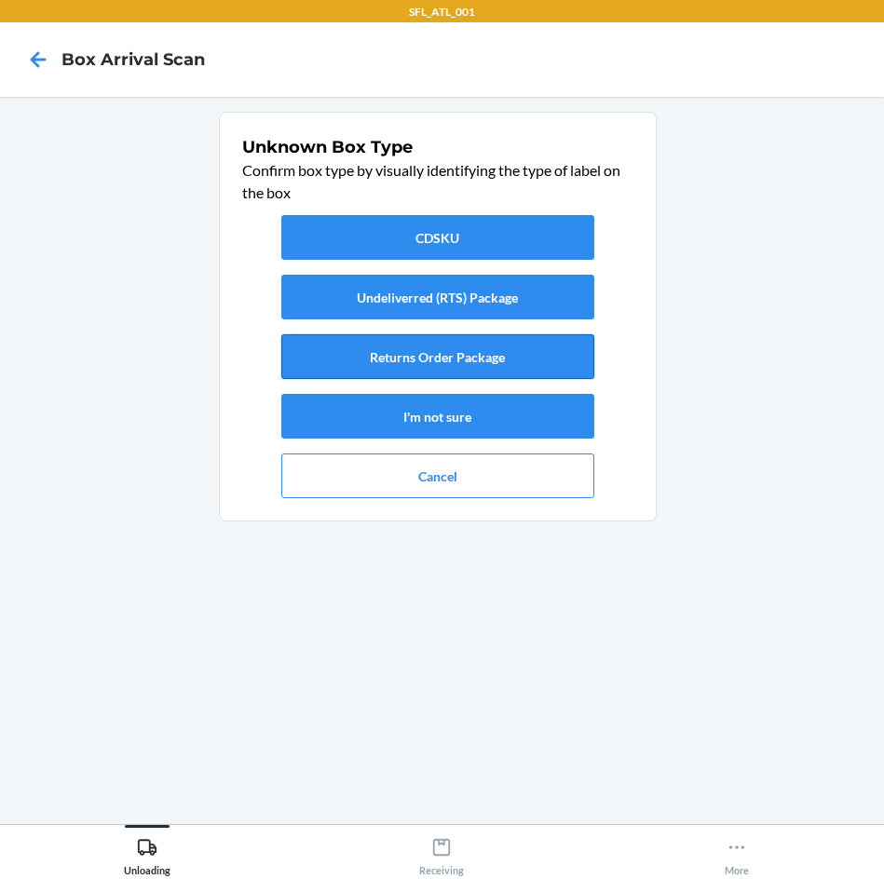
click at [476, 357] on button "Returns Order Package" at bounding box center [437, 356] width 313 height 45
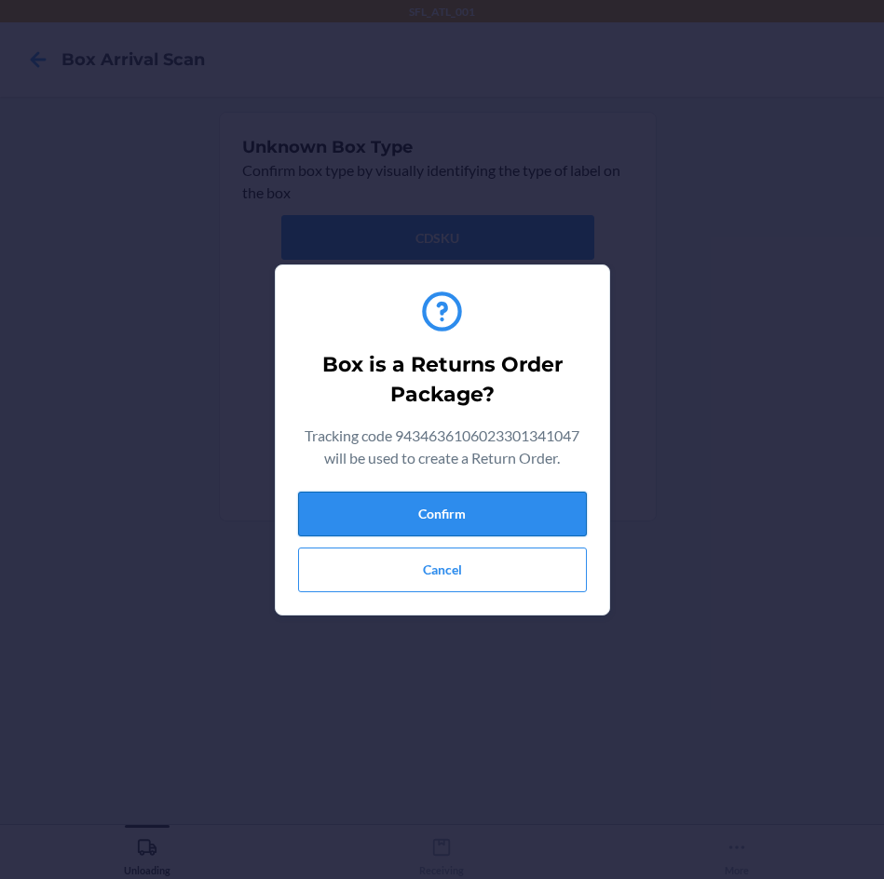
click at [482, 518] on button "Confirm" at bounding box center [442, 514] width 289 height 45
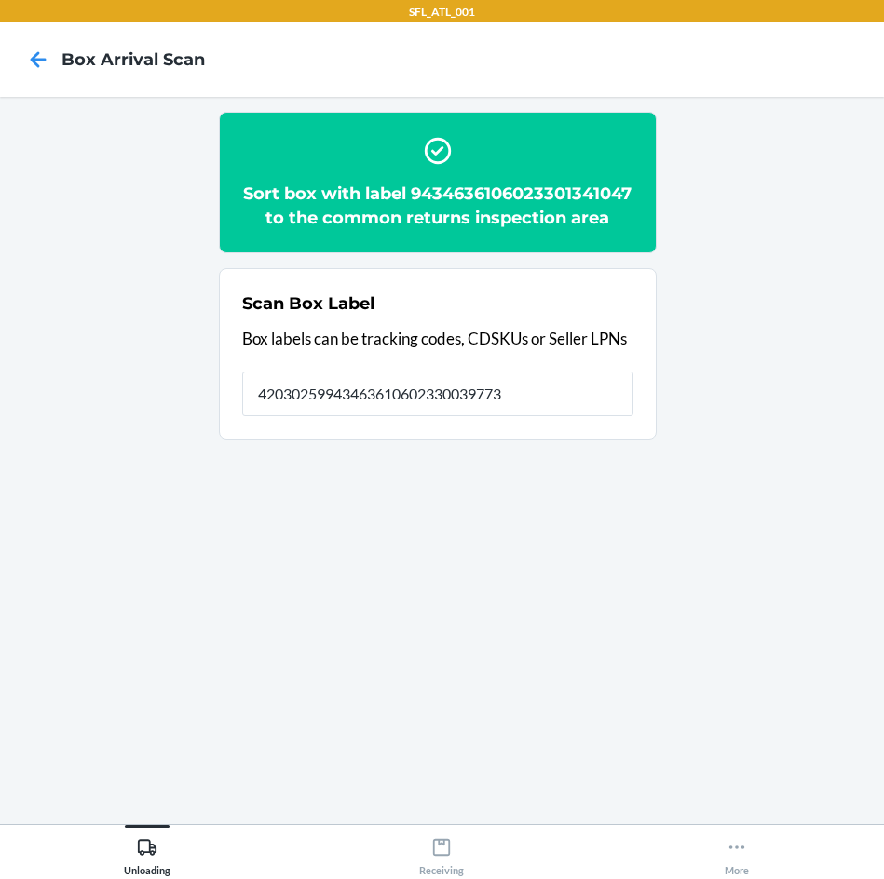
type input "420302599434636106023300397731"
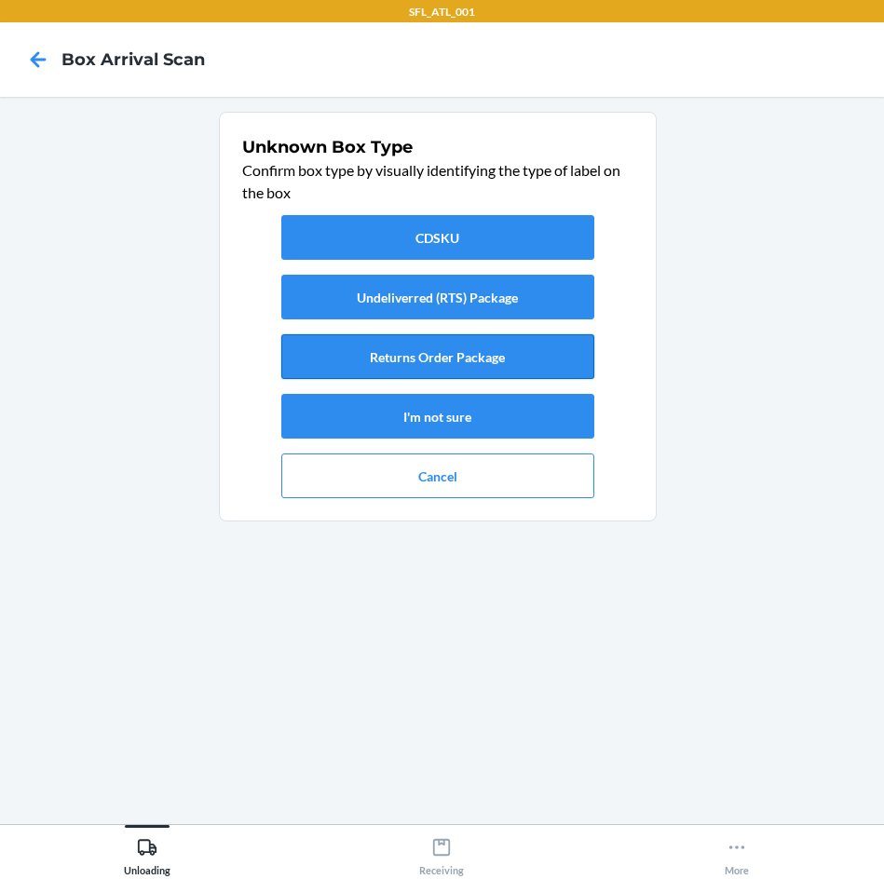
click at [503, 357] on button "Returns Order Package" at bounding box center [437, 356] width 313 height 45
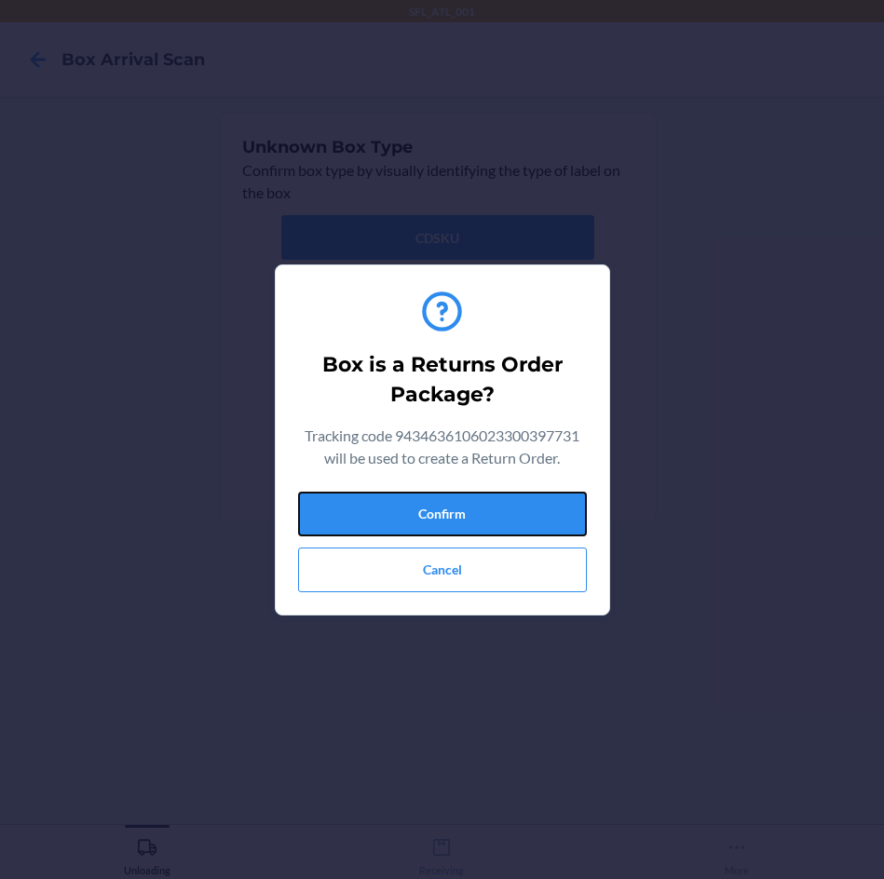
drag, startPoint x: 535, startPoint y: 520, endPoint x: 590, endPoint y: 522, distance: 55.9
click at [535, 519] on button "Confirm" at bounding box center [442, 514] width 289 height 45
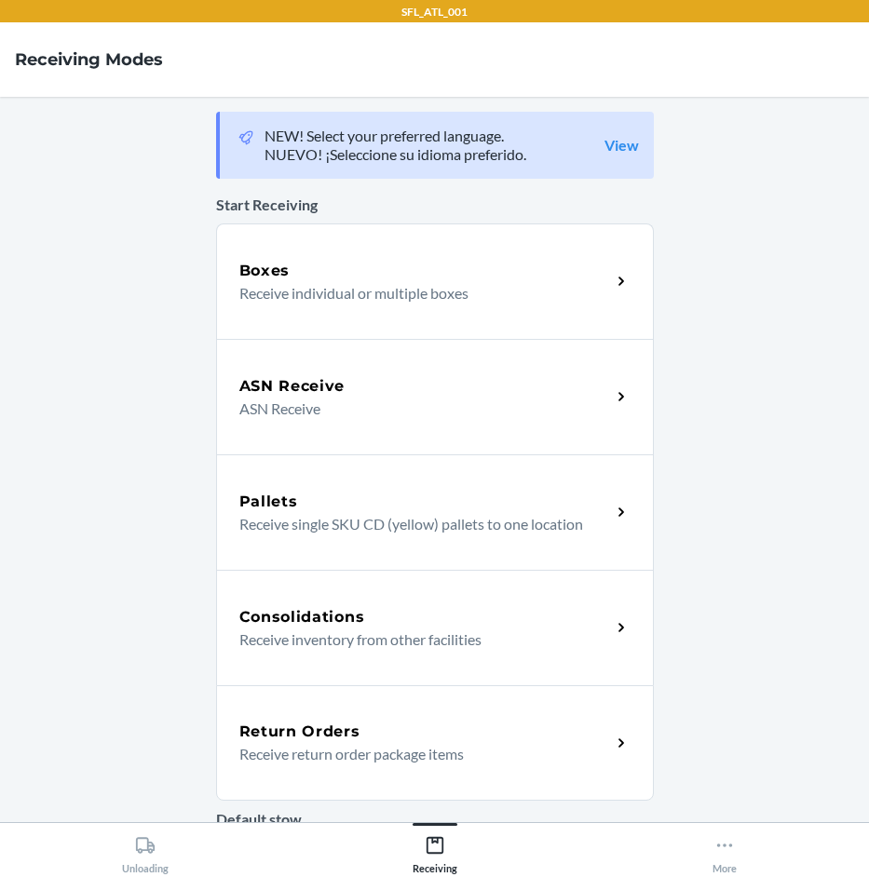
click at [427, 724] on div "Return Orders" at bounding box center [425, 732] width 372 height 22
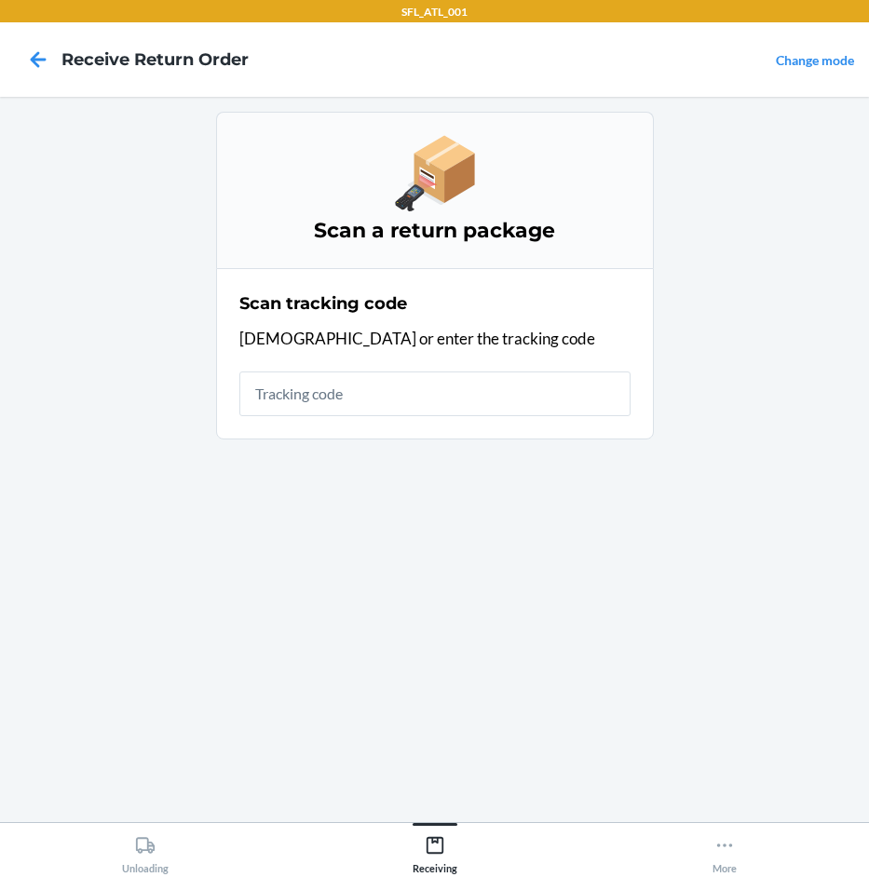
click at [427, 397] on input "text" at bounding box center [434, 394] width 391 height 45
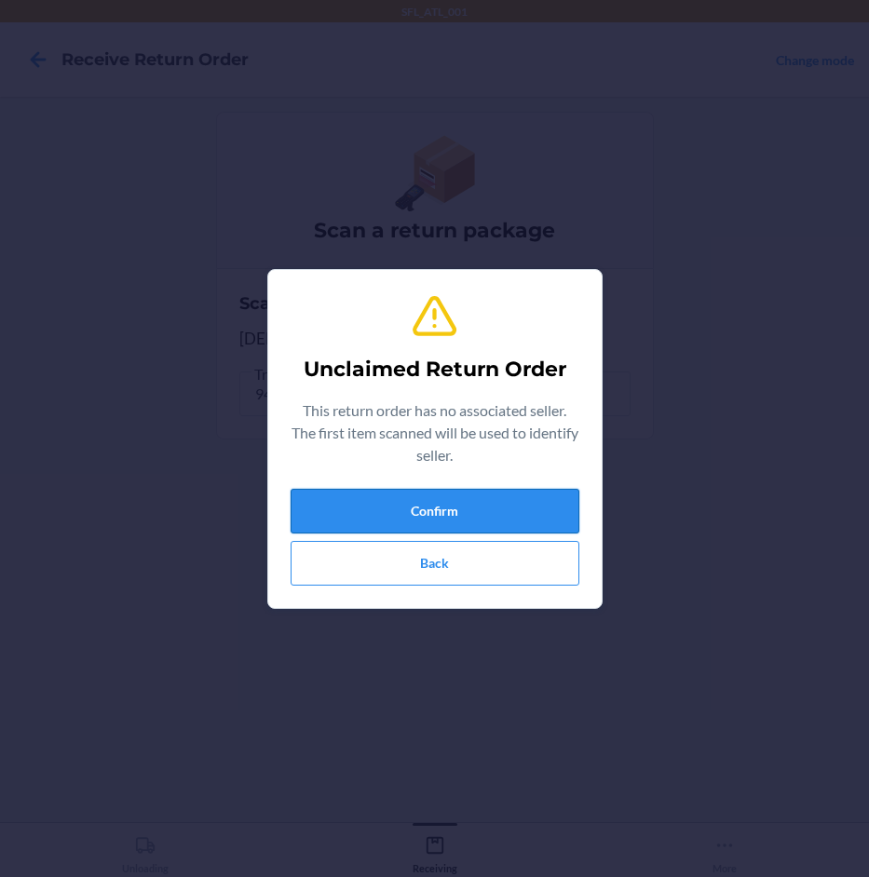
click at [480, 513] on button "Confirm" at bounding box center [435, 511] width 289 height 45
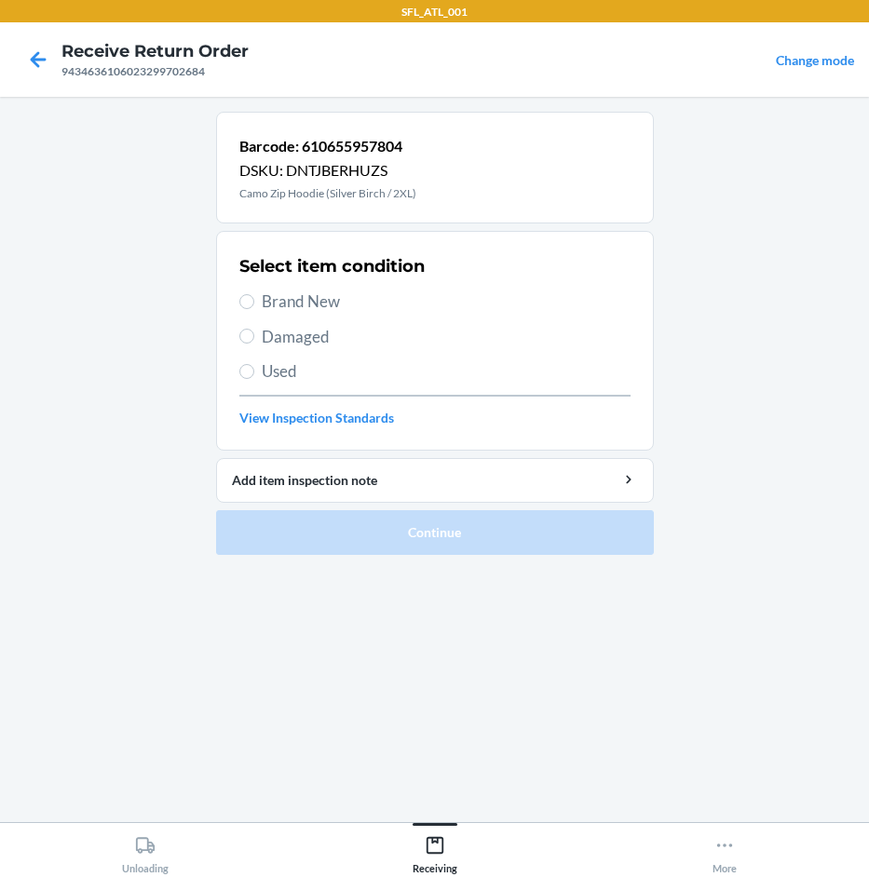
click at [347, 310] on span "Brand New" at bounding box center [446, 302] width 369 height 24
click at [254, 309] on input "Brand New" at bounding box center [246, 301] width 15 height 15
radio input "true"
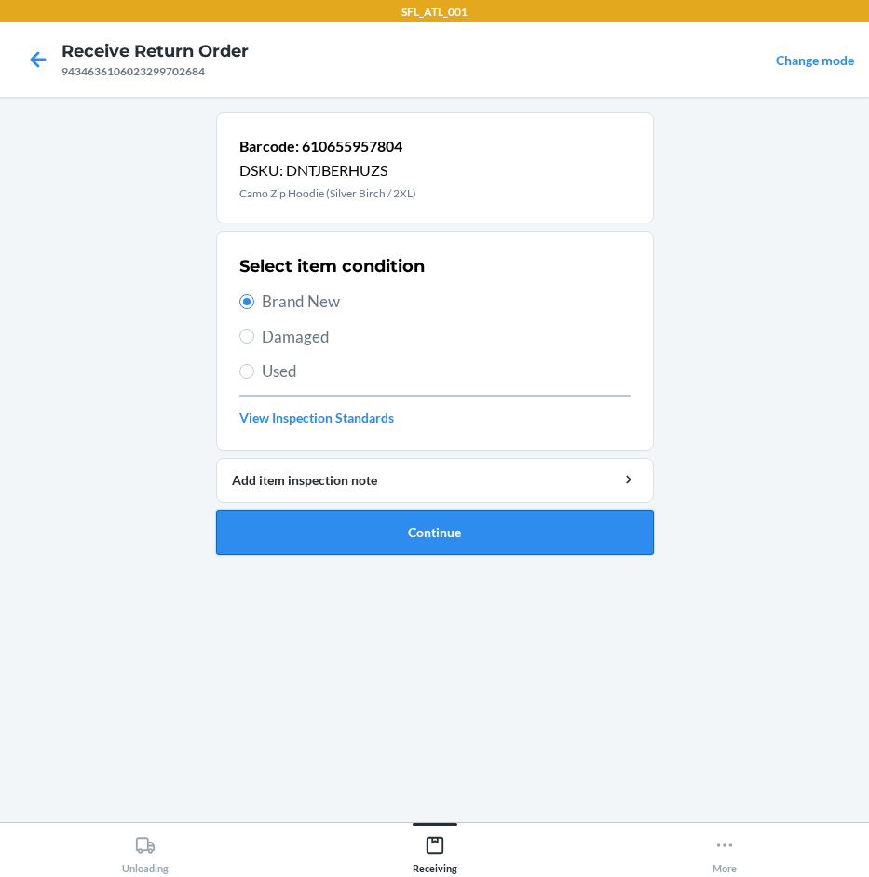
click at [471, 534] on button "Continue" at bounding box center [435, 532] width 438 height 45
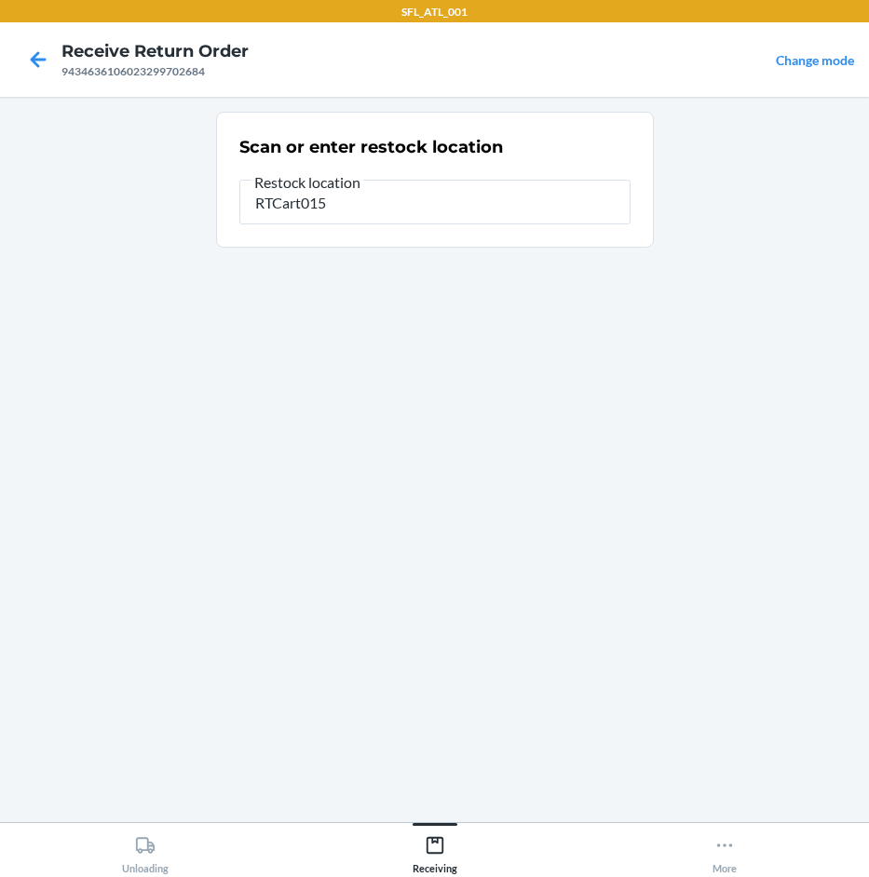
type input "RTCart015"
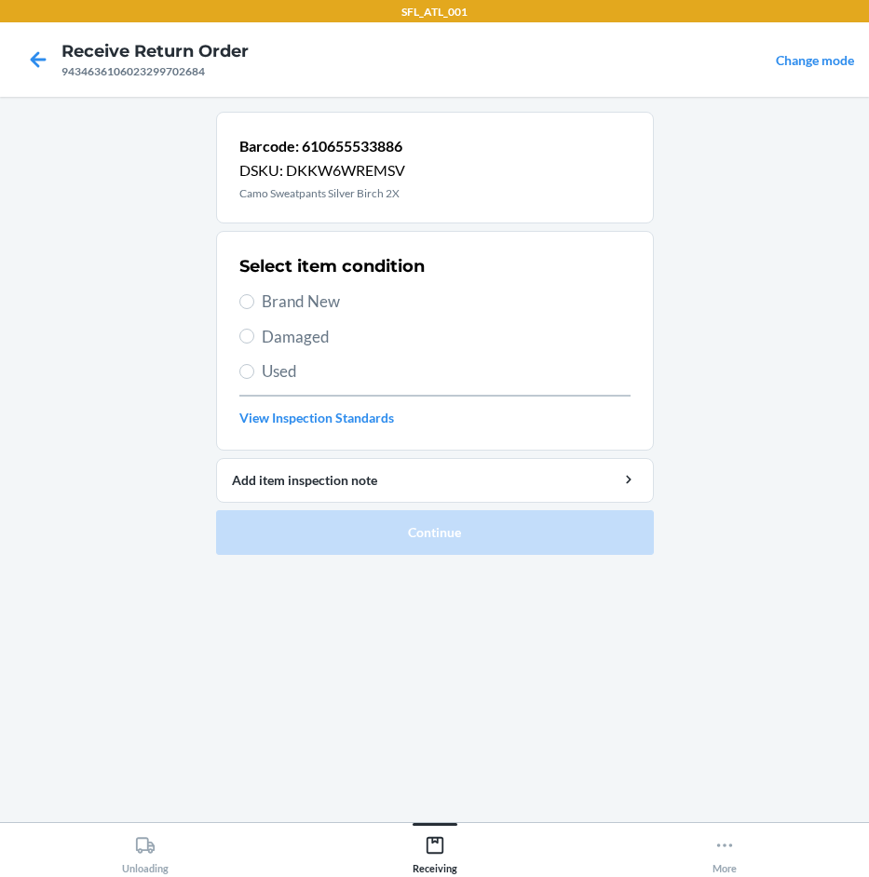
click at [331, 311] on span "Brand New" at bounding box center [446, 302] width 369 height 24
click at [254, 309] on input "Brand New" at bounding box center [246, 301] width 15 height 15
radio input "true"
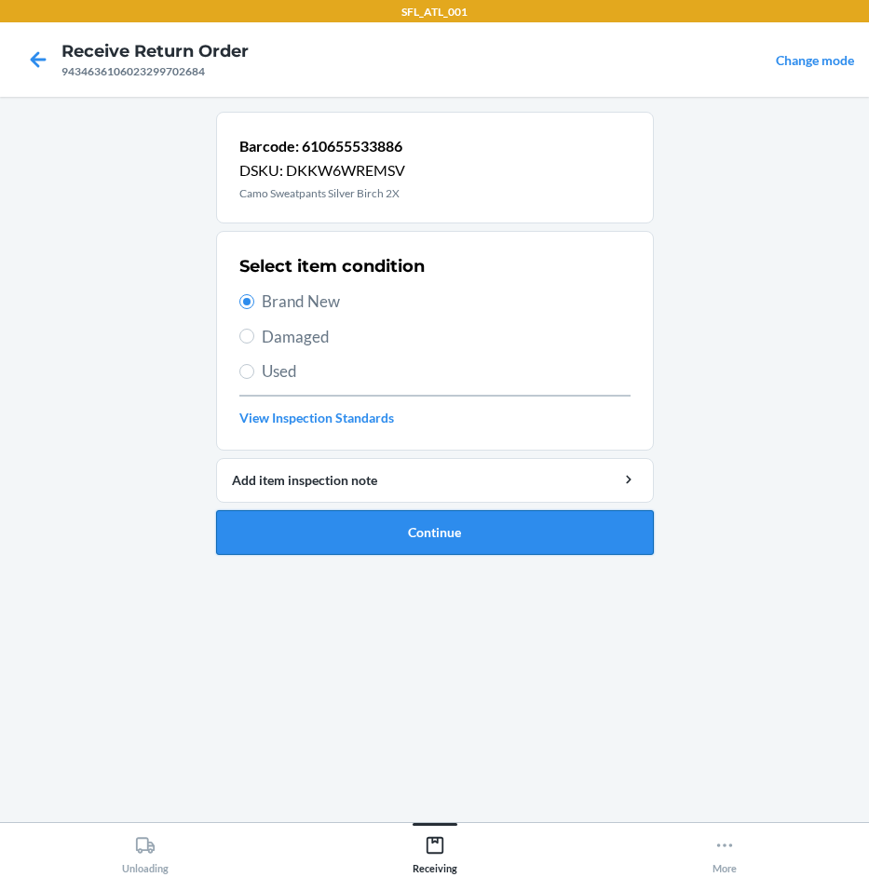
click at [370, 539] on button "Continue" at bounding box center [435, 532] width 438 height 45
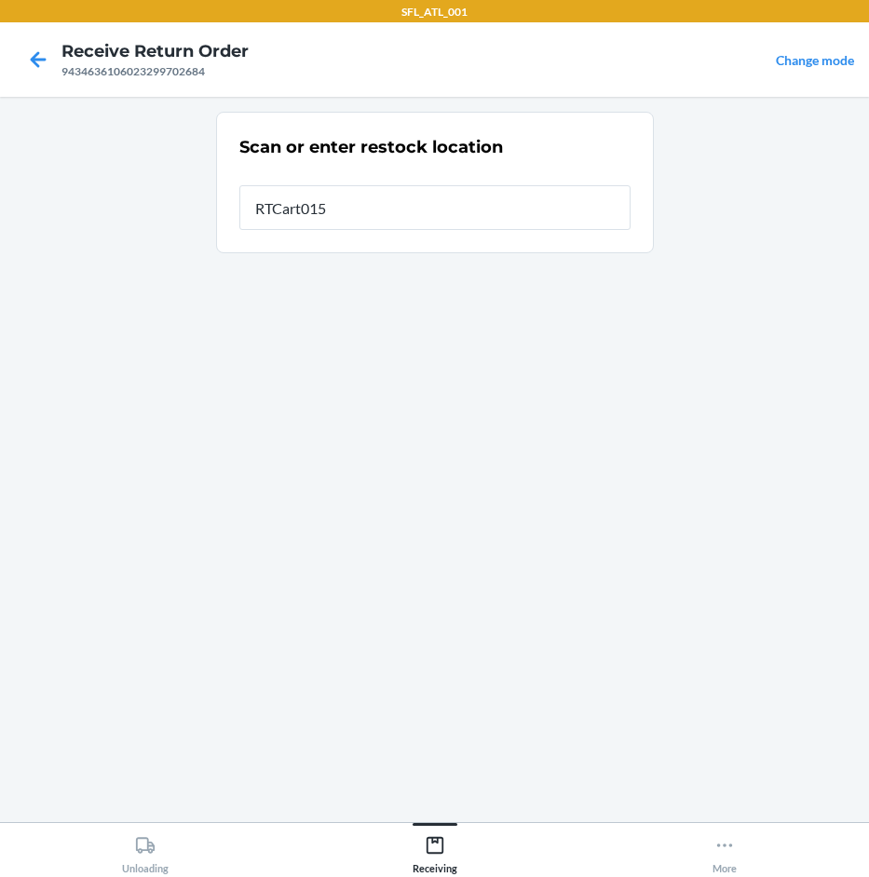
type input "RTCart015"
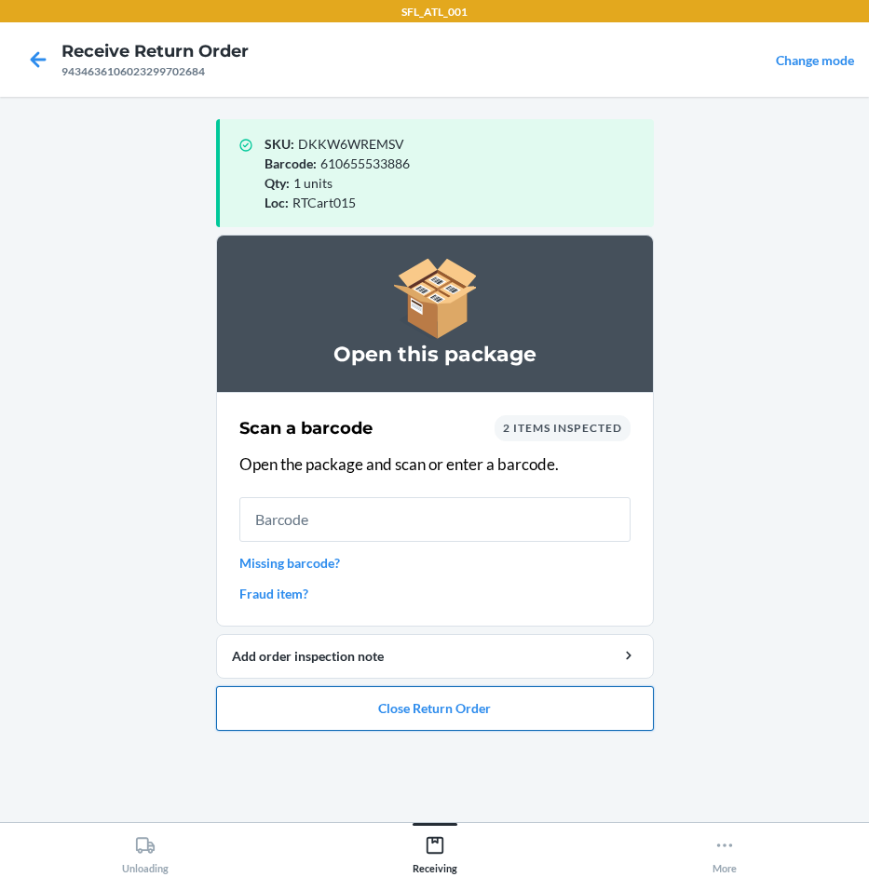
click at [460, 712] on button "Close Return Order" at bounding box center [435, 708] width 438 height 45
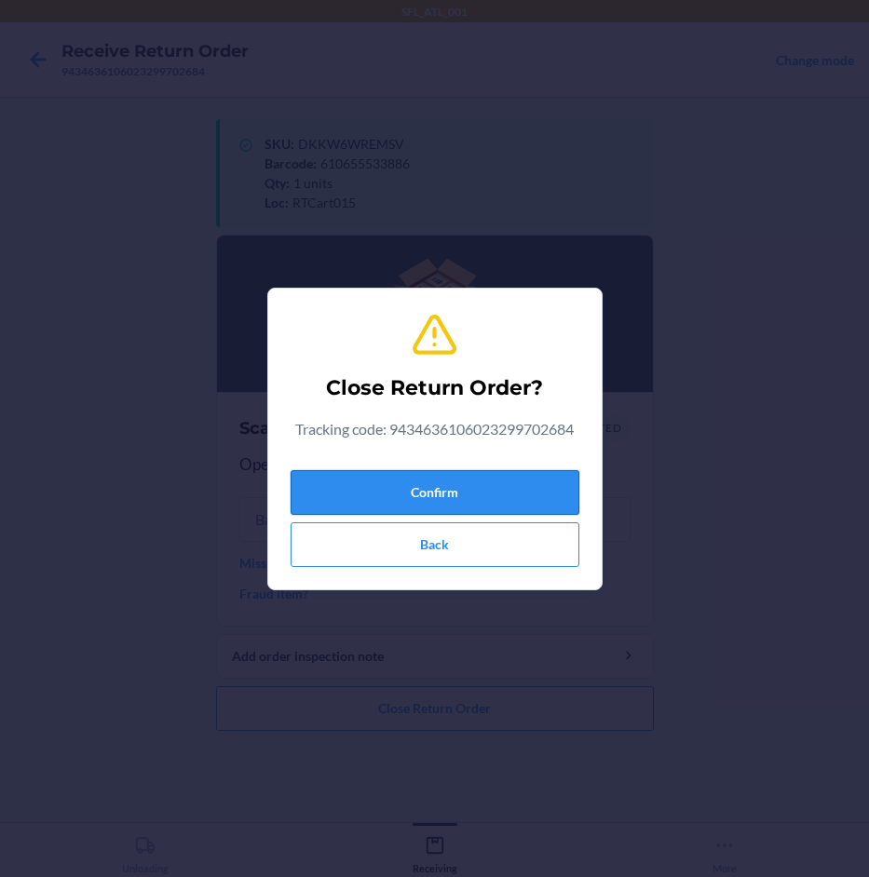
click at [515, 489] on button "Confirm" at bounding box center [435, 492] width 289 height 45
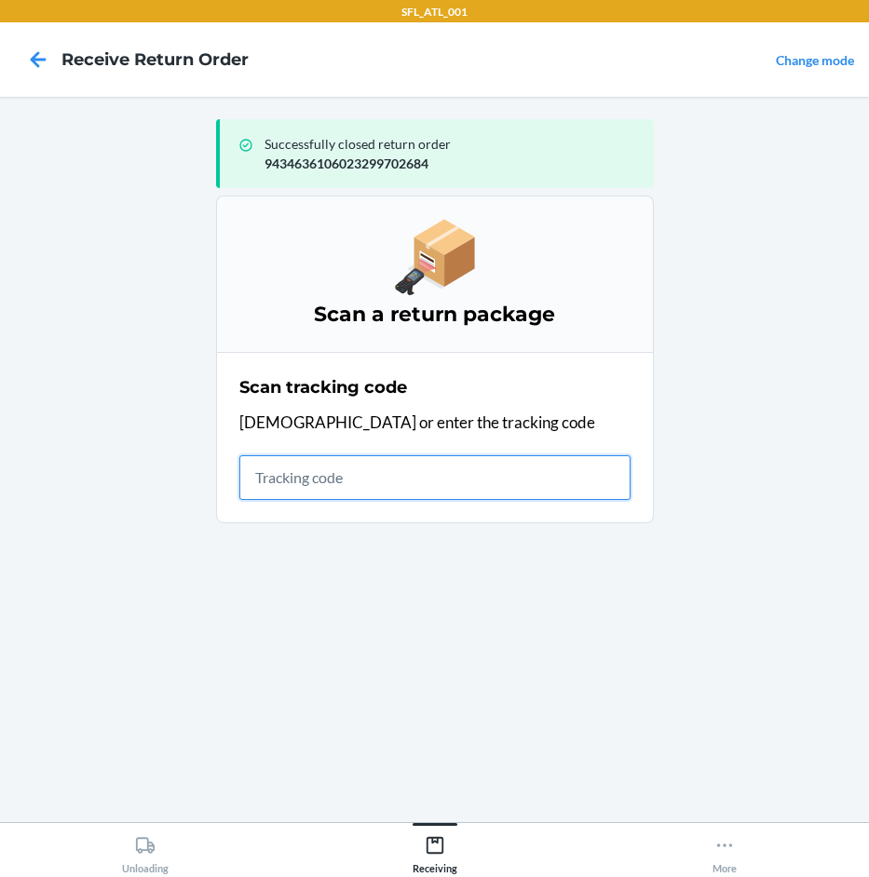
click at [386, 486] on input "text" at bounding box center [434, 477] width 391 height 45
type input "4203025994346361"
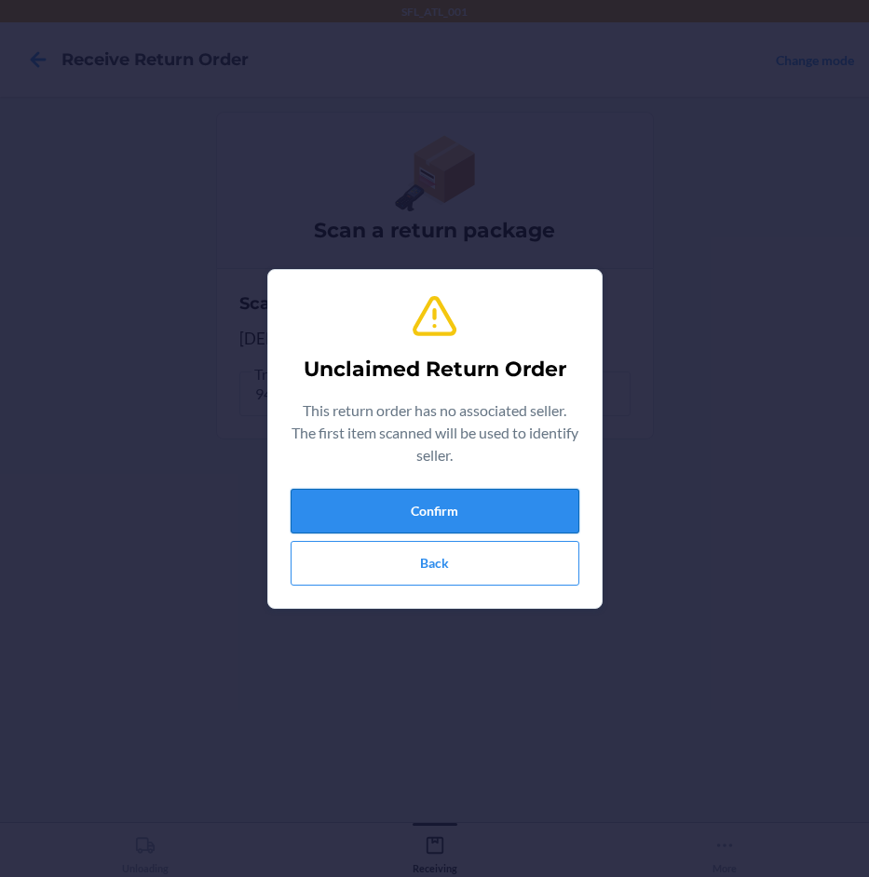
click at [478, 497] on button "Confirm" at bounding box center [435, 511] width 289 height 45
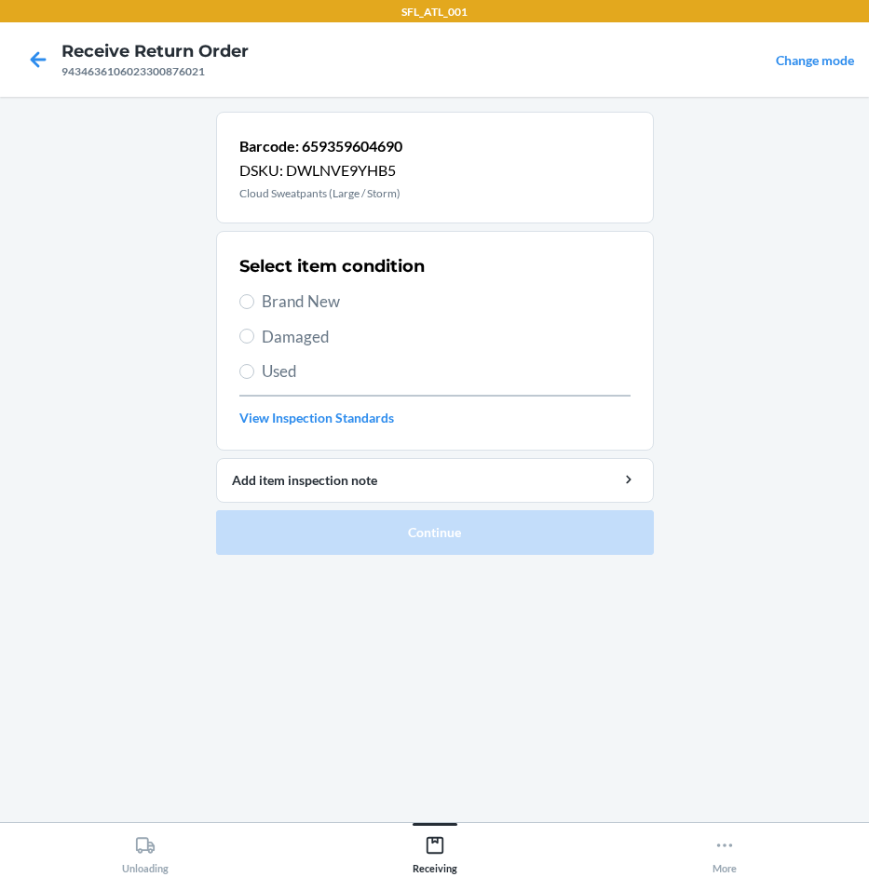
click at [287, 296] on span "Brand New" at bounding box center [446, 302] width 369 height 24
click at [254, 296] on input "Brand New" at bounding box center [246, 301] width 15 height 15
radio input "true"
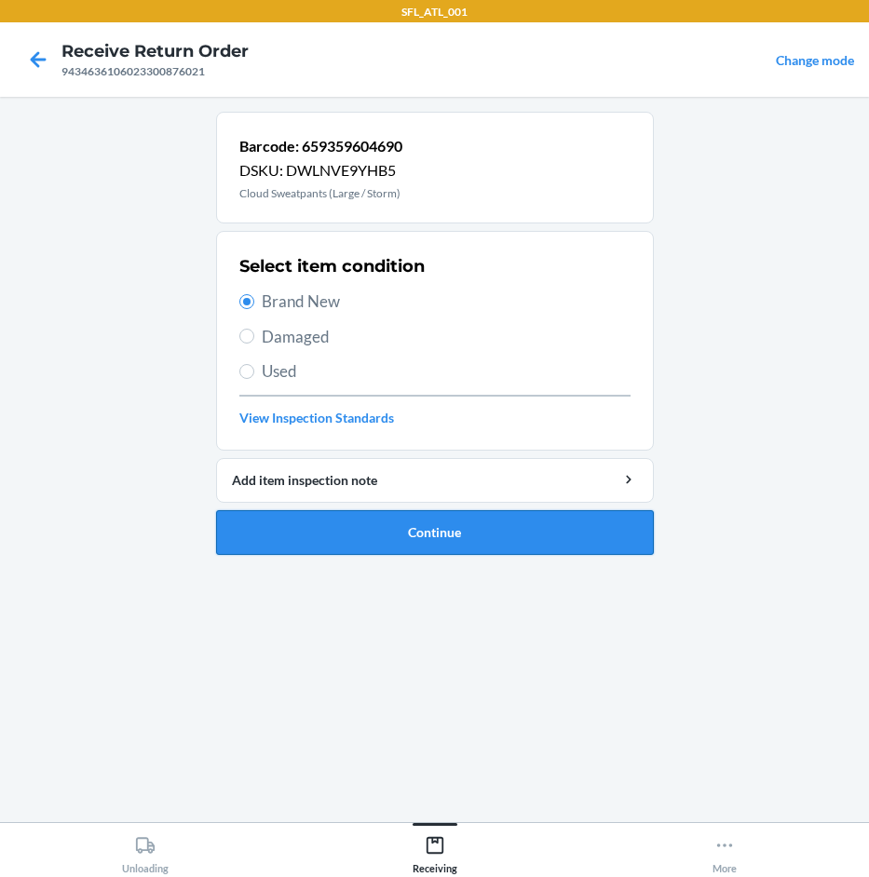
click at [455, 516] on button "Continue" at bounding box center [435, 532] width 438 height 45
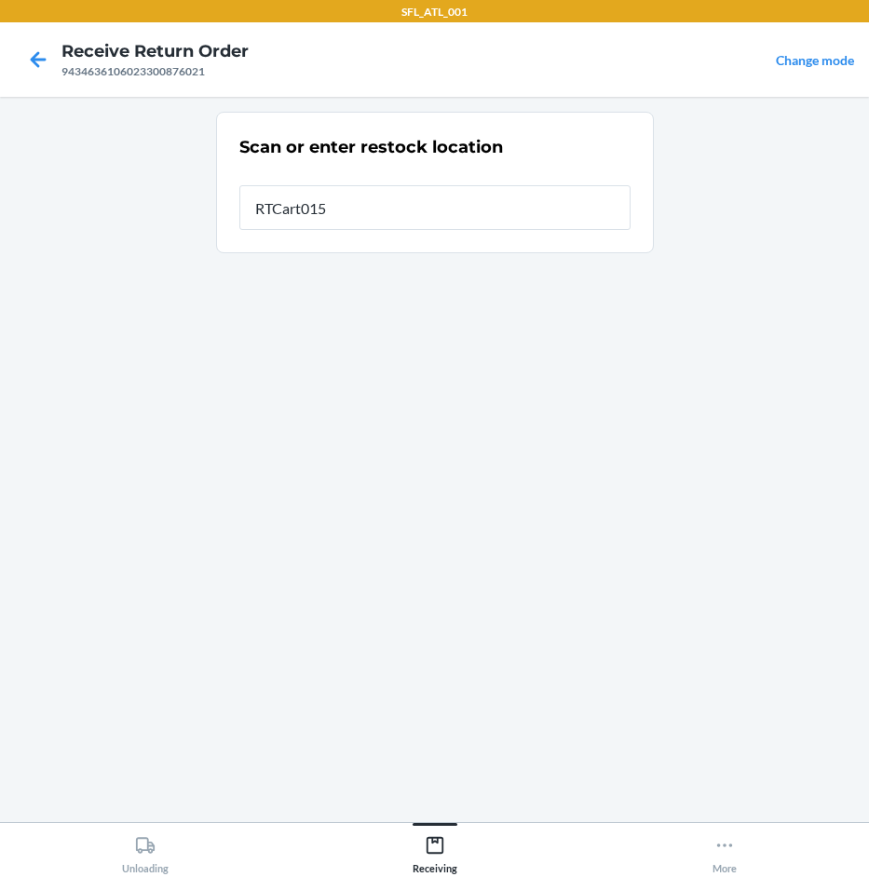
type input "RTCart015"
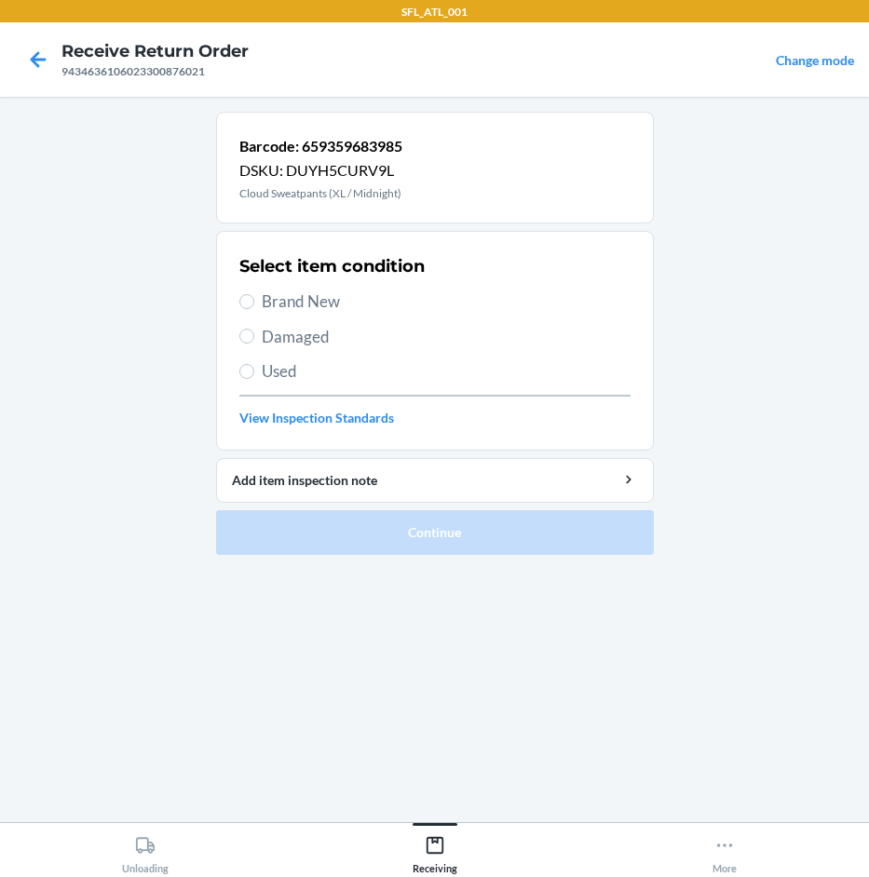
click at [286, 373] on span "Used" at bounding box center [446, 371] width 369 height 24
click at [254, 373] on input "Used" at bounding box center [246, 371] width 15 height 15
radio input "true"
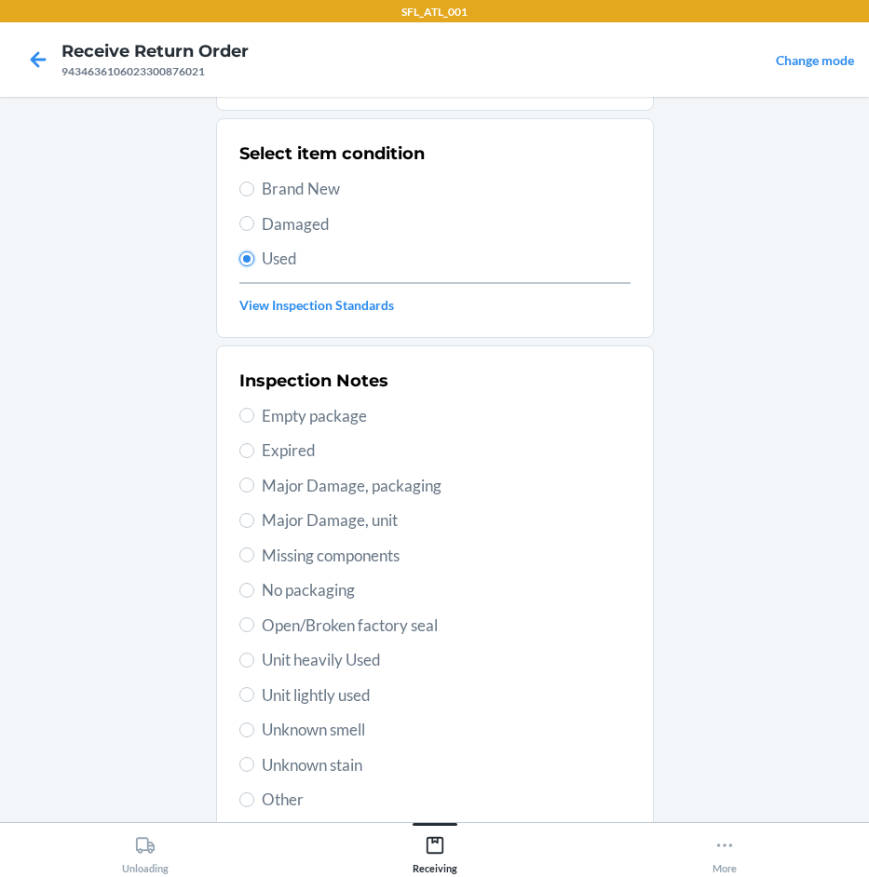
scroll to position [245, 0]
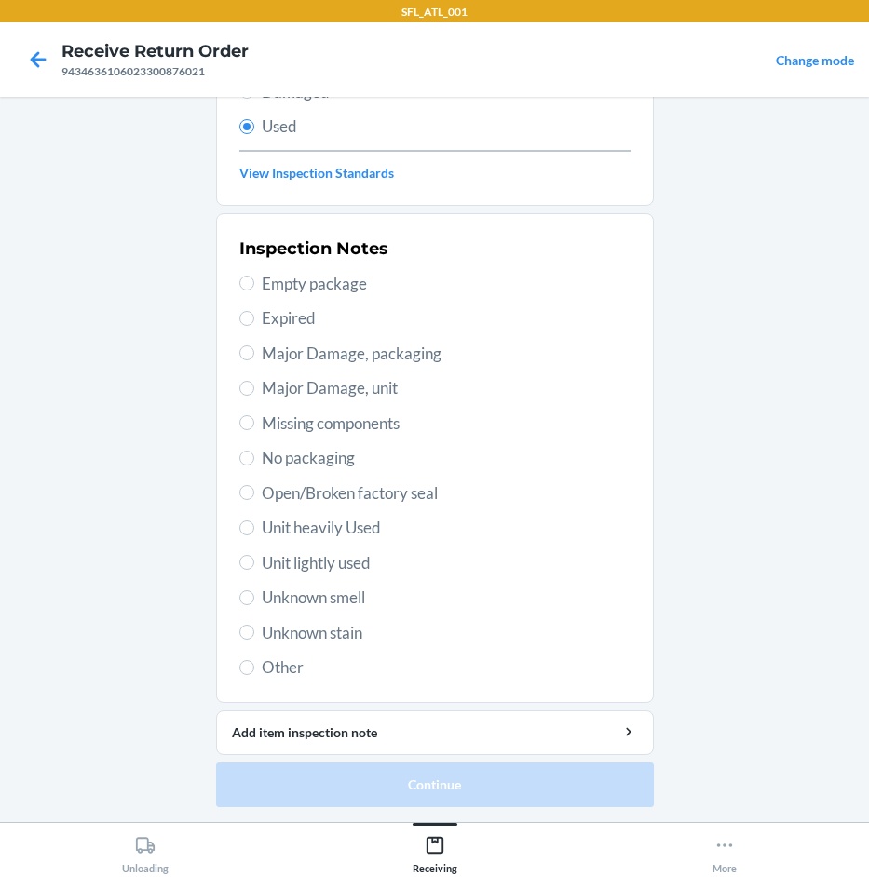
click at [345, 567] on span "Unit lightly used" at bounding box center [446, 563] width 369 height 24
click at [254, 567] on input "Unit lightly used" at bounding box center [246, 562] width 15 height 15
radio input "true"
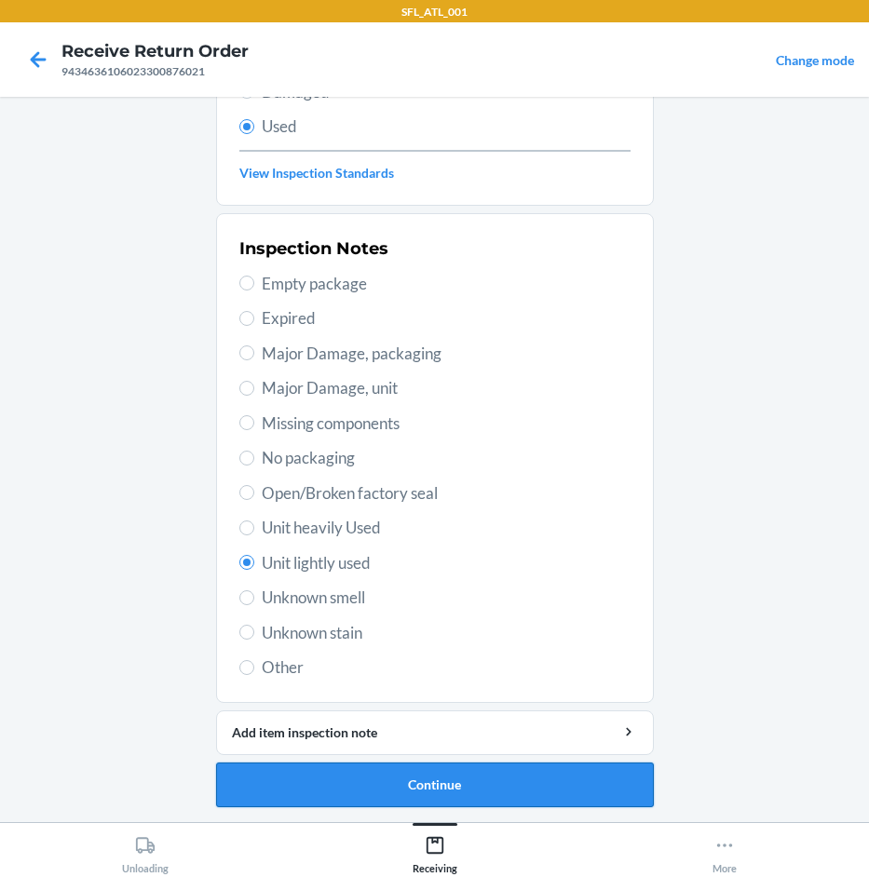
click at [312, 805] on button "Continue" at bounding box center [435, 785] width 438 height 45
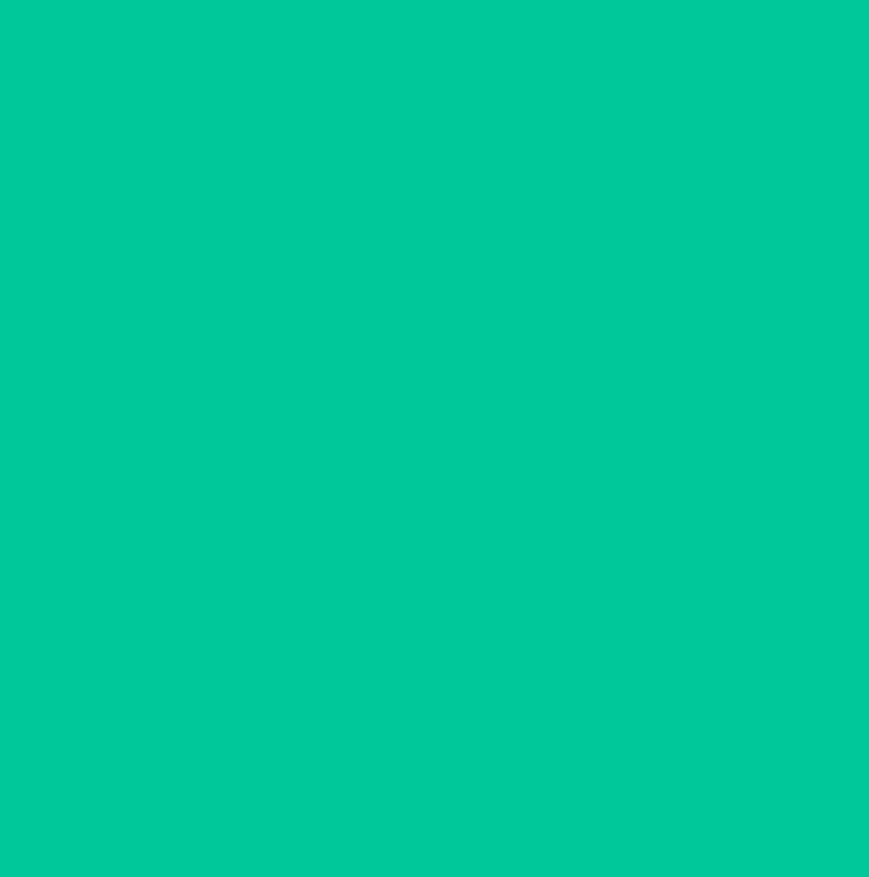
scroll to position [0, 0]
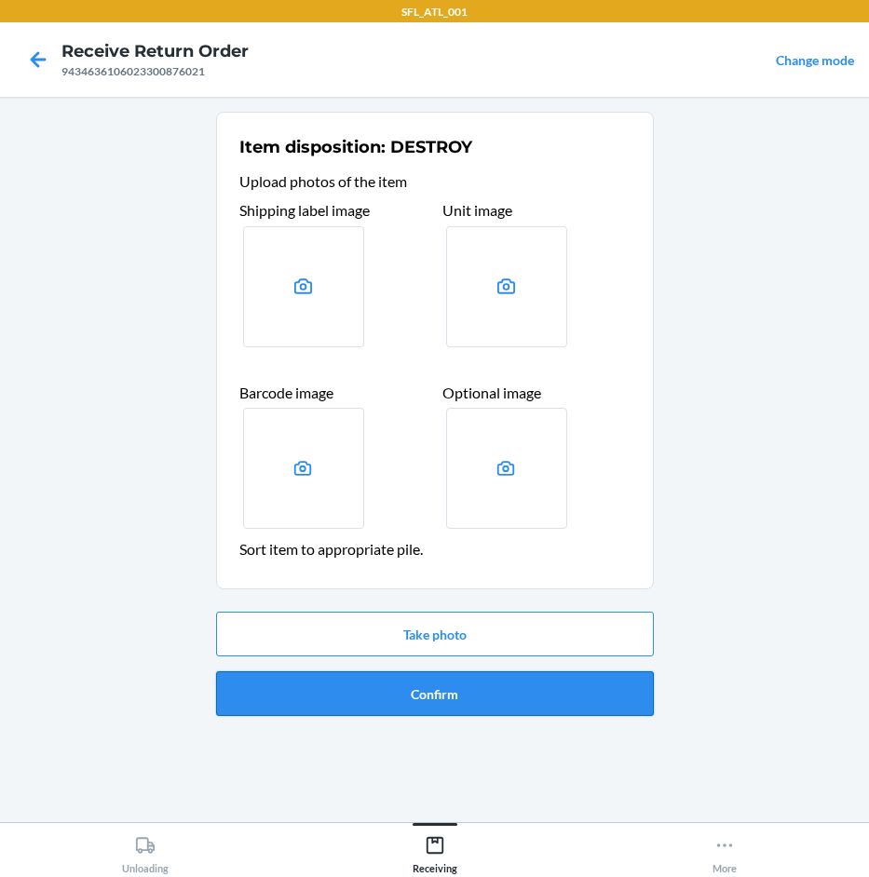
click at [473, 671] on button "Confirm" at bounding box center [435, 693] width 438 height 45
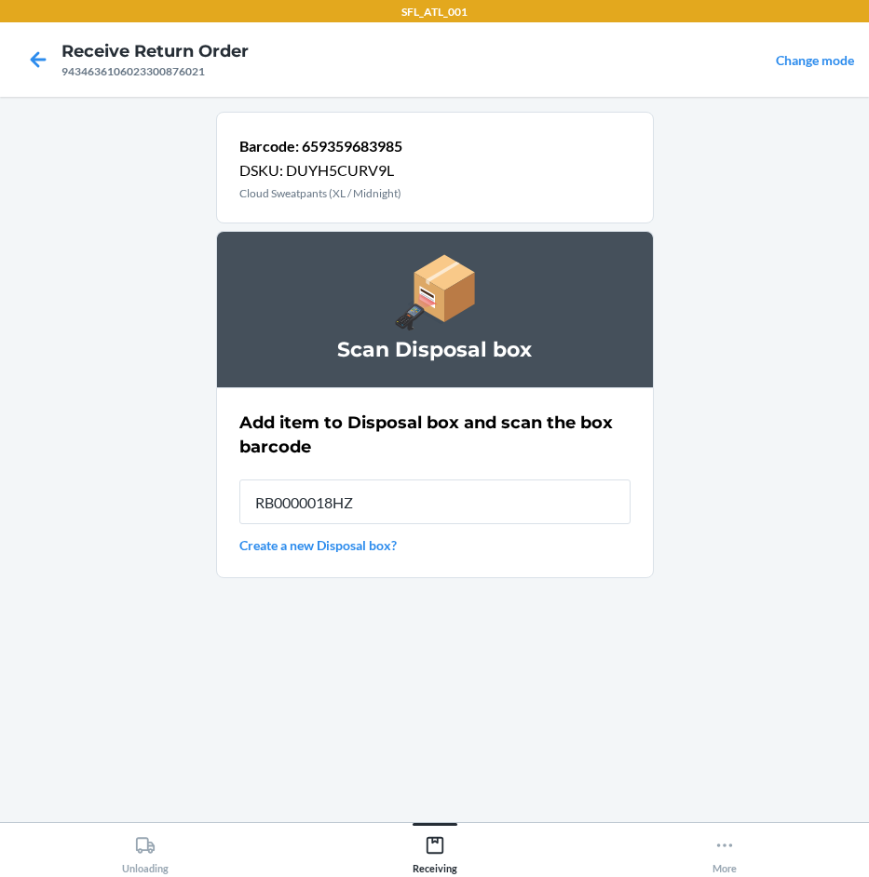
type input "RB0000018HZ"
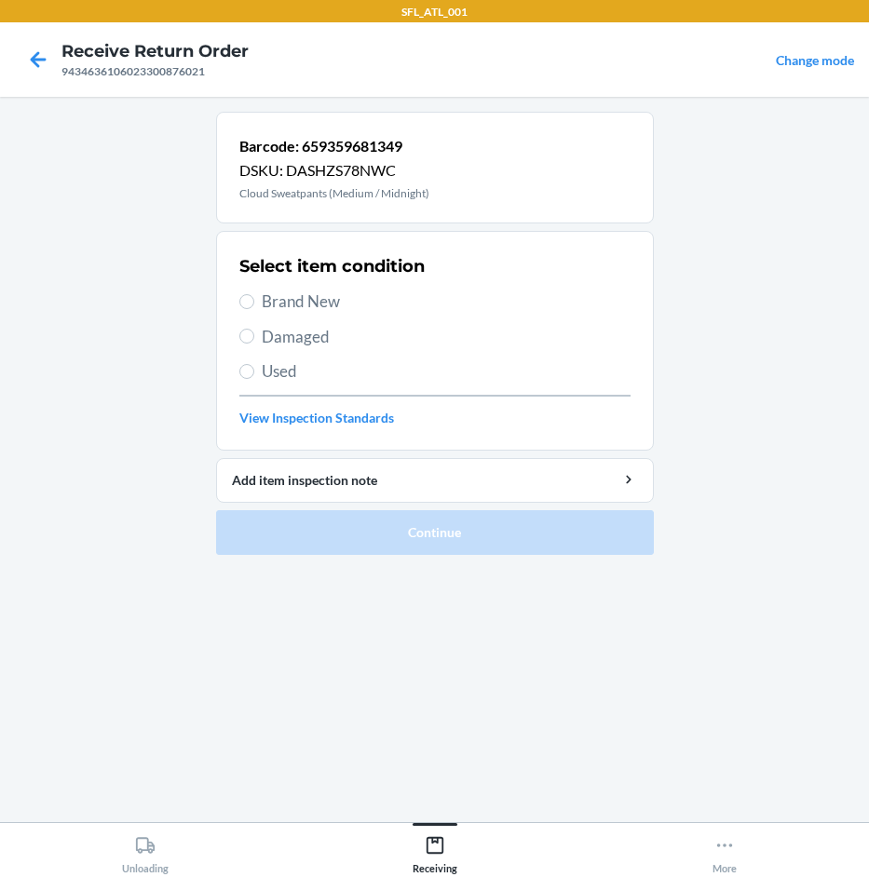
click at [333, 297] on span "Brand New" at bounding box center [446, 302] width 369 height 24
click at [254, 297] on input "Brand New" at bounding box center [246, 301] width 15 height 15
radio input "true"
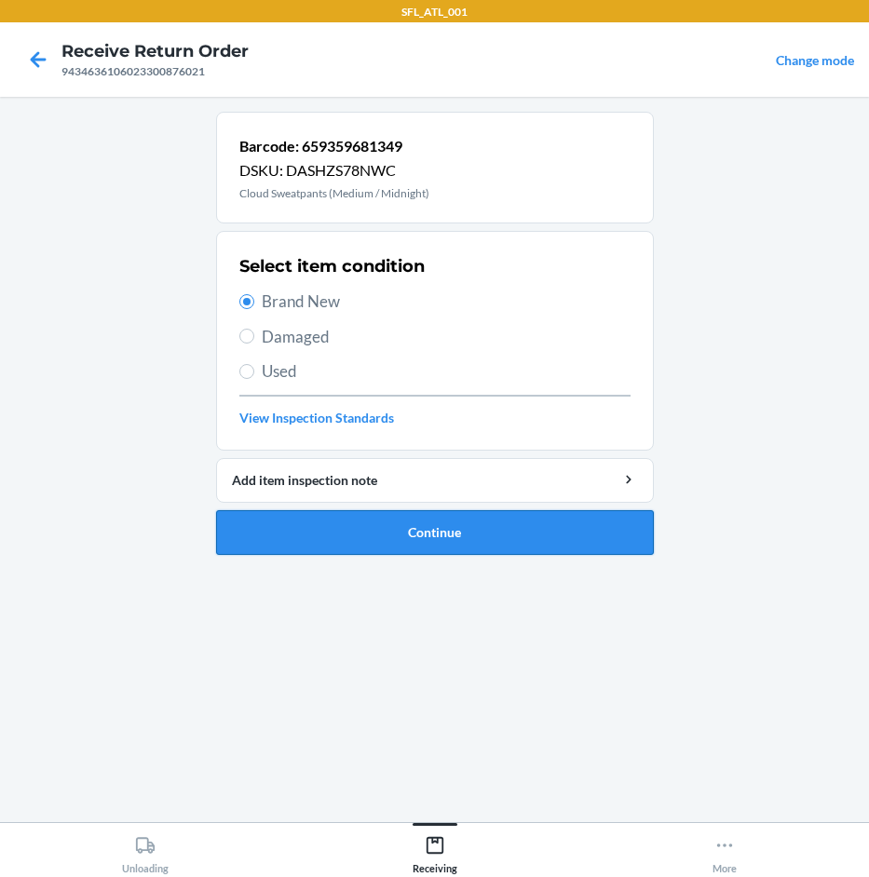
click at [546, 548] on button "Continue" at bounding box center [435, 532] width 438 height 45
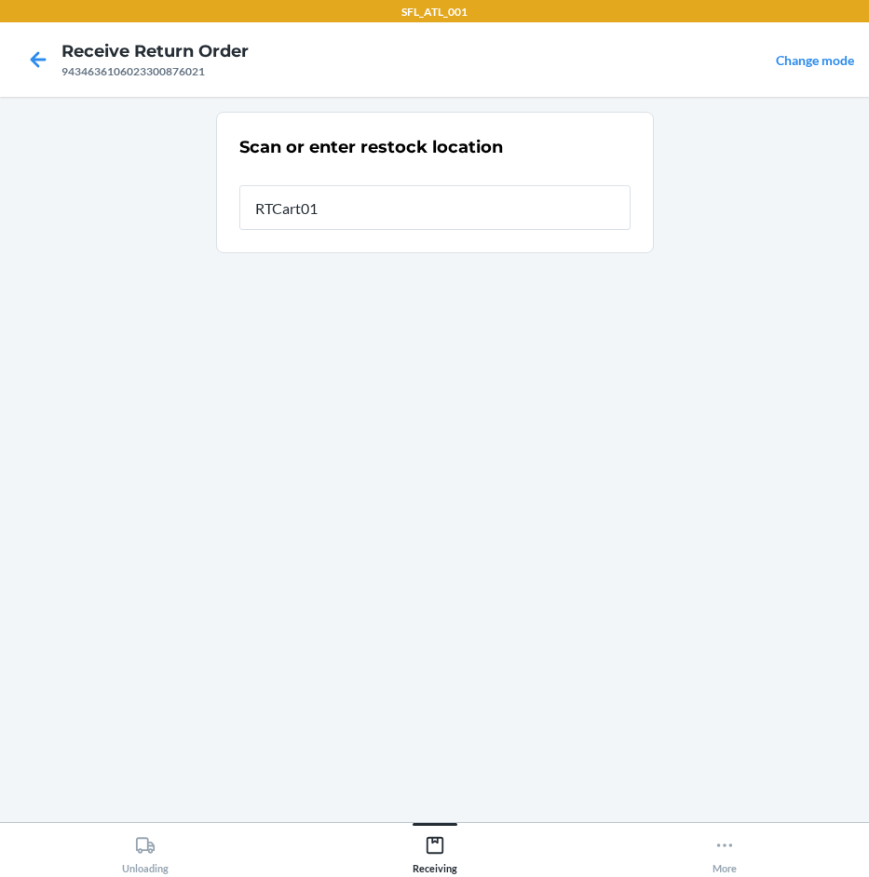
type input "RTCart015"
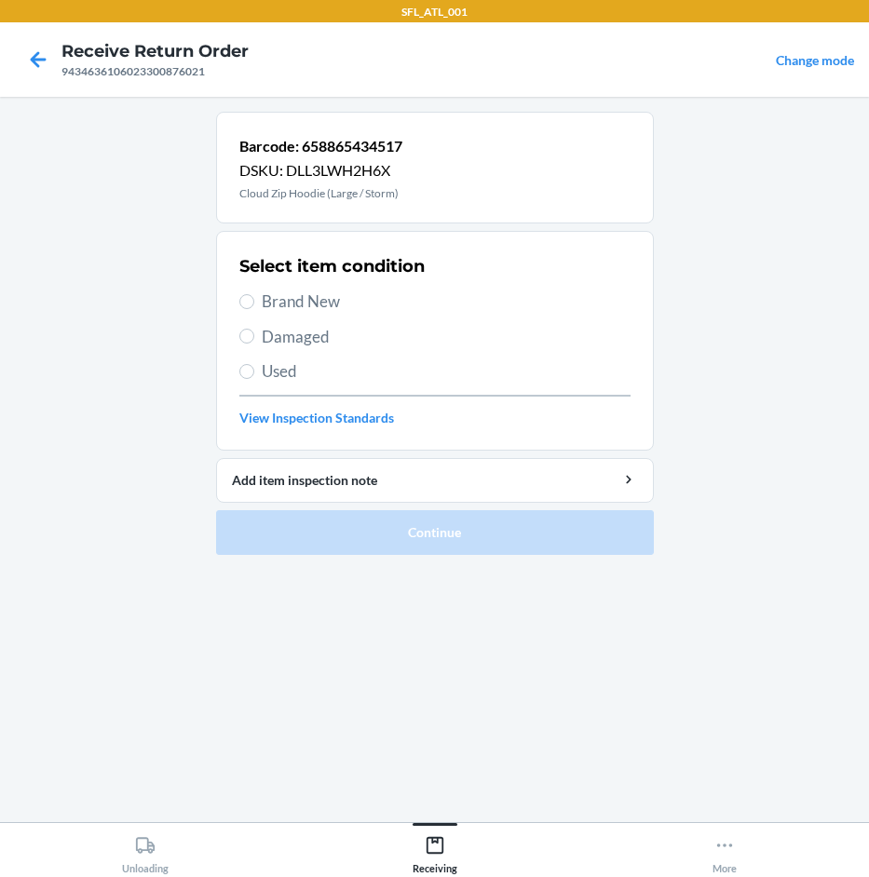
click at [290, 303] on span "Brand New" at bounding box center [446, 302] width 369 height 24
click at [254, 303] on input "Brand New" at bounding box center [246, 301] width 15 height 15
radio input "true"
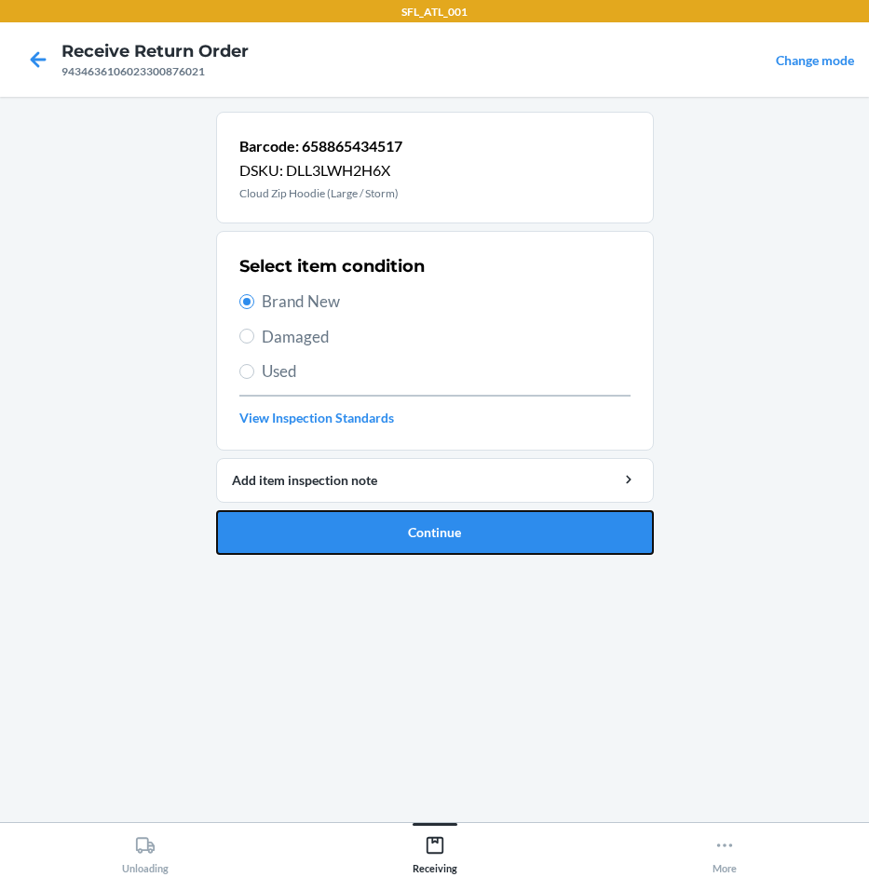
click at [420, 525] on button "Continue" at bounding box center [435, 532] width 438 height 45
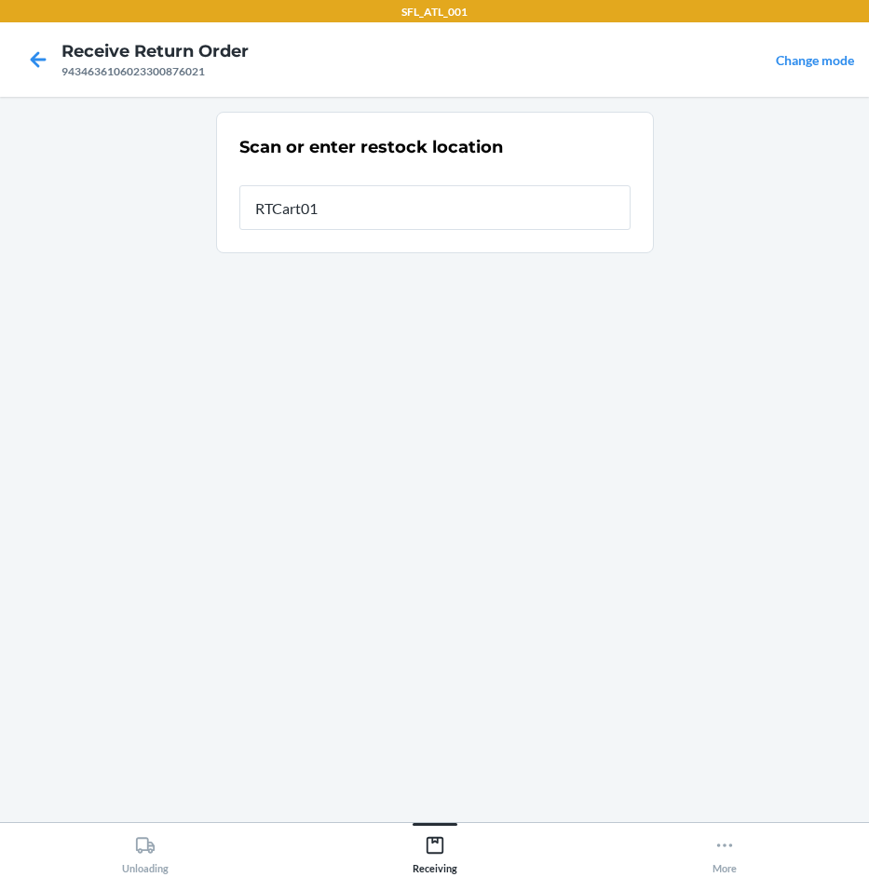
type input "RTCart015"
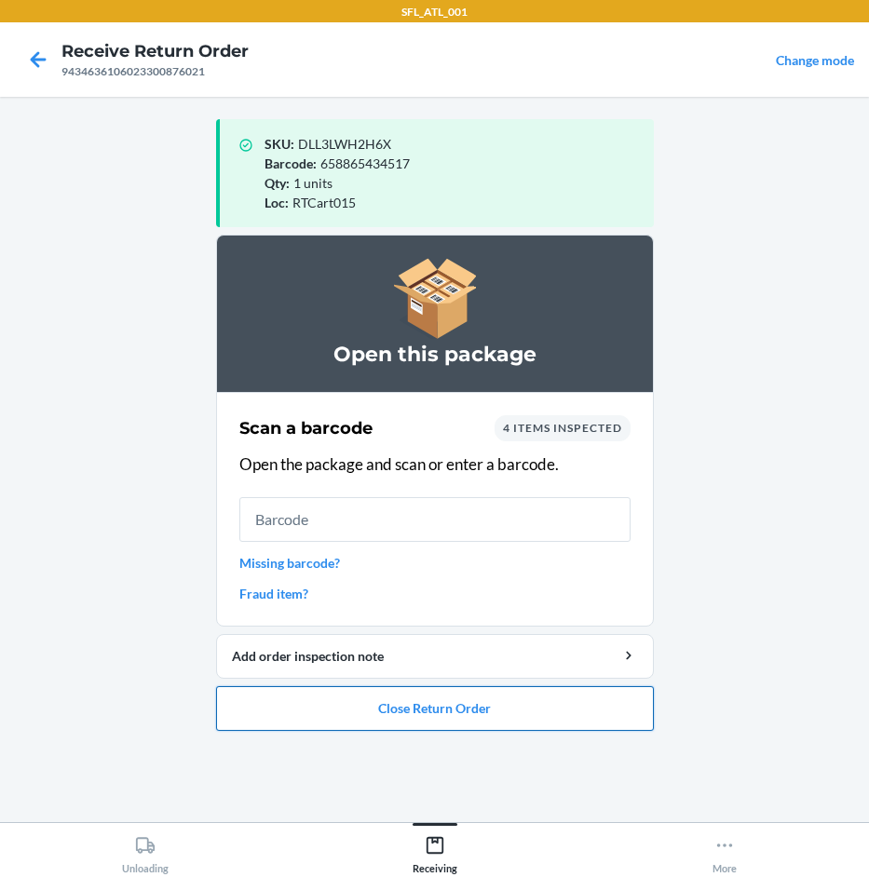
click at [433, 708] on button "Close Return Order" at bounding box center [435, 708] width 438 height 45
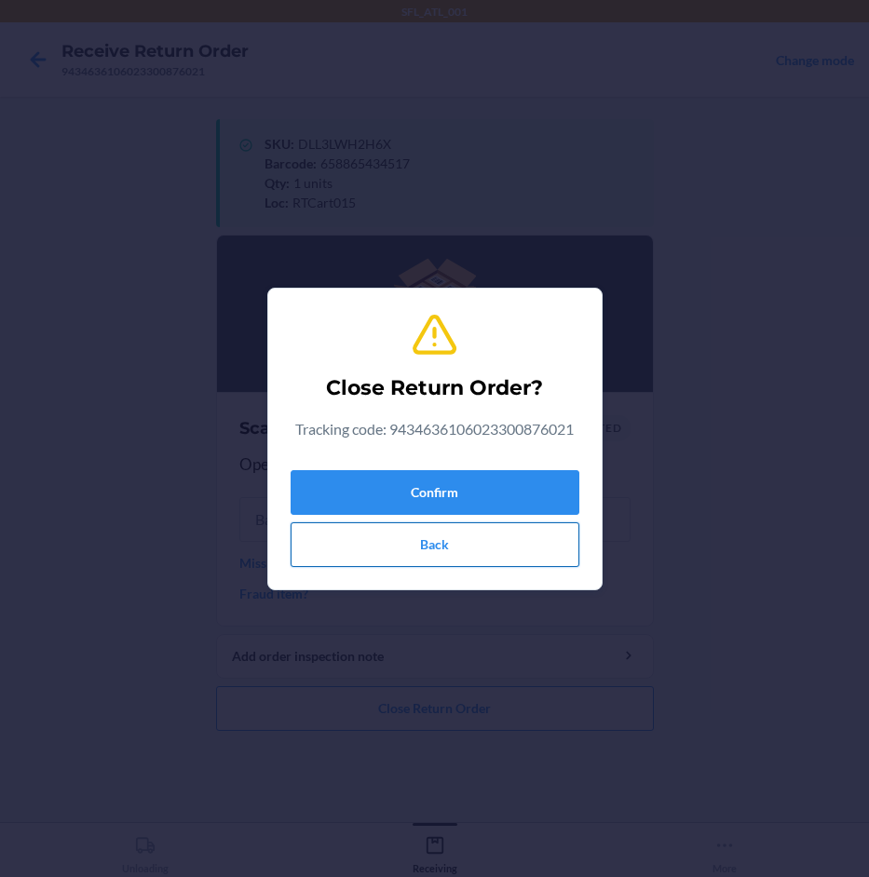
click at [428, 544] on button "Back" at bounding box center [435, 544] width 289 height 45
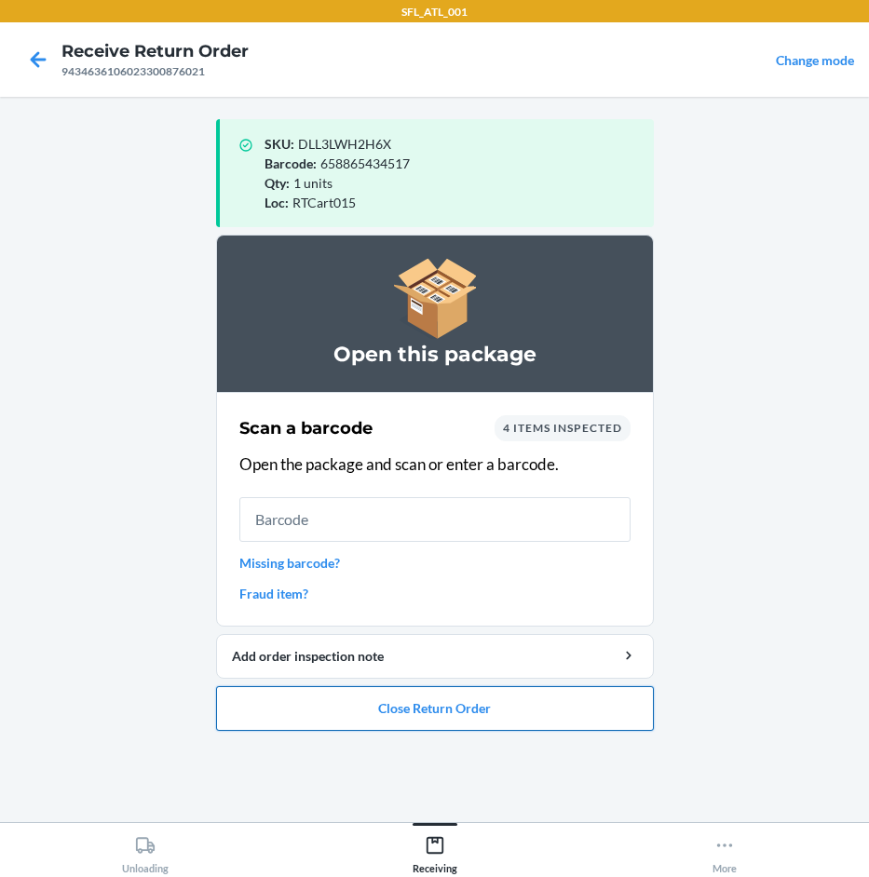
click at [491, 703] on button "Close Return Order" at bounding box center [435, 708] width 438 height 45
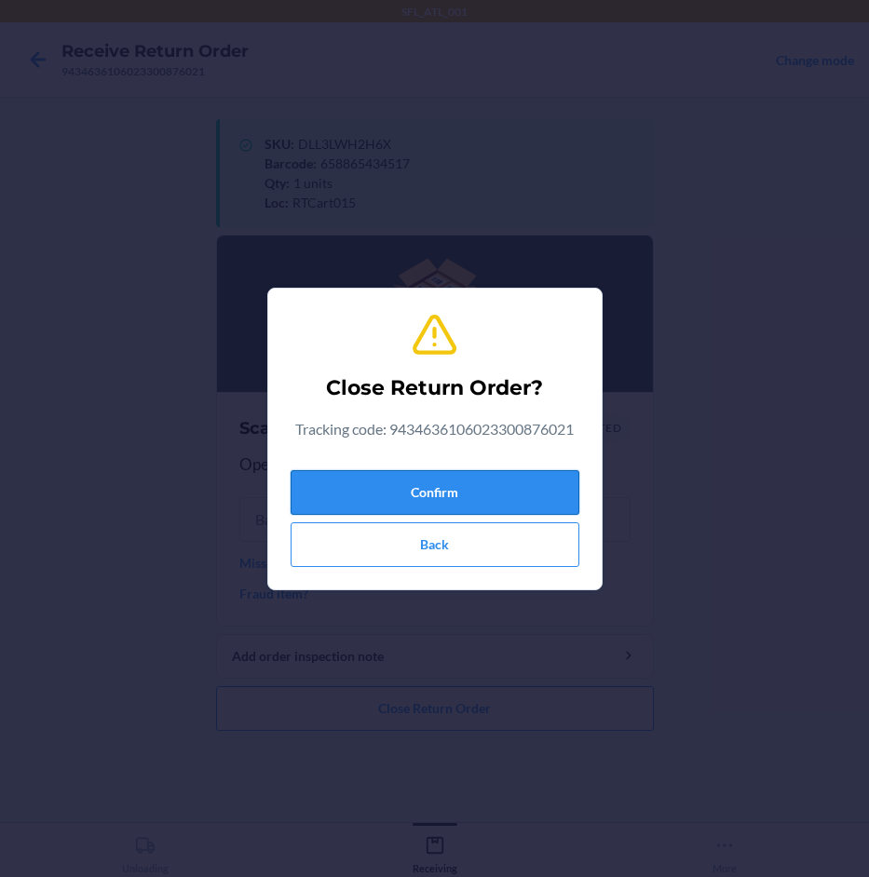
click at [546, 483] on button "Confirm" at bounding box center [435, 492] width 289 height 45
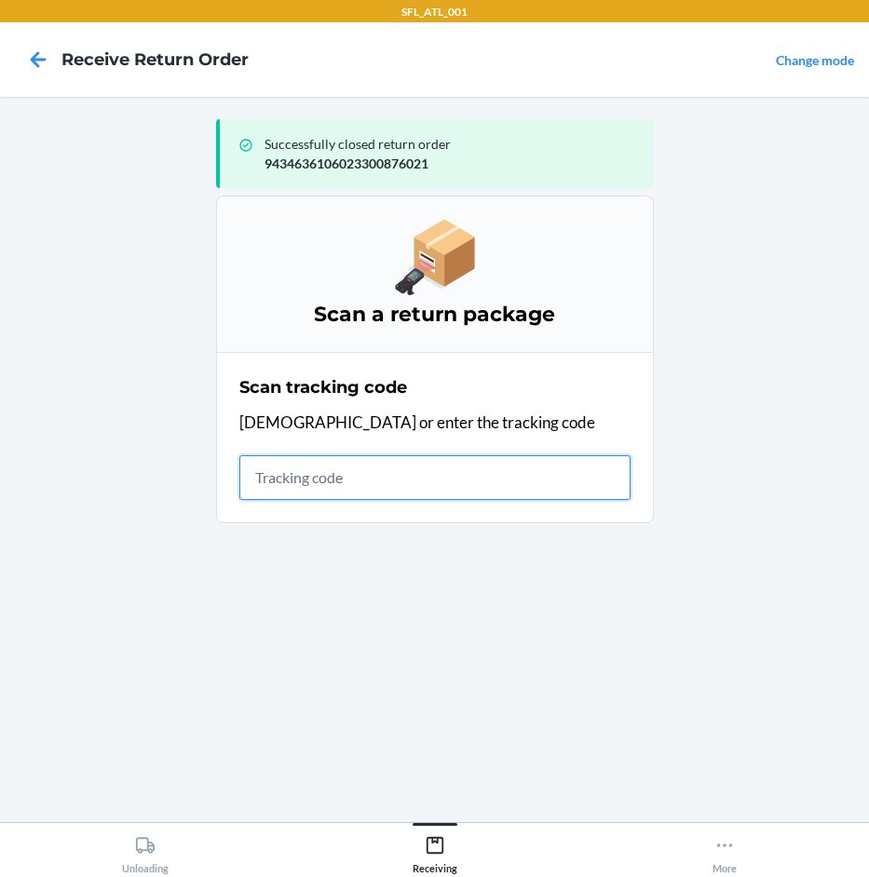
click at [382, 478] on input "text" at bounding box center [434, 477] width 391 height 45
type input "42030259943463610602330087"
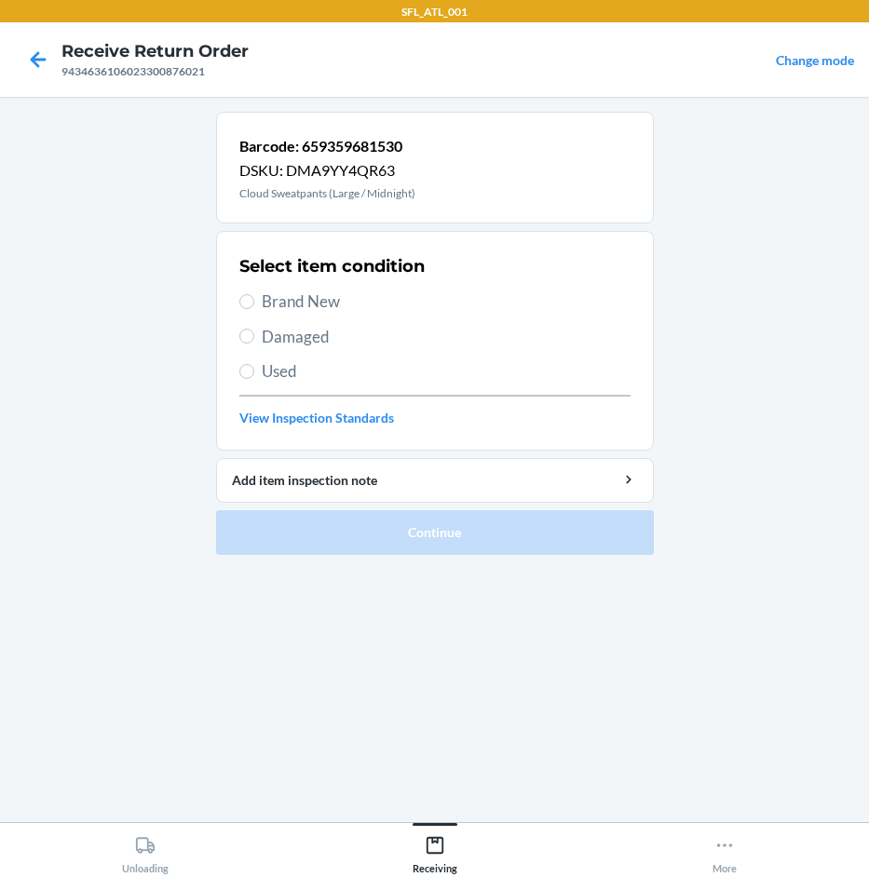
drag, startPoint x: 365, startPoint y: 315, endPoint x: 359, endPoint y: 359, distance: 44.1
click at [364, 315] on div "Select item condition Brand New Damaged Used View Inspection Standards" at bounding box center [434, 341] width 391 height 184
click at [297, 299] on span "Brand New" at bounding box center [446, 302] width 369 height 24
click at [254, 299] on input "Brand New" at bounding box center [246, 301] width 15 height 15
radio input "true"
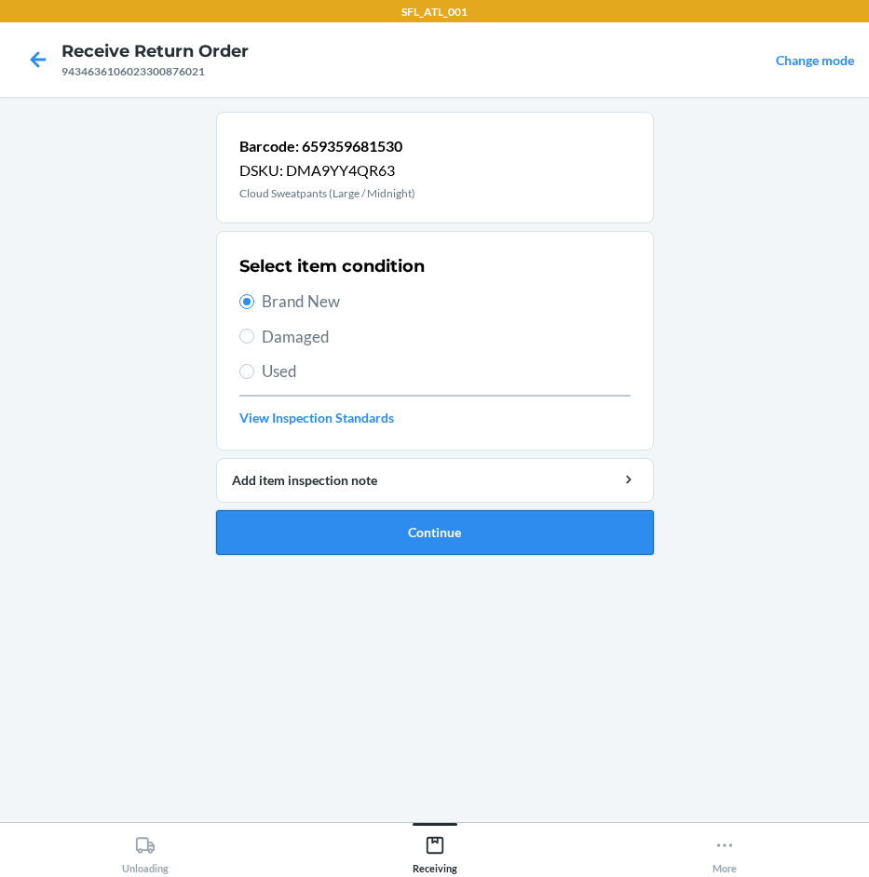
click at [424, 533] on button "Continue" at bounding box center [435, 532] width 438 height 45
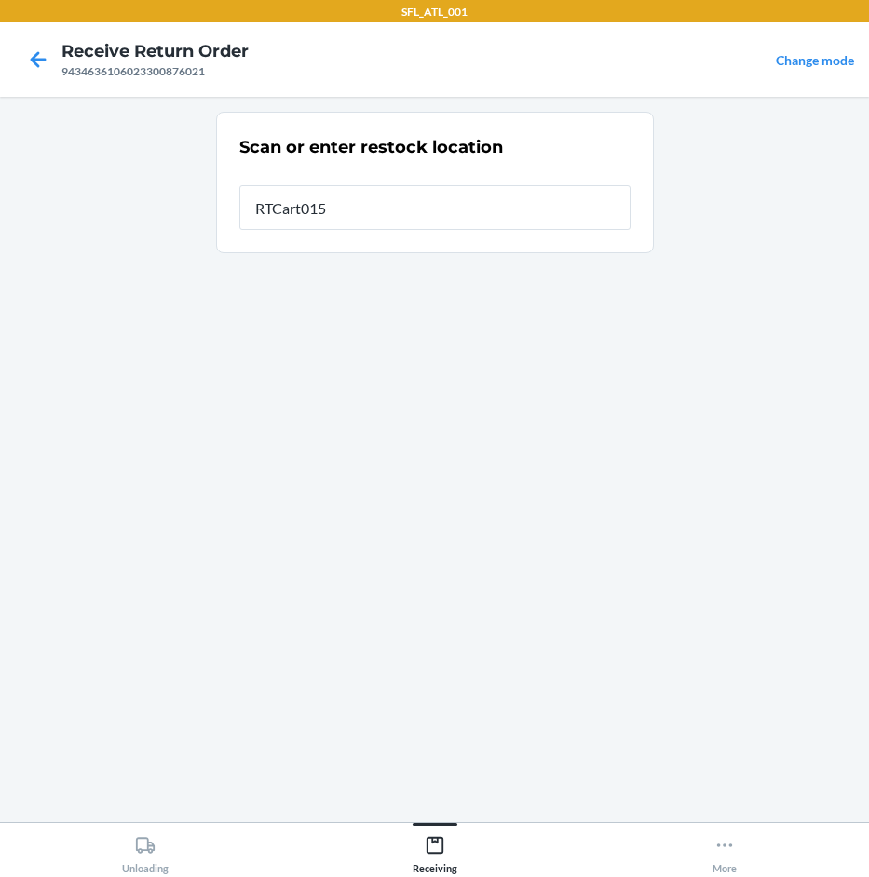
type input "RTCart015"
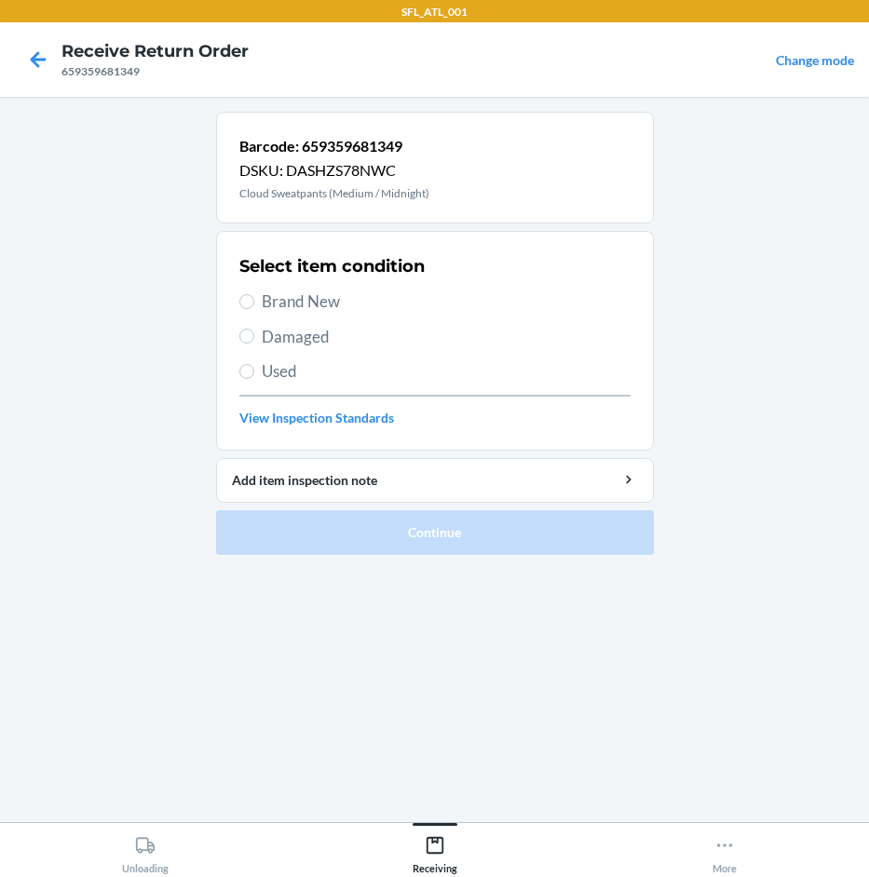
click at [287, 302] on span "Brand New" at bounding box center [446, 302] width 369 height 24
click at [254, 302] on input "Brand New" at bounding box center [246, 301] width 15 height 15
radio input "true"
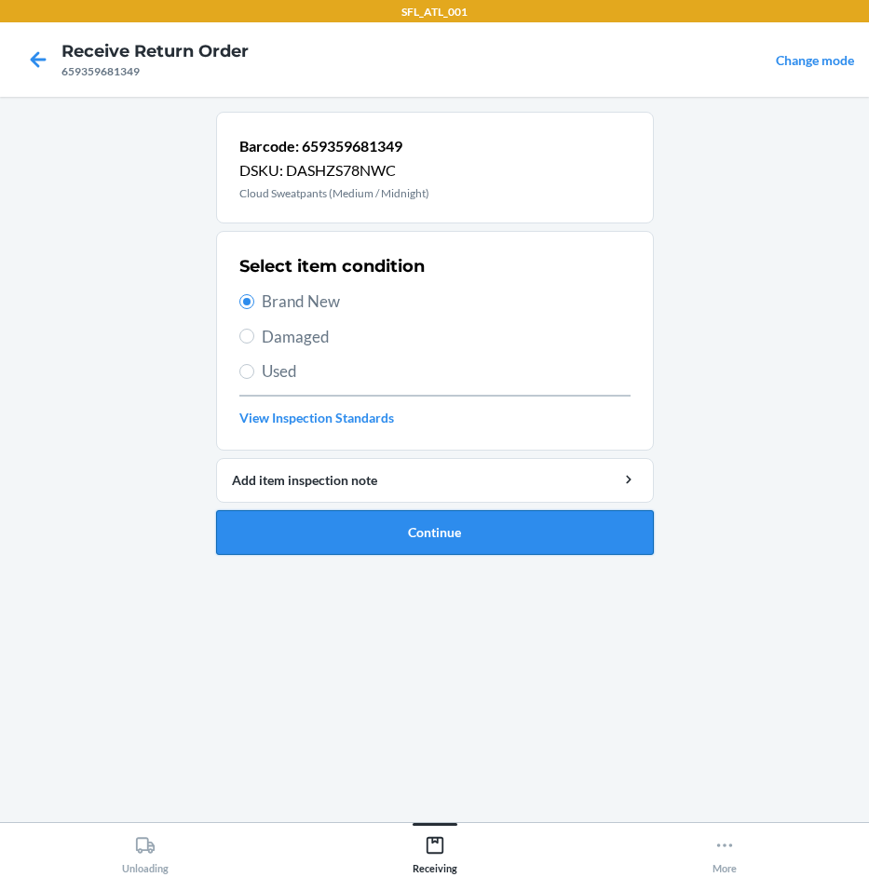
click at [418, 544] on button "Continue" at bounding box center [435, 532] width 438 height 45
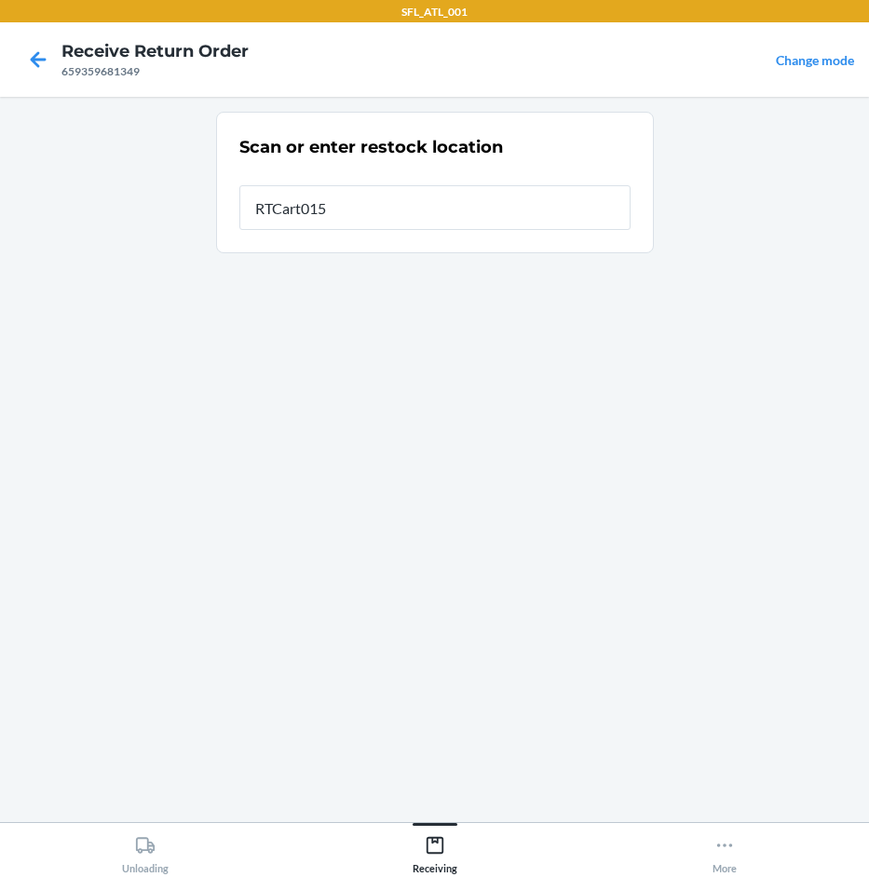
type input "RTCart015"
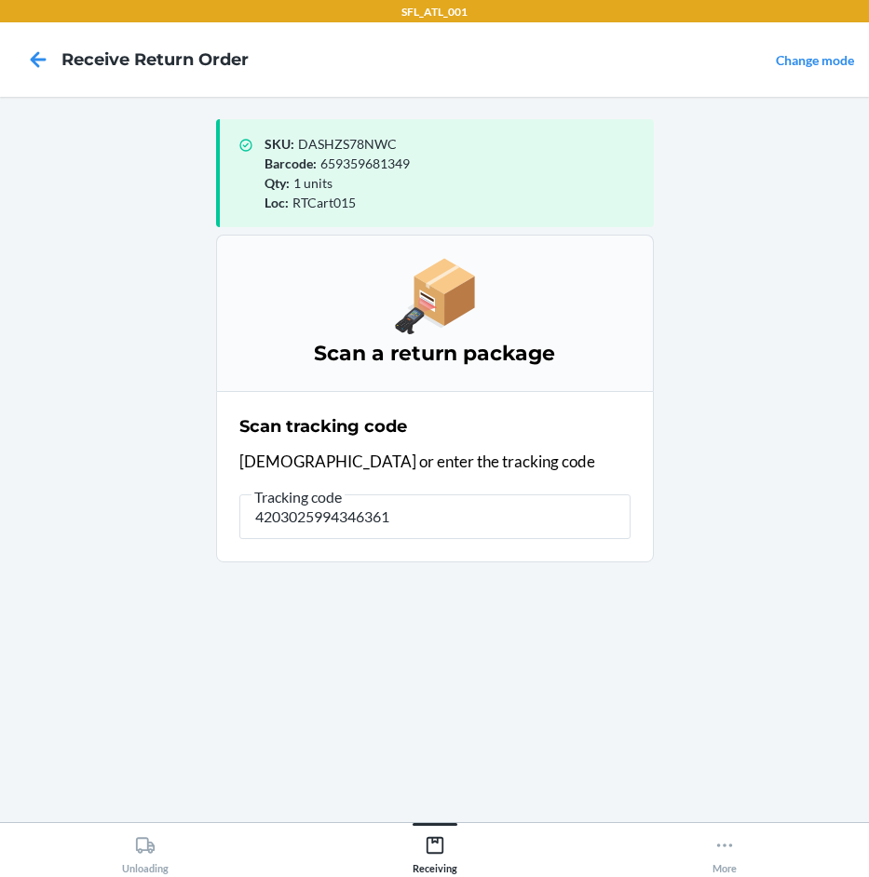
type input "42030259943463610"
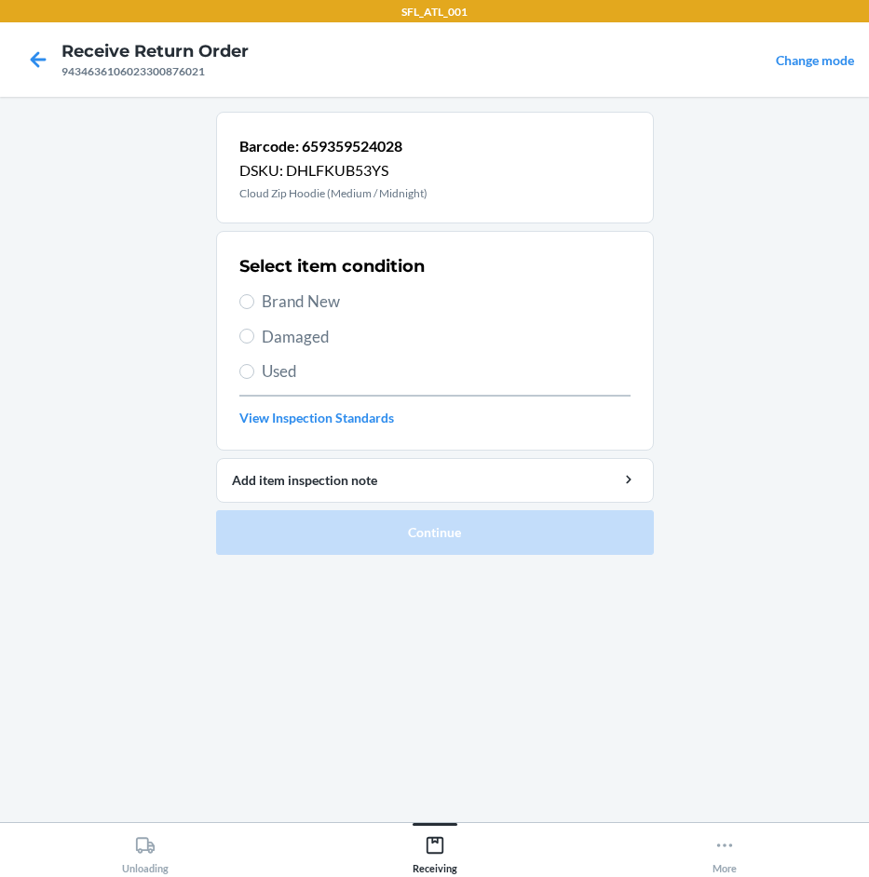
click at [300, 299] on span "Brand New" at bounding box center [446, 302] width 369 height 24
click at [254, 299] on input "Brand New" at bounding box center [246, 301] width 15 height 15
radio input "true"
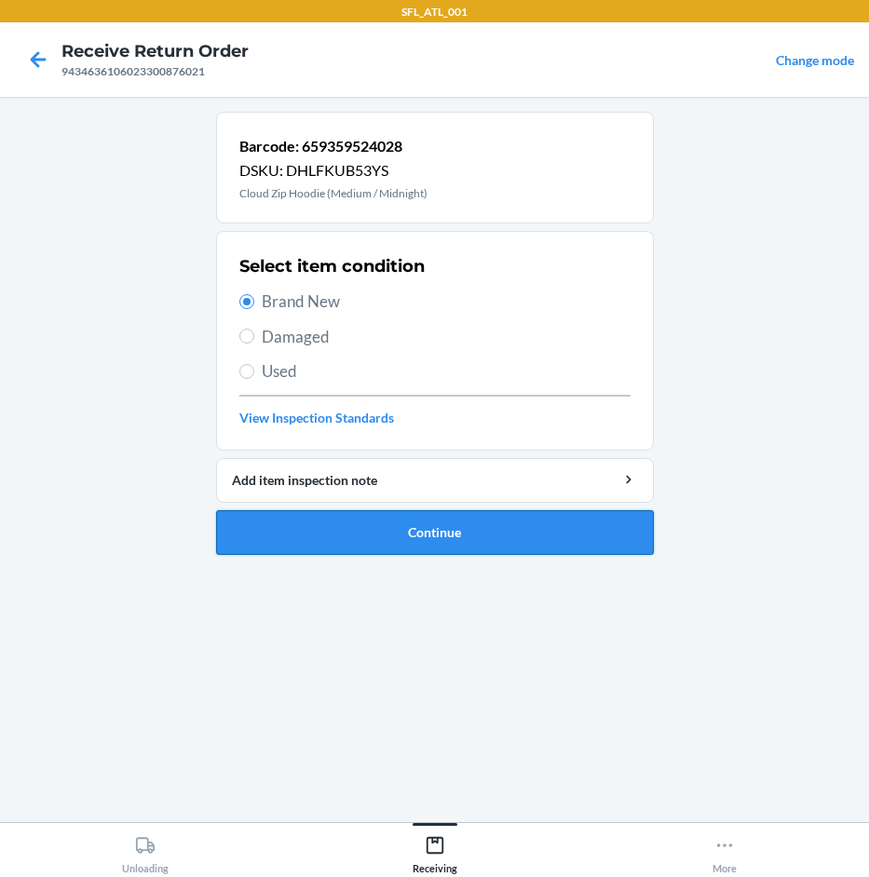
click at [450, 547] on button "Continue" at bounding box center [435, 532] width 438 height 45
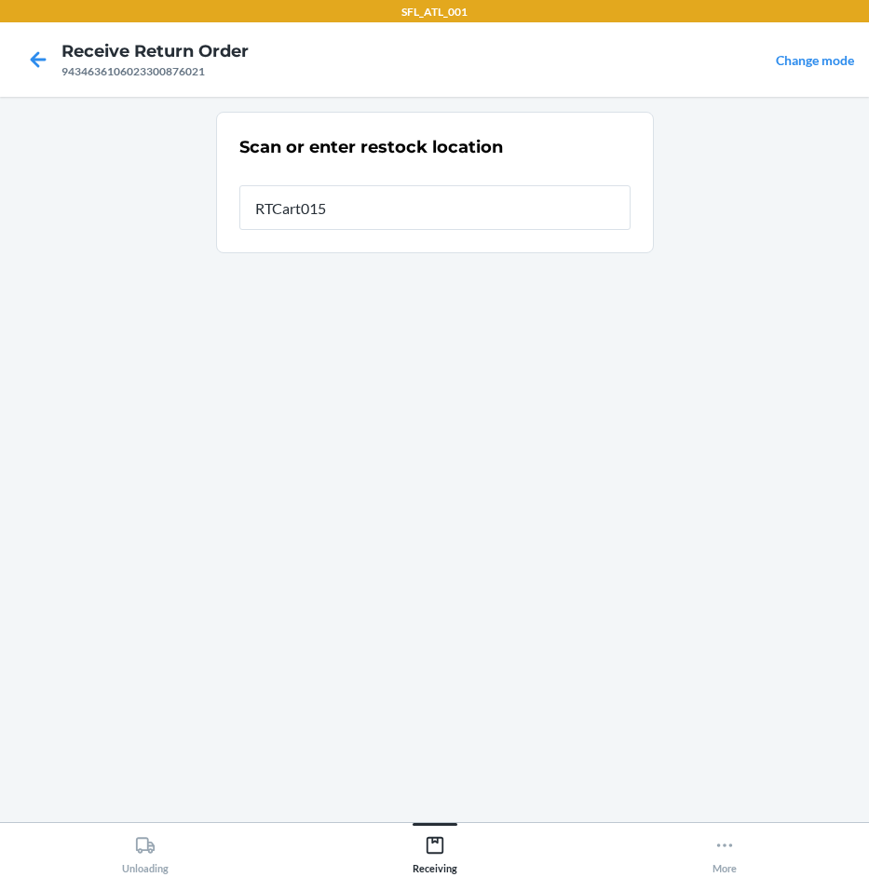
type input "RTCart015"
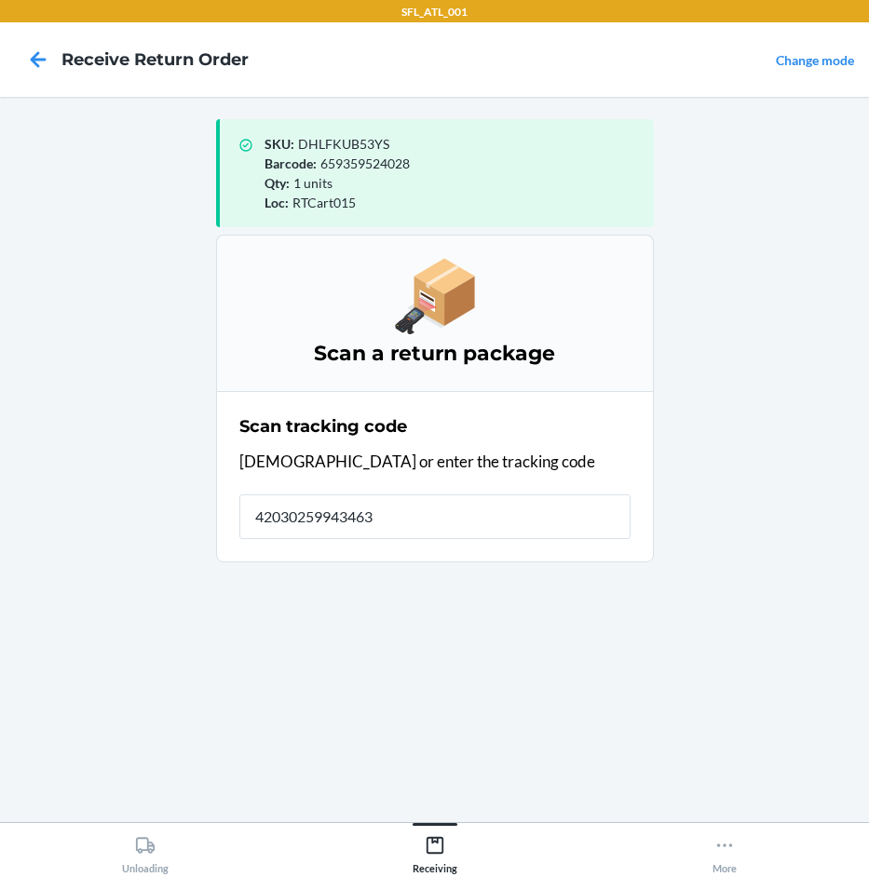
type input "420302599434636"
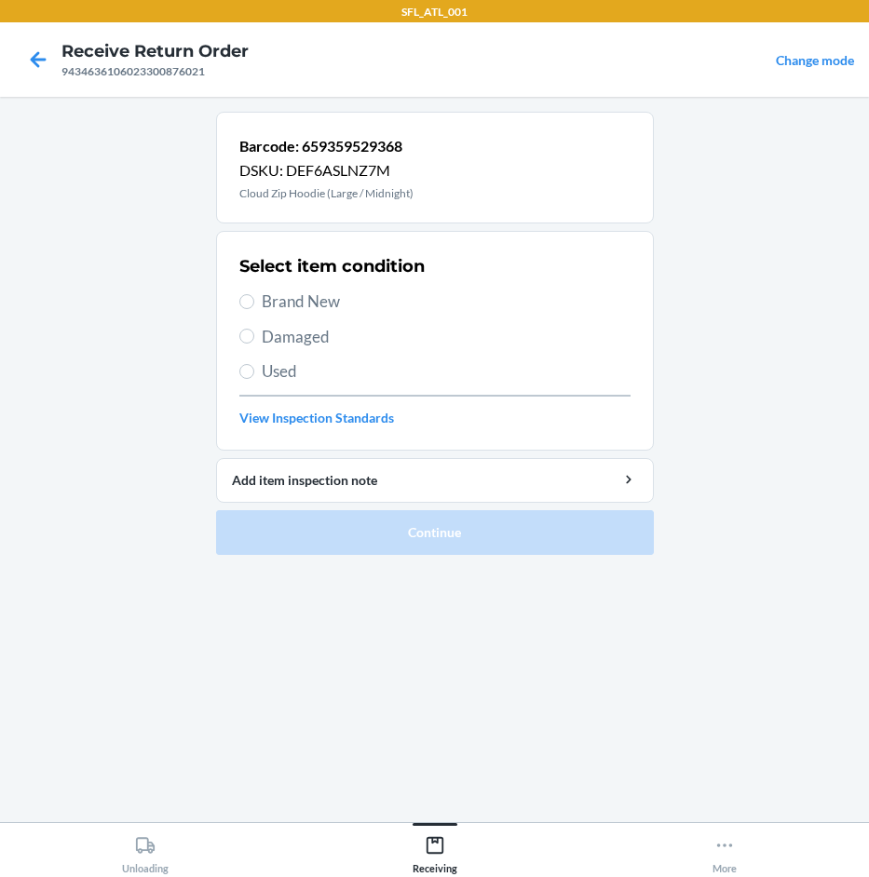
click at [278, 290] on span "Brand New" at bounding box center [446, 302] width 369 height 24
click at [254, 294] on input "Brand New" at bounding box center [246, 301] width 15 height 15
radio input "true"
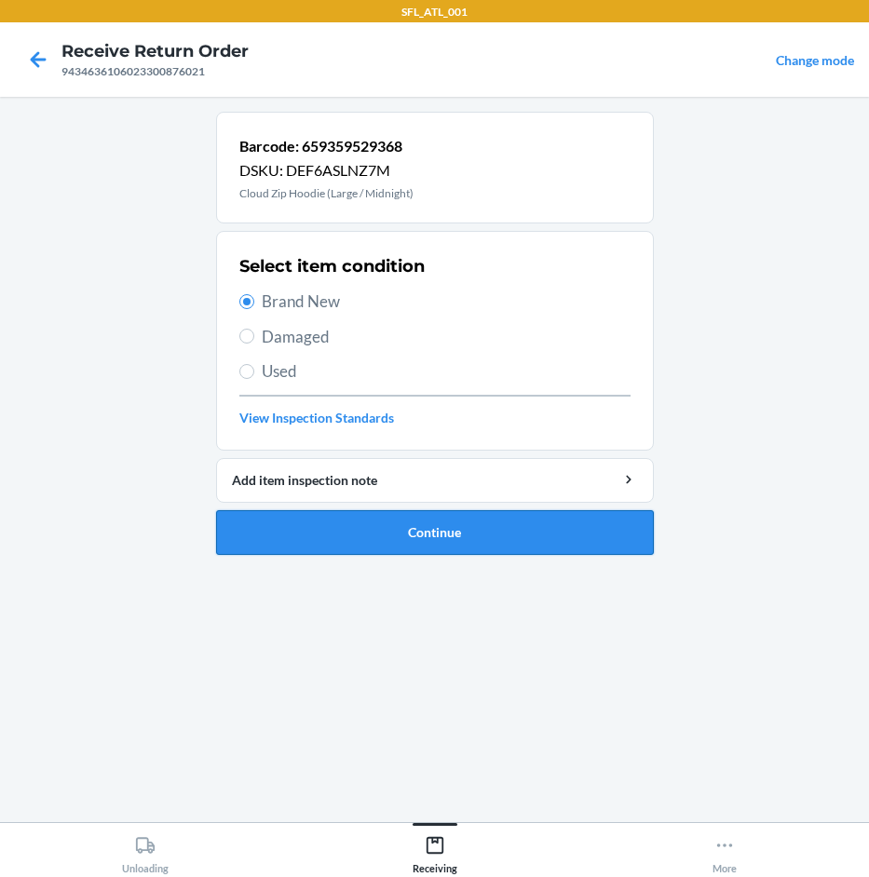
click at [450, 518] on button "Continue" at bounding box center [435, 532] width 438 height 45
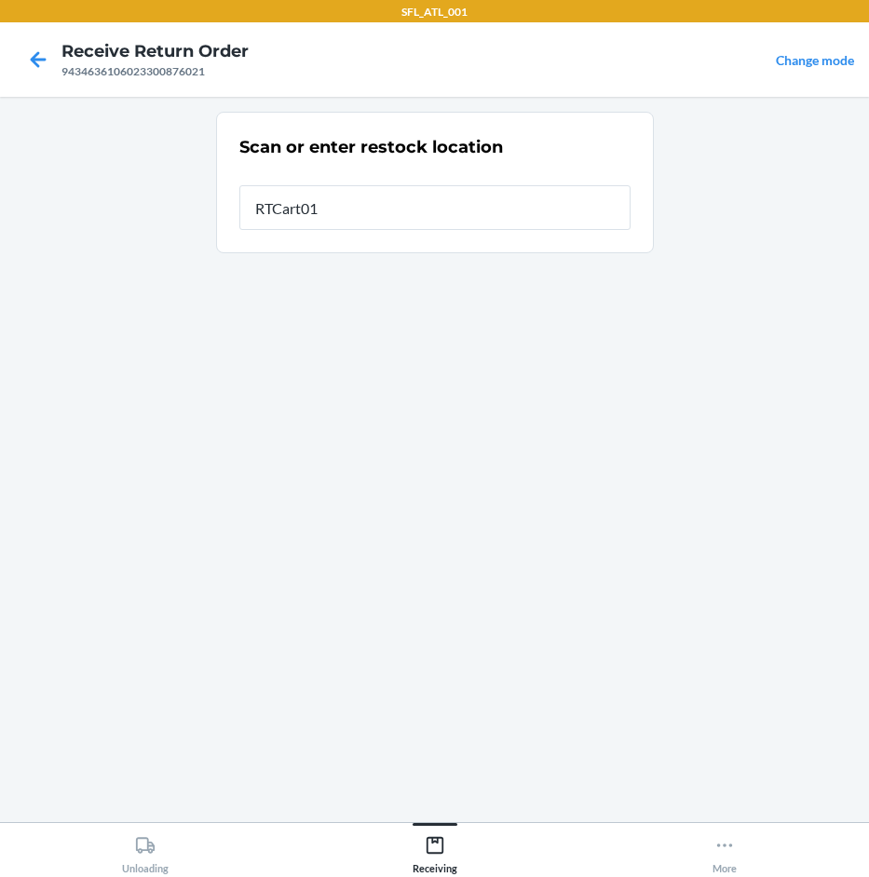
type input "RTCart015"
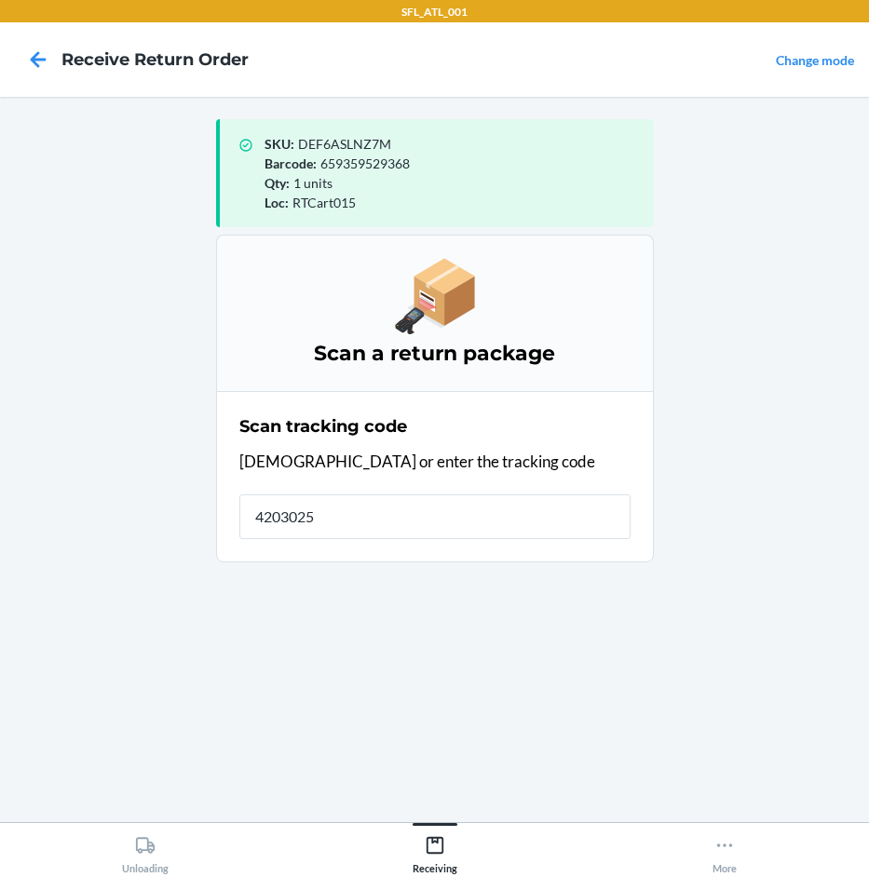
type input "42030259"
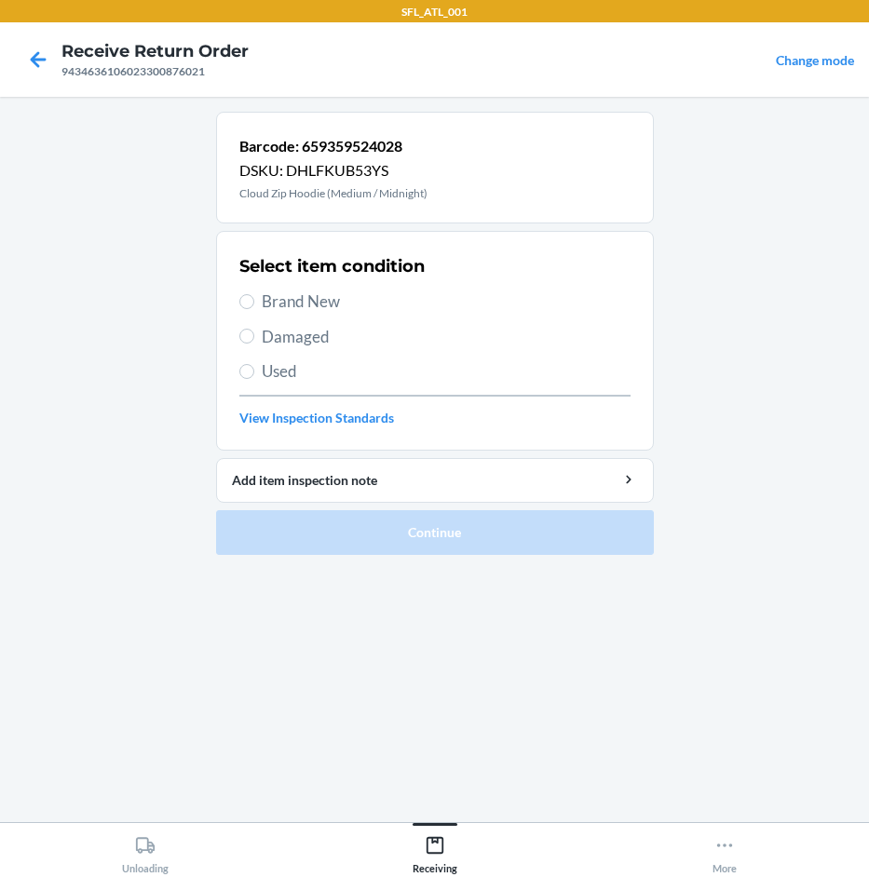
click at [339, 309] on span "Brand New" at bounding box center [446, 302] width 369 height 24
click at [254, 309] on input "Brand New" at bounding box center [246, 301] width 15 height 15
radio input "true"
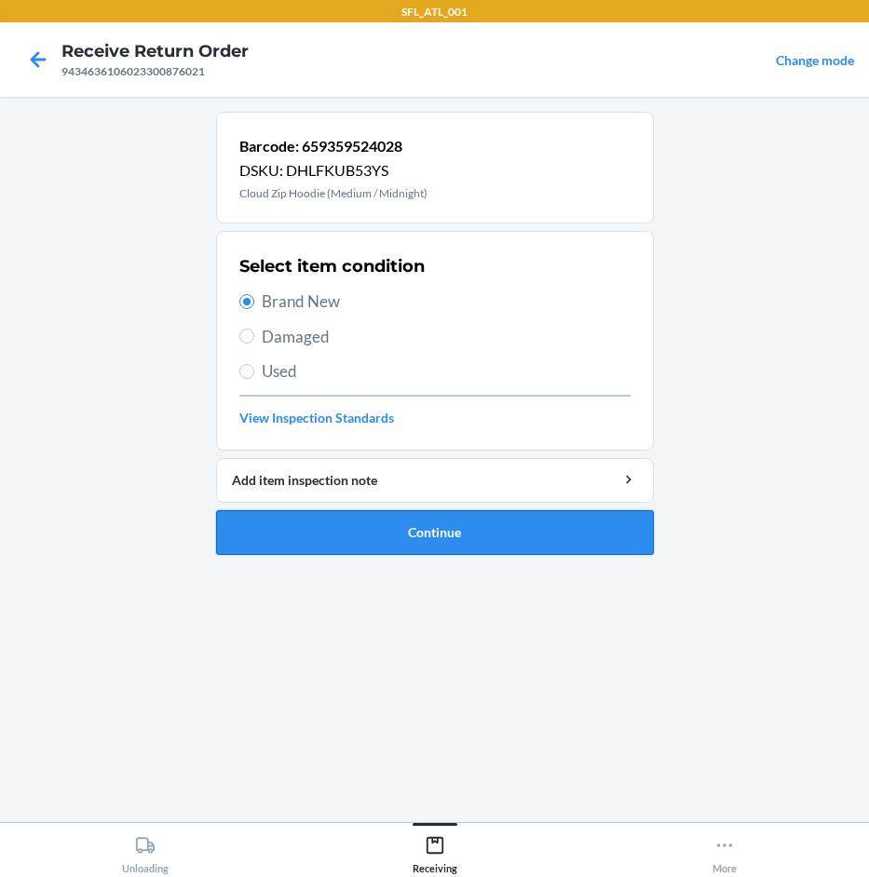
click at [515, 536] on button "Continue" at bounding box center [435, 532] width 438 height 45
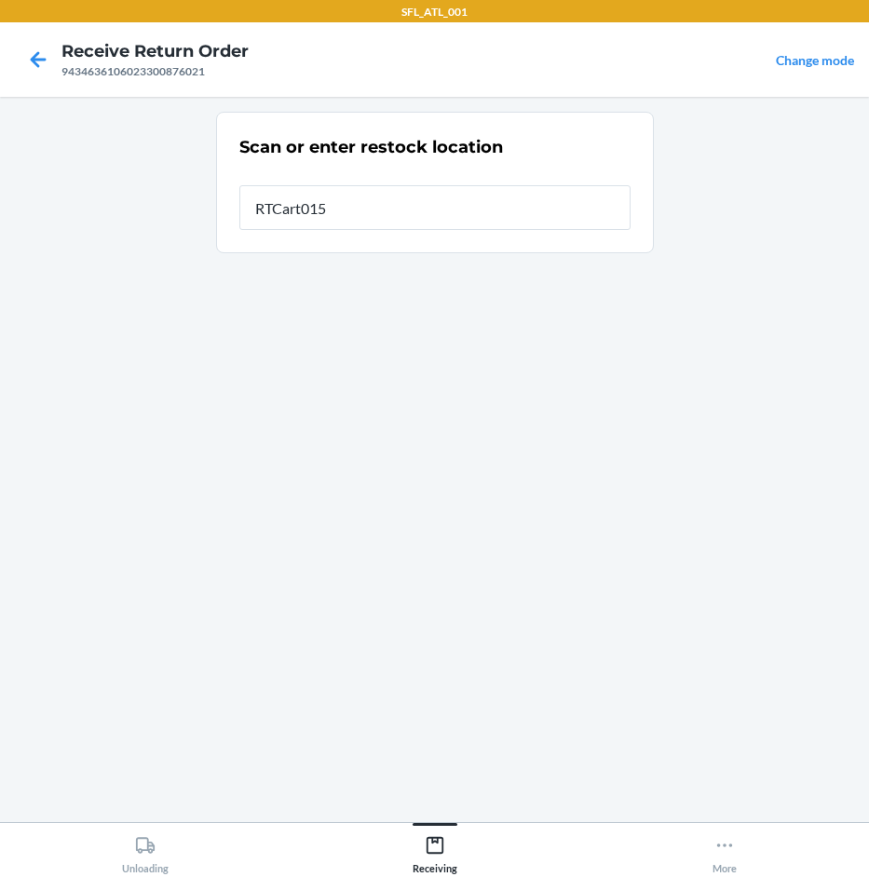
type input "RTCart015"
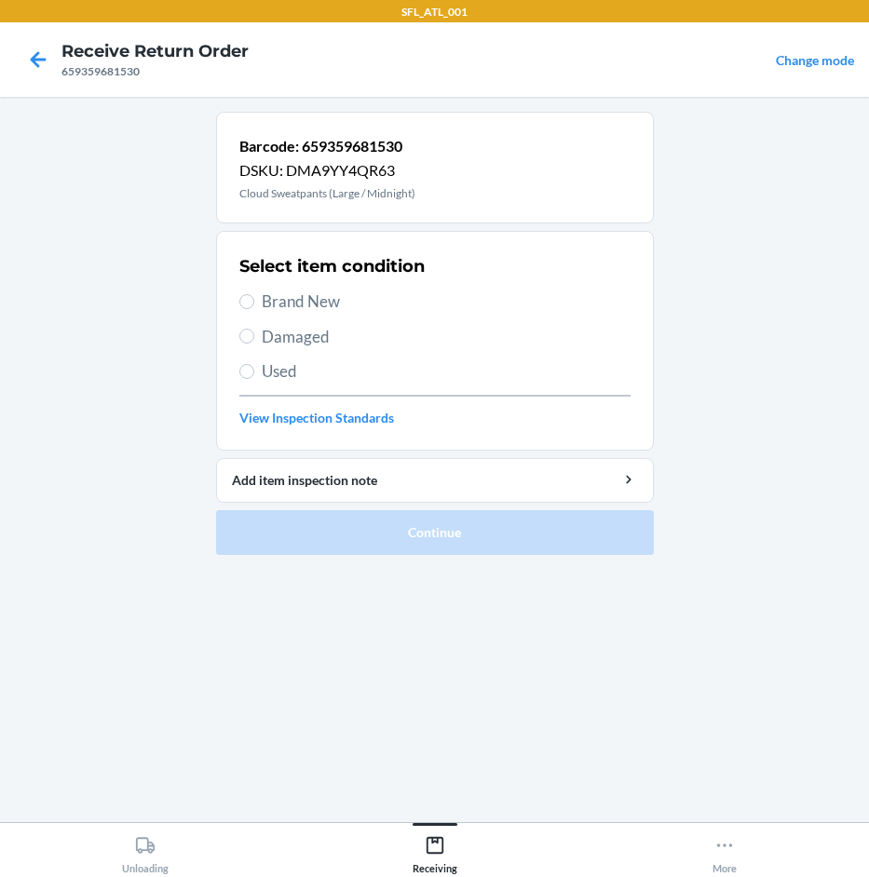
click at [362, 314] on div "Select item condition Brand New Damaged Used View Inspection Standards" at bounding box center [434, 341] width 391 height 184
drag, startPoint x: 293, startPoint y: 305, endPoint x: 293, endPoint y: 332, distance: 26.1
click at [293, 307] on span "Brand New" at bounding box center [446, 302] width 369 height 24
click at [254, 307] on input "Brand New" at bounding box center [246, 301] width 15 height 15
radio input "true"
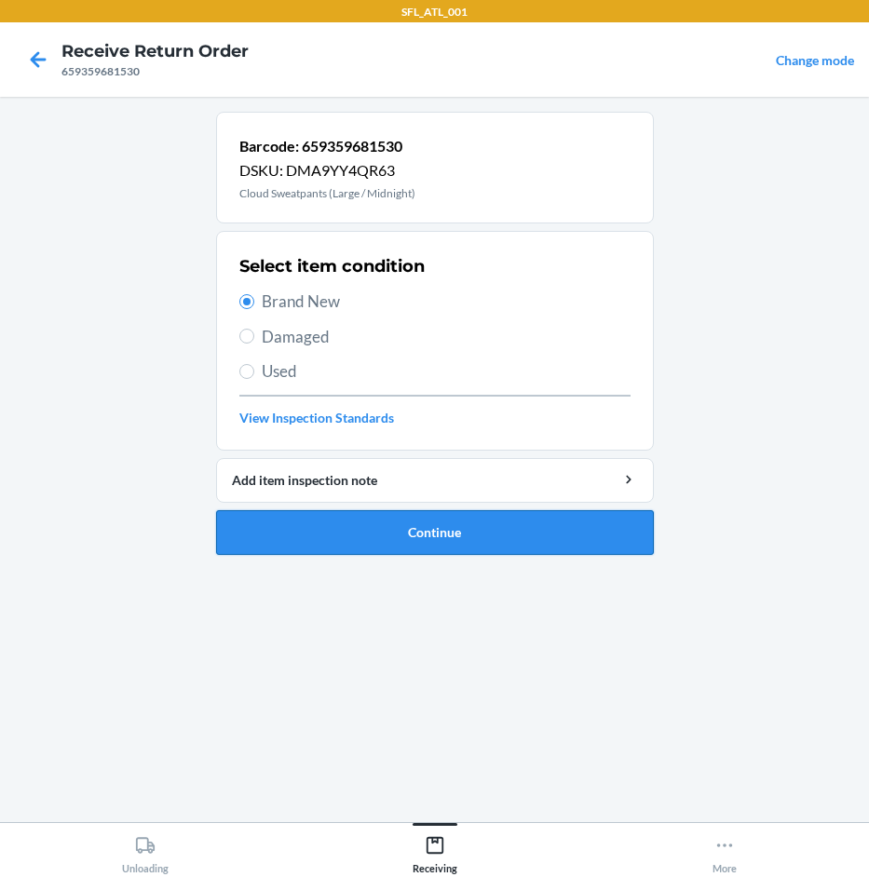
click at [419, 530] on button "Continue" at bounding box center [435, 532] width 438 height 45
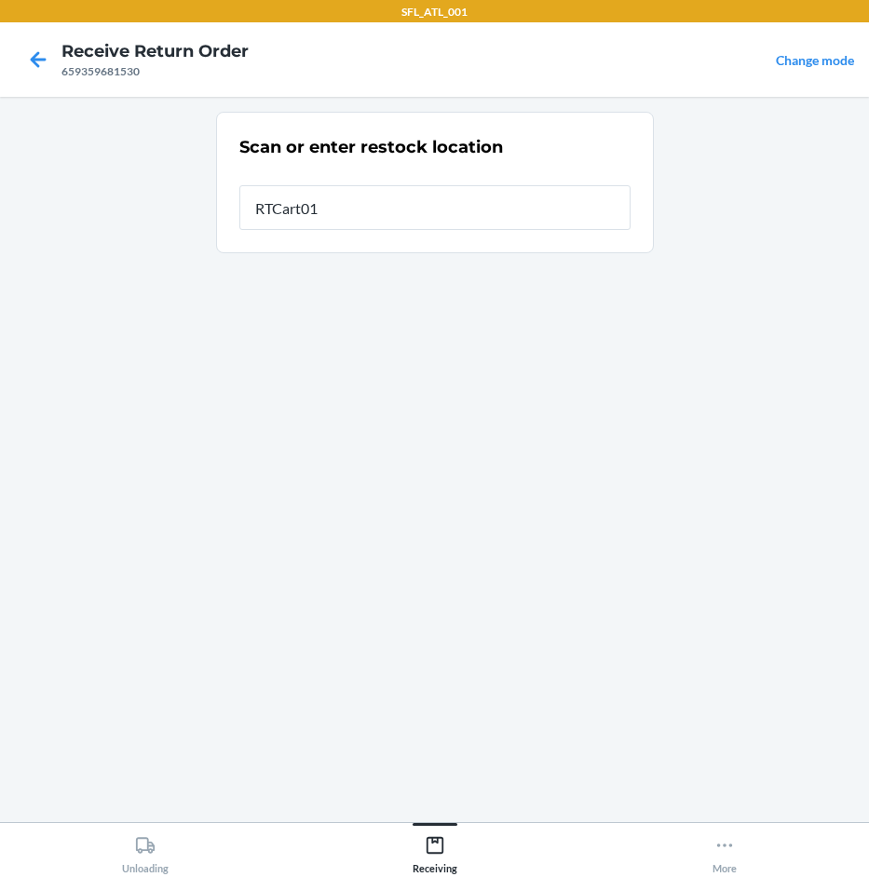
type input "RTCart015"
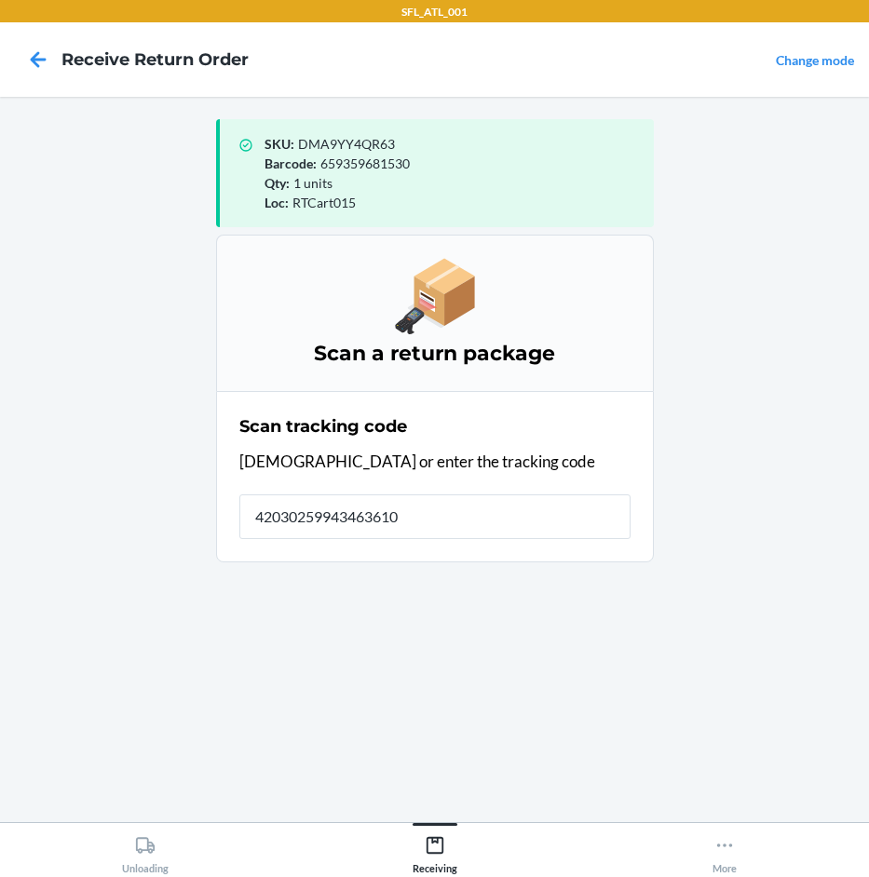
type input "420302599434636106"
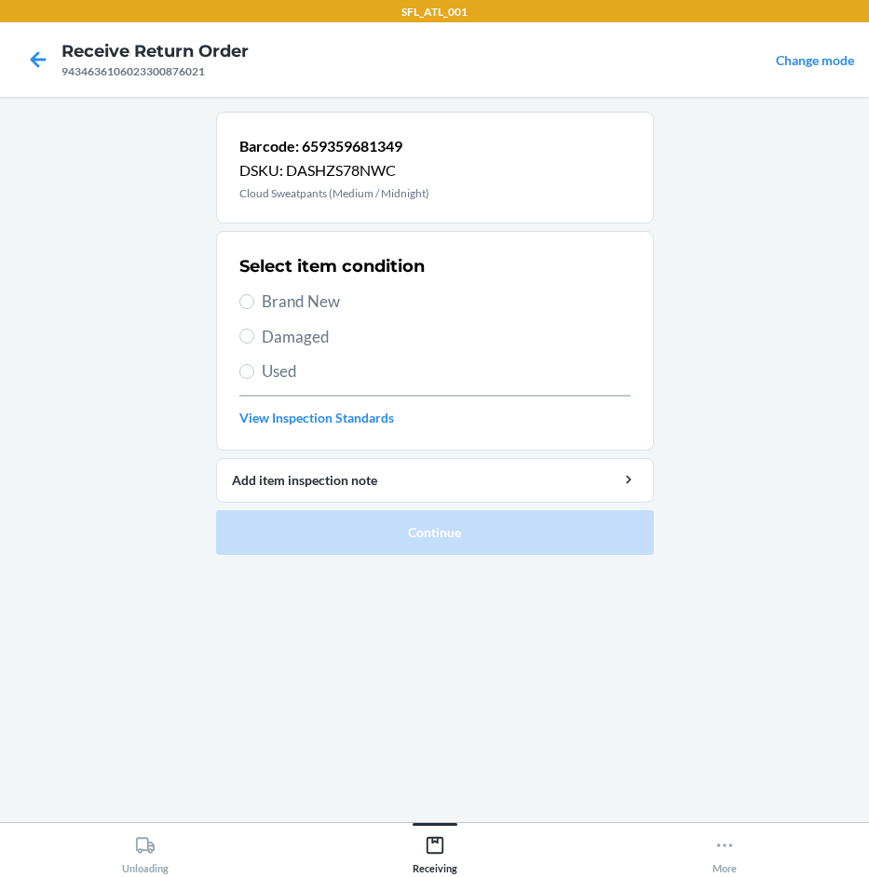
click at [282, 304] on span "Brand New" at bounding box center [446, 302] width 369 height 24
click at [254, 304] on input "Brand New" at bounding box center [246, 301] width 15 height 15
radio input "true"
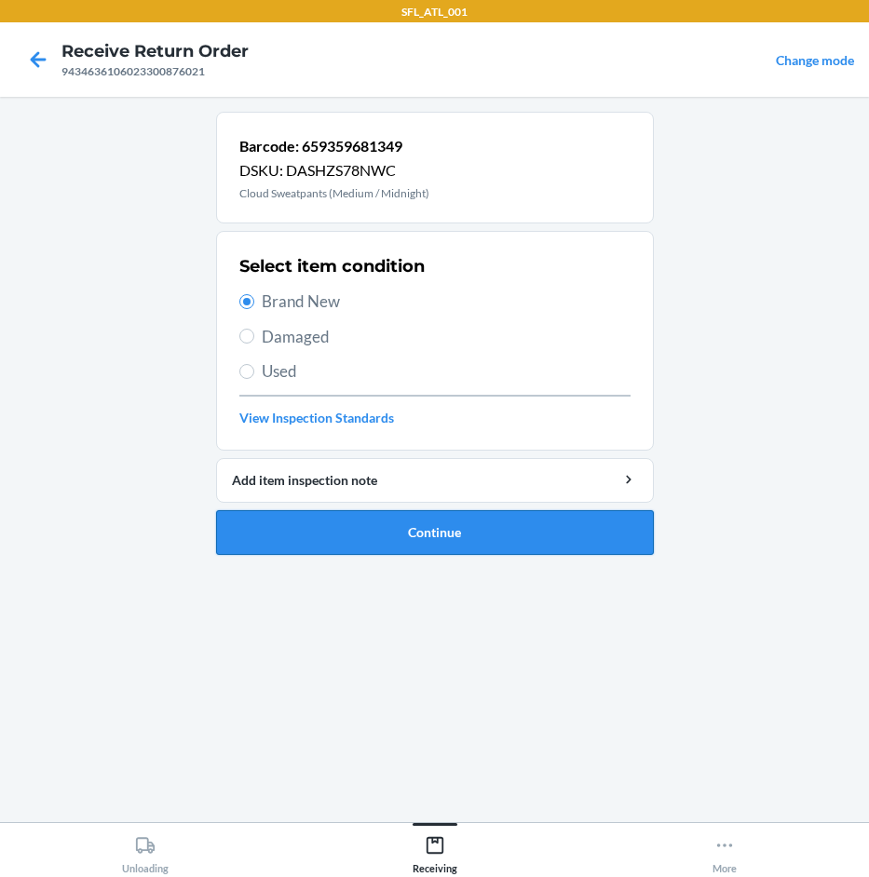
click at [399, 521] on button "Continue" at bounding box center [435, 532] width 438 height 45
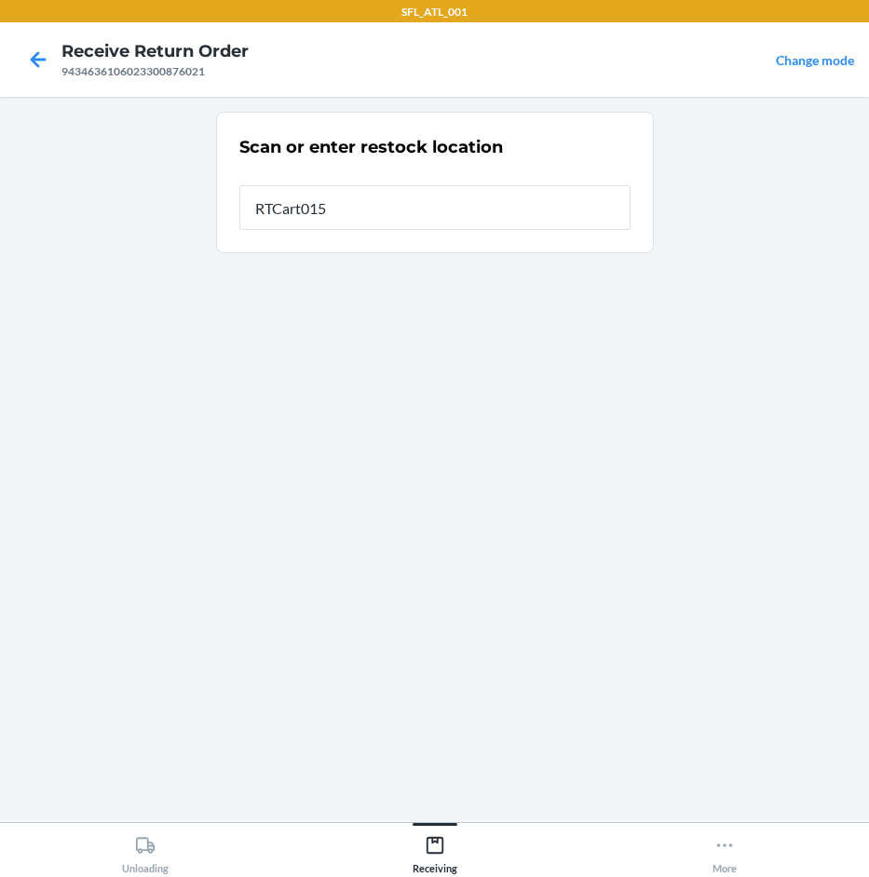
type input "RTCart015"
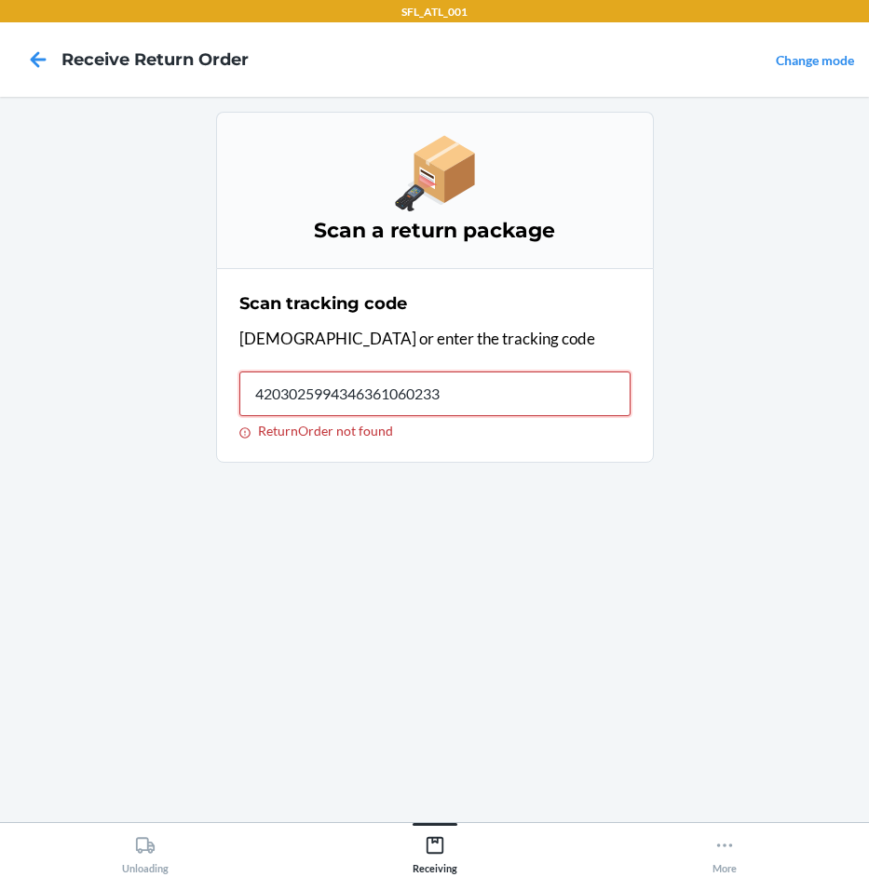
type input "42030259943463610602330"
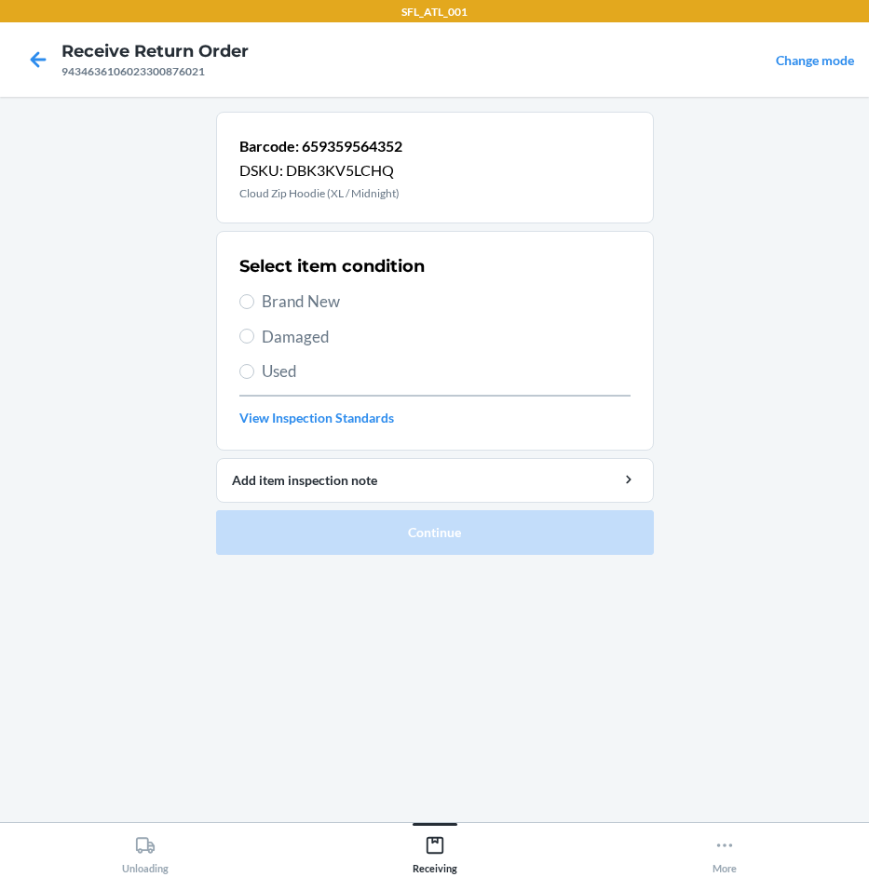
drag, startPoint x: 286, startPoint y: 303, endPoint x: 318, endPoint y: 335, distance: 46.1
click at [286, 301] on span "Brand New" at bounding box center [446, 302] width 369 height 24
click at [254, 301] on input "Brand New" at bounding box center [246, 301] width 15 height 15
radio input "true"
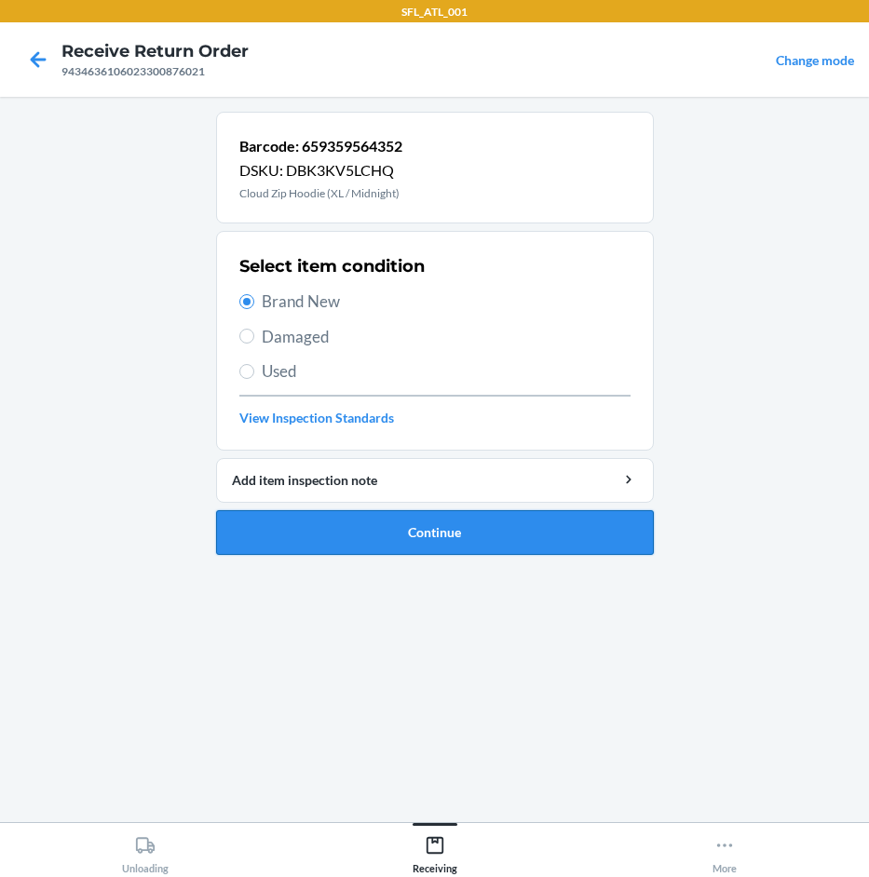
click at [430, 530] on button "Continue" at bounding box center [435, 532] width 438 height 45
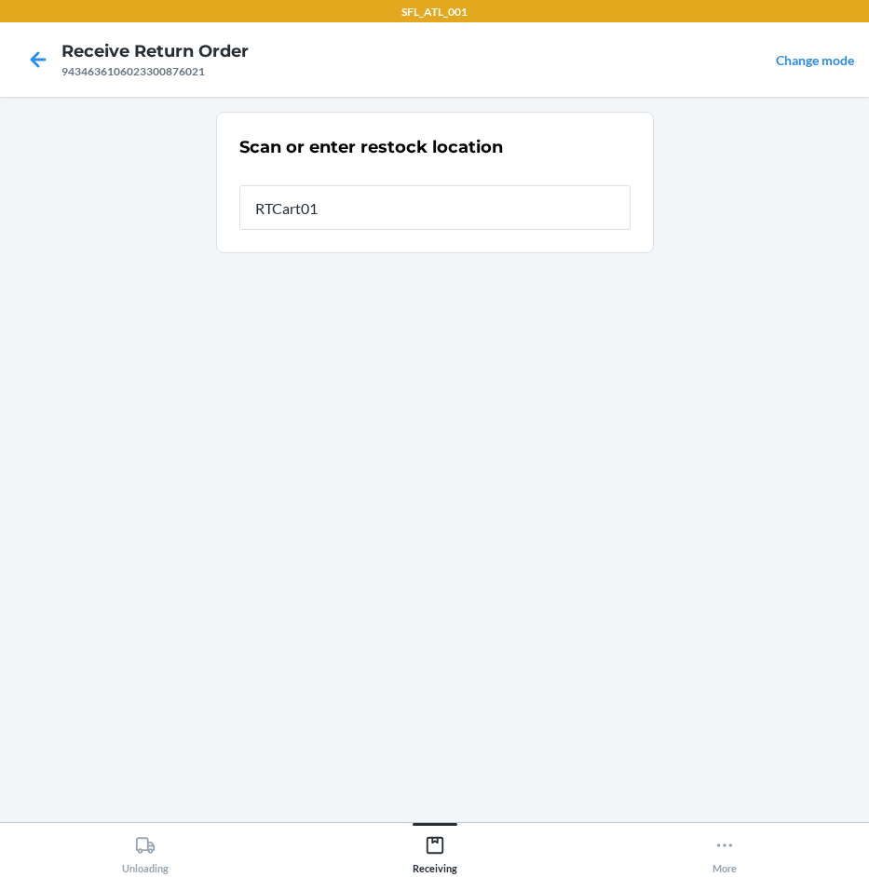
type input "RTCart015"
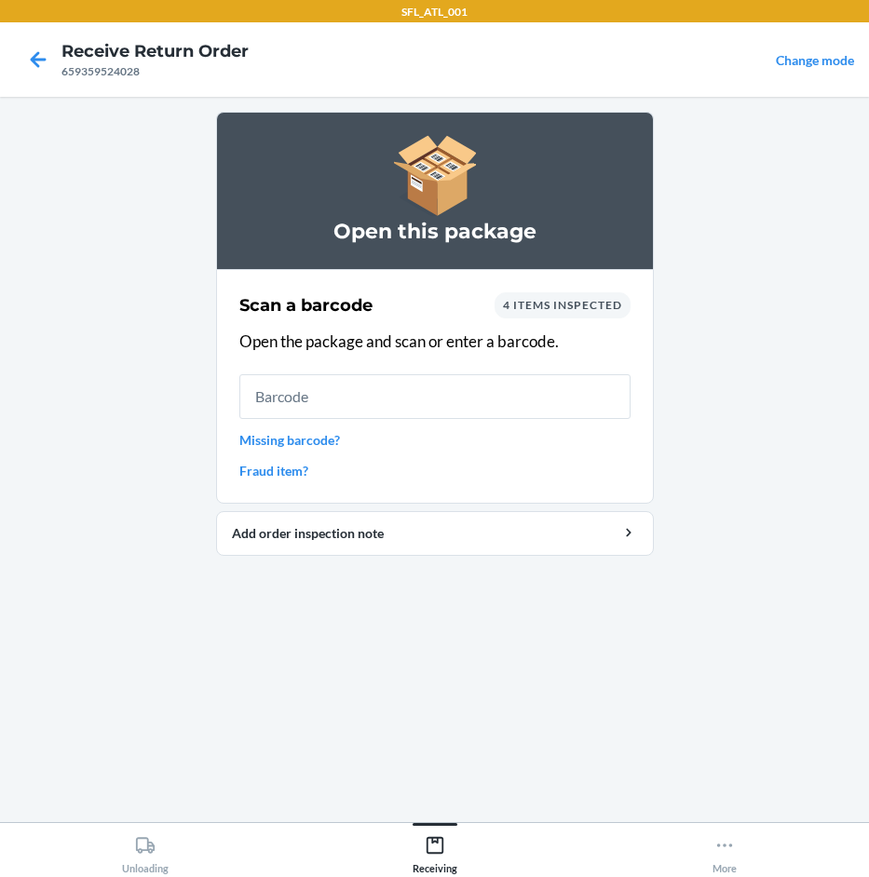
click at [363, 410] on input "text" at bounding box center [434, 396] width 391 height 45
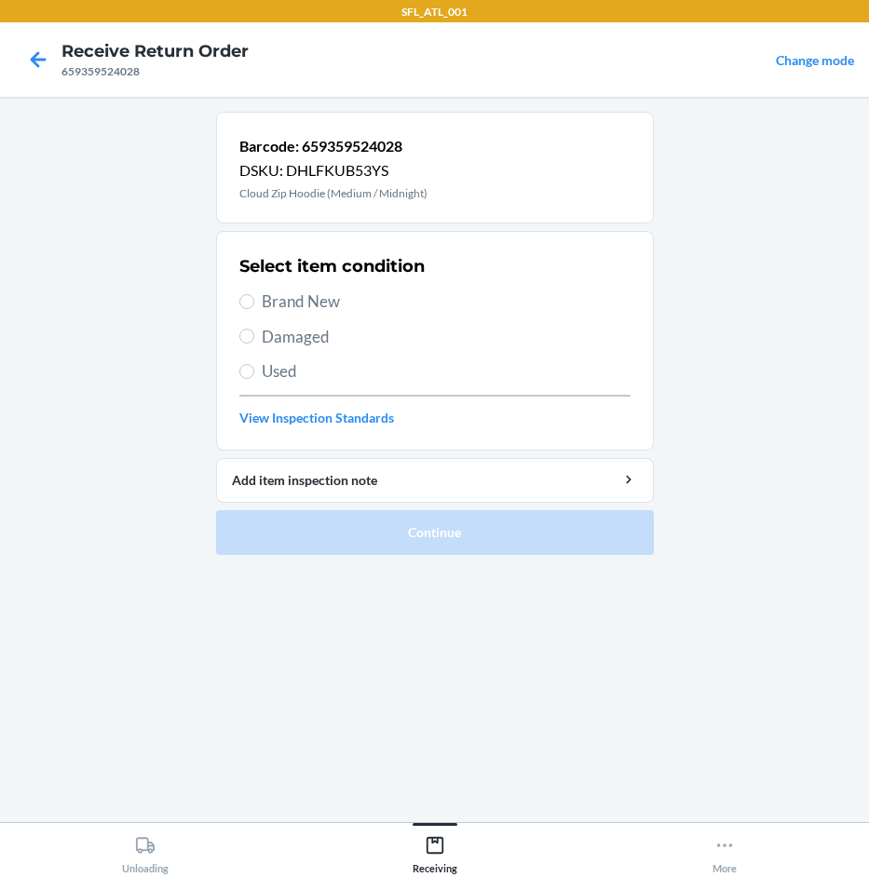
click at [298, 319] on div "Select item condition Brand New Damaged Used View Inspection Standards" at bounding box center [434, 341] width 391 height 184
drag, startPoint x: 307, startPoint y: 291, endPoint x: 400, endPoint y: 377, distance: 127.2
click at [309, 291] on span "Brand New" at bounding box center [446, 302] width 369 height 24
click at [254, 294] on input "Brand New" at bounding box center [246, 301] width 15 height 15
radio input "true"
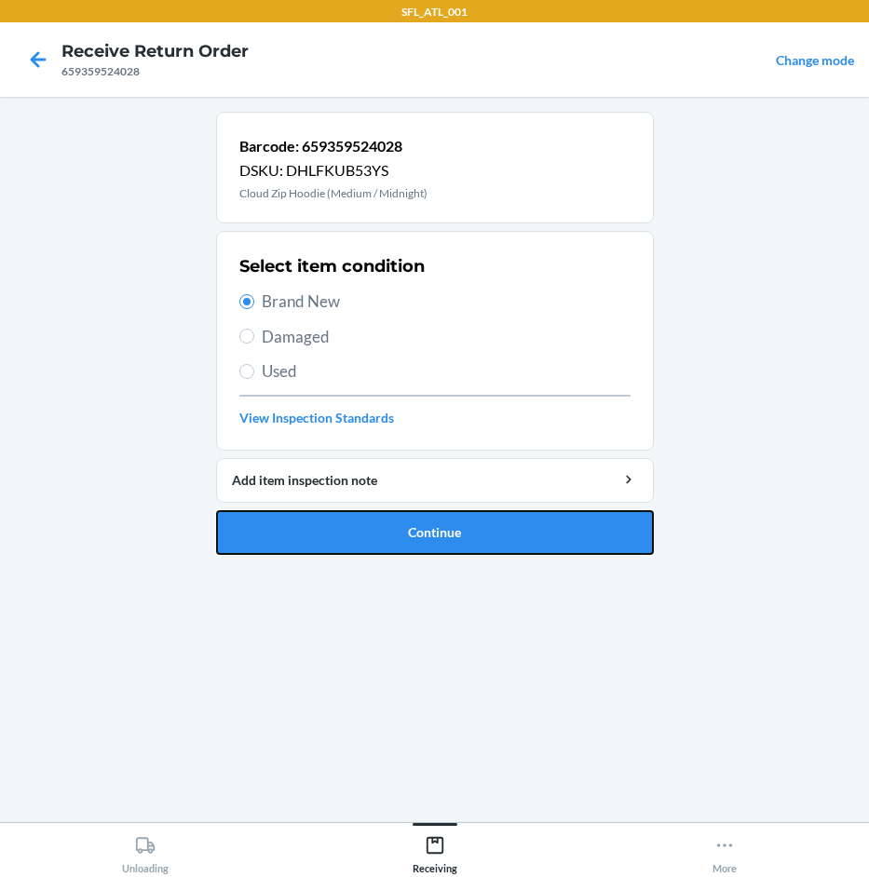
drag, startPoint x: 442, startPoint y: 542, endPoint x: 305, endPoint y: 599, distance: 149.1
click at [413, 539] on button "Continue" at bounding box center [435, 532] width 438 height 45
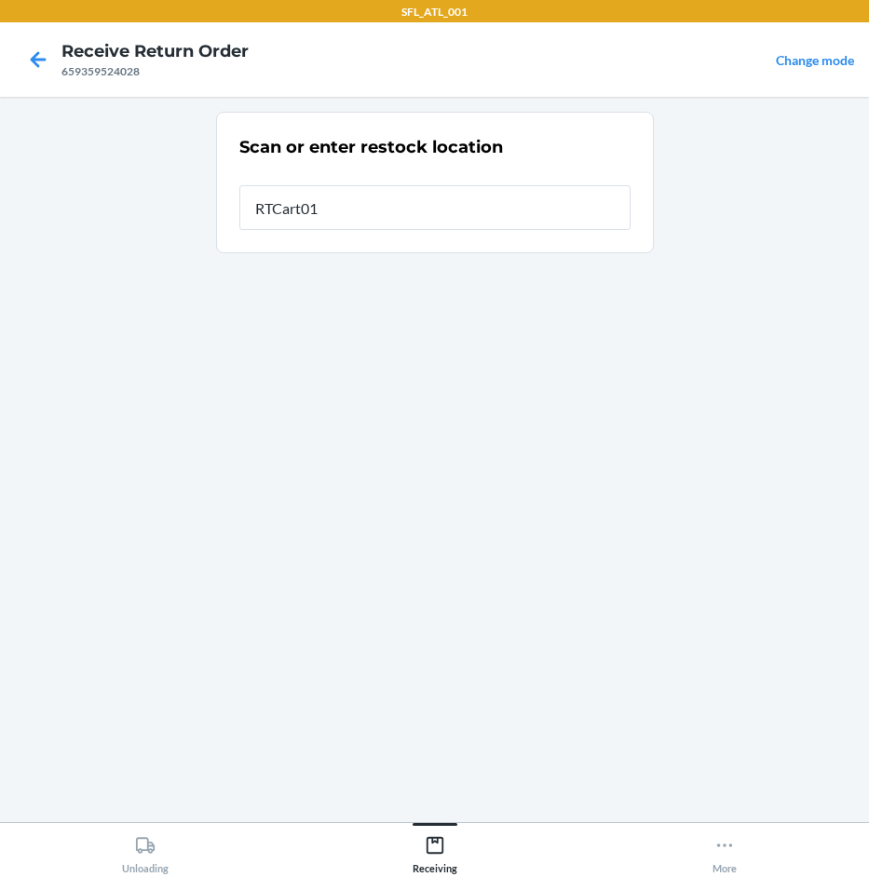
type input "RTCart015"
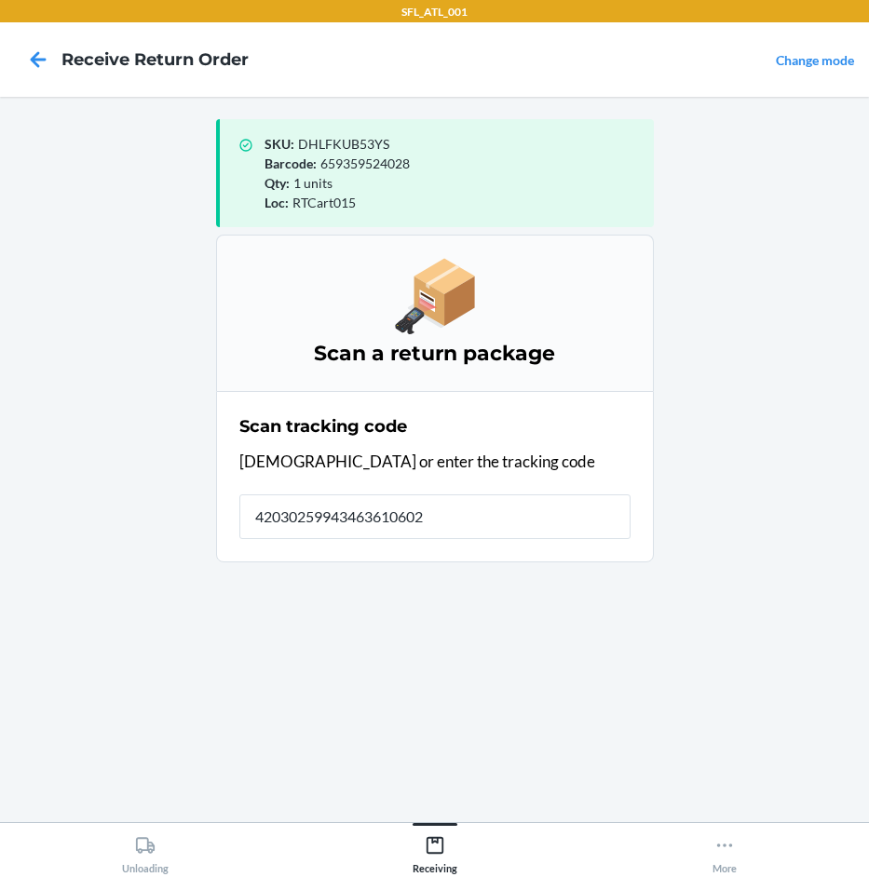
type input "420302599434636106023"
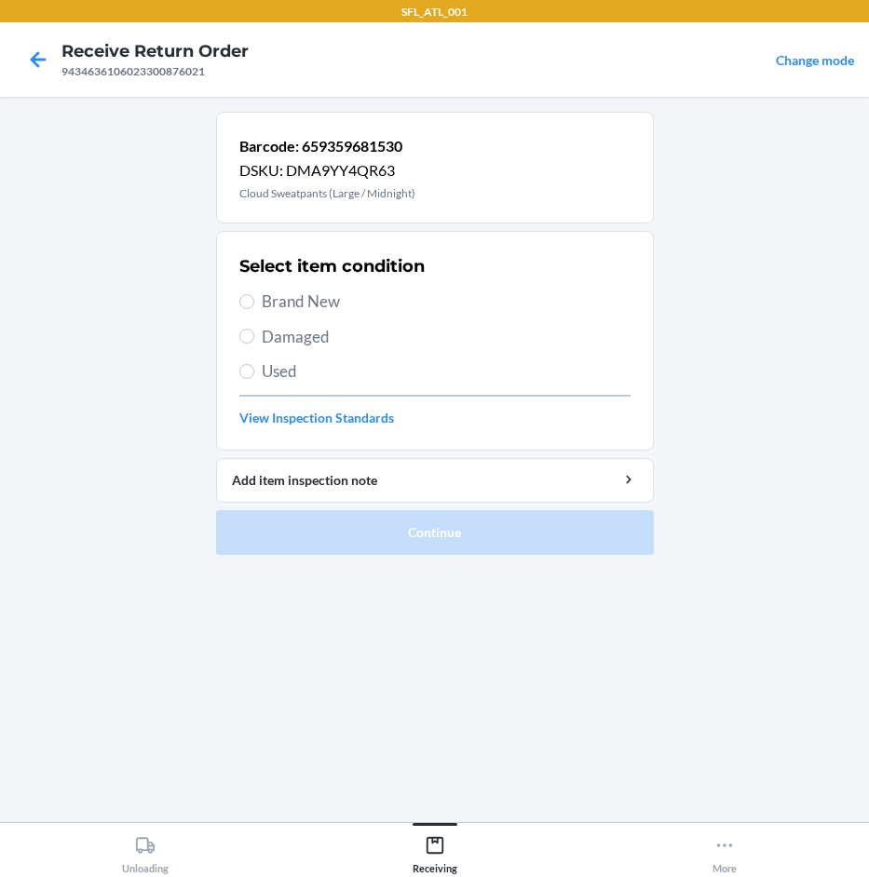
click at [320, 289] on div "Select item condition Brand New Damaged Used View Inspection Standards" at bounding box center [434, 341] width 391 height 184
click at [339, 301] on span "Brand New" at bounding box center [446, 302] width 369 height 24
click at [254, 301] on input "Brand New" at bounding box center [246, 301] width 15 height 15
radio input "true"
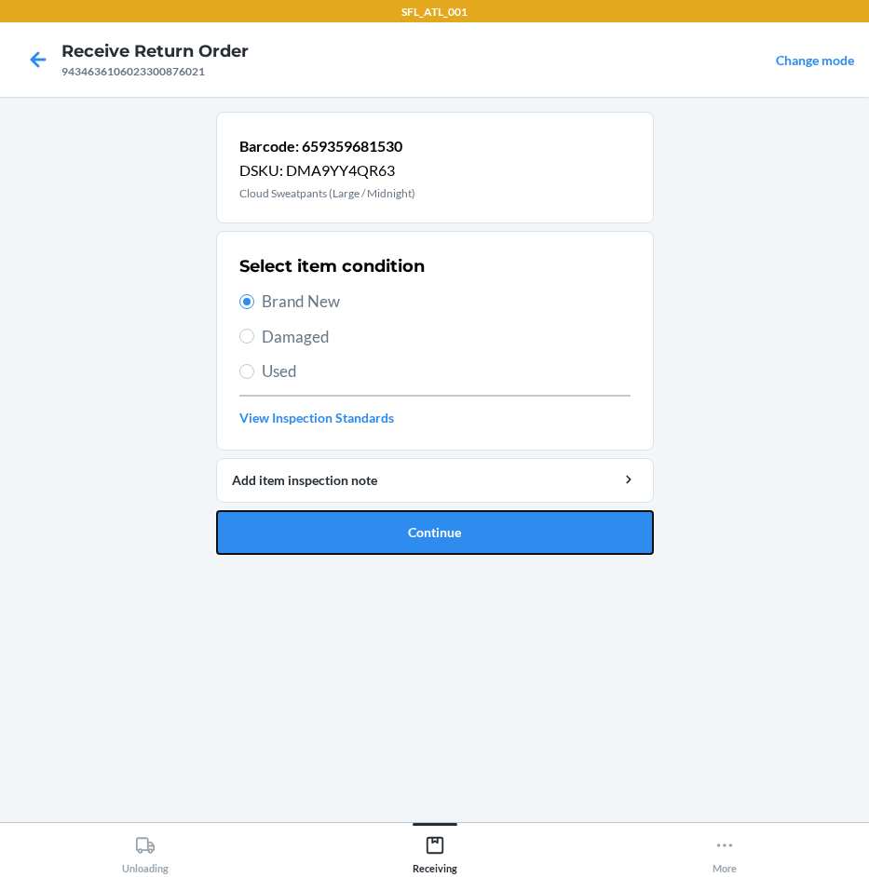
drag, startPoint x: 560, startPoint y: 527, endPoint x: 541, endPoint y: 520, distance: 20.1
click at [559, 527] on button "Continue" at bounding box center [435, 532] width 438 height 45
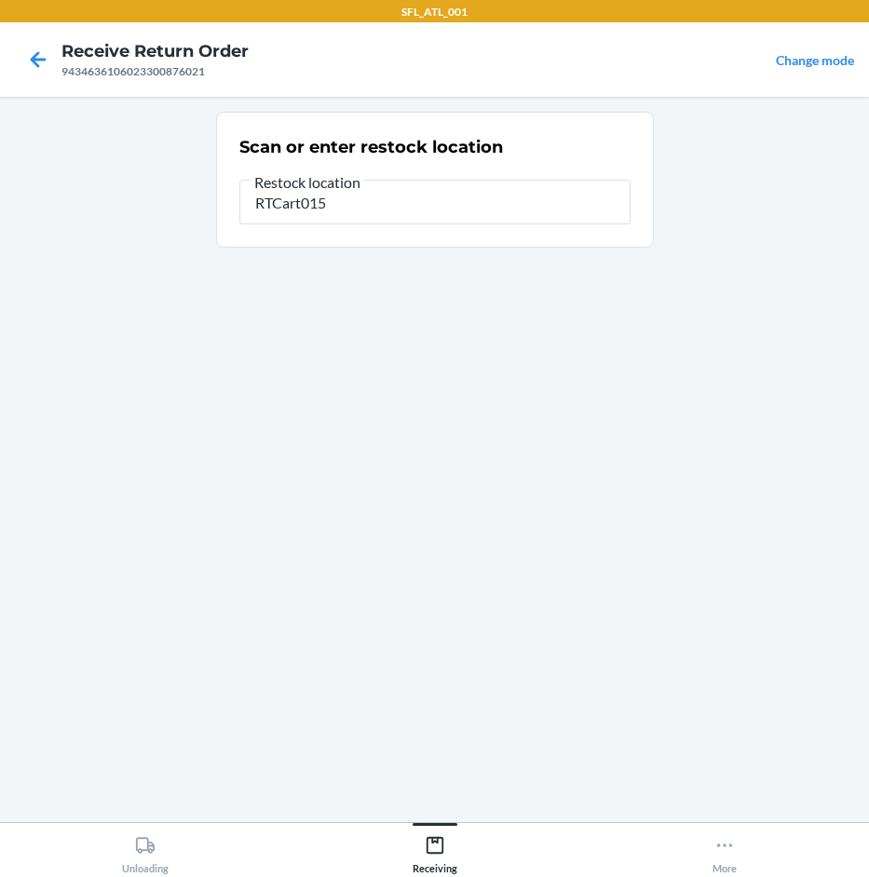
type input "RTCart015"
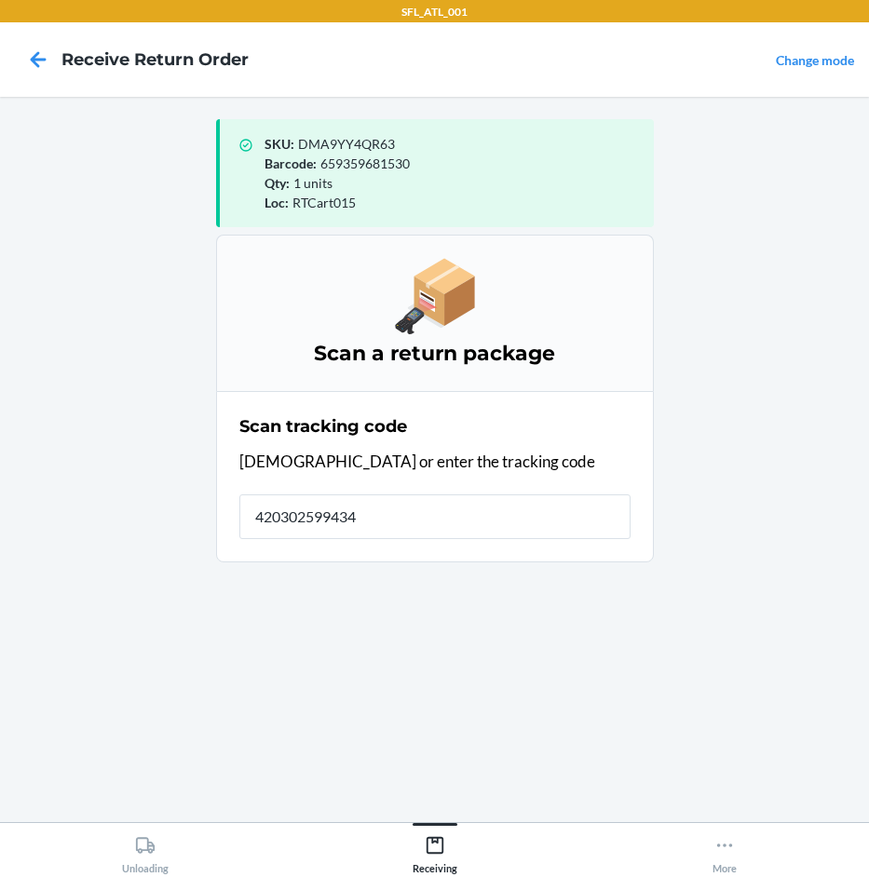
type input "4203025994346"
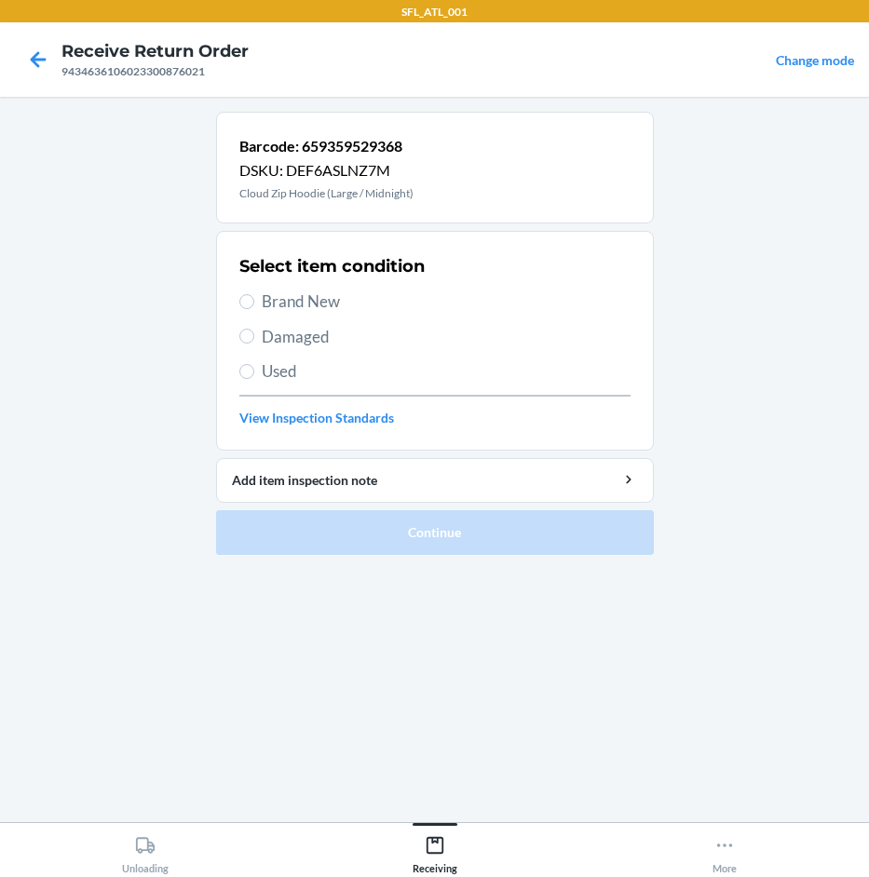
drag, startPoint x: 274, startPoint y: 297, endPoint x: 427, endPoint y: 374, distance: 172.0
click at [282, 299] on span "Brand New" at bounding box center [446, 302] width 369 height 24
drag, startPoint x: 250, startPoint y: 294, endPoint x: 305, endPoint y: 320, distance: 60.8
click at [251, 295] on input "Brand New" at bounding box center [246, 301] width 15 height 15
radio input "true"
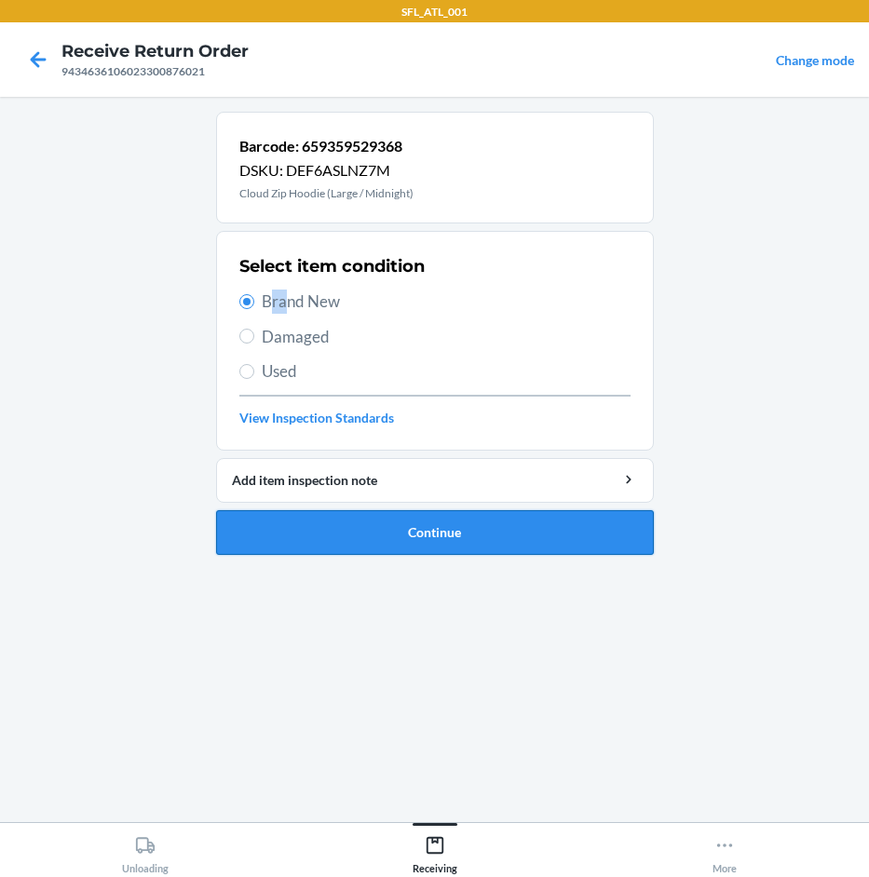
click at [488, 535] on button "Continue" at bounding box center [435, 532] width 438 height 45
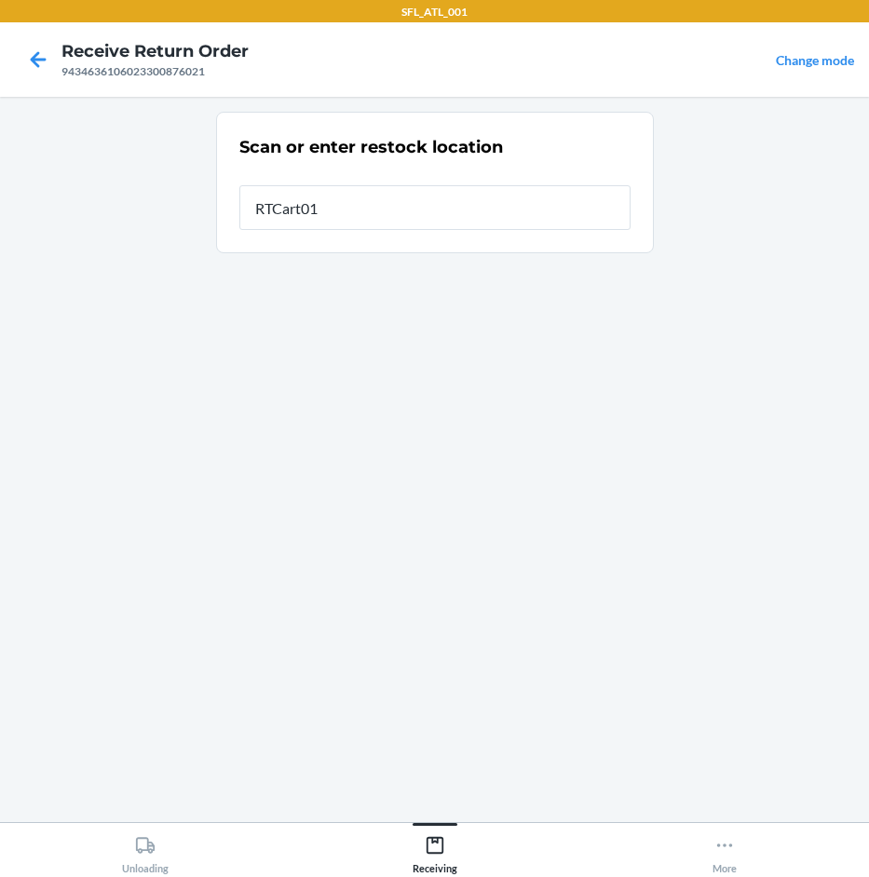
type input "RTCart015"
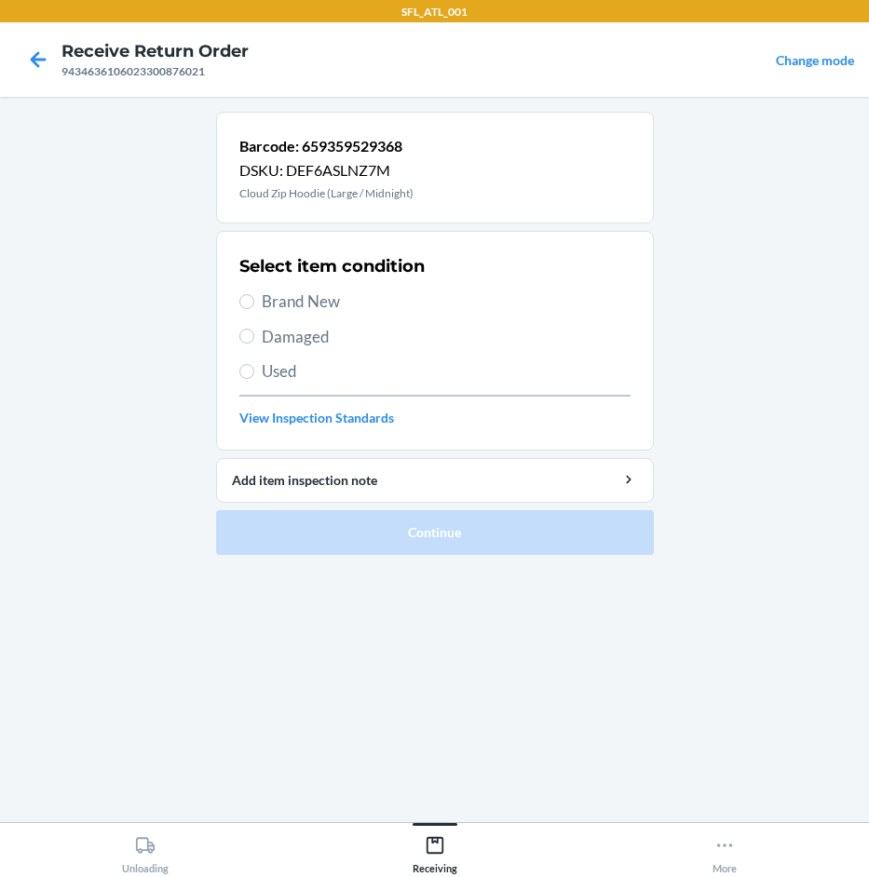
click at [304, 299] on span "Brand New" at bounding box center [446, 302] width 369 height 24
click at [254, 299] on input "Brand New" at bounding box center [246, 301] width 15 height 15
radio input "true"
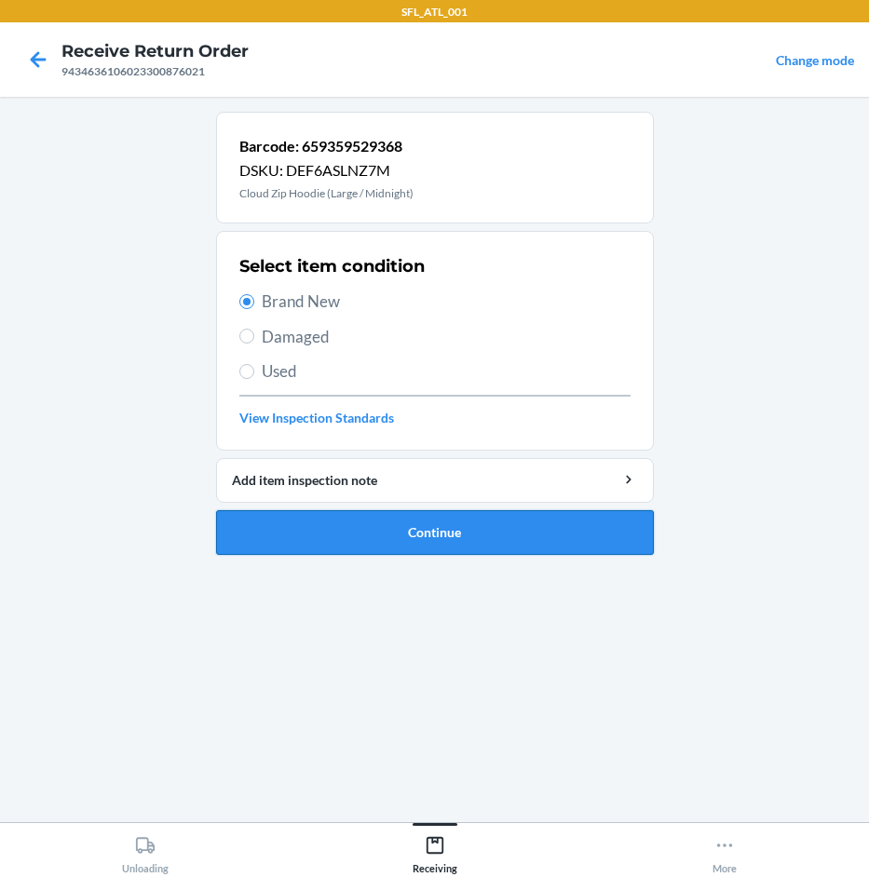
click at [380, 545] on button "Continue" at bounding box center [435, 532] width 438 height 45
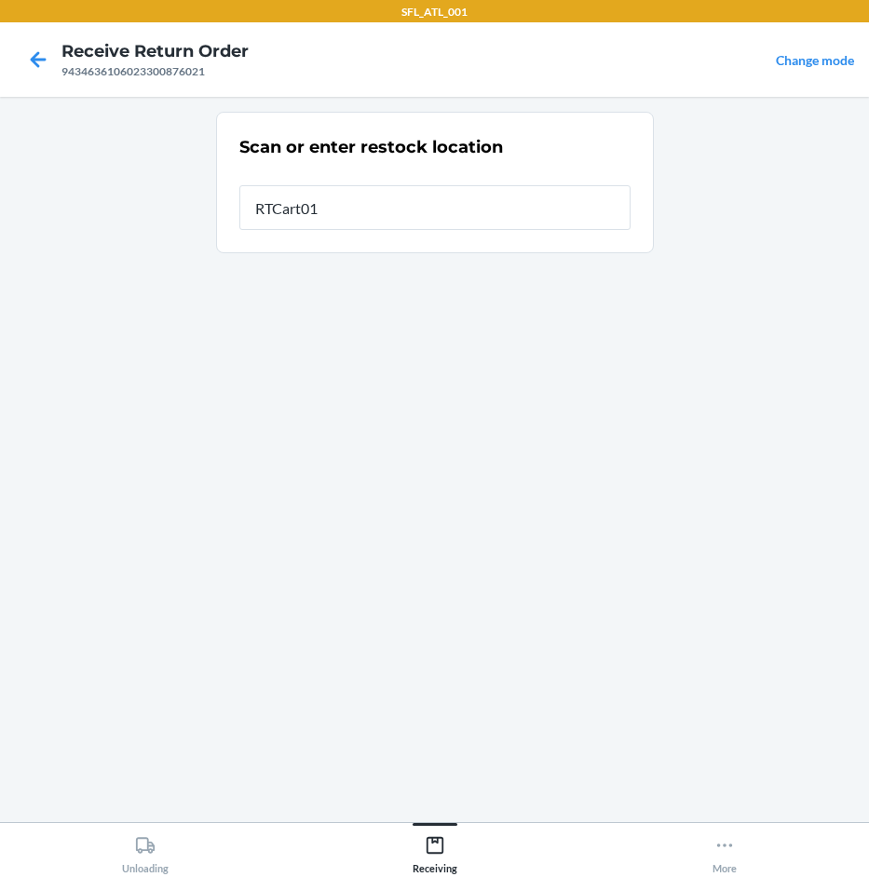
type input "RTCart015"
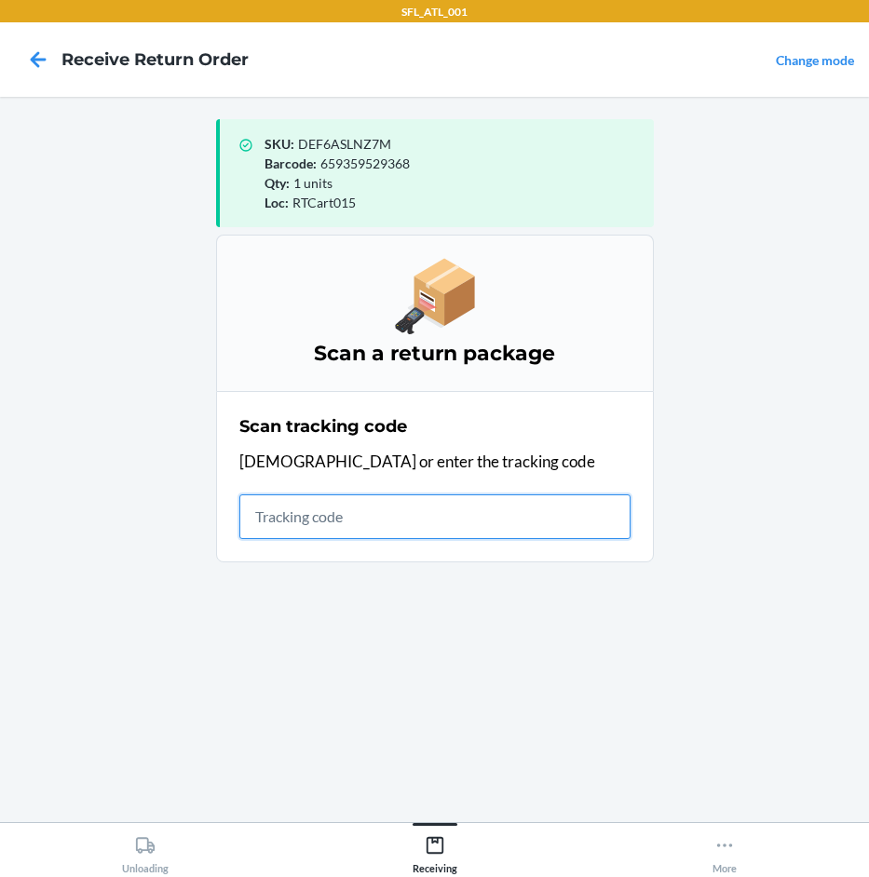
click at [292, 523] on input "text" at bounding box center [434, 516] width 391 height 45
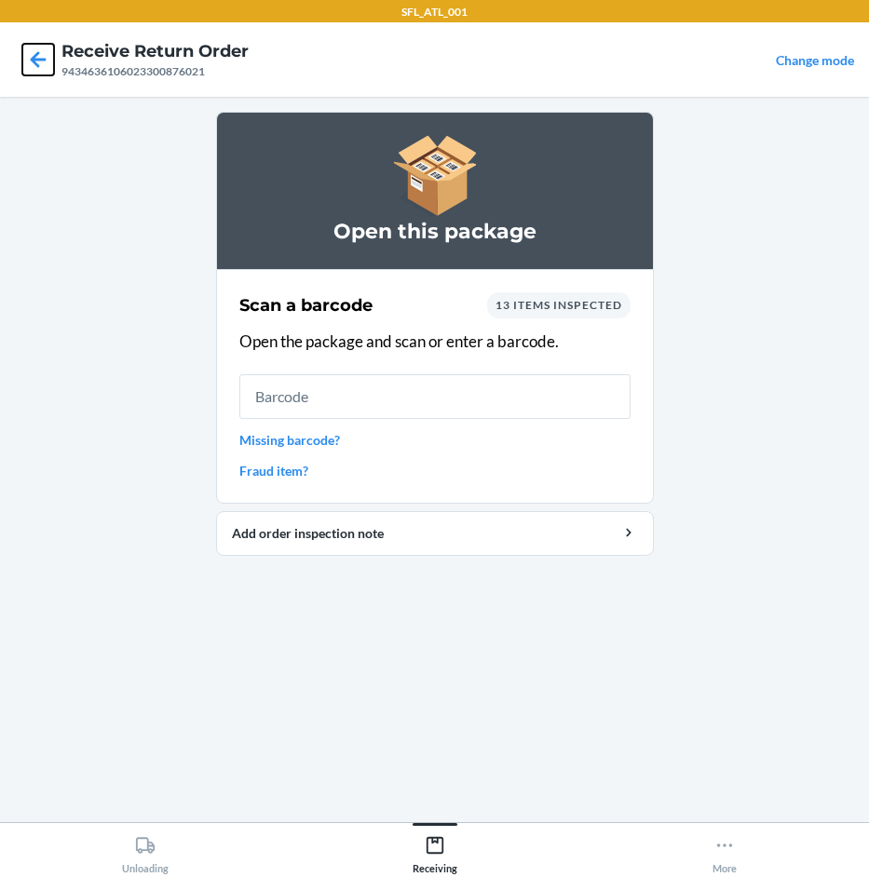
click at [36, 61] on icon at bounding box center [39, 59] width 16 height 16
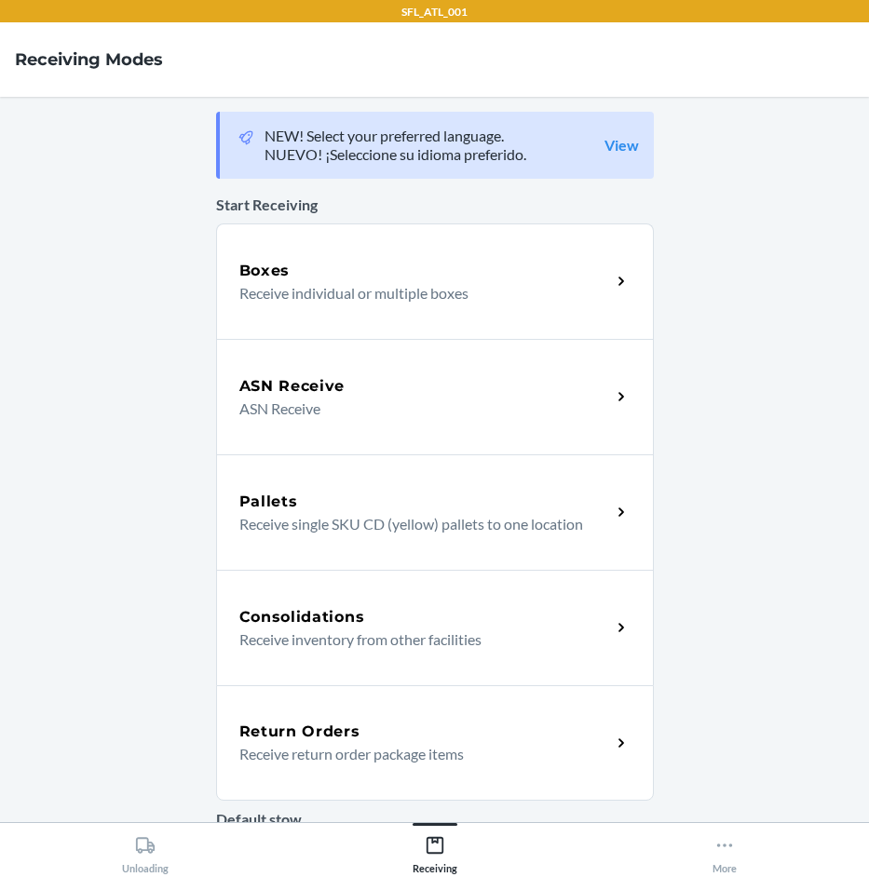
drag, startPoint x: 408, startPoint y: 747, endPoint x: 390, endPoint y: 746, distance: 17.7
click at [408, 746] on p "Receive return order package items" at bounding box center [417, 754] width 357 height 22
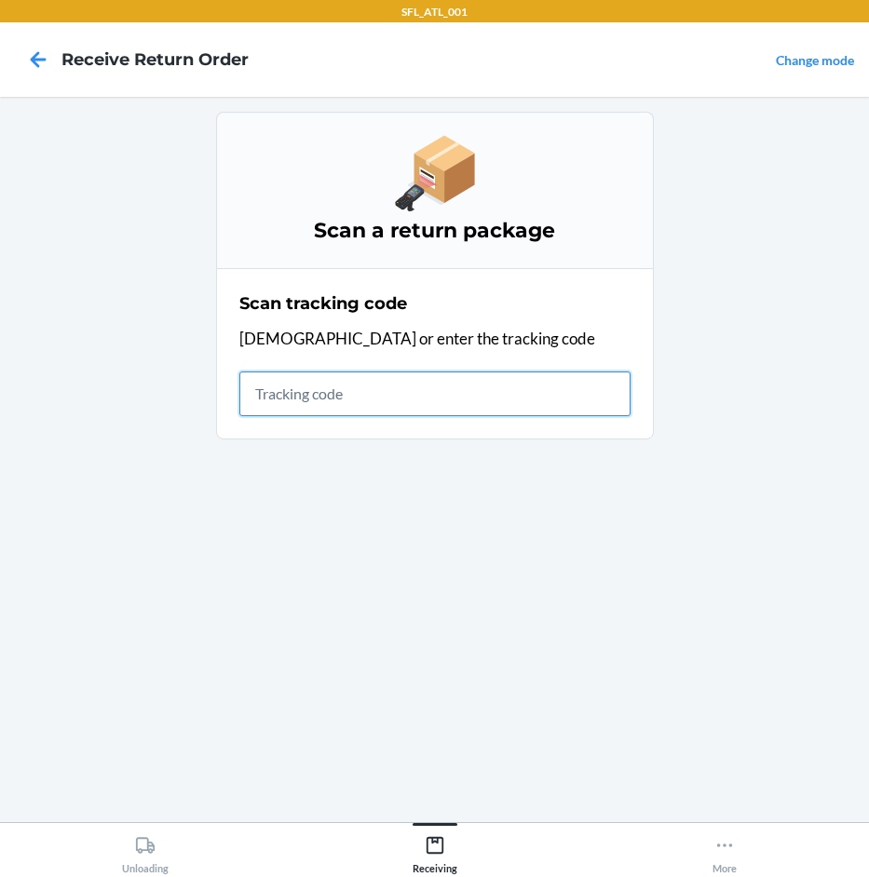
click at [347, 390] on input "text" at bounding box center [434, 394] width 391 height 45
type input "4203025"
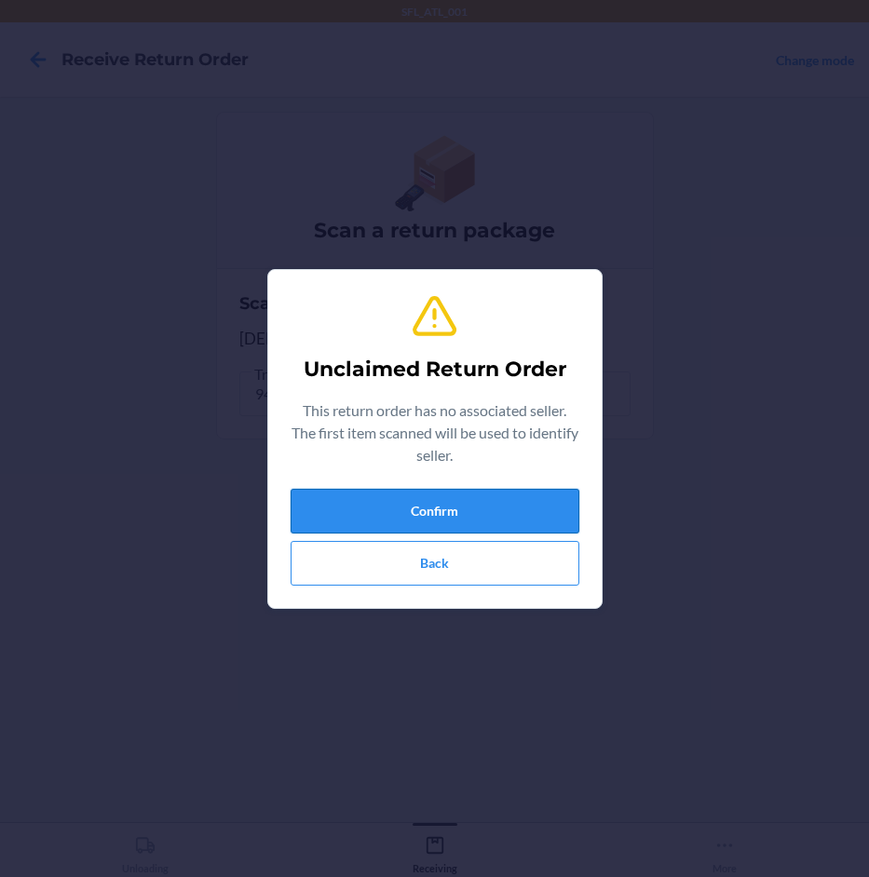
click at [473, 514] on button "Confirm" at bounding box center [435, 511] width 289 height 45
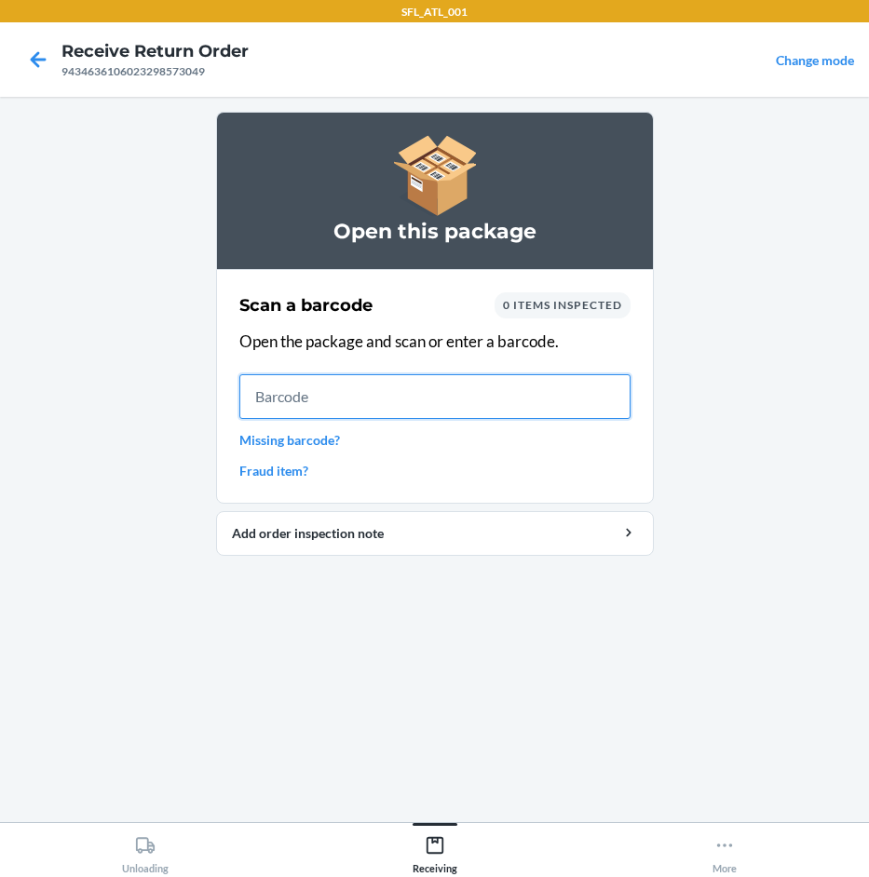
click at [399, 398] on input "text" at bounding box center [434, 396] width 391 height 45
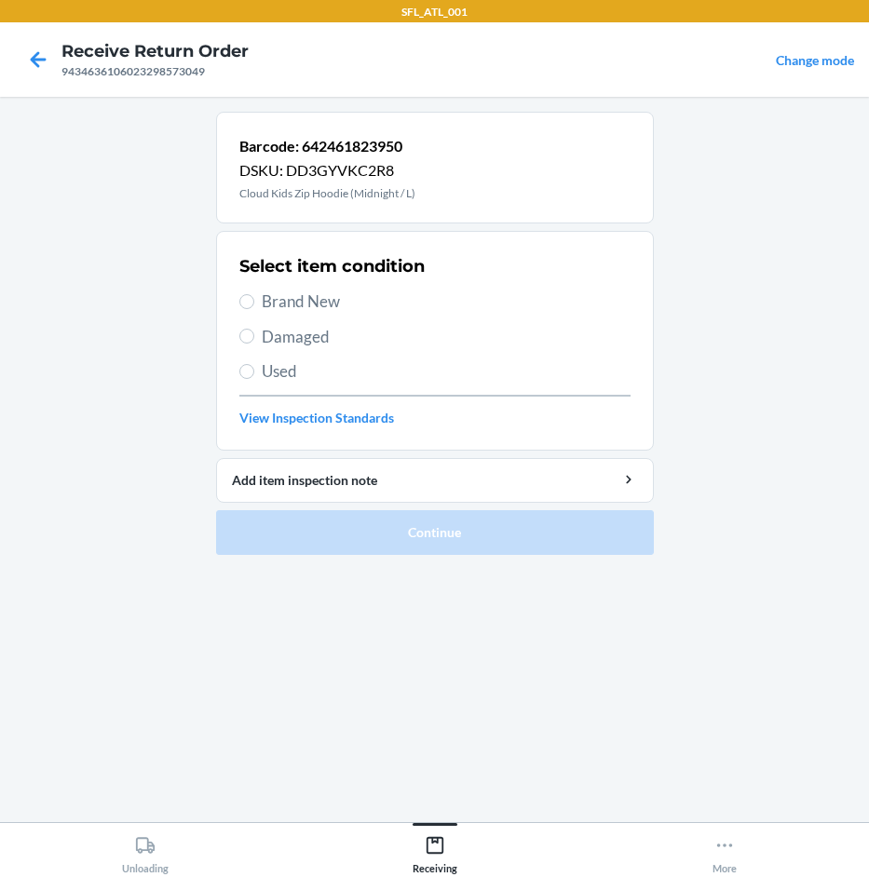
click at [298, 304] on span "Brand New" at bounding box center [446, 302] width 369 height 24
click at [254, 304] on input "Brand New" at bounding box center [246, 301] width 15 height 15
radio input "true"
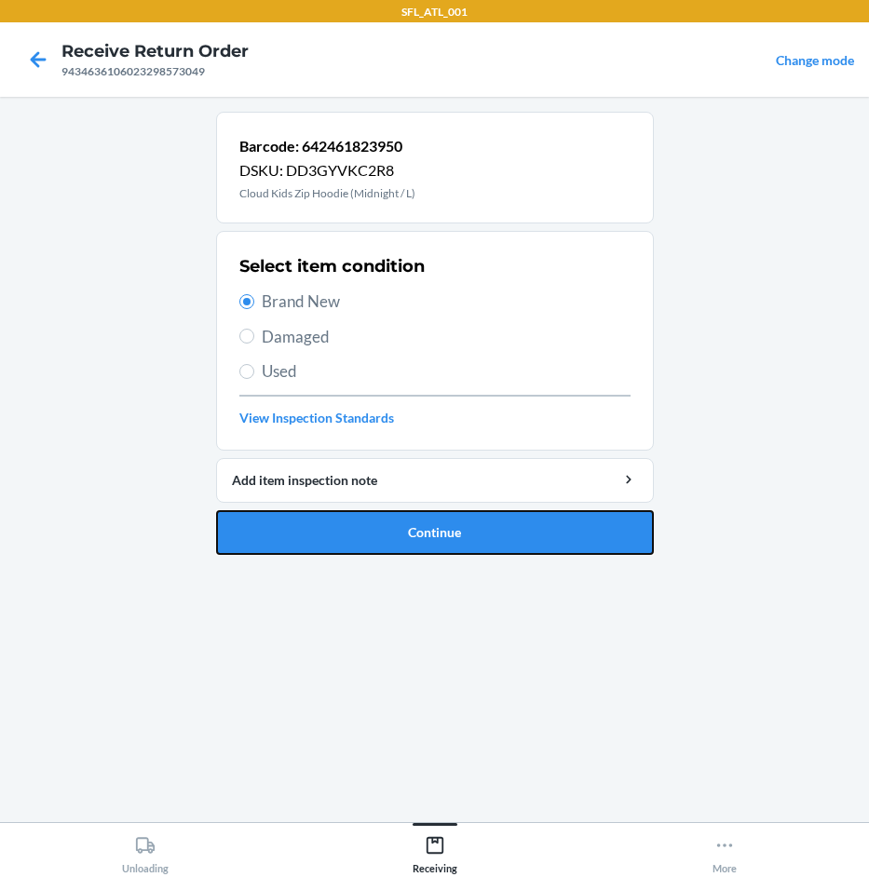
drag, startPoint x: 498, startPoint y: 521, endPoint x: 492, endPoint y: 508, distance: 14.6
click at [496, 511] on button "Continue" at bounding box center [435, 532] width 438 height 45
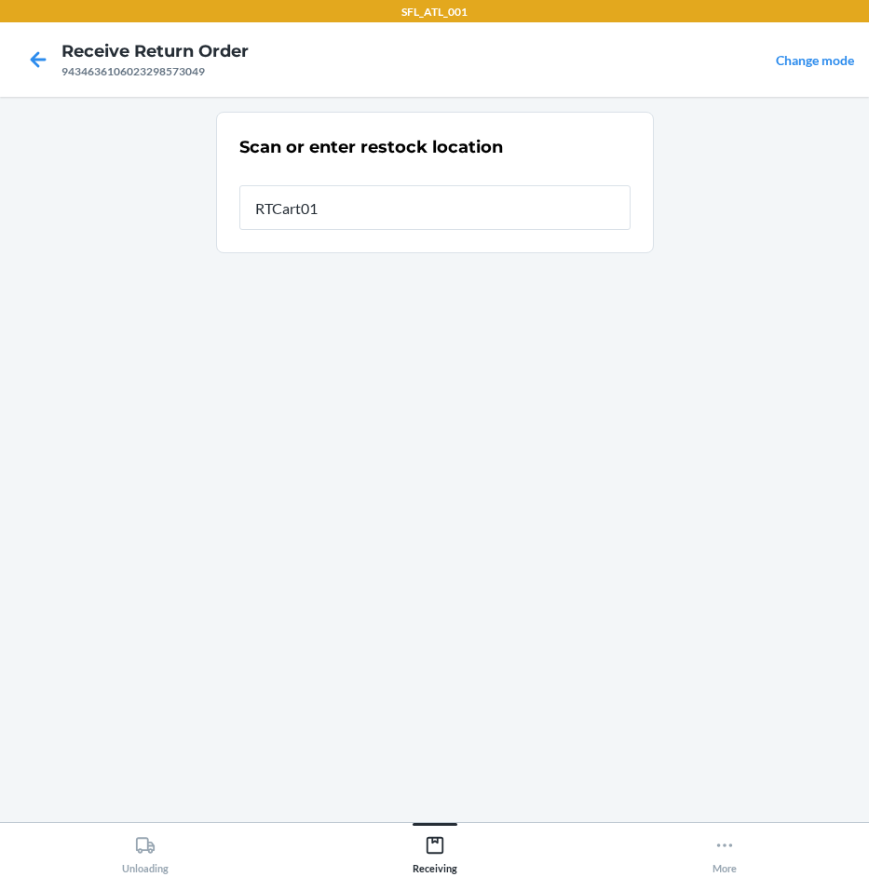
type input "RTCart015"
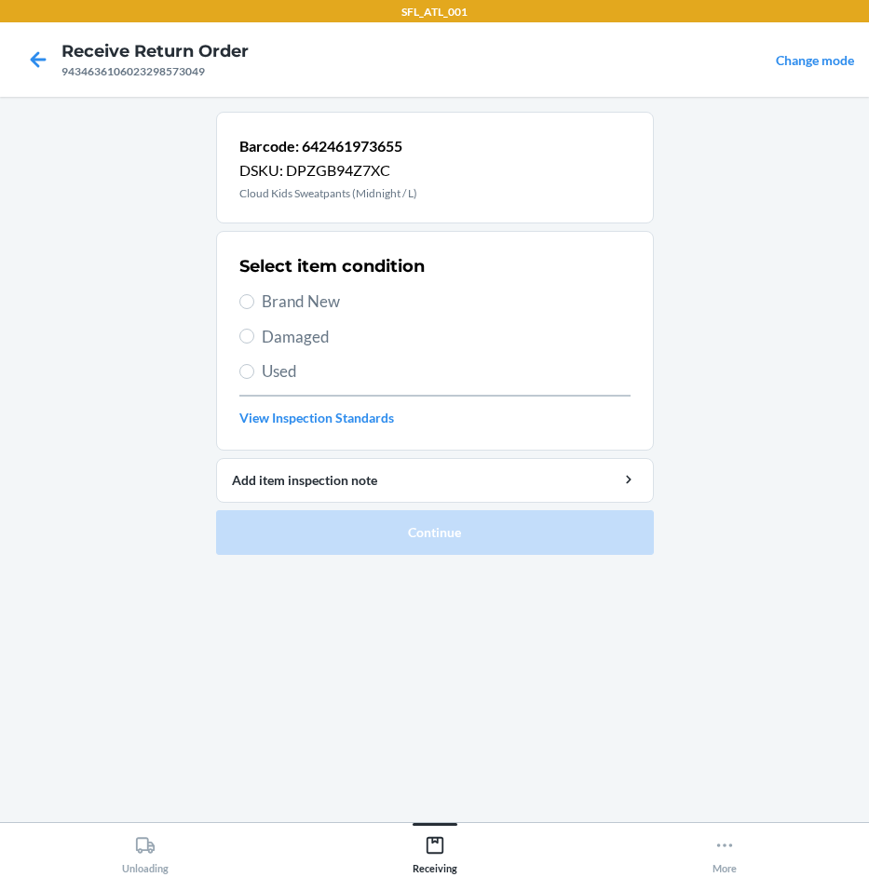
click at [267, 281] on div "Select item condition Brand New Damaged Used View Inspection Standards" at bounding box center [434, 341] width 391 height 184
click at [305, 306] on span "Brand New" at bounding box center [446, 302] width 369 height 24
click at [254, 306] on input "Brand New" at bounding box center [246, 301] width 15 height 15
radio input "true"
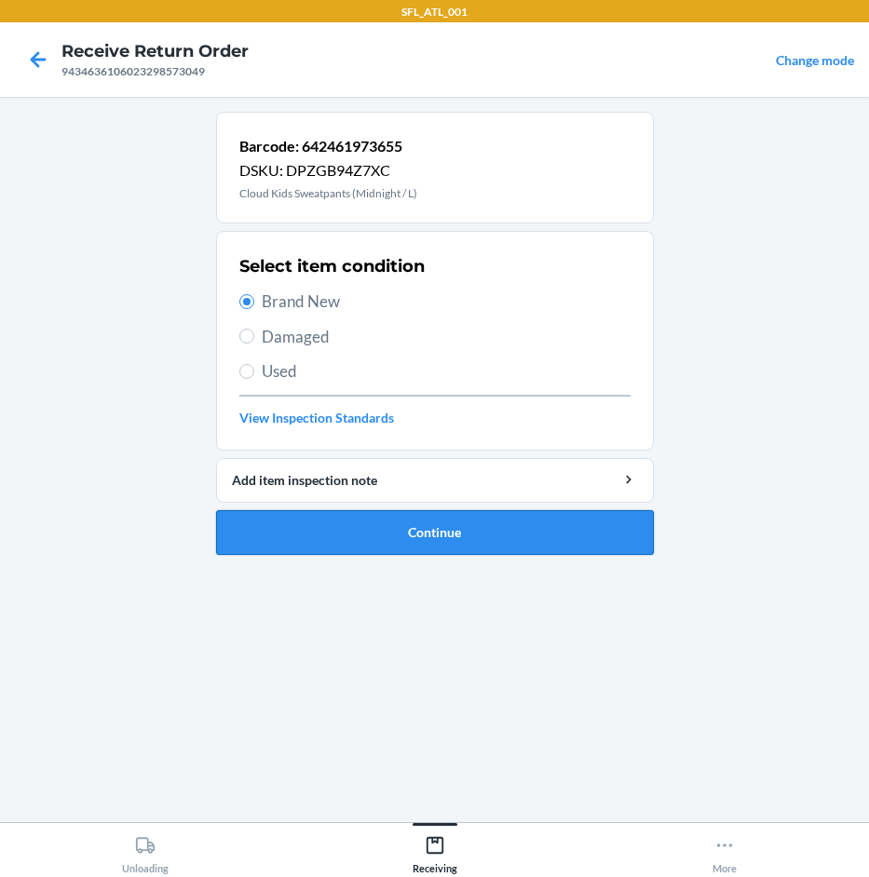
click at [490, 536] on button "Continue" at bounding box center [435, 532] width 438 height 45
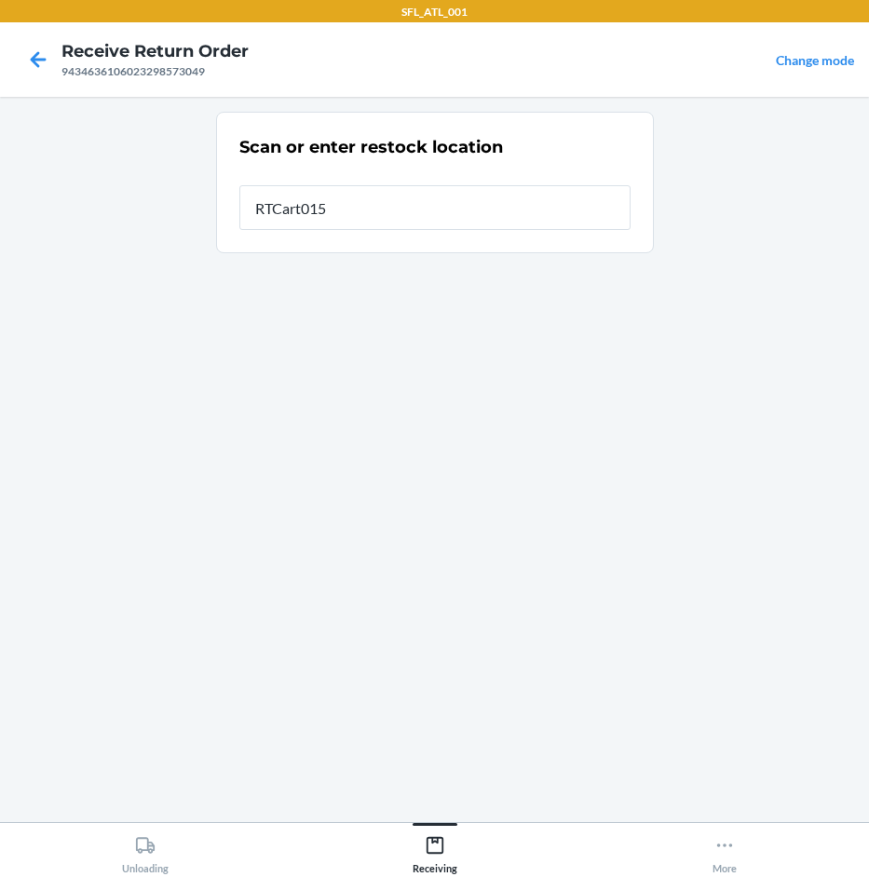
type input "RTCart015"
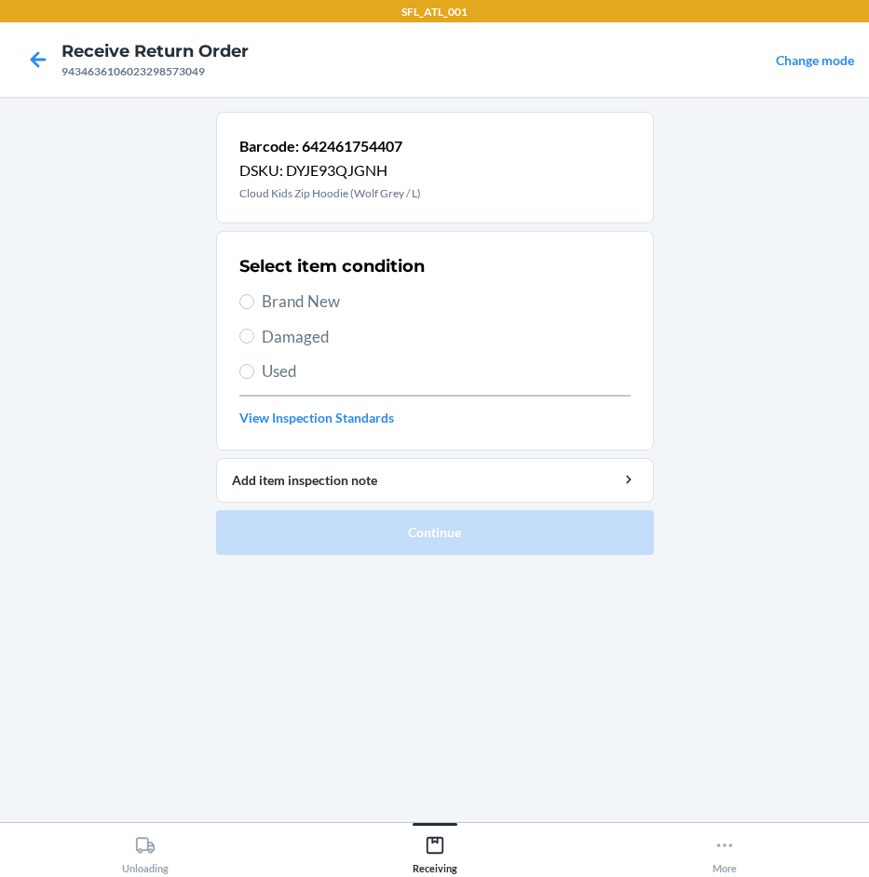
click at [311, 297] on span "Brand New" at bounding box center [446, 302] width 369 height 24
click at [254, 297] on input "Brand New" at bounding box center [246, 301] width 15 height 15
radio input "true"
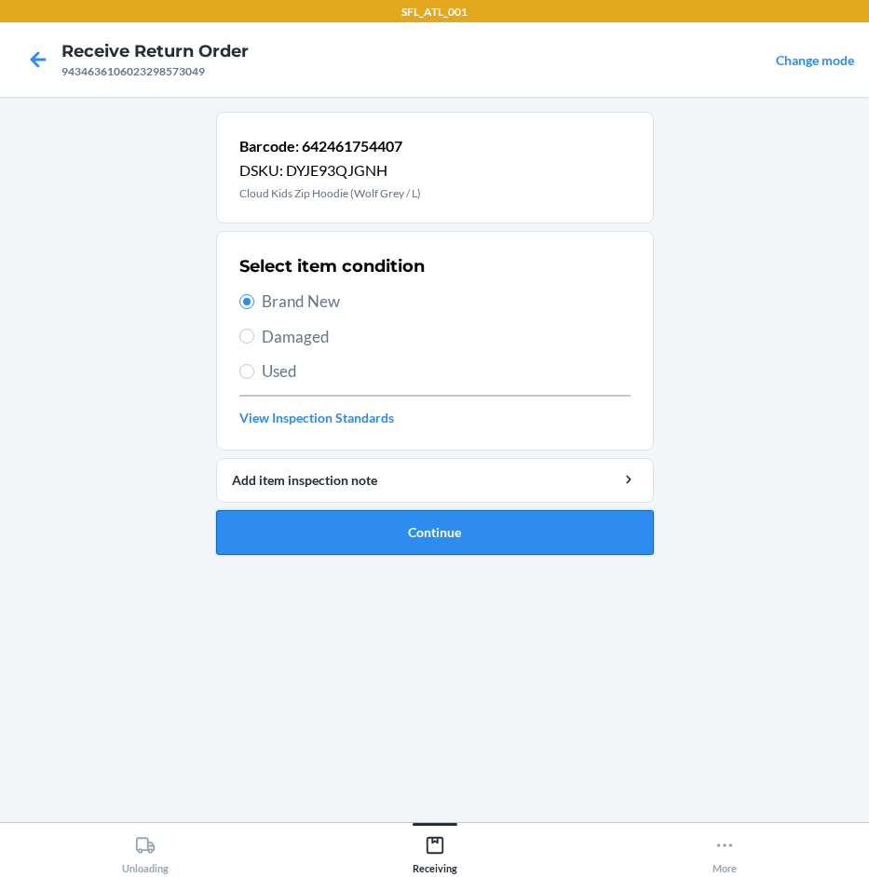
click at [465, 539] on button "Continue" at bounding box center [435, 532] width 438 height 45
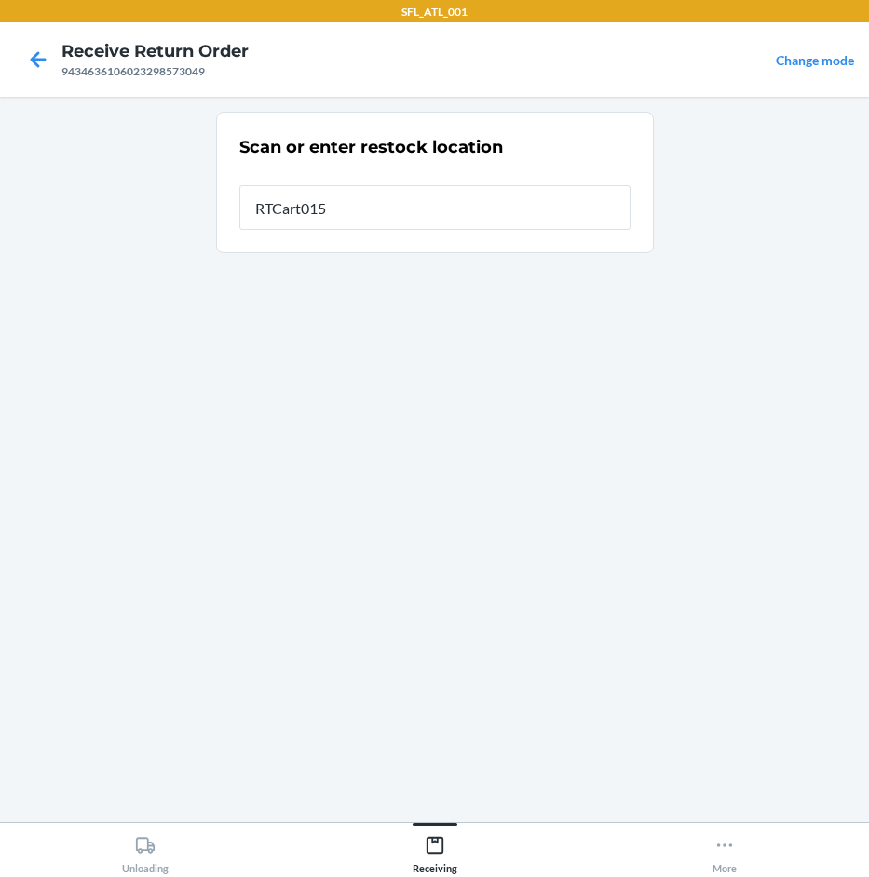
type input "RTCart015"
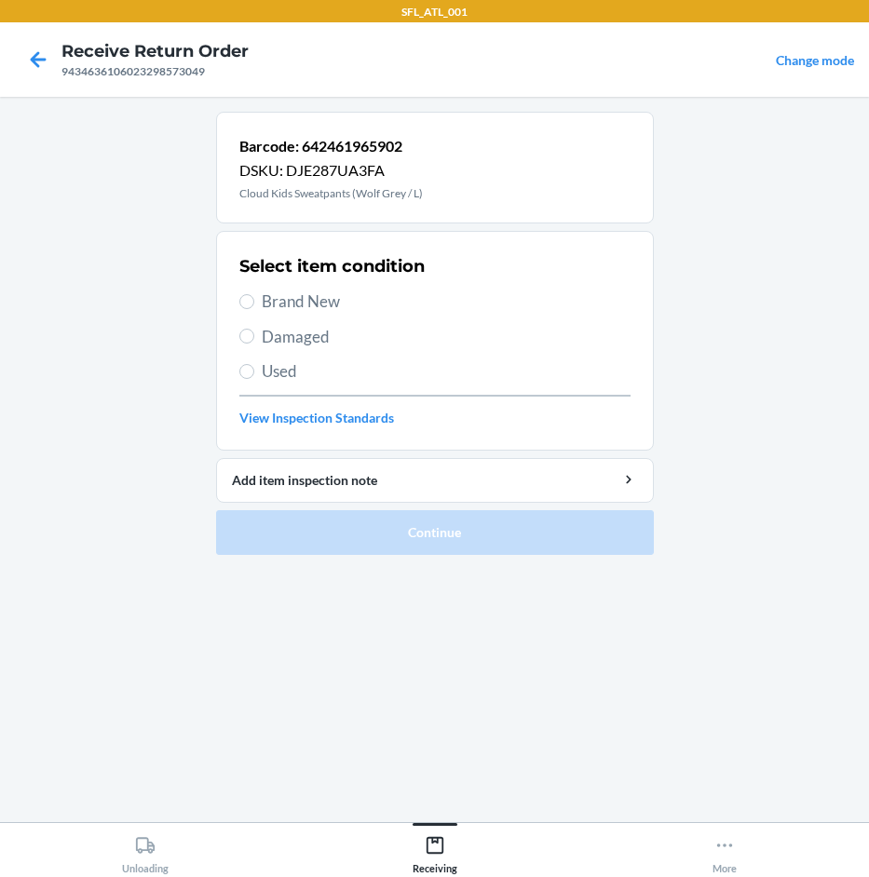
click at [362, 305] on span "Brand New" at bounding box center [446, 302] width 369 height 24
click at [254, 305] on input "Brand New" at bounding box center [246, 301] width 15 height 15
radio input "true"
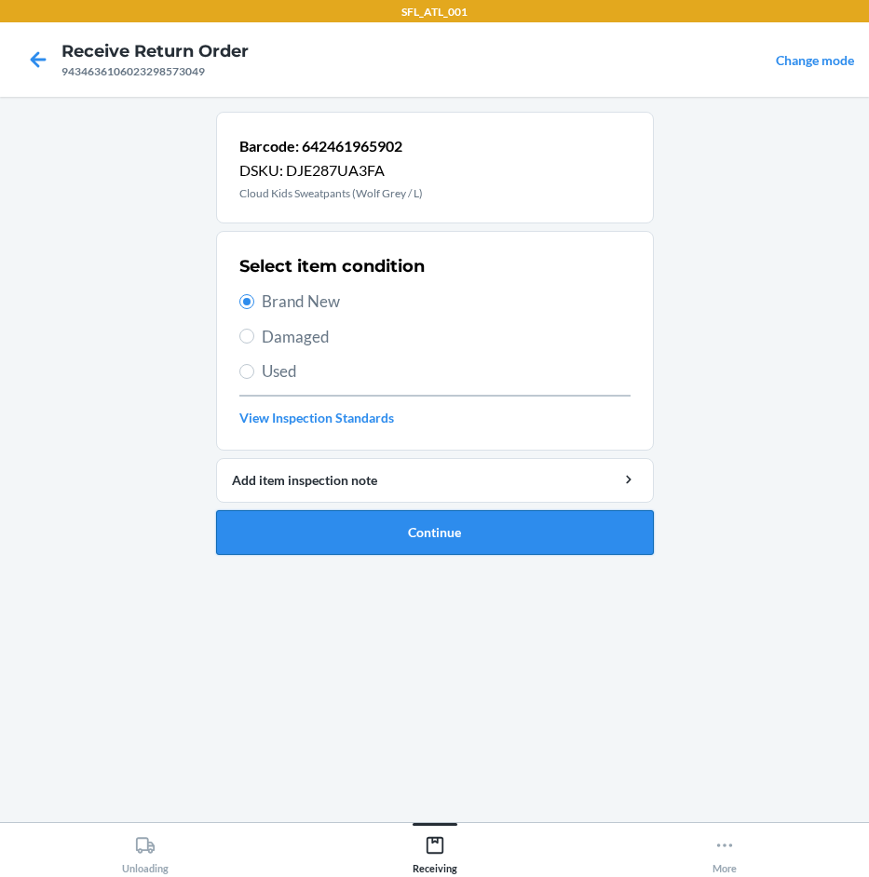
click at [431, 539] on button "Continue" at bounding box center [435, 532] width 438 height 45
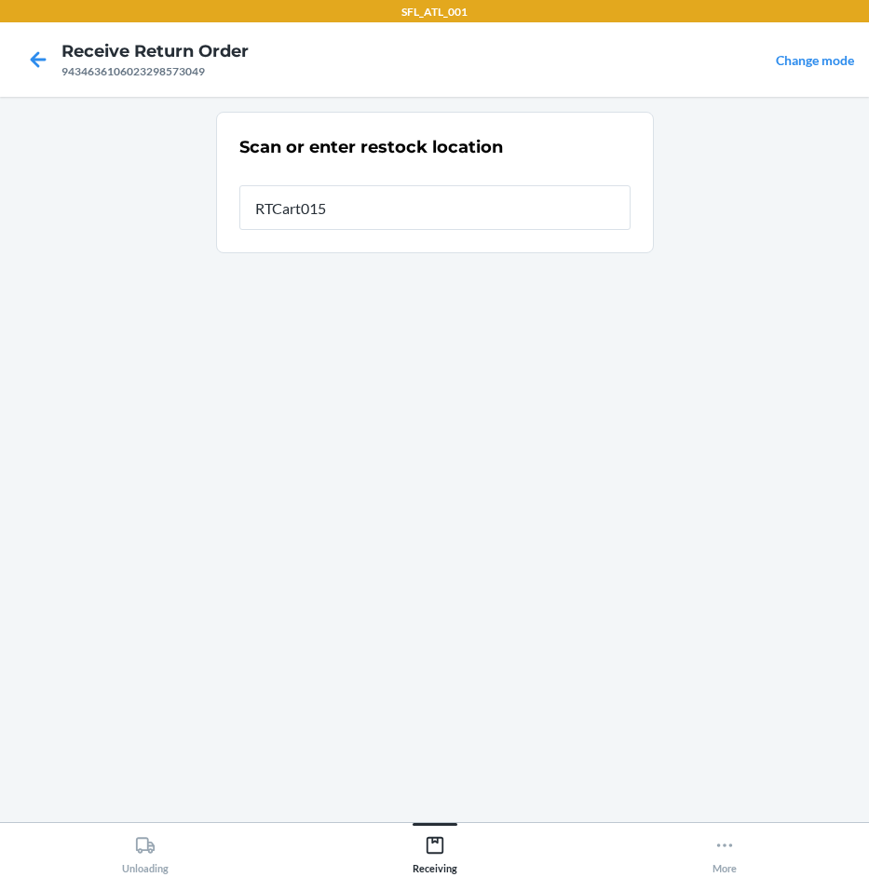
type input "RTCart015"
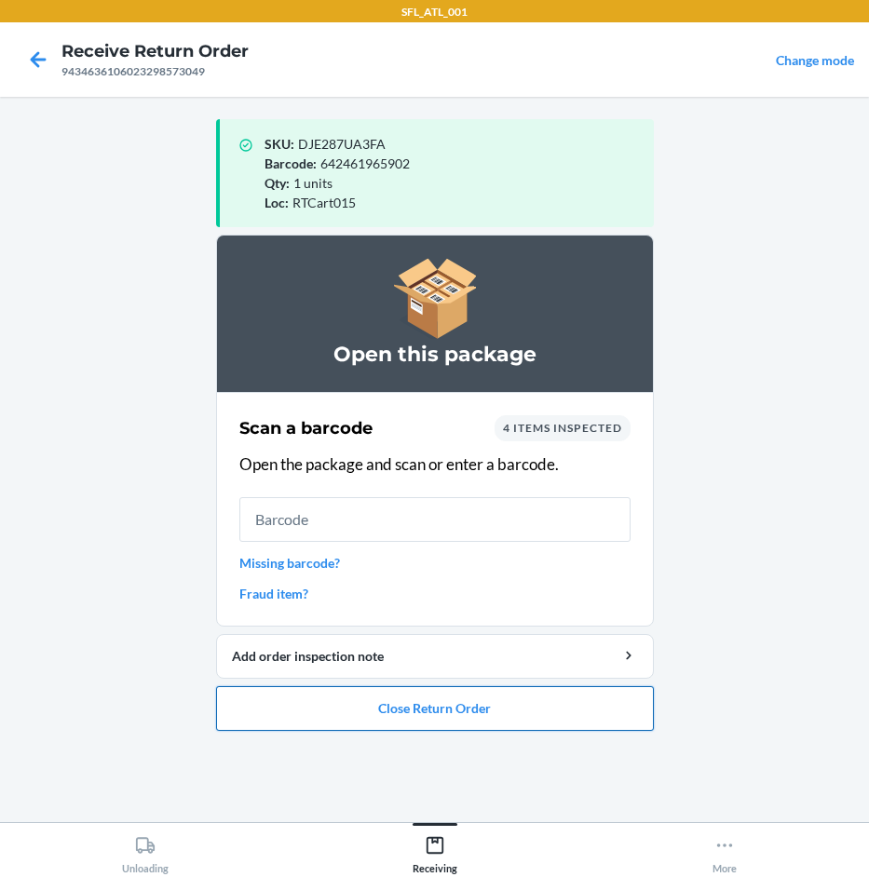
click at [448, 697] on button "Close Return Order" at bounding box center [435, 708] width 438 height 45
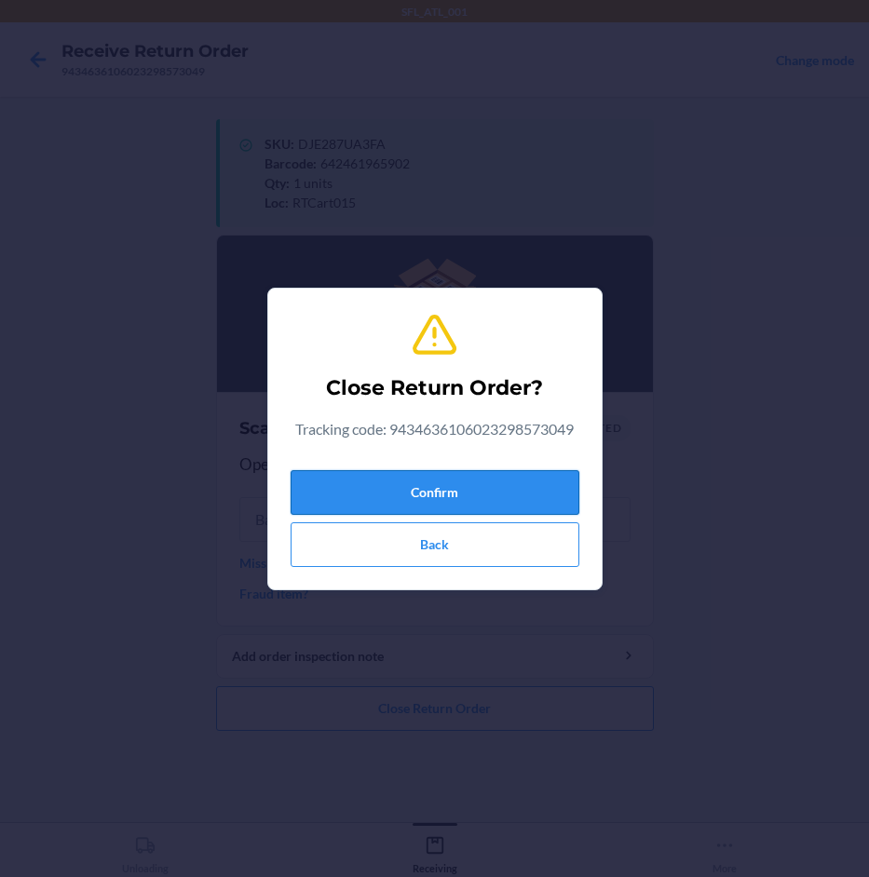
click at [485, 493] on button "Confirm" at bounding box center [435, 492] width 289 height 45
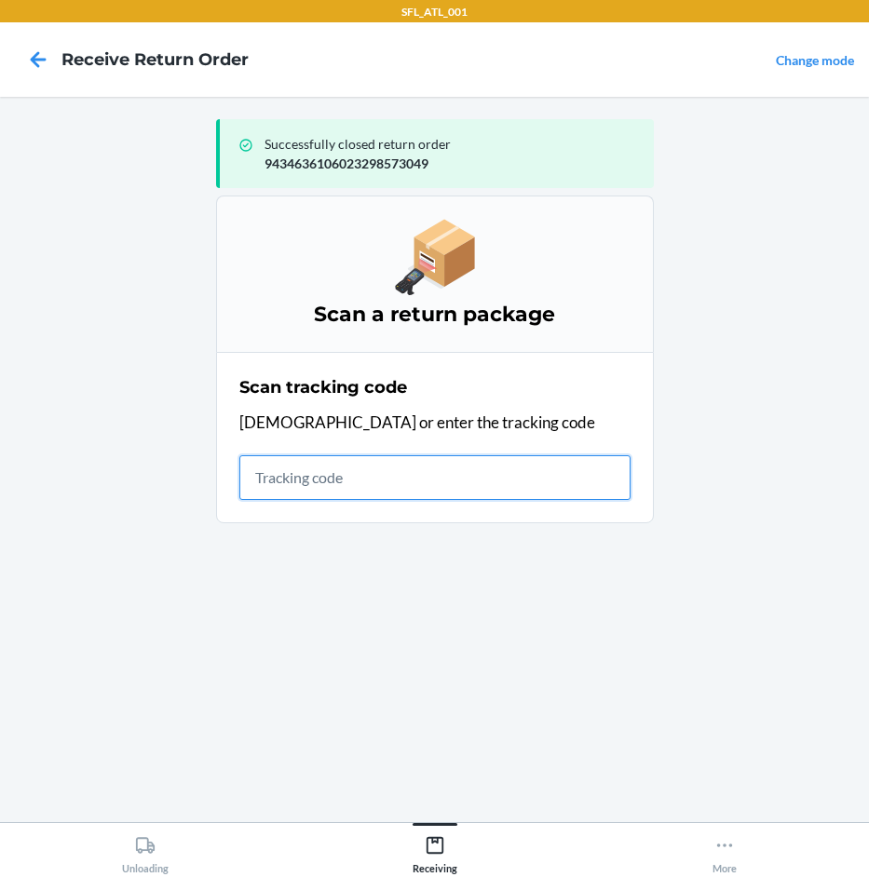
click at [315, 483] on input "text" at bounding box center [434, 477] width 391 height 45
type input "42030259943463610602330"
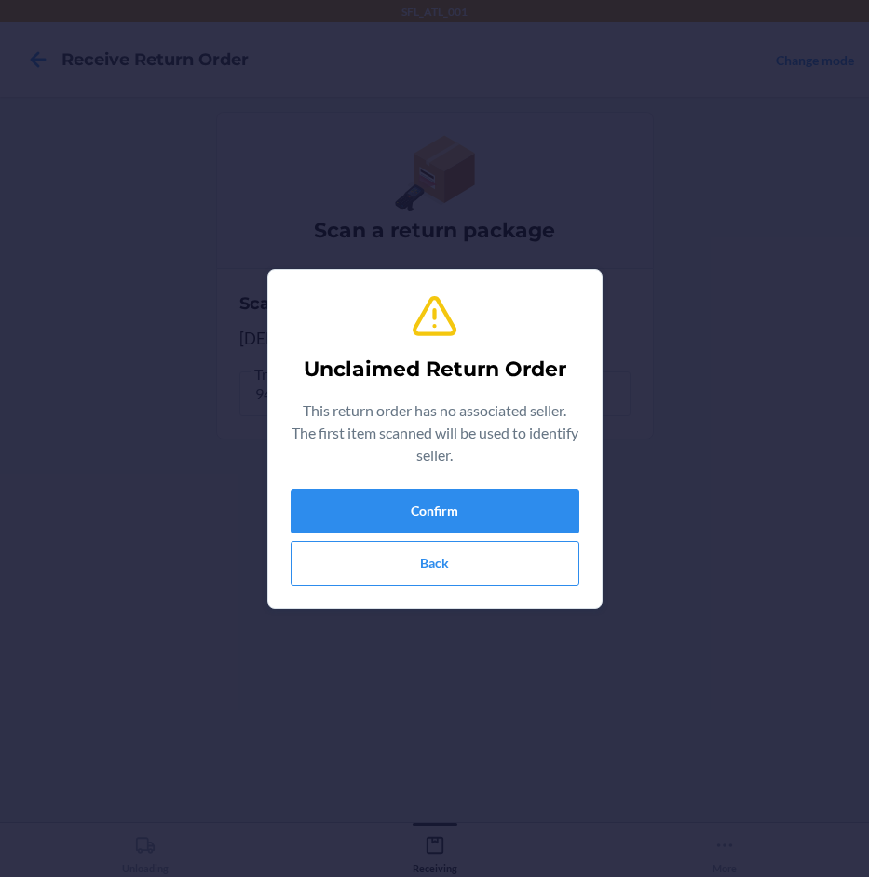
type input "612461412959"
click at [325, 496] on button "Confirm" at bounding box center [435, 511] width 289 height 45
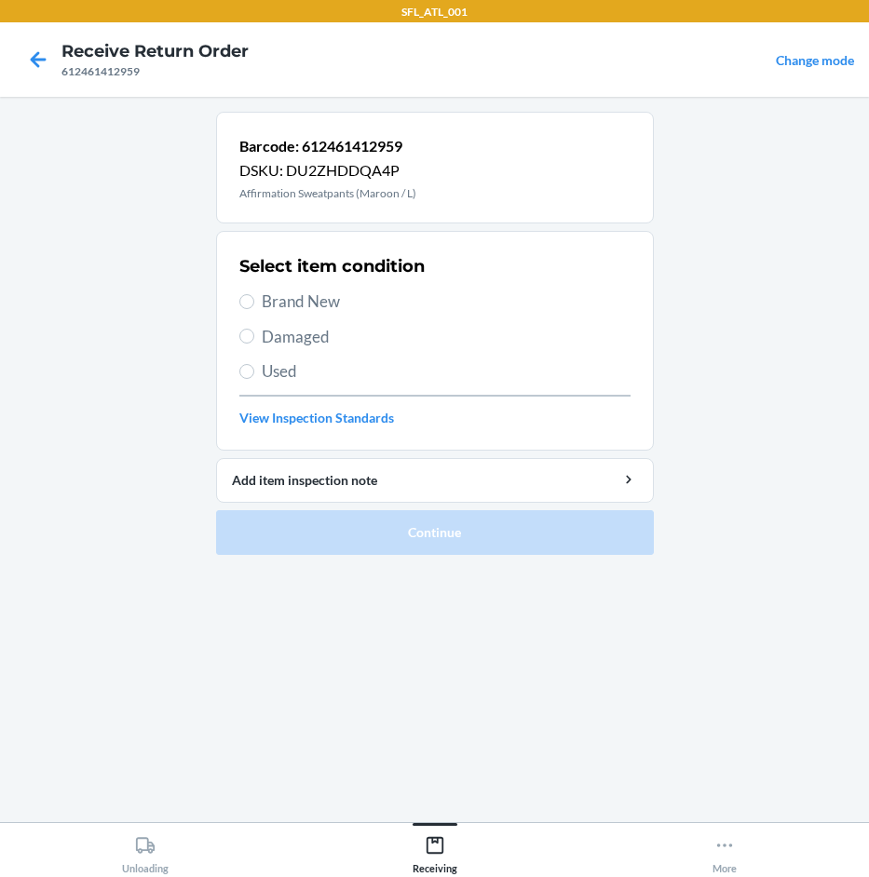
click at [323, 310] on span "Brand New" at bounding box center [446, 302] width 369 height 24
click at [254, 309] on input "Brand New" at bounding box center [246, 301] width 15 height 15
radio input "true"
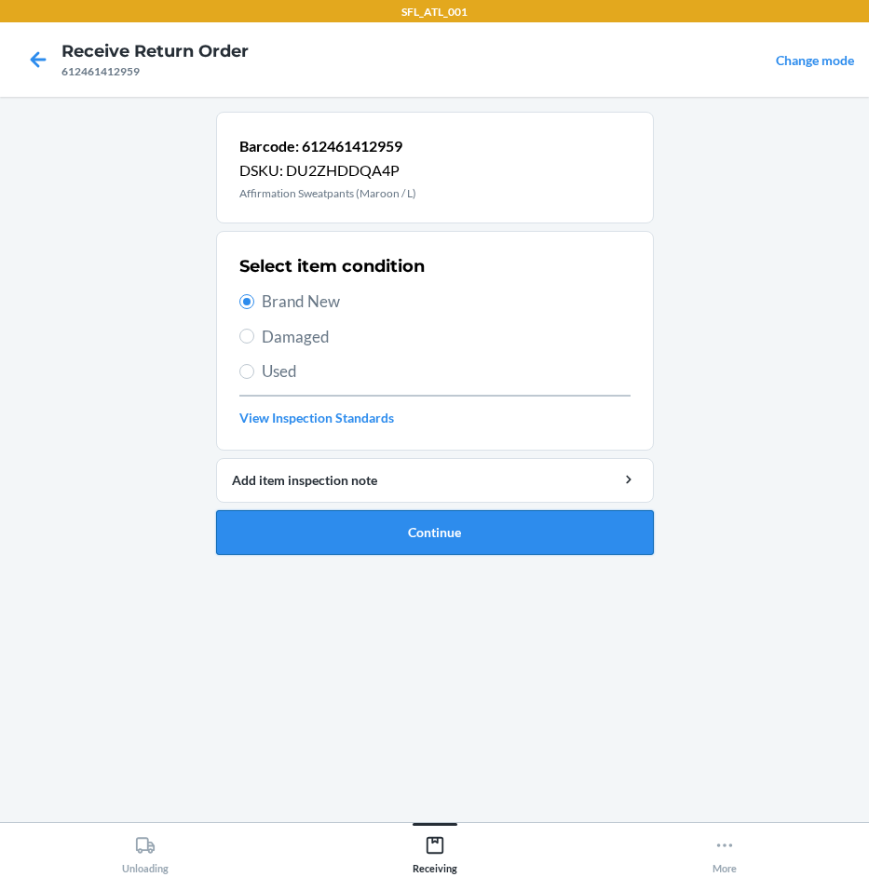
click at [411, 542] on button "Continue" at bounding box center [435, 532] width 438 height 45
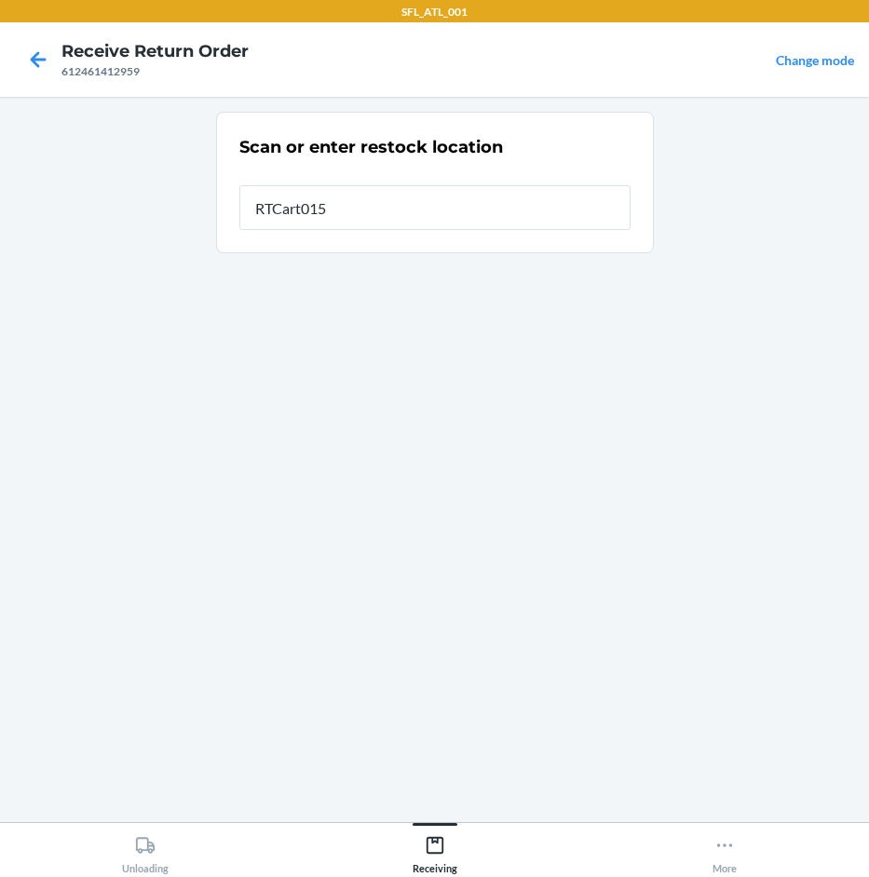
type input "RTCart015"
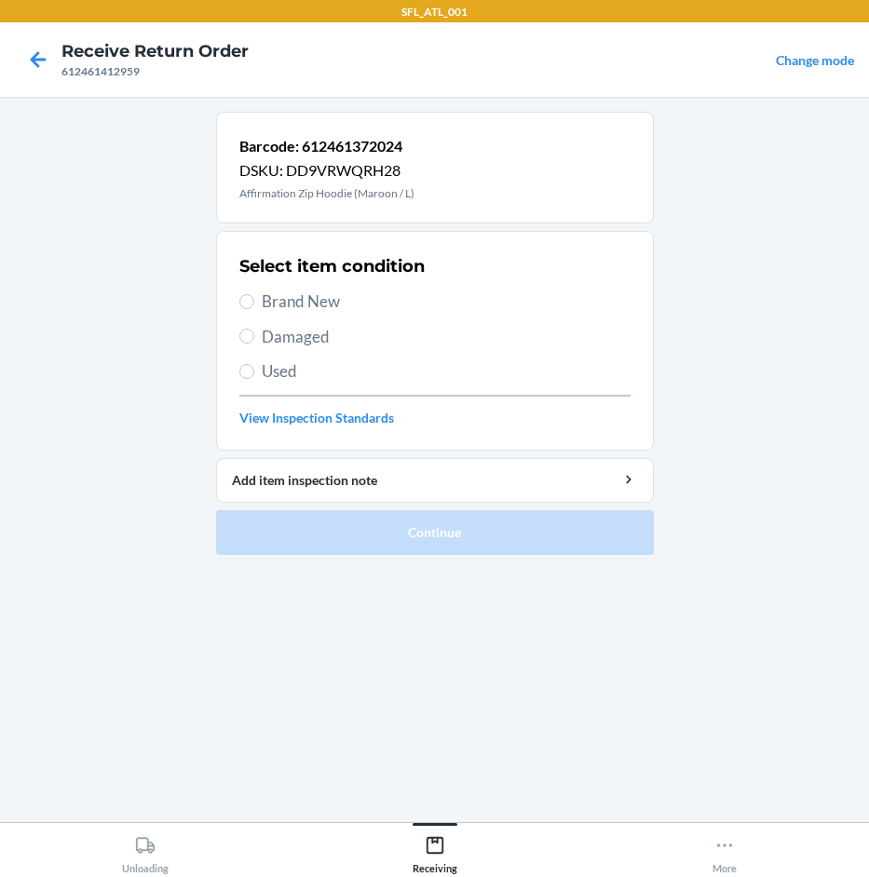
click at [325, 306] on span "Brand New" at bounding box center [446, 302] width 369 height 24
click at [254, 306] on input "Brand New" at bounding box center [246, 301] width 15 height 15
radio input "true"
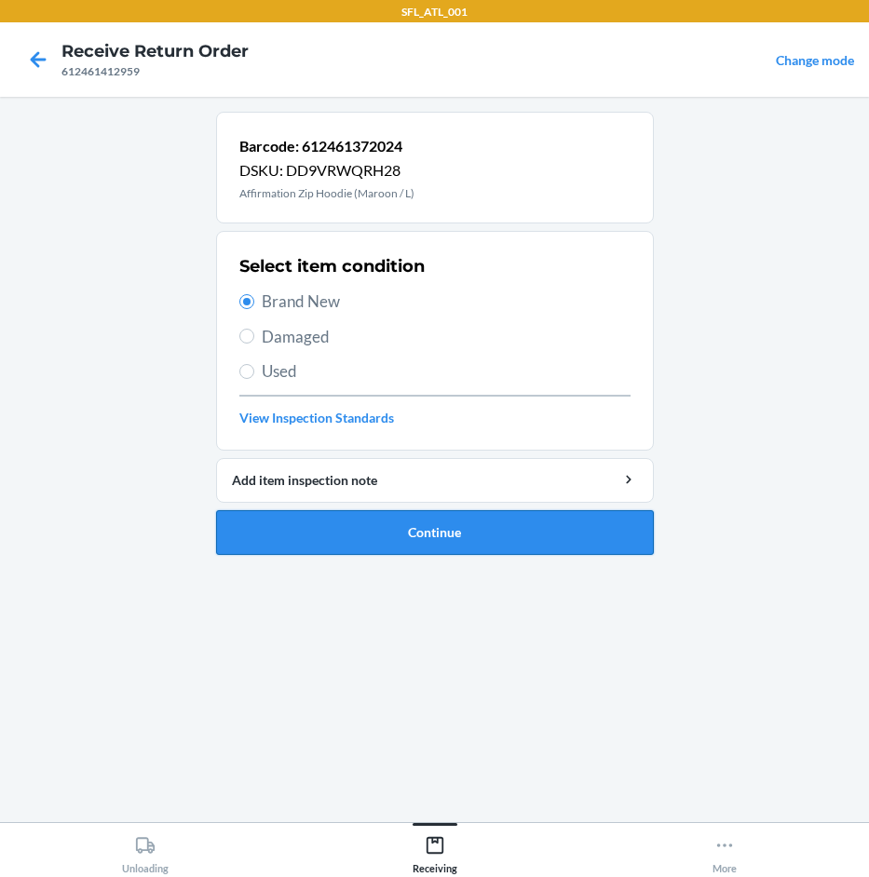
click at [456, 540] on button "Continue" at bounding box center [435, 532] width 438 height 45
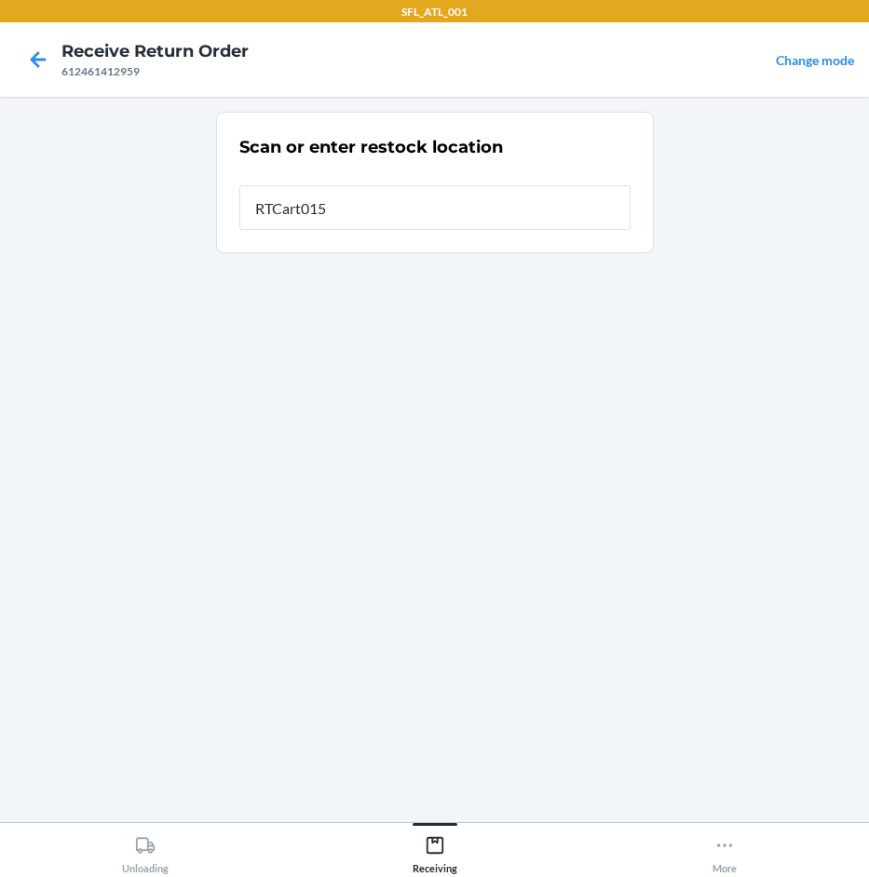
type input "RTCart015"
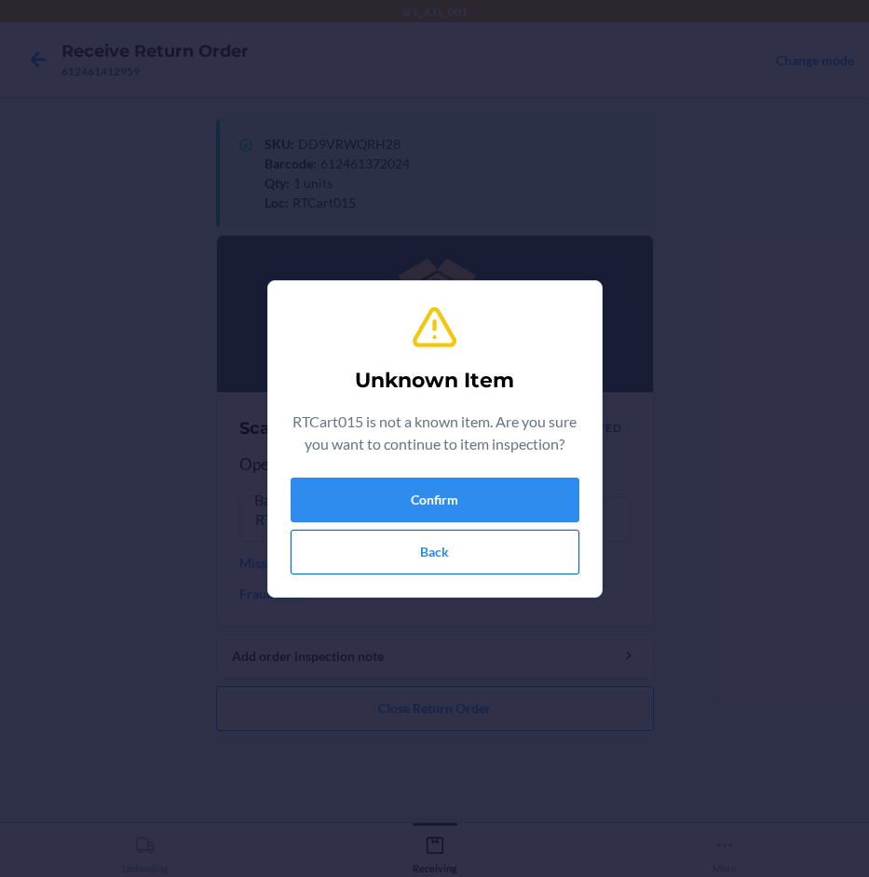
click at [483, 550] on button "Back" at bounding box center [435, 552] width 289 height 45
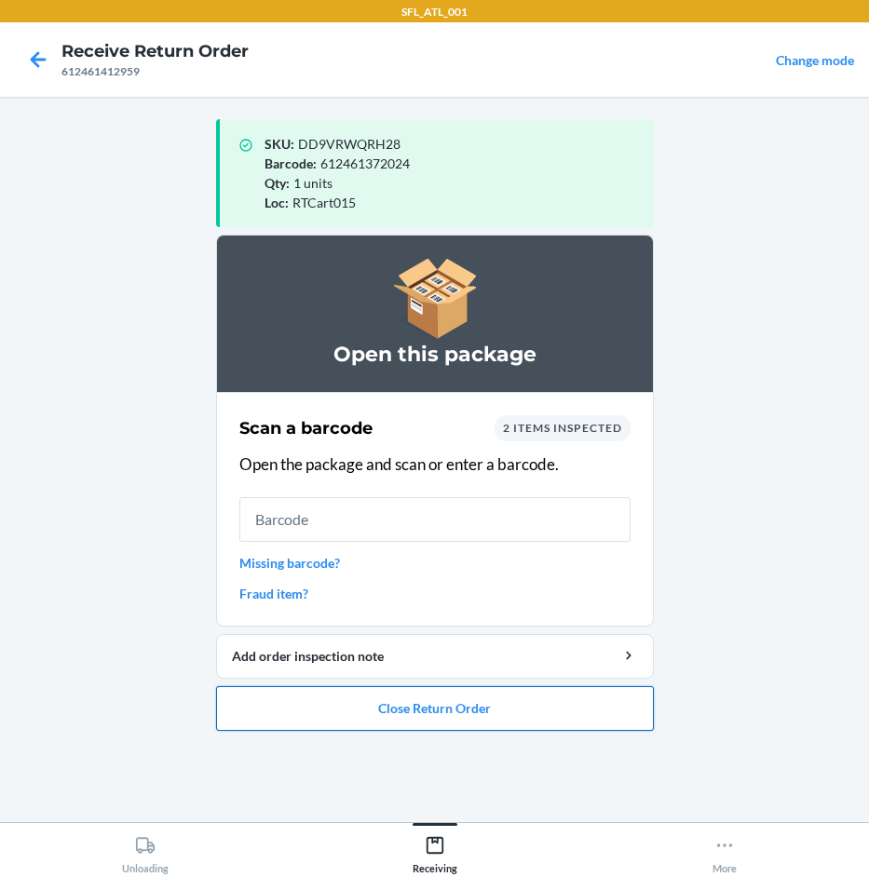
drag, startPoint x: 466, startPoint y: 700, endPoint x: 459, endPoint y: 683, distance: 18.9
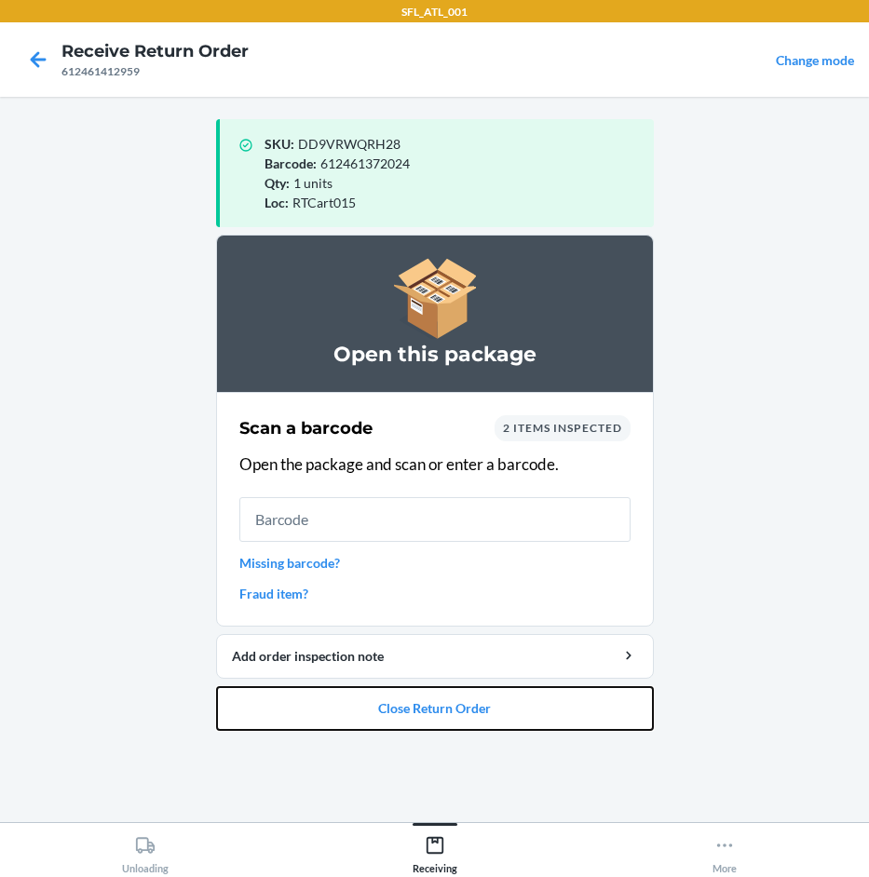
click at [461, 687] on button "Close Return Order" at bounding box center [435, 708] width 438 height 45
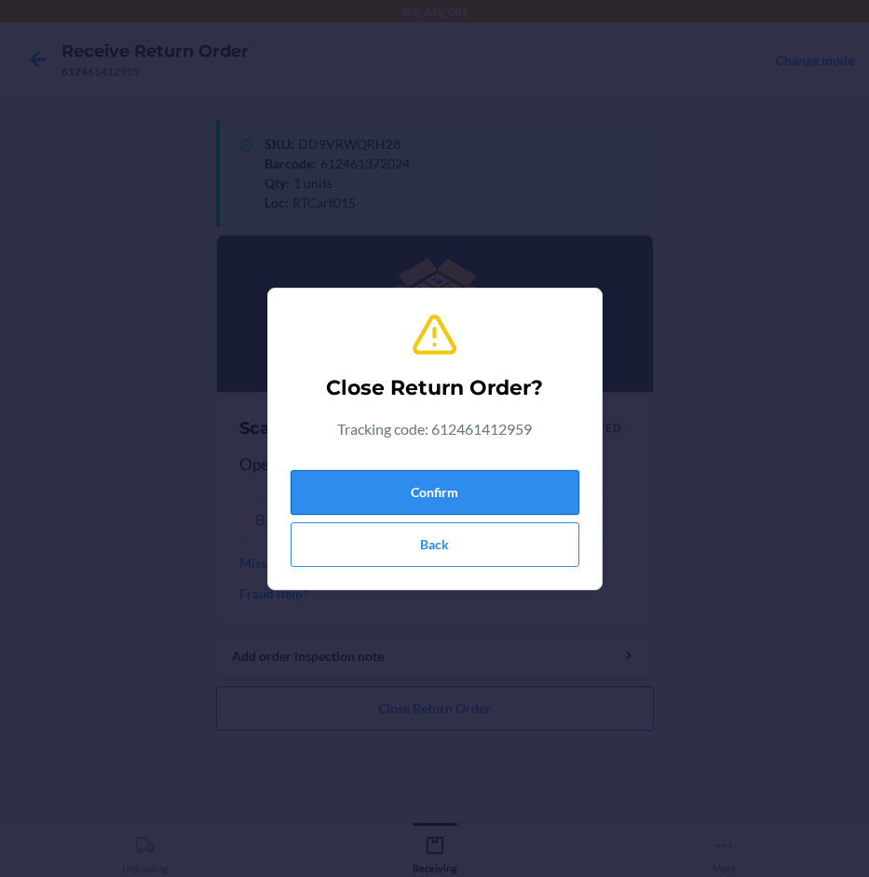
click at [470, 489] on button "Confirm" at bounding box center [435, 492] width 289 height 45
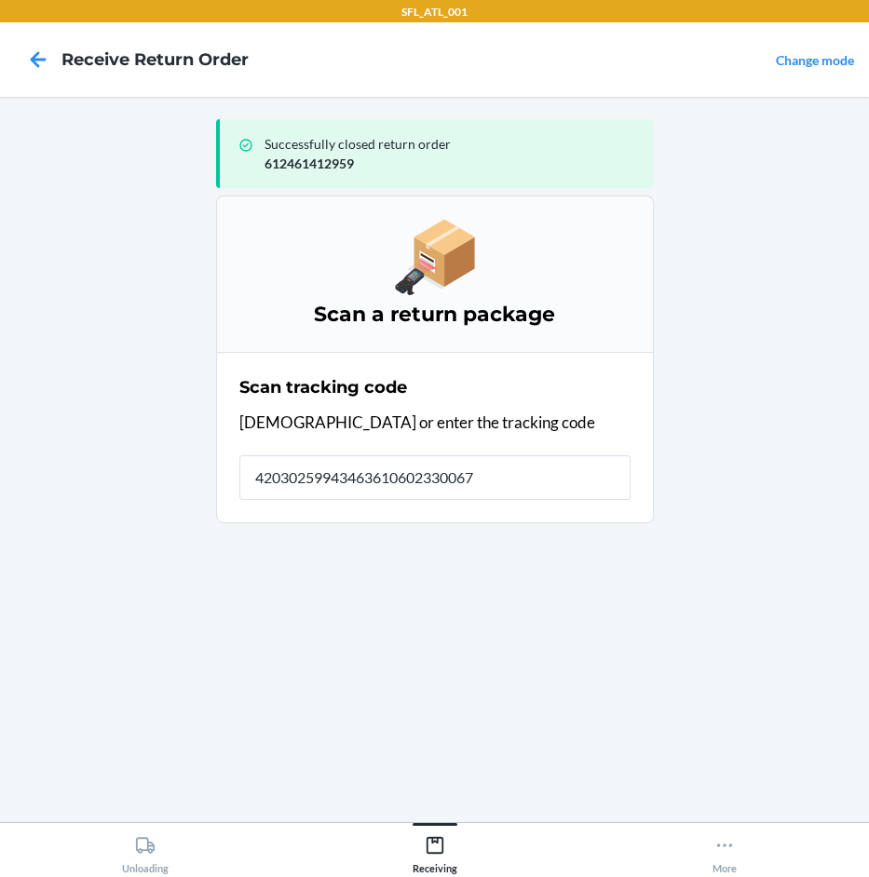
type input "420302599434636106023300670"
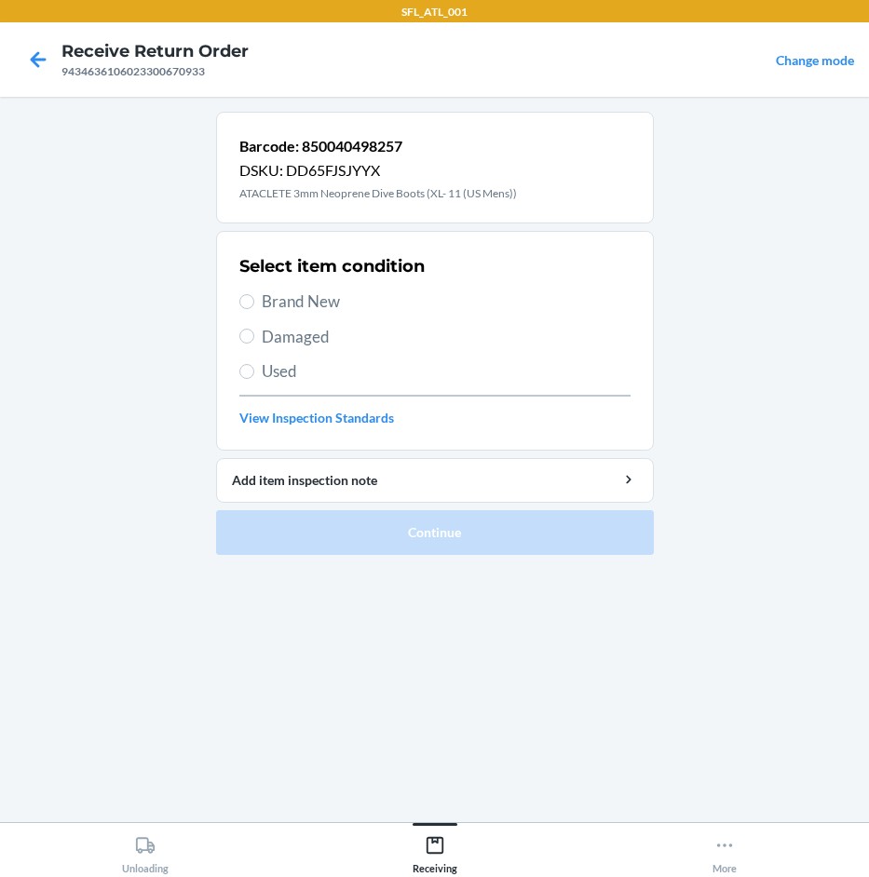
click at [322, 304] on span "Brand New" at bounding box center [446, 302] width 369 height 24
click at [254, 304] on input "Brand New" at bounding box center [246, 301] width 15 height 15
radio input "true"
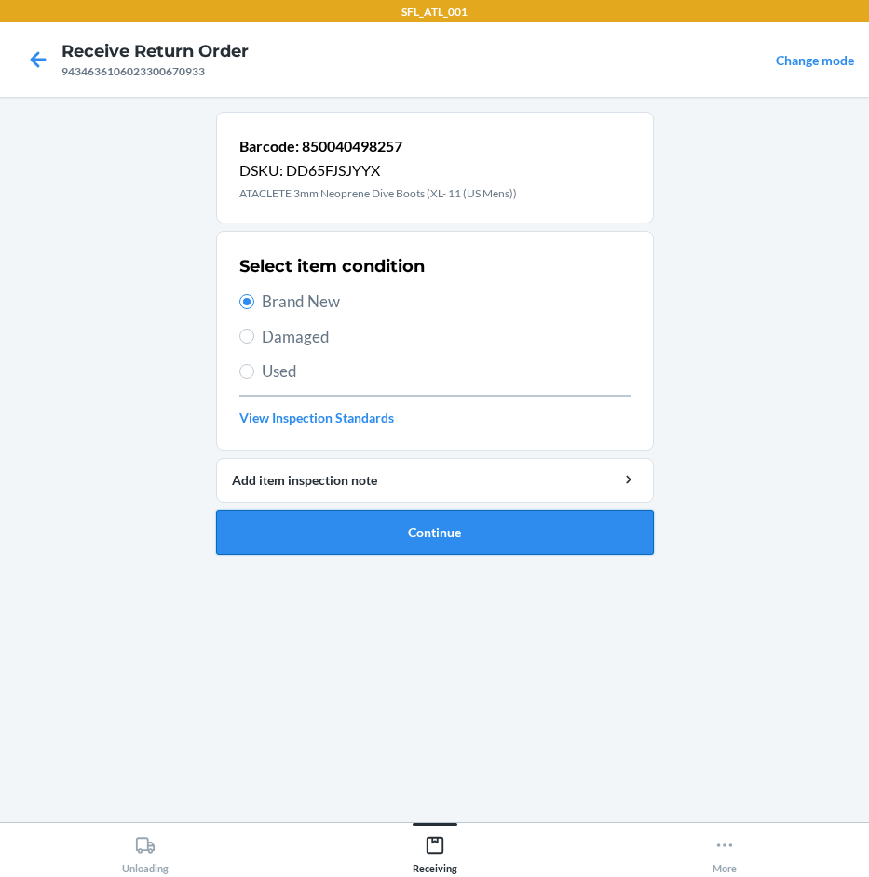
click at [433, 543] on button "Continue" at bounding box center [435, 532] width 438 height 45
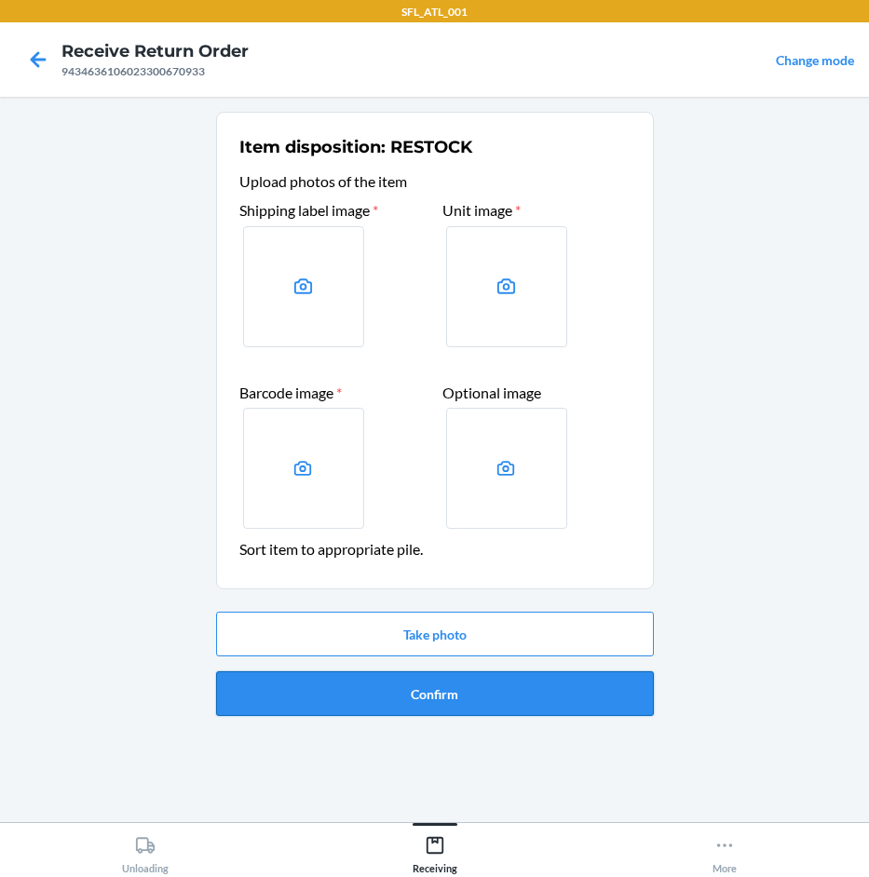
click at [463, 705] on button "Confirm" at bounding box center [435, 693] width 438 height 45
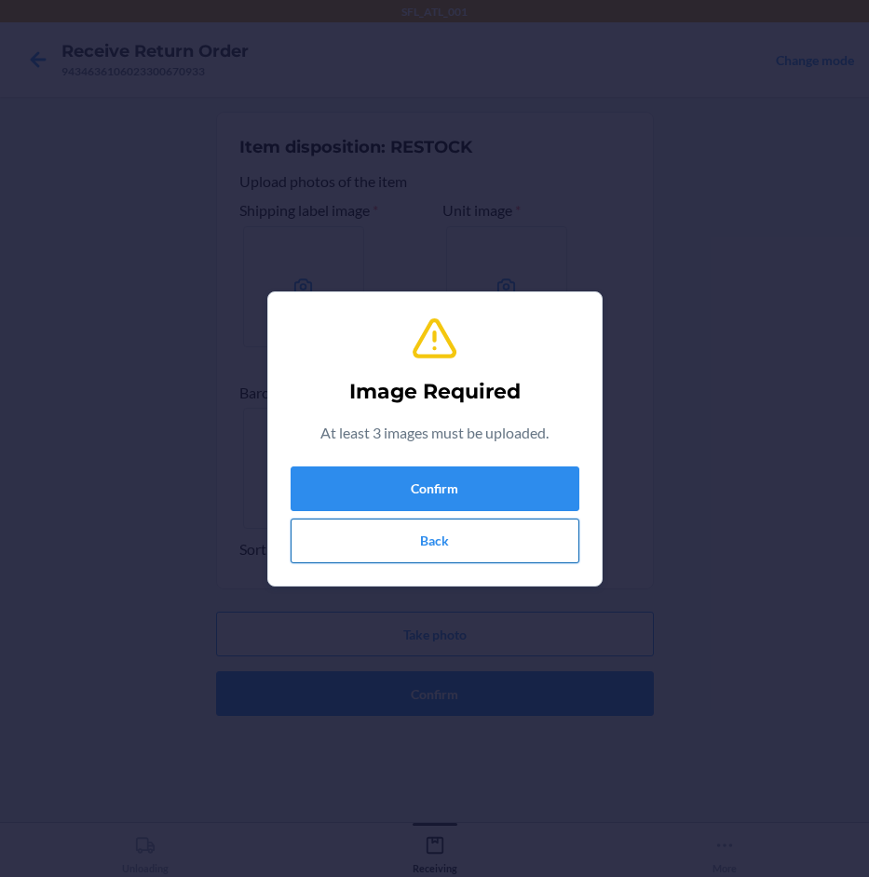
click at [440, 547] on button "Back" at bounding box center [435, 541] width 289 height 45
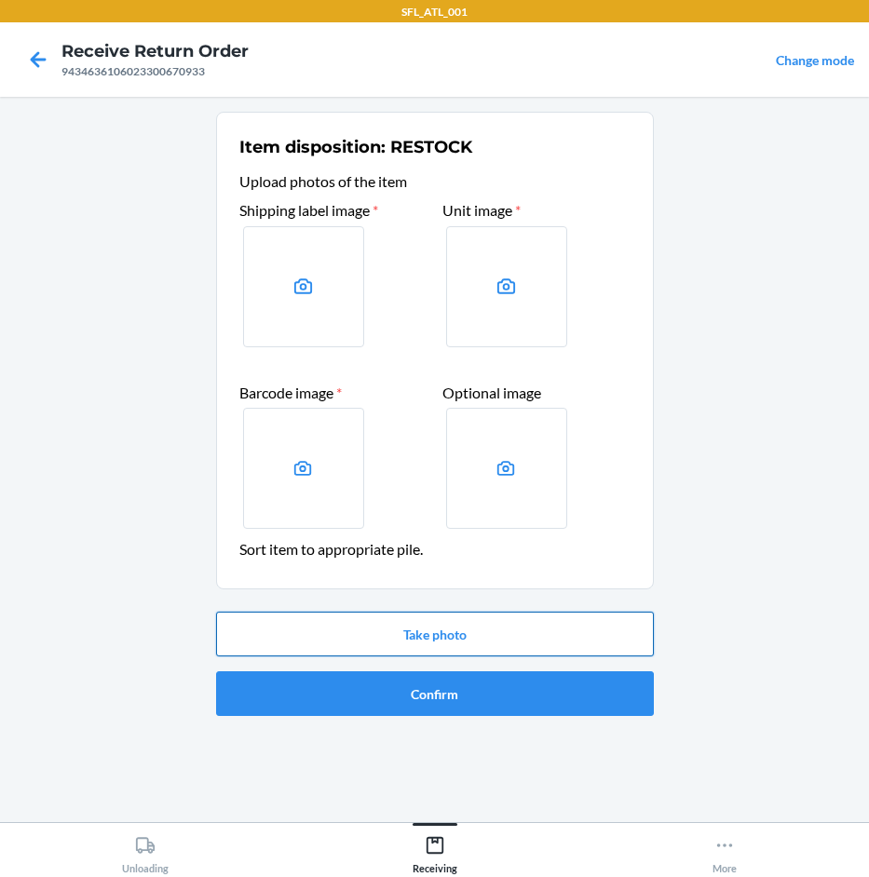
click at [490, 627] on button "Take photo" at bounding box center [435, 634] width 438 height 45
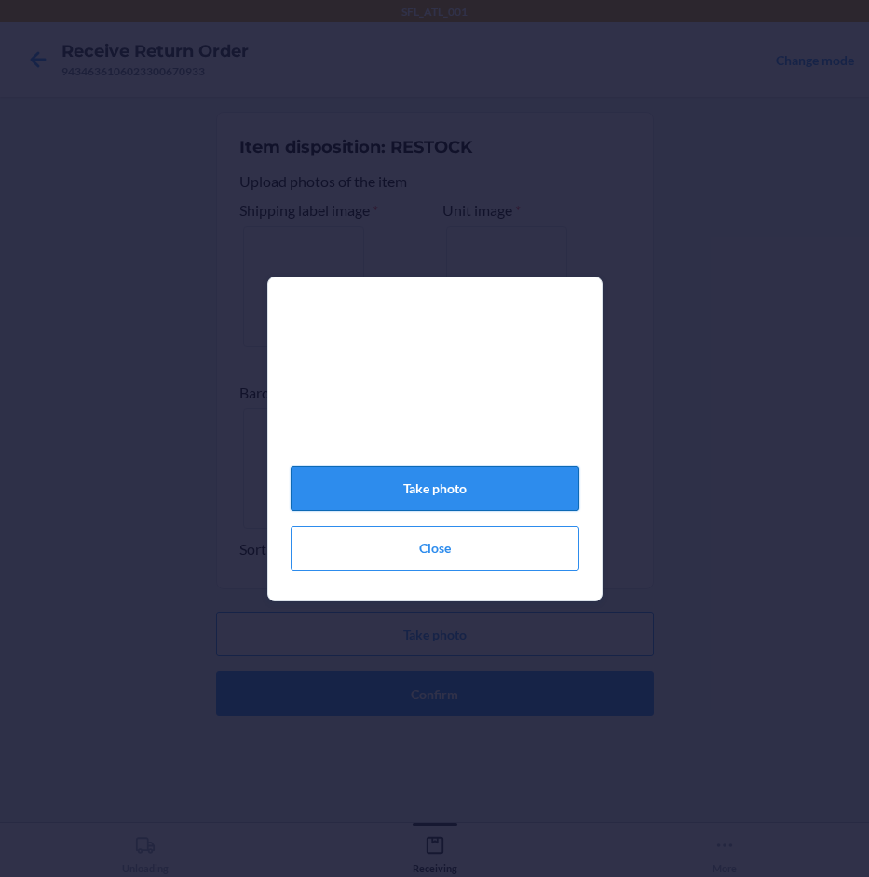
click at [493, 502] on button "Take photo" at bounding box center [435, 489] width 289 height 45
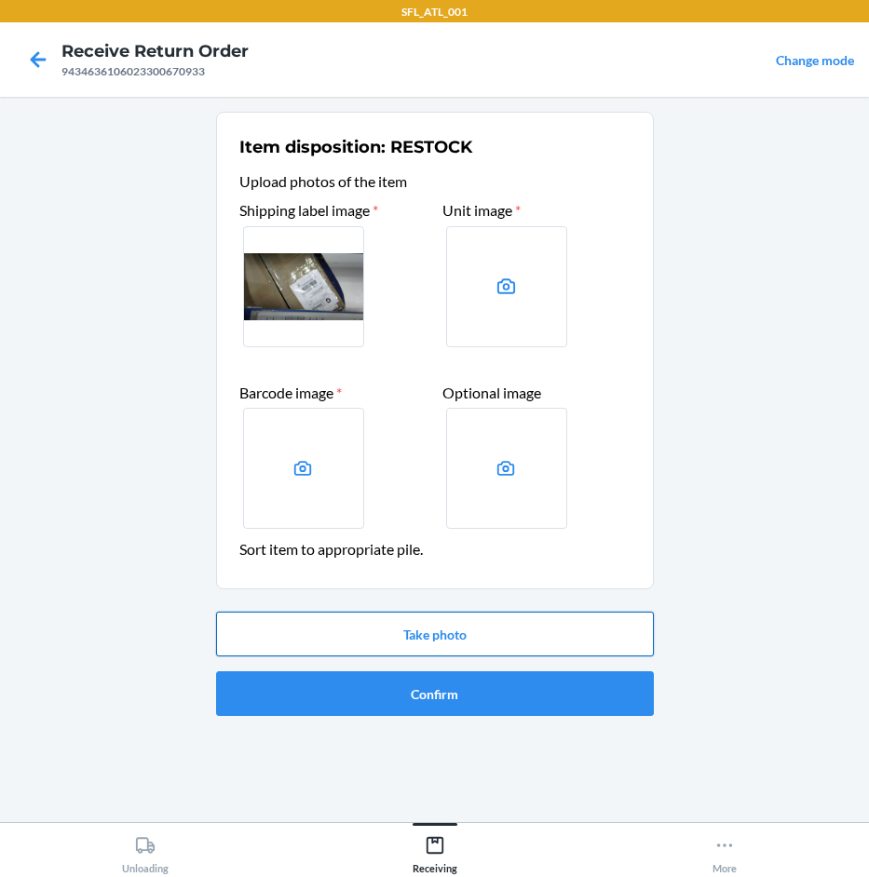
click at [501, 636] on button "Take photo" at bounding box center [435, 634] width 438 height 45
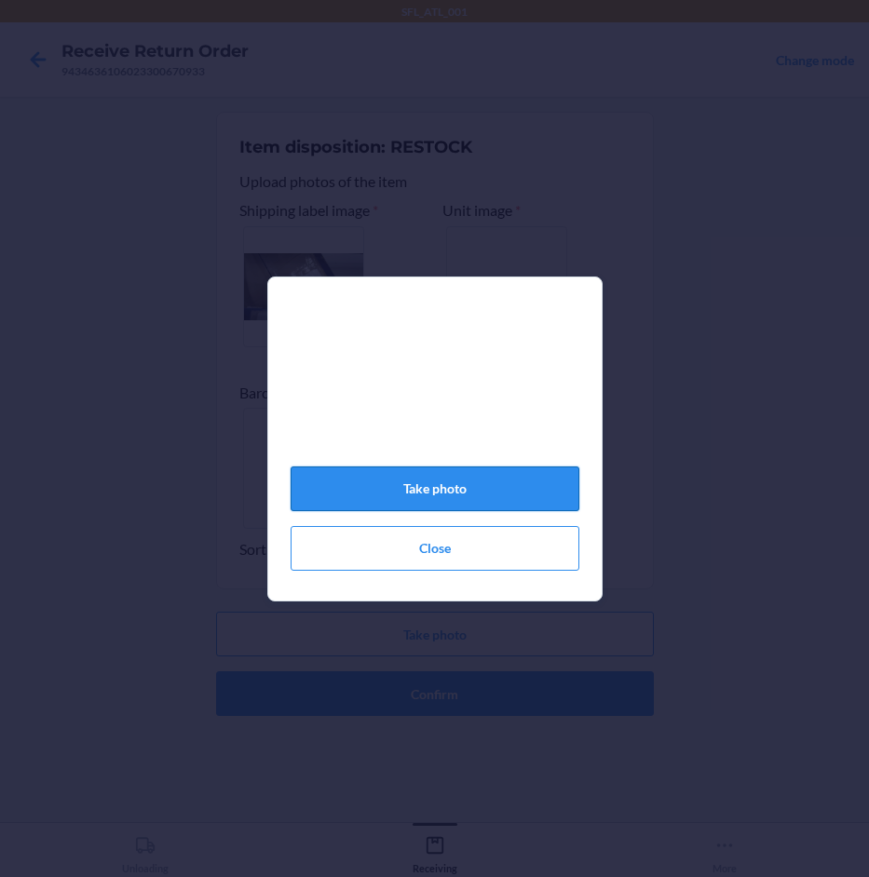
click at [474, 494] on button "Take photo" at bounding box center [435, 489] width 289 height 45
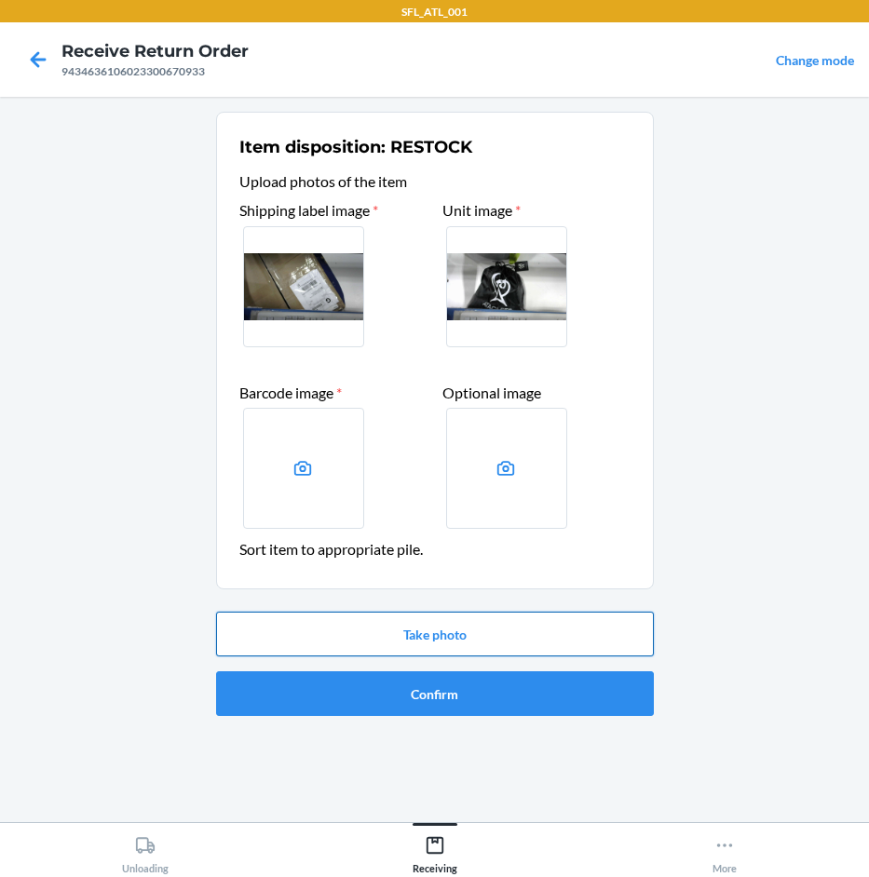
click at [450, 635] on button "Take photo" at bounding box center [435, 634] width 438 height 45
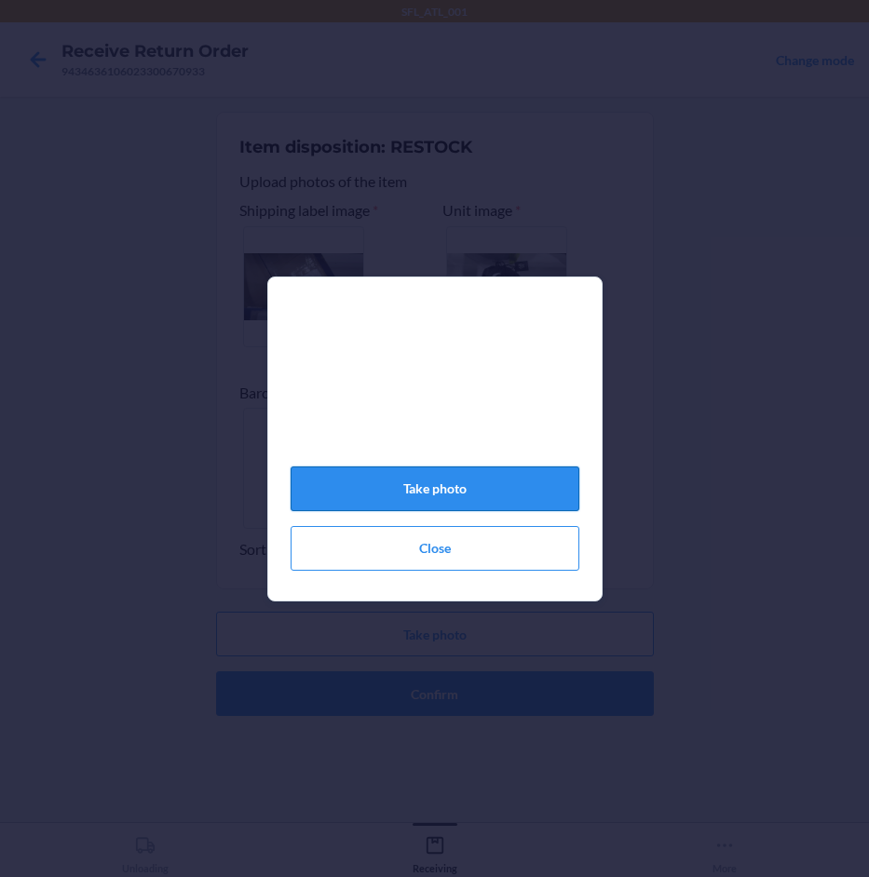
click at [457, 485] on button "Take photo" at bounding box center [435, 489] width 289 height 45
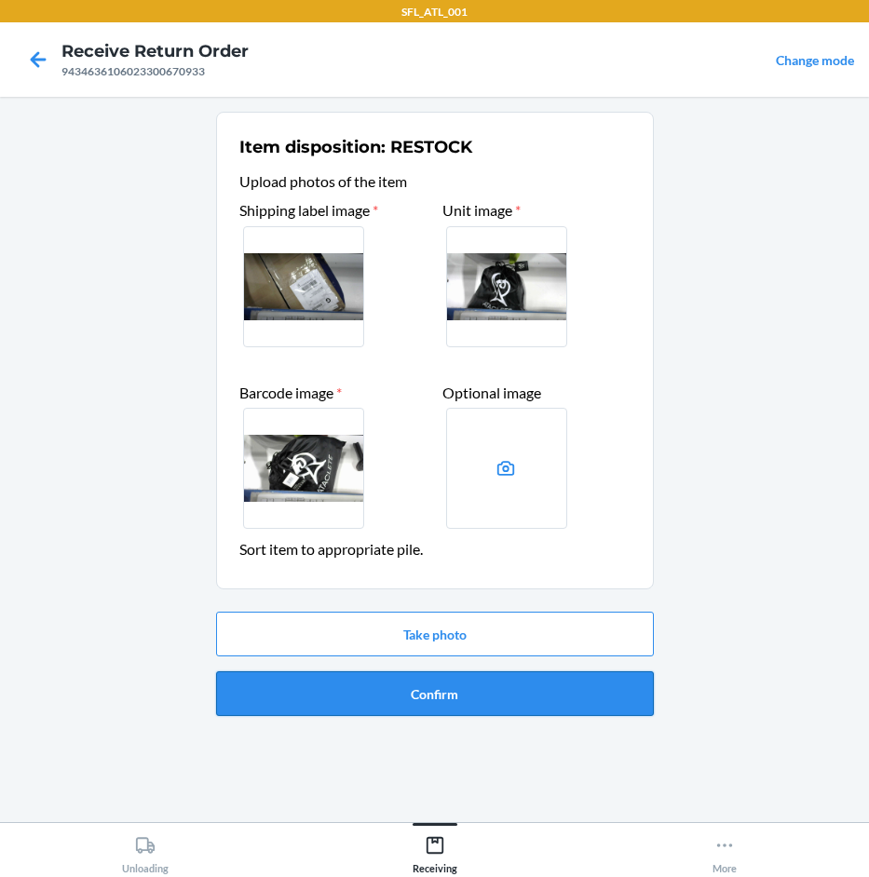
click at [490, 695] on button "Confirm" at bounding box center [435, 693] width 438 height 45
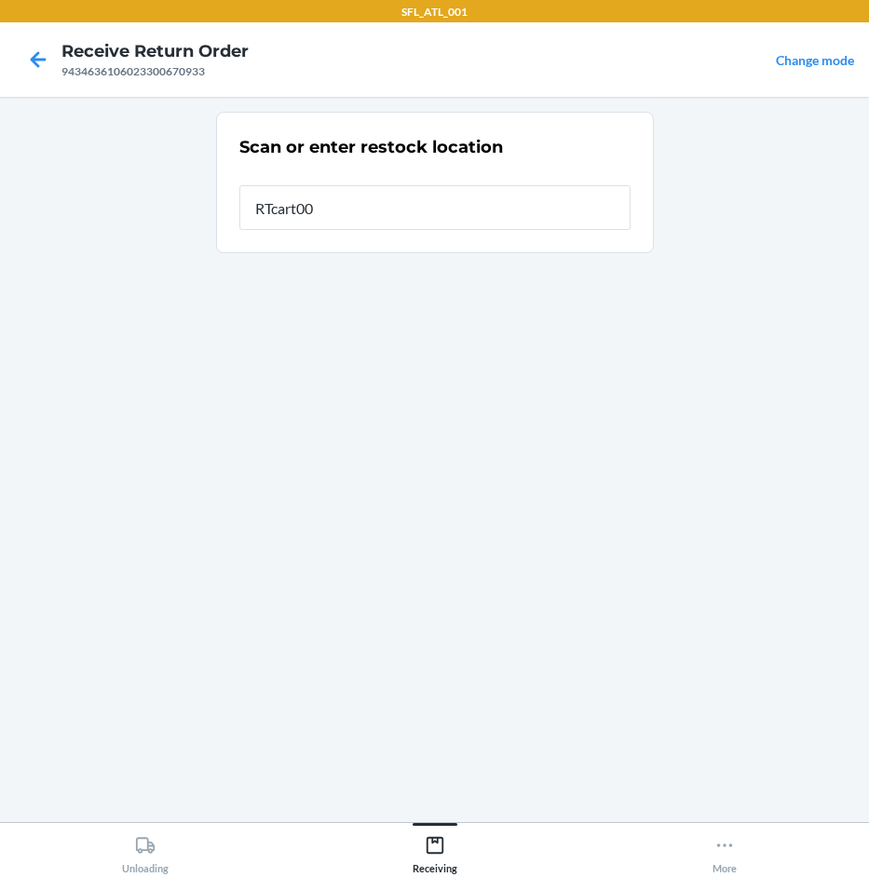
type input "RTcart007"
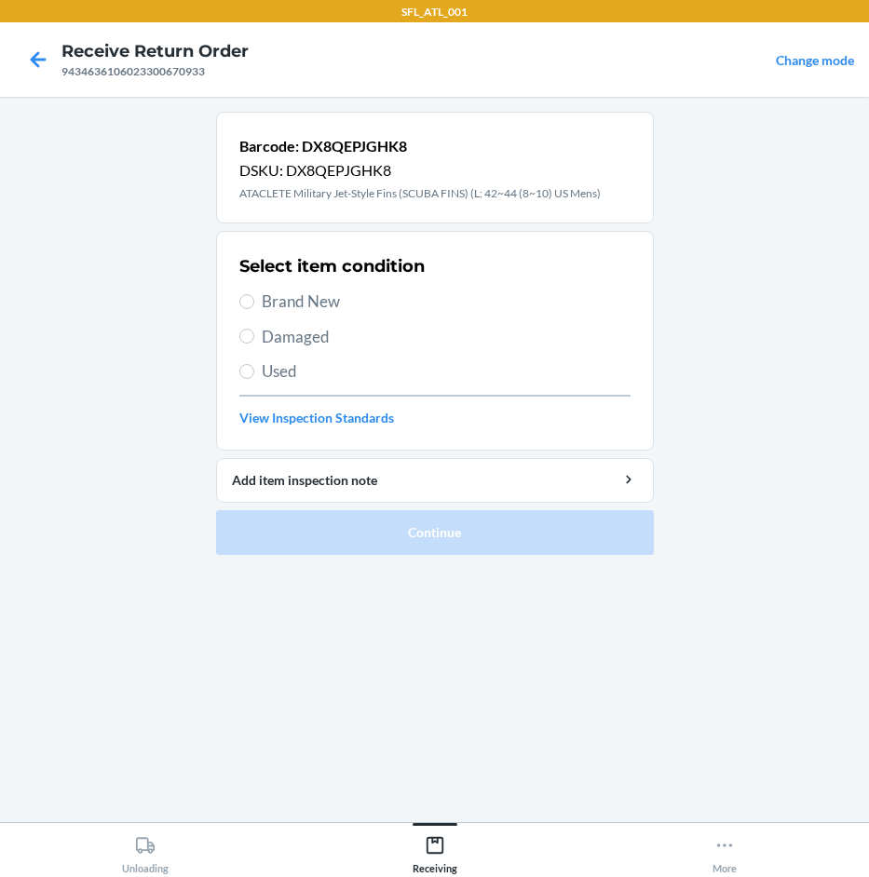
click at [308, 296] on span "Brand New" at bounding box center [446, 302] width 369 height 24
click at [254, 296] on input "Brand New" at bounding box center [246, 301] width 15 height 15
radio input "true"
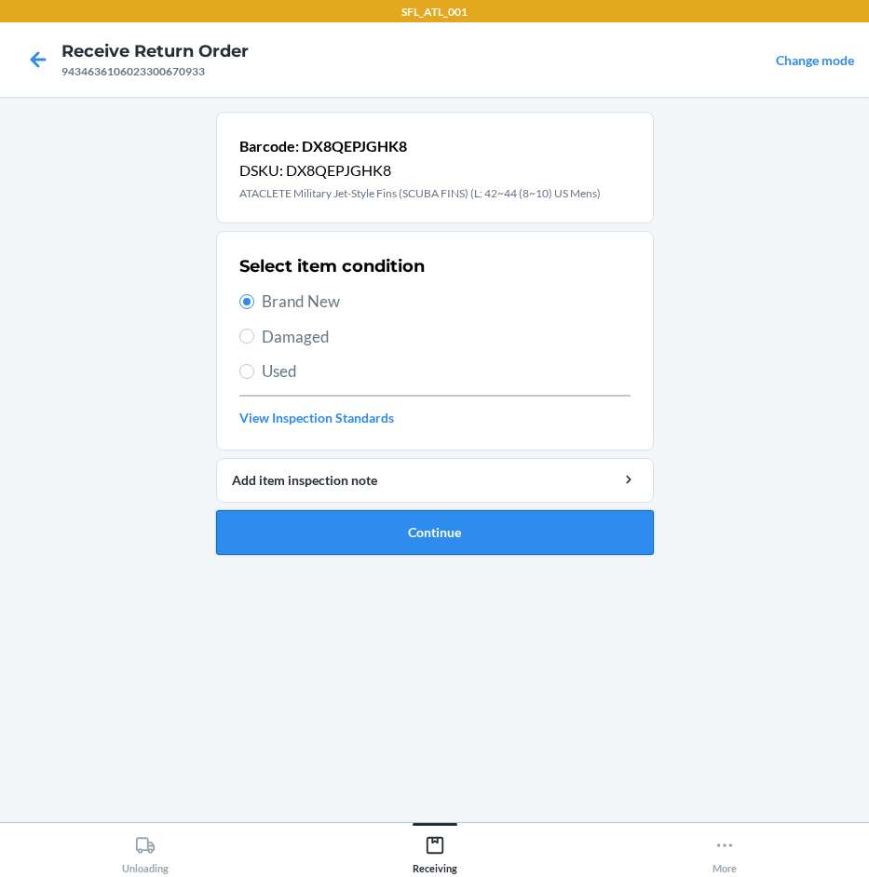
click at [380, 544] on button "Continue" at bounding box center [435, 532] width 438 height 45
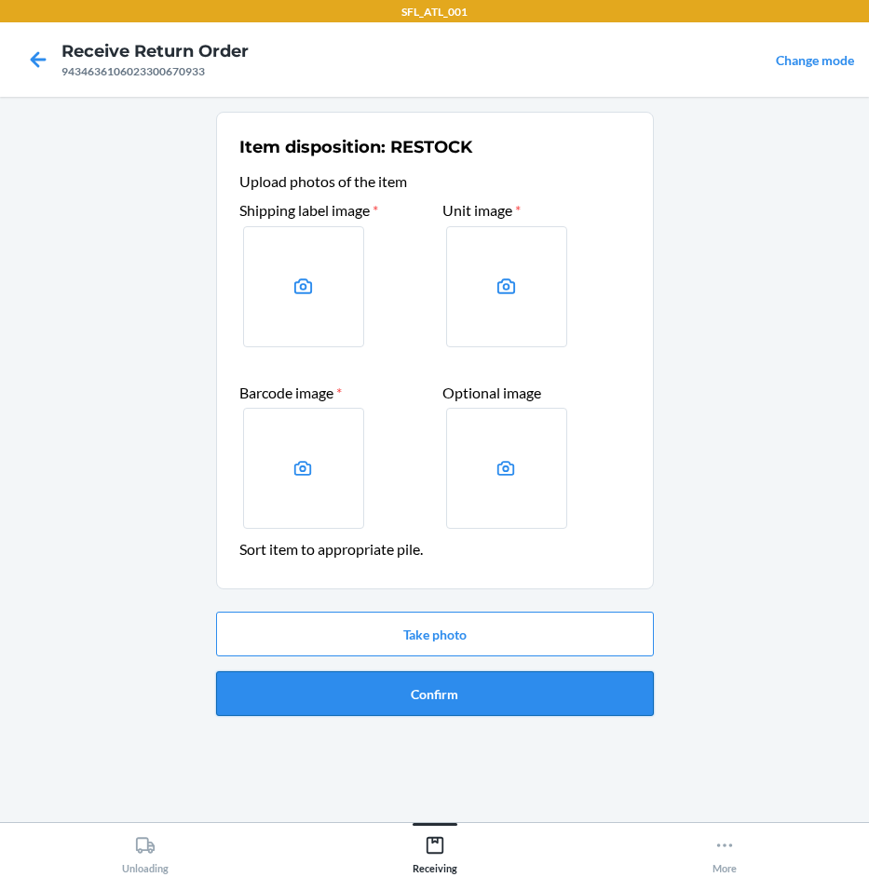
click at [472, 694] on button "Confirm" at bounding box center [435, 693] width 438 height 45
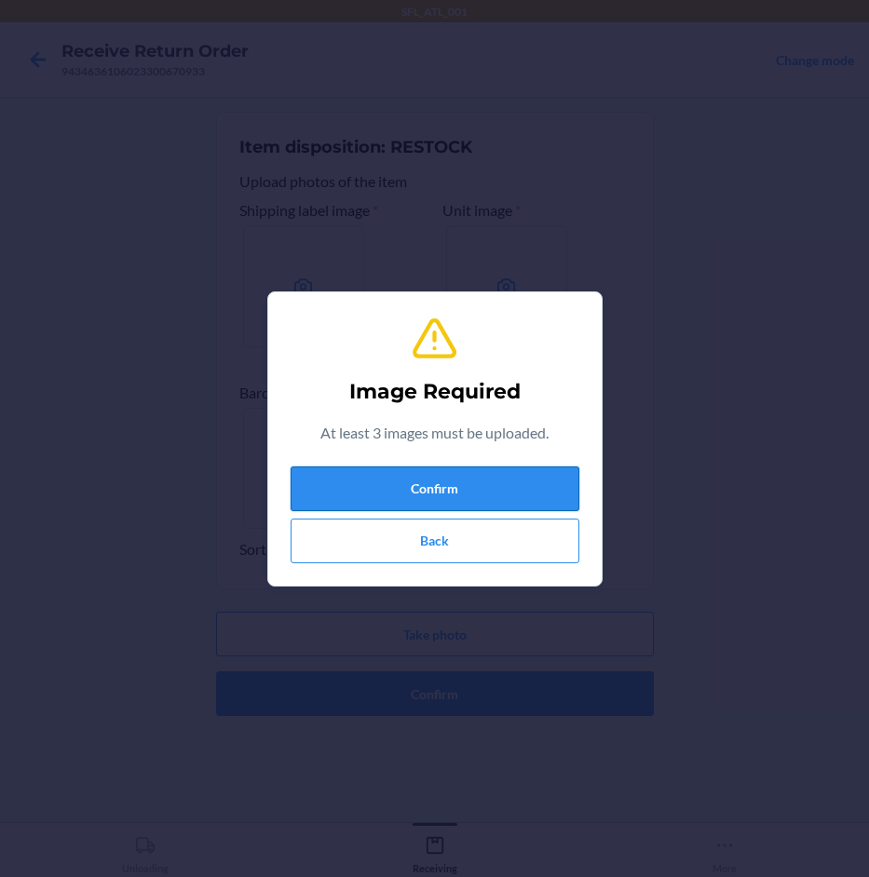
click at [437, 494] on button "Confirm" at bounding box center [435, 489] width 289 height 45
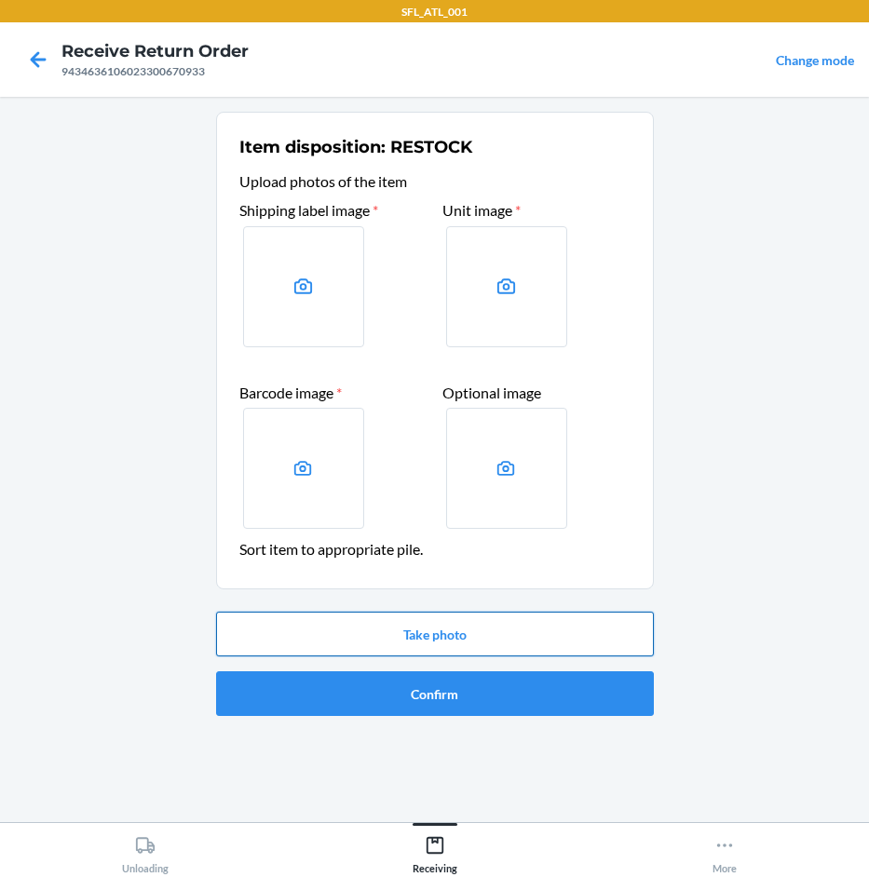
click at [487, 623] on button "Take photo" at bounding box center [435, 634] width 438 height 45
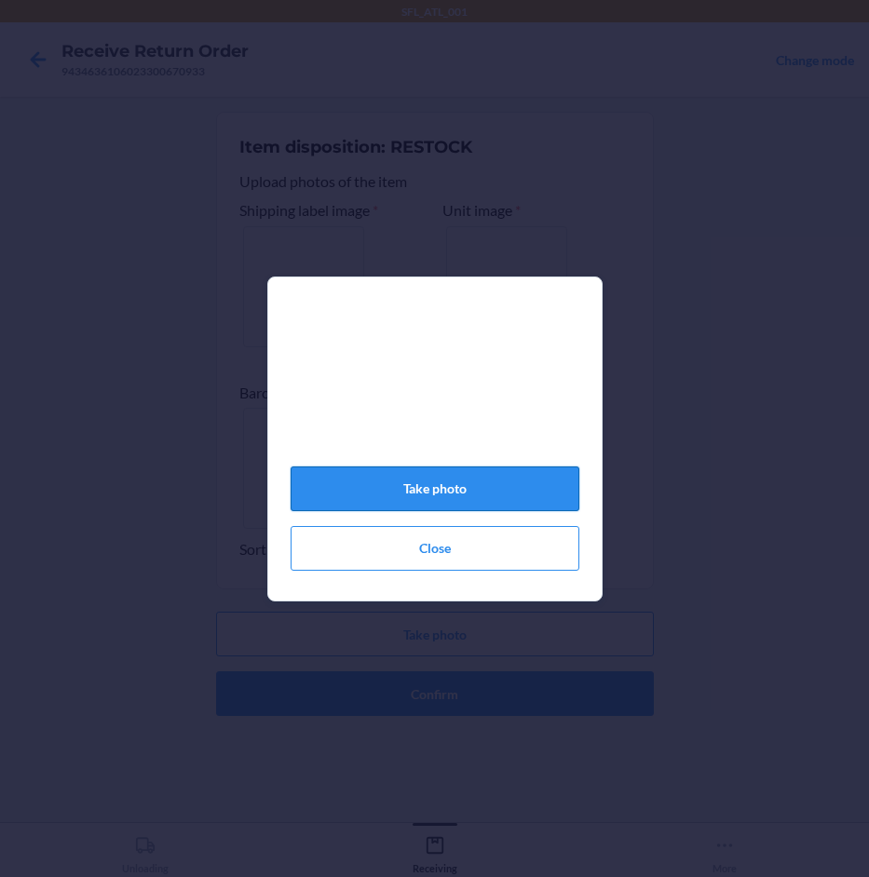
click at [554, 494] on button "Take photo" at bounding box center [435, 489] width 289 height 45
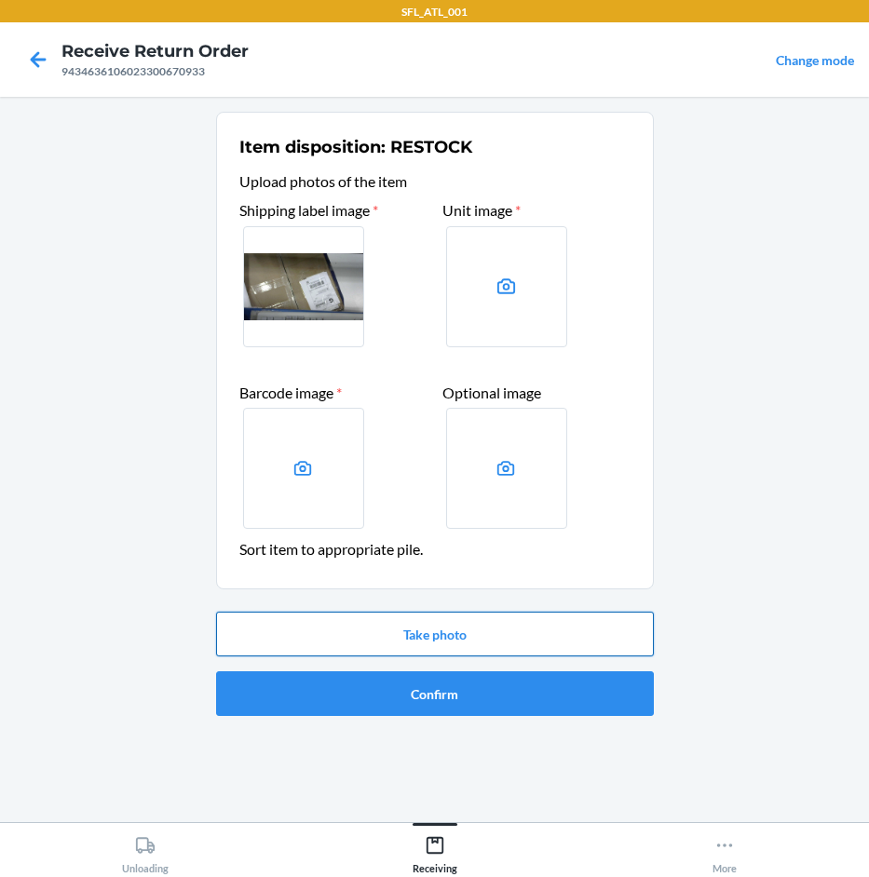
click at [464, 633] on button "Take photo" at bounding box center [435, 634] width 438 height 45
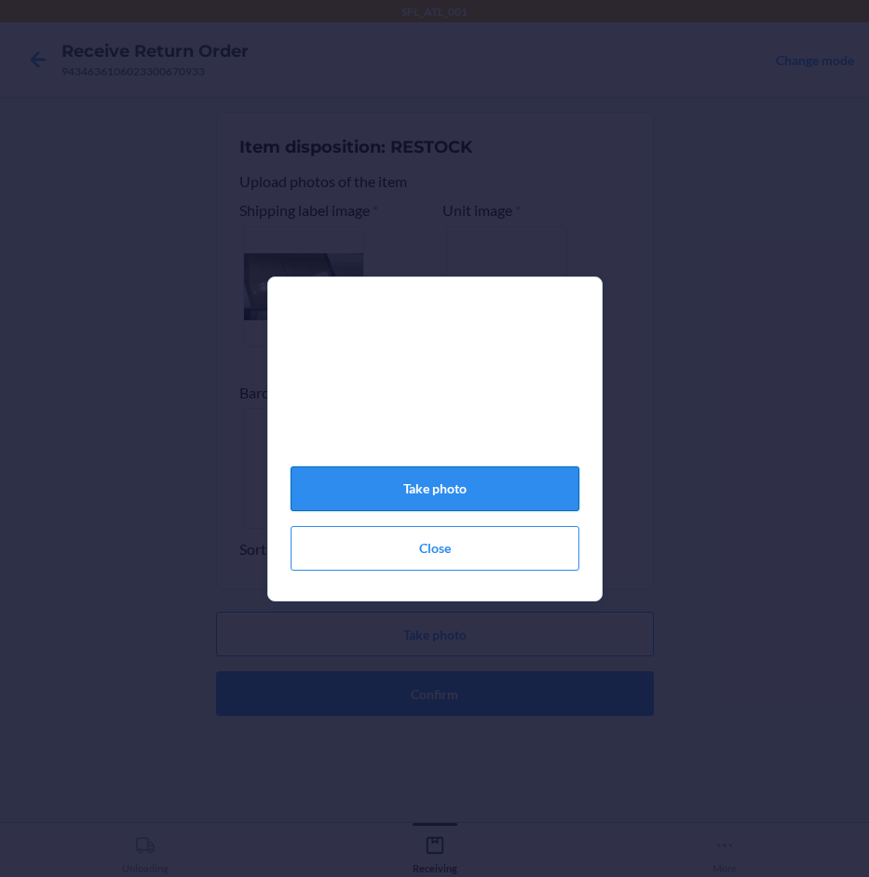
click at [520, 507] on button "Take photo" at bounding box center [435, 489] width 289 height 45
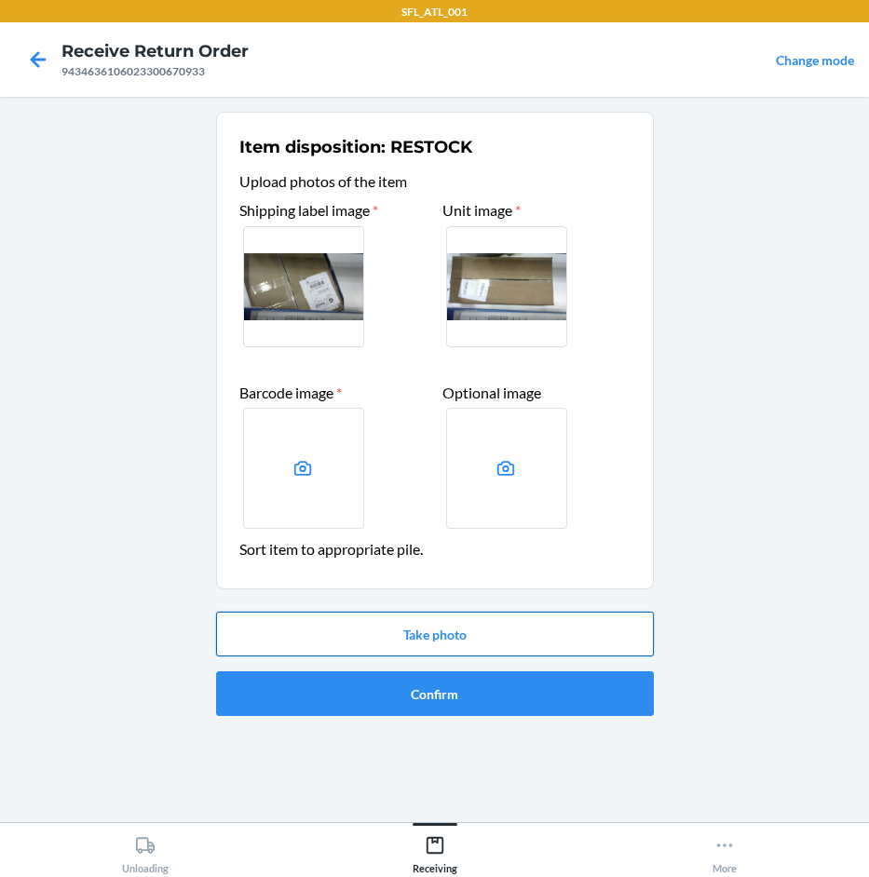
click at [437, 635] on button "Take photo" at bounding box center [435, 634] width 438 height 45
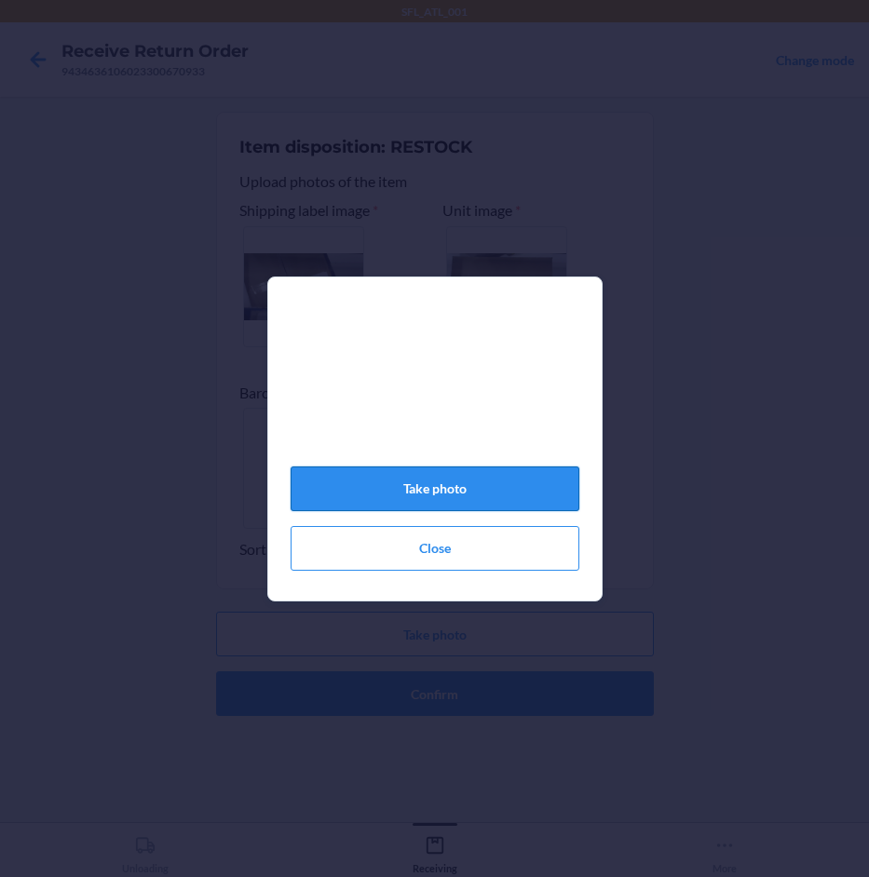
click at [518, 509] on button "Take photo" at bounding box center [435, 489] width 289 height 45
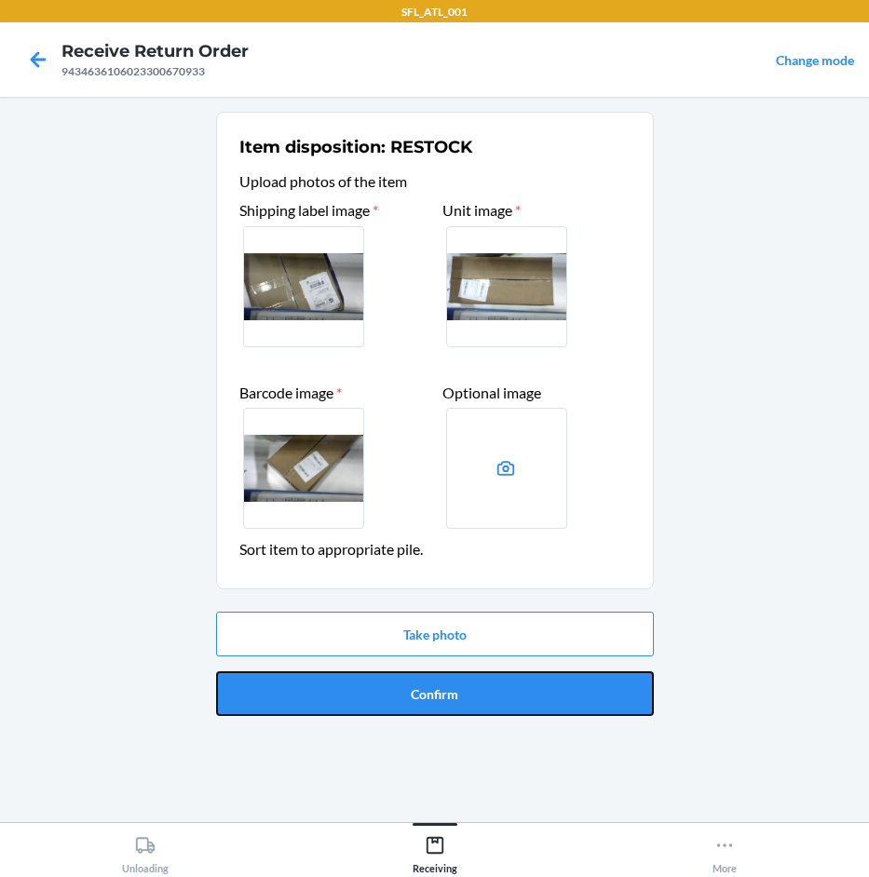
click at [500, 689] on button "Confirm" at bounding box center [435, 693] width 438 height 45
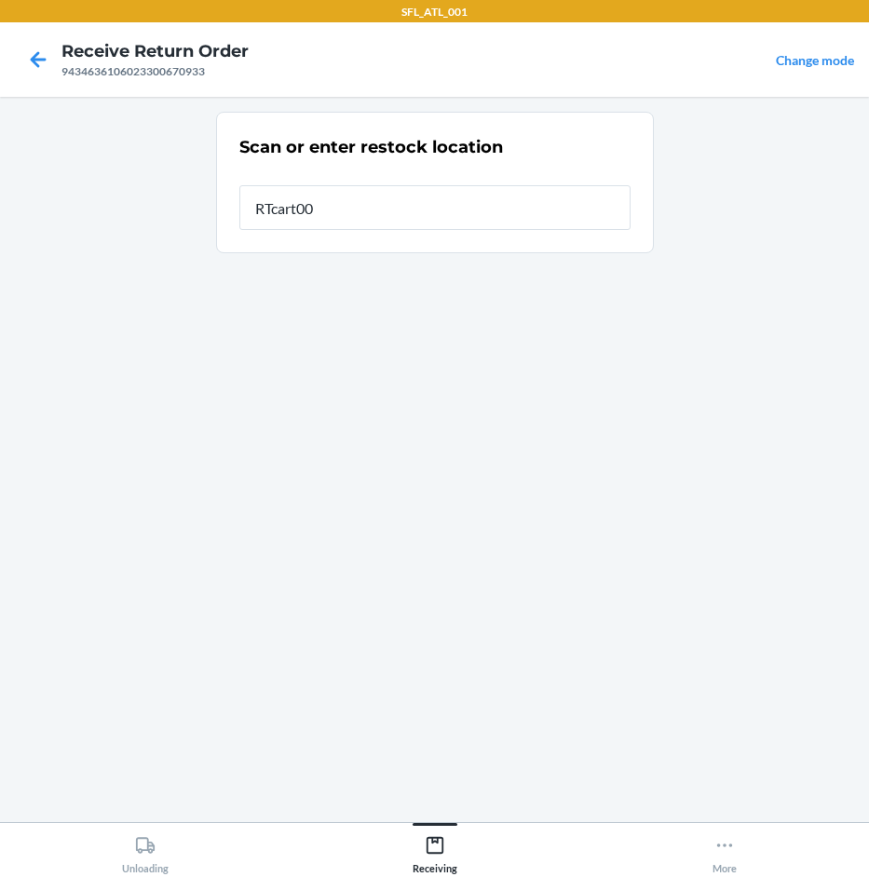
type input "RTcart007"
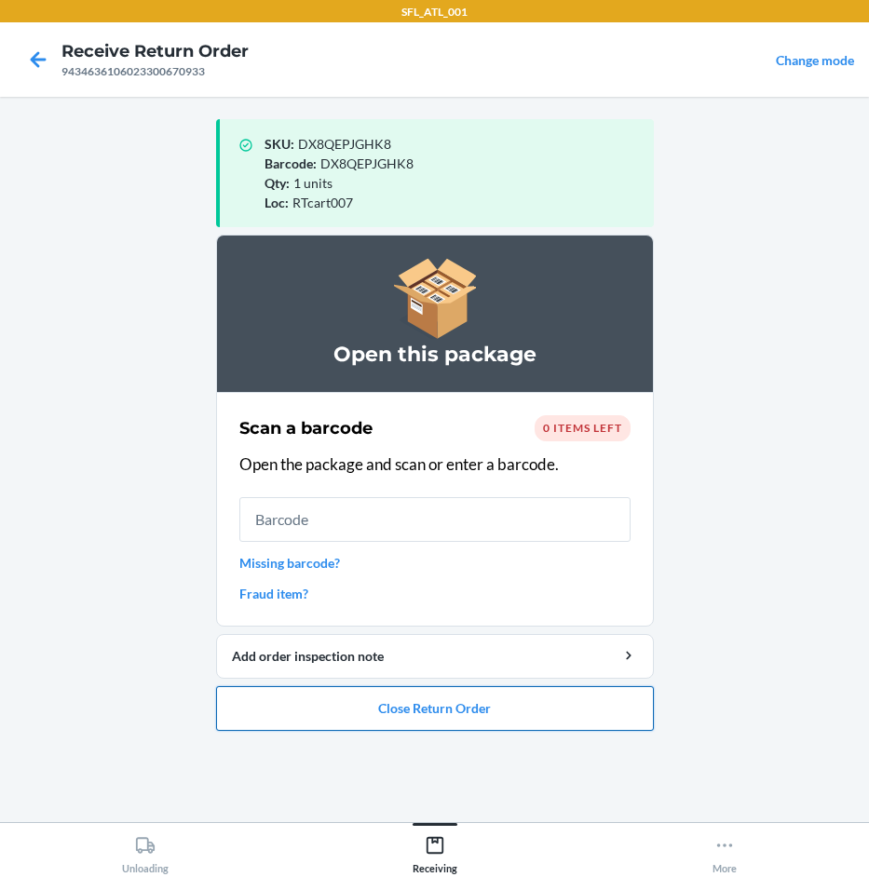
click at [519, 711] on button "Close Return Order" at bounding box center [435, 708] width 438 height 45
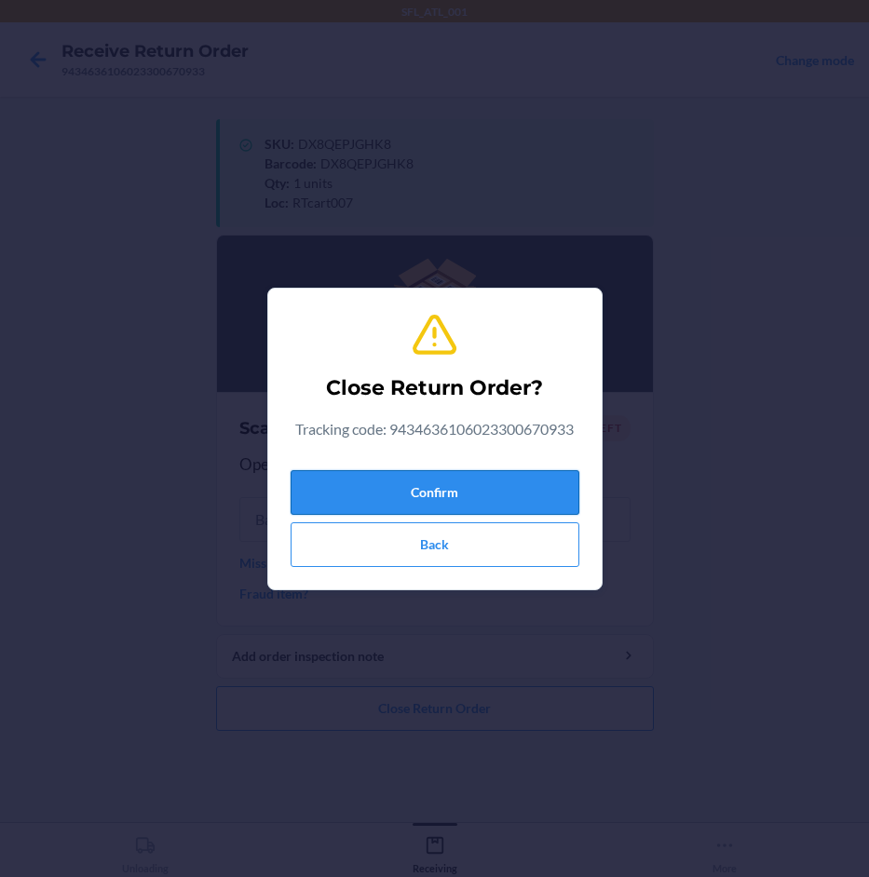
click at [515, 488] on button "Confirm" at bounding box center [435, 492] width 289 height 45
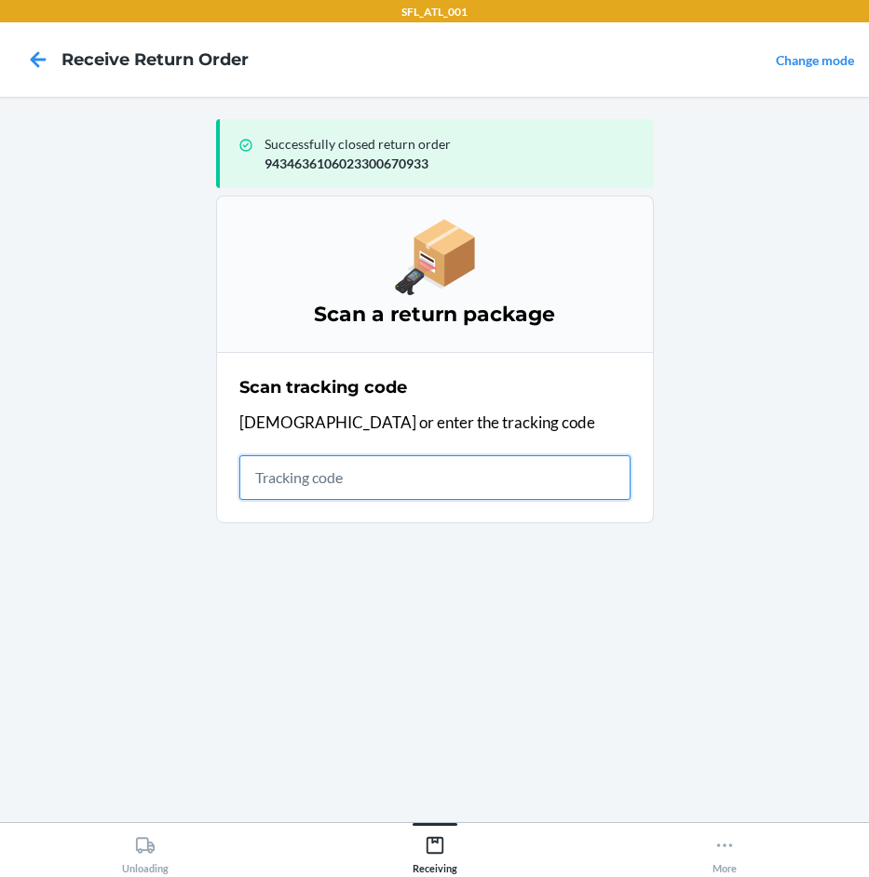
click at [282, 470] on input "text" at bounding box center [434, 477] width 391 height 45
type input "4203025994346361060232"
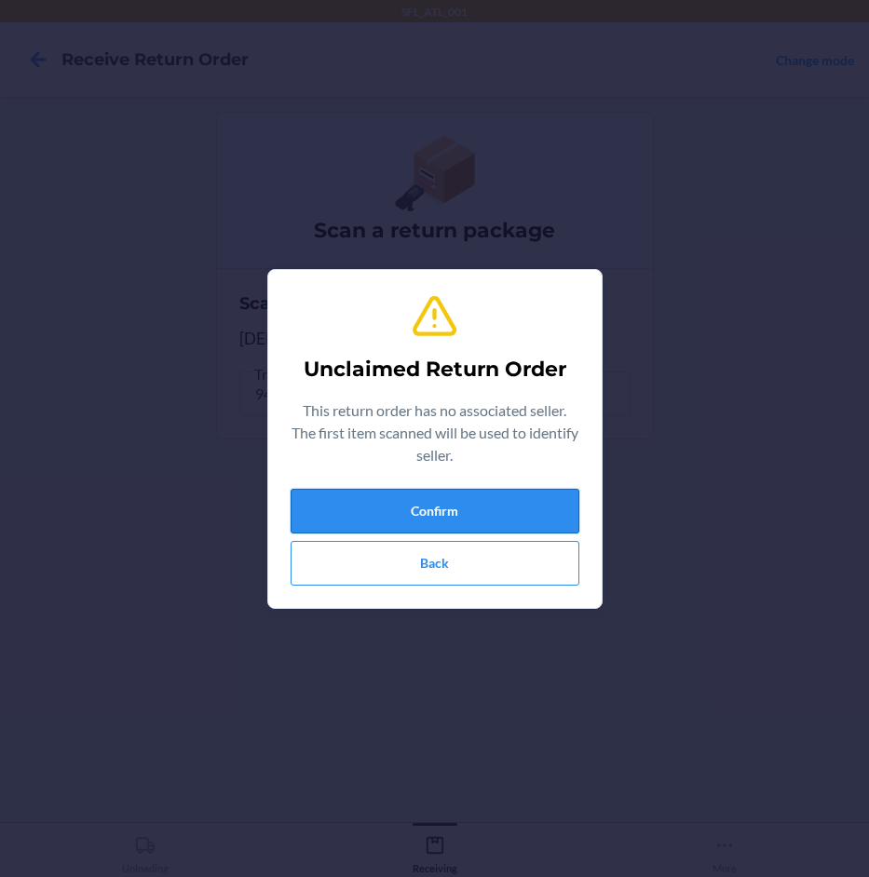
click at [475, 510] on button "Confirm" at bounding box center [435, 511] width 289 height 45
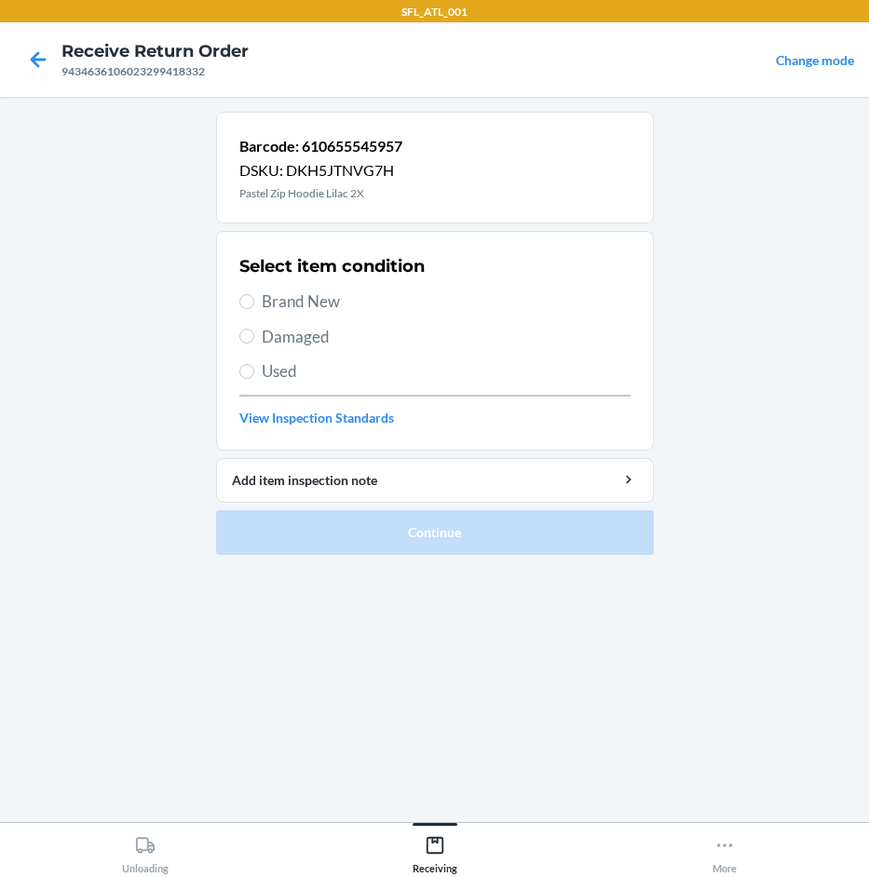
click at [328, 291] on span "Brand New" at bounding box center [446, 302] width 369 height 24
click at [254, 294] on input "Brand New" at bounding box center [246, 301] width 15 height 15
radio input "true"
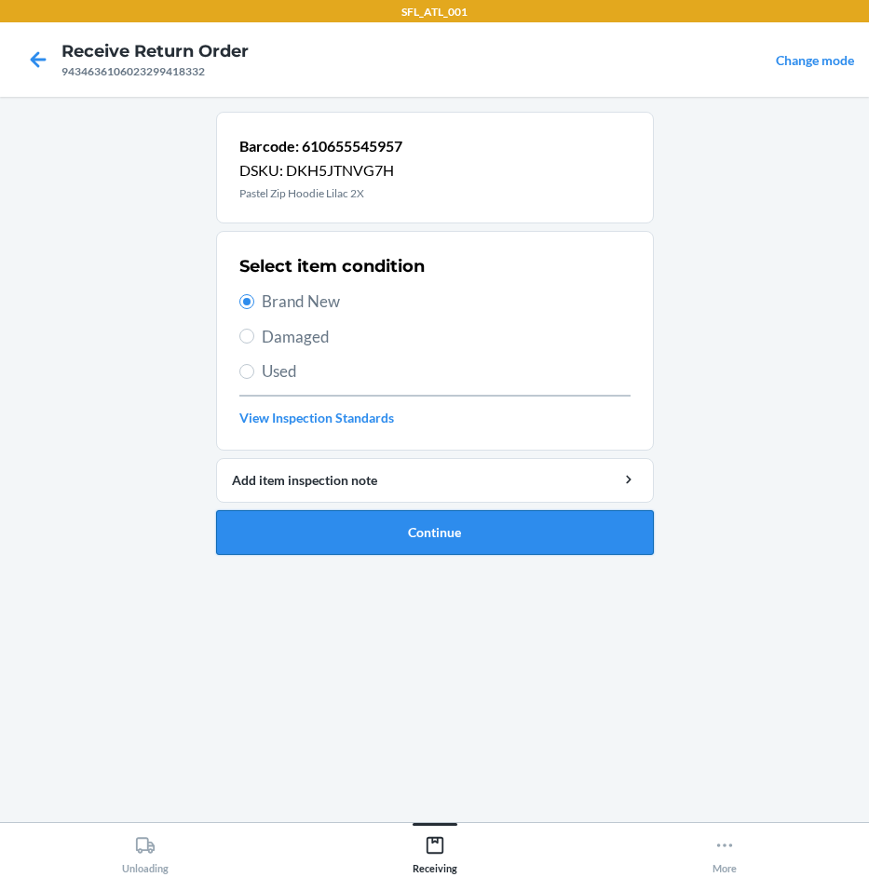
click at [400, 540] on button "Continue" at bounding box center [435, 532] width 438 height 45
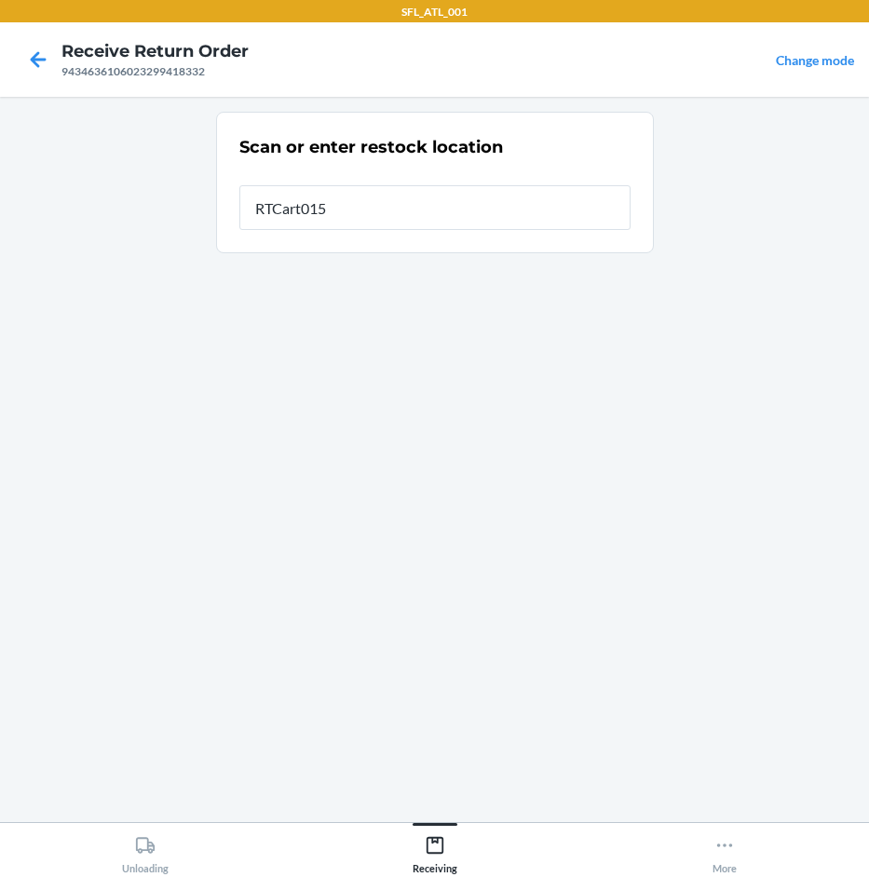
type input "RTCart015"
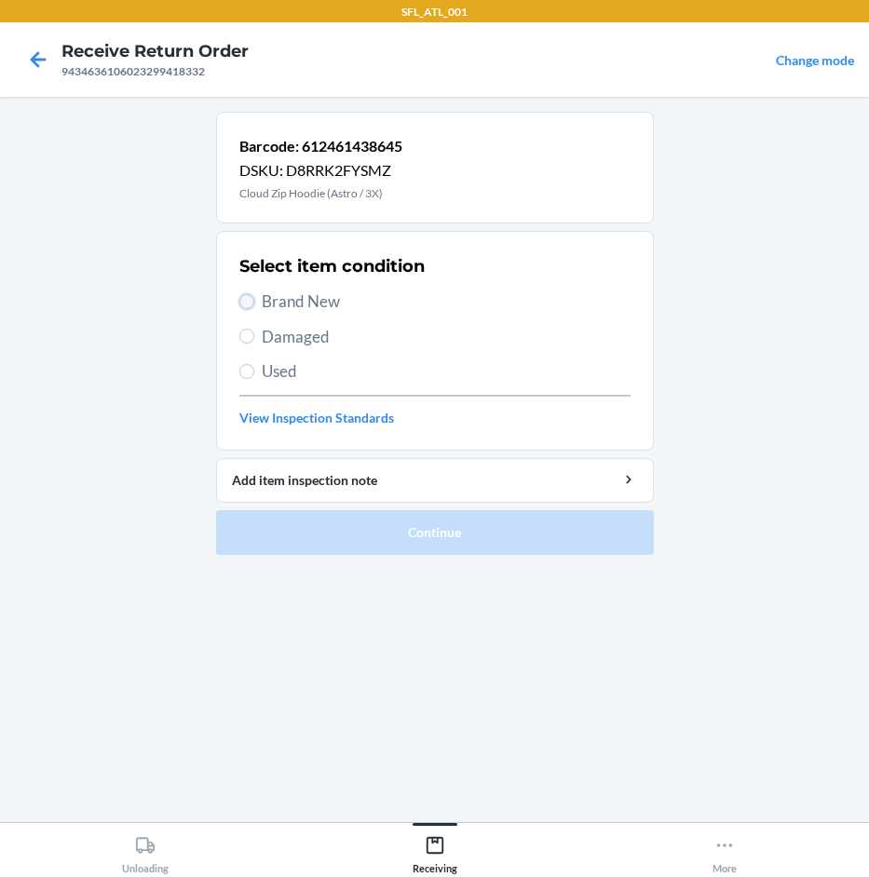
click at [243, 296] on input "Brand New" at bounding box center [246, 301] width 15 height 15
radio input "true"
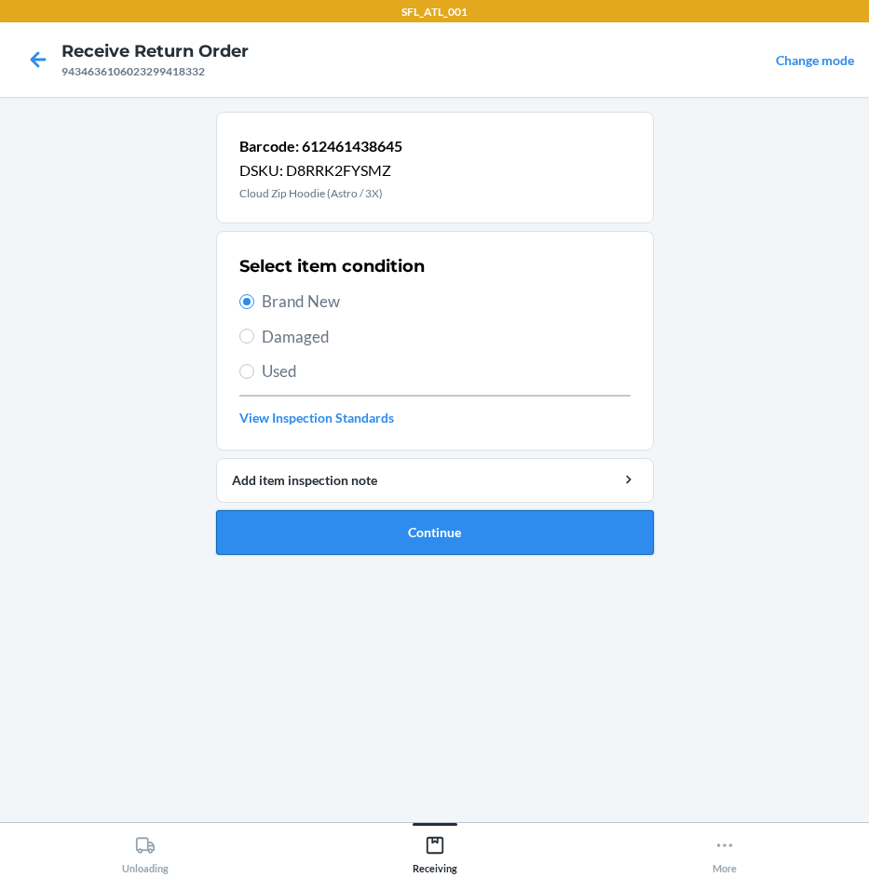
click at [444, 536] on button "Continue" at bounding box center [435, 532] width 438 height 45
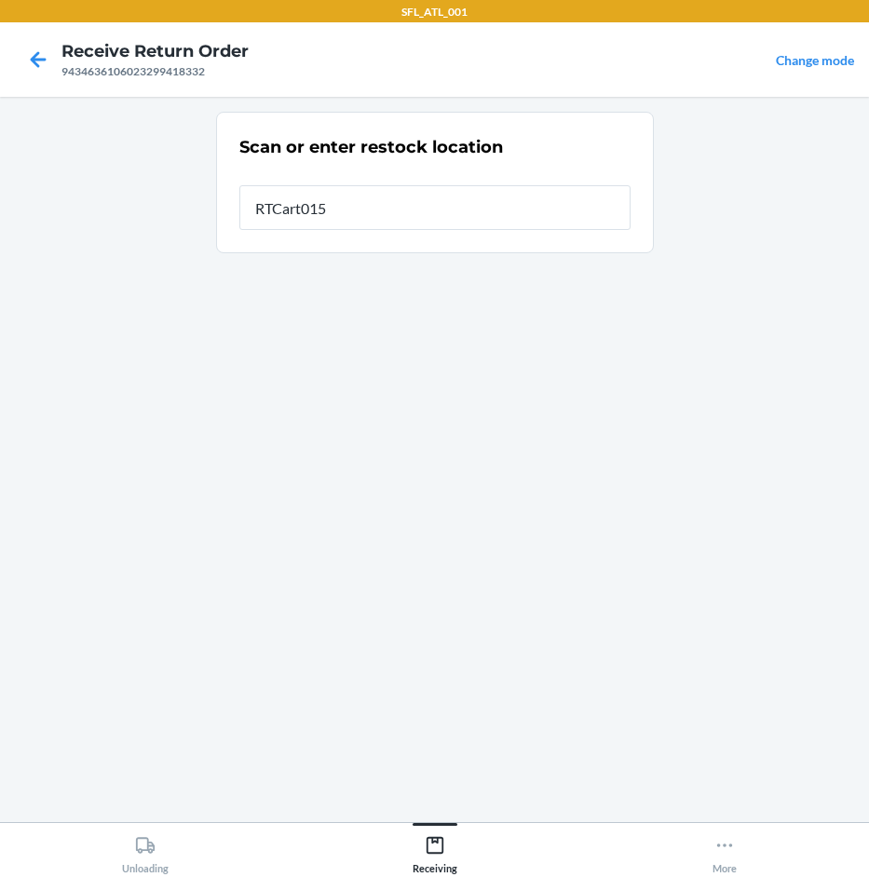
type input "RTCart015"
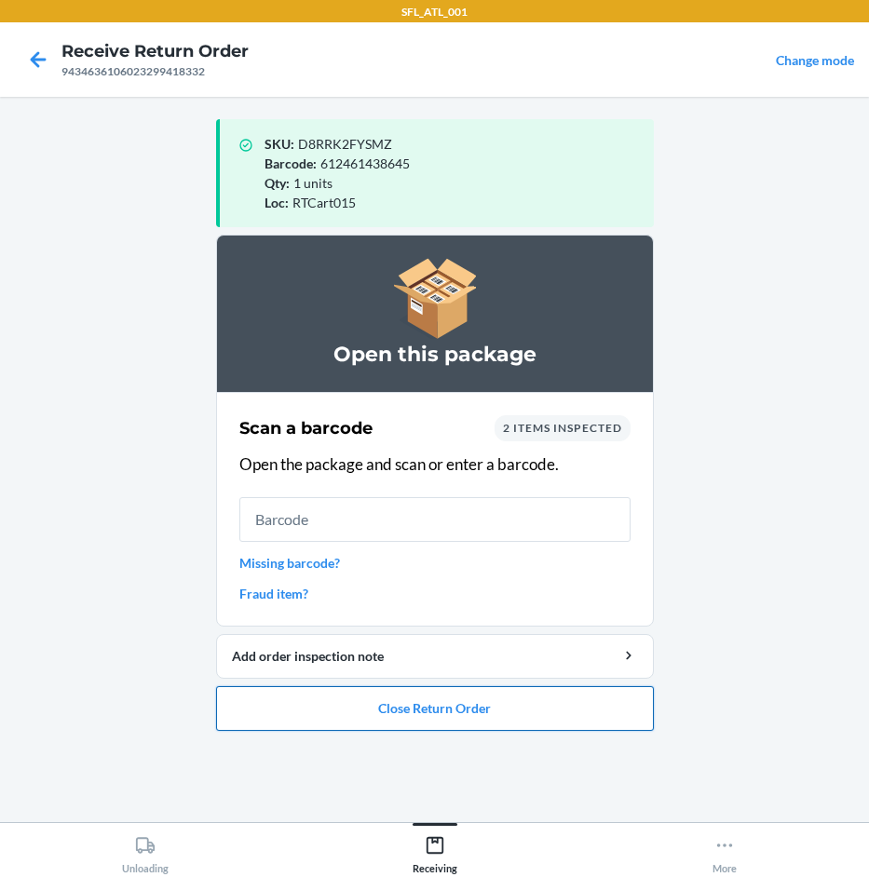
click at [481, 705] on button "Close Return Order" at bounding box center [435, 708] width 438 height 45
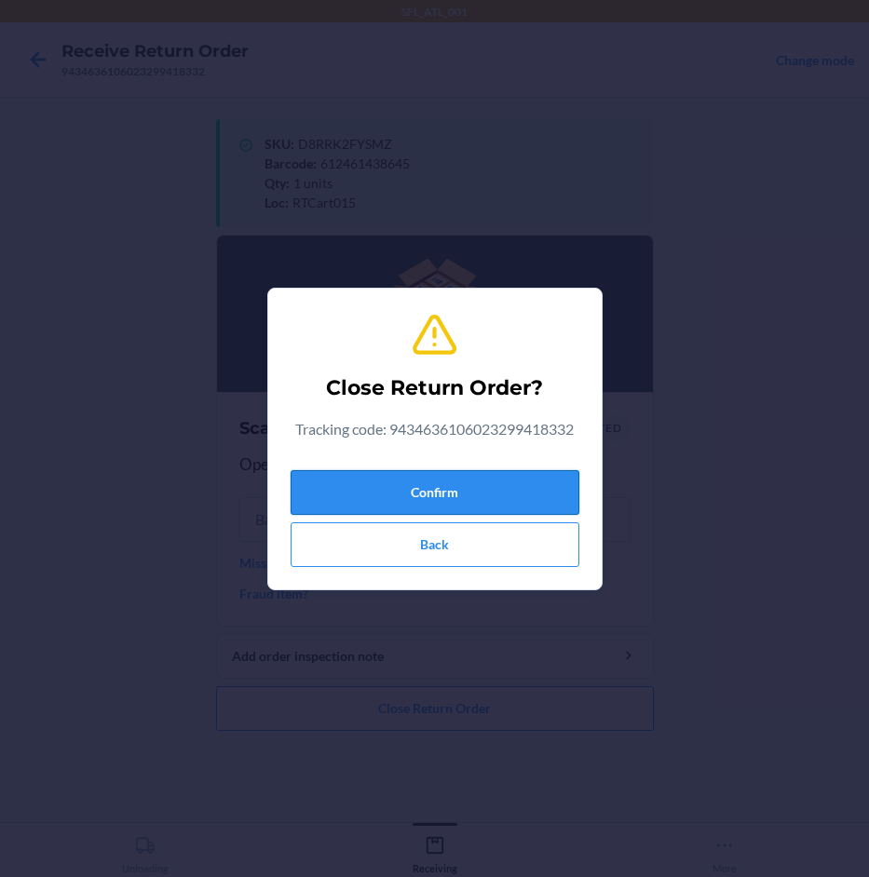
drag, startPoint x: 513, startPoint y: 493, endPoint x: 524, endPoint y: 498, distance: 12.5
click at [521, 496] on button "Confirm" at bounding box center [435, 492] width 289 height 45
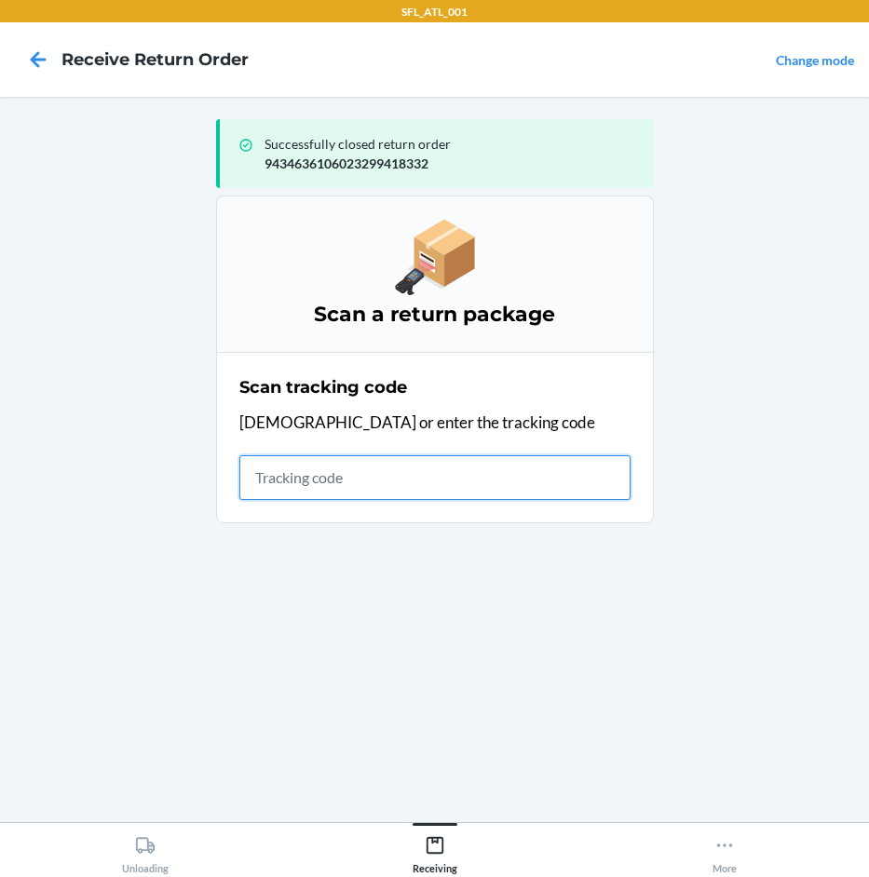
click at [494, 494] on input "text" at bounding box center [434, 477] width 391 height 45
type input "420302599434636106023"
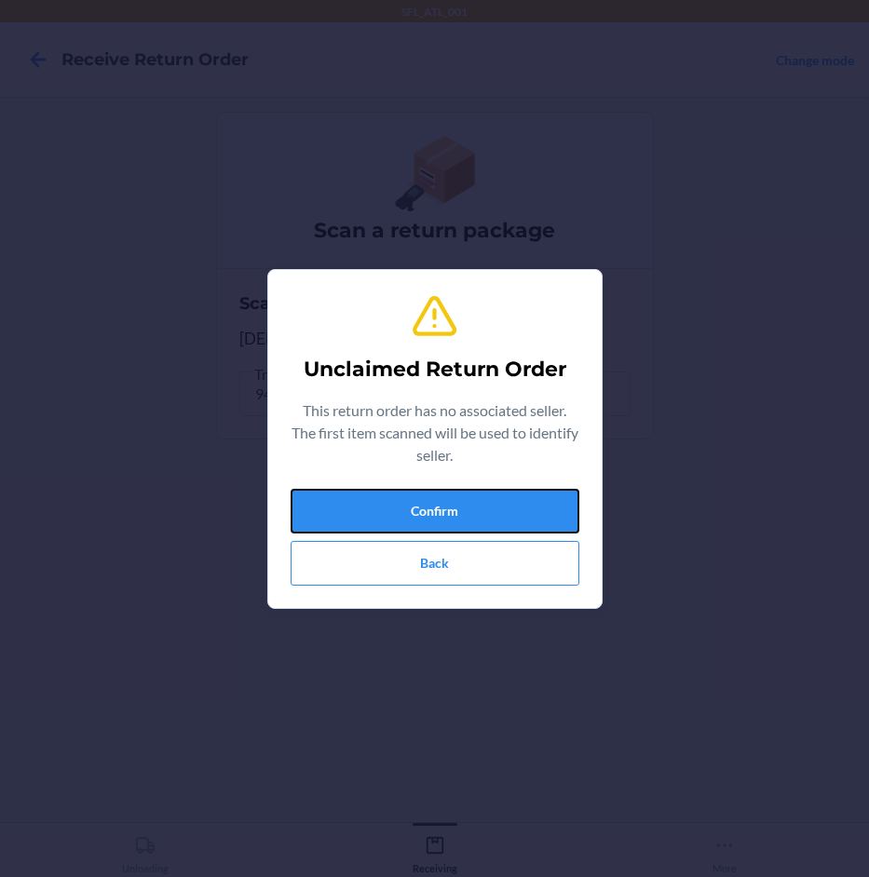
click at [494, 494] on button "Confirm" at bounding box center [435, 511] width 289 height 45
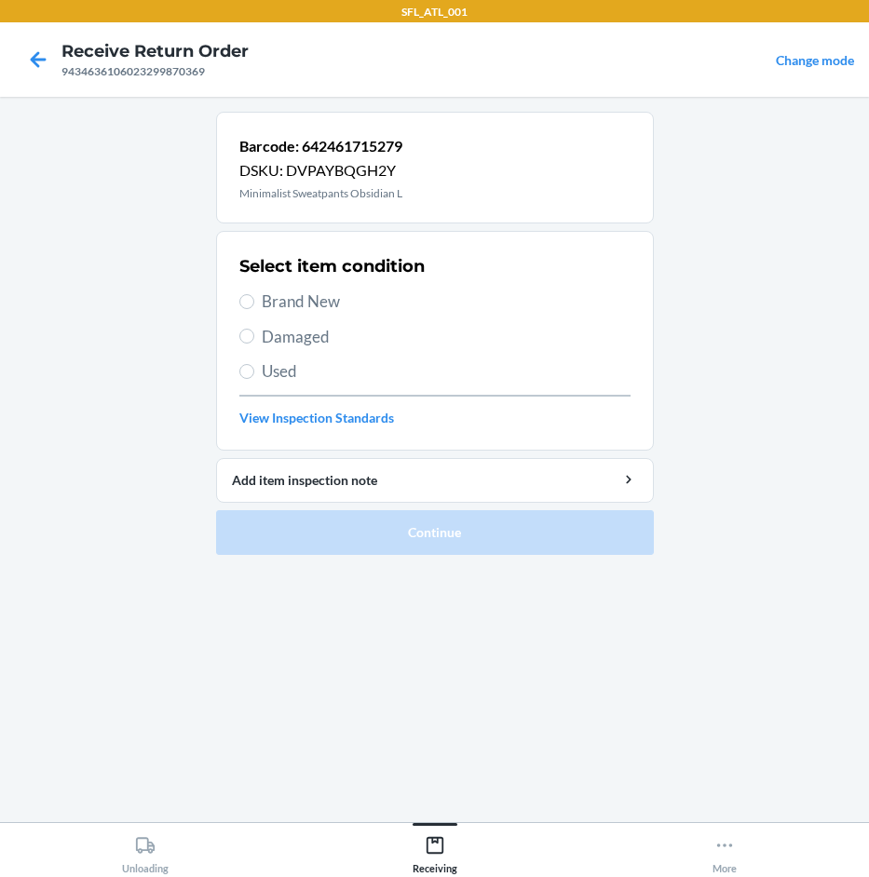
click at [335, 303] on span "Brand New" at bounding box center [446, 302] width 369 height 24
click at [254, 303] on input "Brand New" at bounding box center [246, 301] width 15 height 15
radio input "true"
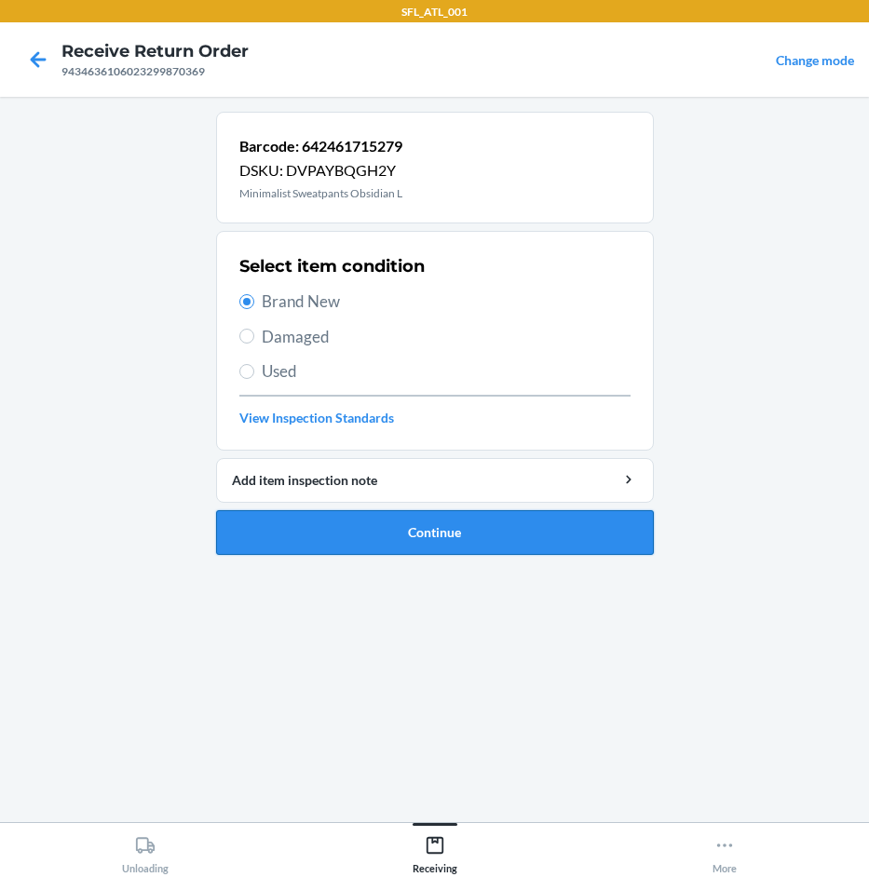
click at [395, 517] on button "Continue" at bounding box center [435, 532] width 438 height 45
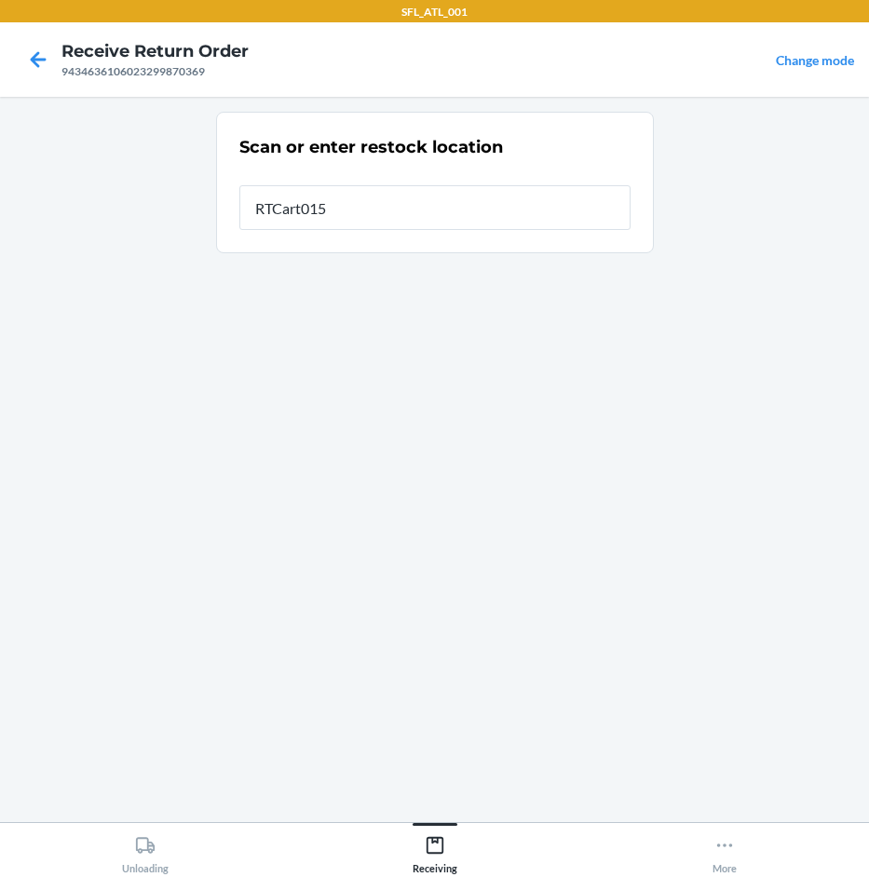
type input "RTCart015"
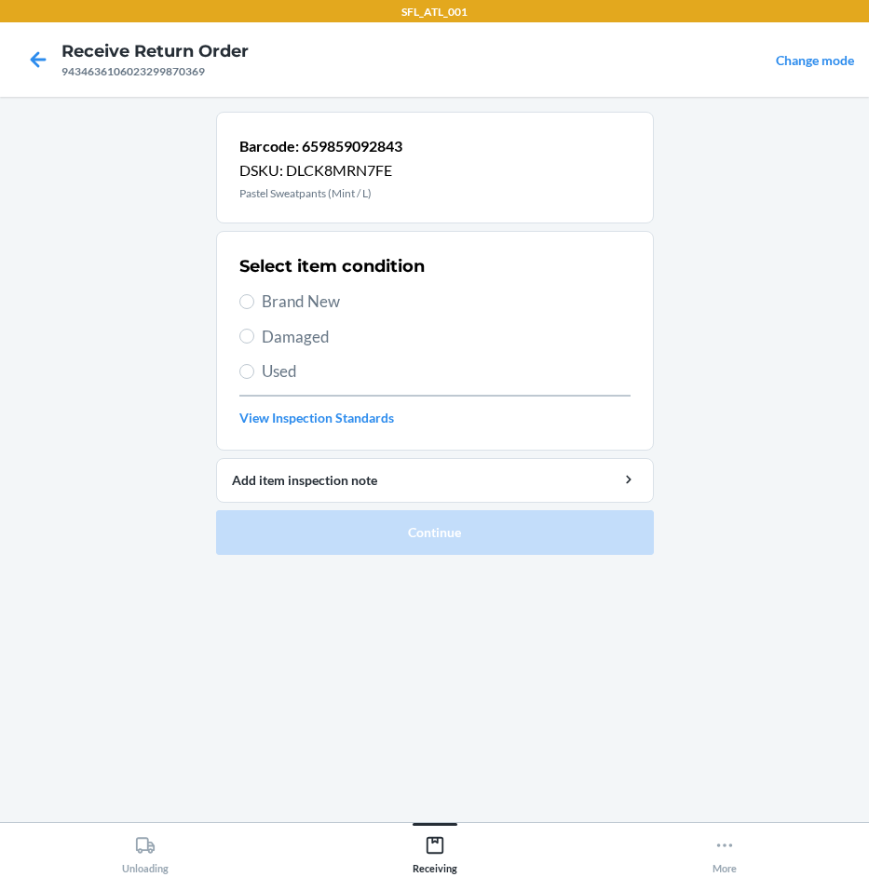
click at [301, 298] on span "Brand New" at bounding box center [446, 302] width 369 height 24
click at [254, 298] on input "Brand New" at bounding box center [246, 301] width 15 height 15
radio input "true"
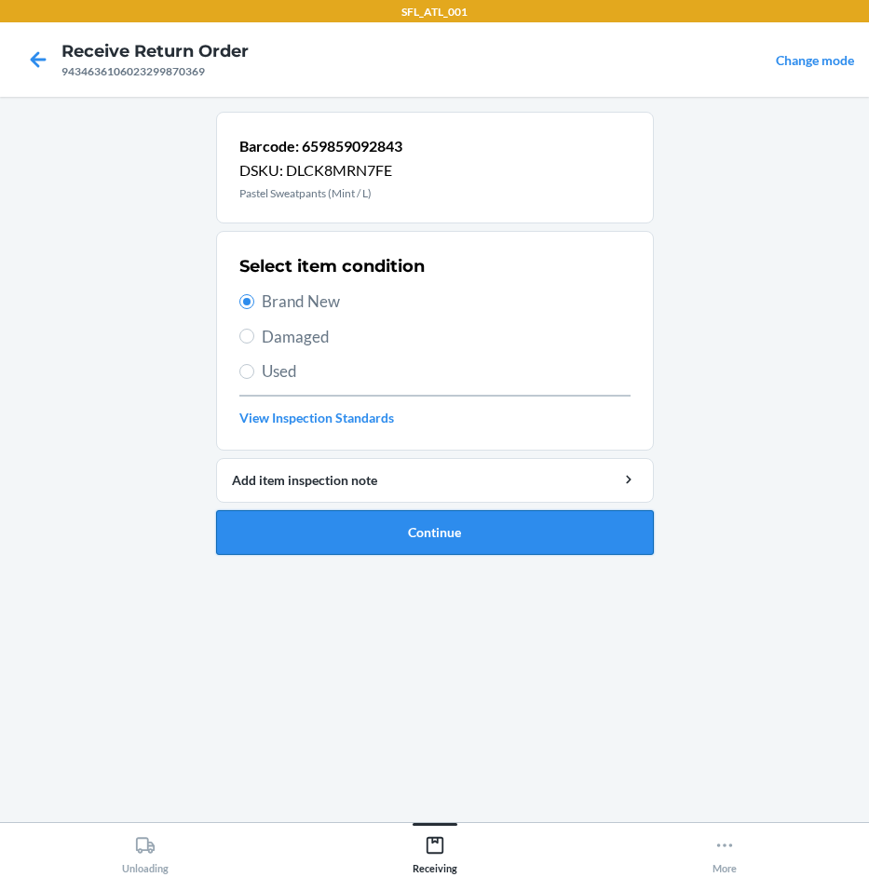
click at [384, 530] on button "Continue" at bounding box center [435, 532] width 438 height 45
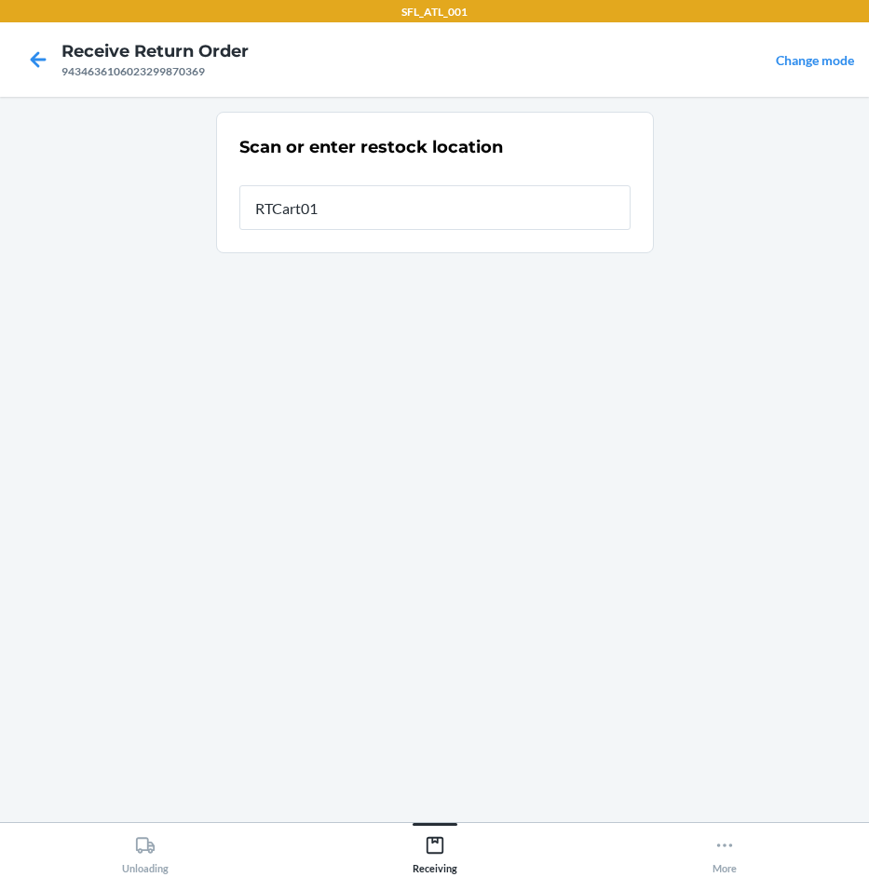
type input "RTCart015"
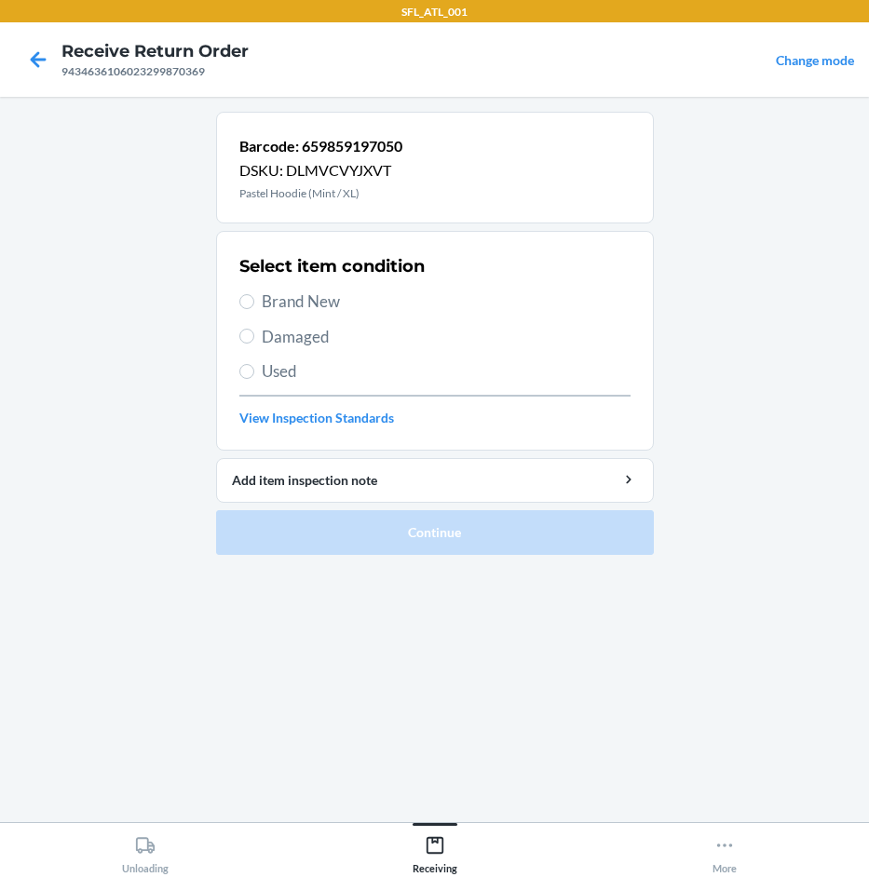
click at [332, 300] on span "Brand New" at bounding box center [446, 302] width 369 height 24
click at [254, 300] on input "Brand New" at bounding box center [246, 301] width 15 height 15
radio input "true"
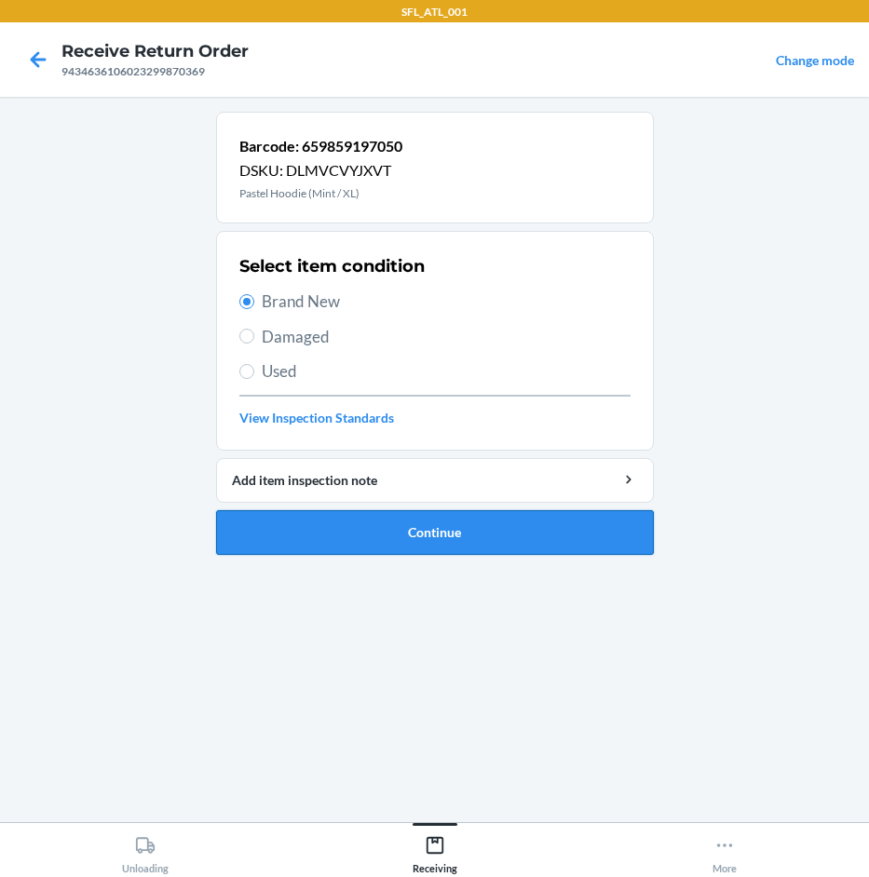
click at [419, 543] on button "Continue" at bounding box center [435, 532] width 438 height 45
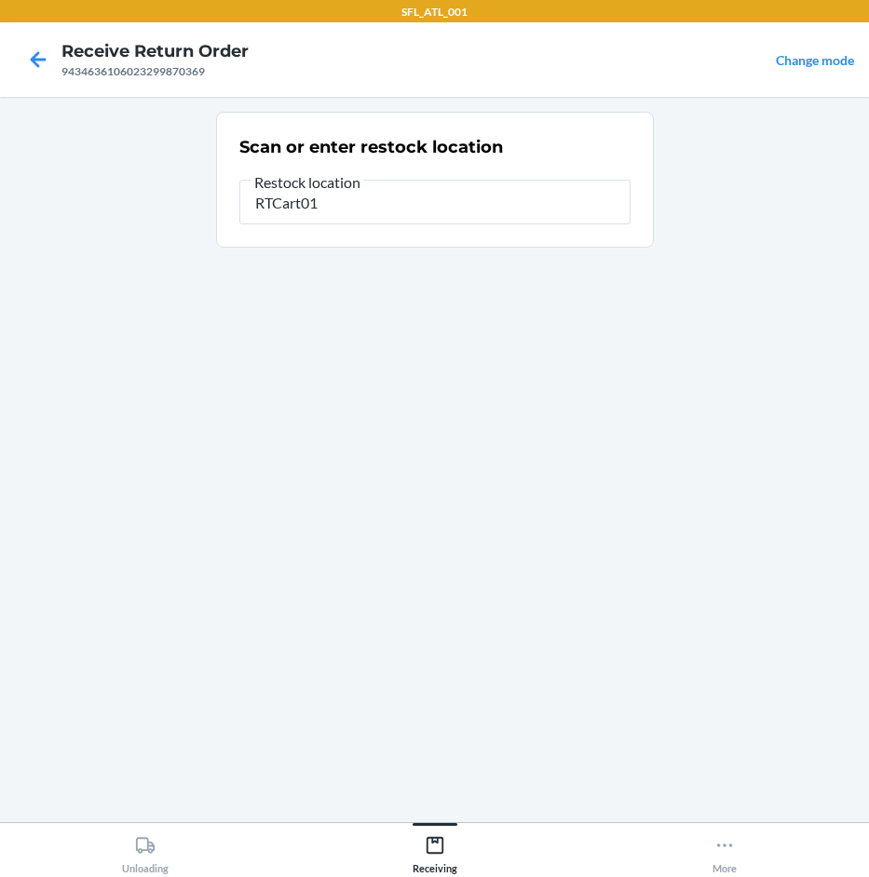
type input "RTCart015"
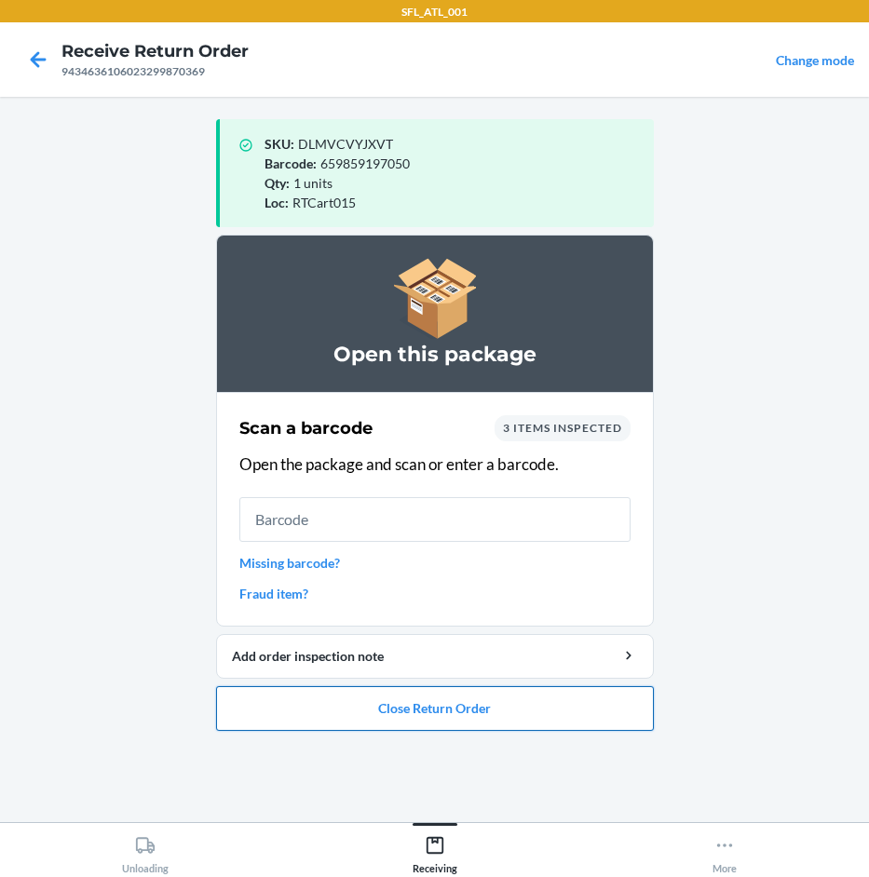
click at [426, 702] on button "Close Return Order" at bounding box center [435, 708] width 438 height 45
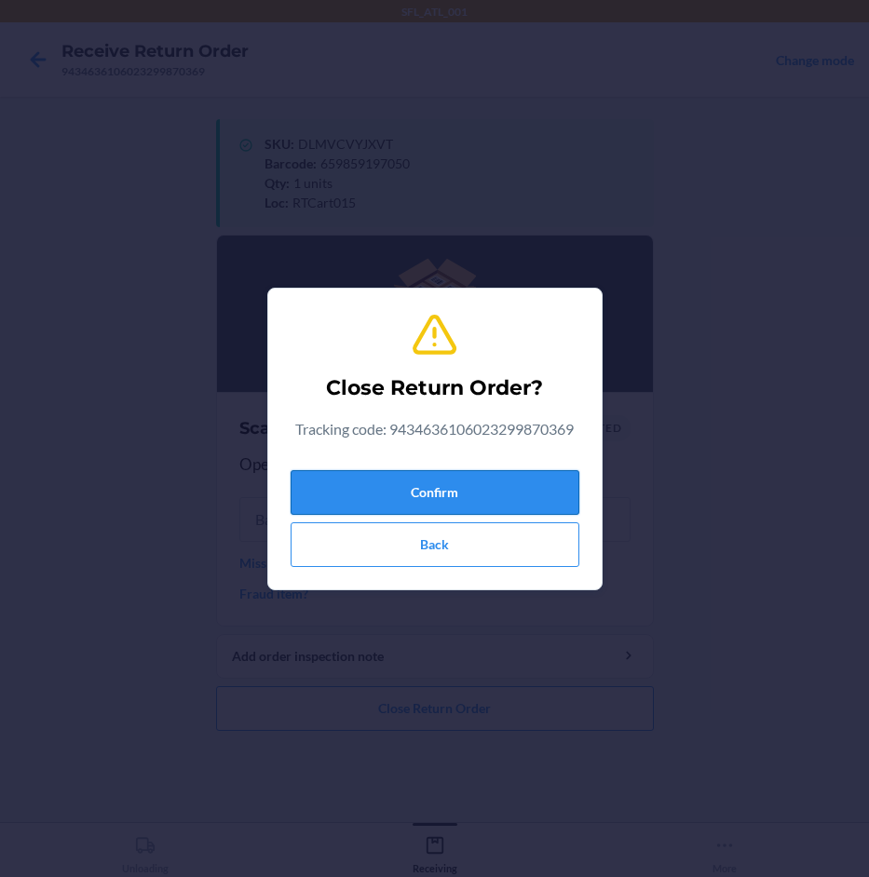
click at [481, 506] on button "Confirm" at bounding box center [435, 492] width 289 height 45
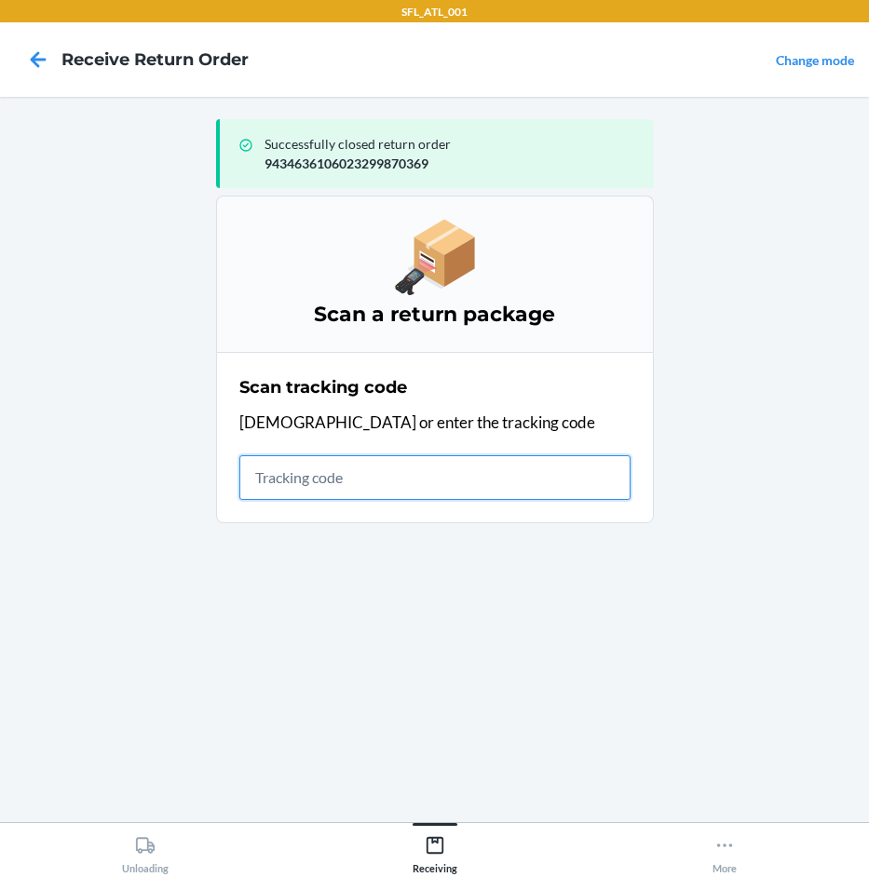
click at [394, 467] on input "text" at bounding box center [434, 477] width 391 height 45
type input "42030259943463"
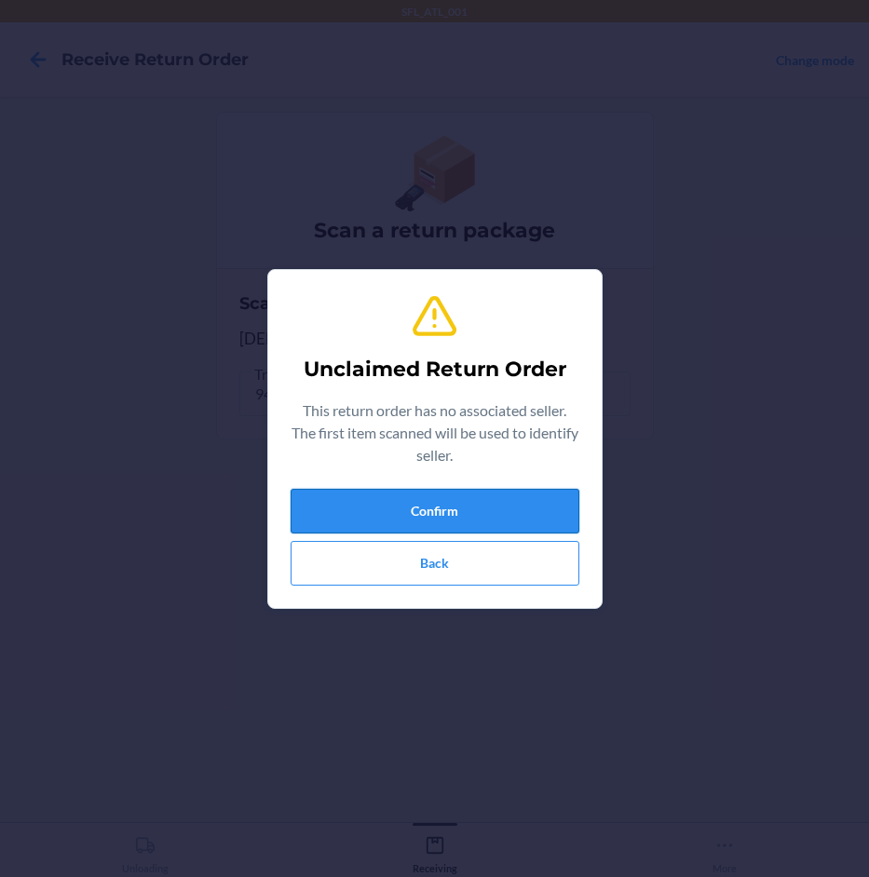
click at [413, 529] on button "Confirm" at bounding box center [435, 511] width 289 height 45
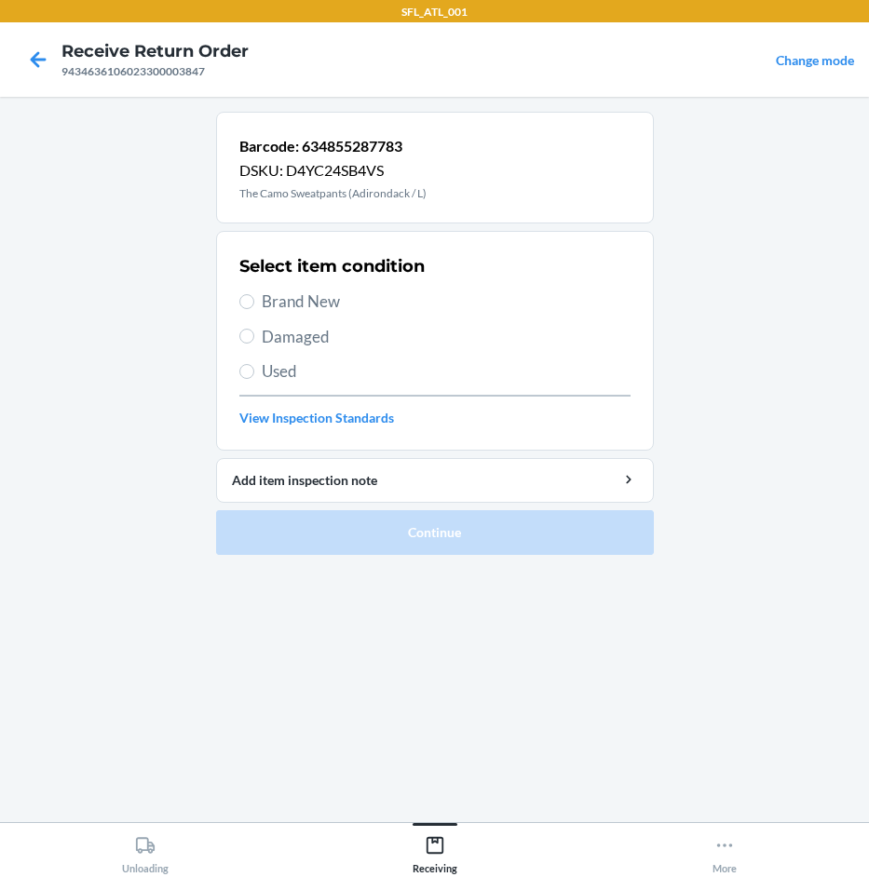
click at [325, 304] on span "Brand New" at bounding box center [446, 302] width 369 height 24
click at [254, 304] on input "Brand New" at bounding box center [246, 301] width 15 height 15
radio input "true"
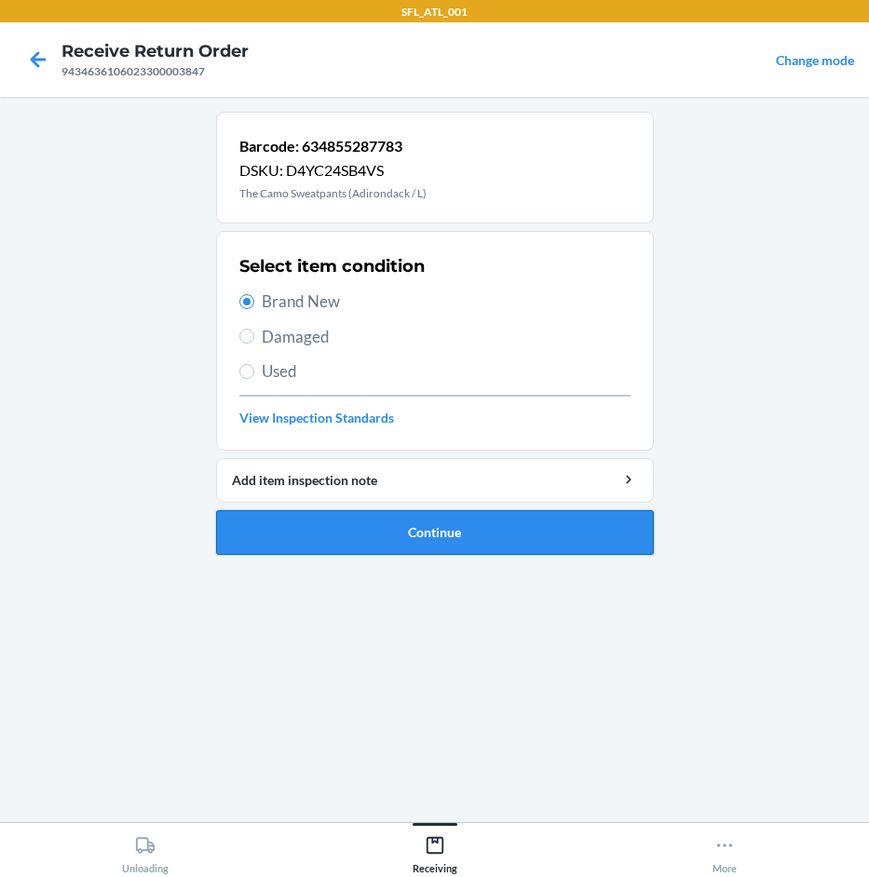
click at [327, 524] on button "Continue" at bounding box center [435, 532] width 438 height 45
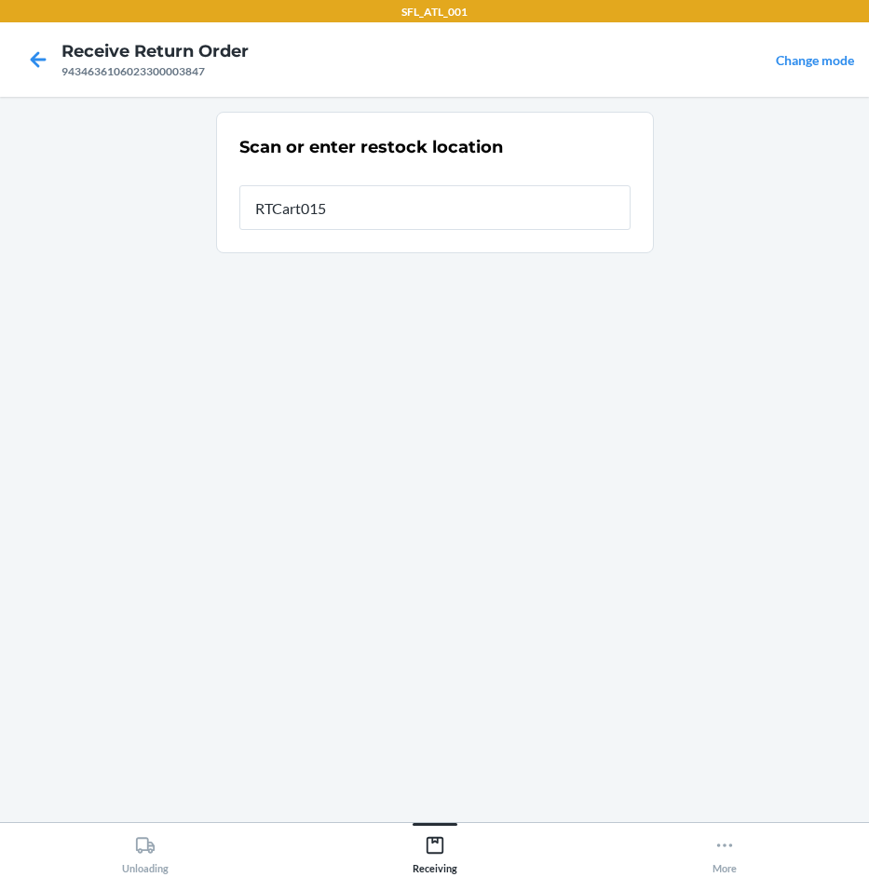
type input "RTCart015"
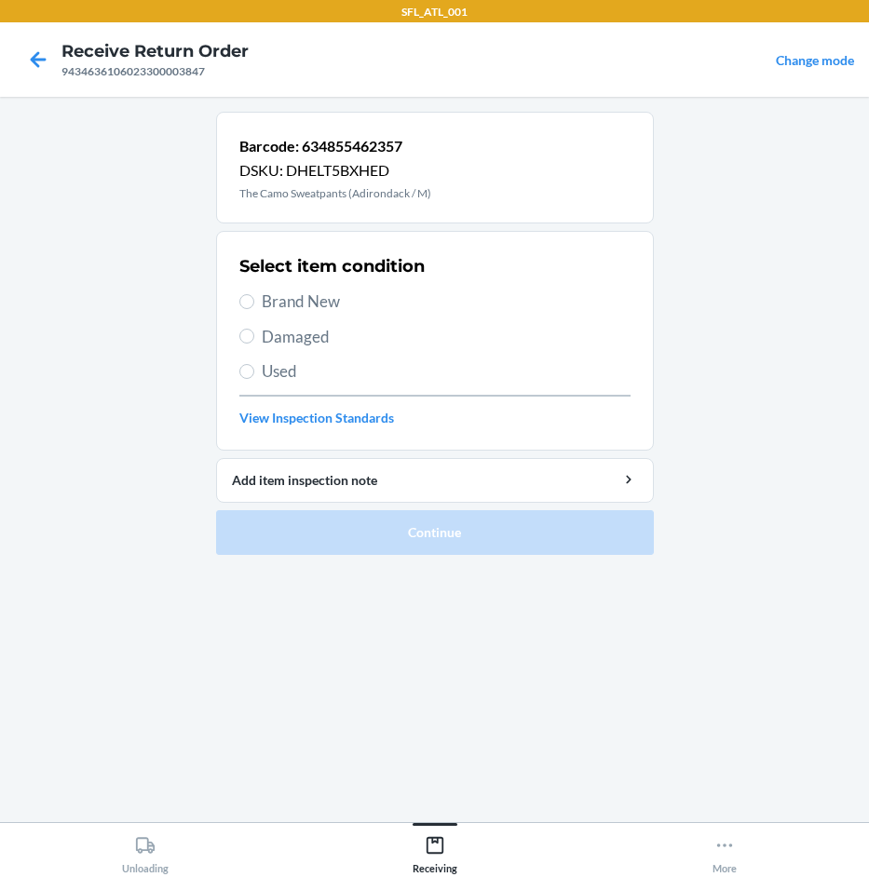
click at [292, 278] on h2 "Select item condition" at bounding box center [331, 266] width 185 height 24
click at [287, 302] on span "Brand New" at bounding box center [446, 302] width 369 height 24
click at [254, 302] on input "Brand New" at bounding box center [246, 301] width 15 height 15
radio input "true"
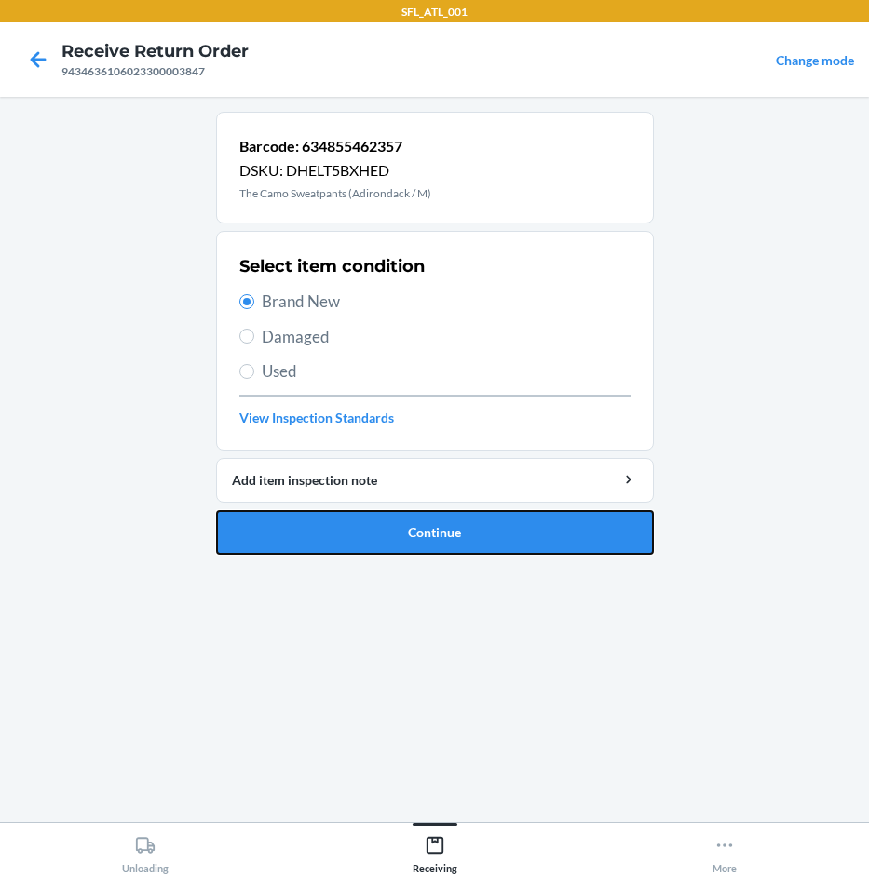
click at [665, 610] on main "Barcode: 634855462357 DSKU: DHELT5BXHED The Camo Sweatpants (Adirondack / M) Se…" at bounding box center [434, 459] width 869 height 725
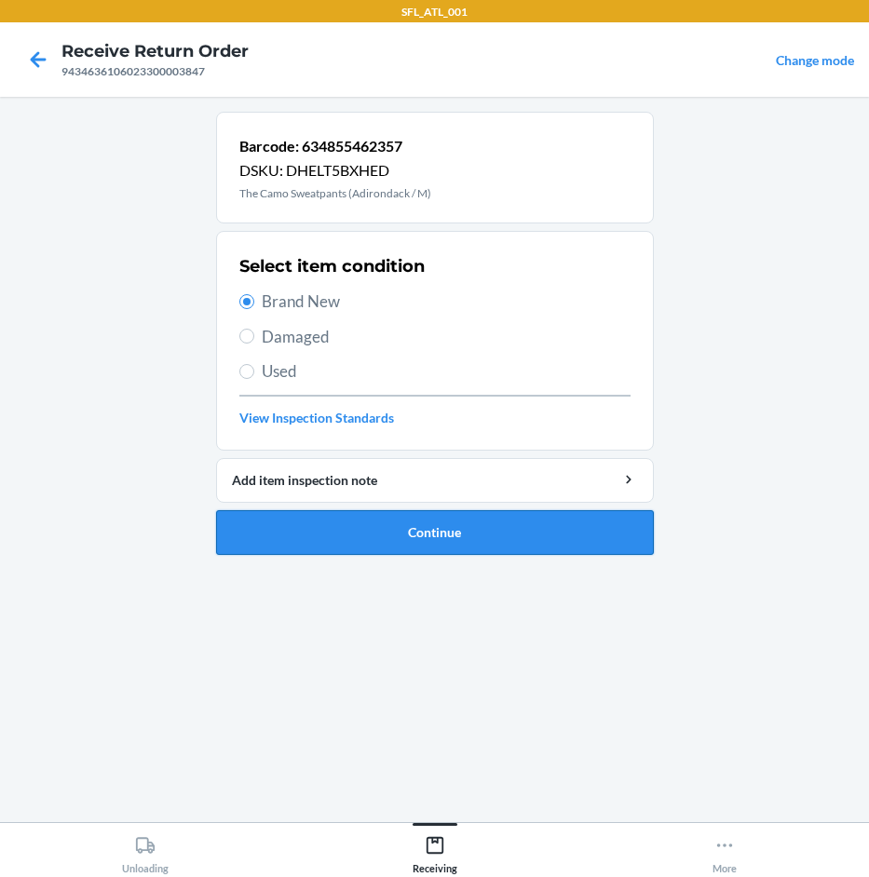
click at [599, 525] on button "Continue" at bounding box center [435, 532] width 438 height 45
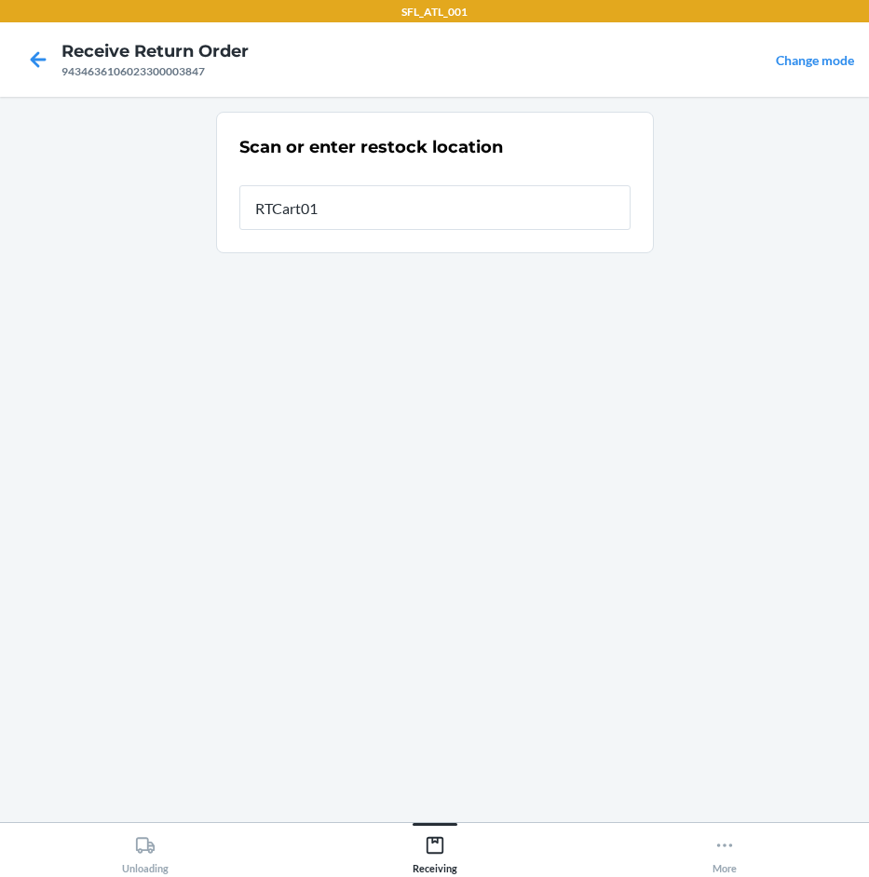
type input "RTCart015"
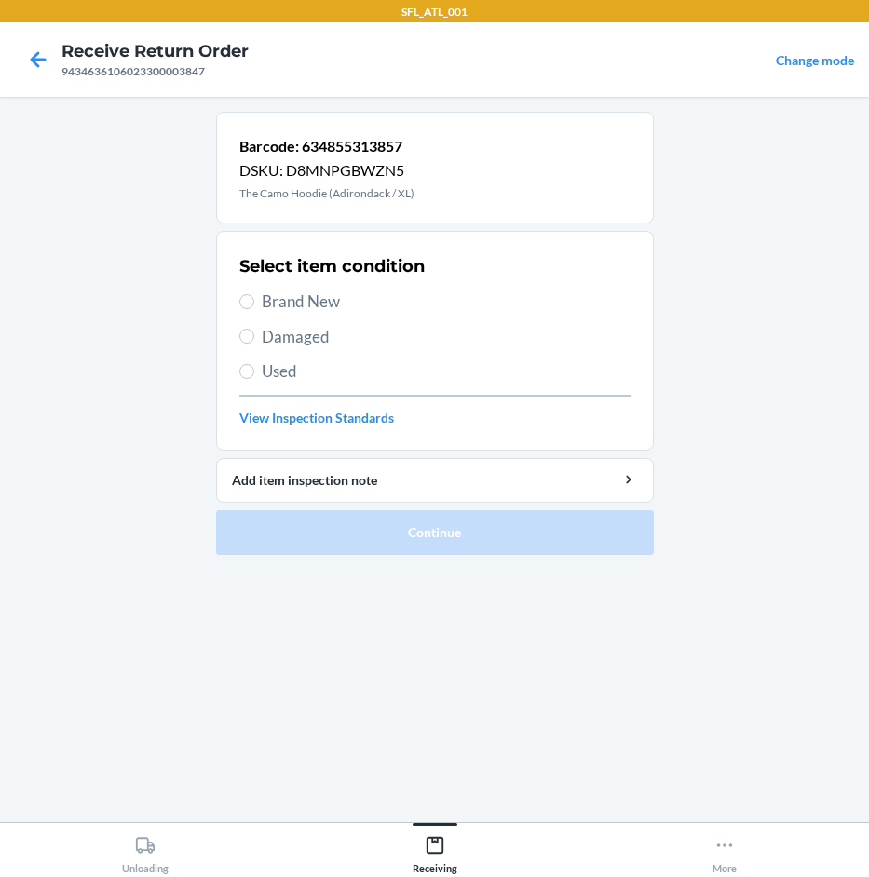
click at [355, 304] on span "Brand New" at bounding box center [446, 302] width 369 height 24
click at [254, 304] on input "Brand New" at bounding box center [246, 301] width 15 height 15
radio input "true"
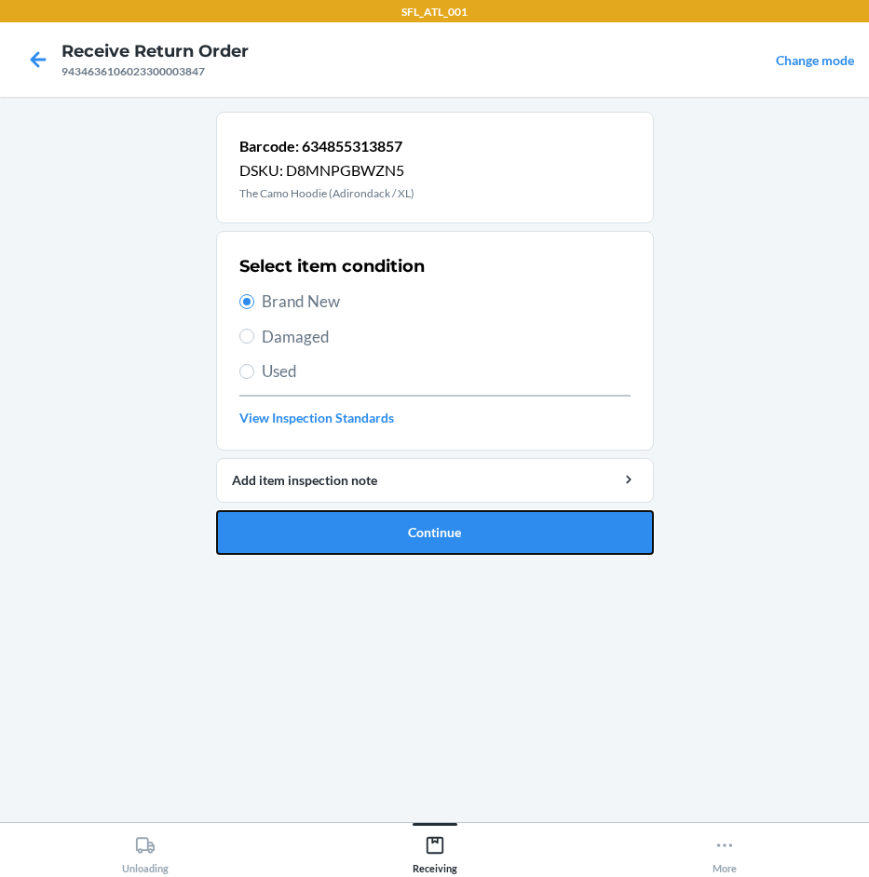
click at [400, 540] on button "Continue" at bounding box center [435, 532] width 438 height 45
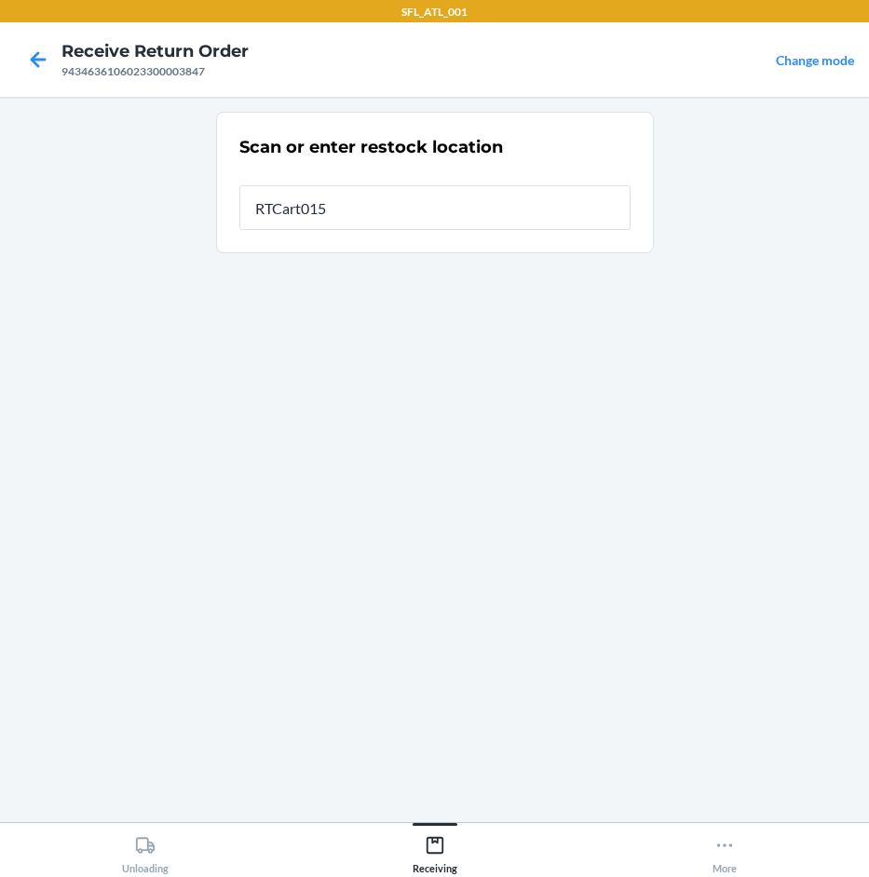
type input "RTCart015"
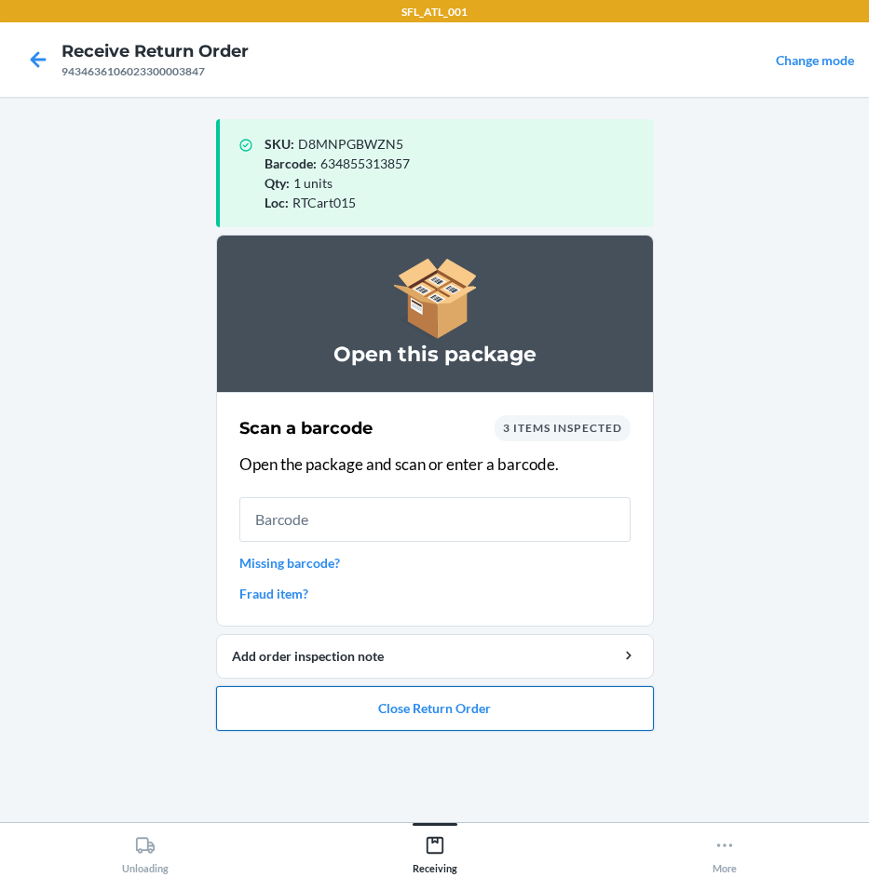
drag, startPoint x: 452, startPoint y: 719, endPoint x: 464, endPoint y: 694, distance: 27.9
click at [464, 694] on button "Close Return Order" at bounding box center [435, 708] width 438 height 45
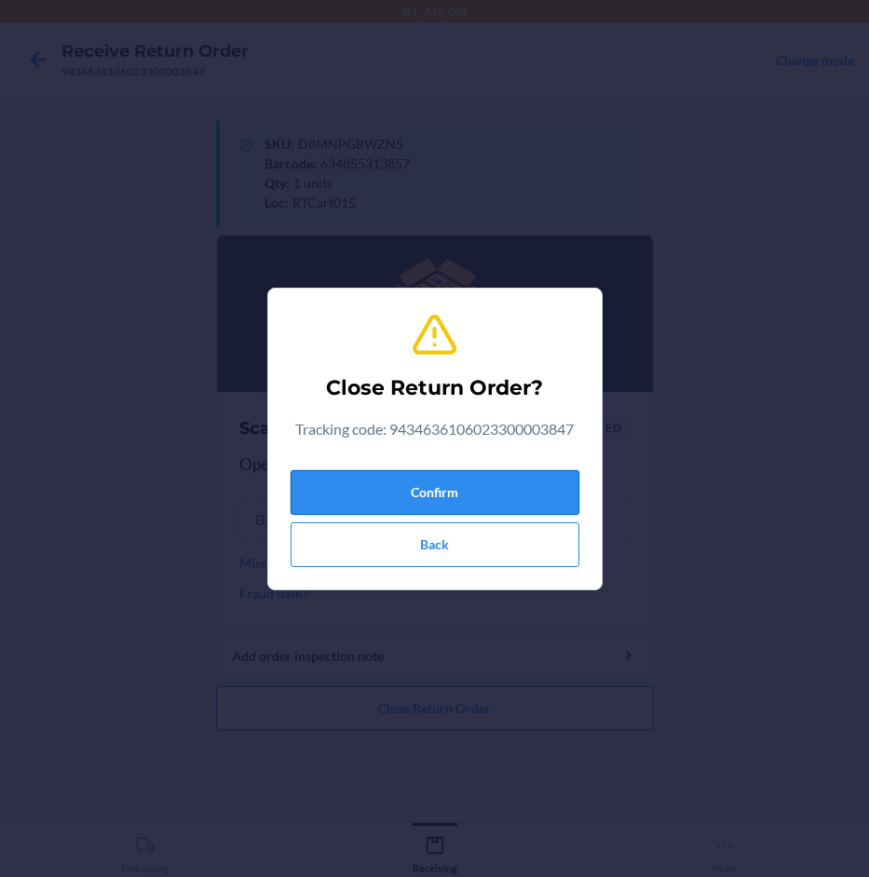
click at [523, 486] on button "Confirm" at bounding box center [435, 492] width 289 height 45
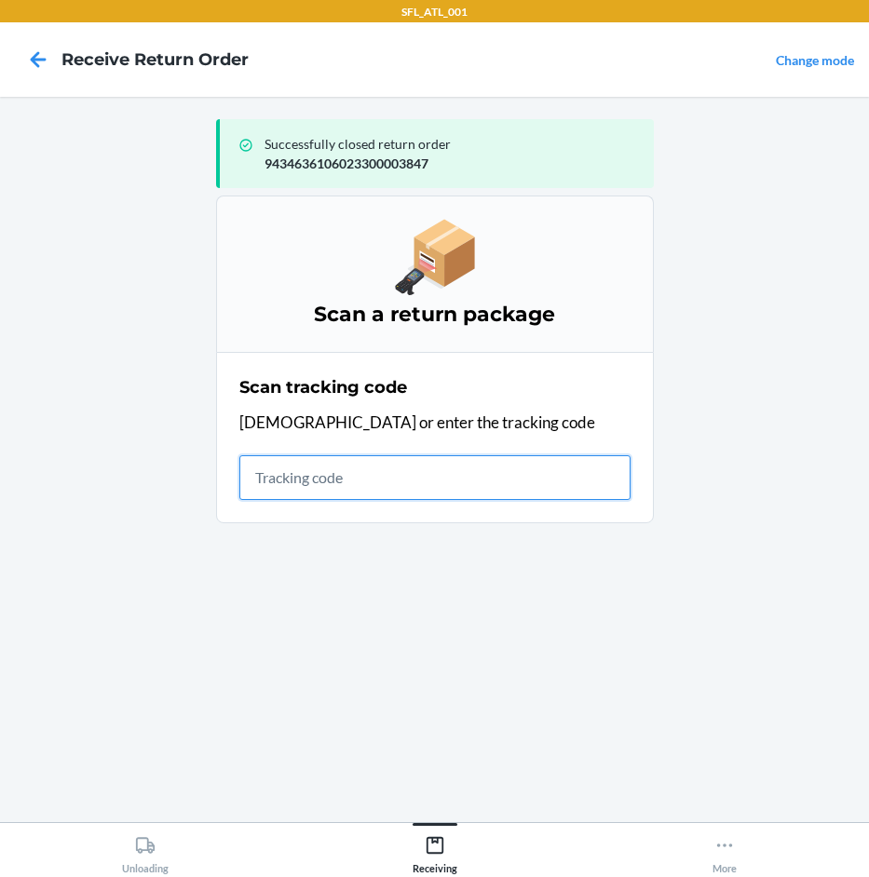
click at [386, 476] on input "text" at bounding box center [434, 477] width 391 height 45
type input "42038474926129031687172531292"
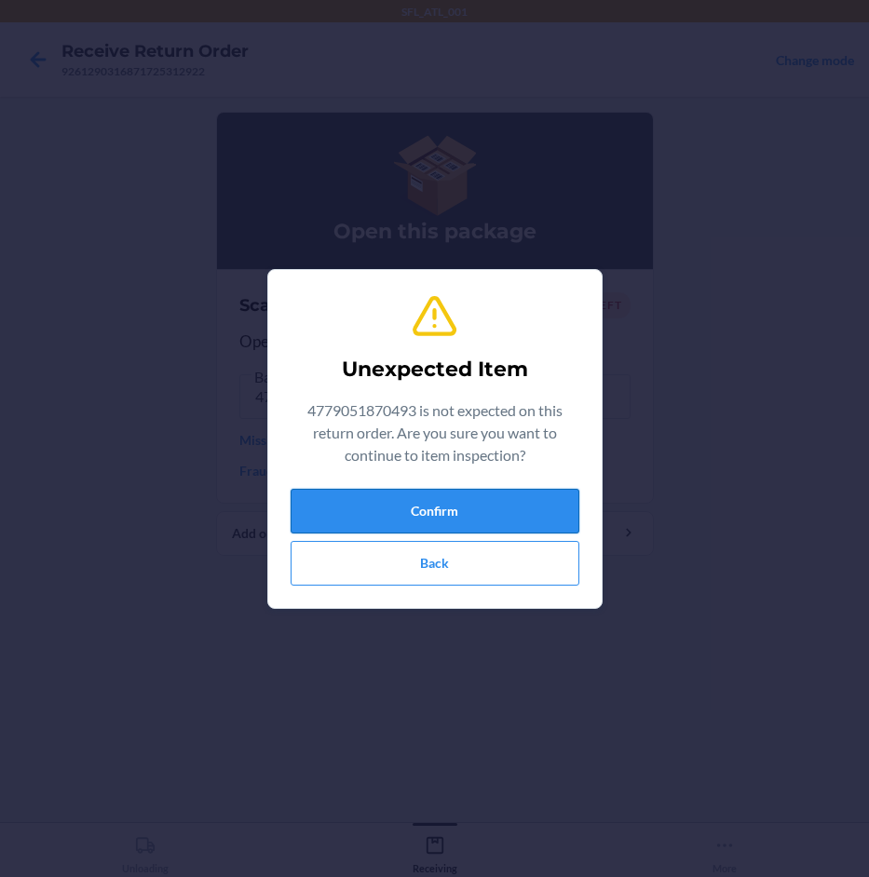
click at [357, 499] on button "Confirm" at bounding box center [435, 511] width 289 height 45
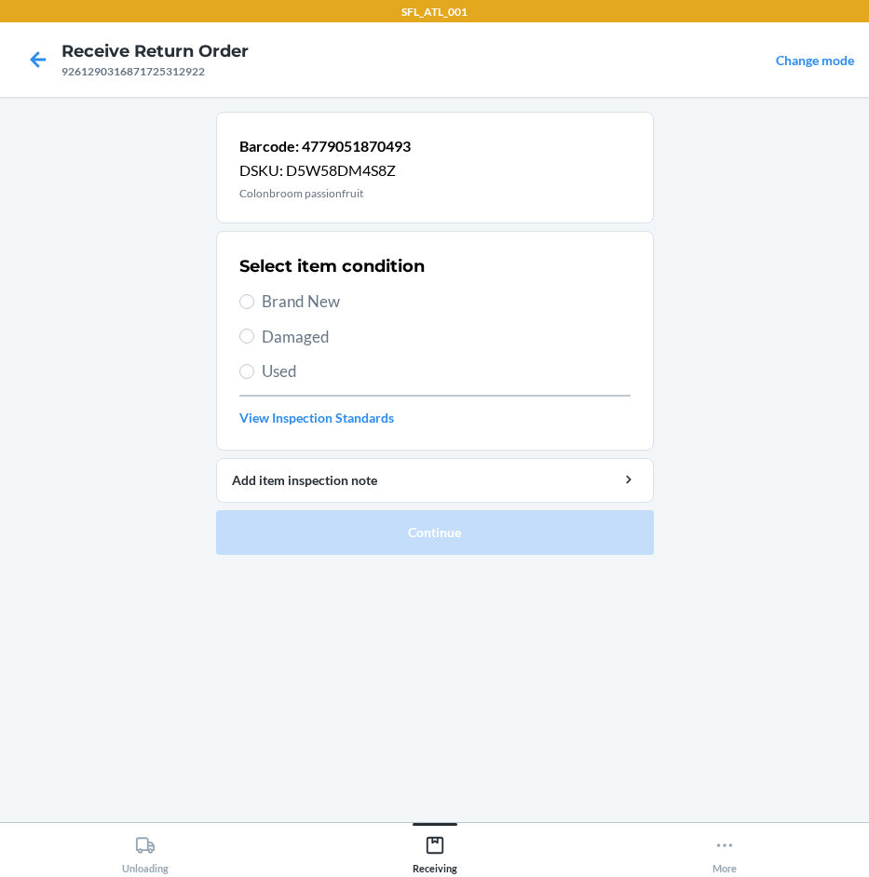
click at [317, 331] on span "Damaged" at bounding box center [446, 337] width 369 height 24
click at [254, 331] on input "Damaged" at bounding box center [246, 336] width 15 height 15
radio input "true"
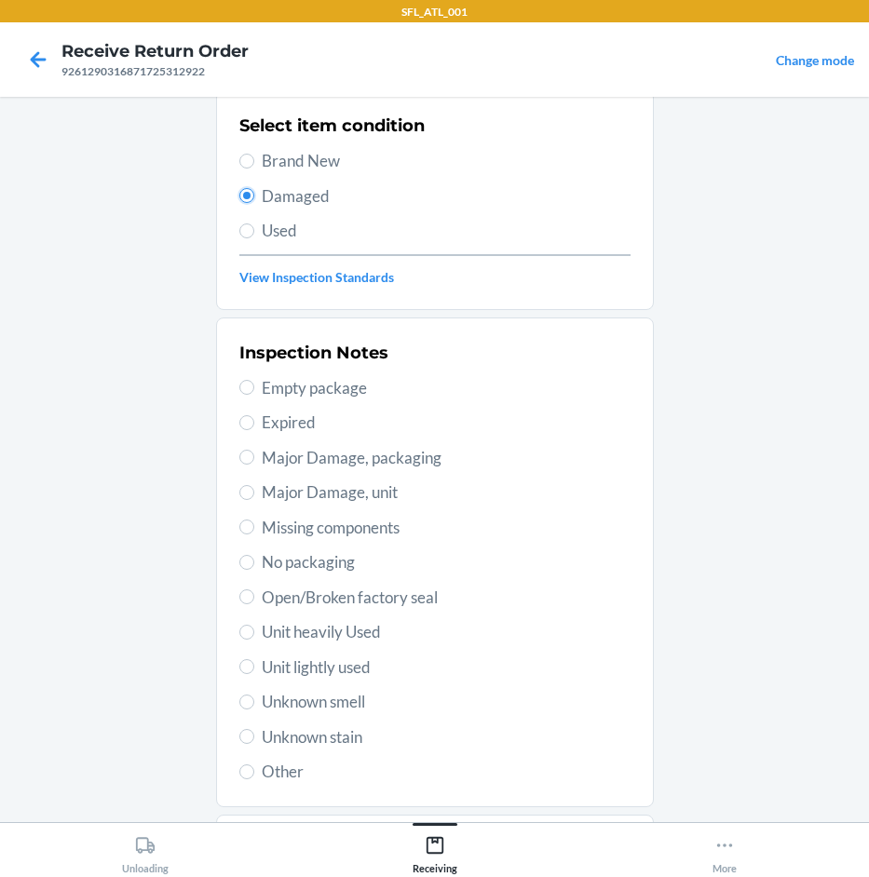
scroll to position [245, 0]
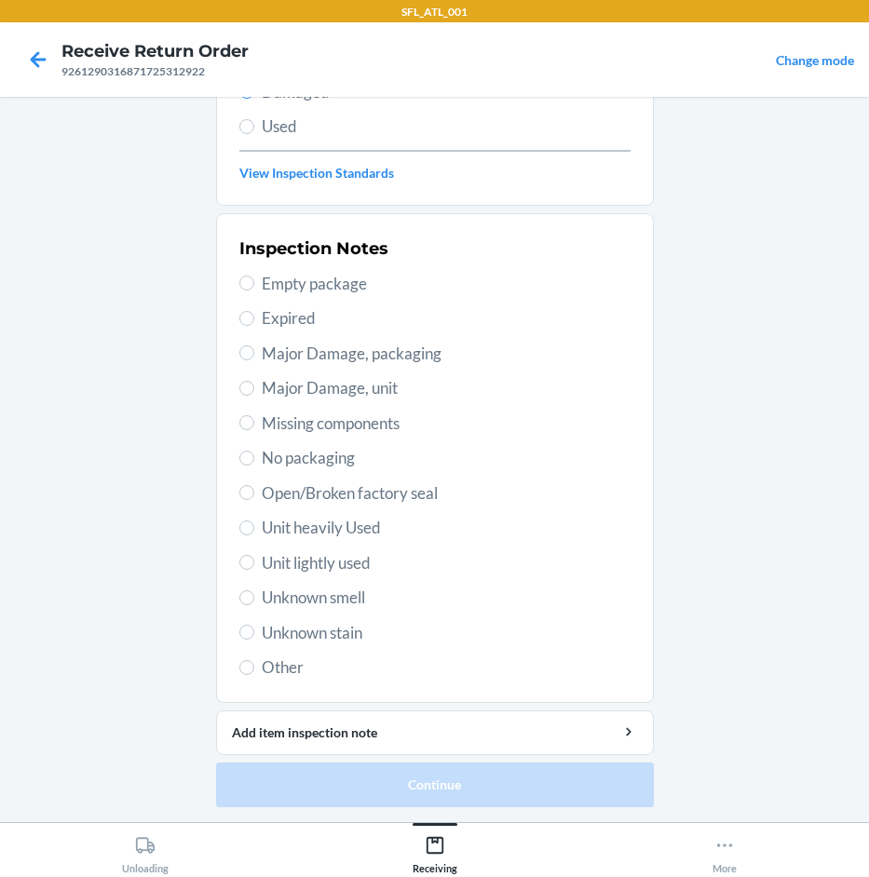
click at [284, 673] on span "Other" at bounding box center [446, 668] width 369 height 24
click at [254, 673] on input "Other" at bounding box center [246, 667] width 15 height 15
radio input "true"
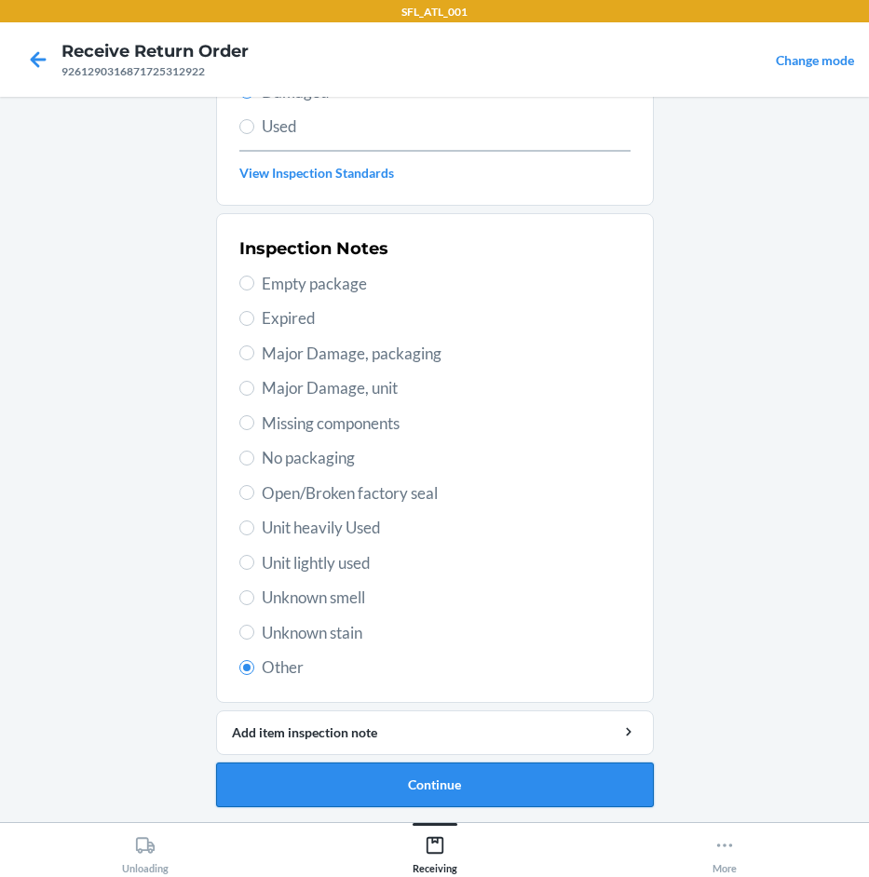
click at [482, 783] on button "Continue" at bounding box center [435, 785] width 438 height 45
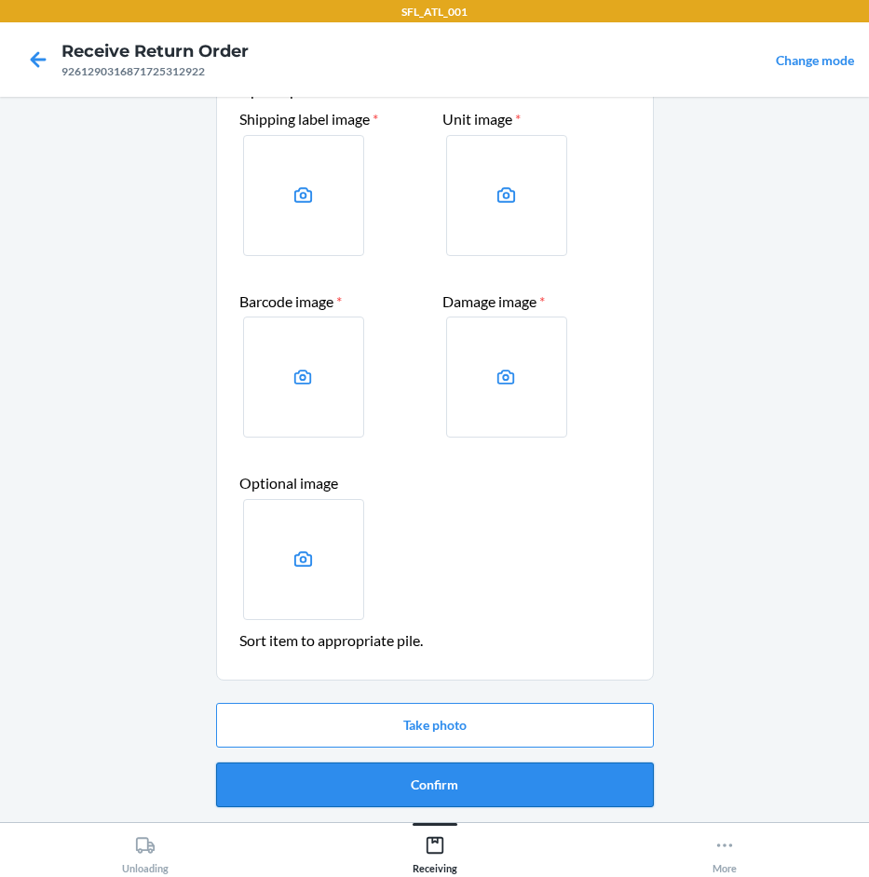
click at [406, 776] on button "Confirm" at bounding box center [435, 785] width 438 height 45
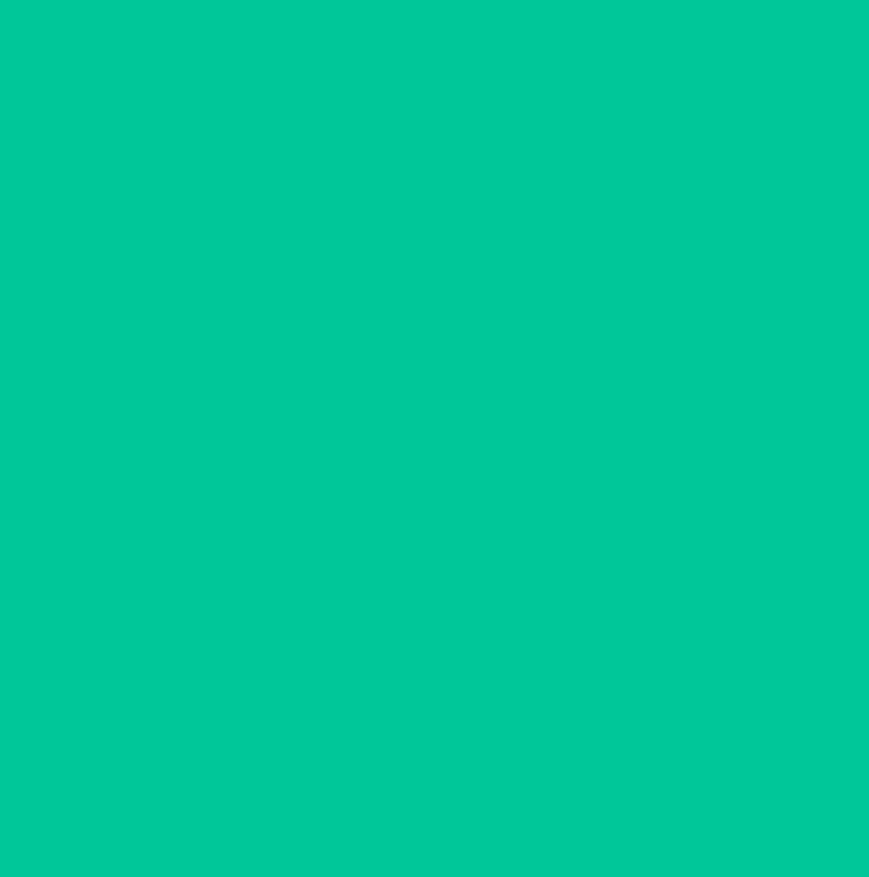
scroll to position [0, 0]
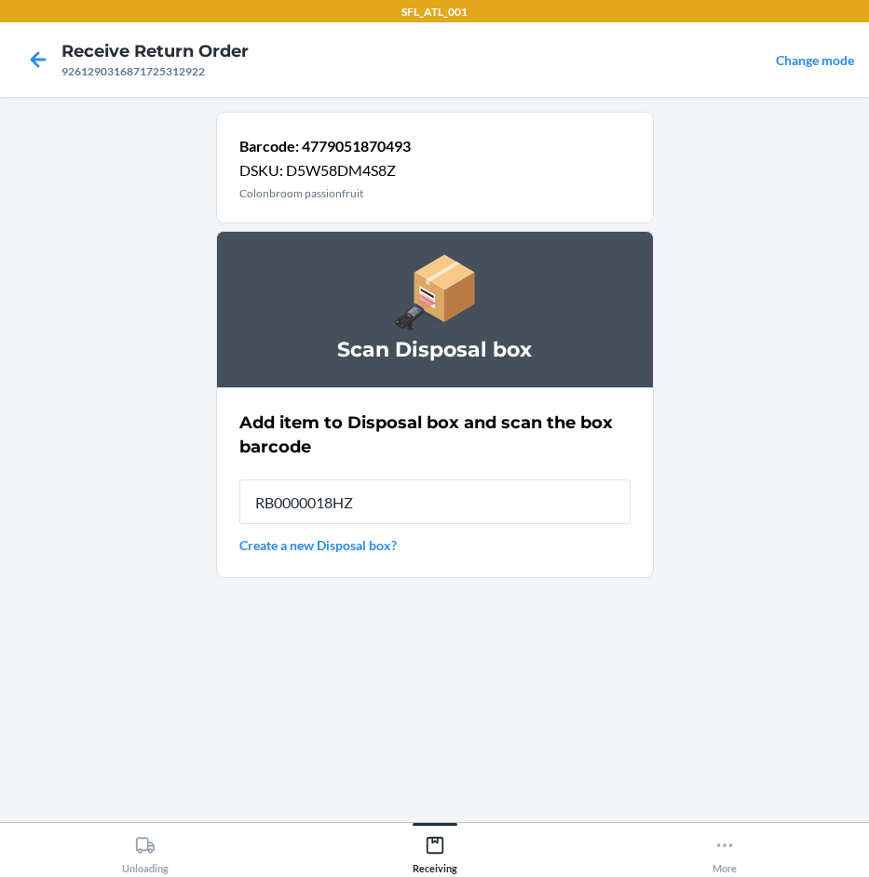
type input "RB0000018HZ"
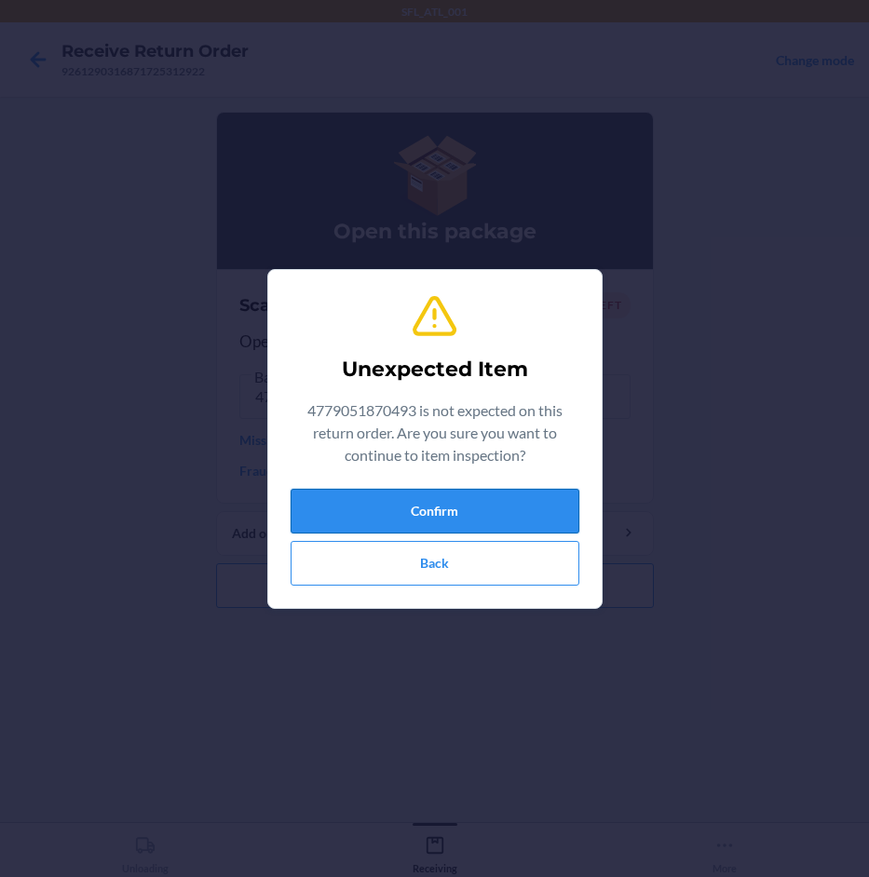
click at [450, 522] on button "Confirm" at bounding box center [435, 511] width 289 height 45
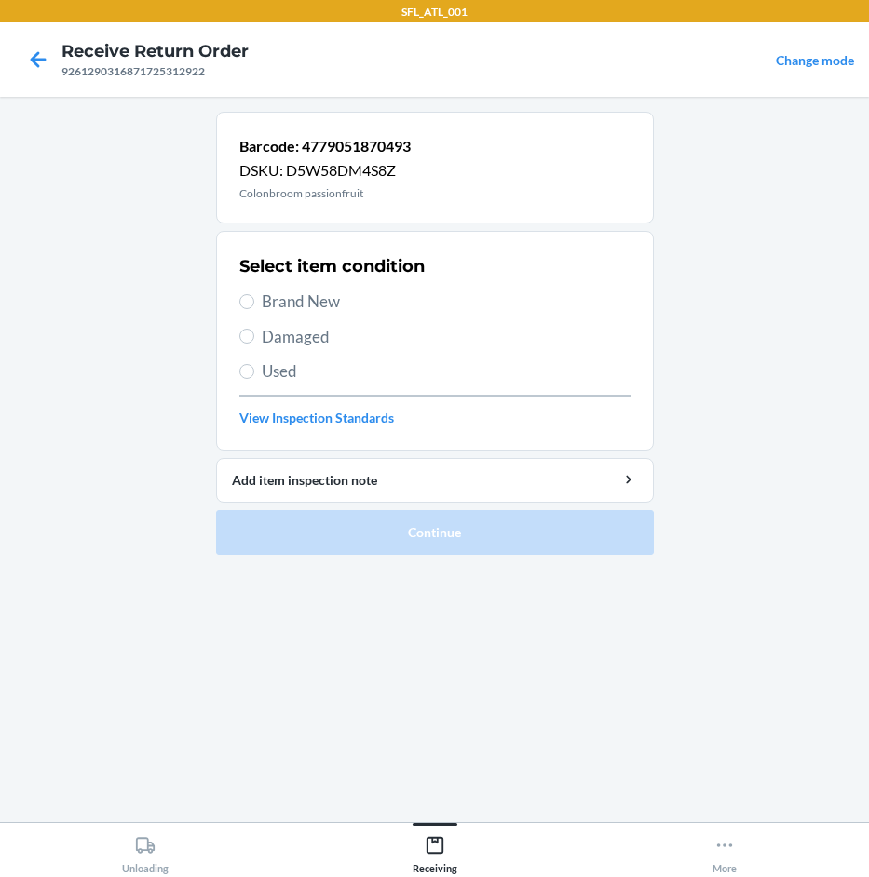
click at [295, 335] on span "Damaged" at bounding box center [446, 337] width 369 height 24
click at [254, 335] on input "Damaged" at bounding box center [246, 336] width 15 height 15
radio input "true"
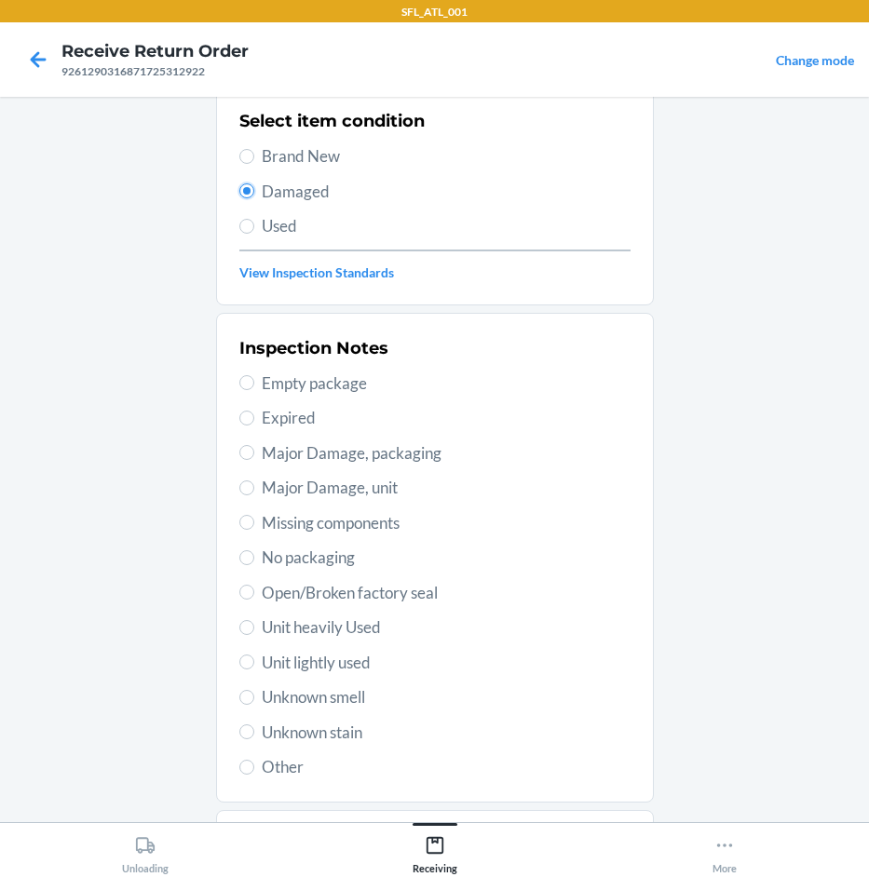
scroll to position [245, 0]
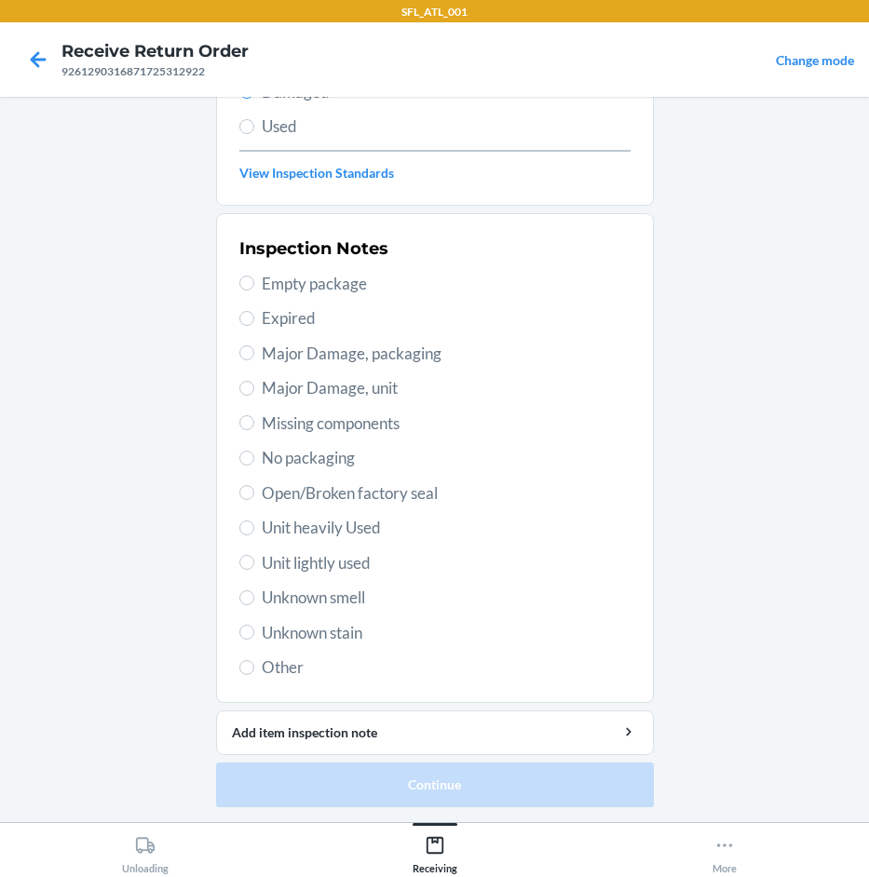
click at [284, 659] on span "Other" at bounding box center [446, 668] width 369 height 24
click at [254, 660] on input "Other" at bounding box center [246, 667] width 15 height 15
radio input "true"
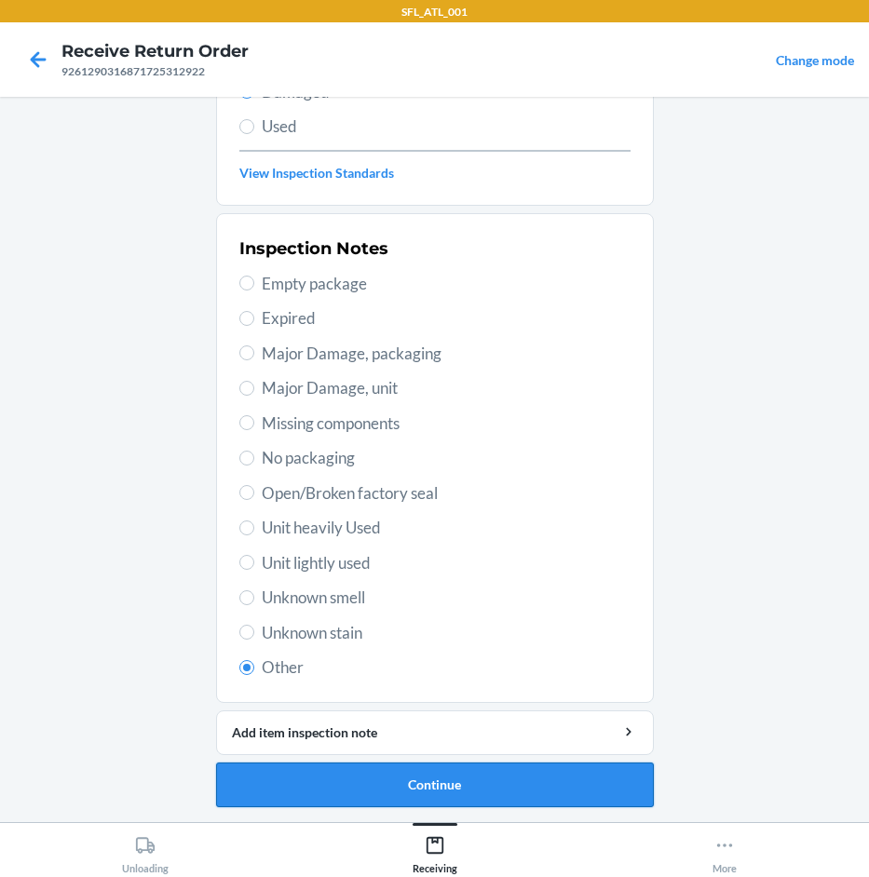
click at [491, 784] on button "Continue" at bounding box center [435, 785] width 438 height 45
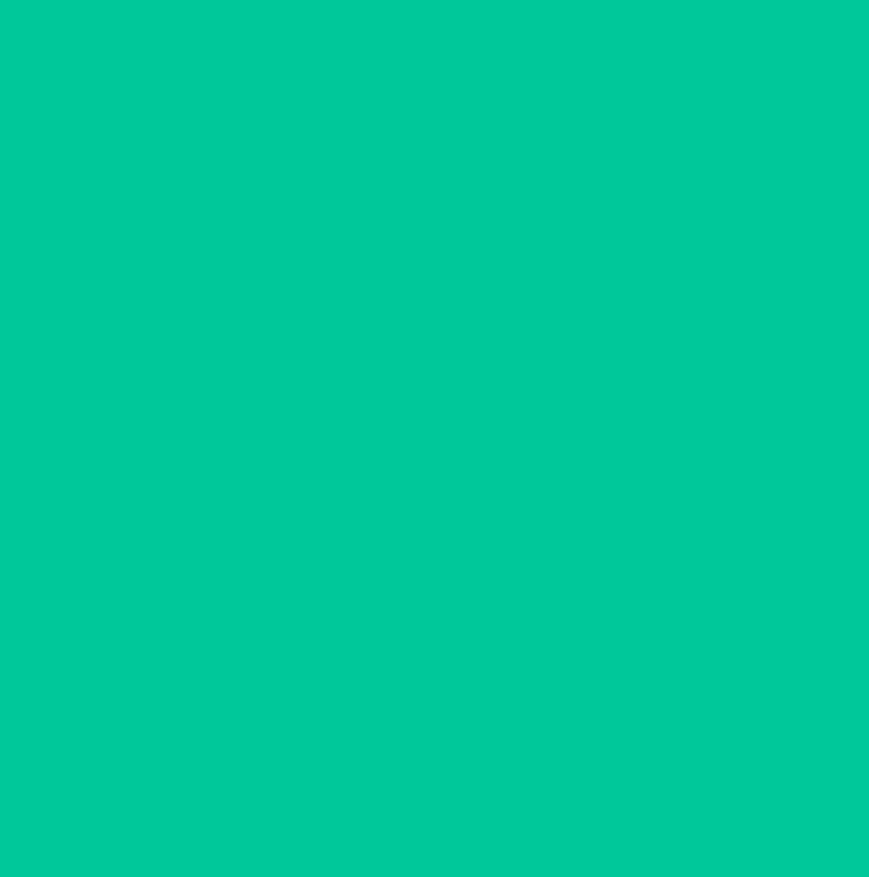
scroll to position [91, 0]
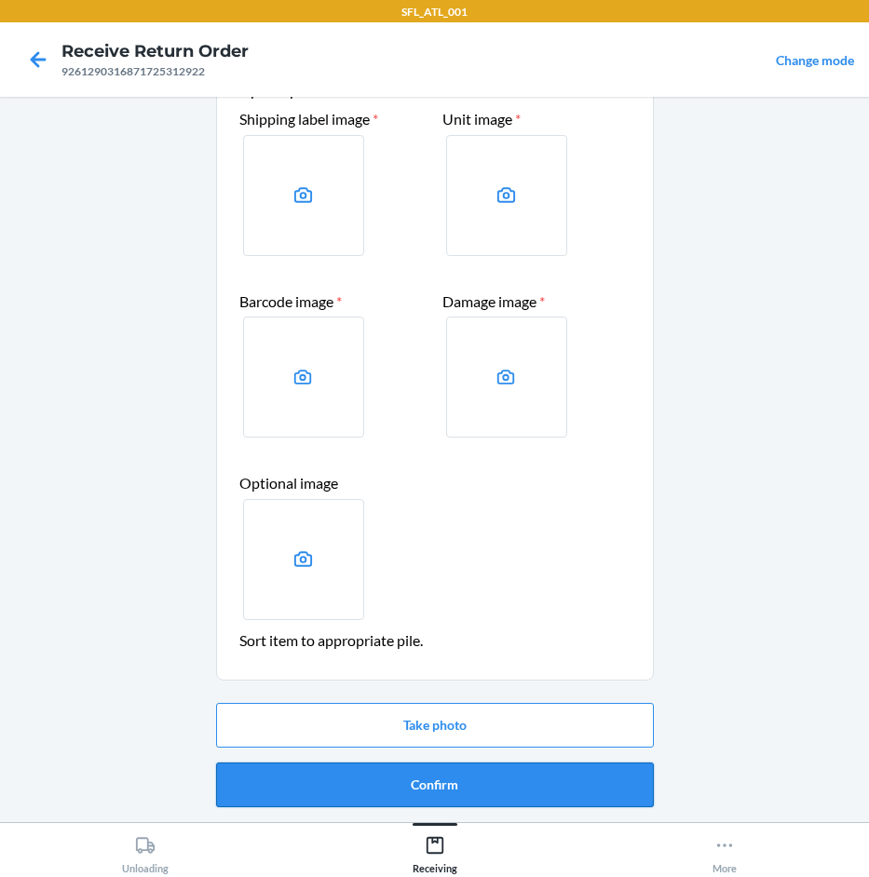
click at [481, 789] on button "Confirm" at bounding box center [435, 785] width 438 height 45
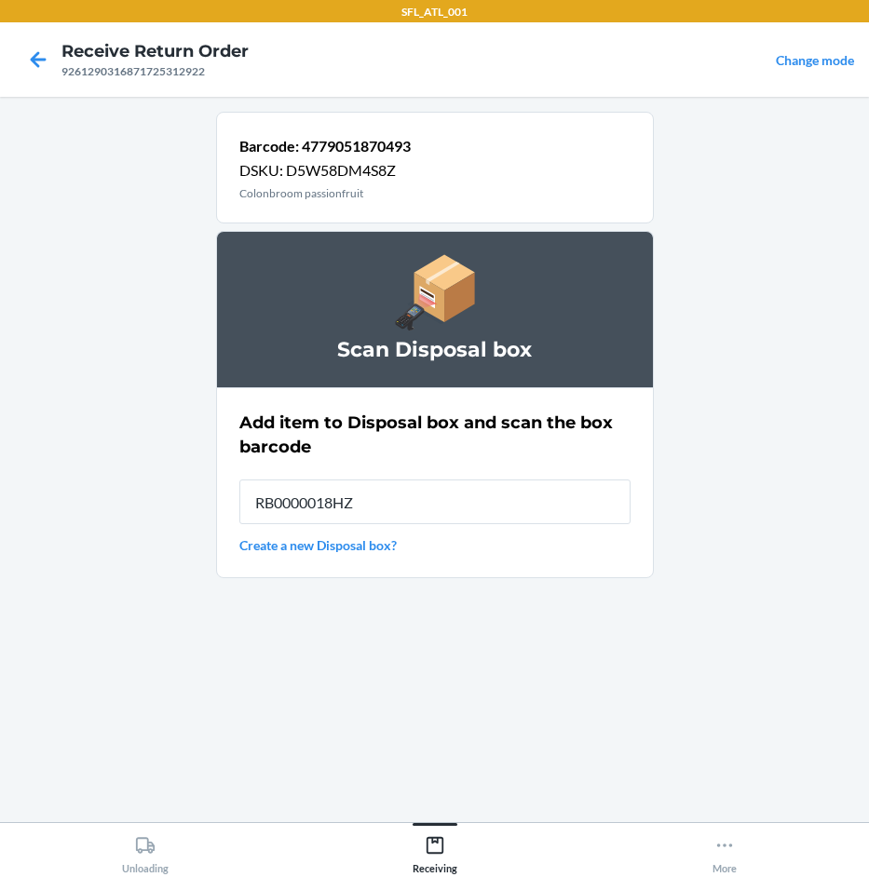
type input "RB0000018HZ"
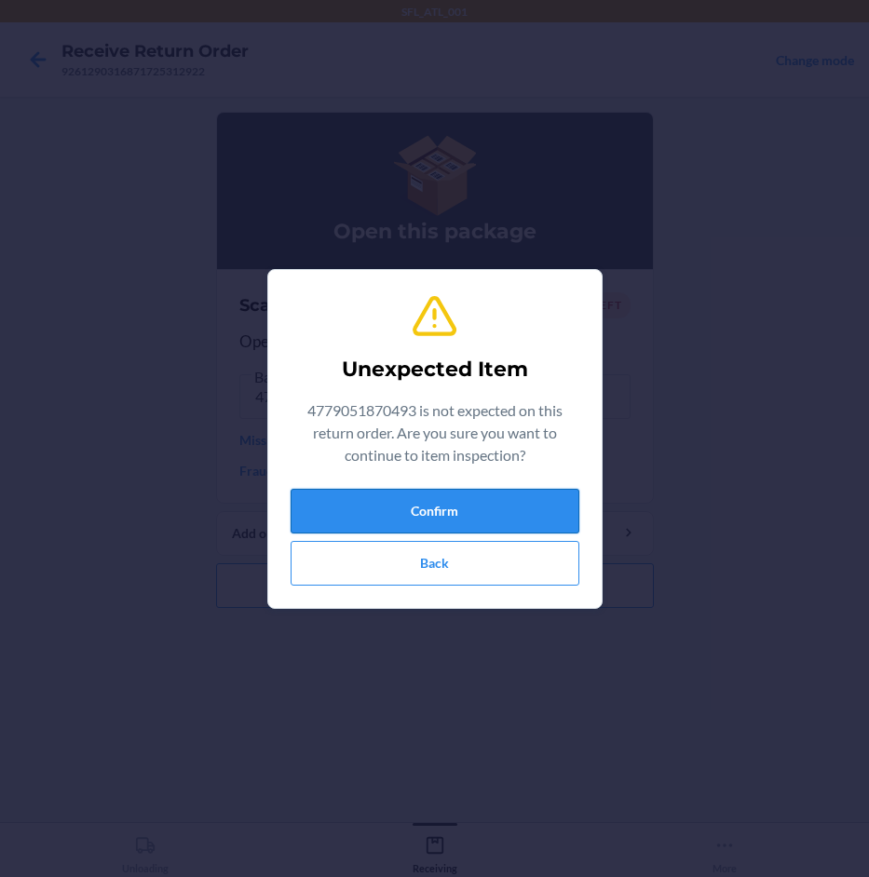
click at [464, 493] on button "Confirm" at bounding box center [435, 511] width 289 height 45
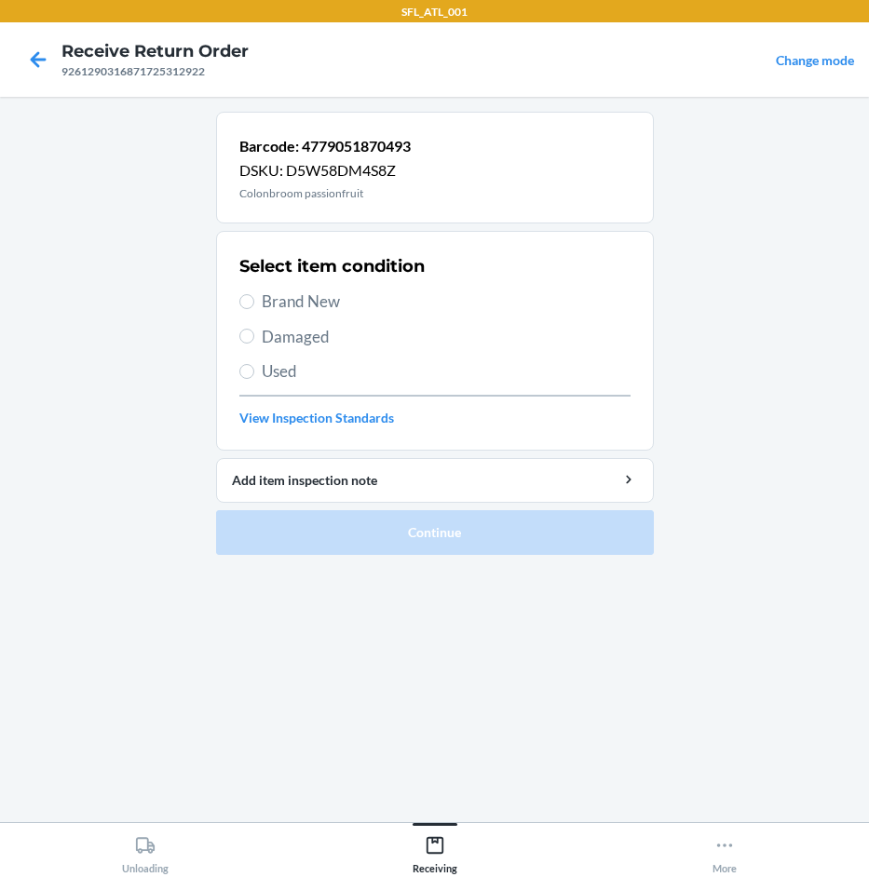
click at [278, 299] on span "Brand New" at bounding box center [446, 302] width 369 height 24
click at [254, 299] on input "Brand New" at bounding box center [246, 301] width 15 height 15
radio input "true"
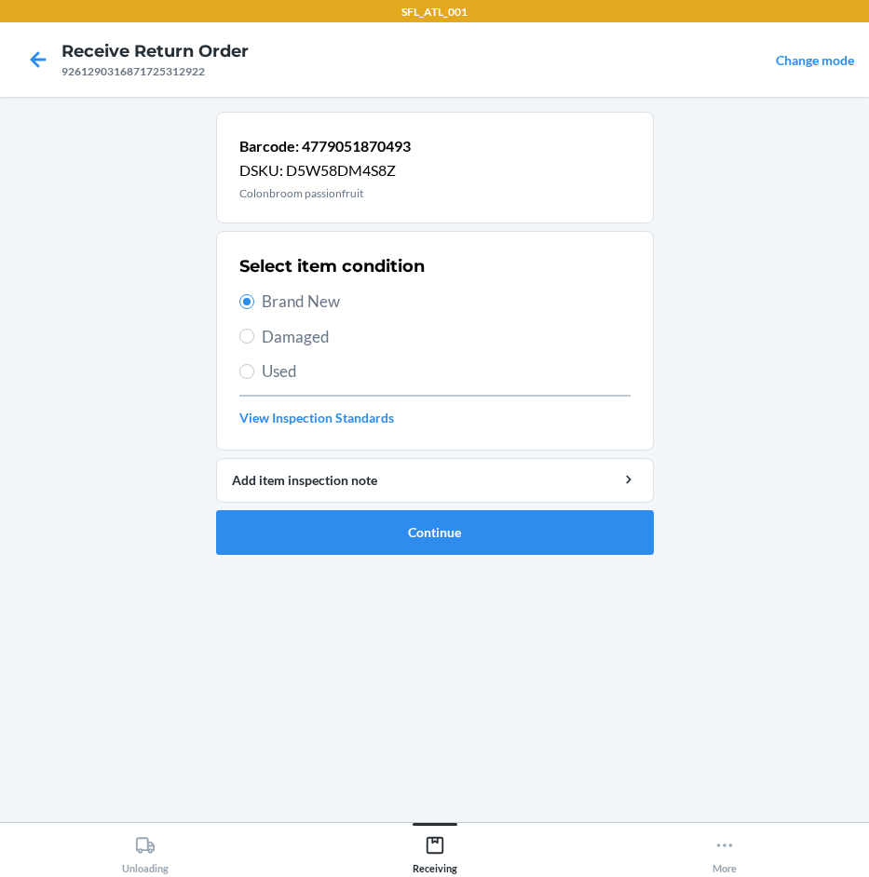
click at [282, 339] on span "Damaged" at bounding box center [446, 337] width 369 height 24
click at [254, 339] on input "Damaged" at bounding box center [246, 336] width 15 height 15
radio input "true"
radio input "false"
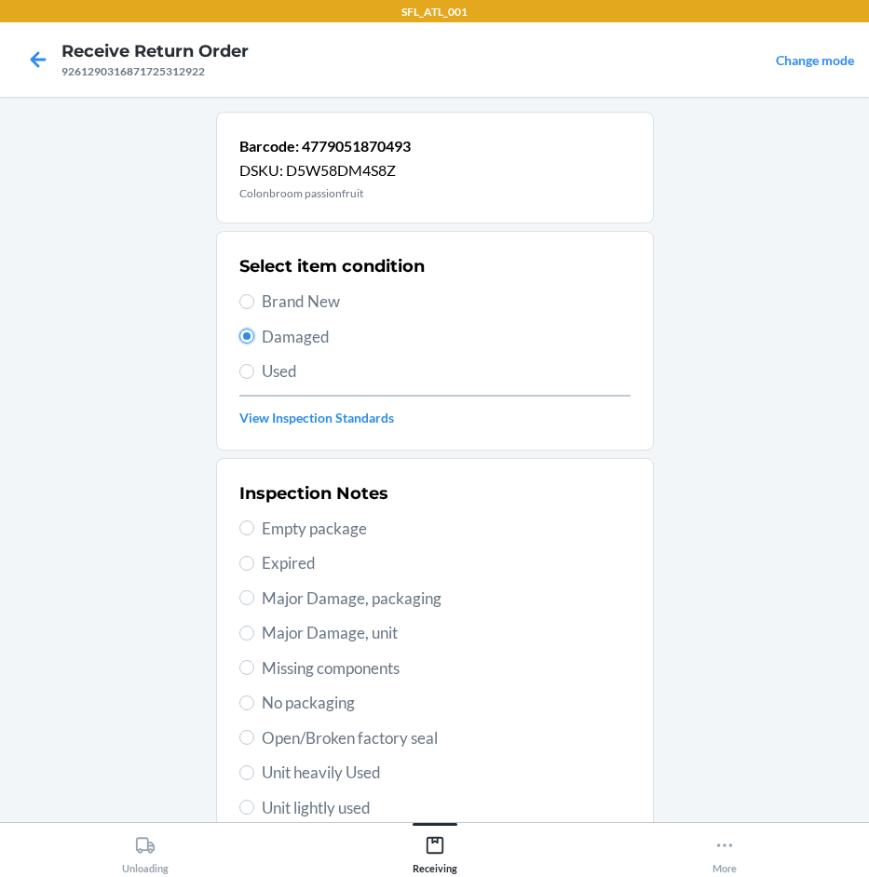
scroll to position [245, 0]
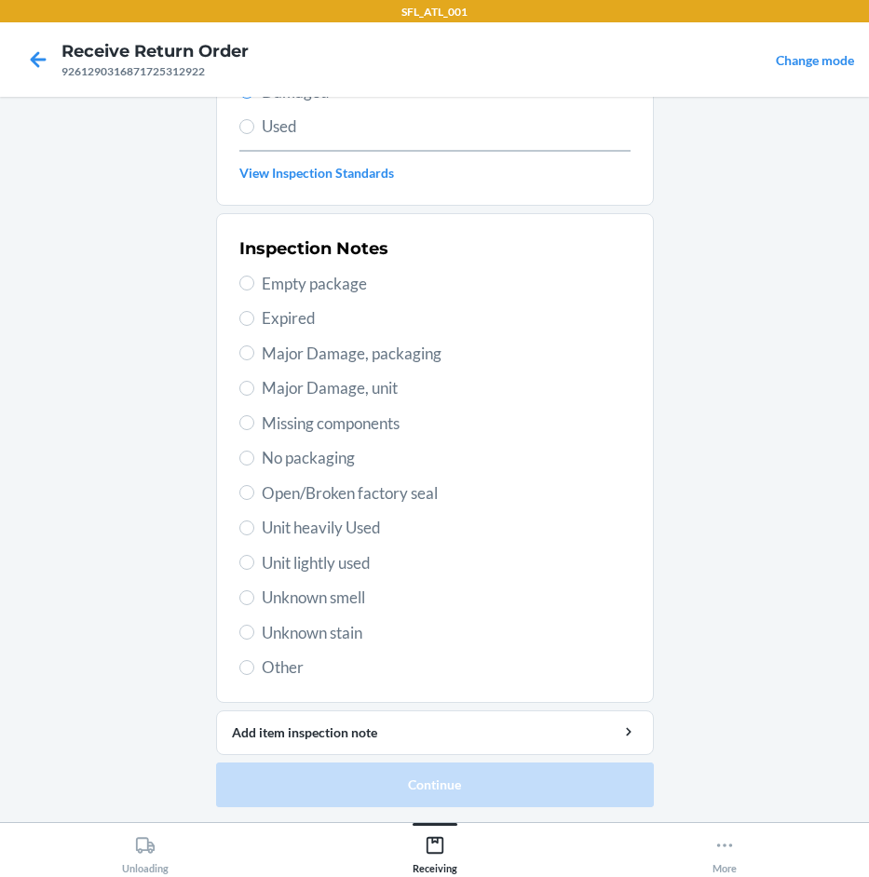
click at [291, 670] on span "Other" at bounding box center [446, 668] width 369 height 24
click at [254, 670] on input "Other" at bounding box center [246, 667] width 15 height 15
radio input "true"
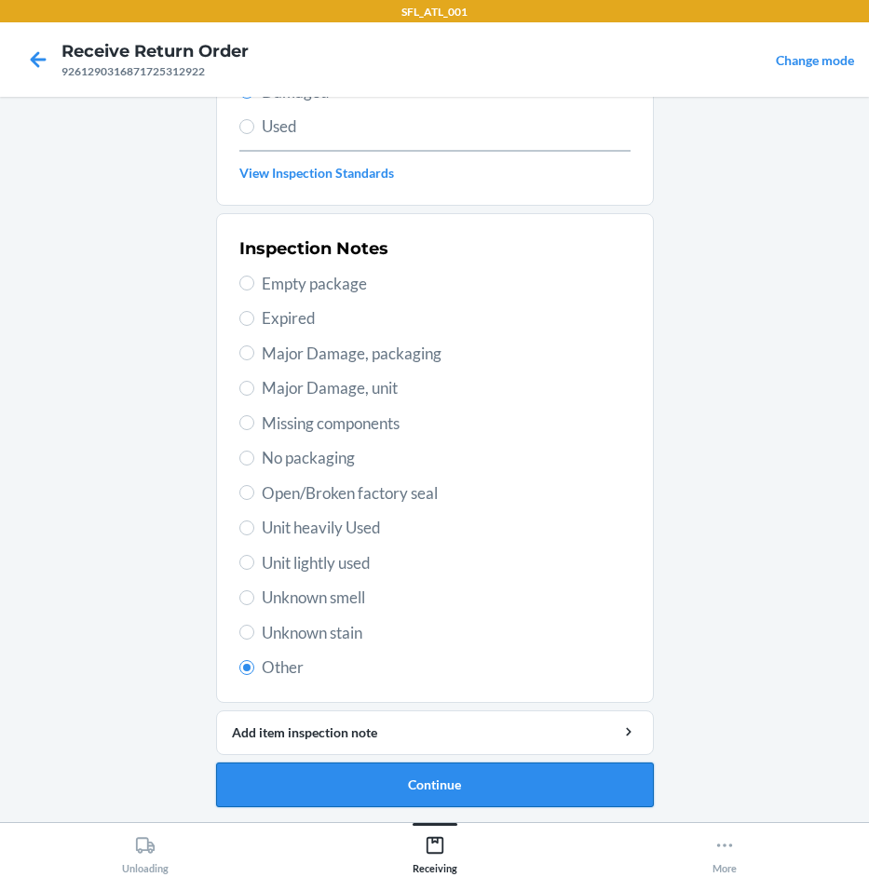
click at [448, 784] on button "Continue" at bounding box center [435, 785] width 438 height 45
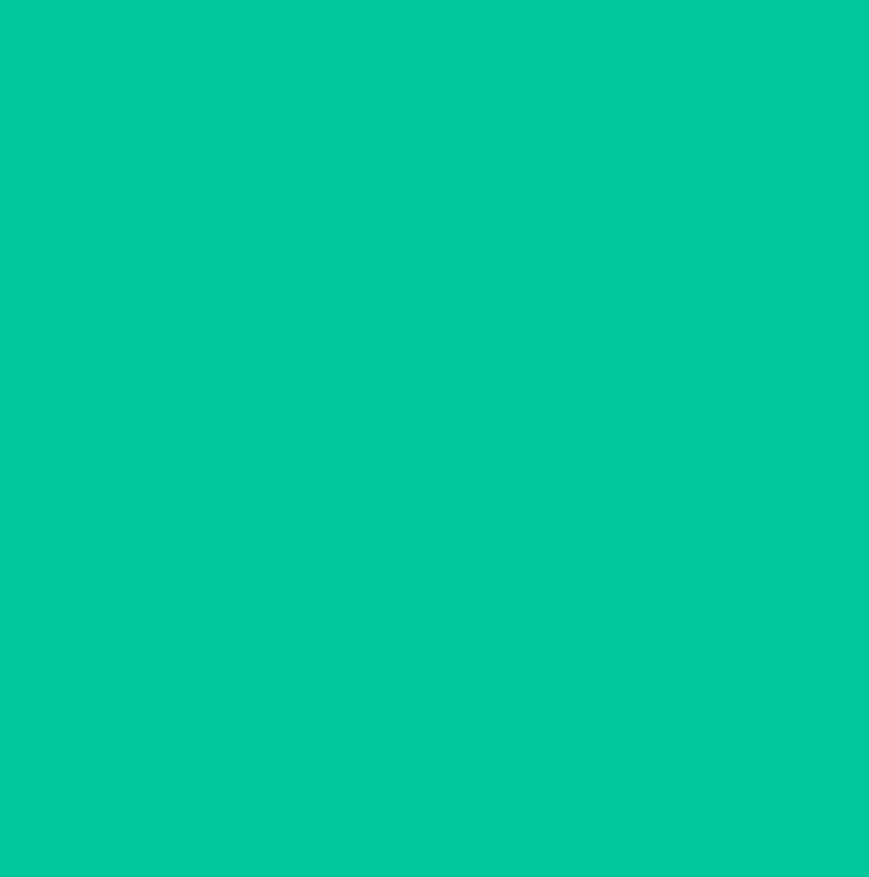
scroll to position [91, 0]
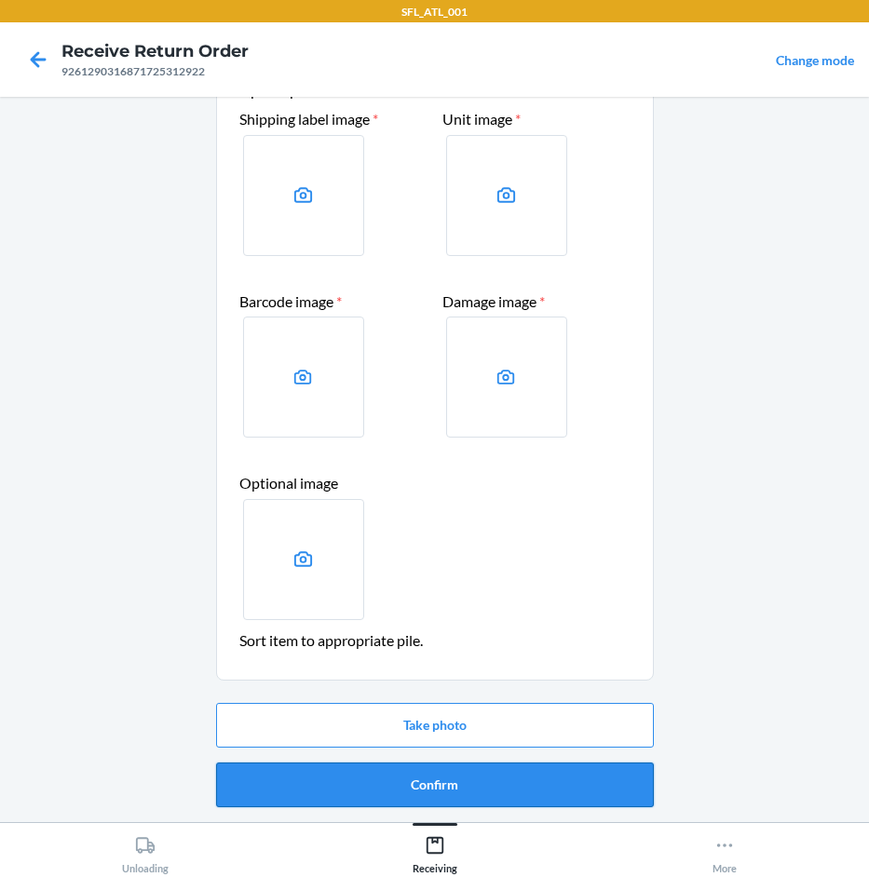
click at [467, 777] on button "Confirm" at bounding box center [435, 785] width 438 height 45
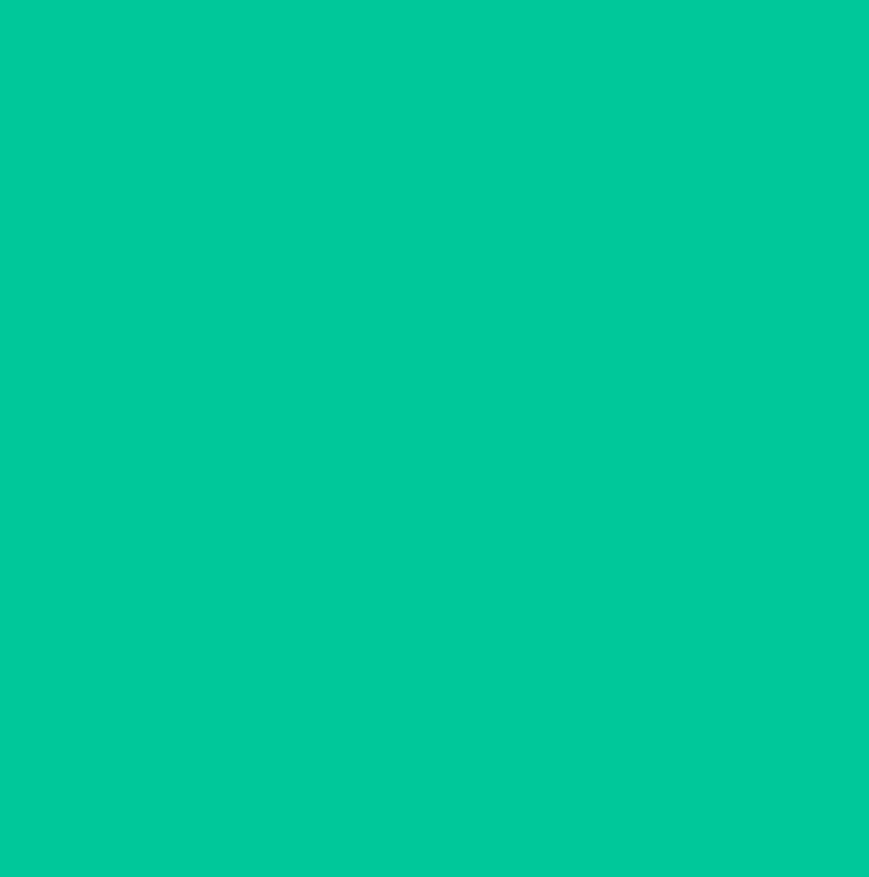
scroll to position [0, 0]
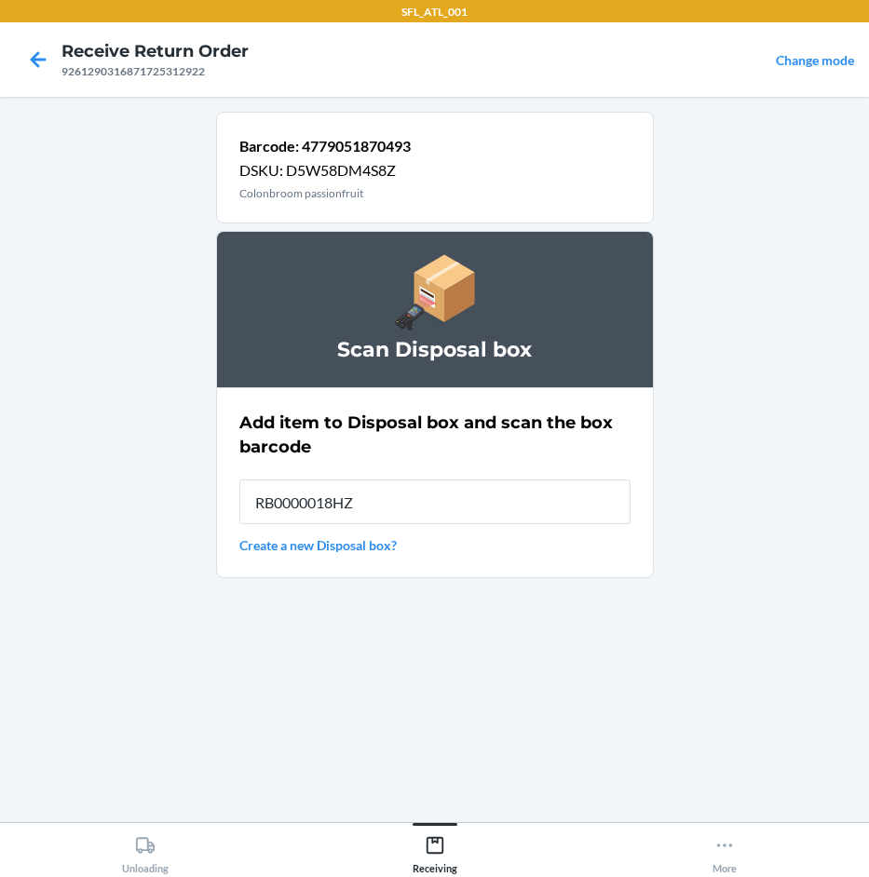
type input "RB0000018HZ"
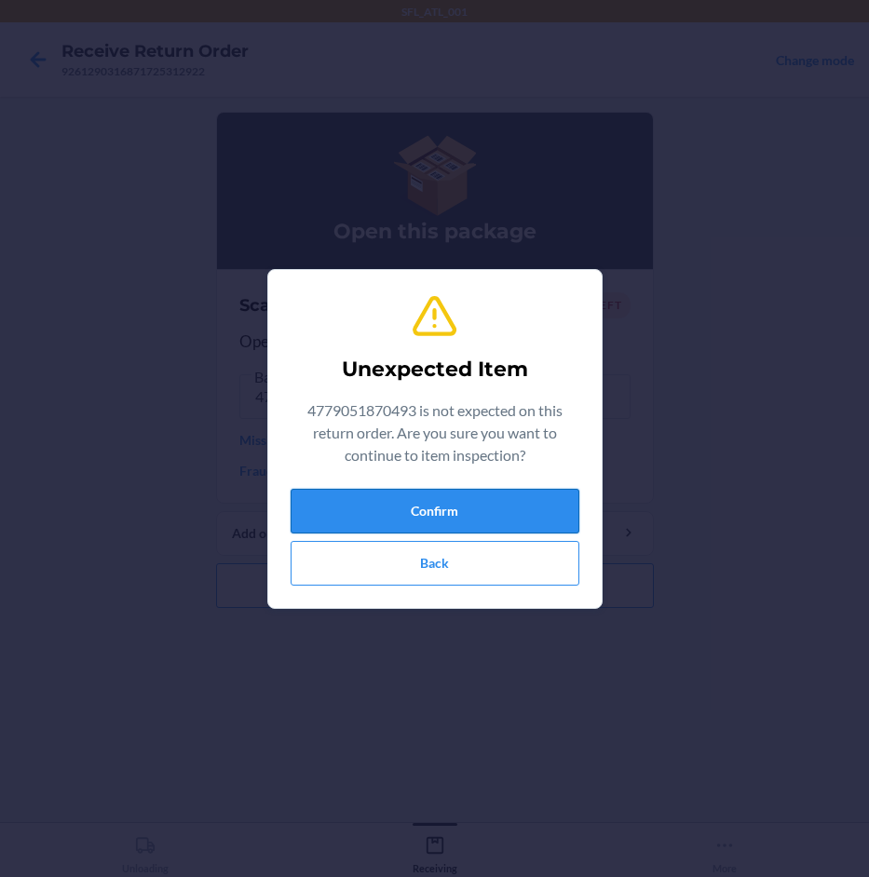
click at [472, 509] on button "Confirm" at bounding box center [435, 511] width 289 height 45
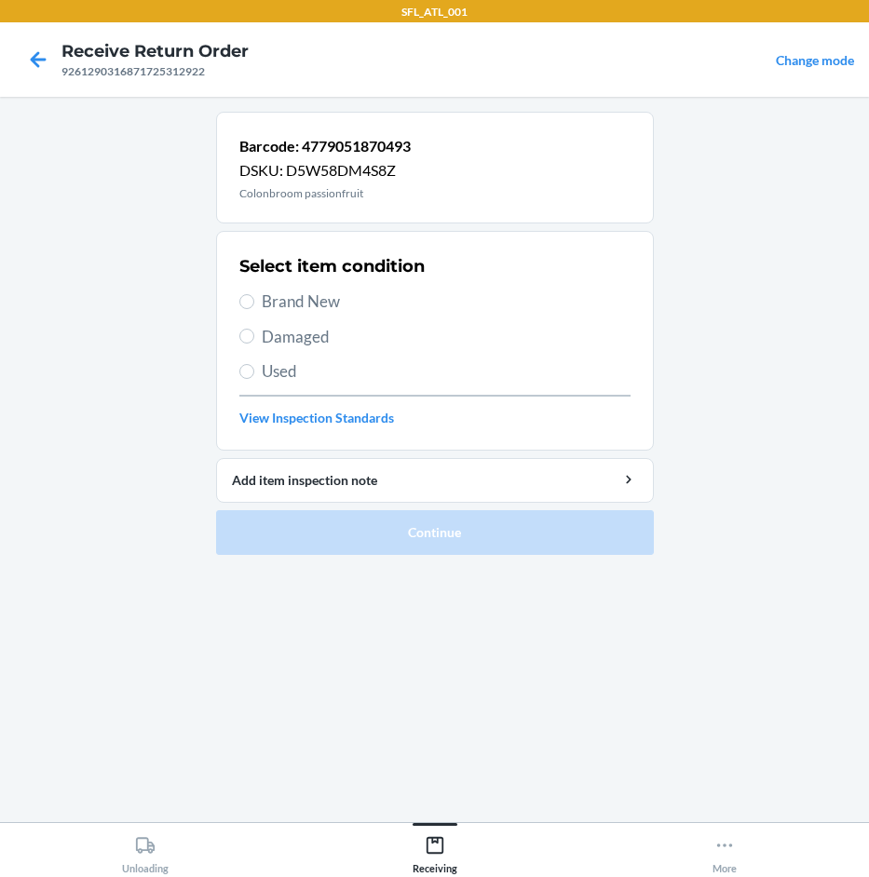
click at [332, 308] on span "Brand New" at bounding box center [446, 302] width 369 height 24
click at [254, 308] on input "Brand New" at bounding box center [246, 301] width 15 height 15
radio input "true"
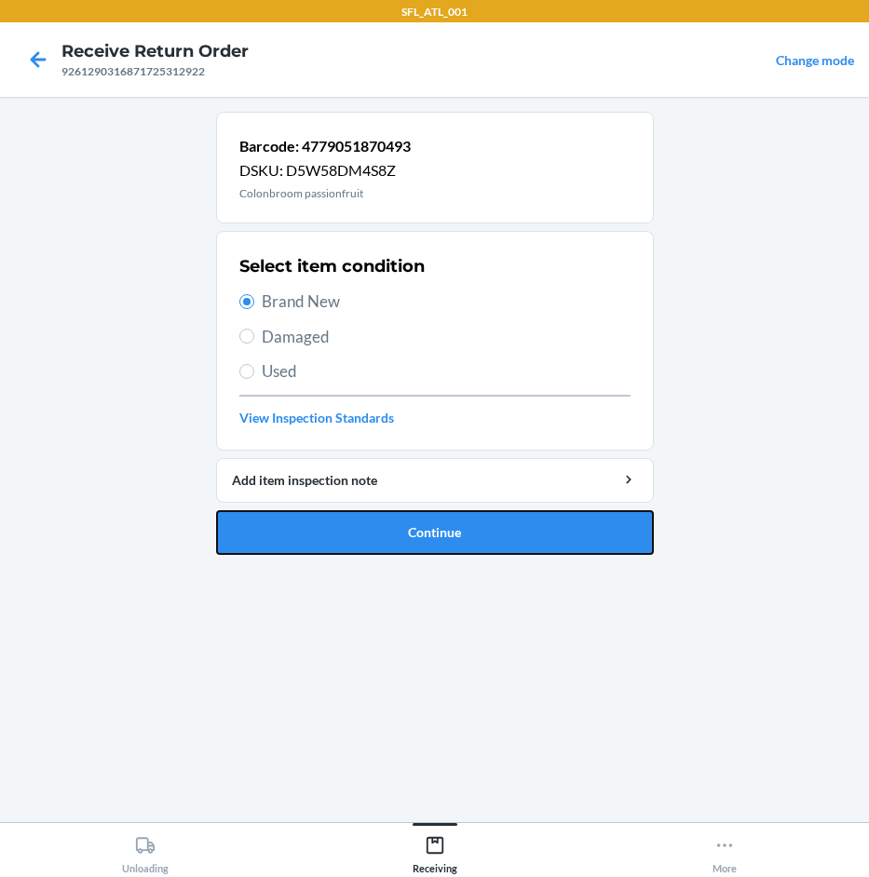
drag, startPoint x: 395, startPoint y: 553, endPoint x: 271, endPoint y: 291, distance: 289.5
click at [271, 291] on li "Barcode: 4779051870493 DSKU: D5W58DM4S8Z Colonbroom passionfruit Select item co…" at bounding box center [435, 333] width 438 height 443
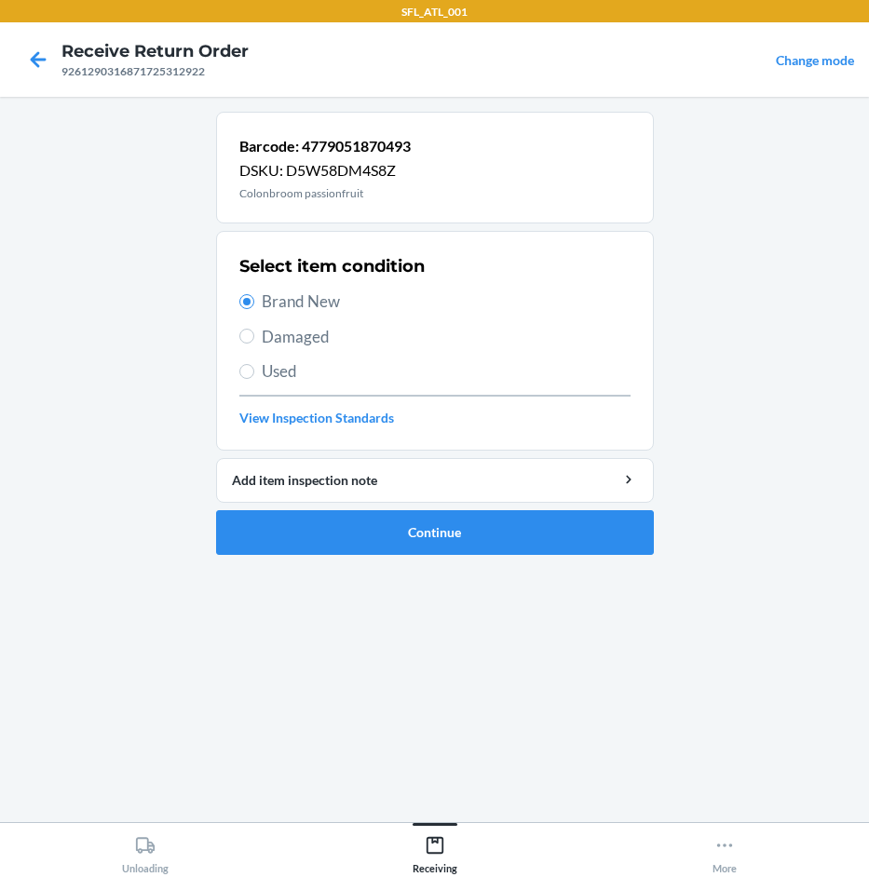
drag, startPoint x: 257, startPoint y: 335, endPoint x: 278, endPoint y: 345, distance: 22.9
click at [262, 338] on label "Damaged" at bounding box center [434, 337] width 391 height 24
click at [291, 352] on div "Select item condition Brand New Damaged Used View Inspection Standards" at bounding box center [434, 341] width 391 height 184
drag, startPoint x: 245, startPoint y: 332, endPoint x: 315, endPoint y: 375, distance: 81.9
click at [254, 333] on label "Damaged" at bounding box center [434, 337] width 391 height 24
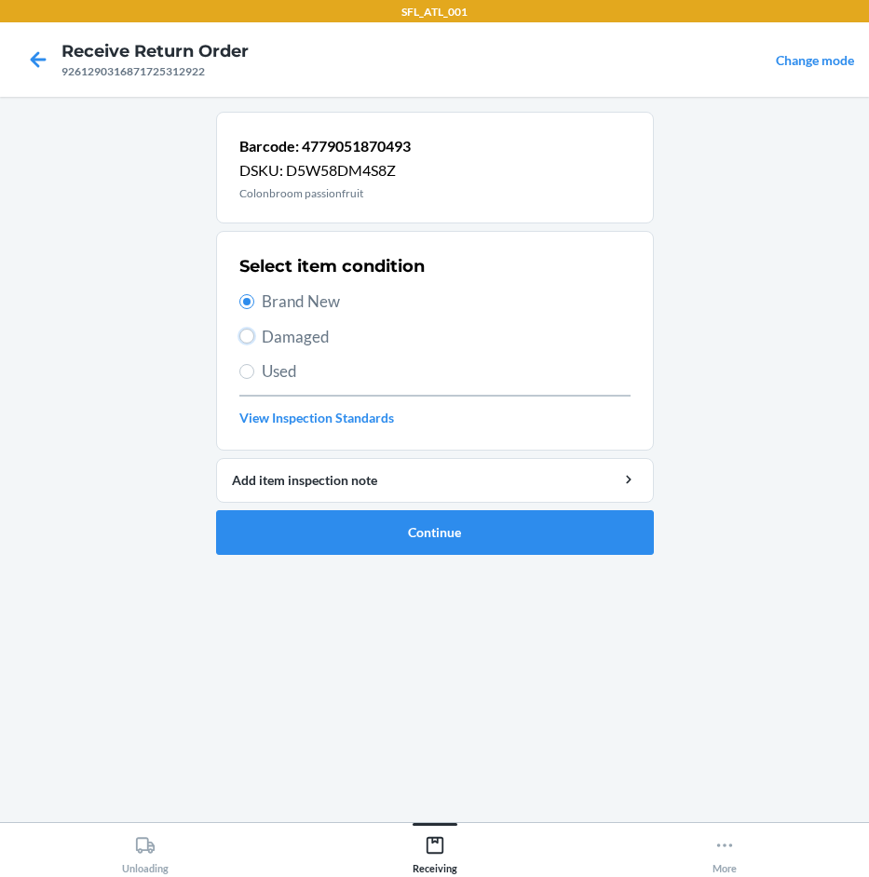
click at [254, 333] on input "Damaged" at bounding box center [246, 336] width 15 height 15
radio input "true"
radio input "false"
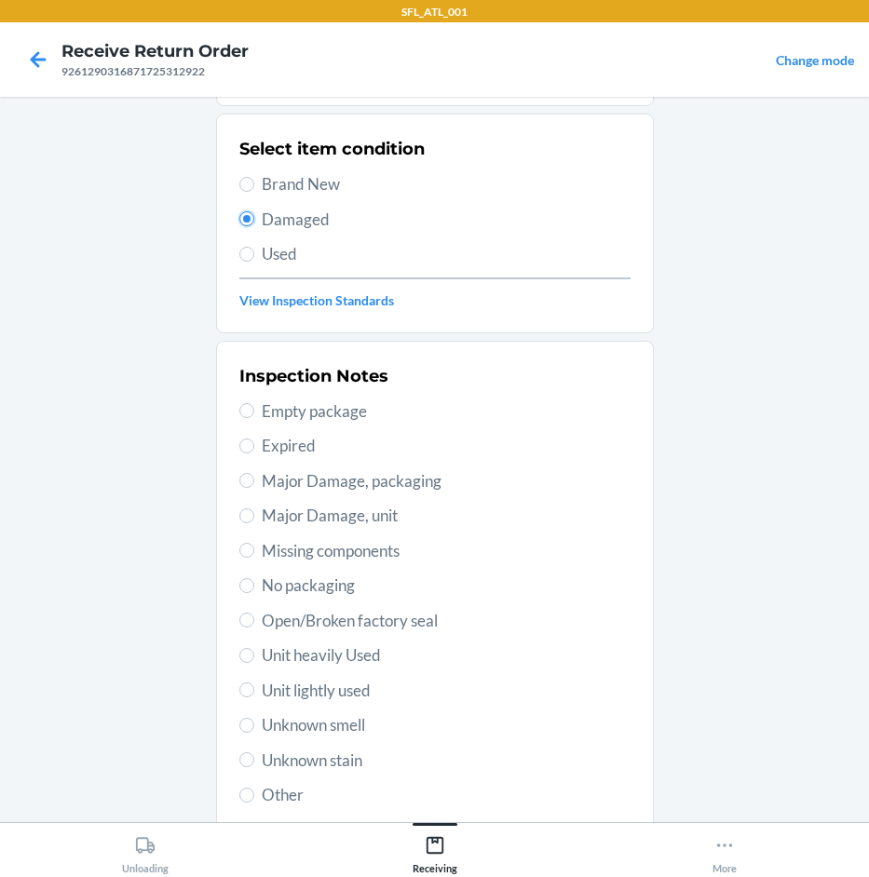
scroll to position [245, 0]
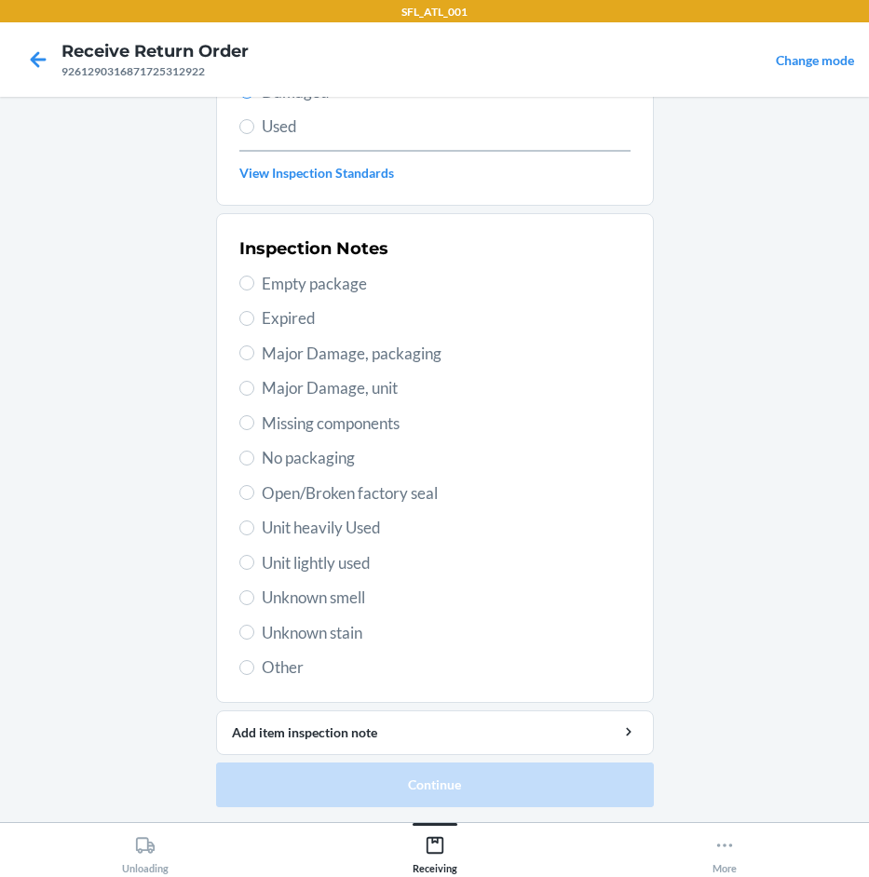
click at [264, 677] on span "Other" at bounding box center [446, 668] width 369 height 24
click at [254, 675] on input "Other" at bounding box center [246, 667] width 15 height 15
radio input "true"
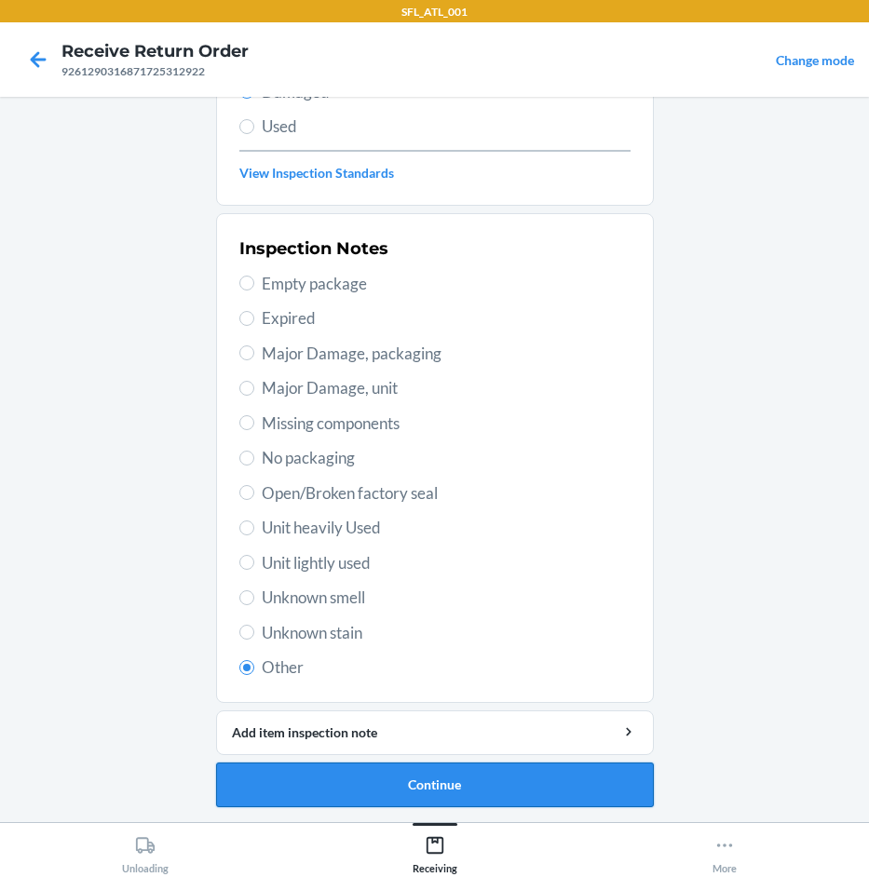
click at [438, 792] on button "Continue" at bounding box center [435, 785] width 438 height 45
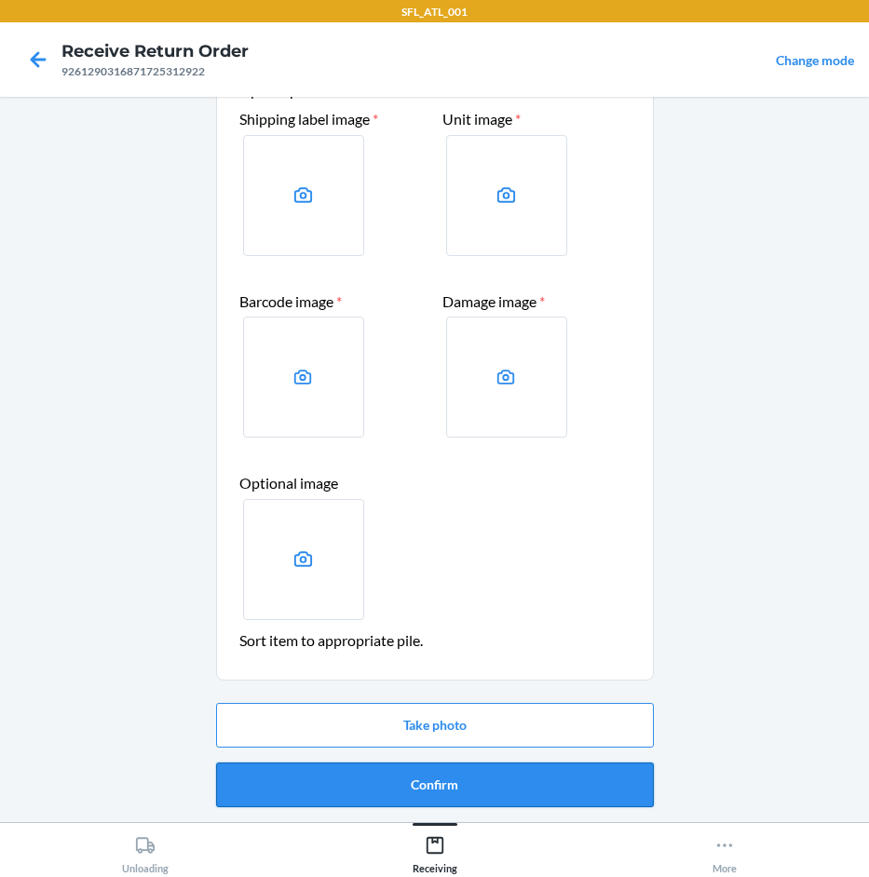
click at [445, 781] on button "Confirm" at bounding box center [435, 785] width 438 height 45
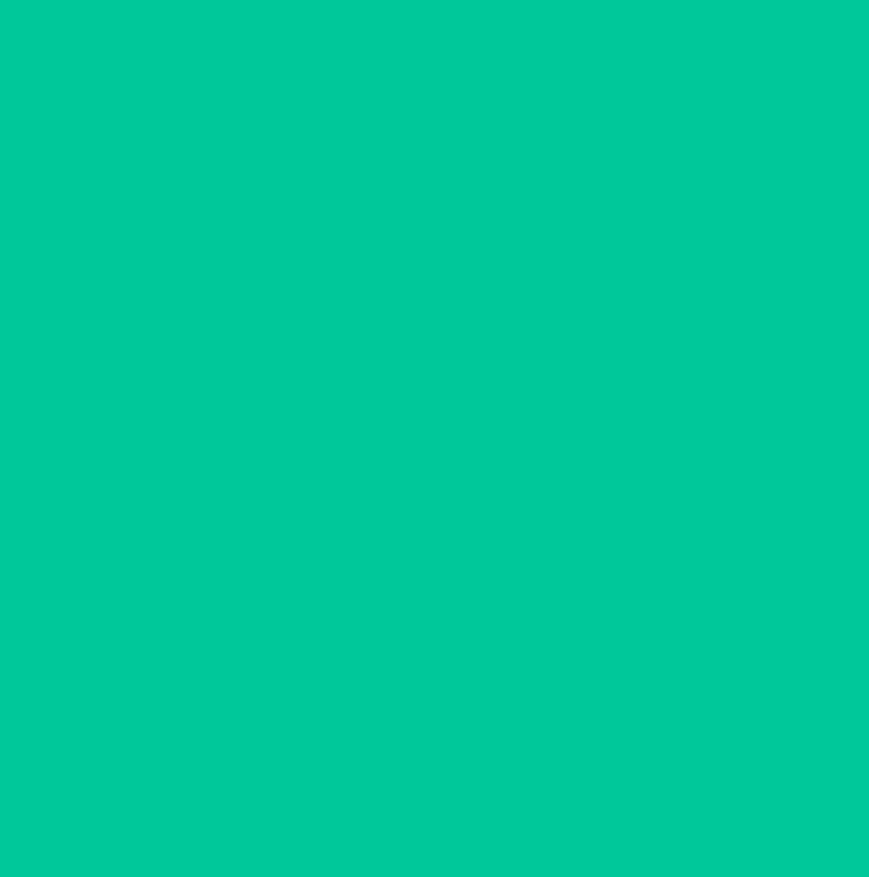
scroll to position [0, 0]
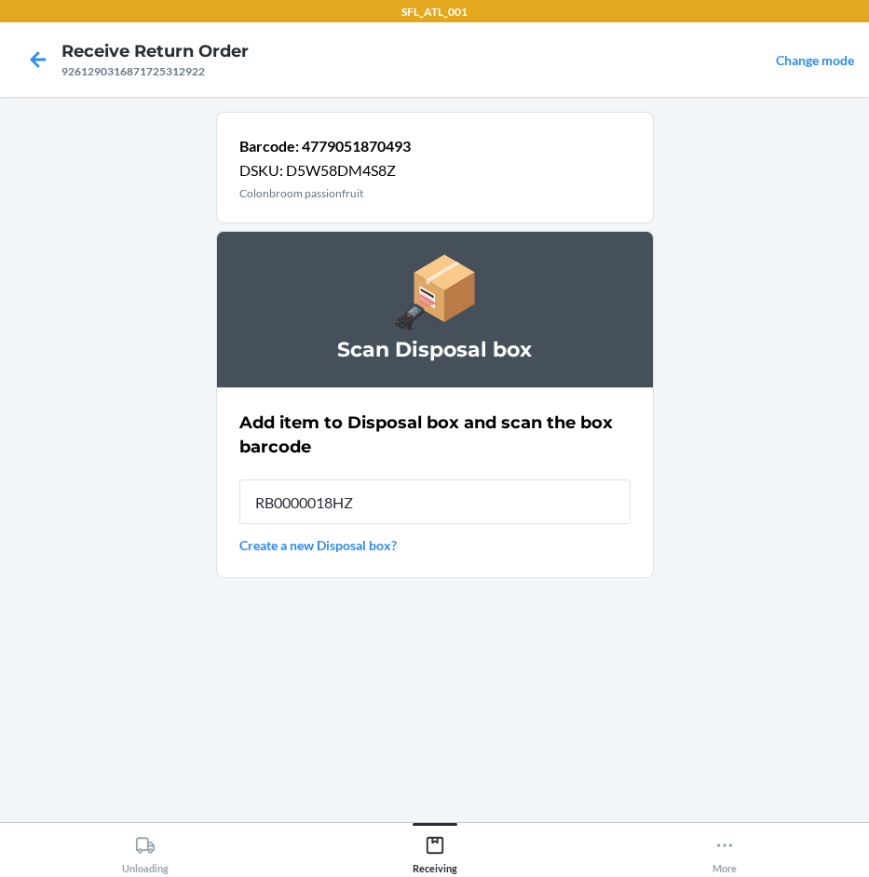
type input "RB0000018HZ"
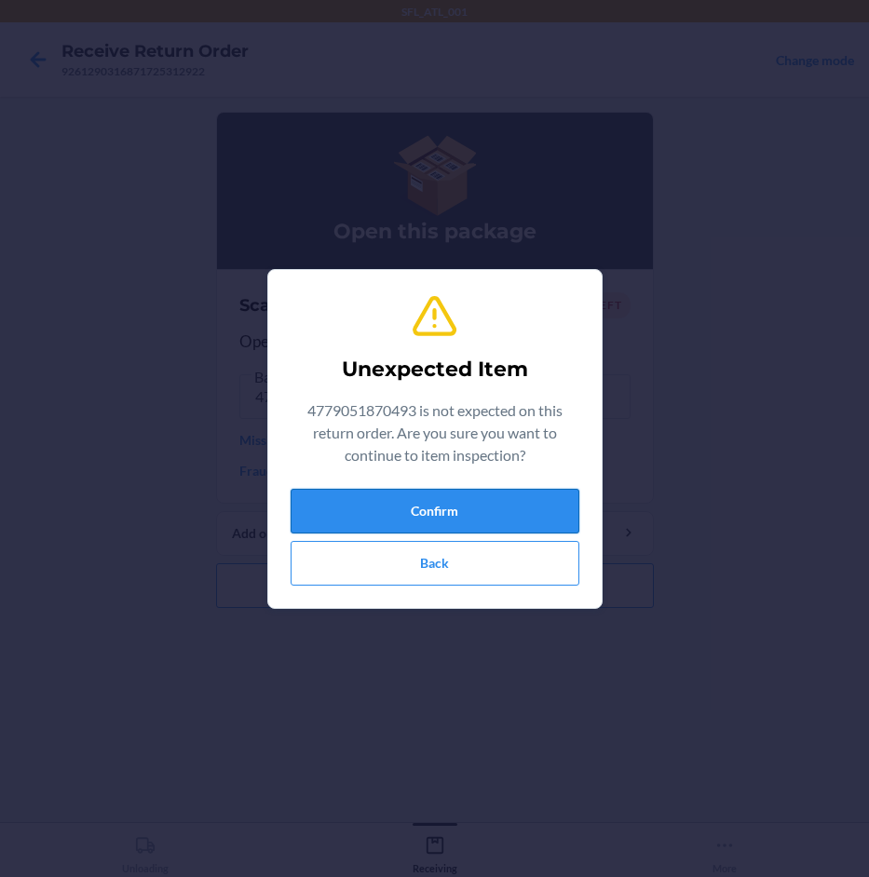
click at [428, 525] on button "Confirm" at bounding box center [435, 511] width 289 height 45
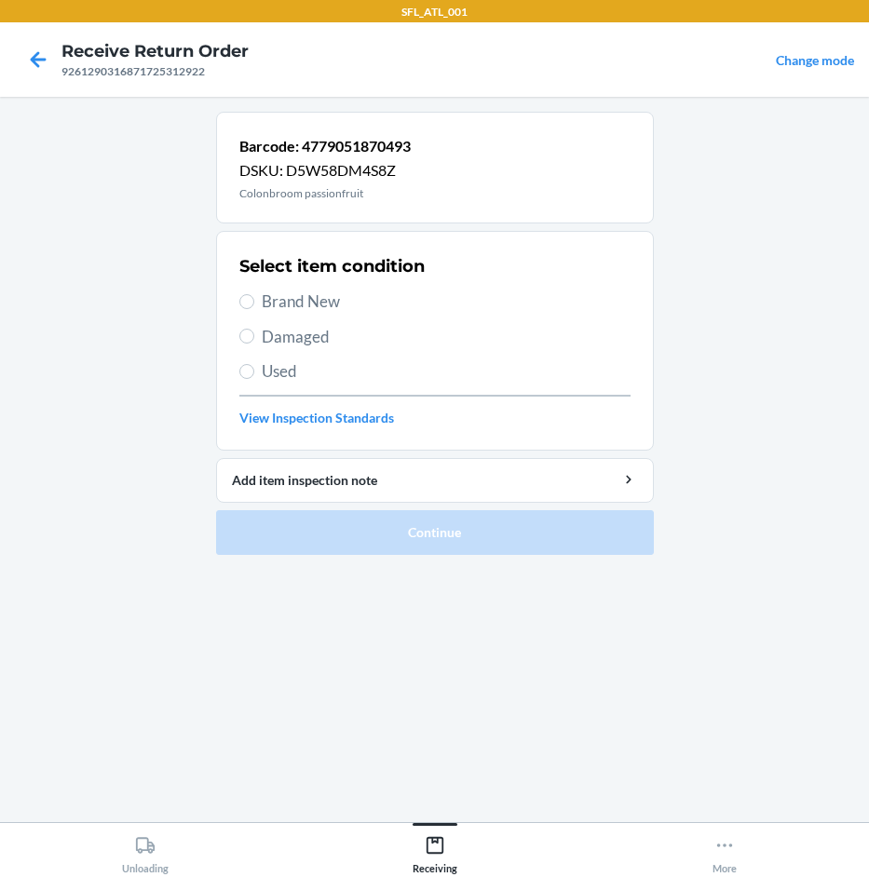
click at [280, 338] on span "Damaged" at bounding box center [446, 337] width 369 height 24
click at [254, 338] on input "Damaged" at bounding box center [246, 336] width 15 height 15
radio input "true"
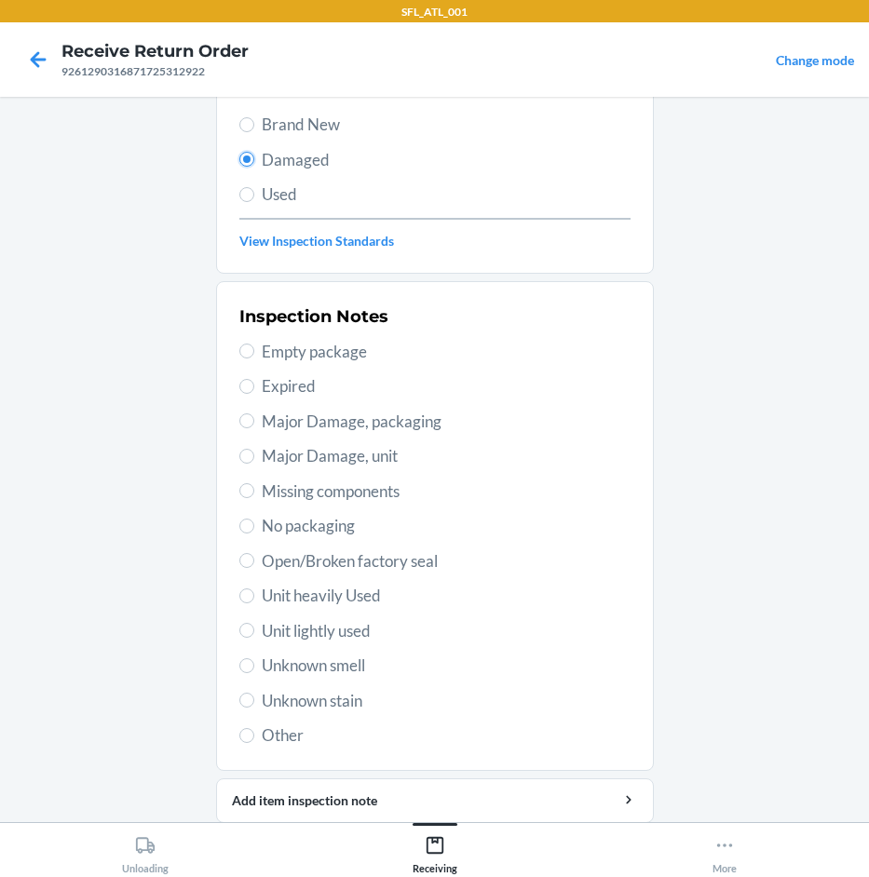
scroll to position [245, 0]
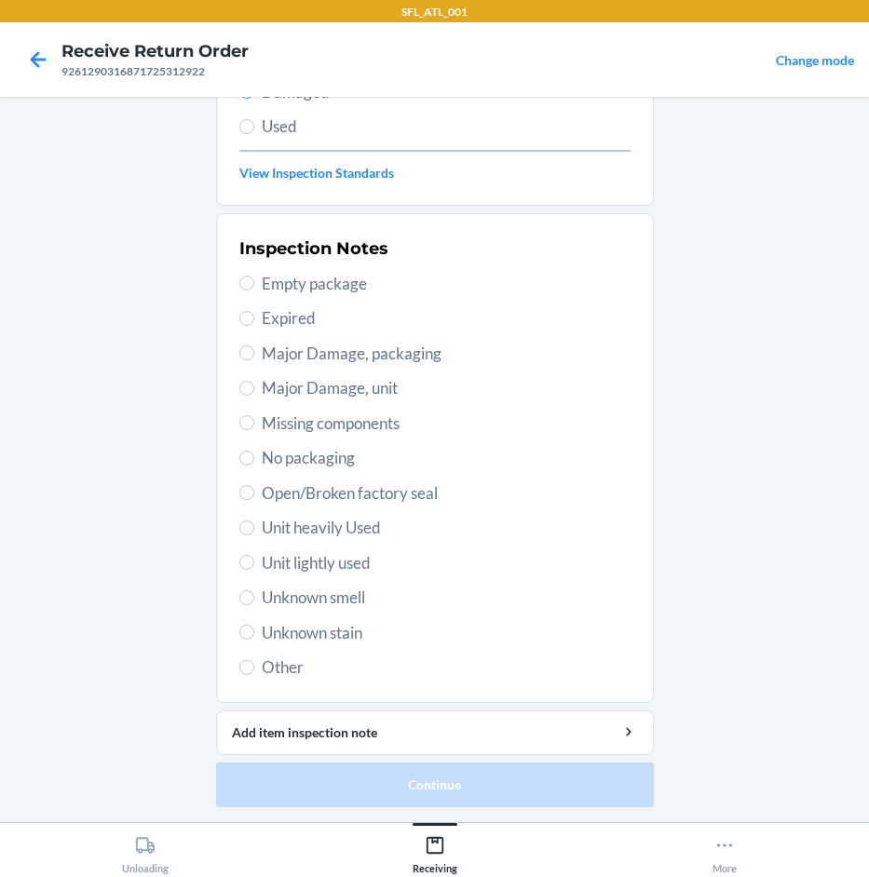
click at [281, 660] on span "Other" at bounding box center [446, 668] width 369 height 24
click at [254, 660] on input "Other" at bounding box center [246, 667] width 15 height 15
radio input "true"
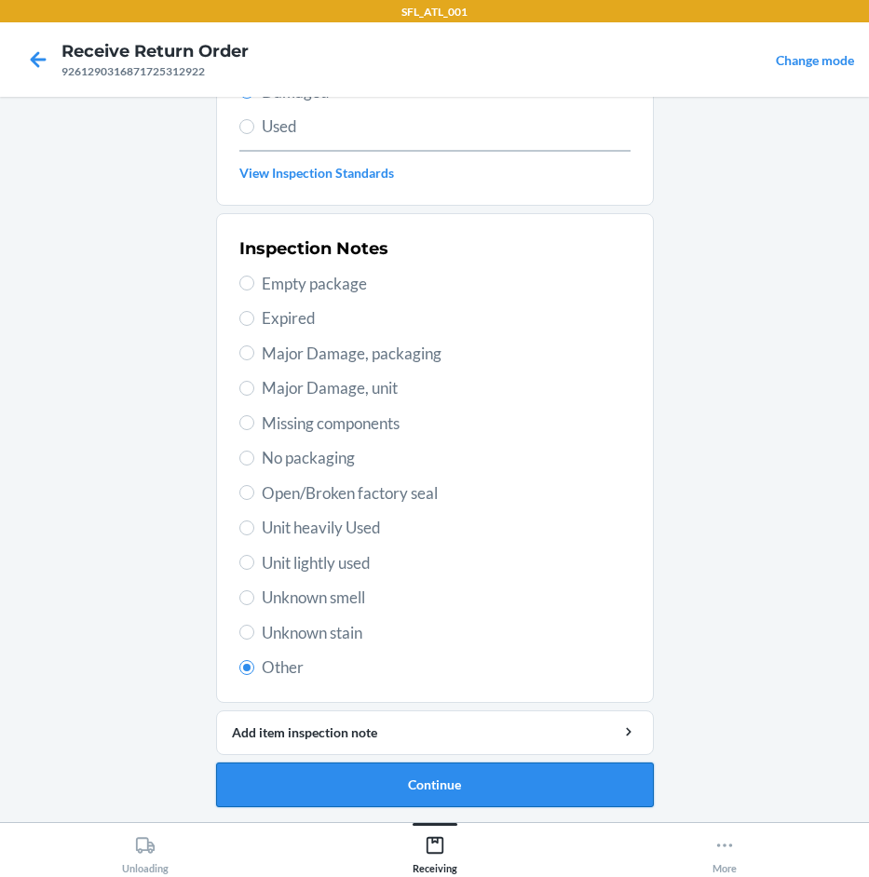
click at [484, 799] on button "Continue" at bounding box center [435, 785] width 438 height 45
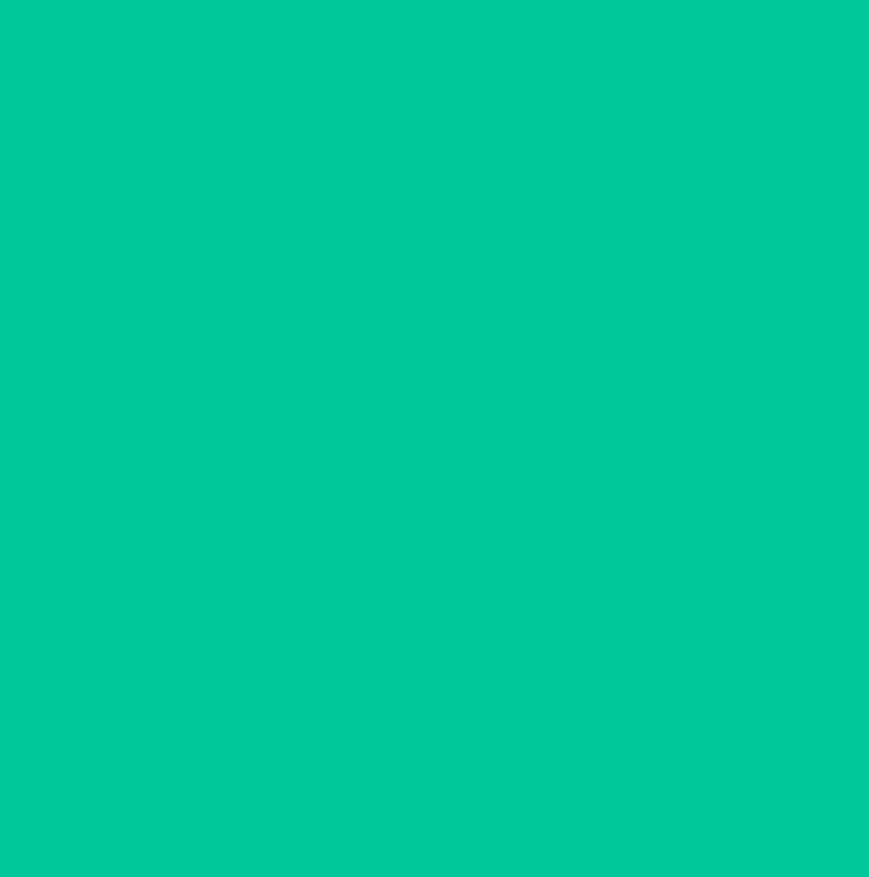
scroll to position [91, 0]
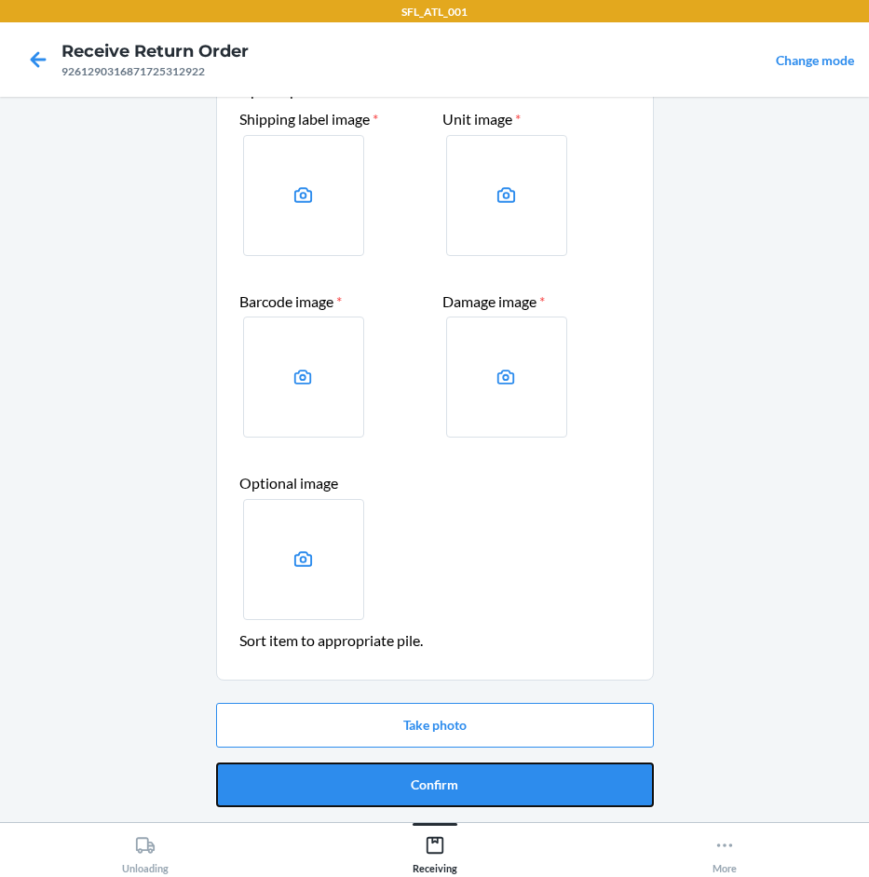
click at [437, 772] on button "Confirm" at bounding box center [435, 785] width 438 height 45
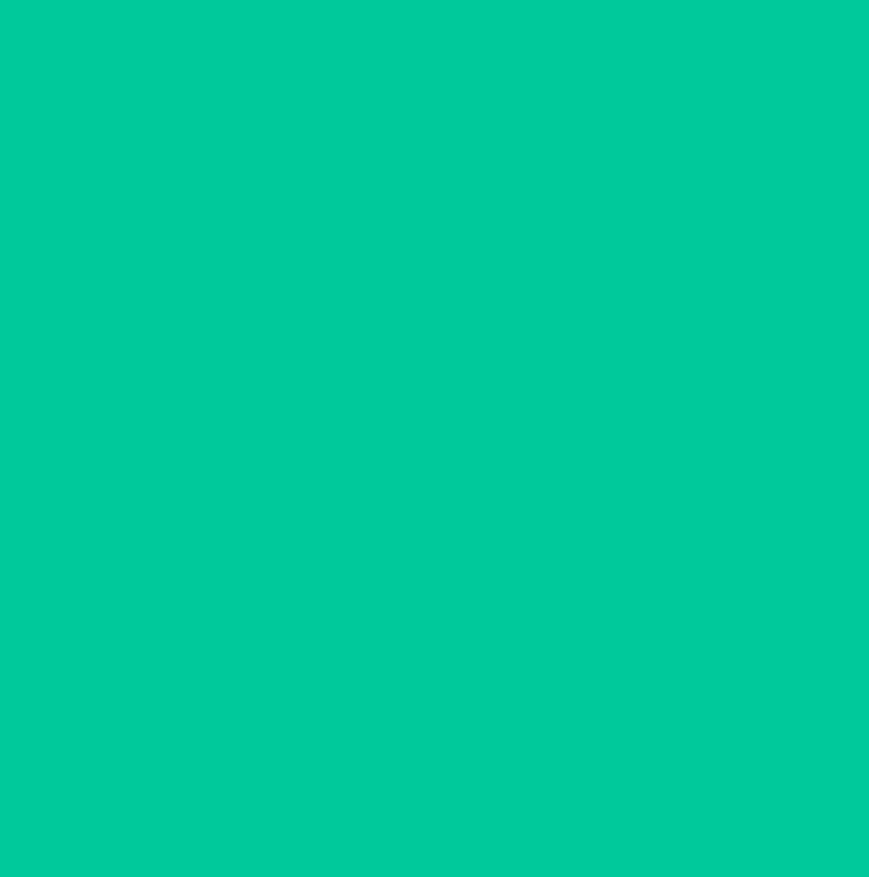
scroll to position [0, 0]
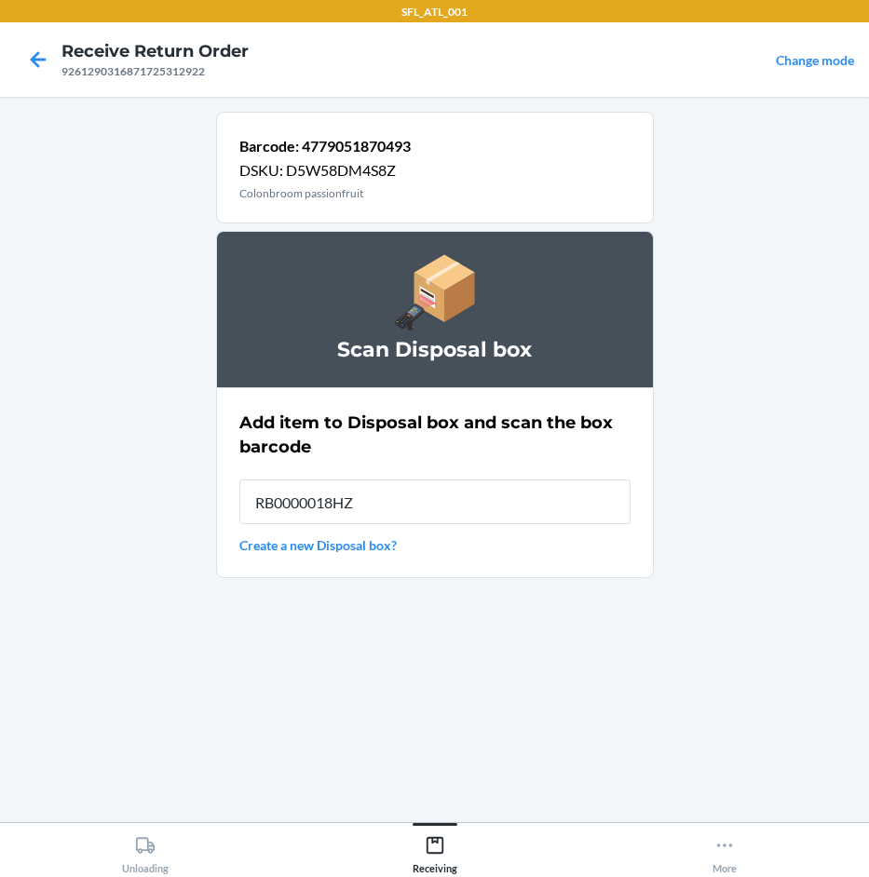
type input "RB0000018HZ"
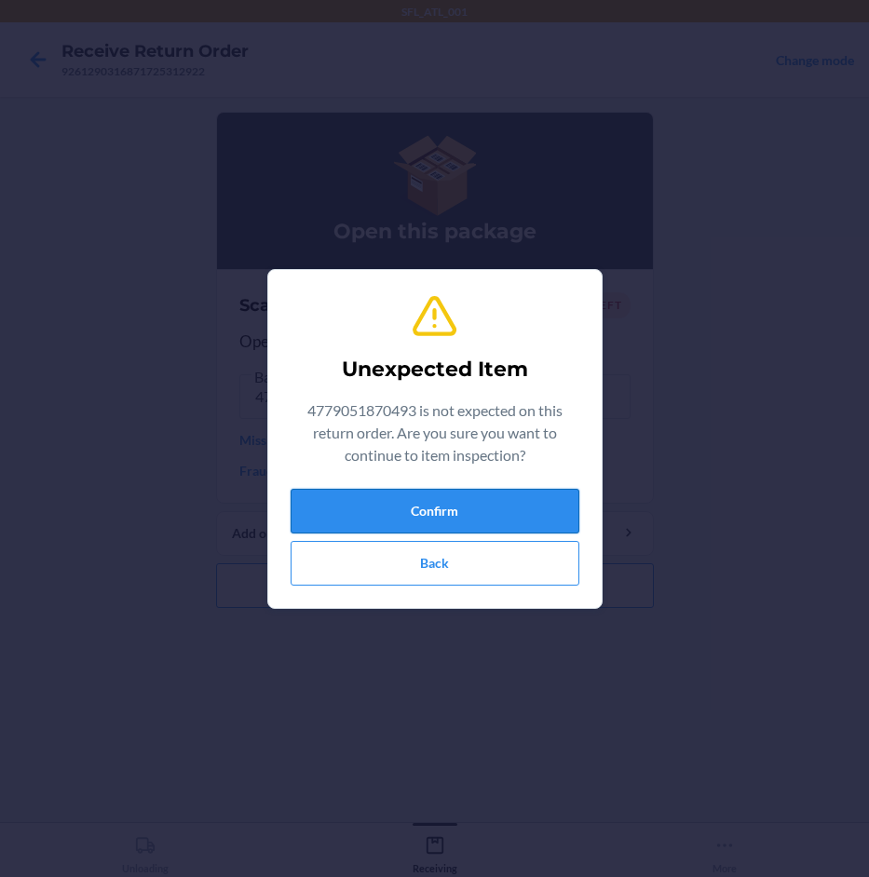
click at [409, 502] on button "Confirm" at bounding box center [435, 511] width 289 height 45
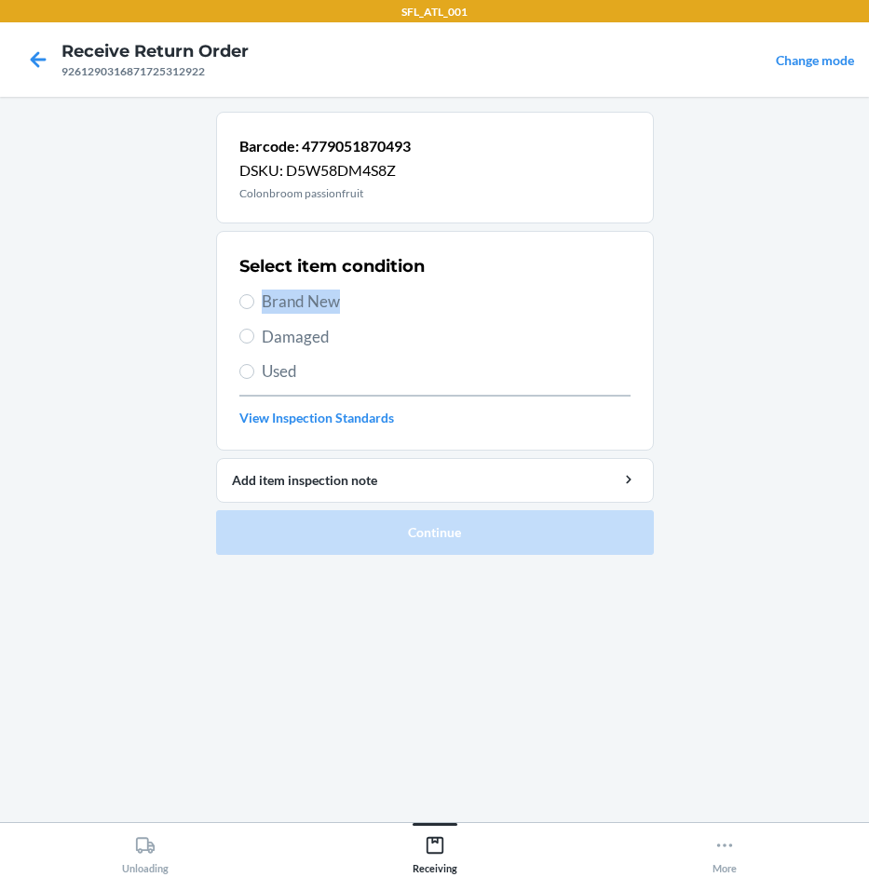
drag, startPoint x: 261, startPoint y: 308, endPoint x: 243, endPoint y: 344, distance: 39.6
click at [243, 344] on div "Select item condition Brand New Damaged Used View Inspection Standards" at bounding box center [434, 341] width 391 height 184
click at [241, 339] on input "Damaged" at bounding box center [246, 336] width 15 height 15
radio input "true"
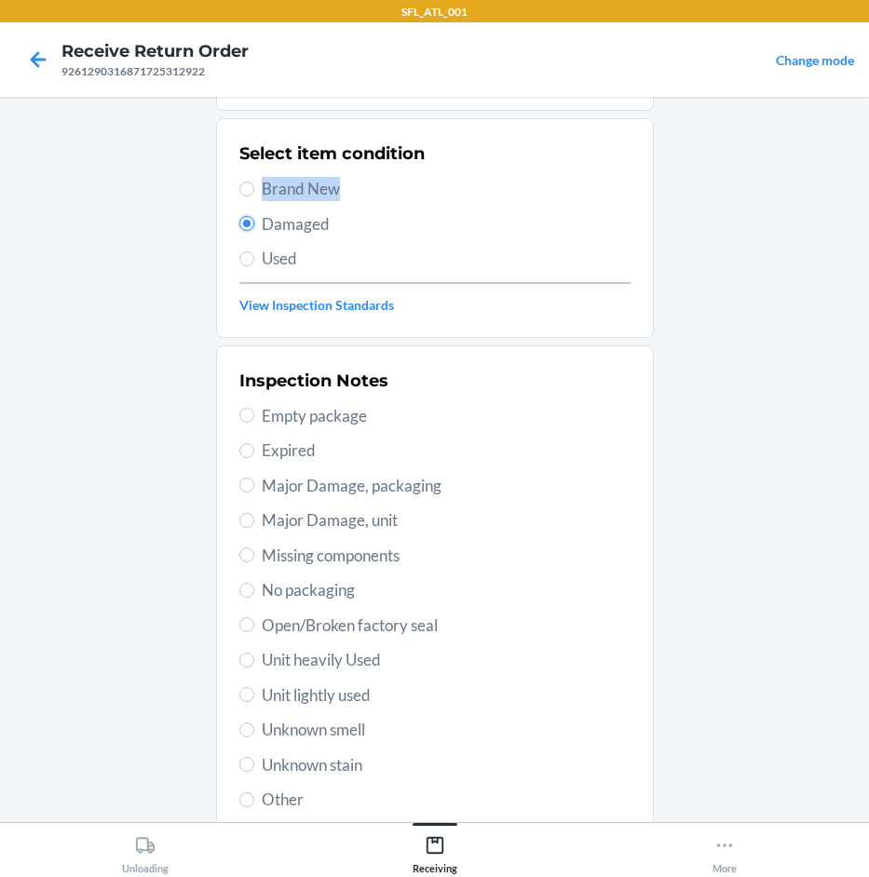
scroll to position [245, 0]
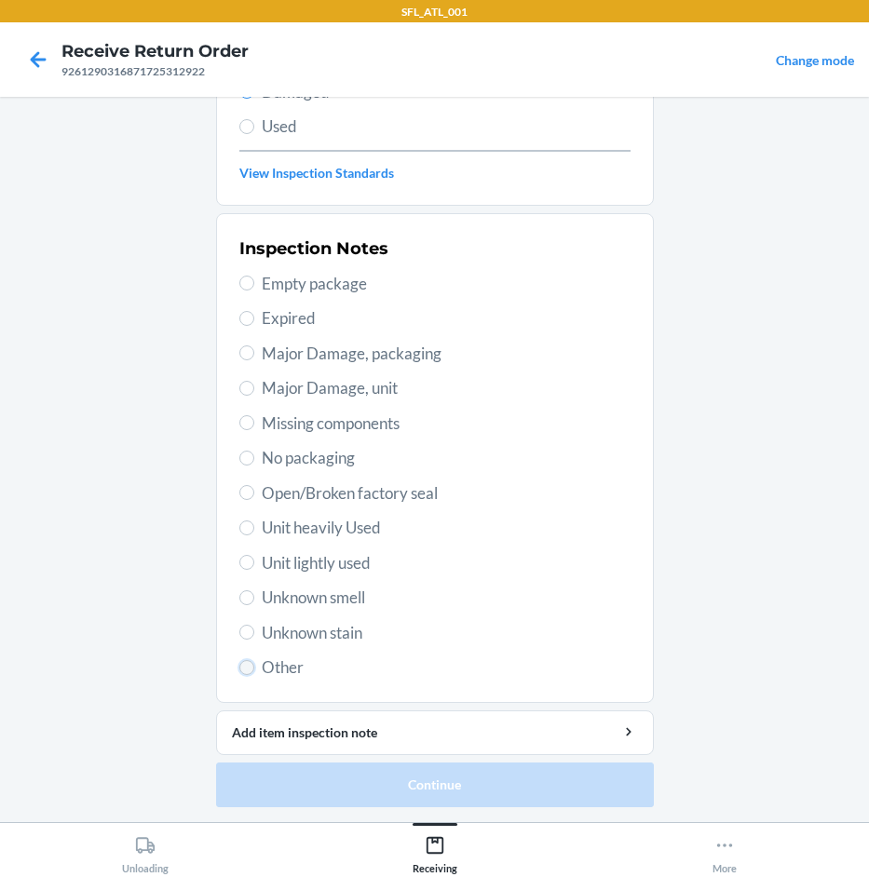
click at [245, 662] on input "Other" at bounding box center [246, 667] width 15 height 15
radio input "true"
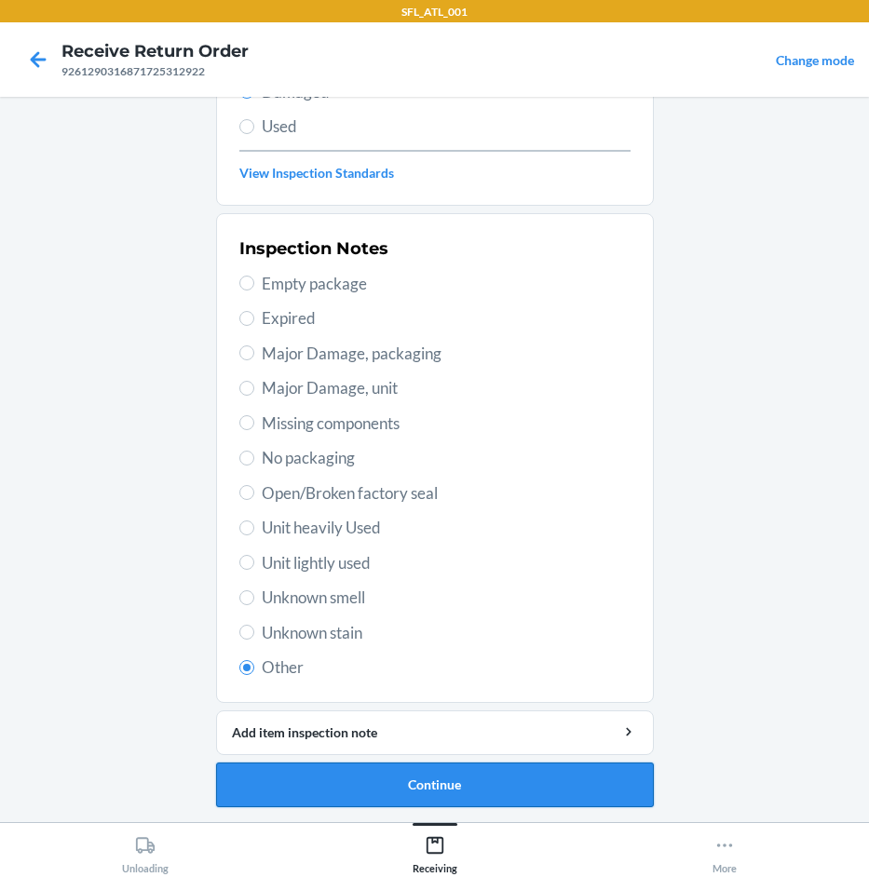
click at [397, 765] on button "Continue" at bounding box center [435, 785] width 438 height 45
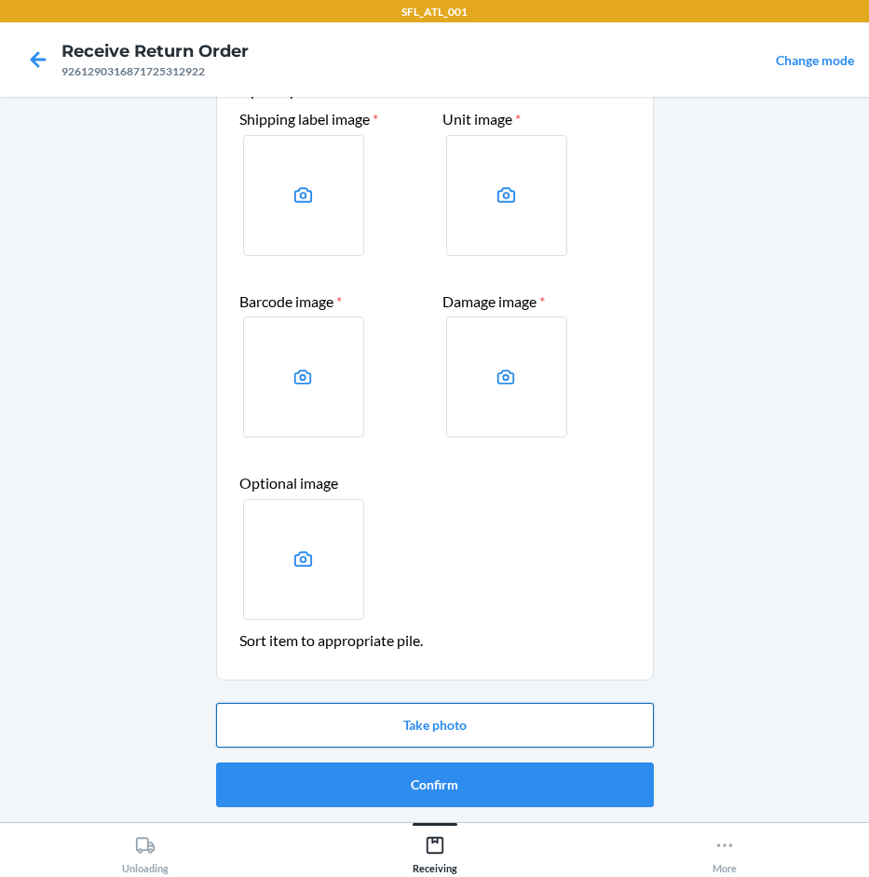
click at [469, 737] on button "Take photo" at bounding box center [435, 725] width 438 height 45
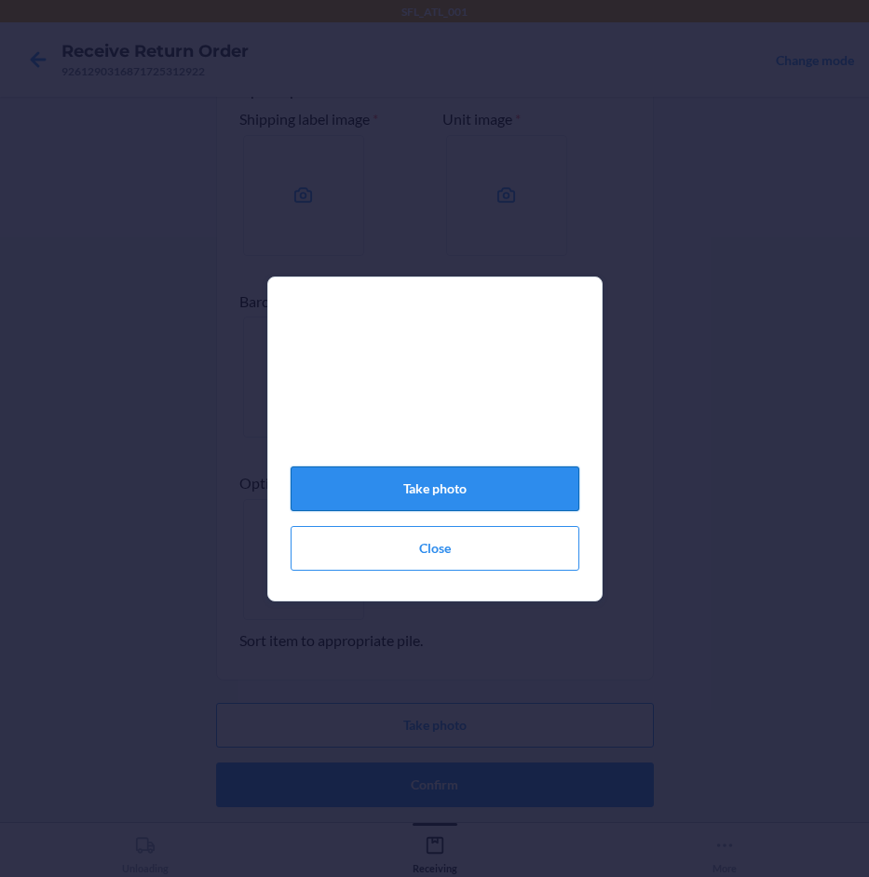
click at [477, 493] on button "Take photo" at bounding box center [435, 489] width 289 height 45
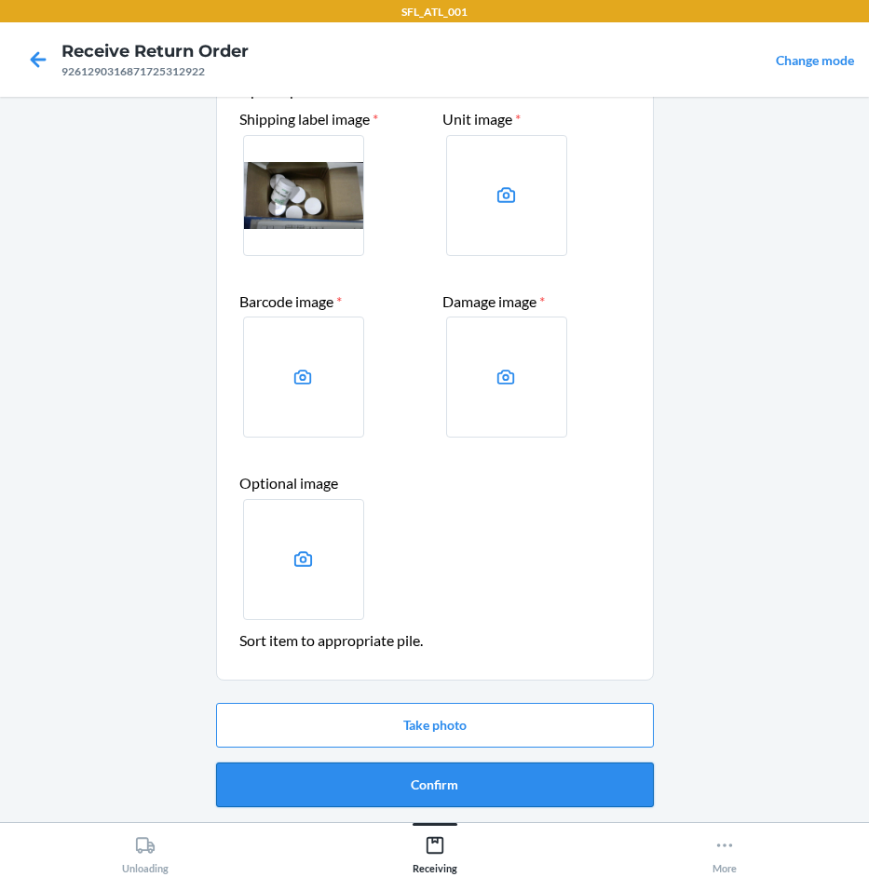
click at [535, 781] on button "Confirm" at bounding box center [435, 785] width 438 height 45
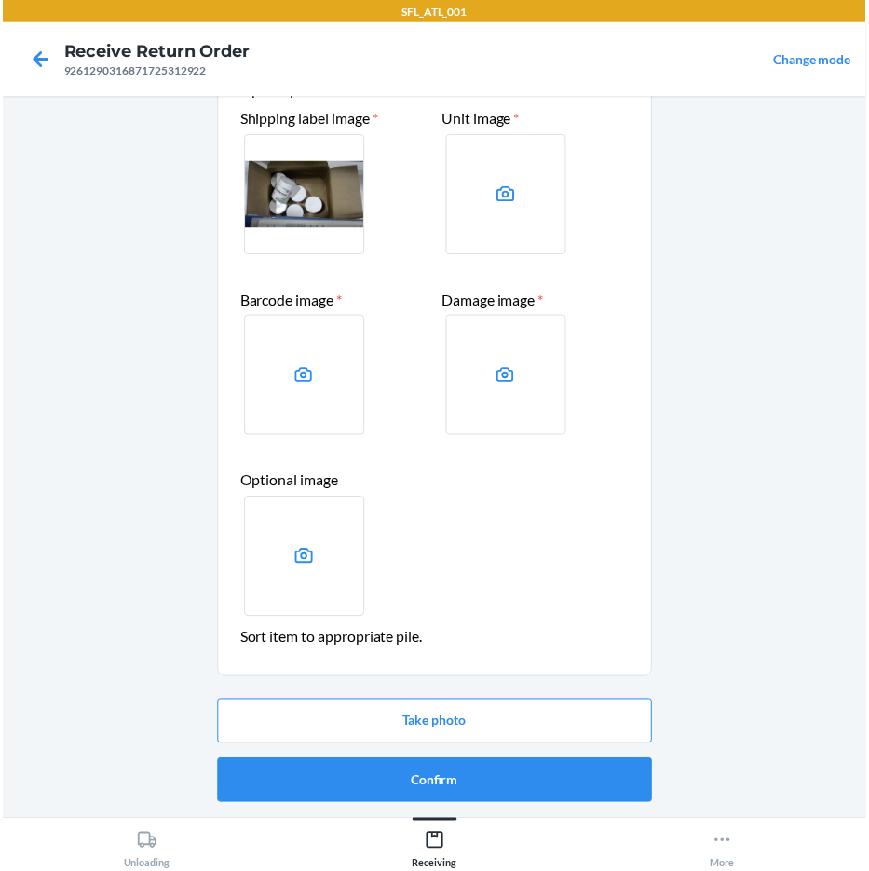
scroll to position [0, 0]
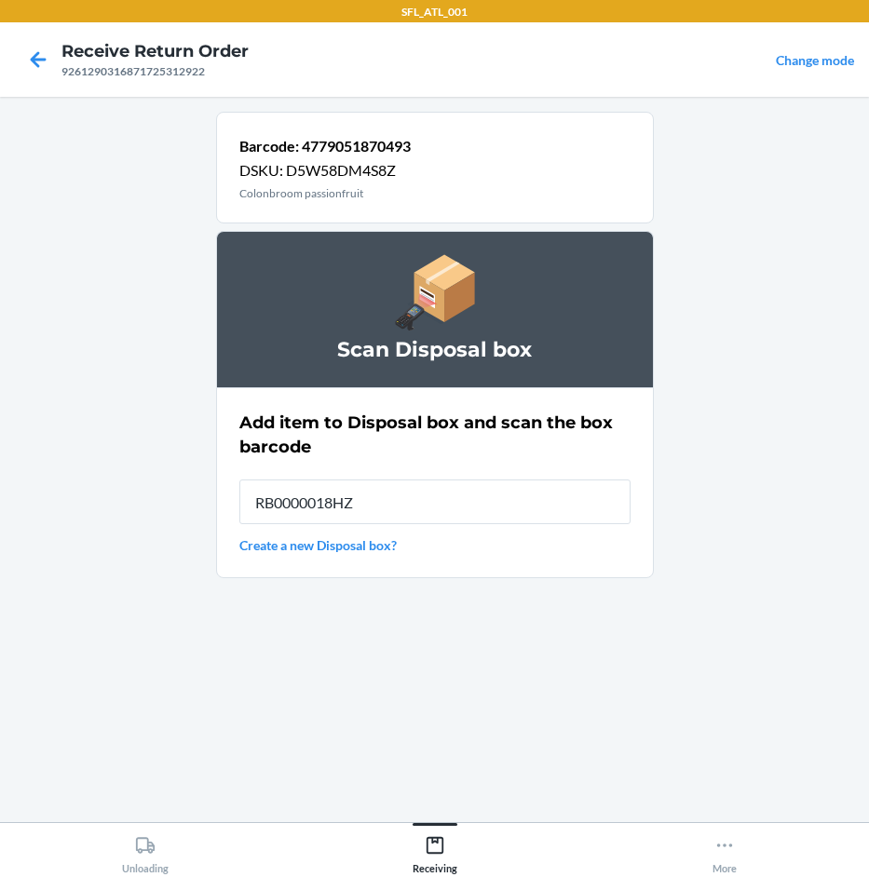
type input "RB0000018HZ"
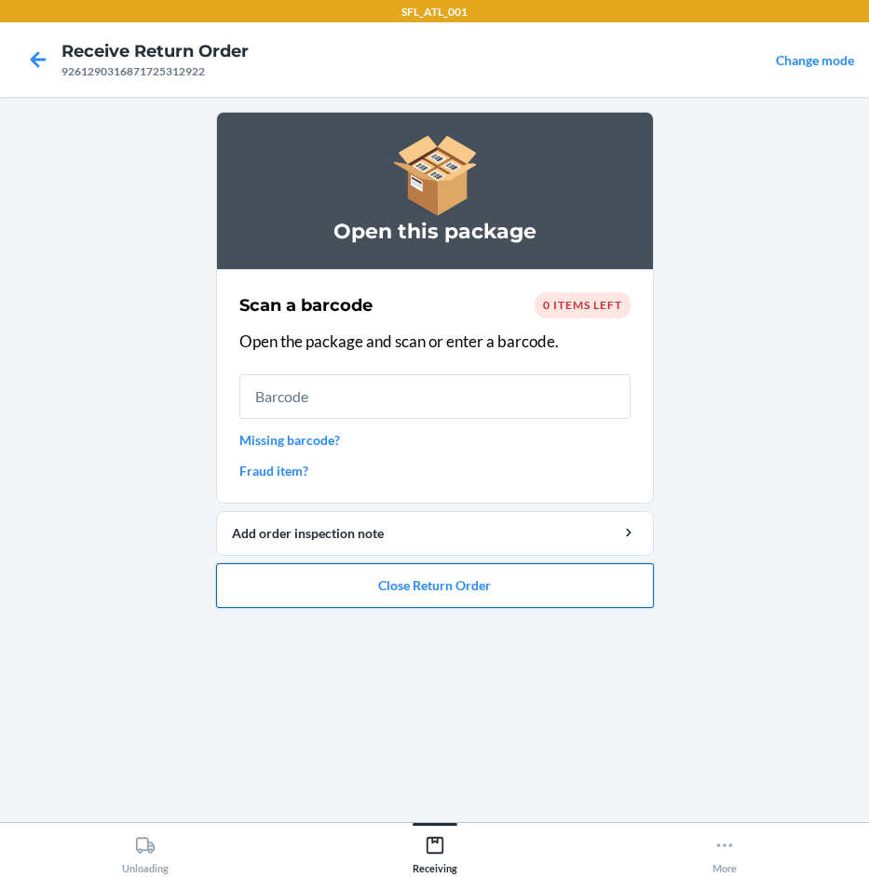
click at [518, 579] on button "Close Return Order" at bounding box center [435, 585] width 438 height 45
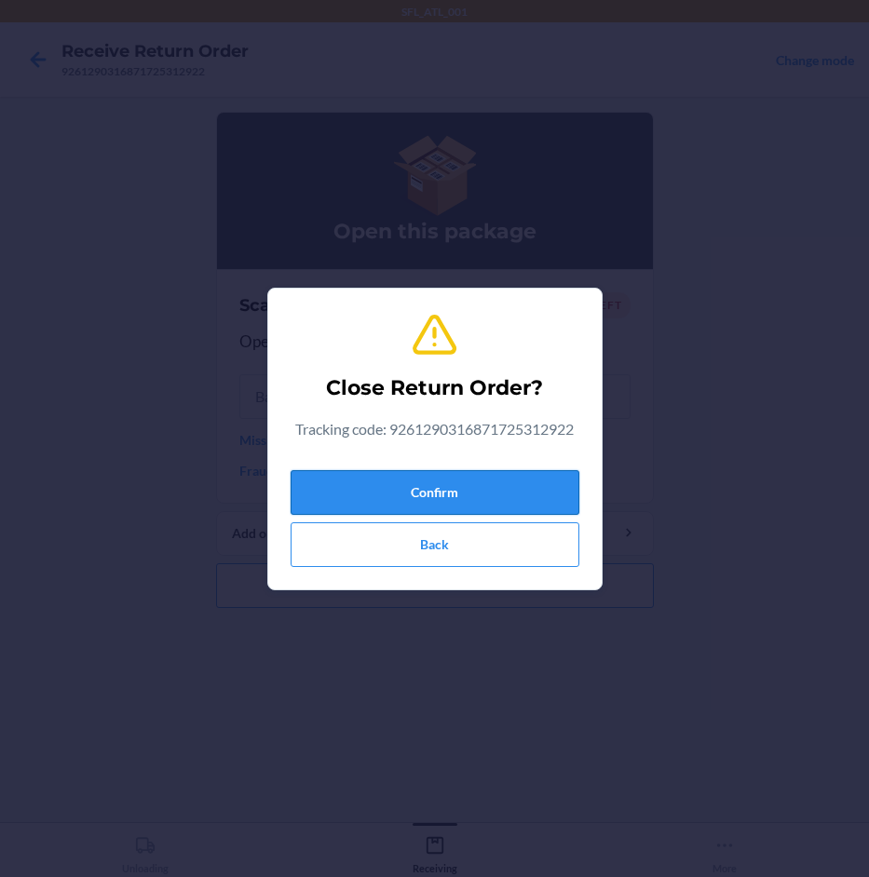
click at [516, 488] on button "Confirm" at bounding box center [435, 492] width 289 height 45
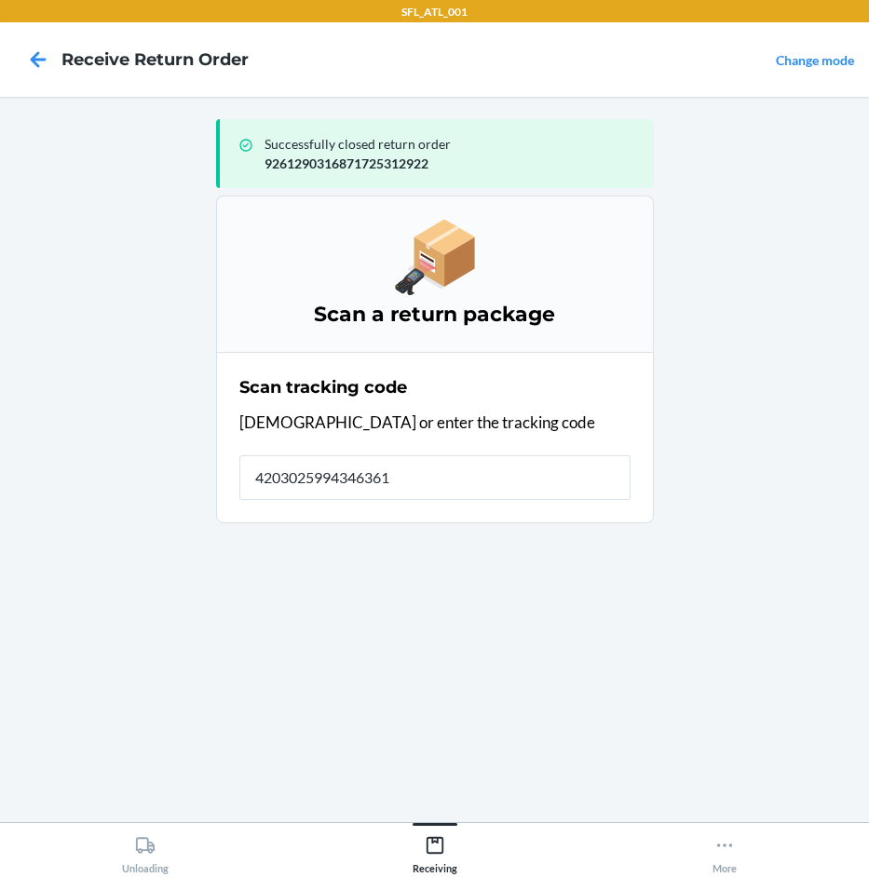
type input "42030259943463610"
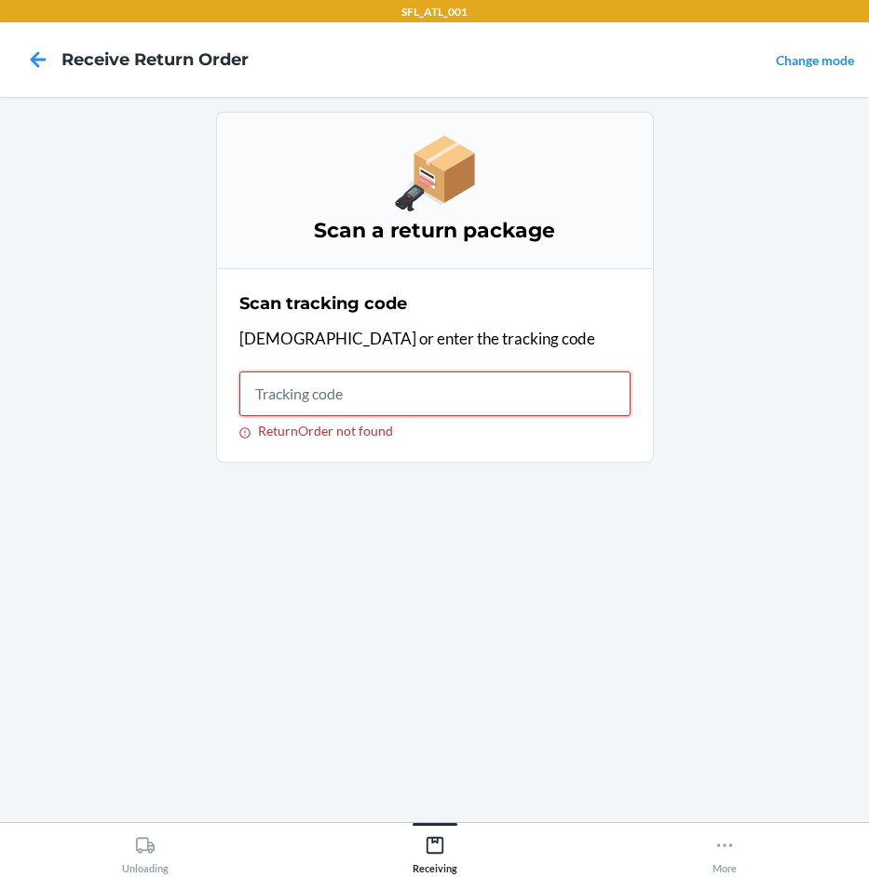
click at [391, 394] on input "ReturnOrder not found" at bounding box center [434, 394] width 391 height 45
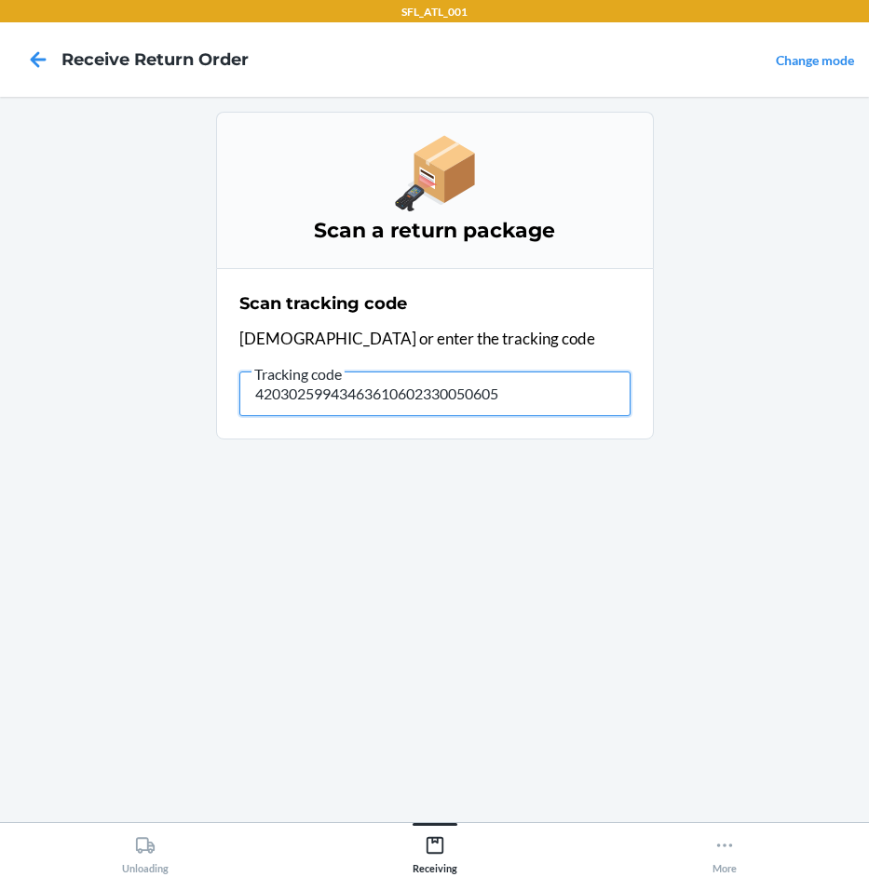
type input "420302599434636106023300506058"
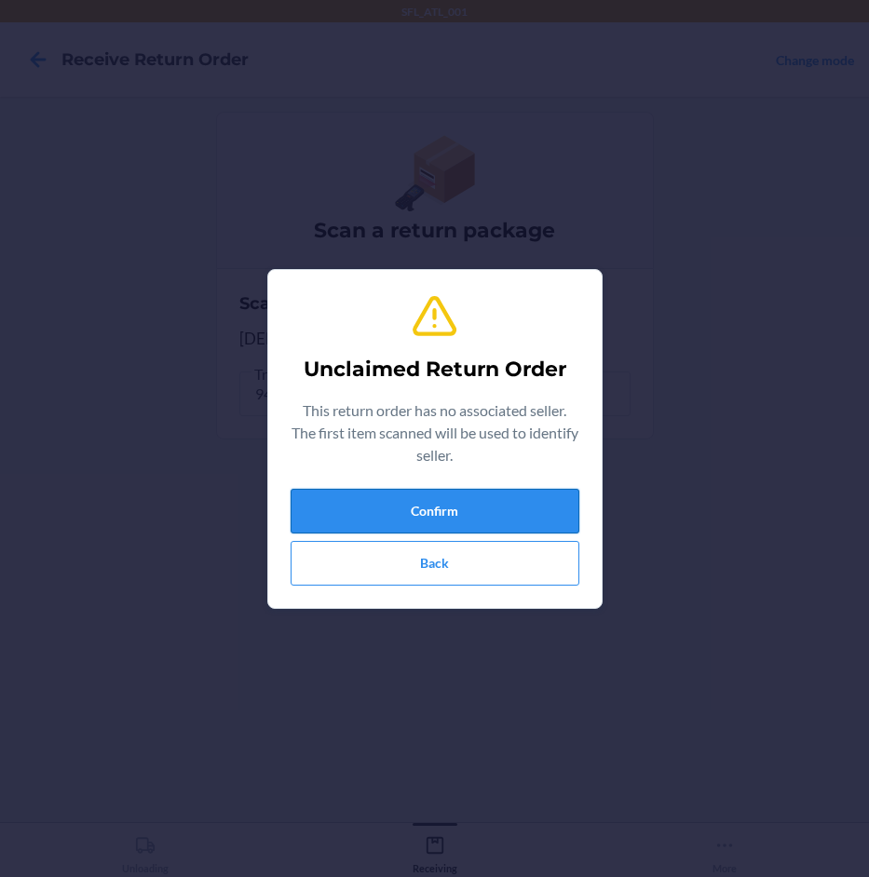
click at [501, 497] on button "Confirm" at bounding box center [435, 511] width 289 height 45
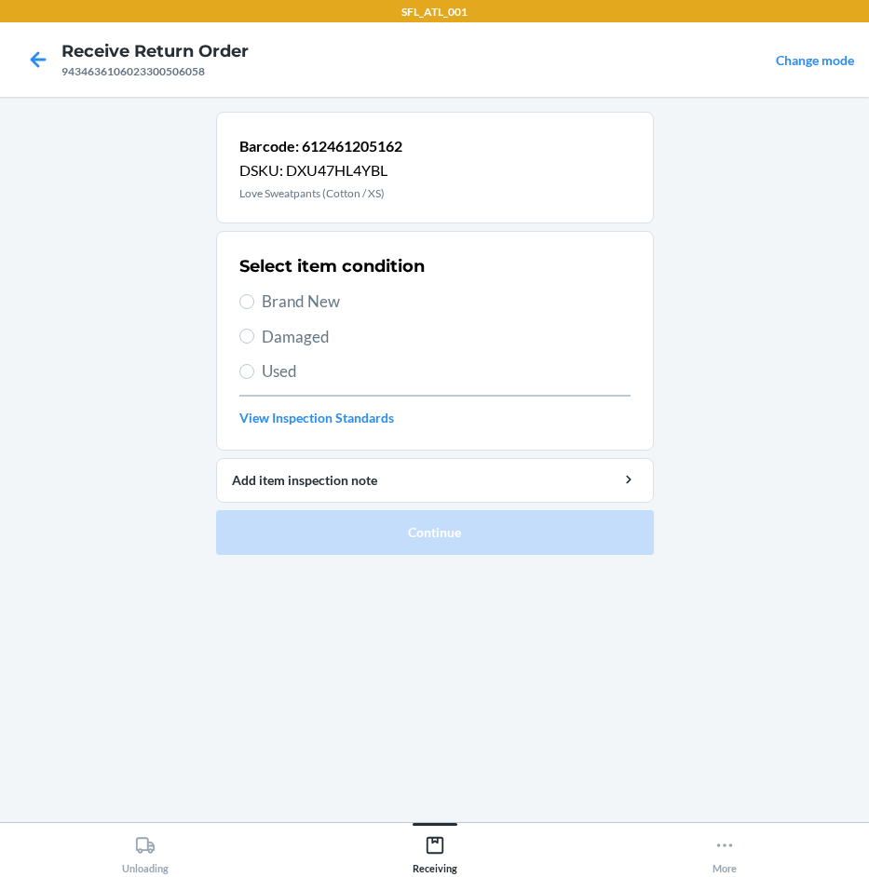
click at [279, 303] on span "Brand New" at bounding box center [446, 302] width 369 height 24
click at [254, 303] on input "Brand New" at bounding box center [246, 301] width 15 height 15
radio input "true"
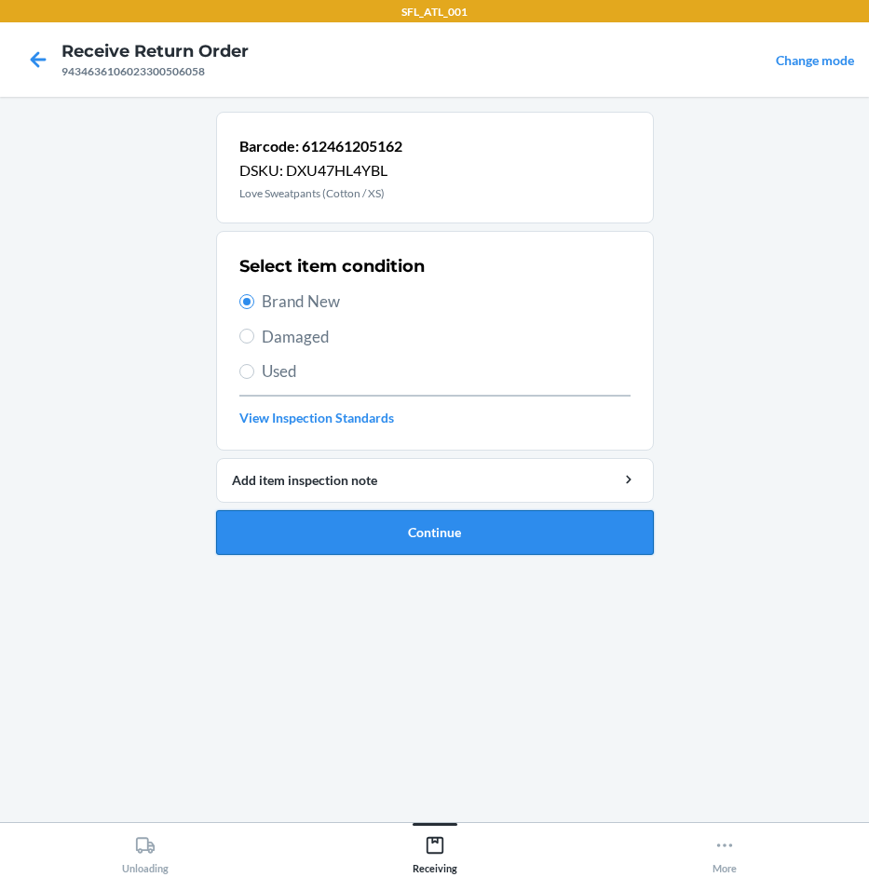
click at [481, 530] on button "Continue" at bounding box center [435, 532] width 438 height 45
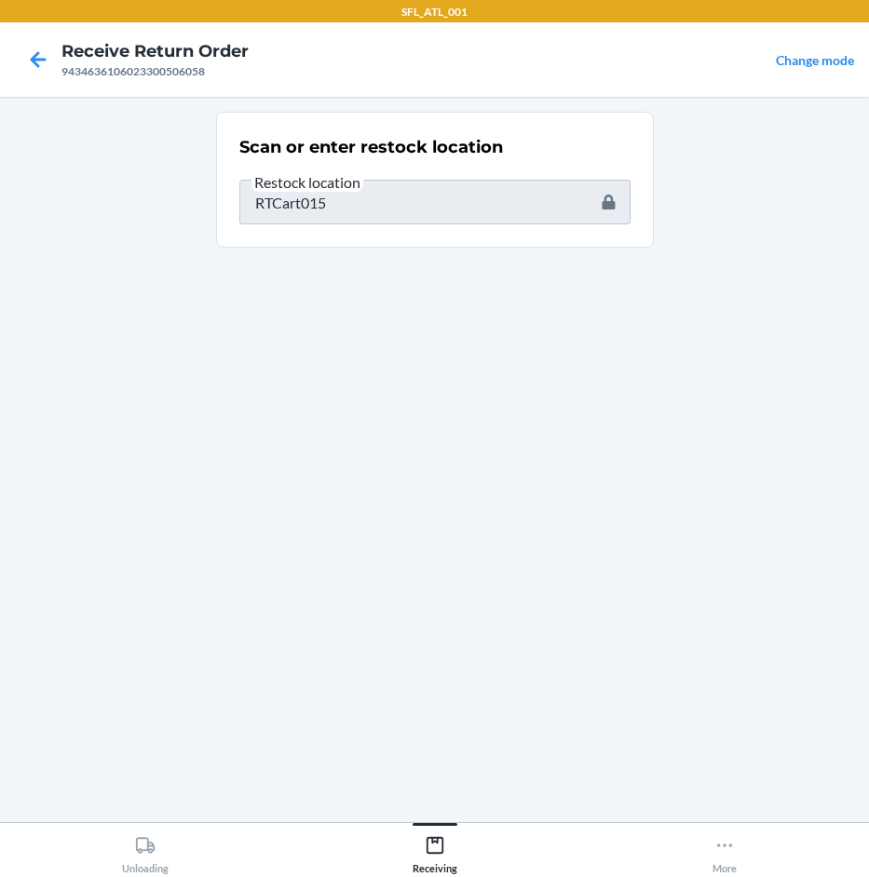
type input "655466702762"
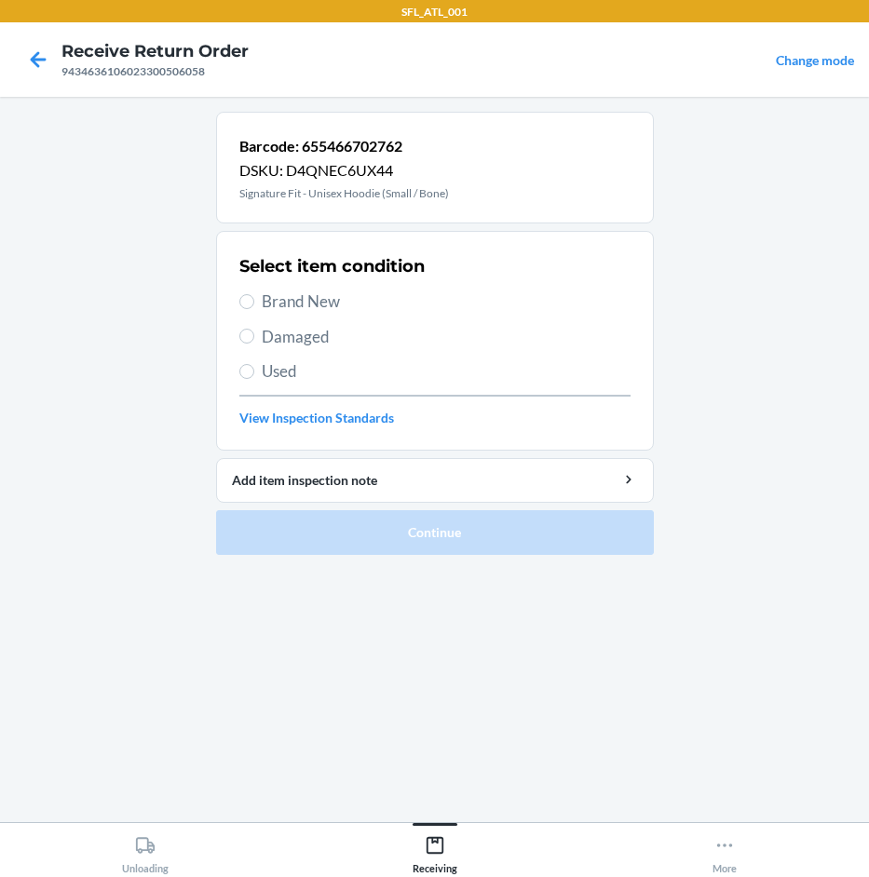
click at [357, 317] on div "Select item condition Brand New Damaged Used View Inspection Standards" at bounding box center [434, 341] width 391 height 184
click at [314, 304] on span "Brand New" at bounding box center [446, 302] width 369 height 24
click at [254, 304] on input "Brand New" at bounding box center [246, 301] width 15 height 15
radio input "true"
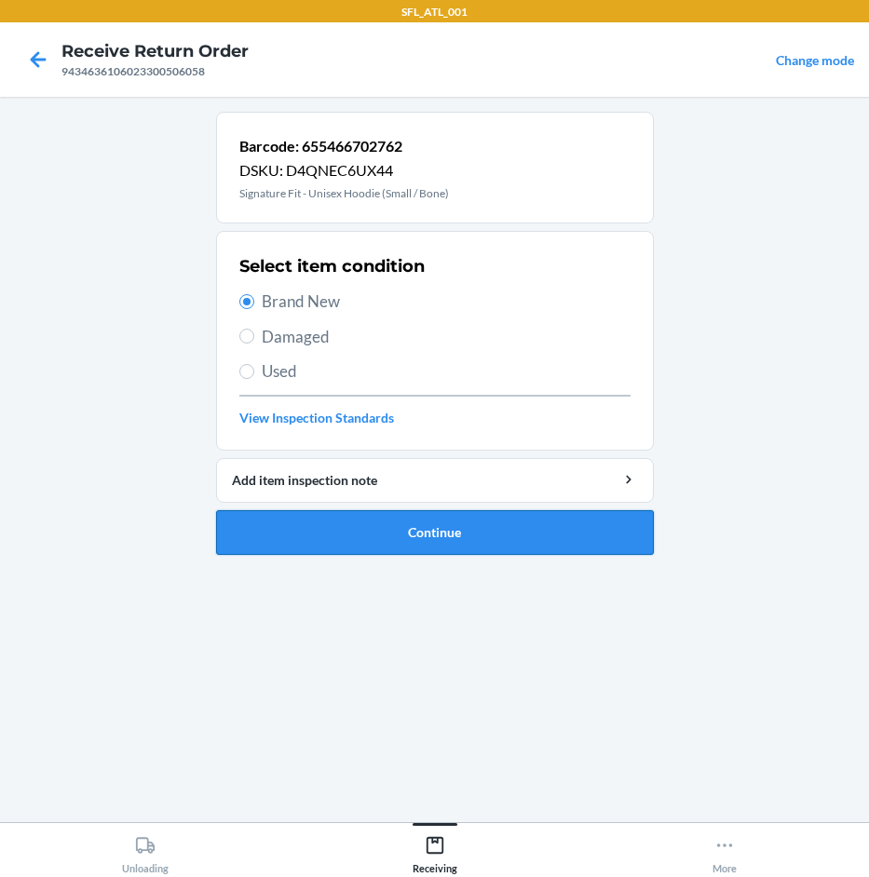
click at [467, 537] on button "Continue" at bounding box center [435, 532] width 438 height 45
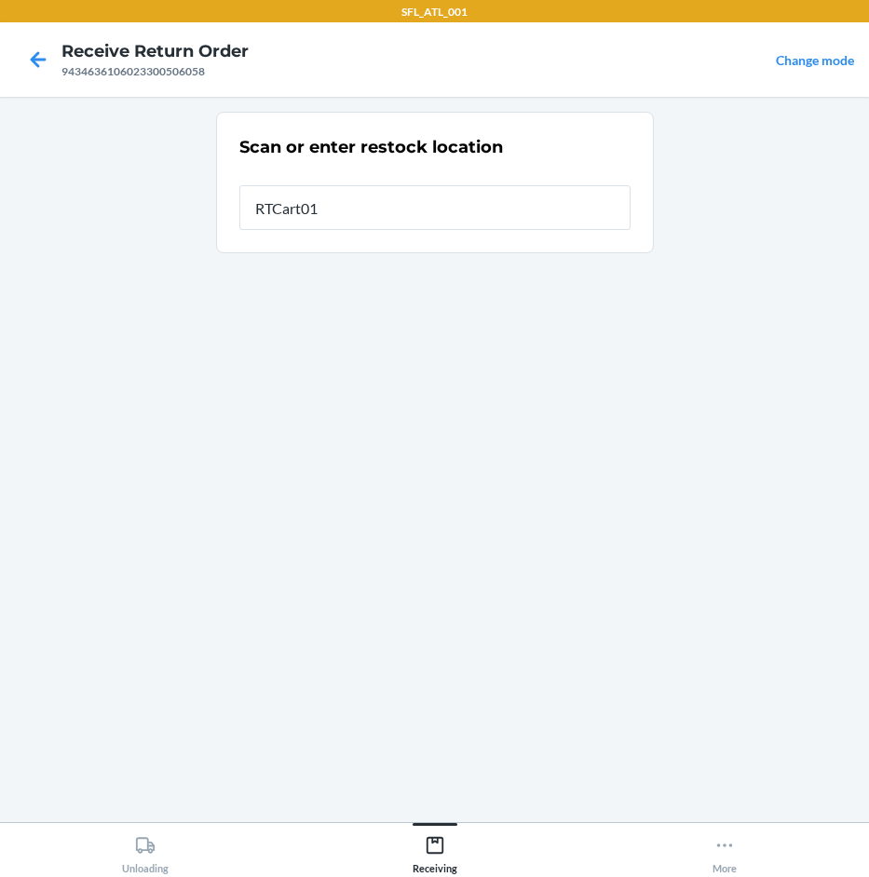
type input "RTCart015"
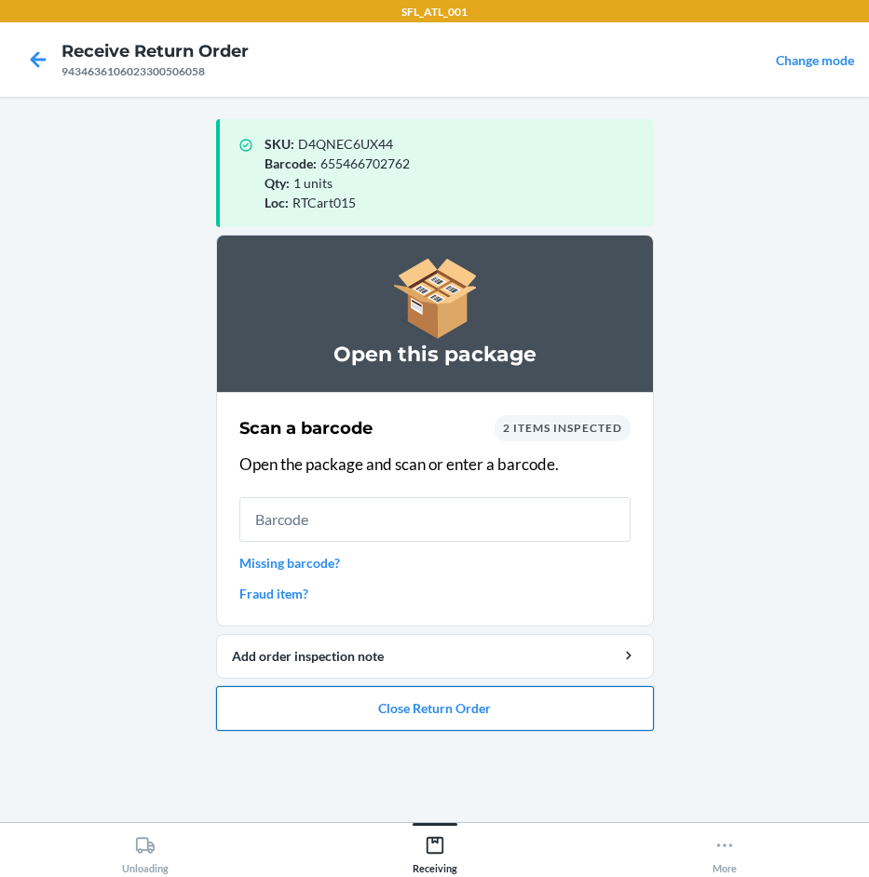
click at [537, 702] on button "Close Return Order" at bounding box center [435, 708] width 438 height 45
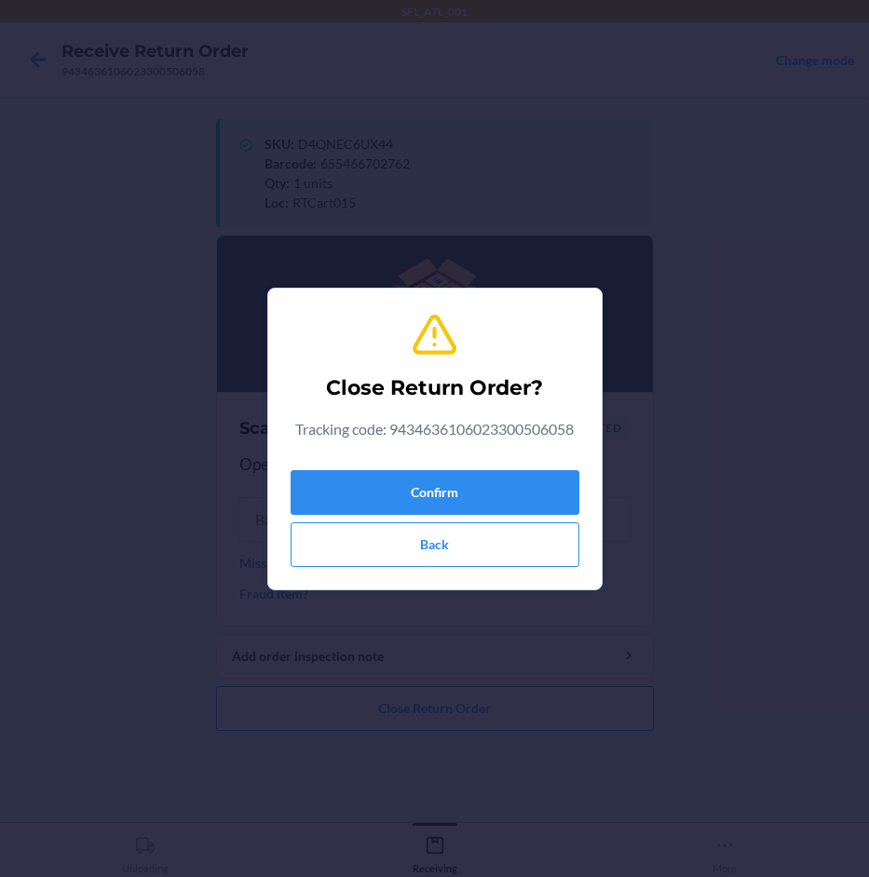
click at [528, 467] on div "Confirm Back" at bounding box center [435, 515] width 289 height 104
drag, startPoint x: 528, startPoint y: 471, endPoint x: 521, endPoint y: 479, distance: 9.9
click at [528, 472] on button "Confirm" at bounding box center [435, 492] width 289 height 45
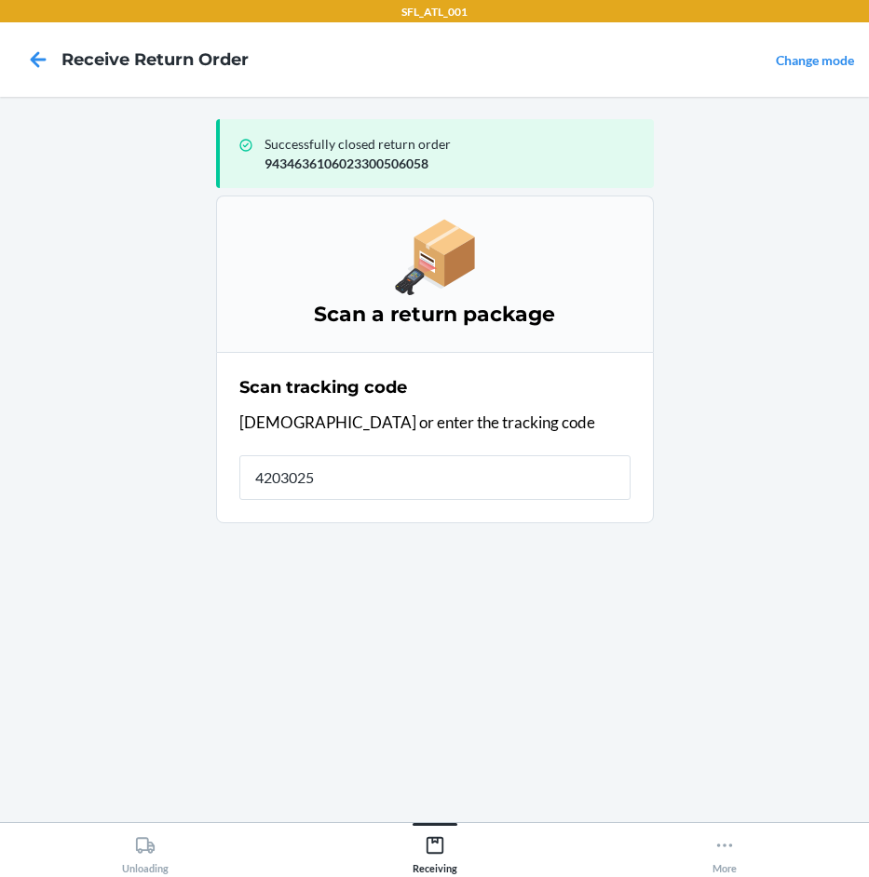
type input "42030259"
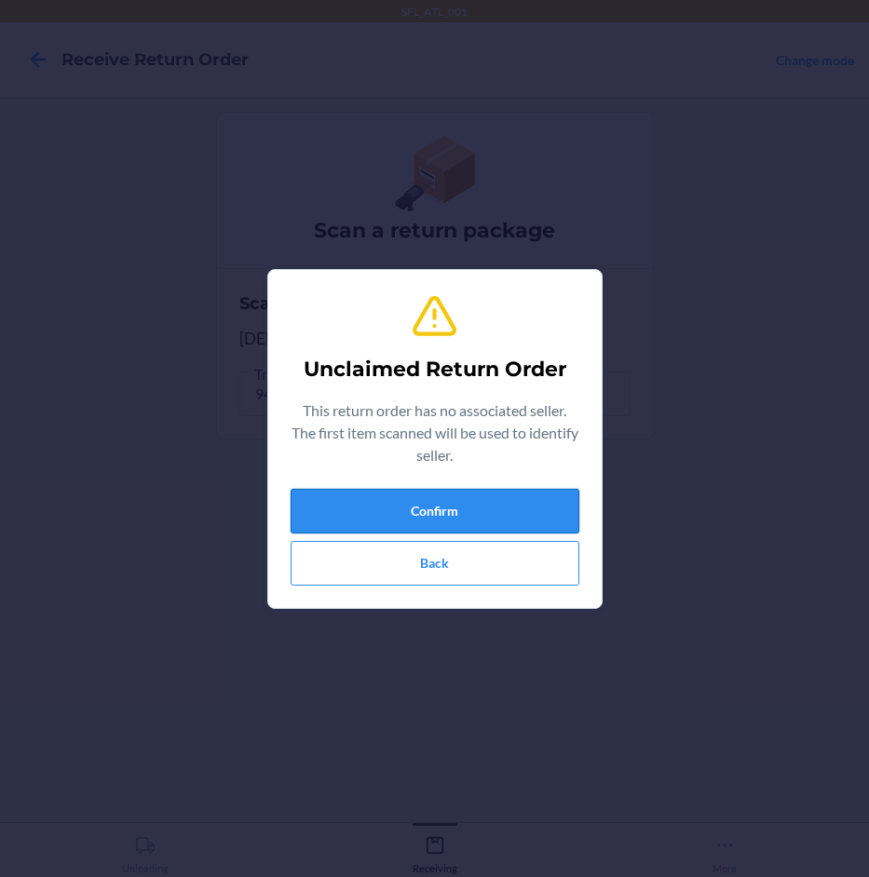
click at [534, 506] on button "Confirm" at bounding box center [435, 511] width 289 height 45
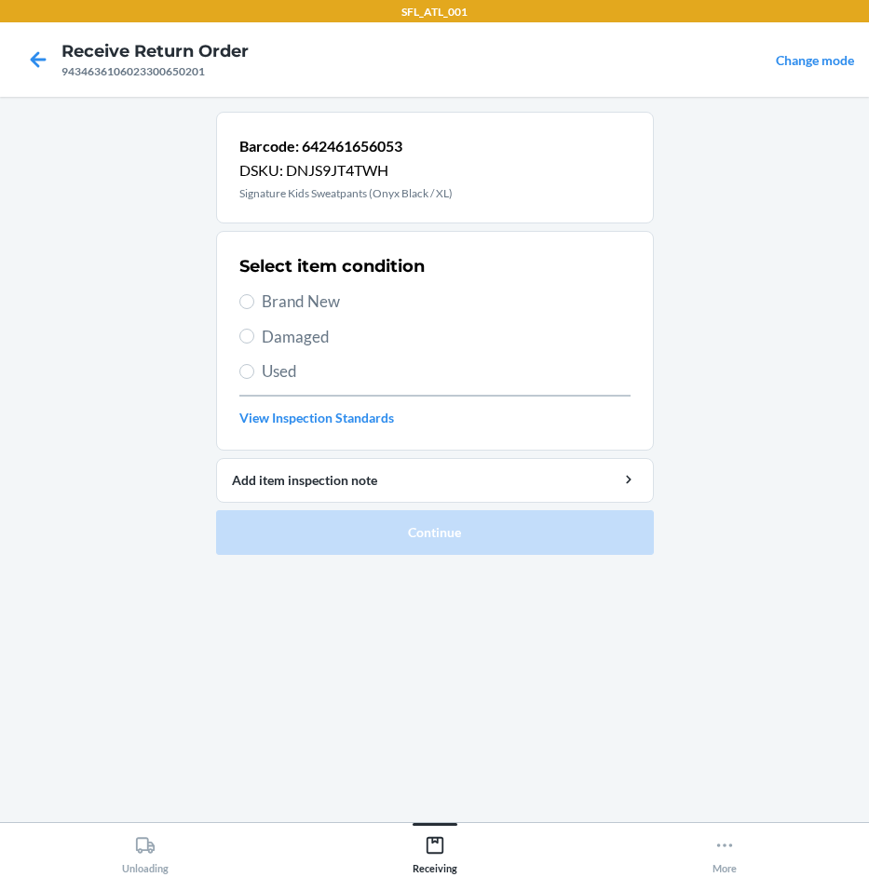
click at [330, 299] on span "Brand New" at bounding box center [446, 302] width 369 height 24
click at [254, 299] on input "Brand New" at bounding box center [246, 301] width 15 height 15
radio input "true"
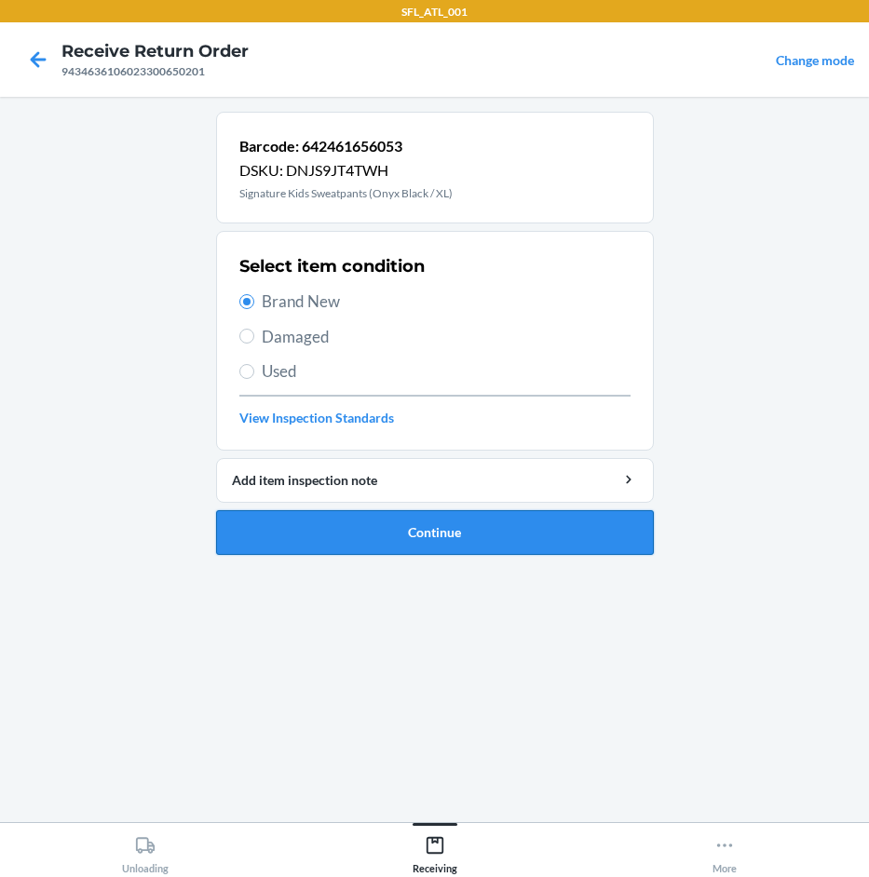
click at [506, 529] on button "Continue" at bounding box center [435, 532] width 438 height 45
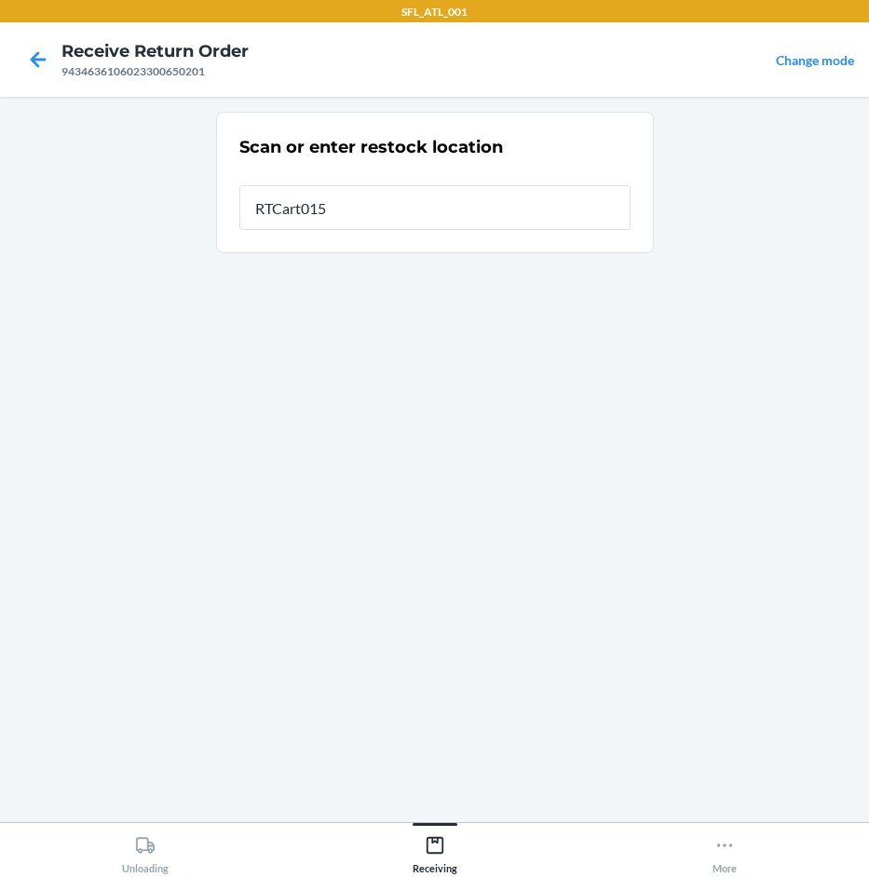
type input "RTCart015"
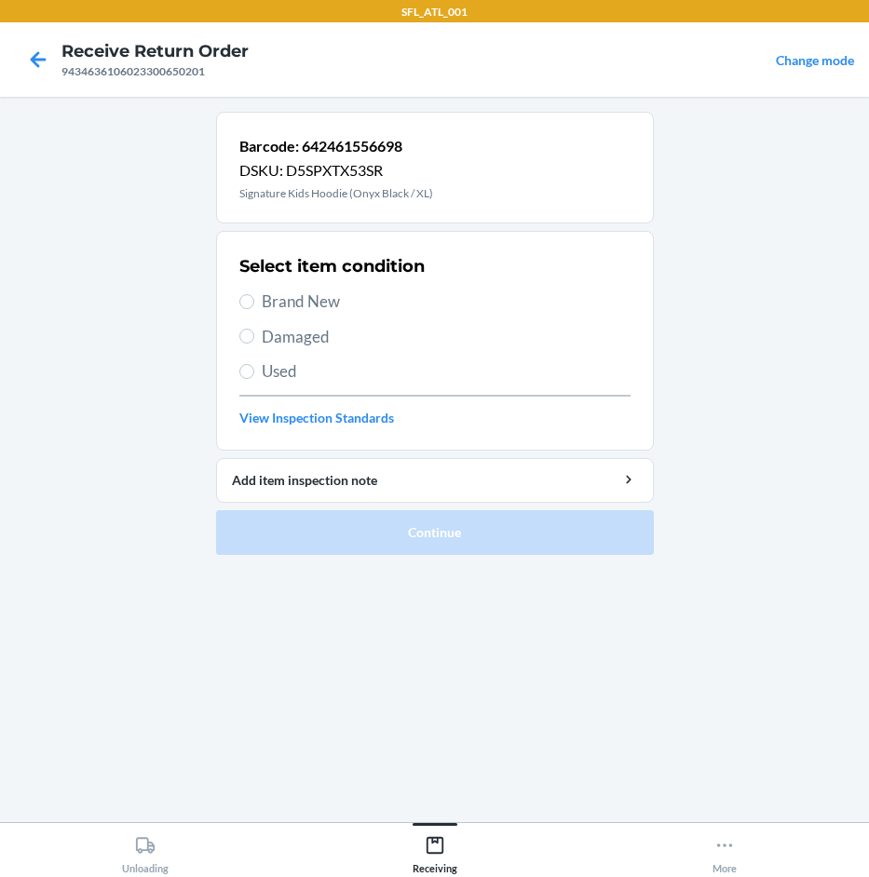
click at [260, 308] on label "Brand New" at bounding box center [434, 302] width 391 height 24
click at [254, 308] on input "Brand New" at bounding box center [246, 301] width 15 height 15
radio input "true"
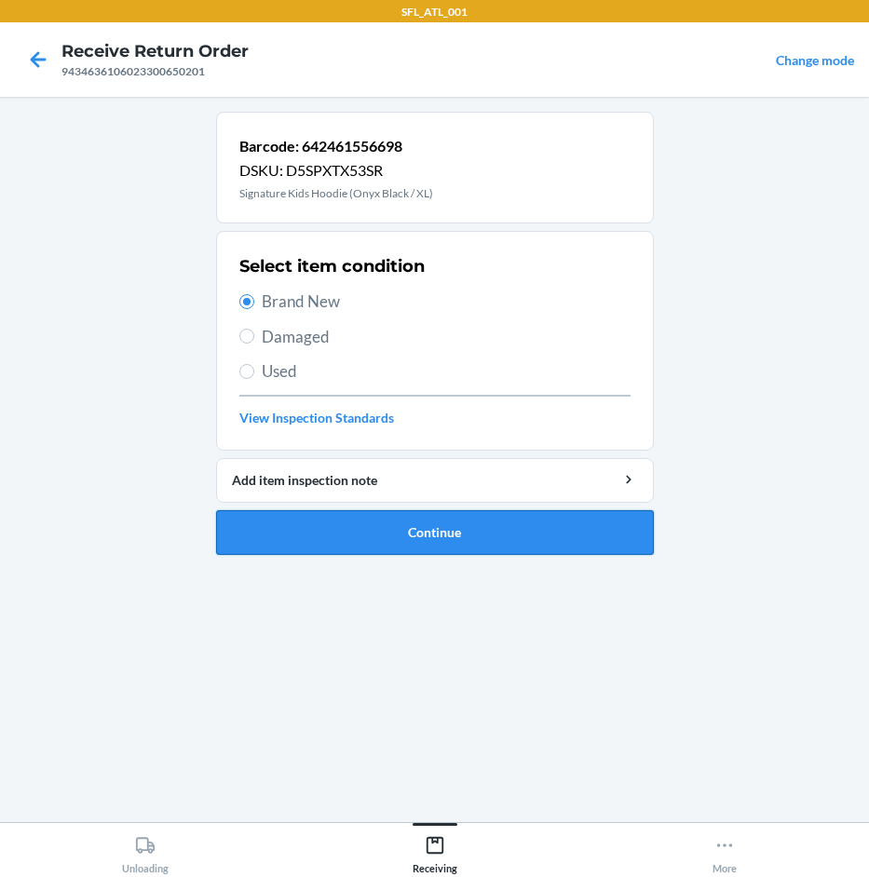
click at [474, 535] on button "Continue" at bounding box center [435, 532] width 438 height 45
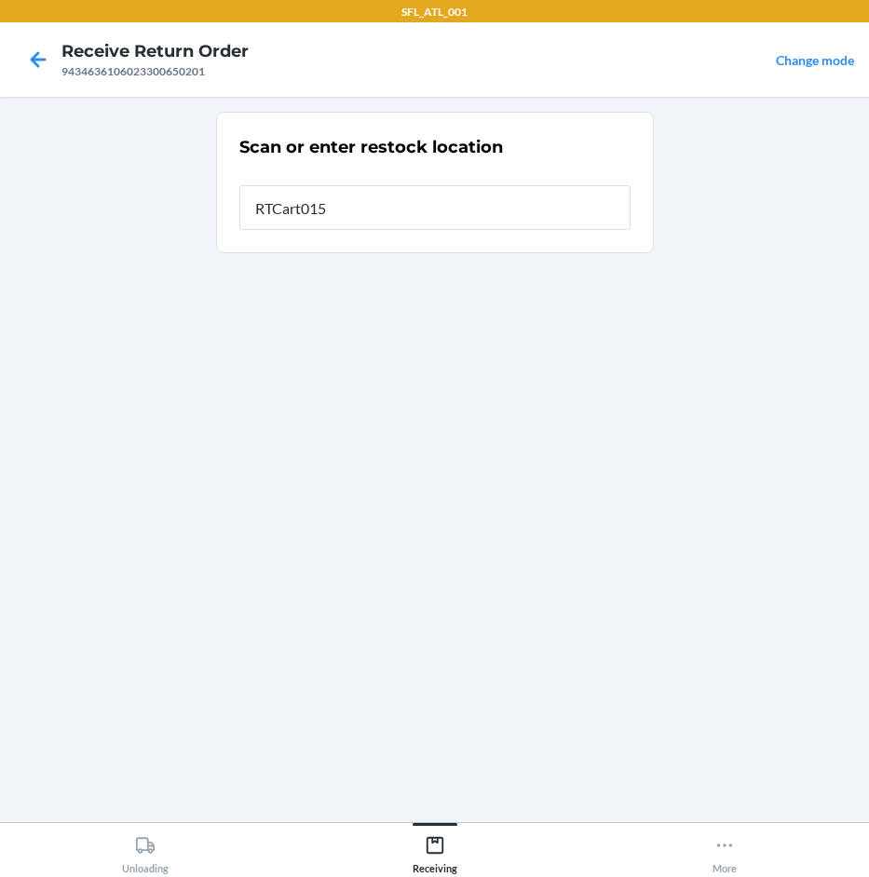
type input "RTCart015"
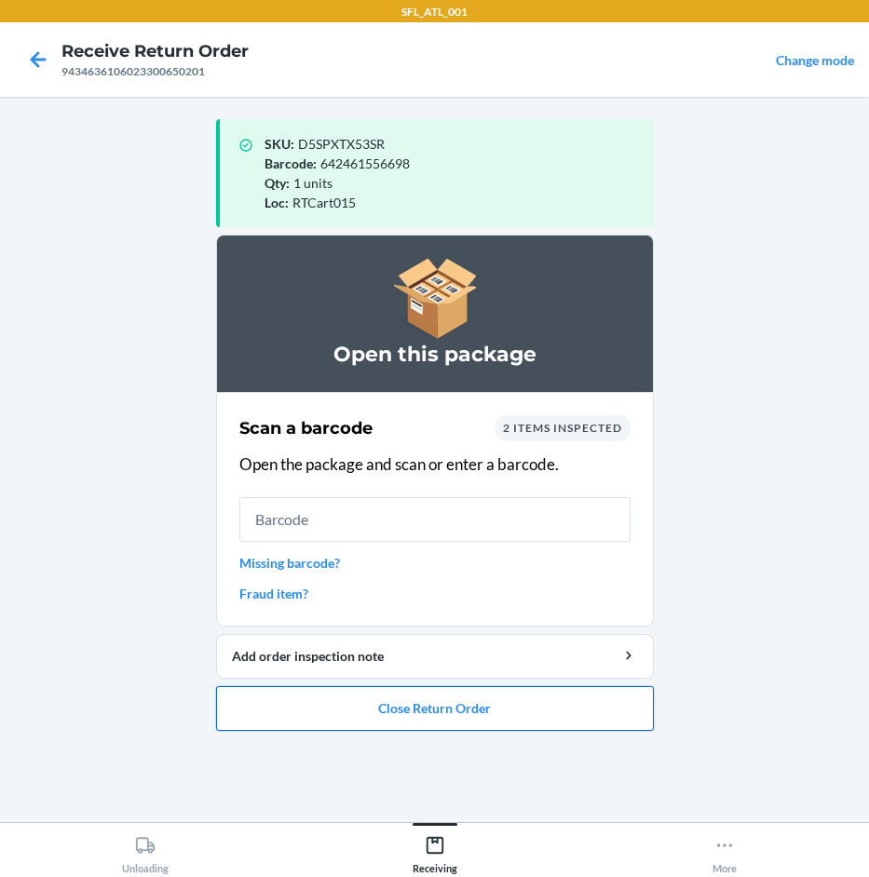
click at [512, 717] on button "Close Return Order" at bounding box center [435, 708] width 438 height 45
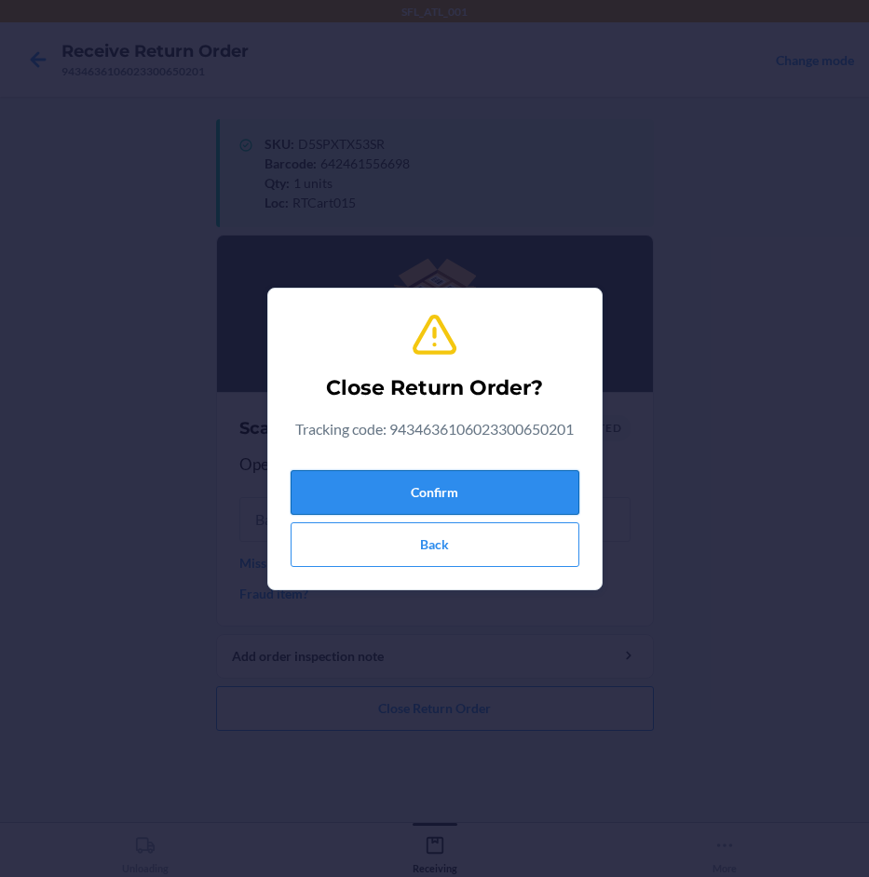
click at [548, 489] on button "Confirm" at bounding box center [435, 492] width 289 height 45
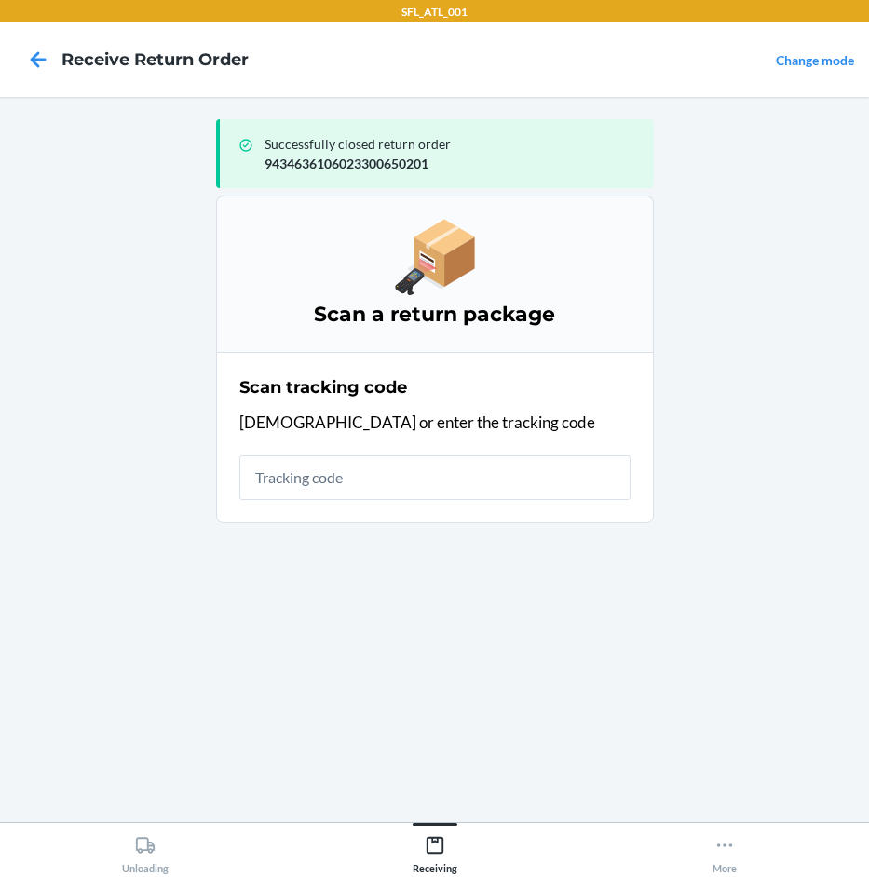
click at [427, 483] on input "text" at bounding box center [434, 477] width 391 height 45
type input "42030259943463610602"
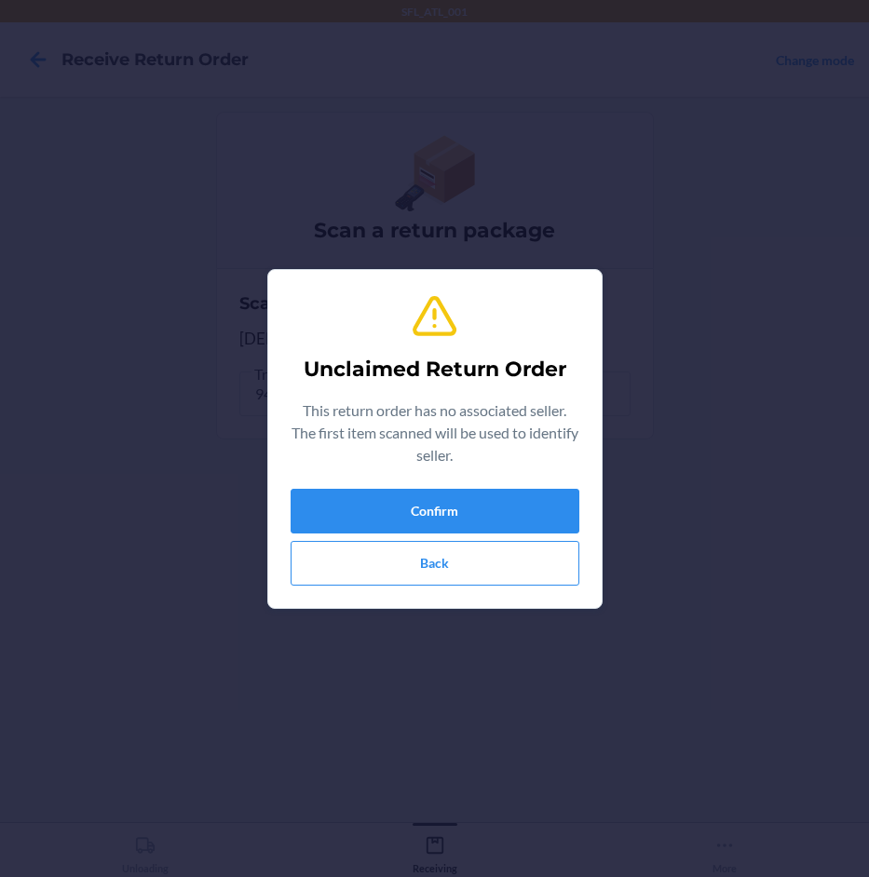
click at [496, 486] on div "Unclaimed Return Order This return order has no associated seller. The first it…" at bounding box center [435, 439] width 289 height 308
click at [502, 501] on button "Confirm" at bounding box center [435, 511] width 289 height 45
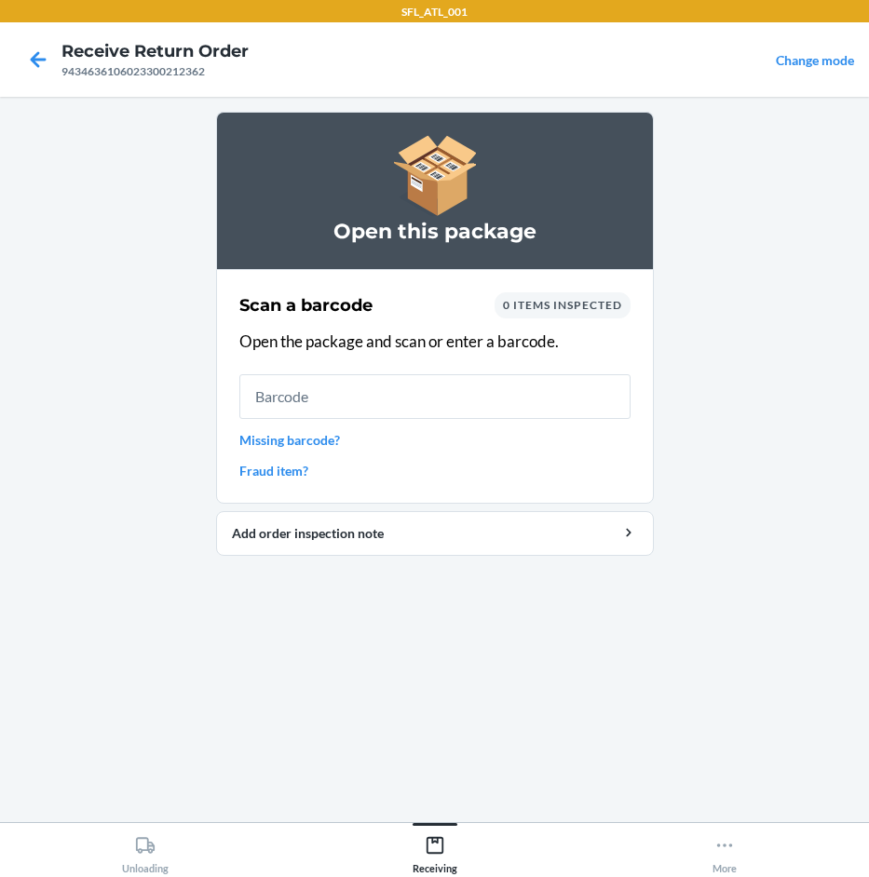
click at [332, 441] on link "Missing barcode?" at bounding box center [434, 440] width 391 height 20
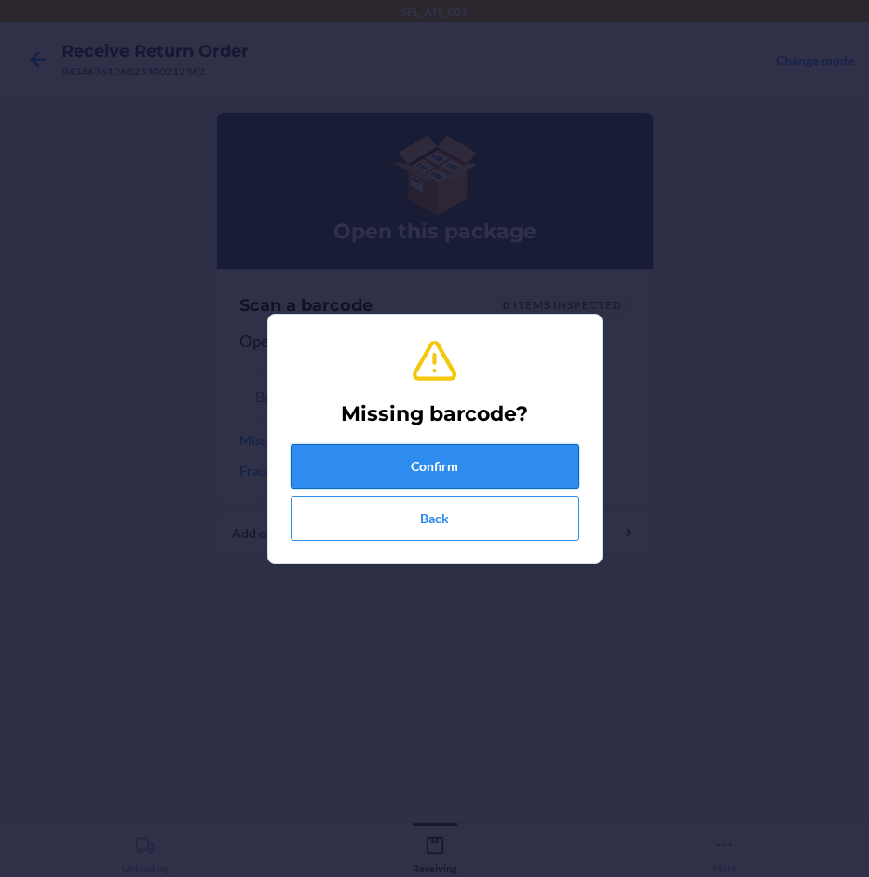
click at [371, 457] on button "Confirm" at bounding box center [435, 466] width 289 height 45
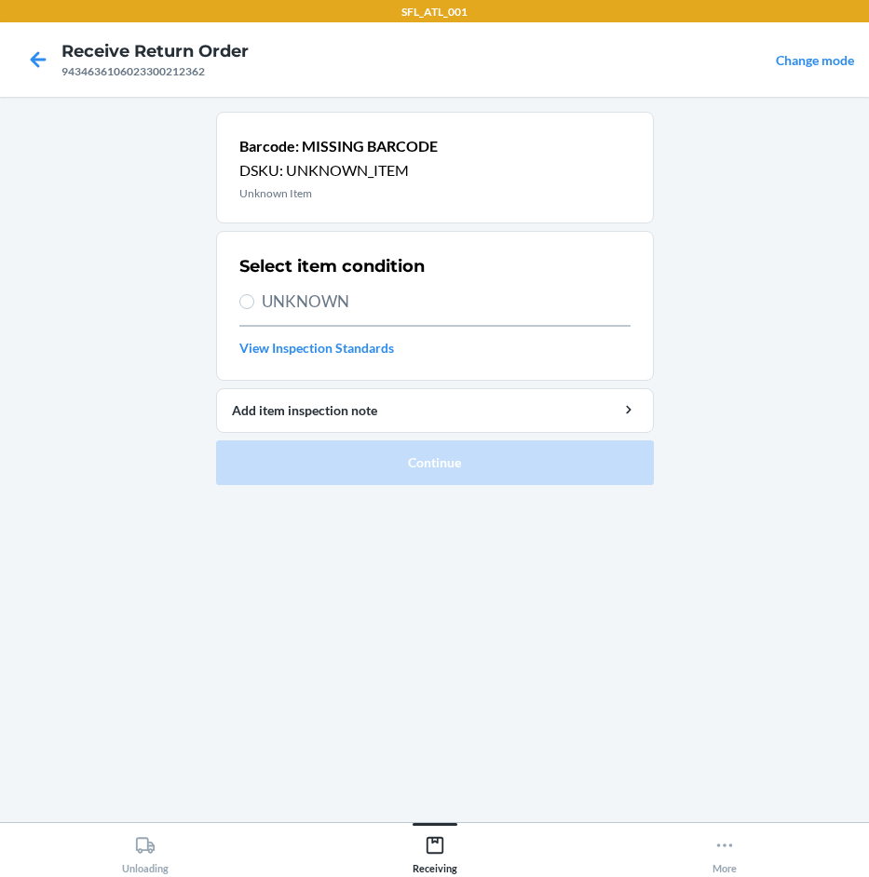
click at [354, 301] on span "UNKNOWN" at bounding box center [446, 302] width 369 height 24
click at [254, 301] on input "UNKNOWN" at bounding box center [246, 301] width 15 height 15
radio input "true"
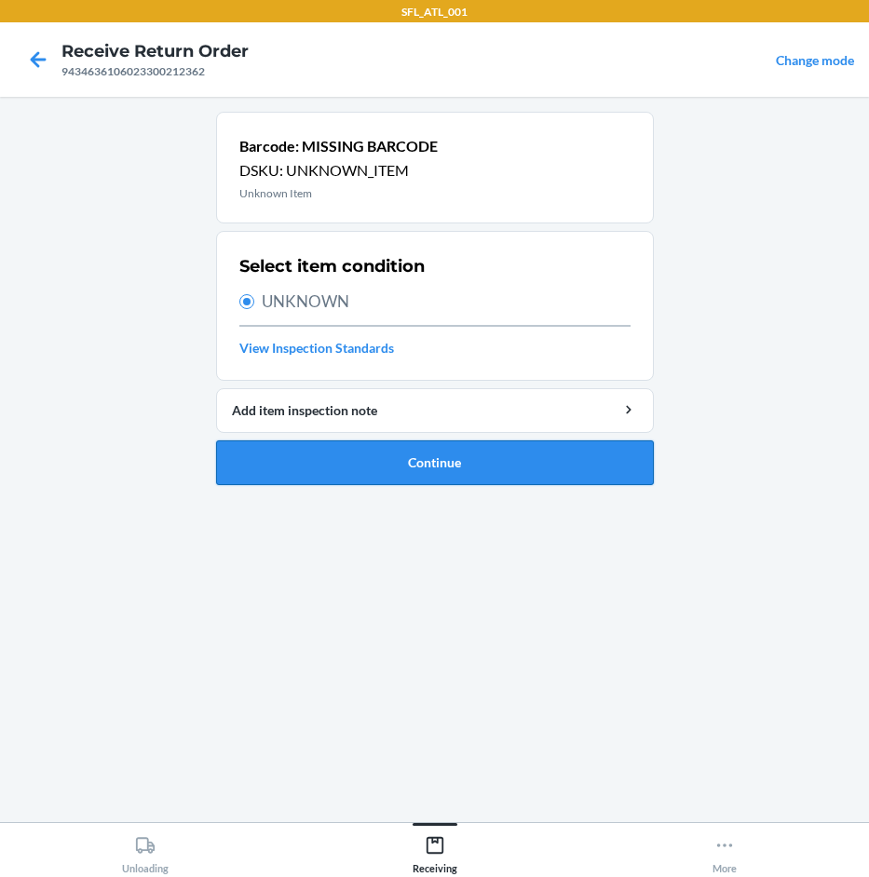
click at [420, 461] on button "Continue" at bounding box center [435, 462] width 438 height 45
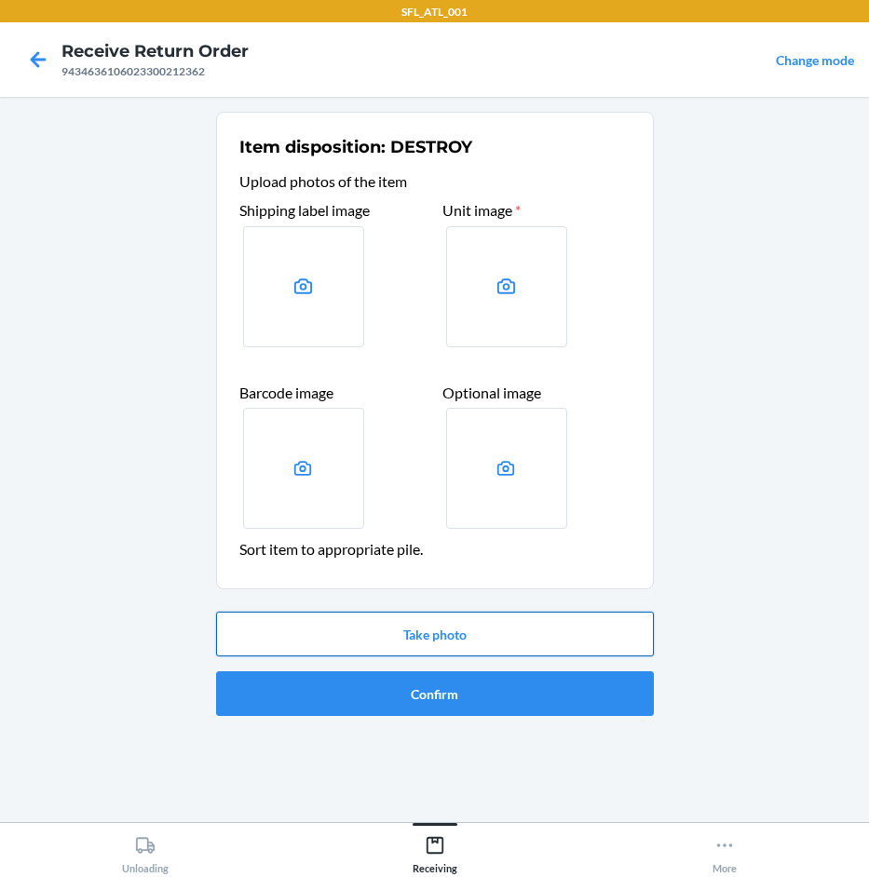
click at [446, 627] on button "Take photo" at bounding box center [435, 634] width 438 height 45
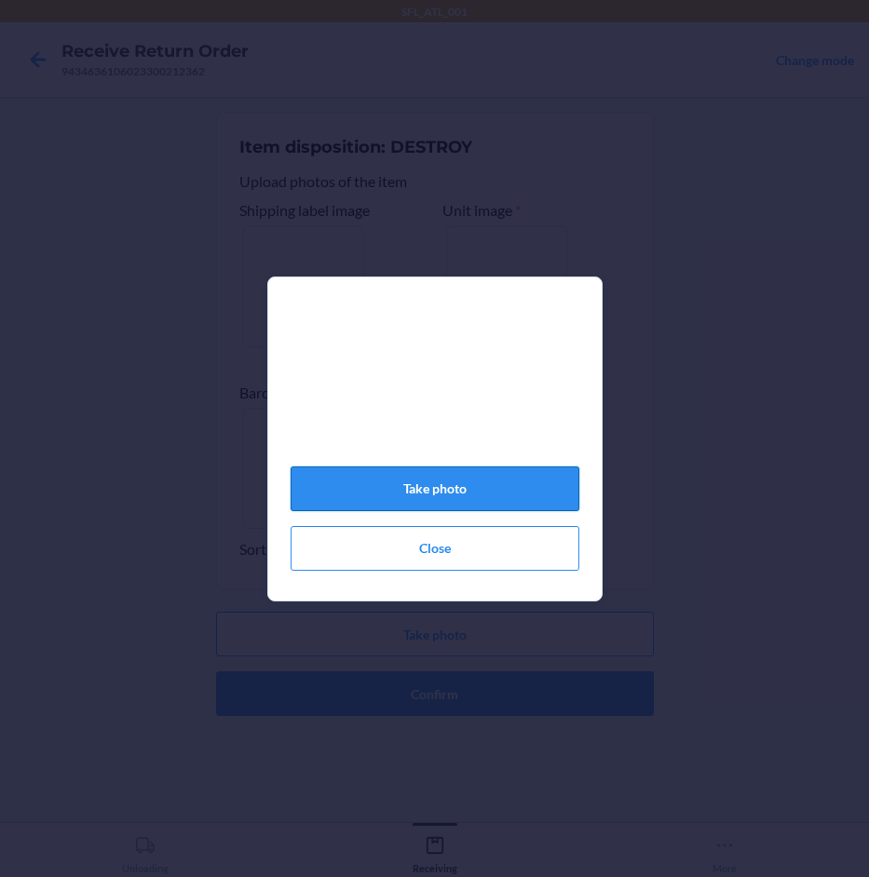
click at [402, 499] on button "Take photo" at bounding box center [435, 489] width 289 height 45
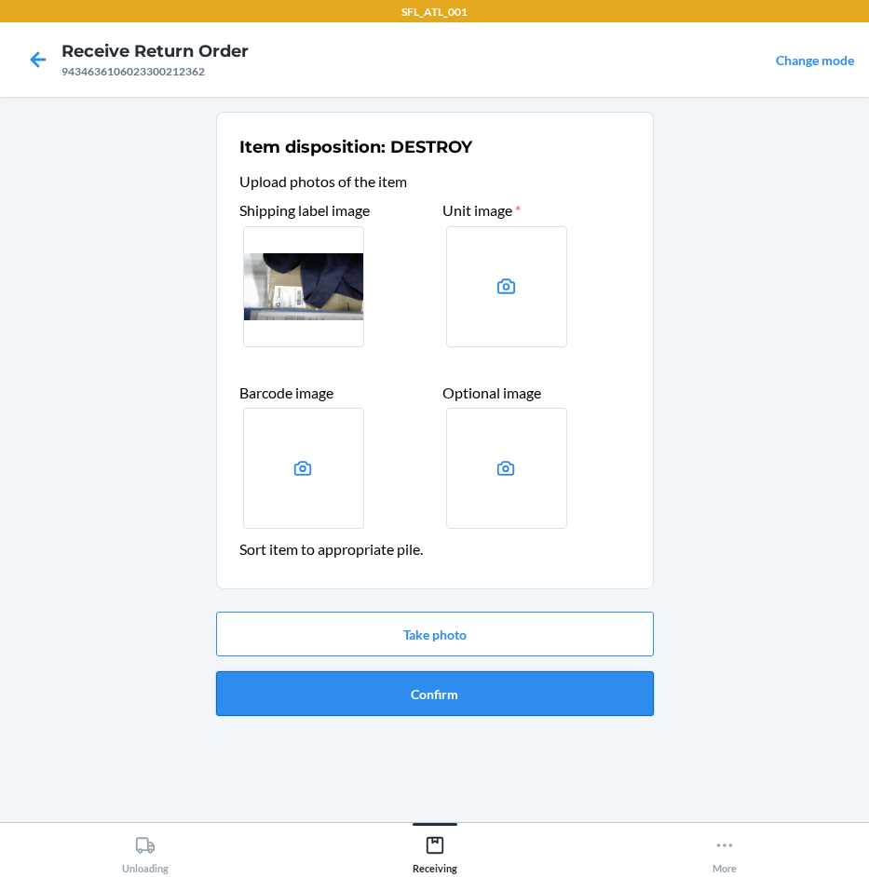
click at [459, 693] on button "Confirm" at bounding box center [435, 693] width 438 height 45
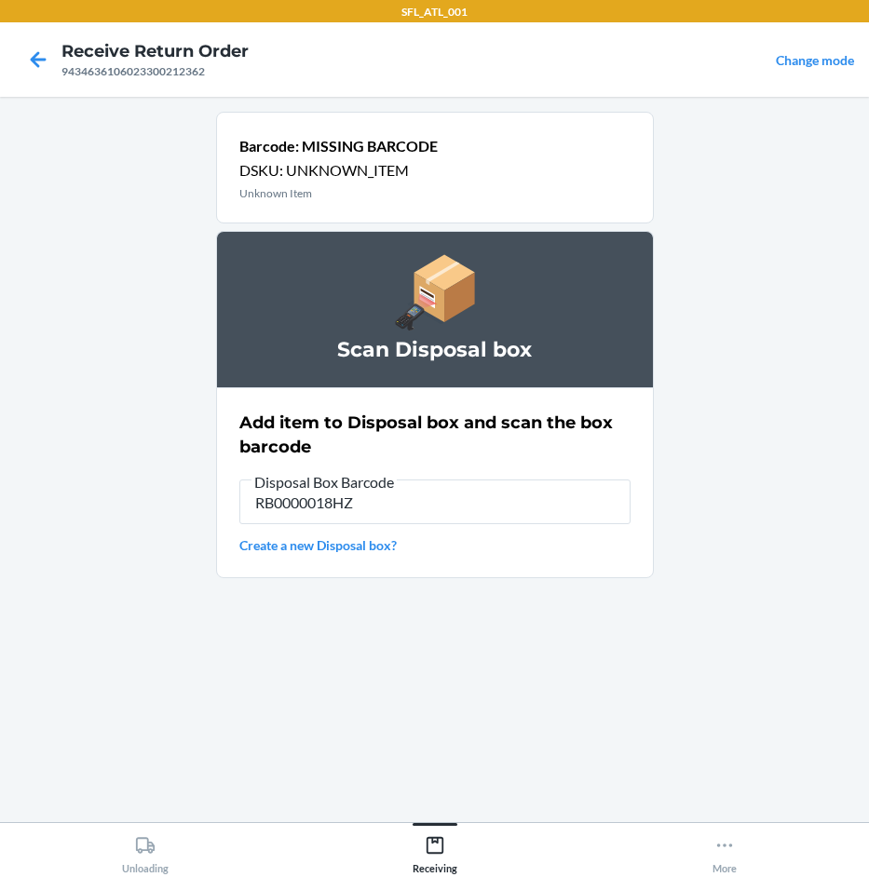
type input "RB0000018HZ"
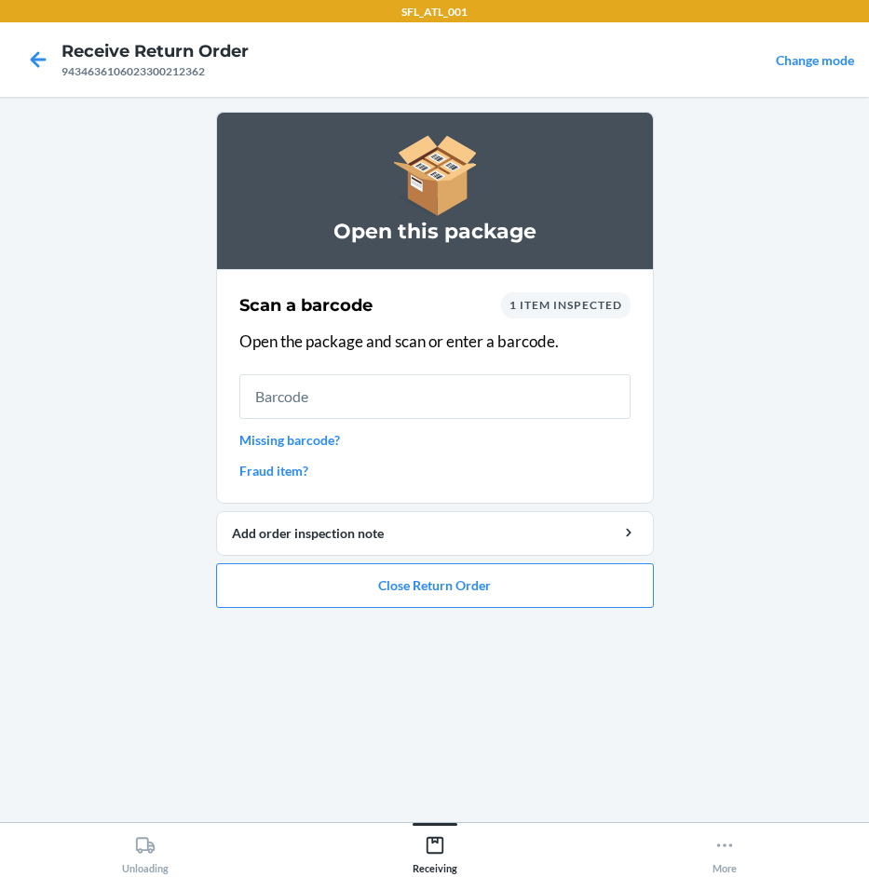
click at [320, 442] on div "Scan a barcode 1 item inspected Open the package and scan or enter a barcode. M…" at bounding box center [434, 386] width 391 height 199
click at [322, 441] on link "Missing barcode?" at bounding box center [434, 440] width 391 height 20
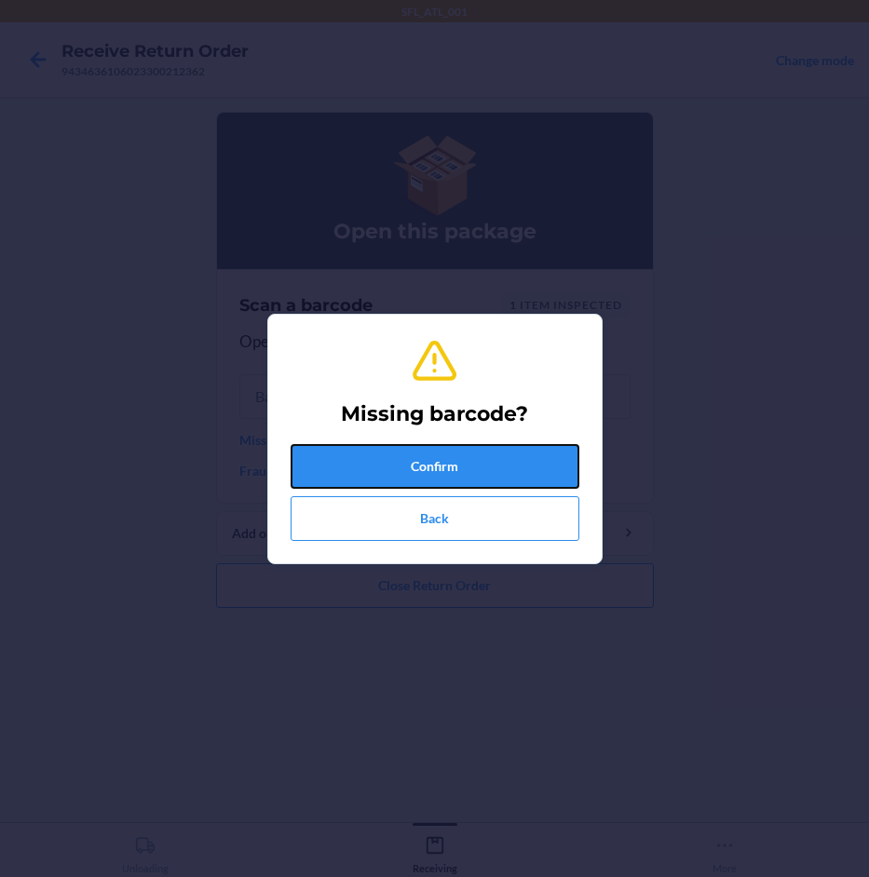
drag, startPoint x: 372, startPoint y: 457, endPoint x: 392, endPoint y: 425, distance: 38.0
click at [376, 451] on button "Confirm" at bounding box center [435, 466] width 289 height 45
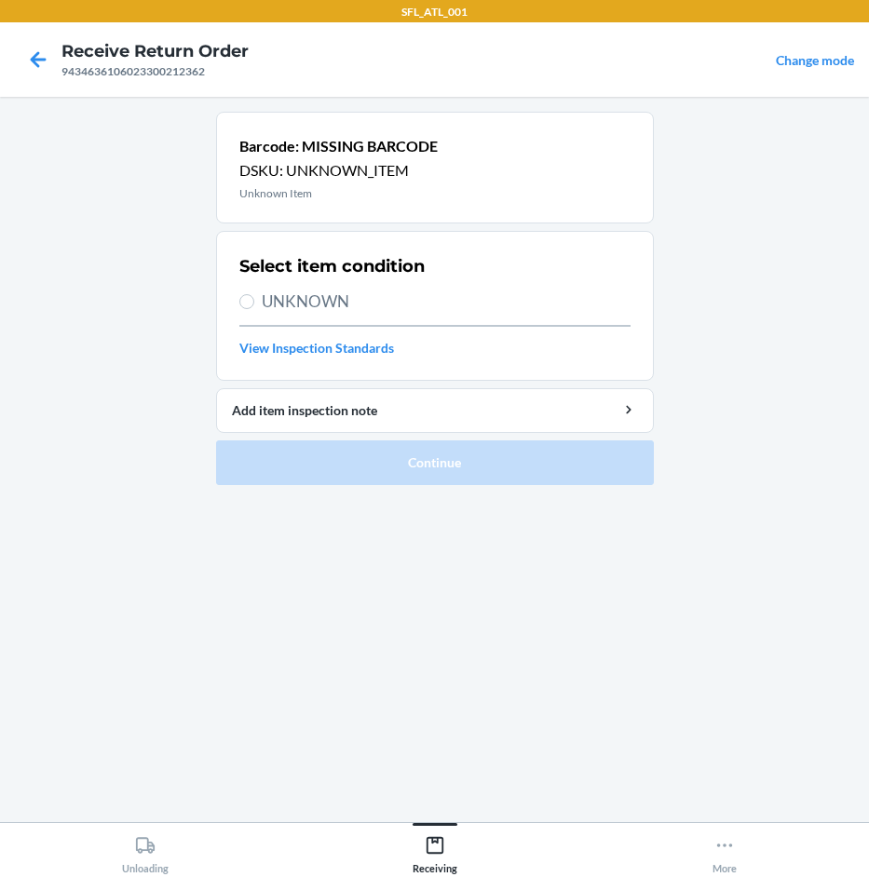
drag, startPoint x: 325, startPoint y: 311, endPoint x: 383, endPoint y: 359, distance: 74.8
click at [325, 310] on span "UNKNOWN" at bounding box center [446, 302] width 369 height 24
click at [254, 309] on input "UNKNOWN" at bounding box center [246, 301] width 15 height 15
radio input "true"
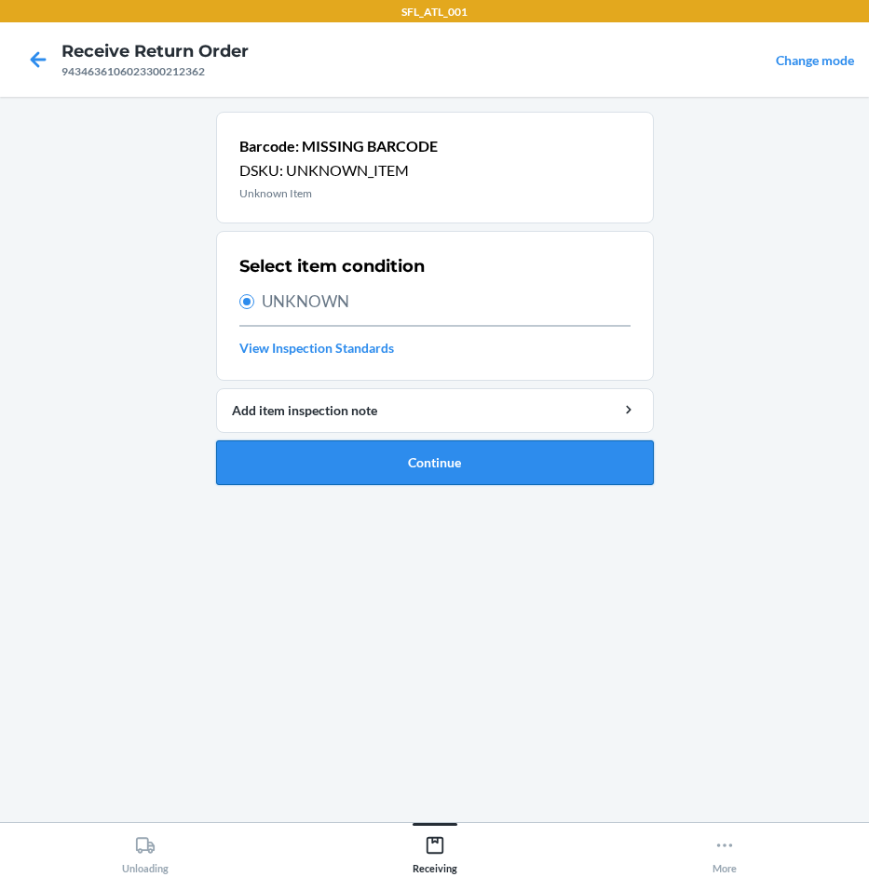
click at [408, 461] on button "Continue" at bounding box center [435, 462] width 438 height 45
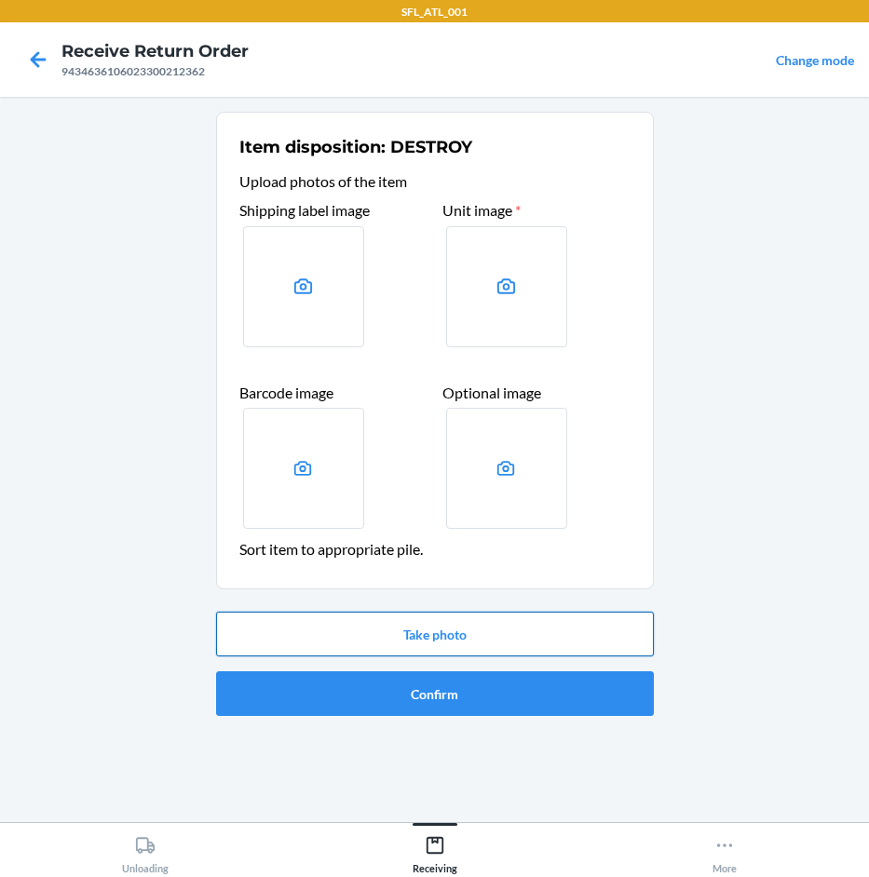
click at [420, 641] on button "Take photo" at bounding box center [435, 634] width 438 height 45
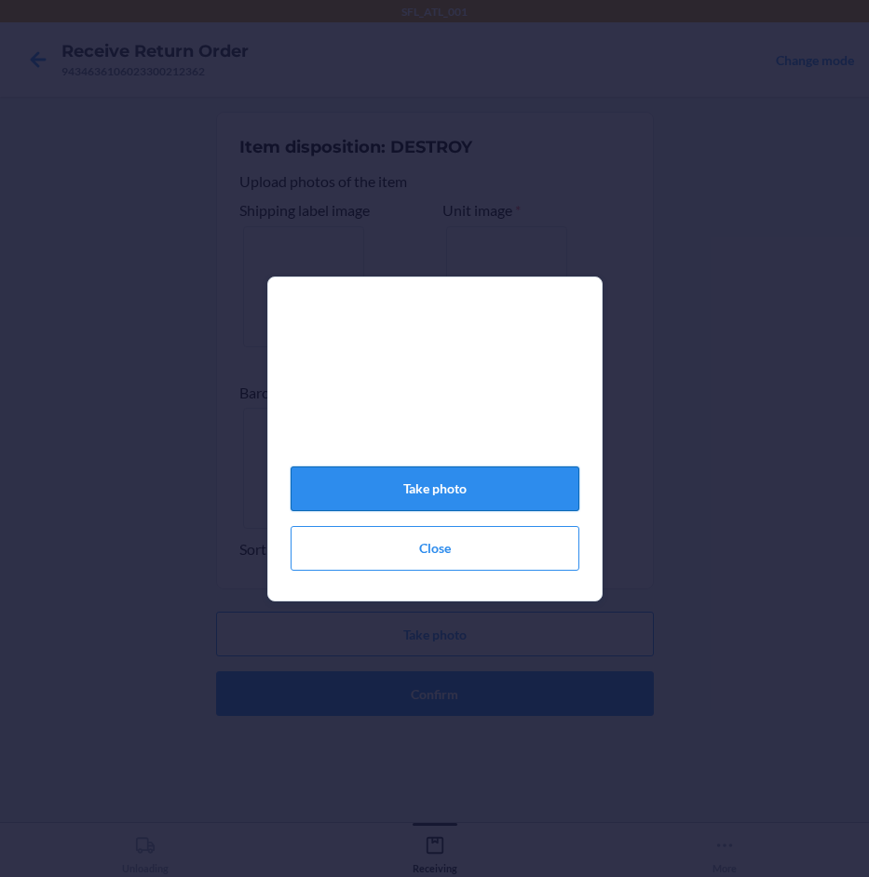
click at [474, 511] on button "Take photo" at bounding box center [435, 489] width 289 height 45
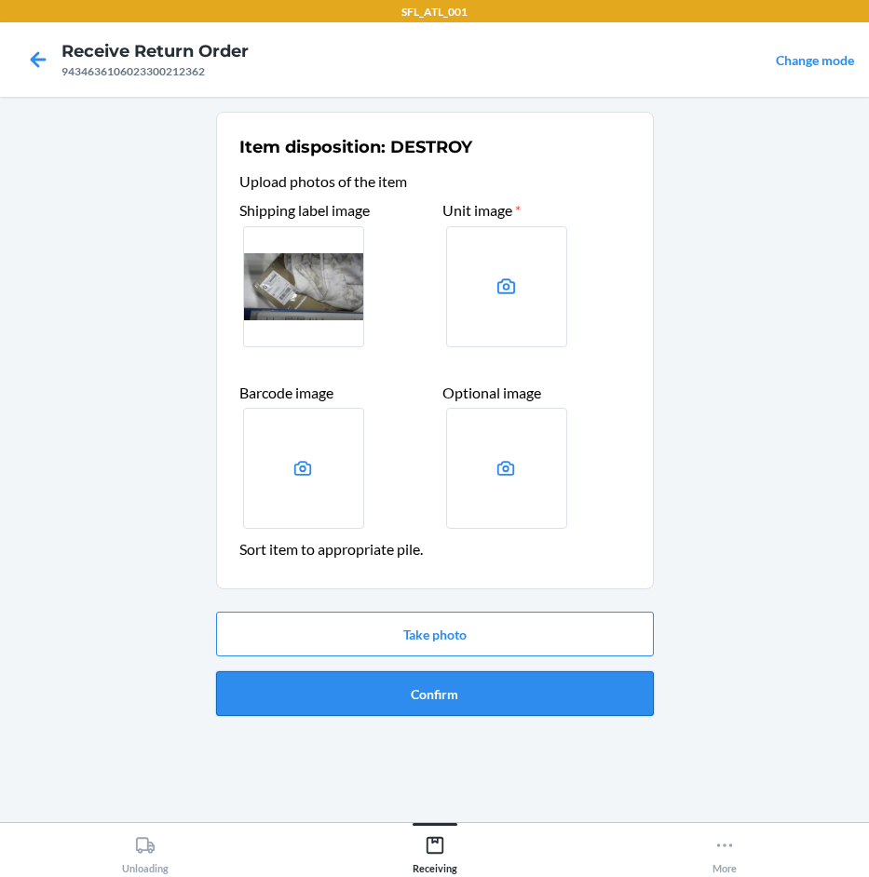
click at [458, 707] on button "Confirm" at bounding box center [435, 693] width 438 height 45
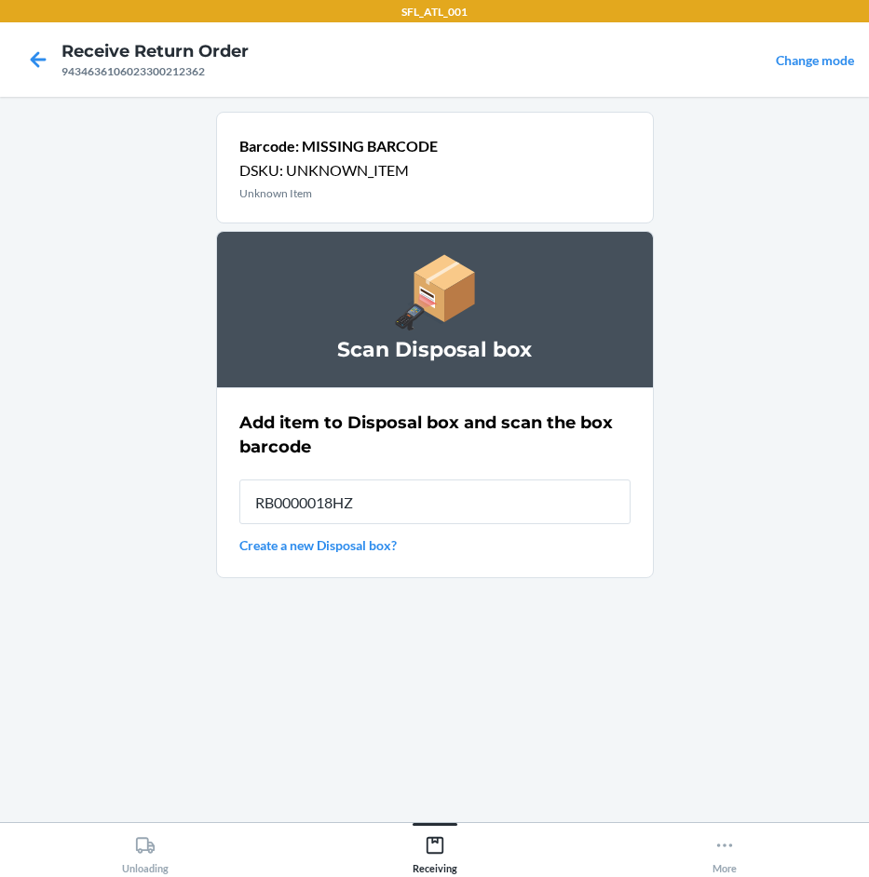
type input "RB0000018HZ"
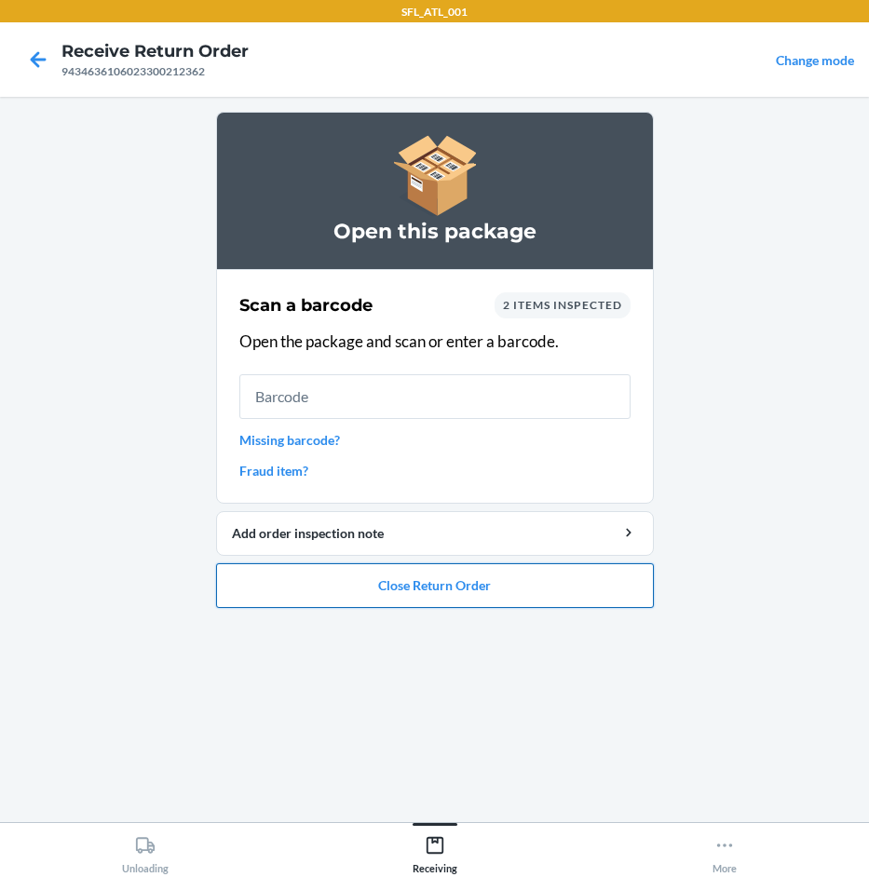
click at [570, 600] on button "Close Return Order" at bounding box center [435, 585] width 438 height 45
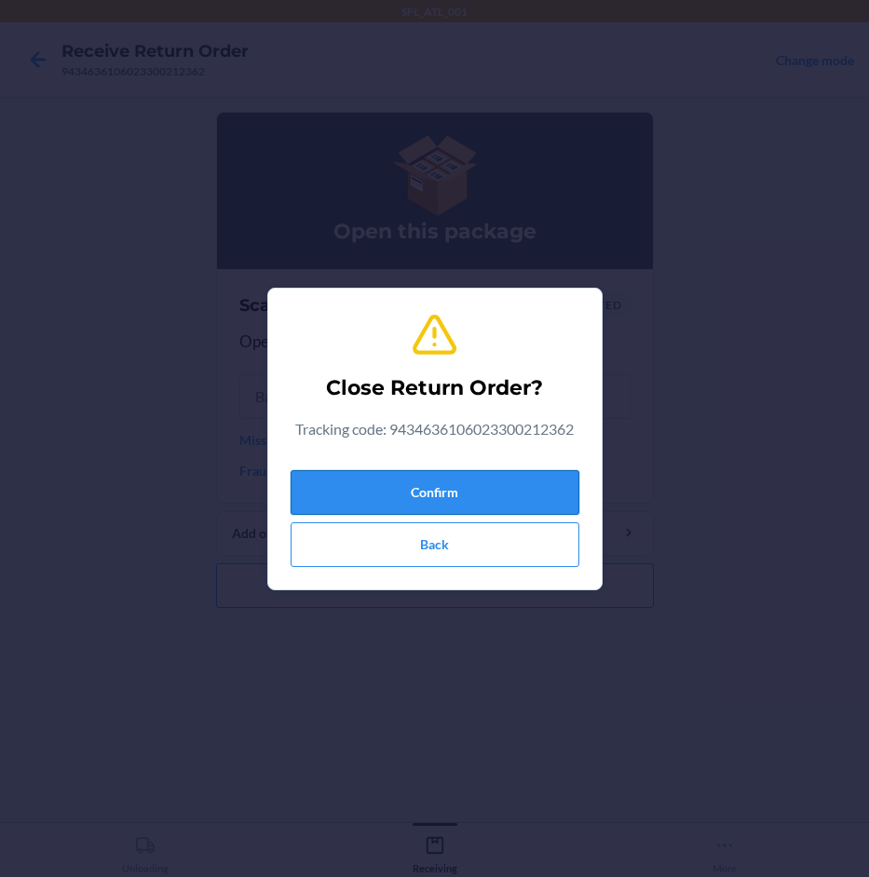
click at [548, 473] on button "Confirm" at bounding box center [435, 492] width 289 height 45
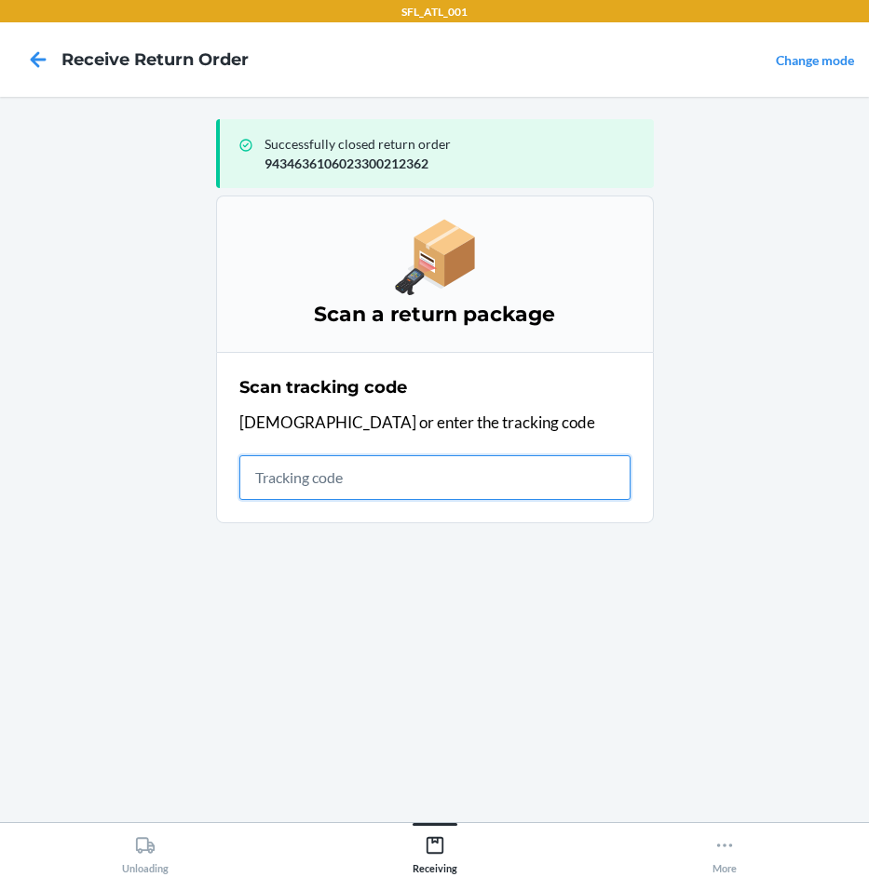
click at [325, 484] on input "text" at bounding box center [434, 477] width 391 height 45
type input "42030259943463610"
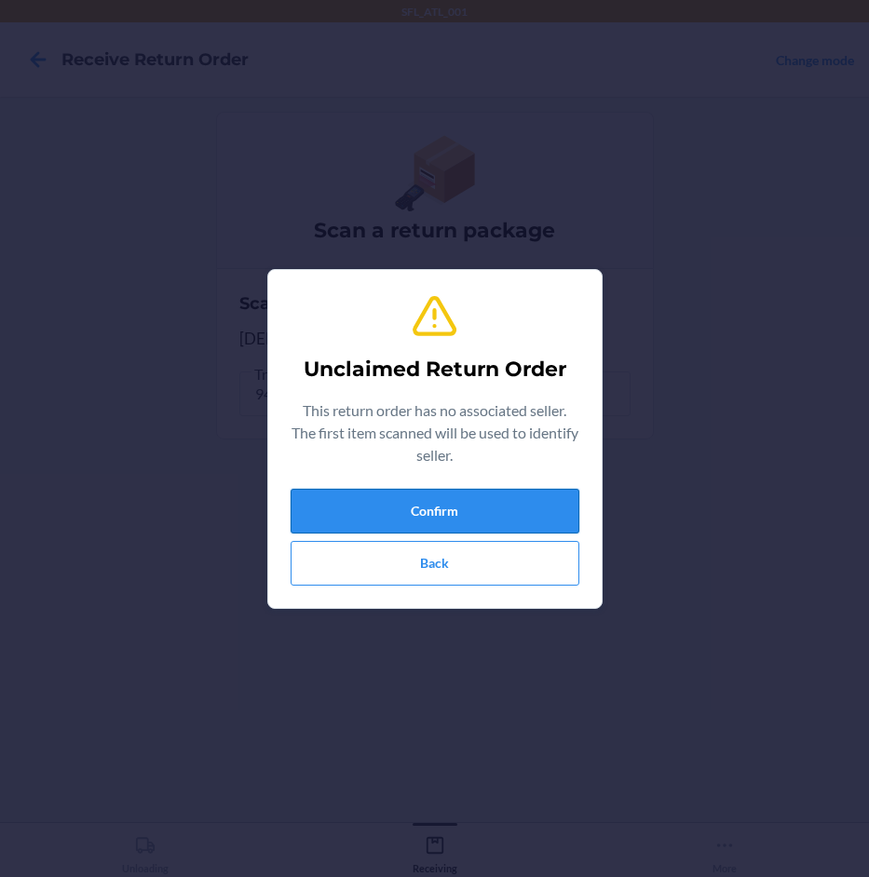
click at [510, 506] on button "Confirm" at bounding box center [435, 511] width 289 height 45
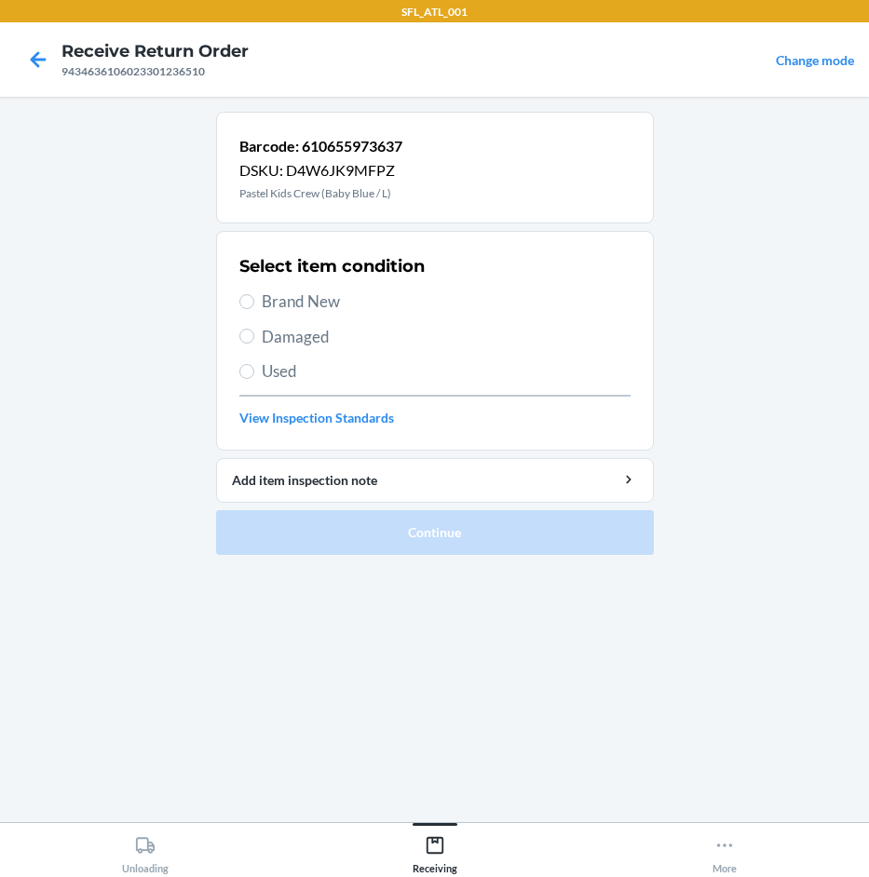
click at [340, 306] on span "Brand New" at bounding box center [446, 302] width 369 height 24
click at [254, 306] on input "Brand New" at bounding box center [246, 301] width 15 height 15
radio input "true"
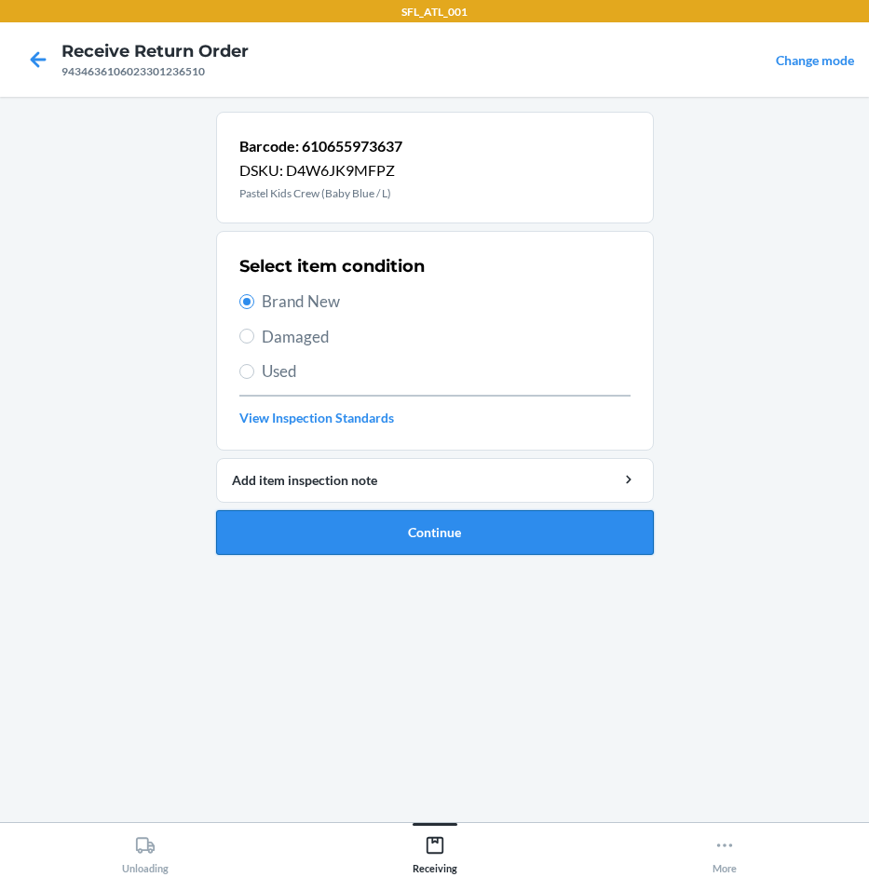
click at [555, 544] on button "Continue" at bounding box center [435, 532] width 438 height 45
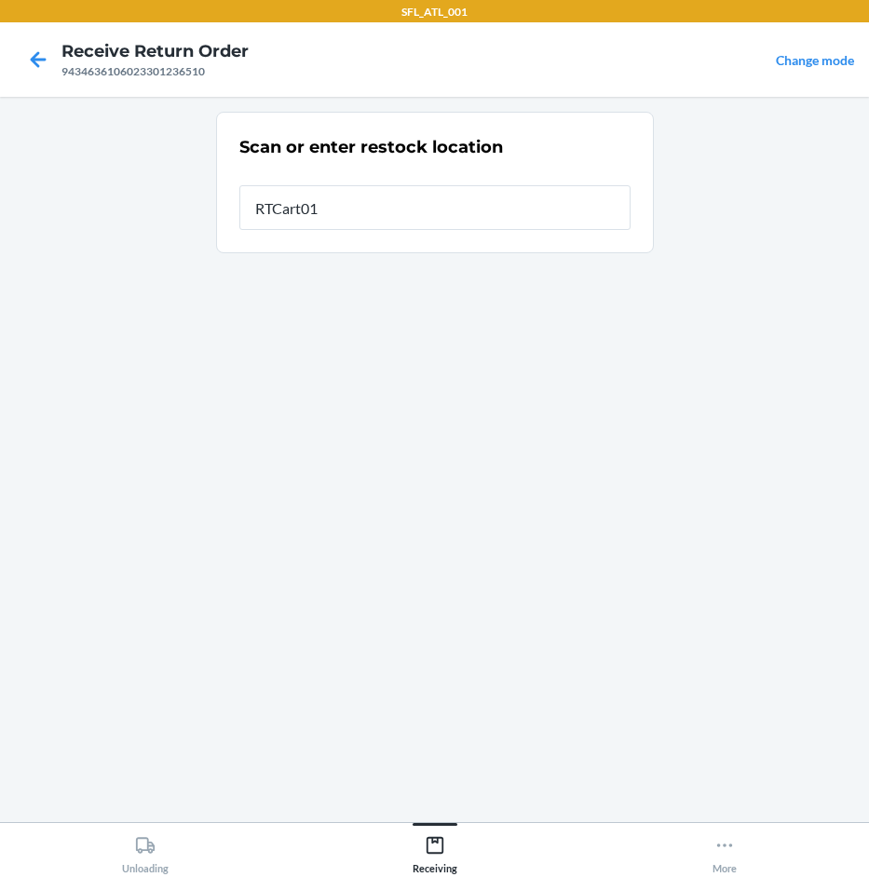
type input "RTCart015"
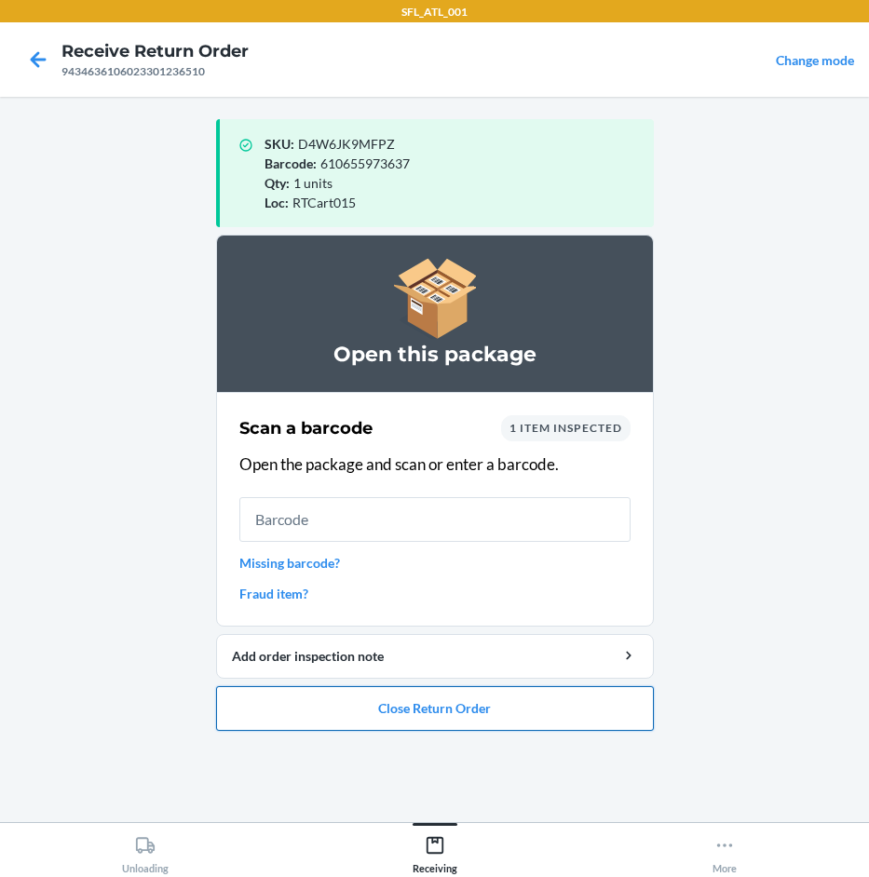
click at [406, 702] on button "Close Return Order" at bounding box center [435, 708] width 438 height 45
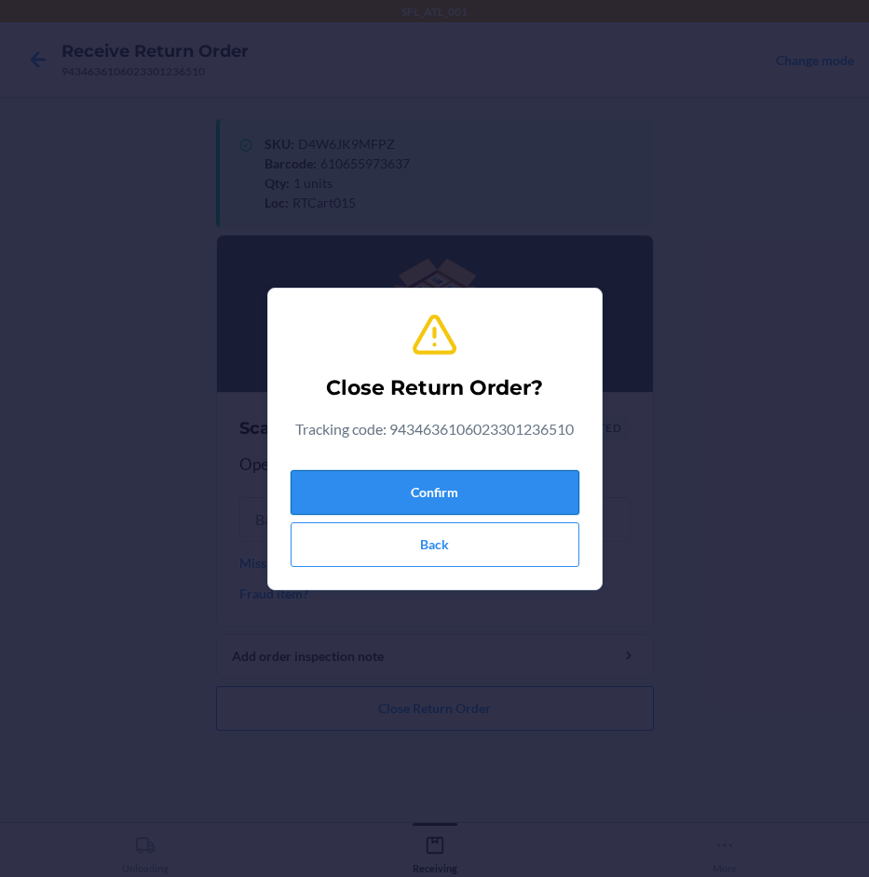
click at [547, 492] on button "Confirm" at bounding box center [435, 492] width 289 height 45
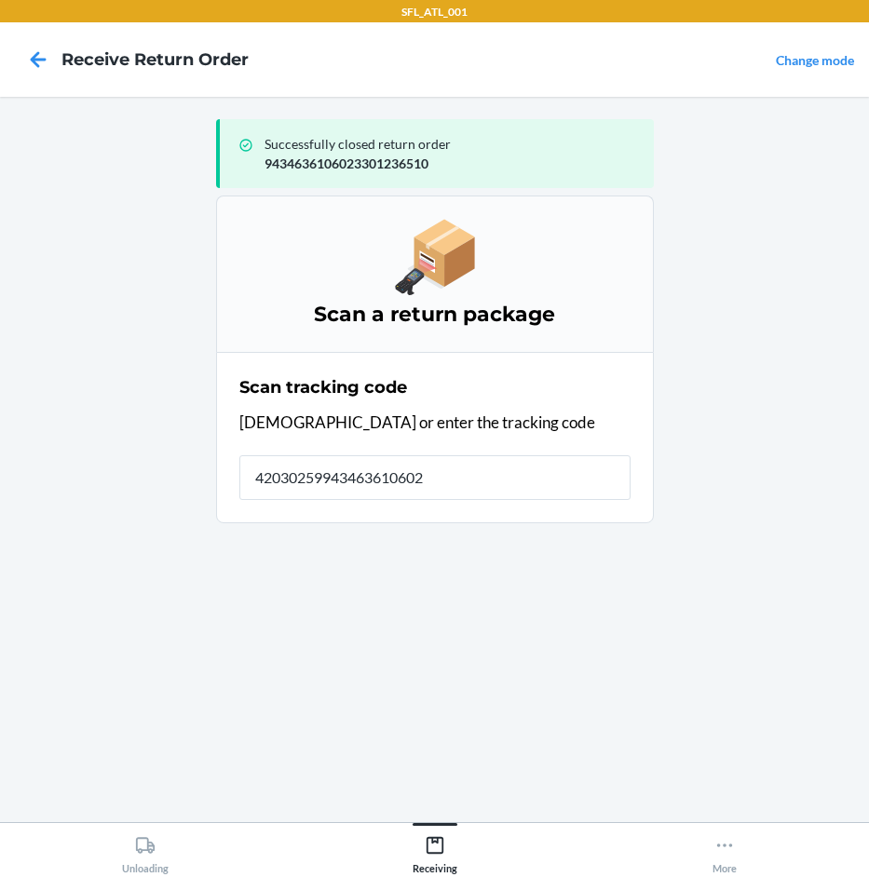
type input "420302599434636106023"
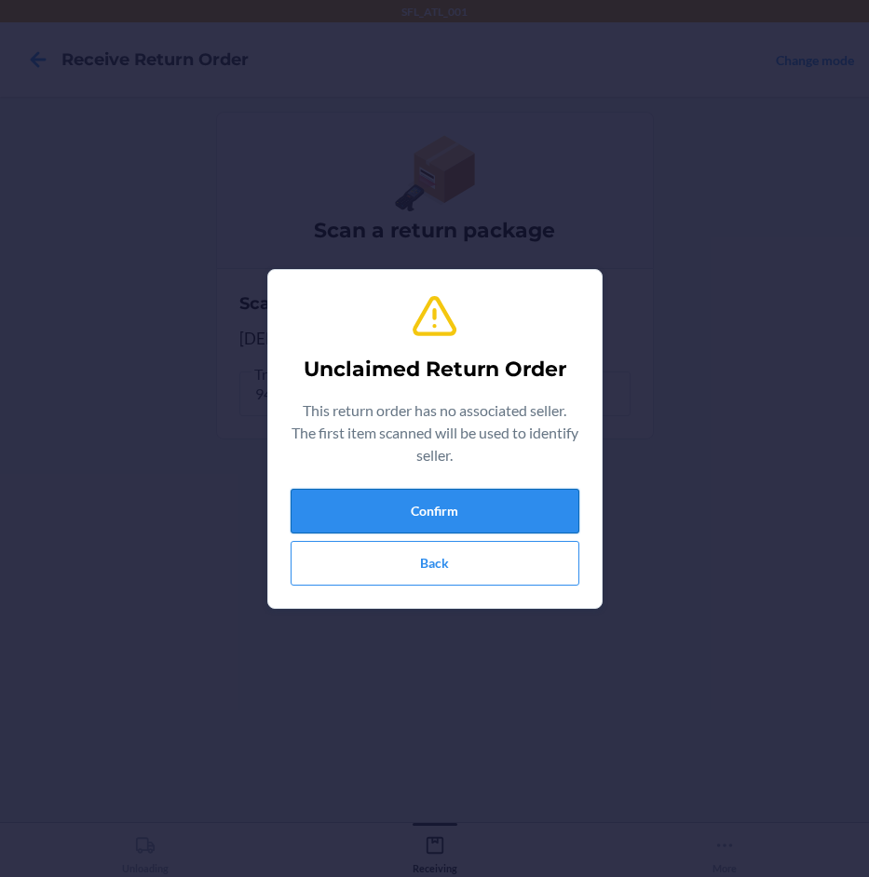
click at [505, 505] on button "Confirm" at bounding box center [435, 511] width 289 height 45
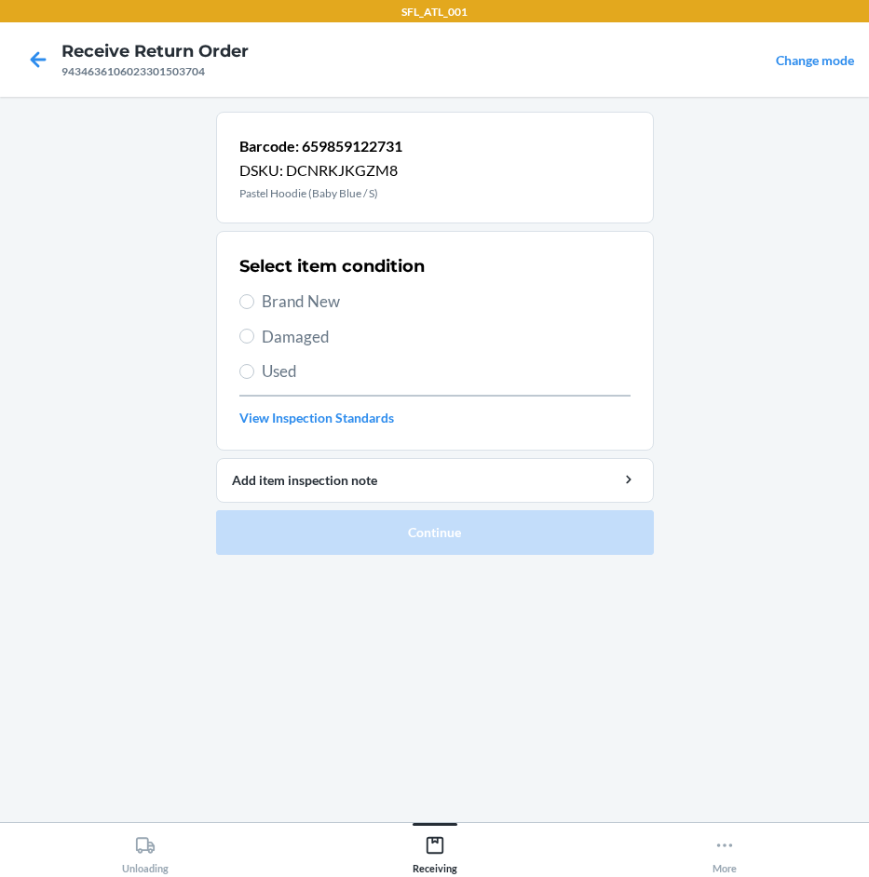
click at [284, 302] on span "Brand New" at bounding box center [446, 302] width 369 height 24
click at [254, 302] on input "Brand New" at bounding box center [246, 301] width 15 height 15
radio input "true"
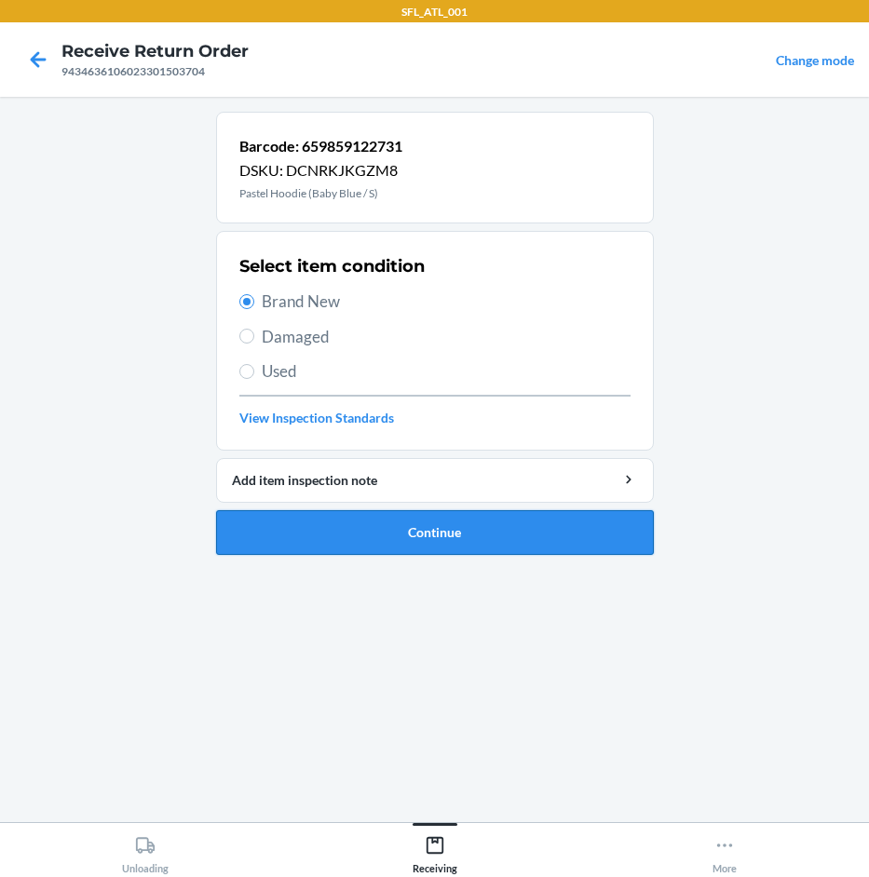
click at [442, 533] on button "Continue" at bounding box center [435, 532] width 438 height 45
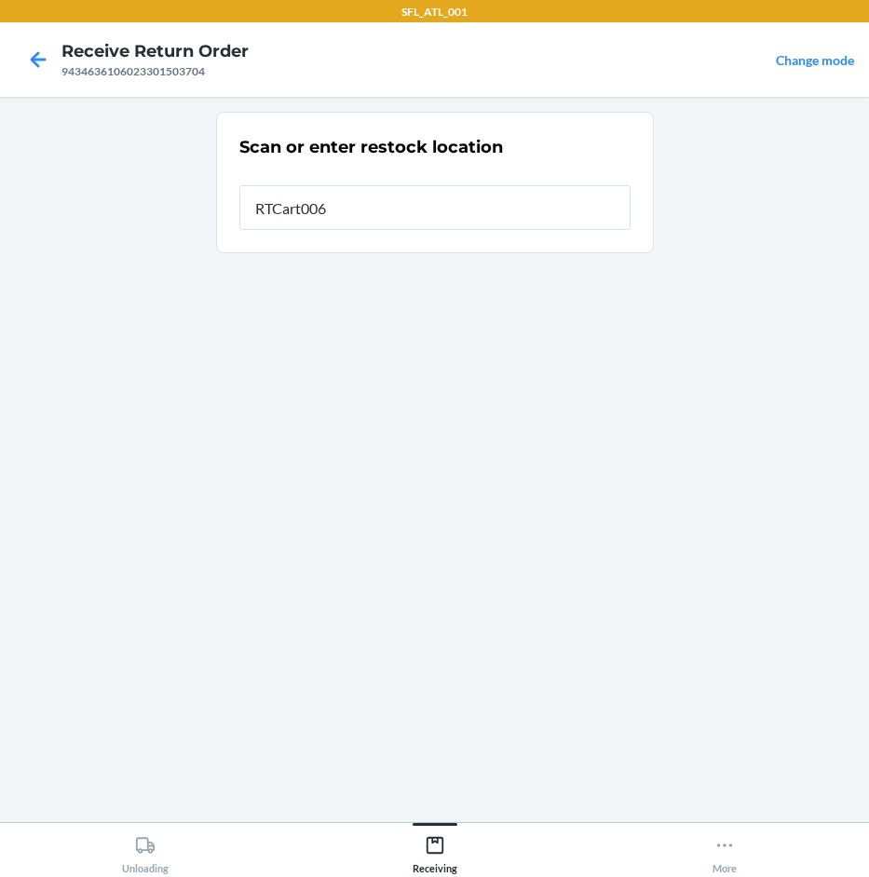
type input "RTCart006"
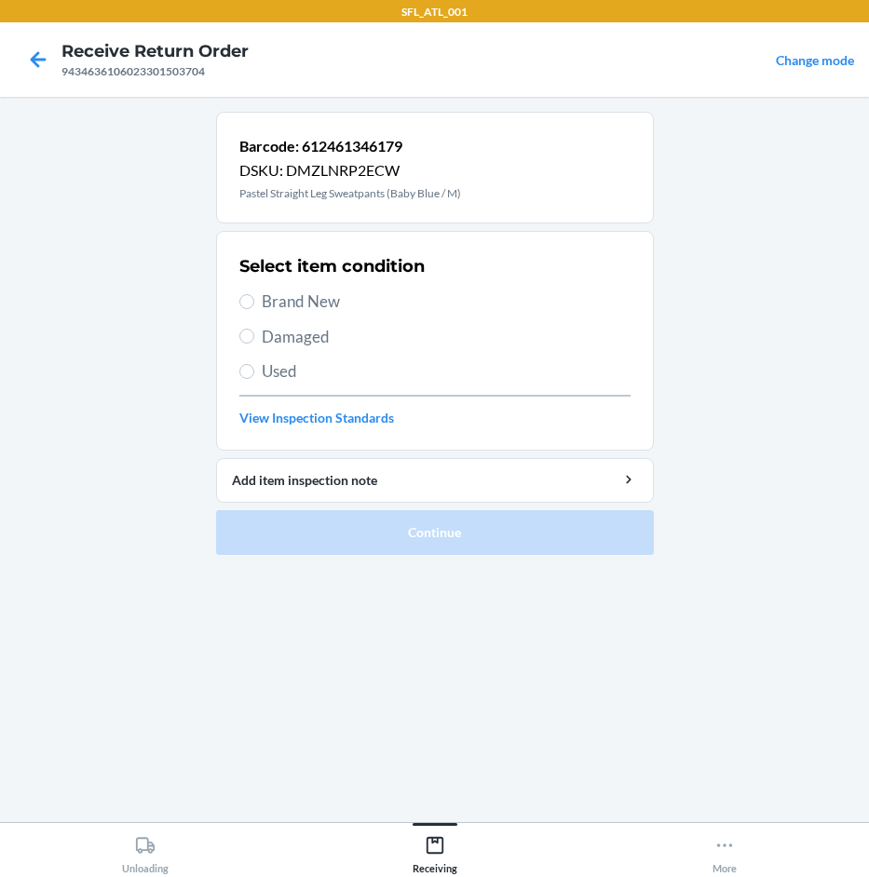
click at [292, 301] on span "Brand New" at bounding box center [446, 302] width 369 height 24
click at [254, 301] on input "Brand New" at bounding box center [246, 301] width 15 height 15
radio input "true"
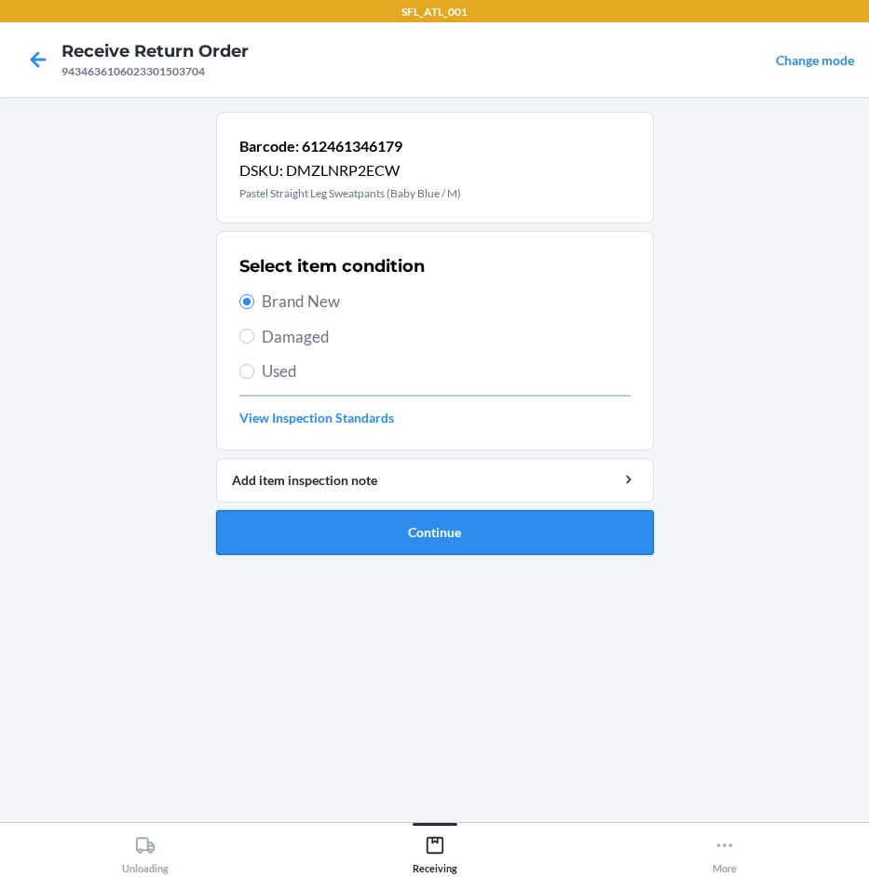
click at [395, 518] on button "Continue" at bounding box center [435, 532] width 438 height 45
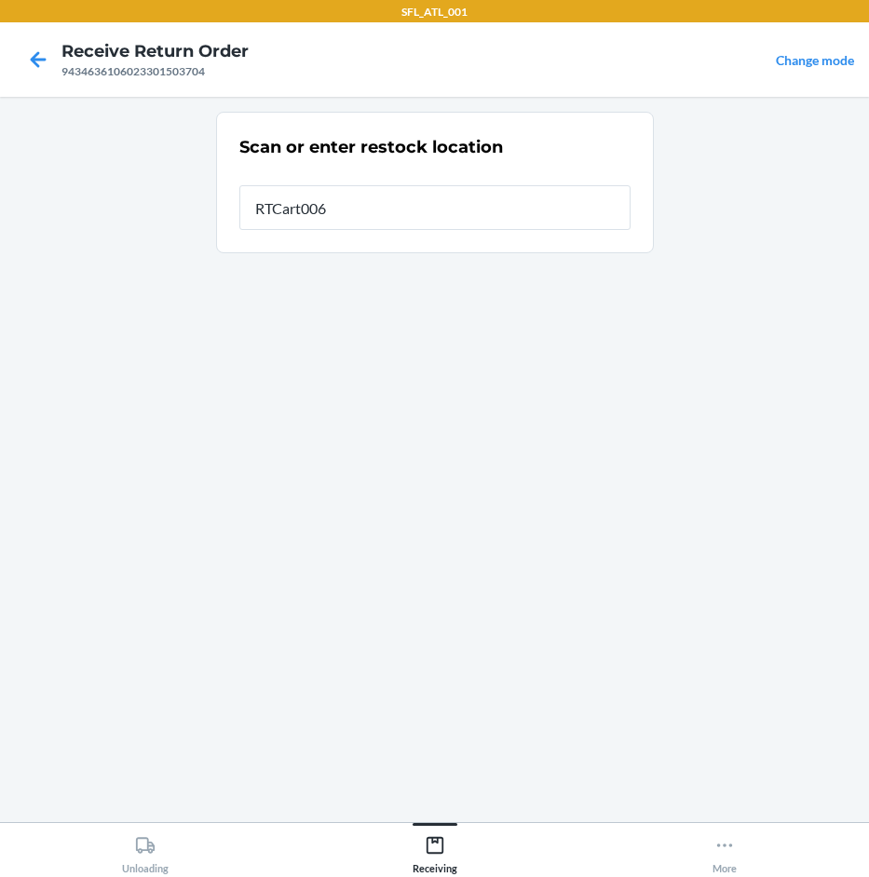
type input "RTCart006"
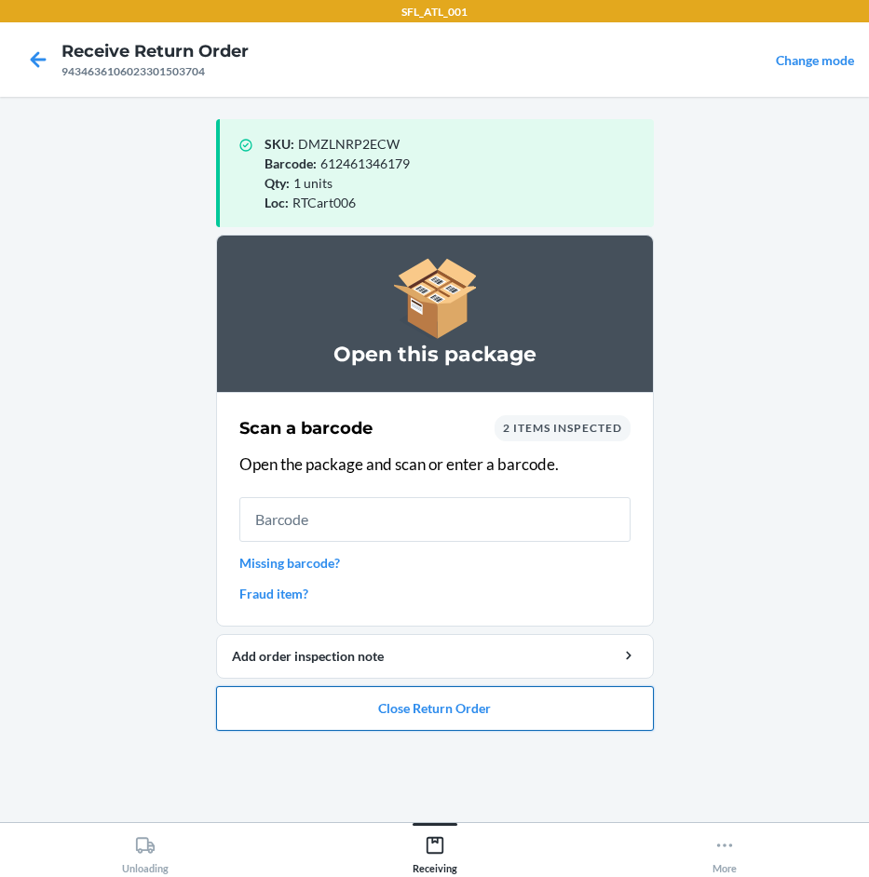
click at [519, 715] on button "Close Return Order" at bounding box center [435, 708] width 438 height 45
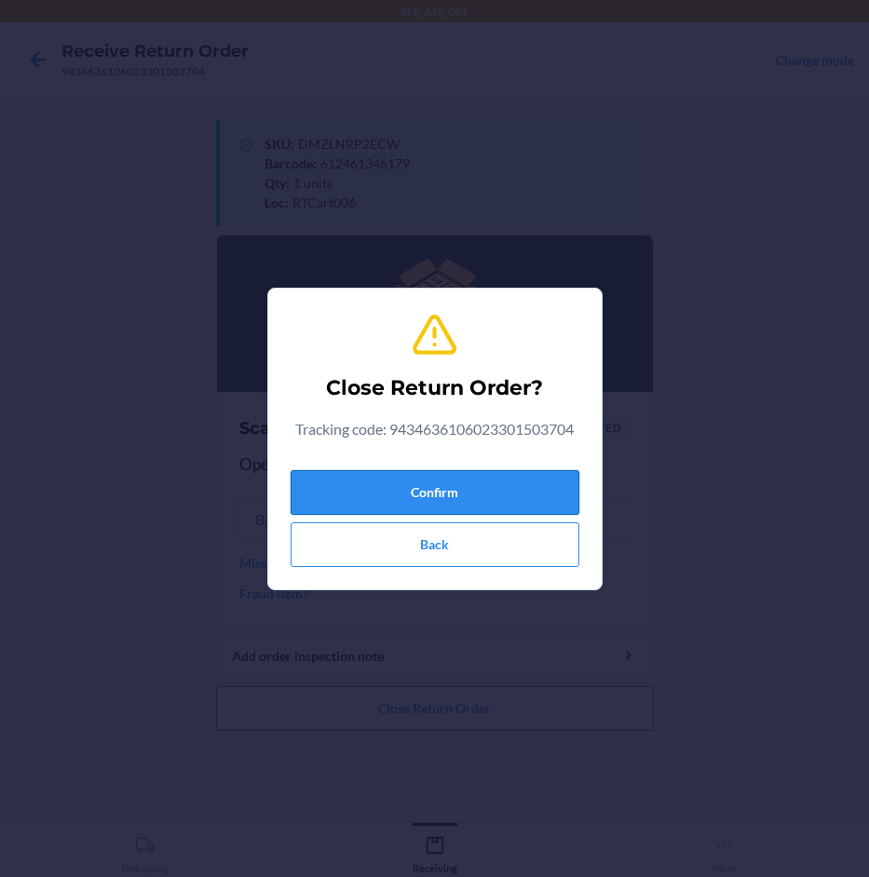
click at [565, 500] on button "Confirm" at bounding box center [435, 492] width 289 height 45
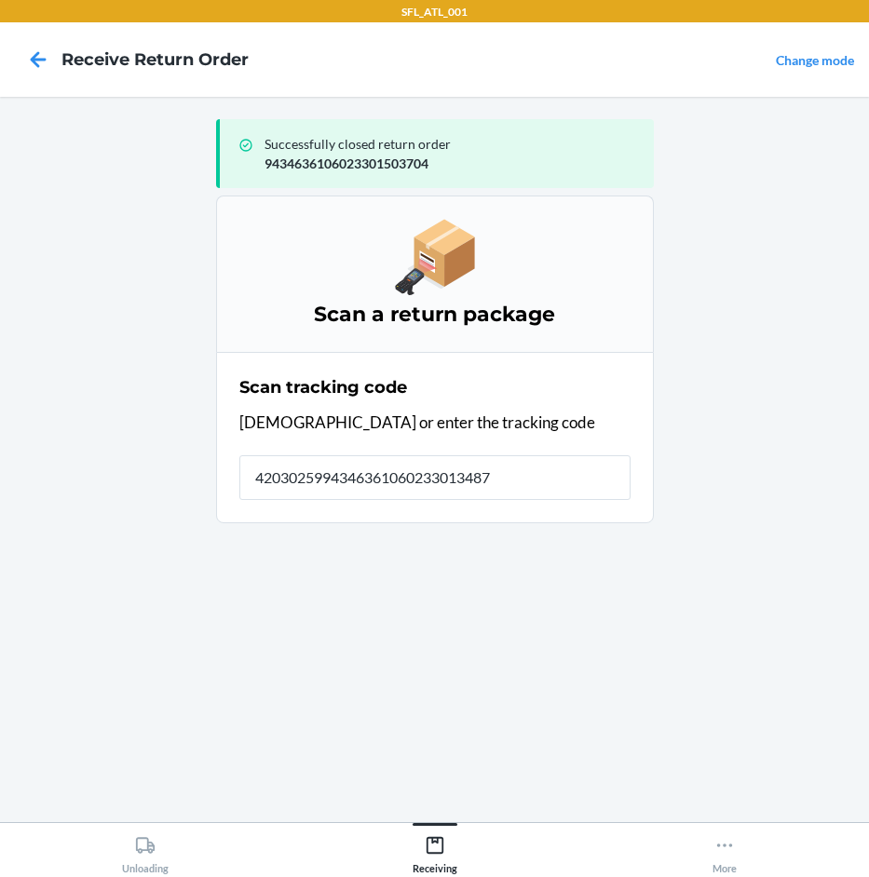
type input "42030259943463610602330134879"
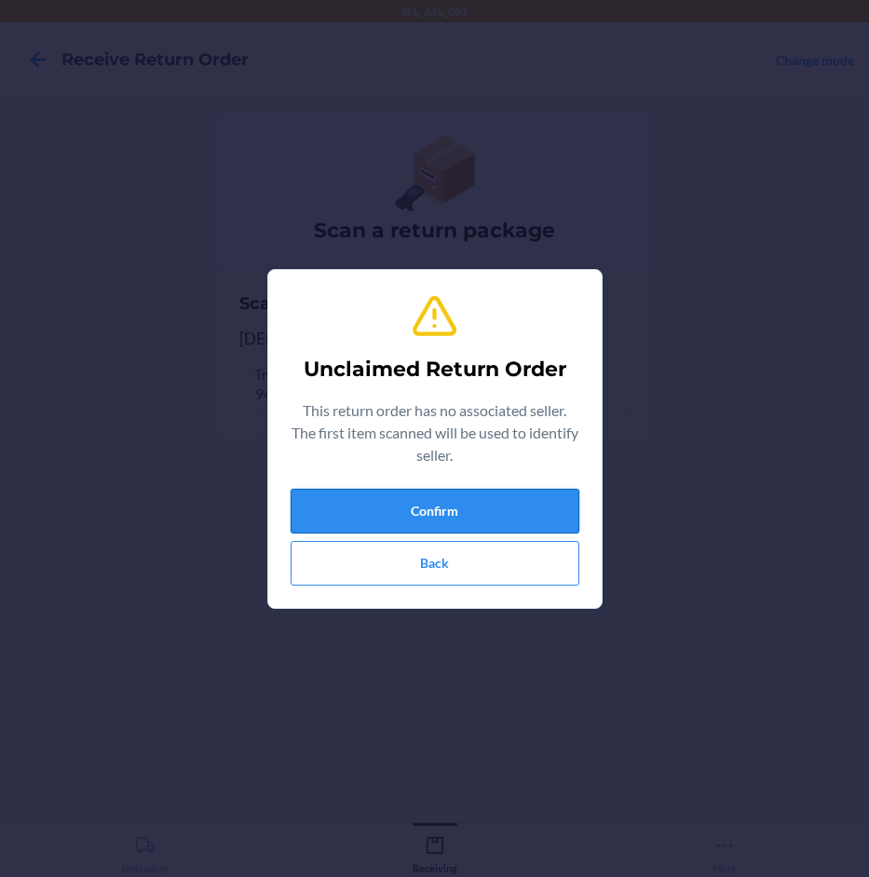
drag, startPoint x: 519, startPoint y: 496, endPoint x: 509, endPoint y: 494, distance: 9.5
click at [518, 496] on button "Confirm" at bounding box center [435, 511] width 289 height 45
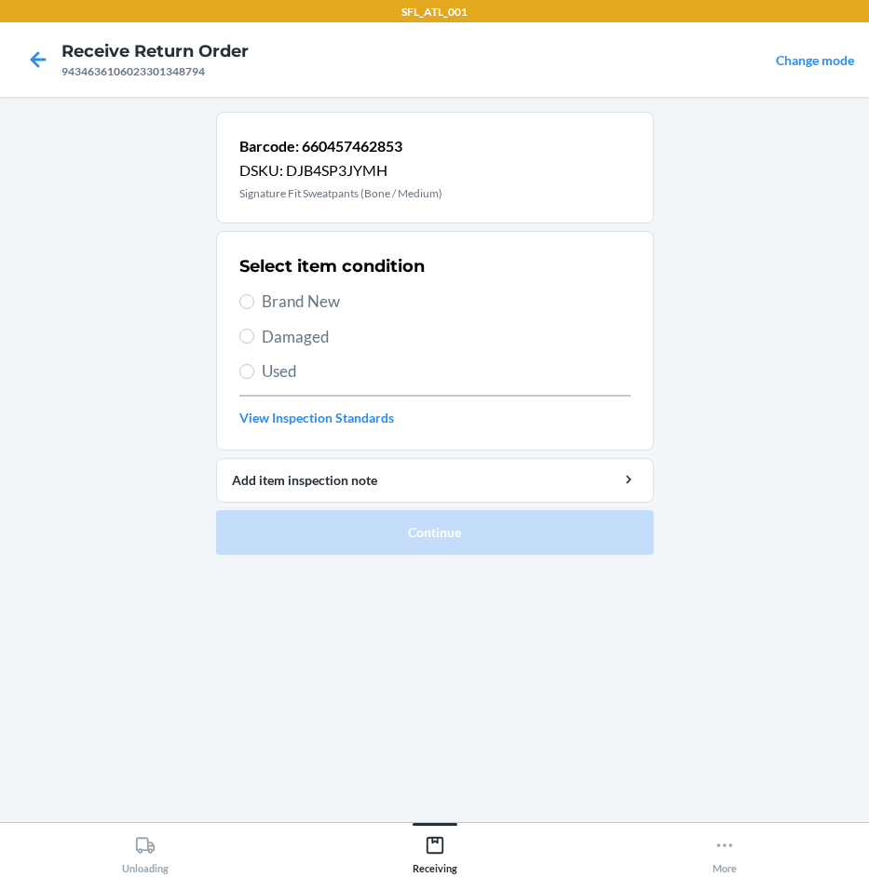
click at [341, 310] on span "Brand New" at bounding box center [446, 302] width 369 height 24
click at [254, 309] on input "Brand New" at bounding box center [246, 301] width 15 height 15
radio input "true"
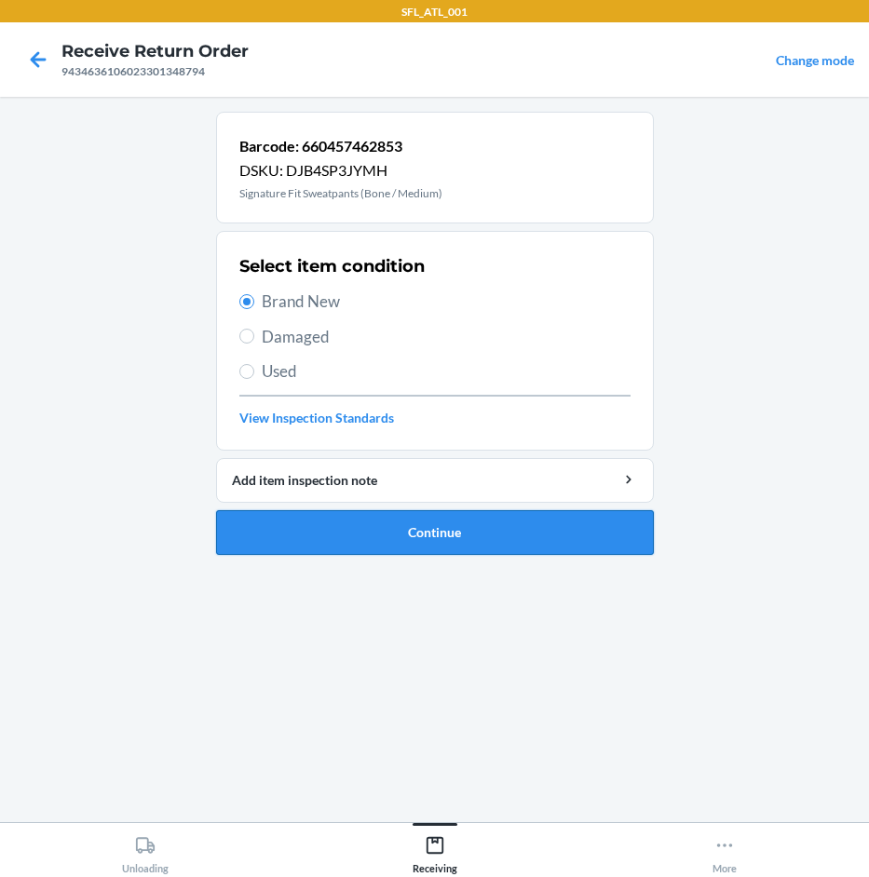
click at [364, 535] on button "Continue" at bounding box center [435, 532] width 438 height 45
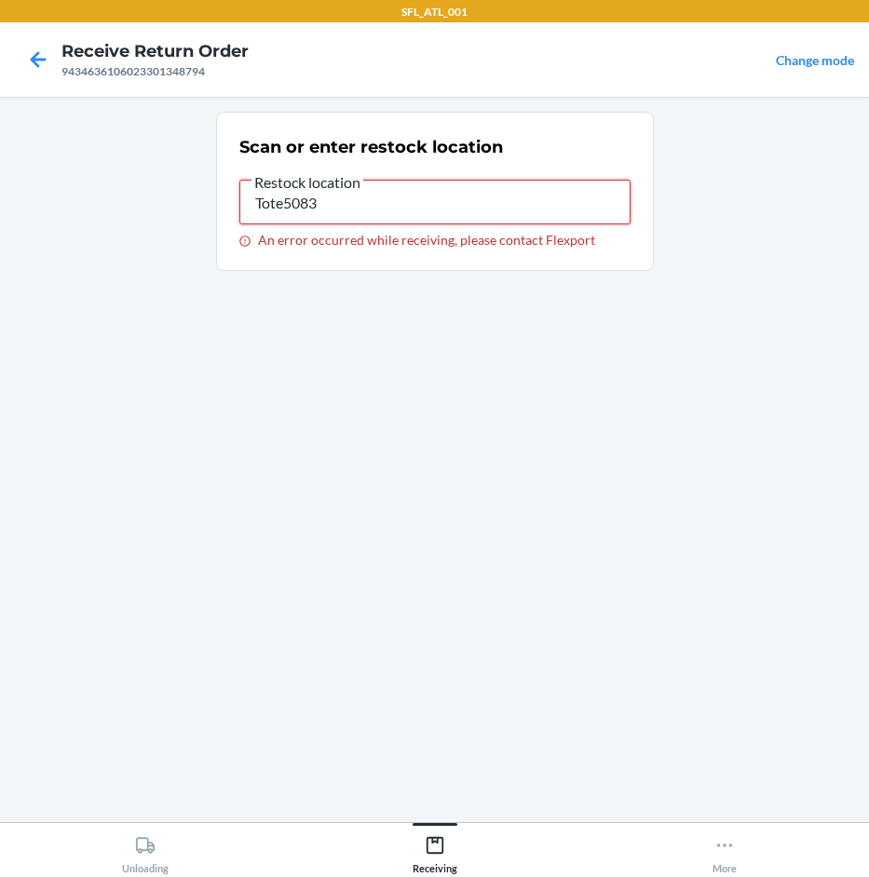
click at [414, 191] on input "Tote5083" at bounding box center [434, 202] width 391 height 45
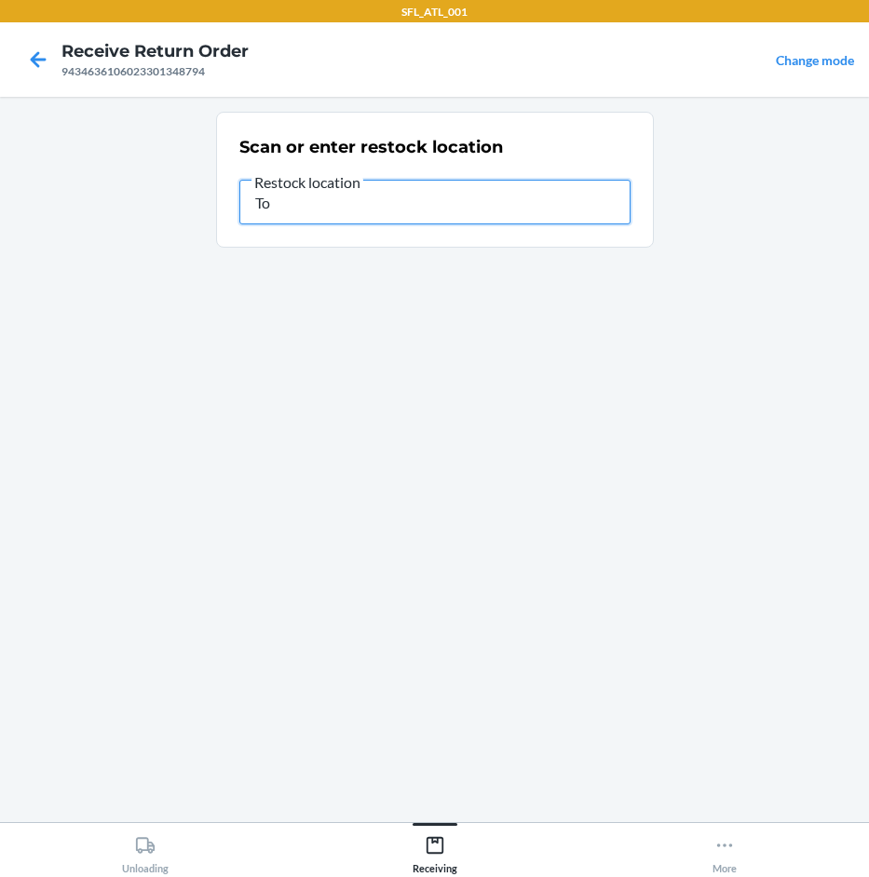
type input "T"
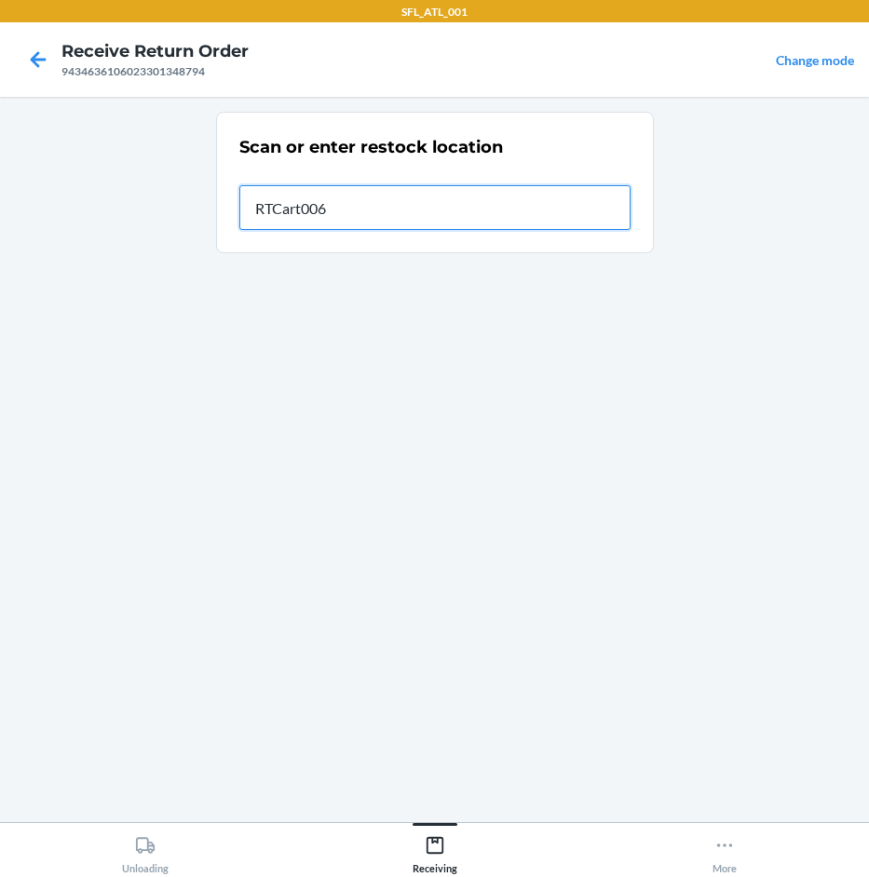
type input "RTCart006"
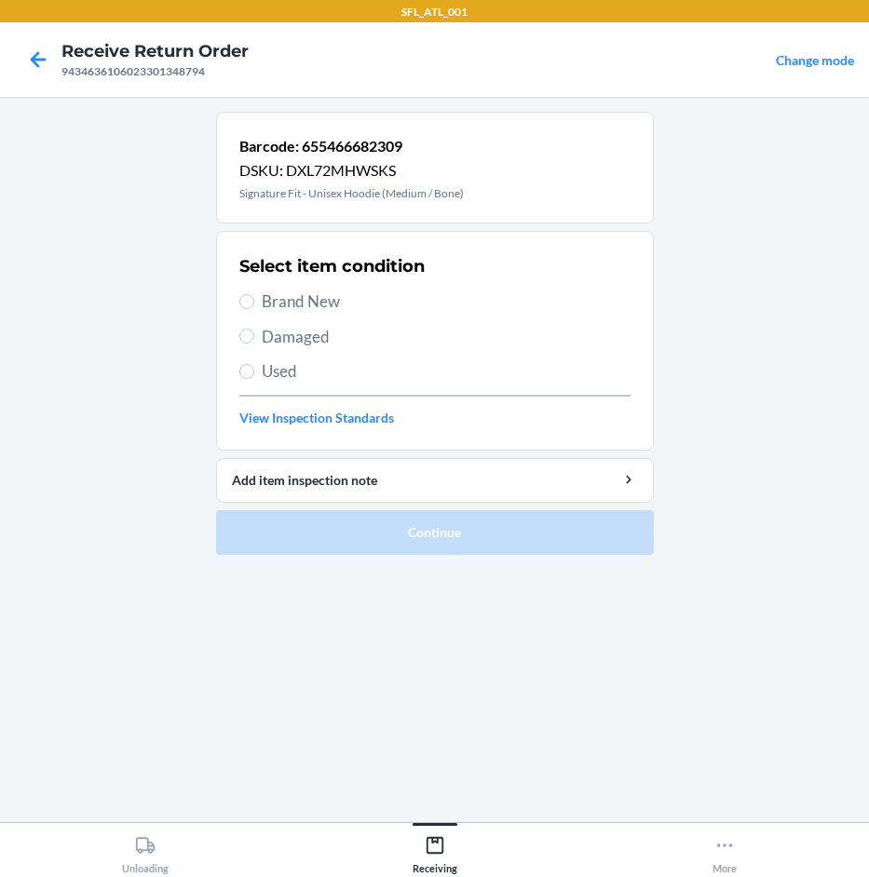
click at [334, 304] on span "Brand New" at bounding box center [446, 302] width 369 height 24
drag, startPoint x: 280, startPoint y: 308, endPoint x: 302, endPoint y: 314, distance: 22.1
click at [280, 307] on span "Brand New" at bounding box center [446, 302] width 369 height 24
click at [254, 307] on input "Brand New" at bounding box center [246, 301] width 15 height 15
radio input "true"
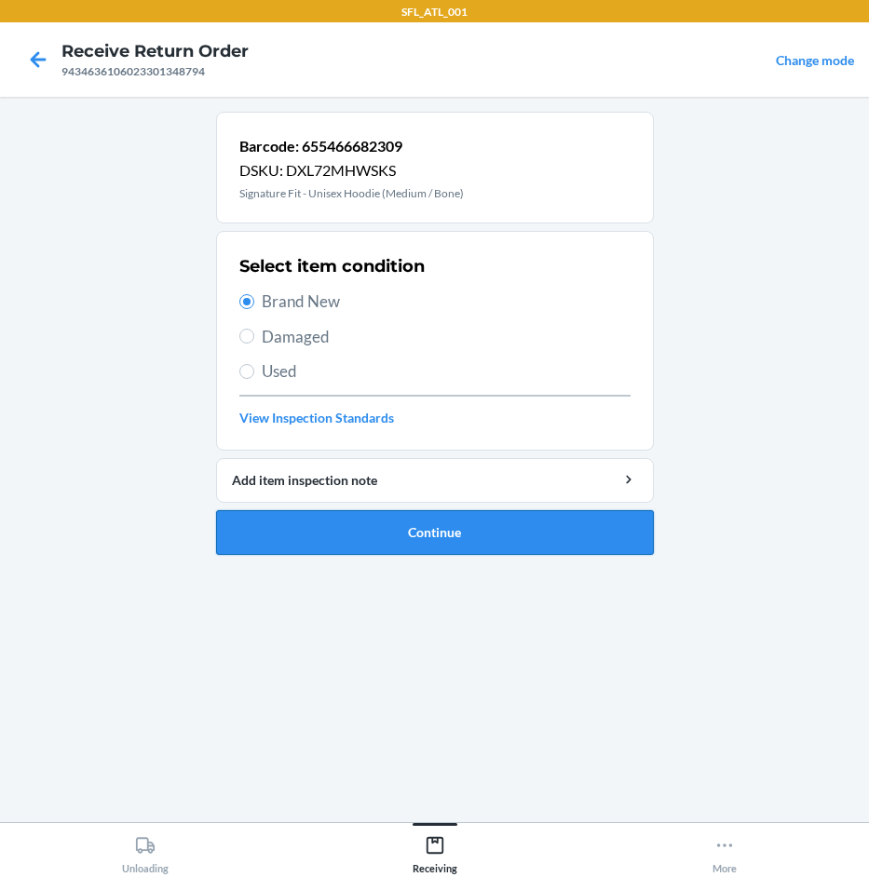
click at [467, 521] on button "Continue" at bounding box center [435, 532] width 438 height 45
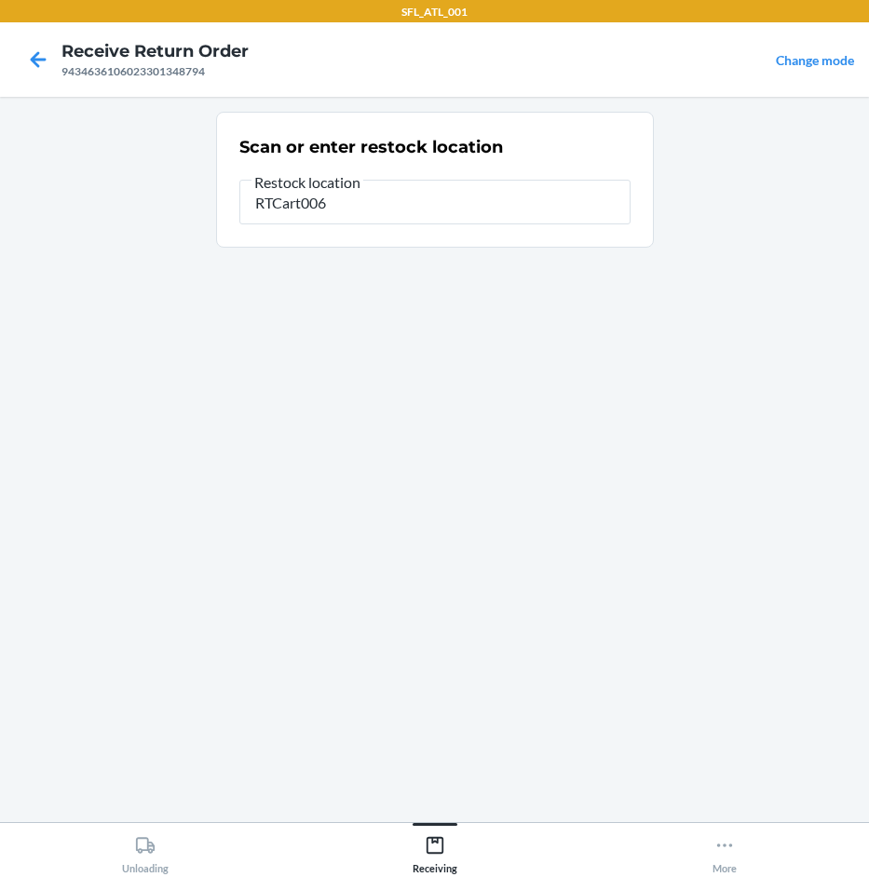
type input "RTCart006"
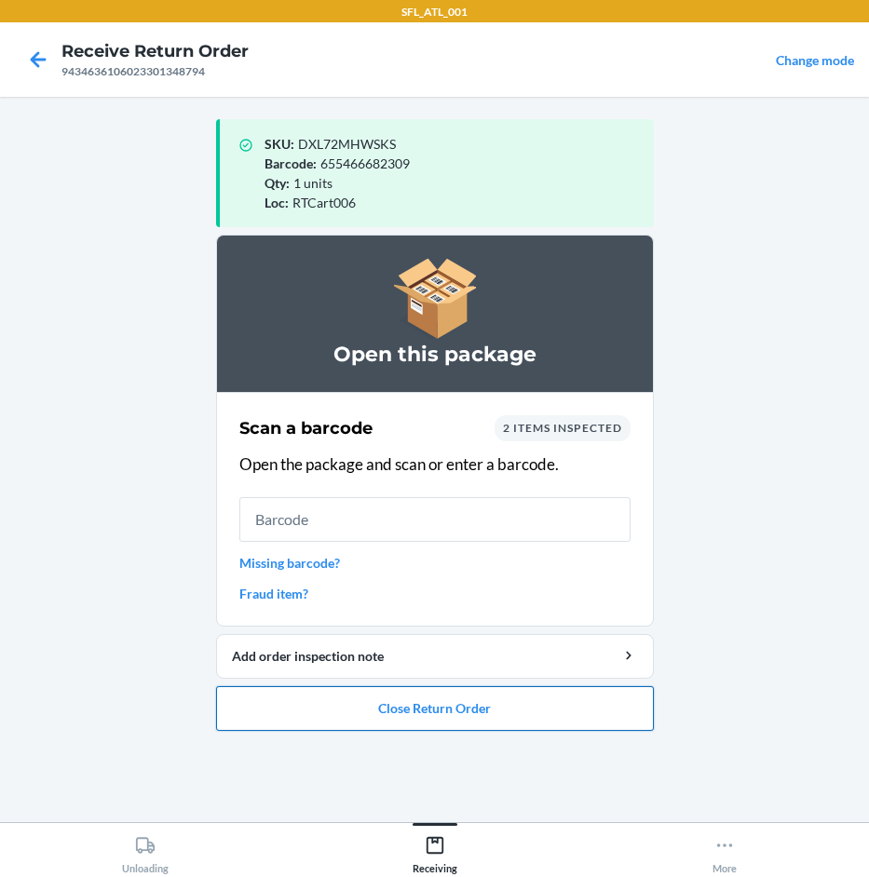
click at [475, 707] on button "Close Return Order" at bounding box center [435, 708] width 438 height 45
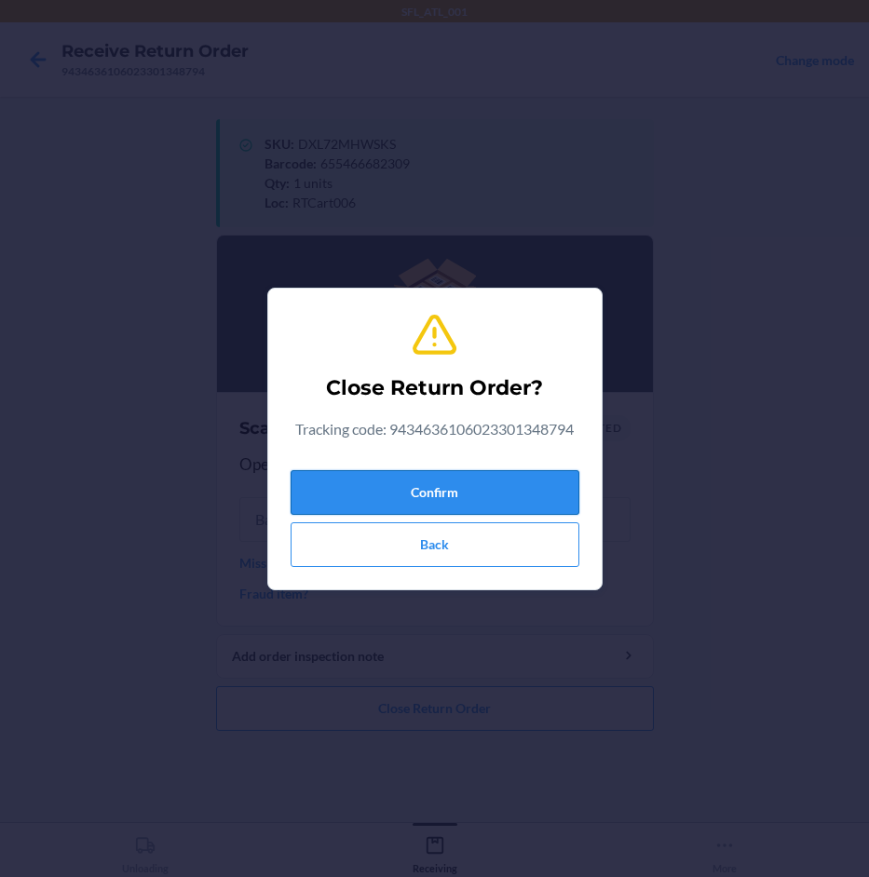
click at [529, 492] on button "Confirm" at bounding box center [435, 492] width 289 height 45
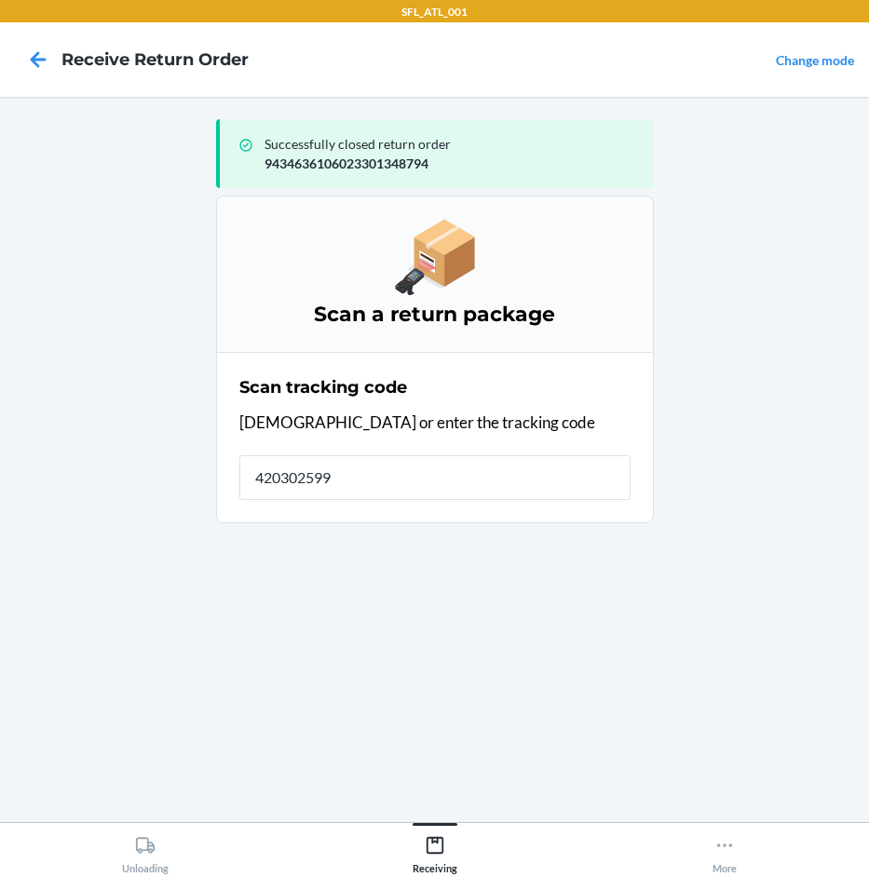
type input "4203025994"
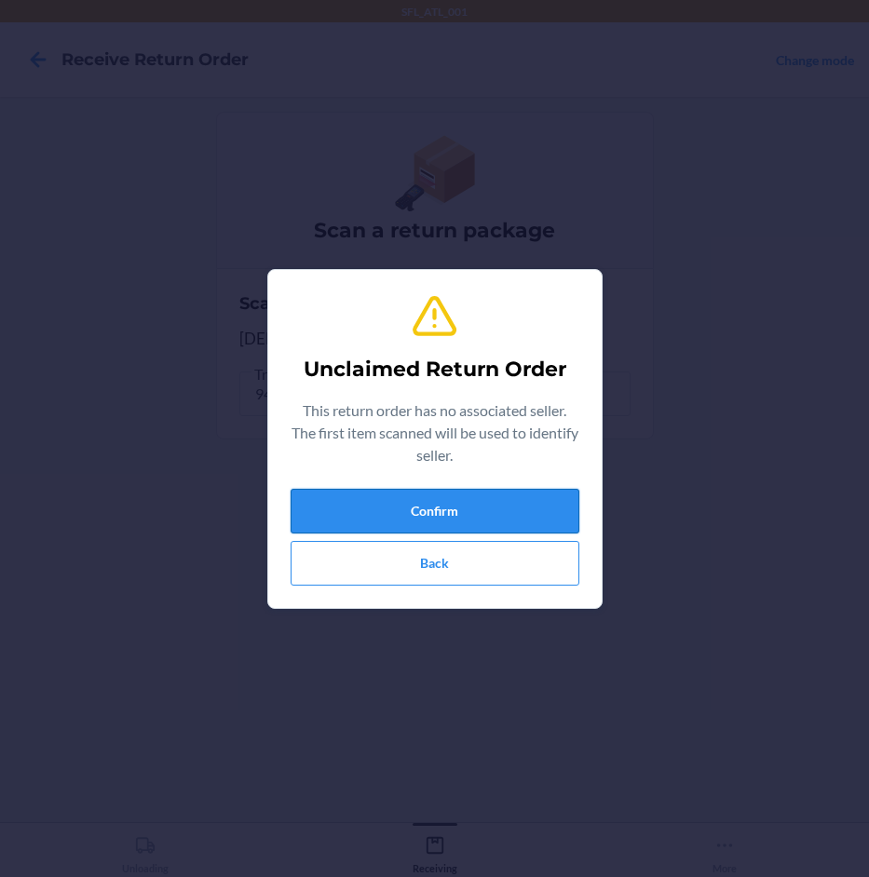
click at [544, 489] on button "Confirm" at bounding box center [435, 511] width 289 height 45
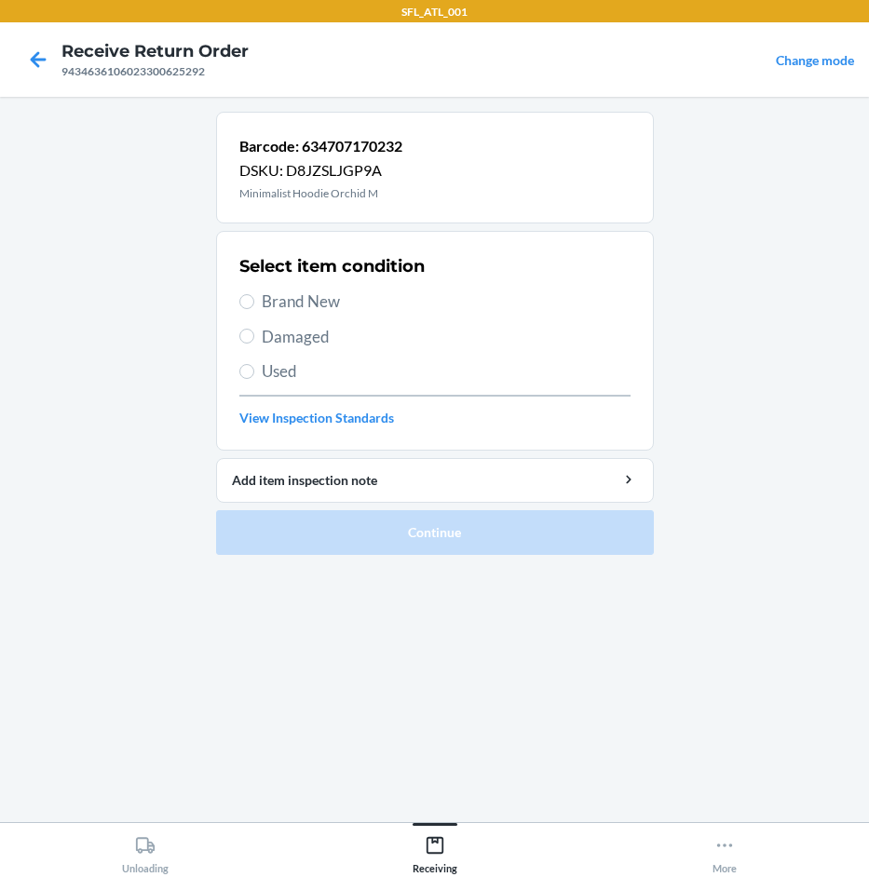
drag, startPoint x: 291, startPoint y: 296, endPoint x: 338, endPoint y: 373, distance: 90.2
click at [295, 298] on span "Brand New" at bounding box center [446, 302] width 369 height 24
click at [254, 298] on input "Brand New" at bounding box center [246, 301] width 15 height 15
radio input "true"
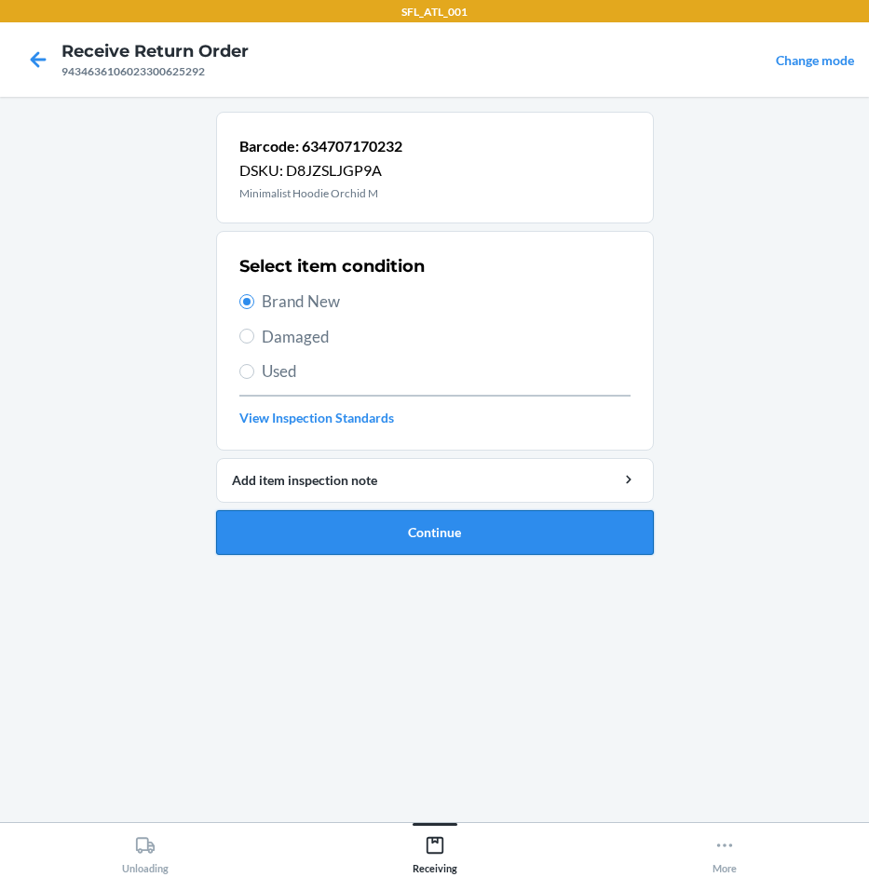
click at [408, 538] on button "Continue" at bounding box center [435, 532] width 438 height 45
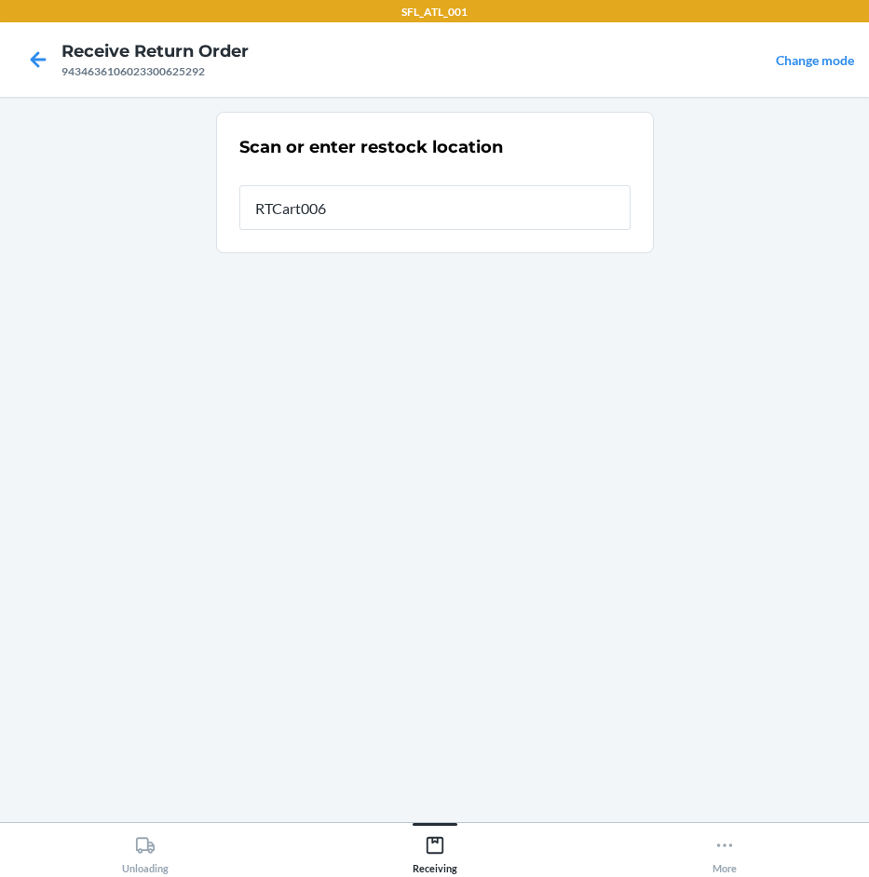
type input "RTCart006"
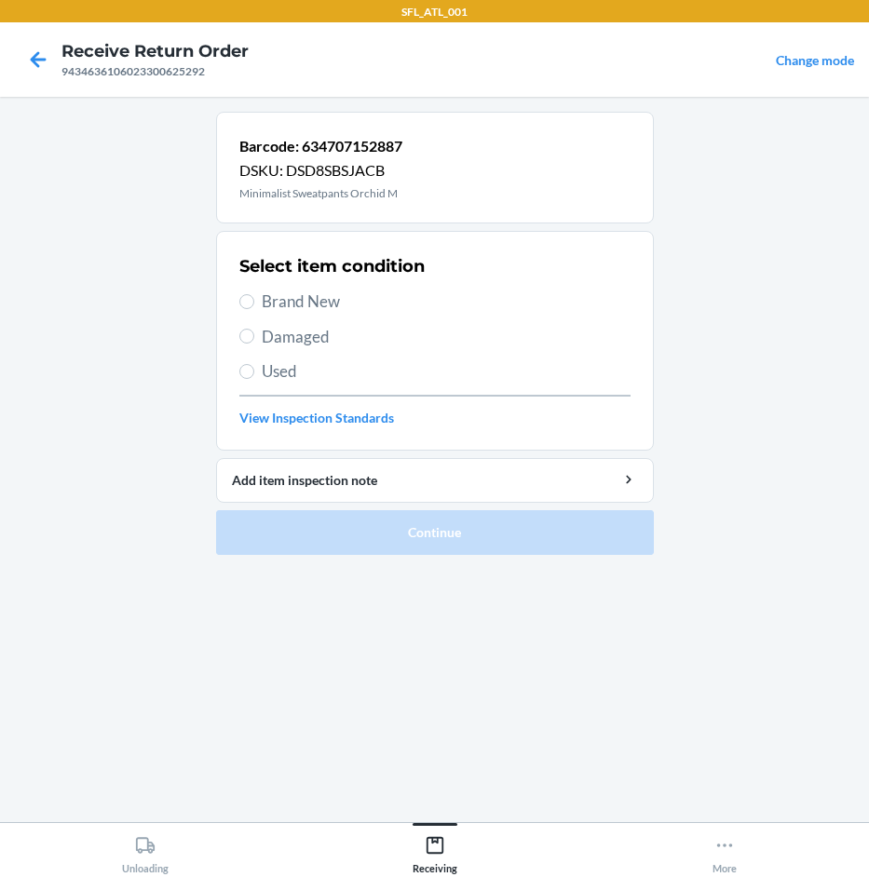
click at [301, 318] on div "Select item condition Brand New Damaged Used View Inspection Standards" at bounding box center [434, 341] width 391 height 184
drag, startPoint x: 303, startPoint y: 302, endPoint x: 315, endPoint y: 317, distance: 19.2
click at [305, 302] on span "Brand New" at bounding box center [446, 302] width 369 height 24
click at [254, 302] on input "Brand New" at bounding box center [246, 301] width 15 height 15
radio input "true"
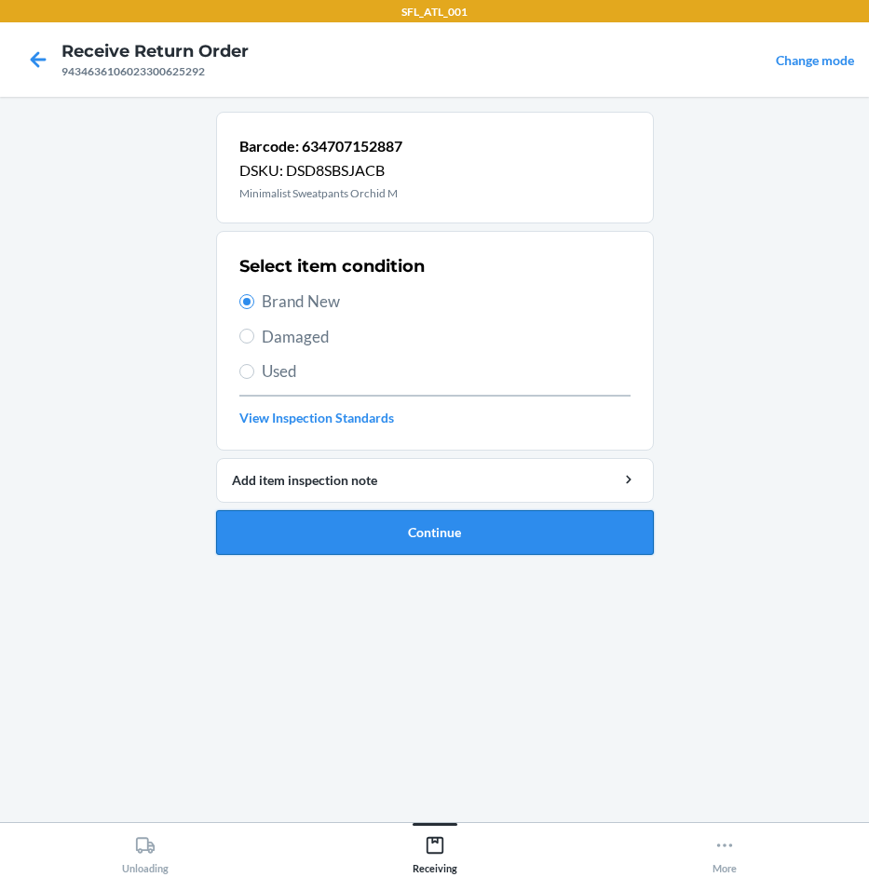
drag, startPoint x: 440, startPoint y: 527, endPoint x: 440, endPoint y: 515, distance: 12.1
click at [440, 515] on button "Continue" at bounding box center [435, 532] width 438 height 45
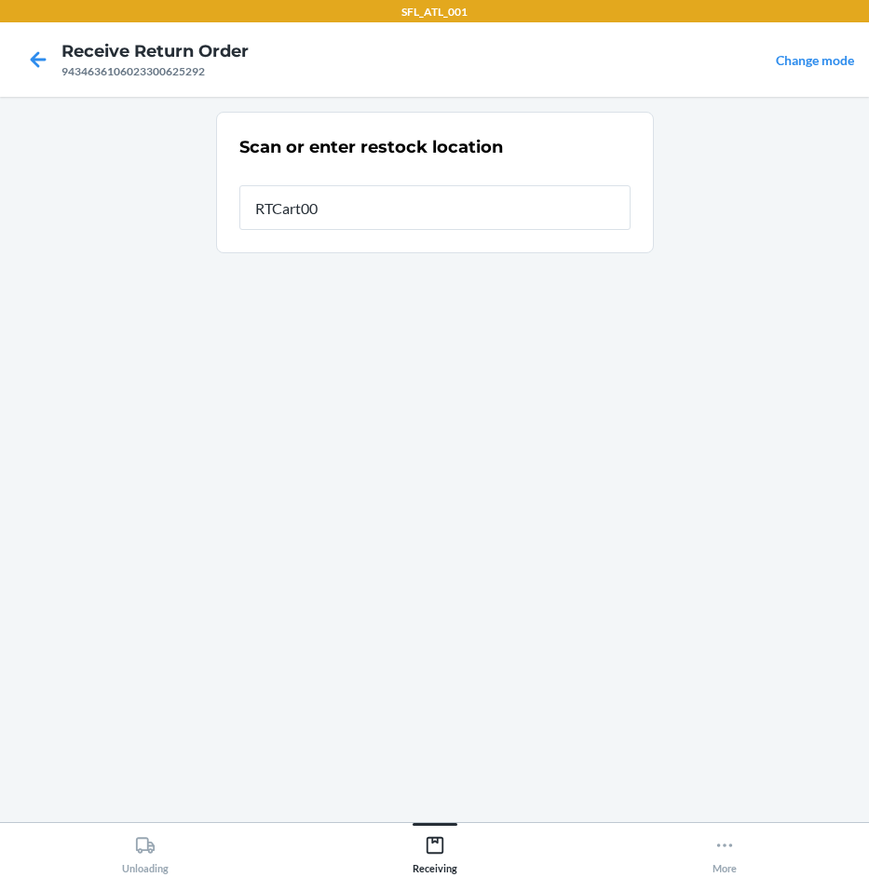
type input "RTCart006"
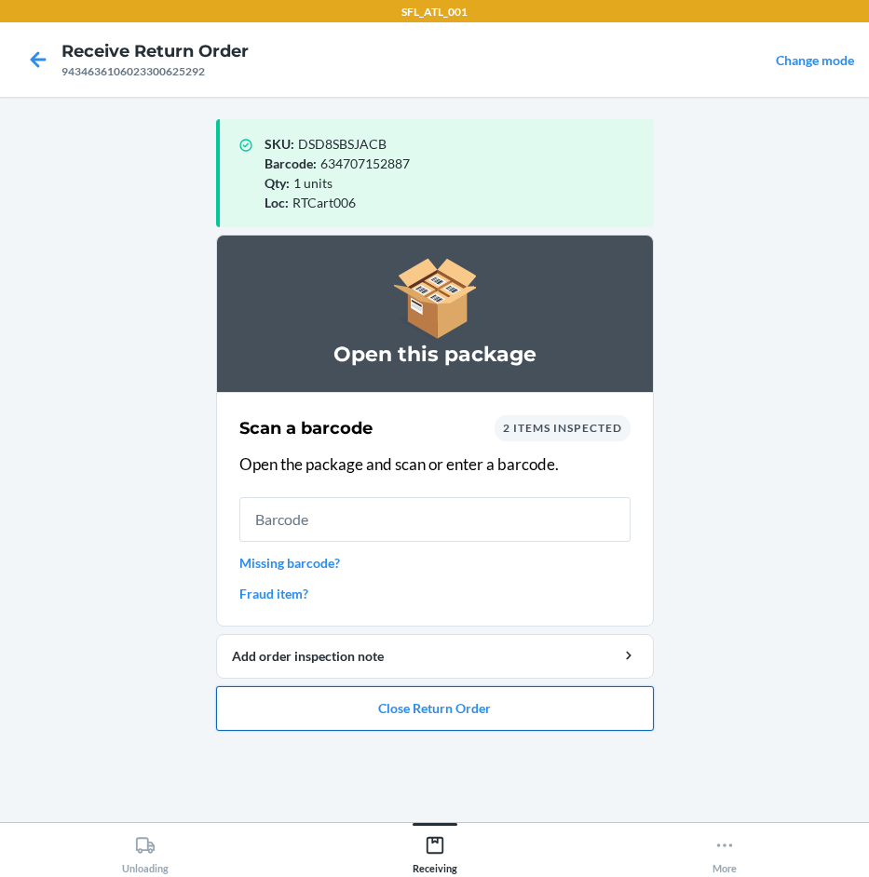
click at [412, 719] on button "Close Return Order" at bounding box center [435, 708] width 438 height 45
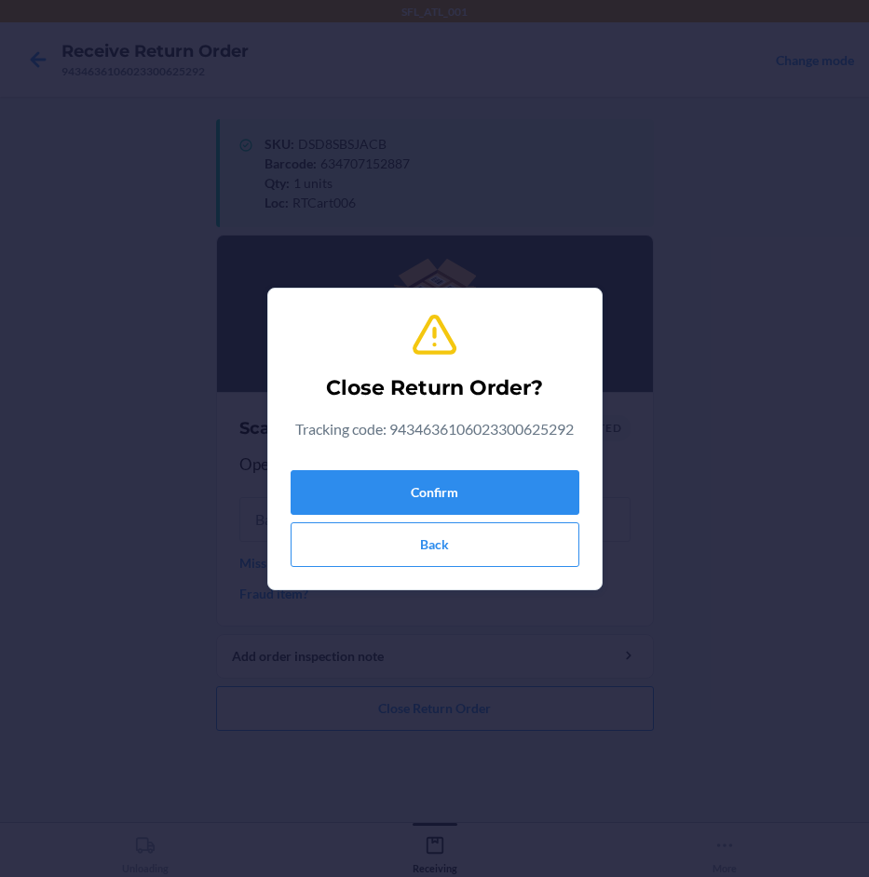
click at [509, 467] on div "Confirm Back" at bounding box center [435, 515] width 289 height 104
click at [518, 490] on button "Confirm" at bounding box center [435, 492] width 289 height 45
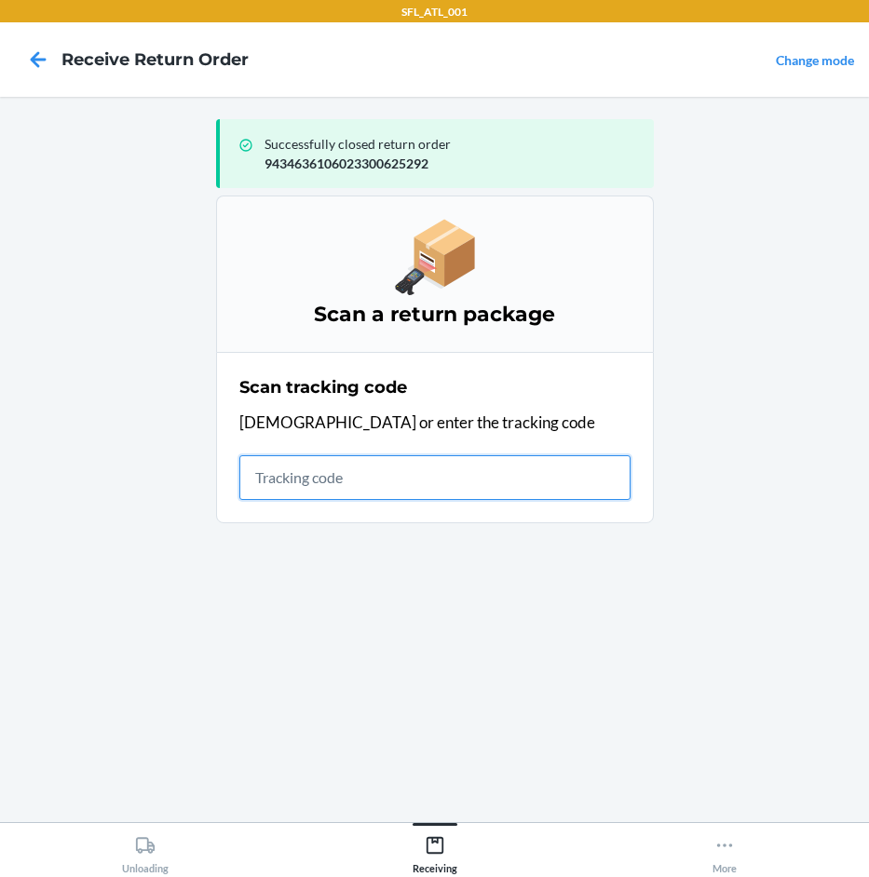
click at [466, 468] on input "text" at bounding box center [434, 477] width 391 height 45
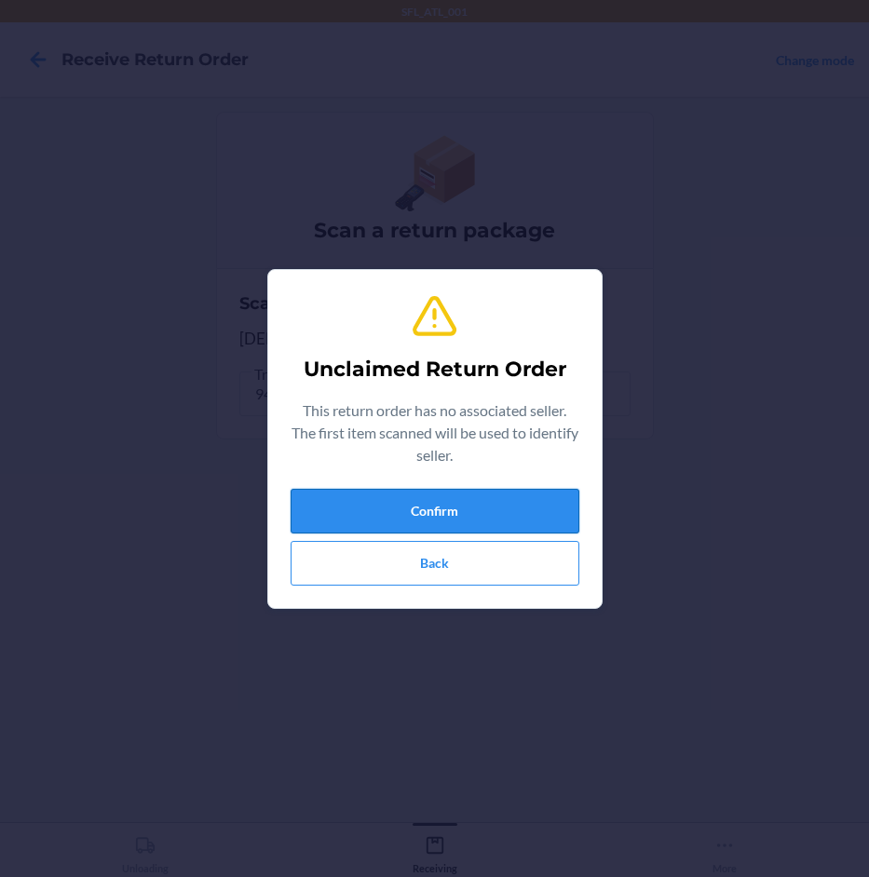
click at [476, 506] on button "Confirm" at bounding box center [435, 511] width 289 height 45
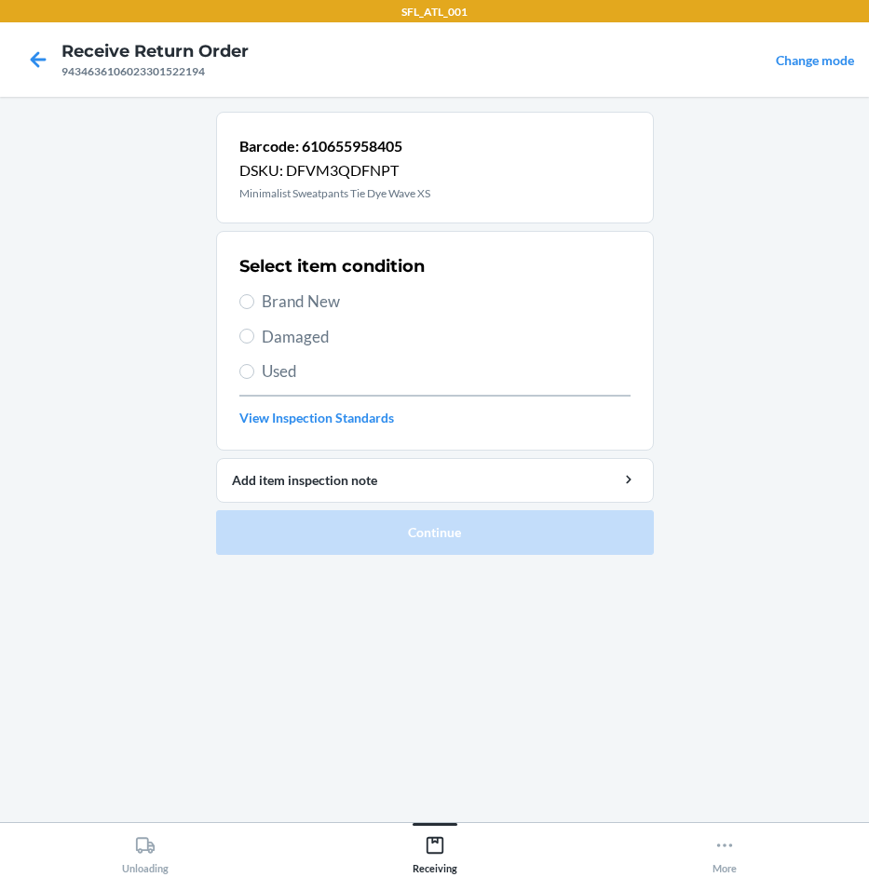
click at [297, 291] on span "Brand New" at bounding box center [446, 302] width 369 height 24
click at [254, 294] on input "Brand New" at bounding box center [246, 301] width 15 height 15
radio input "true"
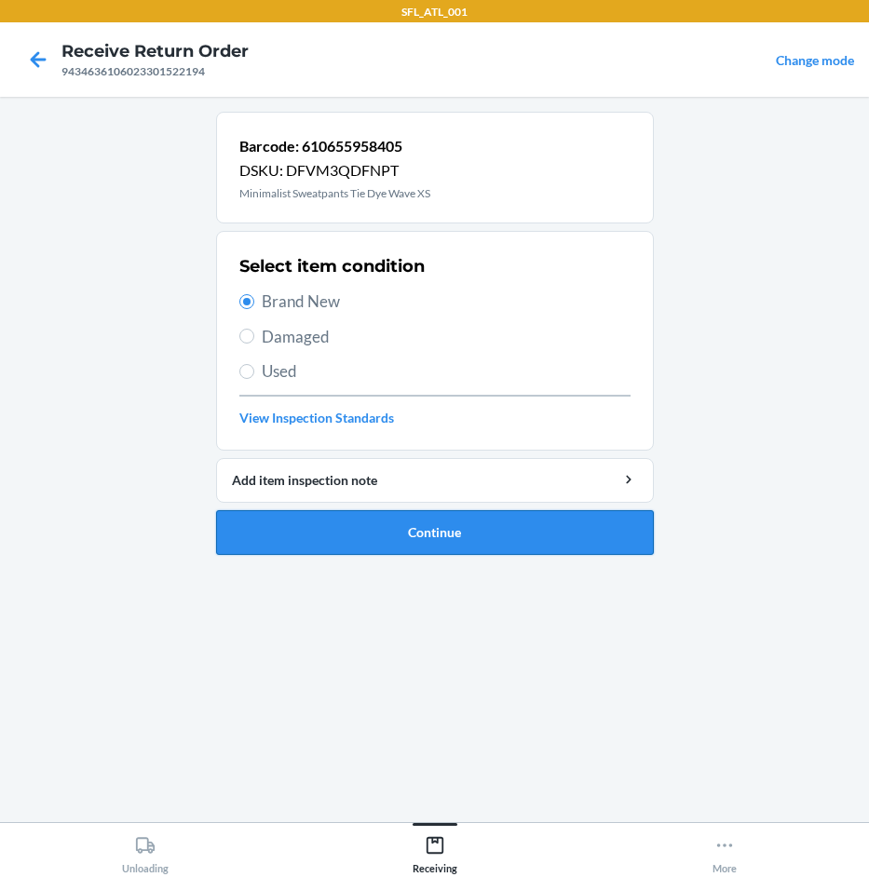
click at [535, 524] on button "Continue" at bounding box center [435, 532] width 438 height 45
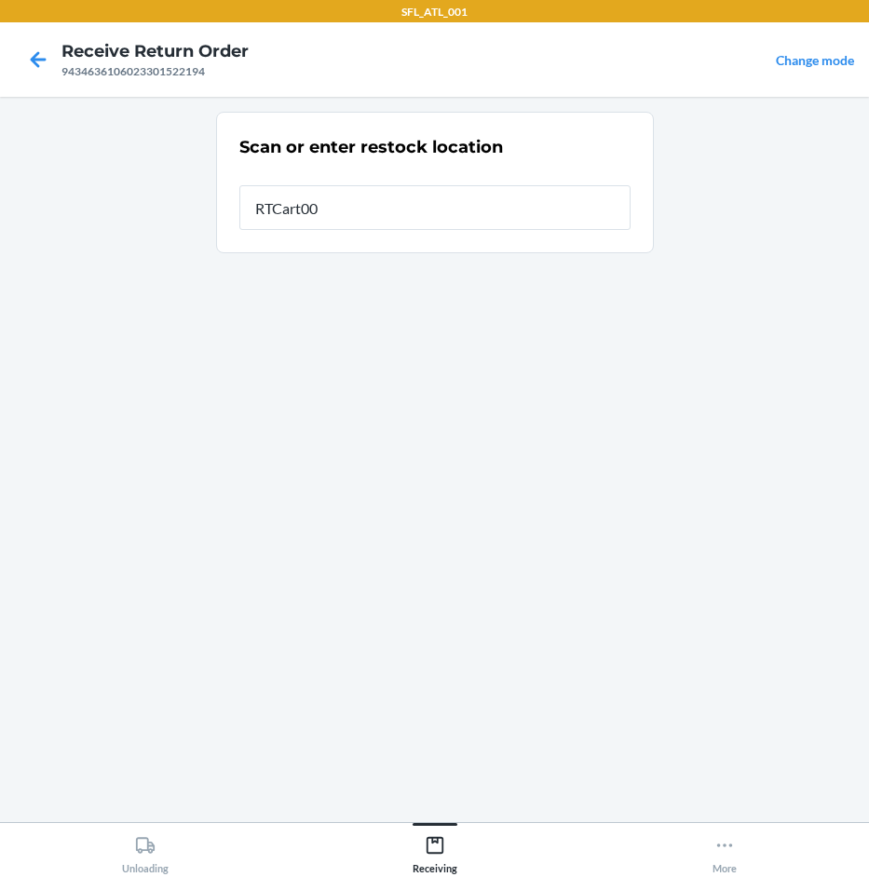
type input "RTCart006"
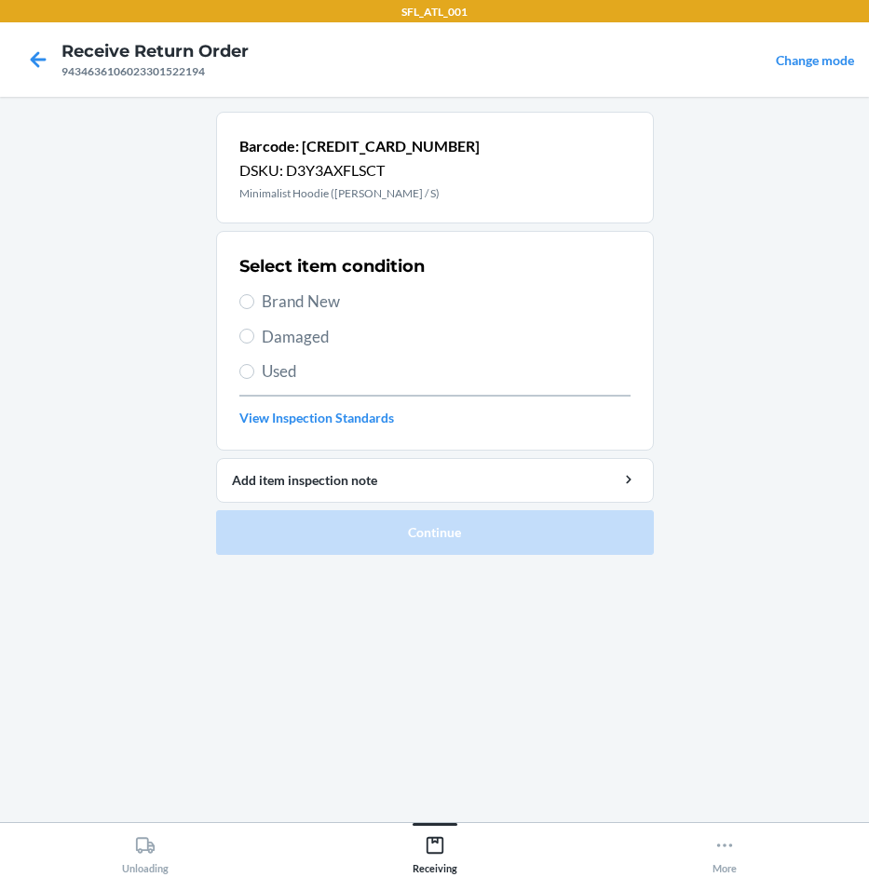
click at [319, 296] on span "Brand New" at bounding box center [446, 302] width 369 height 24
click at [254, 296] on input "Brand New" at bounding box center [246, 301] width 15 height 15
radio input "true"
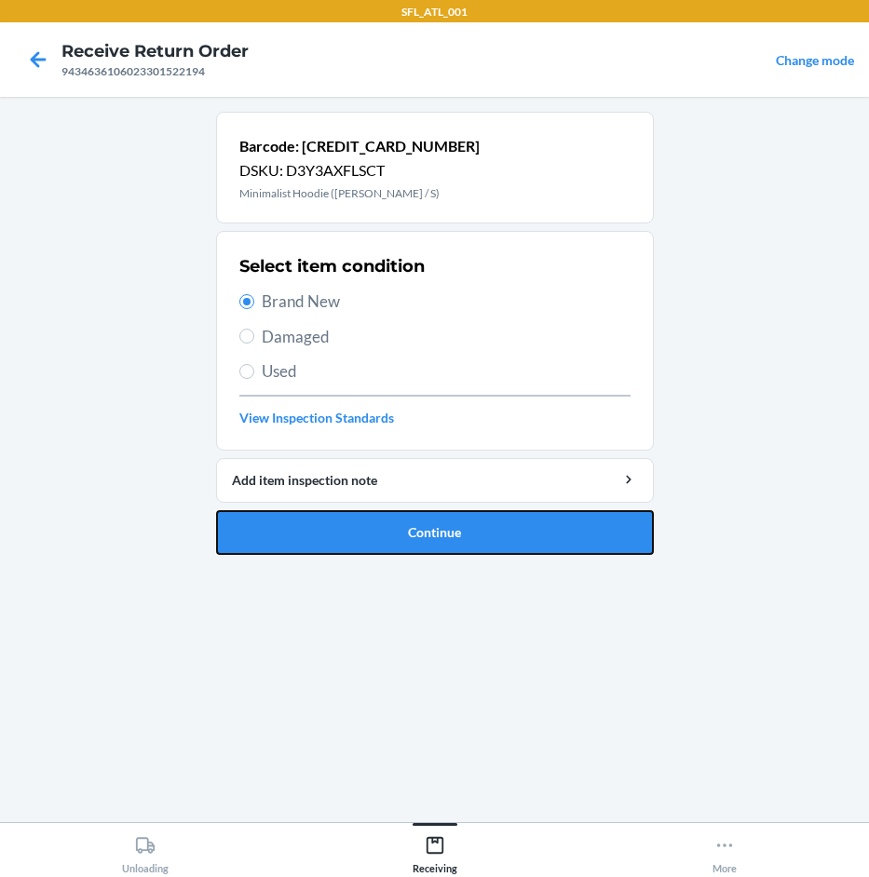
click at [397, 540] on button "Continue" at bounding box center [435, 532] width 438 height 45
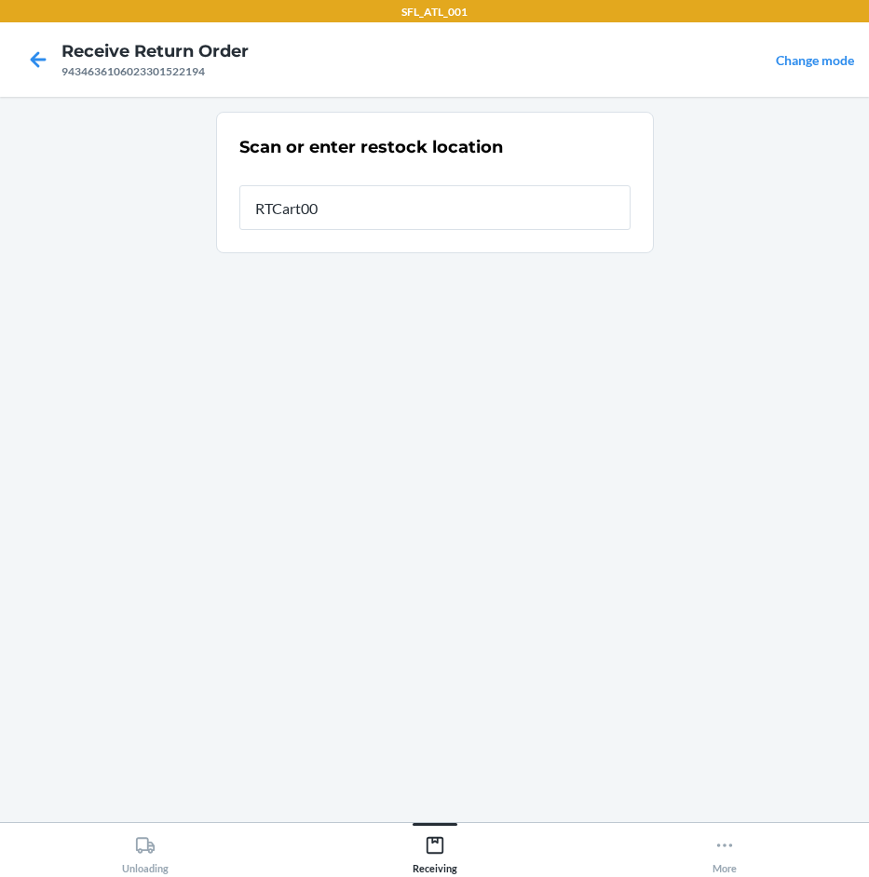
type input "RTCart006"
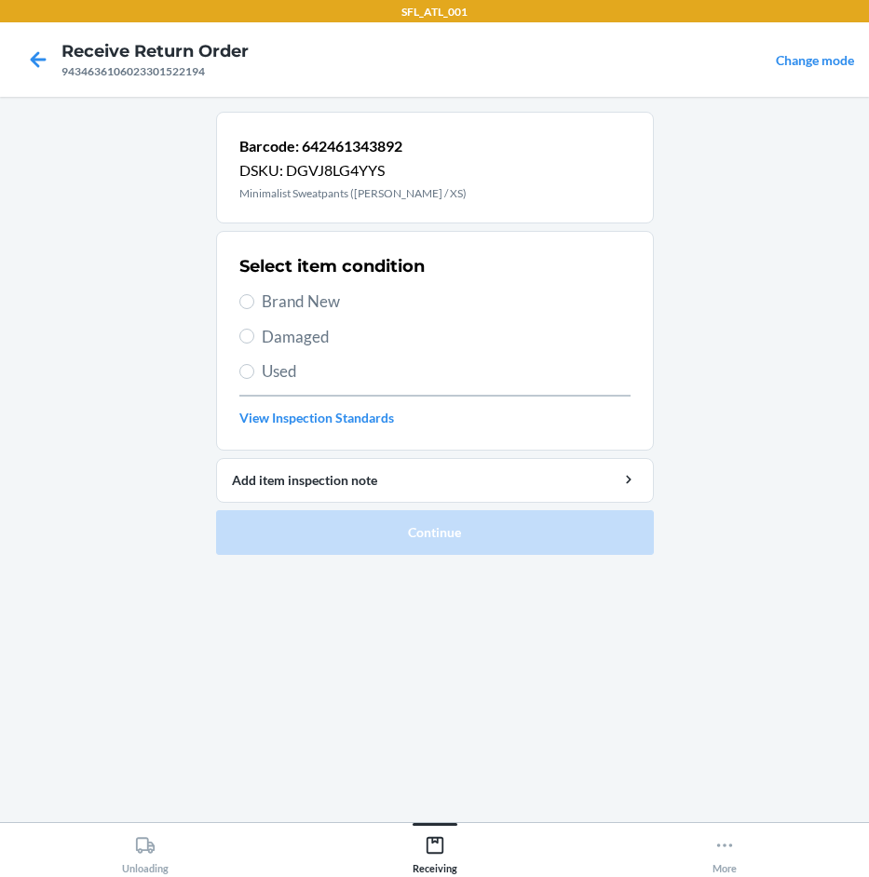
click at [284, 306] on span "Brand New" at bounding box center [446, 302] width 369 height 24
click at [254, 306] on input "Brand New" at bounding box center [246, 301] width 15 height 15
radio input "true"
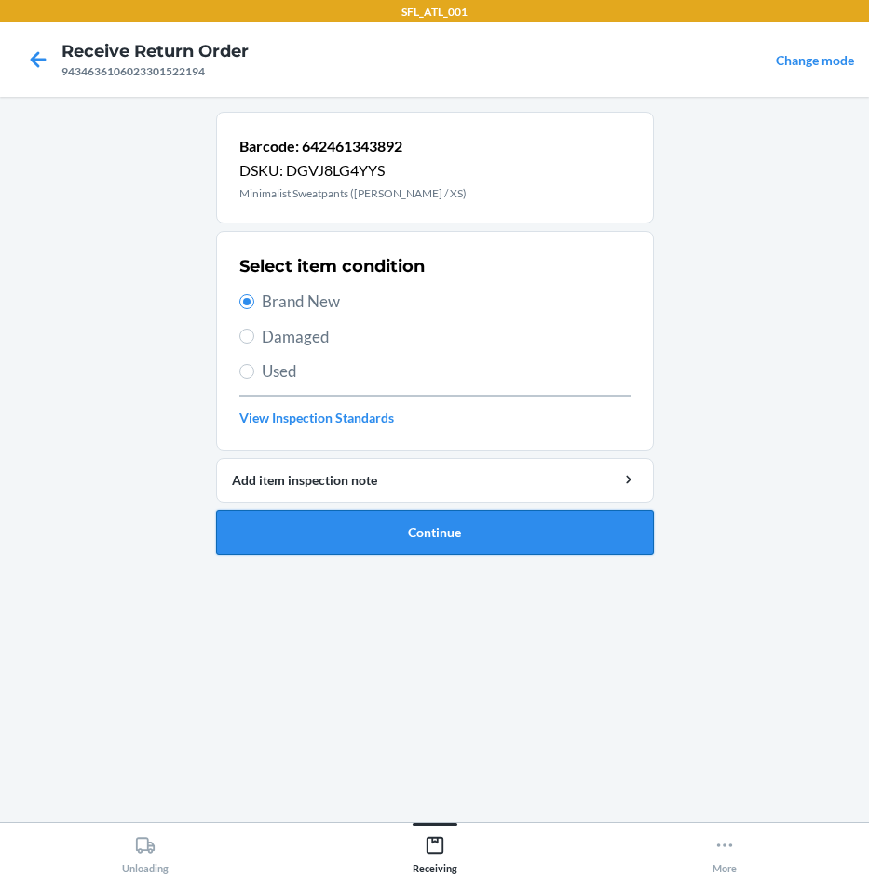
click at [406, 534] on button "Continue" at bounding box center [435, 532] width 438 height 45
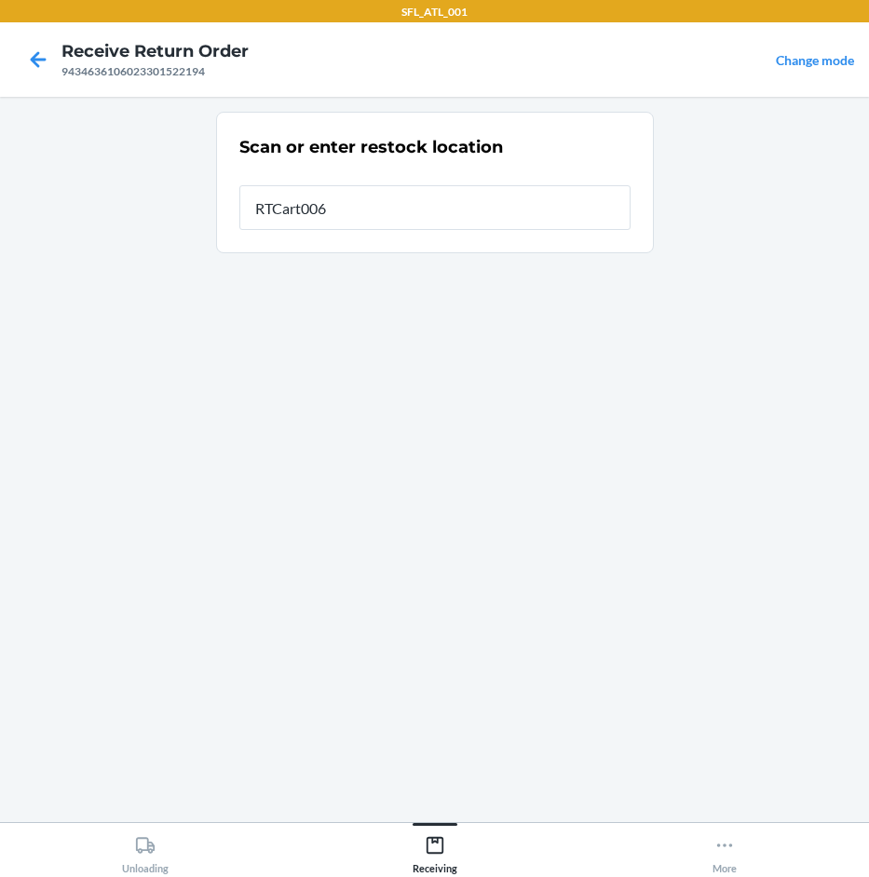
type input "RTCart006"
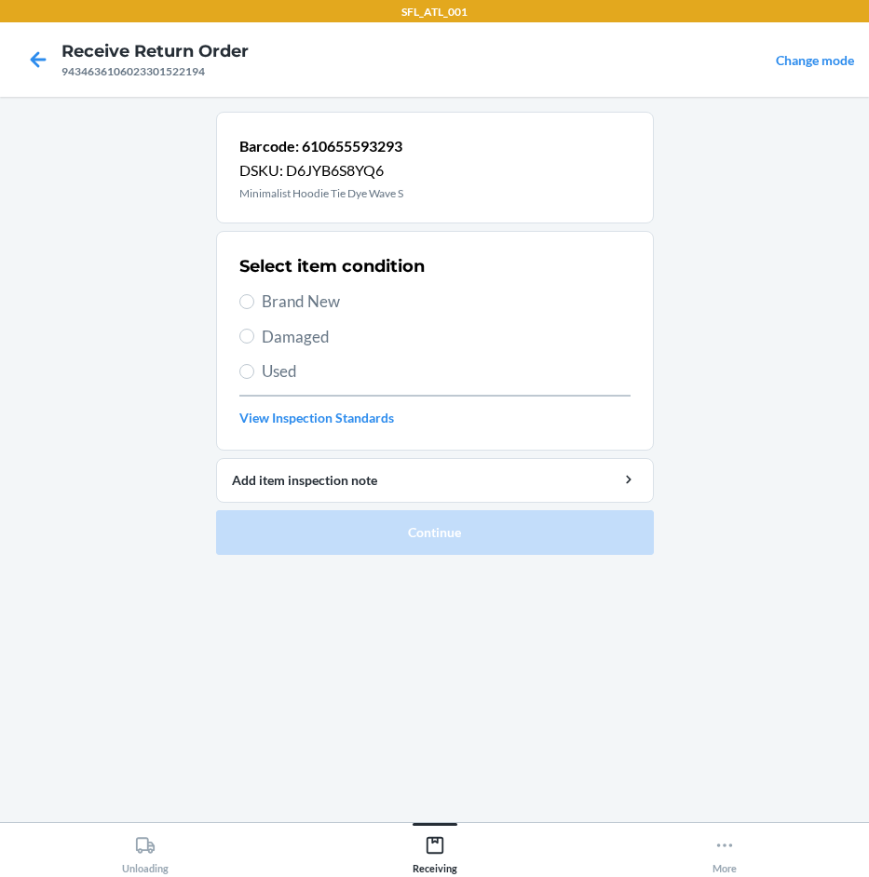
click at [275, 300] on span "Brand New" at bounding box center [446, 302] width 369 height 24
click at [254, 300] on input "Brand New" at bounding box center [246, 301] width 15 height 15
radio input "true"
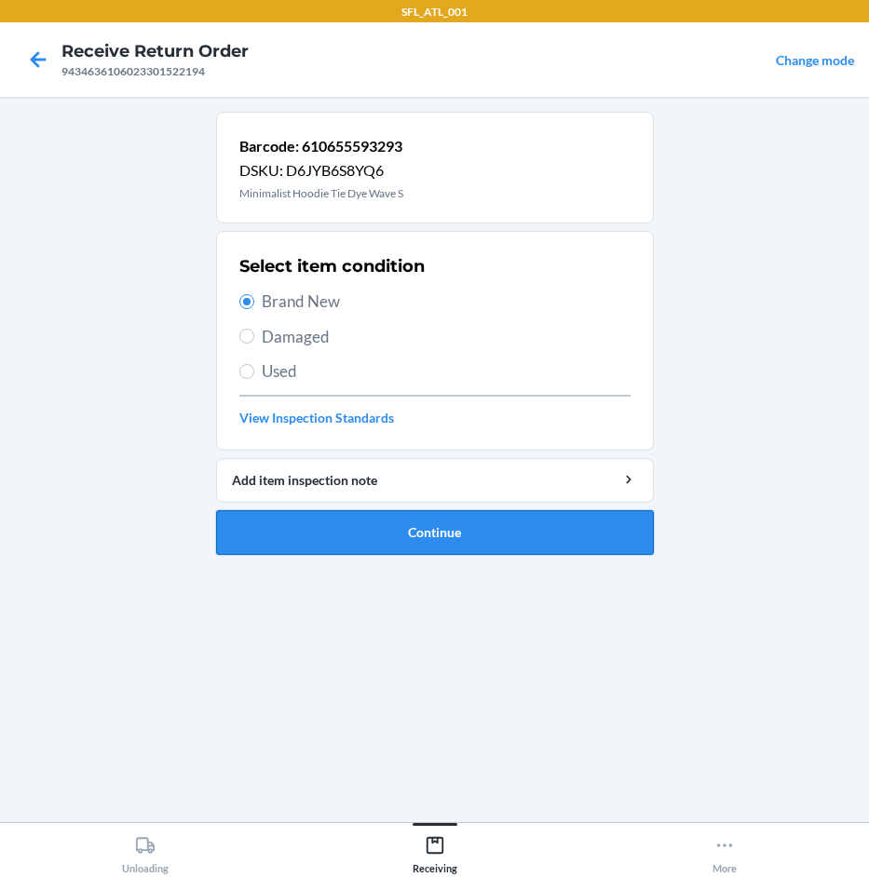
click at [508, 529] on button "Continue" at bounding box center [435, 532] width 438 height 45
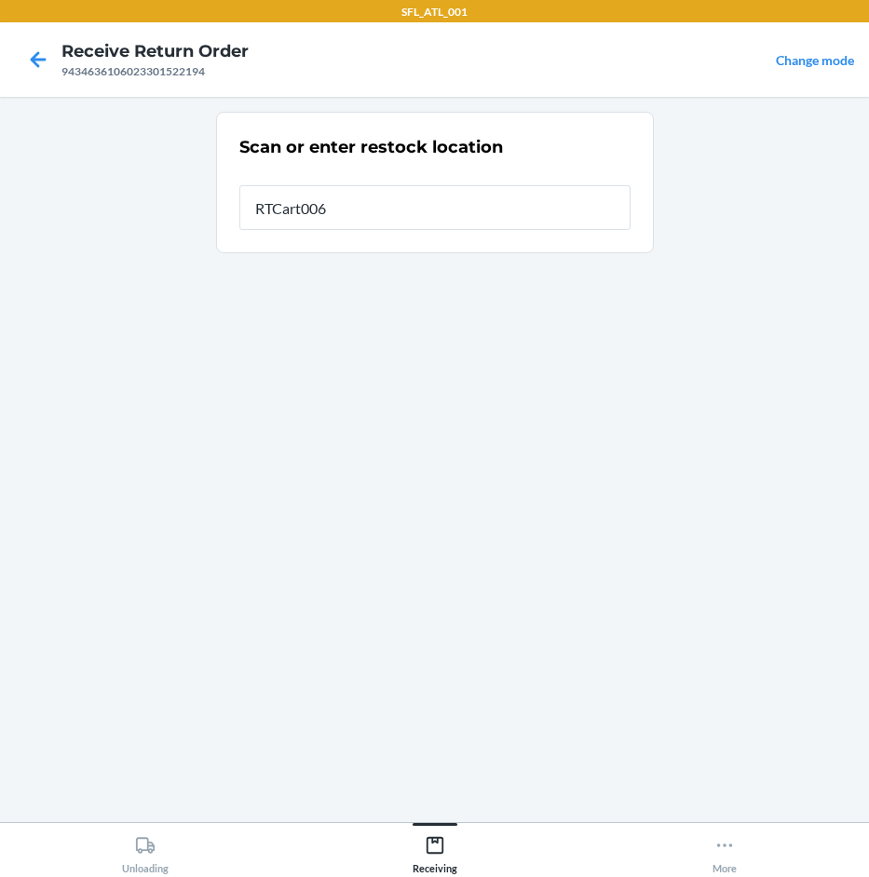
type input "RTCart006"
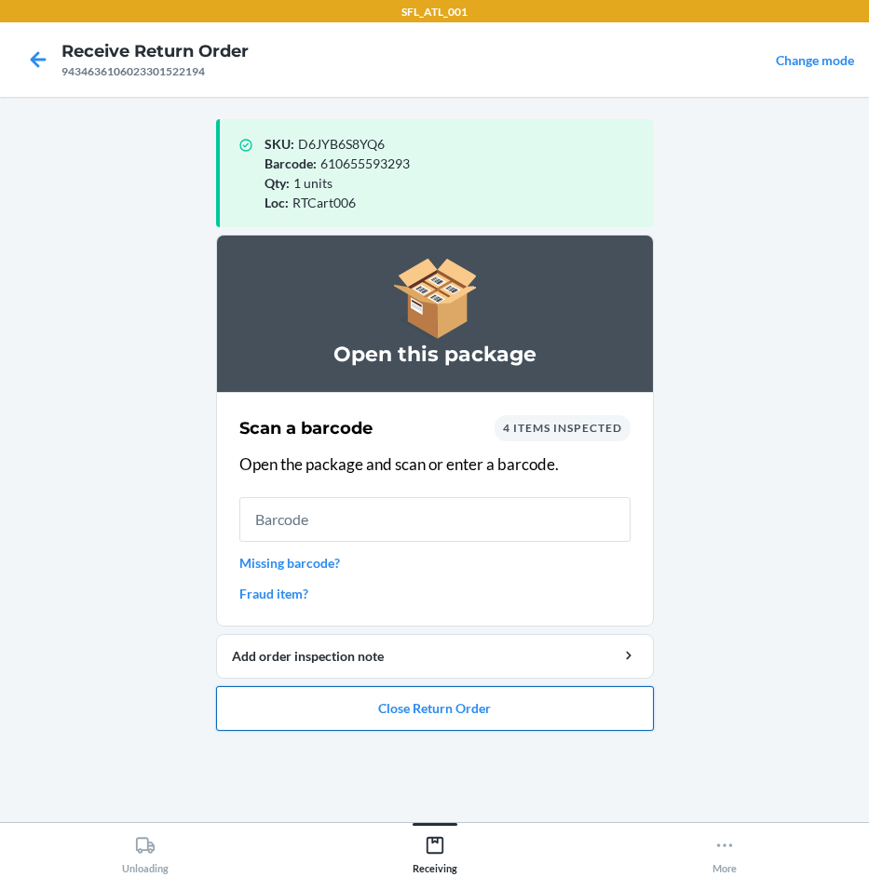
click at [520, 717] on button "Close Return Order" at bounding box center [435, 708] width 438 height 45
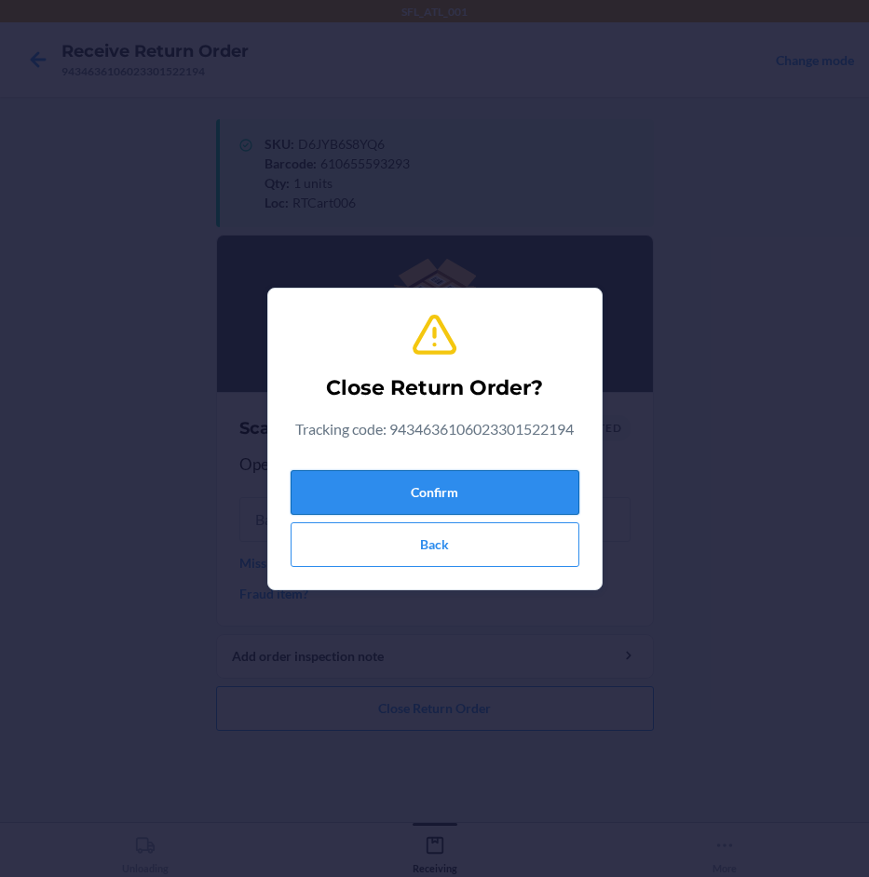
click at [564, 476] on button "Confirm" at bounding box center [435, 492] width 289 height 45
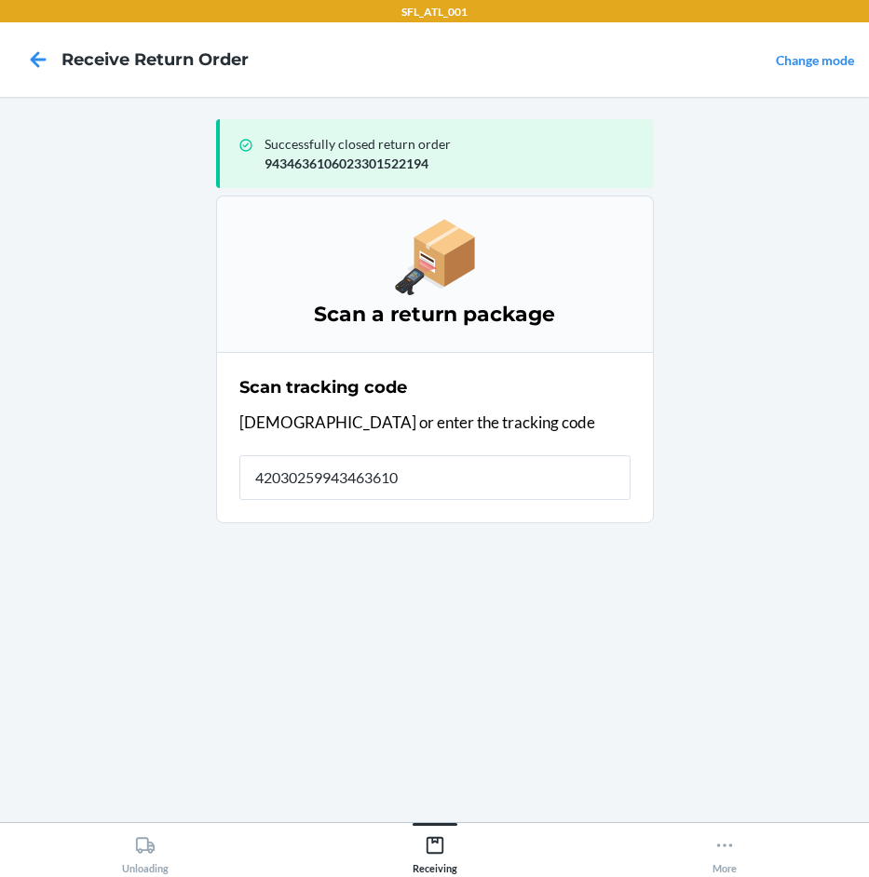
type input "420302599434636106"
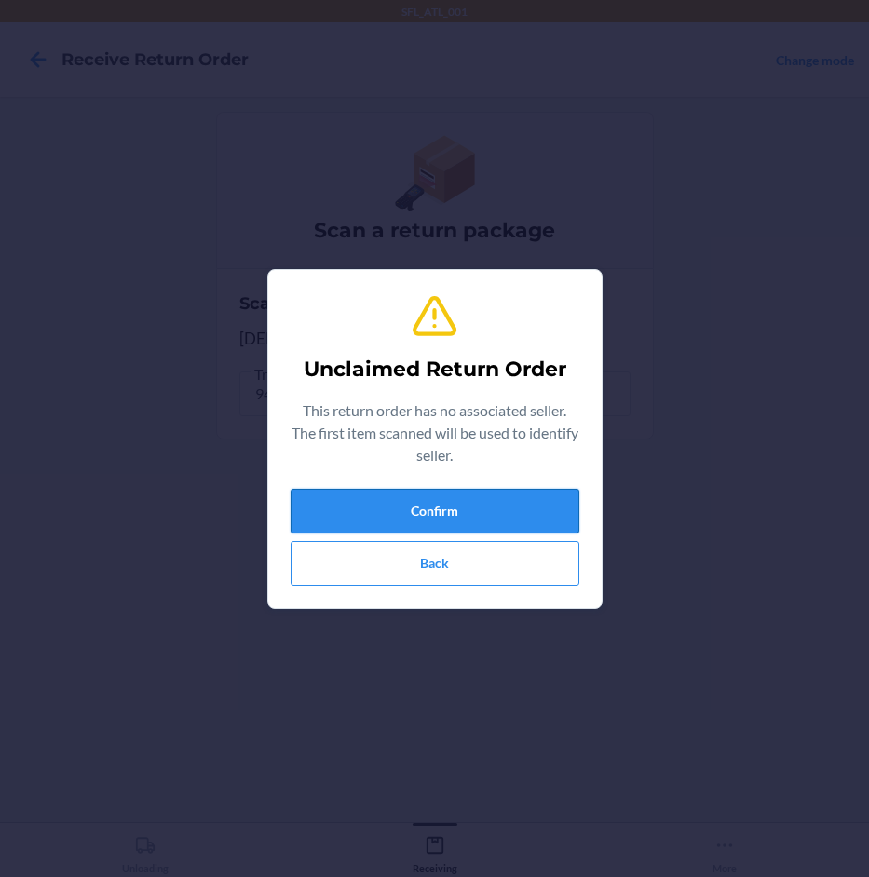
click at [524, 495] on button "Confirm" at bounding box center [435, 511] width 289 height 45
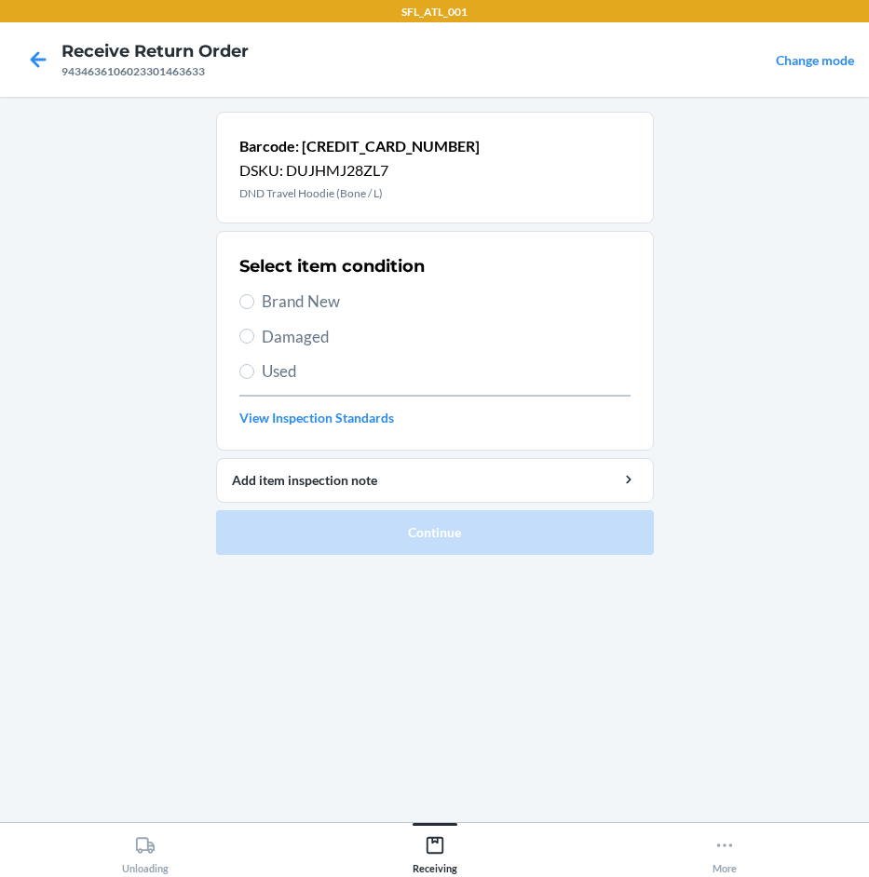
click at [304, 301] on span "Brand New" at bounding box center [446, 302] width 369 height 24
click at [254, 301] on input "Brand New" at bounding box center [246, 301] width 15 height 15
radio input "true"
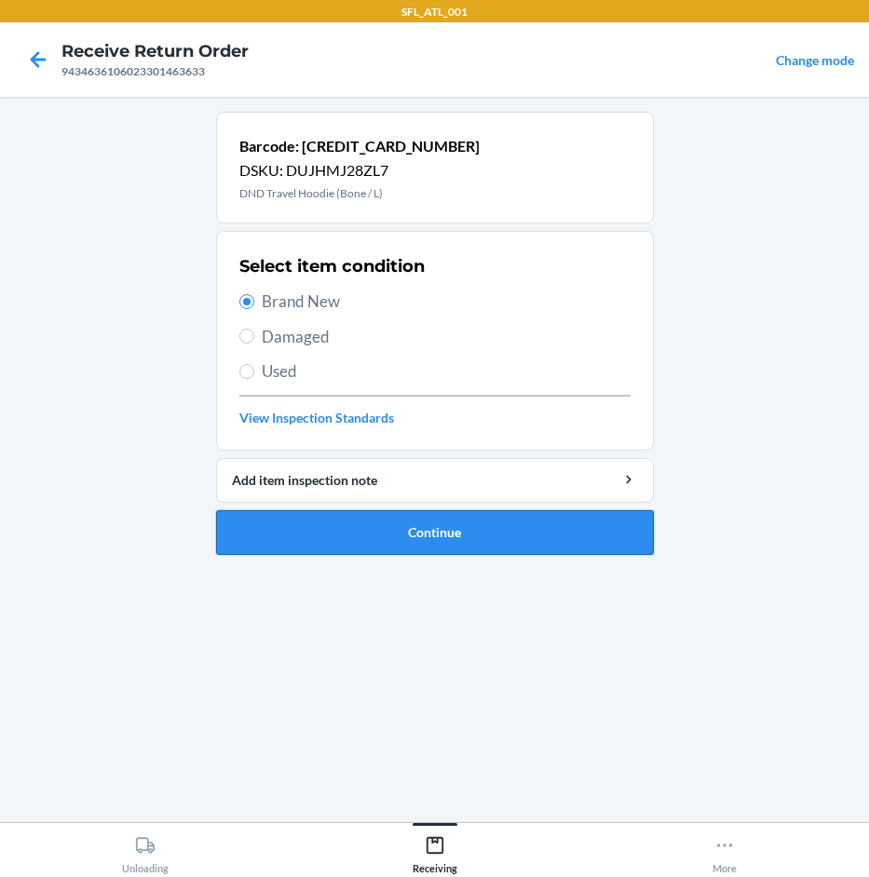
click at [483, 532] on button "Continue" at bounding box center [435, 532] width 438 height 45
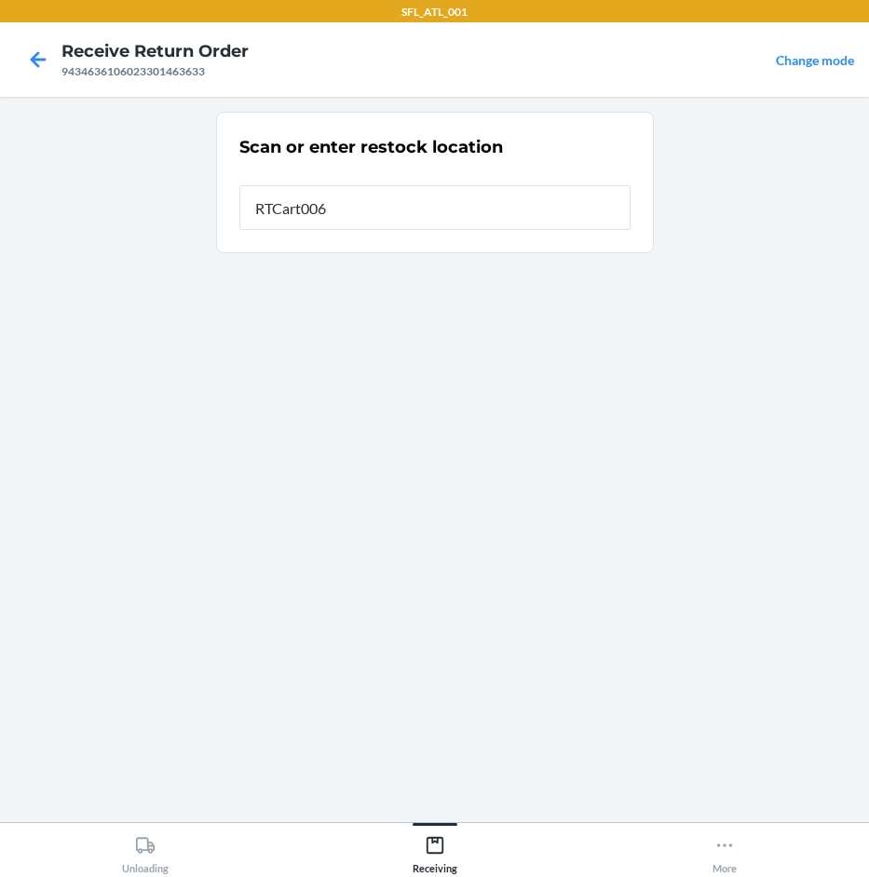
type input "RTCart006"
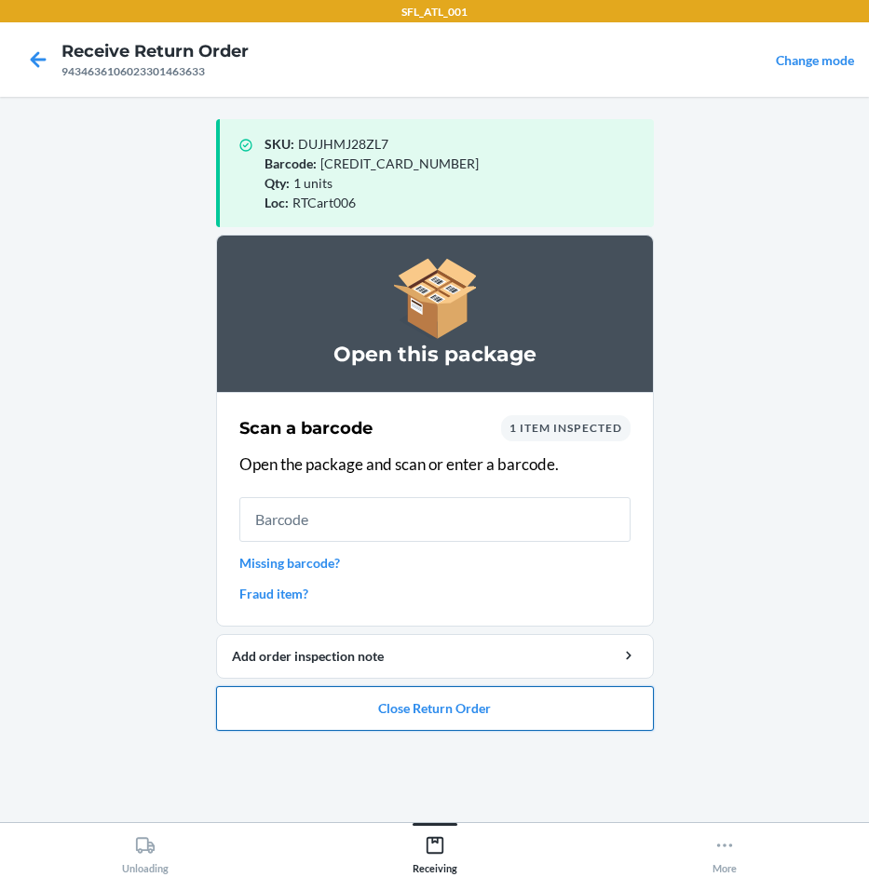
click at [505, 710] on button "Close Return Order" at bounding box center [435, 708] width 438 height 45
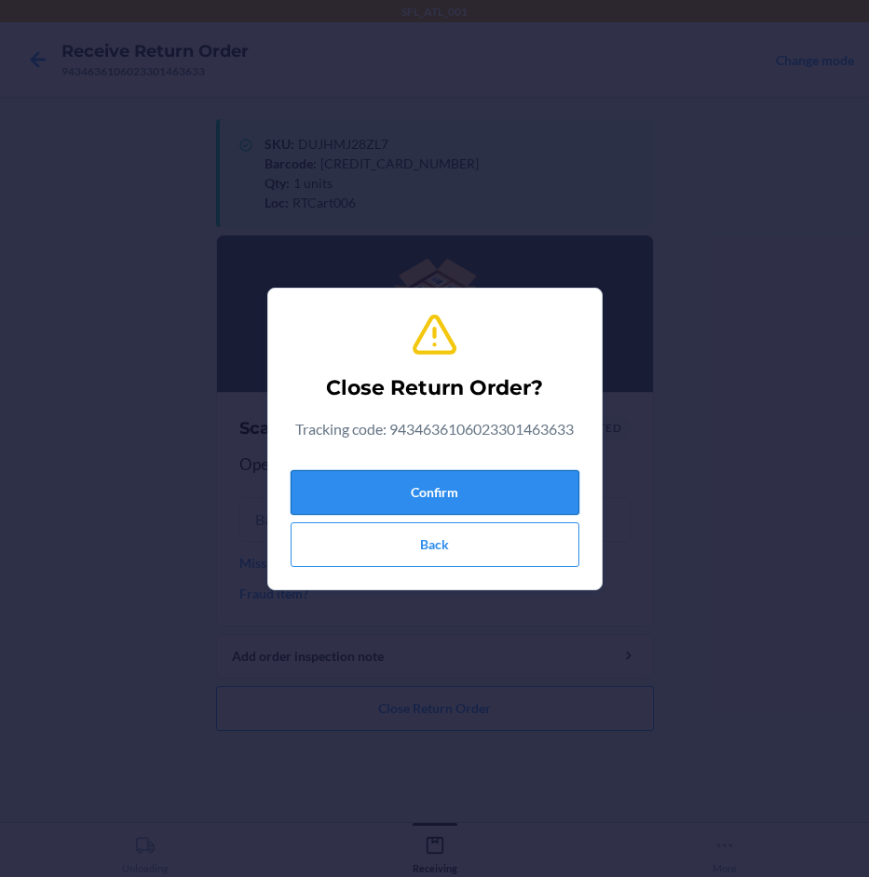
click at [531, 498] on button "Confirm" at bounding box center [435, 492] width 289 height 45
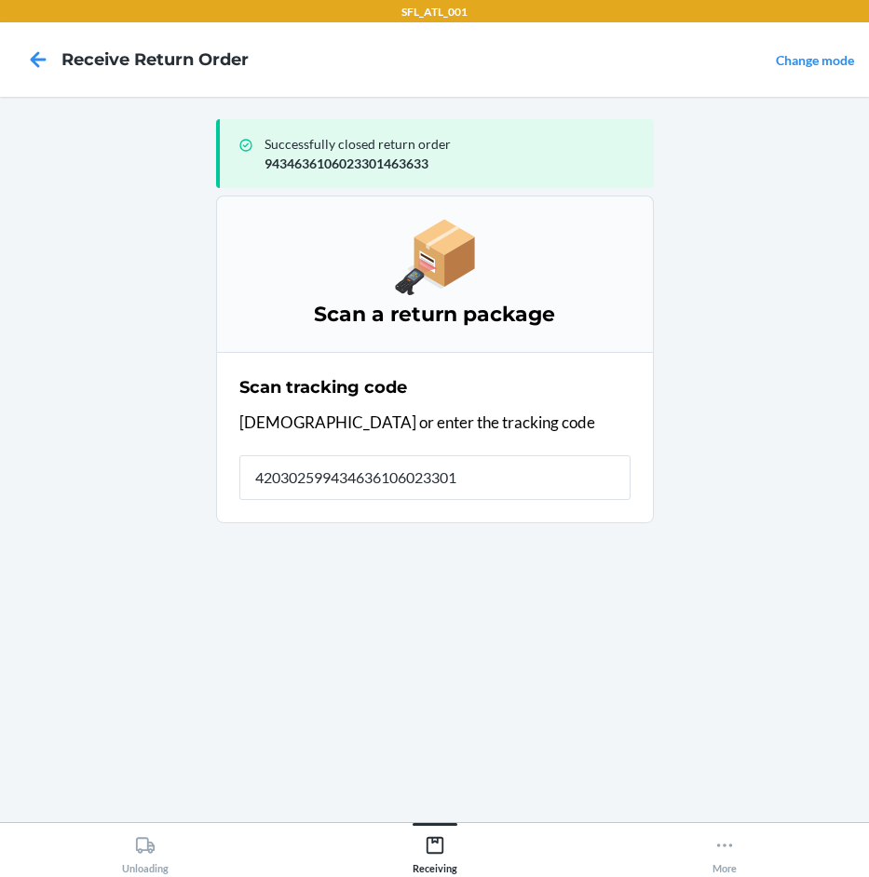
type input "4203025994346361060233013"
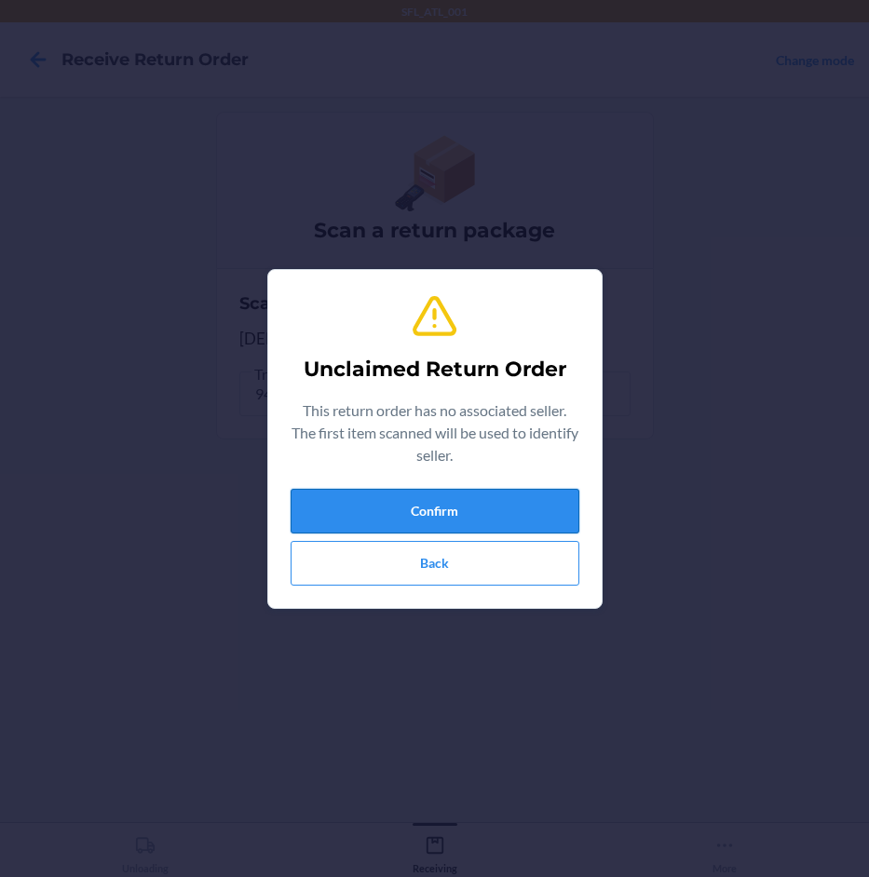
click at [522, 506] on button "Confirm" at bounding box center [435, 511] width 289 height 45
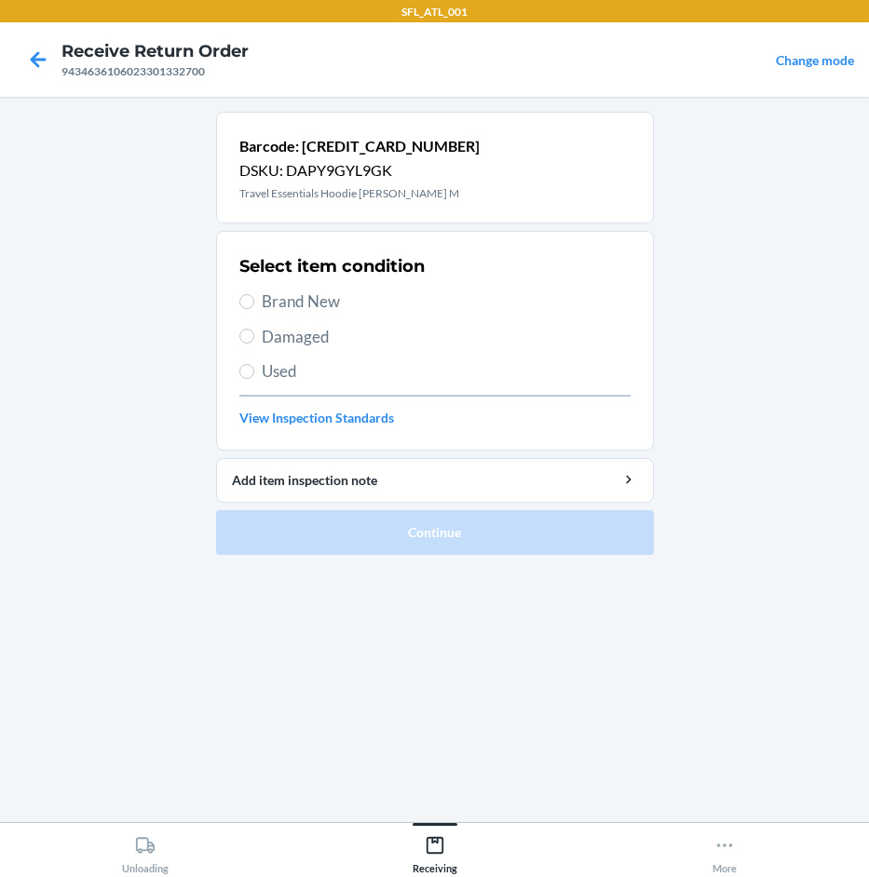
drag, startPoint x: 264, startPoint y: 300, endPoint x: 270, endPoint y: 319, distance: 20.3
click at [265, 301] on span "Brand New" at bounding box center [446, 302] width 369 height 24
click at [254, 301] on input "Brand New" at bounding box center [246, 301] width 15 height 15
radio input "true"
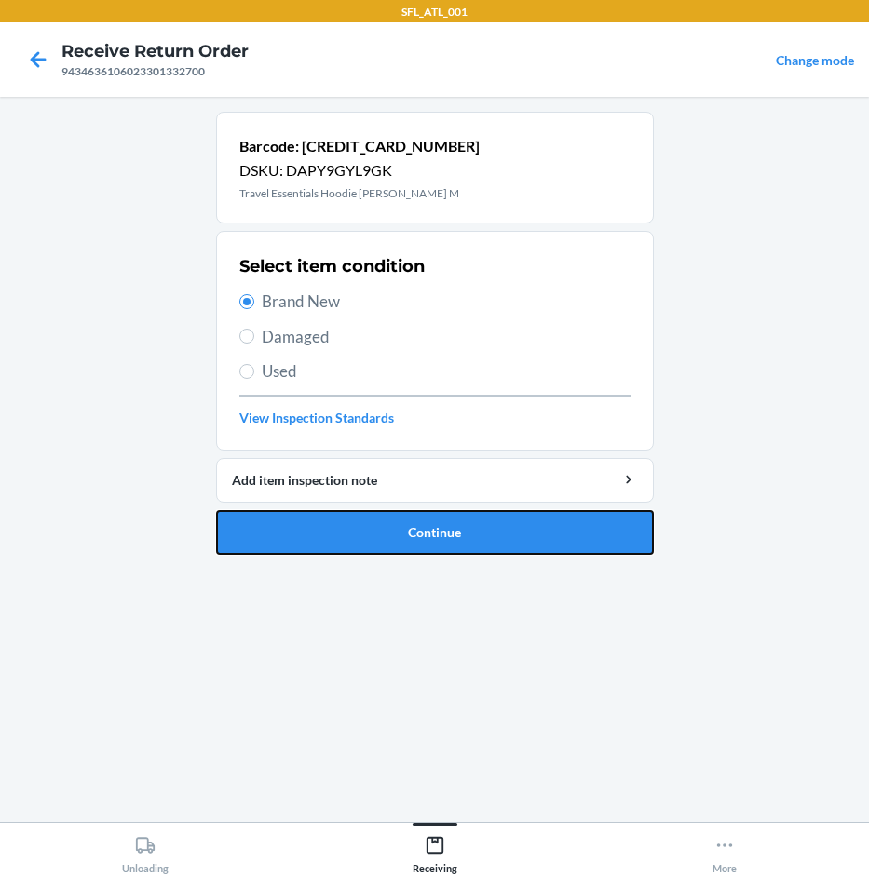
click at [514, 544] on button "Continue" at bounding box center [435, 532] width 438 height 45
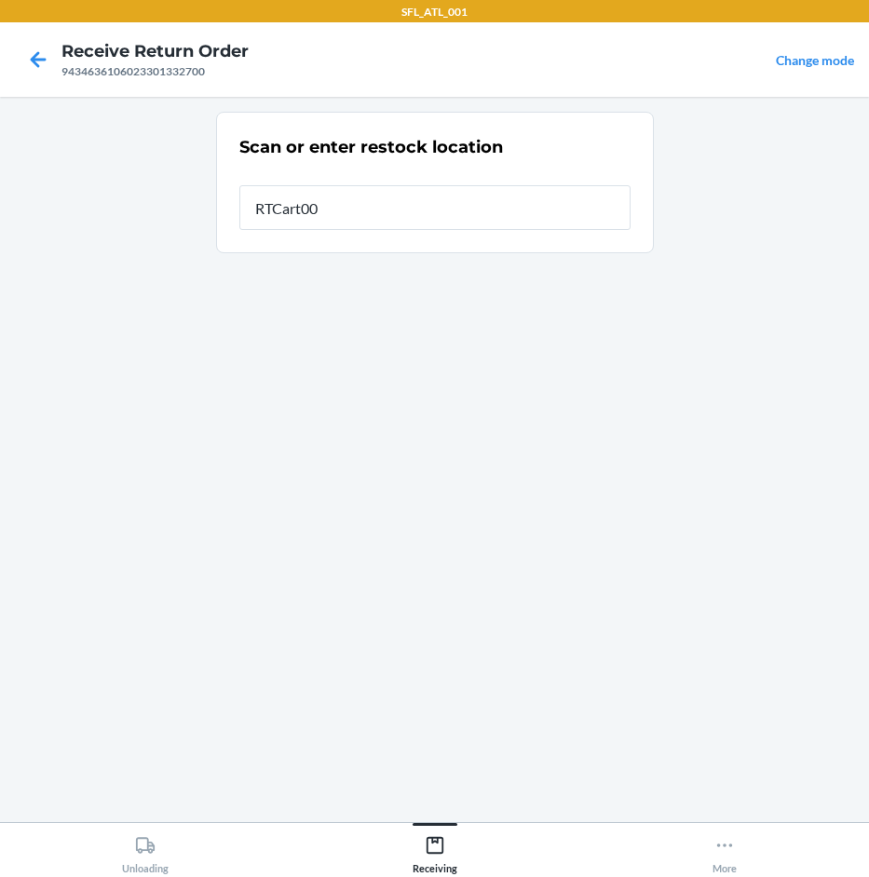
type input "RTCart006"
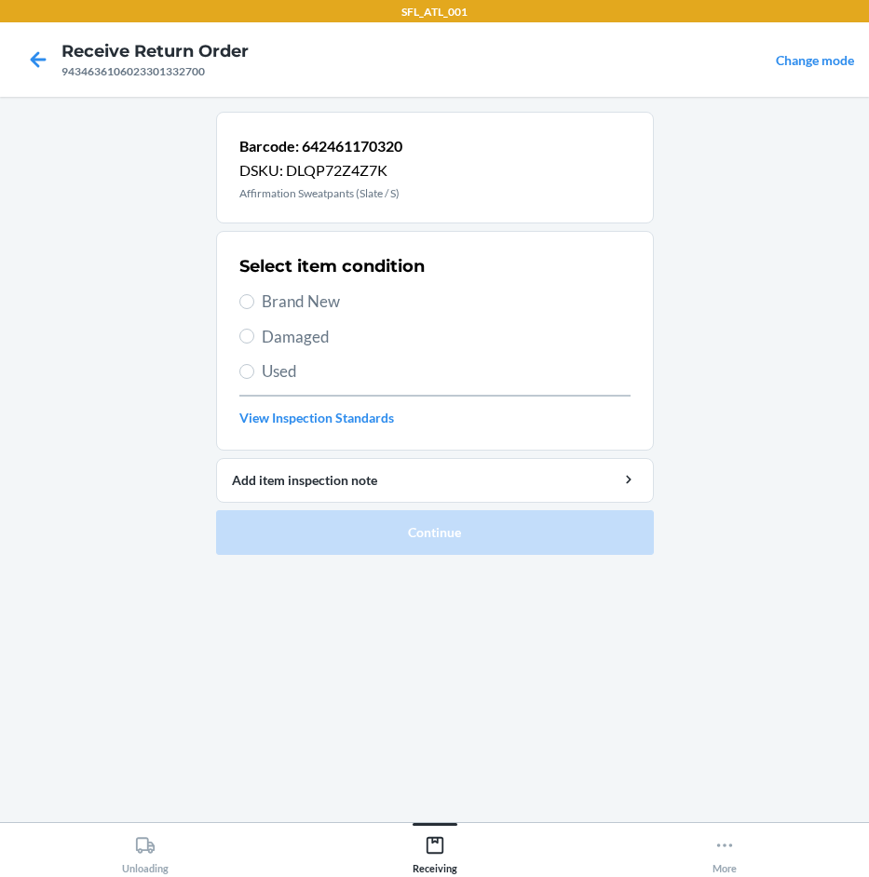
click at [353, 300] on span "Brand New" at bounding box center [446, 302] width 369 height 24
click at [254, 300] on input "Brand New" at bounding box center [246, 301] width 15 height 15
radio input "true"
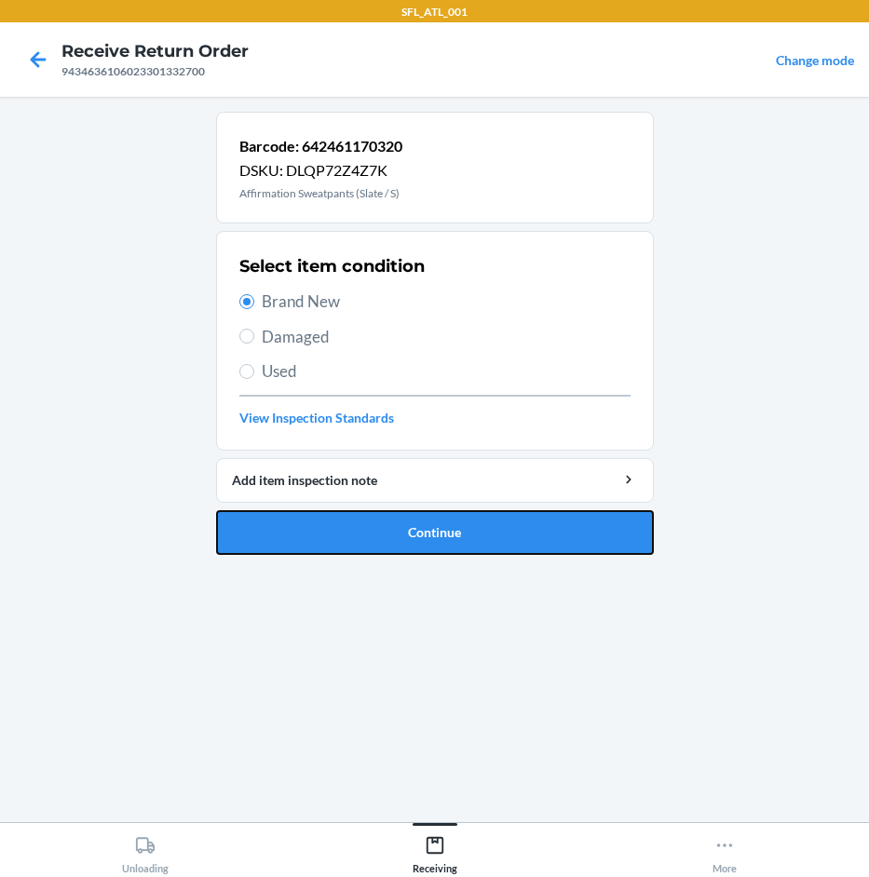
click at [437, 513] on button "Continue" at bounding box center [435, 532] width 438 height 45
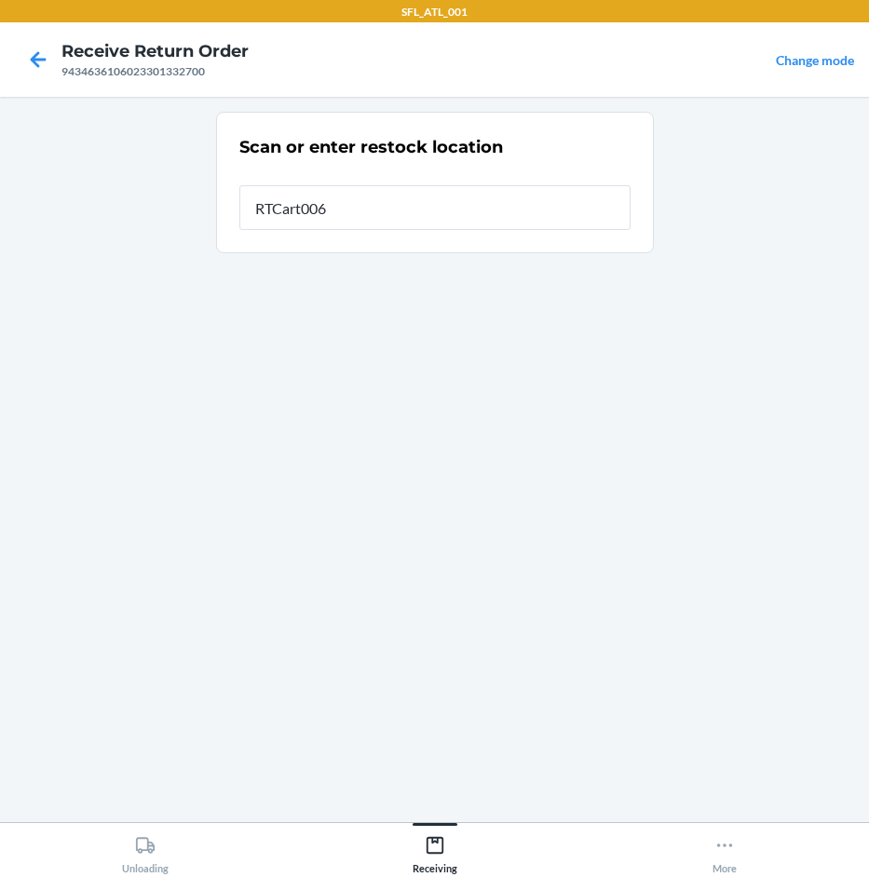
type input "RTCart006"
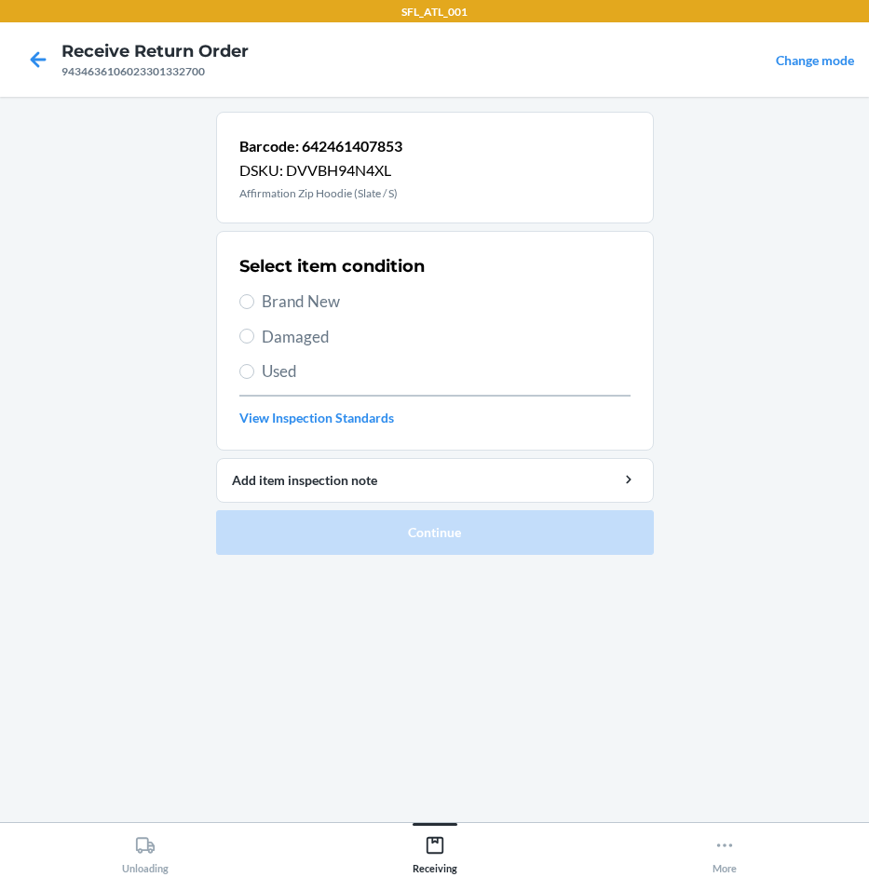
click at [332, 299] on span "Brand New" at bounding box center [446, 302] width 369 height 24
click at [254, 299] on input "Brand New" at bounding box center [246, 301] width 15 height 15
radio input "true"
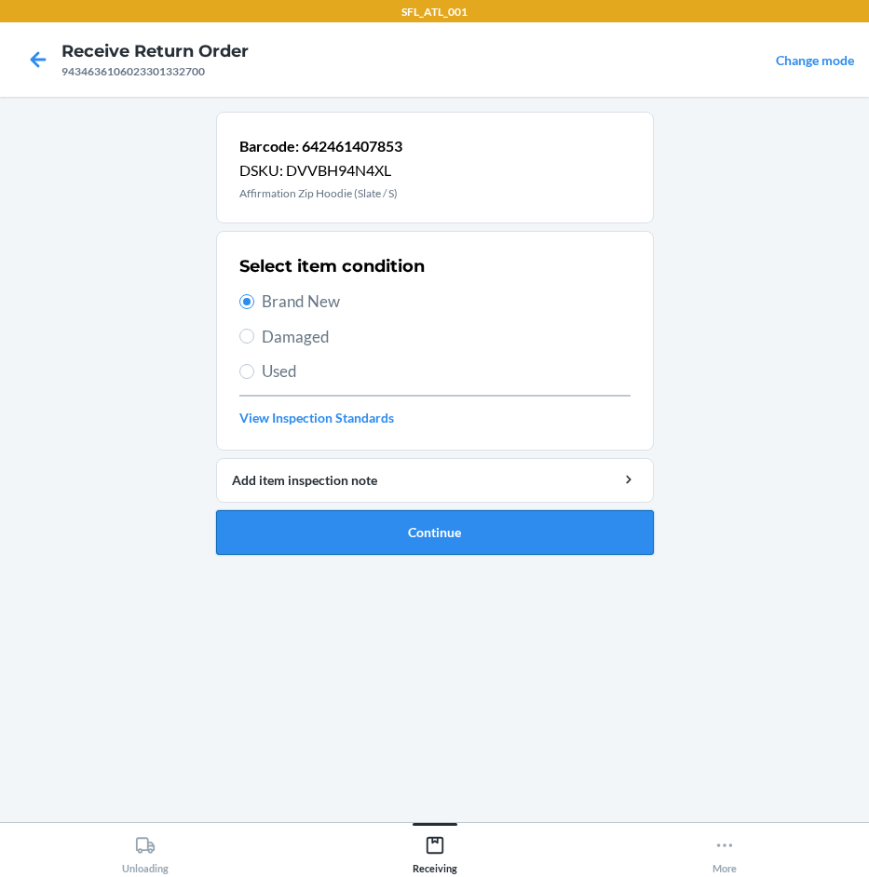
click at [489, 530] on button "Continue" at bounding box center [435, 532] width 438 height 45
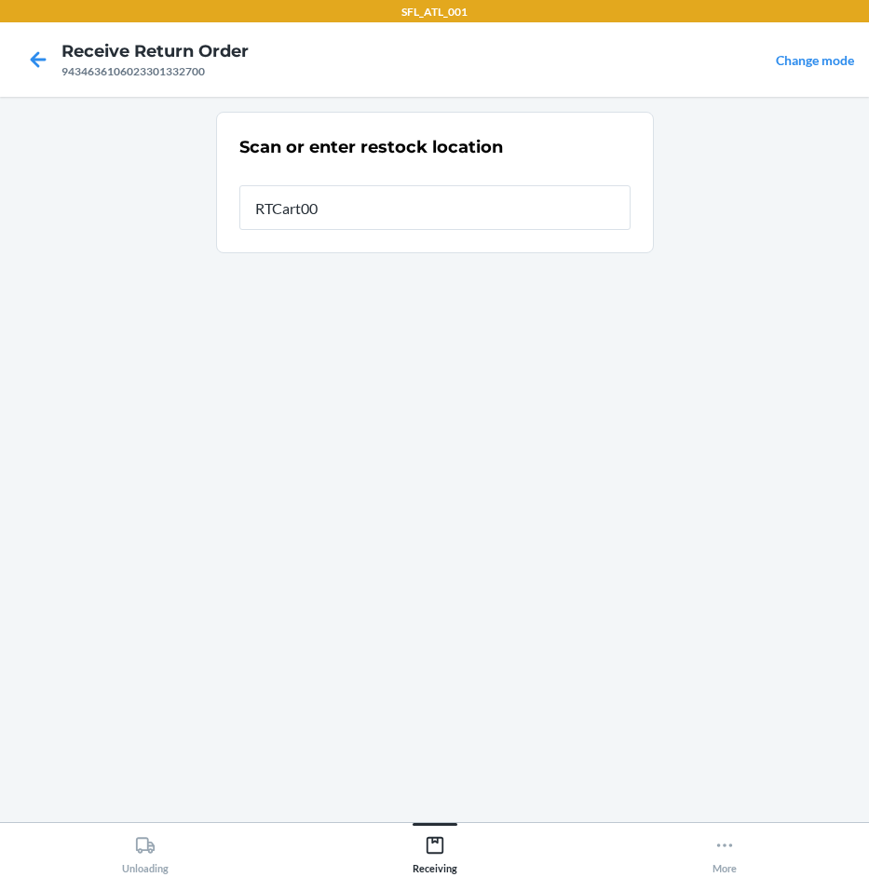
type input "RTCart006"
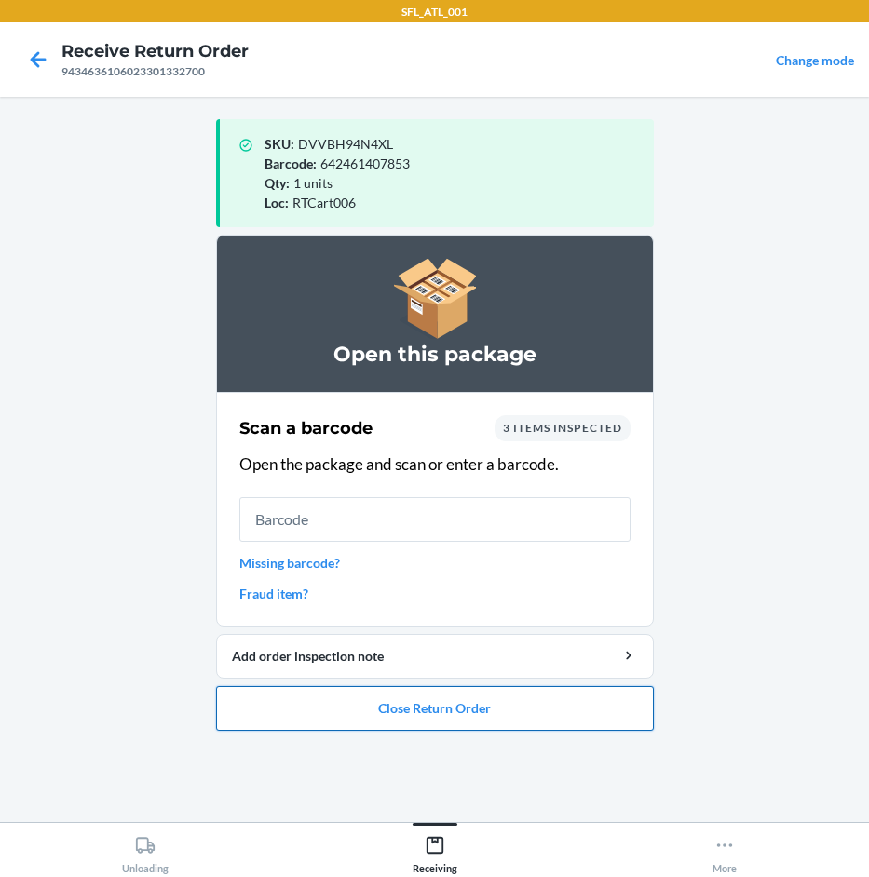
click at [500, 693] on button "Close Return Order" at bounding box center [435, 708] width 438 height 45
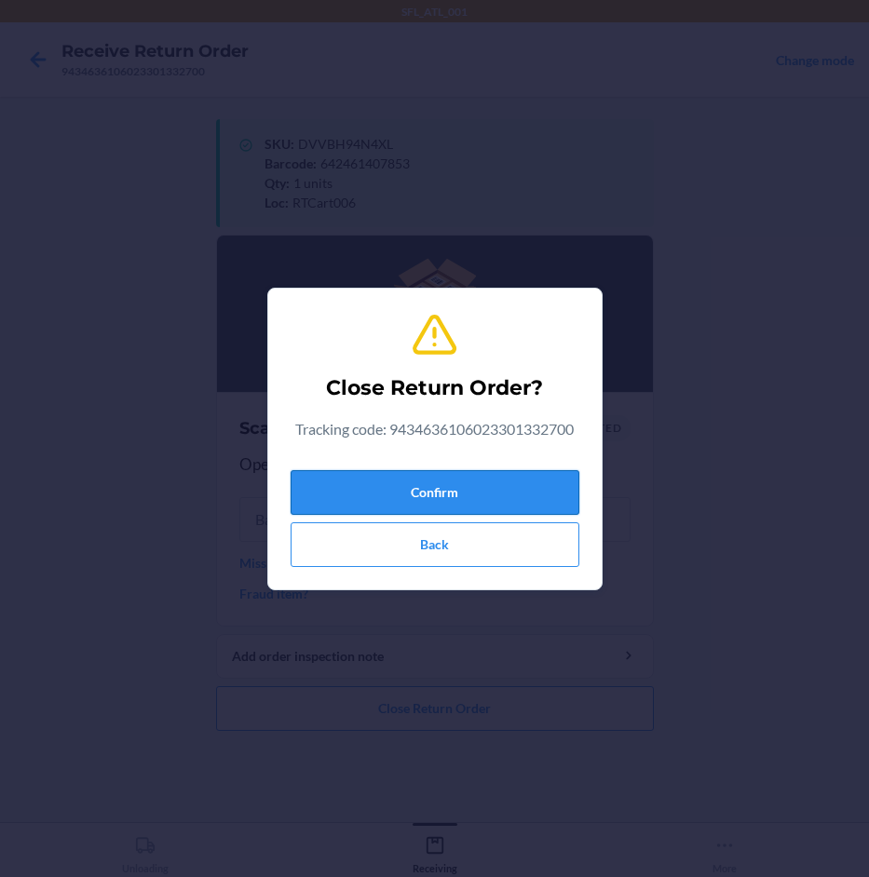
click at [493, 493] on button "Confirm" at bounding box center [435, 492] width 289 height 45
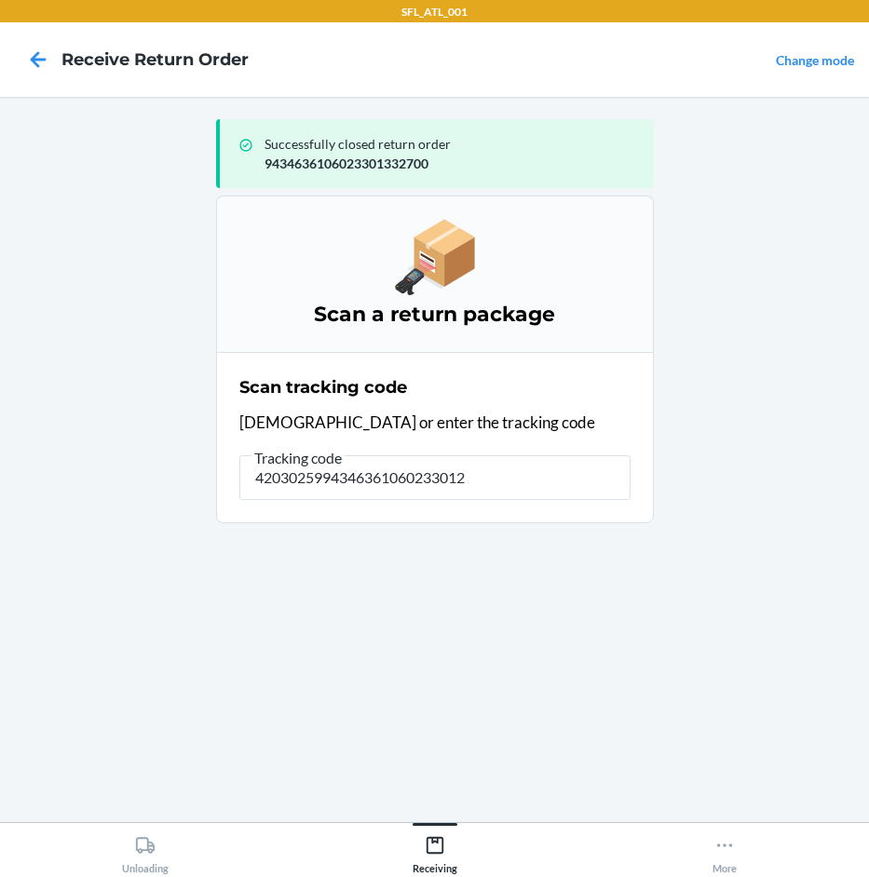
type input "42030259943463610602330126"
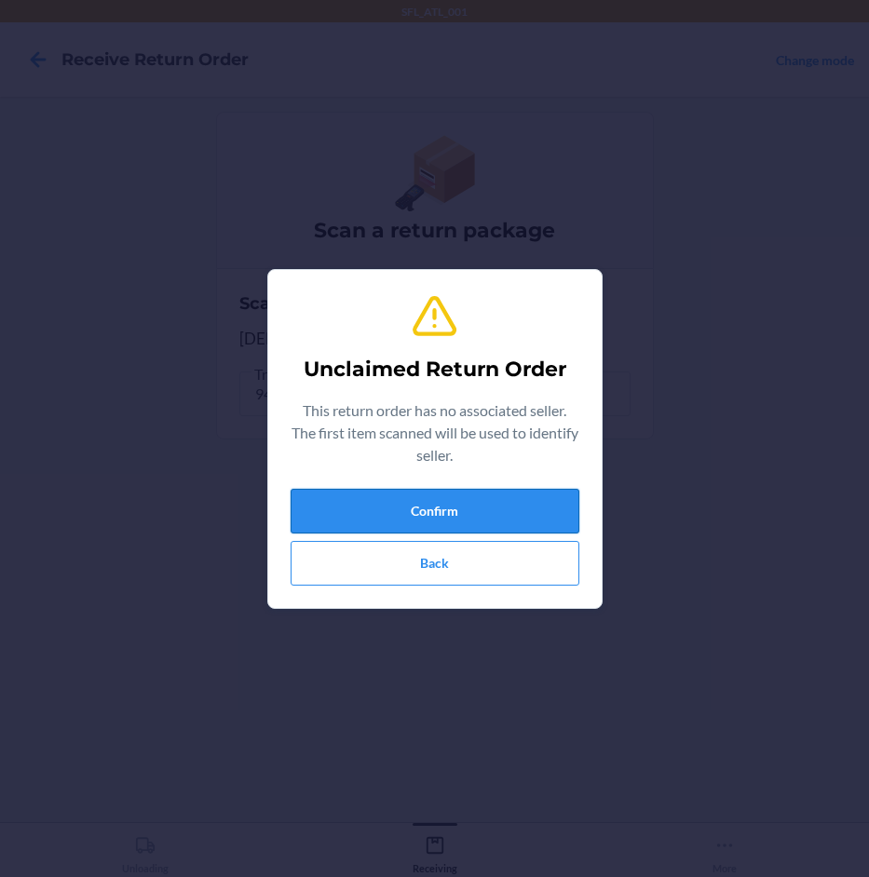
click at [492, 493] on button "Confirm" at bounding box center [435, 511] width 289 height 45
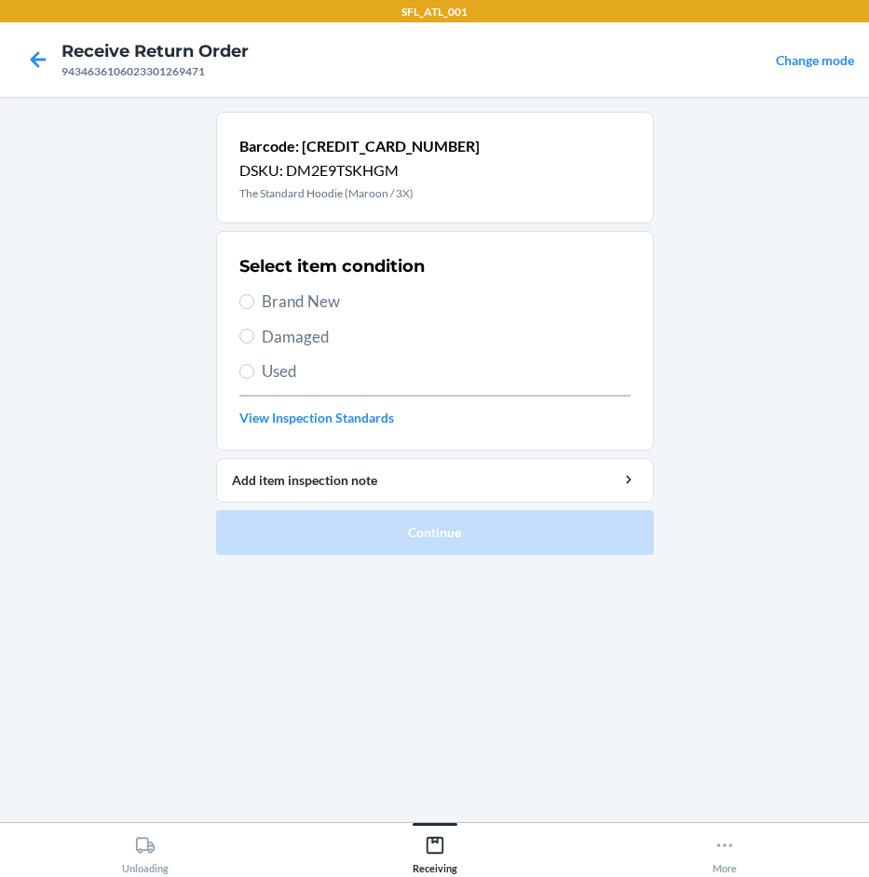
click at [346, 301] on span "Brand New" at bounding box center [446, 302] width 369 height 24
click at [254, 301] on input "Brand New" at bounding box center [246, 301] width 15 height 15
radio input "true"
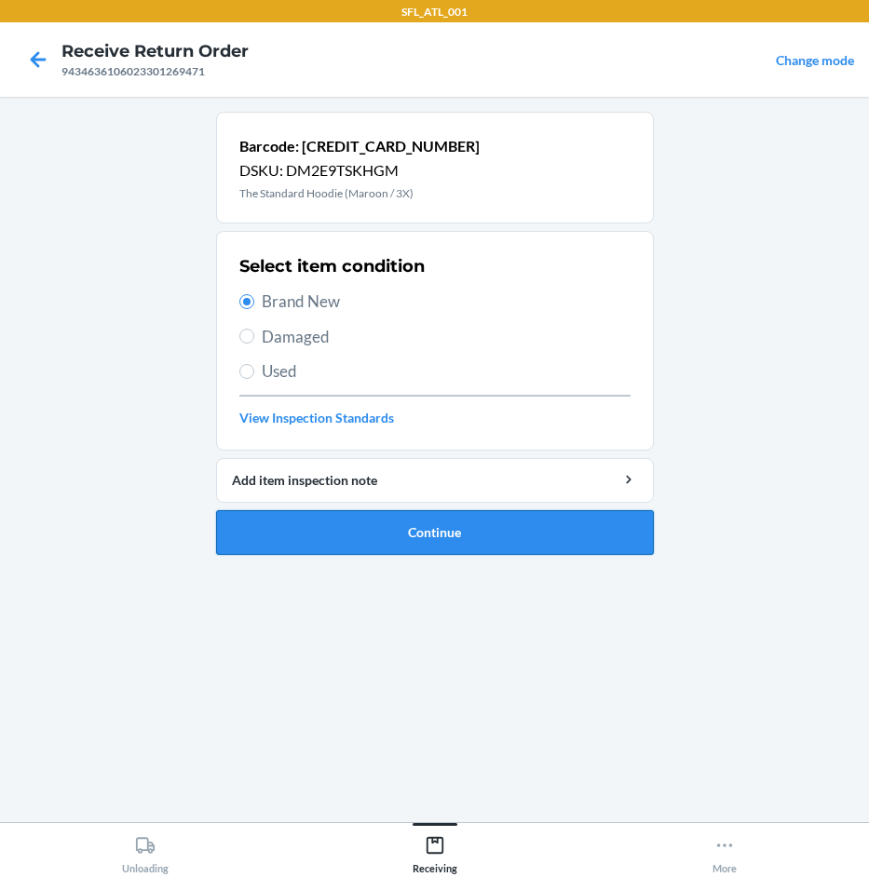
click at [459, 533] on button "Continue" at bounding box center [435, 532] width 438 height 45
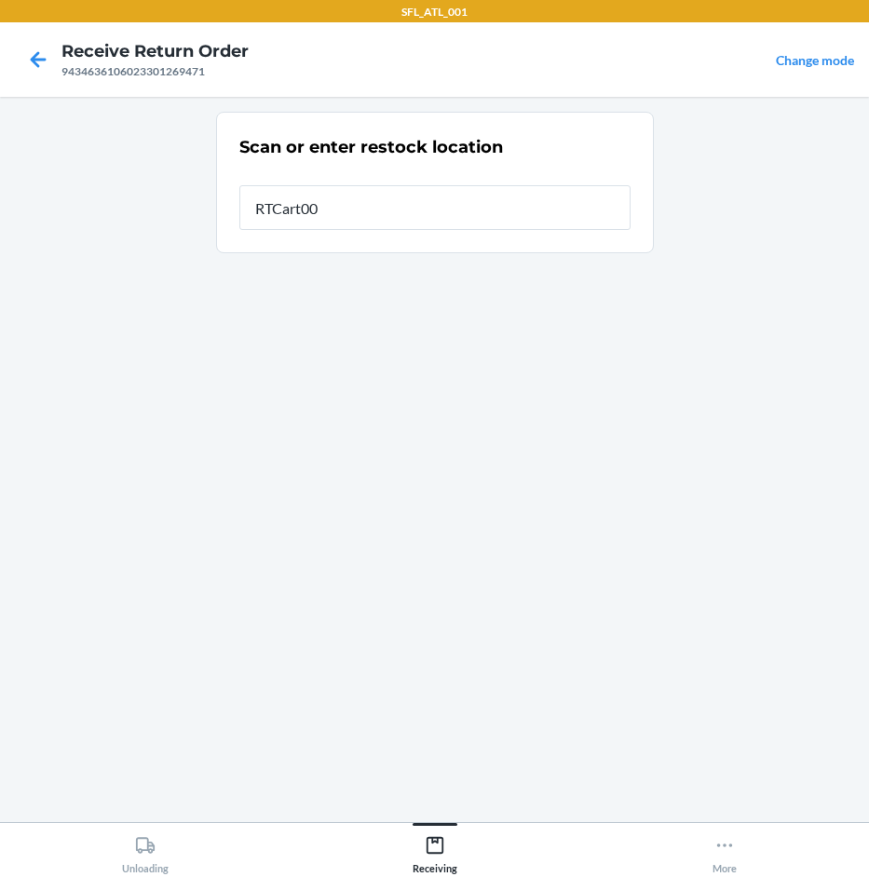
type input "RTCart006"
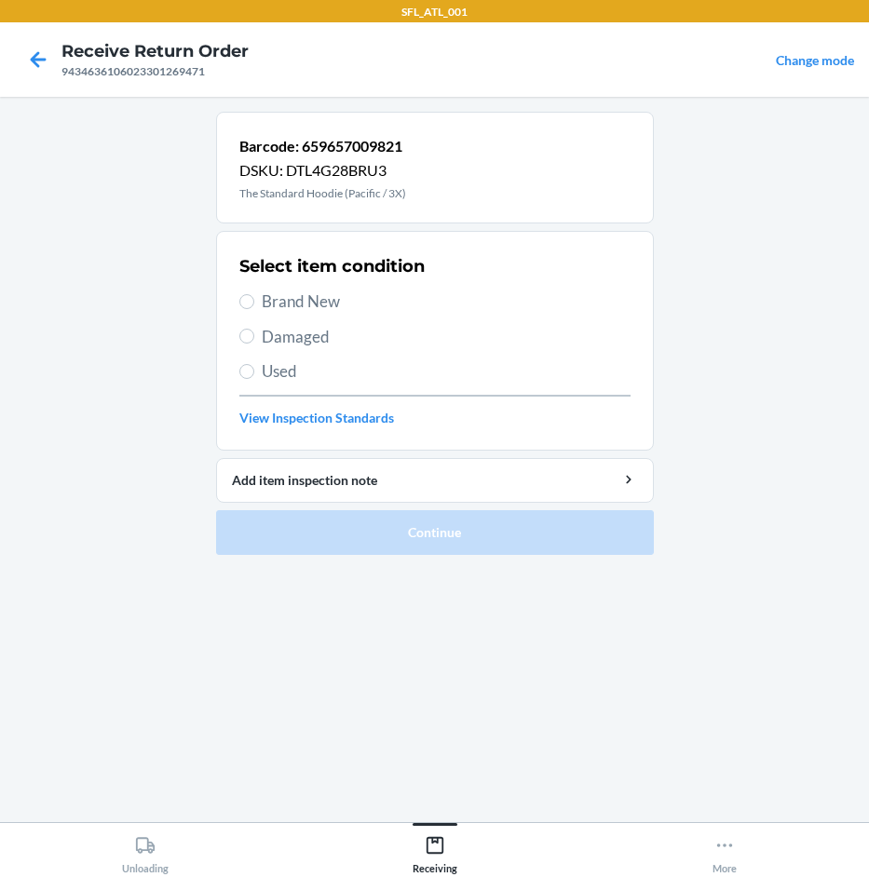
click at [315, 302] on span "Brand New" at bounding box center [446, 302] width 369 height 24
click at [254, 302] on input "Brand New" at bounding box center [246, 301] width 15 height 15
radio input "true"
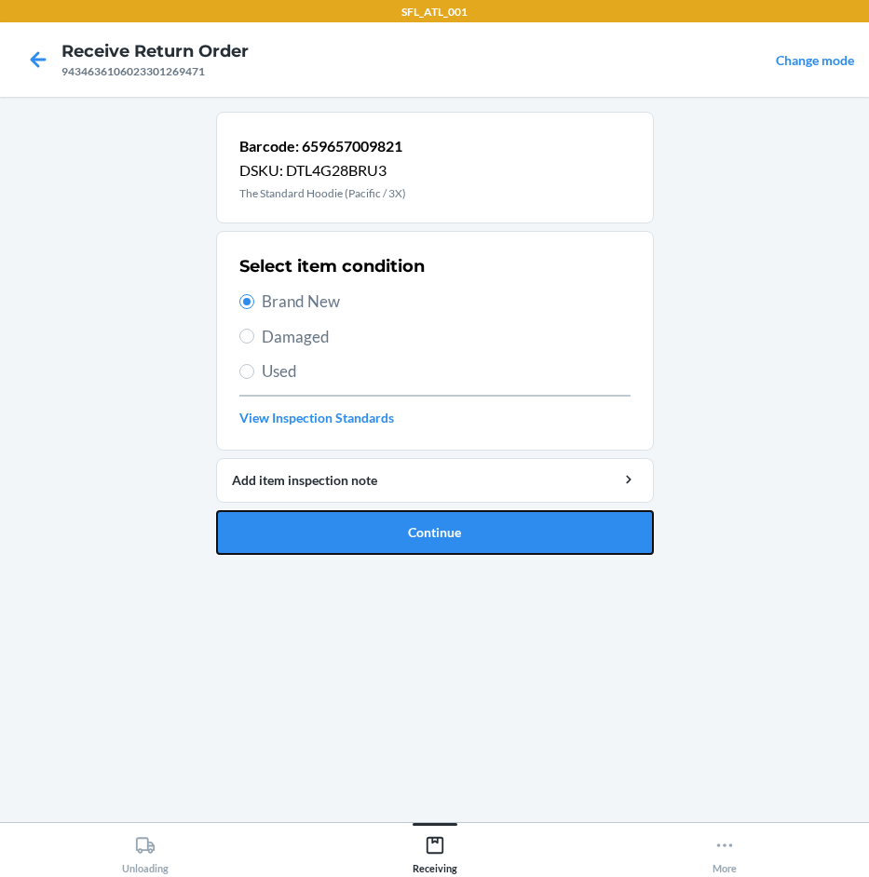
drag, startPoint x: 384, startPoint y: 535, endPoint x: 401, endPoint y: 536, distance: 17.7
click at [387, 537] on button "Continue" at bounding box center [435, 532] width 438 height 45
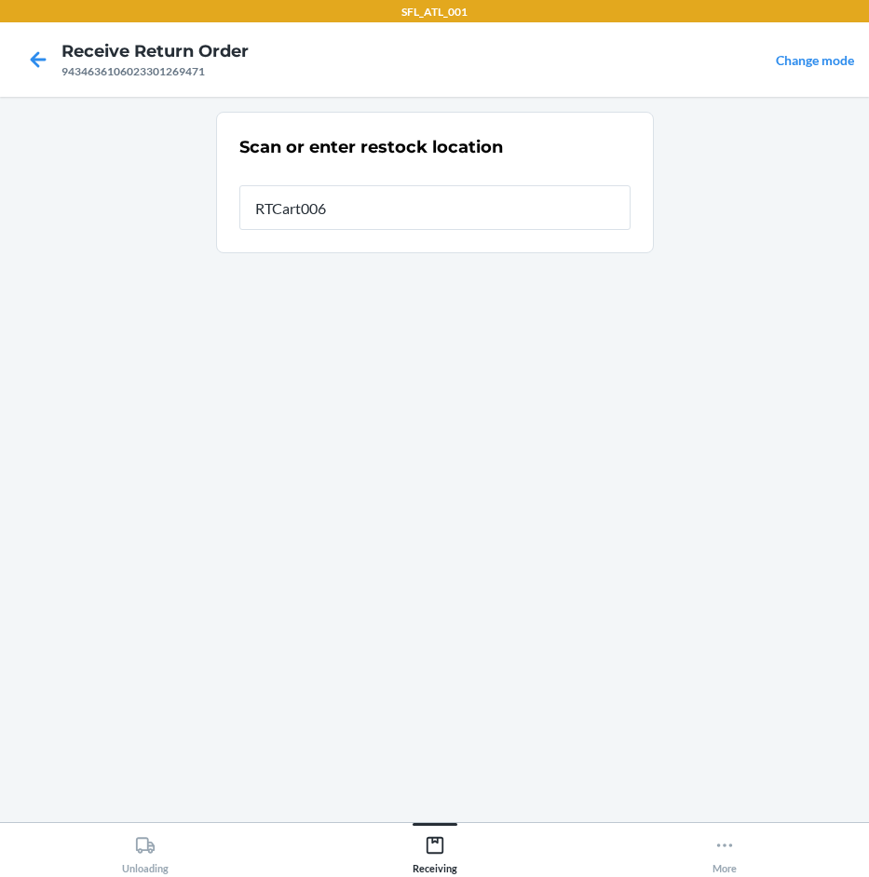
type input "RTCart006"
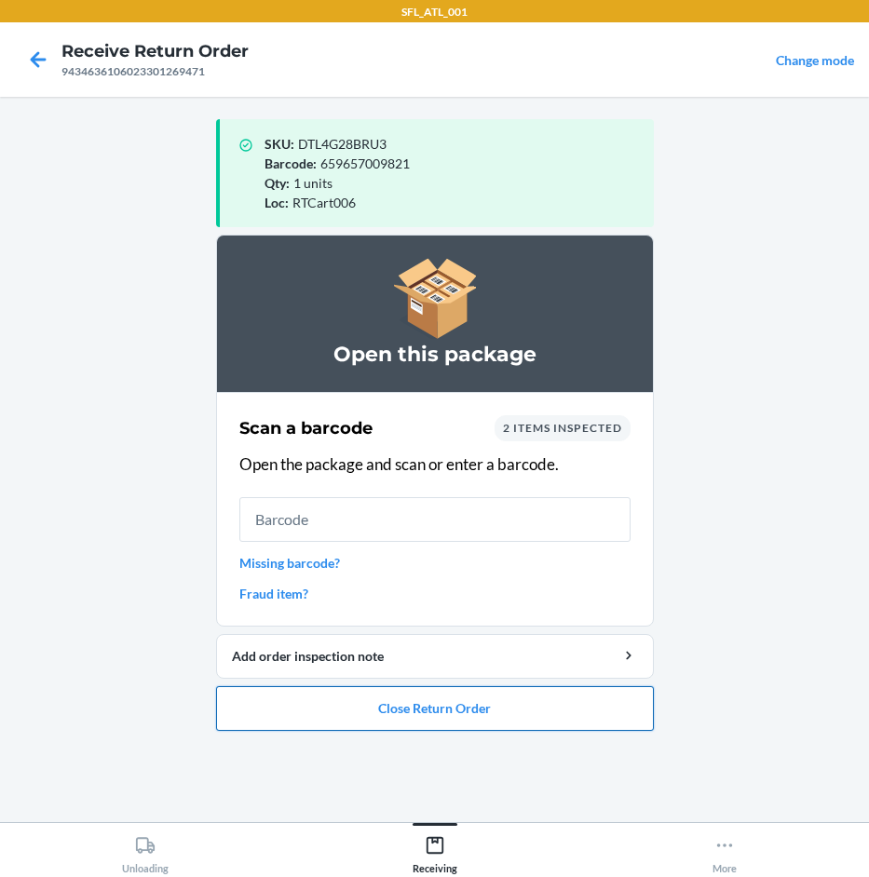
drag, startPoint x: 562, startPoint y: 718, endPoint x: 552, endPoint y: 701, distance: 19.6
click at [555, 706] on button "Close Return Order" at bounding box center [435, 708] width 438 height 45
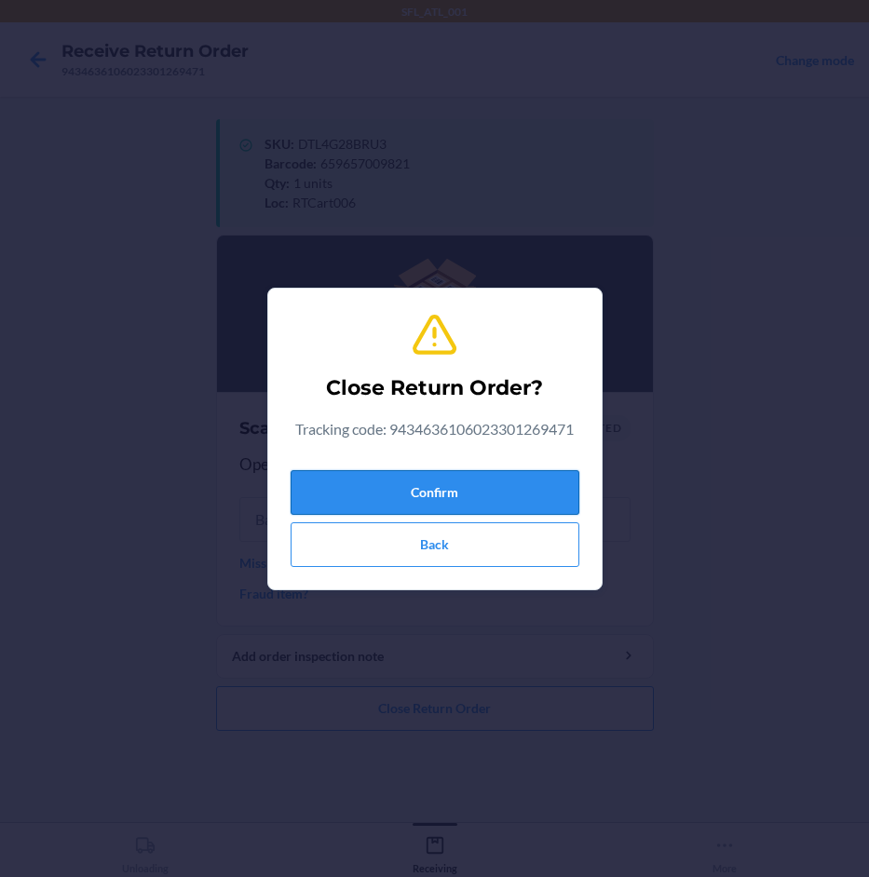
click at [515, 494] on button "Confirm" at bounding box center [435, 492] width 289 height 45
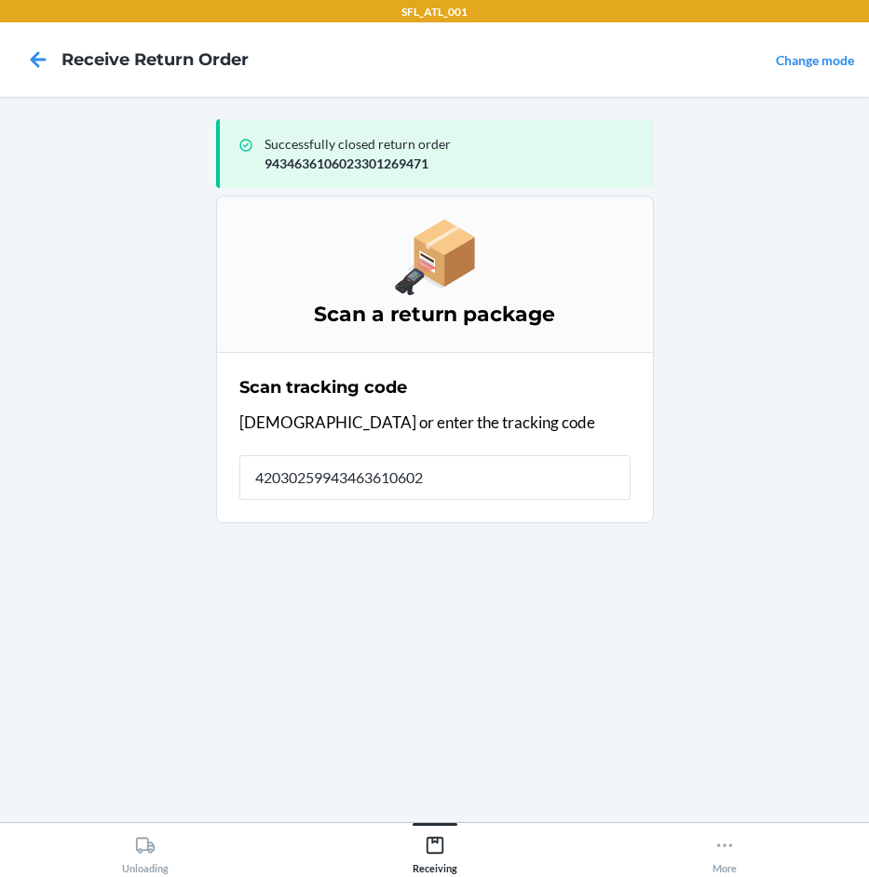
type input "420302599434636106023"
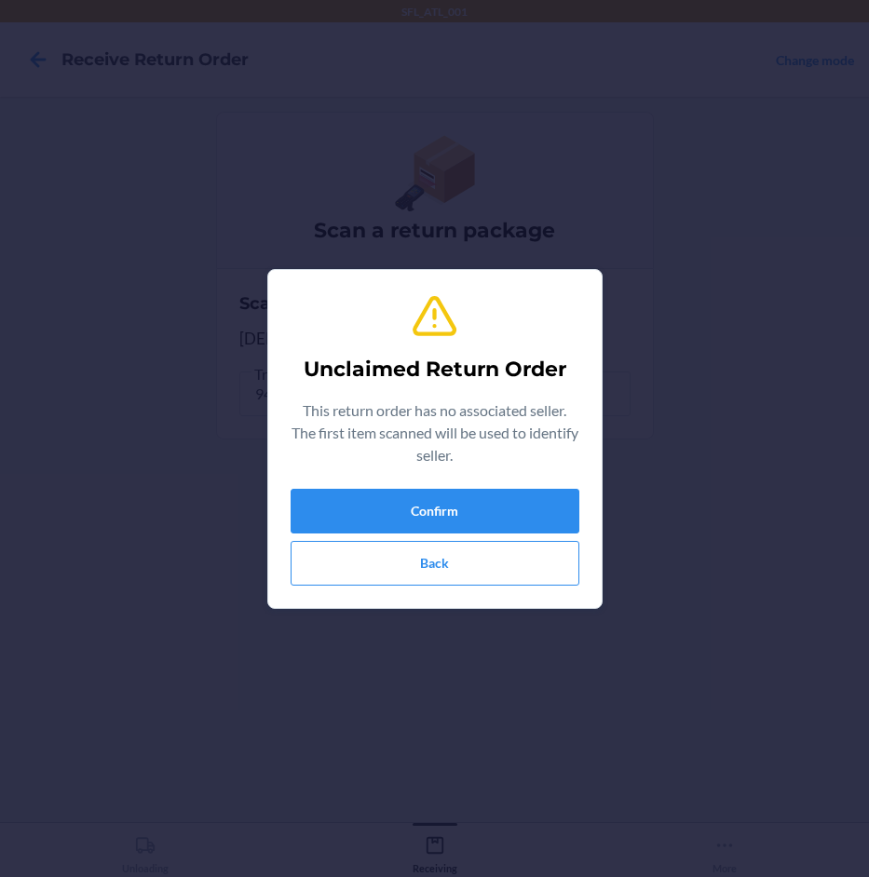
type input "659859059631"
click at [508, 521] on button "Confirm" at bounding box center [435, 511] width 289 height 45
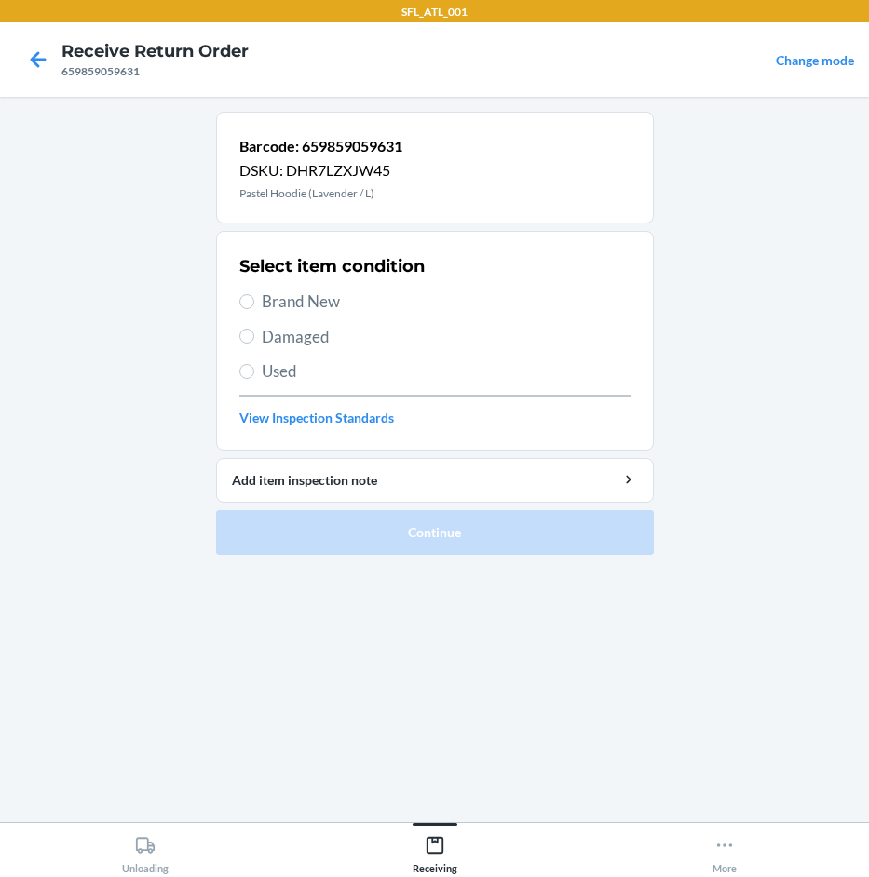
drag, startPoint x: 326, startPoint y: 295, endPoint x: 339, endPoint y: 319, distance: 27.5
click at [331, 291] on span "Brand New" at bounding box center [446, 302] width 369 height 24
click at [254, 294] on input "Brand New" at bounding box center [246, 301] width 15 height 15
radio input "true"
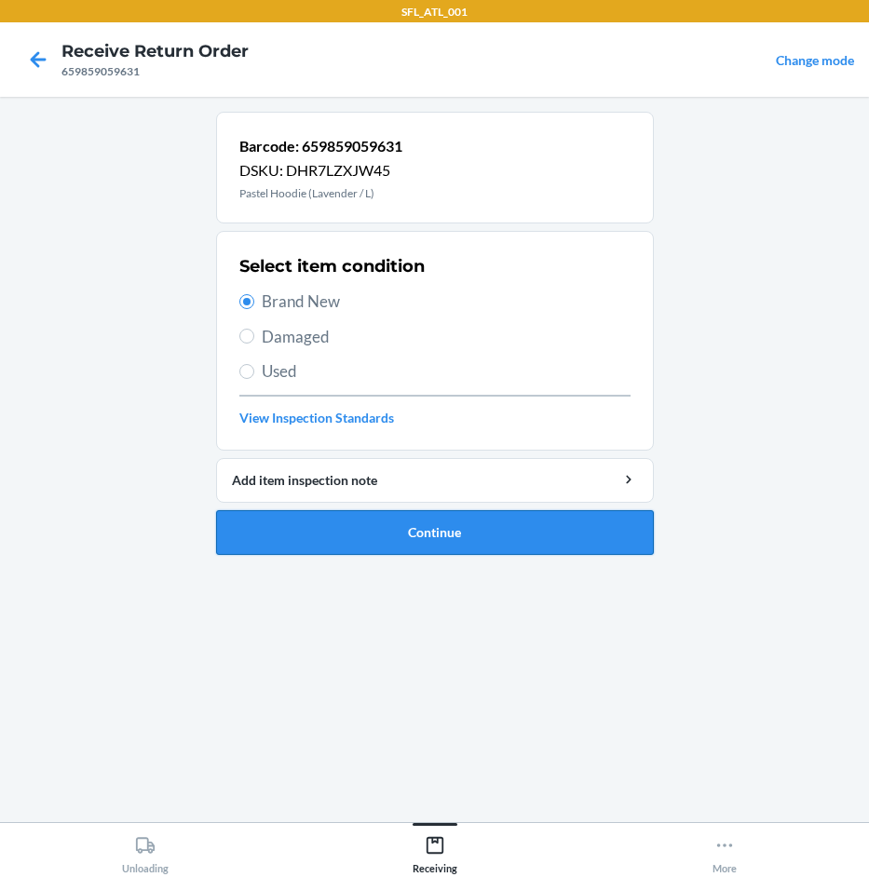
click at [394, 550] on button "Continue" at bounding box center [435, 532] width 438 height 45
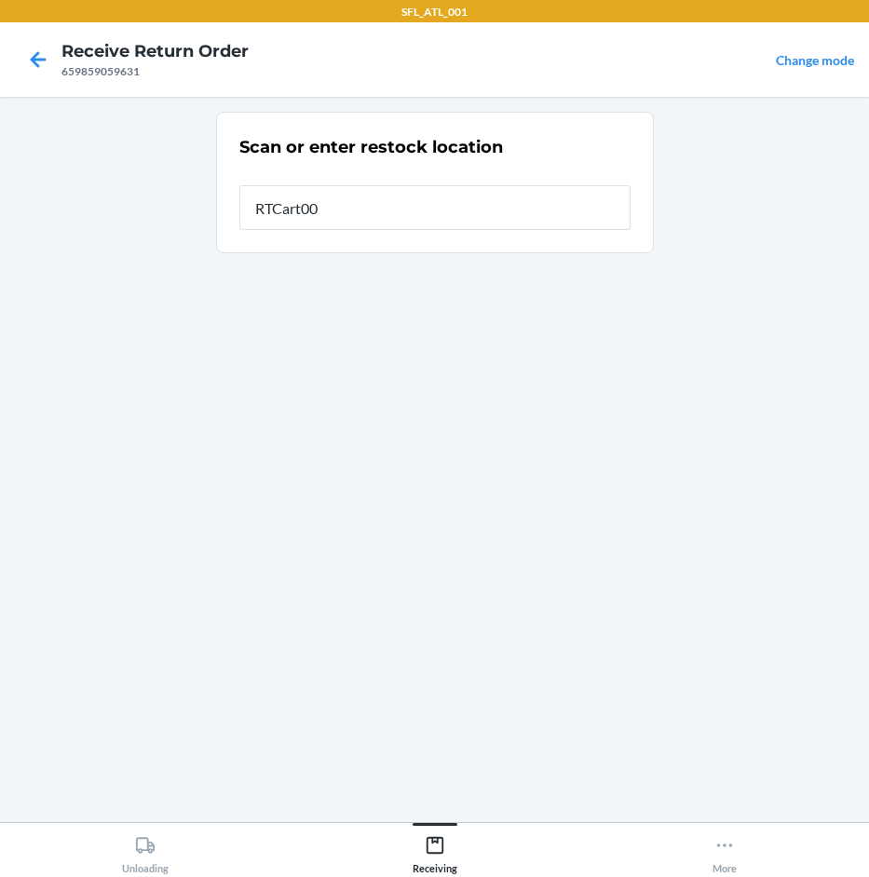
type input "RTCart006"
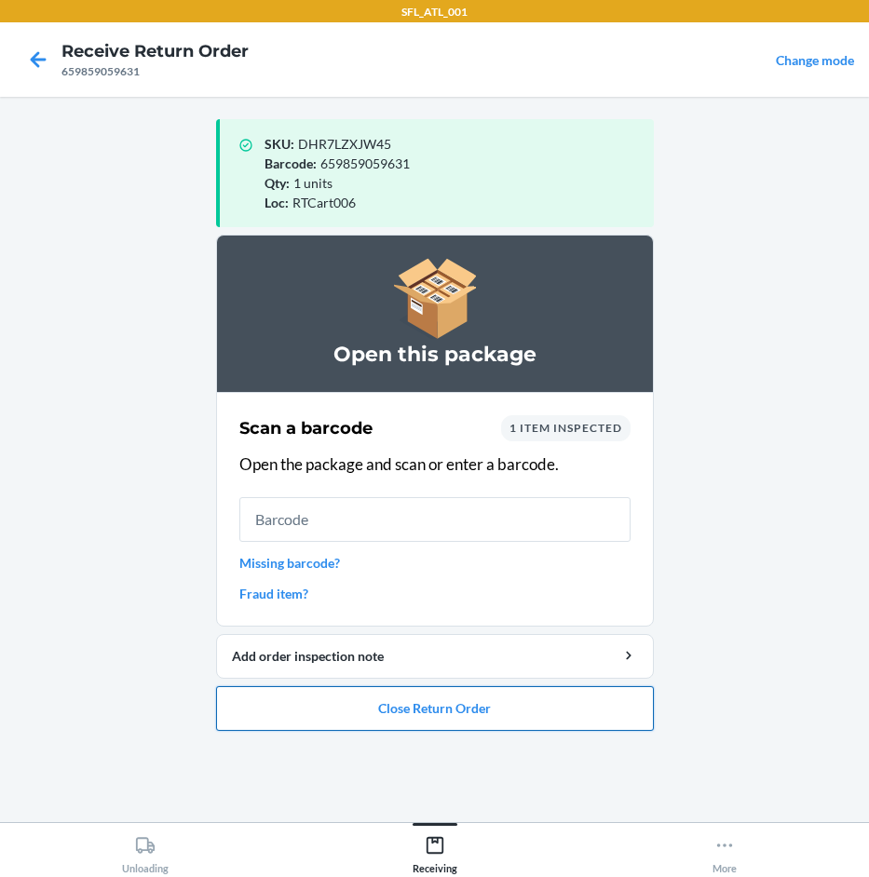
click at [434, 701] on button "Close Return Order" at bounding box center [435, 708] width 438 height 45
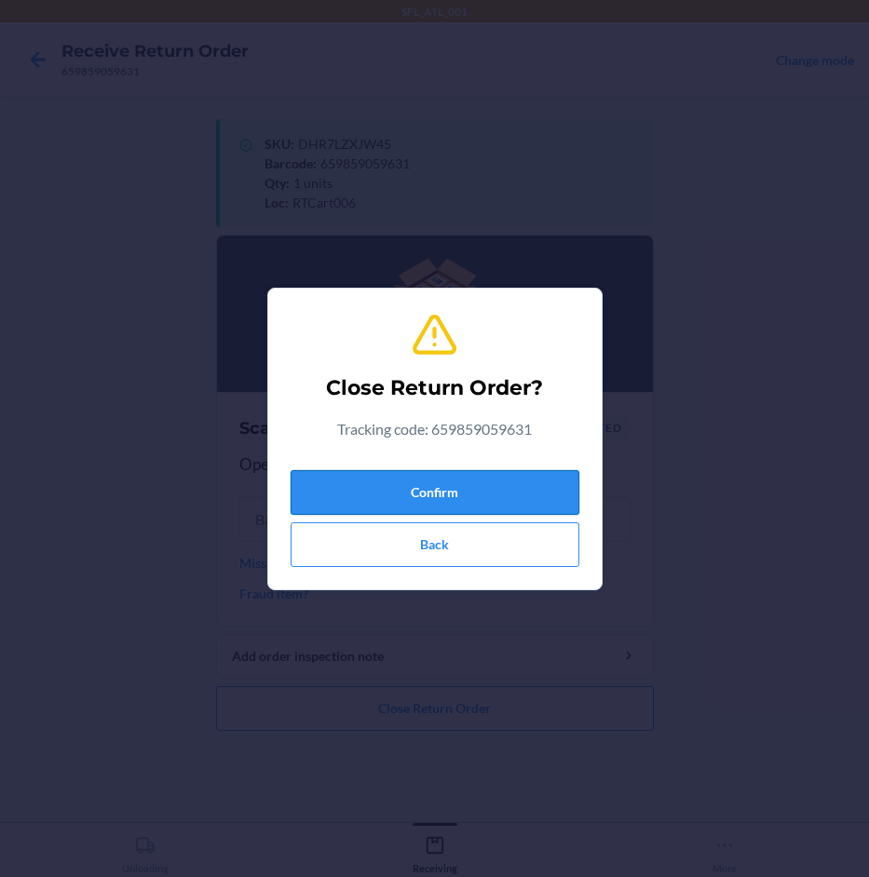
click at [505, 479] on button "Confirm" at bounding box center [435, 492] width 289 height 45
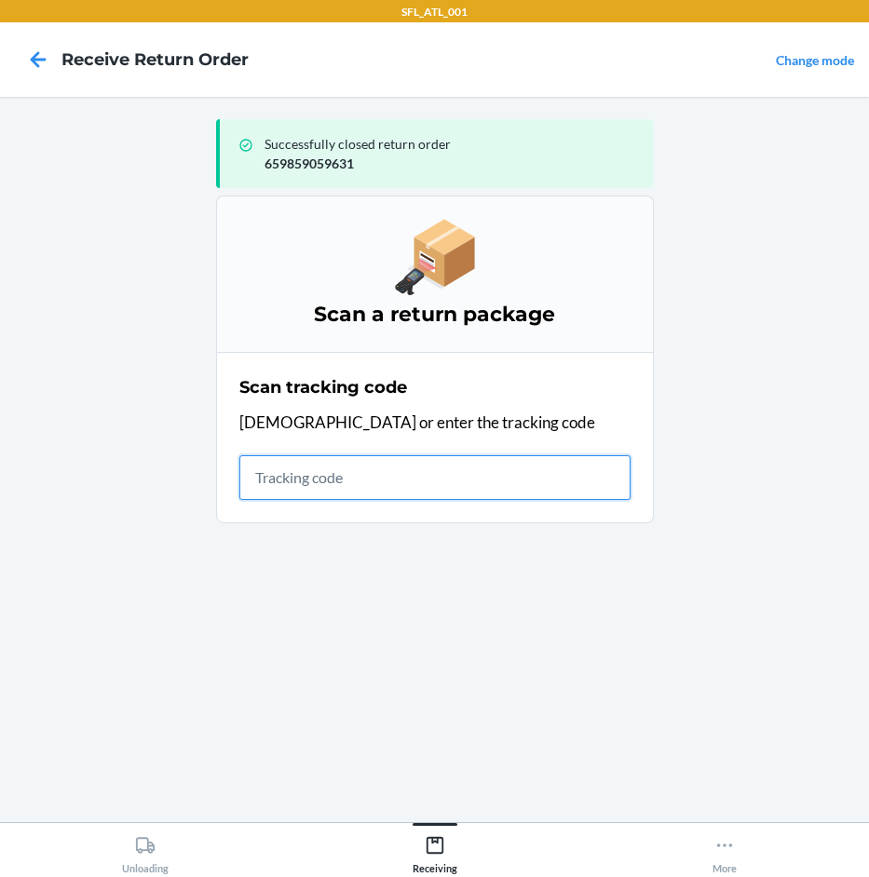
click at [569, 467] on input "text" at bounding box center [434, 477] width 391 height 45
type input "420302599434636"
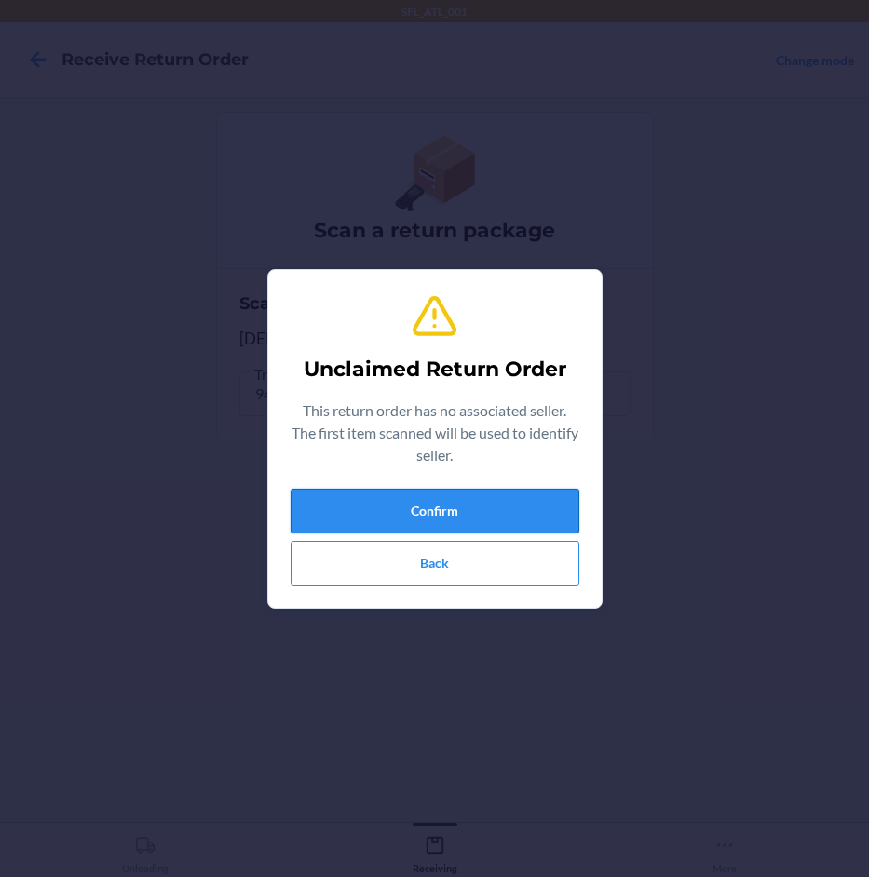
click at [458, 510] on button "Confirm" at bounding box center [435, 511] width 289 height 45
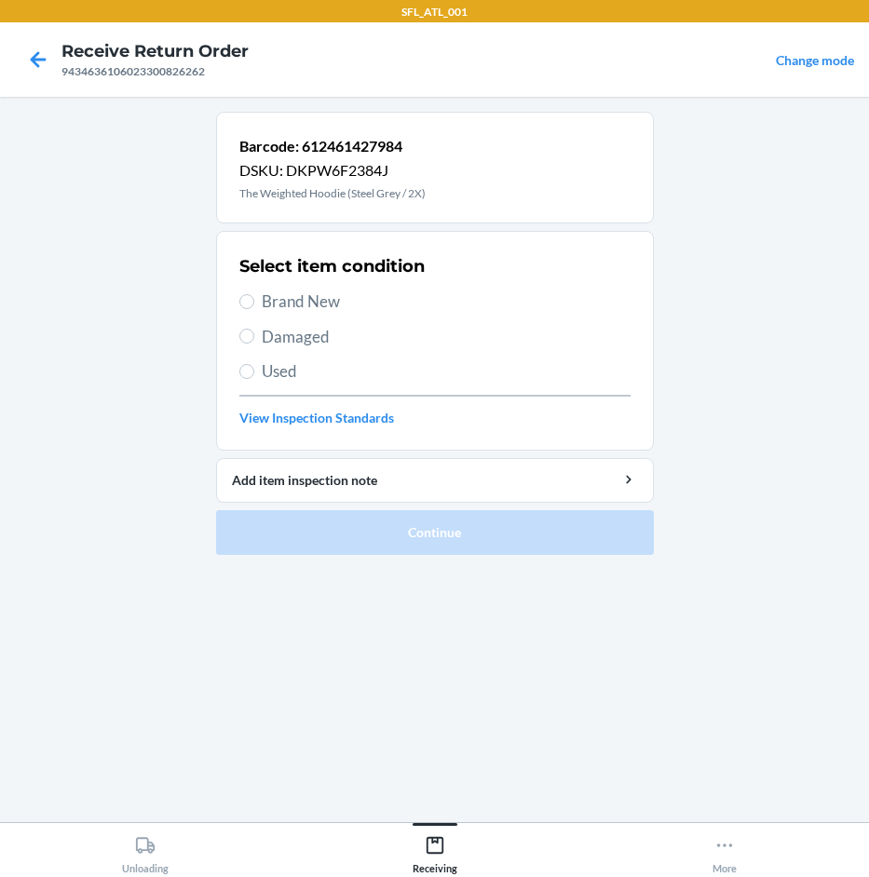
click at [302, 299] on span "Brand New" at bounding box center [446, 302] width 369 height 24
click at [254, 299] on input "Brand New" at bounding box center [246, 301] width 15 height 15
radio input "true"
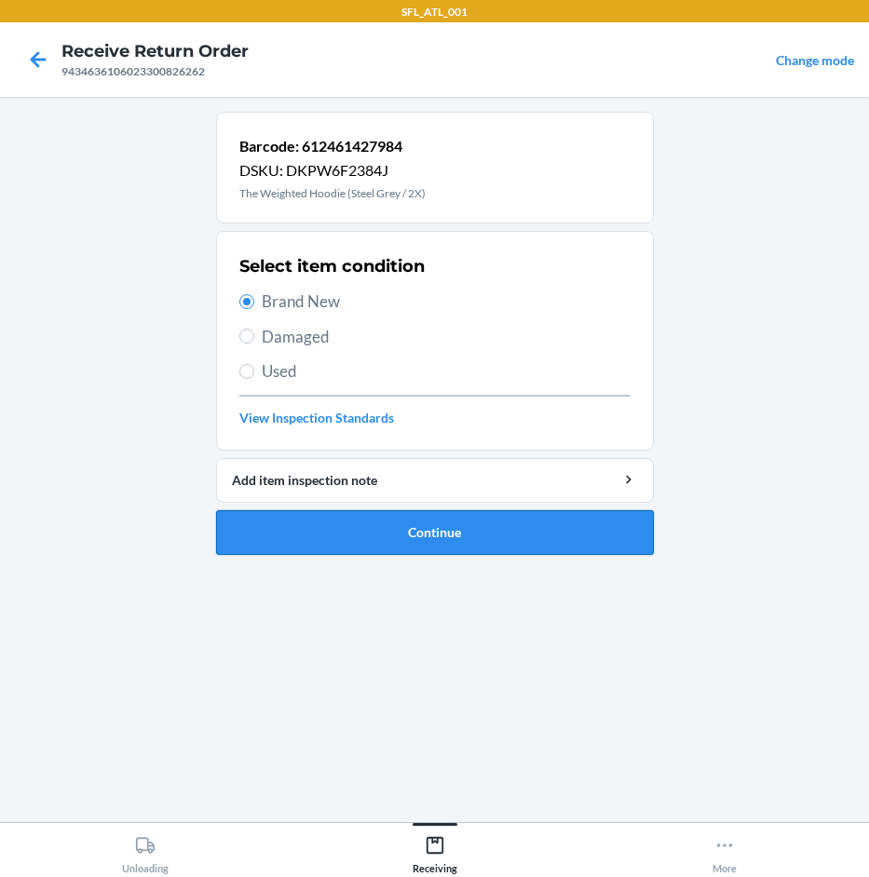
click at [563, 526] on button "Continue" at bounding box center [435, 532] width 438 height 45
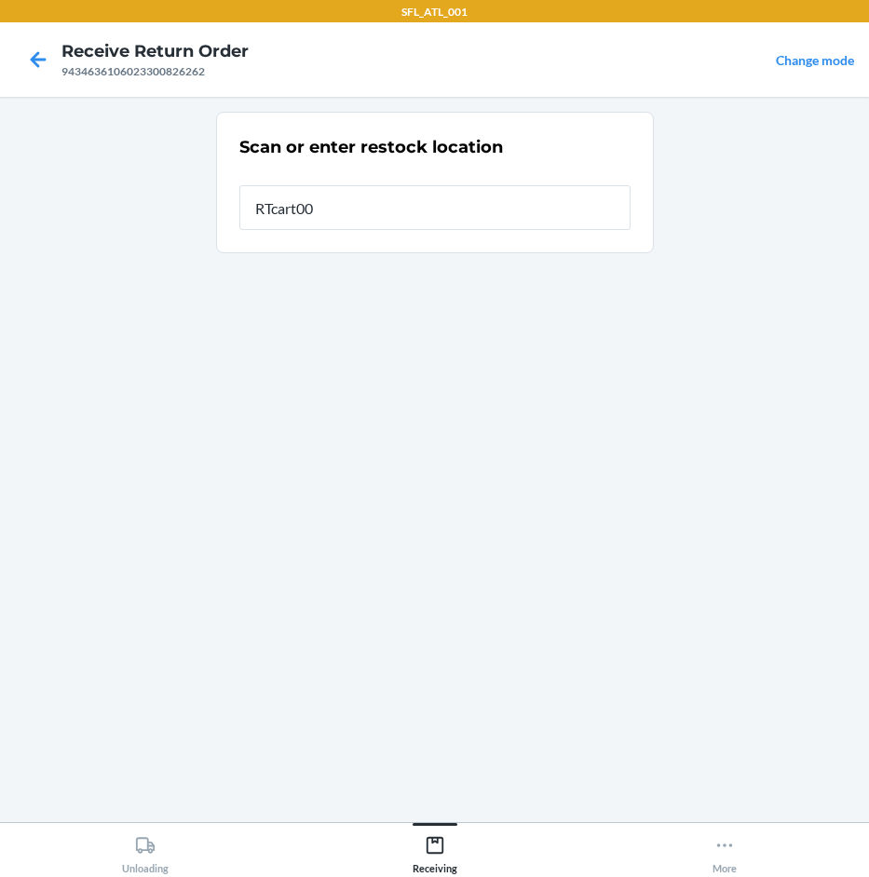
type input "RTcart007"
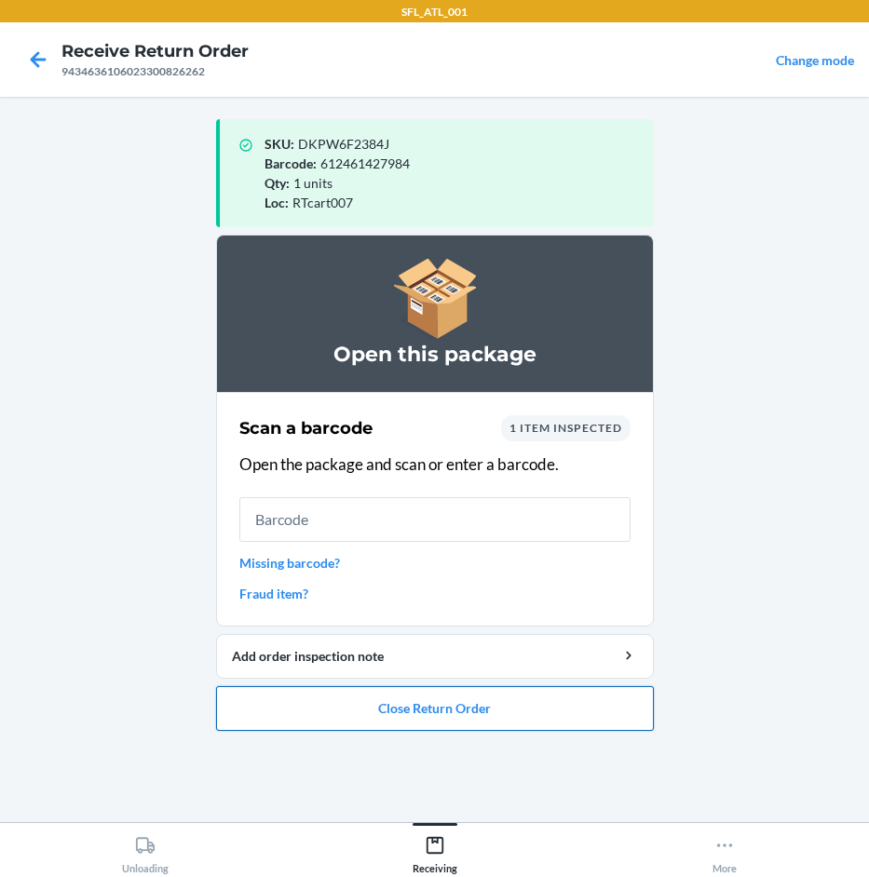
click at [503, 707] on button "Close Return Order" at bounding box center [435, 708] width 438 height 45
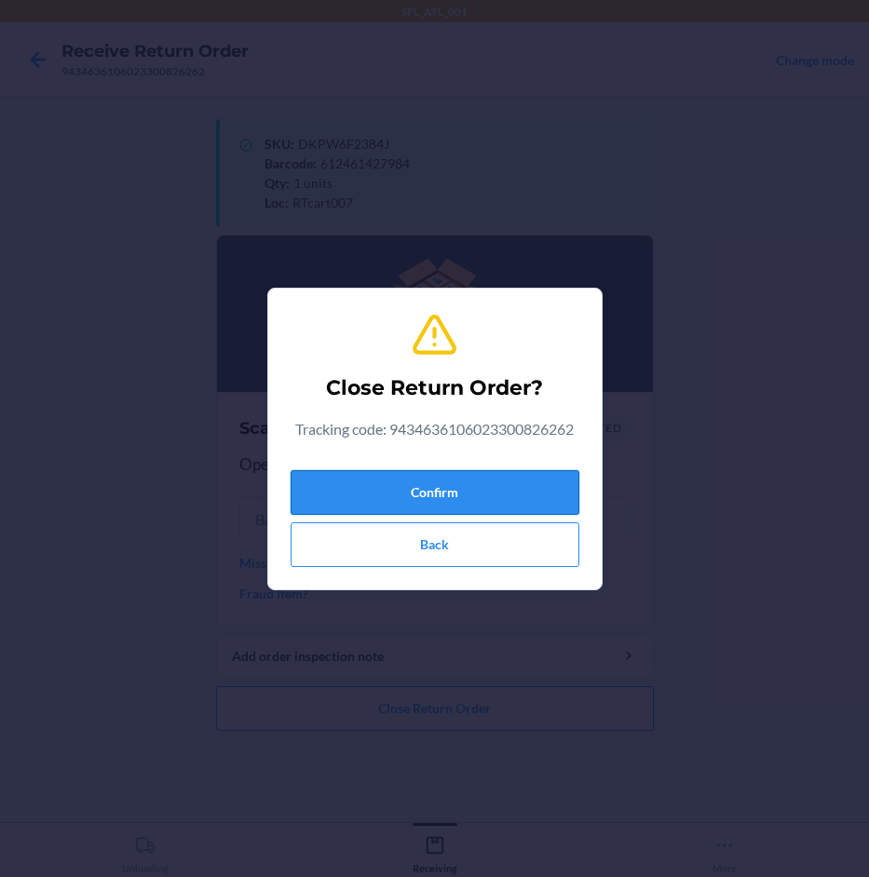
click at [533, 499] on button "Confirm" at bounding box center [435, 492] width 289 height 45
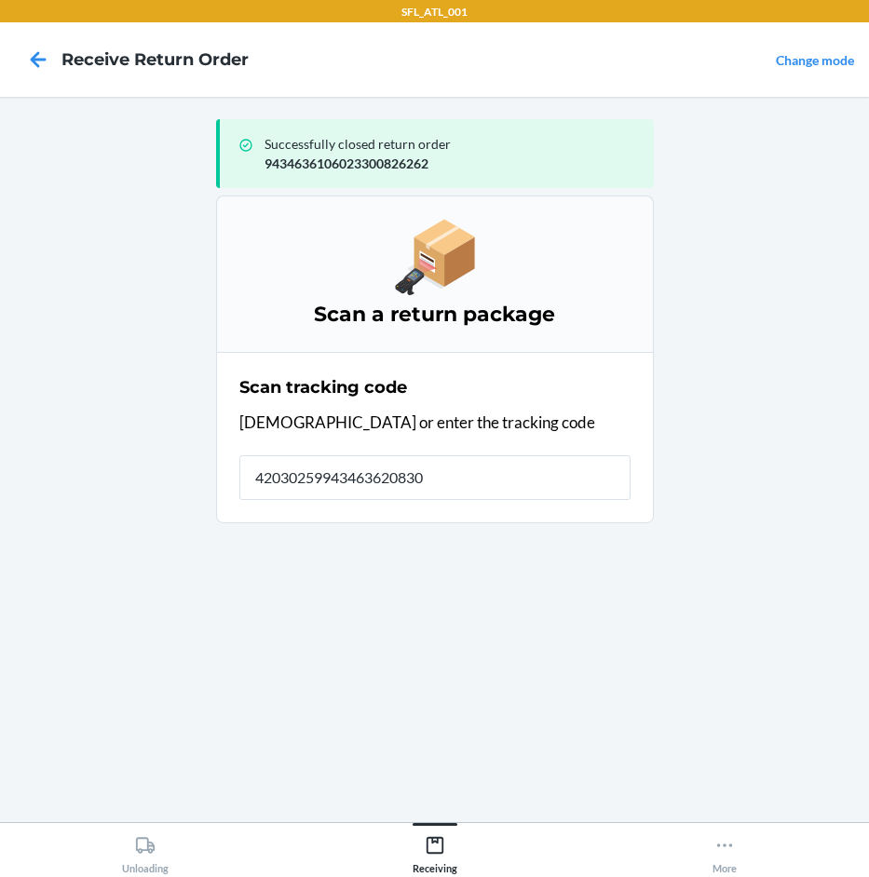
type input "420302599434636208303"
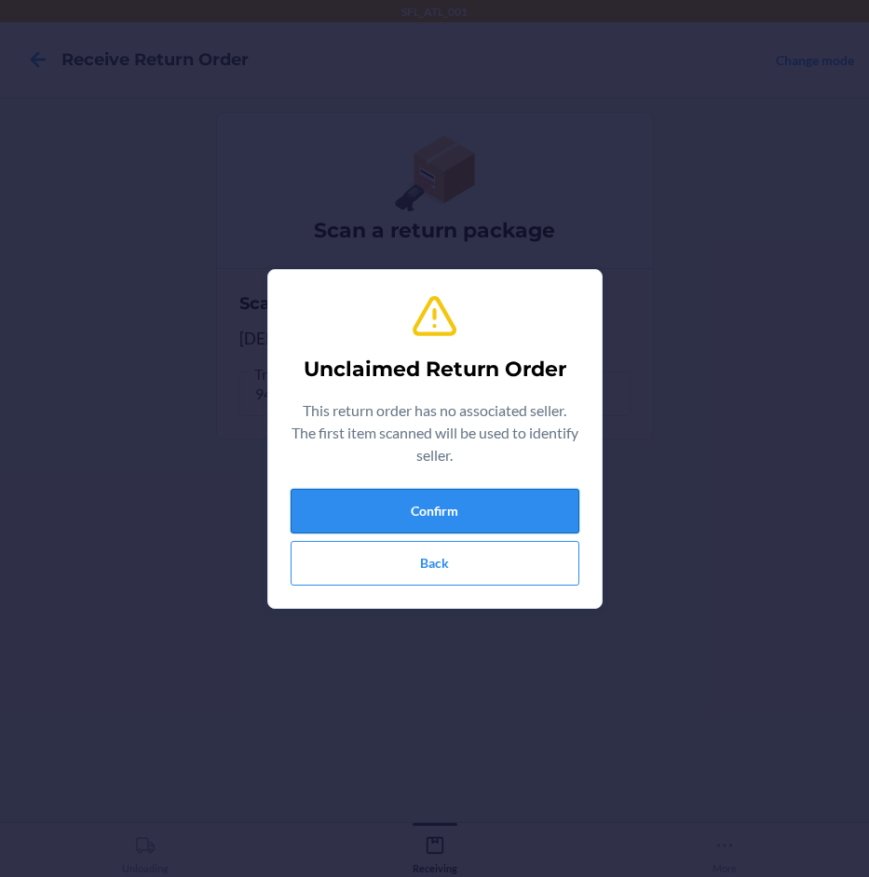
click at [547, 511] on button "Confirm" at bounding box center [435, 511] width 289 height 45
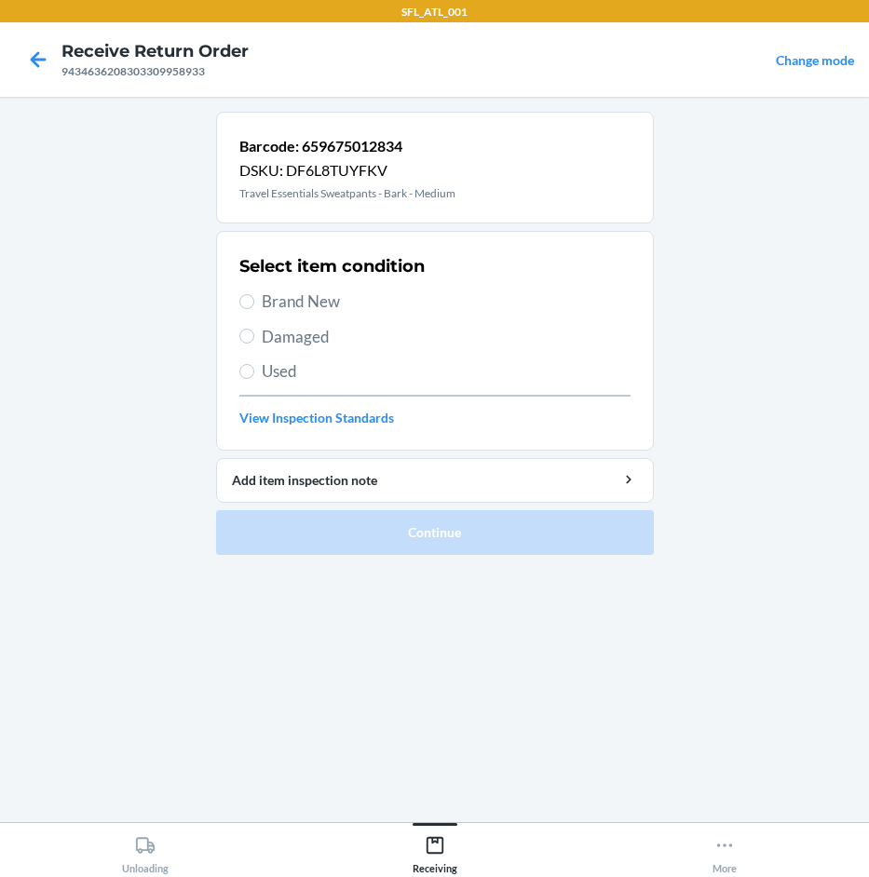
click at [341, 306] on span "Brand New" at bounding box center [446, 302] width 369 height 24
click at [254, 306] on input "Brand New" at bounding box center [246, 301] width 15 height 15
radio input "true"
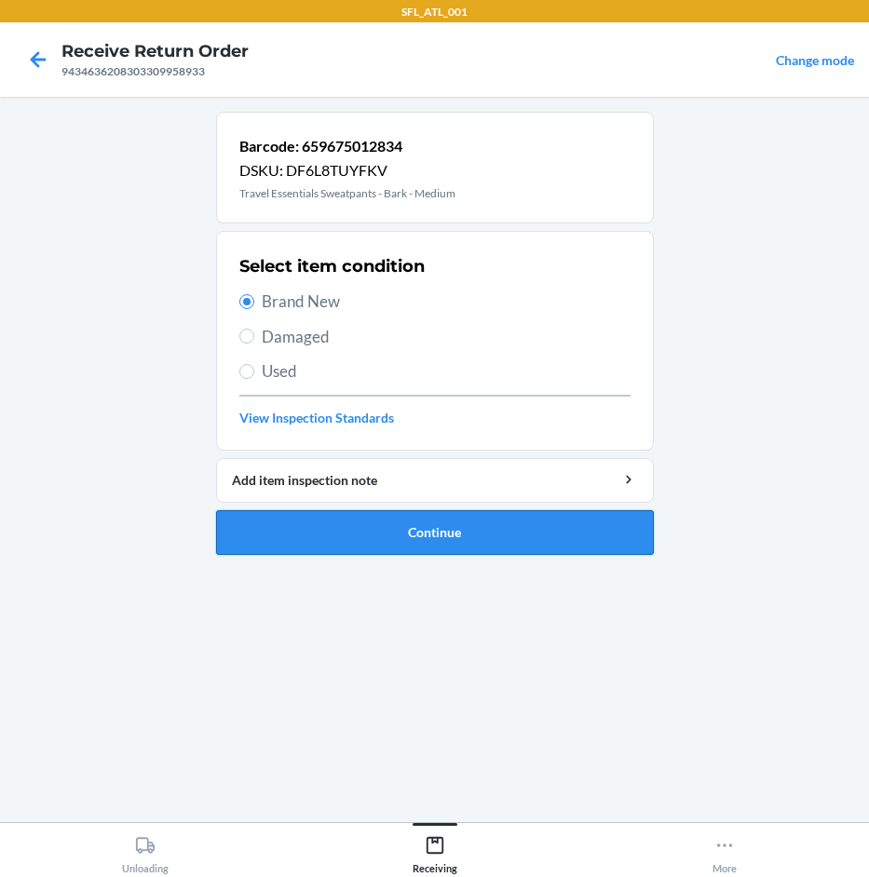
click at [442, 535] on button "Continue" at bounding box center [435, 532] width 438 height 45
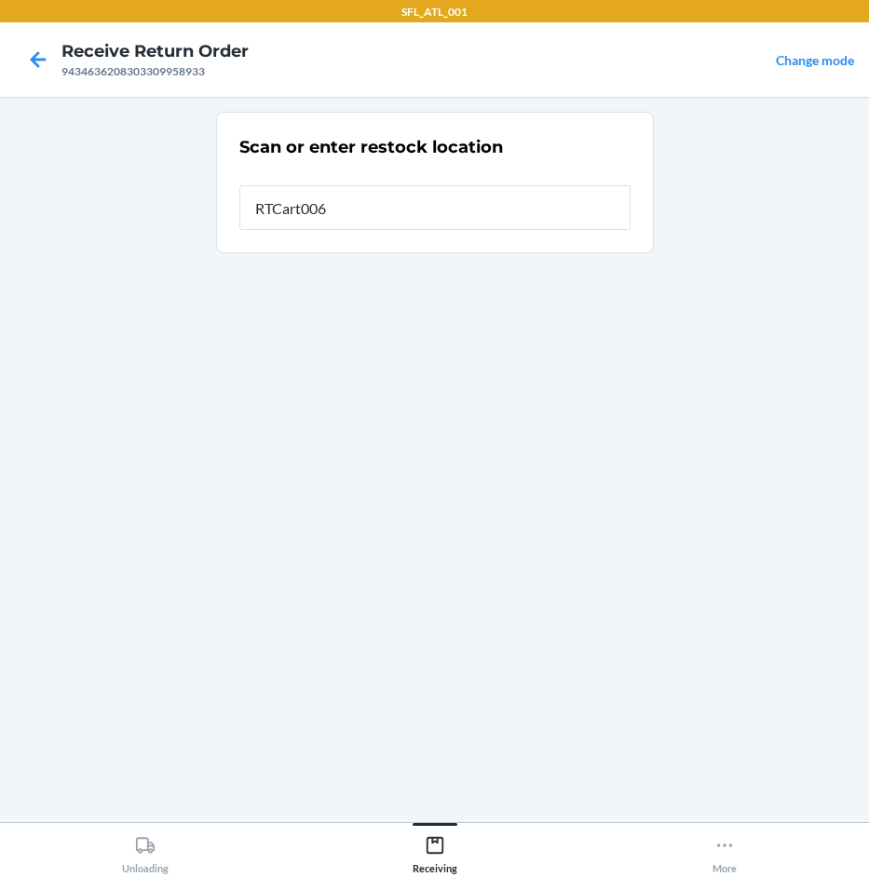
type input "RTCart006"
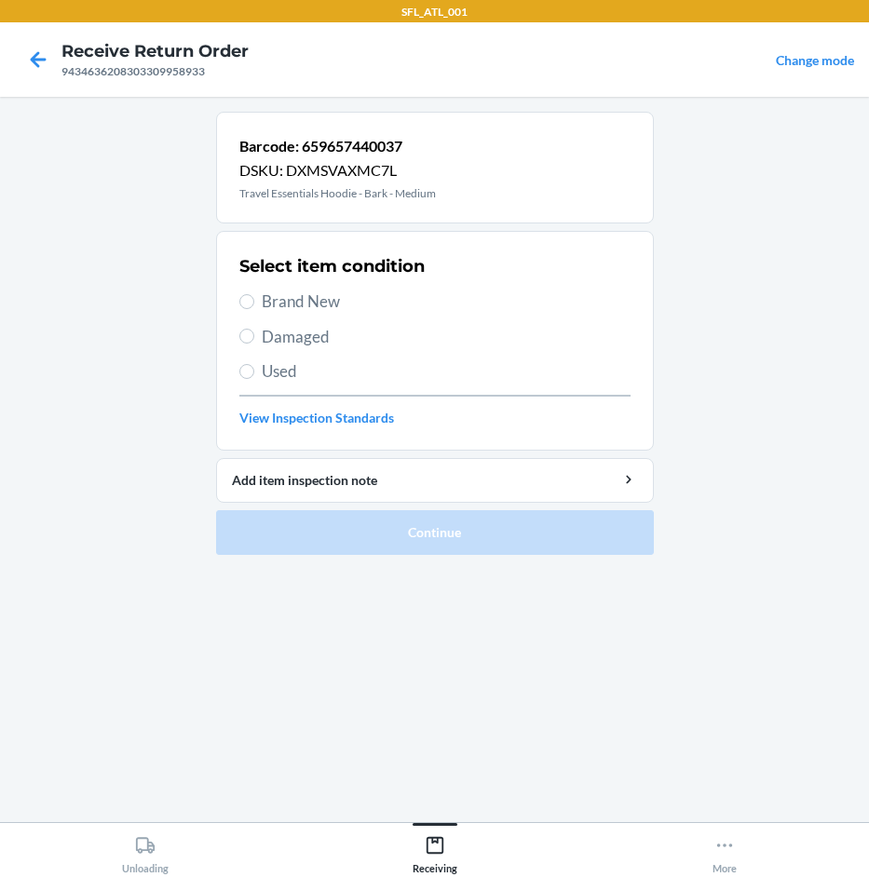
click at [369, 300] on span "Brand New" at bounding box center [446, 302] width 369 height 24
click at [254, 300] on input "Brand New" at bounding box center [246, 301] width 15 height 15
radio input "true"
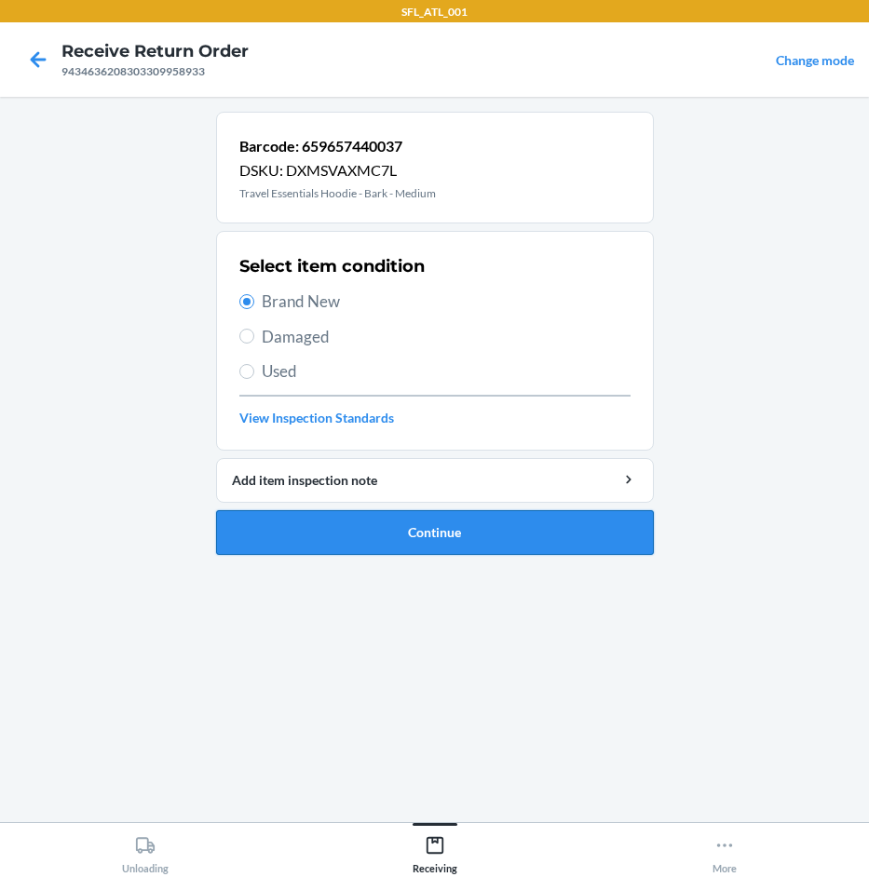
click at [481, 526] on button "Continue" at bounding box center [435, 532] width 438 height 45
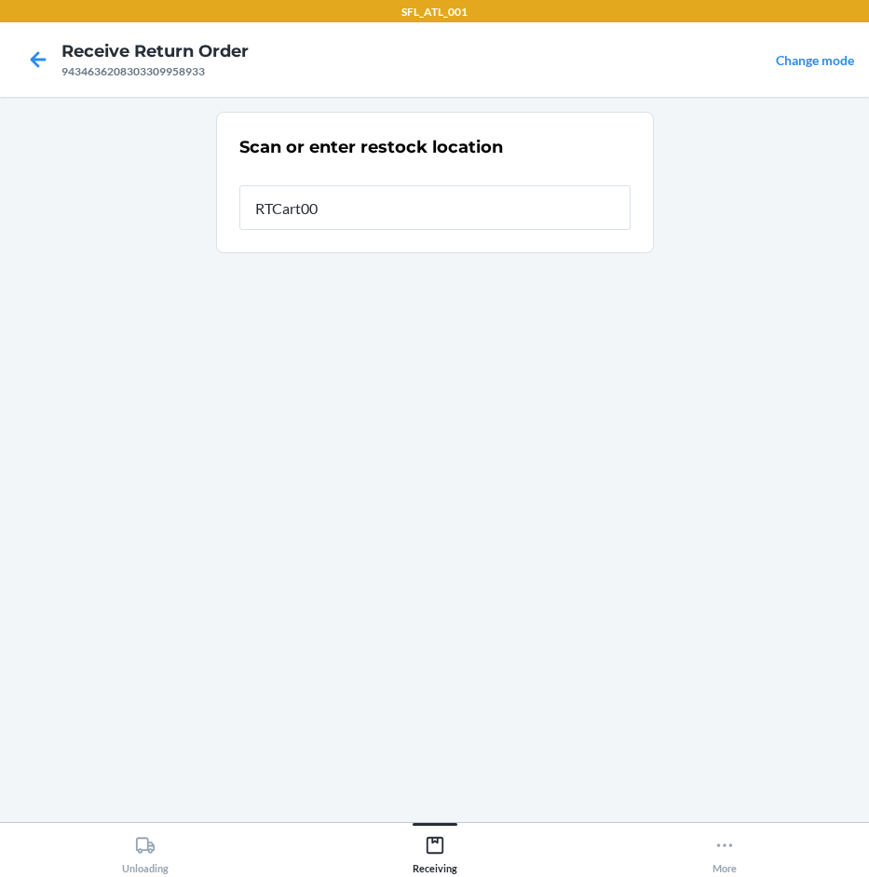
type input "RTCart006"
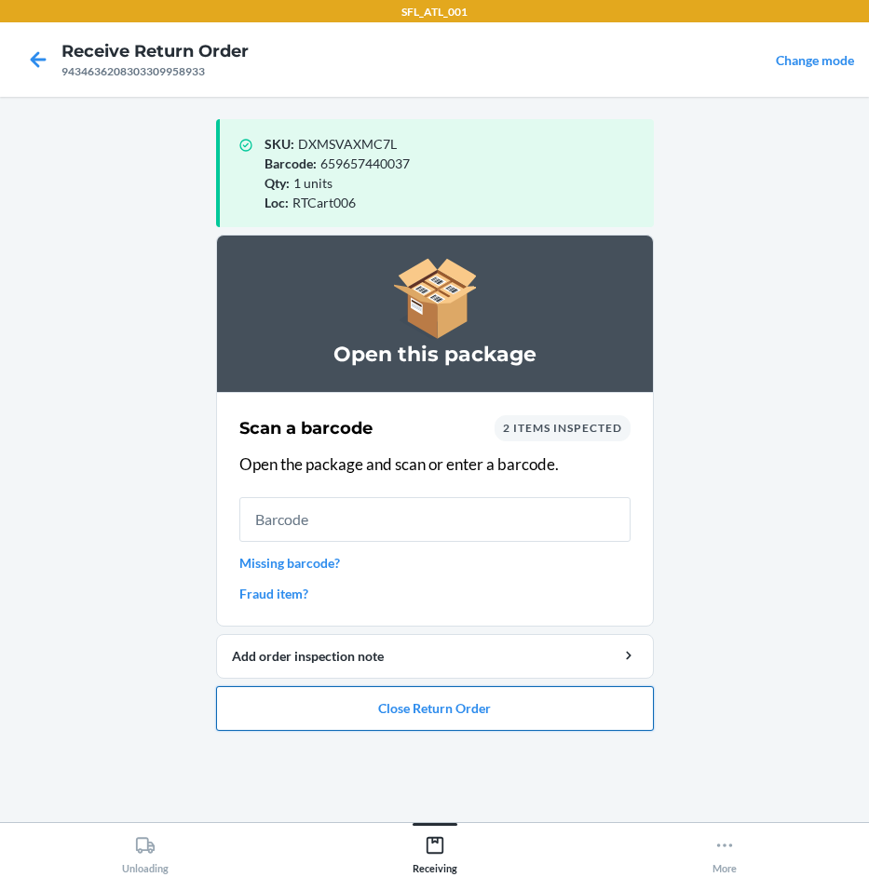
click at [413, 723] on button "Close Return Order" at bounding box center [435, 708] width 438 height 45
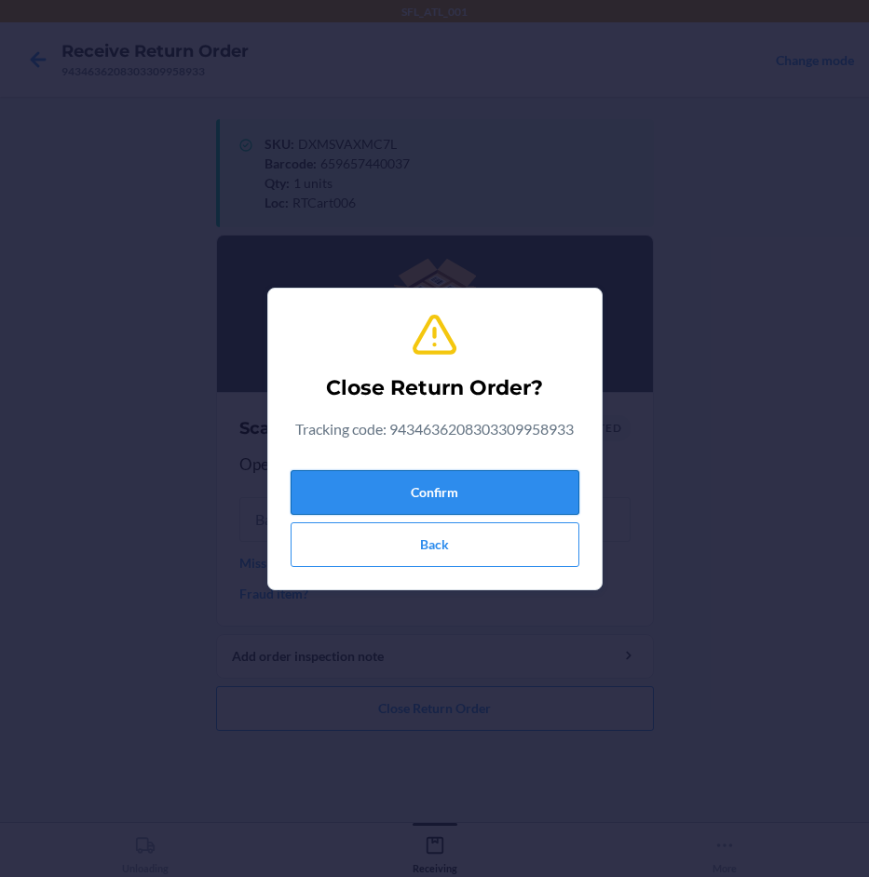
click at [526, 509] on button "Confirm" at bounding box center [435, 492] width 289 height 45
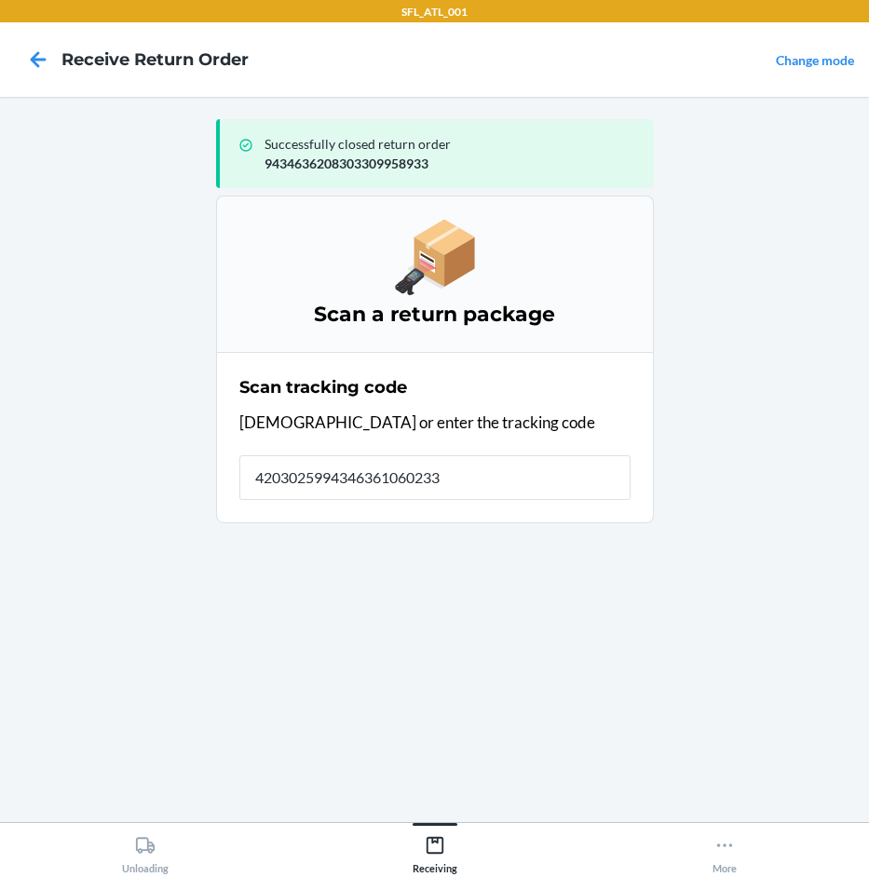
type input "42030259943463610602330"
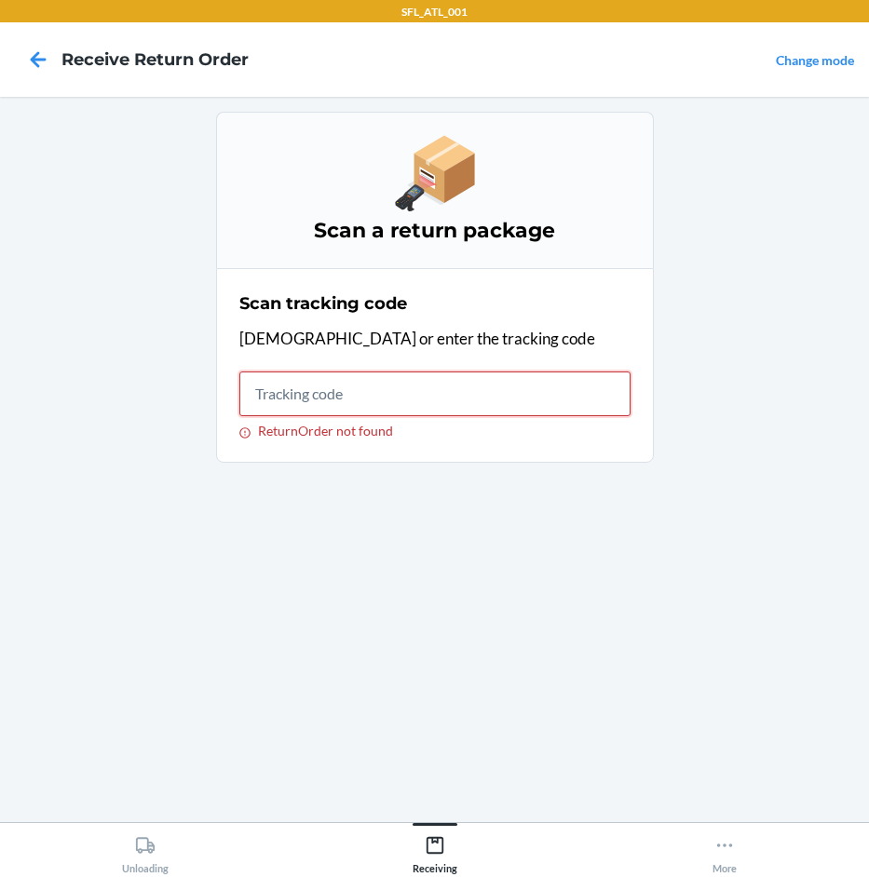
click at [306, 405] on input "ReturnOrder not found" at bounding box center [434, 394] width 391 height 45
type input "42030259943463610602330060"
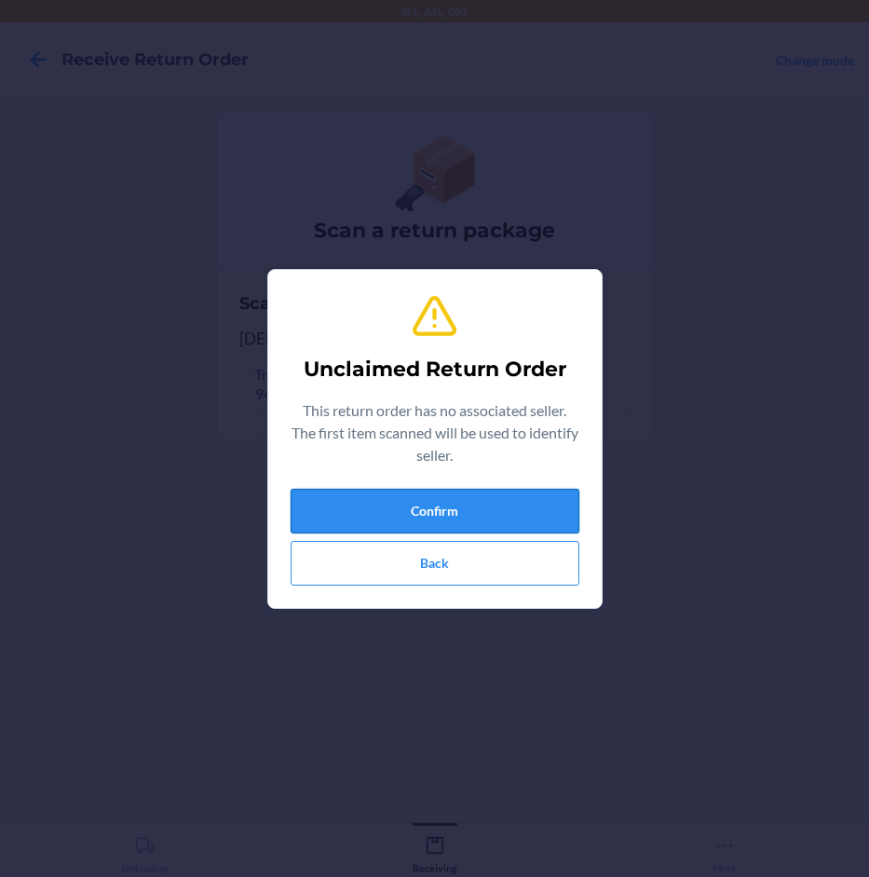
click at [443, 519] on button "Confirm" at bounding box center [435, 511] width 289 height 45
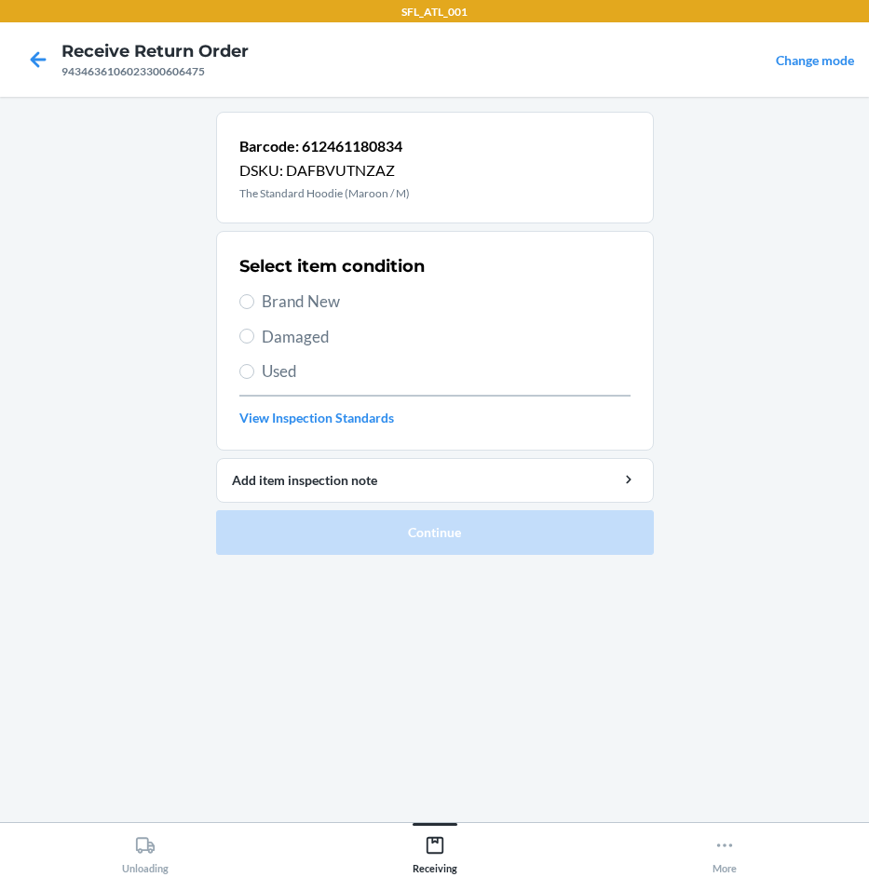
click at [336, 294] on span "Brand New" at bounding box center [446, 302] width 369 height 24
click at [254, 294] on input "Brand New" at bounding box center [246, 301] width 15 height 15
radio input "true"
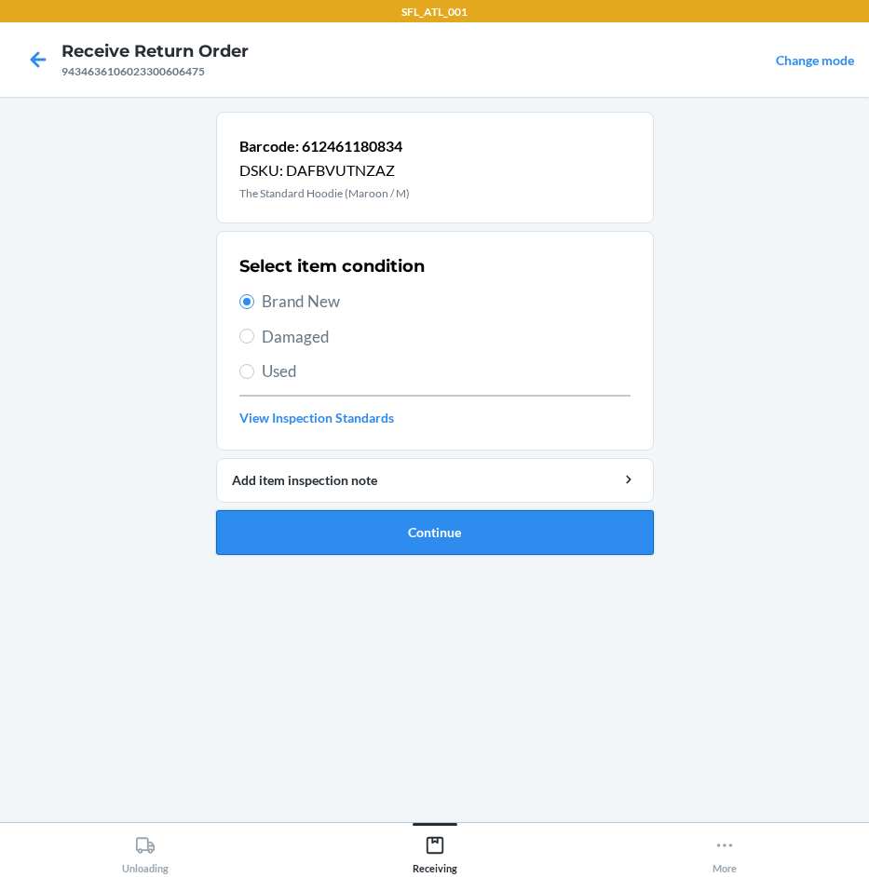
click at [434, 536] on button "Continue" at bounding box center [435, 532] width 438 height 45
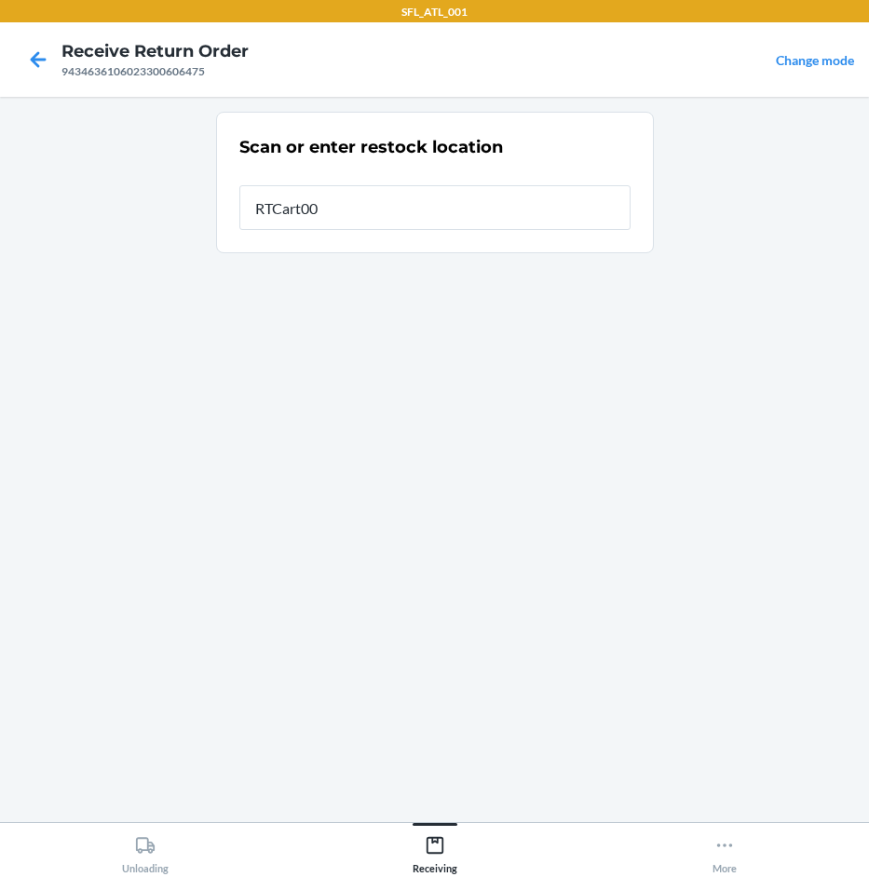
type input "RTCart006"
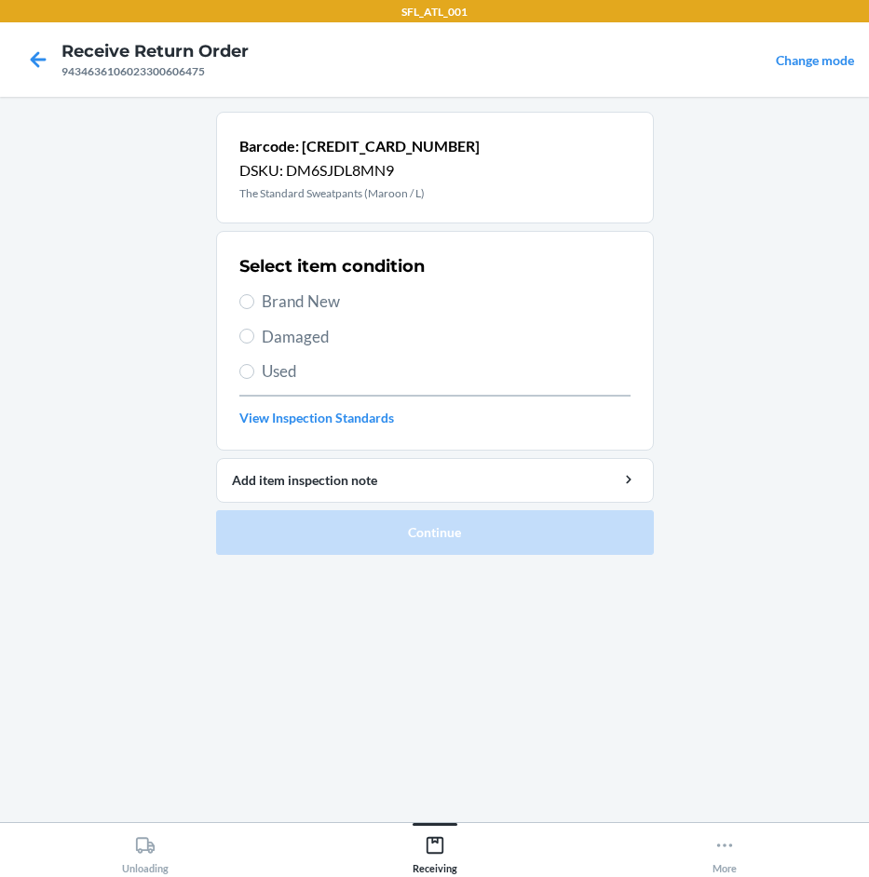
drag, startPoint x: 335, startPoint y: 287, endPoint x: 416, endPoint y: 371, distance: 116.6
click at [338, 285] on div "Select item condition Brand New Damaged Used View Inspection Standards" at bounding box center [434, 341] width 391 height 184
click at [327, 295] on span "Brand New" at bounding box center [446, 302] width 369 height 24
click at [254, 295] on input "Brand New" at bounding box center [246, 301] width 15 height 15
radio input "true"
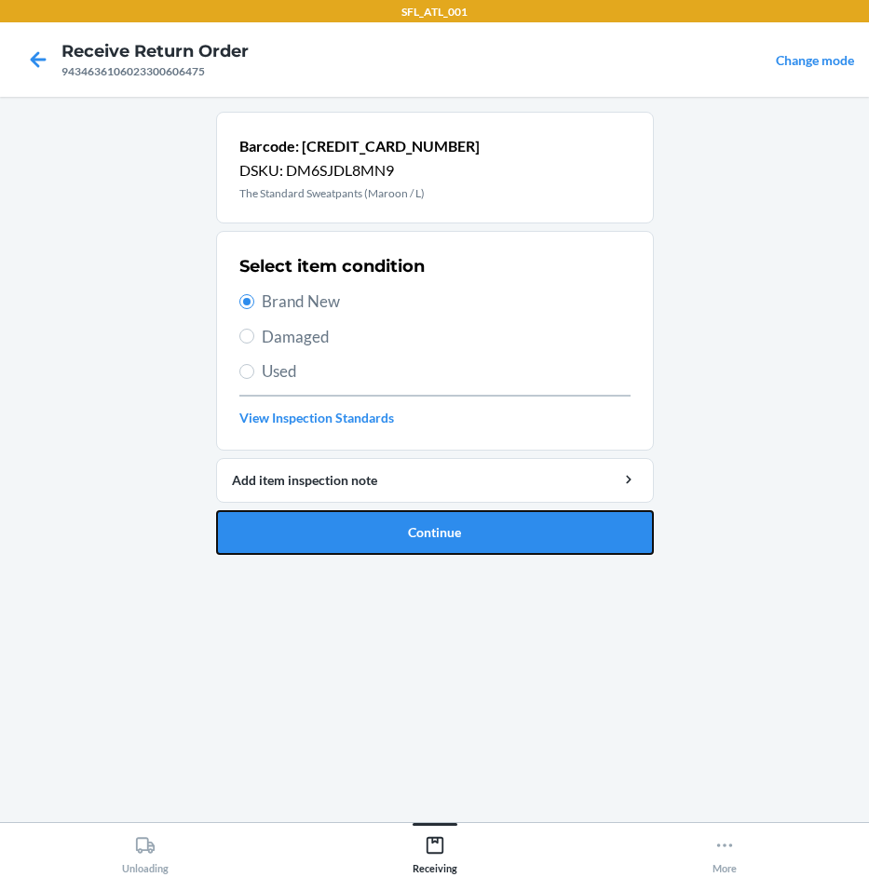
click at [428, 548] on button "Continue" at bounding box center [435, 532] width 438 height 45
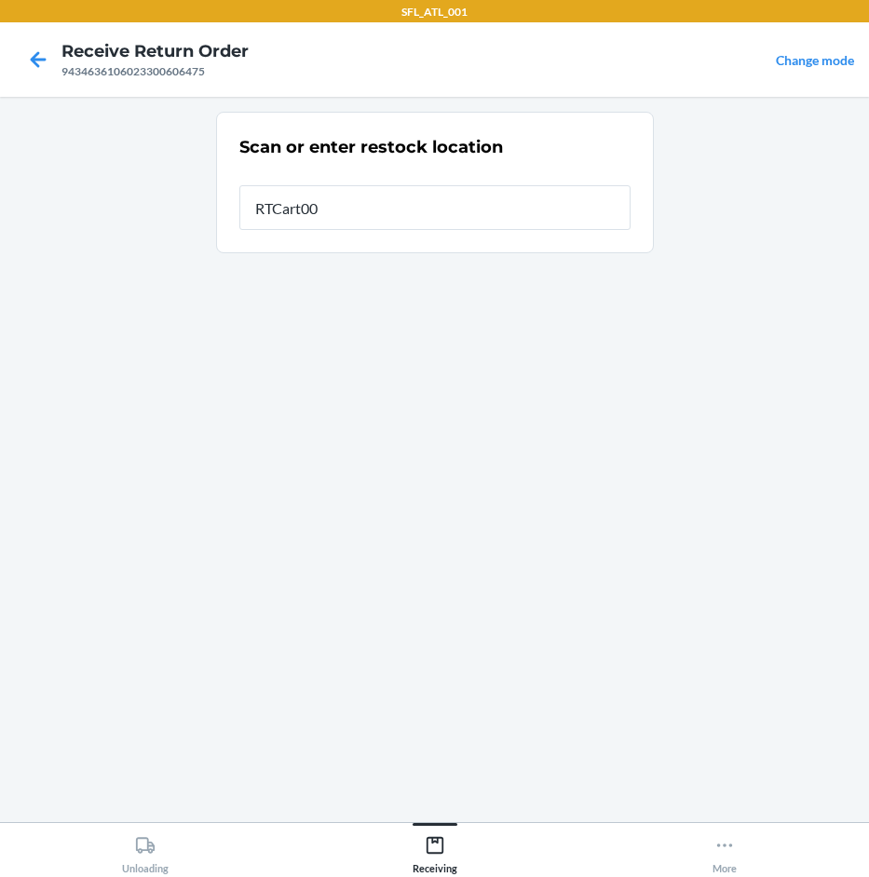
type input "RTCart006"
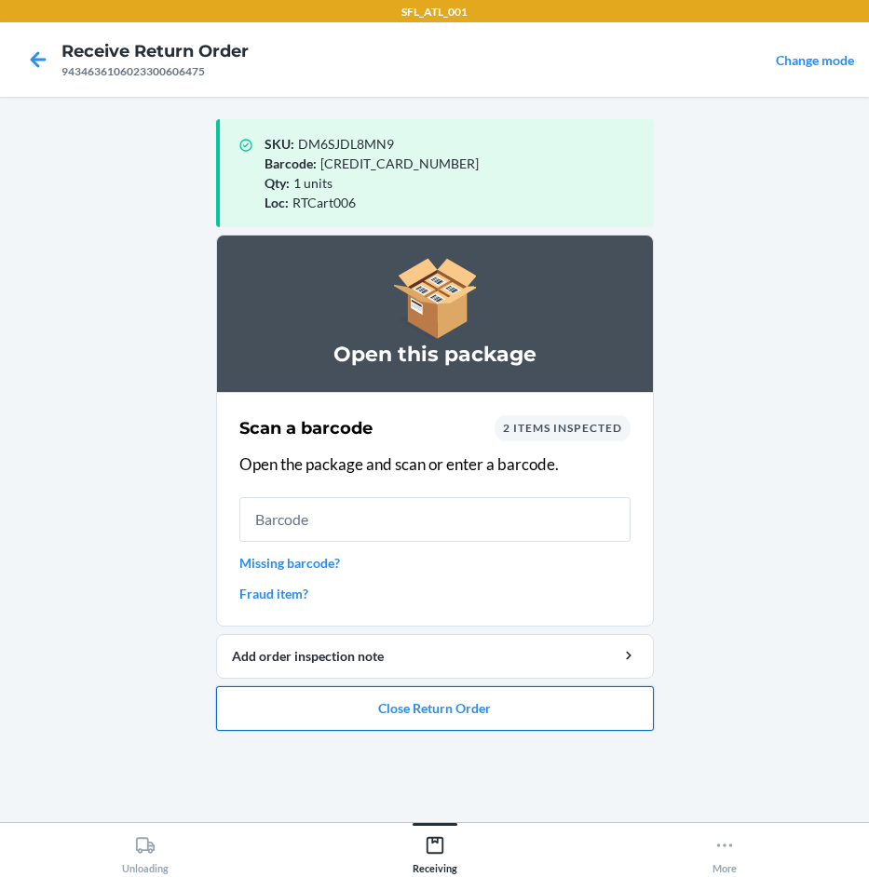
click at [475, 701] on button "Close Return Order" at bounding box center [435, 708] width 438 height 45
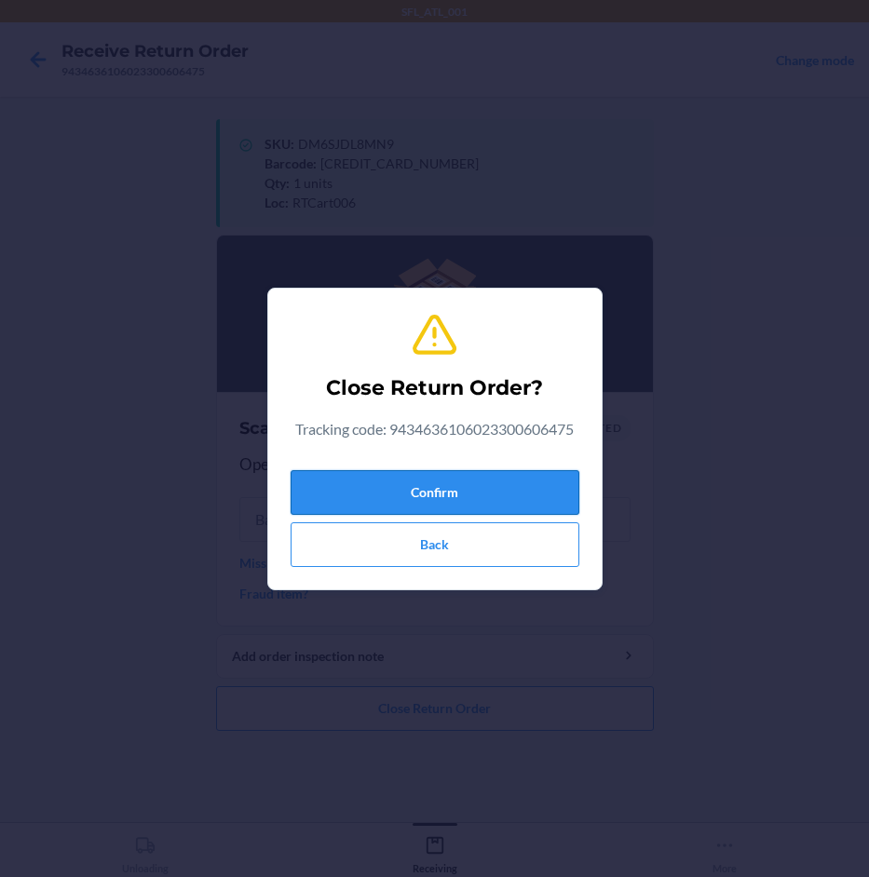
click at [529, 481] on button "Confirm" at bounding box center [435, 492] width 289 height 45
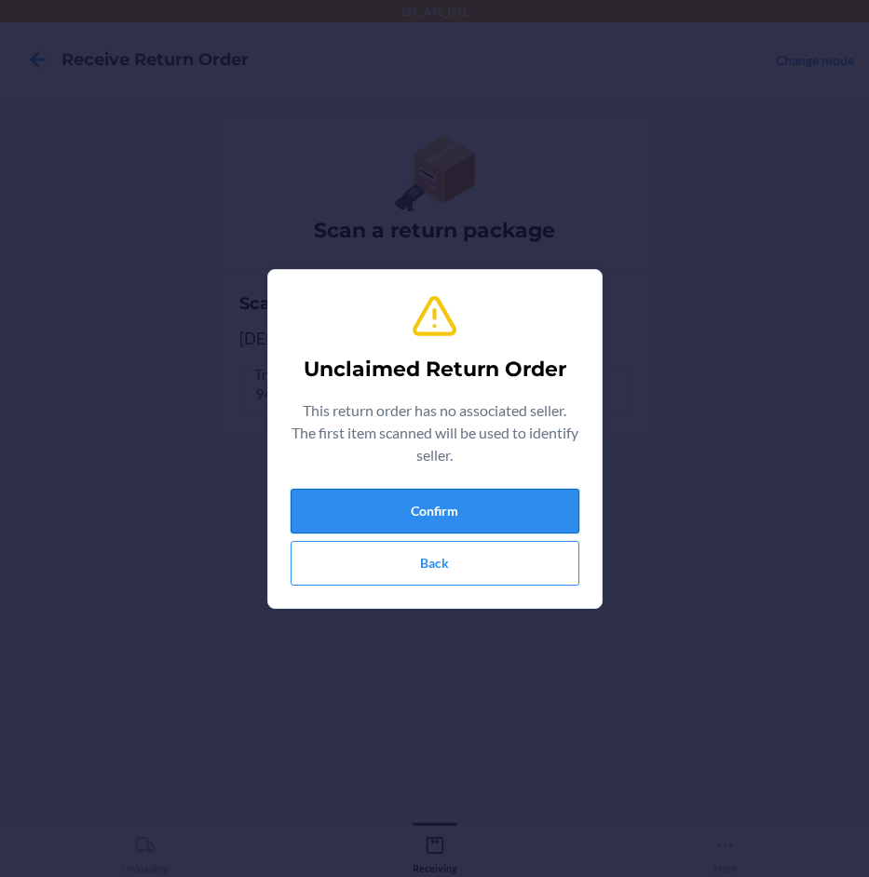
click at [514, 505] on button "Confirm" at bounding box center [435, 511] width 289 height 45
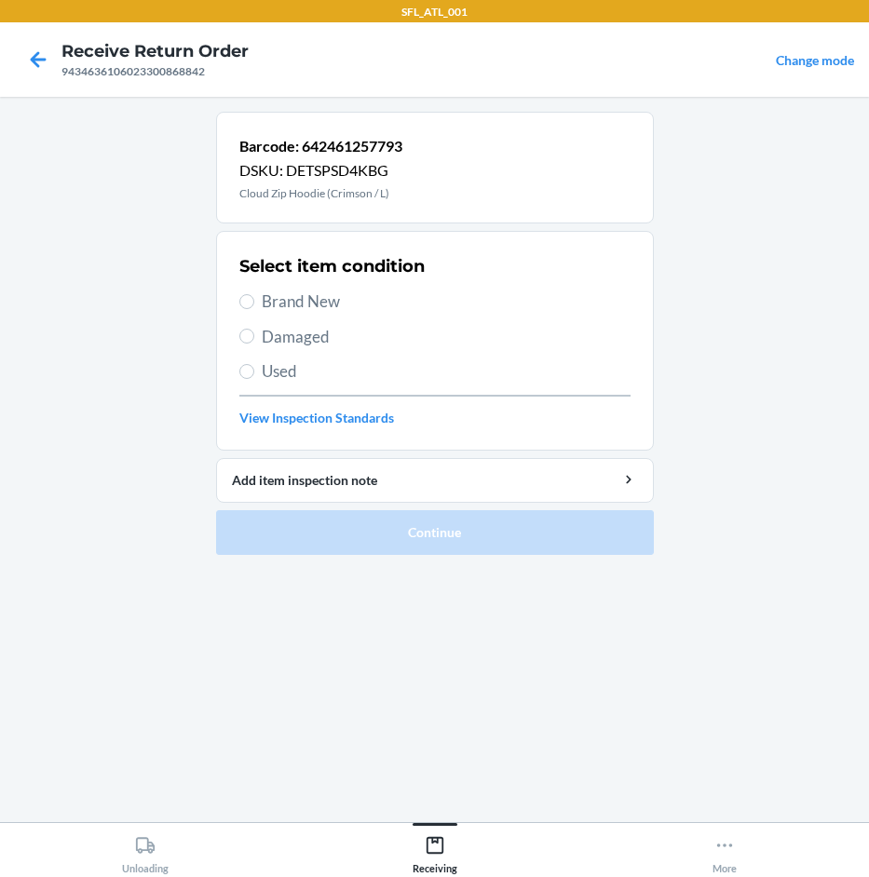
click at [347, 296] on span "Brand New" at bounding box center [446, 302] width 369 height 24
click at [254, 296] on input "Brand New" at bounding box center [246, 301] width 15 height 15
radio input "true"
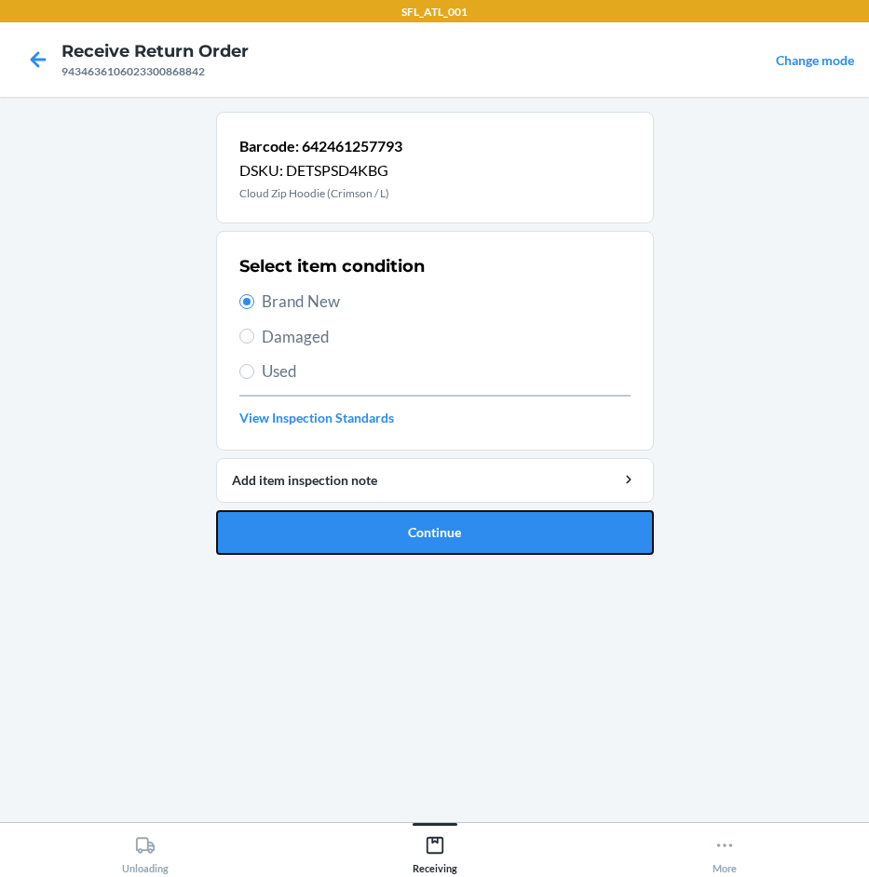
drag, startPoint x: 466, startPoint y: 534, endPoint x: 459, endPoint y: 524, distance: 11.4
click at [459, 525] on button "Continue" at bounding box center [435, 532] width 438 height 45
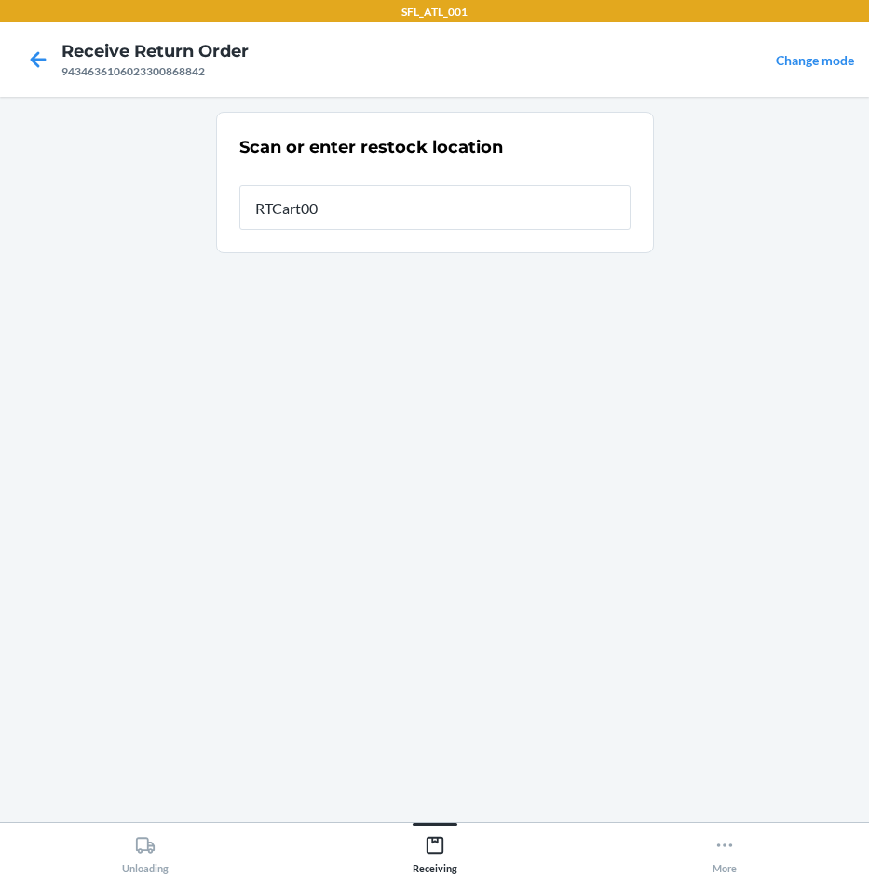
type input "RTCart006"
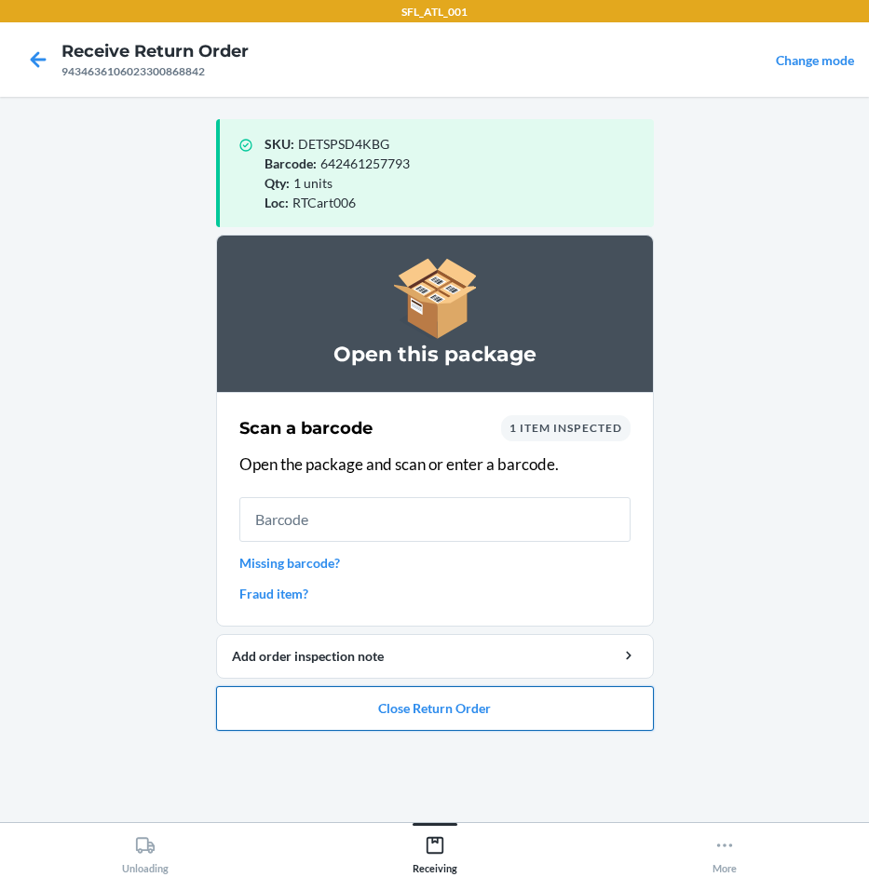
click at [417, 707] on button "Close Return Order" at bounding box center [435, 708] width 438 height 45
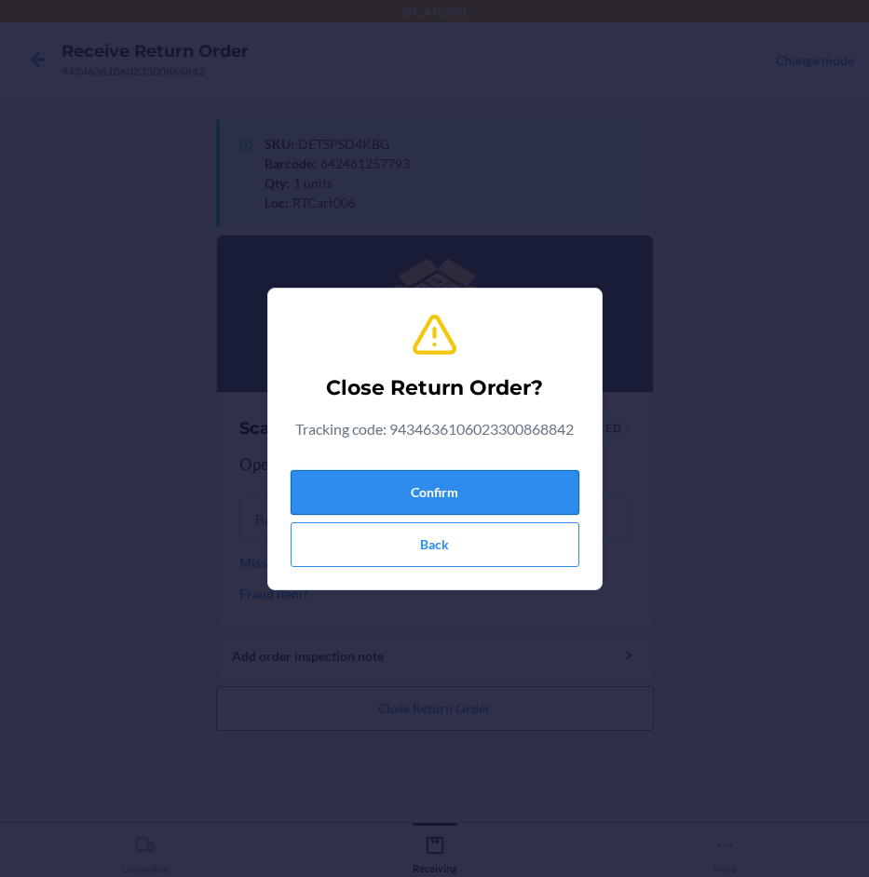
click at [478, 492] on button "Confirm" at bounding box center [435, 492] width 289 height 45
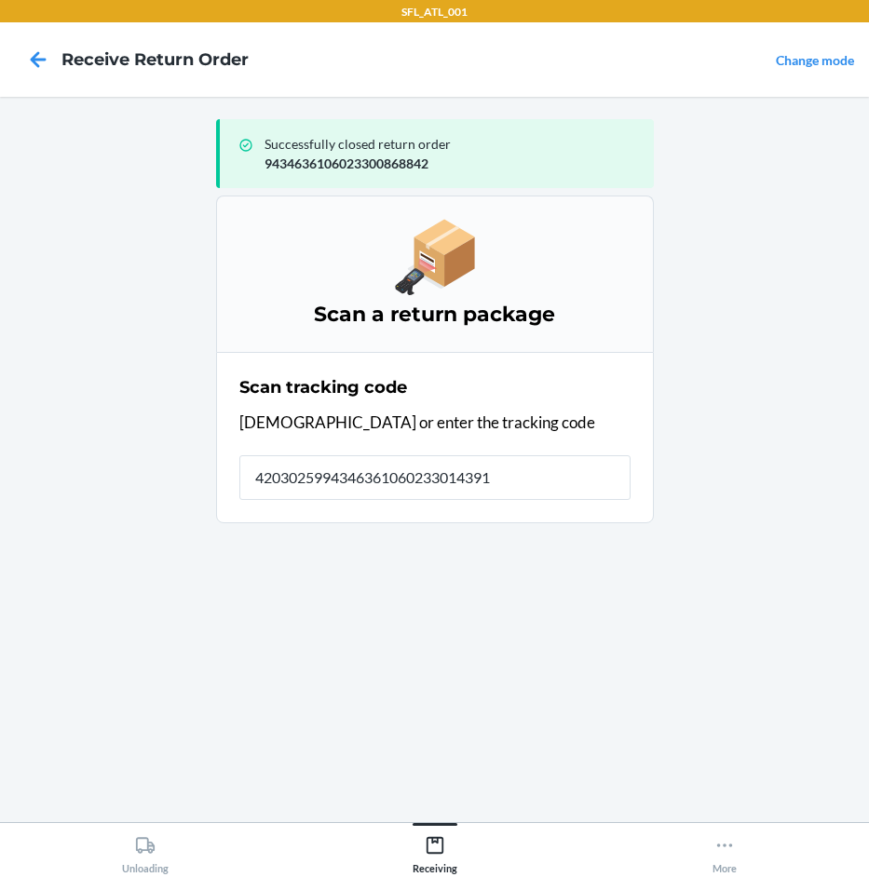
type input "42030259943463610602330143910"
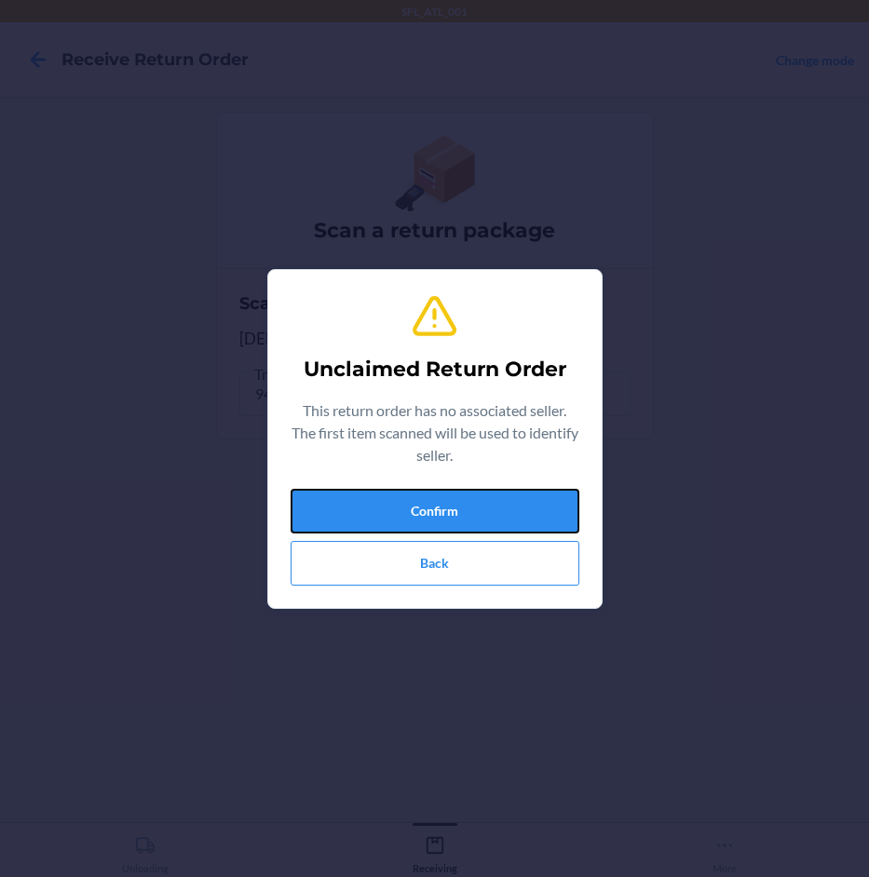
click at [478, 492] on button "Confirm" at bounding box center [435, 511] width 289 height 45
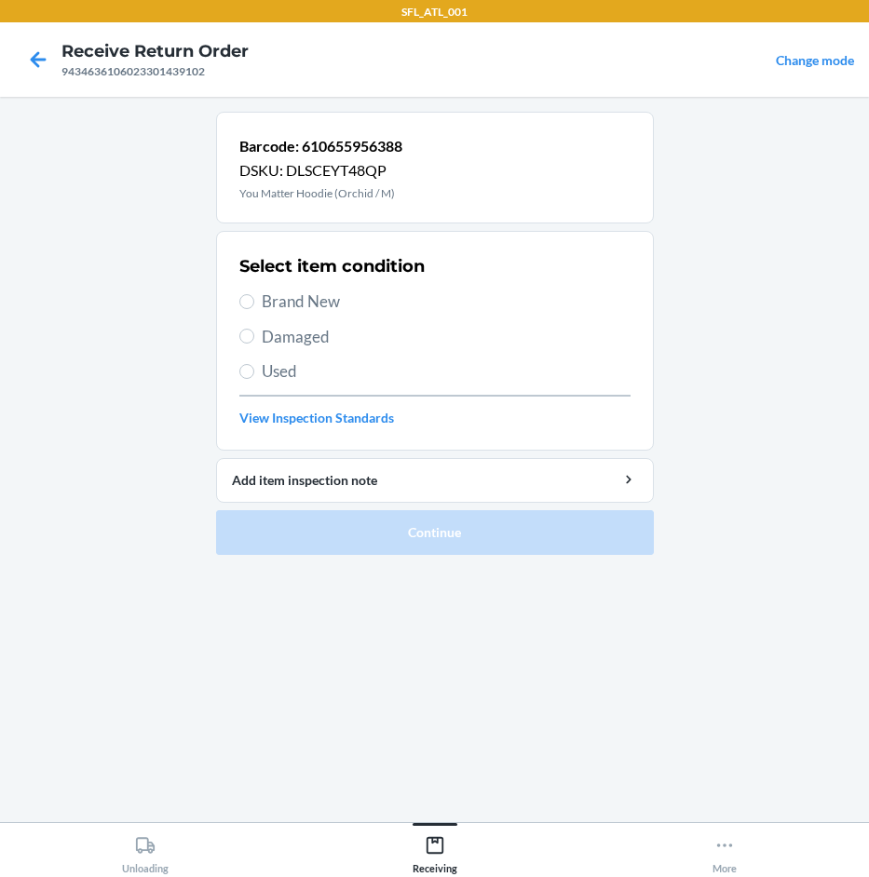
click at [314, 305] on span "Brand New" at bounding box center [446, 302] width 369 height 24
click at [254, 305] on input "Brand New" at bounding box center [246, 301] width 15 height 15
radio input "true"
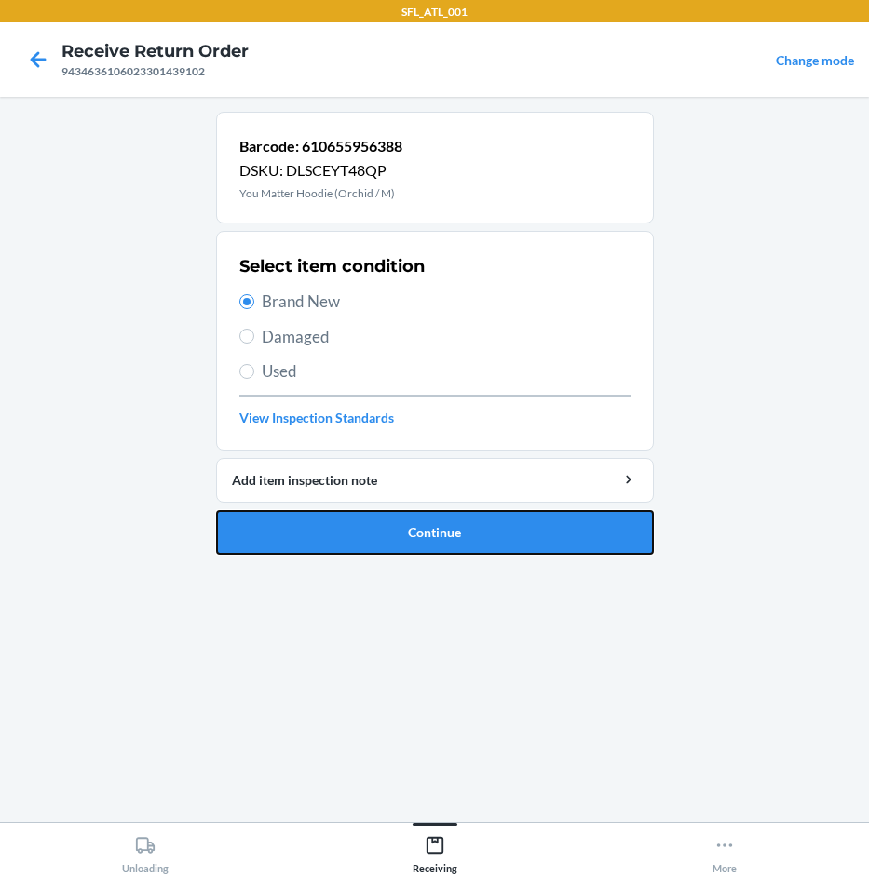
drag, startPoint x: 406, startPoint y: 521, endPoint x: 379, endPoint y: 526, distance: 27.4
click at [400, 524] on button "Continue" at bounding box center [435, 532] width 438 height 45
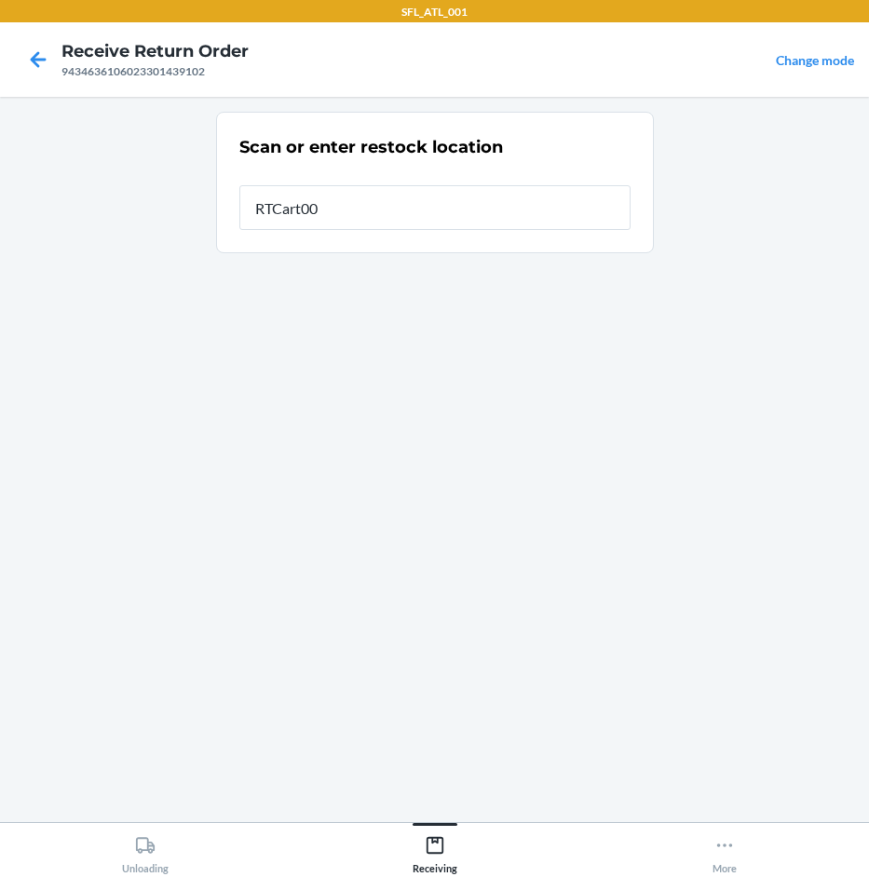
type input "RTCart006"
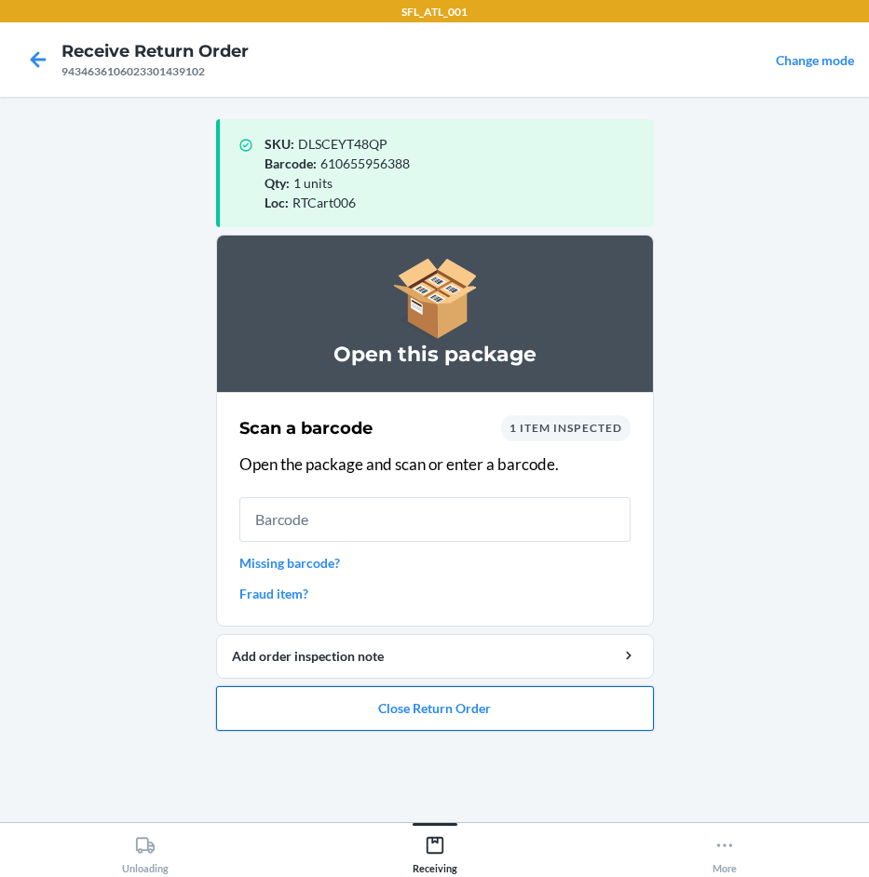
click at [465, 705] on button "Close Return Order" at bounding box center [435, 708] width 438 height 45
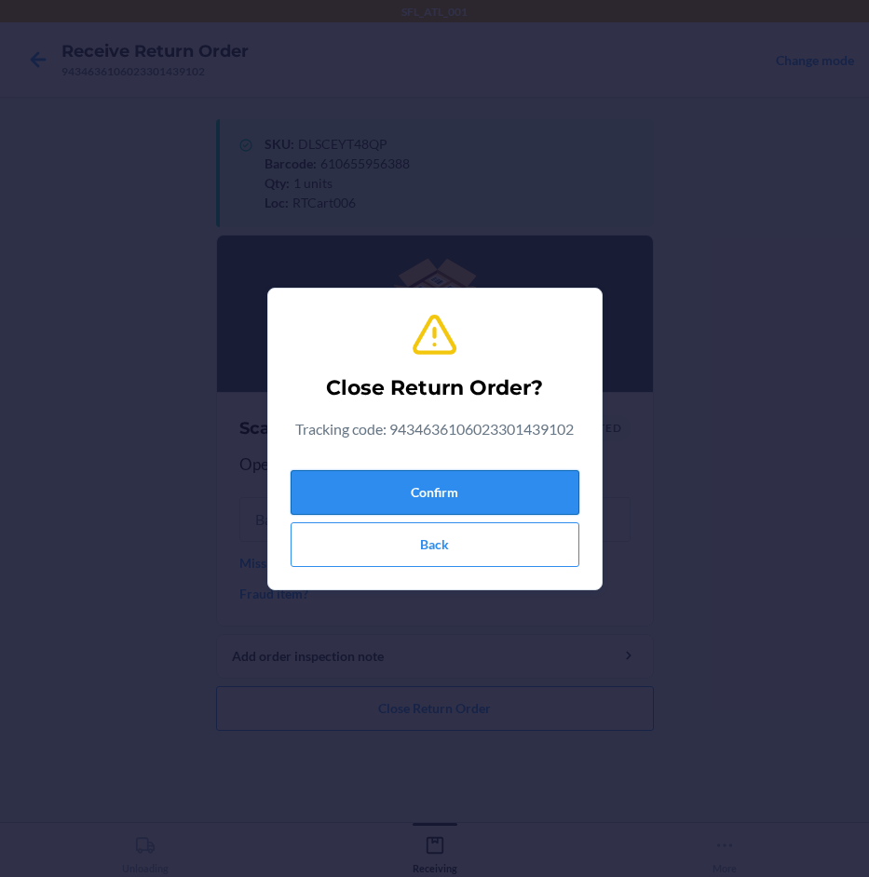
click at [449, 503] on button "Confirm" at bounding box center [435, 492] width 289 height 45
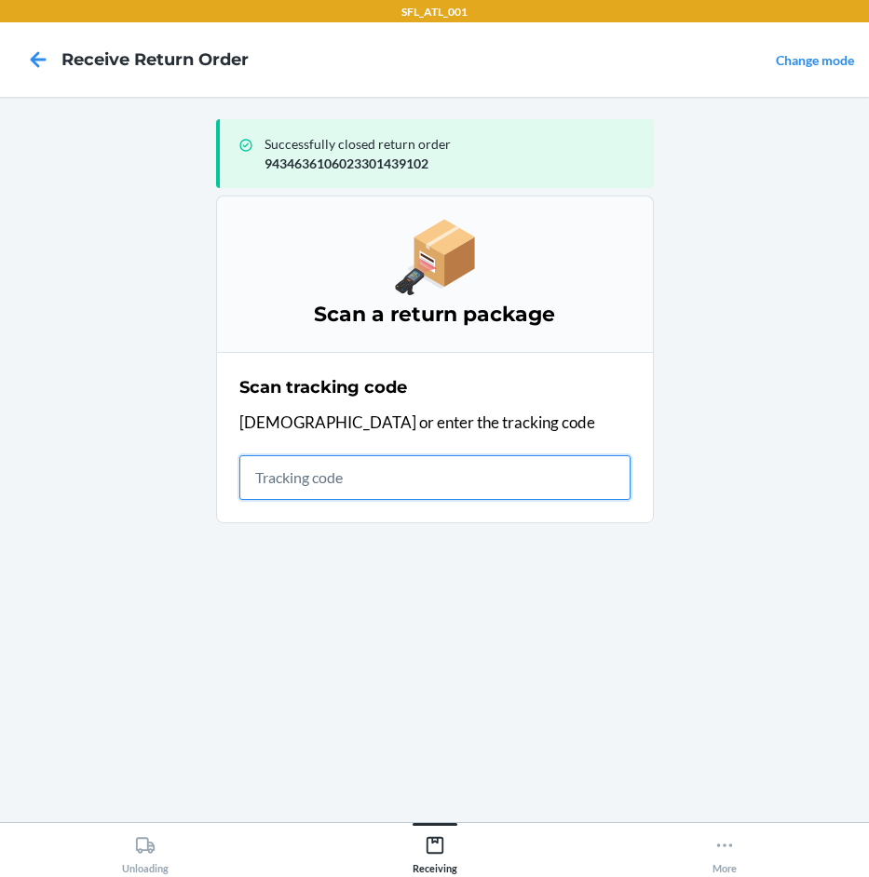
click at [434, 481] on input "text" at bounding box center [434, 477] width 391 height 45
type input "4203025994346"
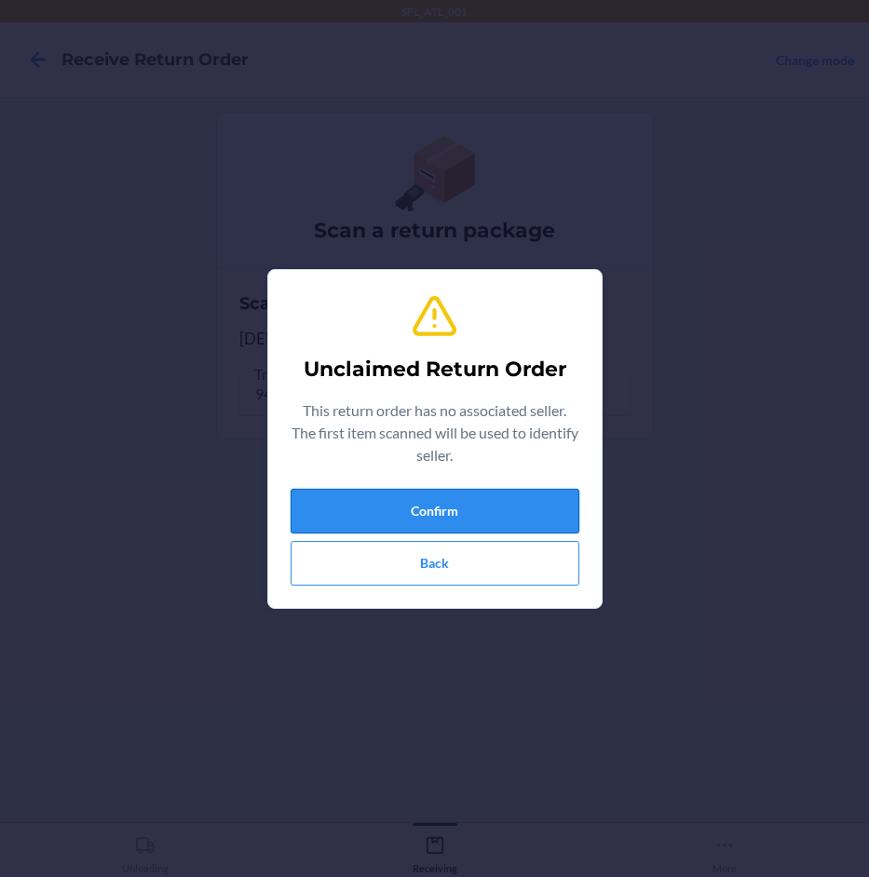
click at [482, 491] on button "Confirm" at bounding box center [435, 511] width 289 height 45
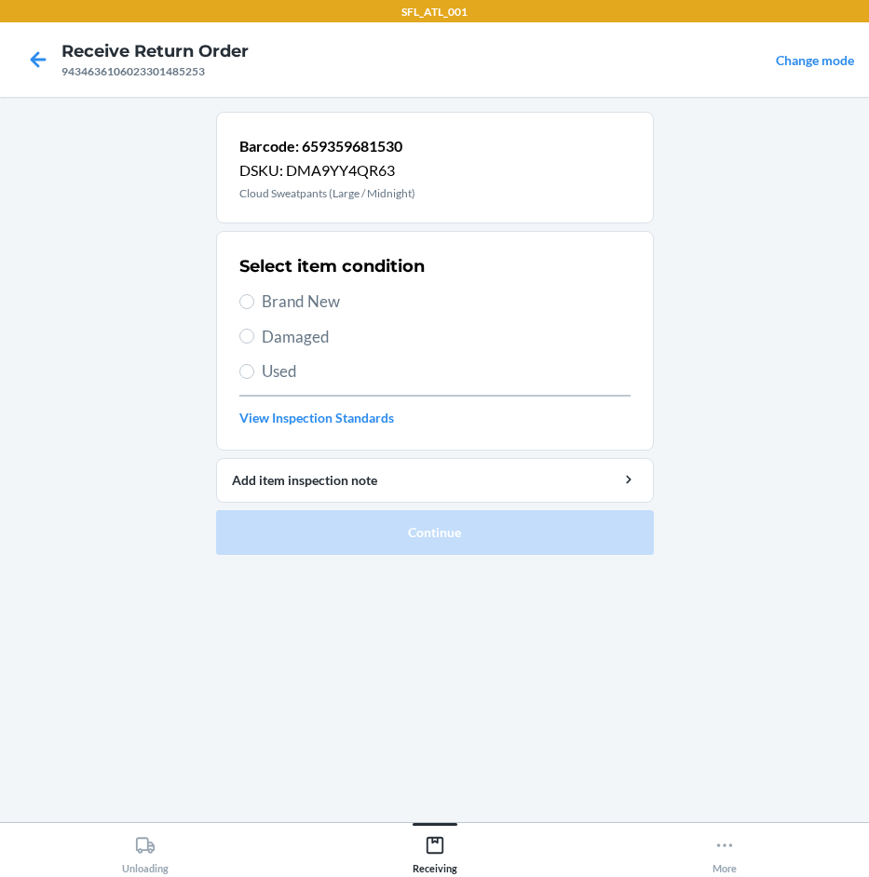
click at [327, 306] on span "Brand New" at bounding box center [446, 302] width 369 height 24
click at [254, 306] on input "Brand New" at bounding box center [246, 301] width 15 height 15
radio input "true"
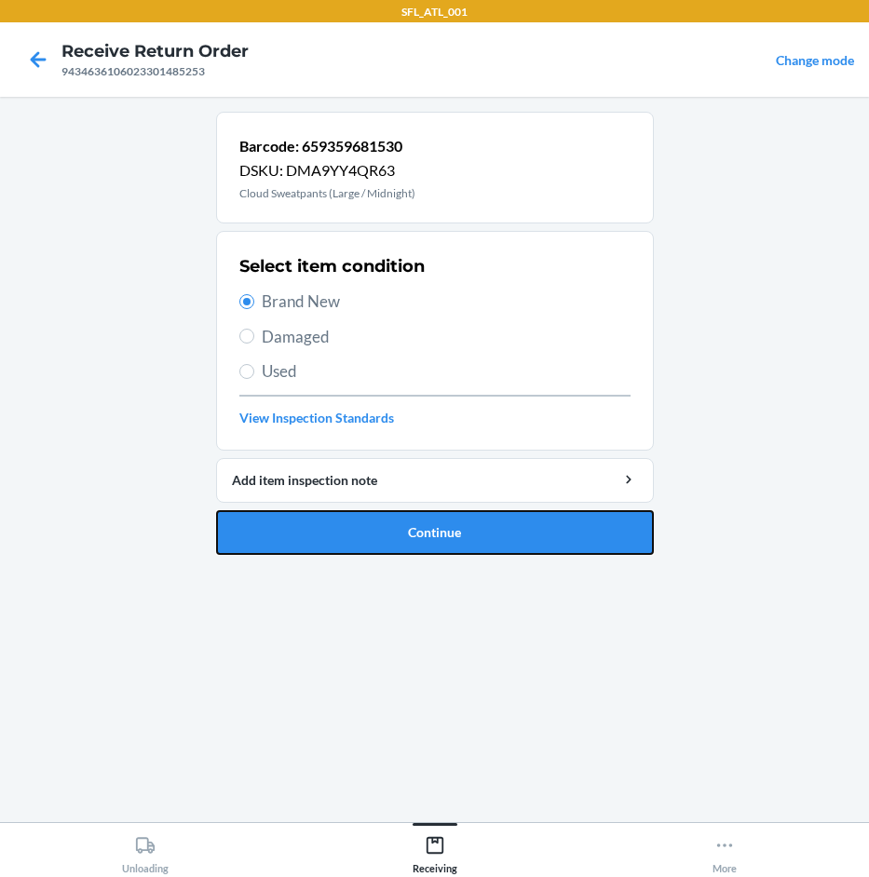
click at [512, 531] on button "Continue" at bounding box center [435, 532] width 438 height 45
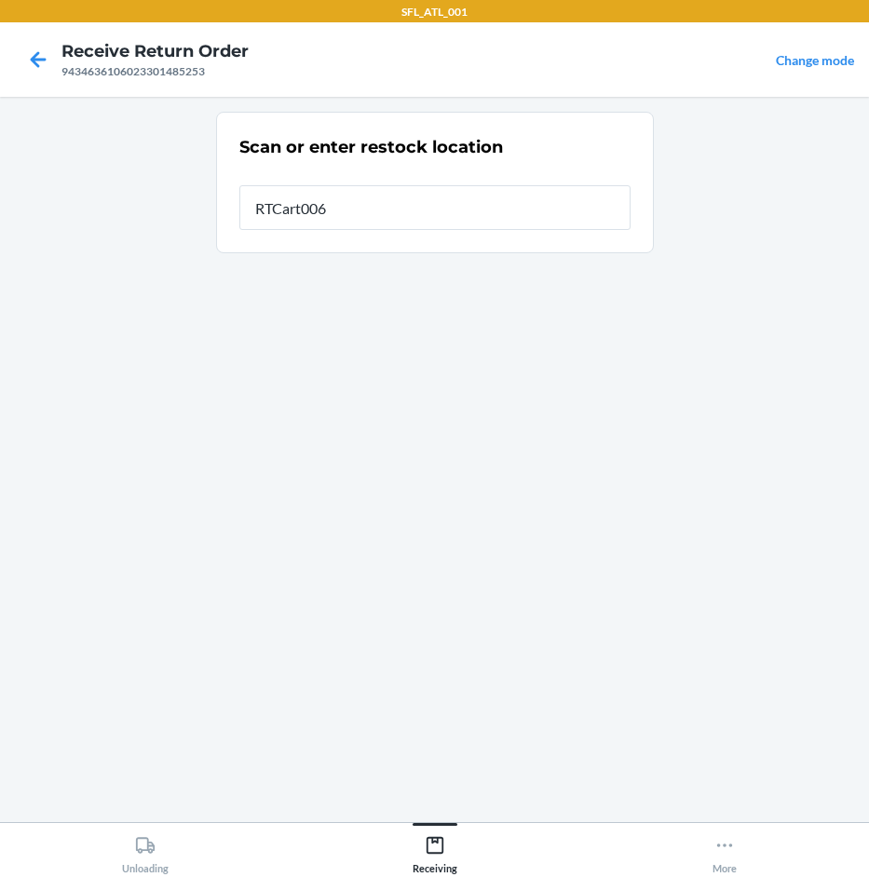
type input "RTCart006"
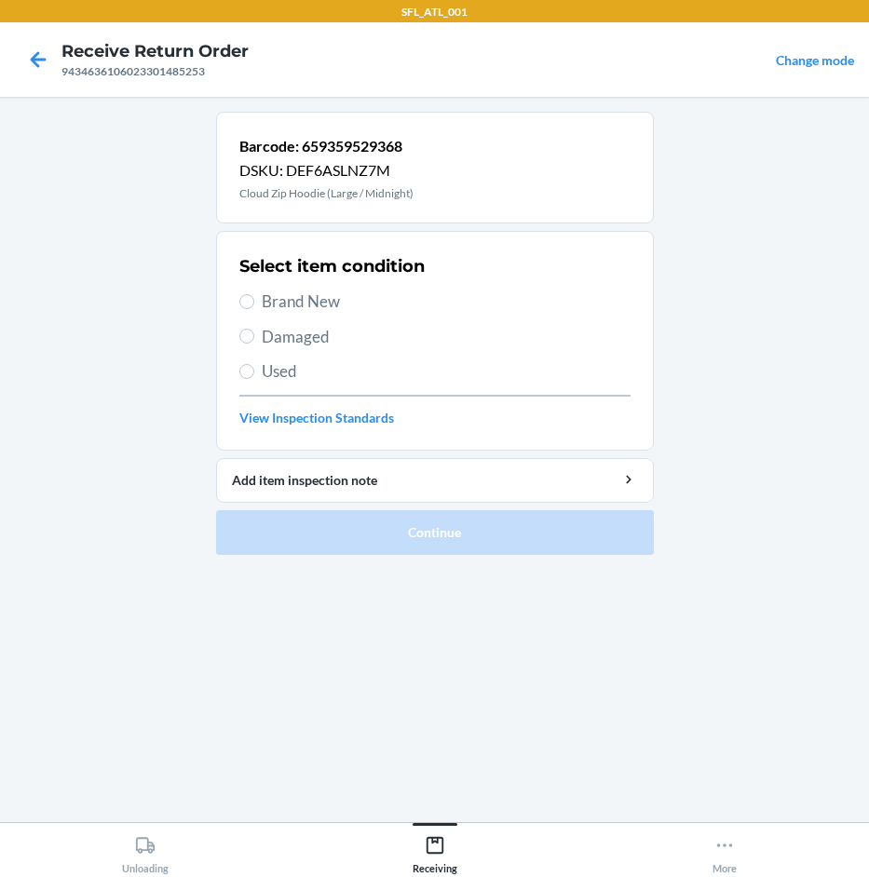
click at [327, 300] on span "Brand New" at bounding box center [446, 302] width 369 height 24
click at [254, 300] on input "Brand New" at bounding box center [246, 301] width 15 height 15
radio input "true"
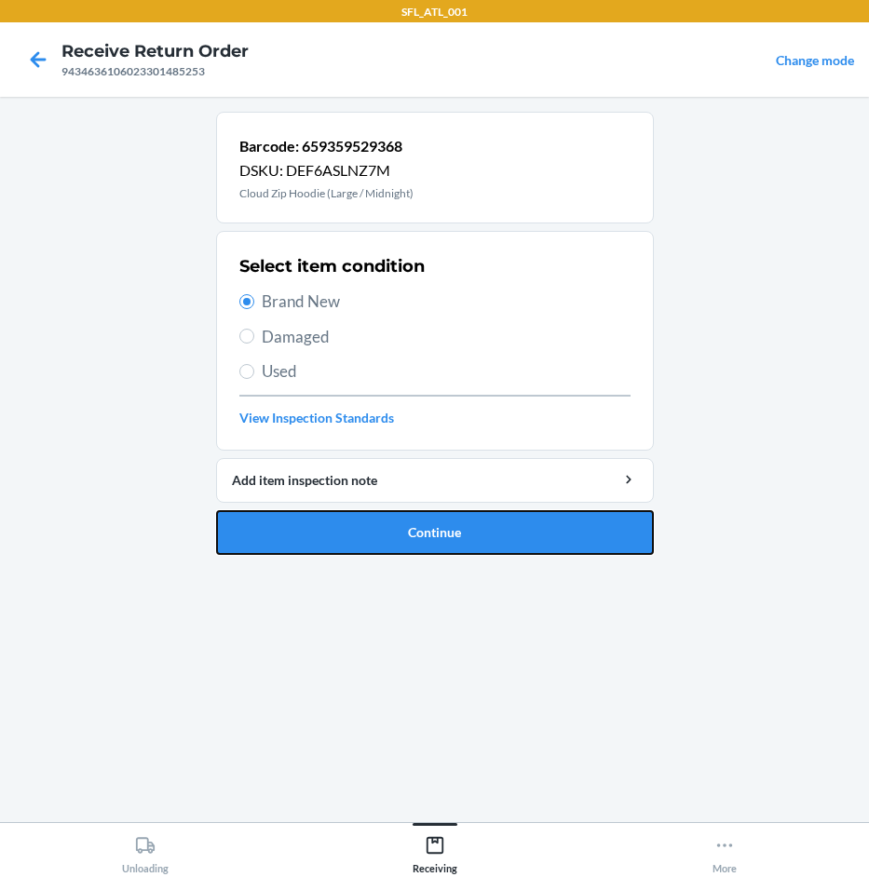
drag, startPoint x: 471, startPoint y: 533, endPoint x: 401, endPoint y: 531, distance: 69.9
click at [454, 533] on button "Continue" at bounding box center [435, 532] width 438 height 45
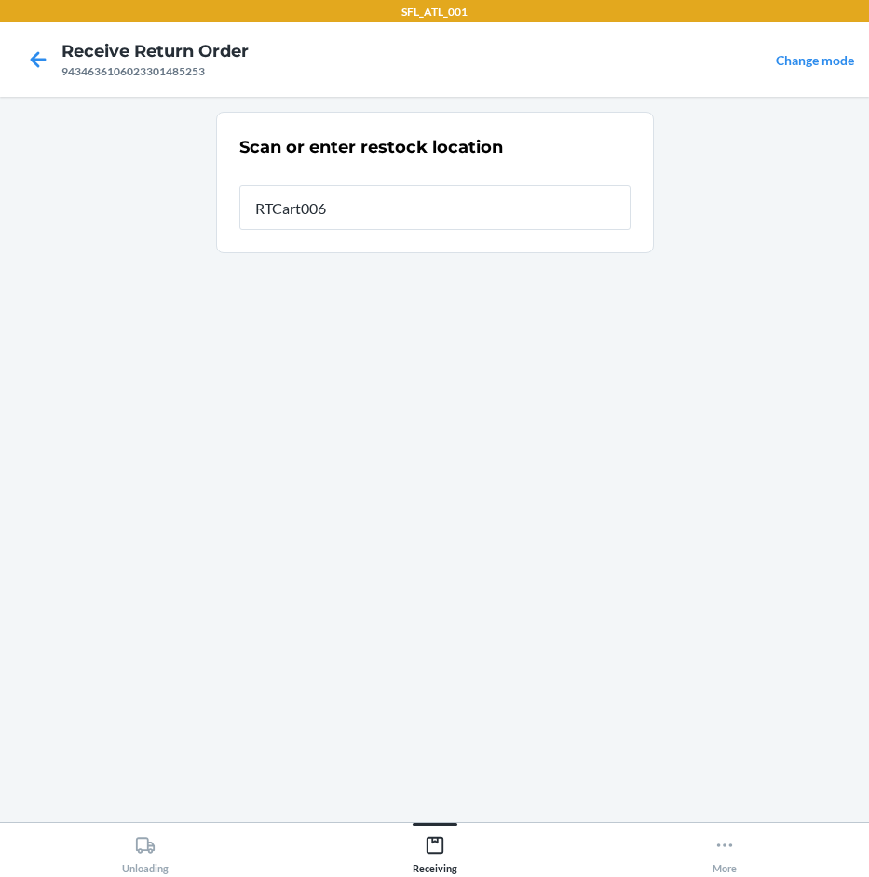
type input "RTCart006"
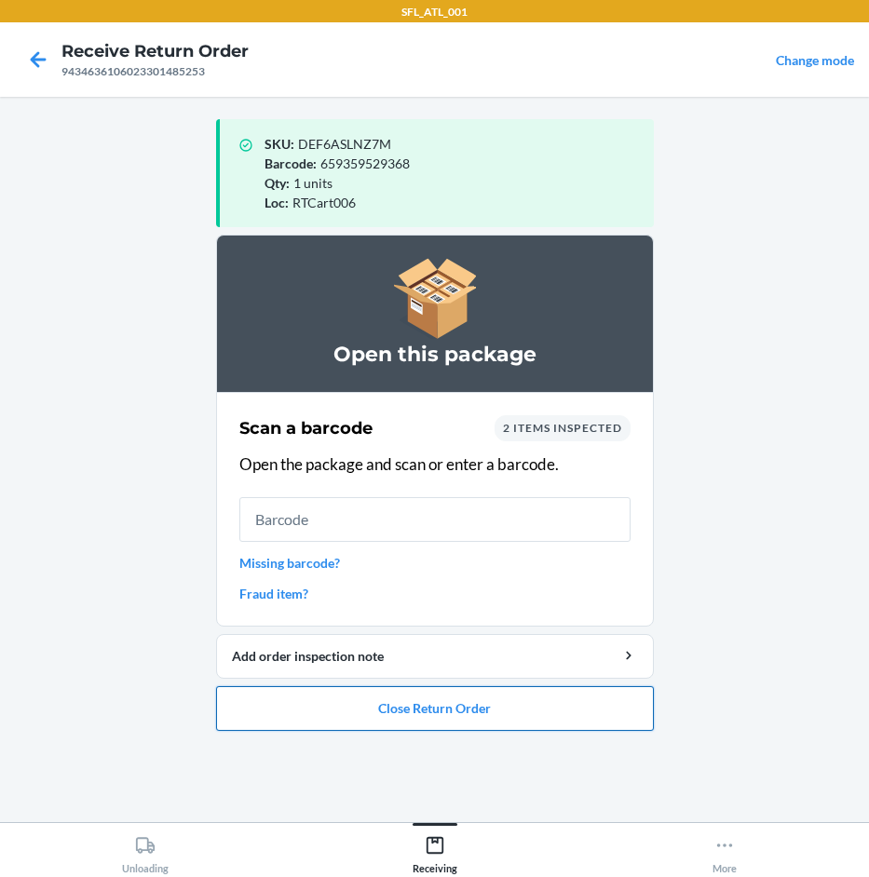
click at [439, 706] on button "Close Return Order" at bounding box center [435, 708] width 438 height 45
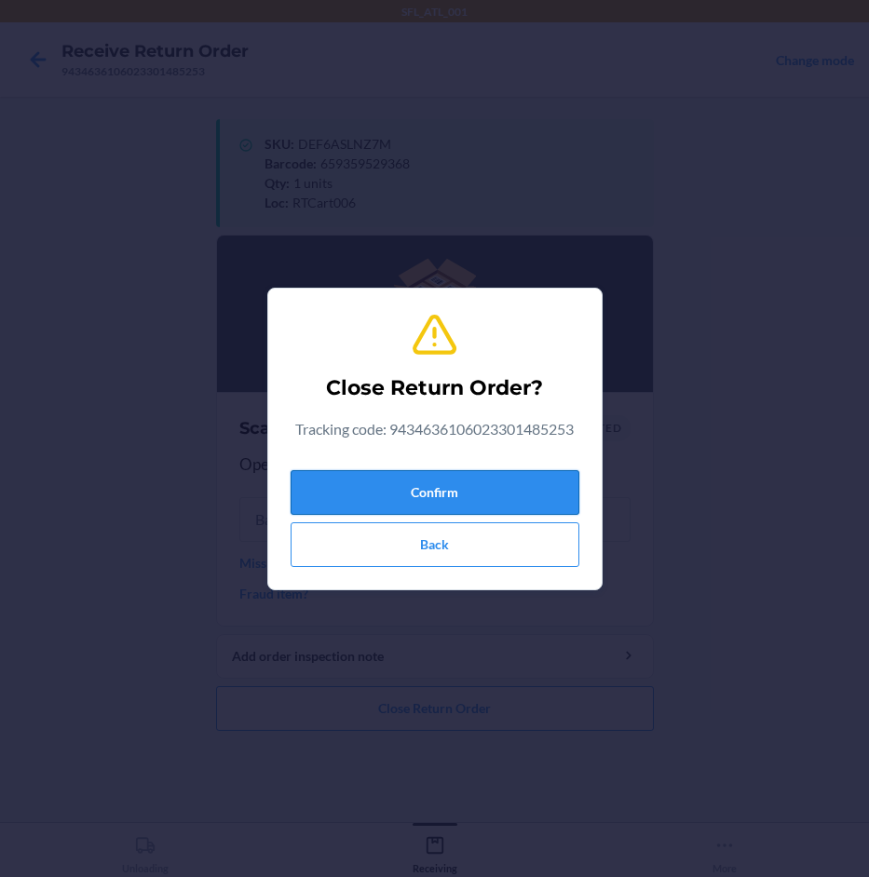
click at [497, 477] on button "Confirm" at bounding box center [435, 492] width 289 height 45
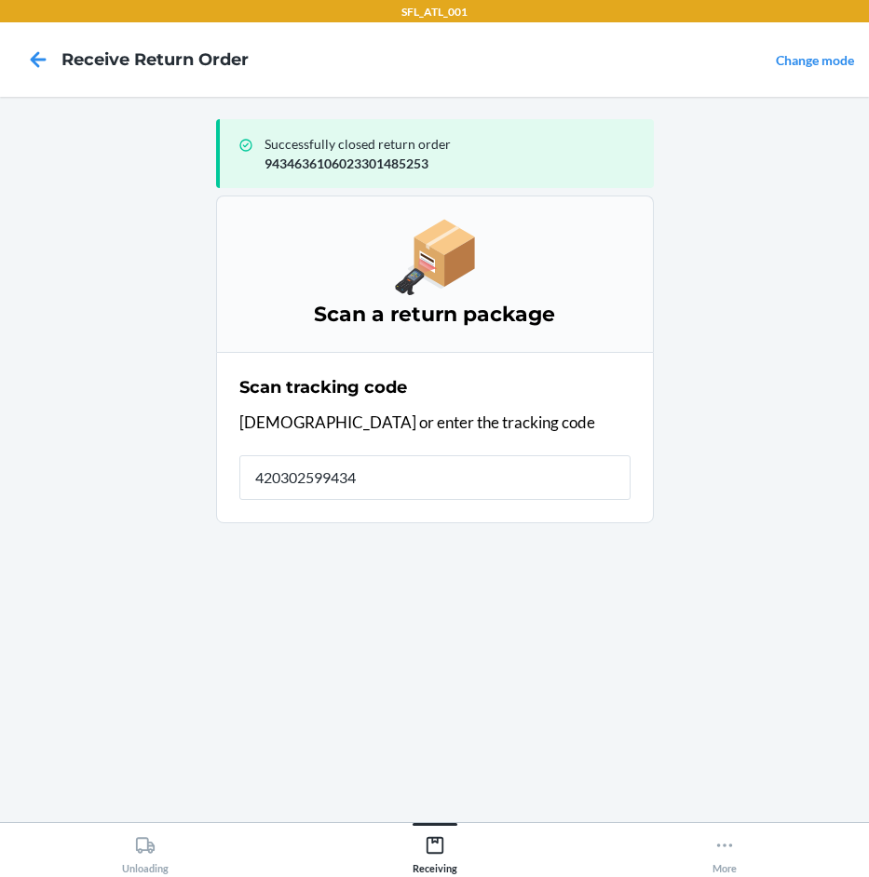
type input "4203025994346"
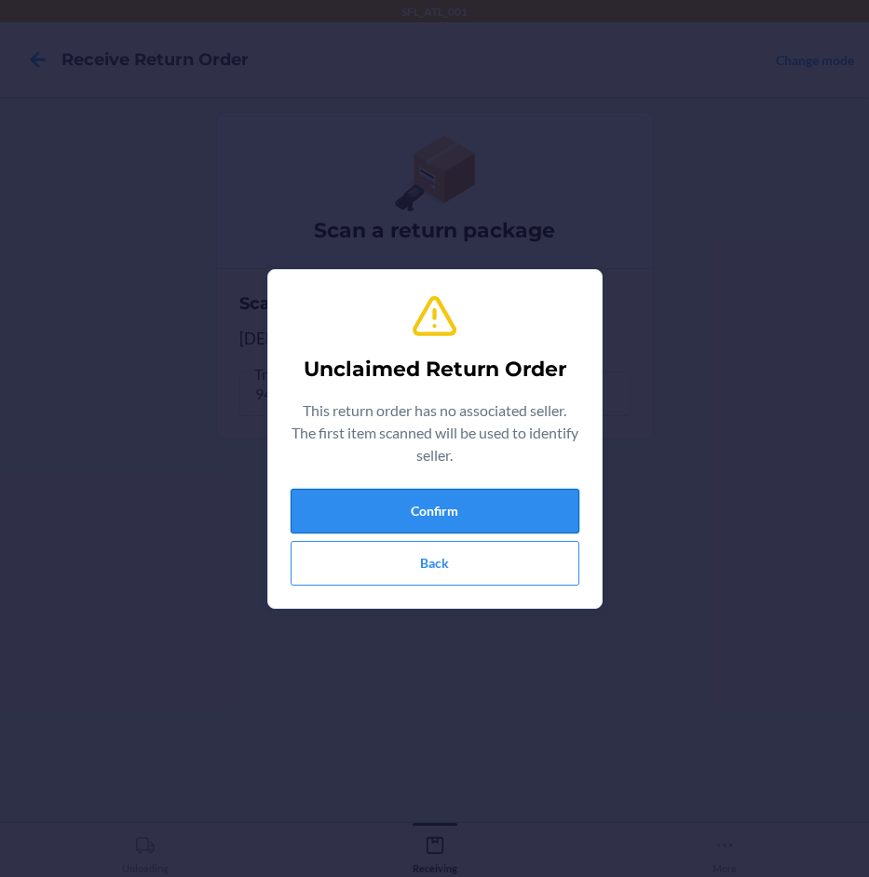
click at [367, 508] on button "Confirm" at bounding box center [435, 511] width 289 height 45
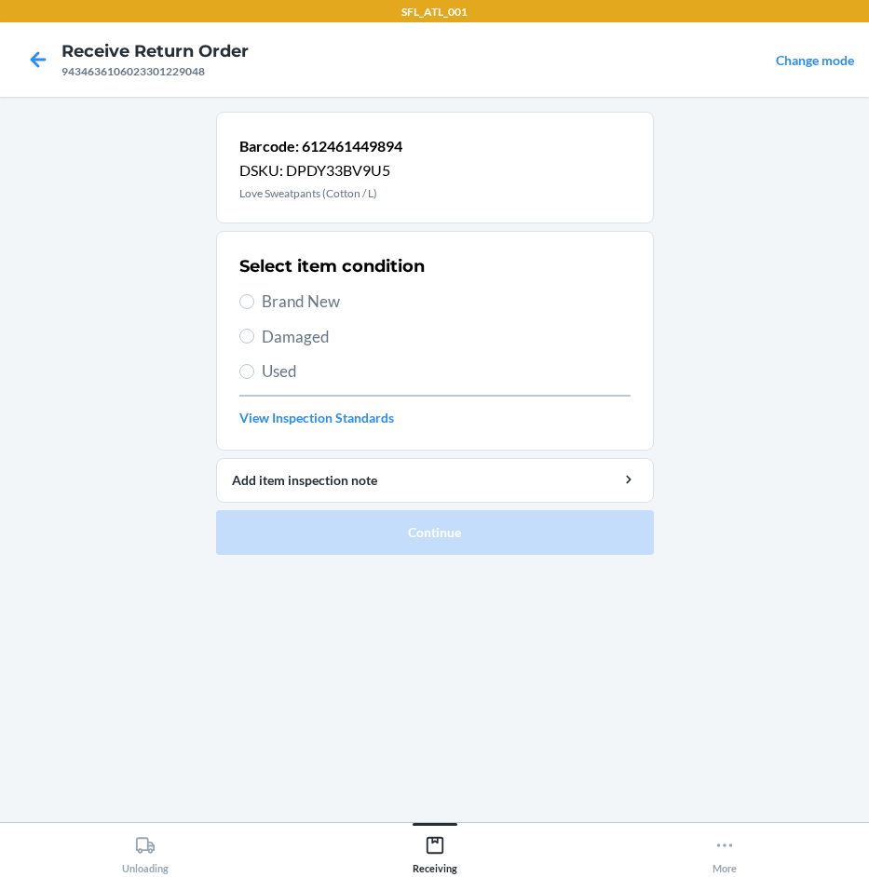
click at [316, 305] on span "Brand New" at bounding box center [446, 302] width 369 height 24
click at [254, 305] on input "Brand New" at bounding box center [246, 301] width 15 height 15
radio input "true"
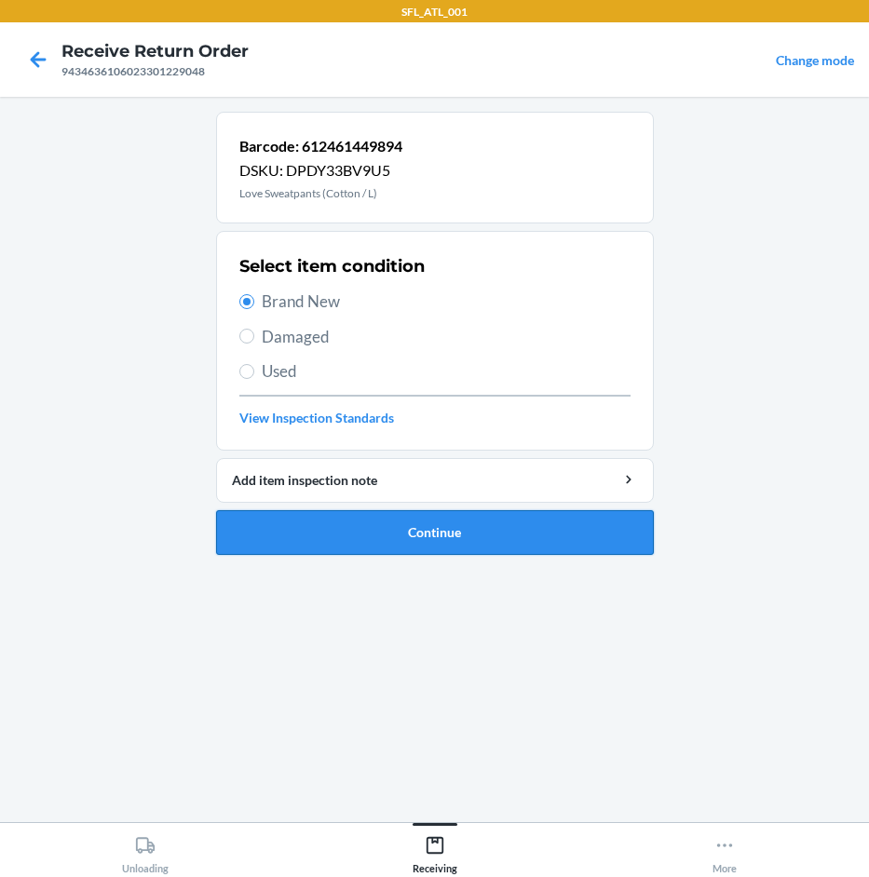
click at [457, 534] on button "Continue" at bounding box center [435, 532] width 438 height 45
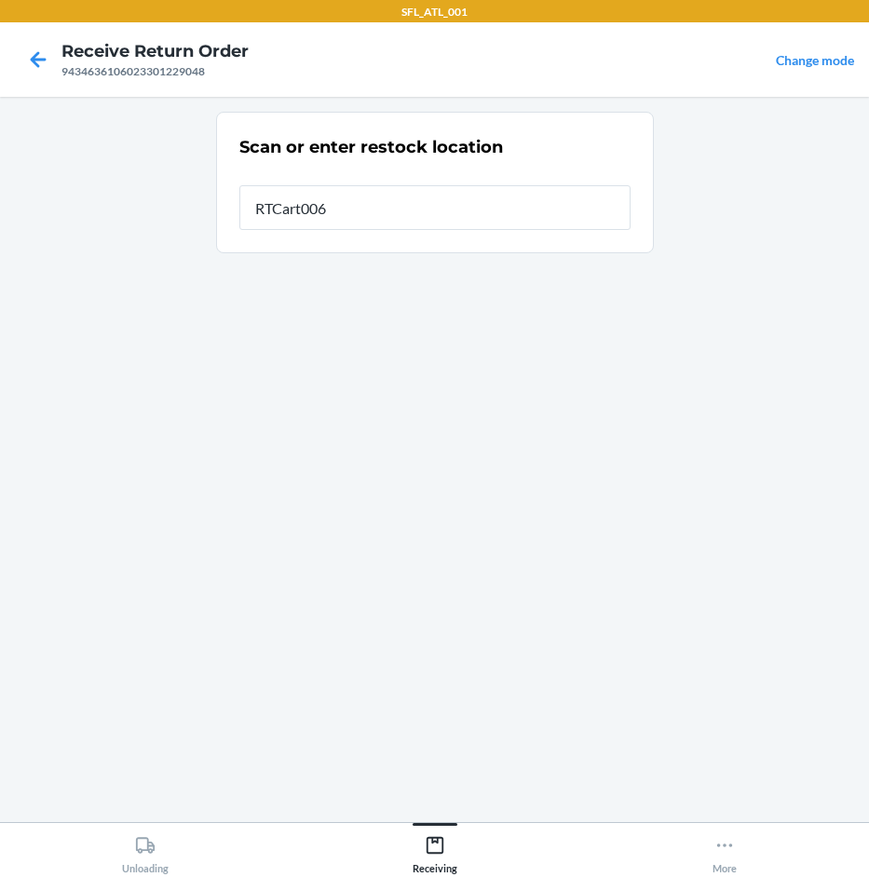
type input "RTCart006"
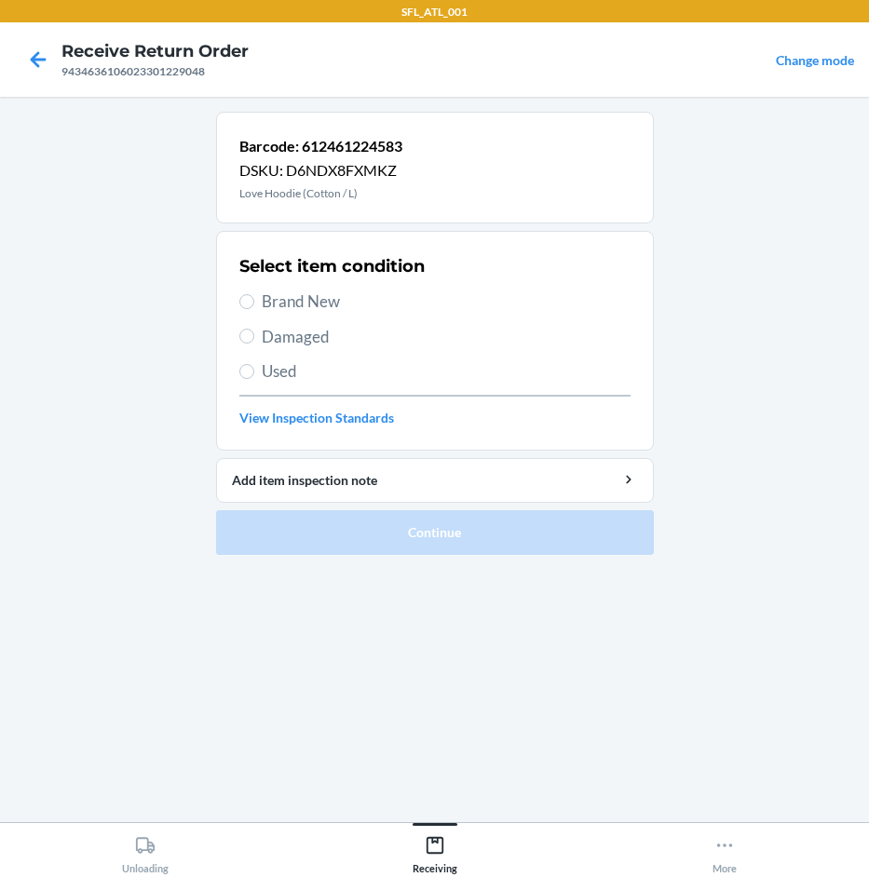
click at [318, 307] on span "Brand New" at bounding box center [446, 302] width 369 height 24
click at [254, 307] on input "Brand New" at bounding box center [246, 301] width 15 height 15
radio input "true"
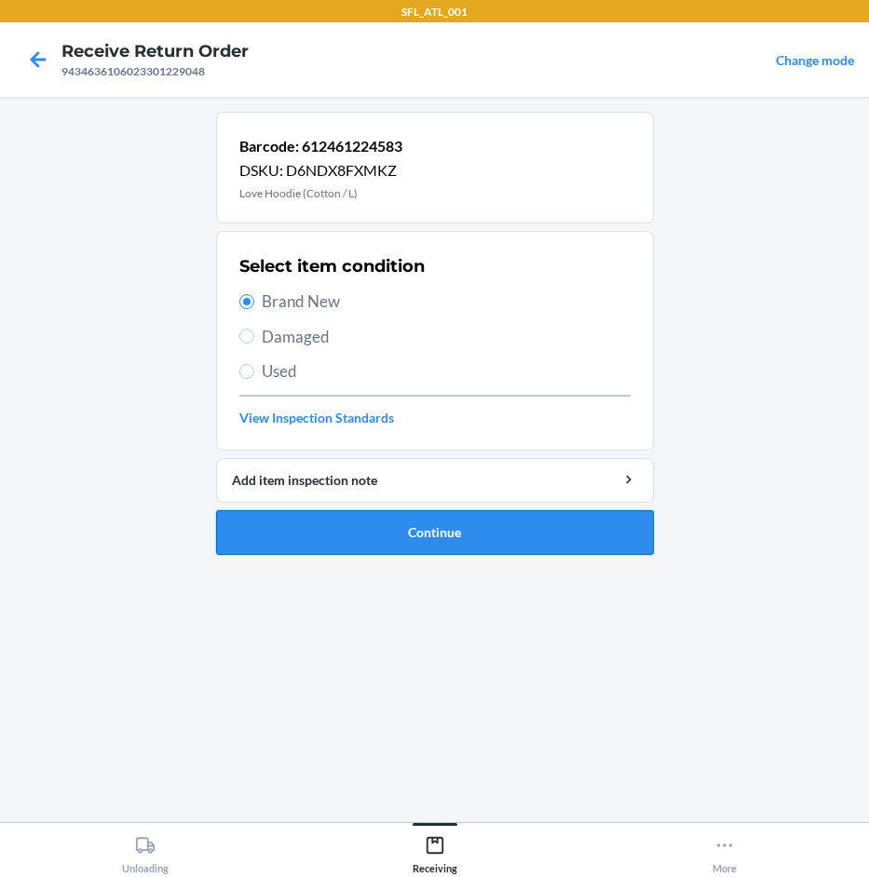
click at [462, 532] on button "Continue" at bounding box center [435, 532] width 438 height 45
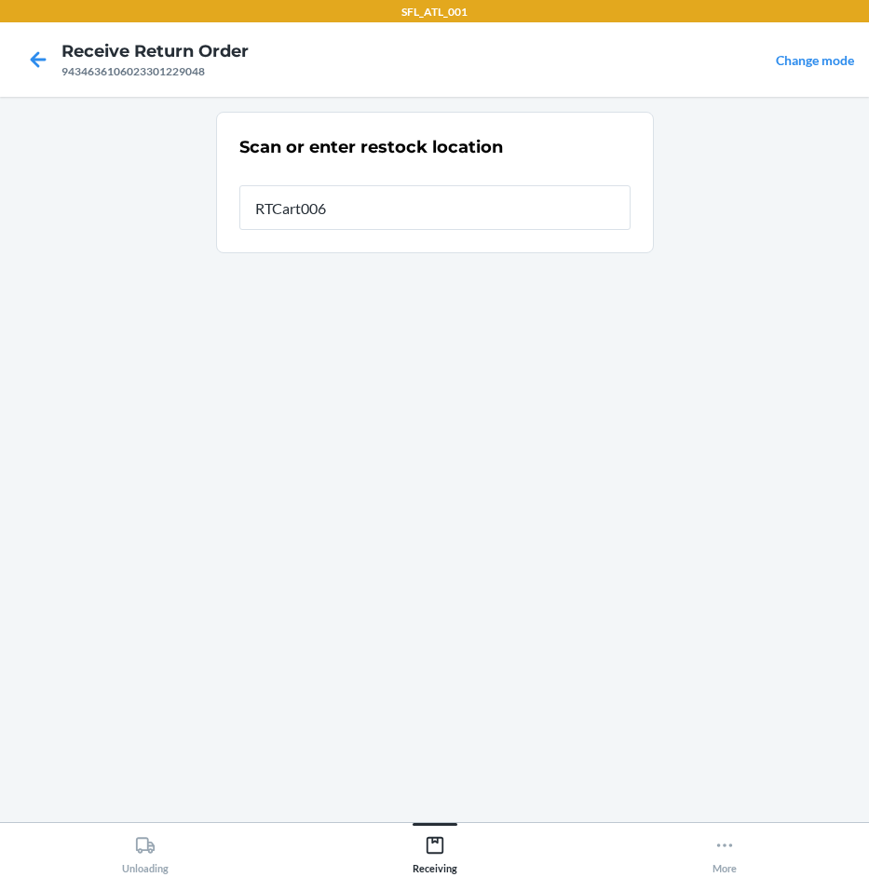
type input "RTCart006"
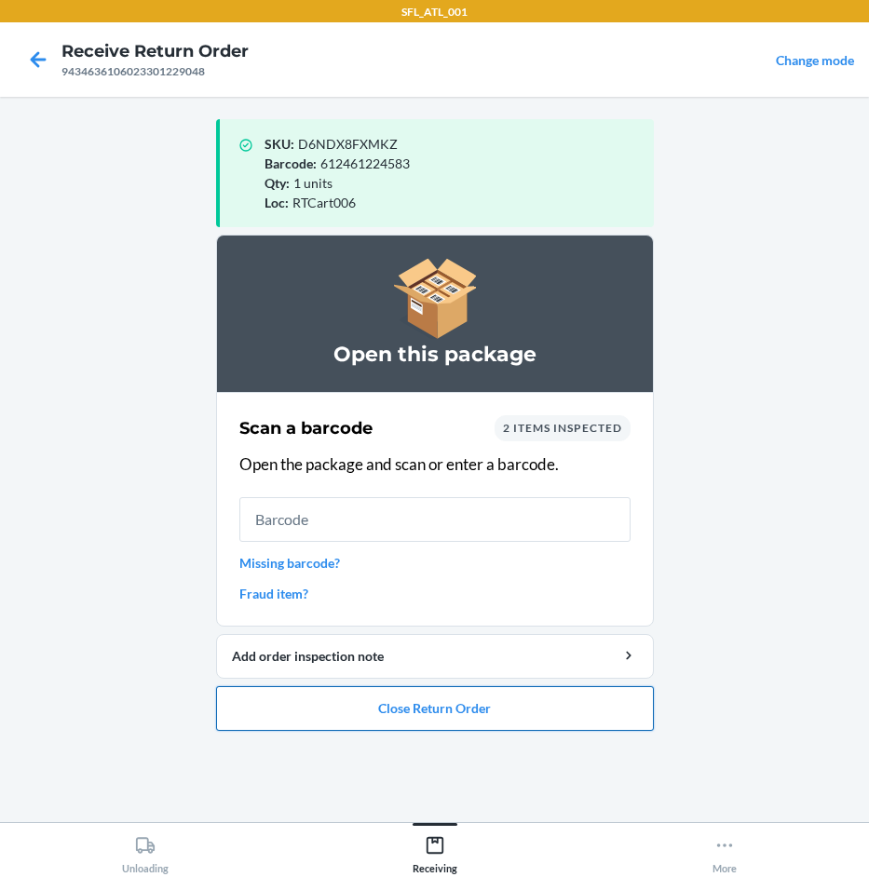
click at [576, 707] on button "Close Return Order" at bounding box center [435, 708] width 438 height 45
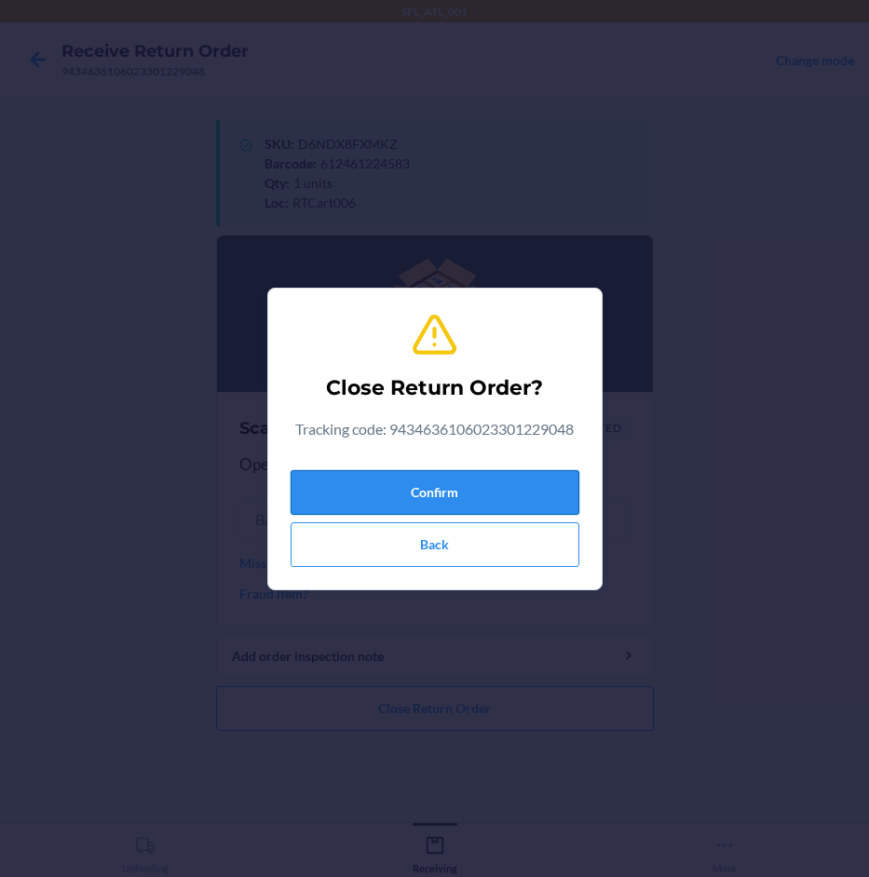
click at [547, 494] on button "Confirm" at bounding box center [435, 492] width 289 height 45
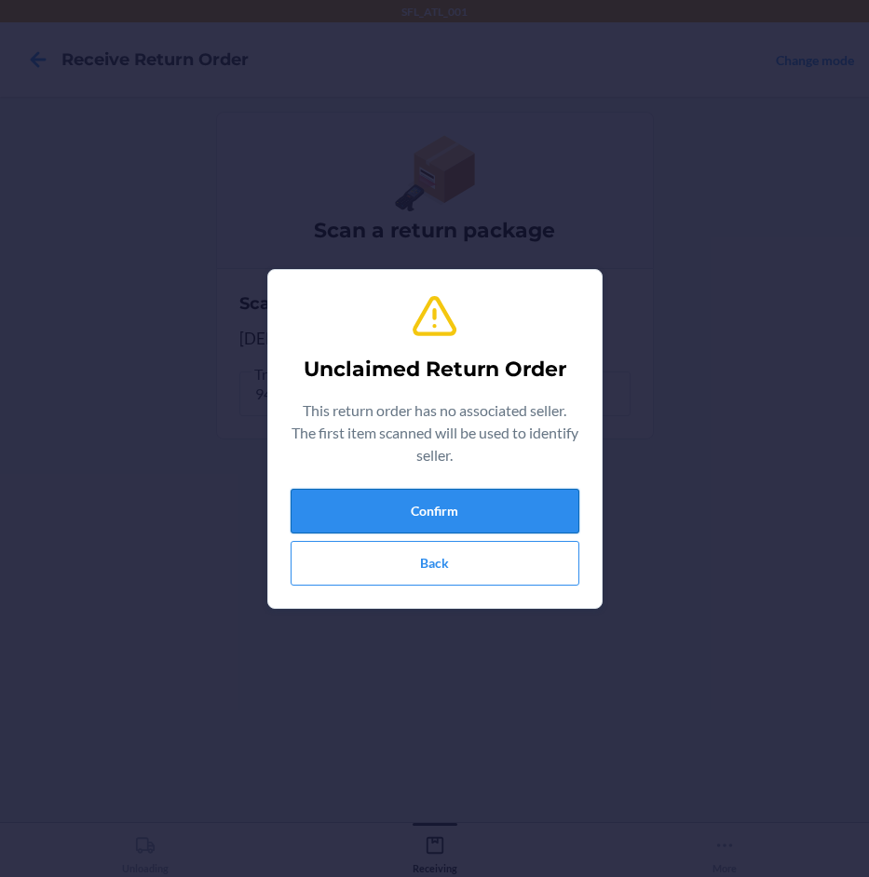
click at [494, 502] on button "Confirm" at bounding box center [435, 511] width 289 height 45
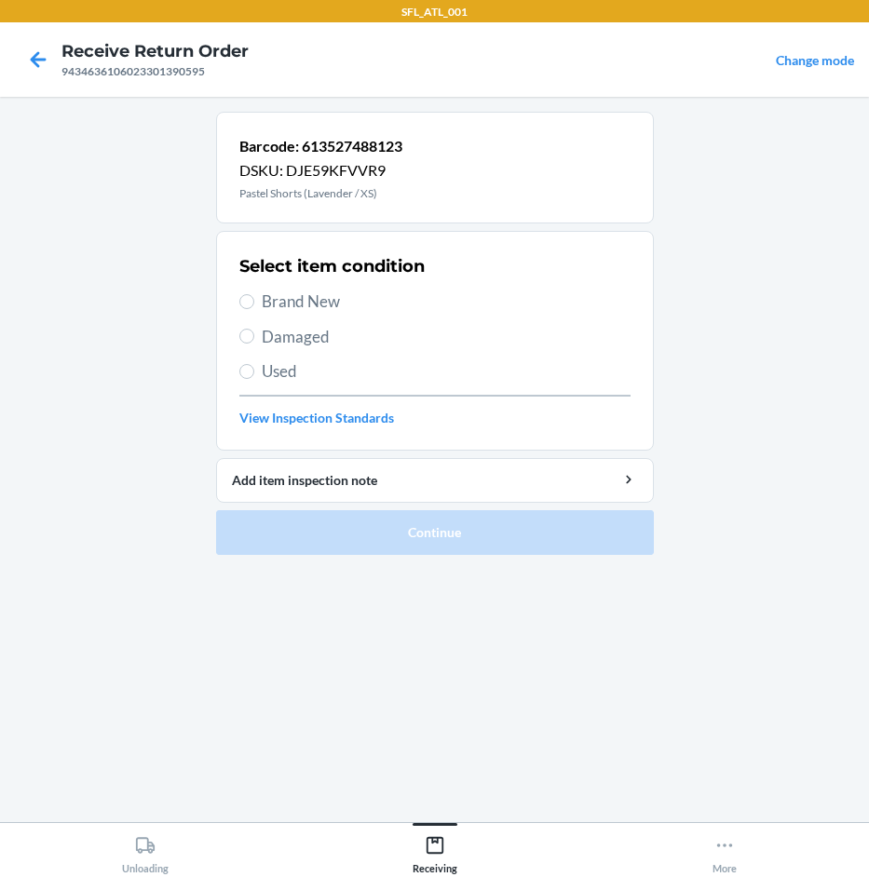
click at [346, 305] on span "Brand New" at bounding box center [446, 302] width 369 height 24
click at [254, 305] on input "Brand New" at bounding box center [246, 301] width 15 height 15
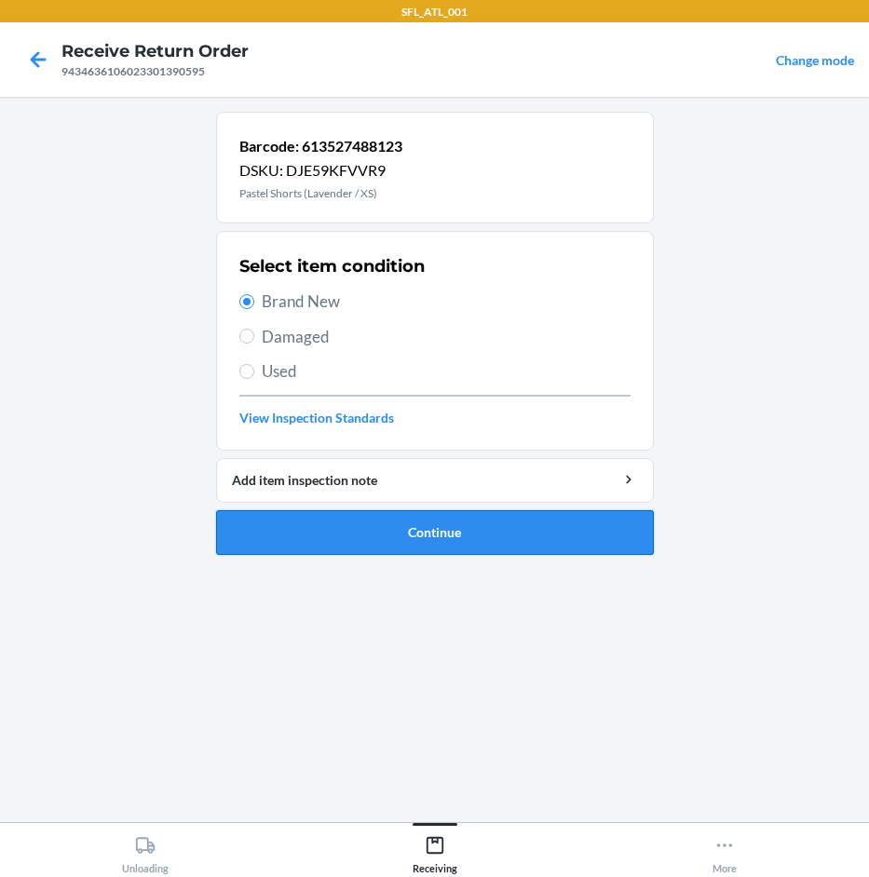
click at [467, 535] on button "Continue" at bounding box center [435, 532] width 438 height 45
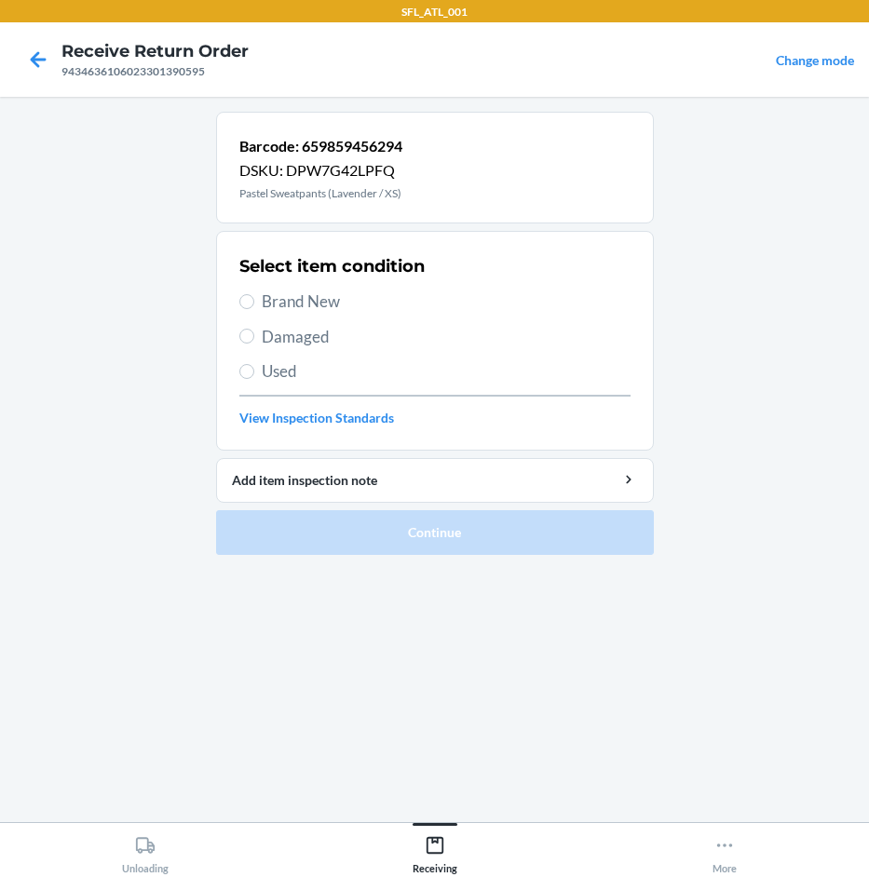
click at [318, 305] on span "Brand New" at bounding box center [446, 302] width 369 height 24
click at [254, 305] on input "Brand New" at bounding box center [246, 301] width 15 height 15
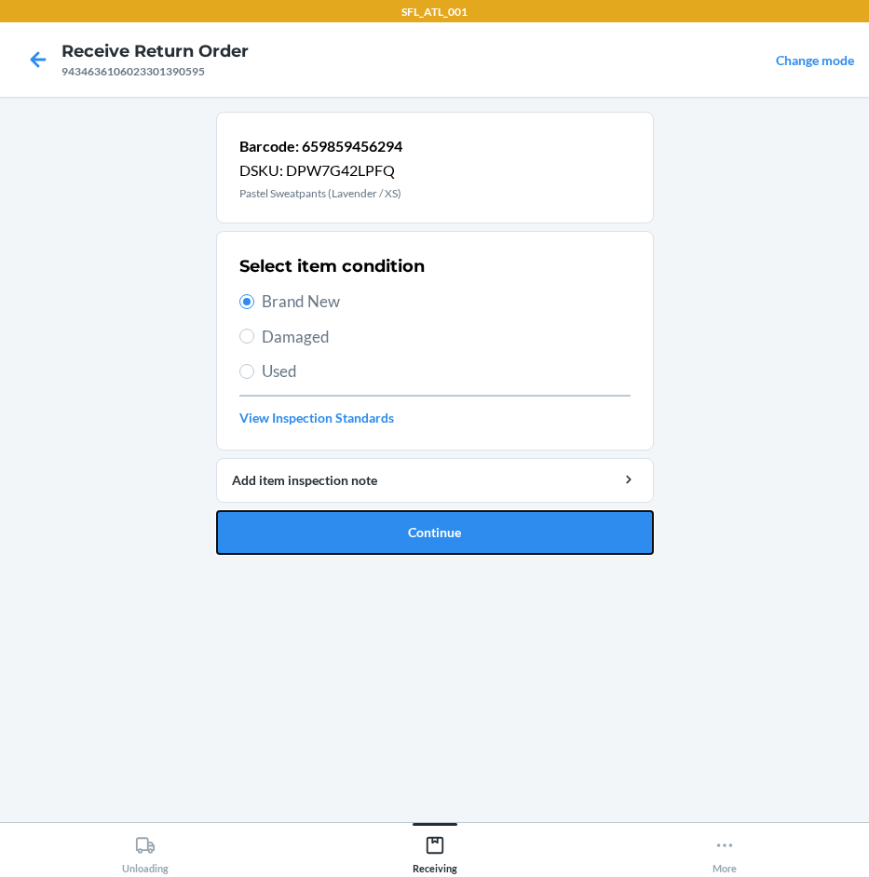
click at [459, 545] on button "Continue" at bounding box center [435, 532] width 438 height 45
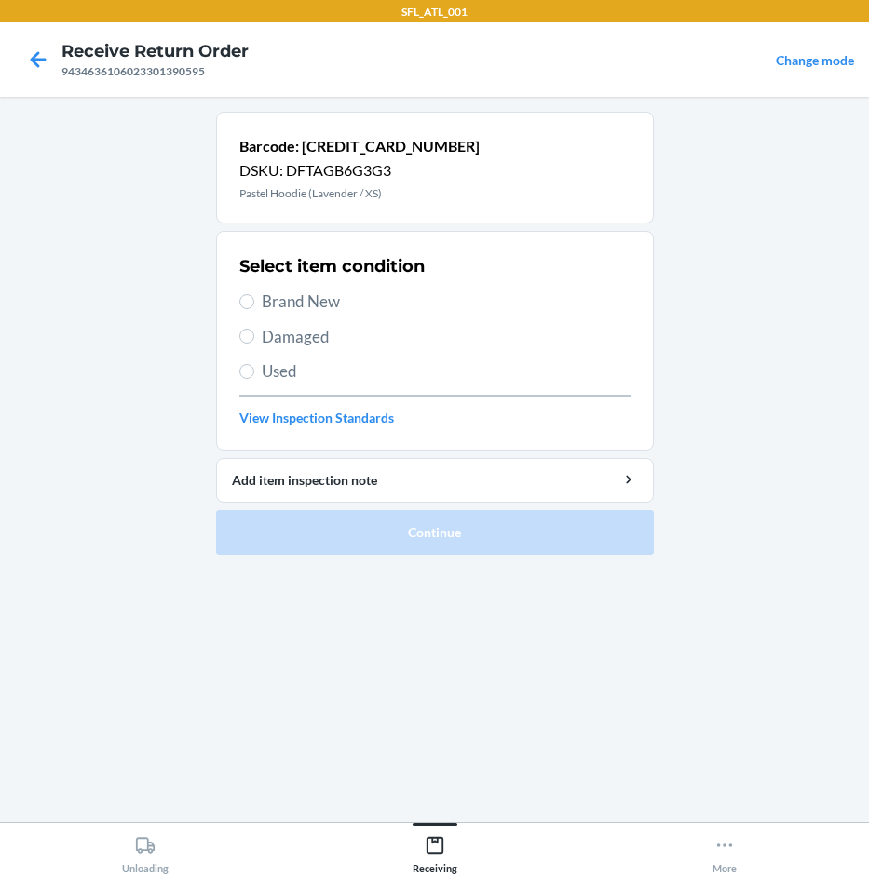
click at [311, 313] on span "Brand New" at bounding box center [446, 302] width 369 height 24
click at [254, 309] on input "Brand New" at bounding box center [246, 301] width 15 height 15
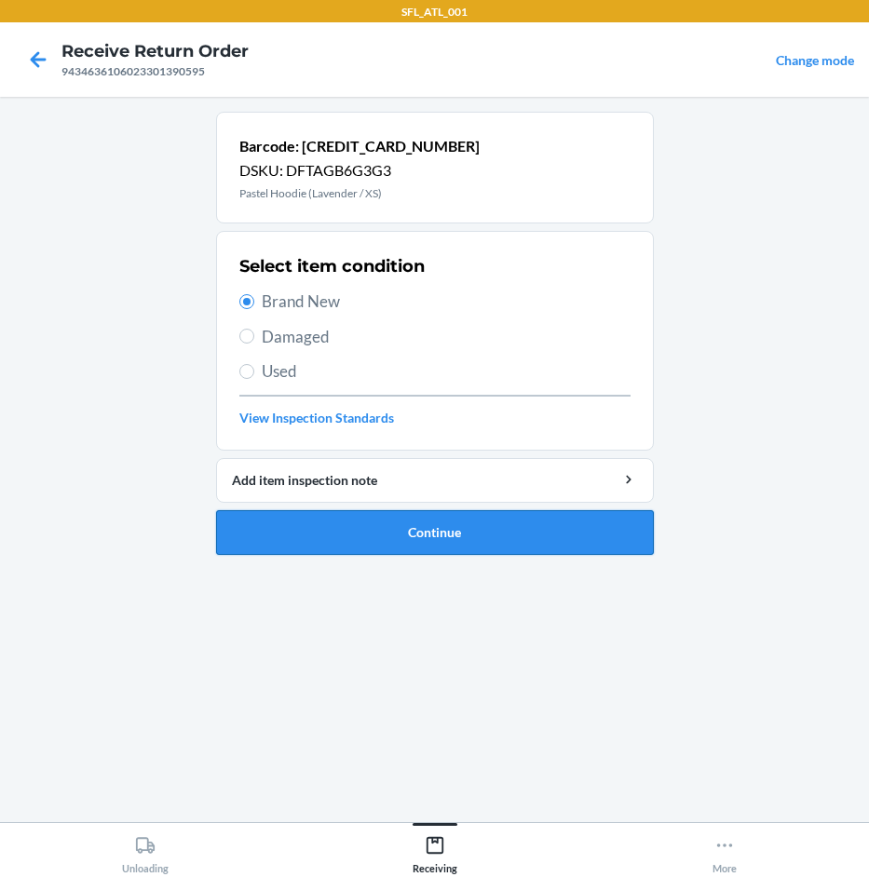
click at [444, 546] on button "Continue" at bounding box center [435, 532] width 438 height 45
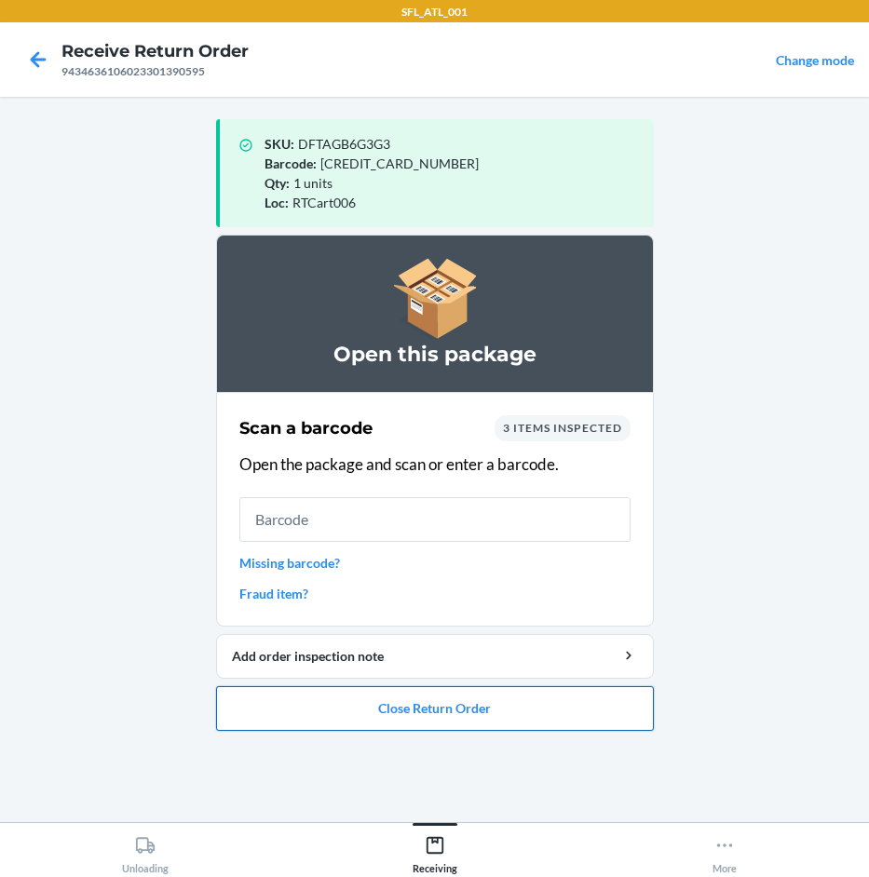
click at [471, 698] on button "Close Return Order" at bounding box center [435, 708] width 438 height 45
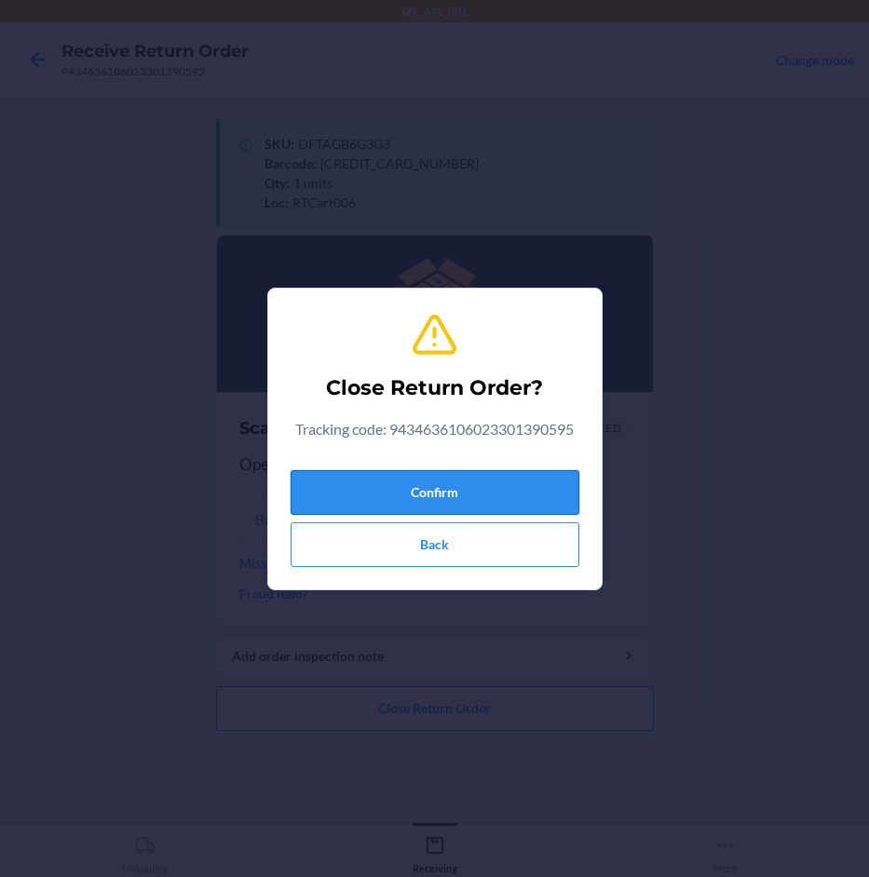
click at [531, 493] on button "Confirm" at bounding box center [435, 492] width 289 height 45
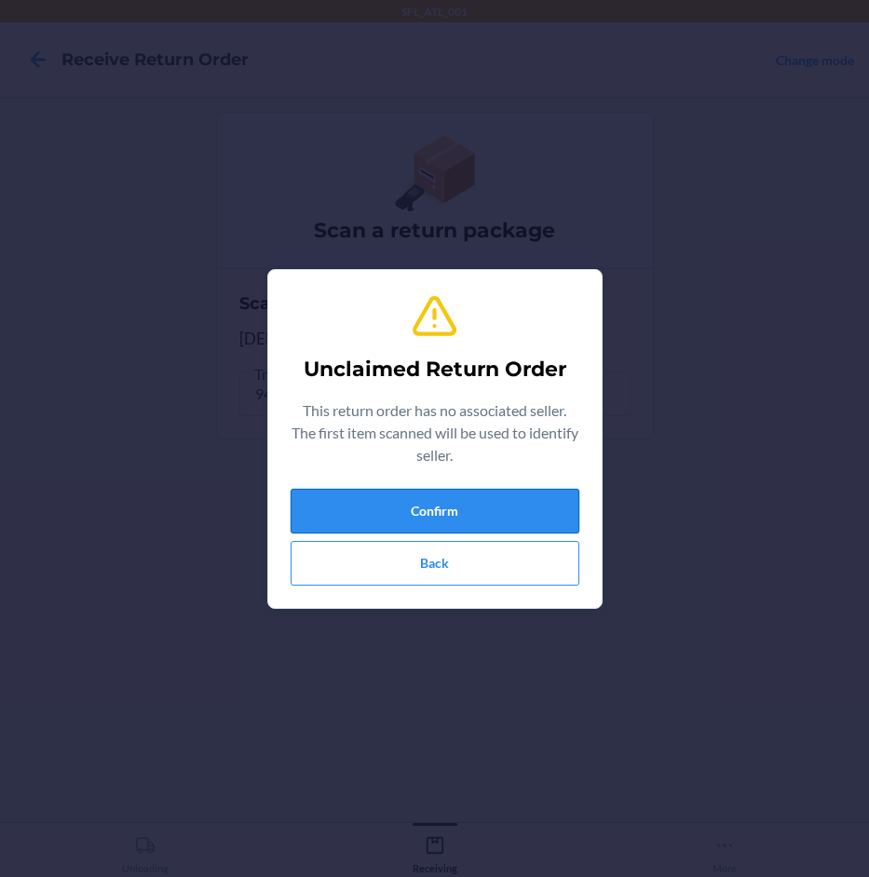
click at [547, 504] on button "Confirm" at bounding box center [435, 511] width 289 height 45
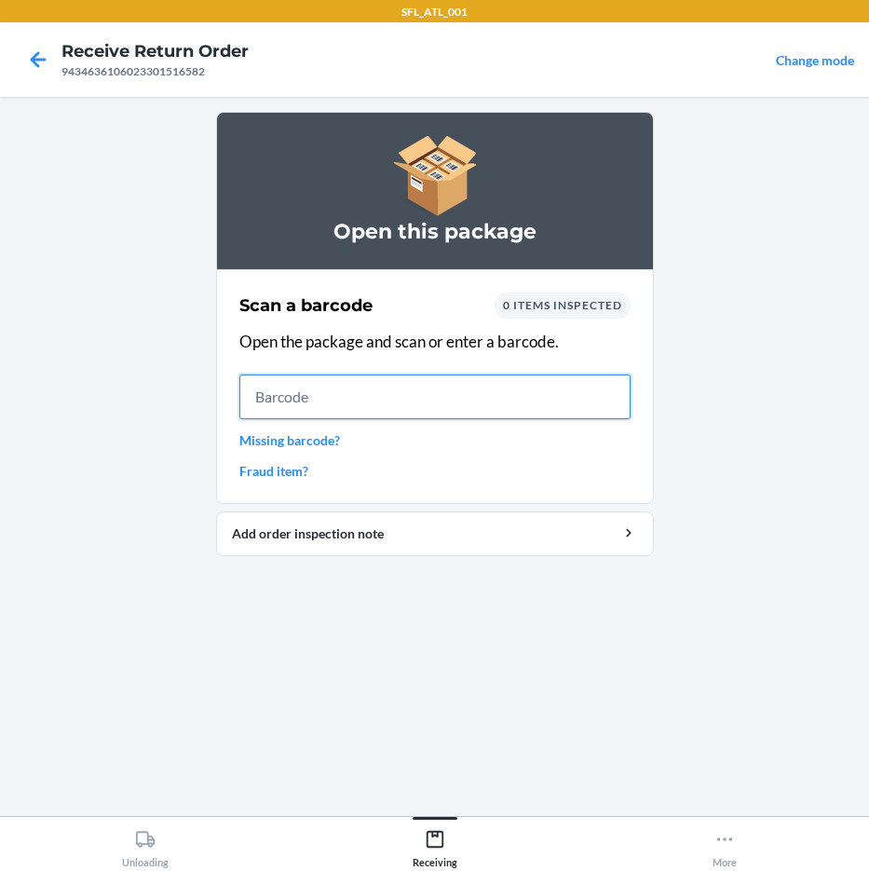
click at [498, 396] on input "text" at bounding box center [434, 396] width 391 height 45
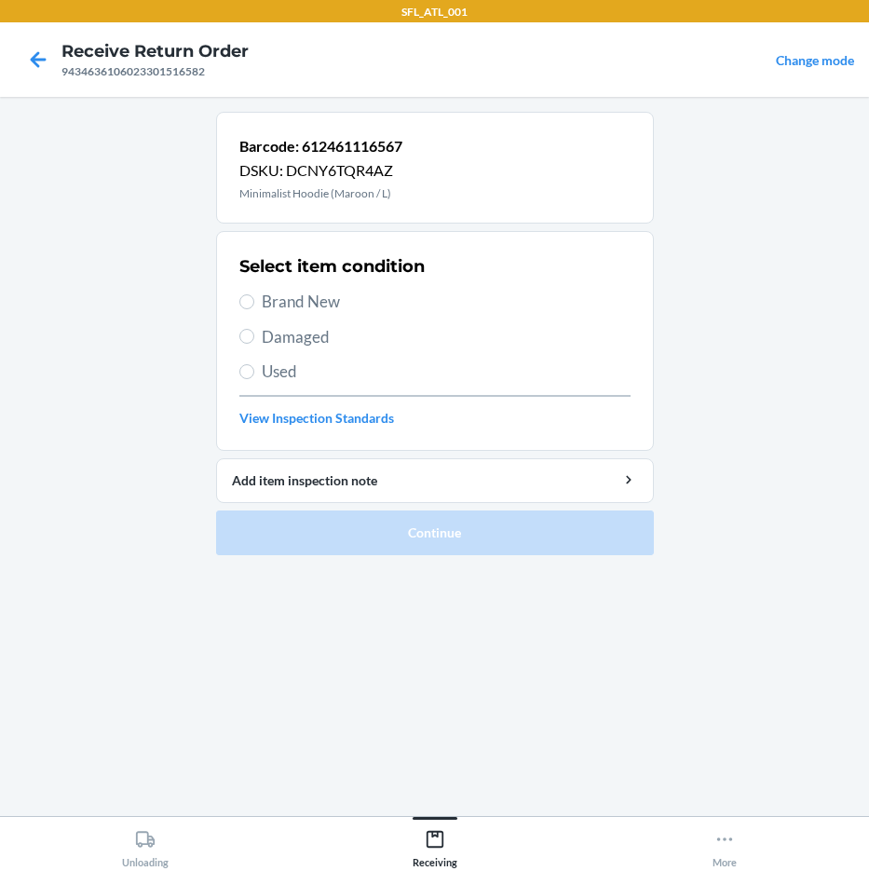
click at [363, 296] on span "Brand New" at bounding box center [446, 302] width 369 height 24
click at [254, 296] on input "Brand New" at bounding box center [246, 301] width 15 height 15
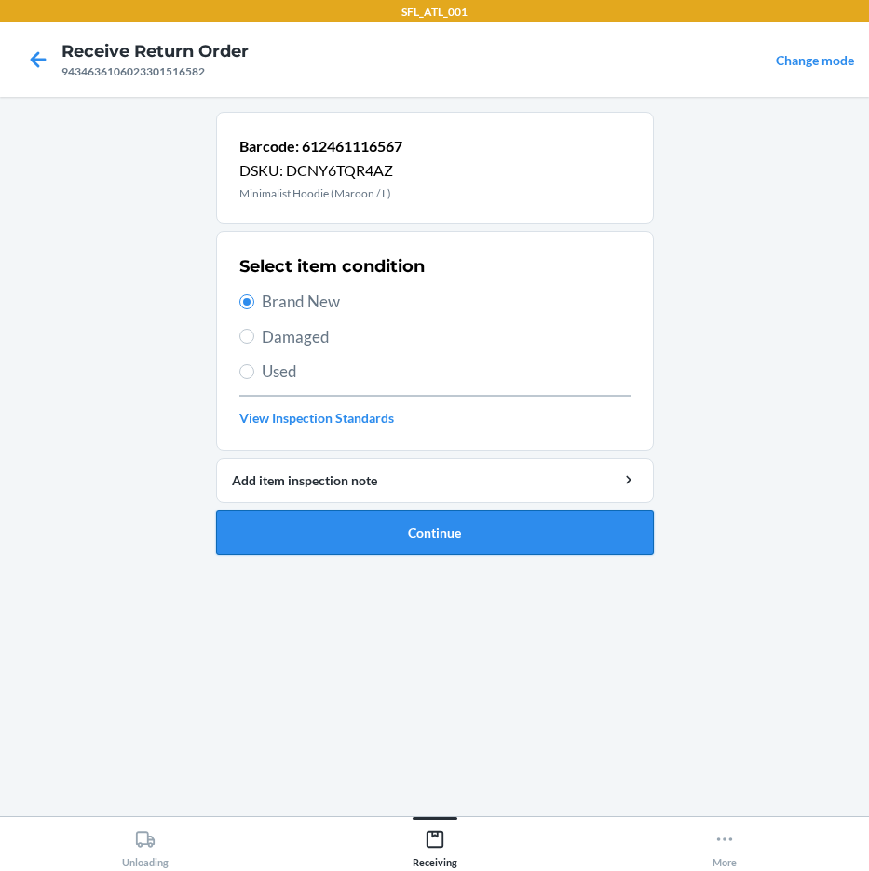
click at [470, 520] on button "Continue" at bounding box center [435, 532] width 438 height 45
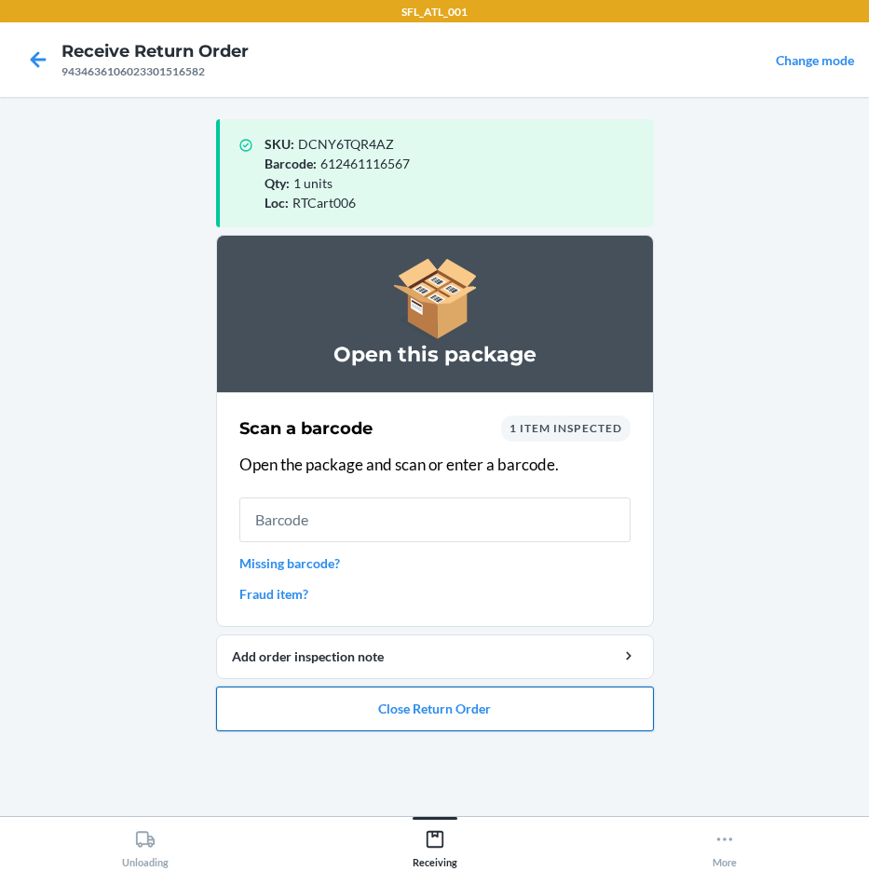
click at [553, 716] on button "Close Return Order" at bounding box center [435, 708] width 438 height 45
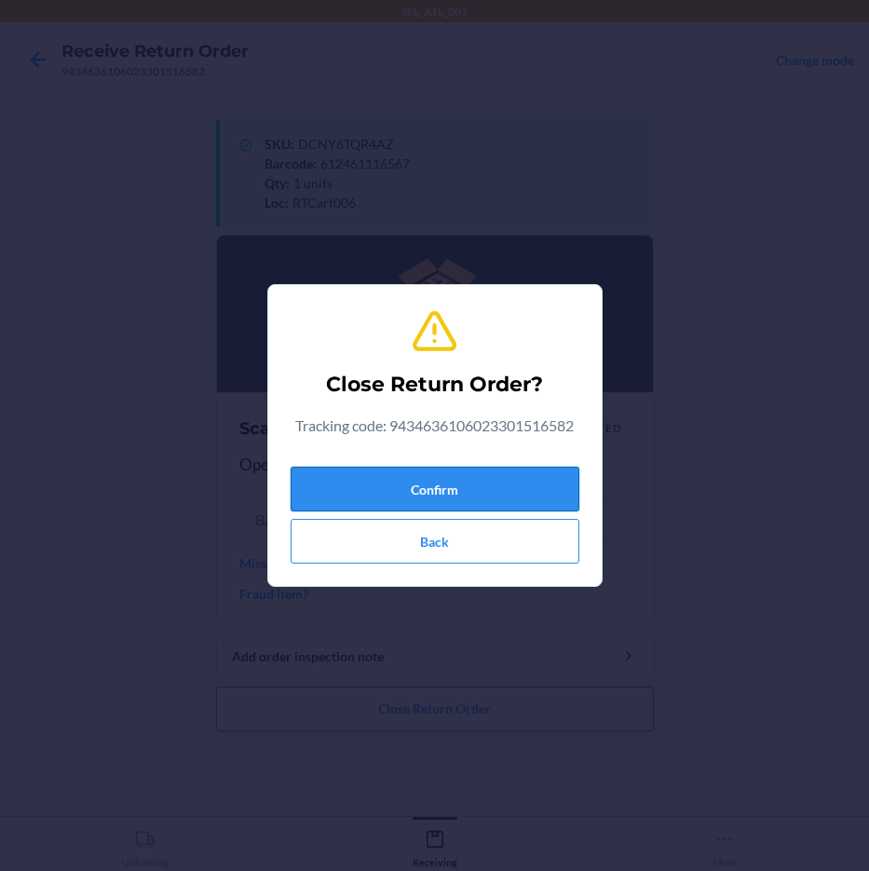
click at [520, 485] on button "Confirm" at bounding box center [435, 489] width 289 height 45
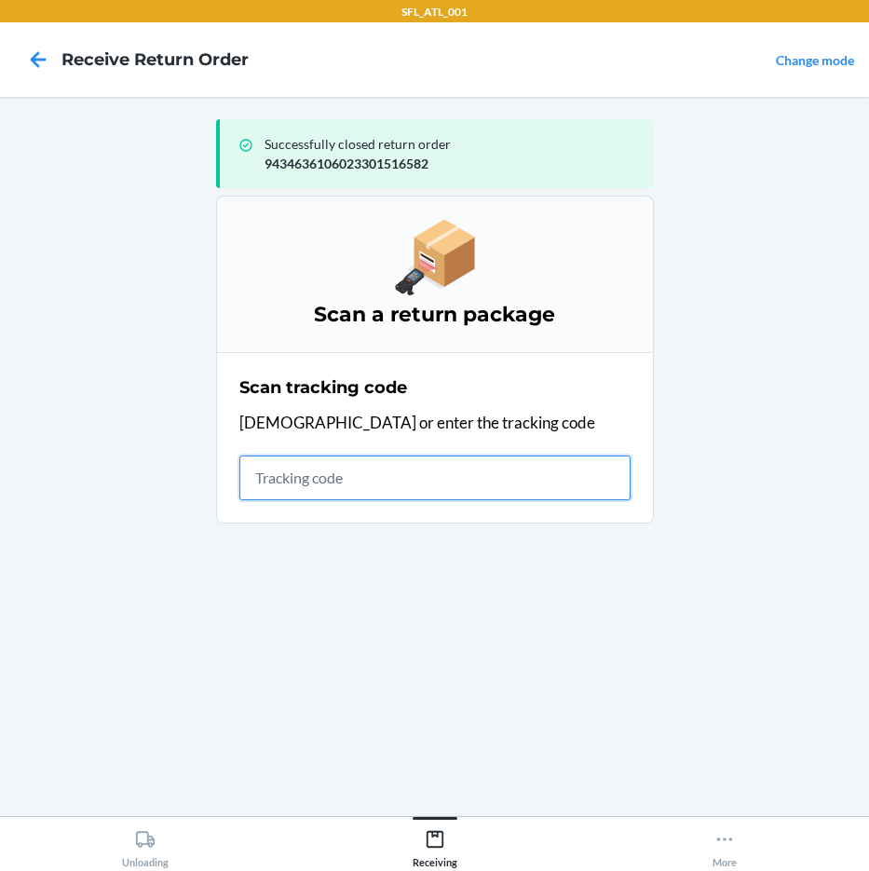
click at [449, 478] on input "text" at bounding box center [434, 477] width 391 height 45
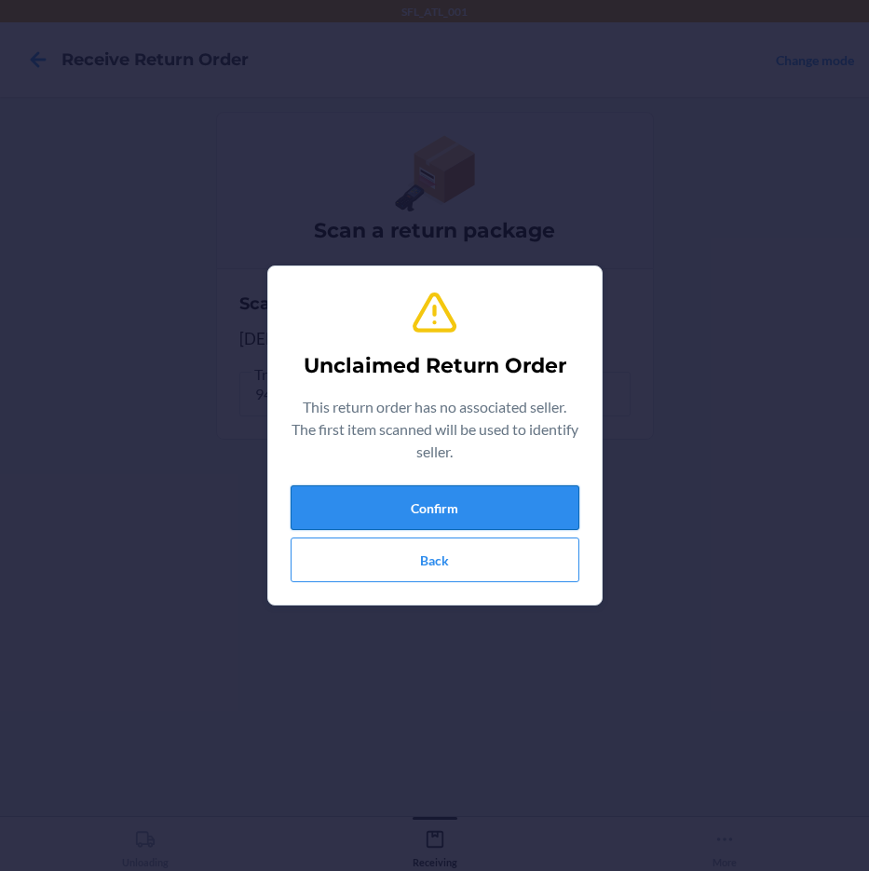
click at [498, 507] on button "Confirm" at bounding box center [435, 507] width 289 height 45
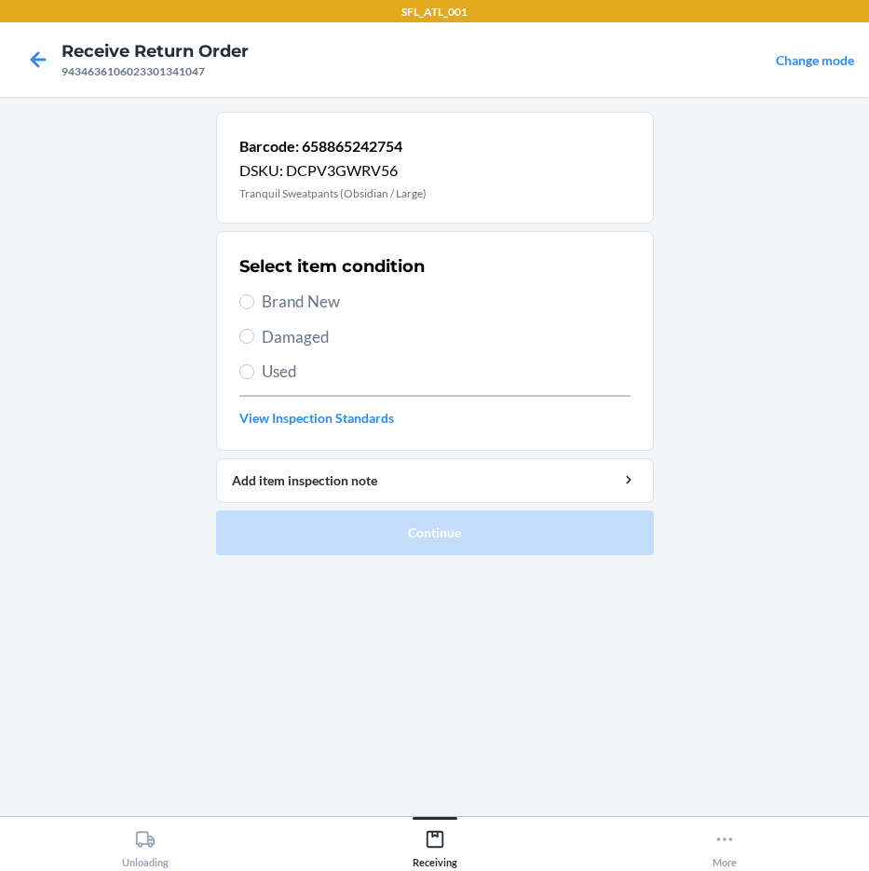
click at [327, 305] on span "Brand New" at bounding box center [446, 302] width 369 height 24
click at [254, 305] on input "Brand New" at bounding box center [246, 301] width 15 height 15
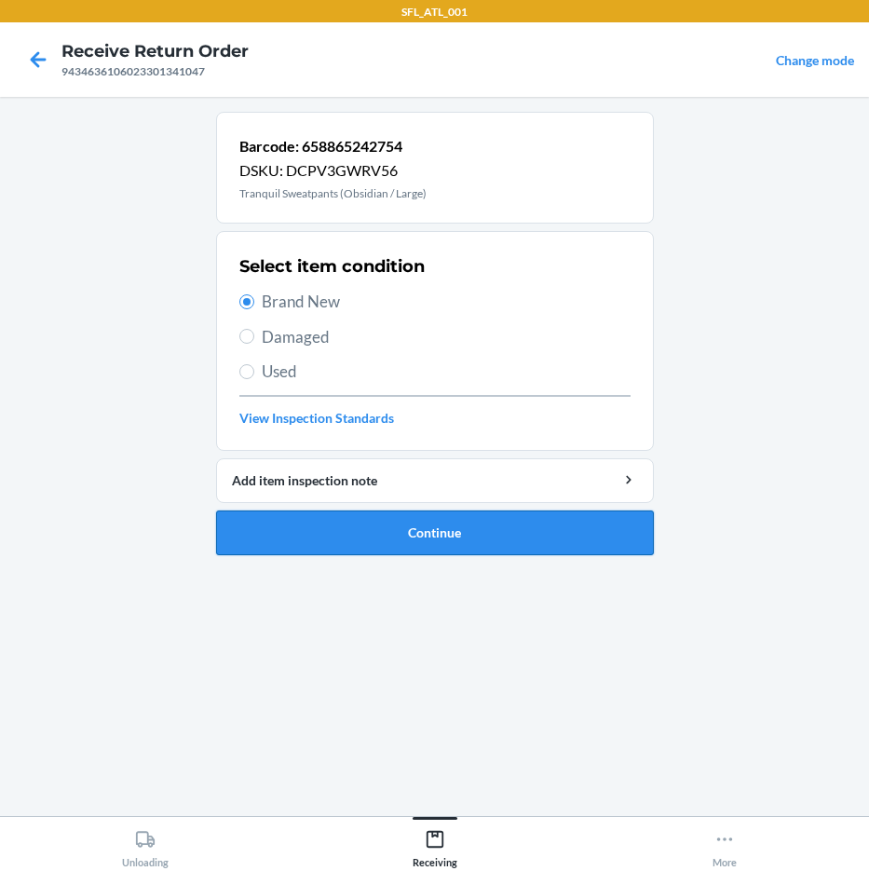
click at [439, 545] on button "Continue" at bounding box center [435, 532] width 438 height 45
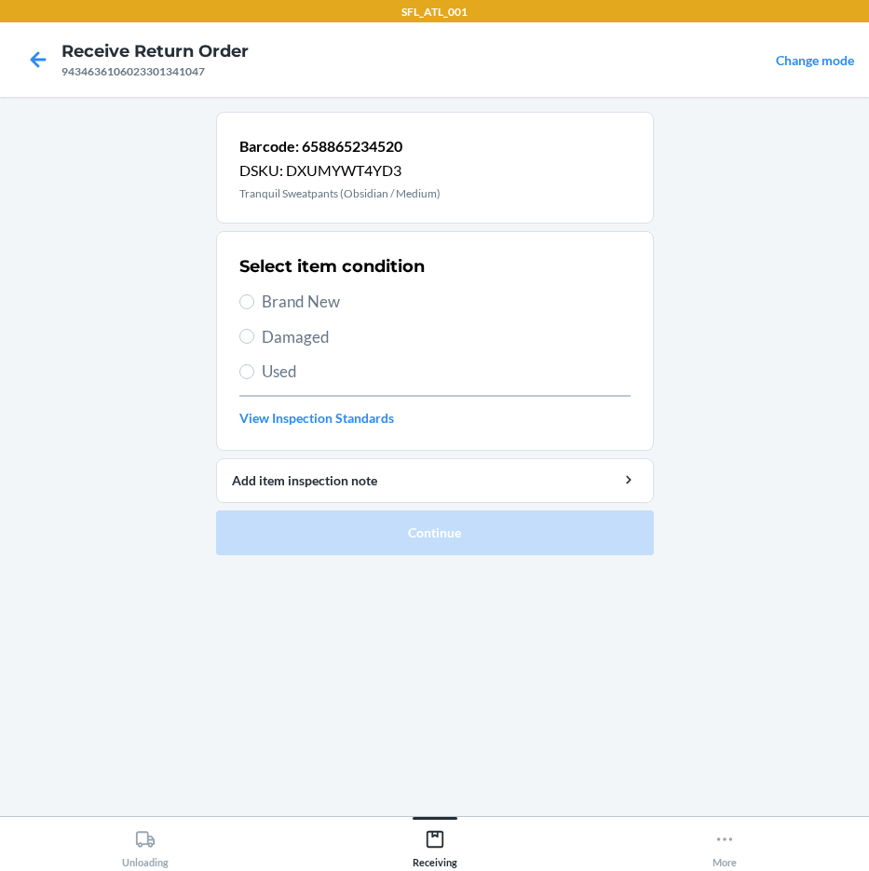
click at [296, 292] on span "Brand New" at bounding box center [446, 302] width 369 height 24
click at [254, 294] on input "Brand New" at bounding box center [246, 301] width 15 height 15
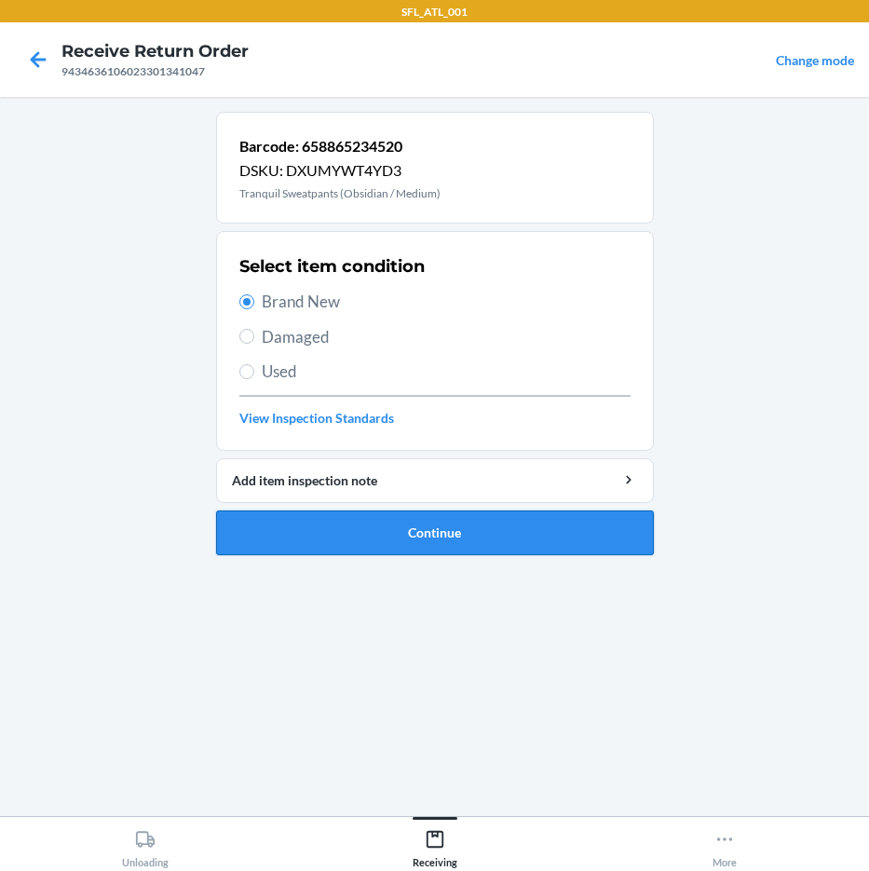
click at [476, 535] on button "Continue" at bounding box center [435, 532] width 438 height 45
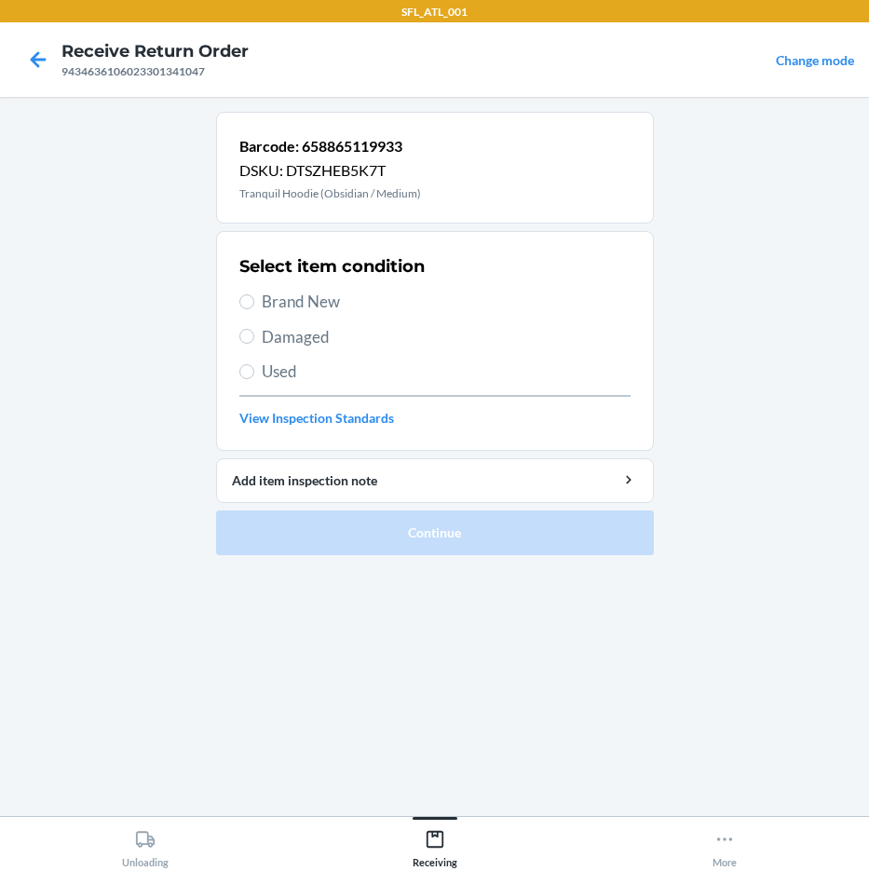
click at [298, 299] on span "Brand New" at bounding box center [446, 302] width 369 height 24
click at [254, 299] on input "Brand New" at bounding box center [246, 301] width 15 height 15
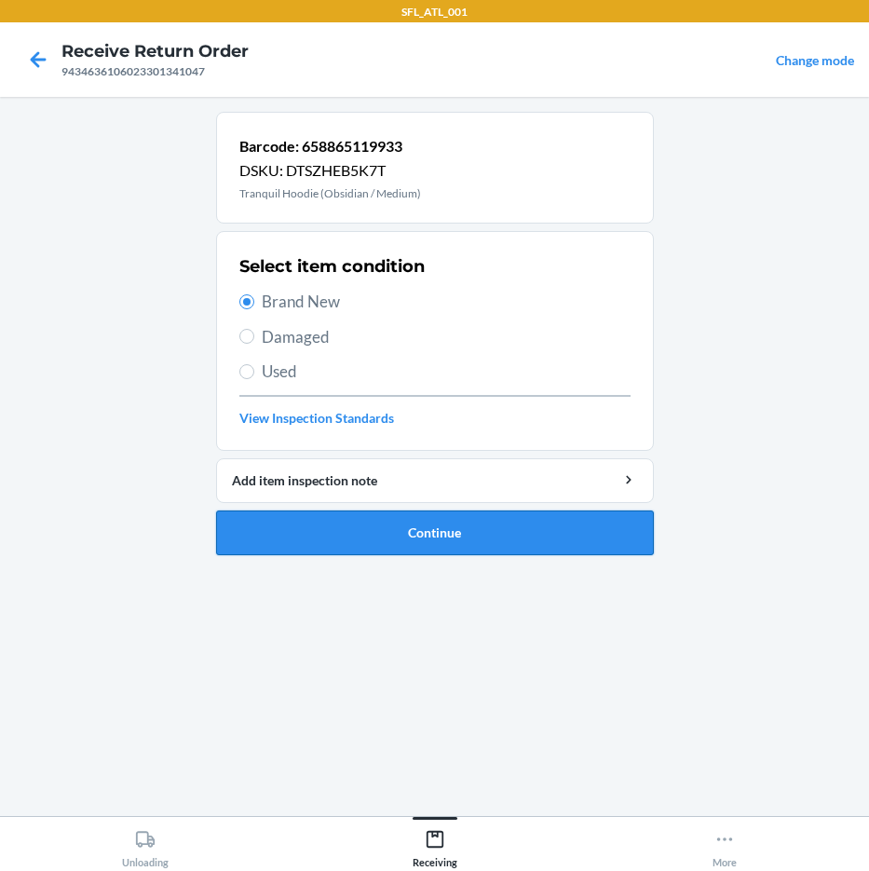
click at [393, 528] on button "Continue" at bounding box center [435, 532] width 438 height 45
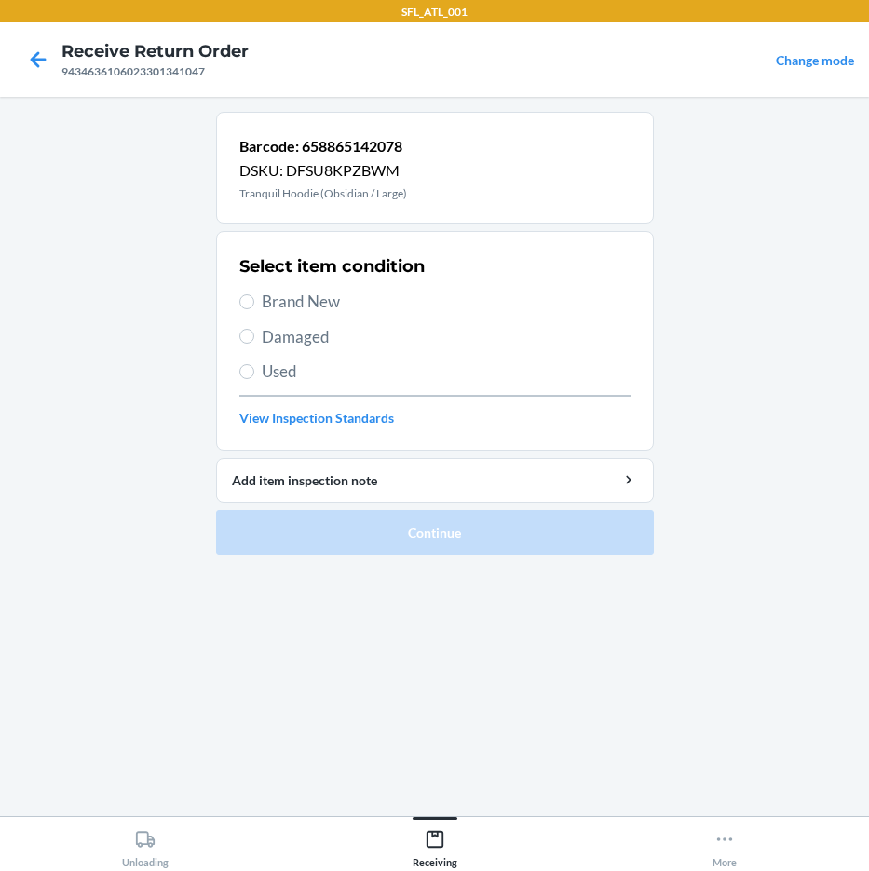
drag, startPoint x: 279, startPoint y: 308, endPoint x: 281, endPoint y: 296, distance: 12.2
click at [279, 307] on span "Brand New" at bounding box center [446, 302] width 369 height 24
click at [254, 307] on input "Brand New" at bounding box center [246, 301] width 15 height 15
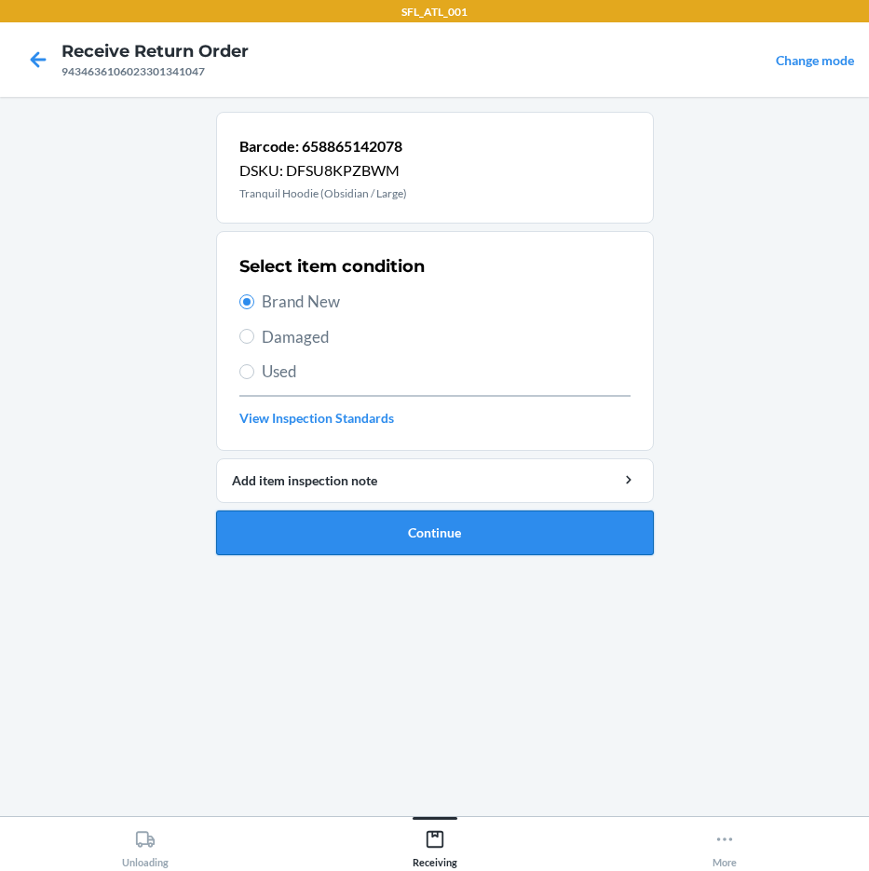
click at [535, 547] on button "Continue" at bounding box center [435, 532] width 438 height 45
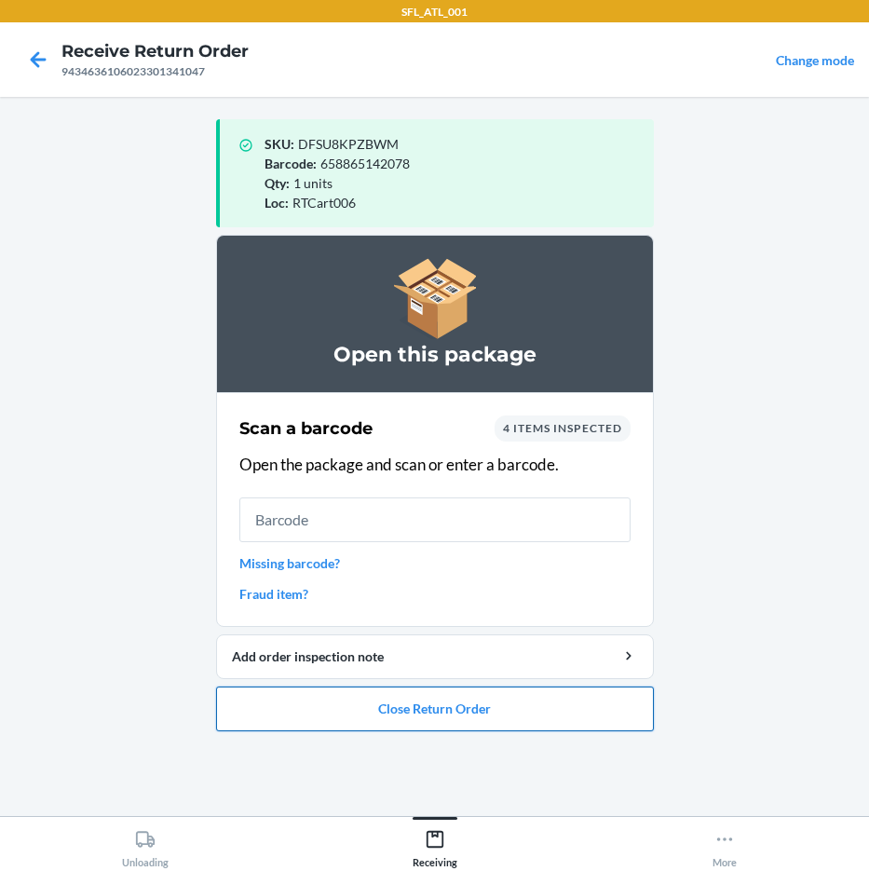
click at [591, 724] on button "Close Return Order" at bounding box center [435, 708] width 438 height 45
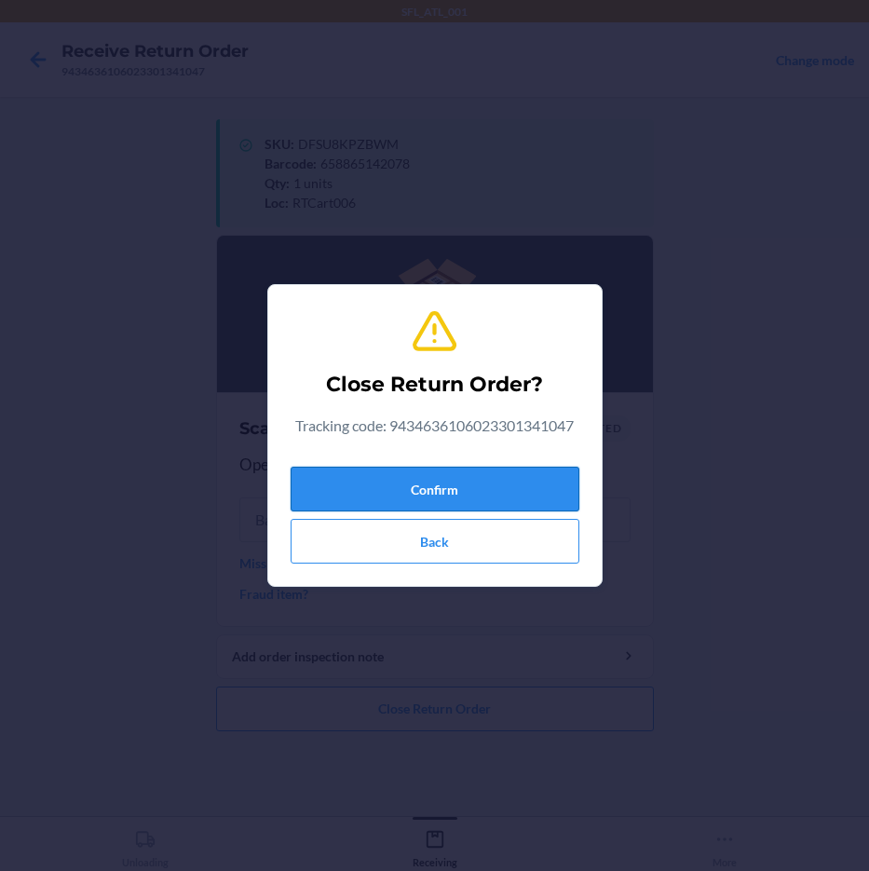
click at [528, 477] on button "Confirm" at bounding box center [435, 489] width 289 height 45
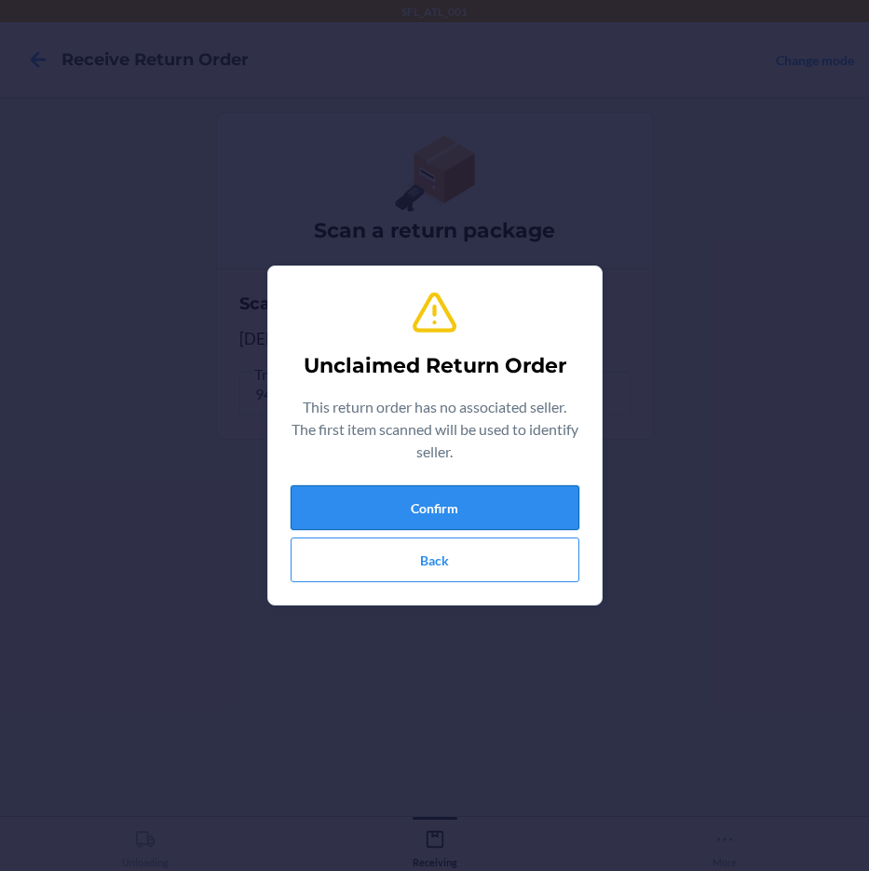
click at [471, 515] on button "Confirm" at bounding box center [435, 507] width 289 height 45
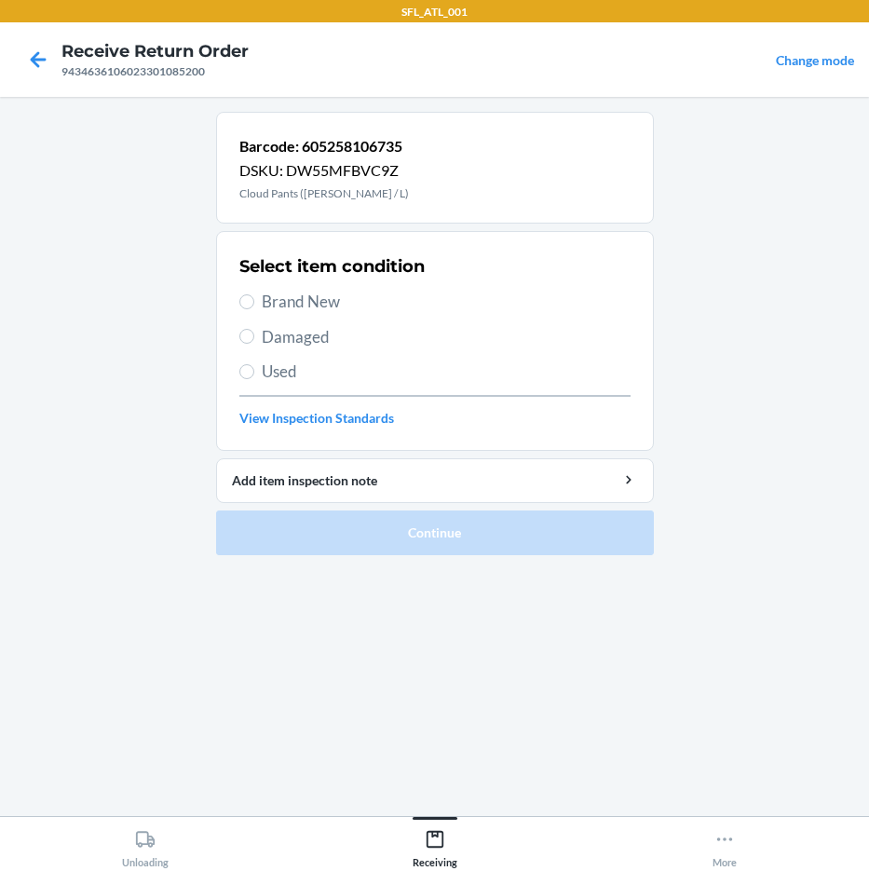
click at [316, 294] on span "Brand New" at bounding box center [446, 302] width 369 height 24
click at [254, 294] on input "Brand New" at bounding box center [246, 301] width 15 height 15
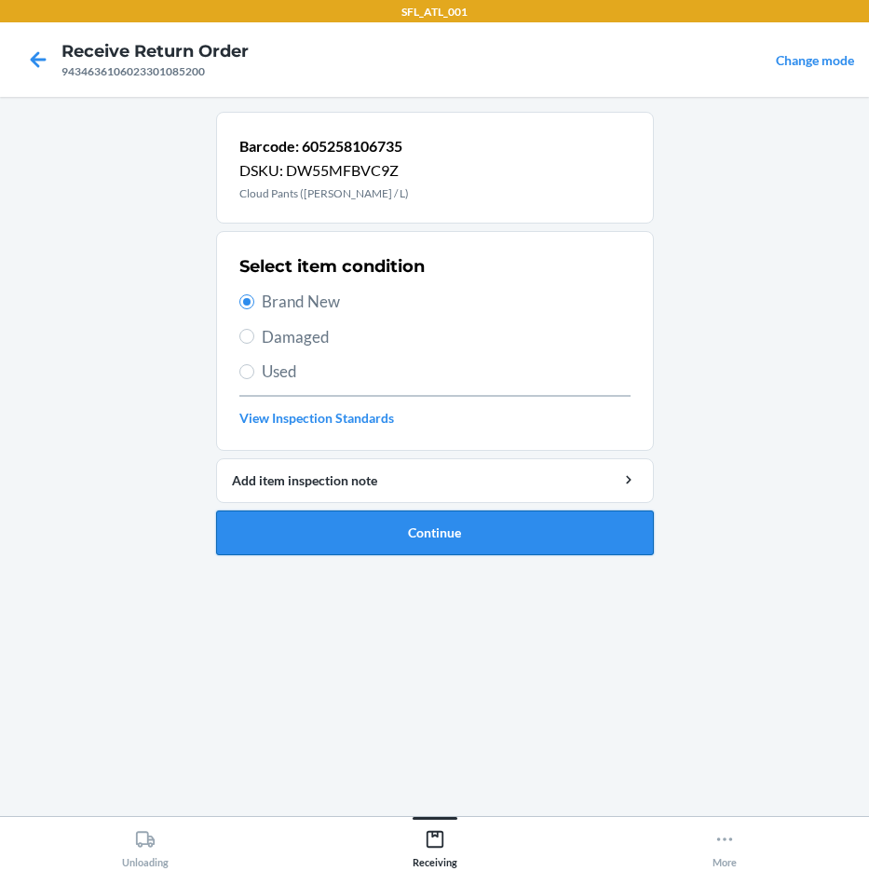
click at [449, 529] on button "Continue" at bounding box center [435, 532] width 438 height 45
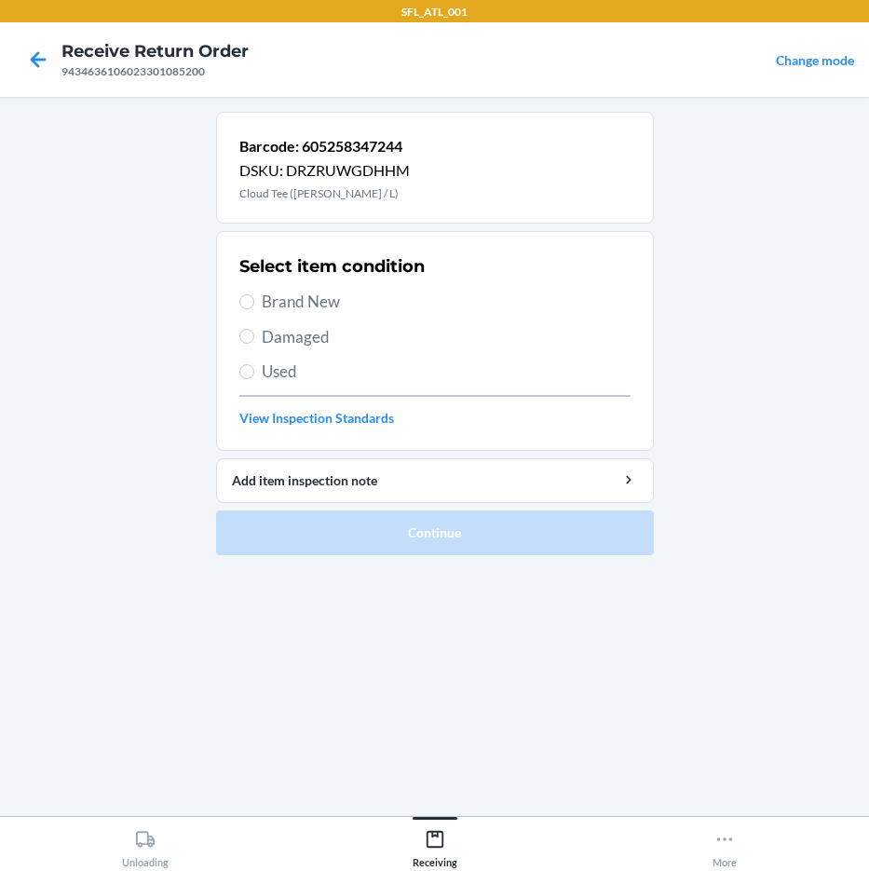
click at [280, 295] on span "Brand New" at bounding box center [446, 302] width 369 height 24
click at [254, 295] on input "Brand New" at bounding box center [246, 301] width 15 height 15
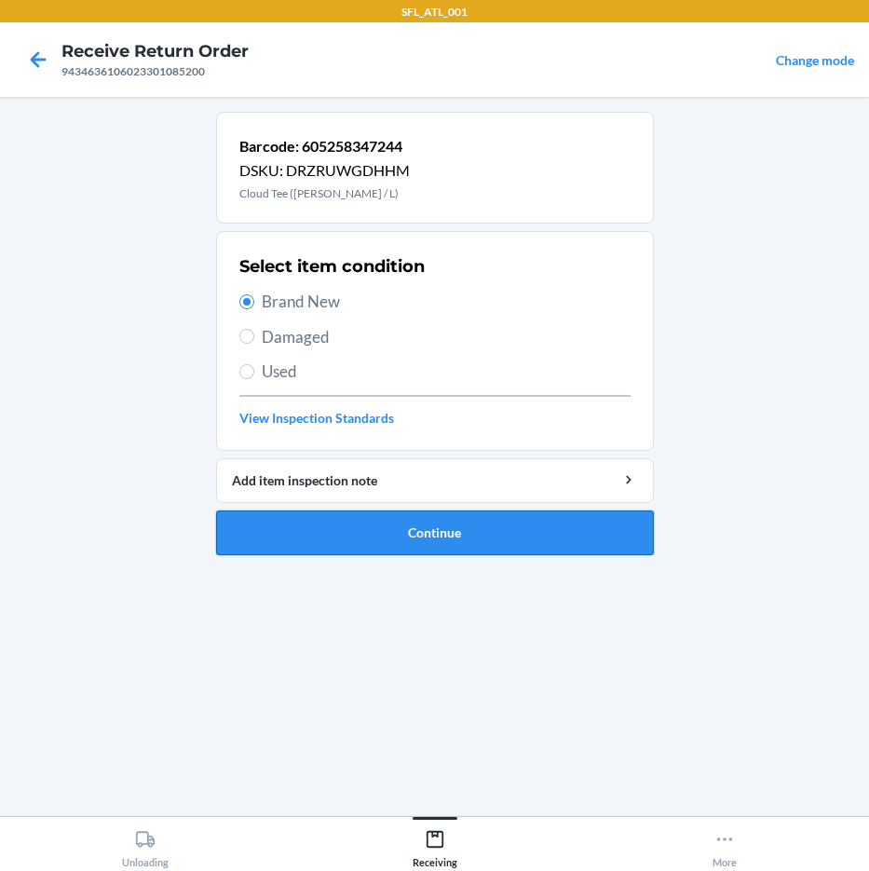
click at [437, 536] on button "Continue" at bounding box center [435, 532] width 438 height 45
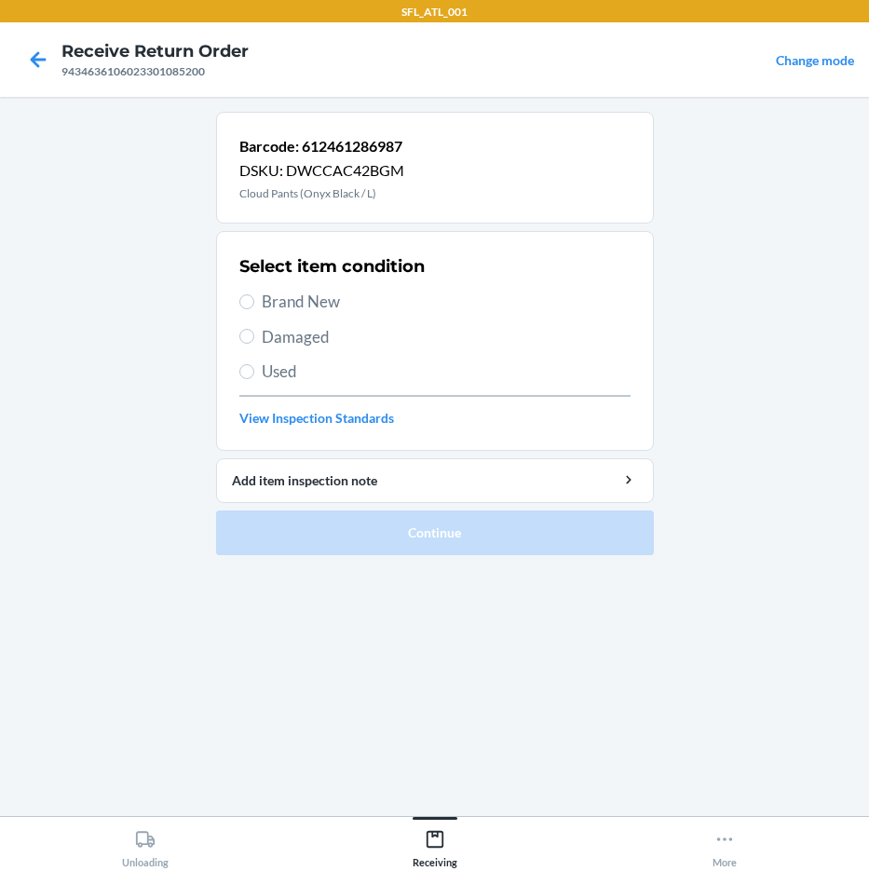
click at [332, 307] on span "Brand New" at bounding box center [446, 302] width 369 height 24
click at [254, 307] on input "Brand New" at bounding box center [246, 301] width 15 height 15
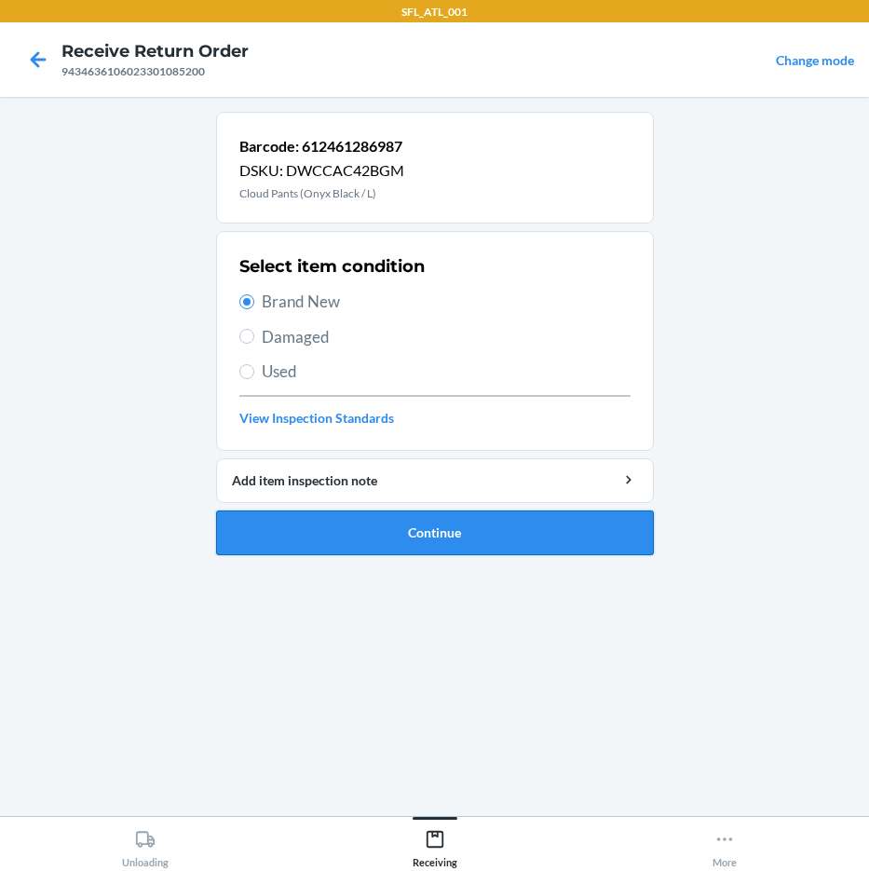
click at [494, 532] on button "Continue" at bounding box center [435, 532] width 438 height 45
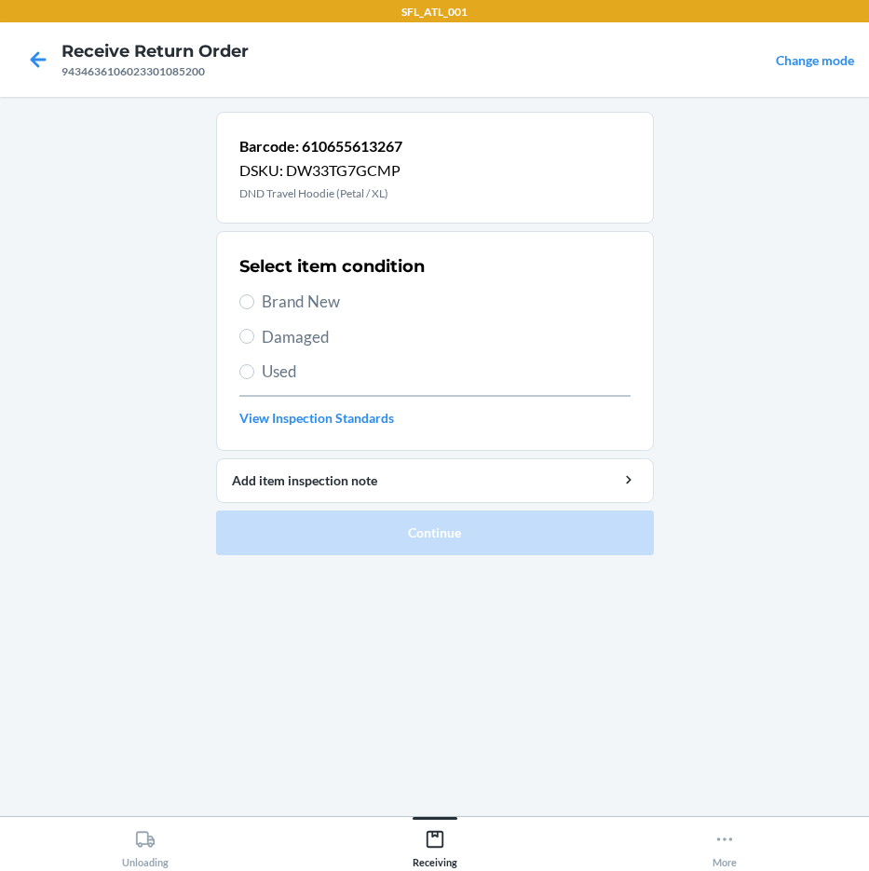
click at [318, 288] on div "Select item condition Brand New Damaged Used View Inspection Standards" at bounding box center [434, 341] width 391 height 184
click at [337, 304] on span "Brand New" at bounding box center [446, 302] width 369 height 24
click at [254, 304] on input "Brand New" at bounding box center [246, 301] width 15 height 15
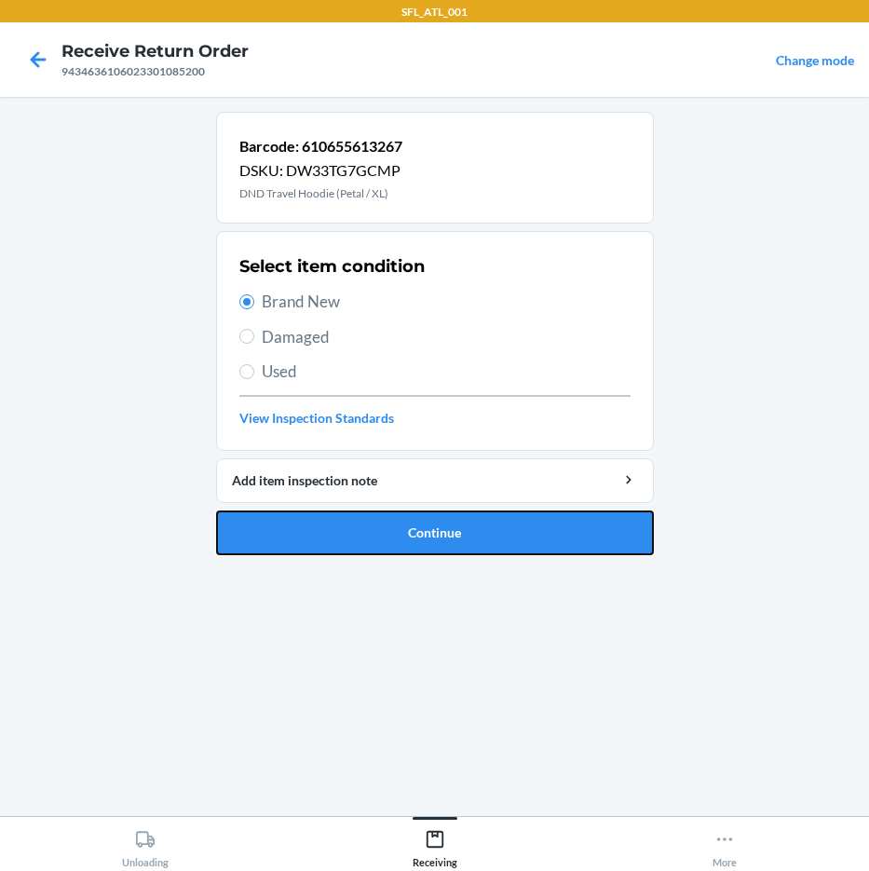
click at [480, 526] on button "Continue" at bounding box center [435, 532] width 438 height 45
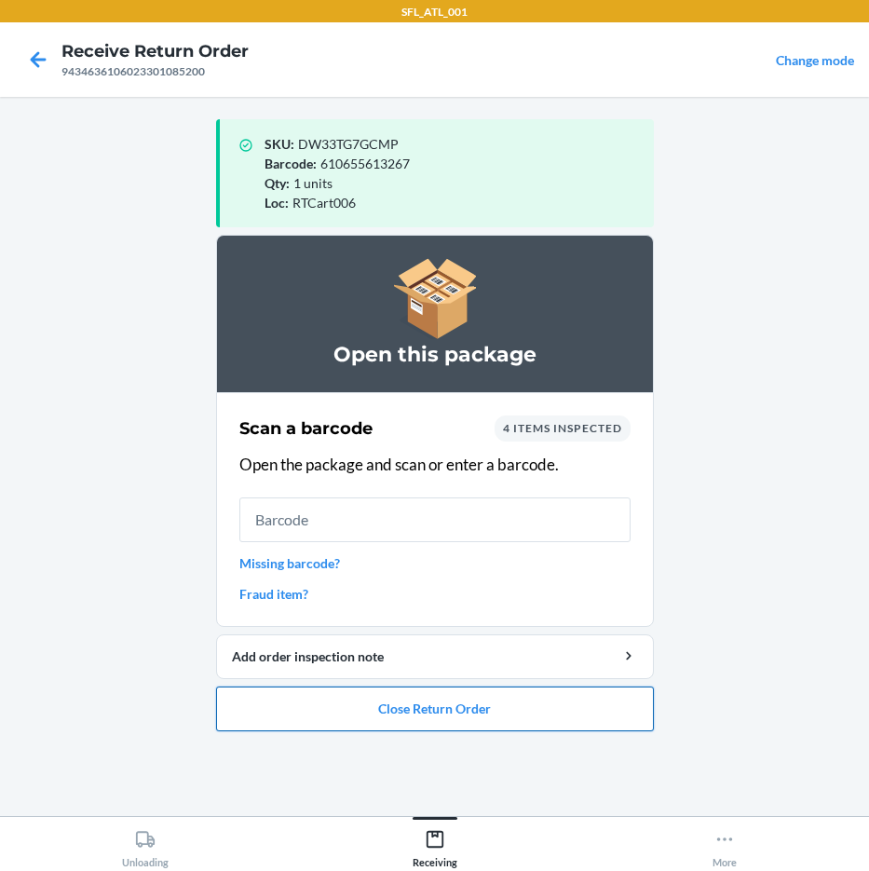
click at [457, 702] on button "Close Return Order" at bounding box center [435, 708] width 438 height 45
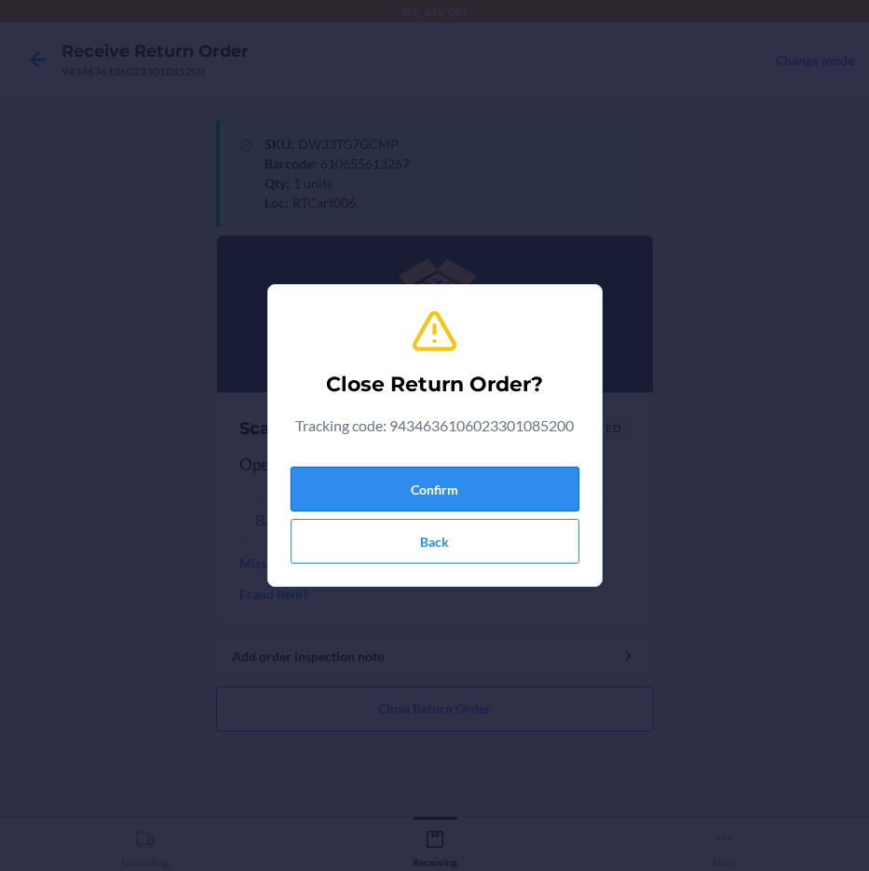
click at [464, 487] on button "Confirm" at bounding box center [435, 489] width 289 height 45
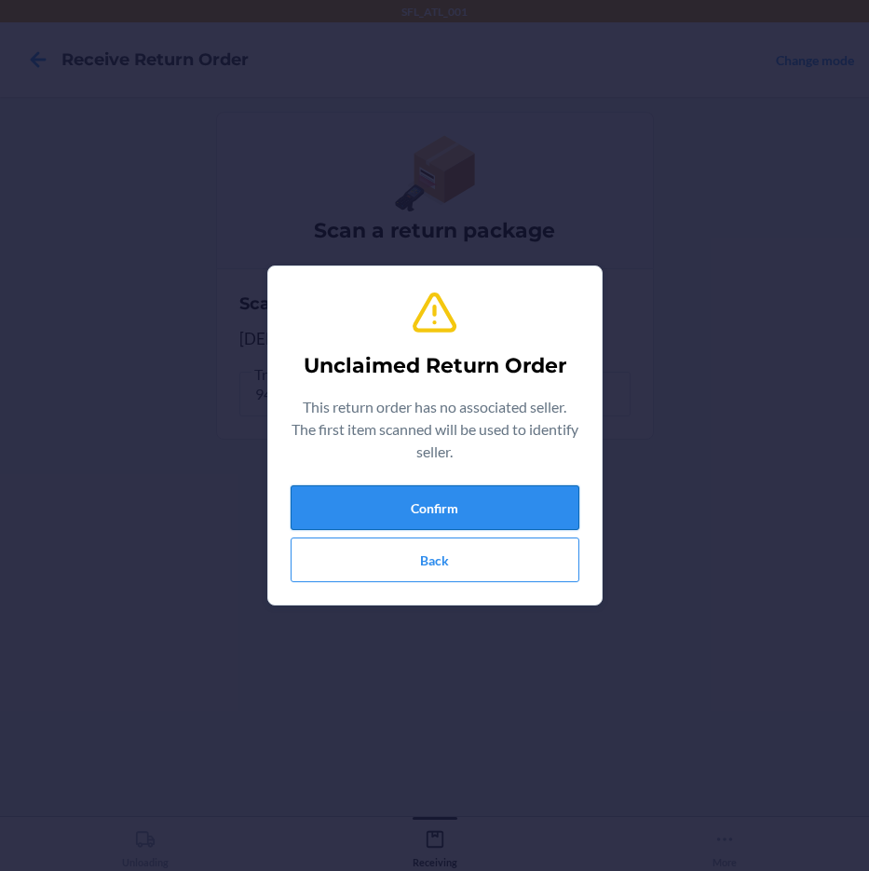
click at [446, 496] on button "Confirm" at bounding box center [435, 507] width 289 height 45
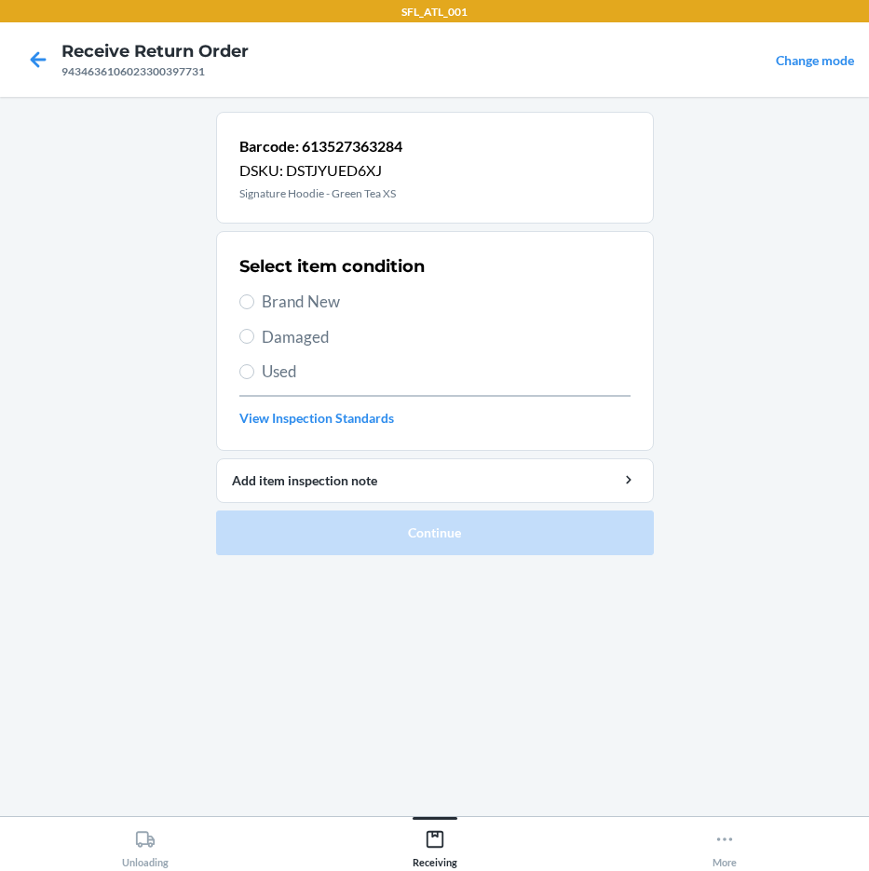
click at [305, 303] on span "Brand New" at bounding box center [446, 302] width 369 height 24
click at [254, 303] on input "Brand New" at bounding box center [246, 301] width 15 height 15
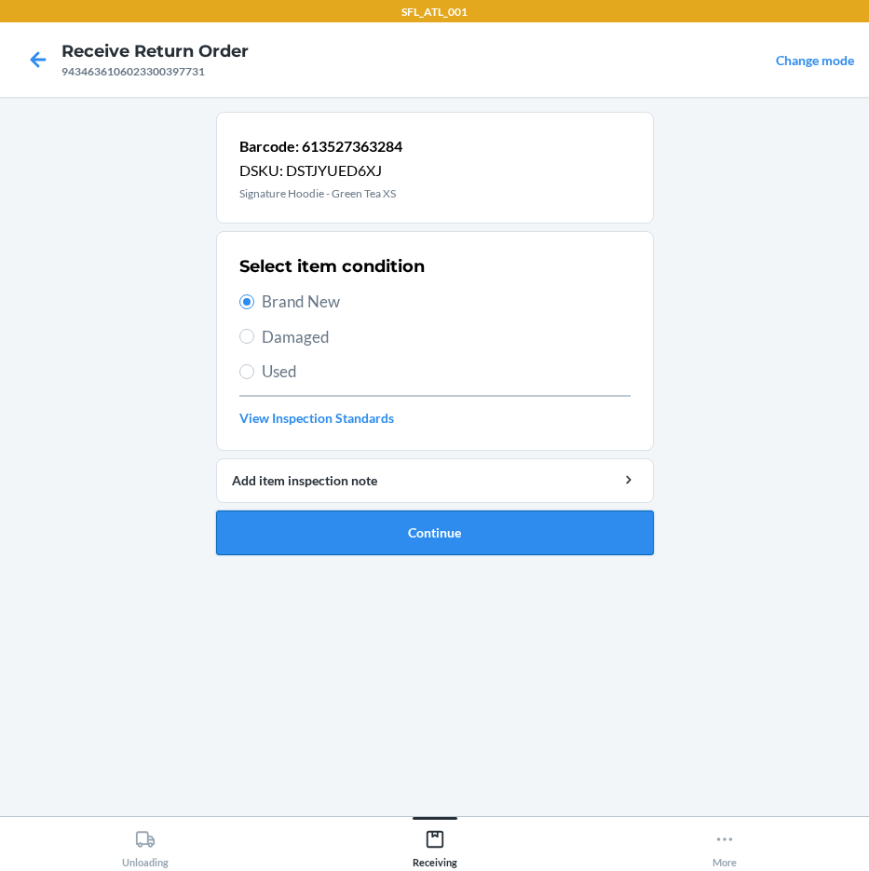
click at [494, 531] on button "Continue" at bounding box center [435, 532] width 438 height 45
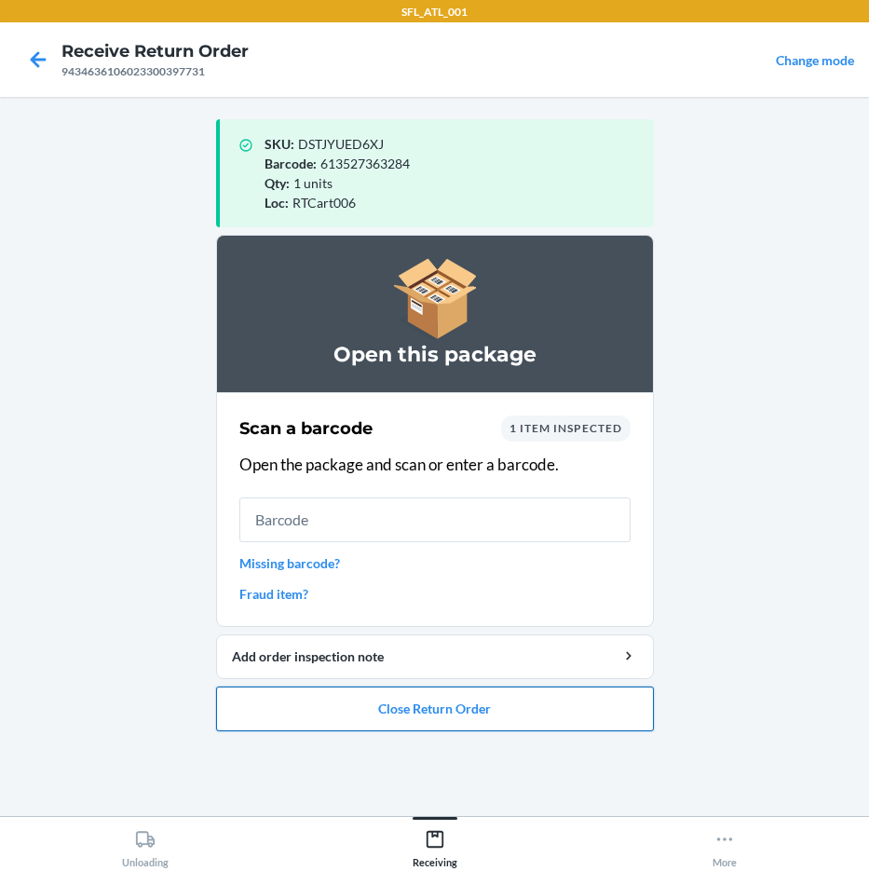
drag, startPoint x: 535, startPoint y: 715, endPoint x: 545, endPoint y: 704, distance: 14.5
click at [545, 704] on button "Close Return Order" at bounding box center [435, 708] width 438 height 45
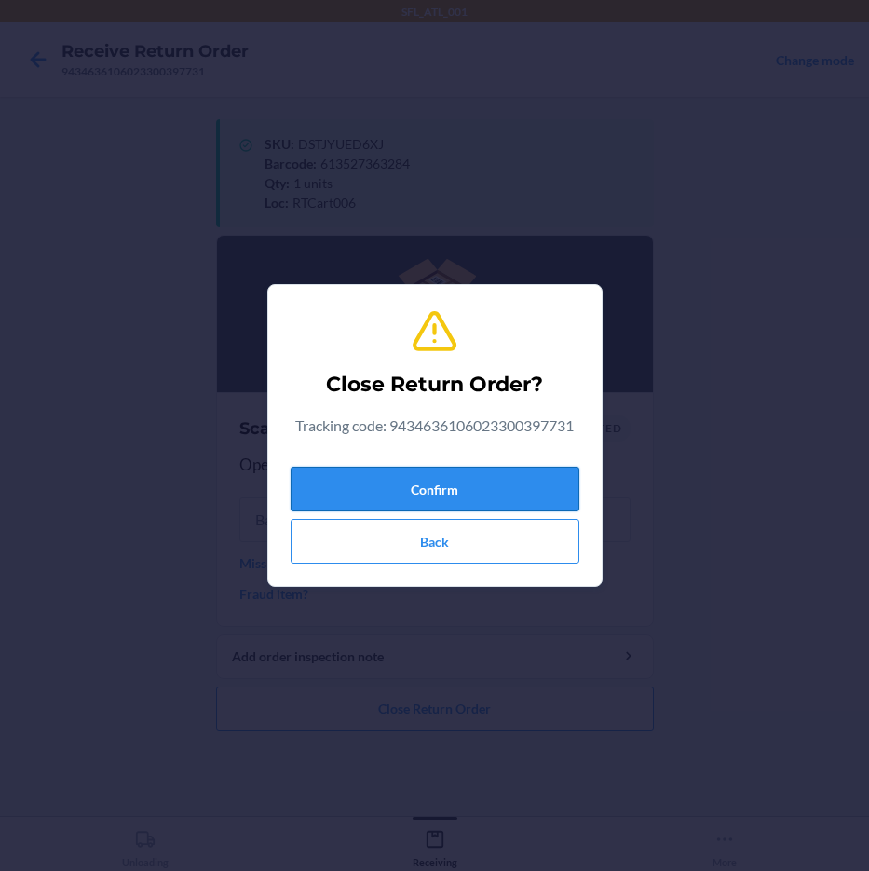
click at [510, 483] on button "Confirm" at bounding box center [435, 489] width 289 height 45
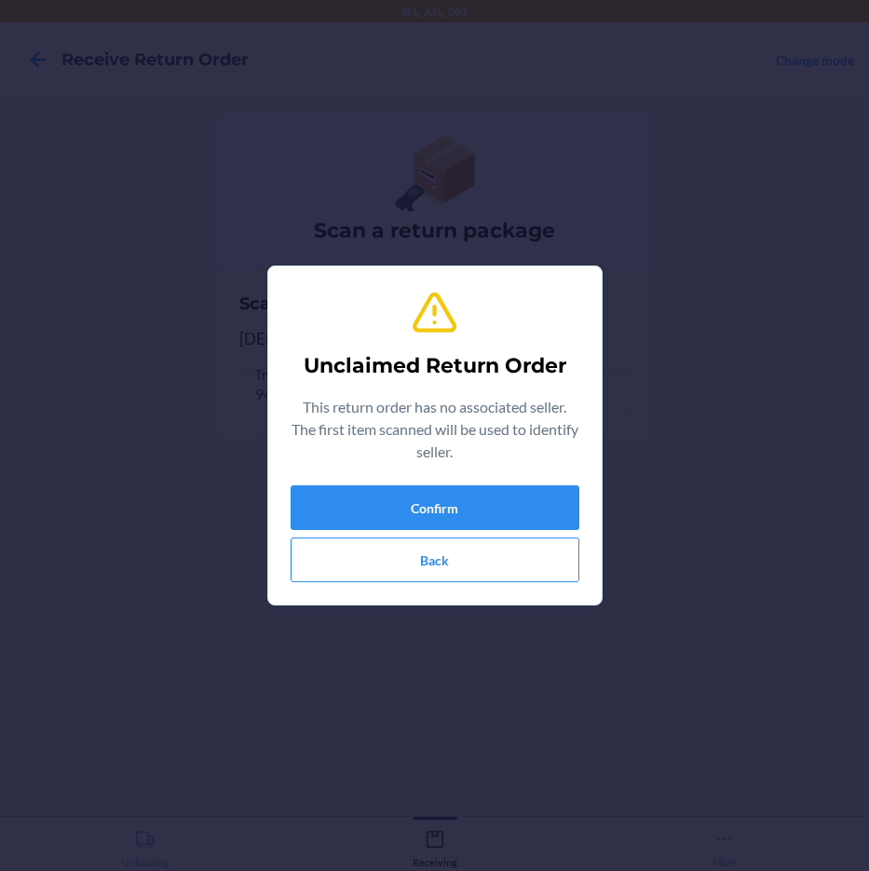
click at [357, 119] on div "Unclaimed Return Order This return order has no associated seller. The first it…" at bounding box center [434, 435] width 869 height 871
click at [457, 497] on button "Confirm" at bounding box center [435, 507] width 289 height 45
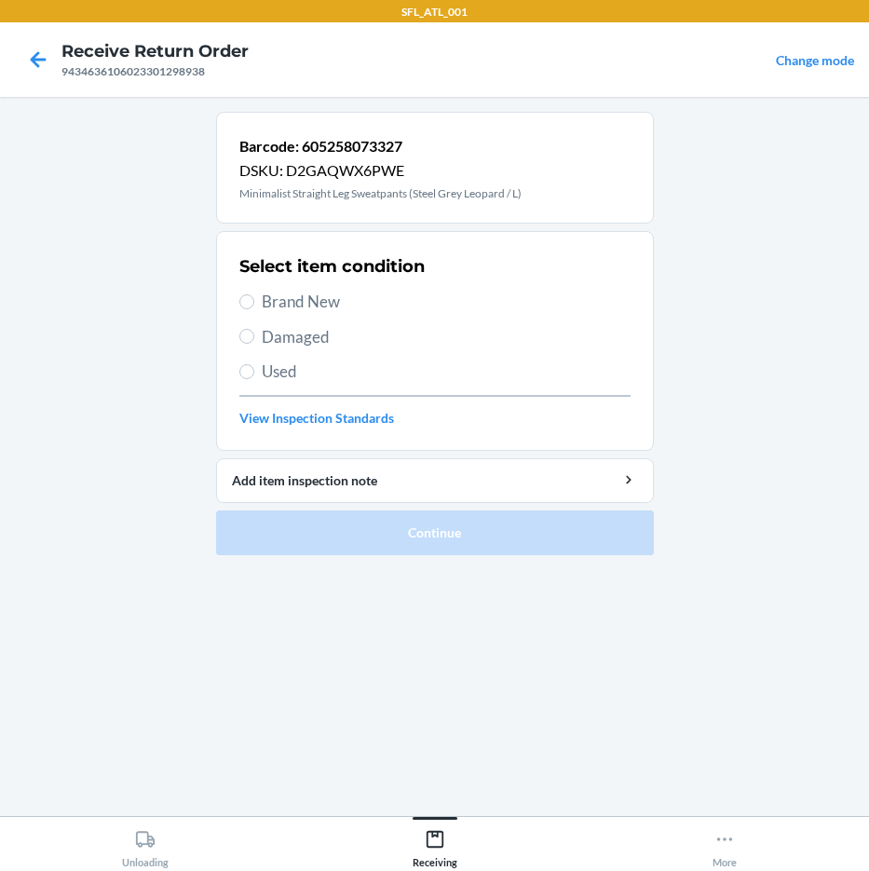
drag, startPoint x: 304, startPoint y: 303, endPoint x: 428, endPoint y: 447, distance: 190.8
click at [310, 305] on span "Brand New" at bounding box center [446, 302] width 369 height 24
drag, startPoint x: 245, startPoint y: 299, endPoint x: 272, endPoint y: 331, distance: 41.6
click at [251, 302] on input "Brand New" at bounding box center [246, 301] width 15 height 15
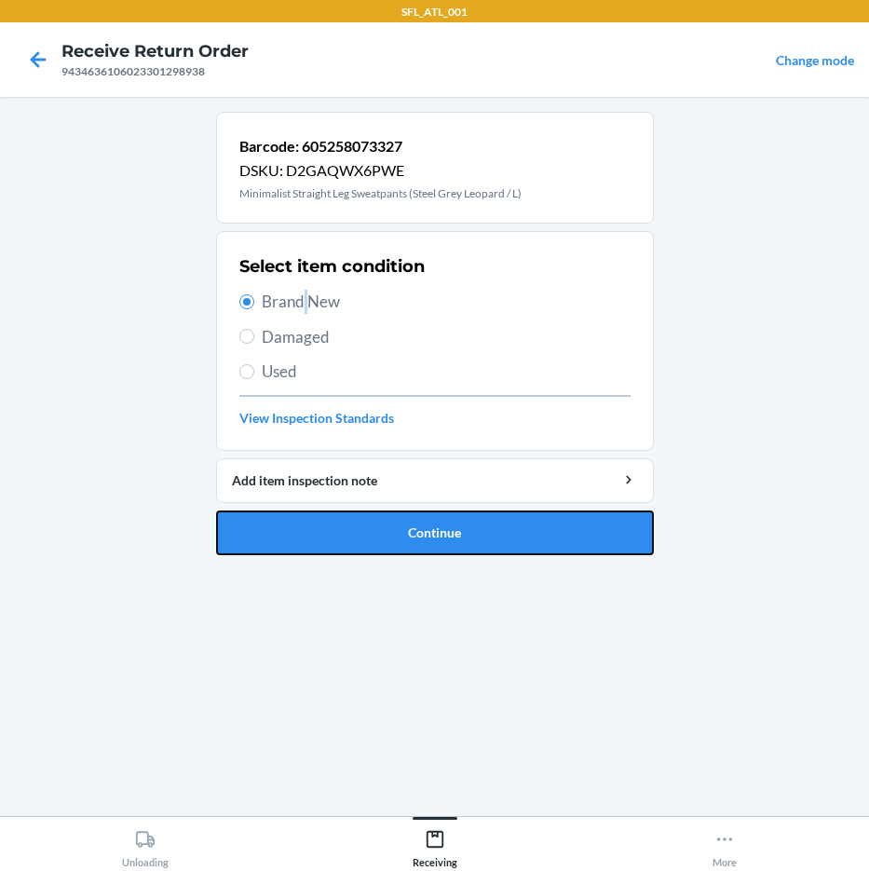
click at [372, 529] on button "Continue" at bounding box center [435, 532] width 438 height 45
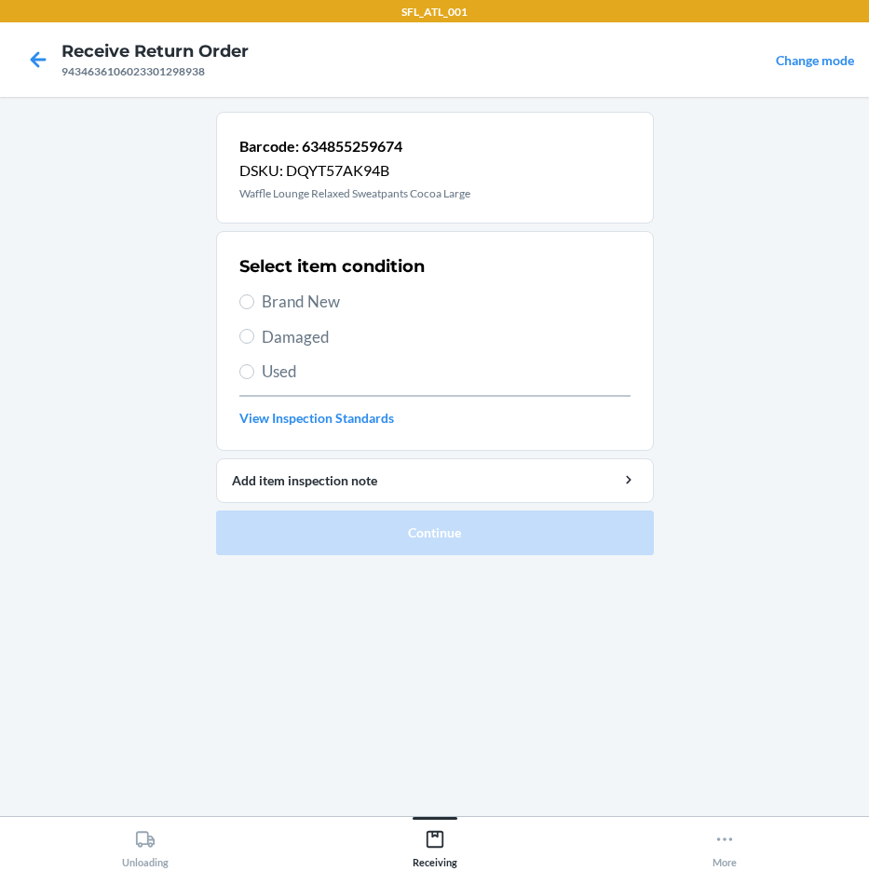
drag, startPoint x: 304, startPoint y: 304, endPoint x: 465, endPoint y: 416, distance: 196.6
click at [308, 305] on span "Brand New" at bounding box center [446, 302] width 369 height 24
click at [251, 303] on input "Brand New" at bounding box center [246, 301] width 15 height 15
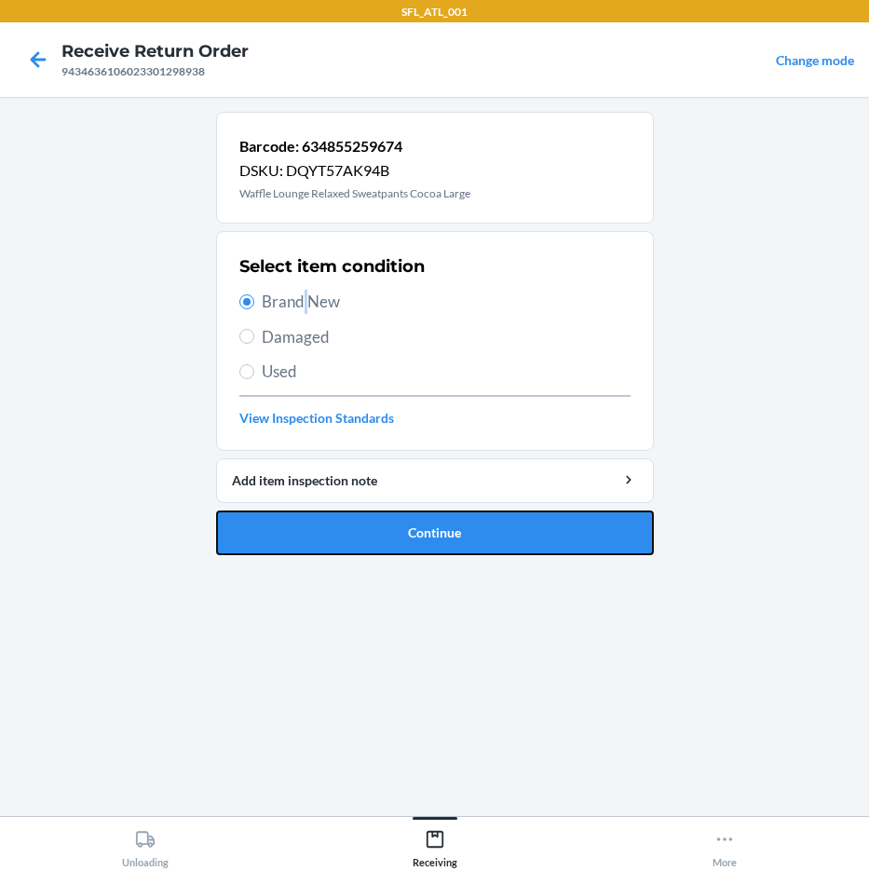
click at [472, 528] on button "Continue" at bounding box center [435, 532] width 438 height 45
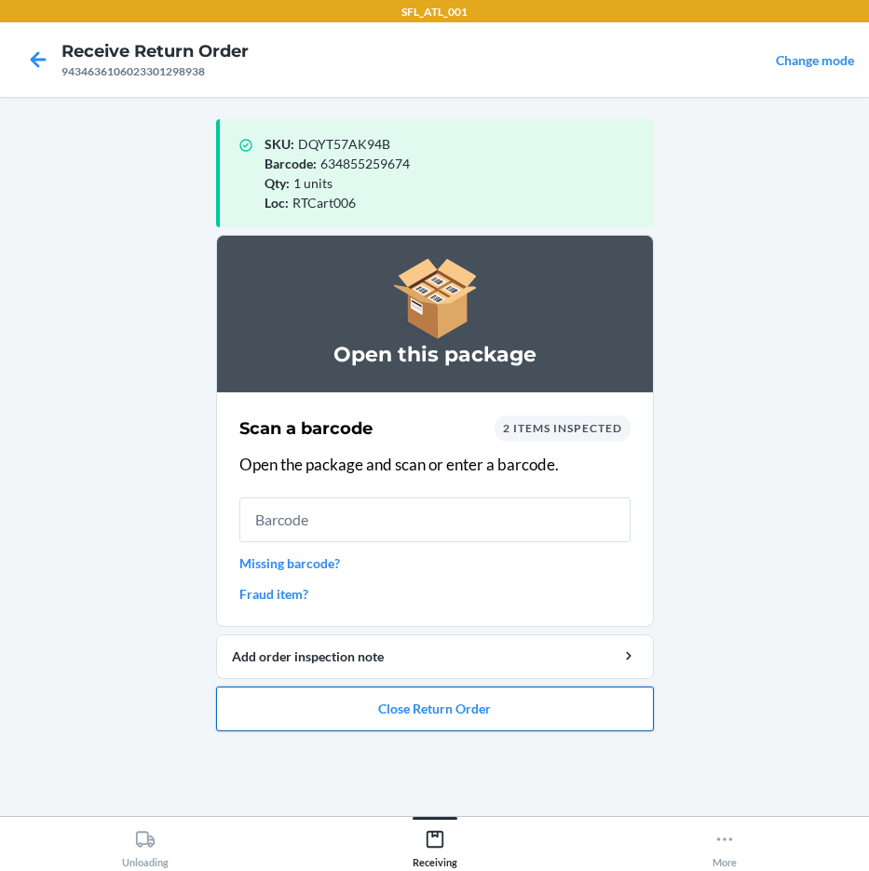
click at [380, 704] on button "Close Return Order" at bounding box center [435, 708] width 438 height 45
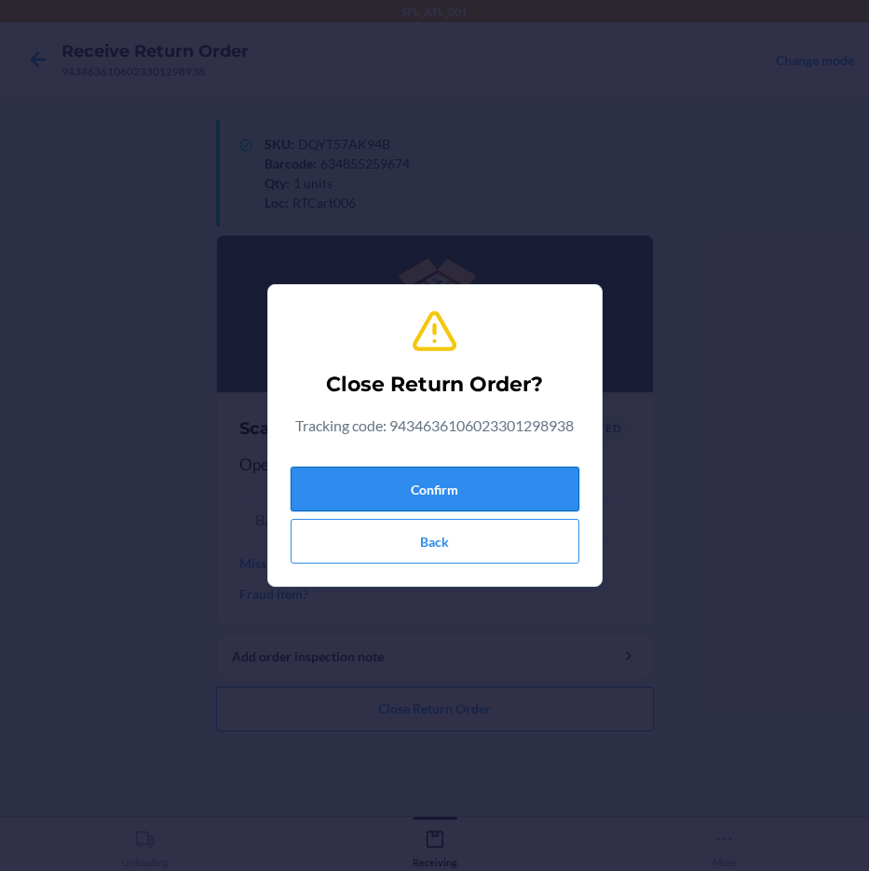
click at [526, 487] on button "Confirm" at bounding box center [435, 489] width 289 height 45
